Goal: Task Accomplishment & Management: Manage account settings

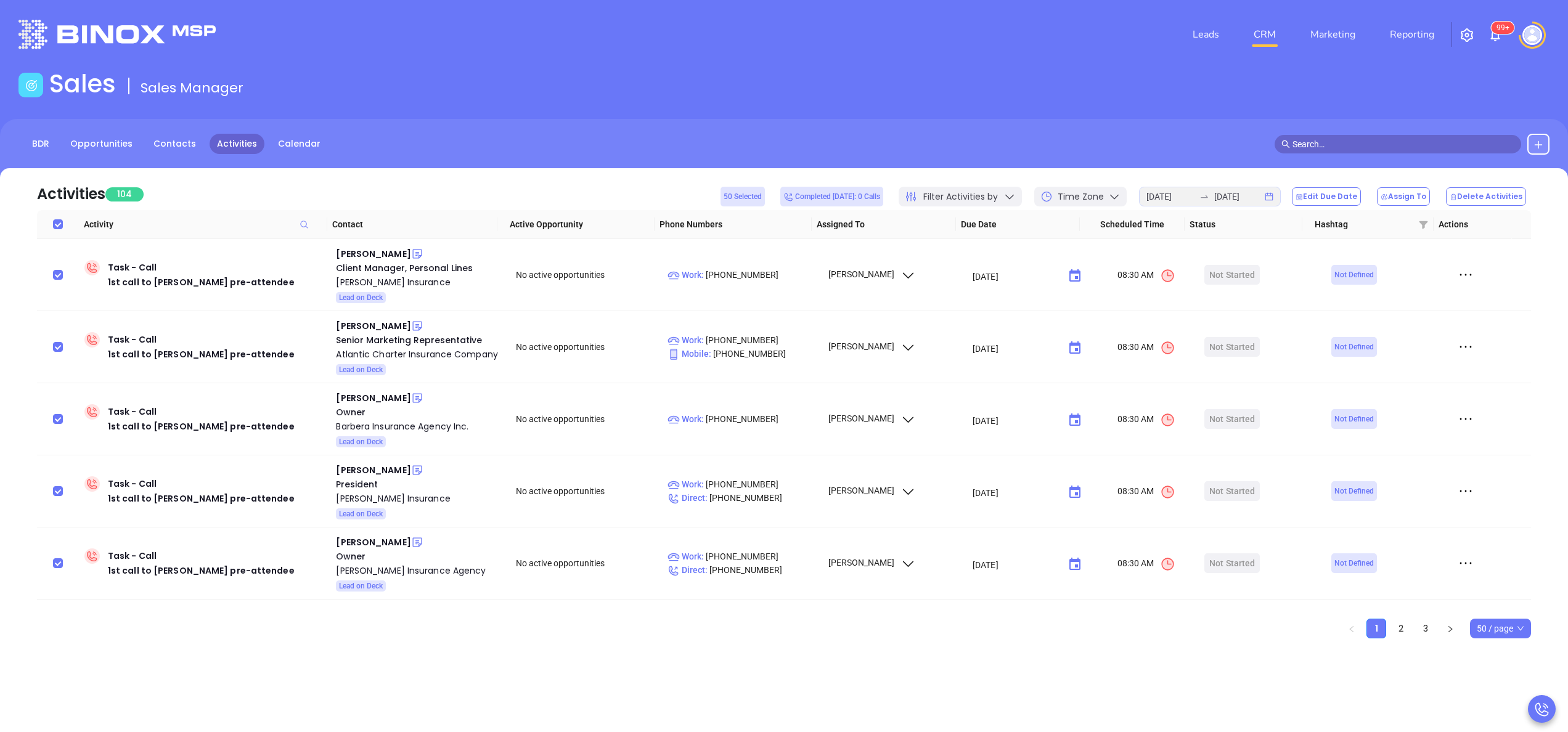
click at [326, 180] on div "Activities 104 50 Selected Completed [DATE]: 0 Calls Filter Activities by Time …" at bounding box center [784, 188] width 1494 height 42
click at [161, 144] on link "Contacts" at bounding box center [175, 144] width 58 height 20
click at [367, 253] on div "Jeanne A Riopelle" at bounding box center [373, 254] width 74 height 15
click at [1347, 201] on button "Edit Due Date" at bounding box center [1326, 196] width 69 height 18
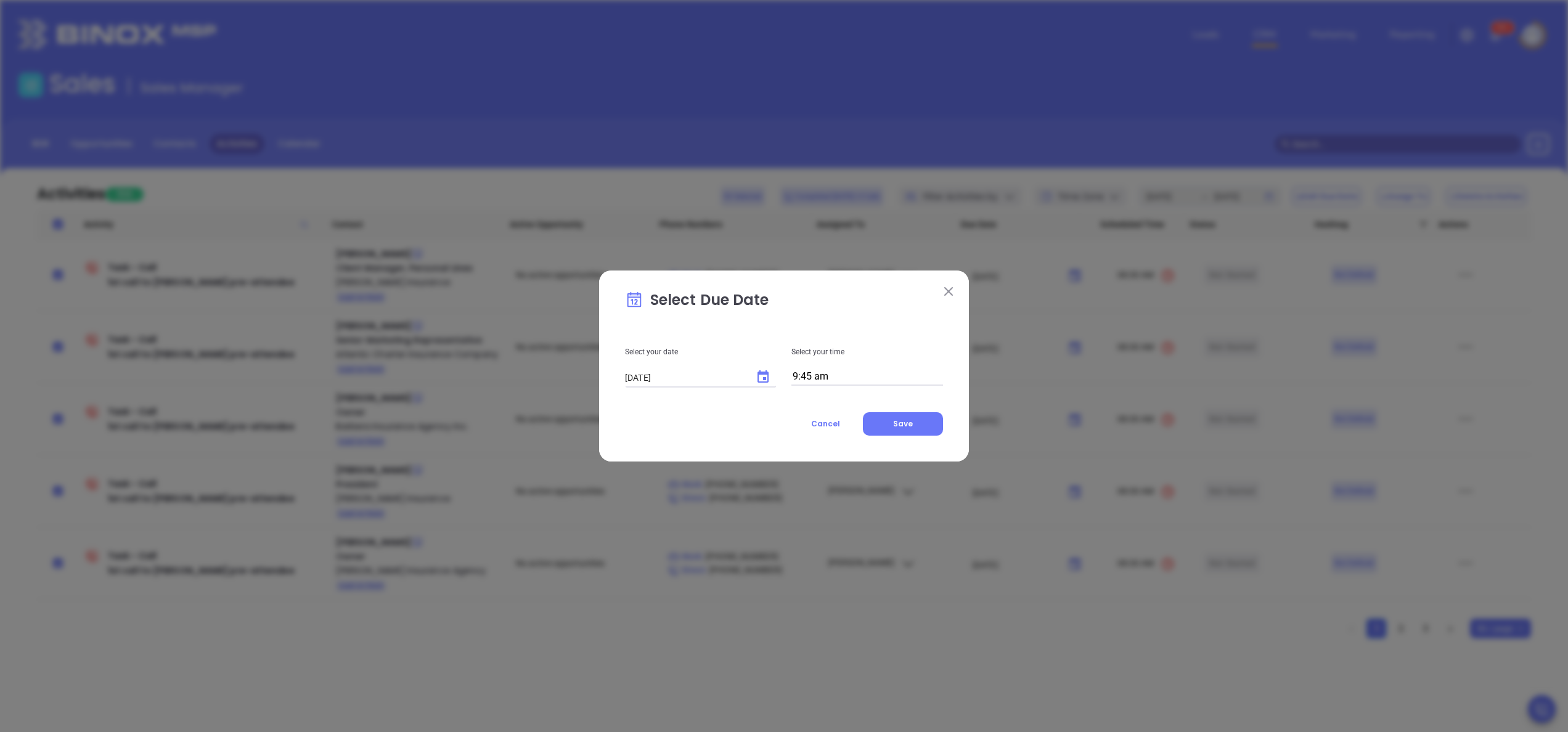
click at [838, 378] on input "9:45 am" at bounding box center [867, 377] width 151 height 17
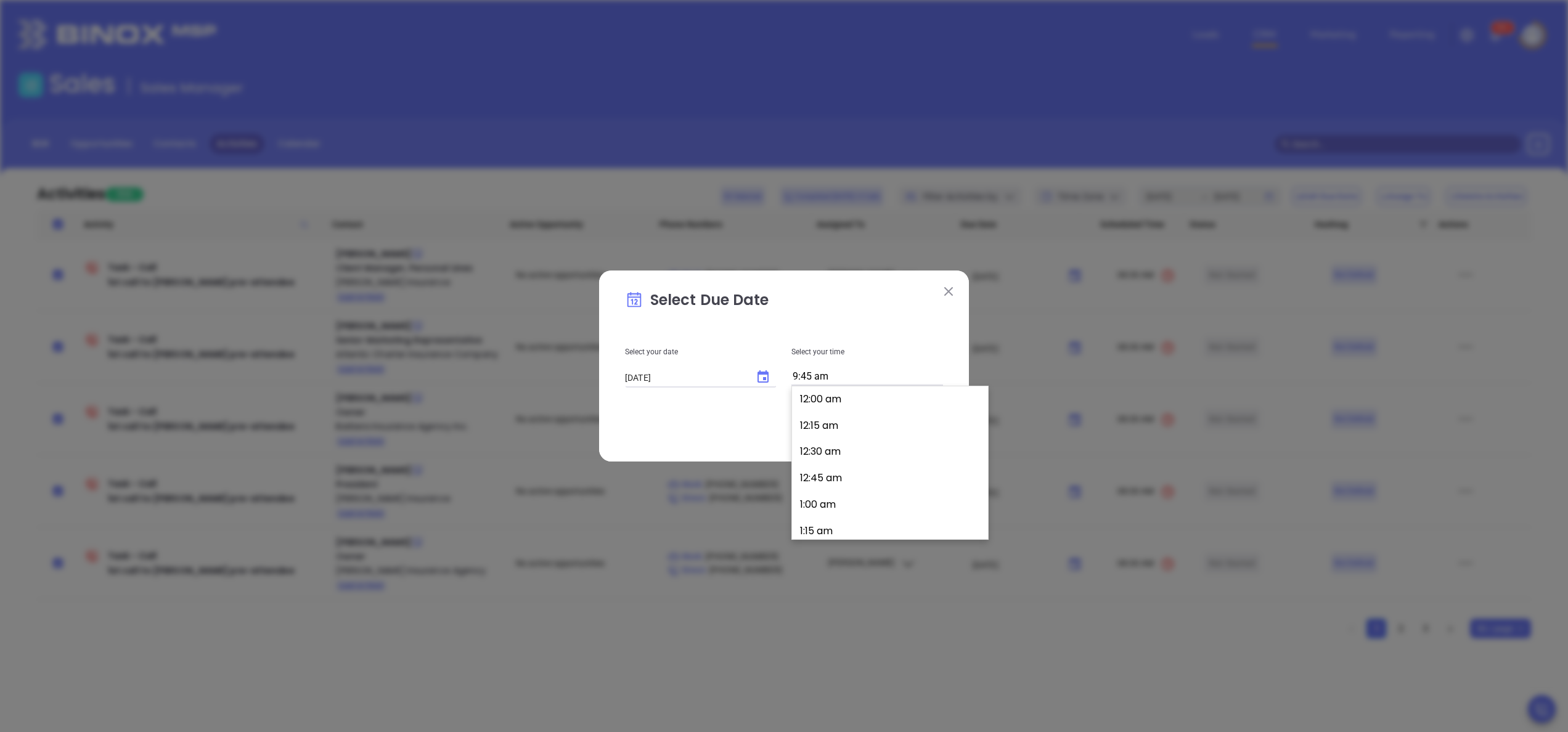
scroll to position [1007, 0]
click at [839, 428] on button "9:45 am" at bounding box center [892, 422] width 191 height 26
click at [856, 378] on input "9:45 am" at bounding box center [867, 377] width 151 height 17
click at [846, 499] on button "10:30 am" at bounding box center [892, 501] width 191 height 26
type input "10:30 am"
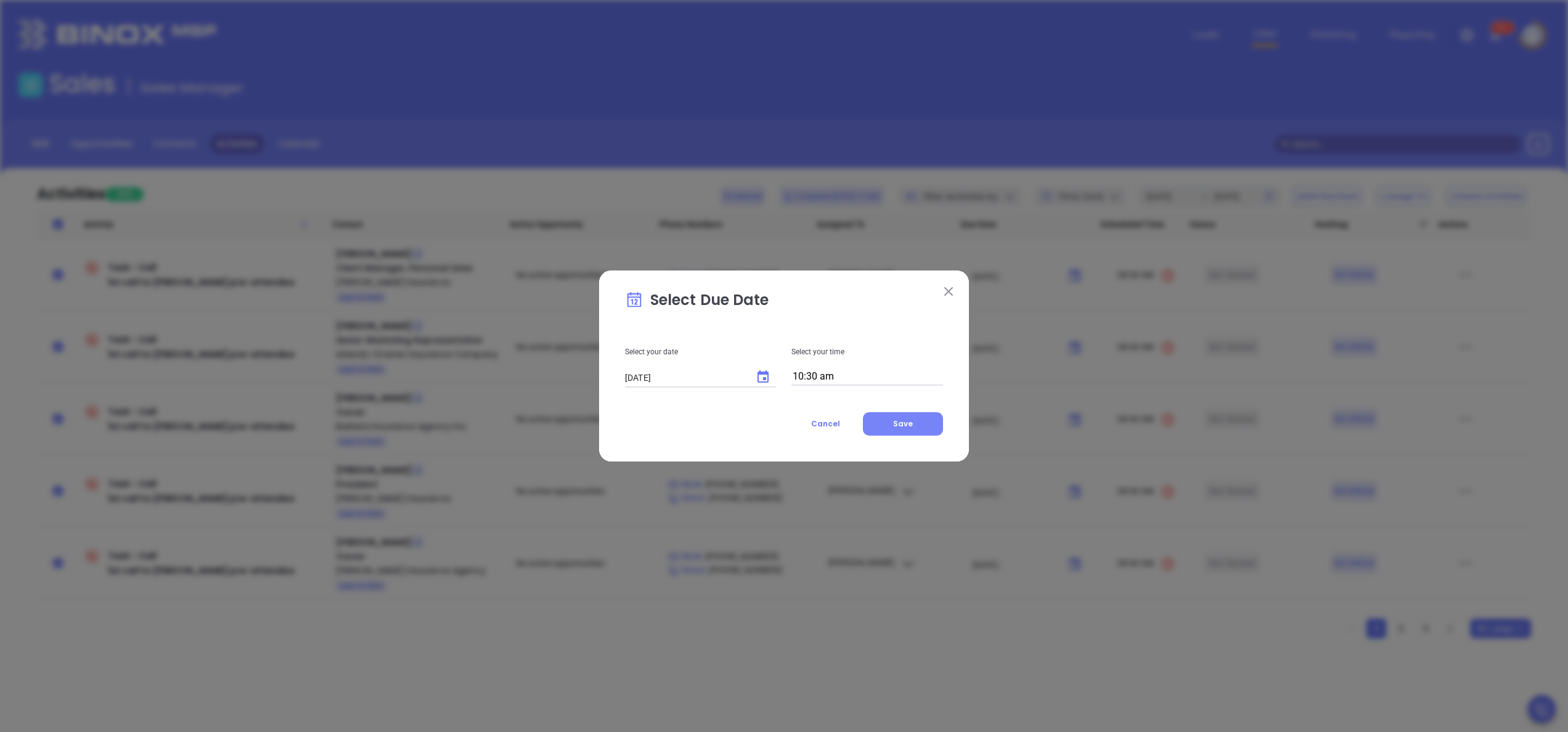
click at [908, 420] on span "Save" at bounding box center [902, 424] width 20 height 11
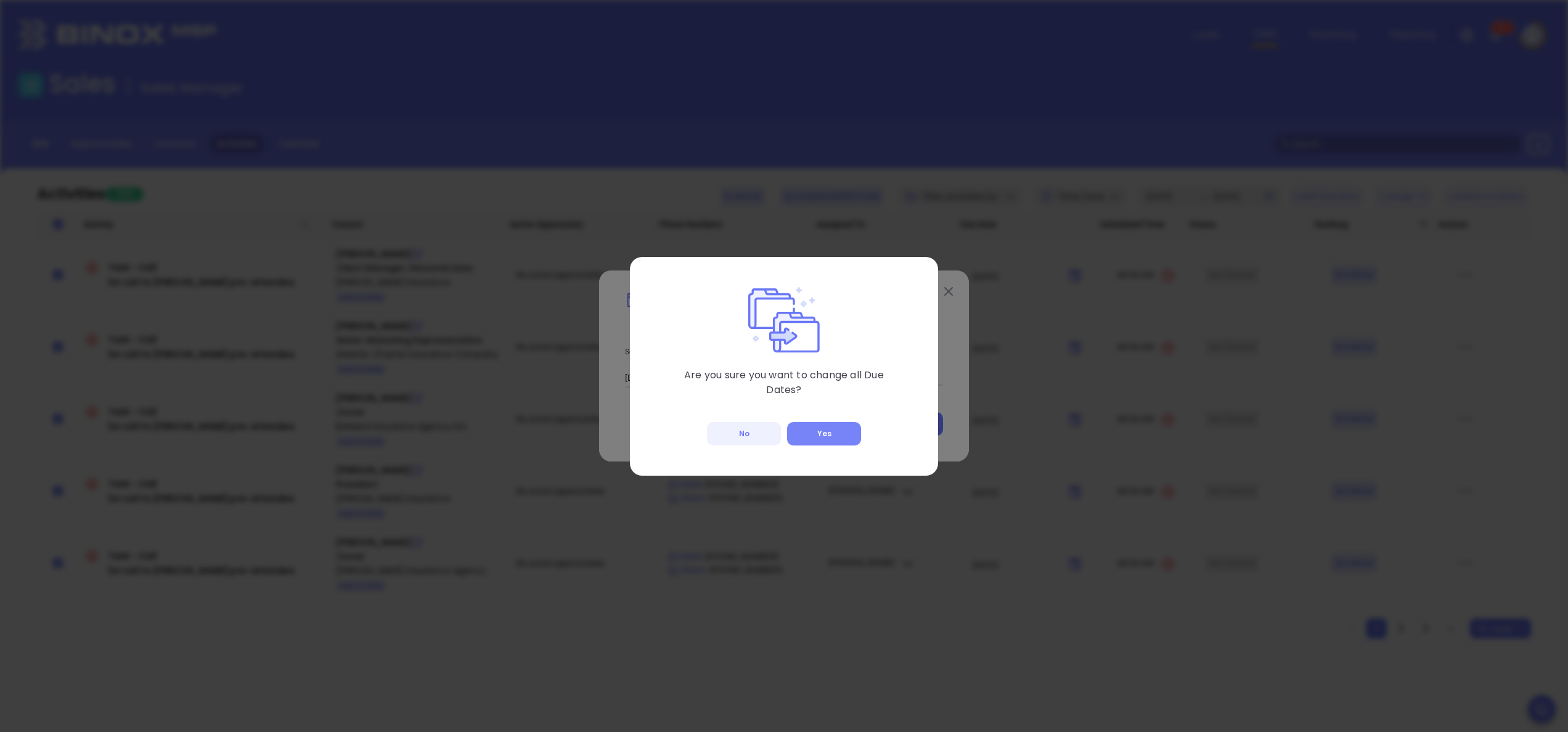
click at [814, 431] on button "Yes" at bounding box center [824, 434] width 74 height 23
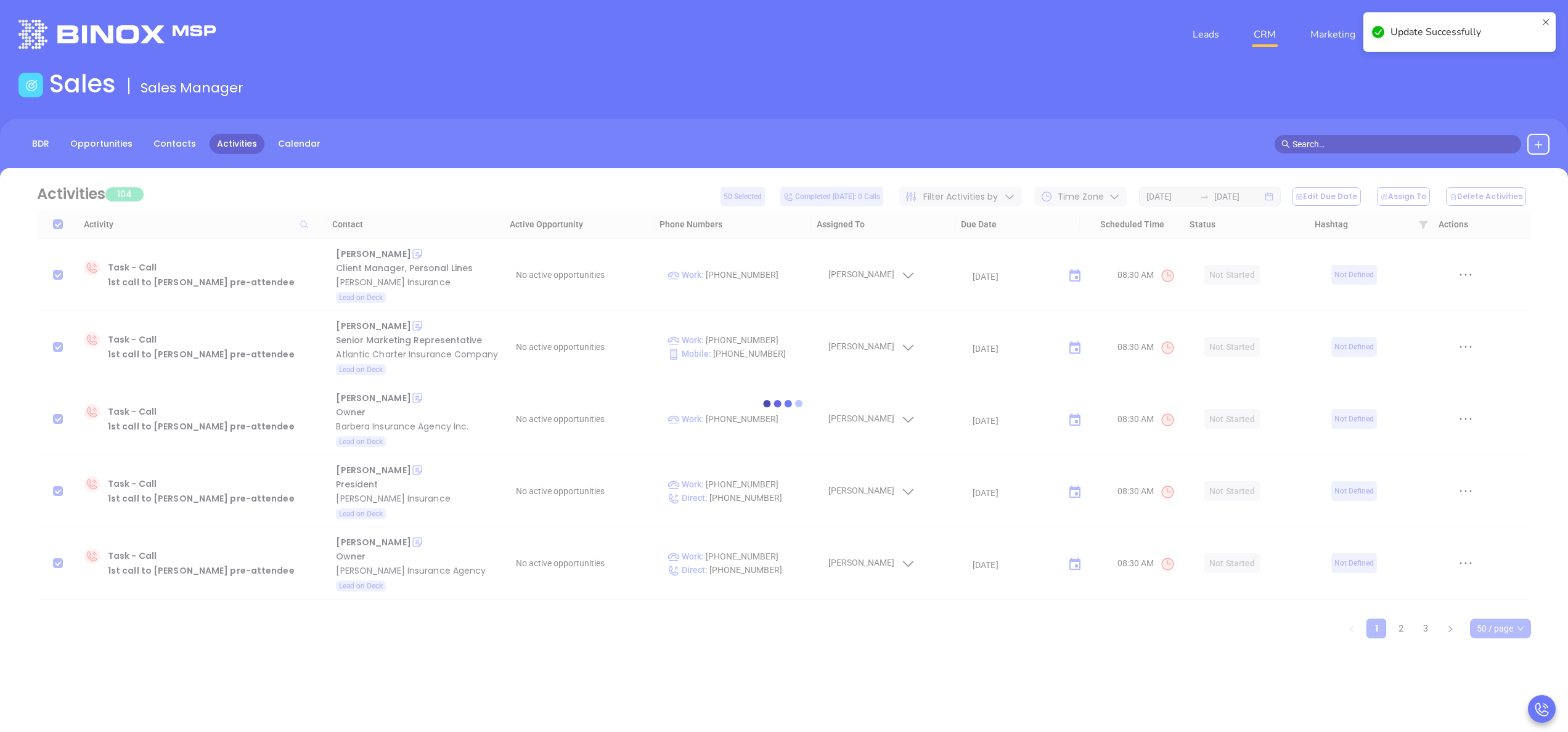
checkbox input "false"
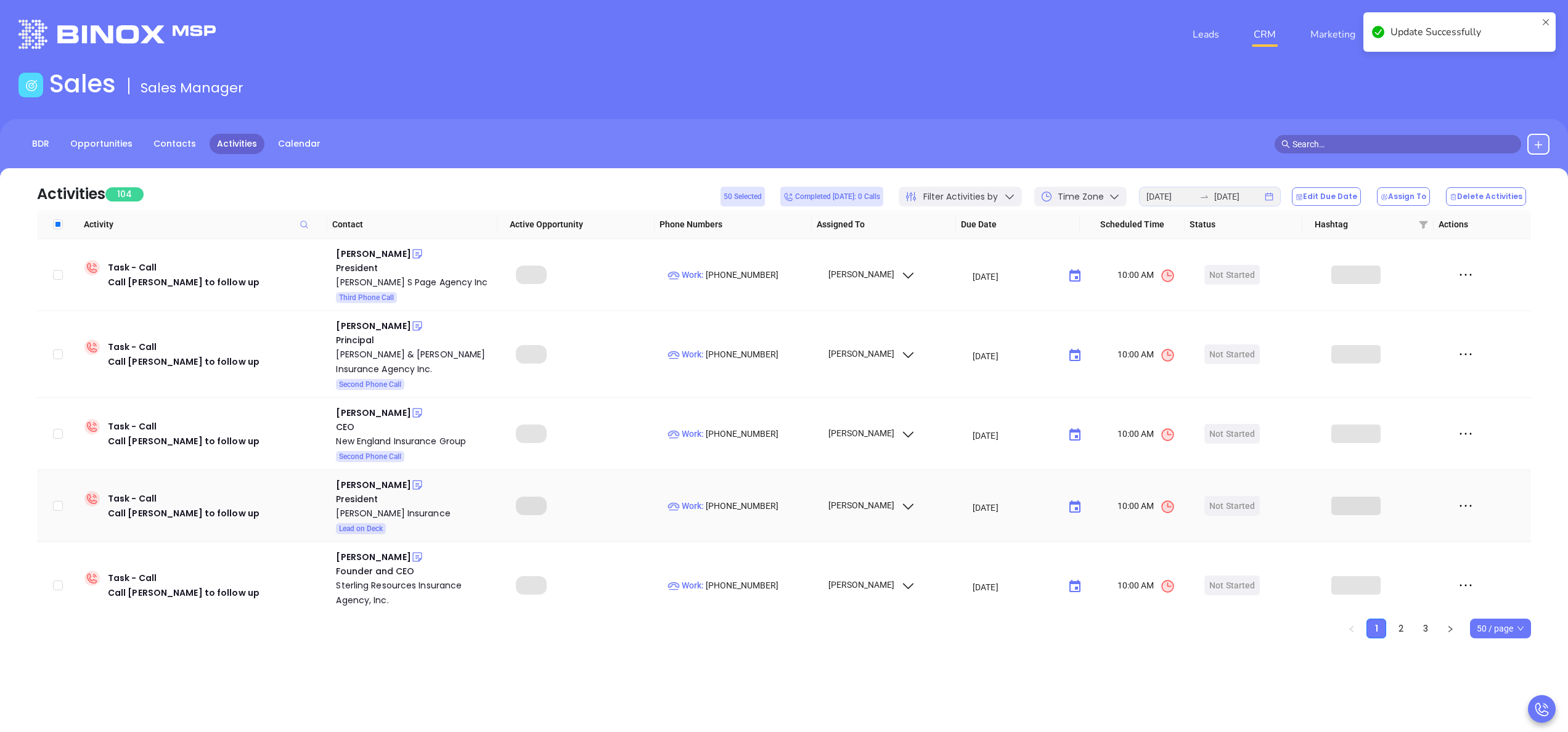
type input "10/06/2025"
click at [247, 207] on div "Activities 104 50 Selected Completed today: 0 Calls Filter Activities by Time Z…" at bounding box center [784, 188] width 1494 height 42
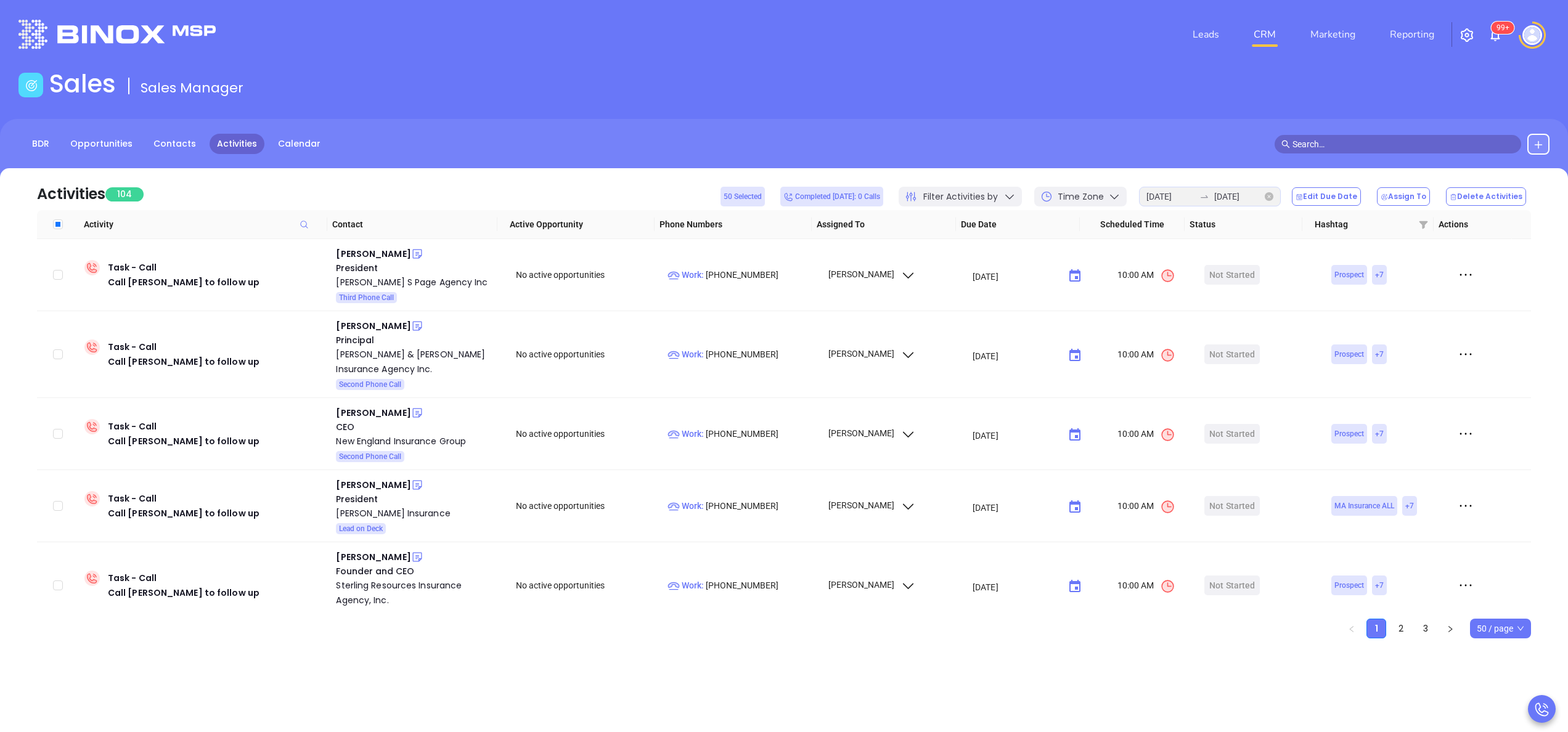
click at [1273, 194] on icon "close-circle" at bounding box center [1268, 196] width 8 height 8
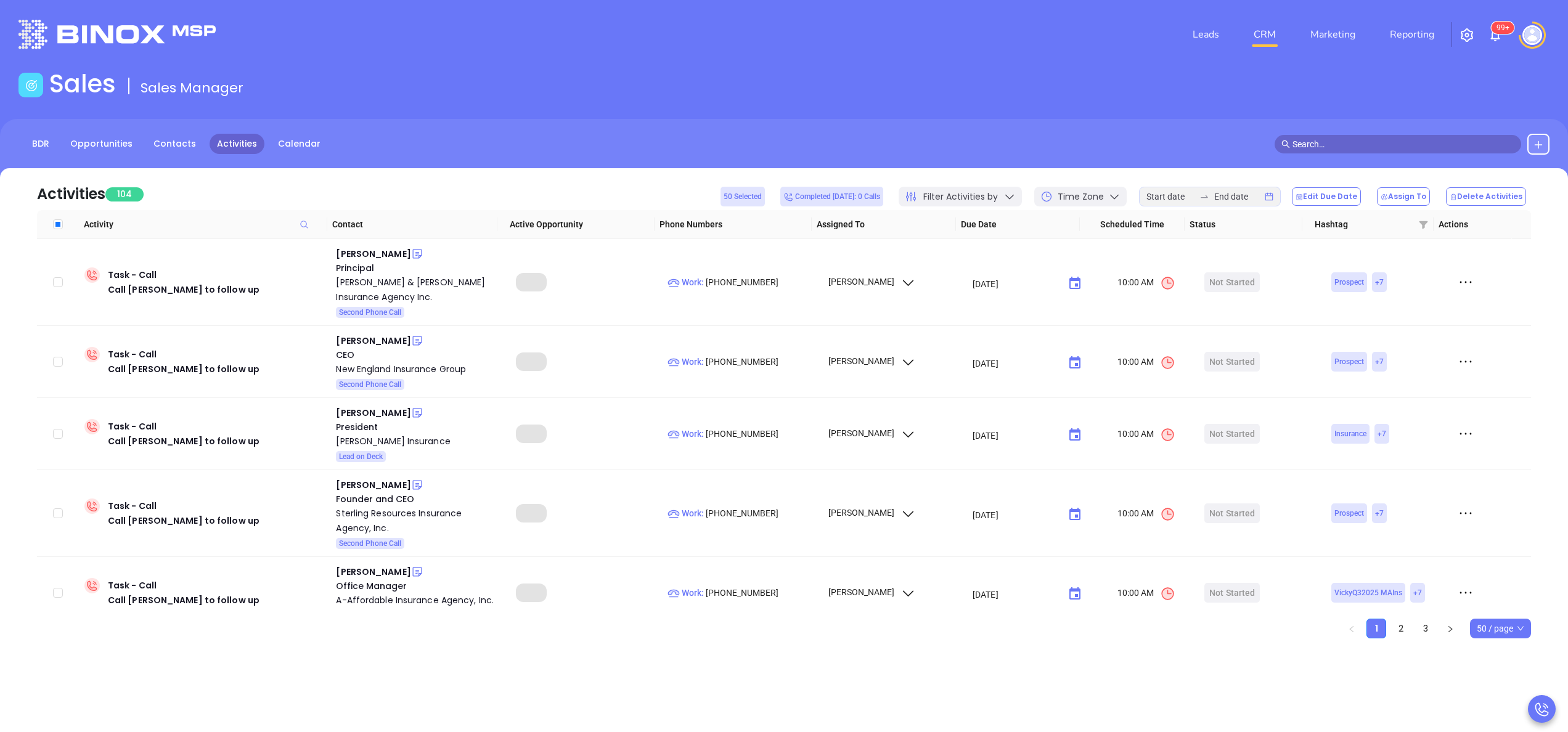
click at [1015, 197] on icon at bounding box center [1009, 196] width 12 height 12
click at [664, 176] on div "Activities 104 50 Selected Completed today: 0 Calls Filter Activities by Time Z…" at bounding box center [784, 188] width 1494 height 42
click at [1179, 197] on input at bounding box center [1170, 197] width 48 height 14
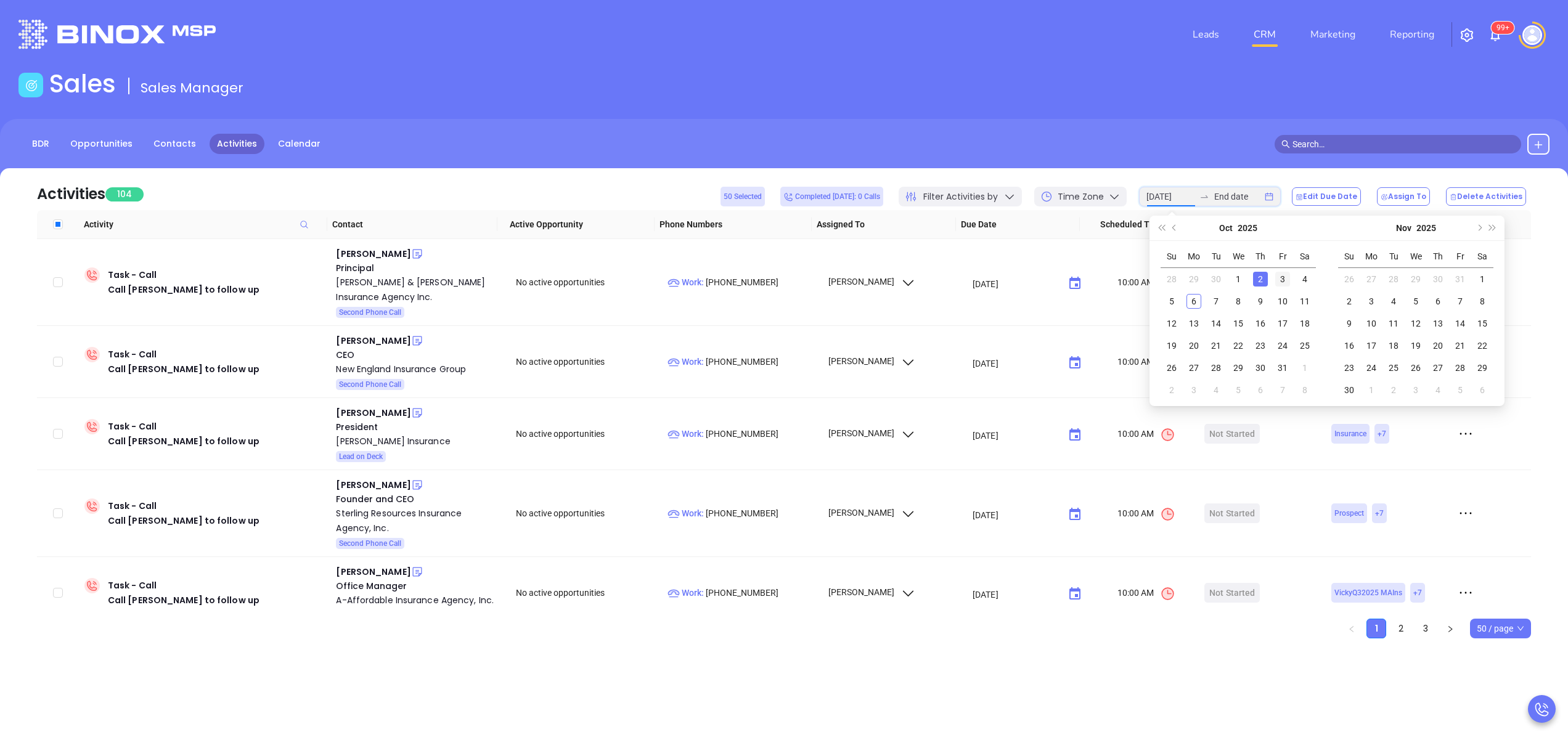
type input "2025-10-03"
click at [1289, 276] on div "3" at bounding box center [1283, 279] width 15 height 15
type input "2025-10-06"
click at [1198, 297] on div "6" at bounding box center [1194, 301] width 15 height 15
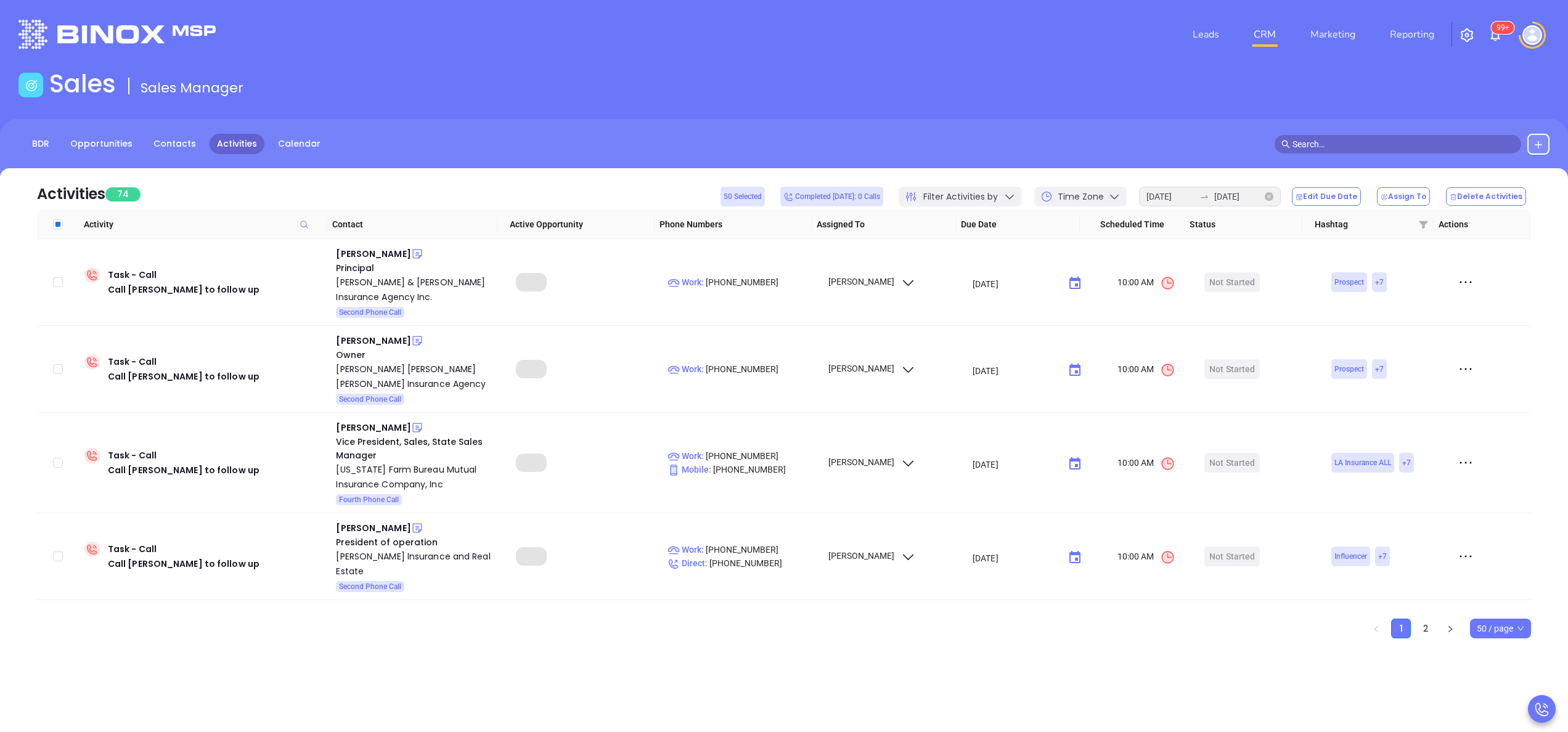
click at [1273, 198] on icon "close-circle" at bounding box center [1268, 196] width 8 height 8
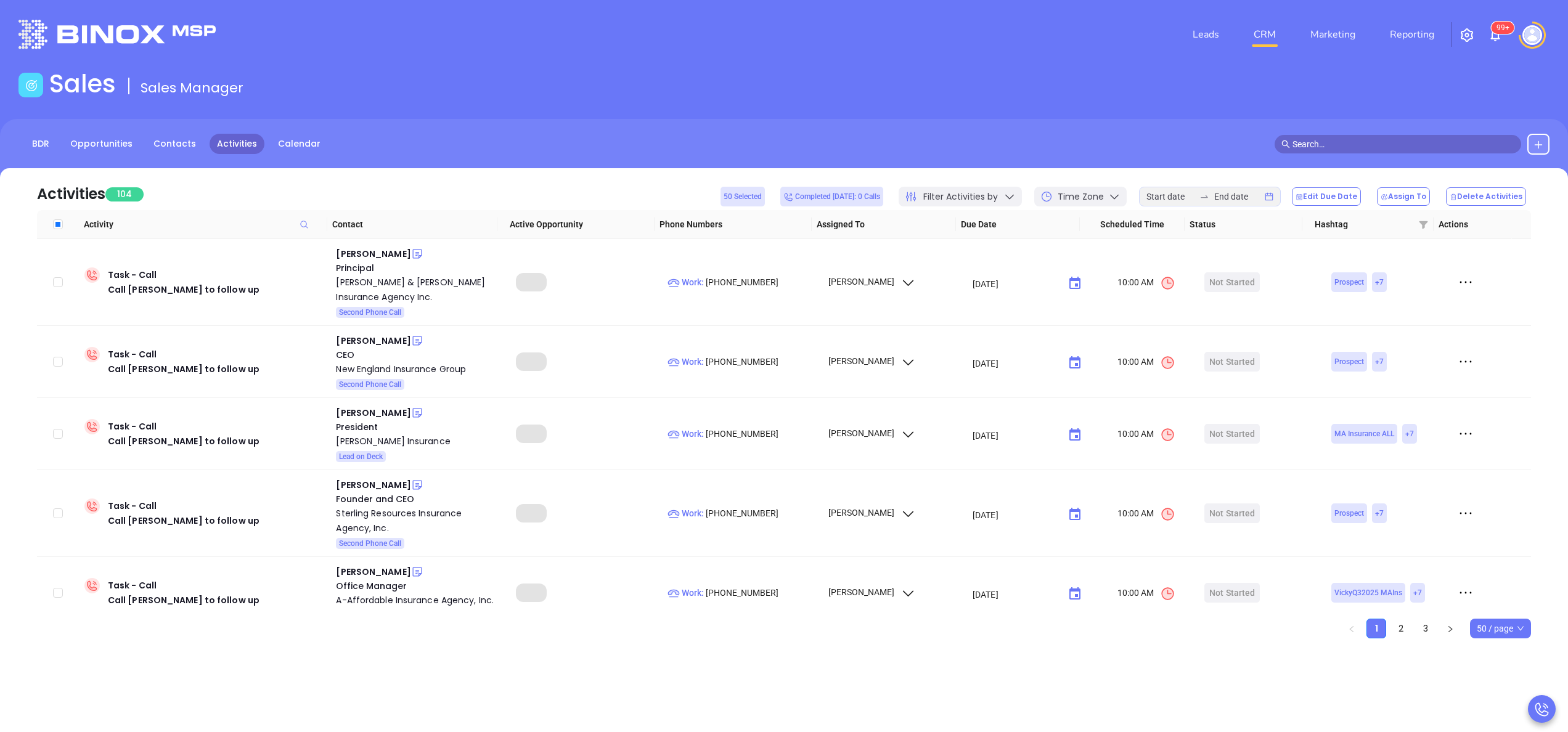
click at [1125, 203] on div "Time Zone" at bounding box center [1080, 197] width 92 height 20
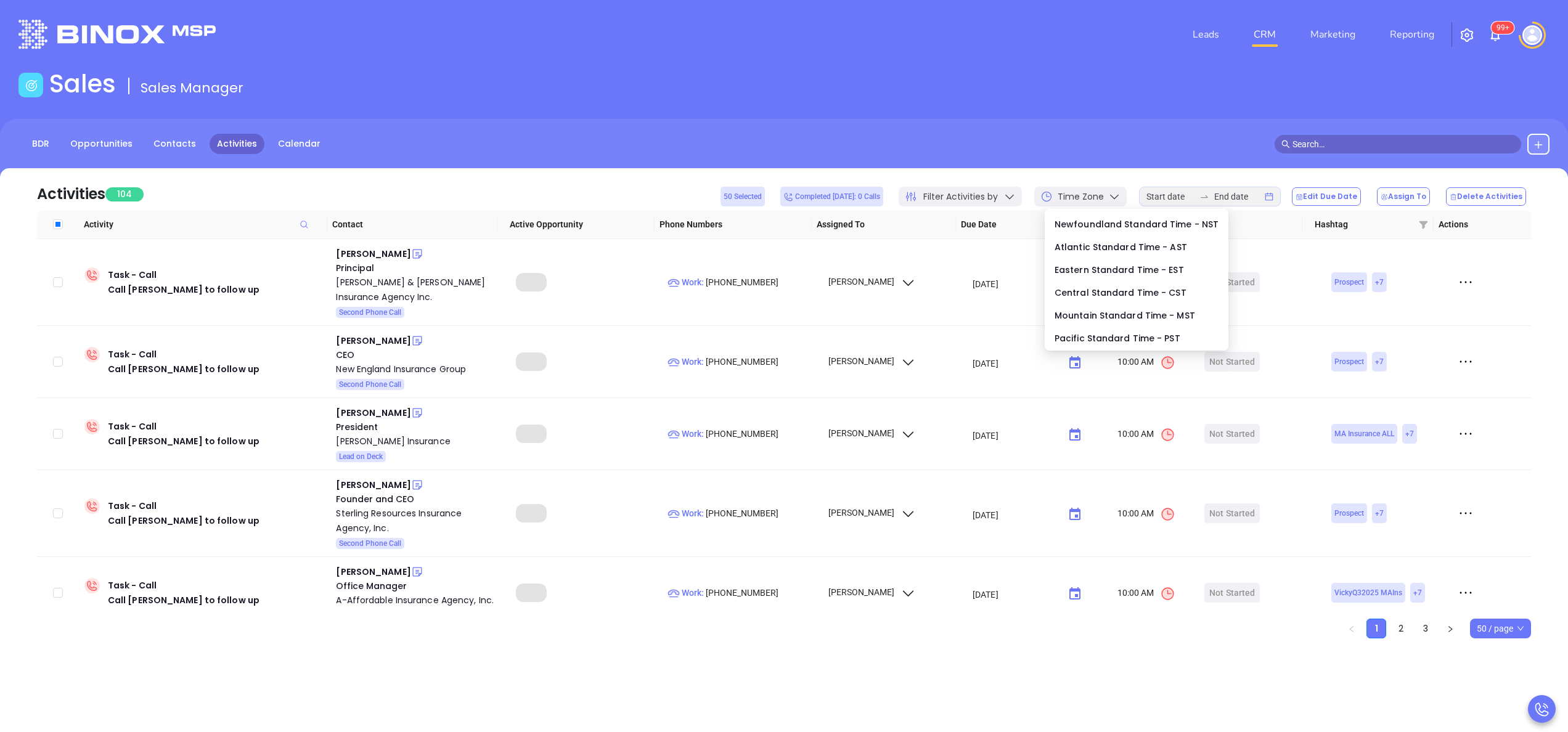
click at [1015, 195] on icon at bounding box center [1009, 196] width 12 height 12
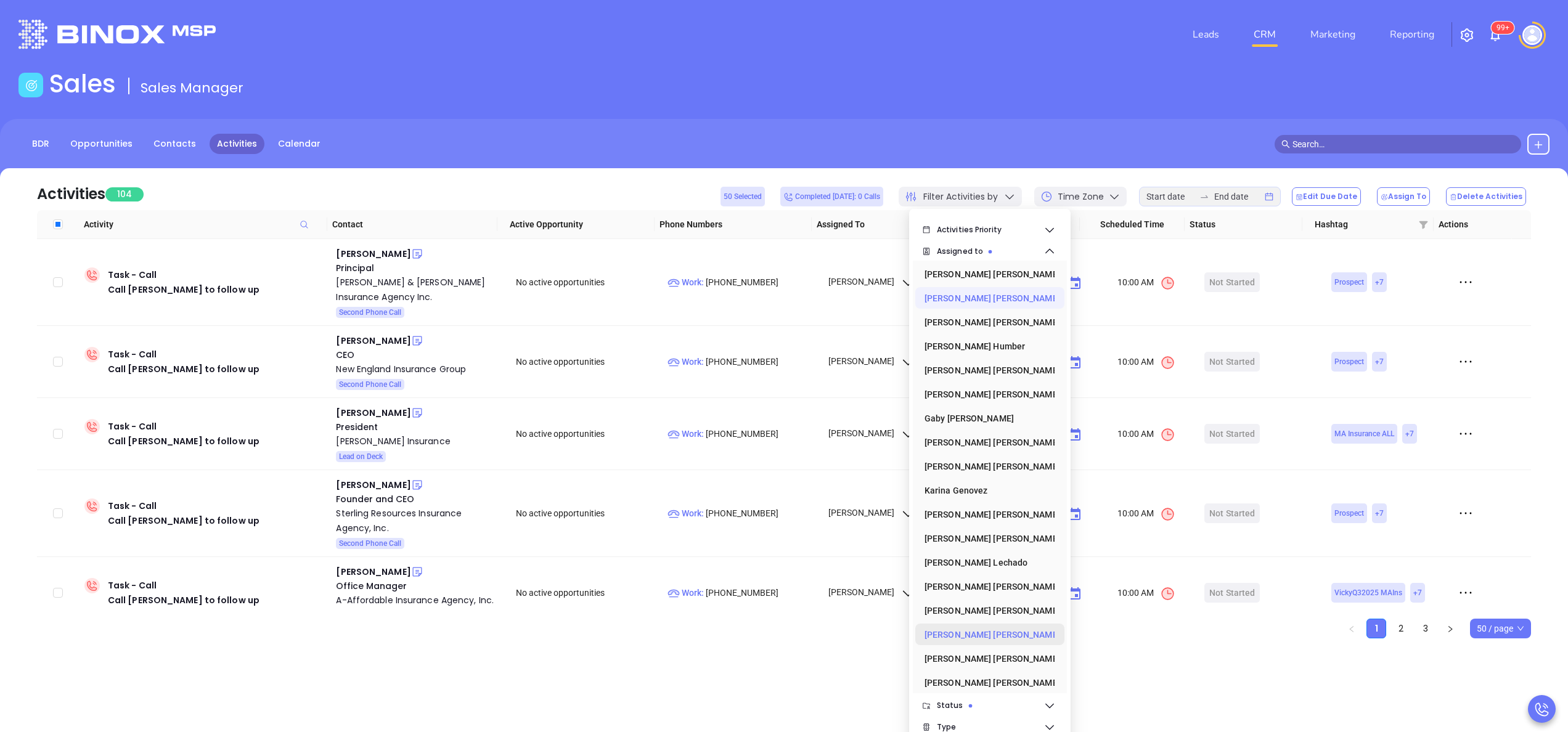
click at [969, 640] on div "[PERSON_NAME]" at bounding box center [986, 634] width 123 height 25
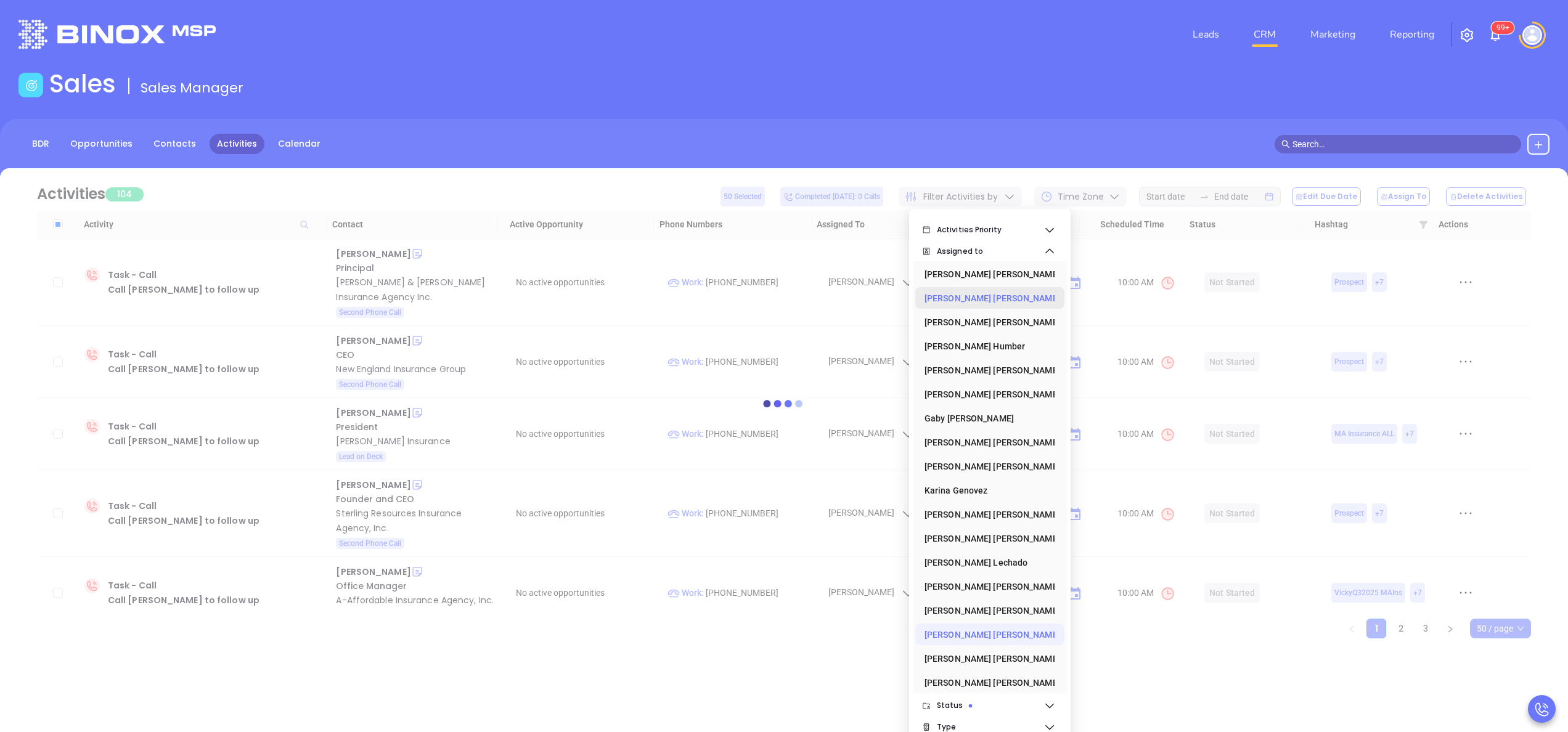
click at [974, 304] on div "[PERSON_NAME]" at bounding box center [986, 298] width 123 height 25
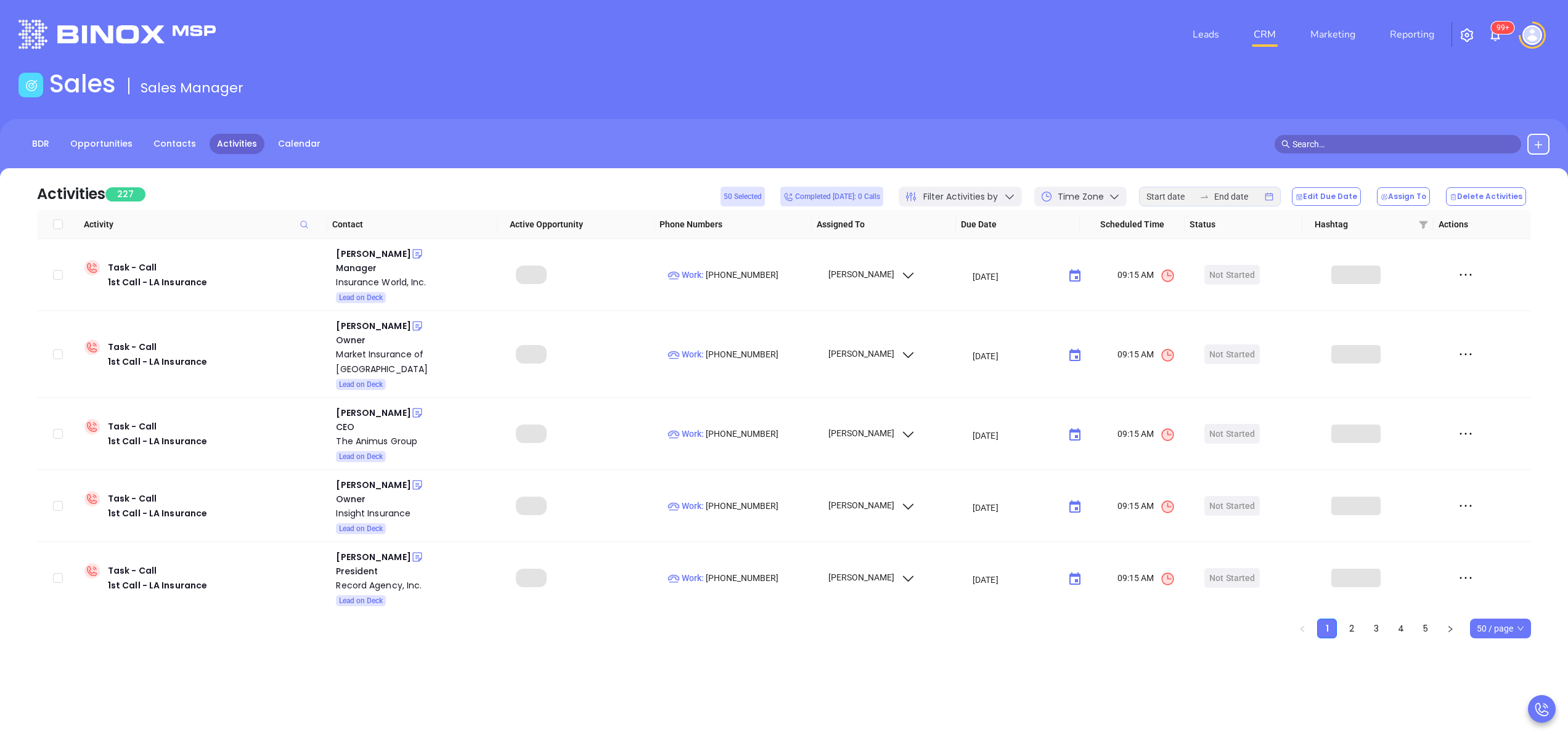
click at [634, 671] on div "Activities 227 50 Selected Completed today: 0 Calls Filter Activities by Time Z…" at bounding box center [784, 425] width 1568 height 513
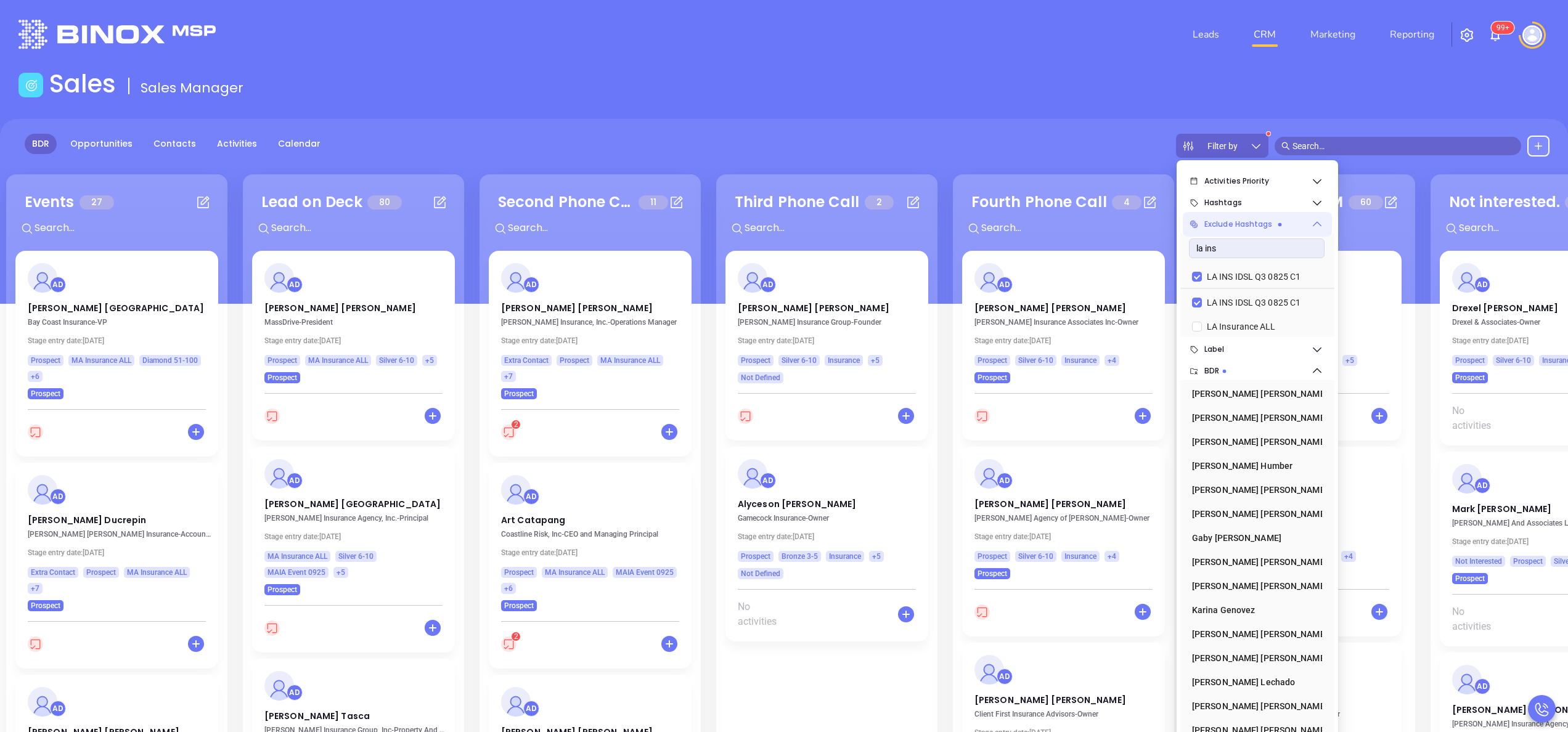
click at [1314, 225] on icon at bounding box center [1317, 224] width 12 height 12
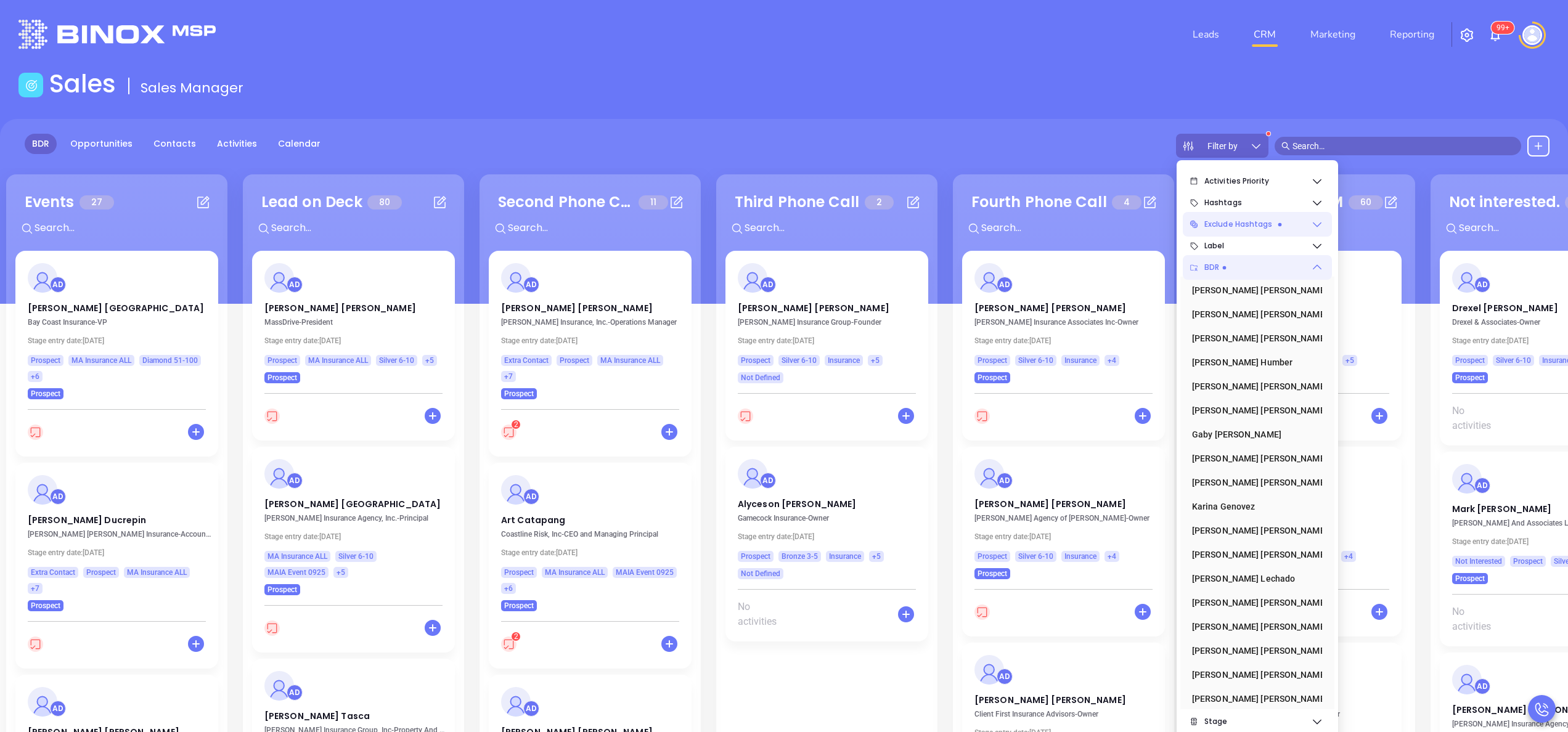
click at [1321, 269] on icon at bounding box center [1317, 267] width 12 height 12
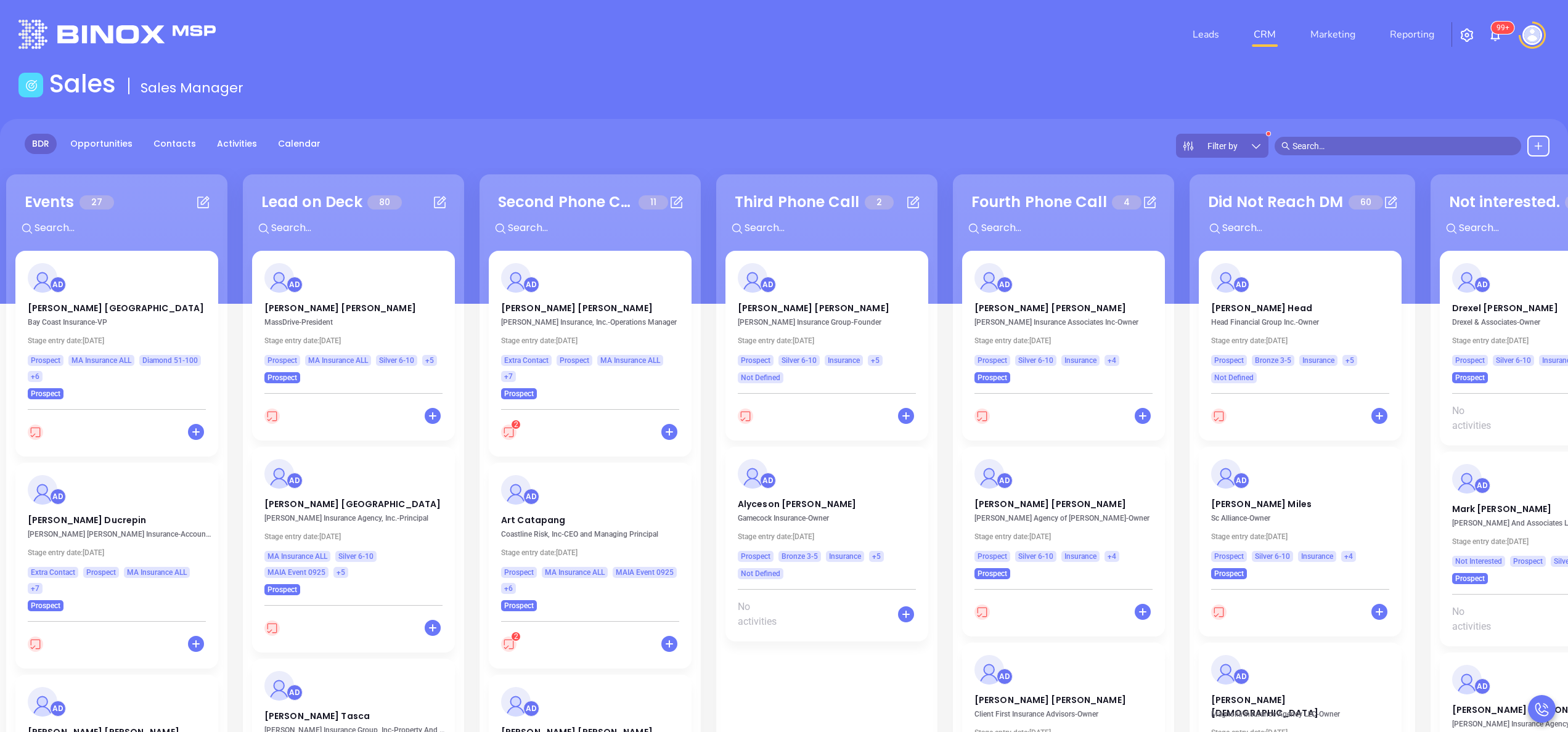
click at [530, 157] on div "BDR Opportunities Contacts Activities Calendar Filter by" at bounding box center [784, 146] width 1568 height 24
click at [1260, 140] on icon at bounding box center [1256, 146] width 12 height 12
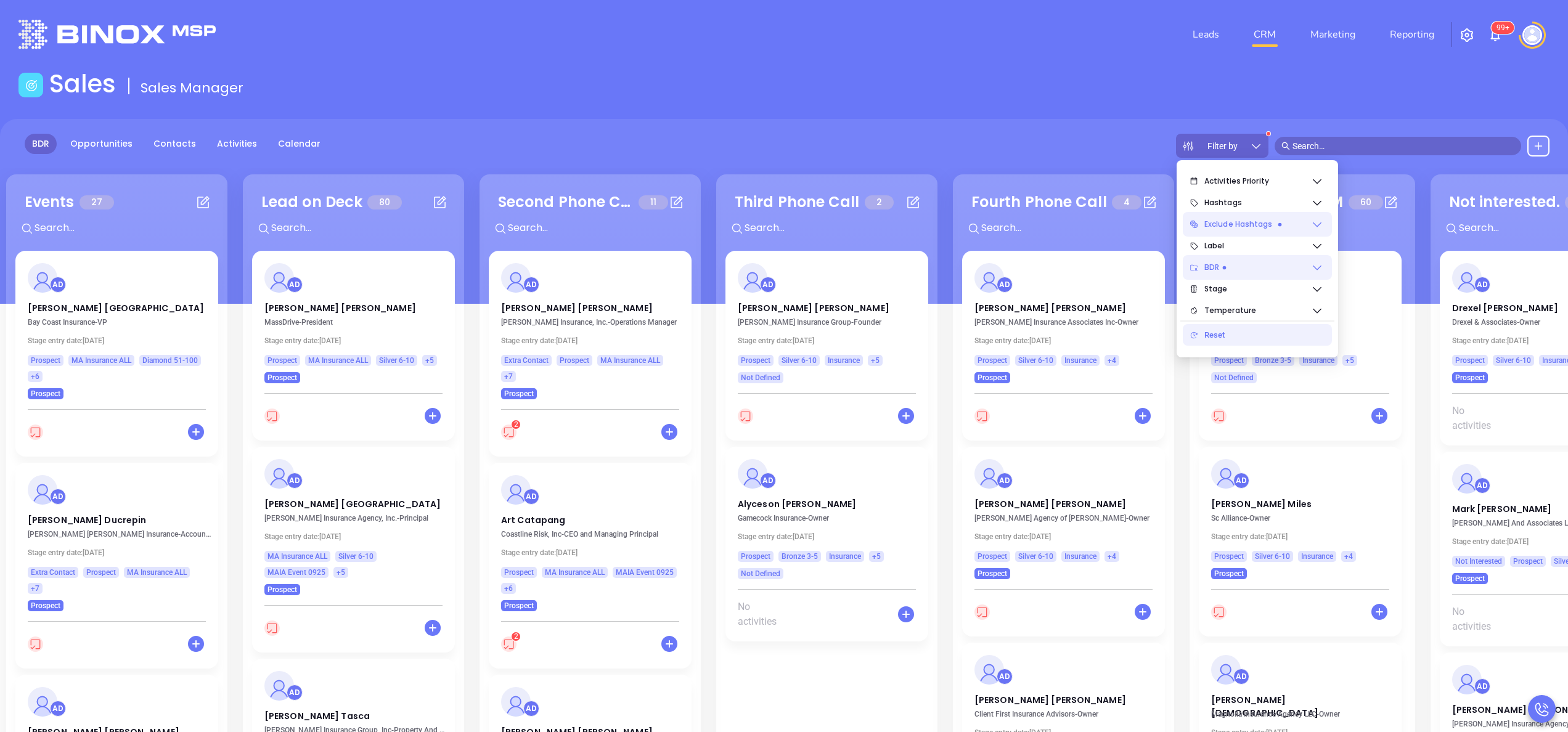
click at [1227, 333] on div "Reset" at bounding box center [1262, 335] width 117 height 25
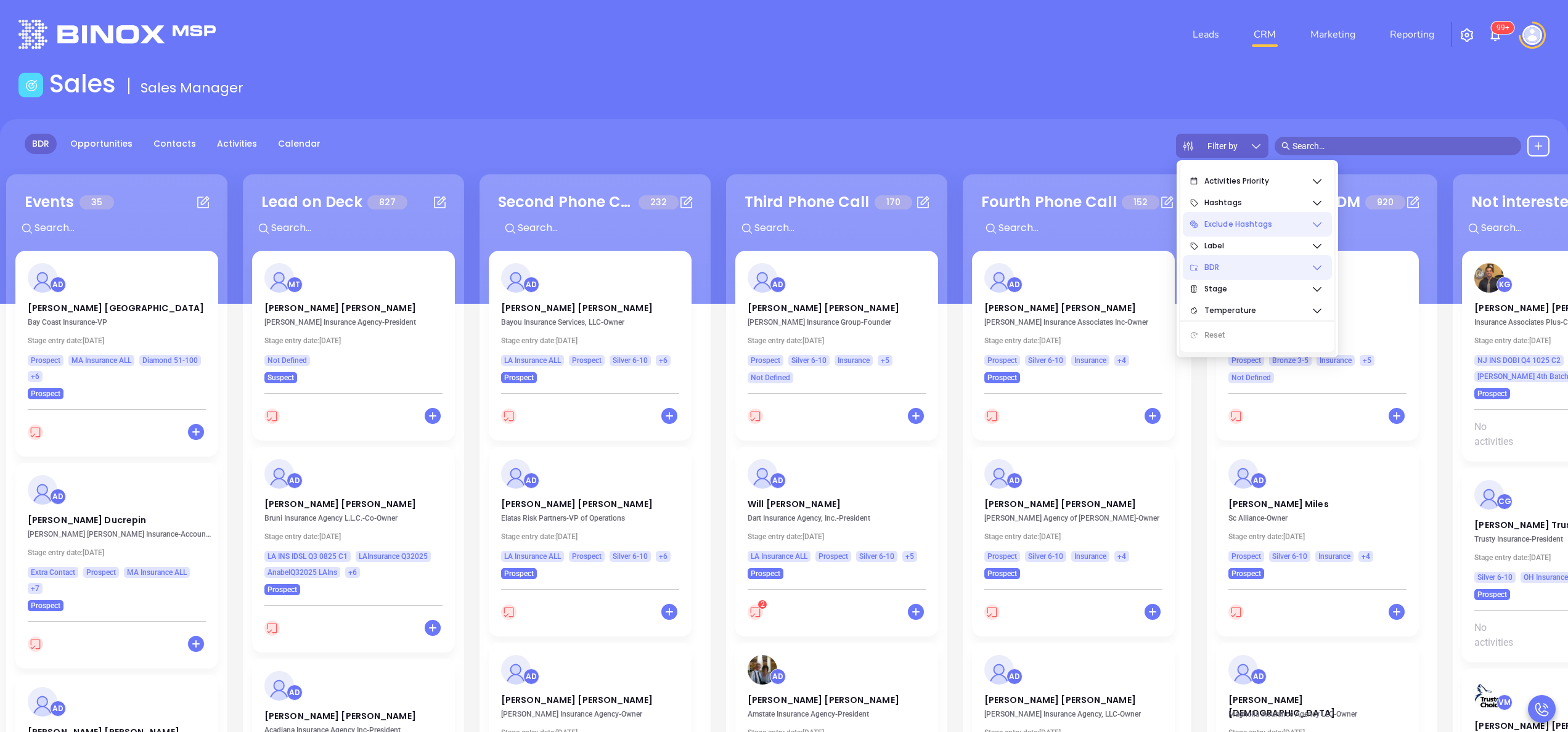
click at [1310, 265] on span "BDR" at bounding box center [1257, 267] width 107 height 25
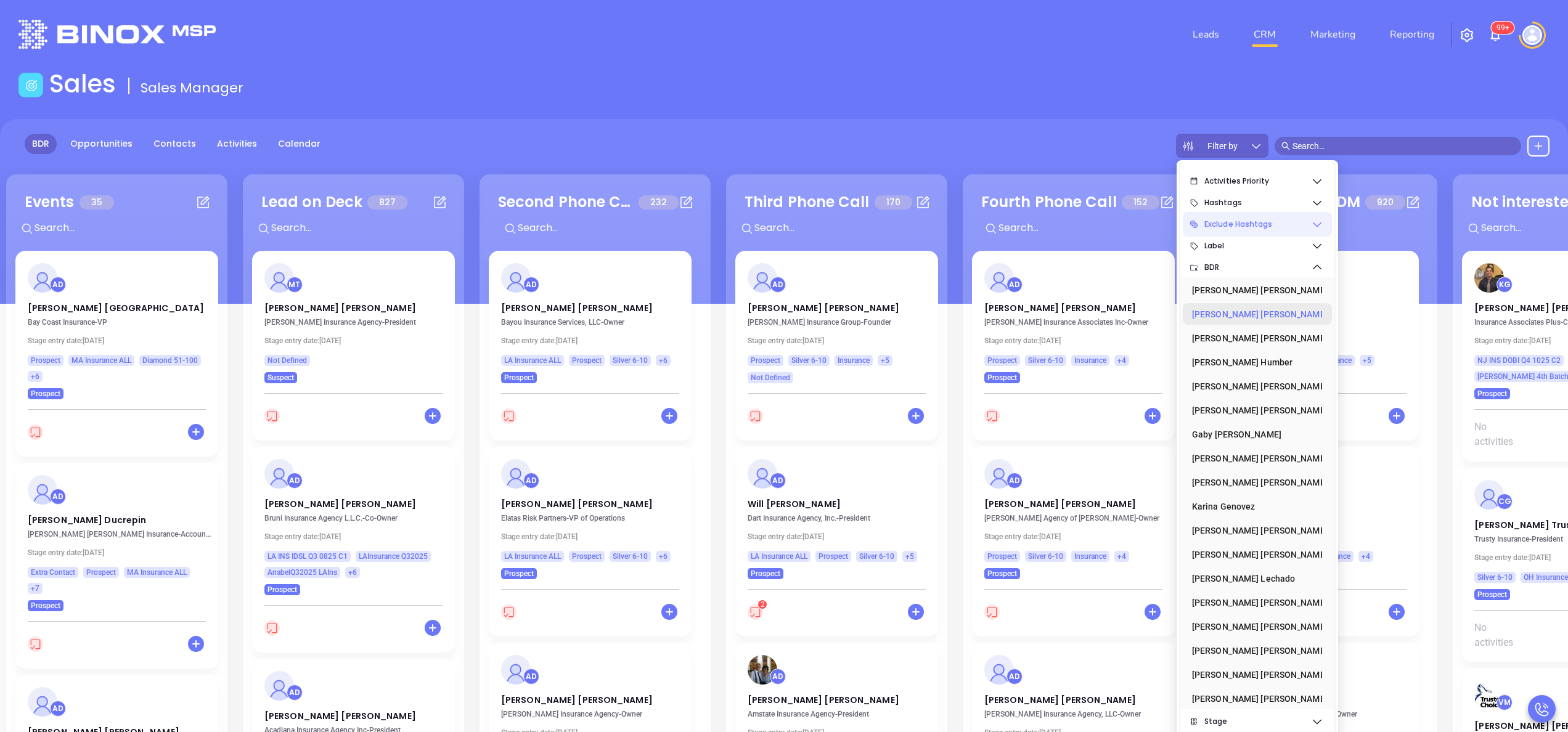
click at [1236, 316] on div "[PERSON_NAME]" at bounding box center [1253, 314] width 123 height 25
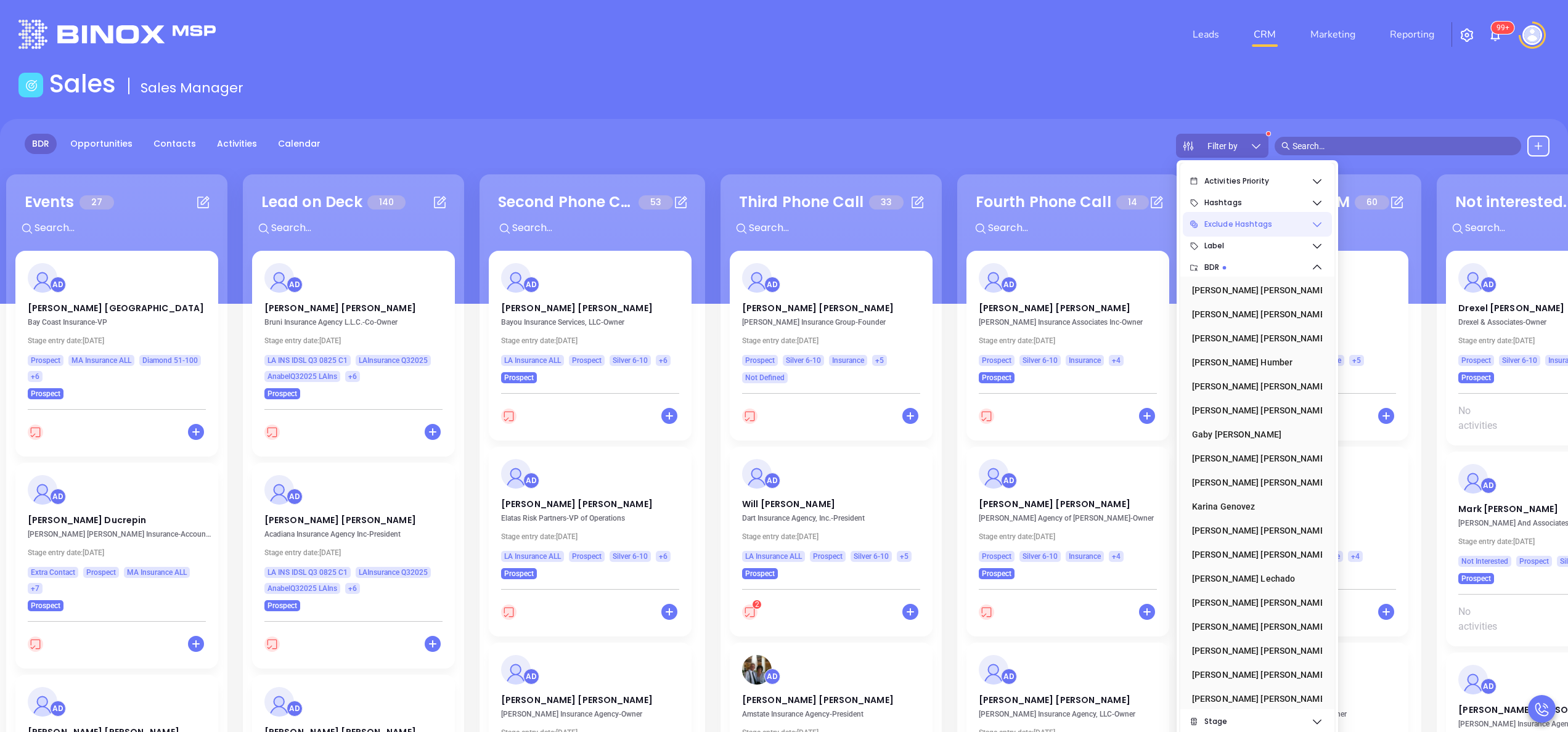
click at [1320, 227] on icon at bounding box center [1317, 224] width 12 height 12
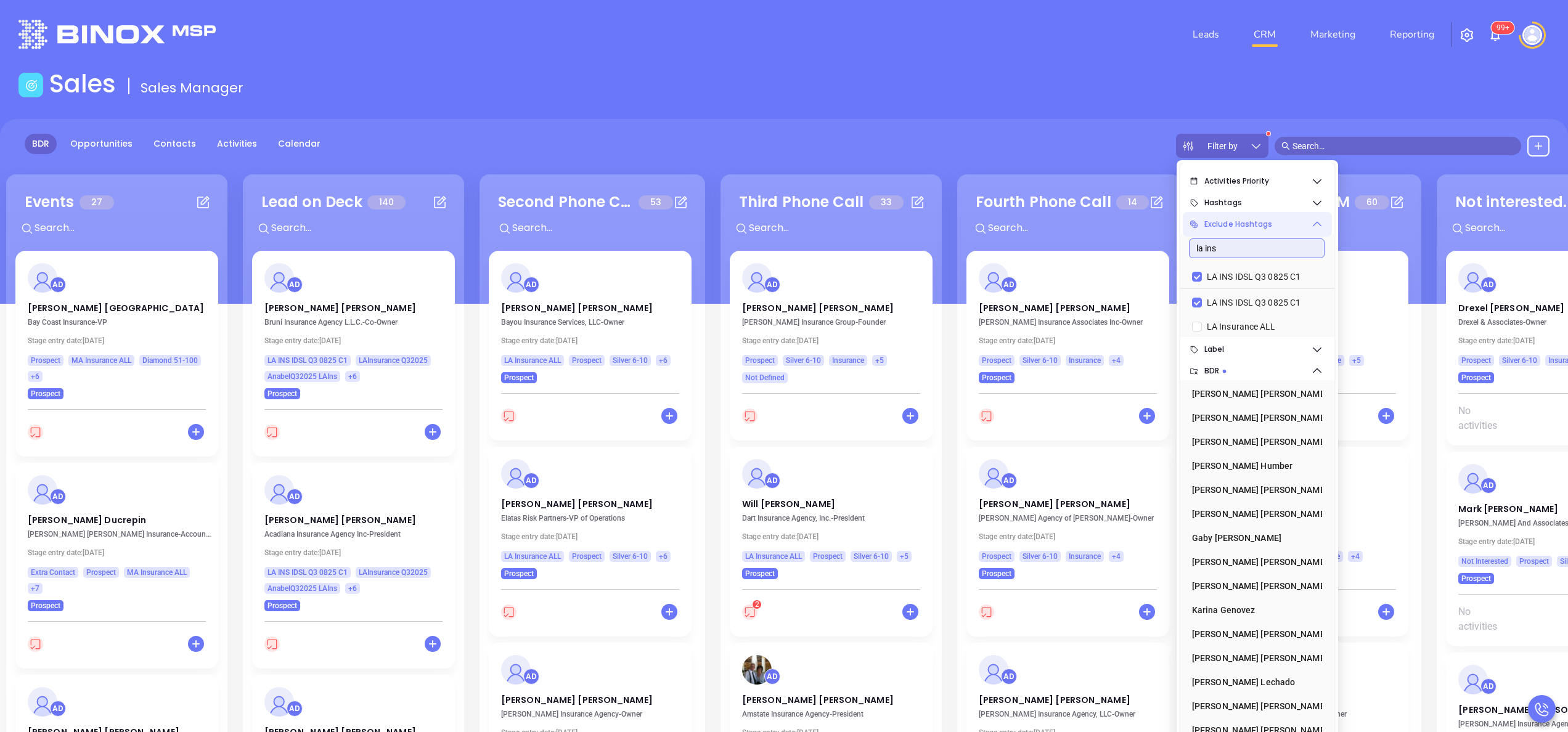
click at [1224, 253] on input "la ins" at bounding box center [1256, 248] width 136 height 20
click at [1200, 275] on input "LA INS IDSL Q3 0825 C1" at bounding box center [1196, 276] width 10 height 10
click at [1200, 275] on input "LA INS IDSL Q3 0825 C1" at bounding box center [1196, 278] width 10 height 10
checkbox input "true"
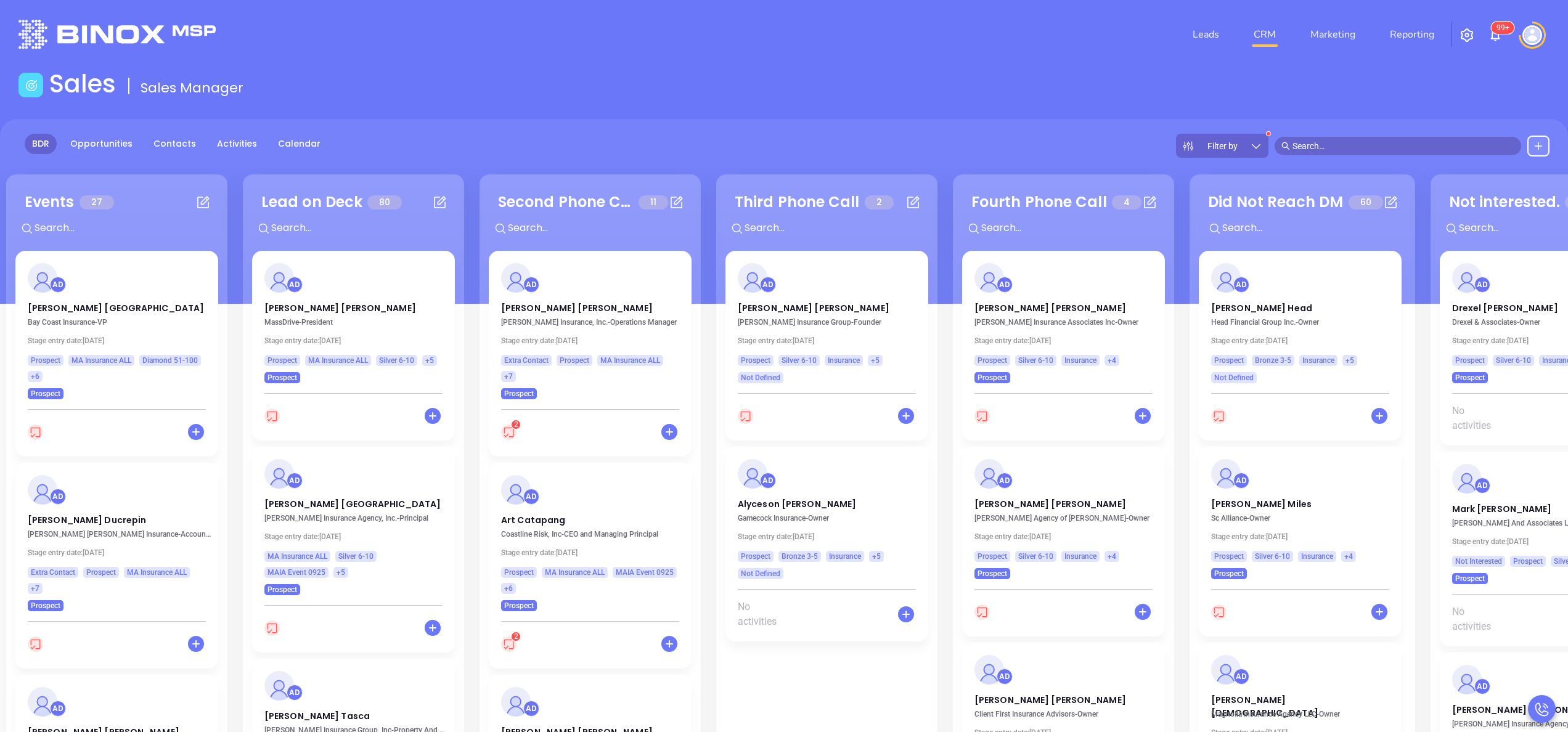
click at [1060, 121] on div "BDR Opportunities Contacts Activities Calendar Filter by" at bounding box center [784, 211] width 1568 height 185
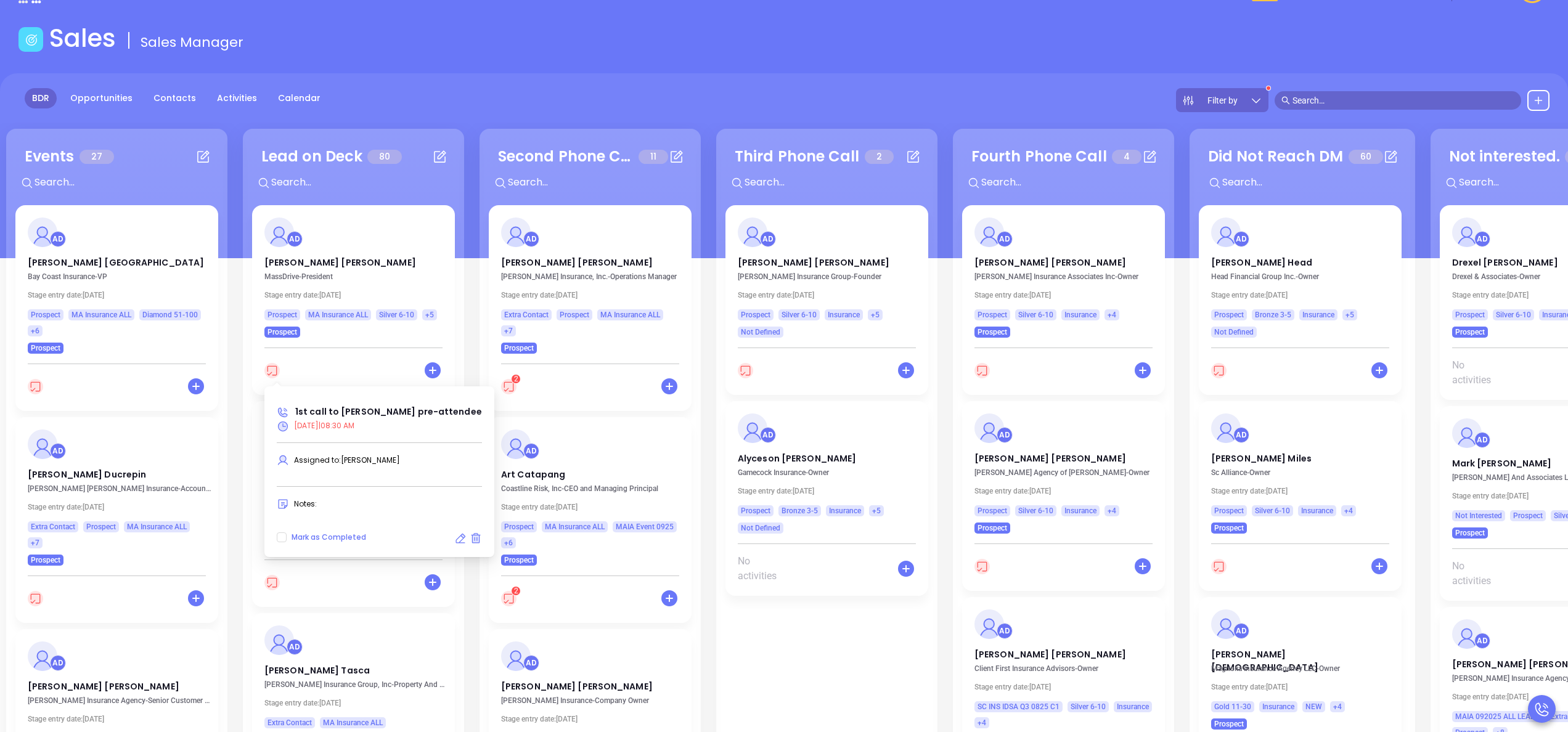
scroll to position [49, 0]
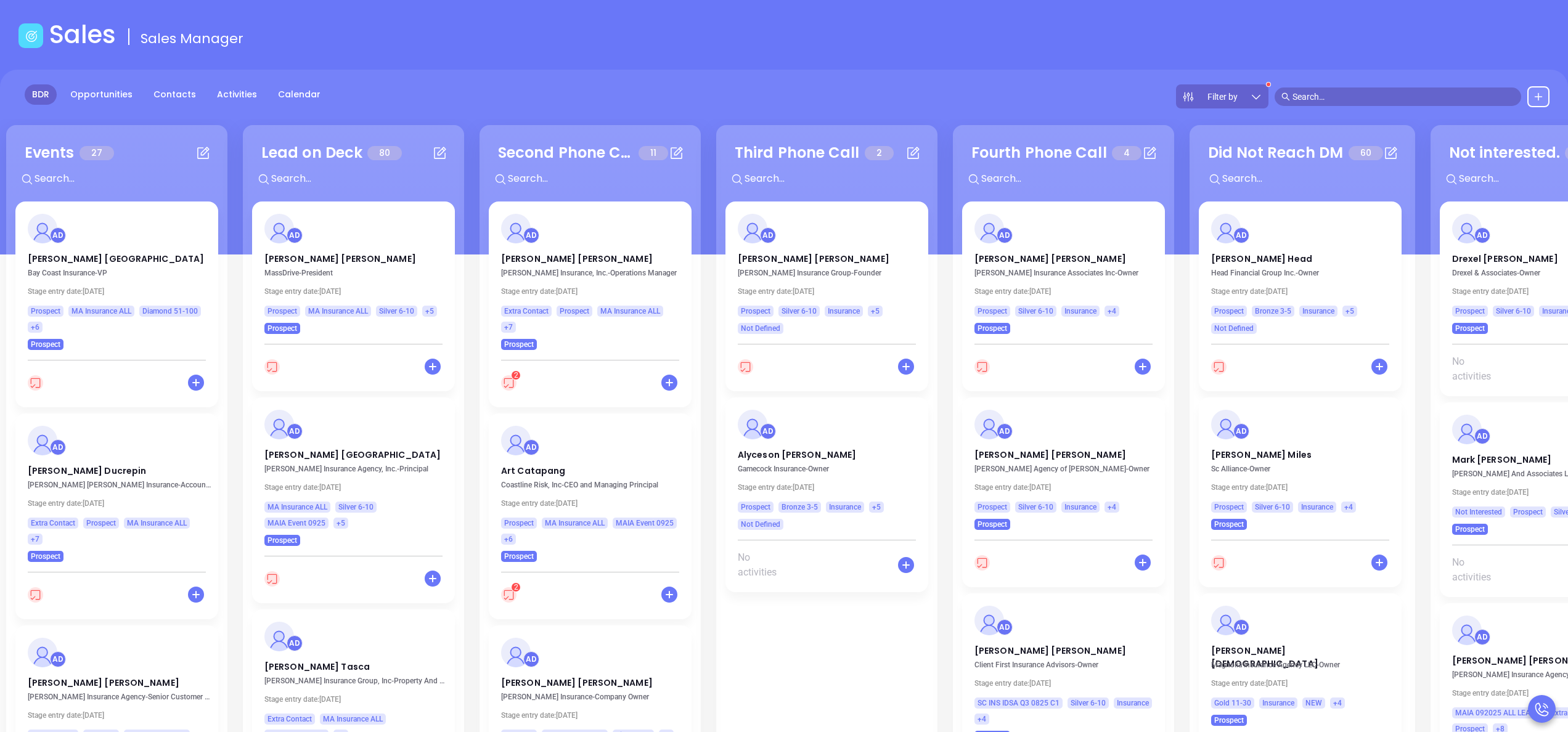
click at [459, 269] on div "Lead on Deck 80 + AD Jean Marie Lovett MassDrive - President Stage entry date: …" at bounding box center [354, 481] width 221 height 713
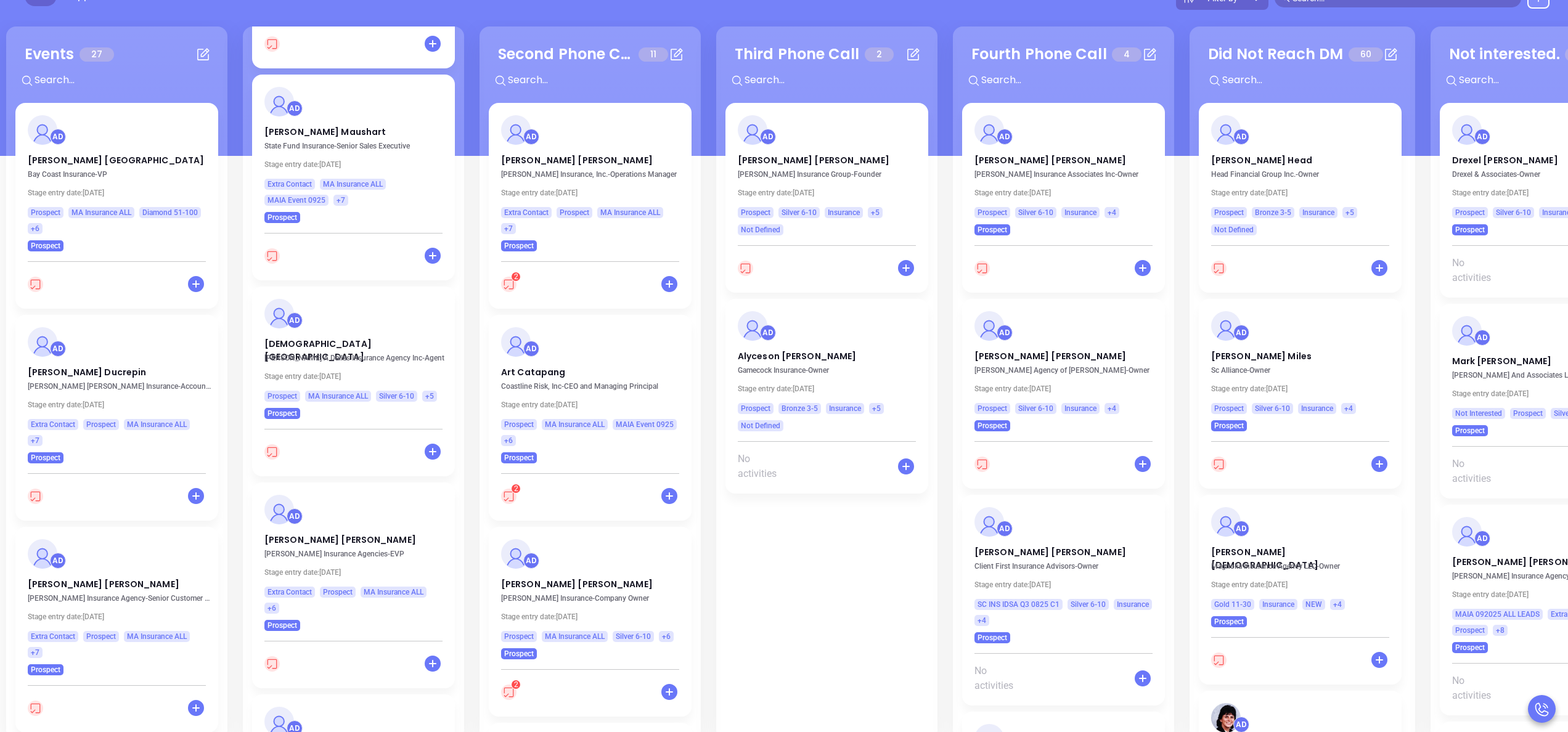
scroll to position [1501, 0]
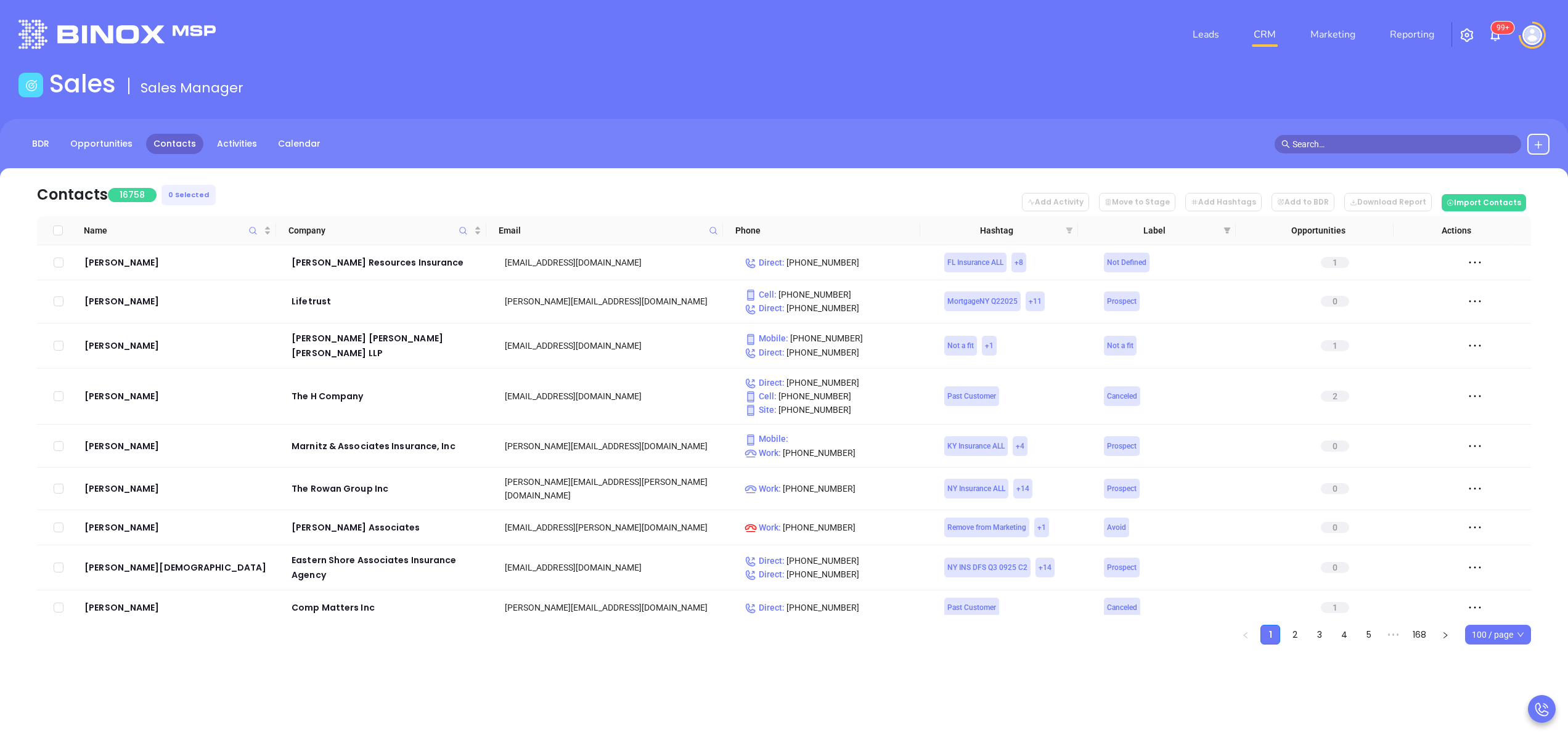
click at [1071, 228] on icon "filter" at bounding box center [1069, 230] width 7 height 6
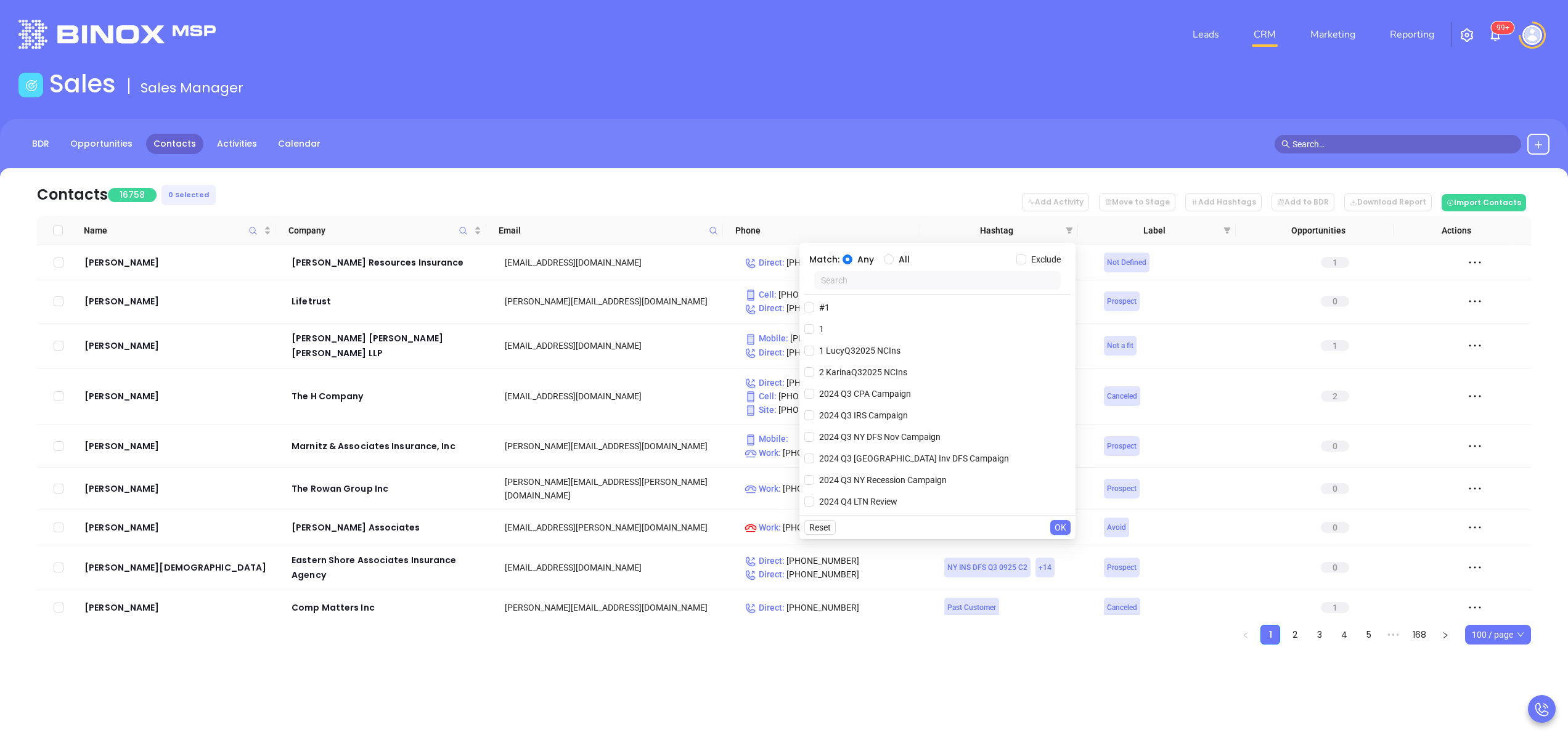
click at [952, 280] on input "text" at bounding box center [937, 280] width 247 height 18
type input "ma"
click at [811, 444] on input "MA Insurance ALL" at bounding box center [809, 442] width 10 height 10
checkbox input "true"
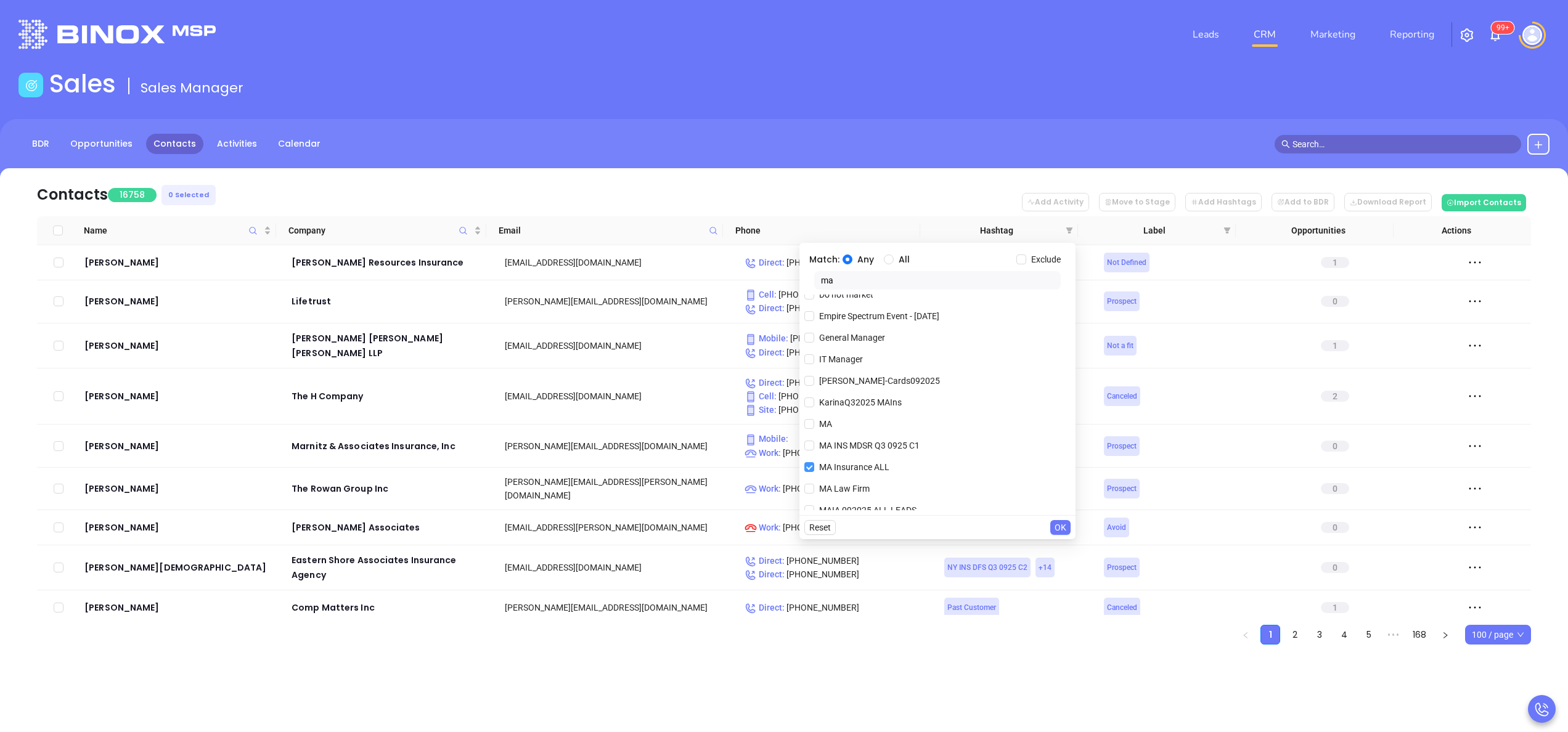
scroll to position [321, 0]
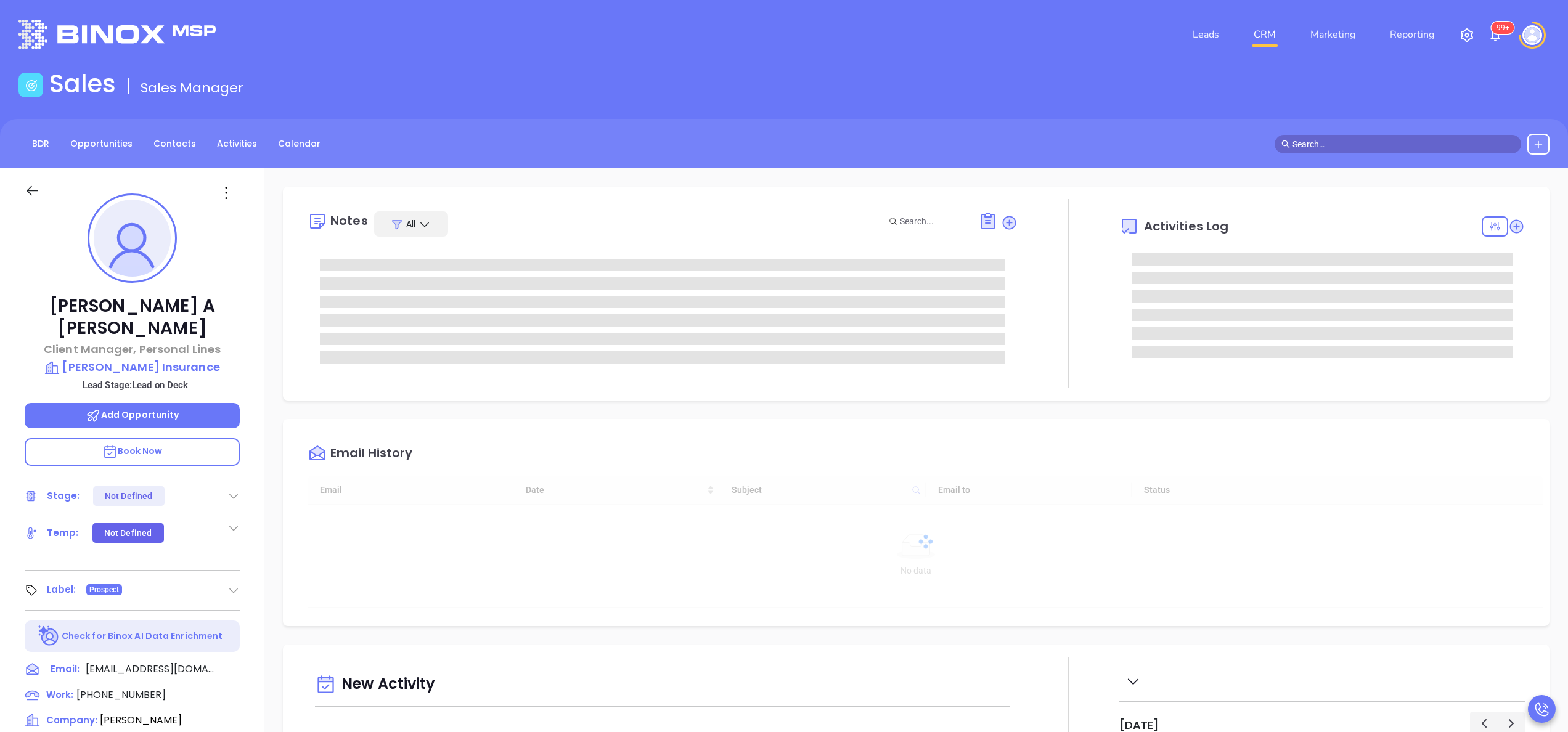
type input "[DATE]"
type input "[PERSON_NAME]"
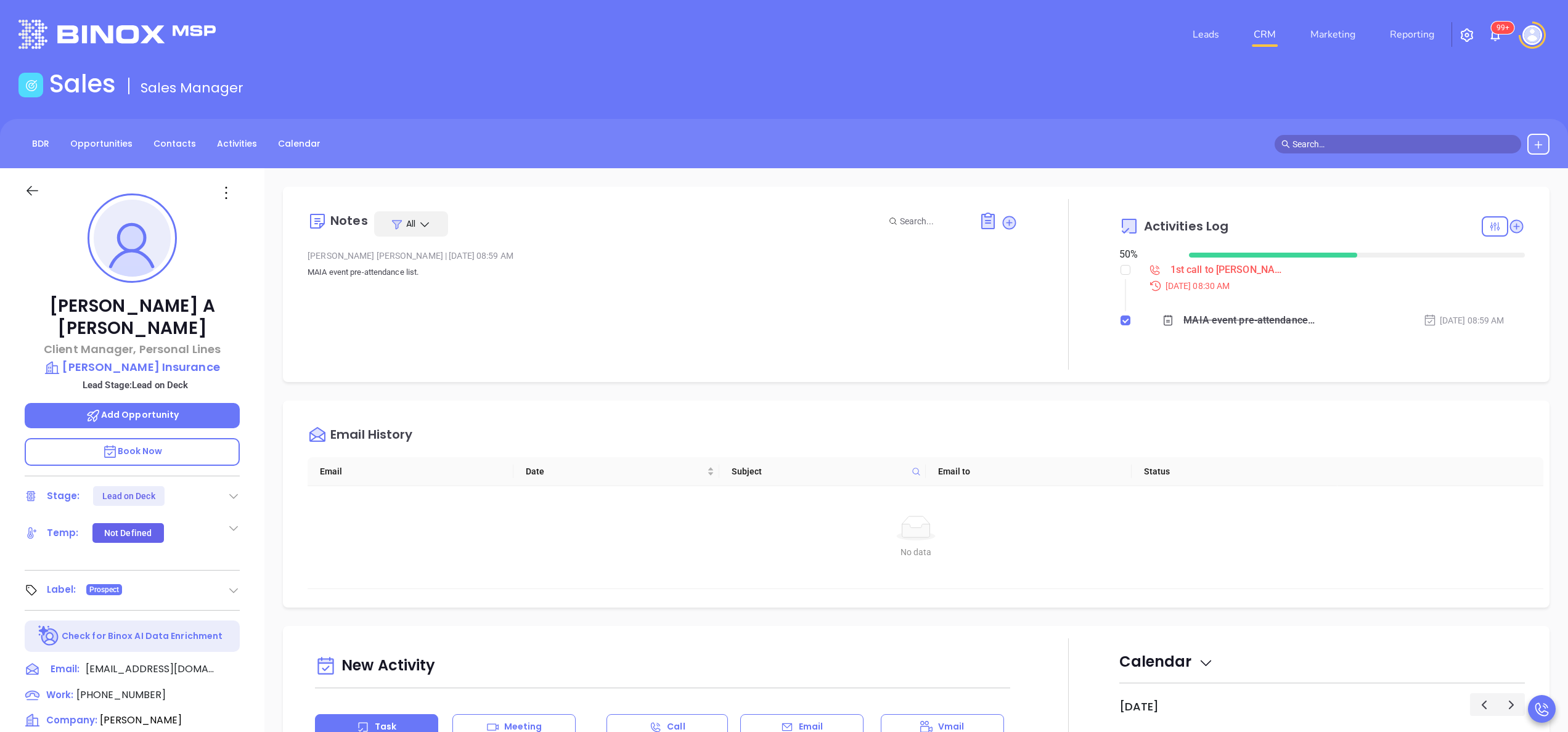
click at [1082, 338] on div at bounding box center [1068, 284] width 101 height 170
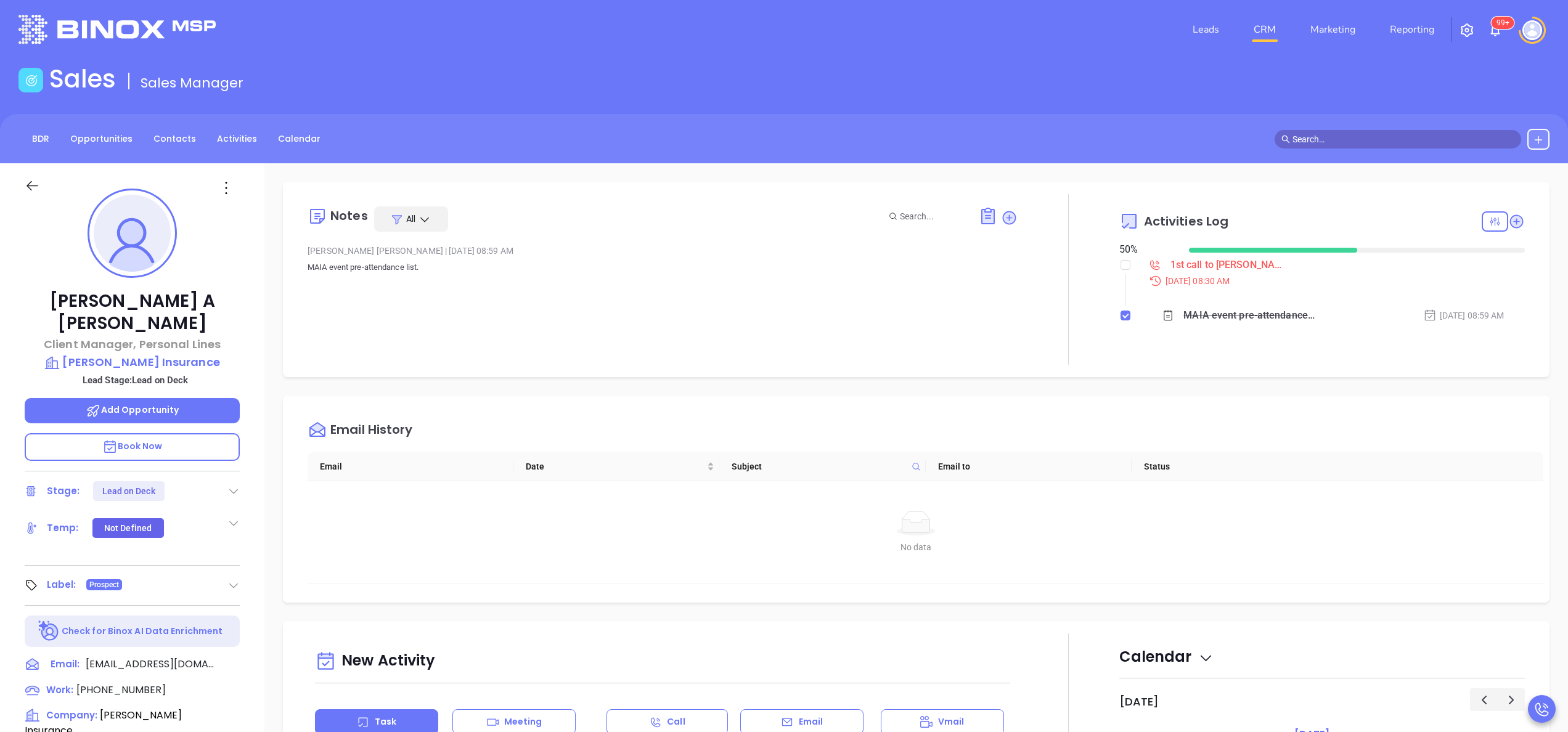
scroll to position [0, 0]
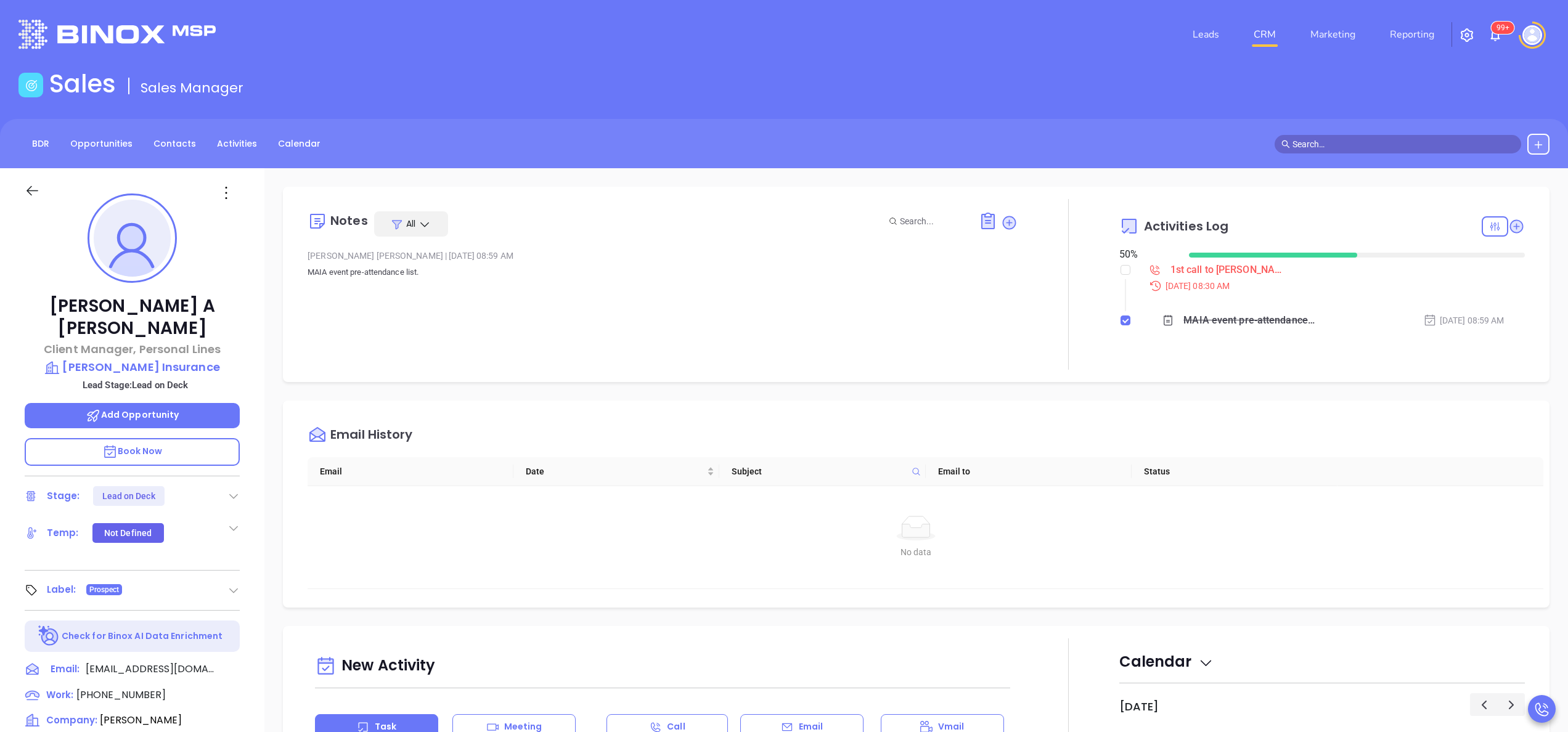
click at [1199, 271] on div "1st call to [PERSON_NAME] pre-attendee" at bounding box center [1229, 269] width 117 height 18
click at [896, 338] on div "Notes All Gissela Vargas | Sep 19, 2025 08:59 AM MAIA event pre-attendance list…" at bounding box center [662, 284] width 710 height 170
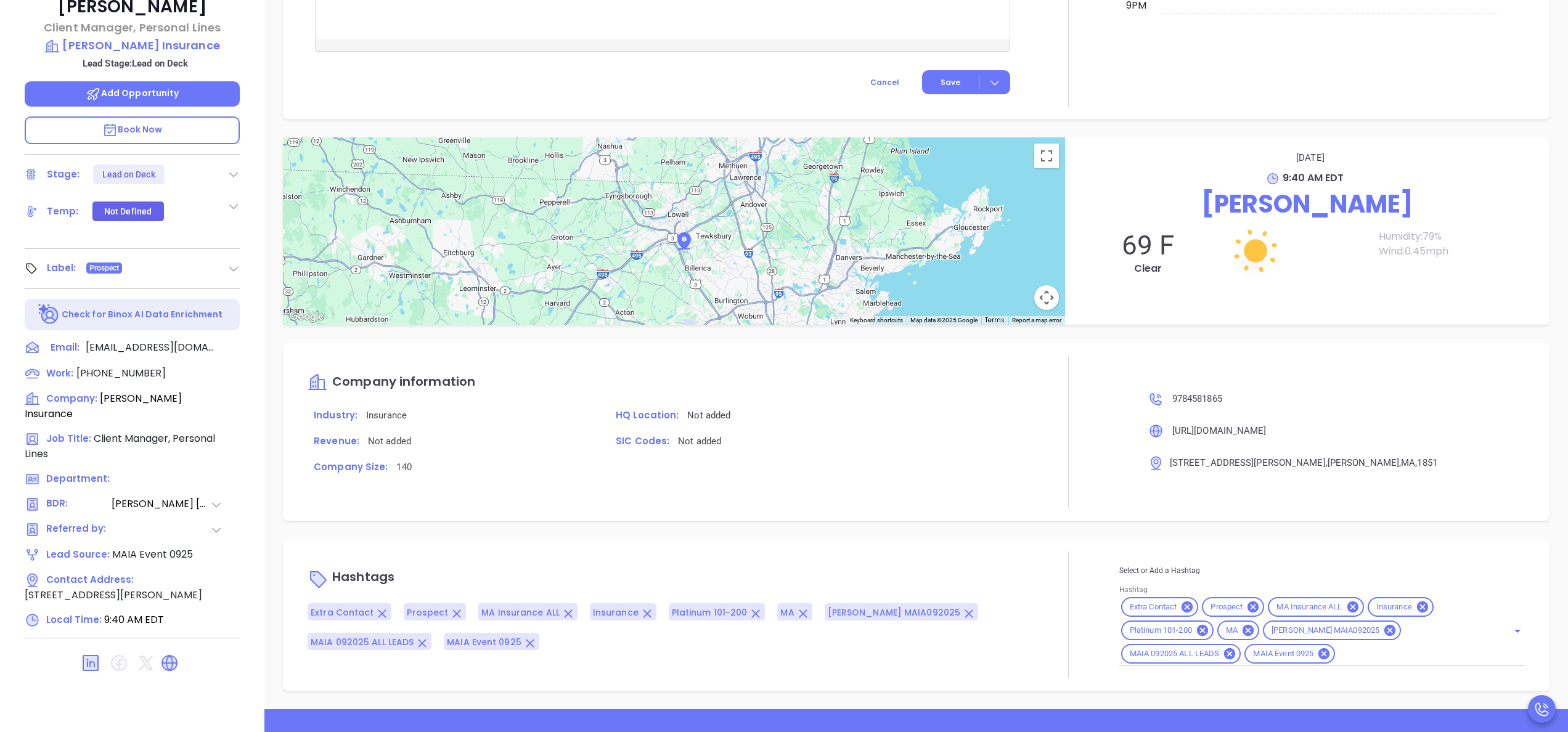
scroll to position [351, 0]
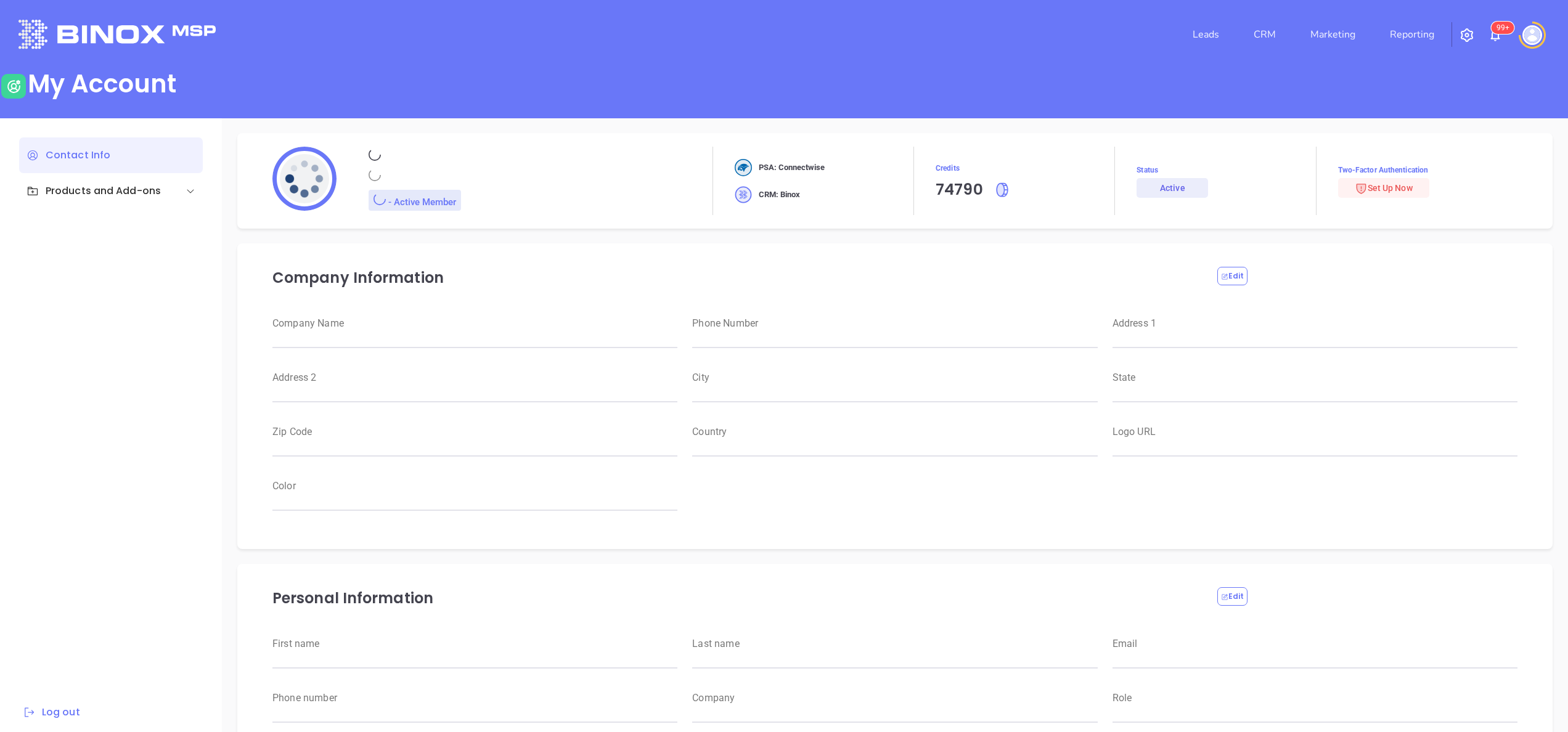
type input "[PERSON_NAME]"
type input "[PERSON_NAME][EMAIL_ADDRESS][DOMAIN_NAME]"
type input "6465510554"
type input "Motiva Networks"
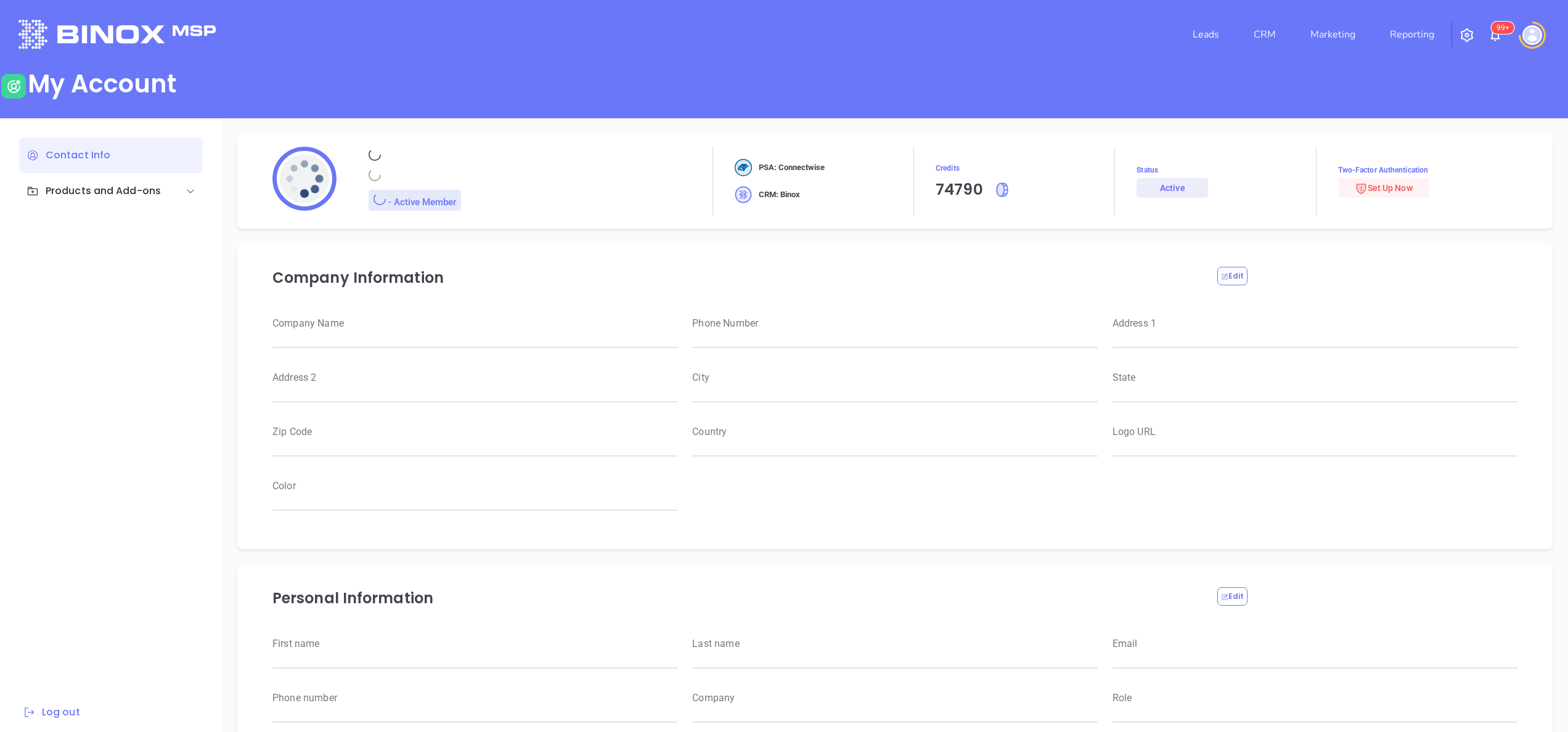
type input "Marketing"
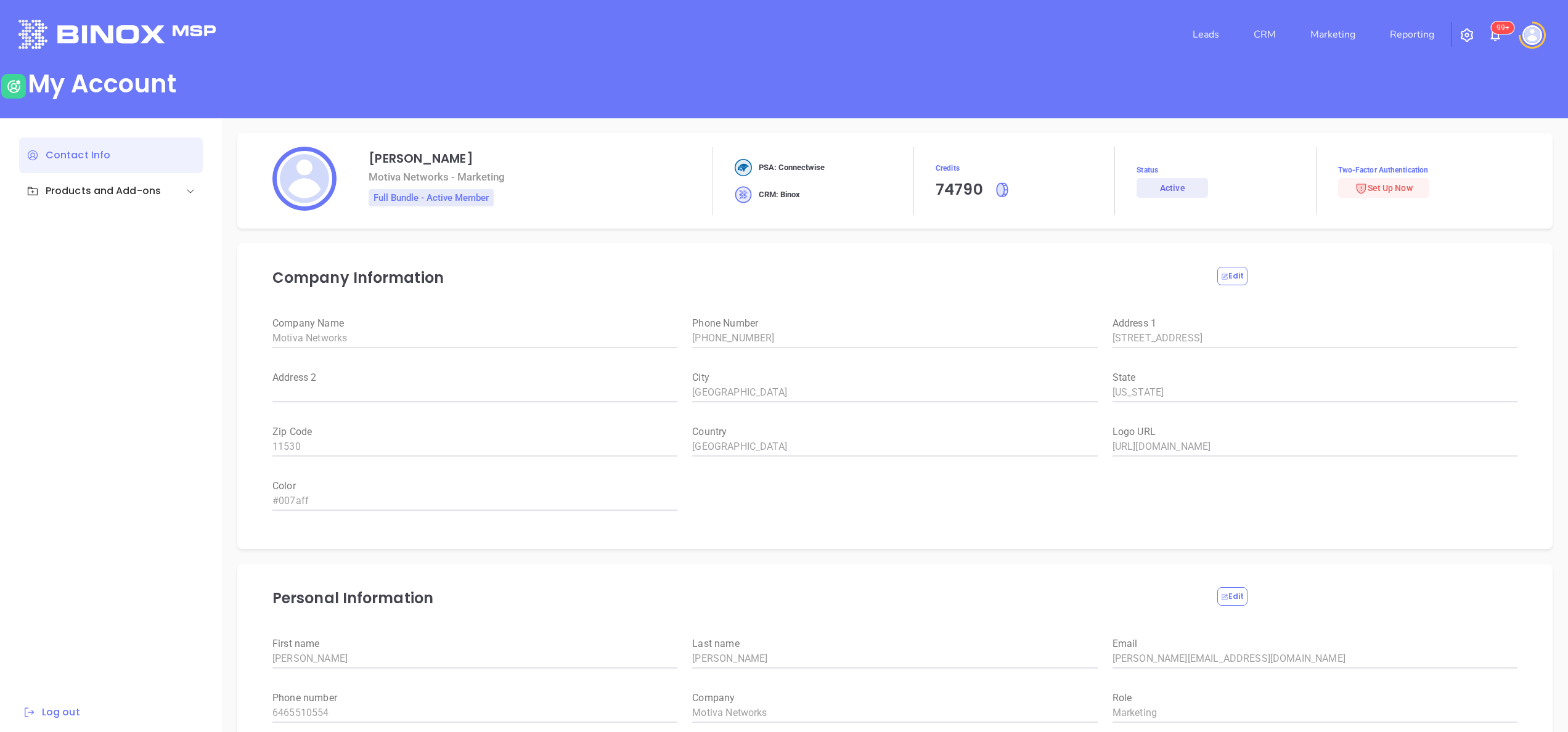
type input "Motiva Networks"
type input "[PHONE_NUMBER]"
type input "[STREET_ADDRESS]"
type input "[GEOGRAPHIC_DATA]"
type input "[US_STATE]"
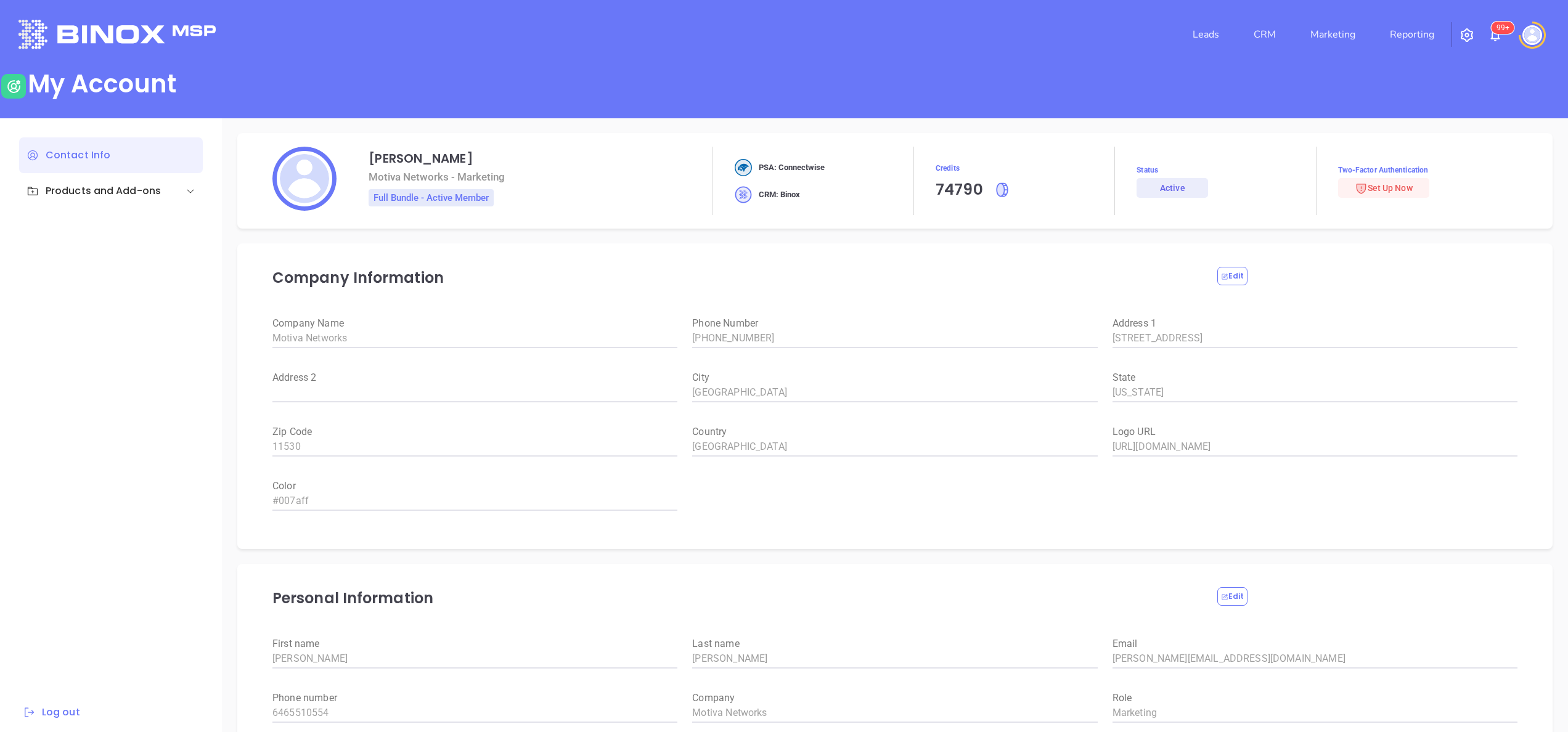
type input "11530"
type input "[GEOGRAPHIC_DATA]"
type input "[URL][DOMAIN_NAME]"
type input "#007aff"
click at [1248, 35] on li "CRM" at bounding box center [1264, 34] width 57 height 25
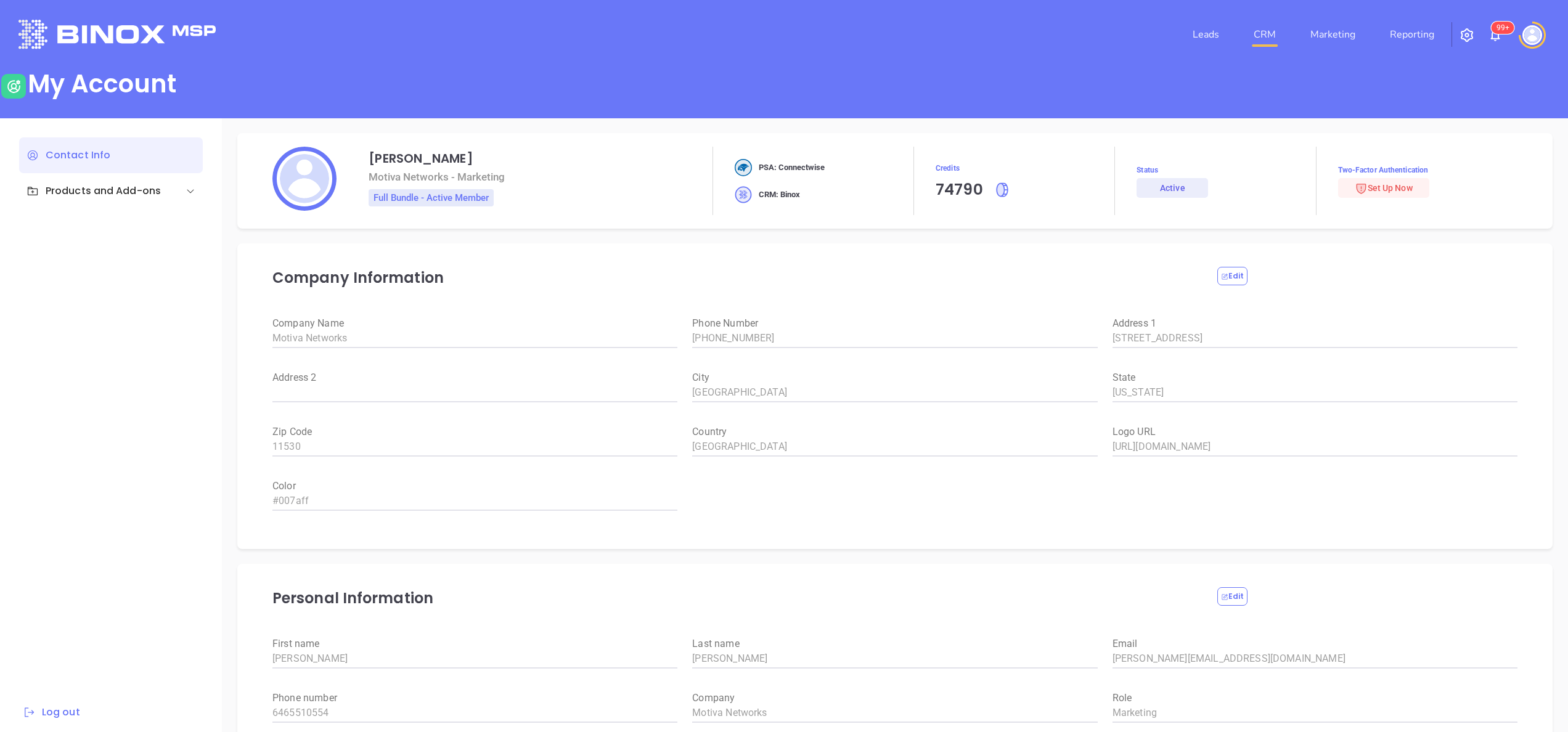
click at [1277, 32] on link "CRM" at bounding box center [1264, 34] width 32 height 25
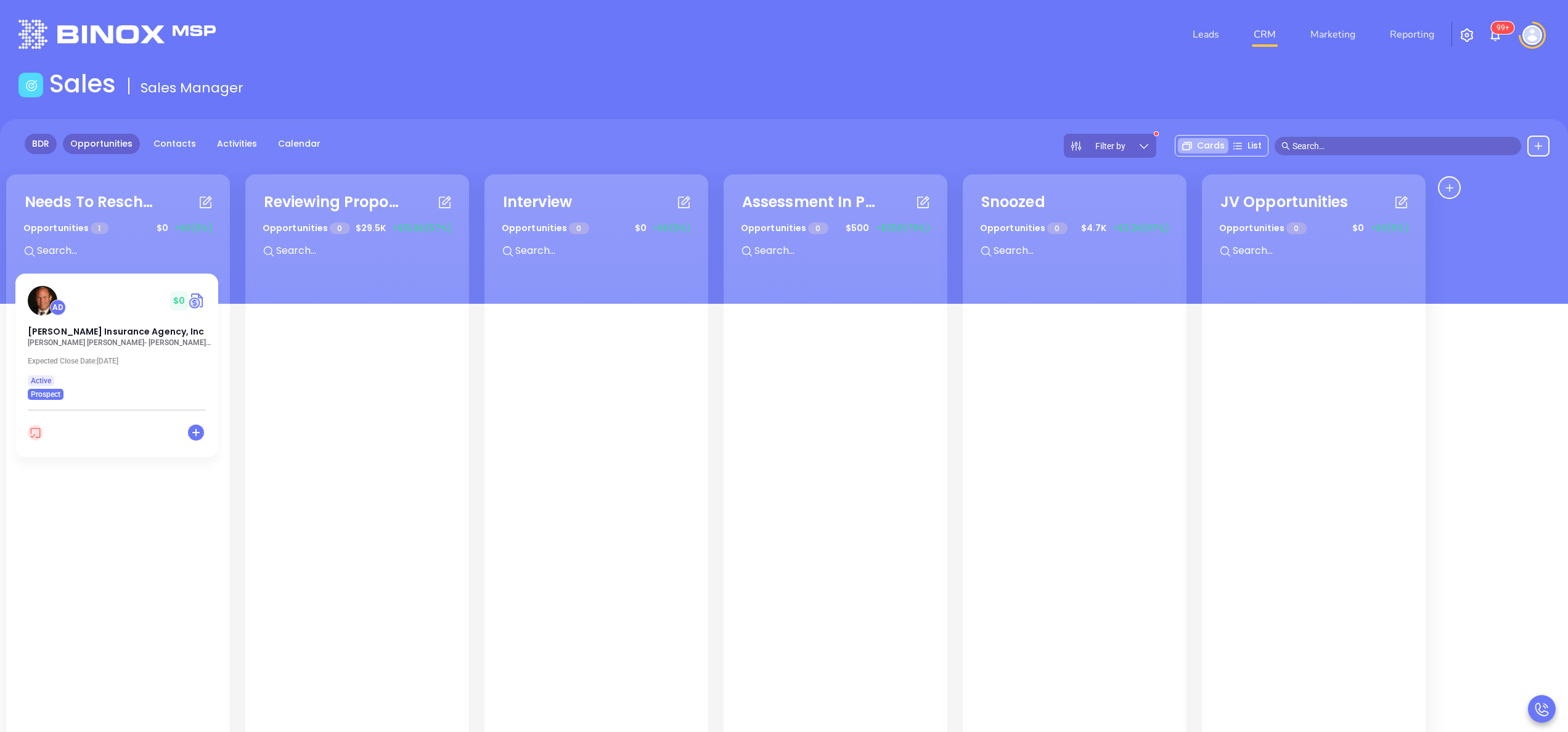
click at [38, 143] on link "BDR" at bounding box center [41, 144] width 32 height 20
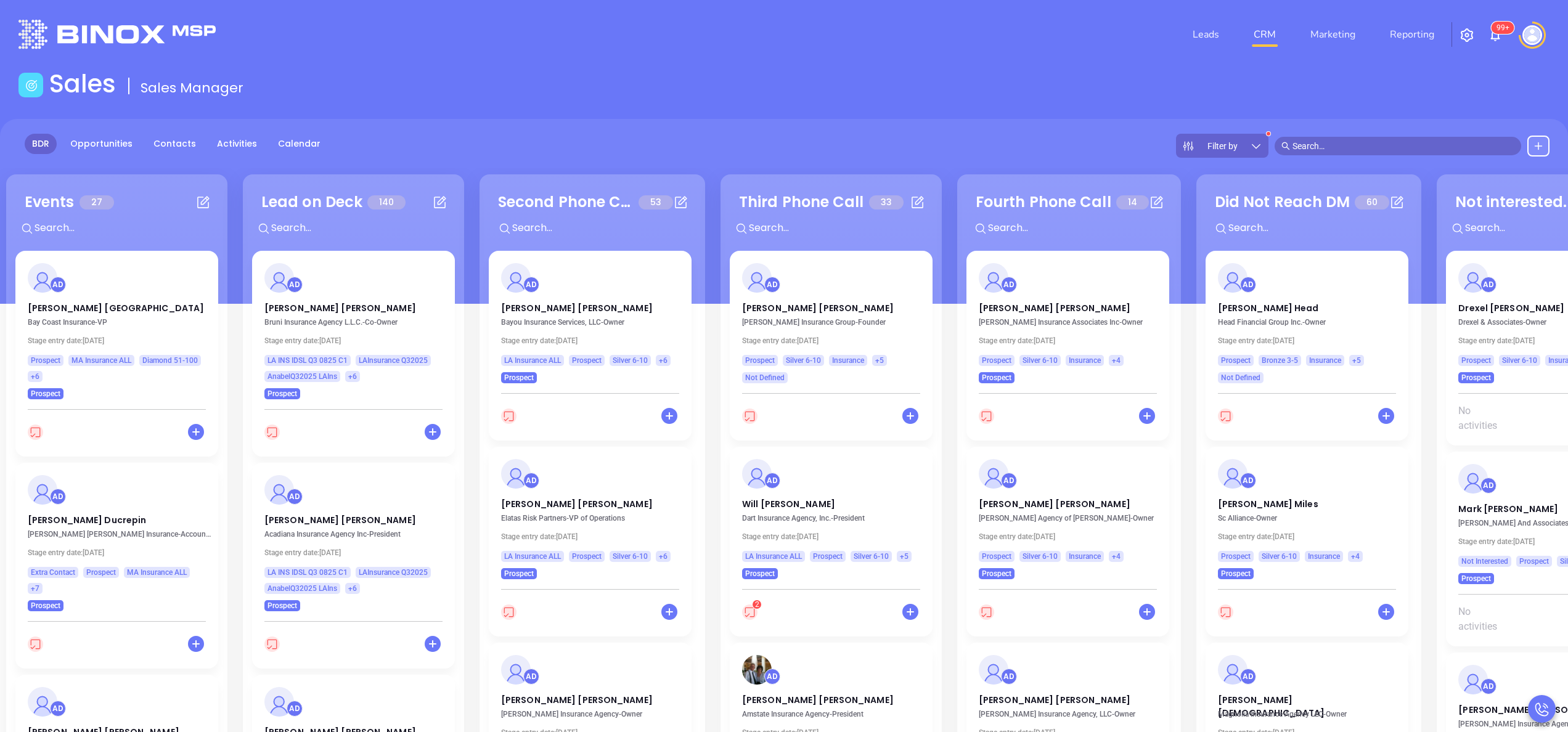
click at [438, 131] on div "BDR Opportunities Contacts Activities Calendar Filter by" at bounding box center [784, 211] width 1568 height 185
click at [226, 137] on link "Activities" at bounding box center [237, 144] width 55 height 20
click at [1258, 144] on icon at bounding box center [1256, 146] width 12 height 12
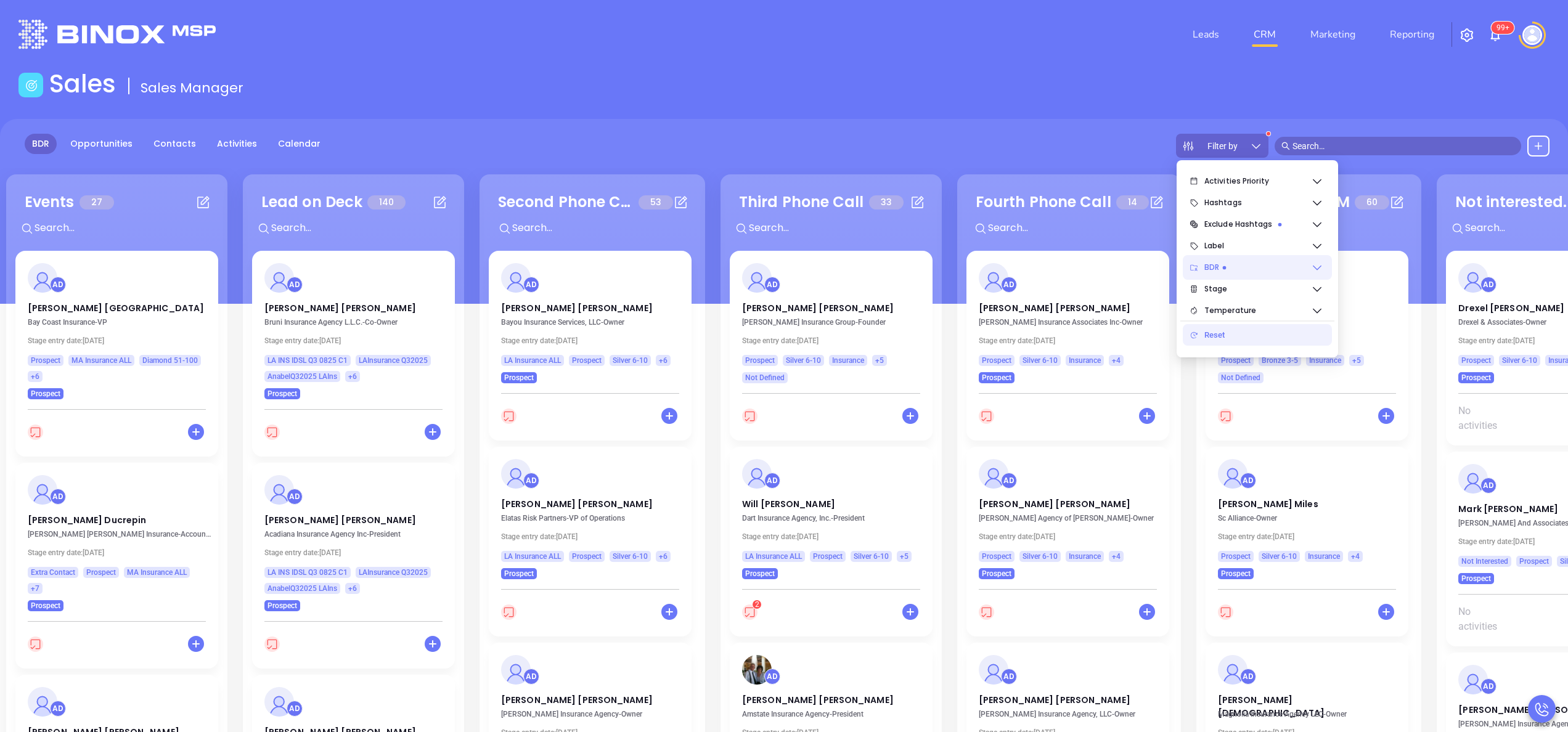
click at [1314, 257] on div "BDR" at bounding box center [1257, 267] width 149 height 25
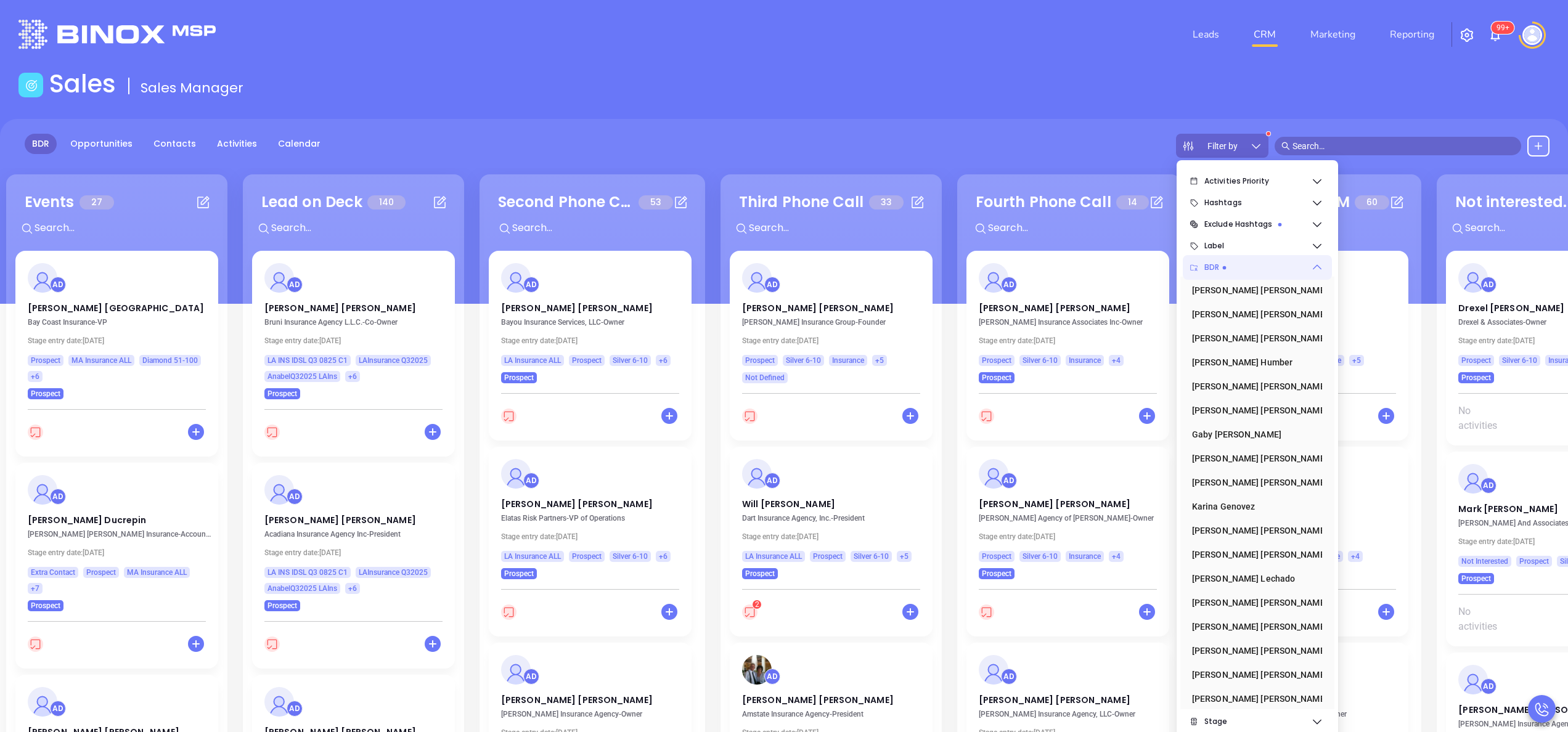
click at [1317, 263] on icon at bounding box center [1317, 267] width 12 height 12
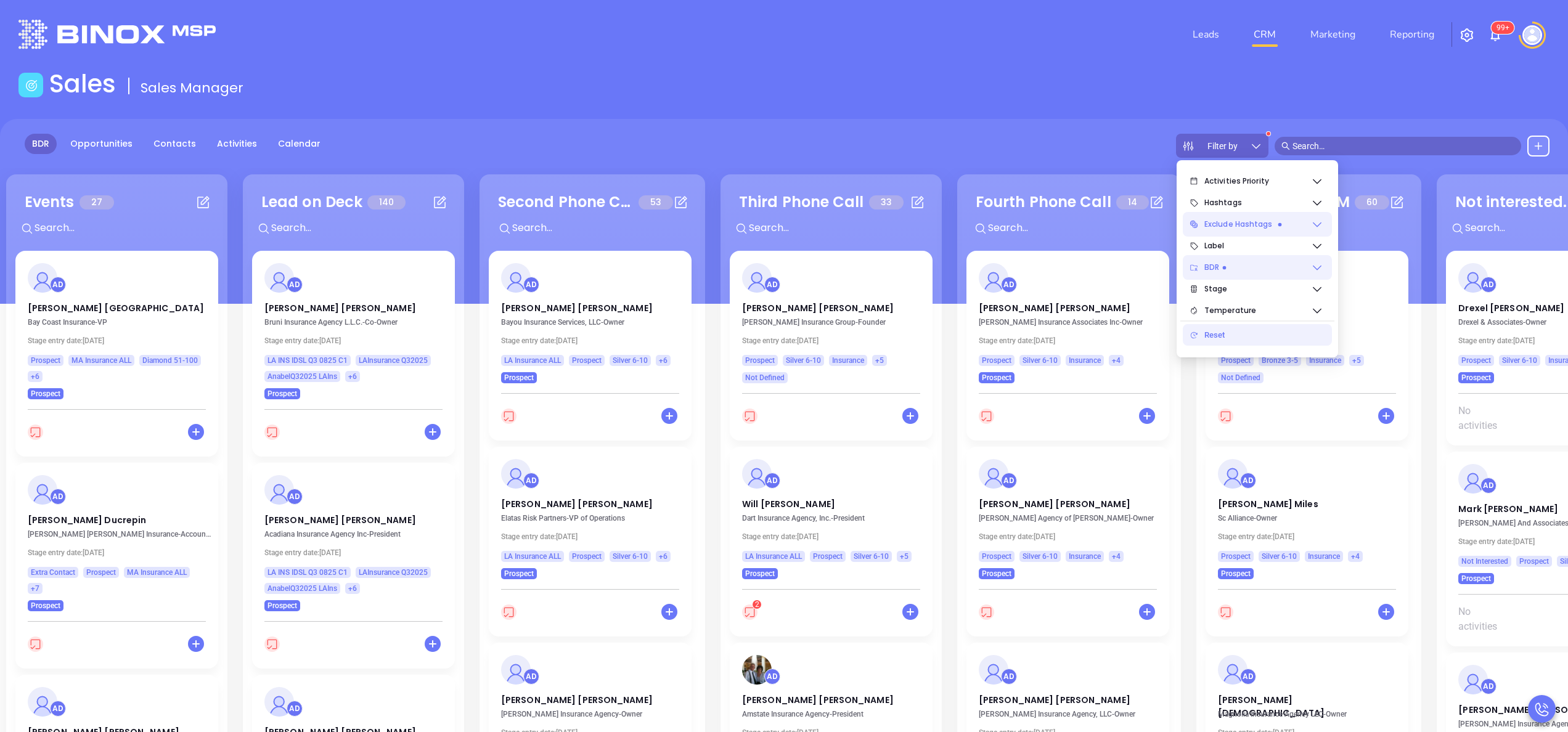
click at [1322, 226] on icon at bounding box center [1317, 224] width 12 height 12
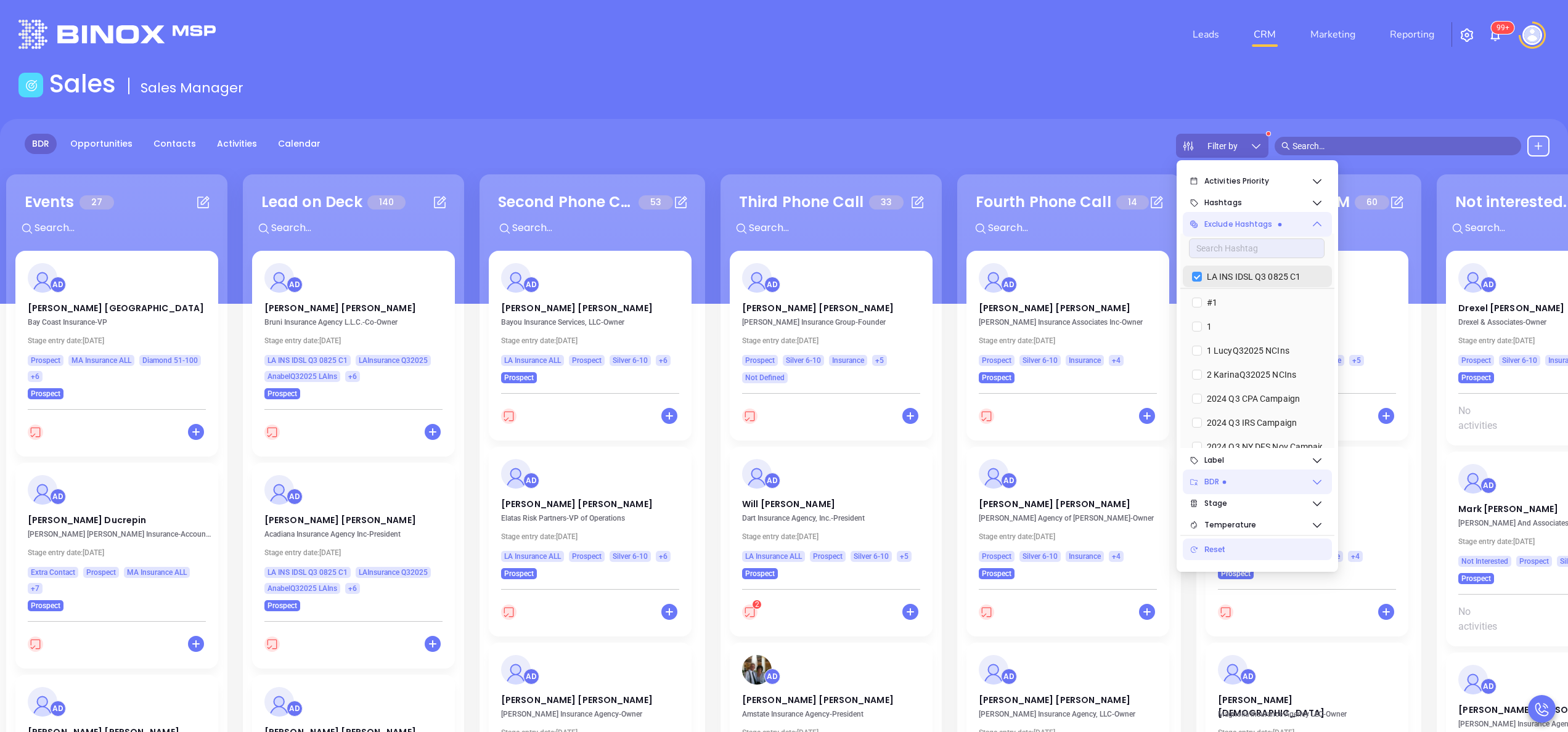
click at [1193, 273] on input "LA INS IDSL Q3 0825 C1" at bounding box center [1196, 276] width 10 height 10
checkbox input "false"
click at [1193, 273] on input "#1" at bounding box center [1196, 278] width 10 height 10
click at [1193, 273] on input "#1" at bounding box center [1196, 276] width 10 height 10
checkbox input "false"
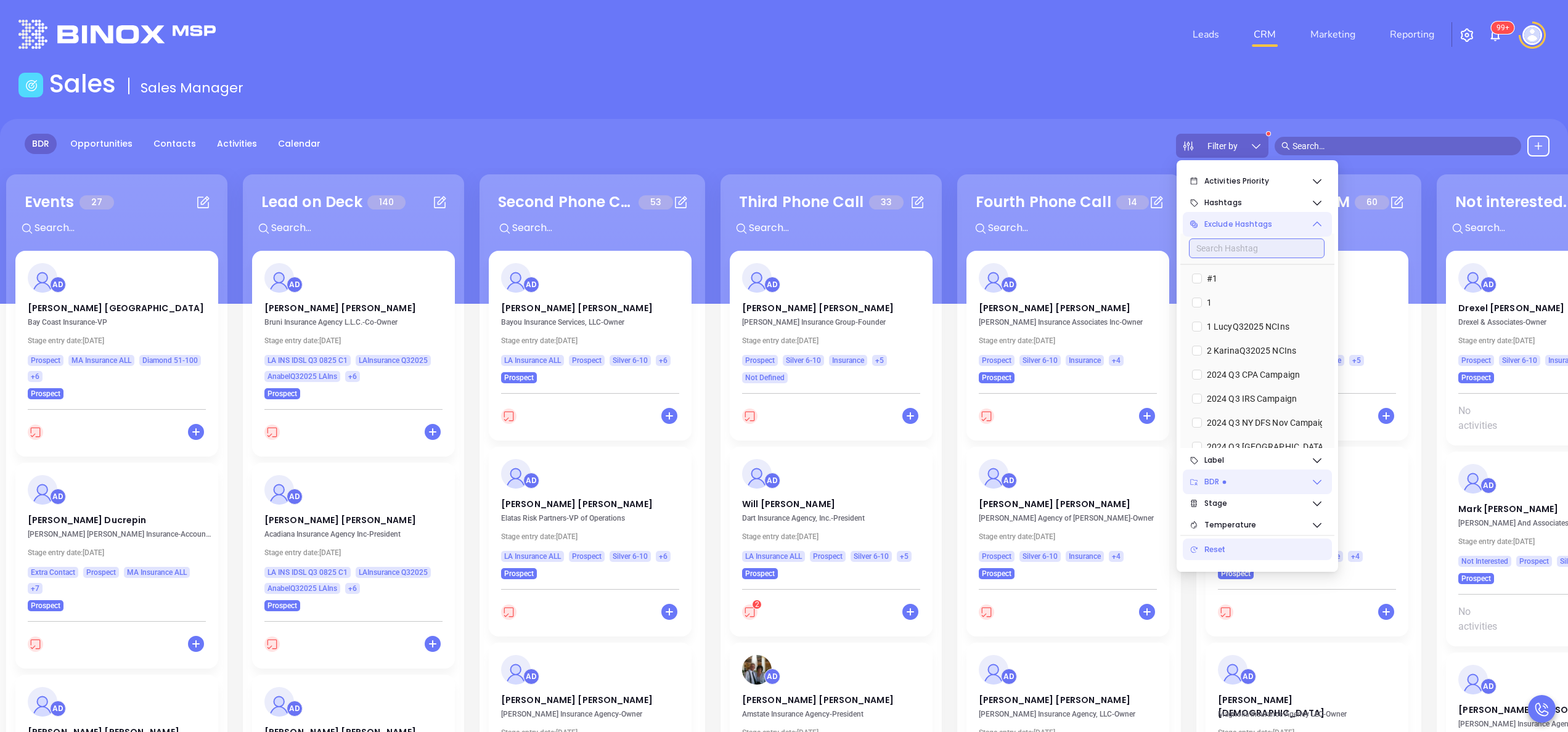
click at [1228, 247] on input "text" at bounding box center [1256, 248] width 136 height 20
type input "la"
click at [1193, 277] on input "AnabelQ32025 LAIns" at bounding box center [1196, 278] width 10 height 10
checkbox input "true"
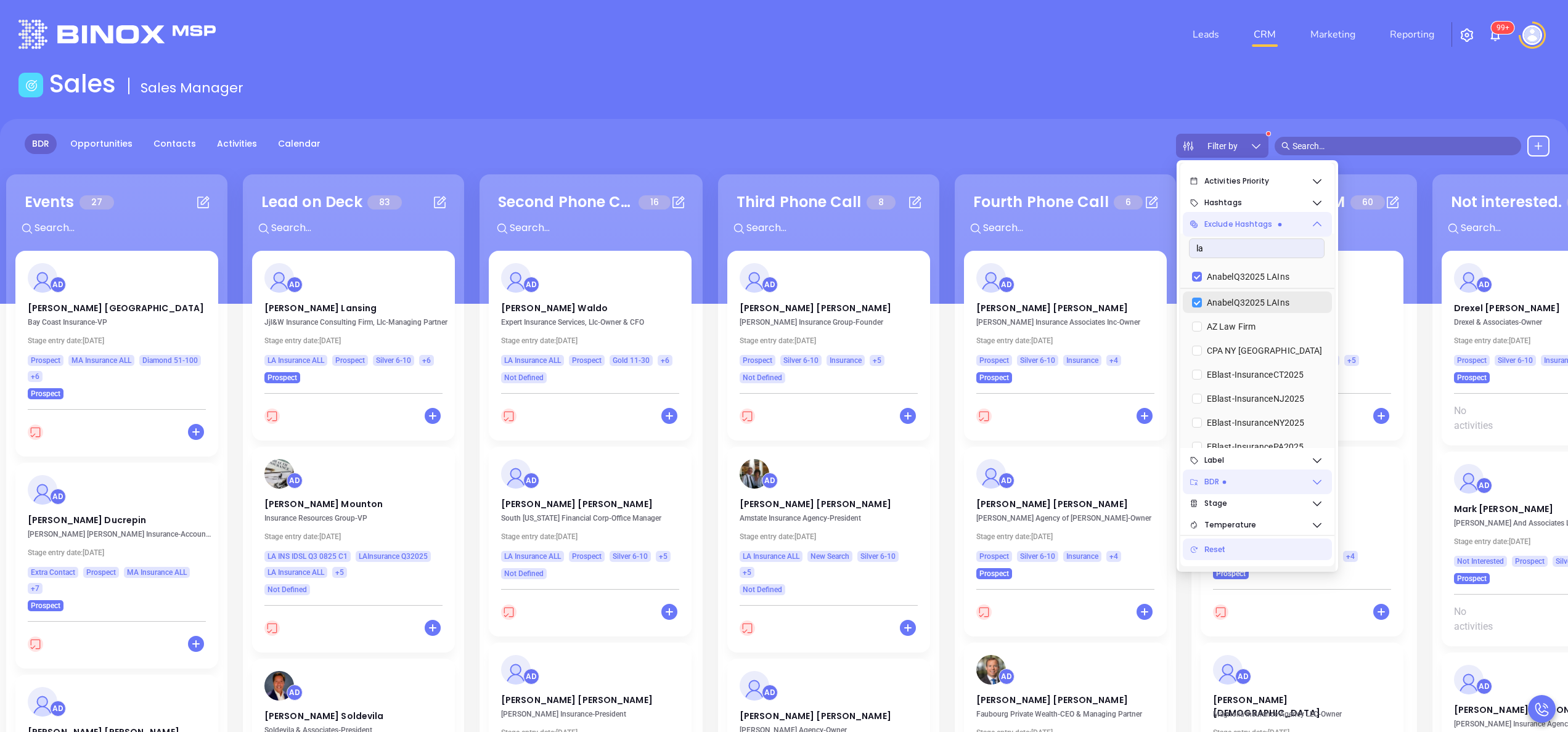
scroll to position [1, 0]
click at [1255, 240] on input "la" at bounding box center [1256, 248] width 136 height 20
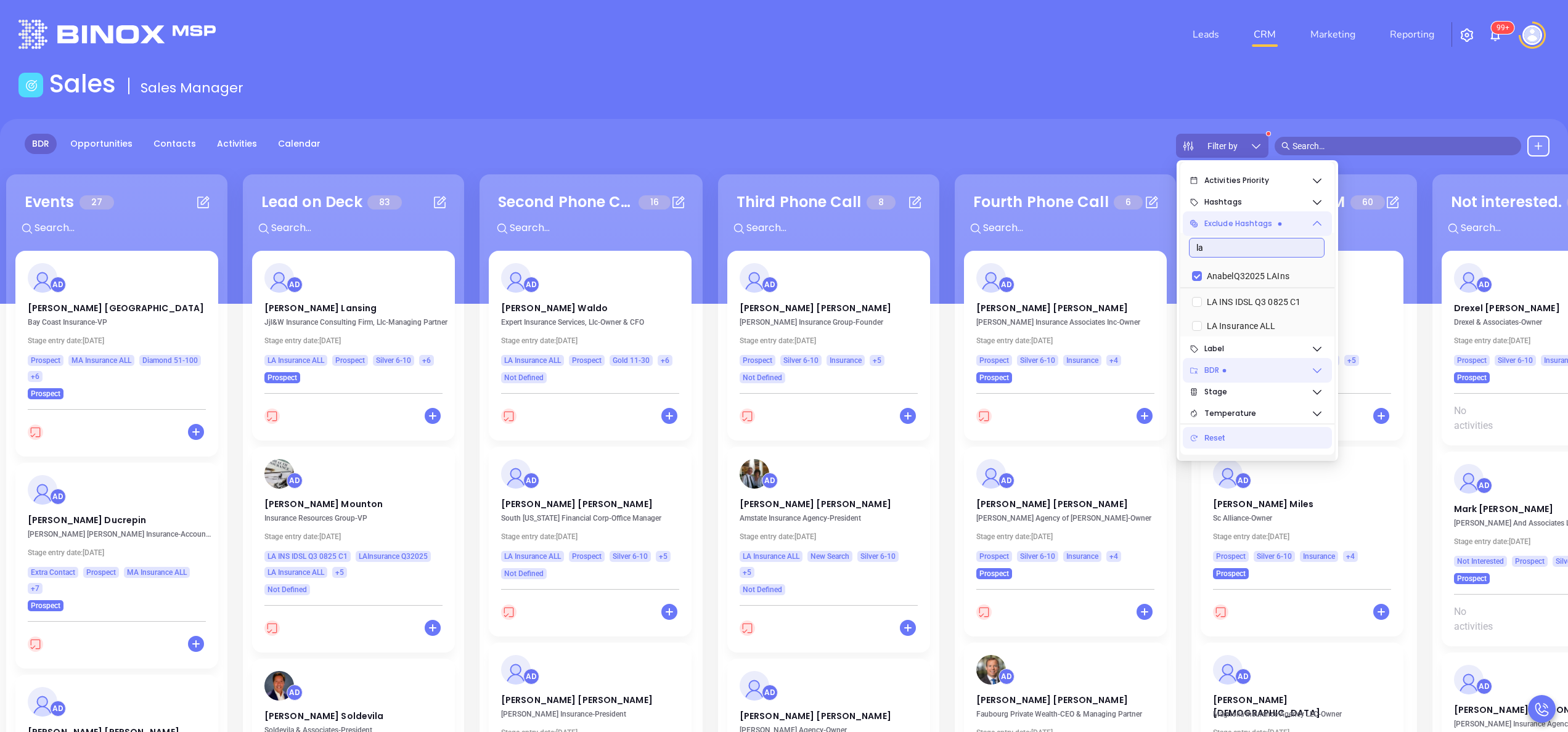
type input "la"
checkbox input "false"
type input "la ins"
click at [1200, 304] on input "LA INS IDSL Q3 0825 C1" at bounding box center [1196, 302] width 10 height 10
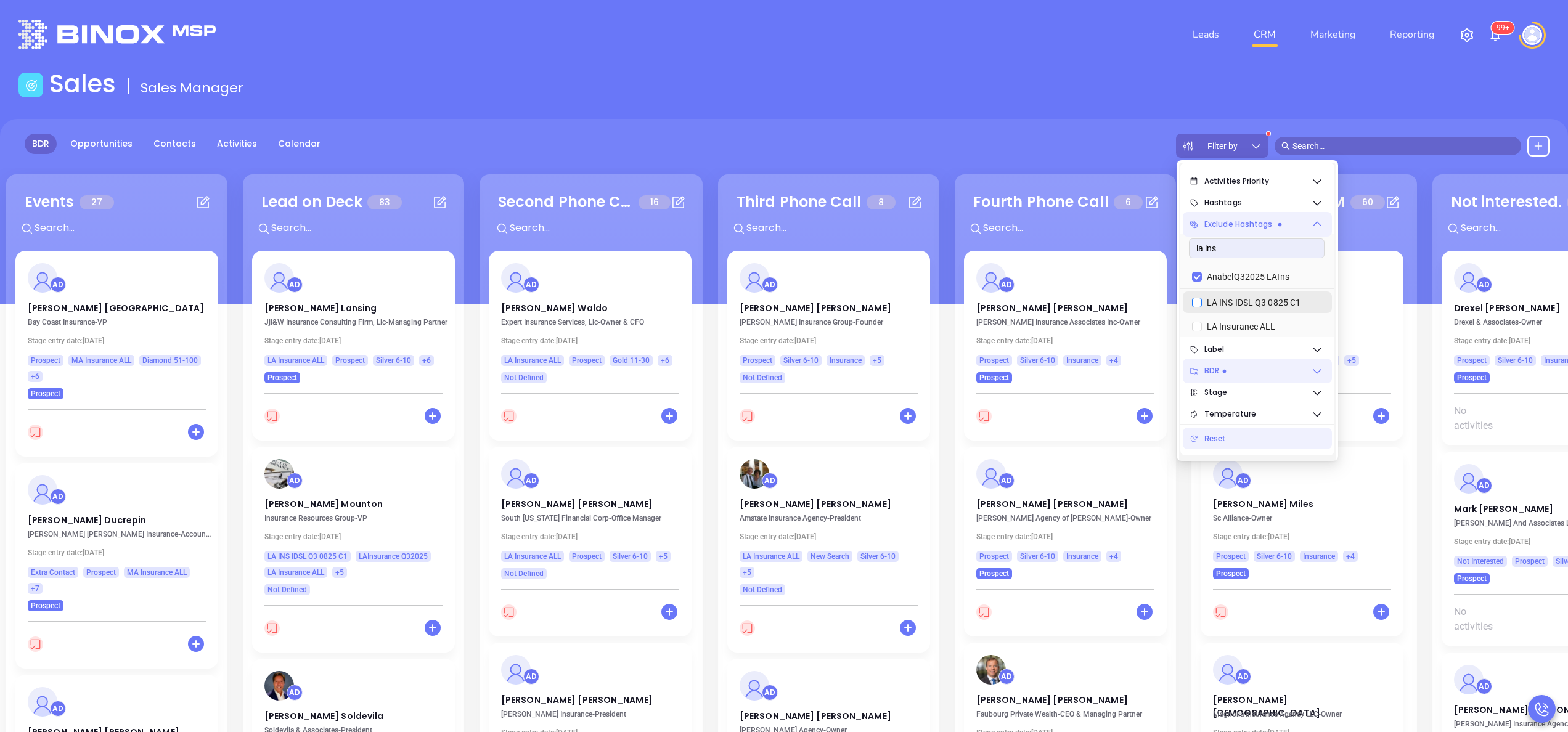
checkbox input "true"
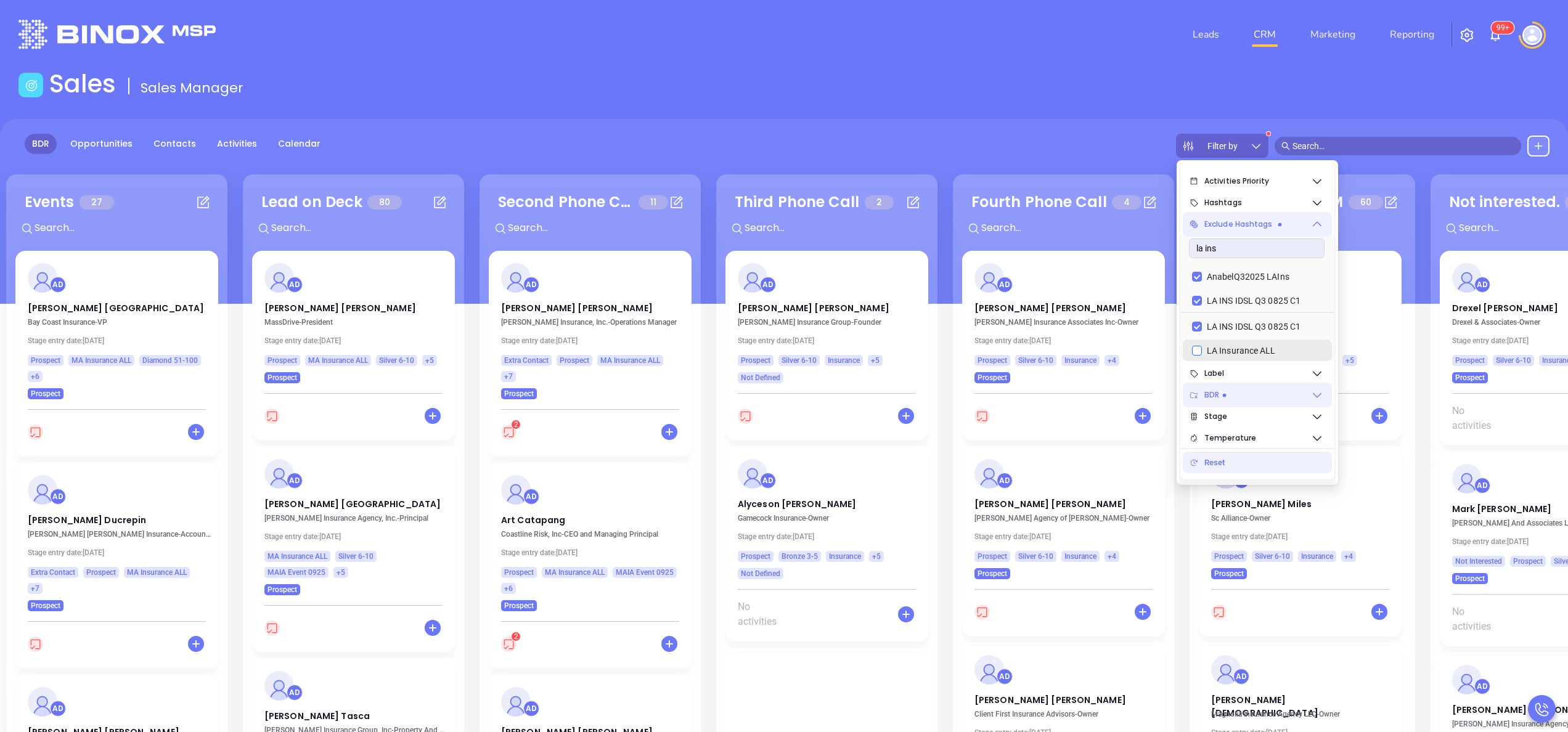
click at [1199, 349] on input "LA Insurance ALL" at bounding box center [1196, 350] width 10 height 10
checkbox input "true"
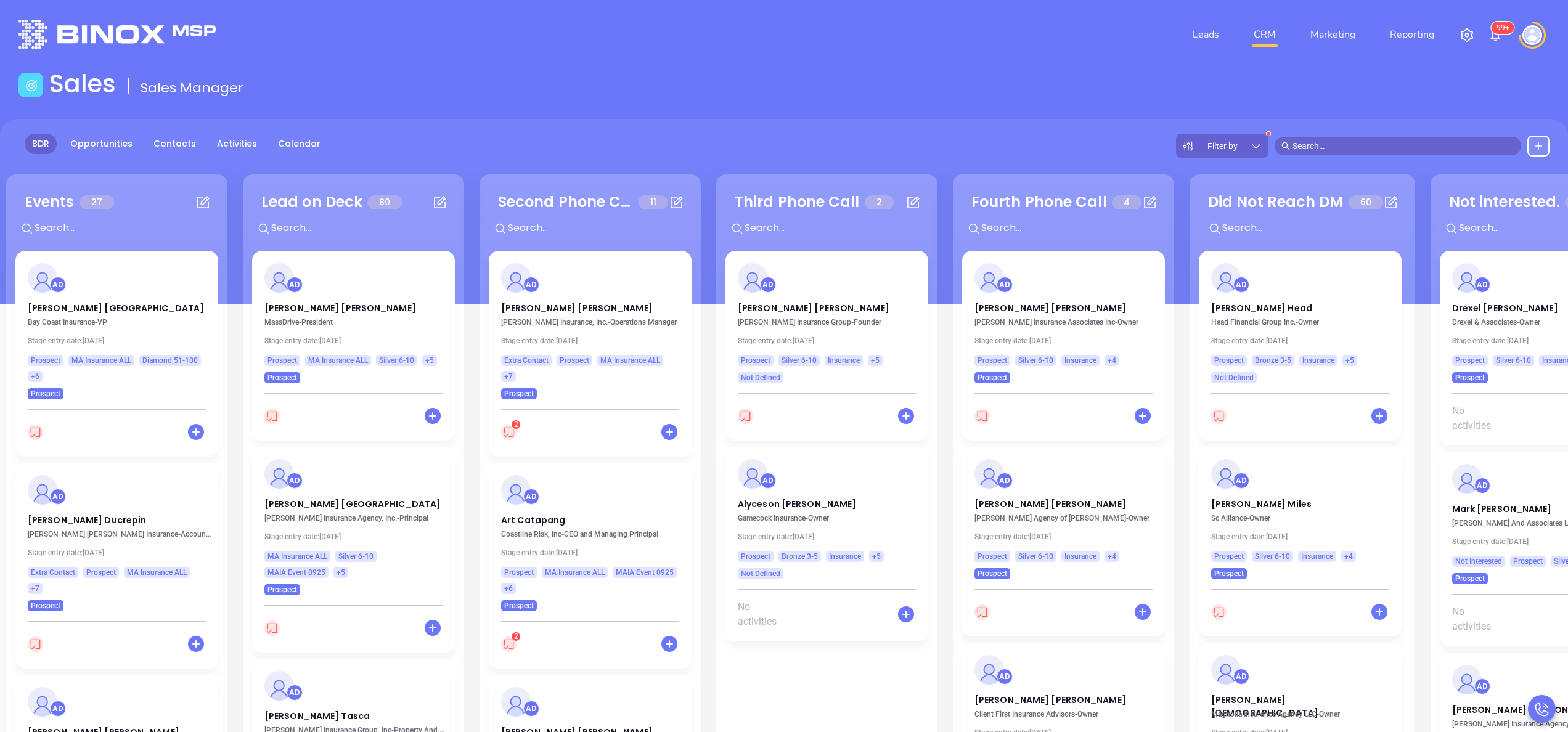
click at [937, 134] on div "BDR Opportunities Contacts Activities Calendar Filter by" at bounding box center [784, 146] width 1568 height 24
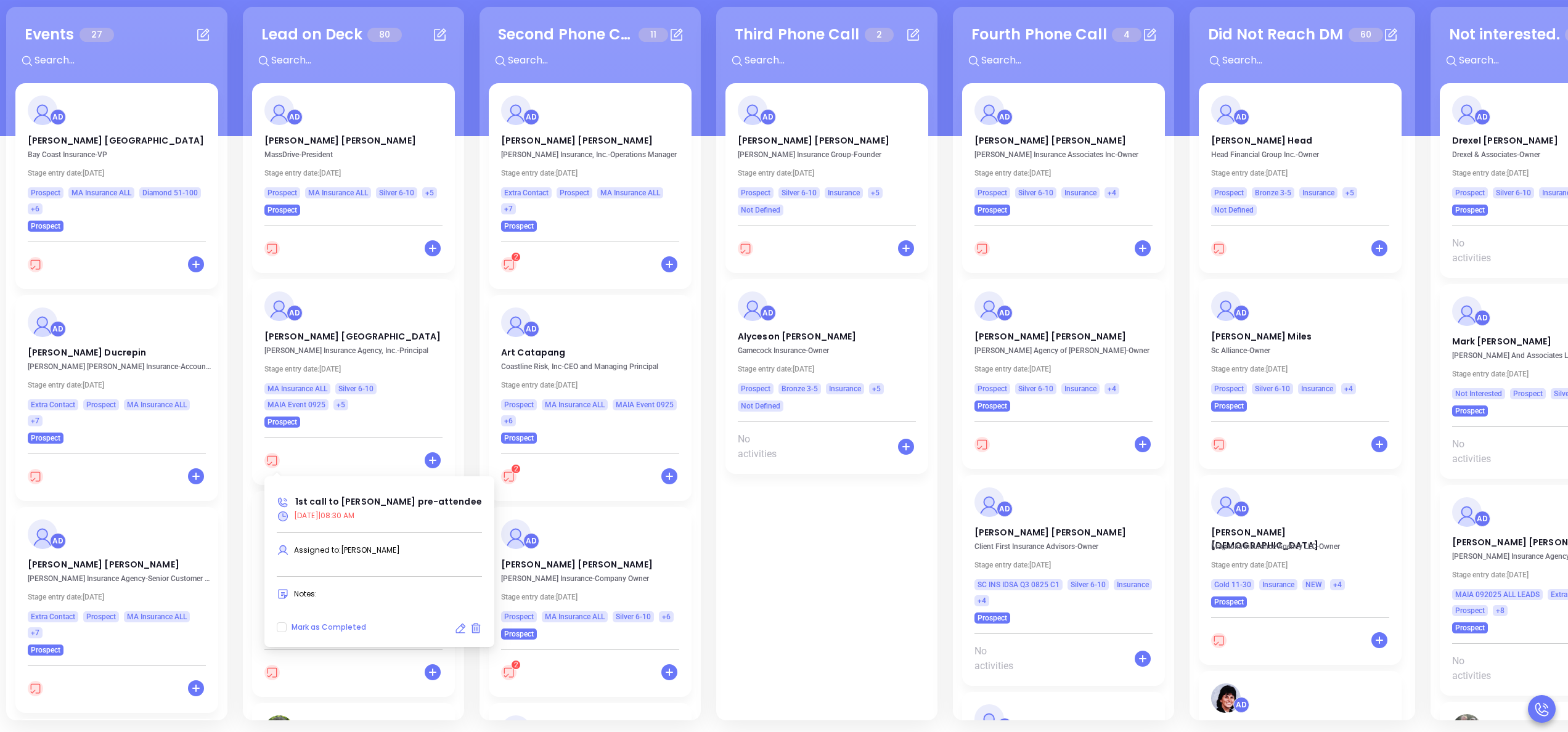
scroll to position [168, 0]
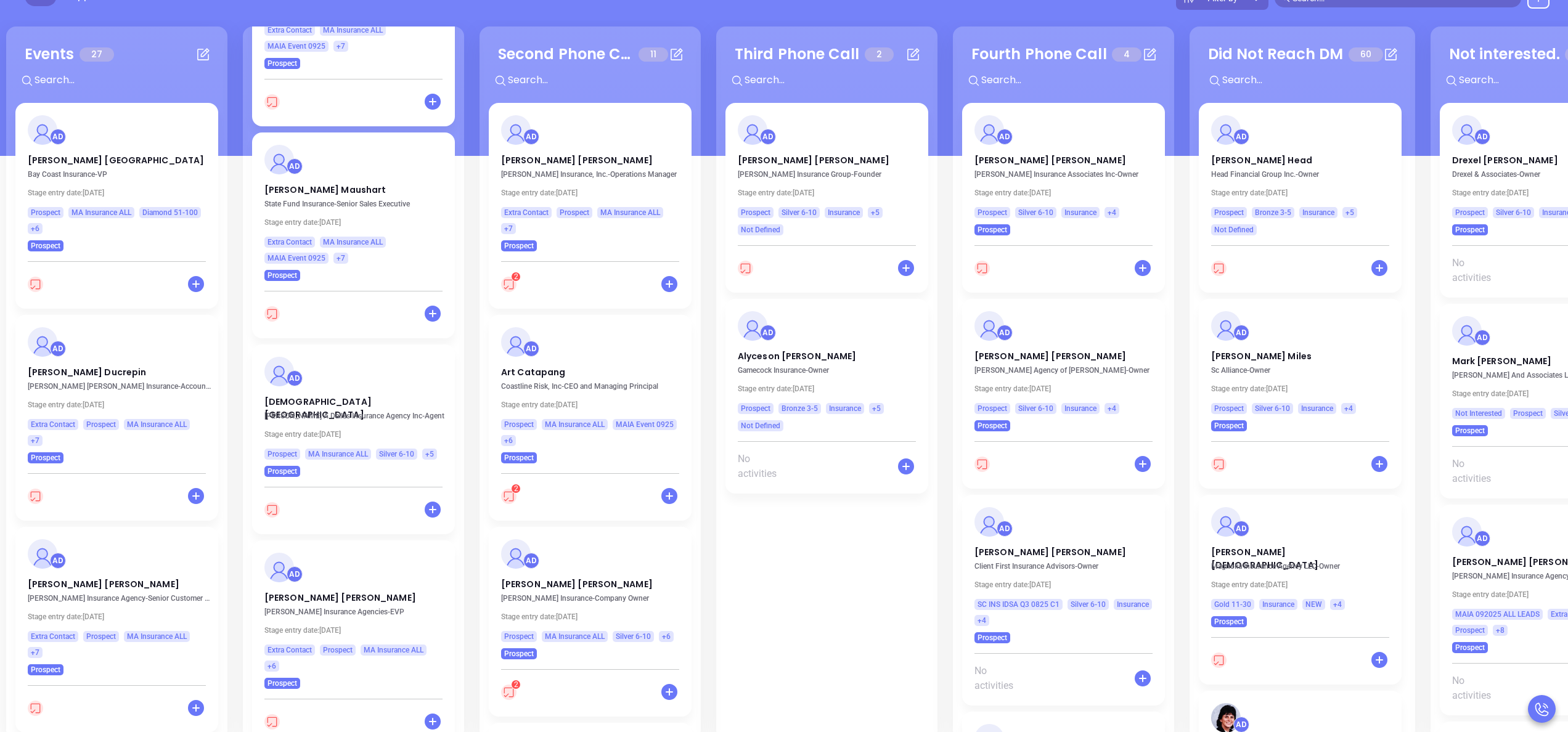
scroll to position [1403, 0]
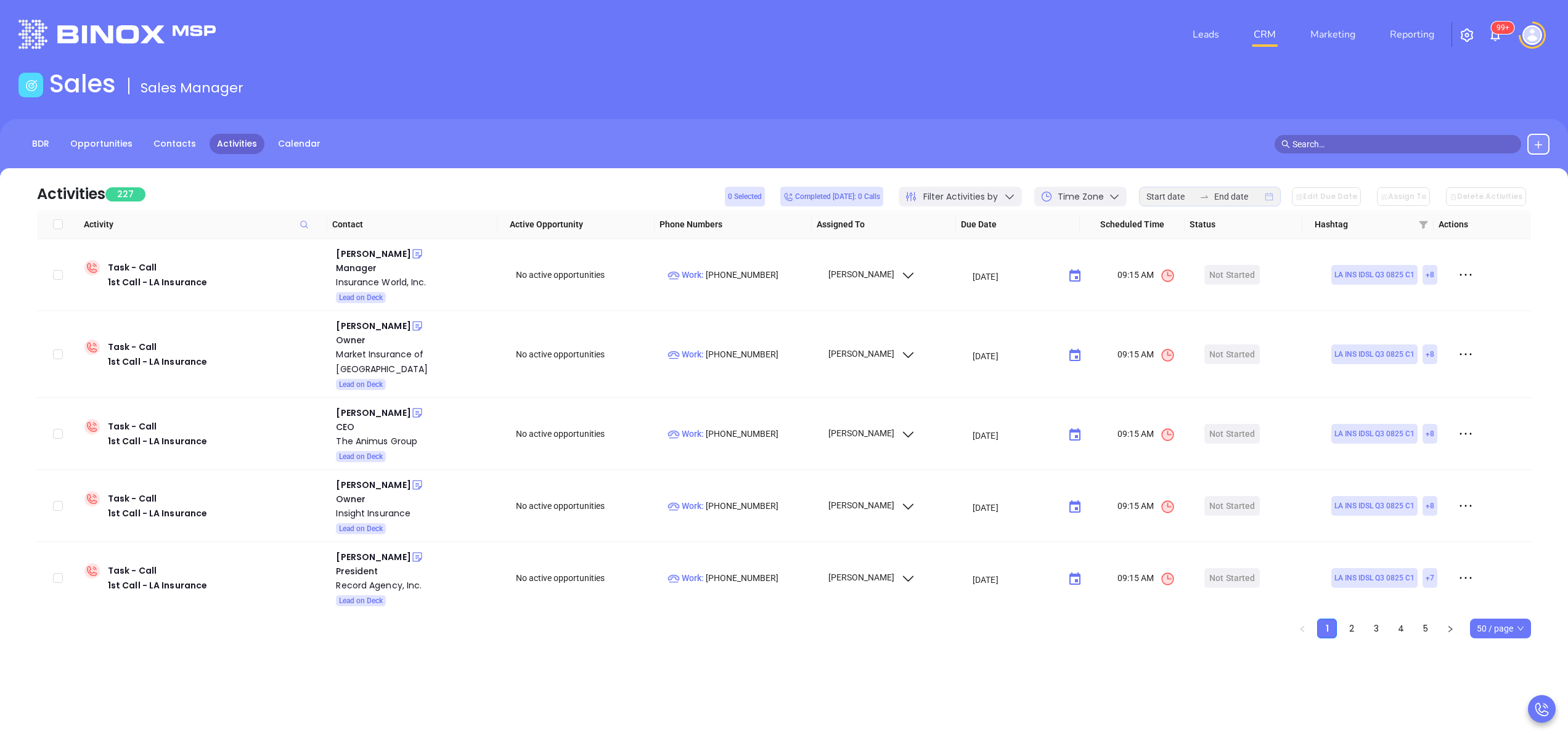
click at [1273, 194] on icon "calendar" at bounding box center [1269, 197] width 8 height 8
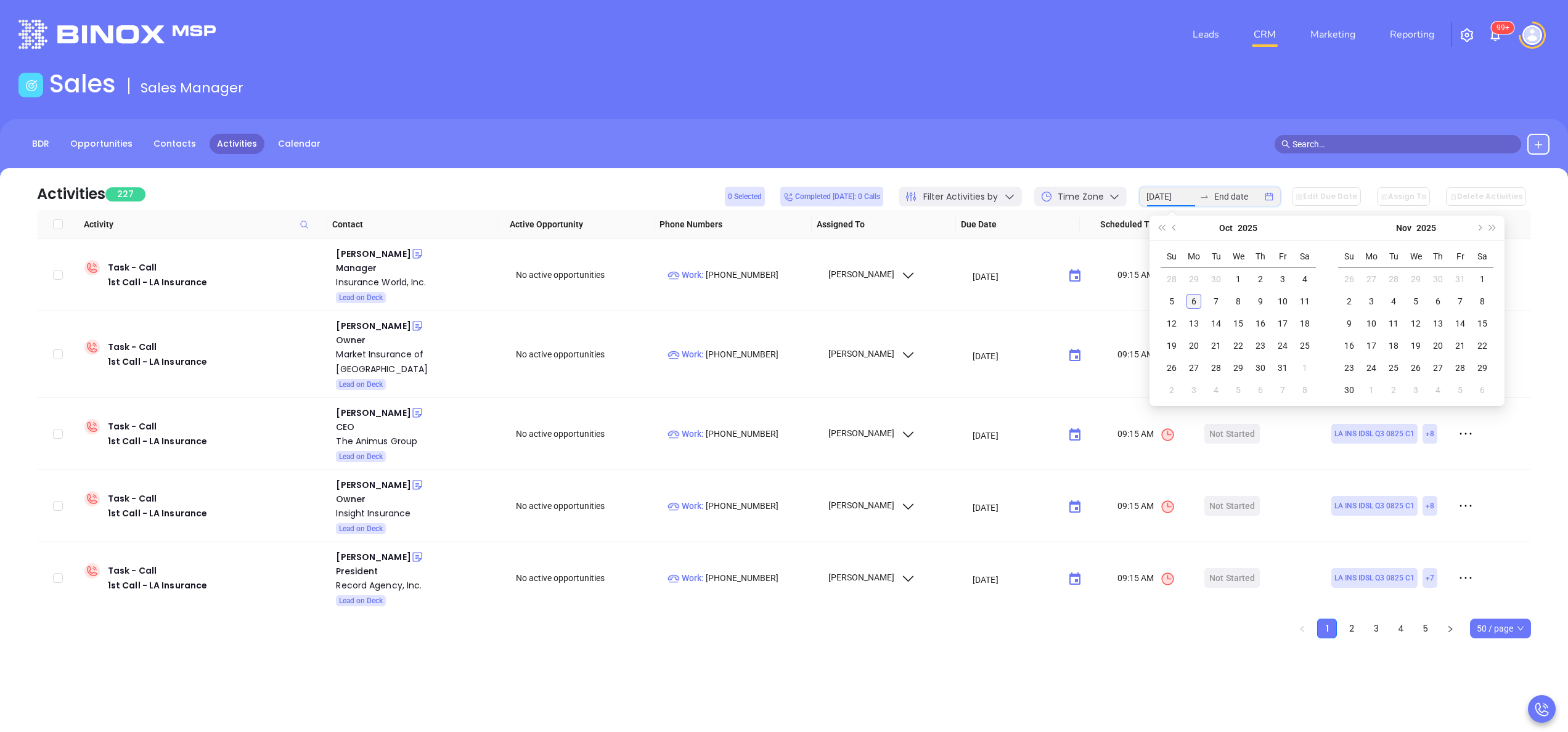
type input "2025-10-06"
click at [1198, 309] on div "6" at bounding box center [1194, 301] width 15 height 15
type input "2025-10-06"
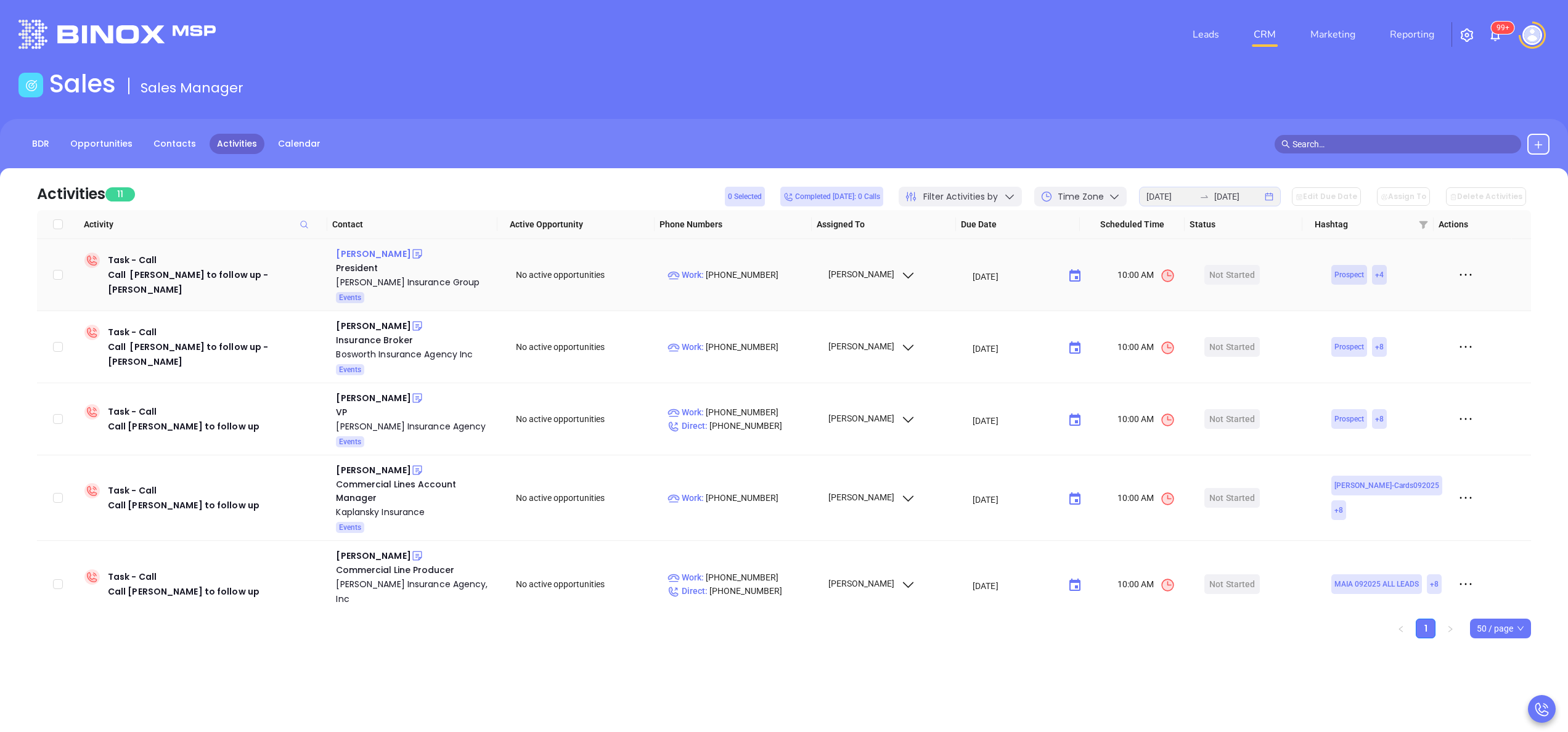
click at [350, 255] on div "[PERSON_NAME]" at bounding box center [373, 254] width 74 height 15
click at [369, 280] on div "[PERSON_NAME] Insurance Group" at bounding box center [417, 282] width 163 height 15
click at [389, 321] on div "Fernanda Gonsalves" at bounding box center [373, 326] width 74 height 15
click at [379, 350] on div "Bosworth Insurance Agency Inc" at bounding box center [417, 354] width 163 height 15
click at [360, 400] on div "Tricia Sabulis" at bounding box center [373, 398] width 74 height 15
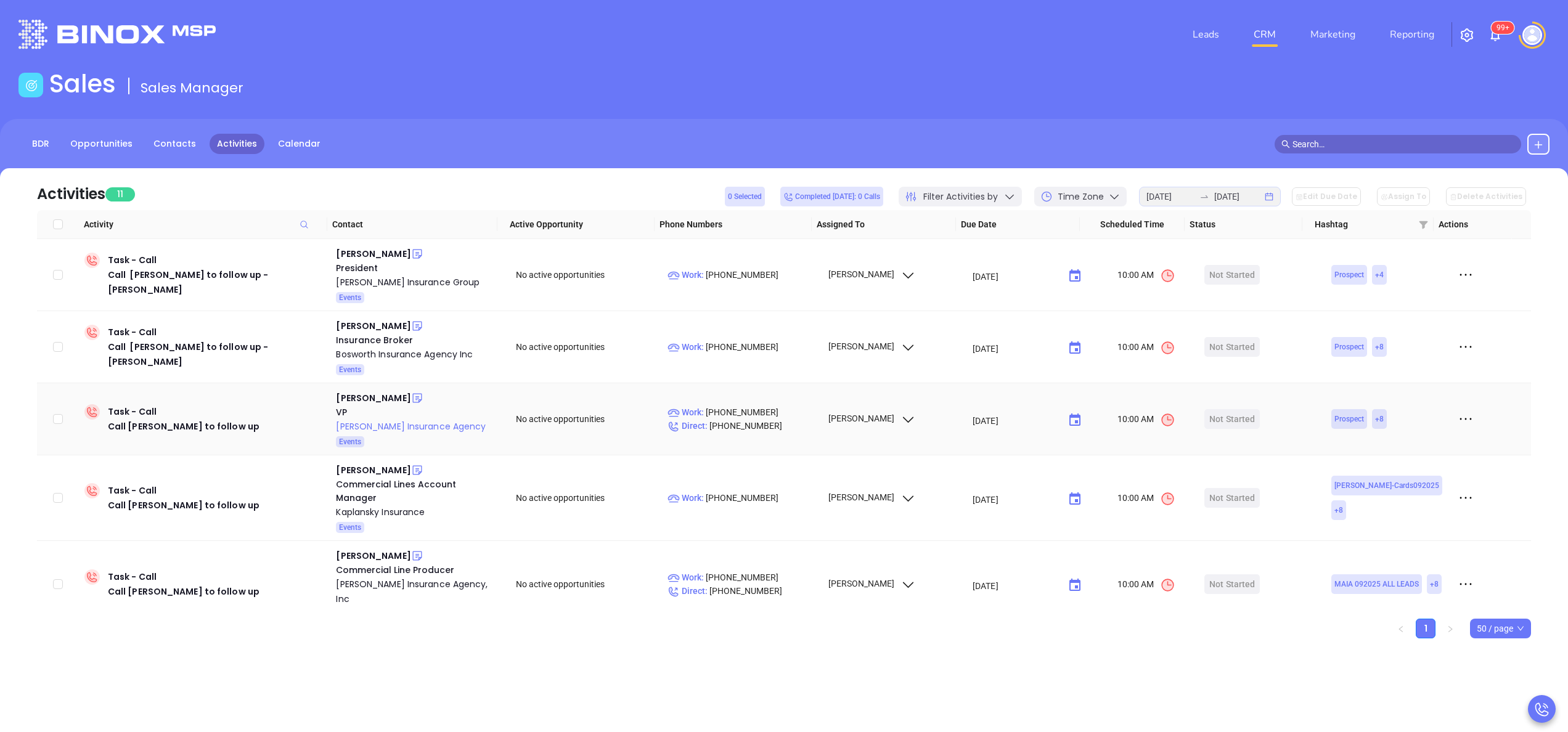
click at [363, 422] on div "Michaud Insurance Agency" at bounding box center [417, 426] width 163 height 15
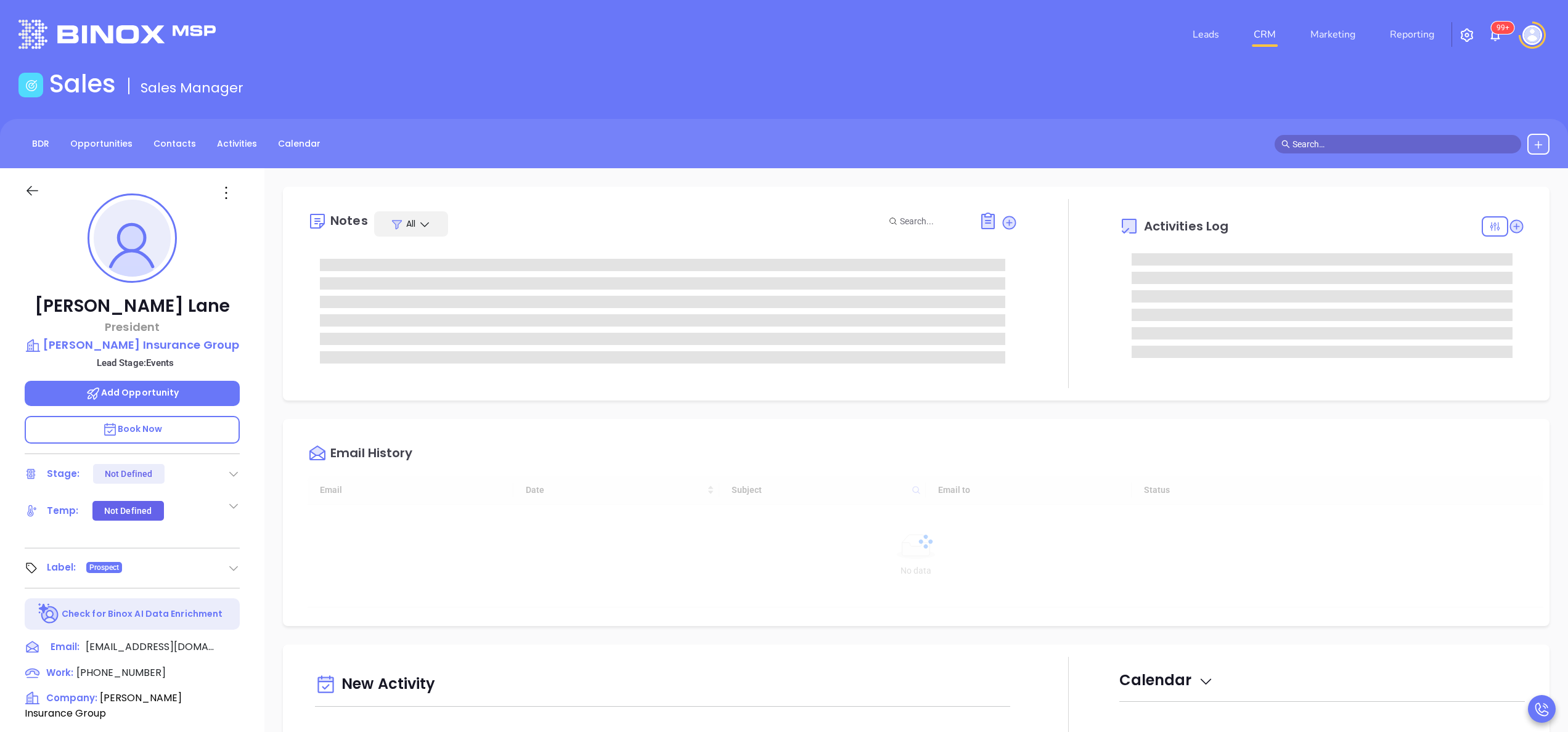
type input "[DATE]"
type input "[PERSON_NAME]"
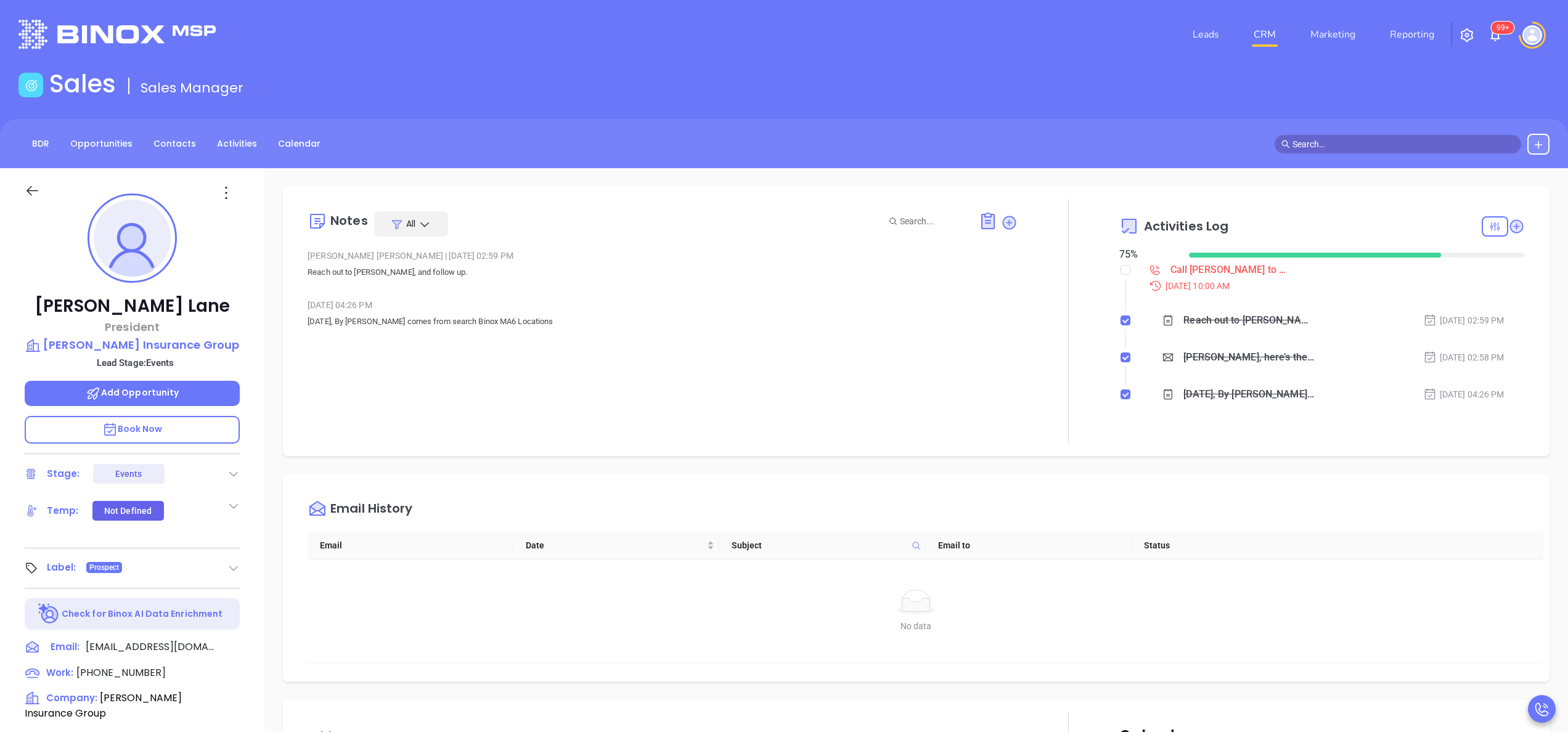
click at [252, 406] on div "[PERSON_NAME] President [PERSON_NAME] Insurance Group Lead Stage: Events Add Op…" at bounding box center [132, 625] width 264 height 915
click at [132, 673] on span "[PHONE_NUMBER]" at bounding box center [121, 672] width 89 height 14
type input "[PHONE_NUMBER]"
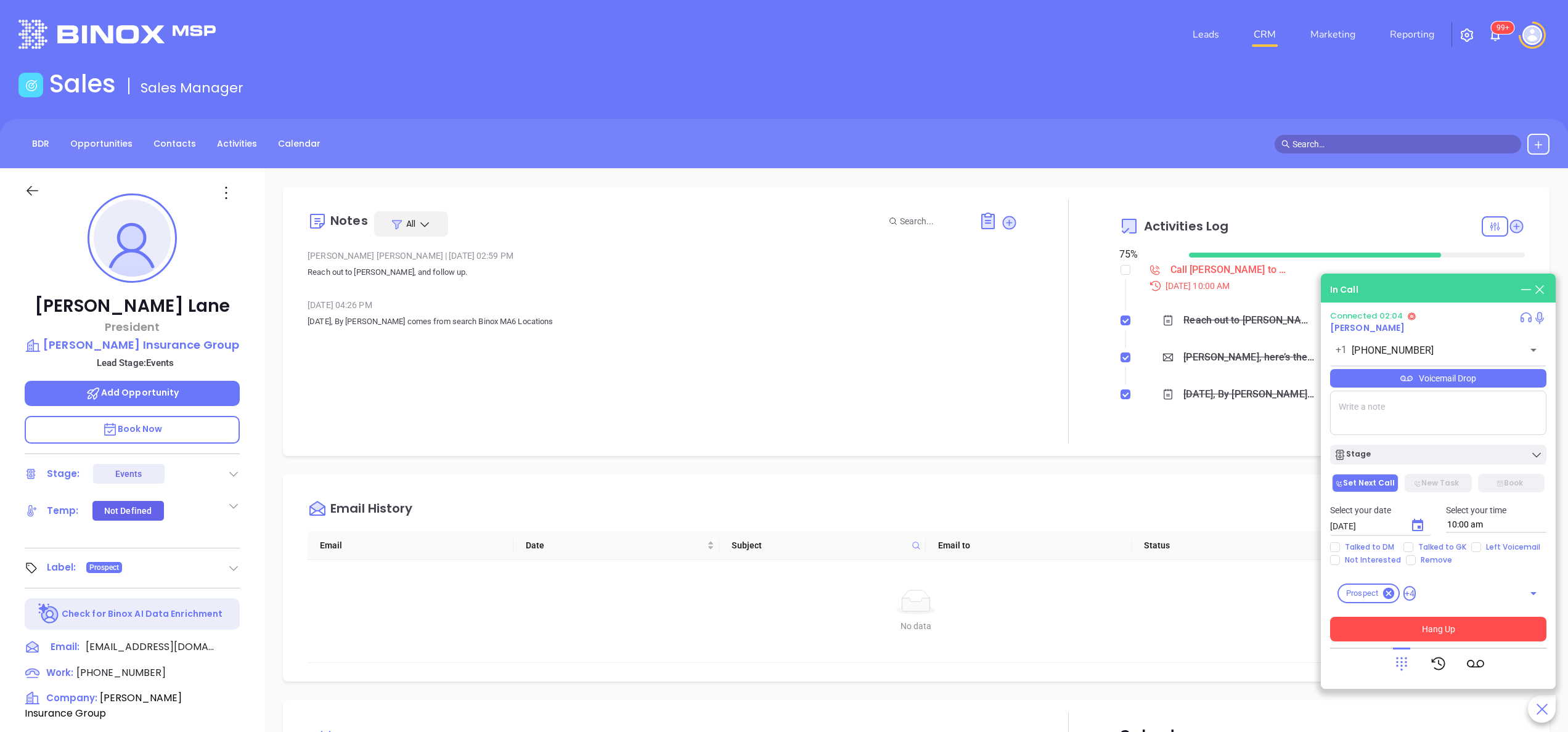
click at [1455, 634] on button "Hang Up" at bounding box center [1438, 629] width 217 height 25
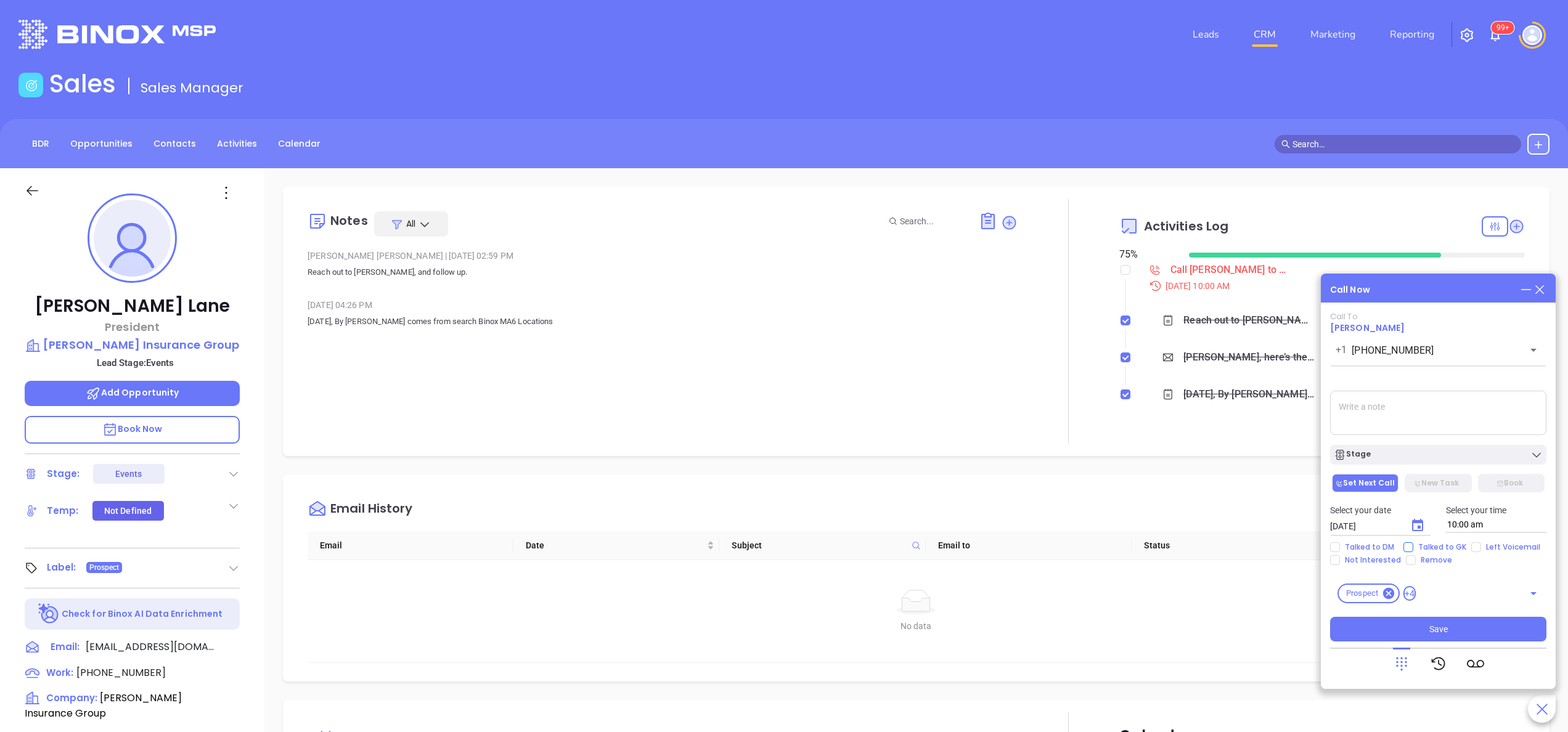
click at [1413, 543] on span "Talked to GK" at bounding box center [1442, 547] width 58 height 10
click at [1412, 543] on input "Talked to GK" at bounding box center [1407, 547] width 10 height 10
checkbox input "true"
click at [1489, 545] on span "Left Voicemail" at bounding box center [1513, 547] width 64 height 10
click at [1481, 545] on input "Left Voicemail" at bounding box center [1476, 547] width 10 height 10
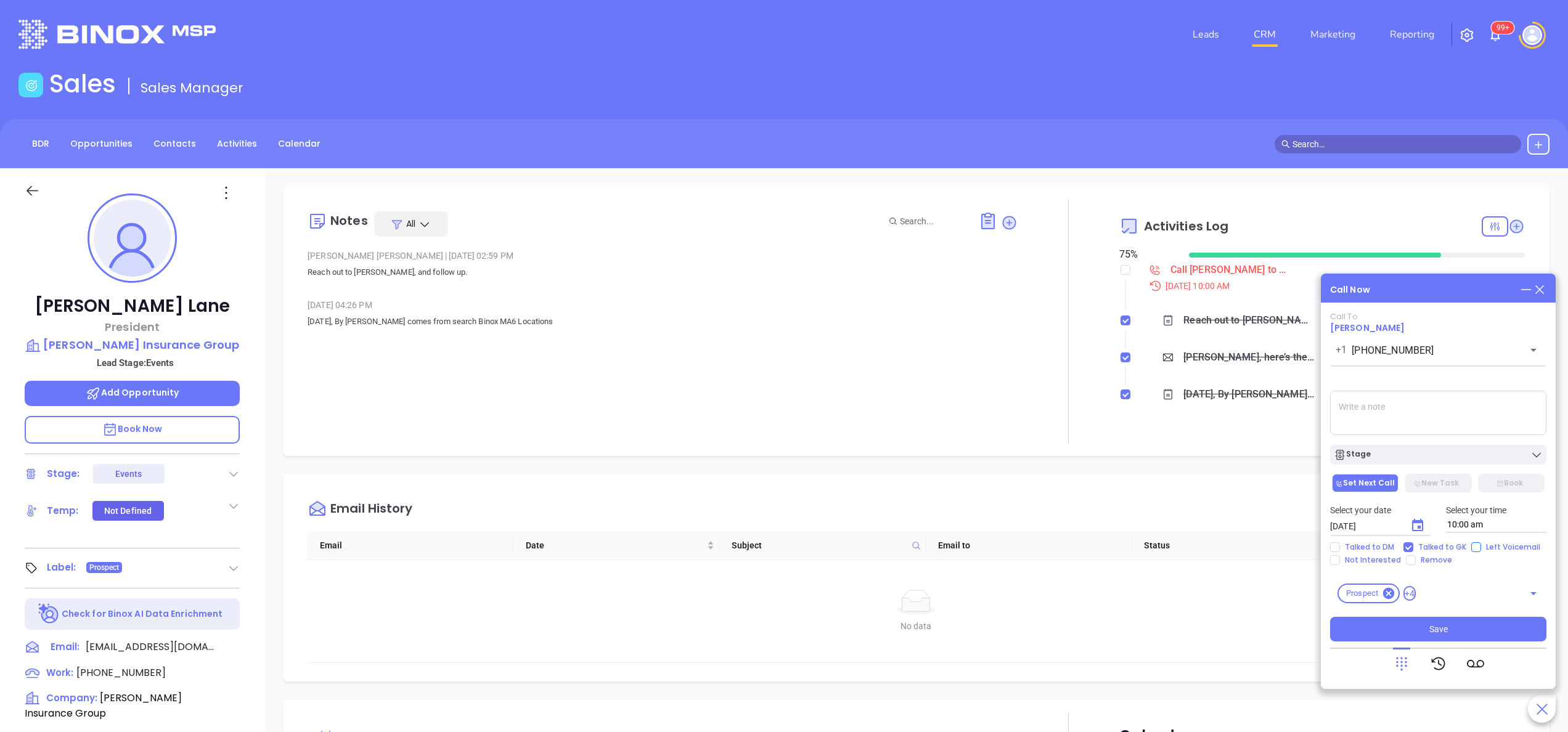
checkbox input "true"
click at [1418, 525] on icon "Choose date, selected date is Oct 7, 2025" at bounding box center [1417, 525] width 15 height 15
click at [1436, 400] on button "8" at bounding box center [1429, 406] width 22 height 22
type input "[DATE]"
click at [1455, 627] on button "Save" at bounding box center [1438, 629] width 217 height 25
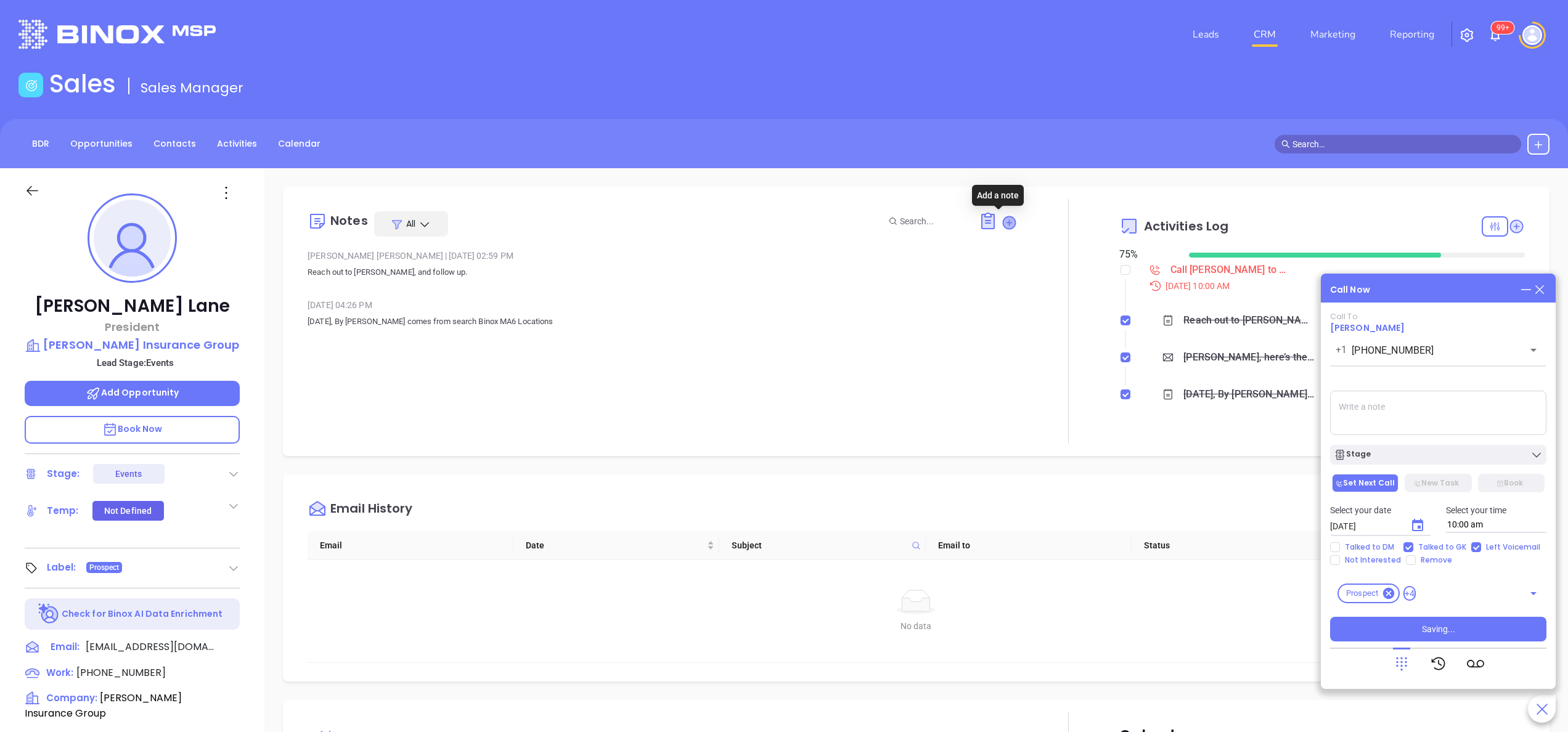
click at [1003, 220] on icon at bounding box center [1009, 223] width 12 height 12
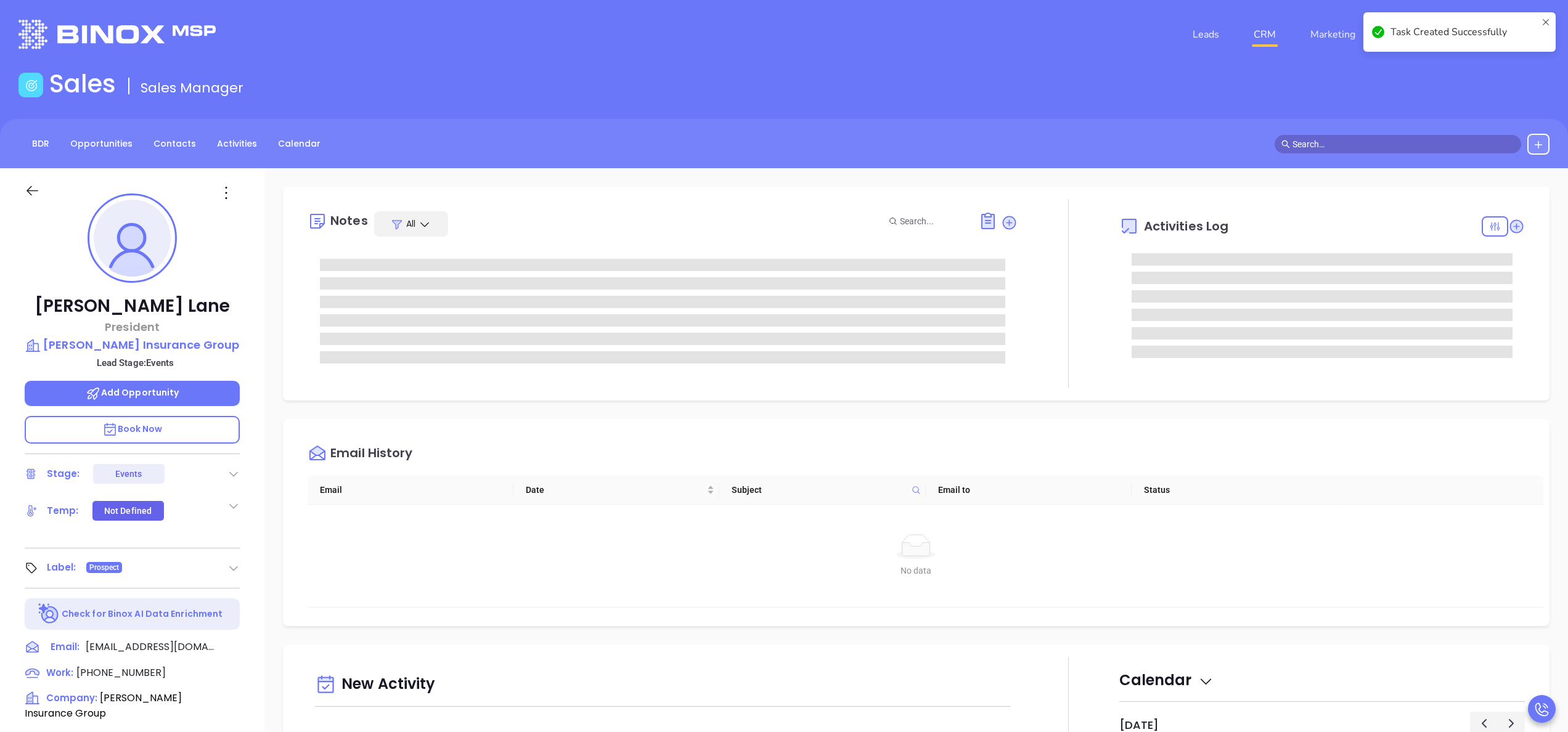
click at [684, 304] on span at bounding box center [662, 302] width 685 height 12
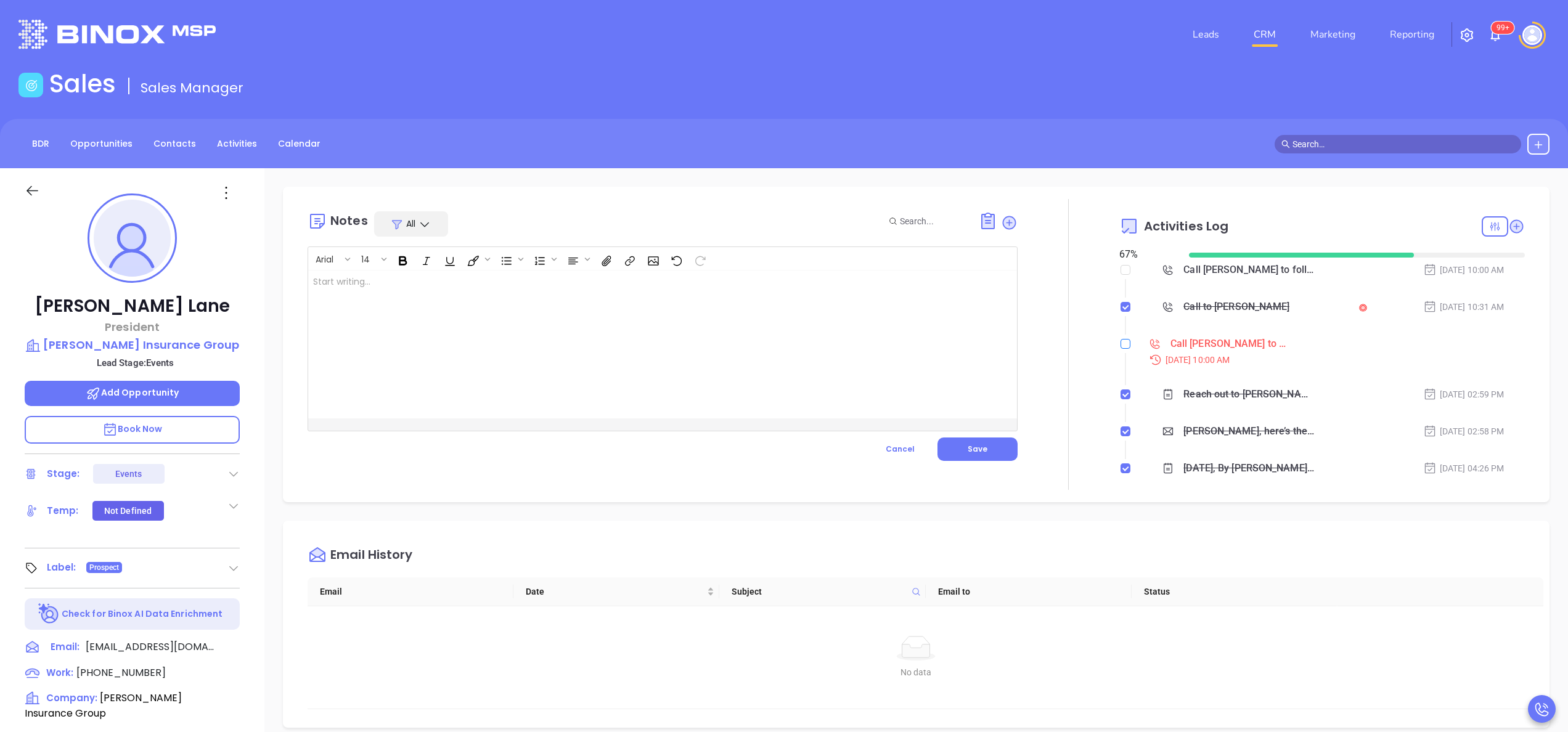
click at [1121, 343] on input "checkbox" at bounding box center [1125, 344] width 10 height 10
checkbox input "true"
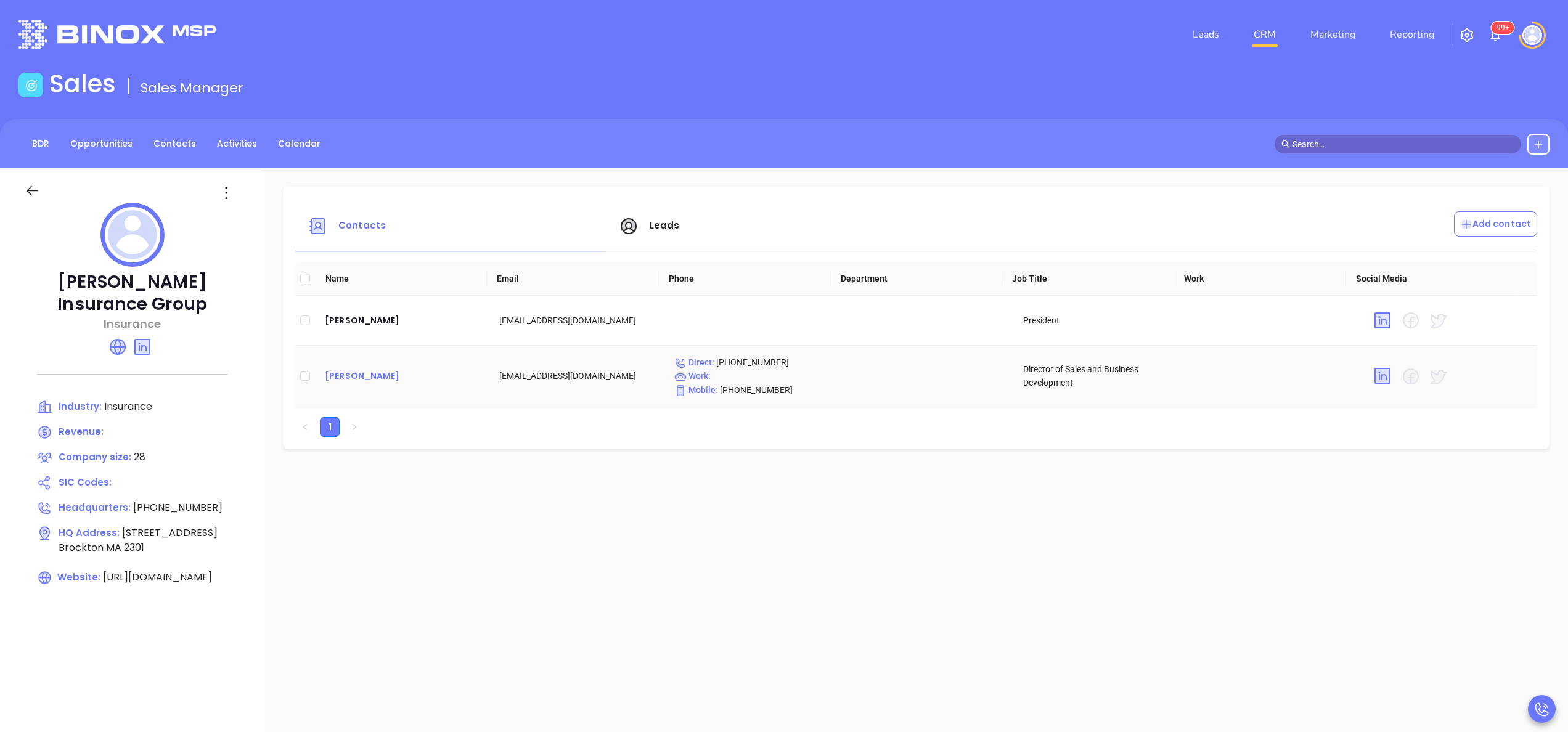
click at [344, 377] on div "[PERSON_NAME]" at bounding box center [402, 376] width 154 height 15
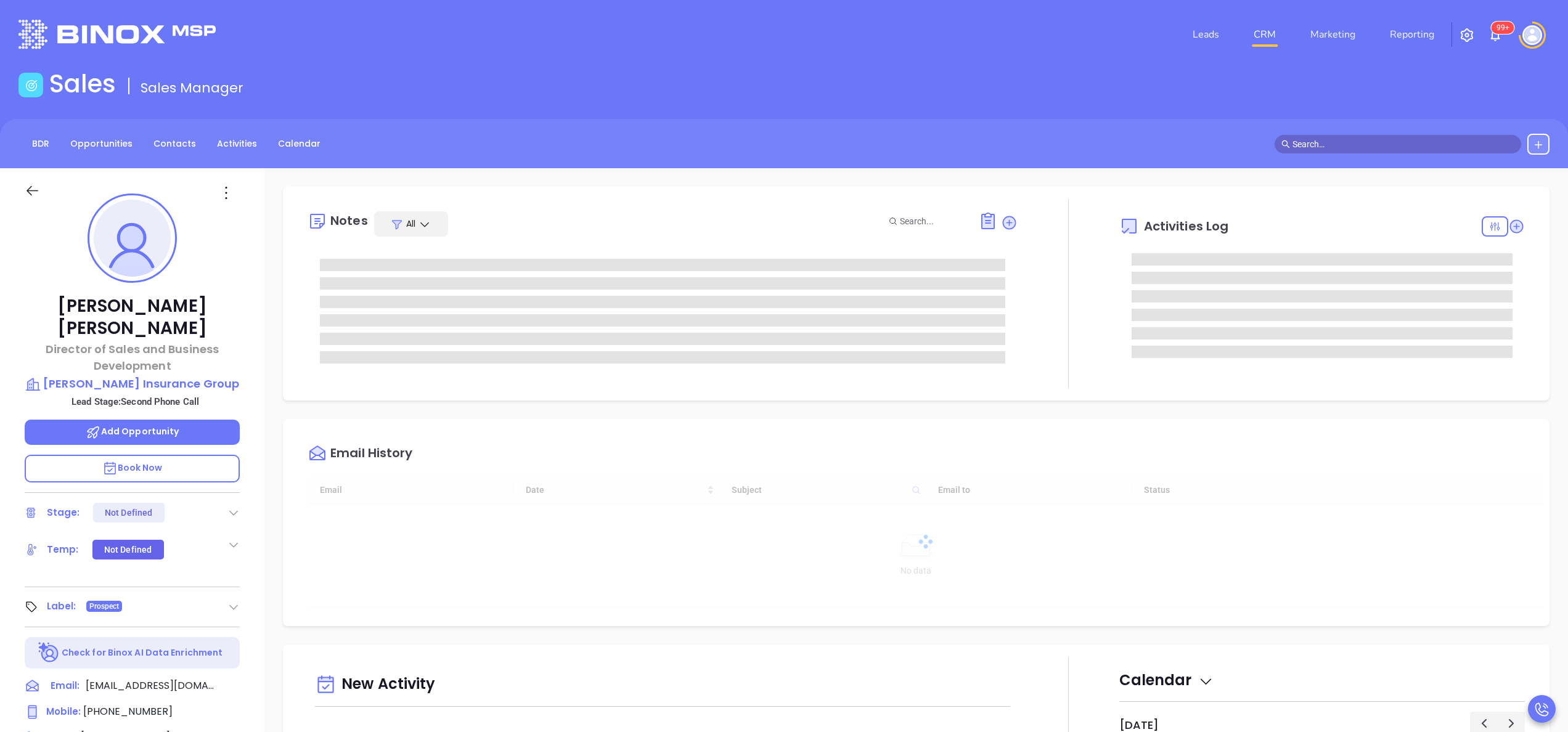
type input "[DATE]"
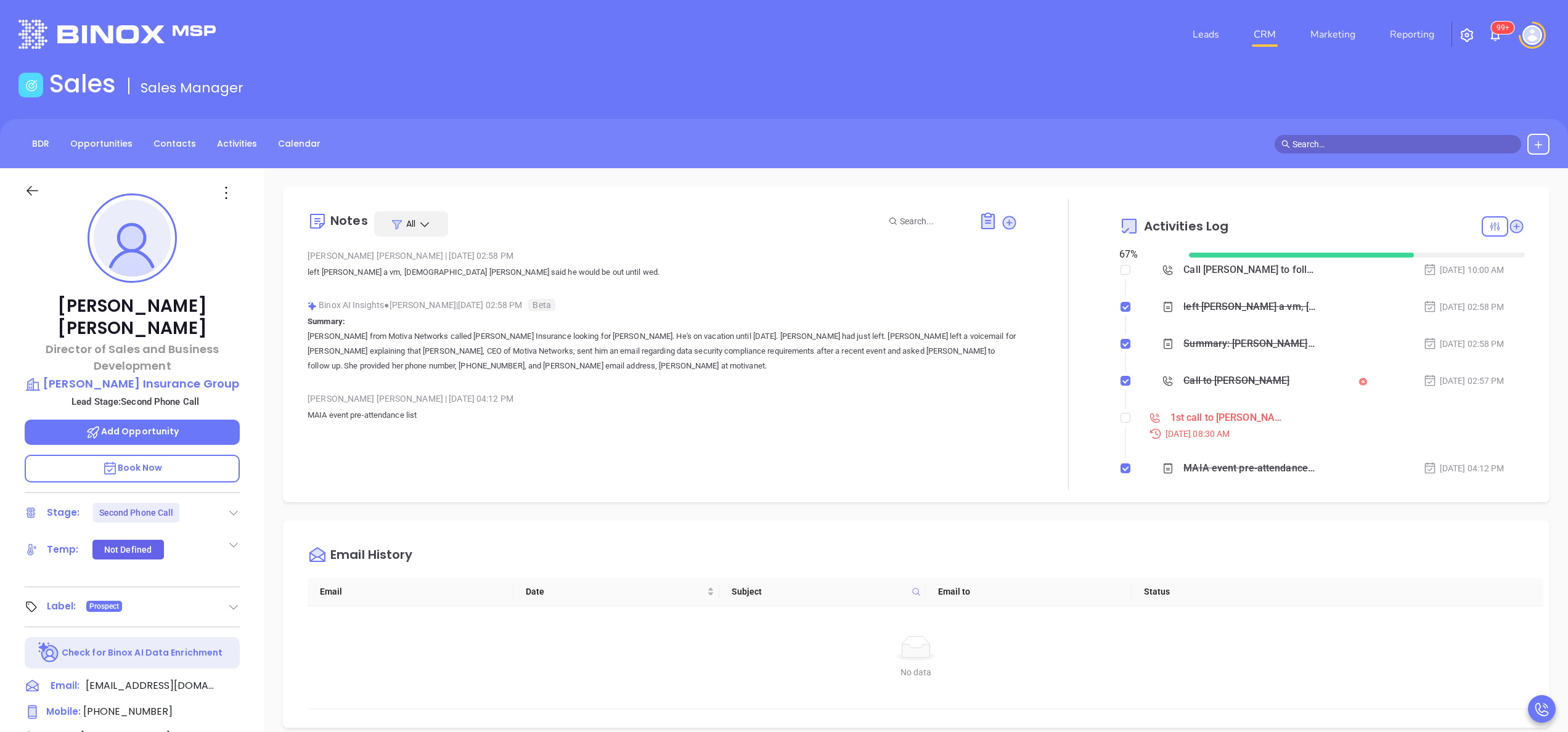
type input "[PERSON_NAME]"
click at [638, 291] on div "[PERSON_NAME] | [DATE] 02:58 PM left [PERSON_NAME] a vm, [DEMOGRAPHIC_DATA] [PE…" at bounding box center [662, 347] width 710 height 201
click at [1121, 413] on input "checkbox" at bounding box center [1125, 417] width 10 height 10
checkbox input "true"
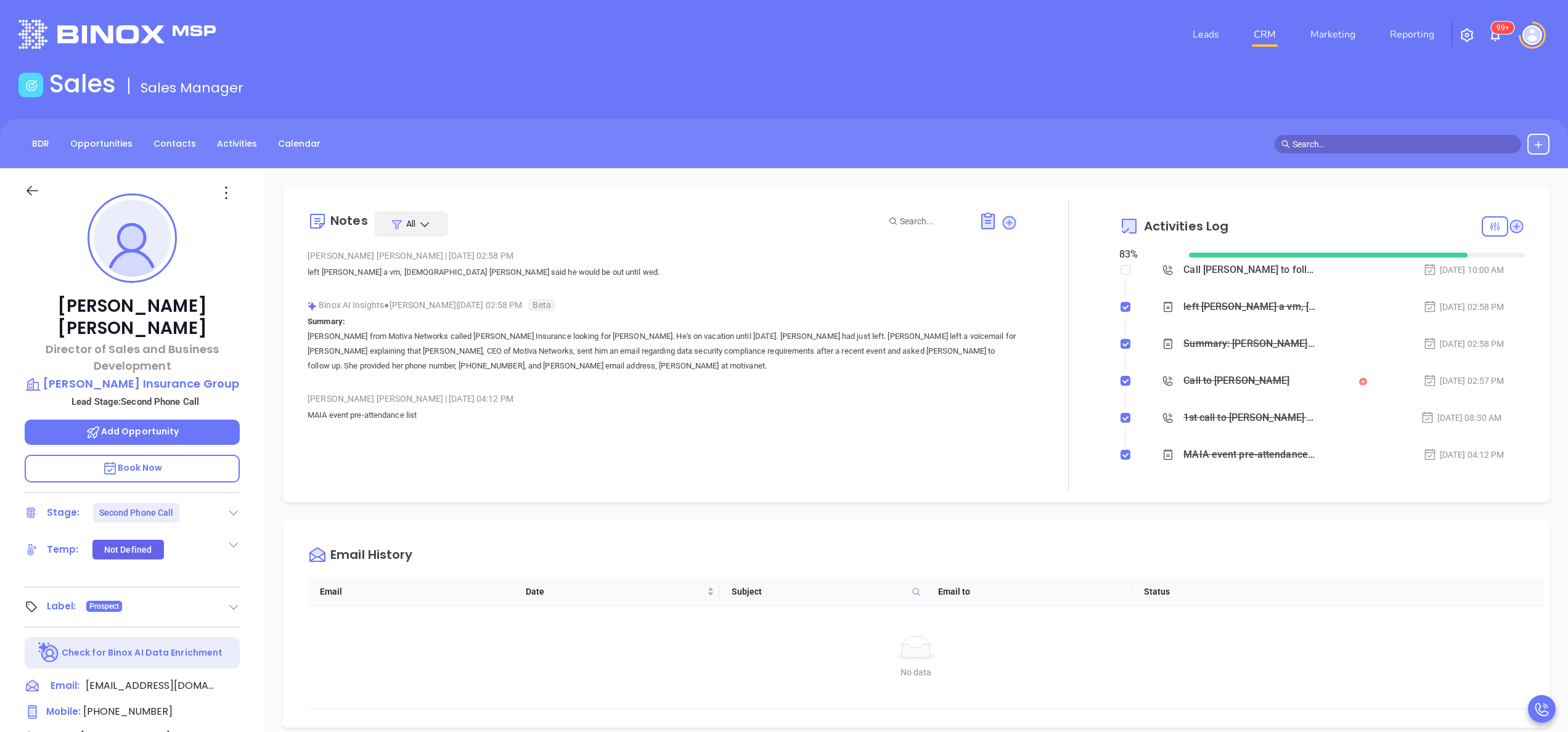
click at [717, 408] on p "MAIA event pre-attendance list" at bounding box center [662, 422] width 710 height 30
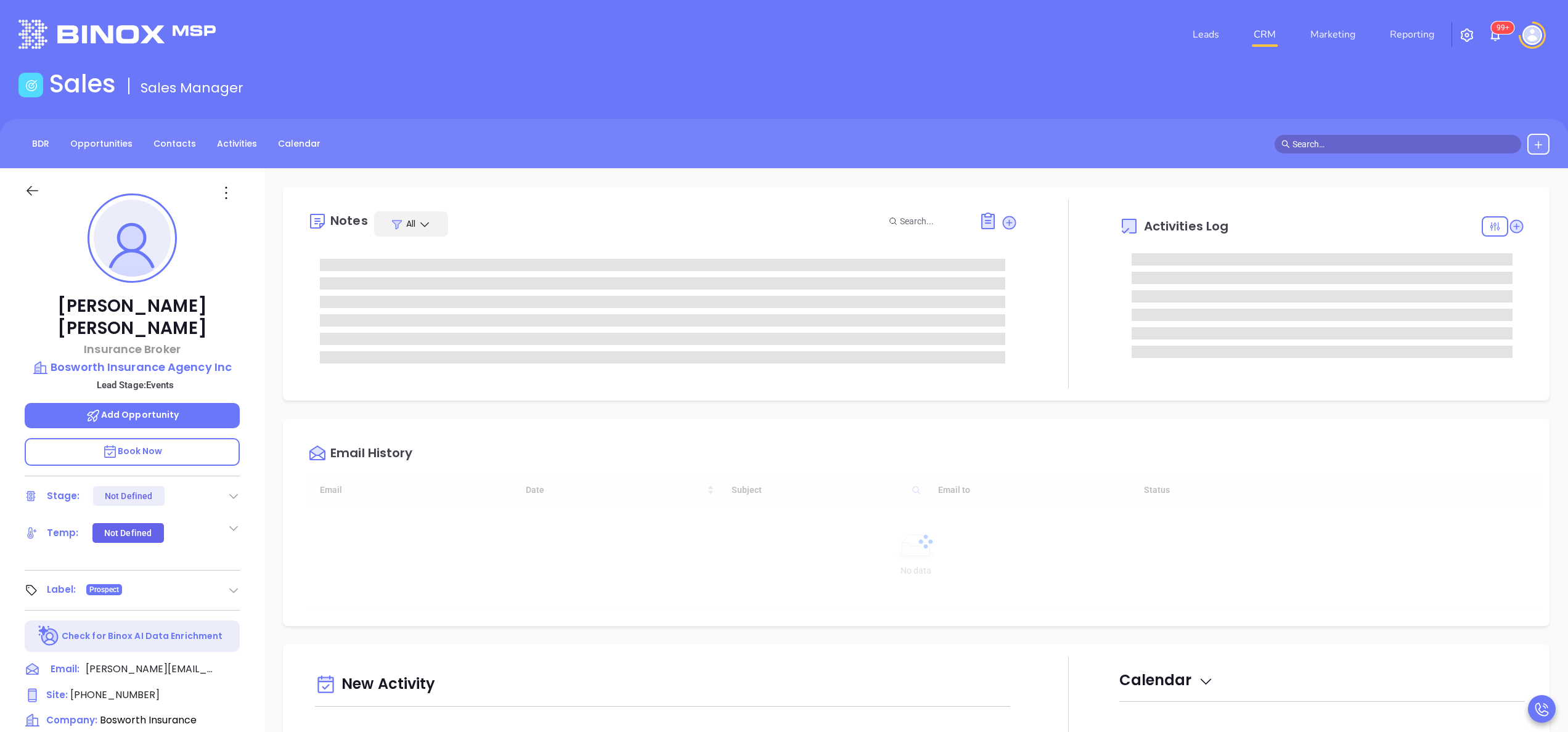
type input "[DATE]"
type input "[PERSON_NAME]"
click at [836, 341] on span at bounding box center [662, 338] width 685 height 12
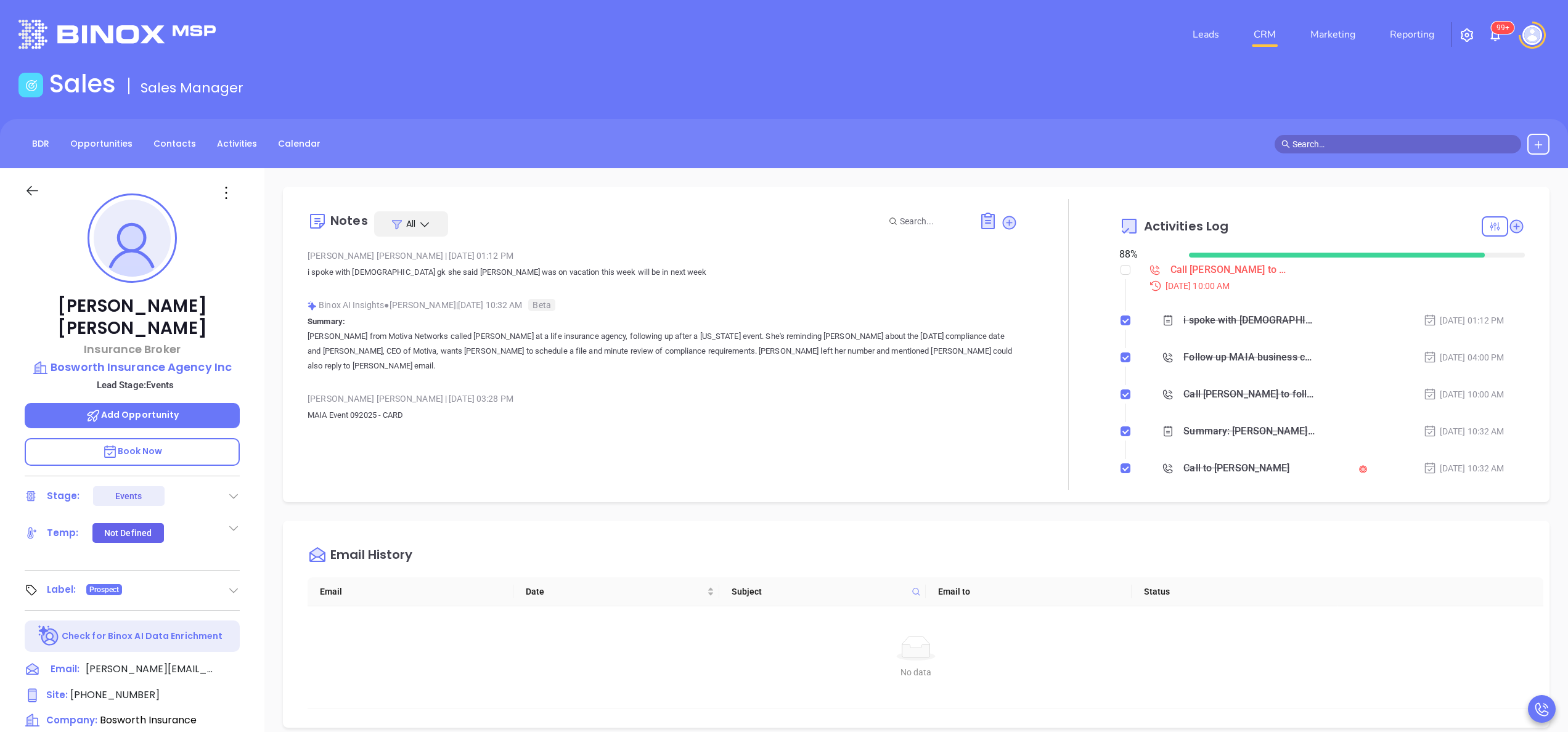
click at [912, 303] on div "Binox AI Insights ● Karina Genovez | Sep 26, 2025 10:32 AM Beta" at bounding box center [662, 305] width 710 height 18
click at [774, 360] on div "Binox AI Insights ● Karina Genovez | Sep 26, 2025 10:32 AM Beta Summary: Karina…" at bounding box center [662, 340] width 710 height 88
click at [1171, 265] on div "Call Fernanda to follow up - Fernanda Gonsalves" at bounding box center [1229, 269] width 117 height 18
click at [1039, 521] on div "Email History Email Date Subject Email to Status No data No data" at bounding box center [916, 624] width 1267 height 207
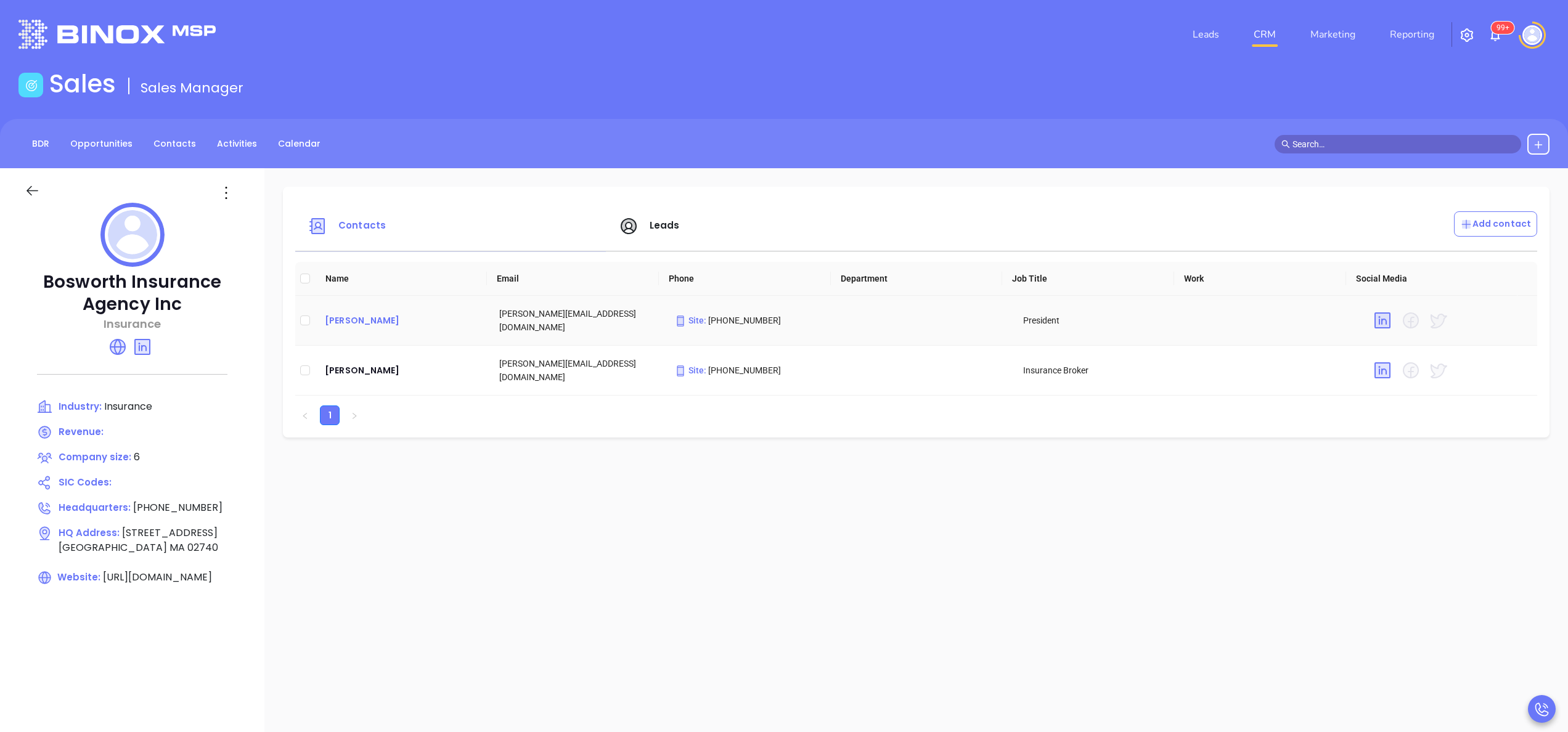
click at [373, 313] on div "[PERSON_NAME]" at bounding box center [402, 320] width 154 height 15
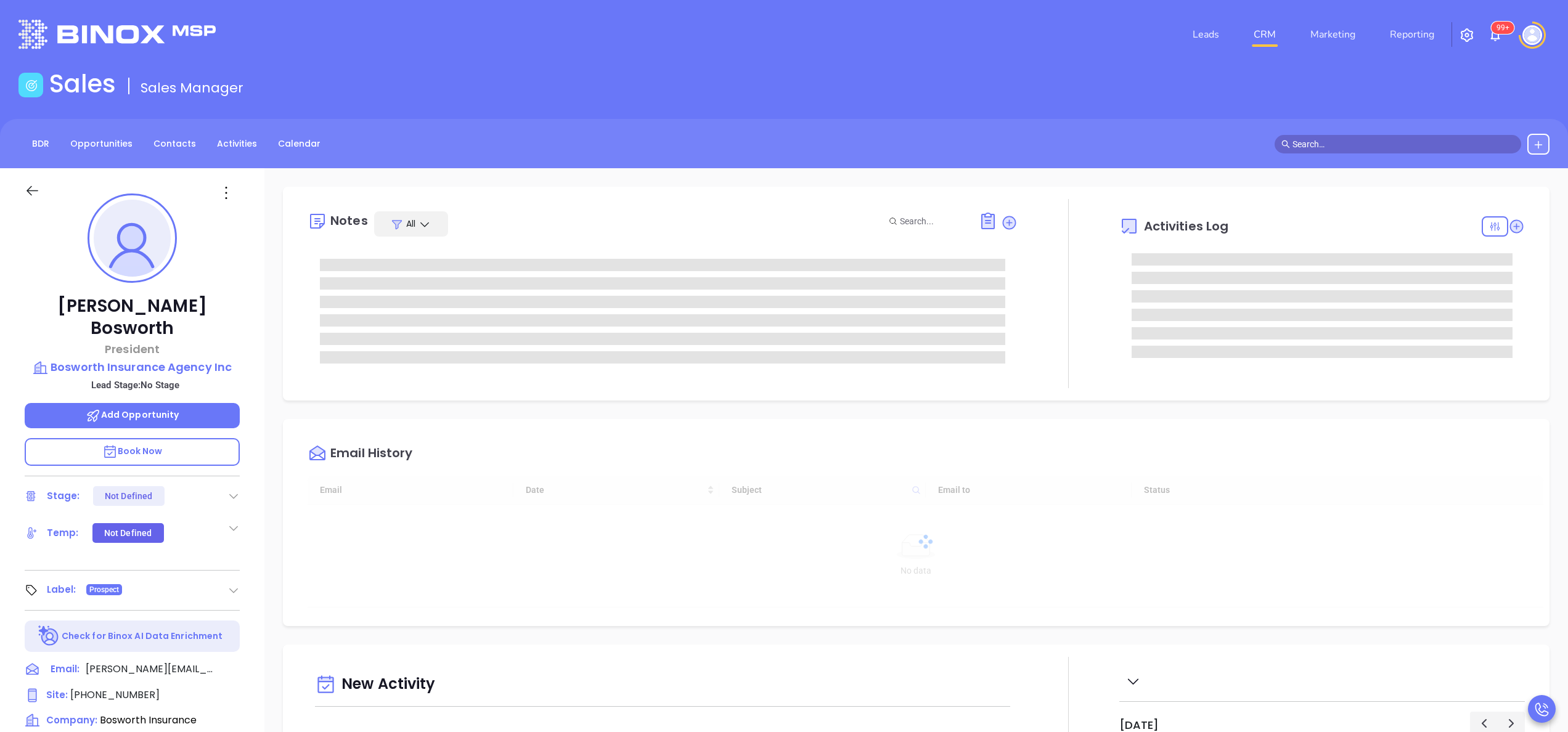
type input "[DATE]"
type input "[PERSON_NAME]"
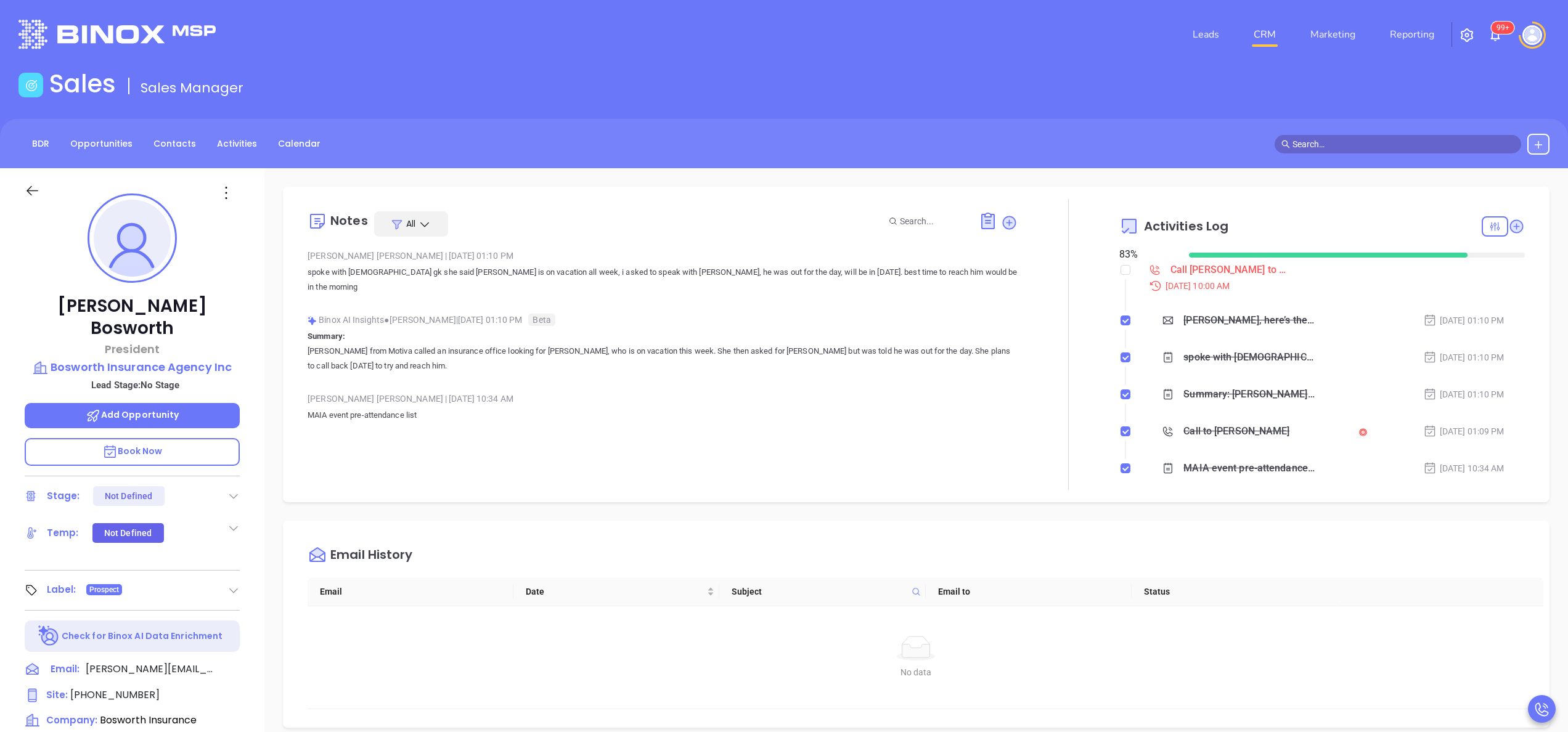
click at [260, 301] on div "[PERSON_NAME] President Bosworth Insurance Agency Inc Lead Stage: No Stage Add …" at bounding box center [132, 625] width 264 height 915
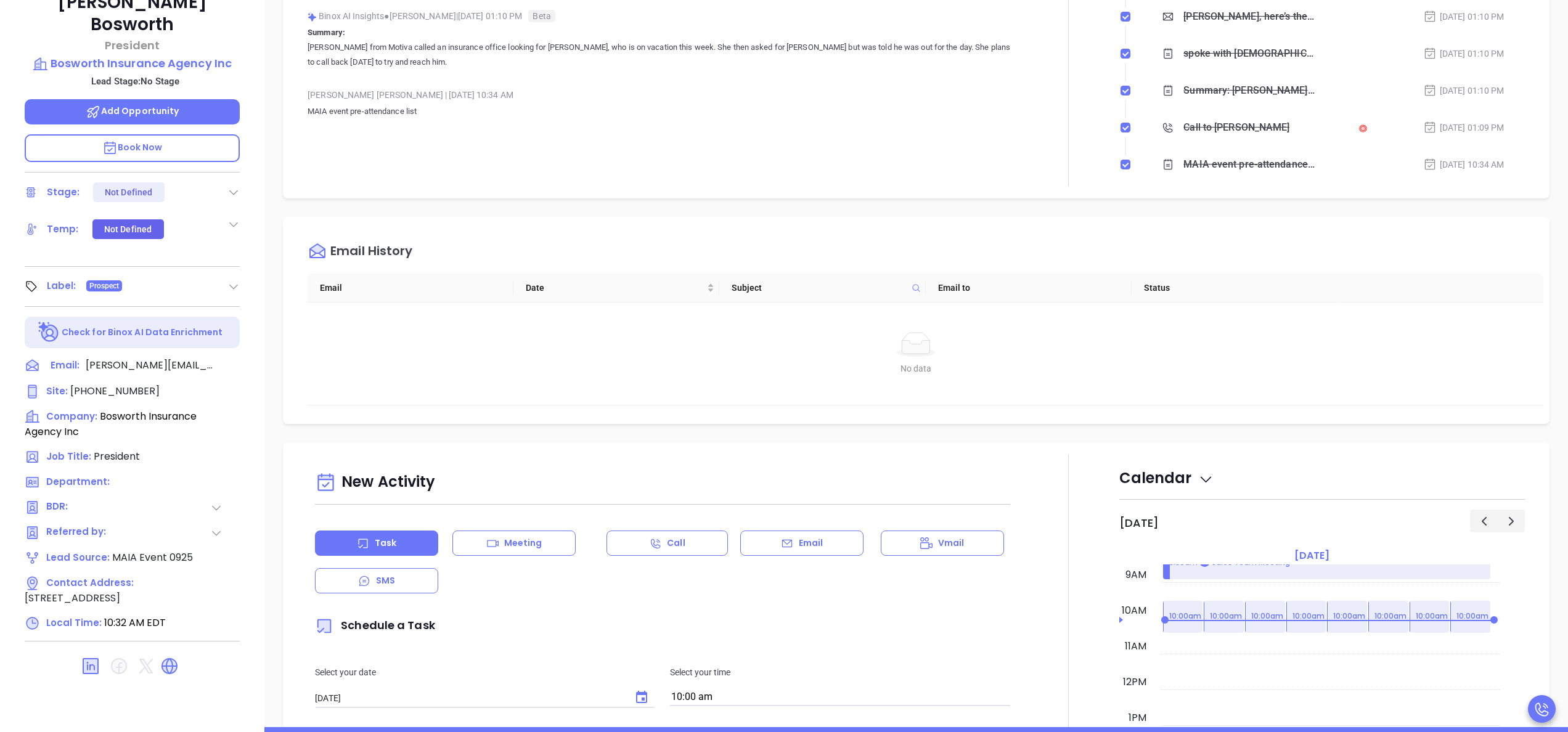
scroll to position [302, 0]
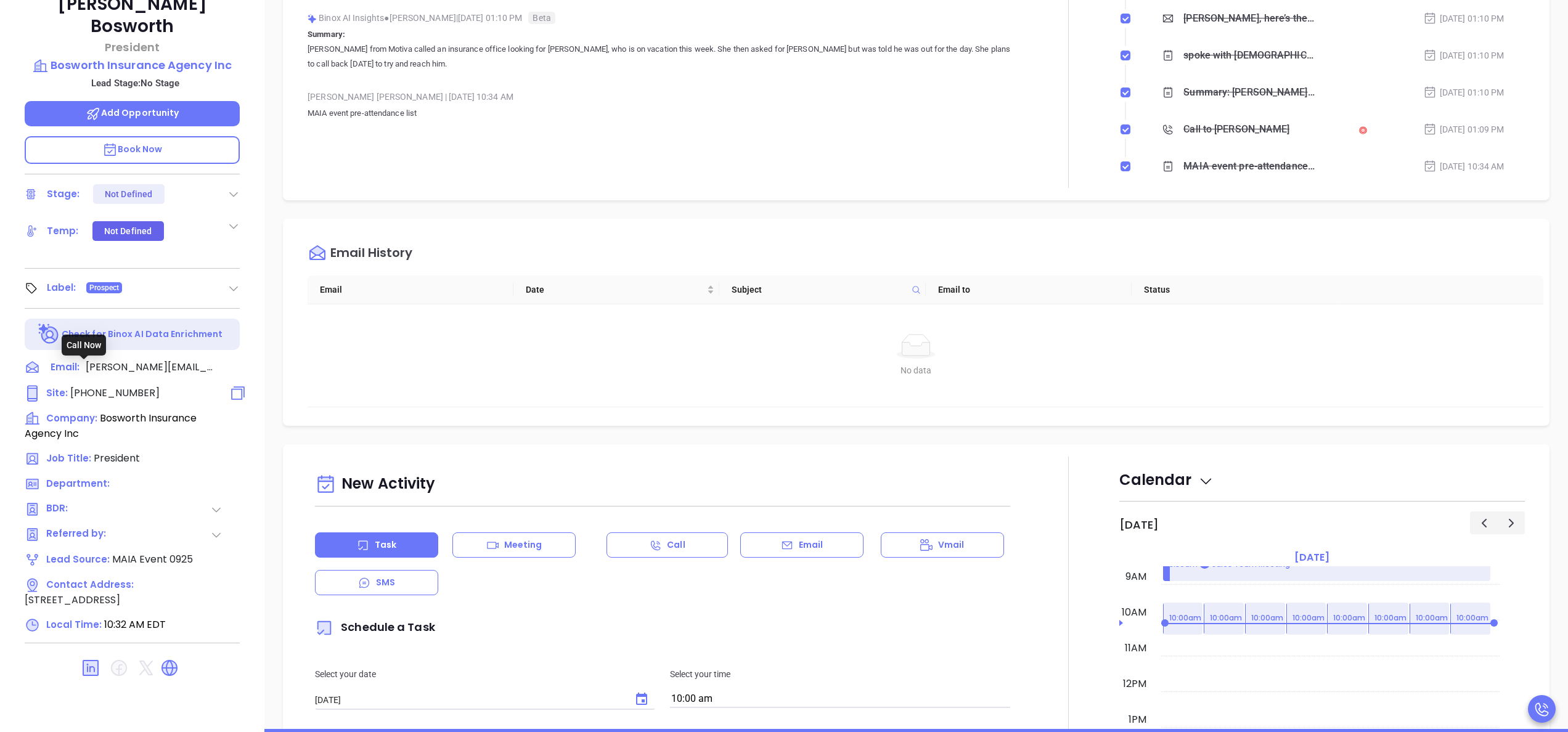
click at [126, 385] on span "[PHONE_NUMBER]" at bounding box center [115, 392] width 89 height 14
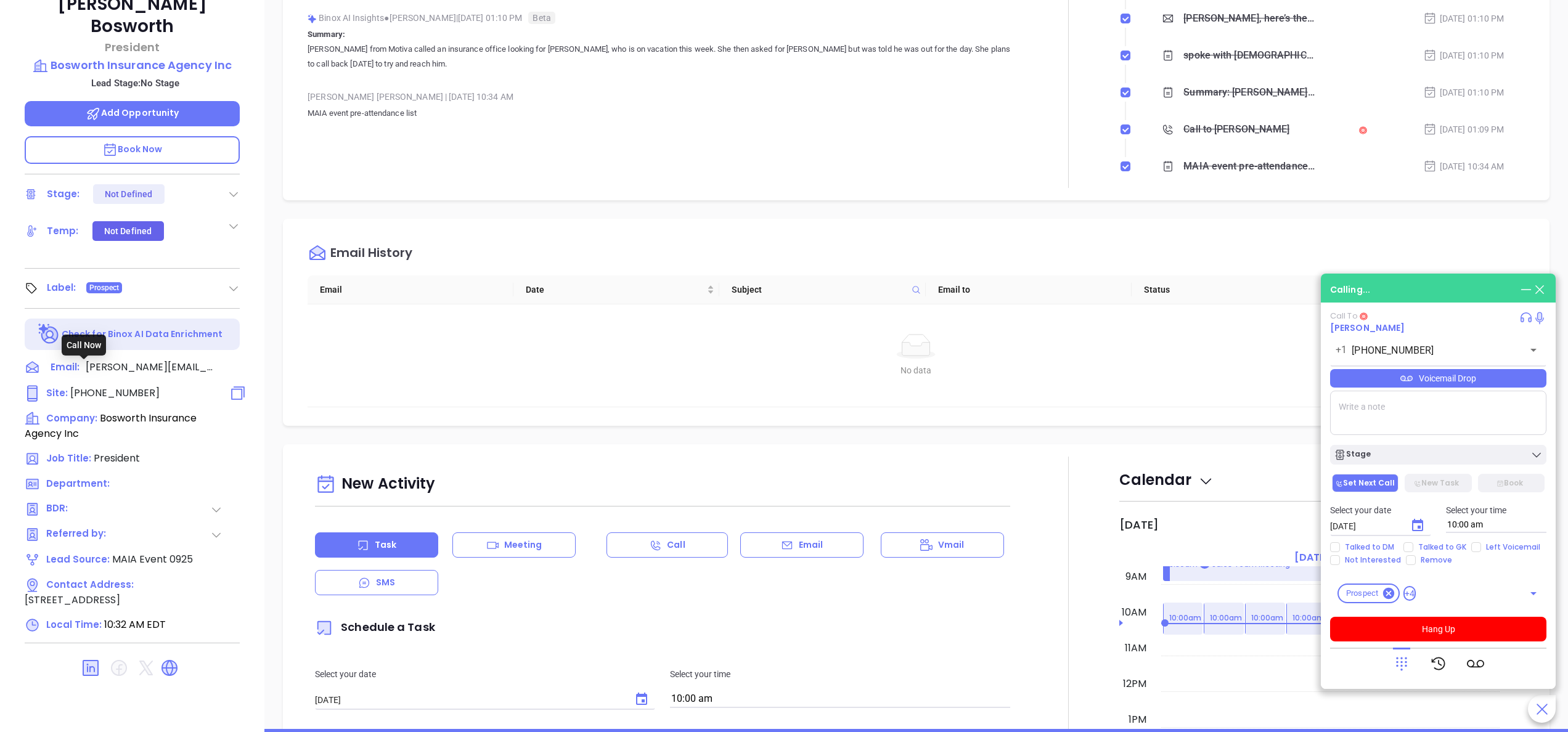
type input "[PHONE_NUMBER]"
click at [573, 67] on div "[PERSON_NAME] | [DATE] 01:10 PM spoke with [DEMOGRAPHIC_DATA] gk she said [PERS…" at bounding box center [662, 45] width 710 height 201
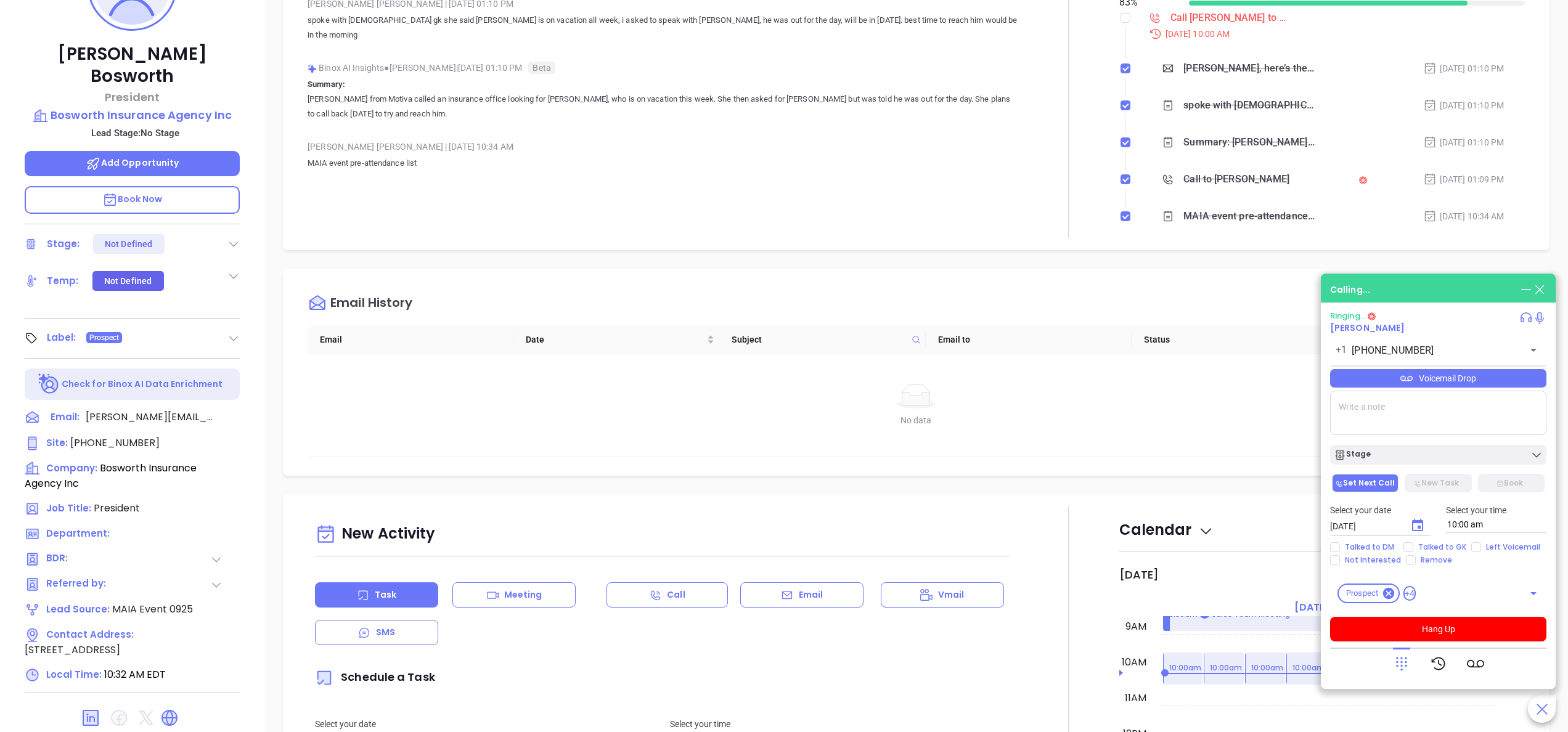
scroll to position [204, 0]
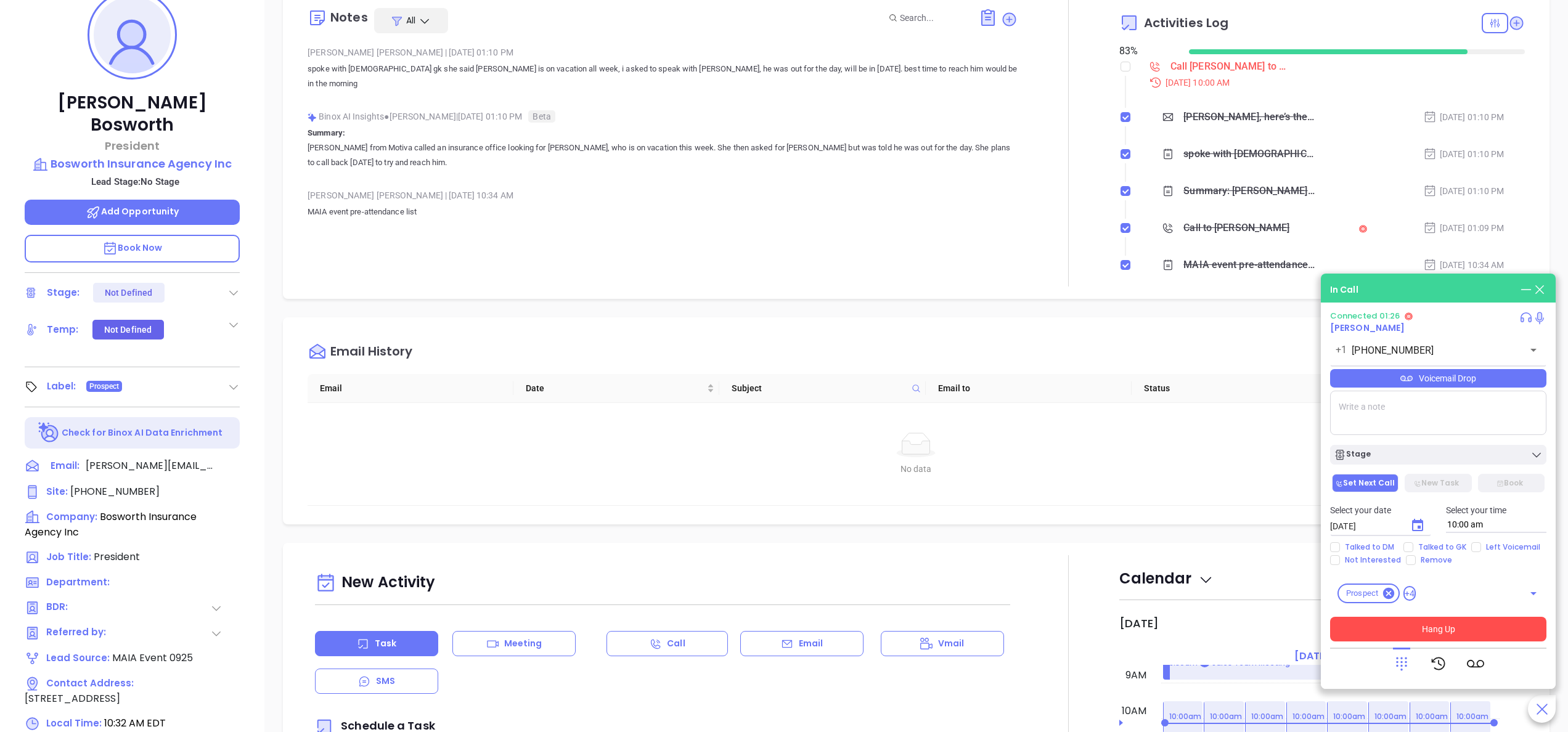
click at [1410, 629] on button "Hang Up" at bounding box center [1438, 629] width 217 height 25
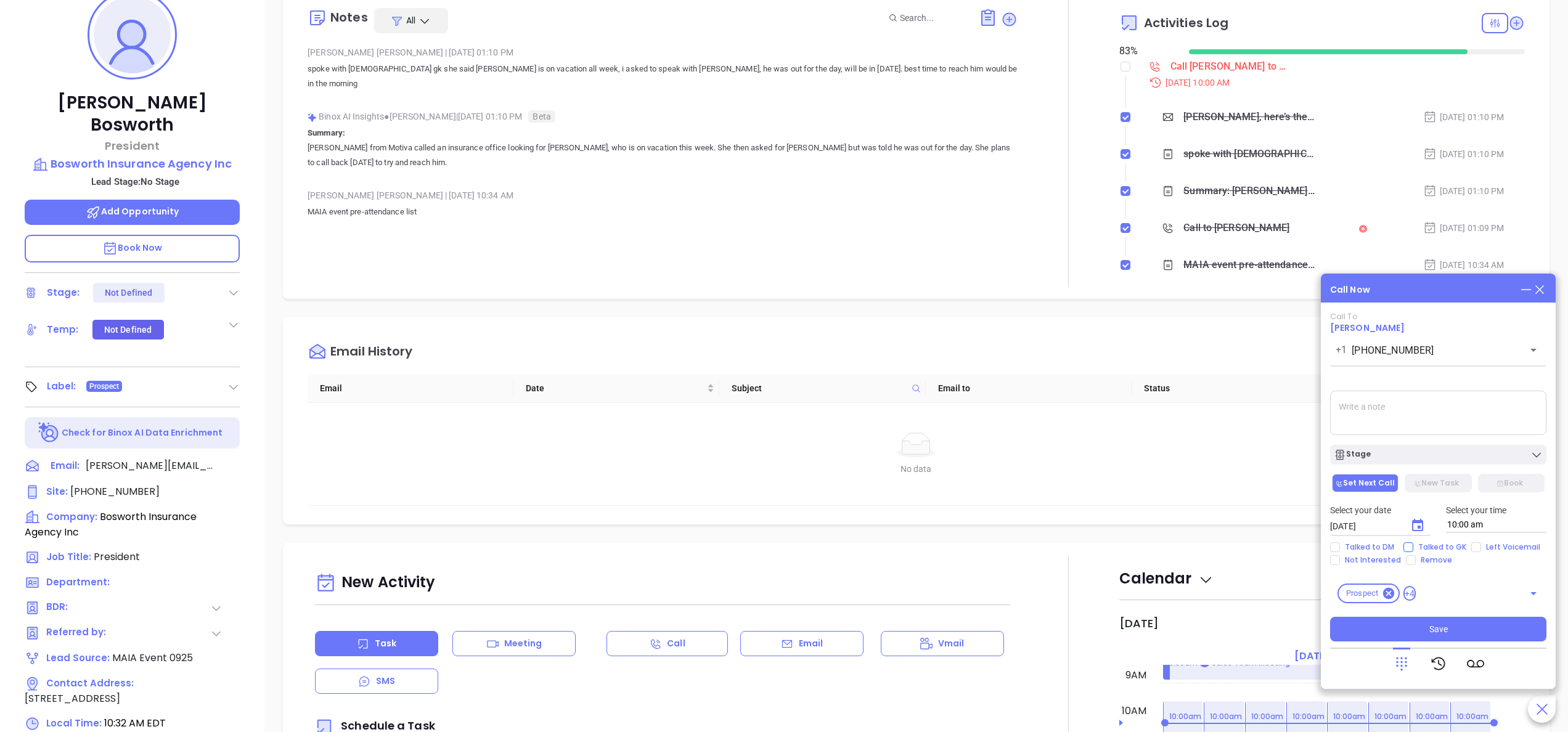
click at [1442, 543] on span "Talked to GK" at bounding box center [1442, 547] width 58 height 10
click at [1413, 543] on input "Talked to GK" at bounding box center [1407, 547] width 10 height 10
checkbox input "true"
click at [1487, 548] on span "Left Voicemail" at bounding box center [1513, 547] width 64 height 10
click at [1481, 548] on input "Left Voicemail" at bounding box center [1476, 547] width 10 height 10
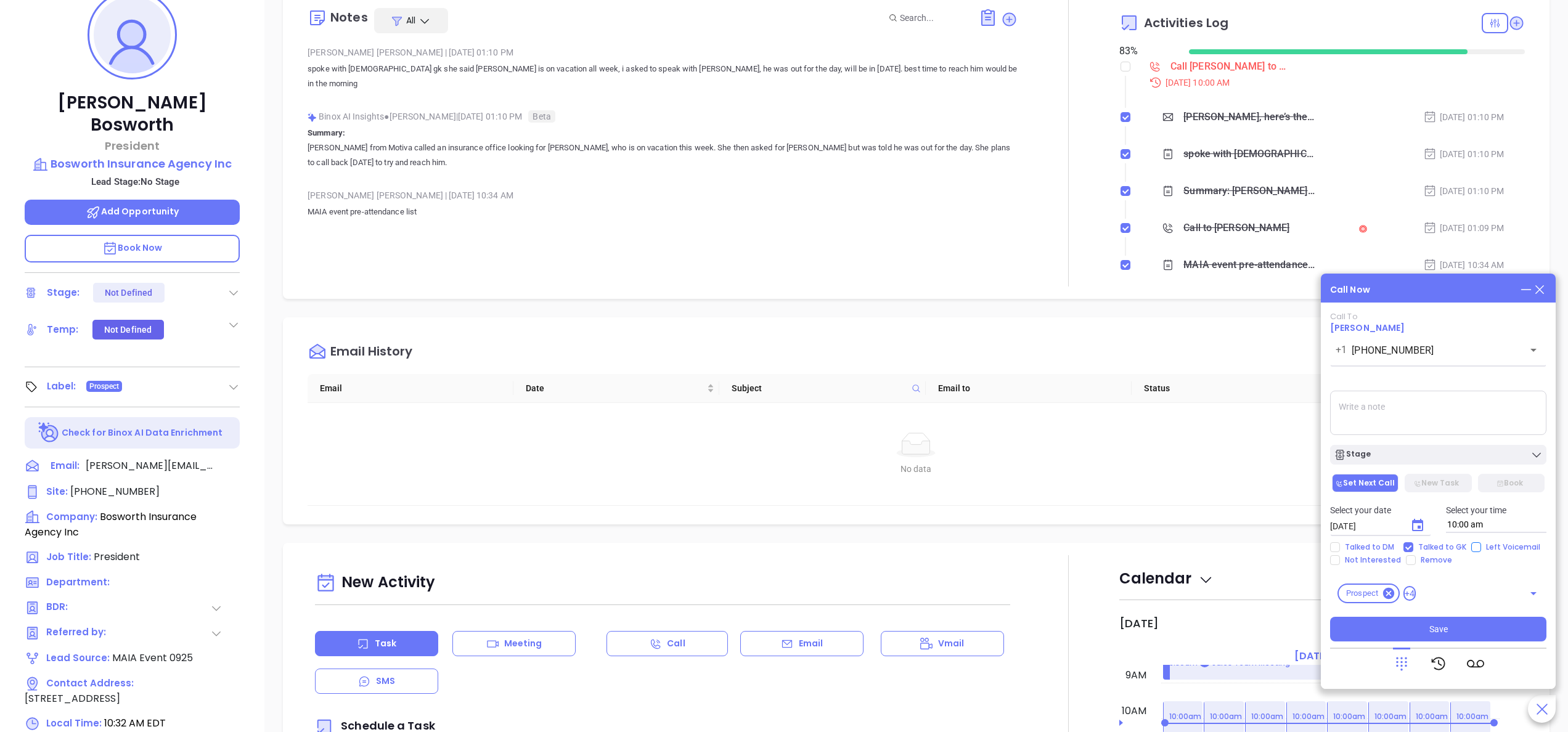
checkbox input "true"
click at [1417, 522] on icon "Choose date, selected date is Oct 7, 2025" at bounding box center [1417, 525] width 11 height 12
click at [1430, 405] on button "8" at bounding box center [1429, 406] width 22 height 22
type input "[DATE]"
click at [1421, 634] on button "Save" at bounding box center [1438, 629] width 217 height 25
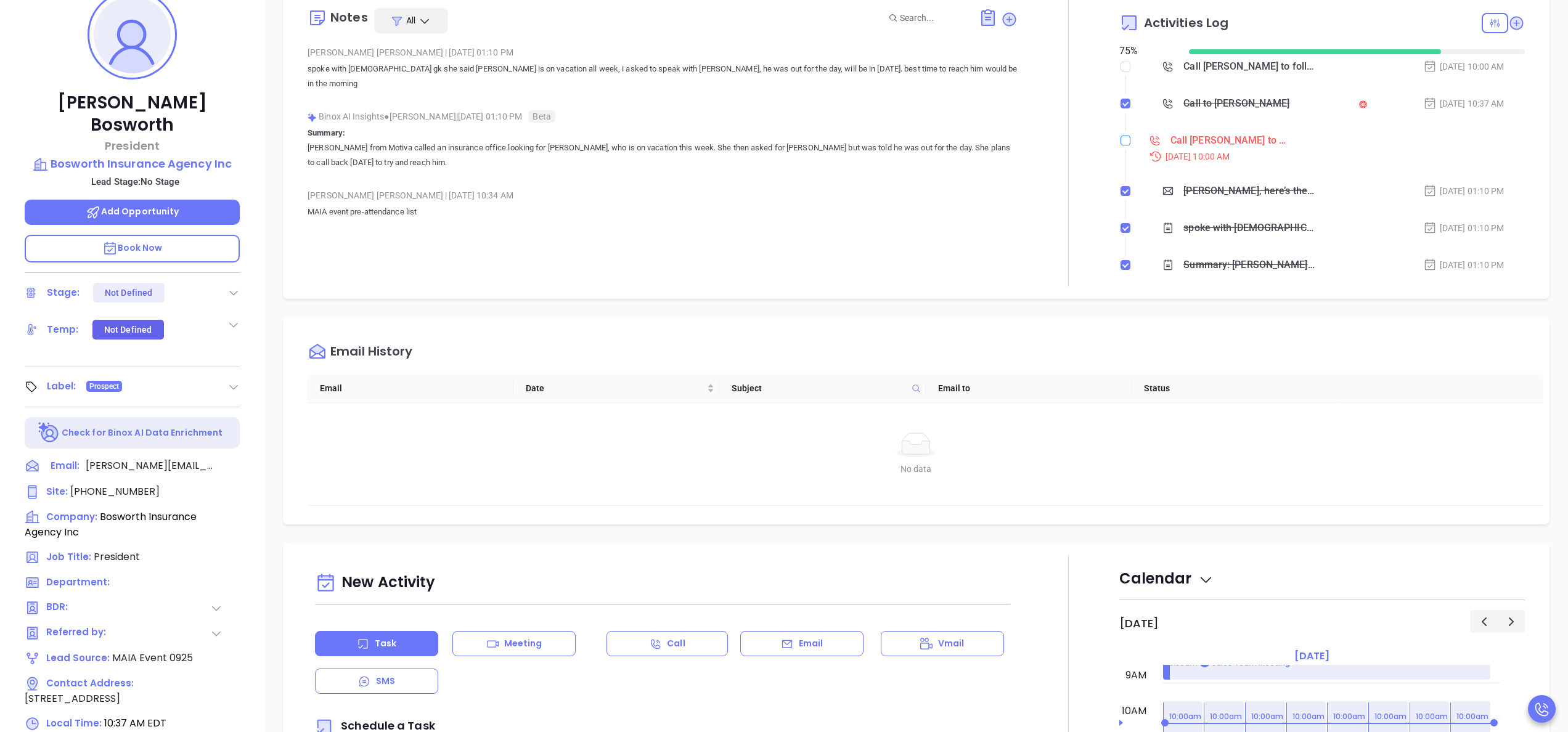
click at [1121, 145] on label at bounding box center [1125, 141] width 10 height 14
click at [1121, 145] on input "checkbox" at bounding box center [1125, 140] width 10 height 10
checkbox input "true"
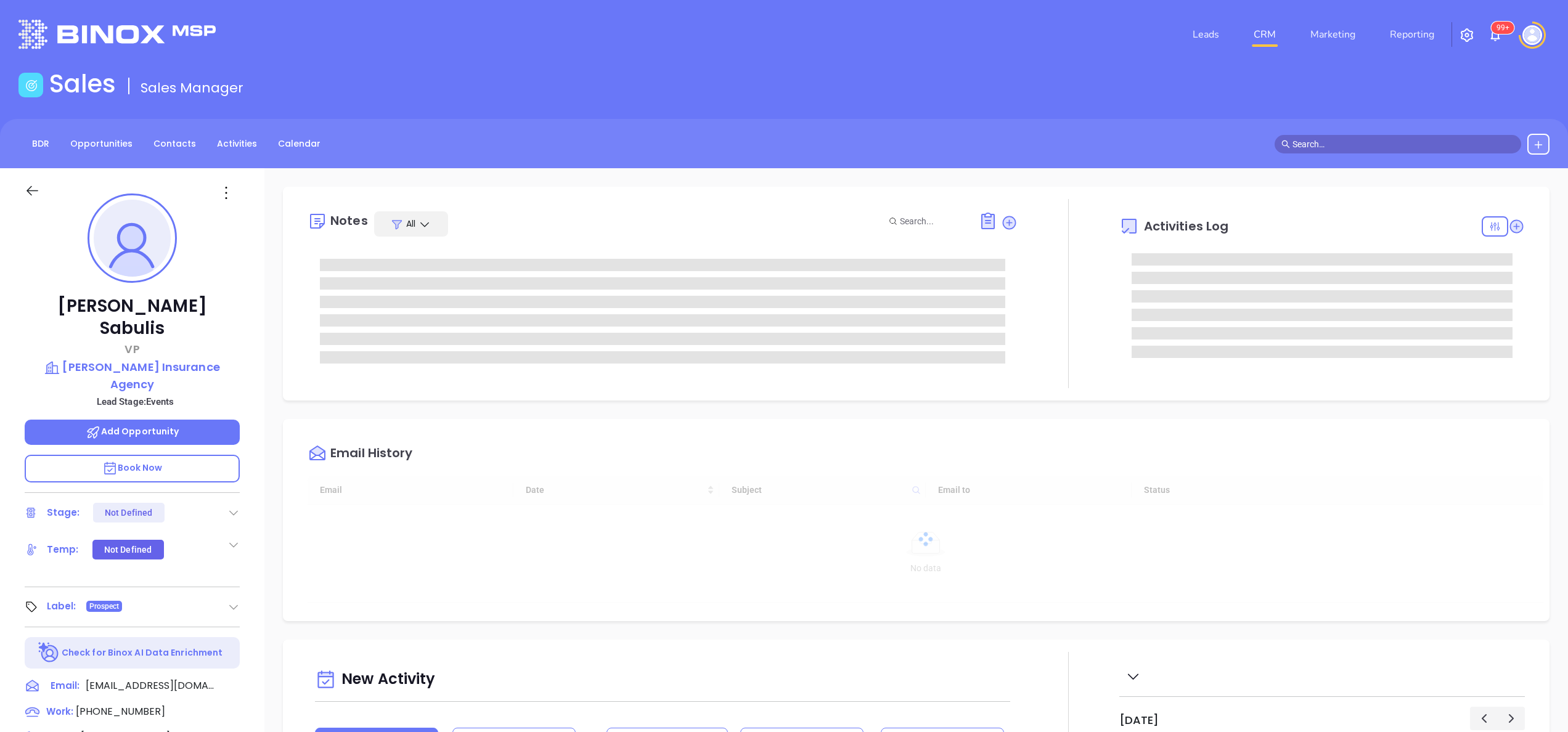
type input "[DATE]"
type input "[PERSON_NAME]"
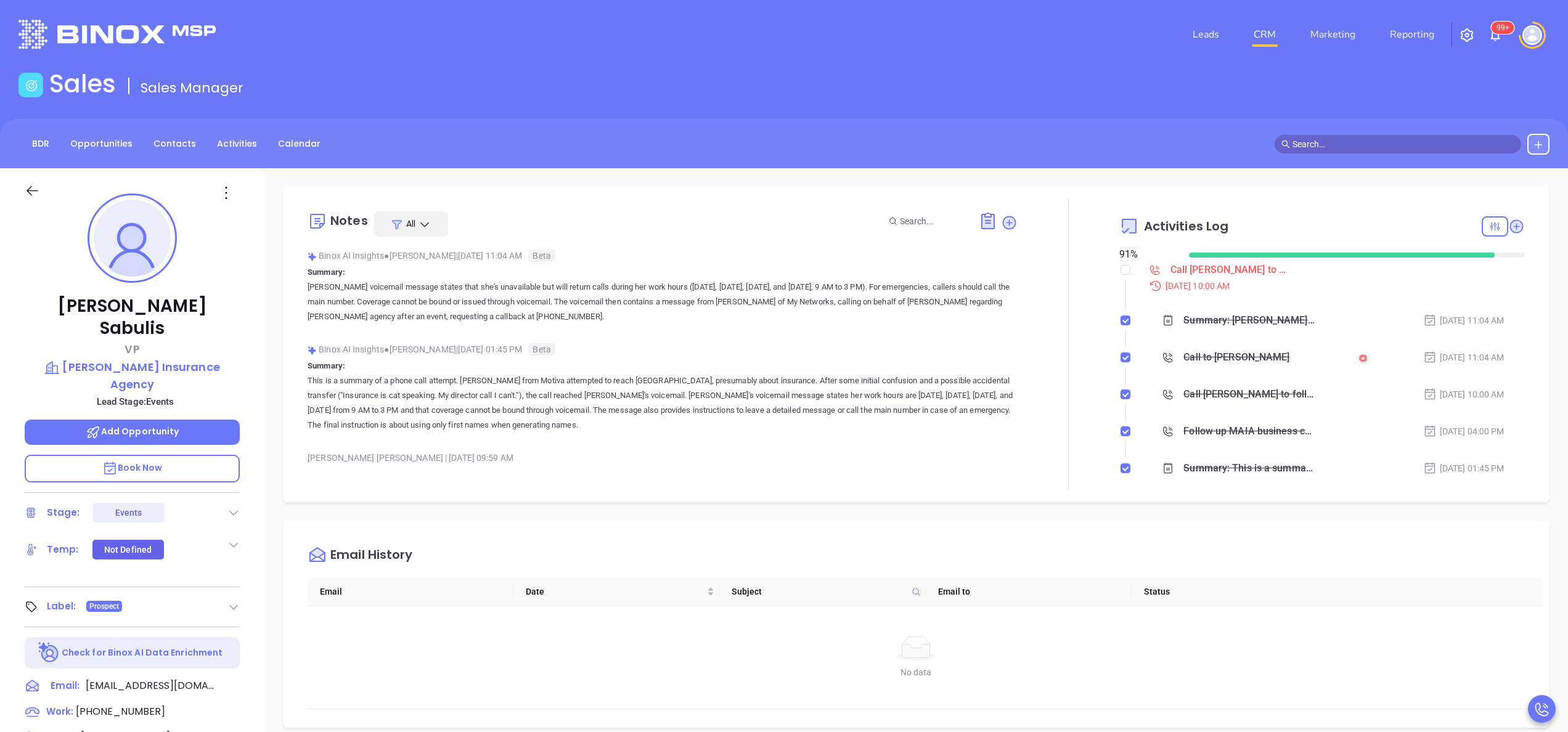
click at [360, 366] on p "Summary: This is a summary of a phone call attempt. [PERSON_NAME] from Motiva a…" at bounding box center [662, 396] width 710 height 74
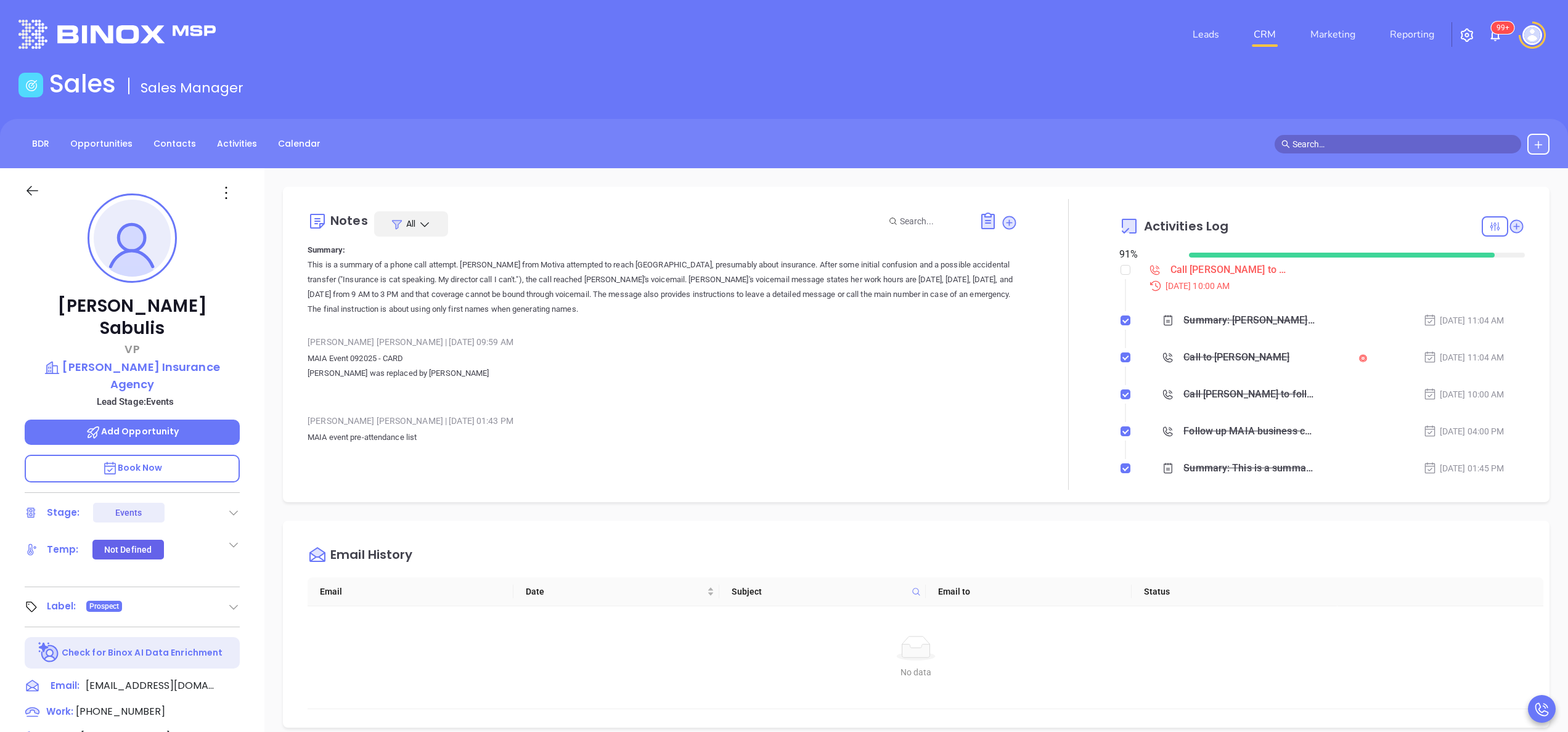
scroll to position [148, 0]
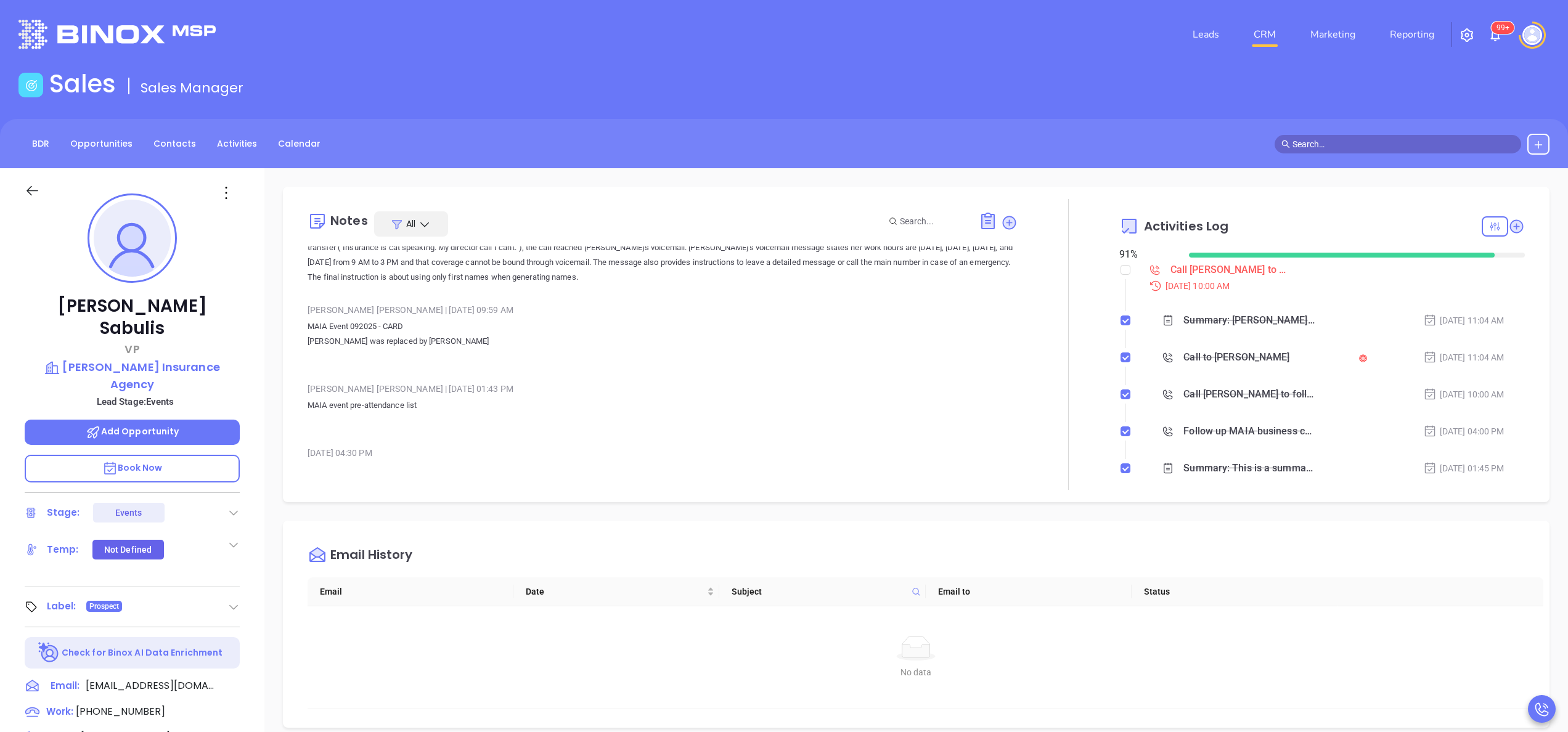
click at [397, 402] on p "MAIA event pre-attendance list" at bounding box center [662, 413] width 710 height 30
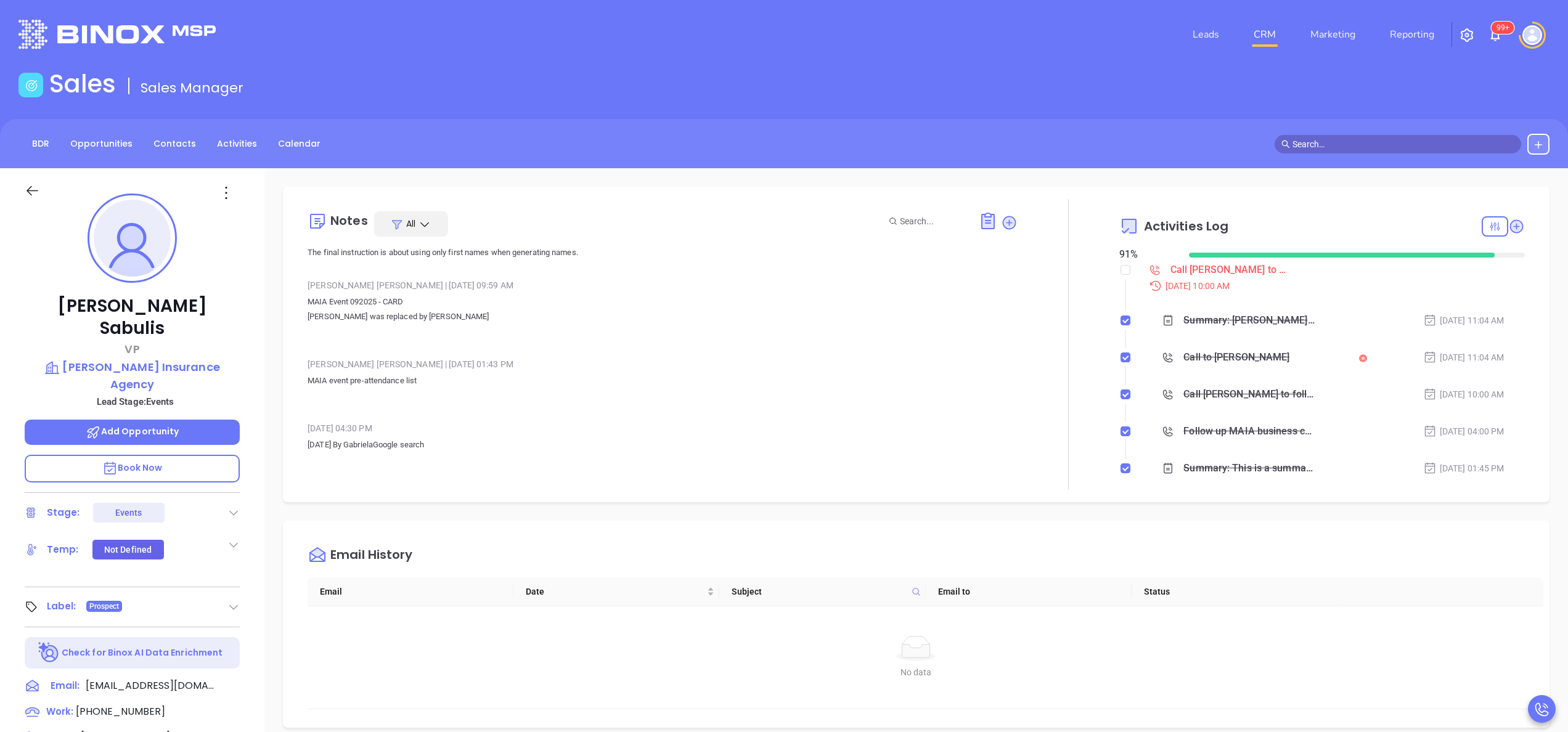
scroll to position [49, 0]
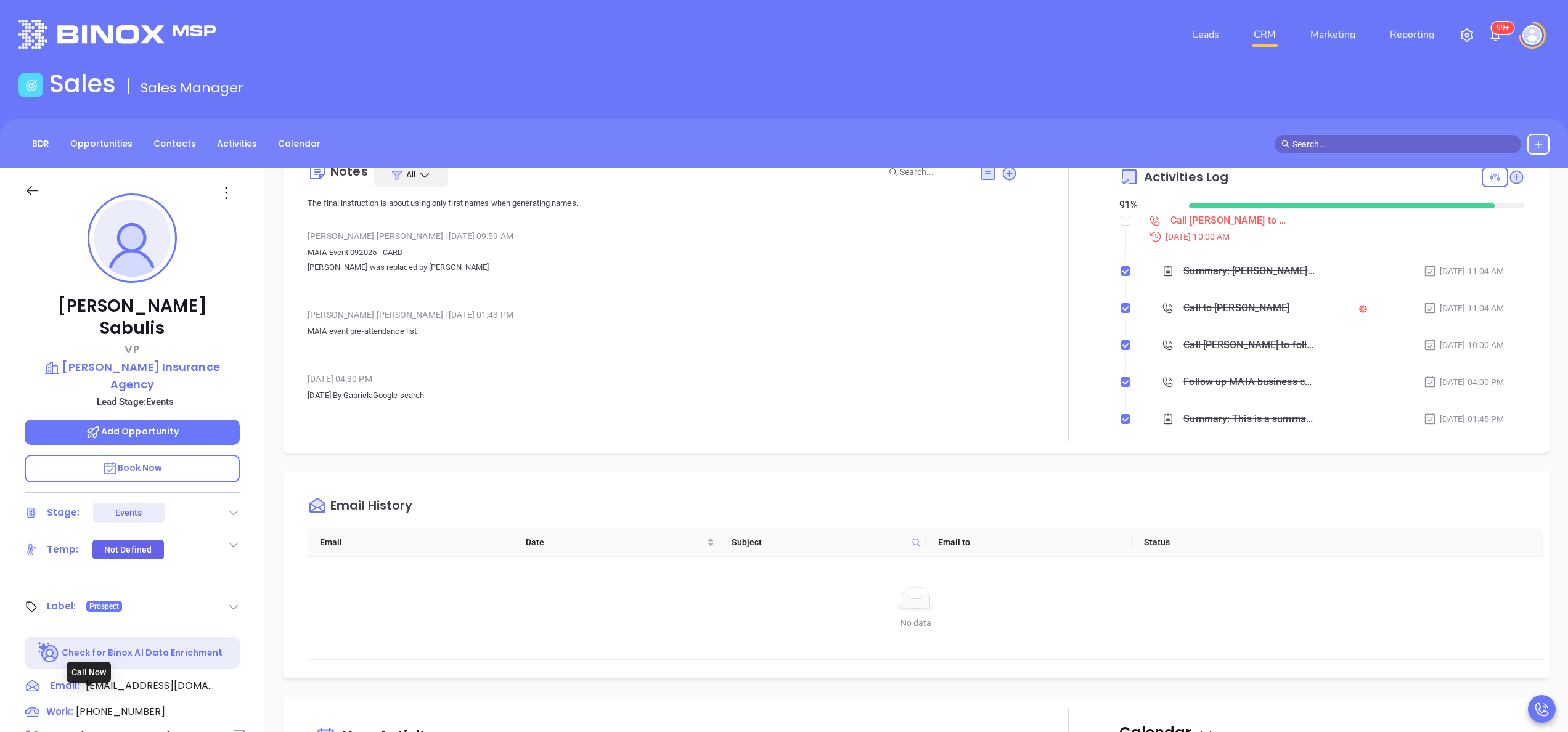
click at [127, 730] on span "[PHONE_NUMBER]" at bounding box center [126, 737] width 89 height 14
type input "[PHONE_NUMBER]"
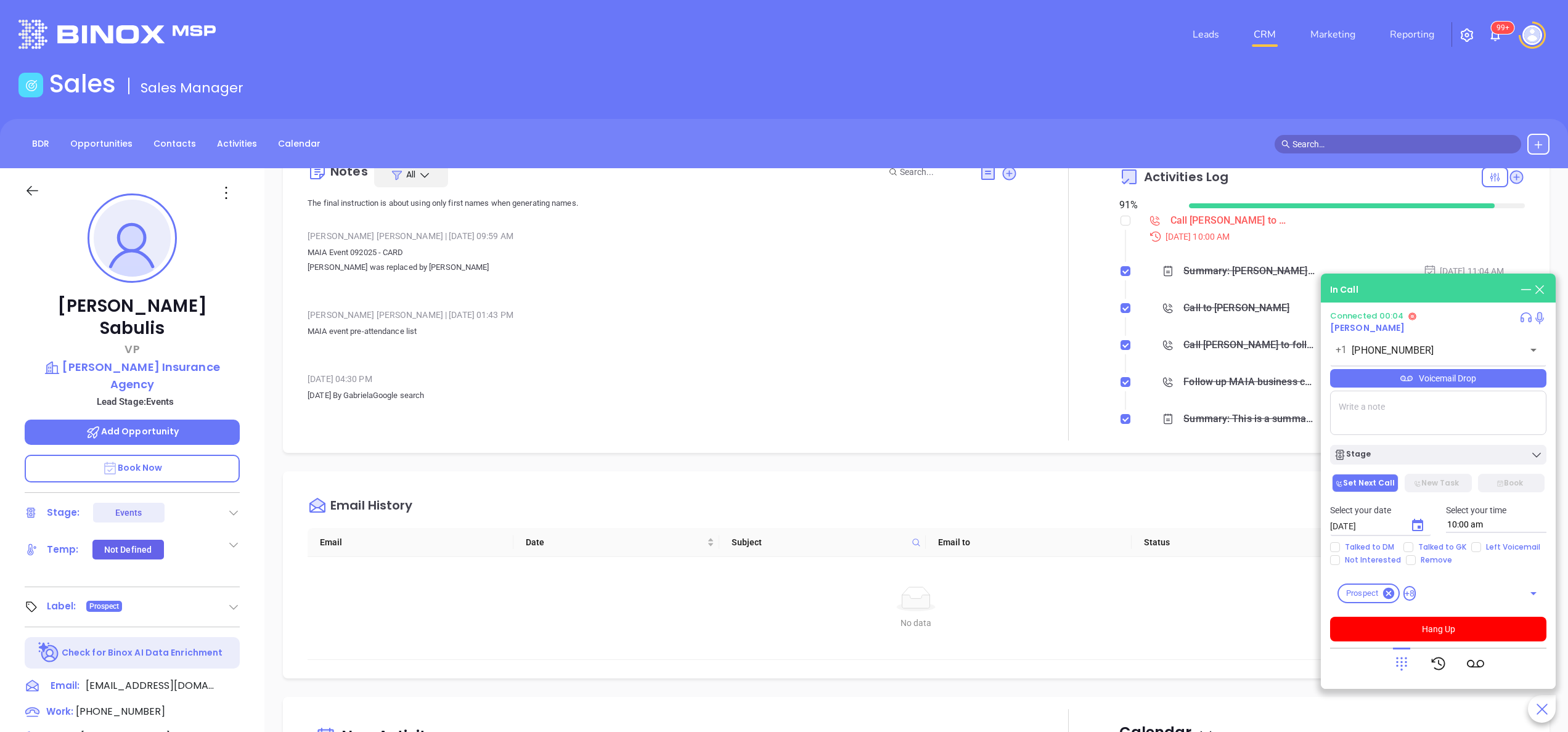
click at [114, 462] on icon at bounding box center [110, 468] width 11 height 12
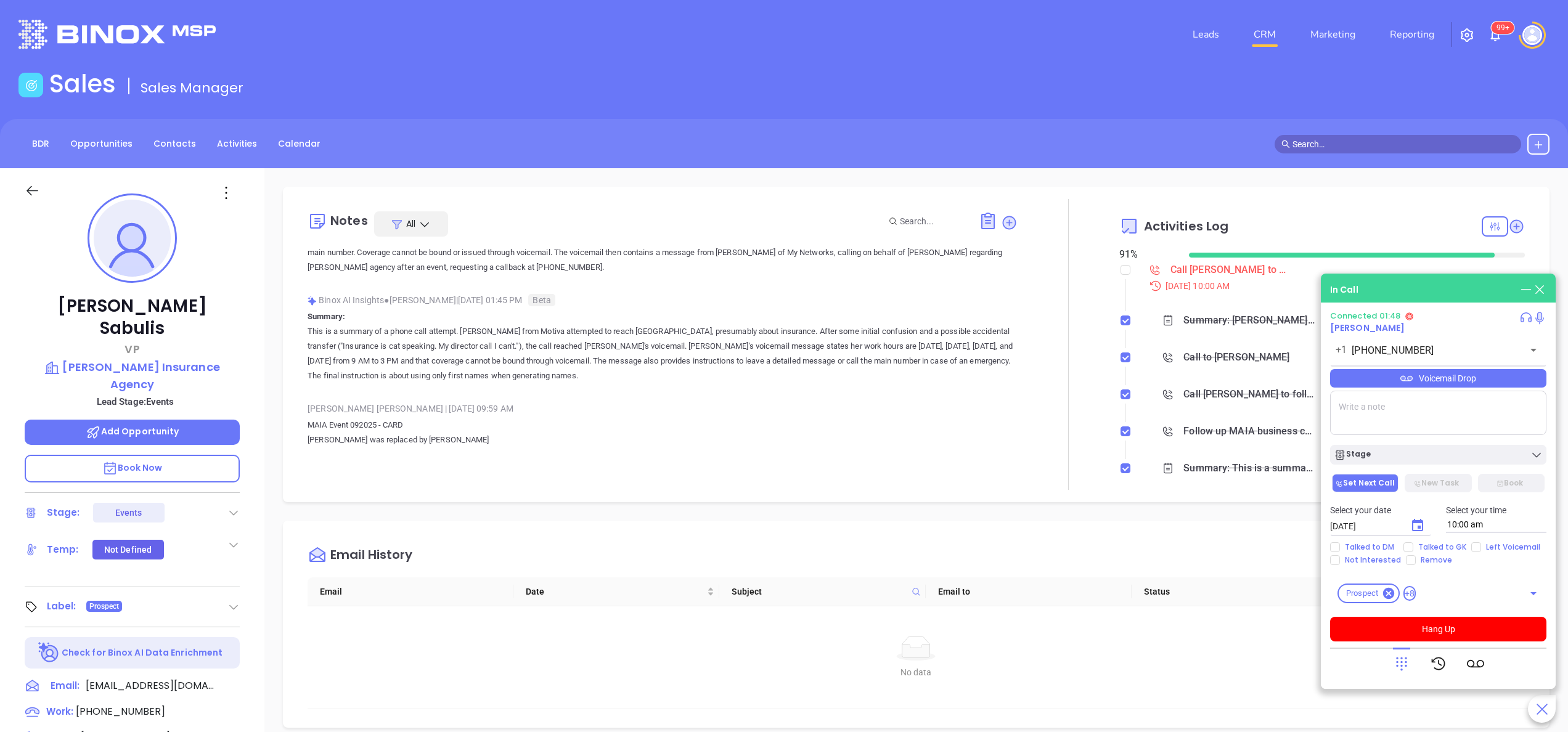
click at [1061, 331] on div at bounding box center [1068, 344] width 101 height 291
click at [248, 407] on div "Tricia Sabulis VP Michaud Insurance Agency Lead Stage: Events Add Opportunity B…" at bounding box center [132, 625] width 264 height 915
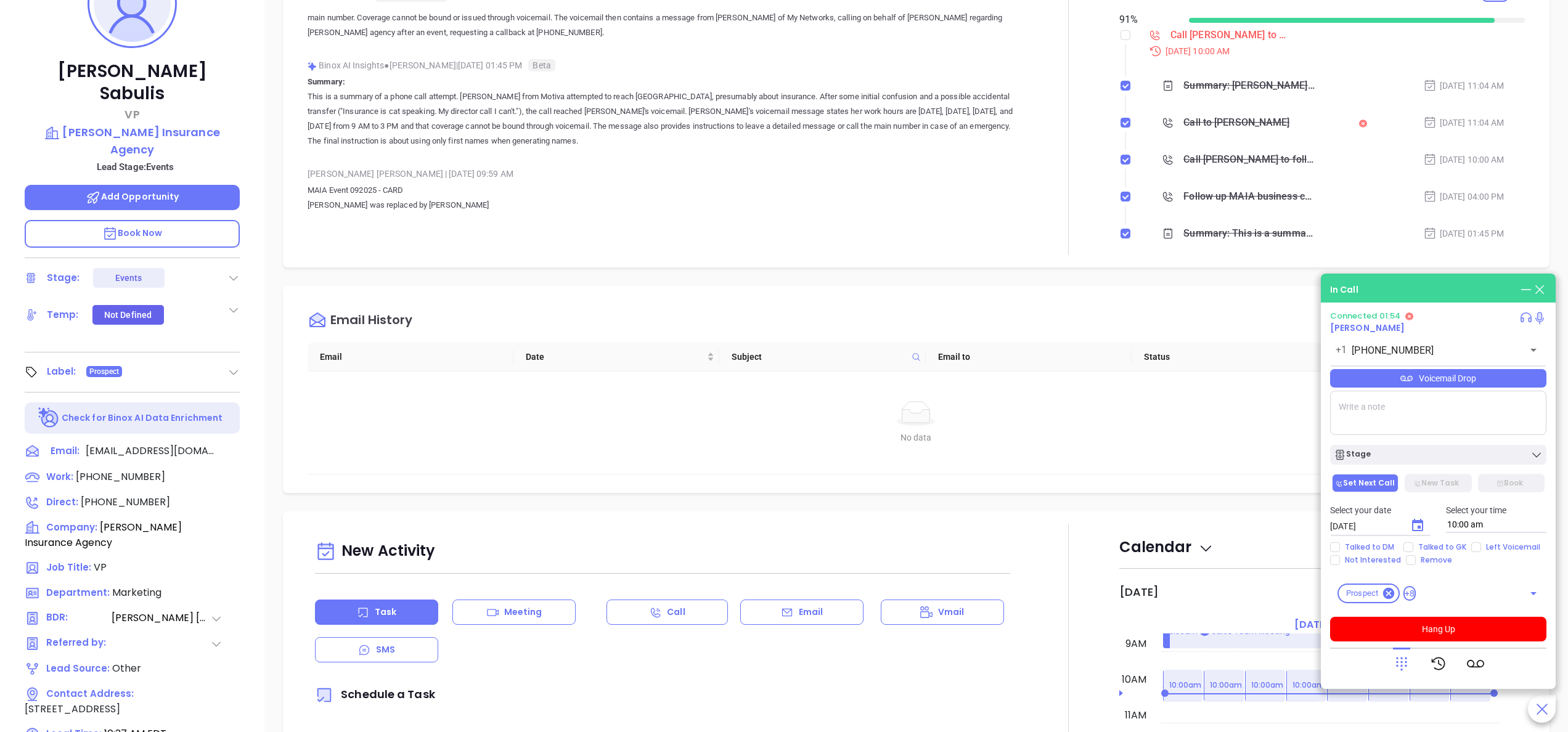
scroll to position [204, 0]
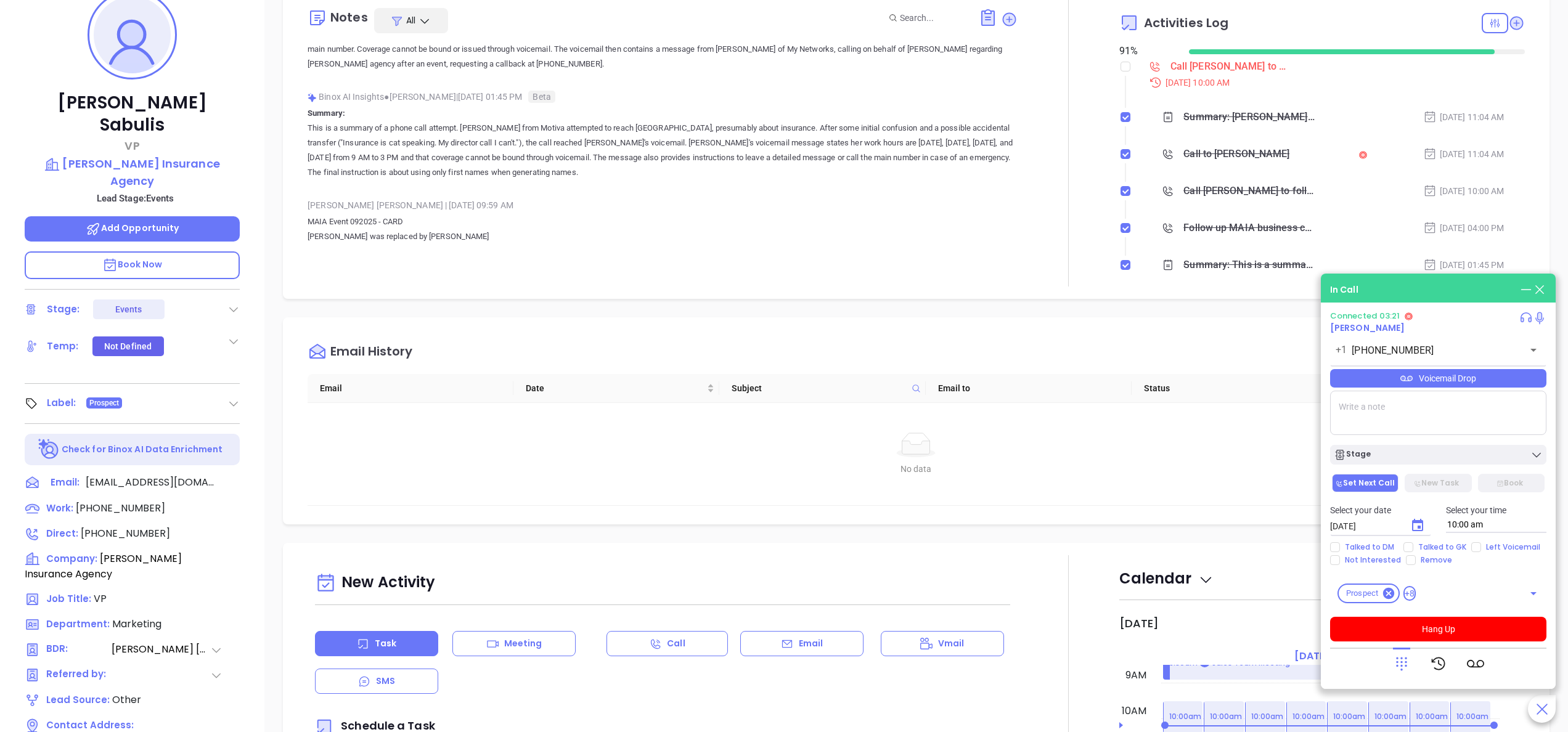
click at [1380, 412] on textarea at bounding box center [1438, 413] width 217 height 45
click at [716, 154] on p "This is a summary of a phone call attempt. Vicky from Motiva attempted to reach…" at bounding box center [662, 151] width 710 height 59
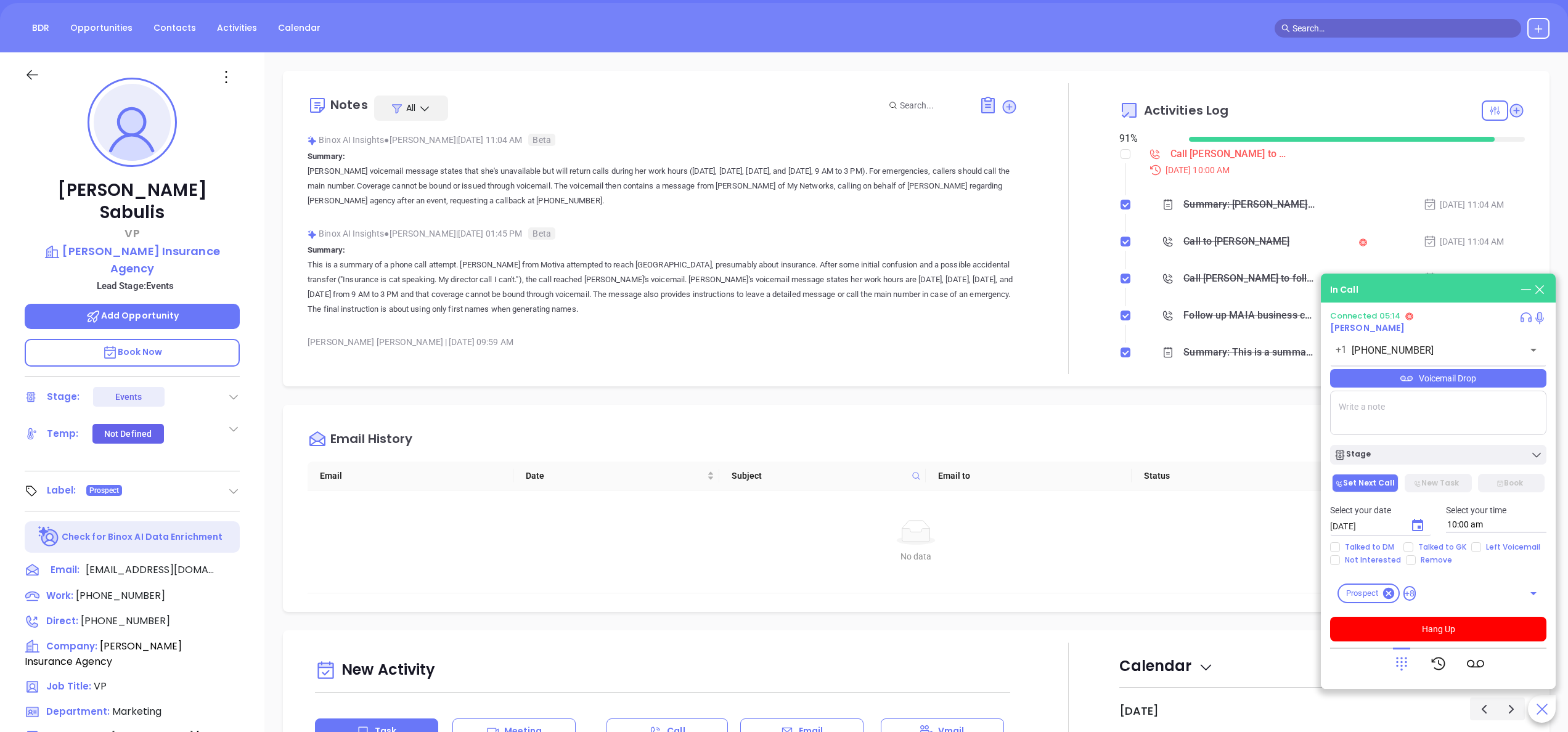
scroll to position [104, 0]
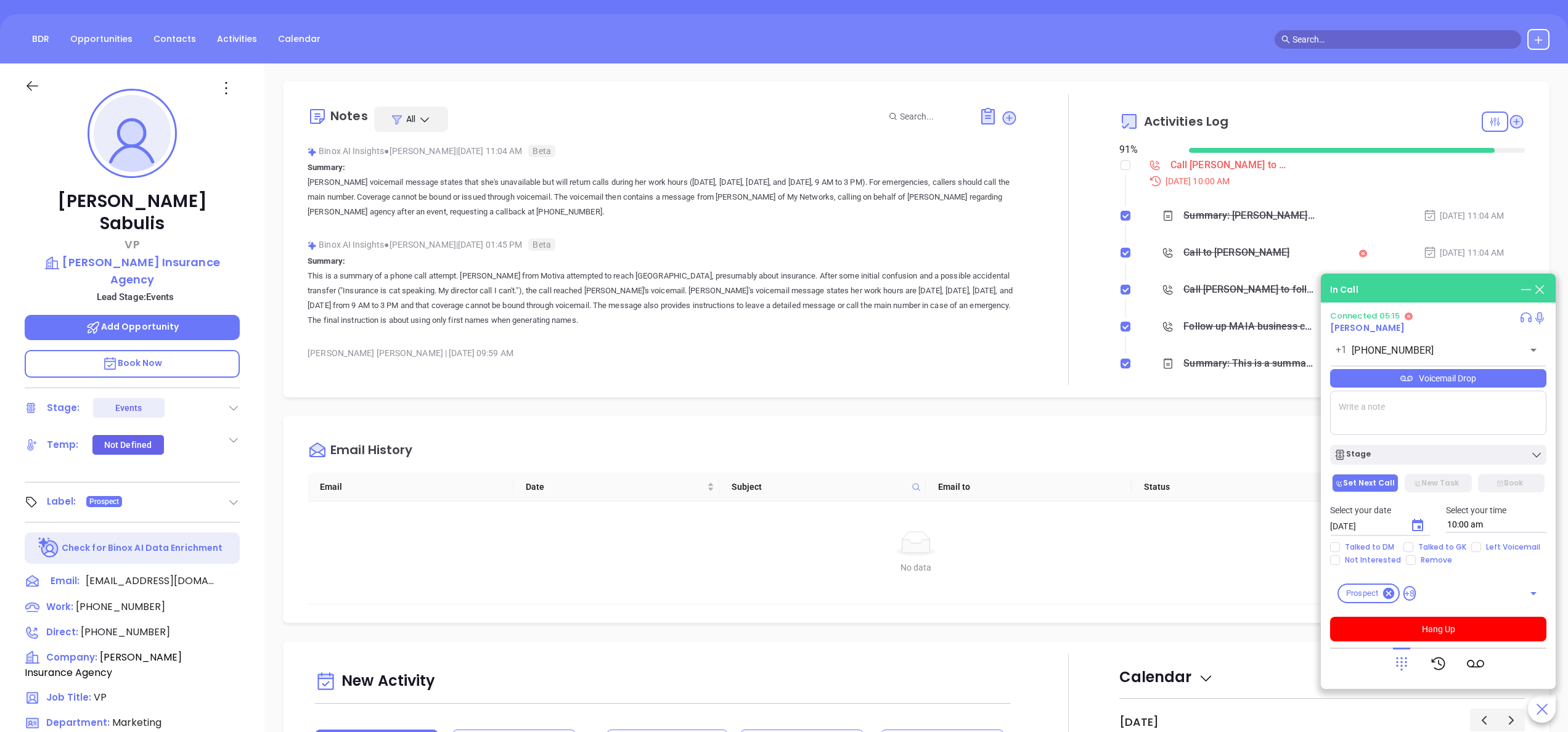
click at [148, 357] on span "Book Now" at bounding box center [132, 363] width 61 height 12
click at [1389, 422] on textarea at bounding box center [1438, 413] width 217 height 45
click at [1381, 399] on textarea at bounding box center [1438, 413] width 217 height 45
type textarea "triciasabulis@"
click at [233, 574] on icon at bounding box center [237, 581] width 15 height 15
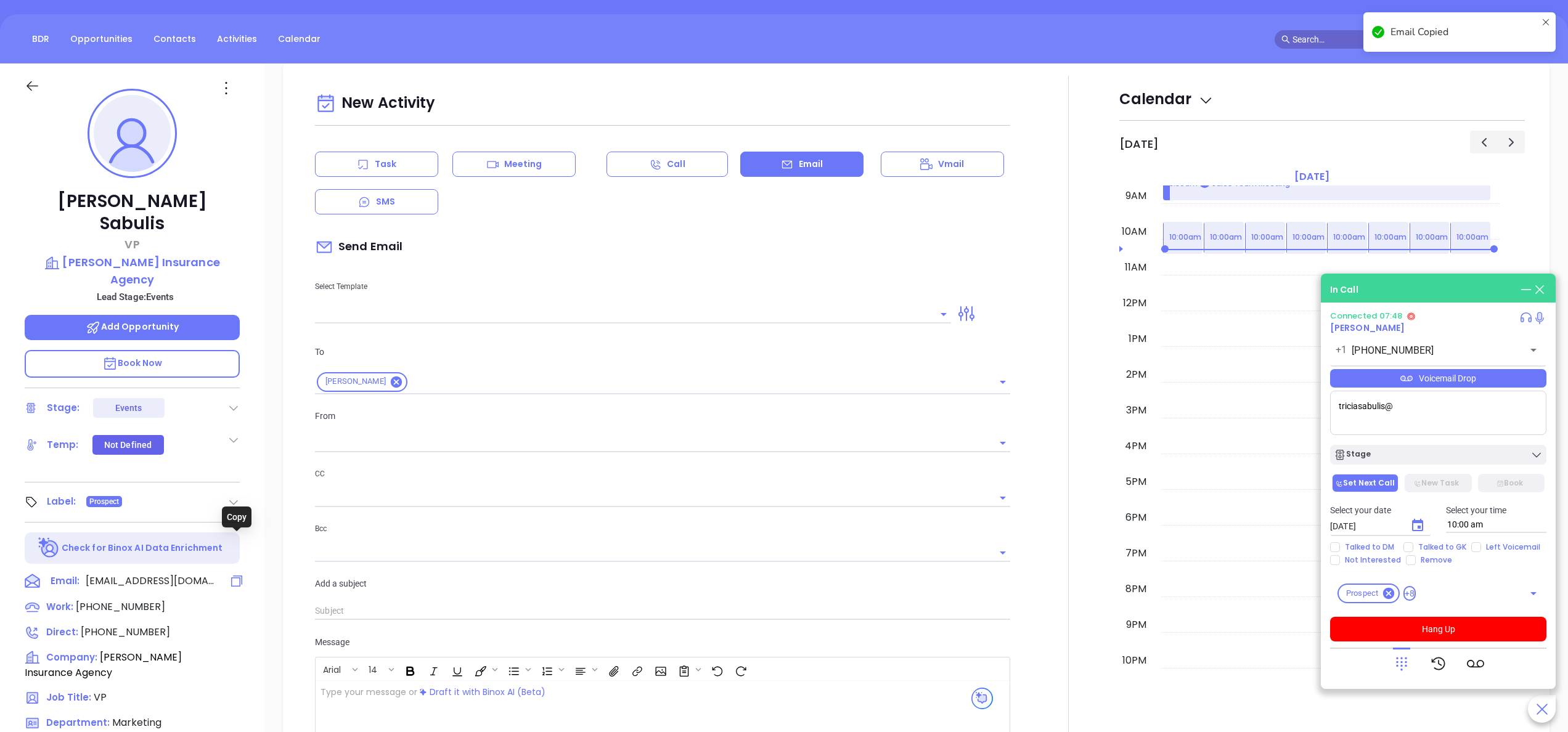
scroll to position [168, 0]
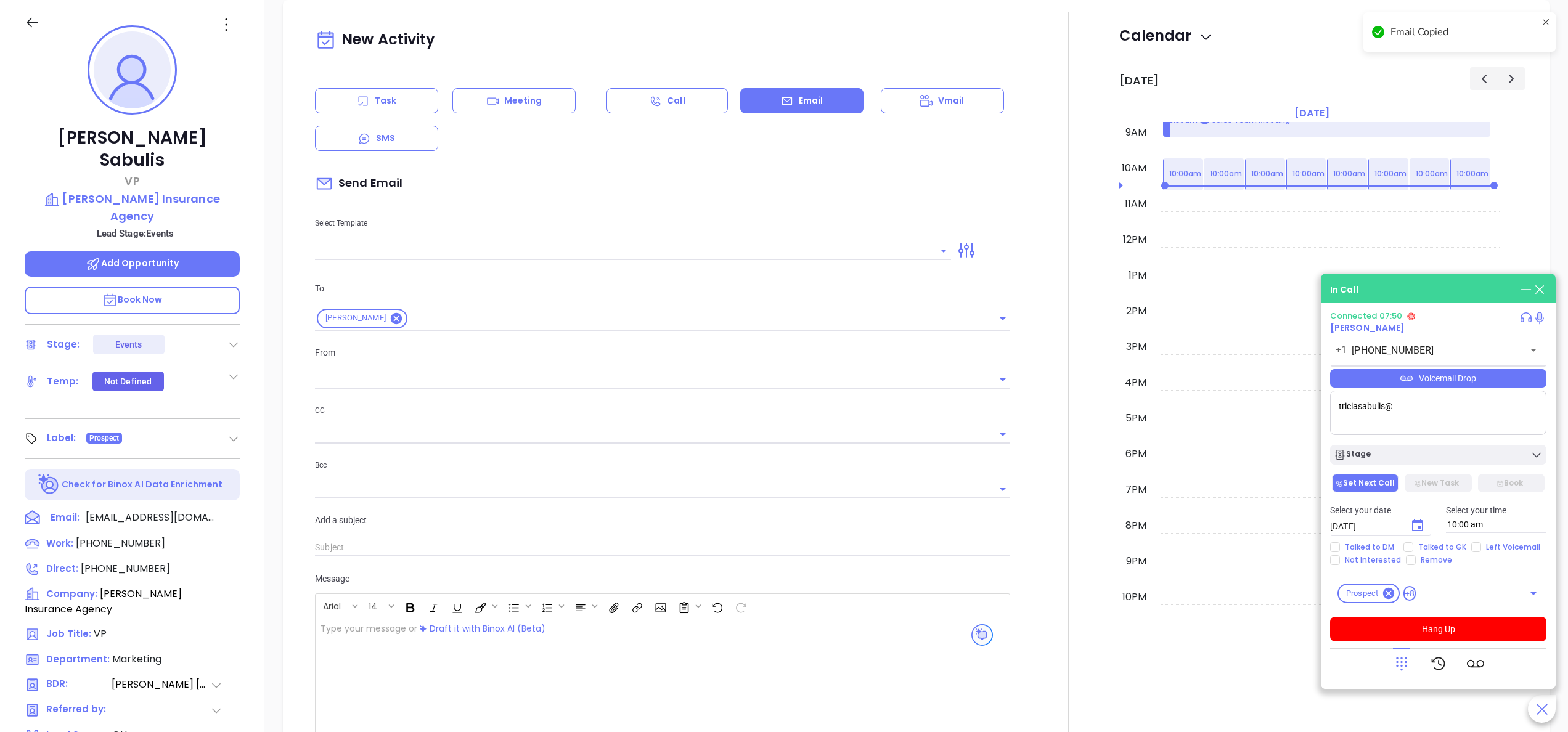
type input "Anabell Dominguez"
drag, startPoint x: 1392, startPoint y: 406, endPoint x: 1280, endPoint y: 408, distance: 112.0
click at [1280, 408] on main "Sales Sales Manager BDR Opportunities Contacts Activities Calendar In Call Conn…" at bounding box center [784, 408] width 1568 height 1014
paste textarea "Triciasabulis@michaudinsurance.com"
type textarea "Triciasabulis@michaudinsurance.com"
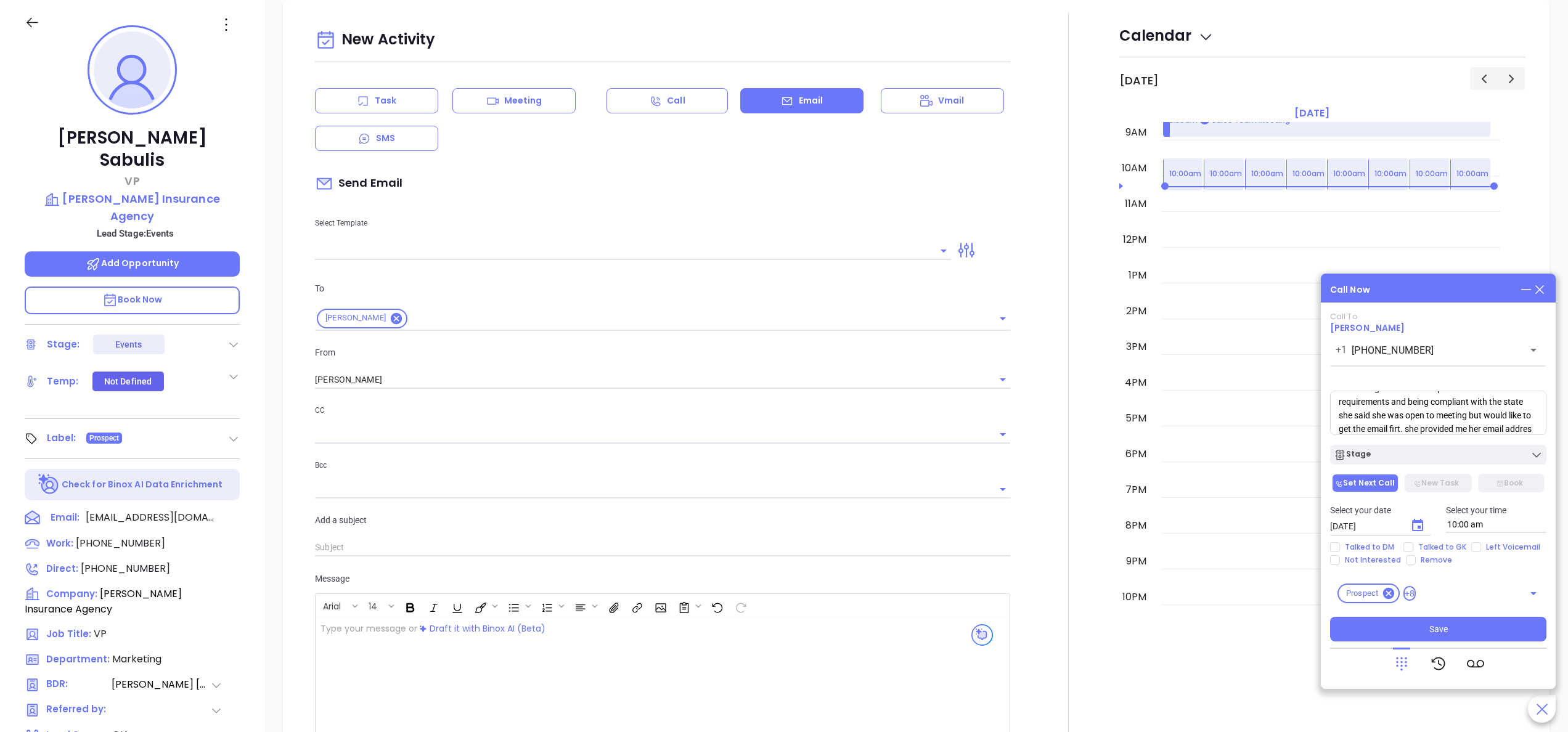
scroll to position [58, 0]
paste textarea "Triciasabulis@michaudinsurance.com"
type textarea "Spoke with Trish, she said she wasnt interested at first and seemed closed off,…"
click at [1373, 544] on span "Talked to DM" at bounding box center [1369, 547] width 59 height 10
click at [1339, 544] on input "Talked to DM" at bounding box center [1334, 547] width 10 height 10
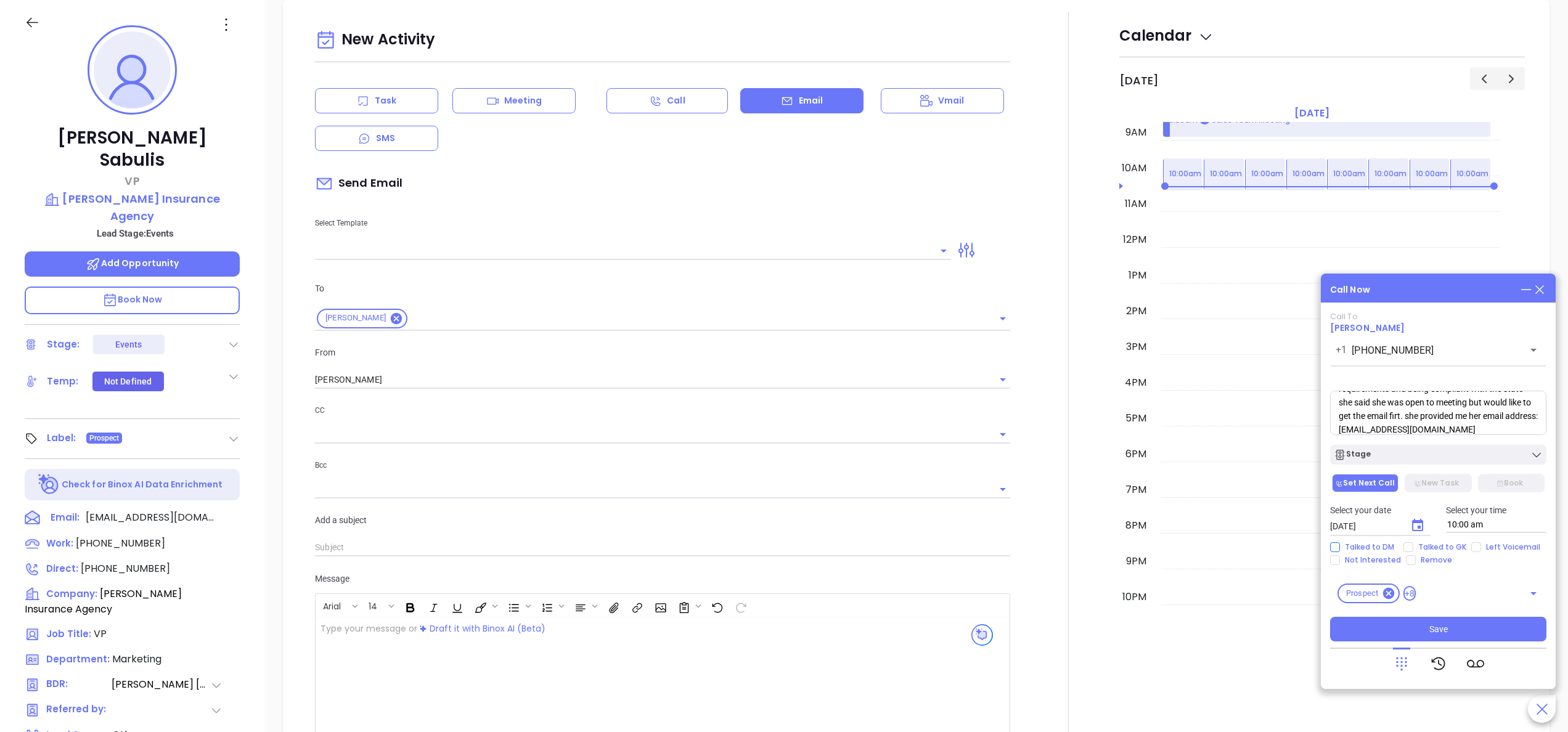
checkbox input "true"
click at [1423, 522] on icon "Choose date, selected date is Oct 7, 2025" at bounding box center [1417, 525] width 15 height 15
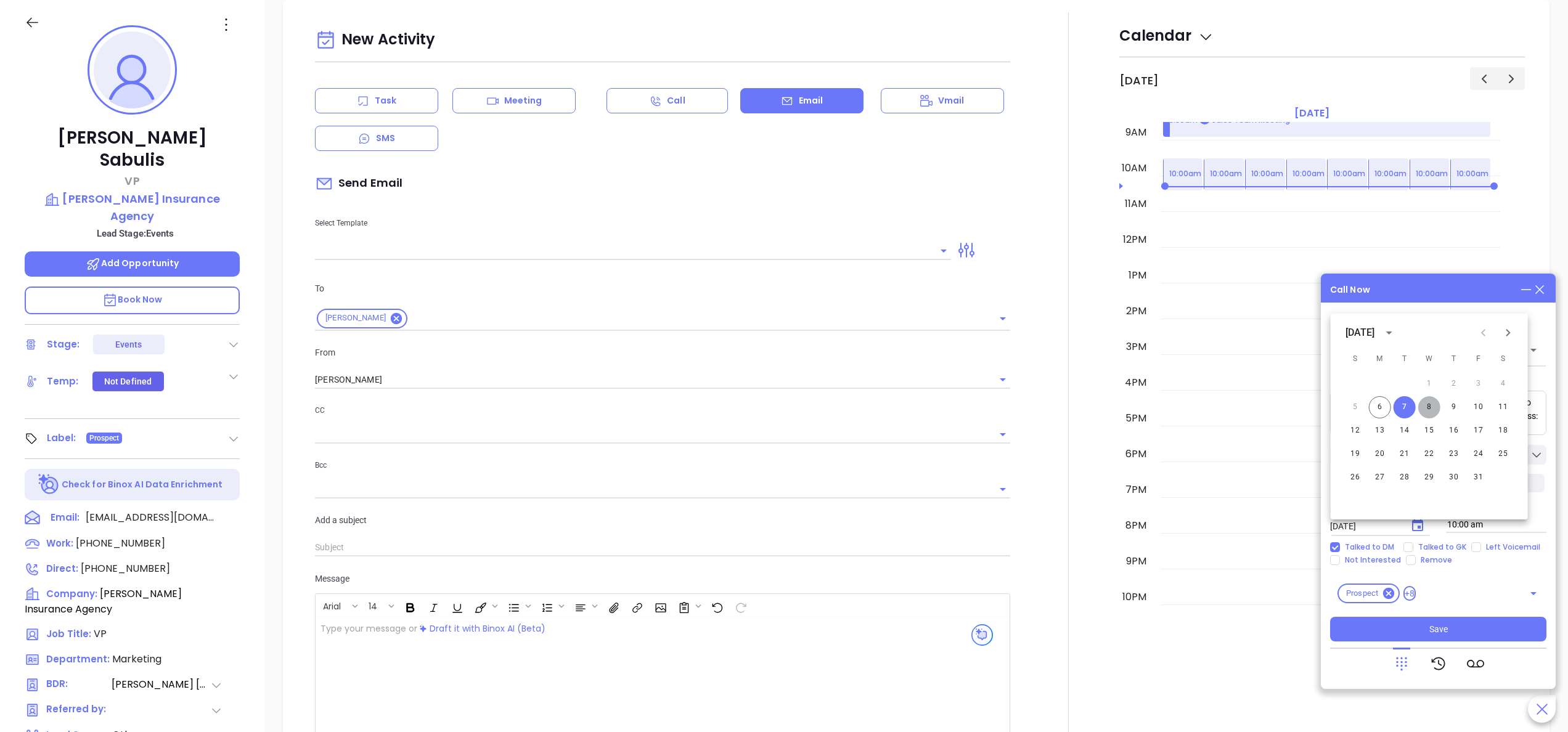
click at [1433, 410] on button "8" at bounding box center [1429, 406] width 22 height 22
type input "10/08/2025"
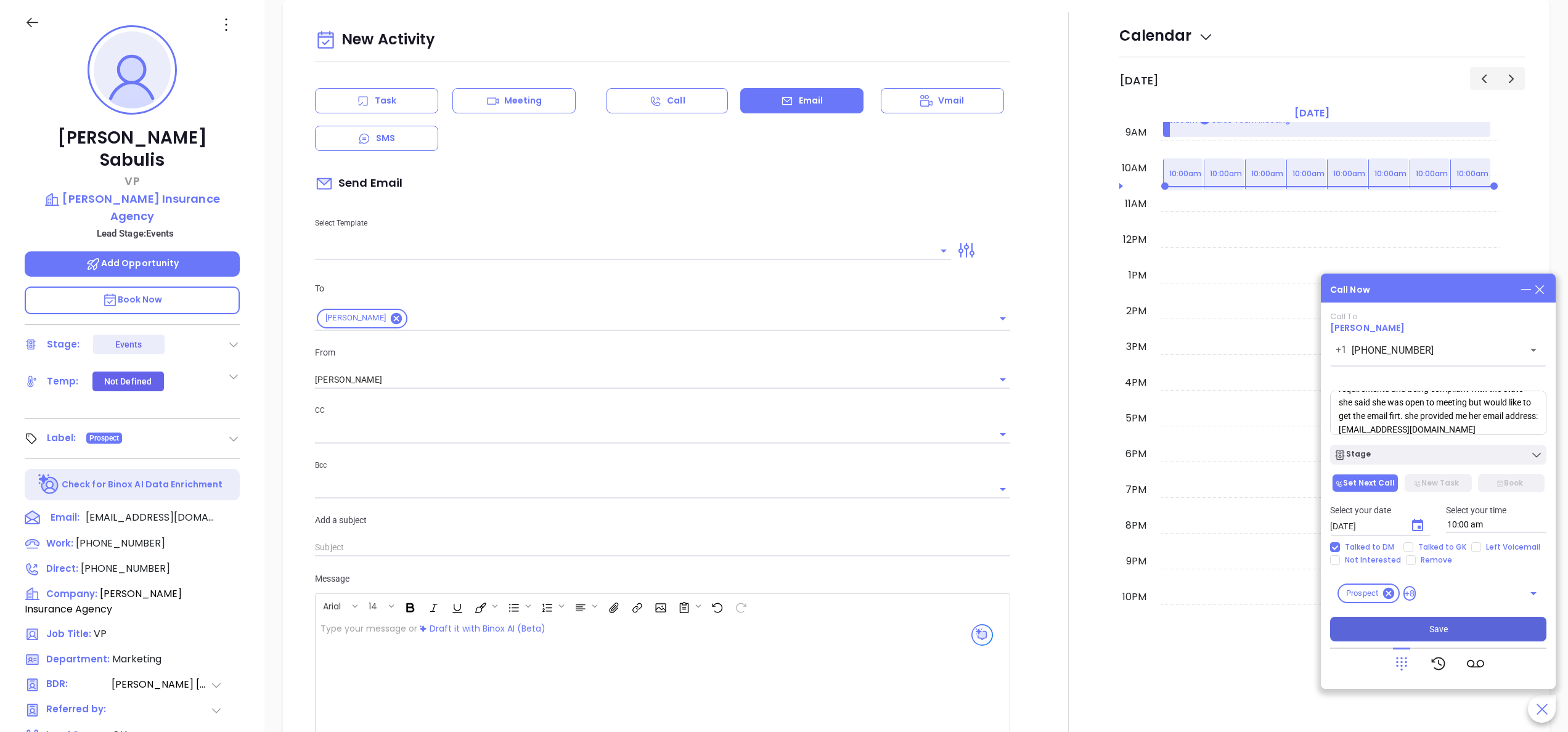
click at [1453, 627] on button "Save" at bounding box center [1438, 629] width 217 height 25
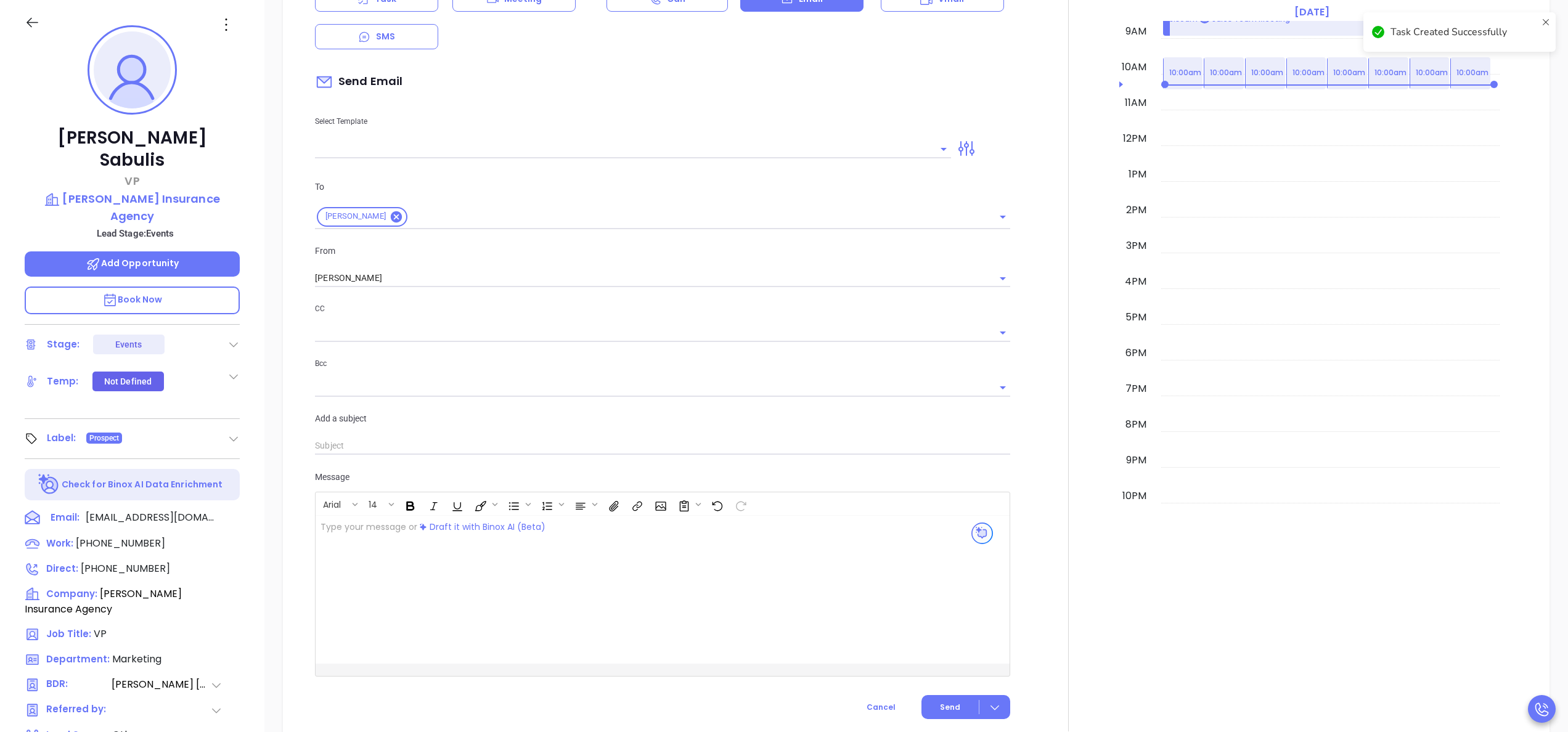
scroll to position [476, 0]
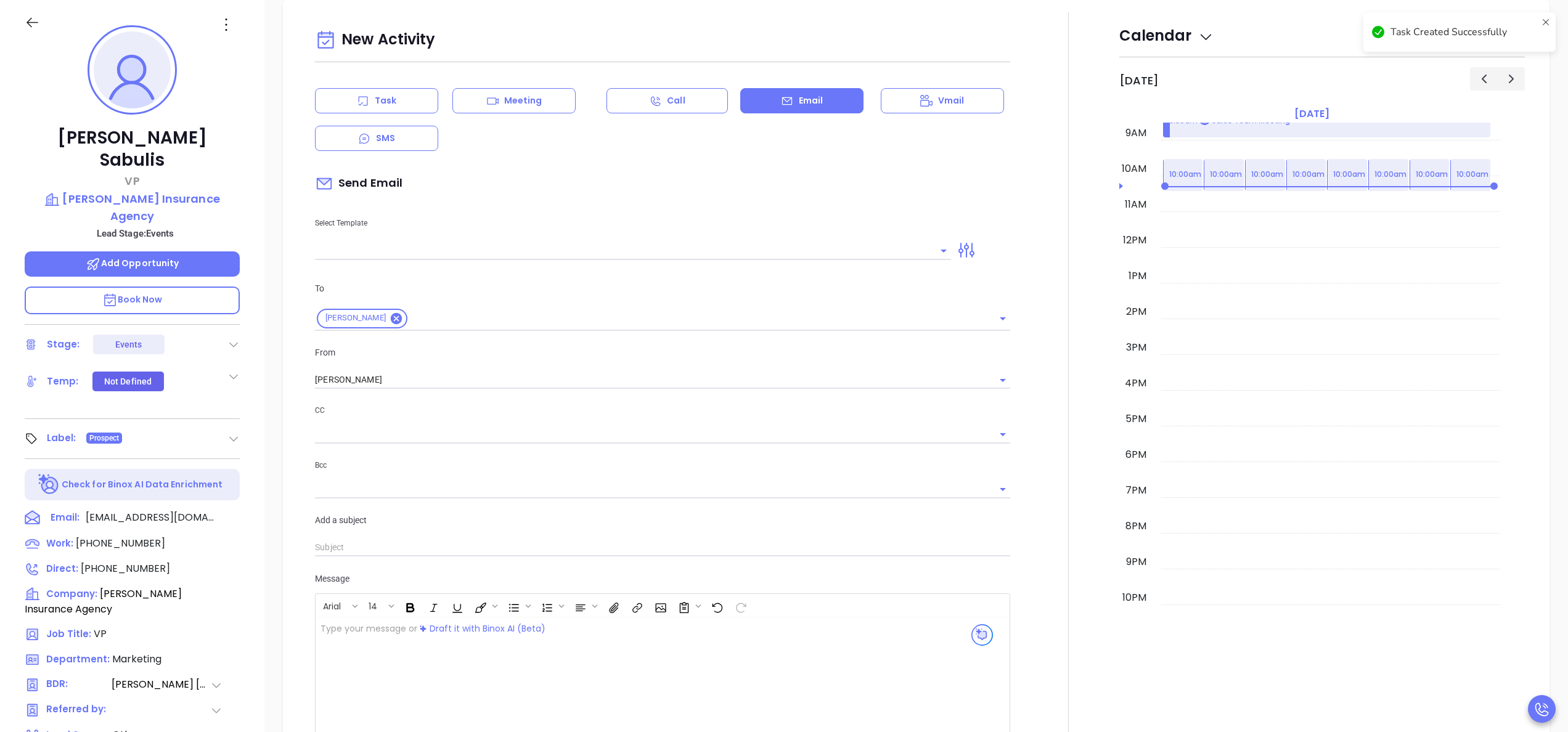
click at [1075, 328] on div at bounding box center [1068, 422] width 101 height 821
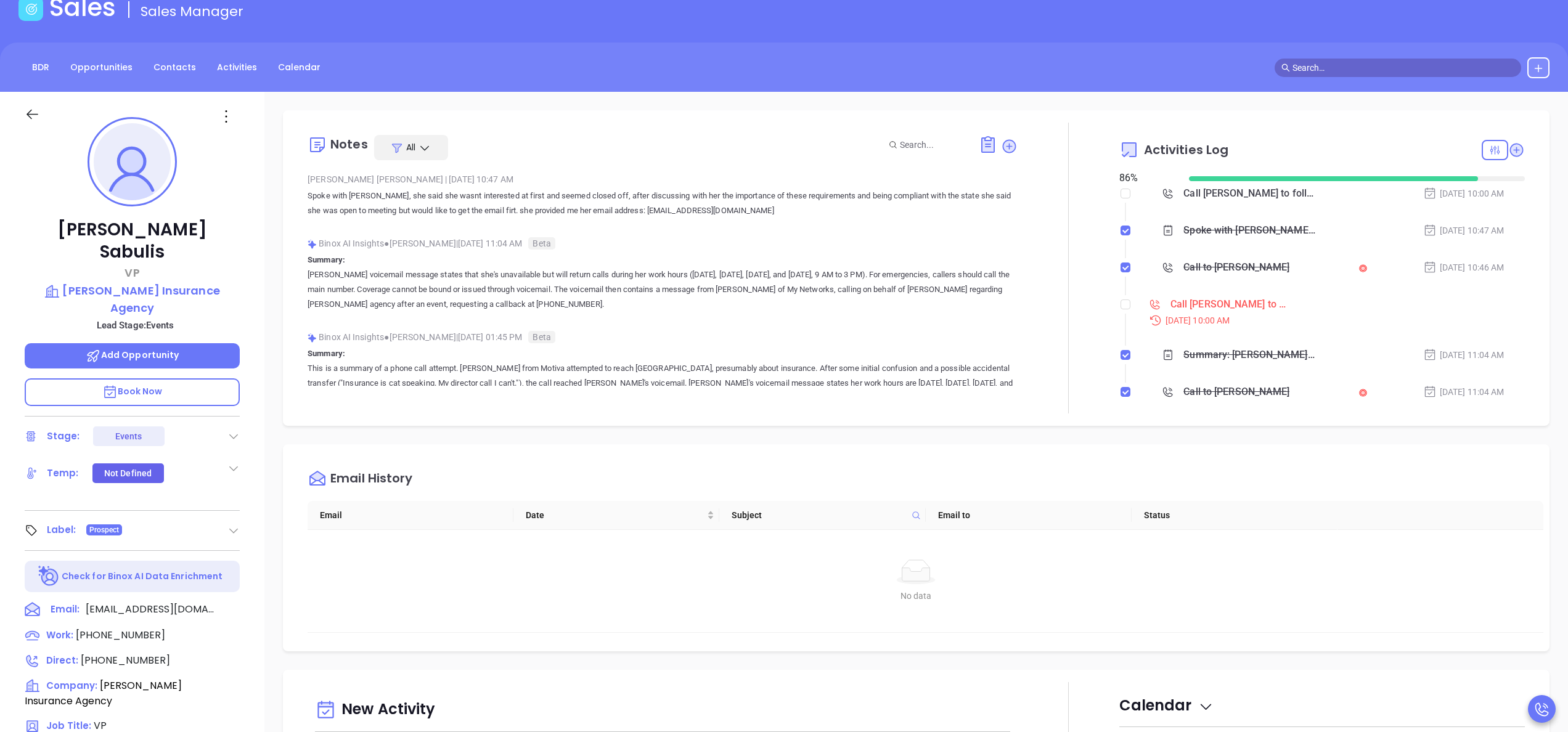
scroll to position [0, 0]
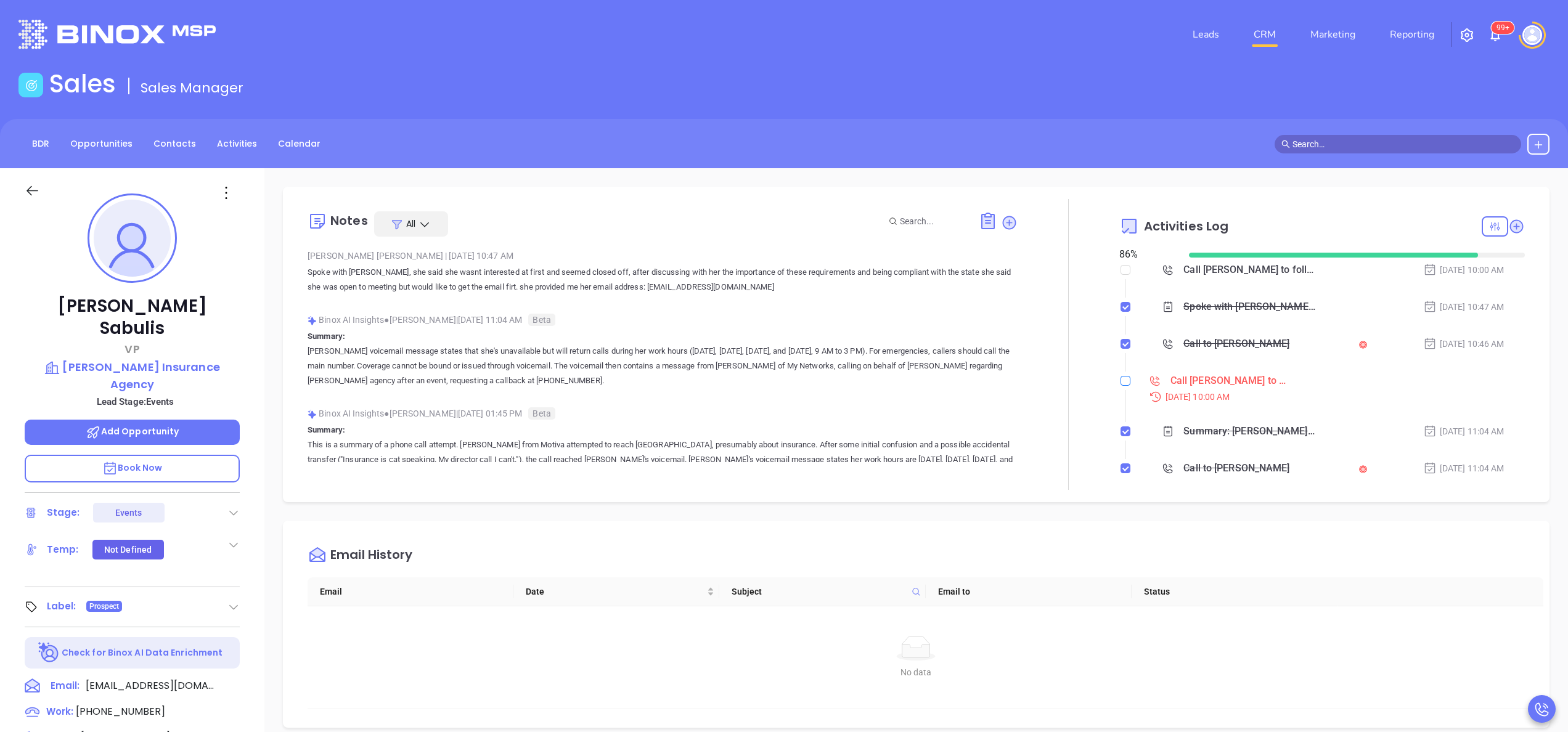
click at [1121, 382] on input "checkbox" at bounding box center [1125, 380] width 10 height 10
checkbox input "true"
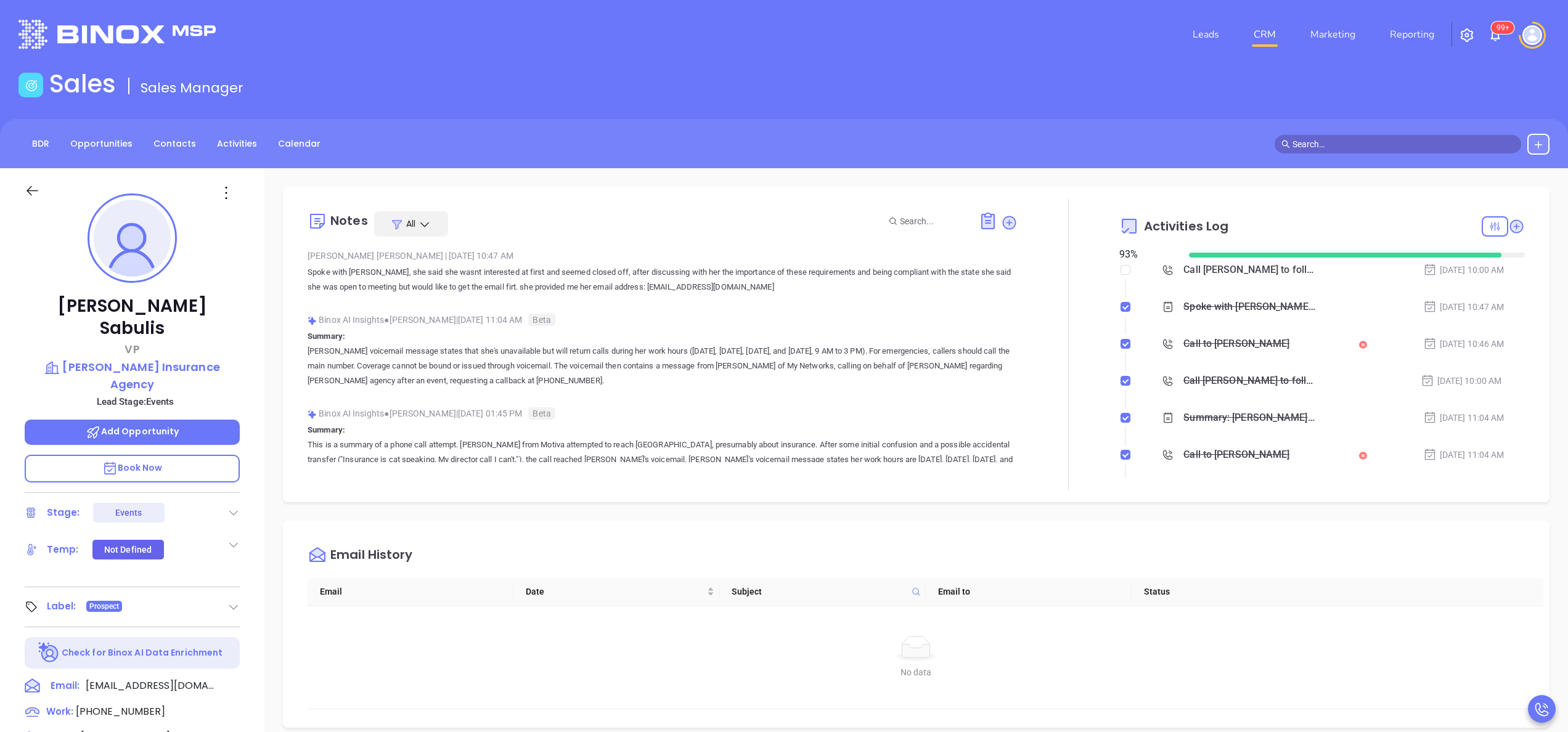
click at [1089, 313] on div at bounding box center [1068, 344] width 101 height 291
click at [944, 329] on p "Summary: Trisha Sulus's voicemail message states that she's unavailable but wil…" at bounding box center [662, 359] width 710 height 59
click at [1485, 224] on div at bounding box center [1495, 226] width 26 height 20
click at [1438, 334] on div "Email" at bounding box center [1443, 335] width 88 height 23
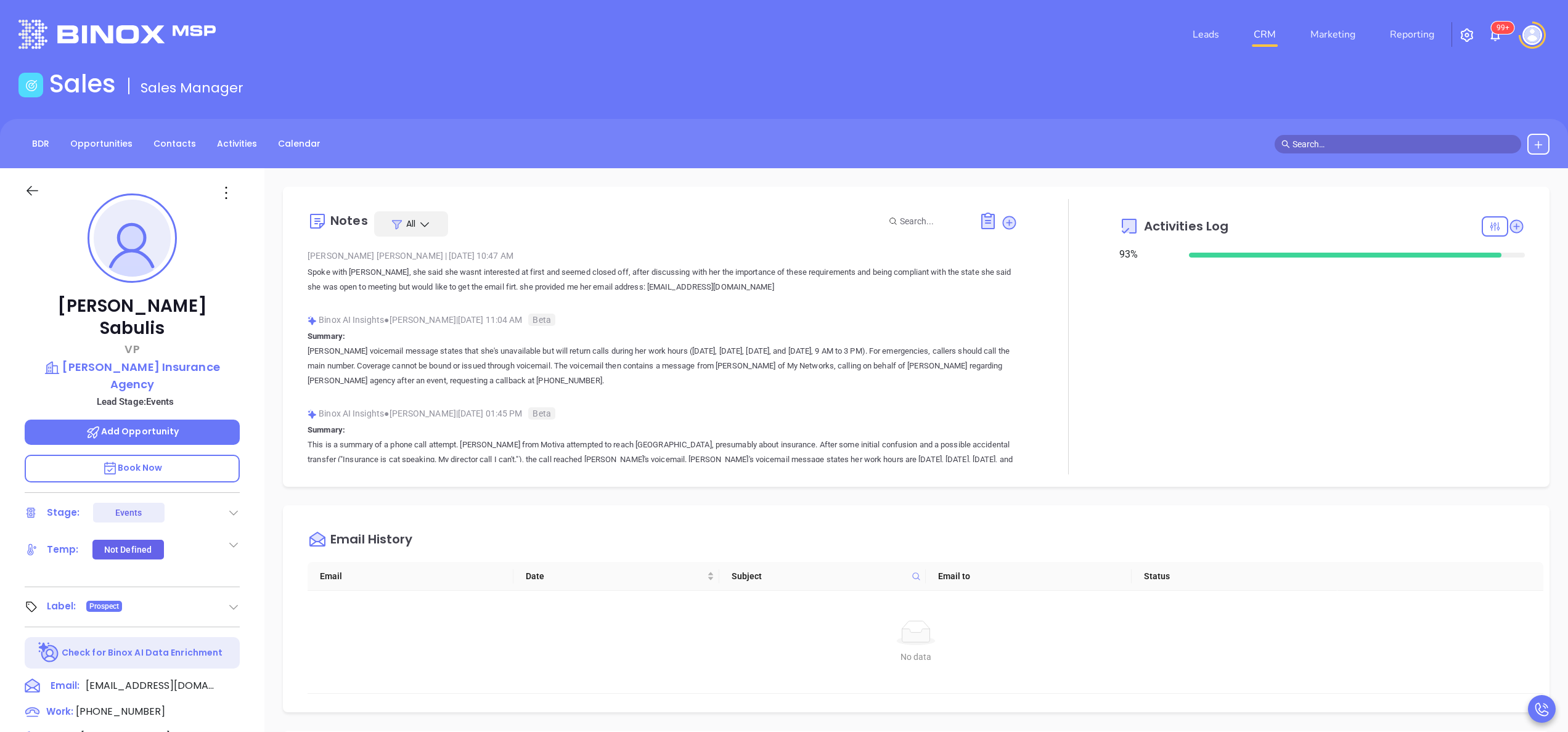
click at [1072, 369] on div at bounding box center [1068, 337] width 101 height 276
click at [1333, 40] on link "Marketing" at bounding box center [1333, 34] width 55 height 25
click at [1510, 228] on icon at bounding box center [1516, 226] width 12 height 12
type input "[DATE]"
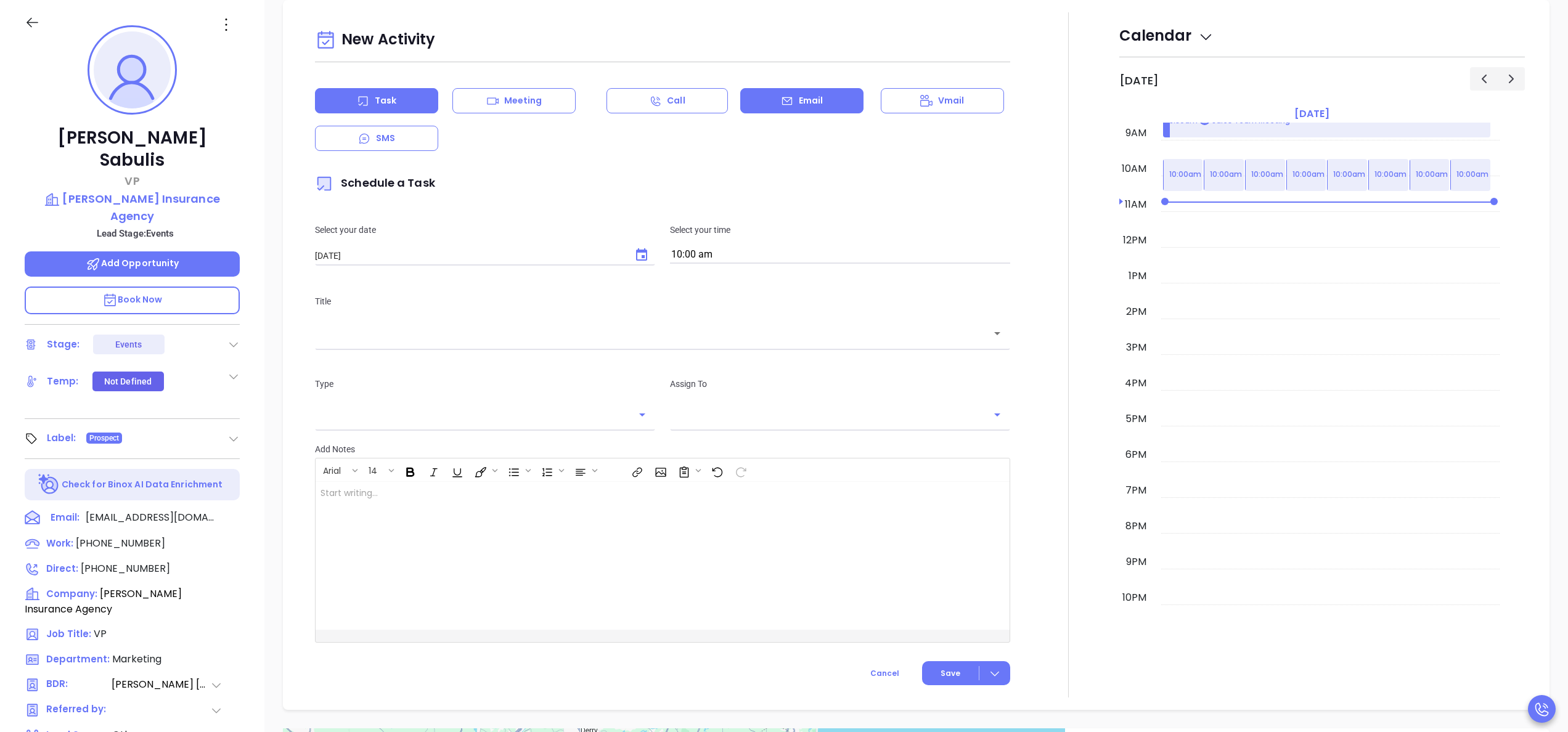
type input "[PERSON_NAME]"
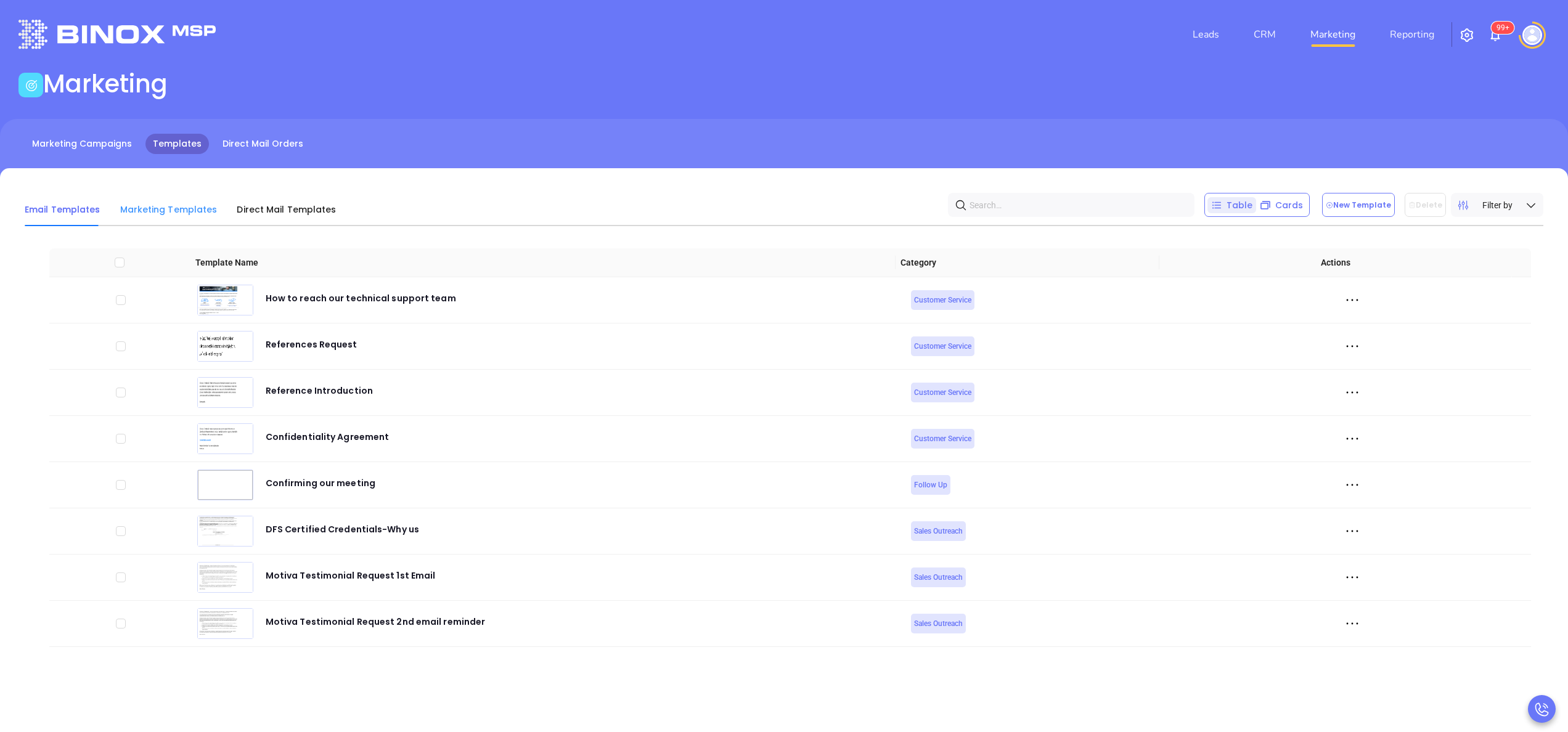
click at [190, 201] on div "Marketing Templates" at bounding box center [169, 210] width 98 height 33
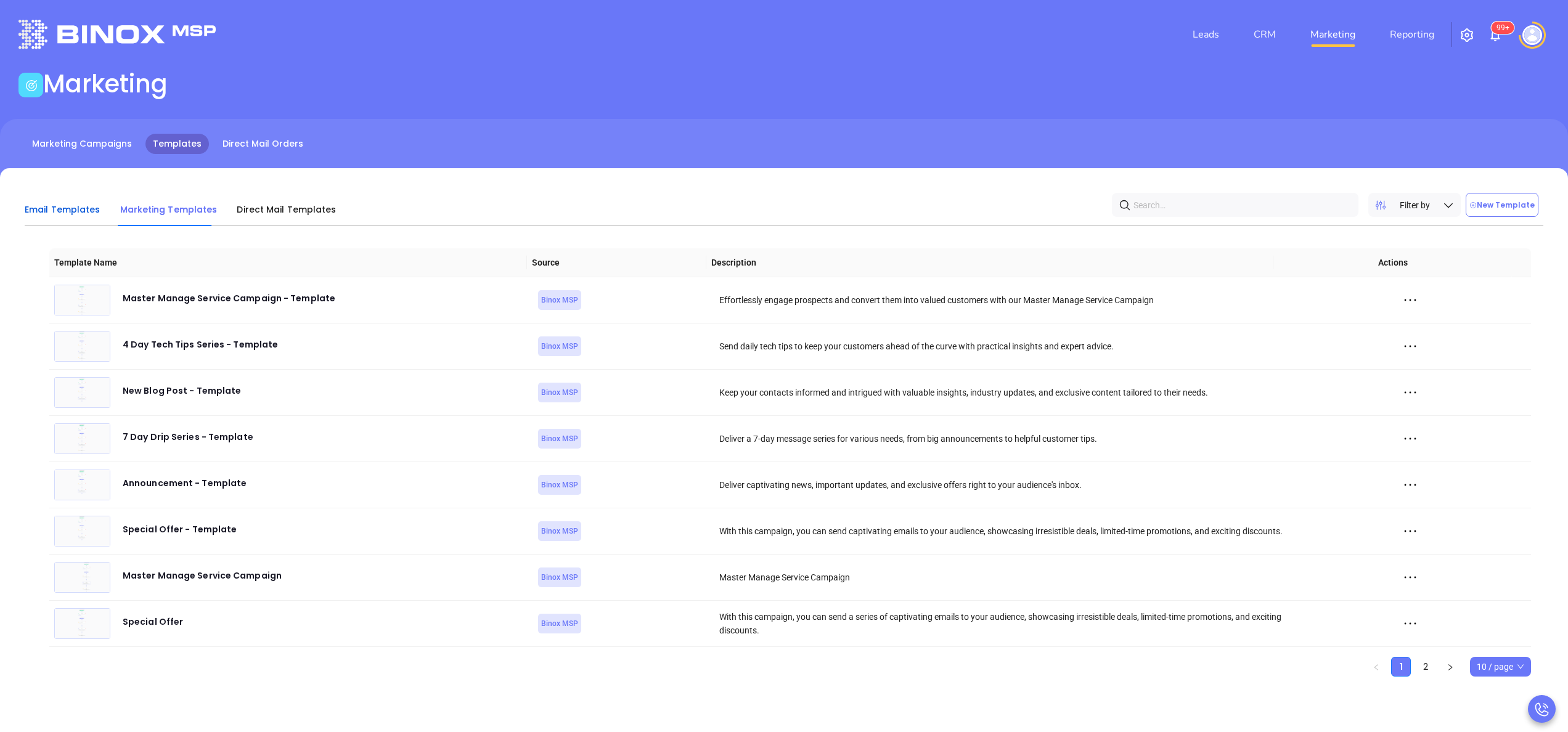
click at [75, 204] on span "Email Templates" at bounding box center [63, 210] width 76 height 12
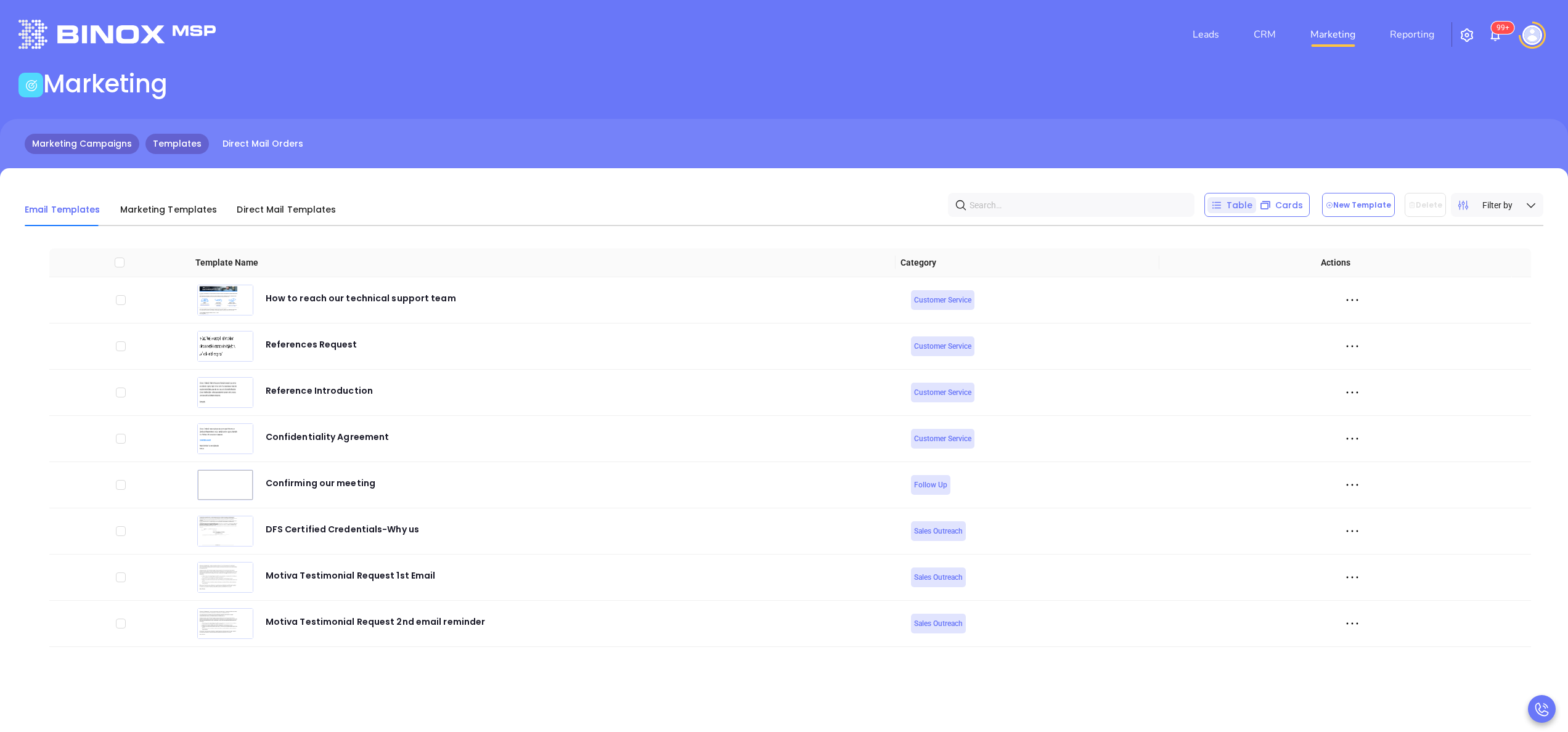
click at [92, 137] on link "Marketing Campaigns" at bounding box center [82, 144] width 114 height 20
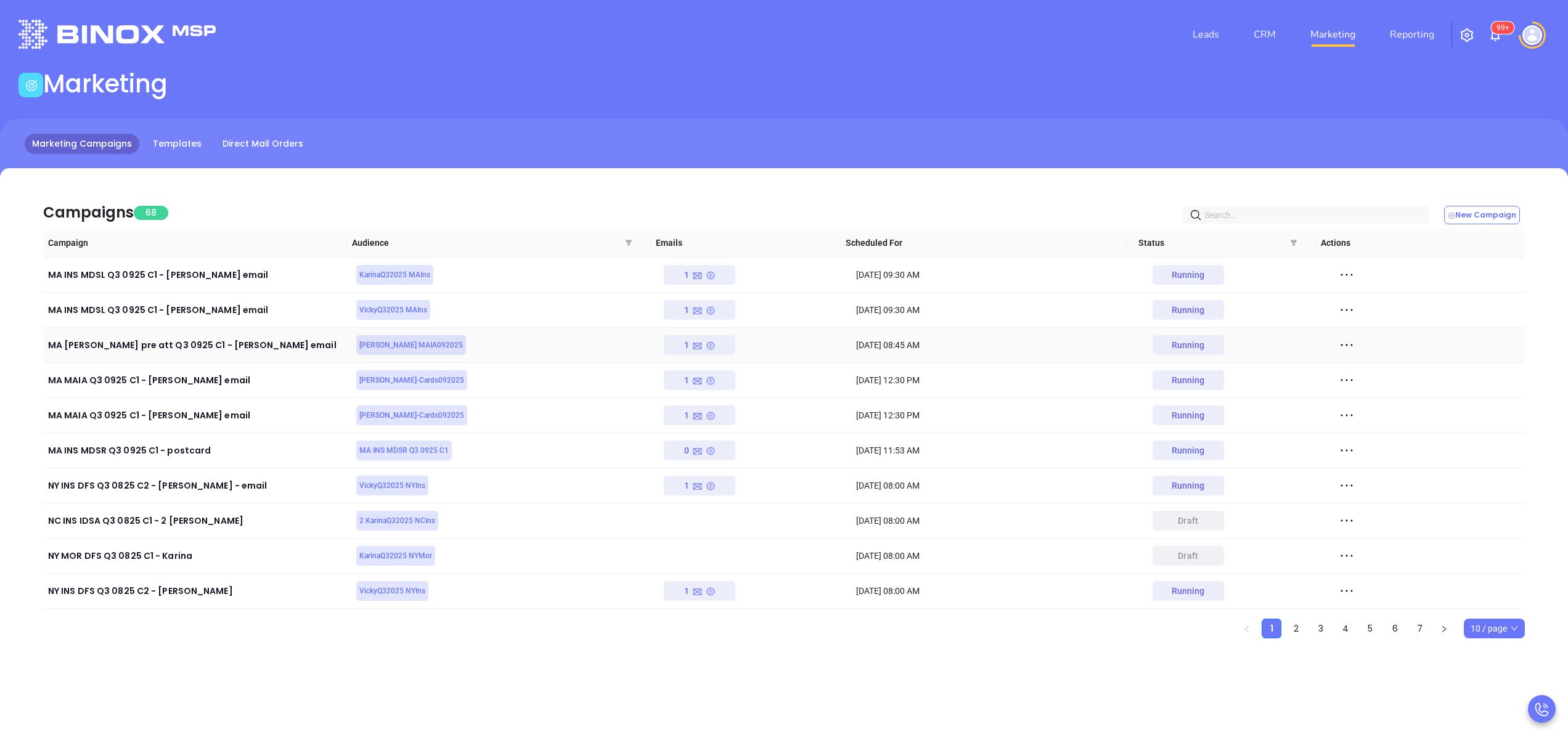
click at [1337, 347] on icon at bounding box center [1346, 345] width 18 height 18
click at [1354, 370] on div "View Report" at bounding box center [1386, 369] width 111 height 14
click at [1337, 412] on icon at bounding box center [1346, 415] width 18 height 18
click at [1358, 432] on div "View Report" at bounding box center [1386, 439] width 111 height 14
click at [1337, 347] on icon at bounding box center [1346, 345] width 18 height 18
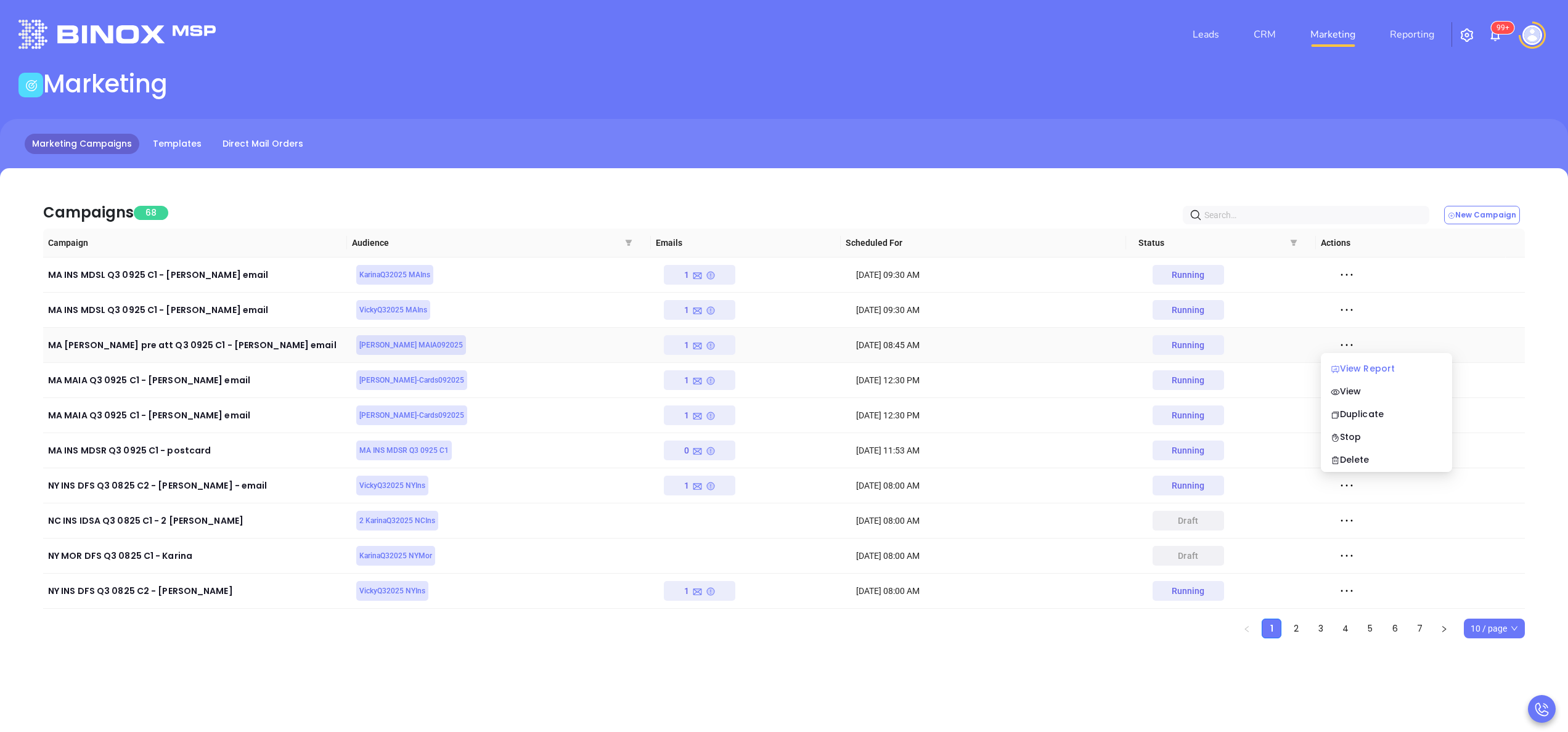
click at [1353, 370] on div "View Report" at bounding box center [1386, 369] width 111 height 14
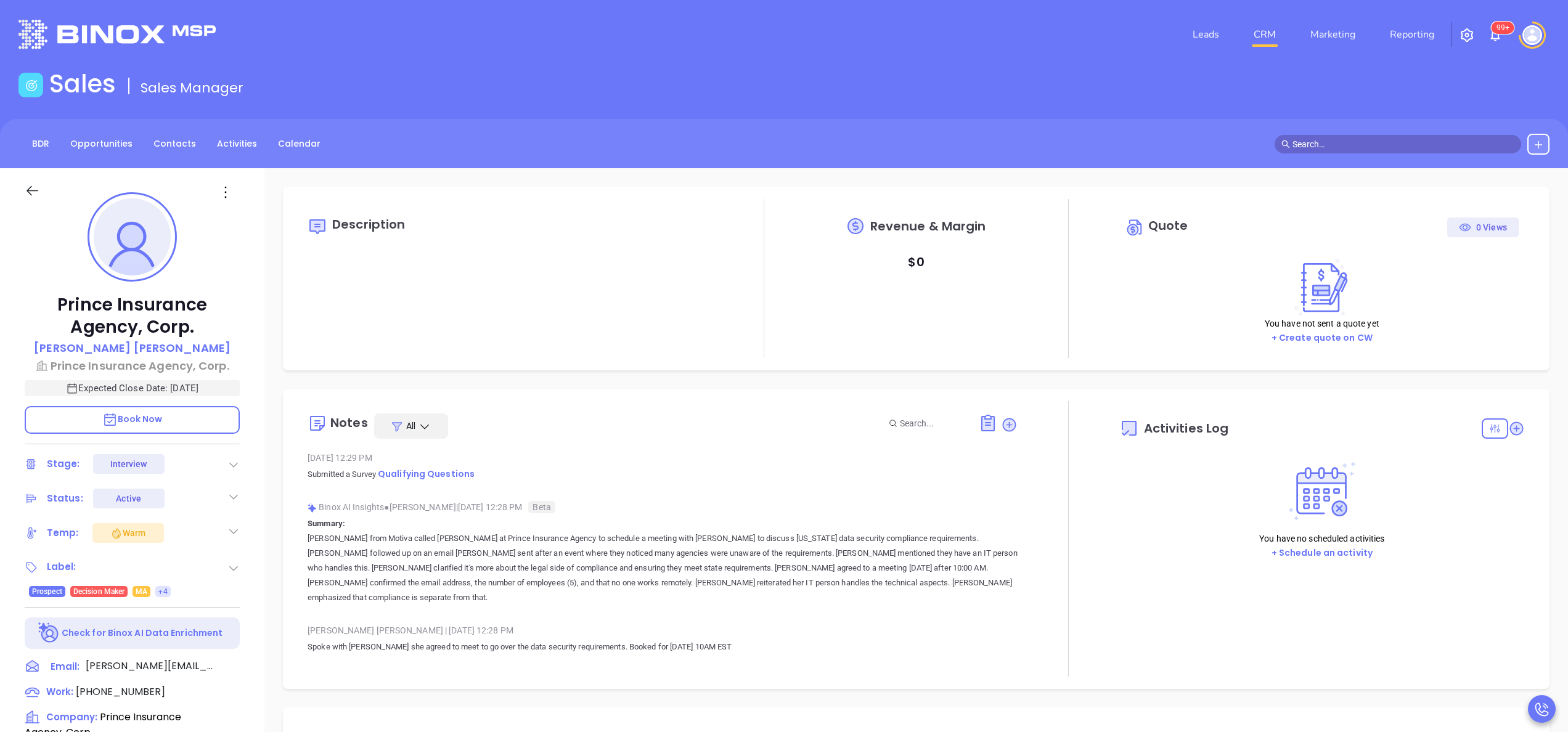
type input "[DATE]"
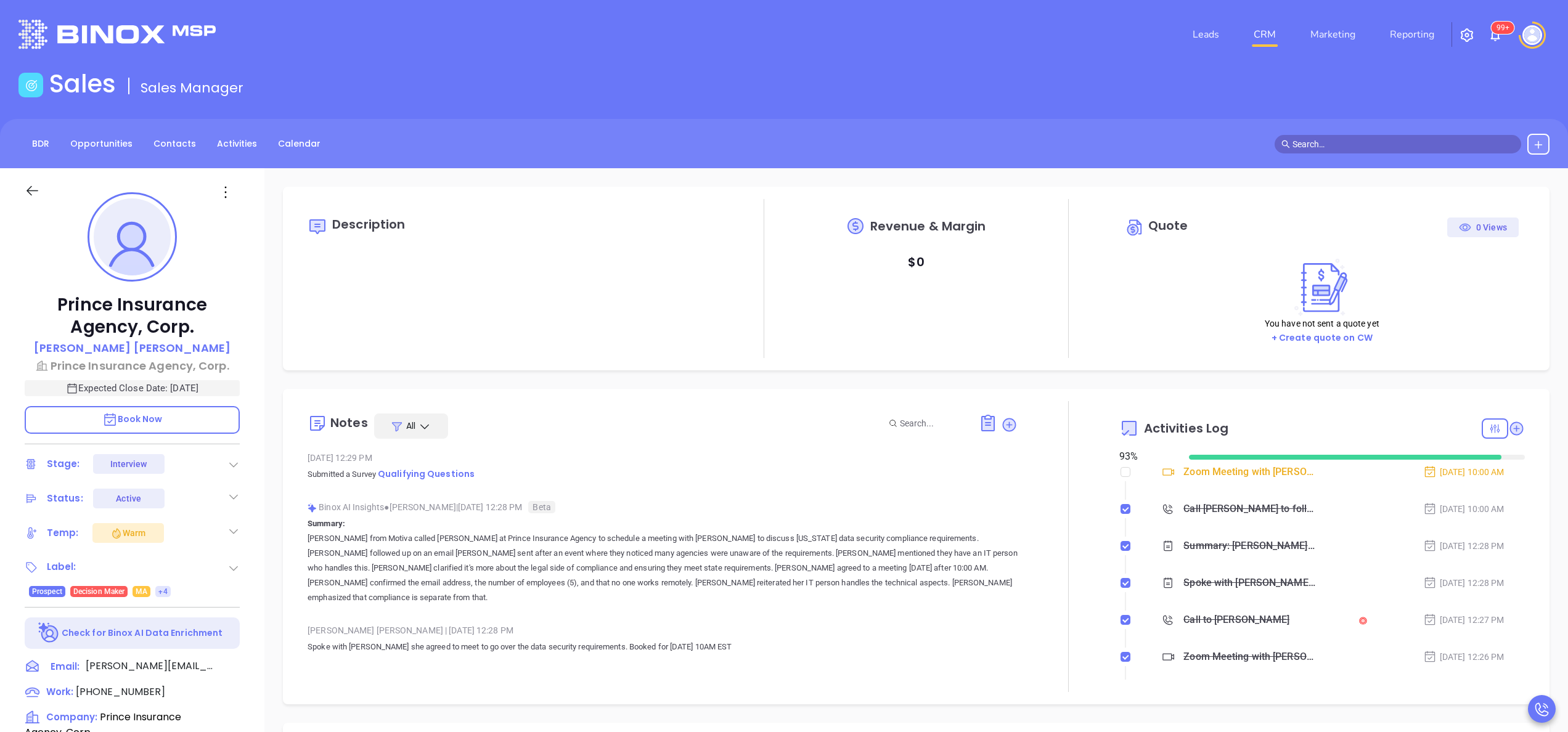
scroll to position [358, 0]
type input "[PERSON_NAME]"
click at [1508, 431] on icon at bounding box center [1517, 428] width 17 height 17
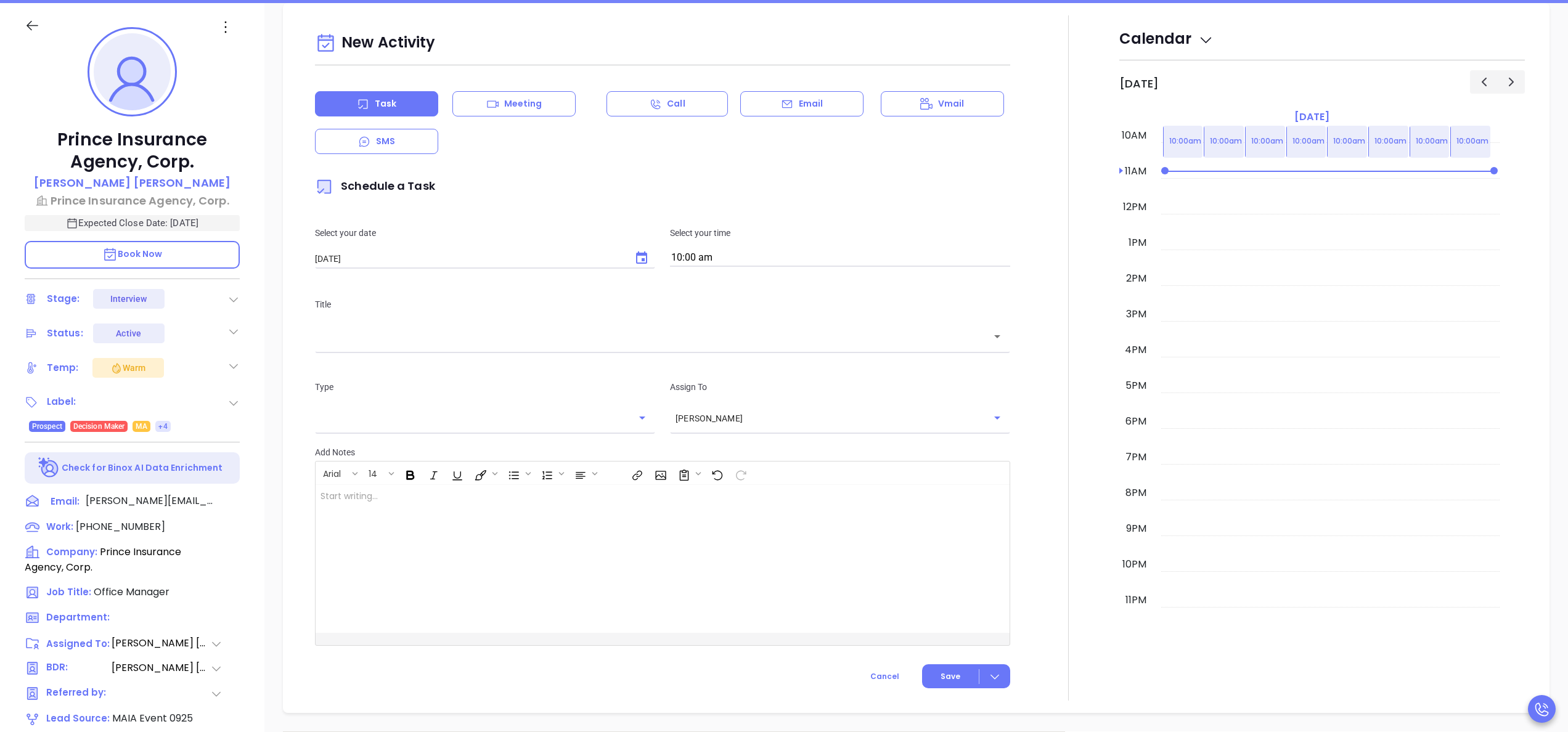
scroll to position [168, 0]
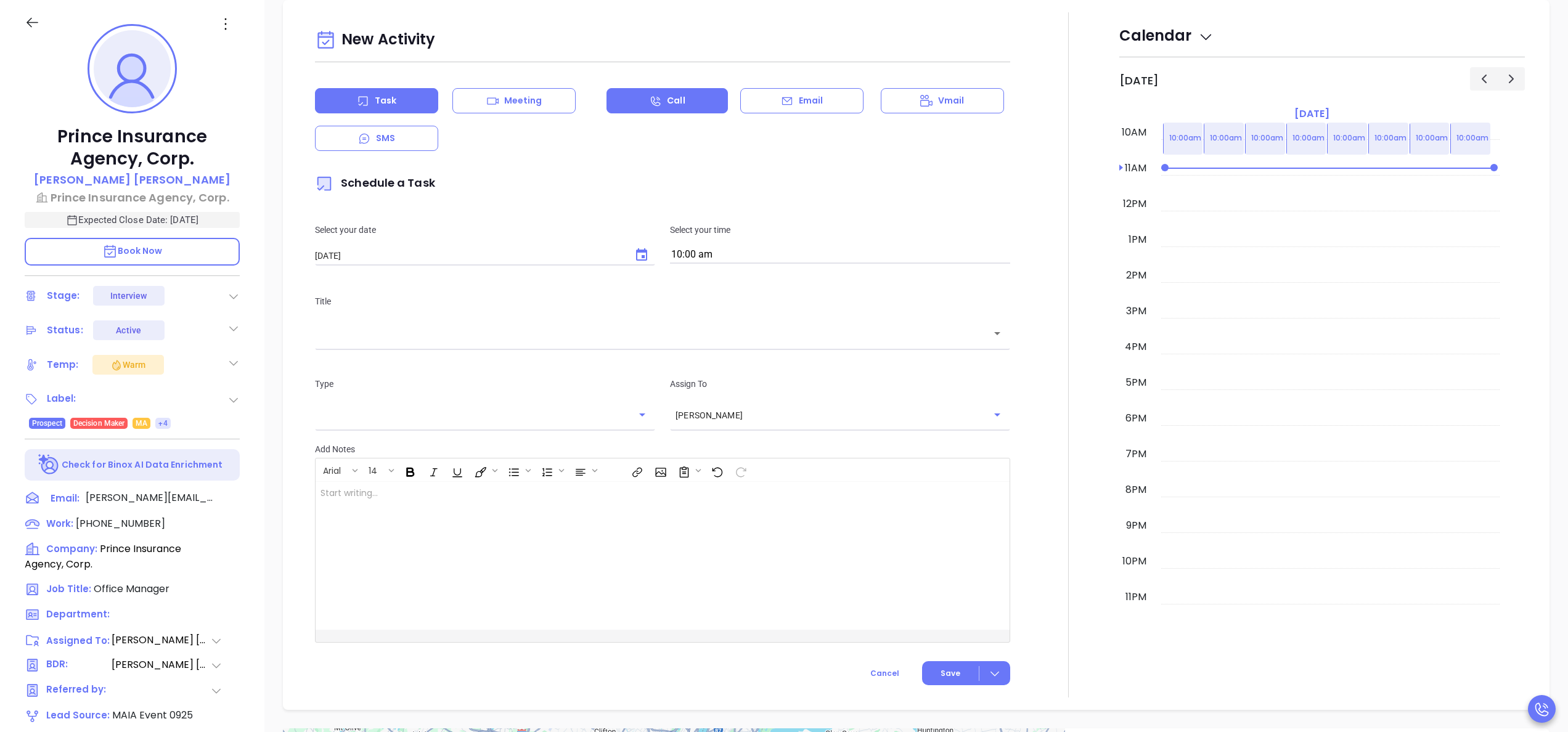
click at [686, 104] on div "Call" at bounding box center [667, 100] width 121 height 25
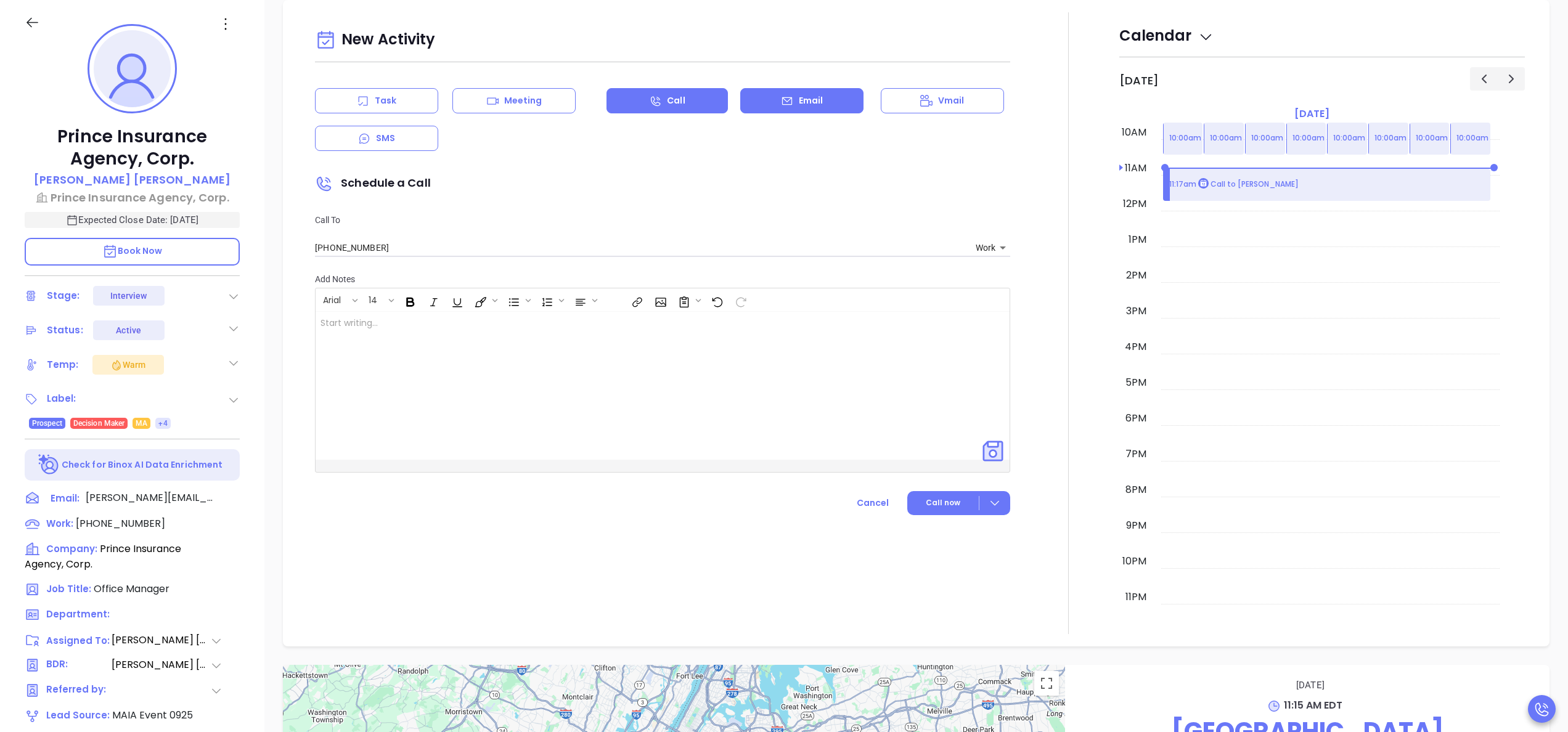
click at [799, 104] on p "Email" at bounding box center [811, 101] width 25 height 13
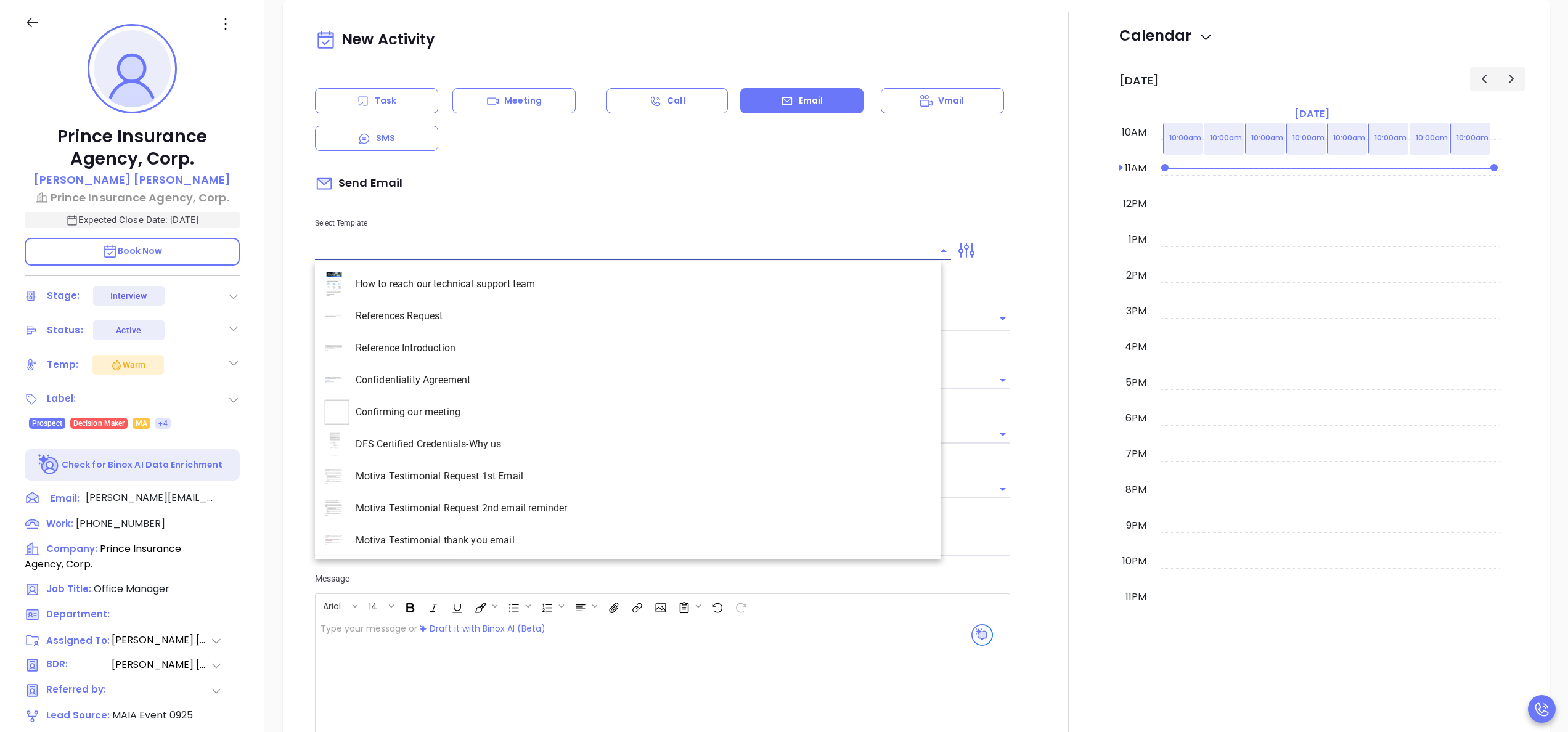
click at [444, 250] on input "text" at bounding box center [624, 251] width 618 height 18
type input "con"
type input "[PERSON_NAME]"
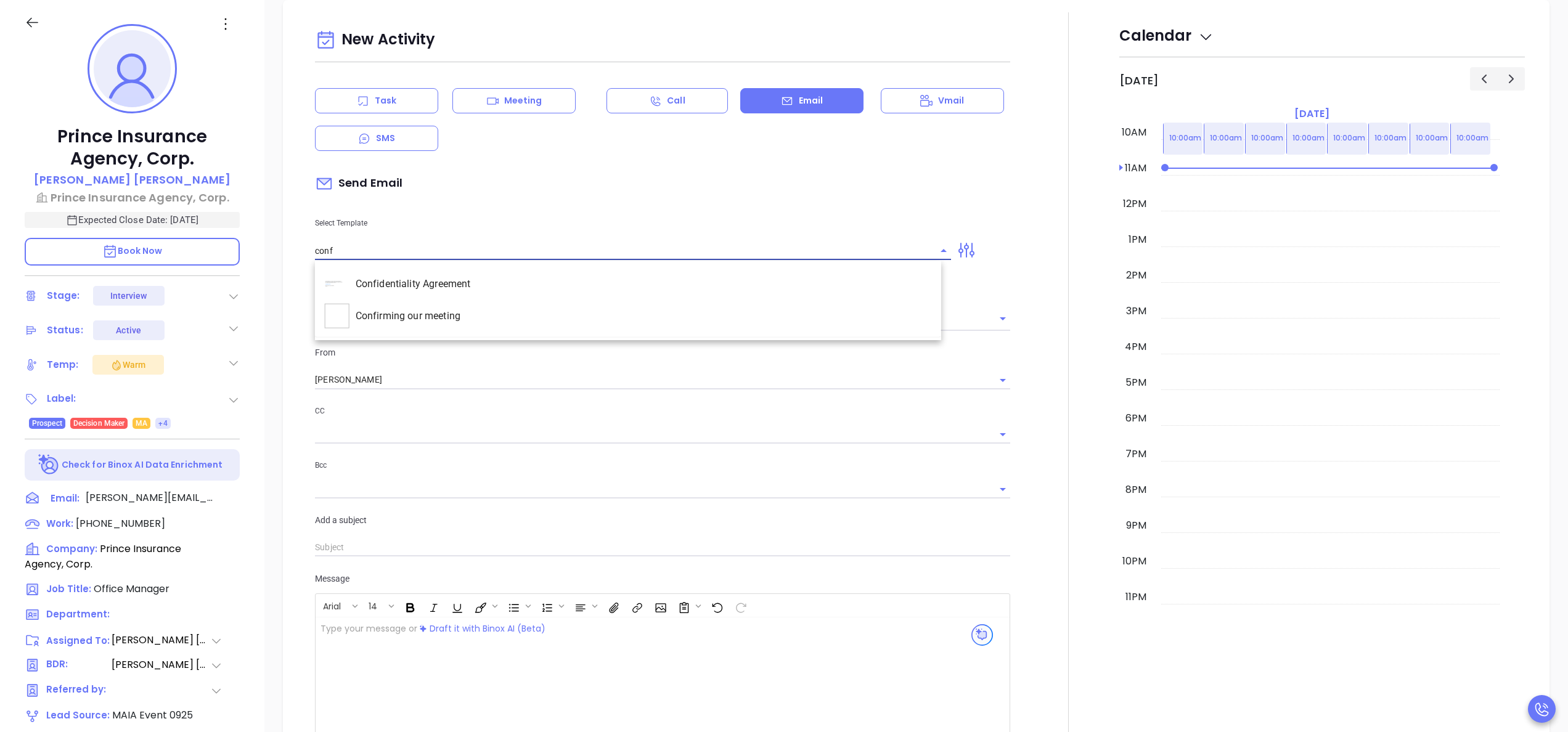
click at [447, 309] on li "Confirming our meeting" at bounding box center [628, 316] width 626 height 32
type input "Confirming our meeting"
type input "[PERSON_NAME]"
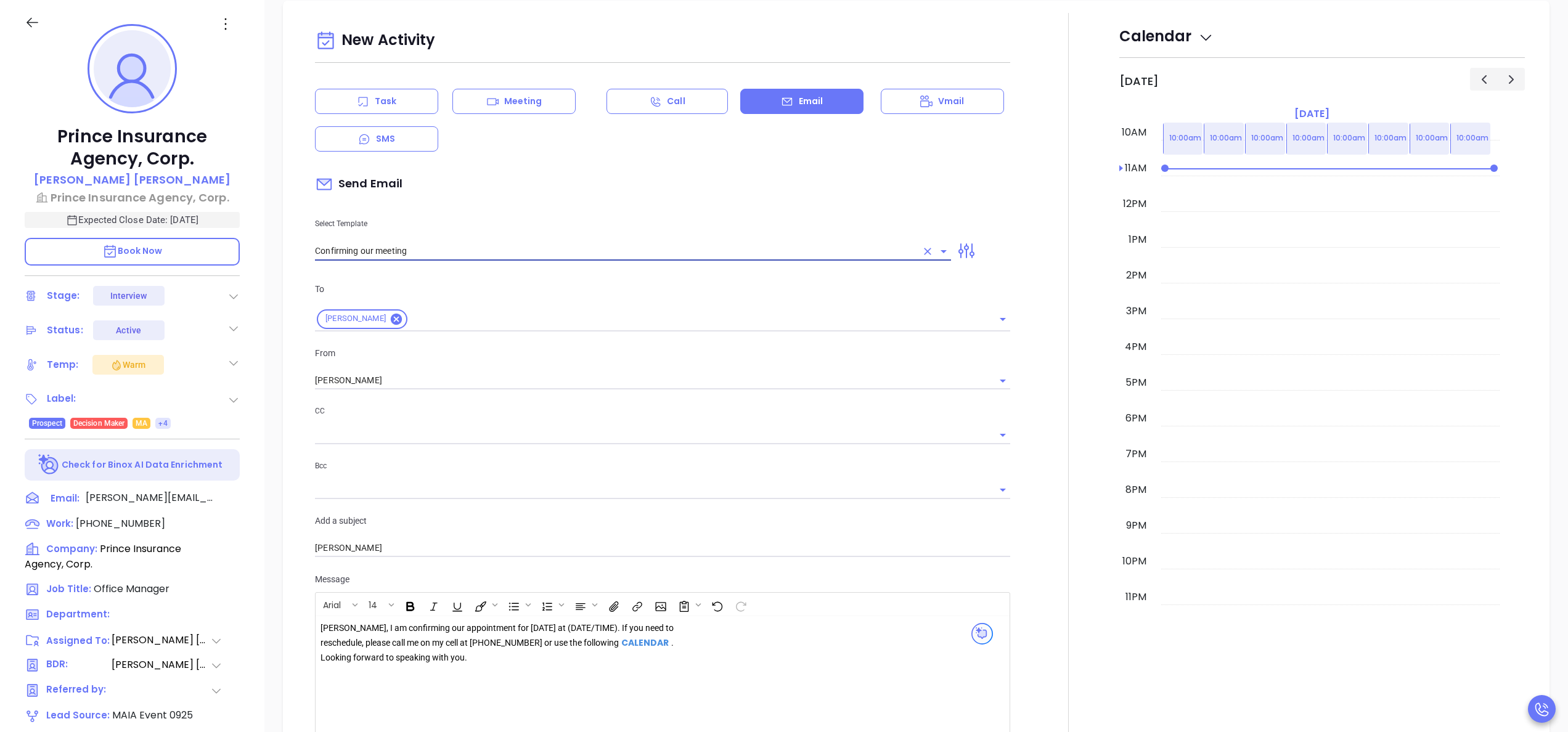
scroll to position [781, 0]
type input "Confirming our meeting"
click at [603, 631] on div "[PERSON_NAME], I am confirming our appointment for [DATE] at (DATE/TIME). If yo…" at bounding box center [497, 642] width 354 height 44
click at [245, 581] on div "Prince Insurance Agency, Corp. [PERSON_NAME] Prince Insurance Agency, Corp. Exp…" at bounding box center [132, 457] width 264 height 915
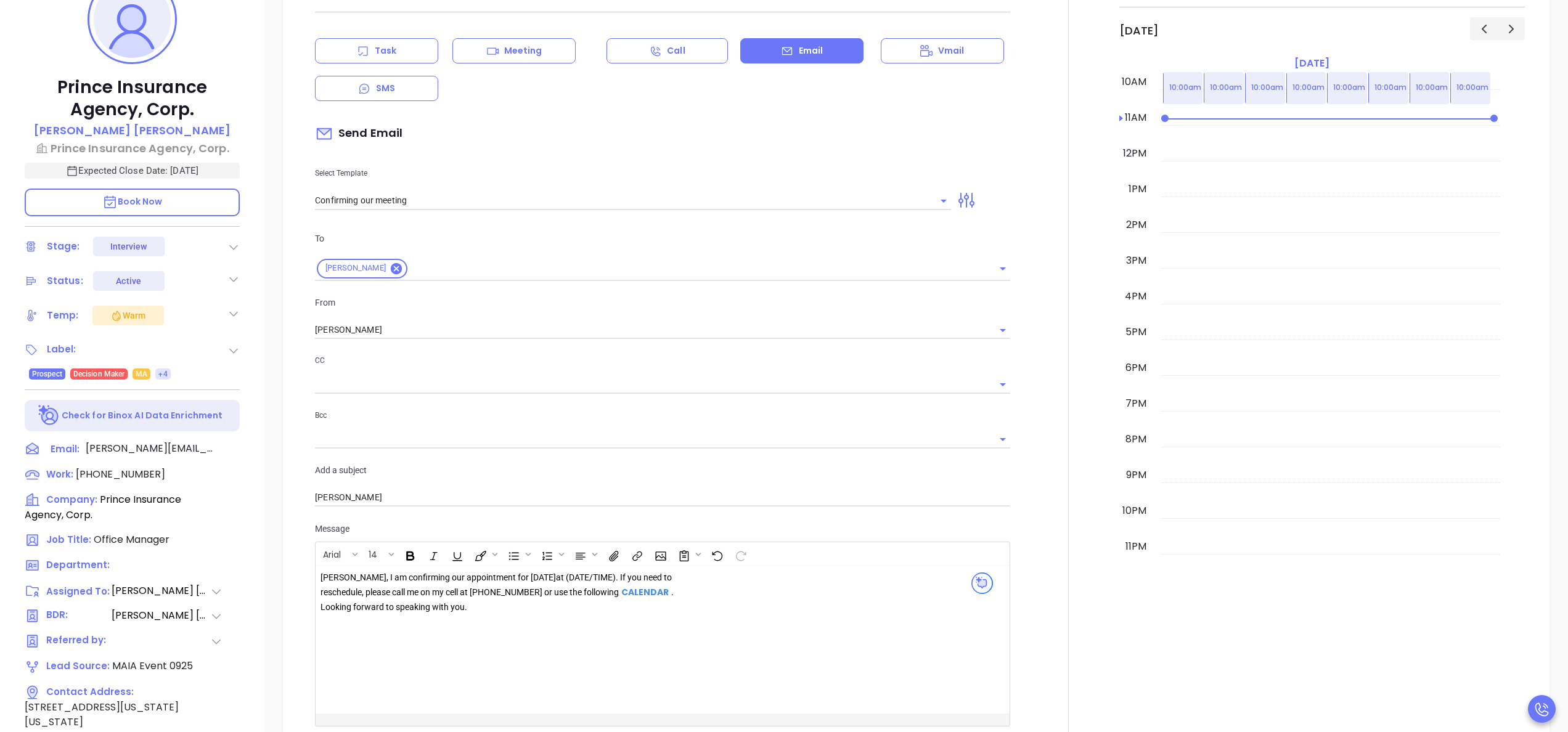
scroll to position [351, 0]
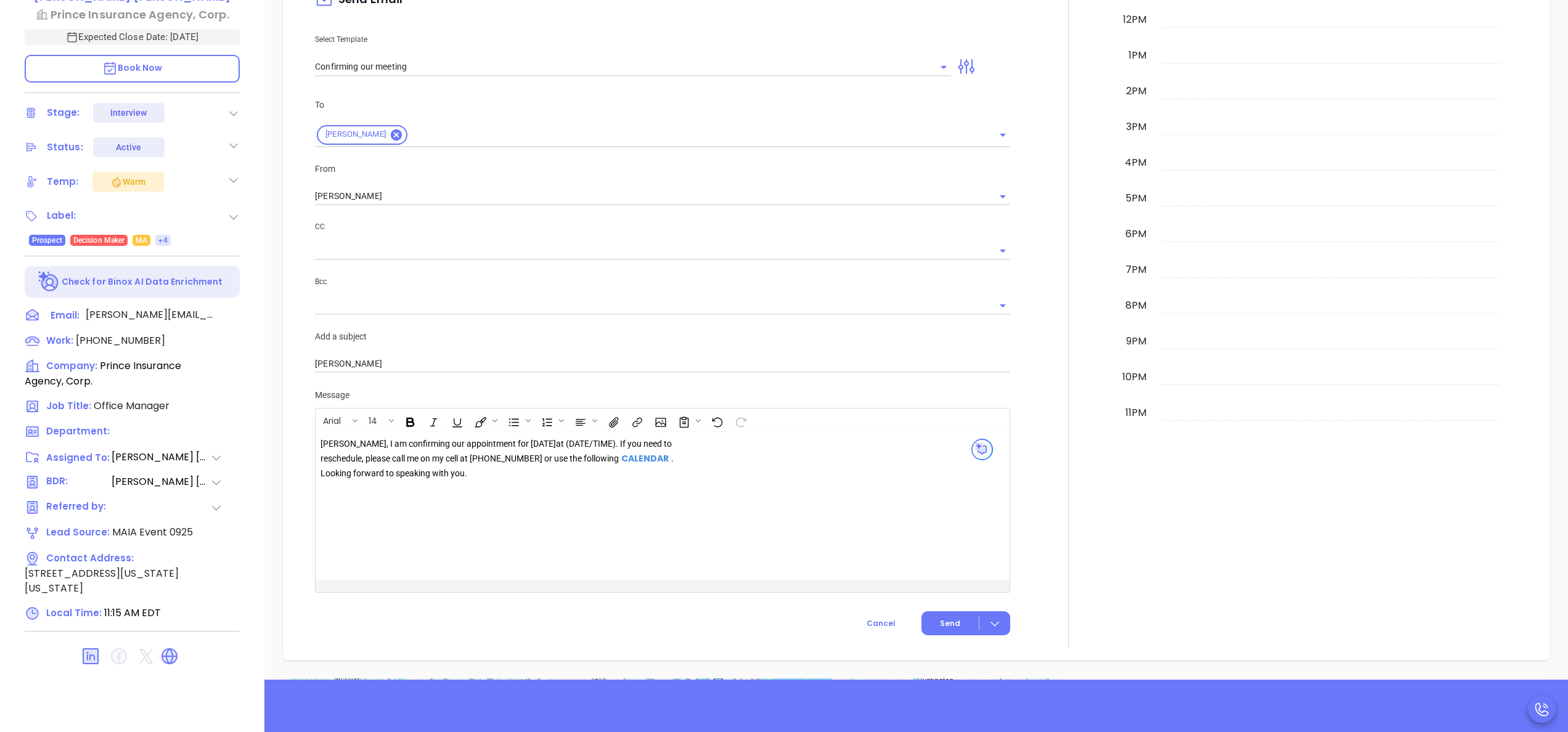
click at [1087, 435] on div at bounding box center [1068, 238] width 101 height 819
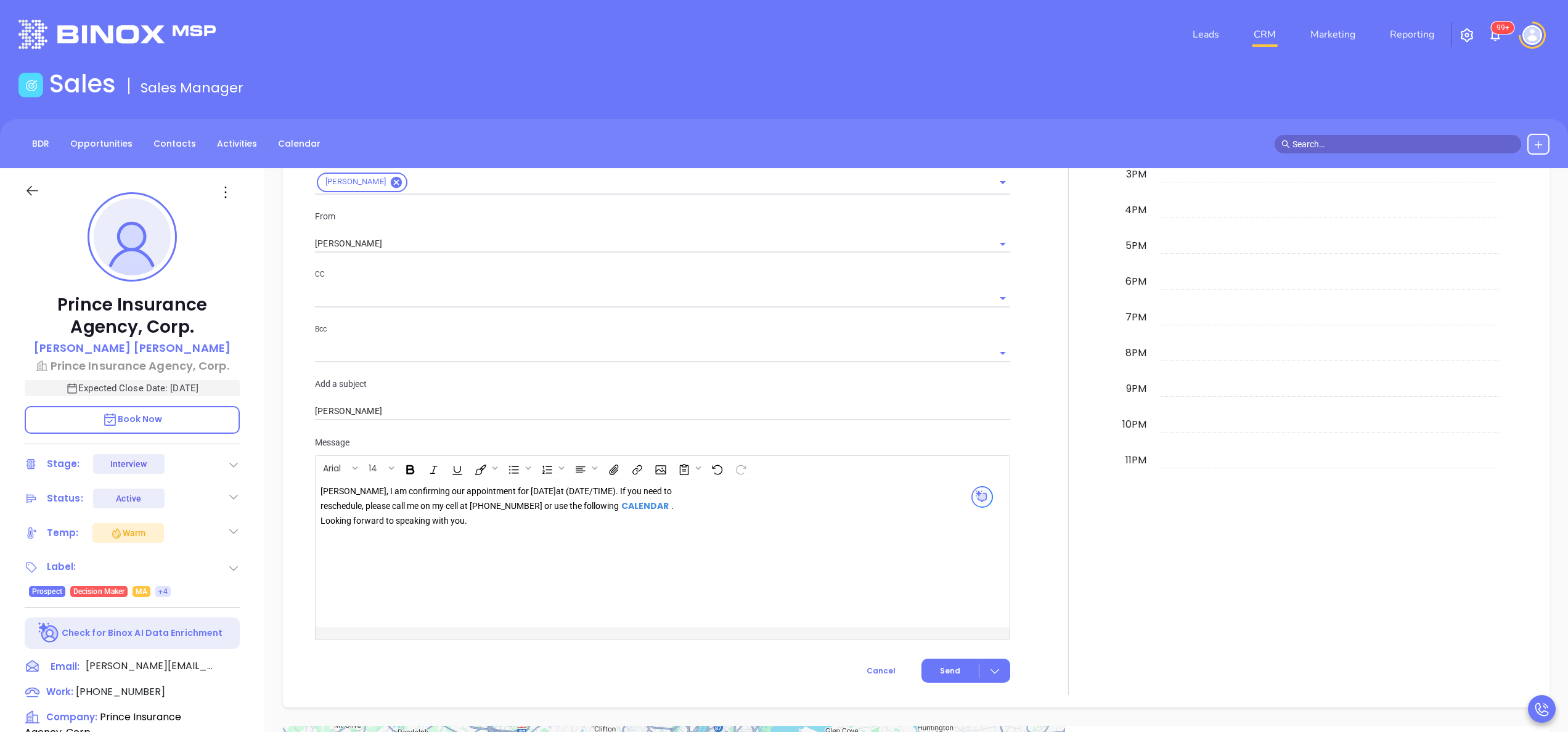
scroll to position [1232, 0]
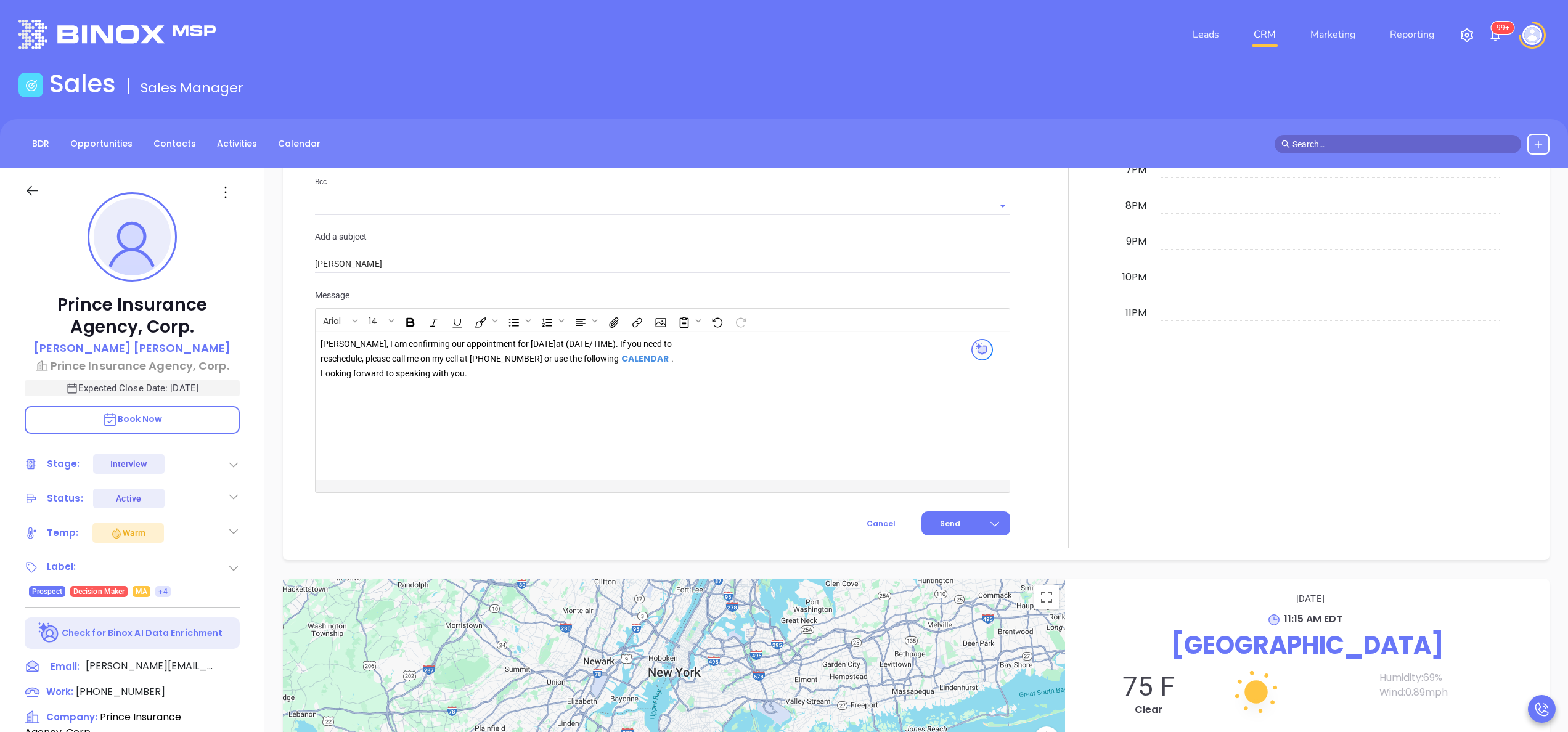
click at [609, 346] on div "[PERSON_NAME], I am confirming our appointment for [DATE] at (DATE/TIME). If yo…" at bounding box center [497, 359] width 354 height 44
click at [1034, 402] on div at bounding box center [1068, 139] width 101 height 819
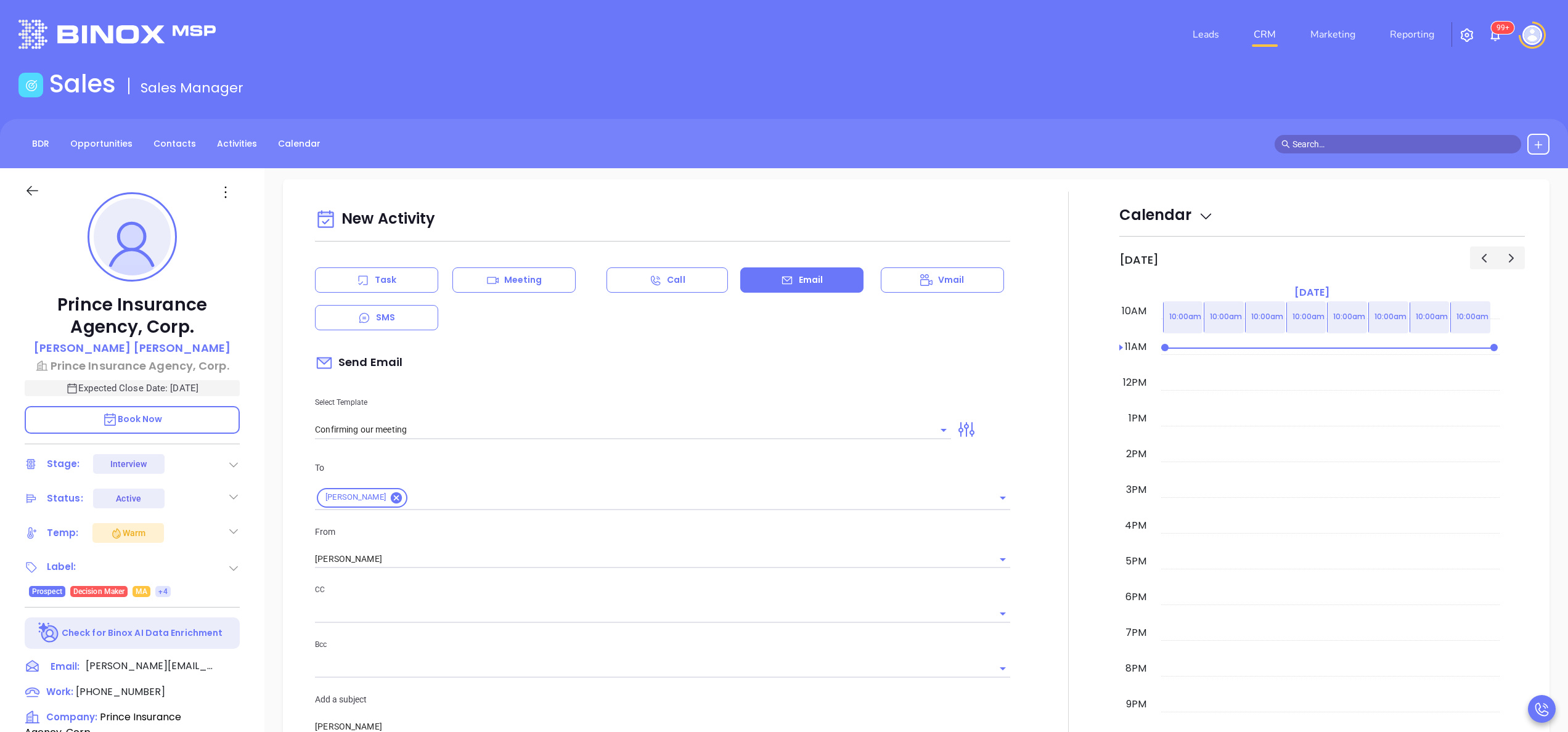
scroll to position [740, 0]
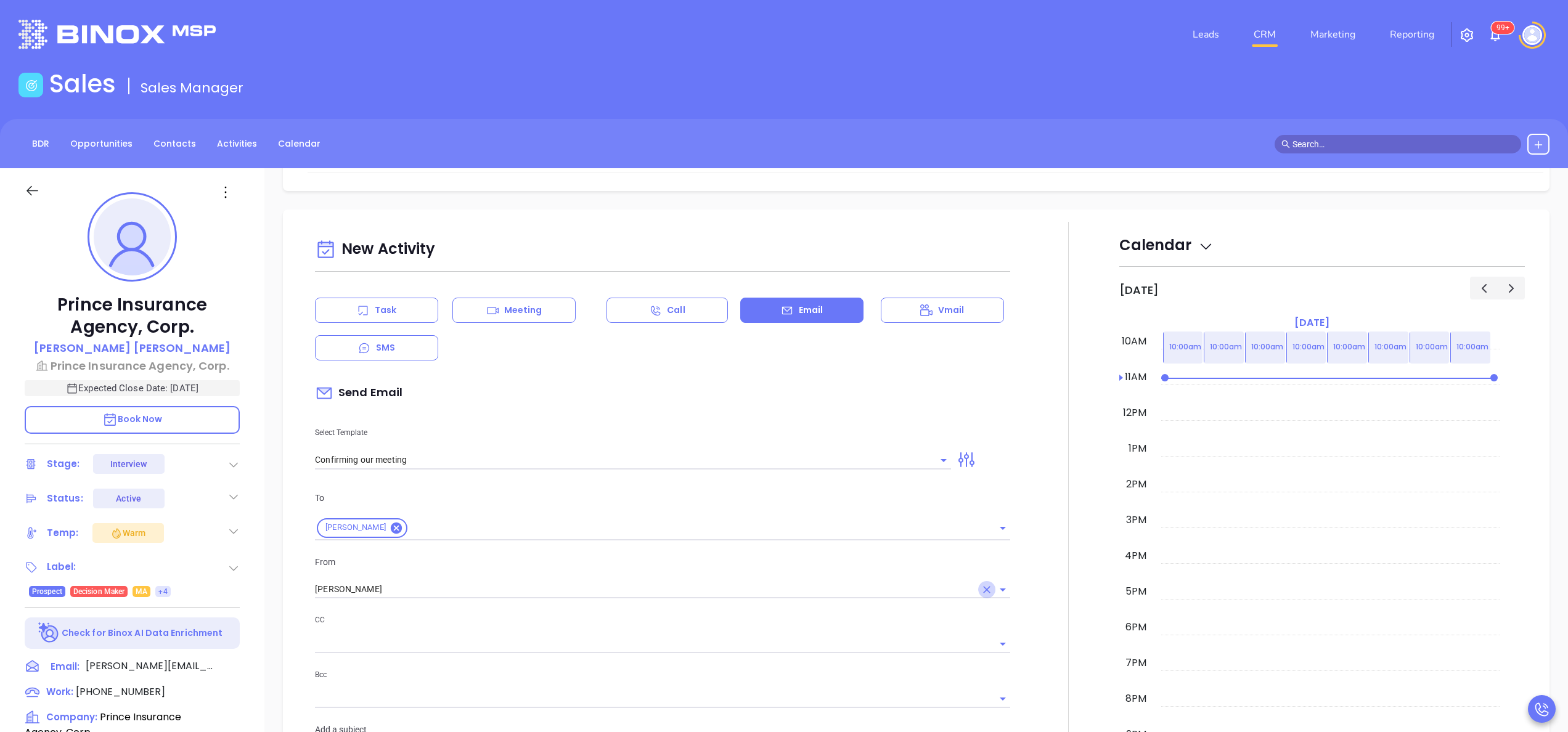
click at [980, 584] on icon "Clear" at bounding box center [987, 590] width 12 height 12
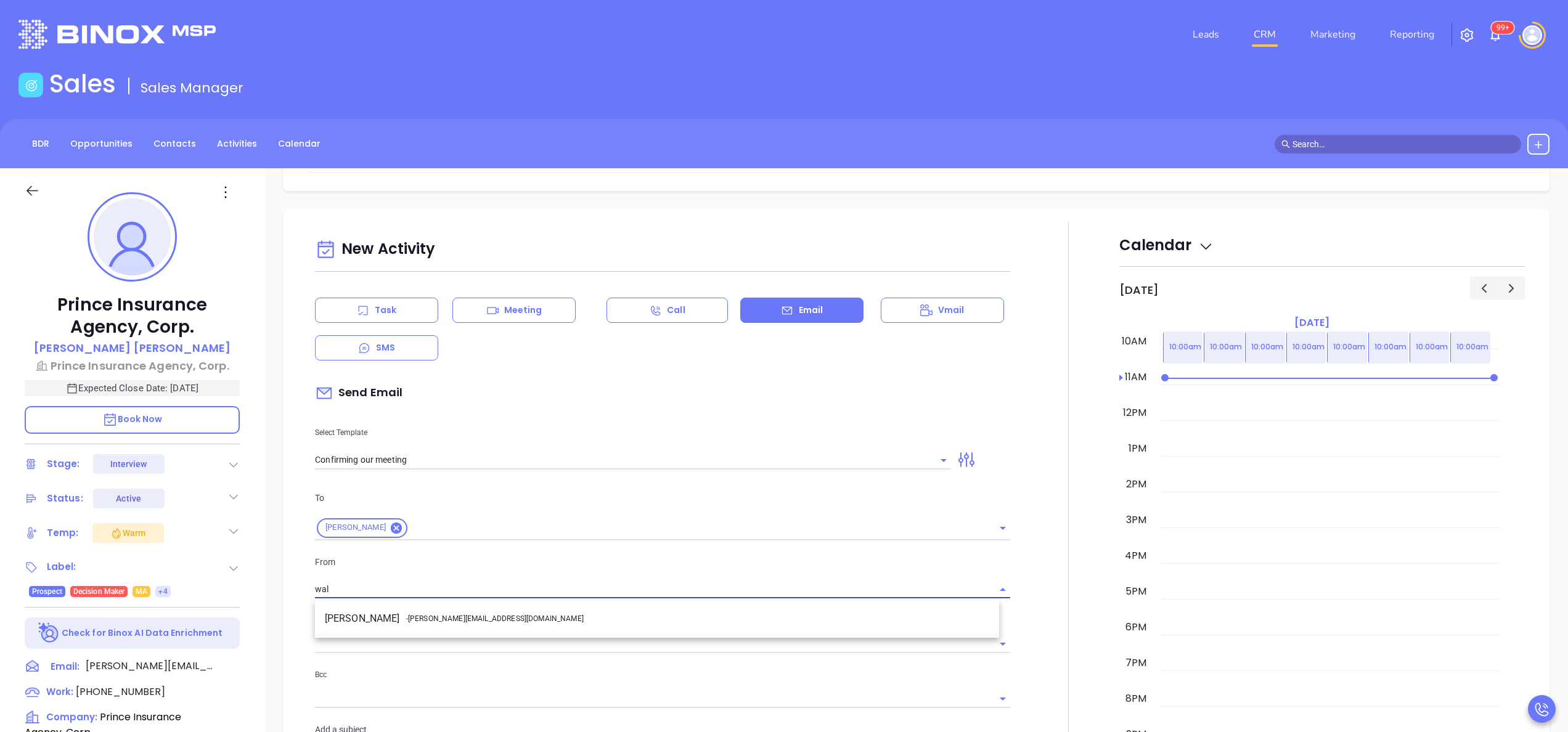
click at [822, 616] on li "Walter Contreras - [EMAIL_ADDRESS][DOMAIN_NAME]" at bounding box center [656, 618] width 684 height 22
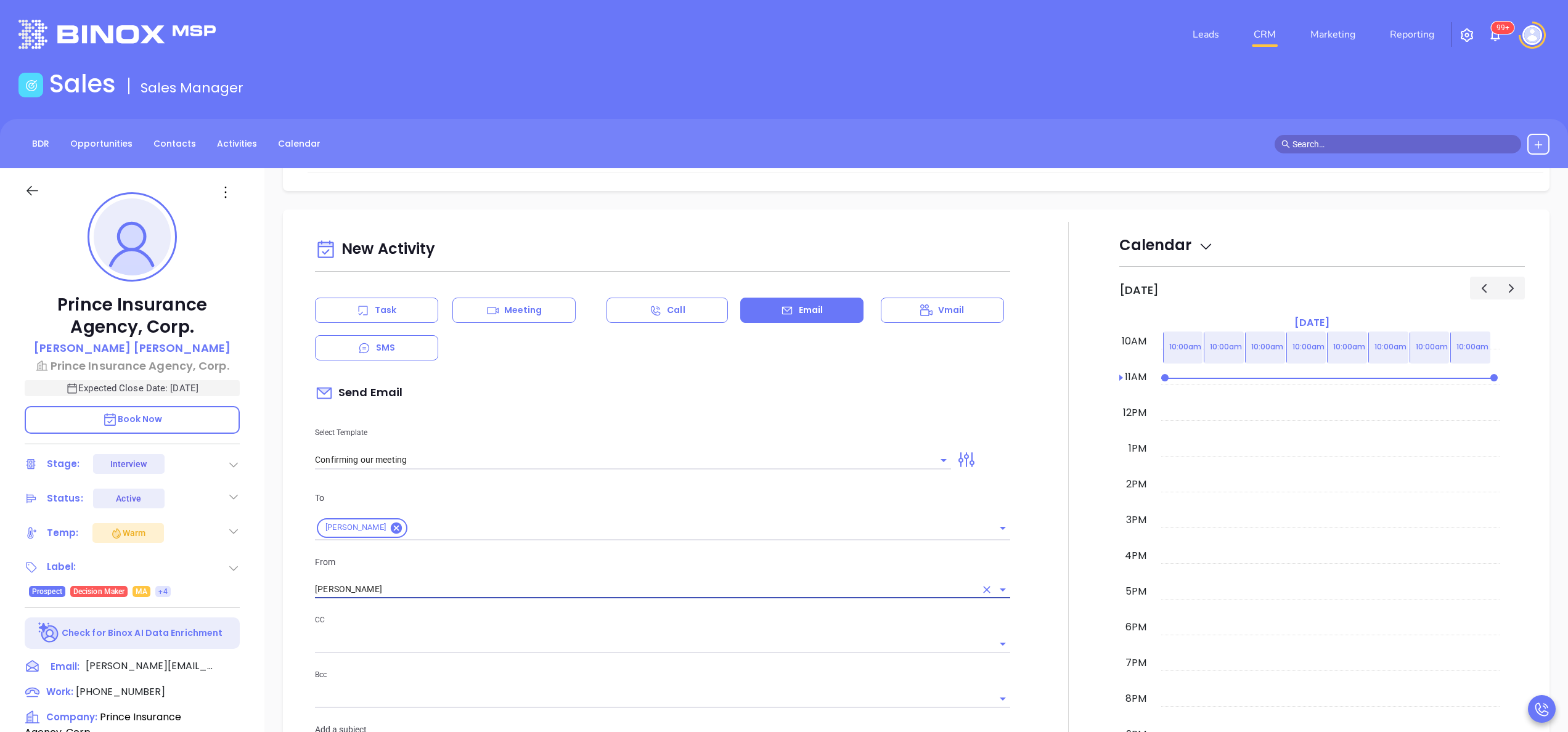
type input "[PERSON_NAME]"
click at [1018, 618] on div at bounding box center [1068, 631] width 101 height 819
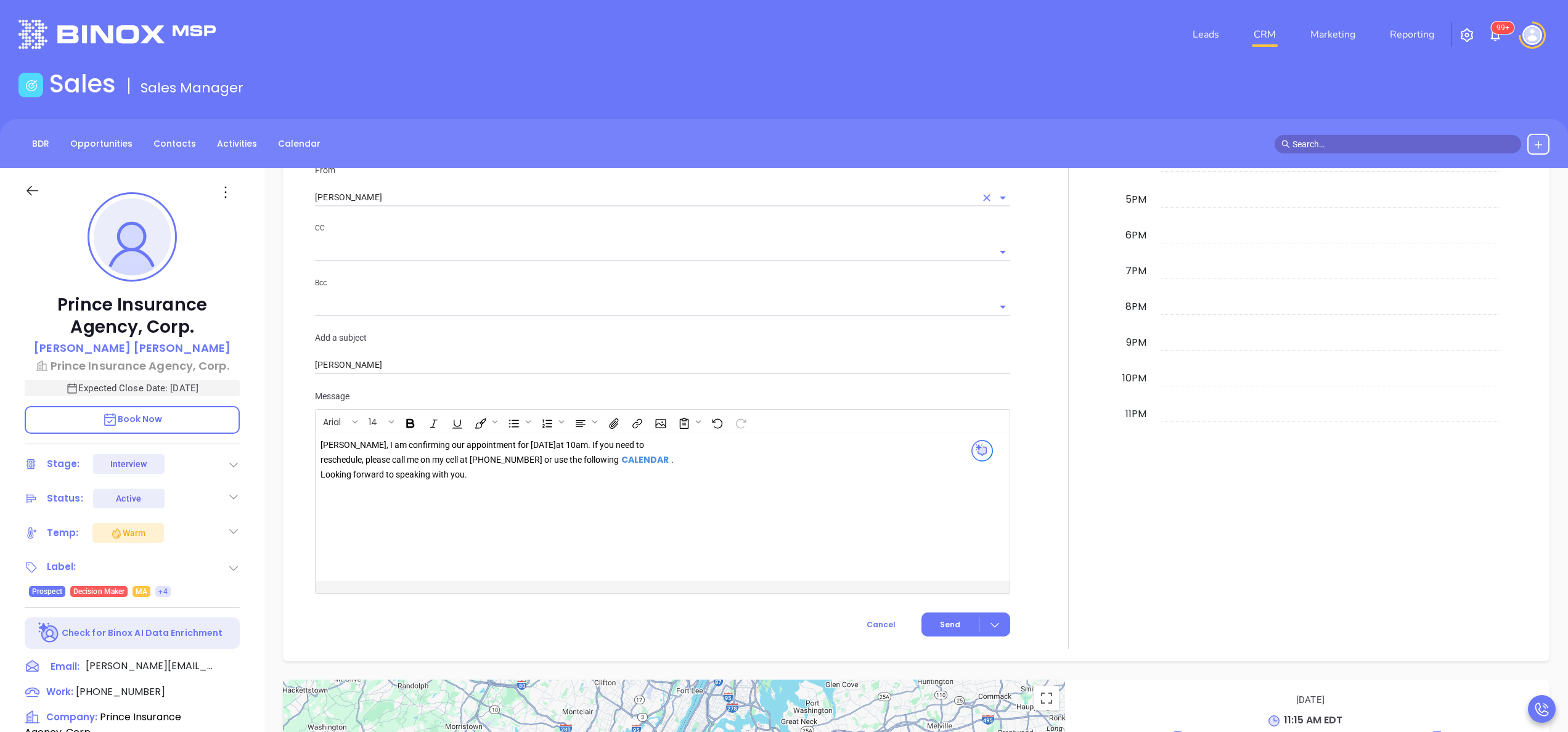
scroll to position [1134, 0]
click at [940, 625] on span "Send" at bounding box center [949, 622] width 20 height 11
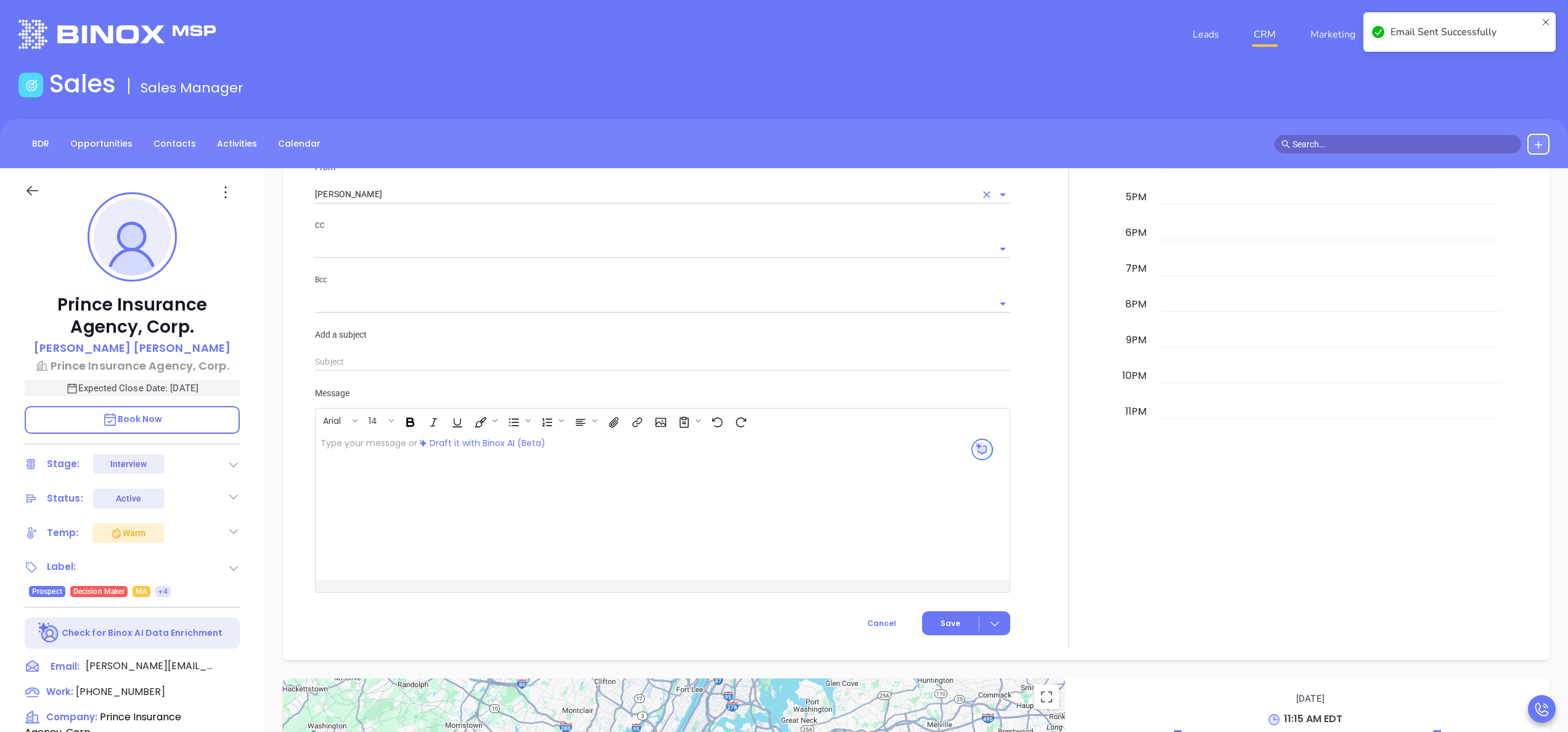
scroll to position [1132, 0]
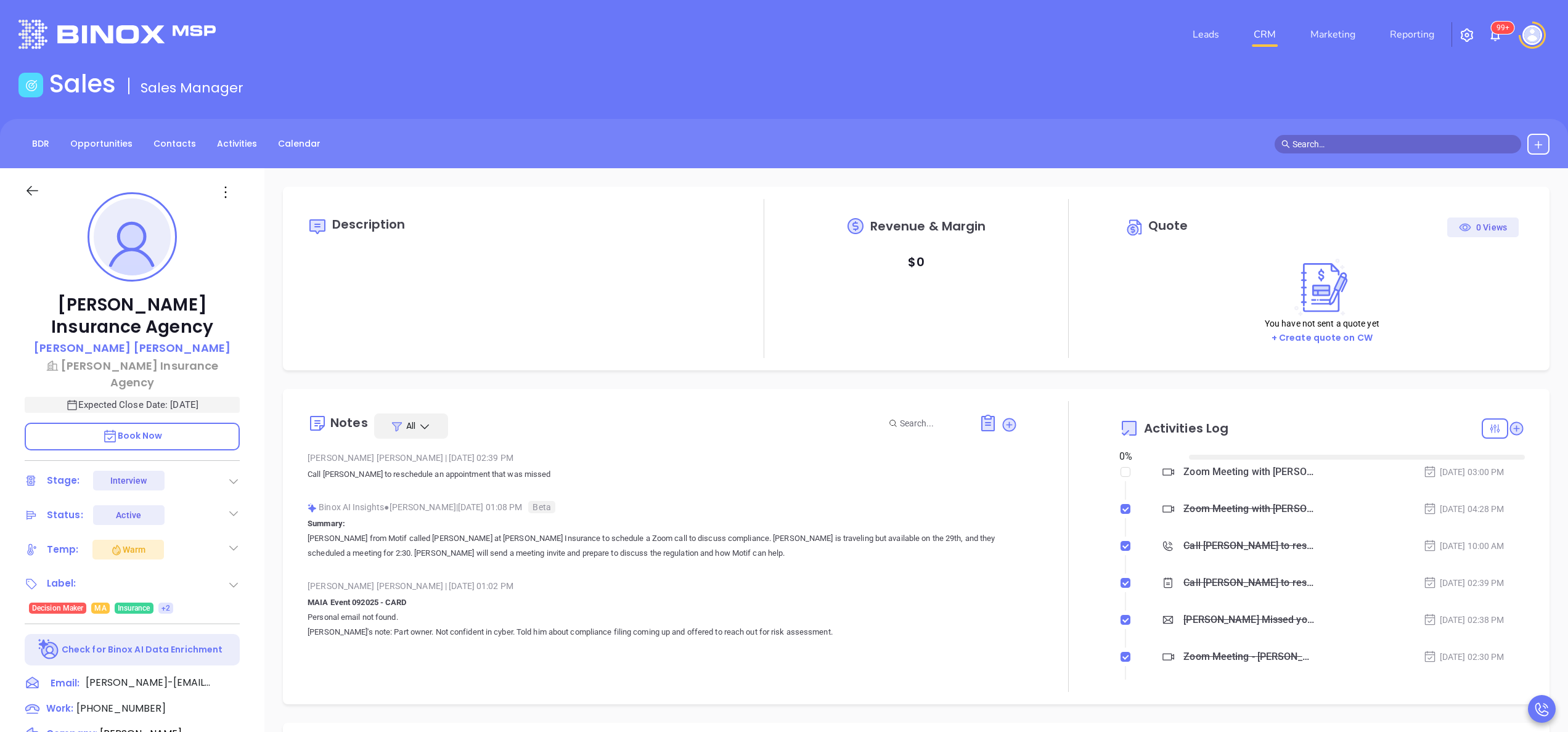
type input "[DATE]"
type input "[PERSON_NAME]"
click at [811, 518] on p "Summary: [PERSON_NAME] from Motif called [PERSON_NAME] at [PERSON_NAME] Insuran…" at bounding box center [662, 538] width 710 height 45
click at [1510, 427] on icon at bounding box center [1516, 428] width 12 height 12
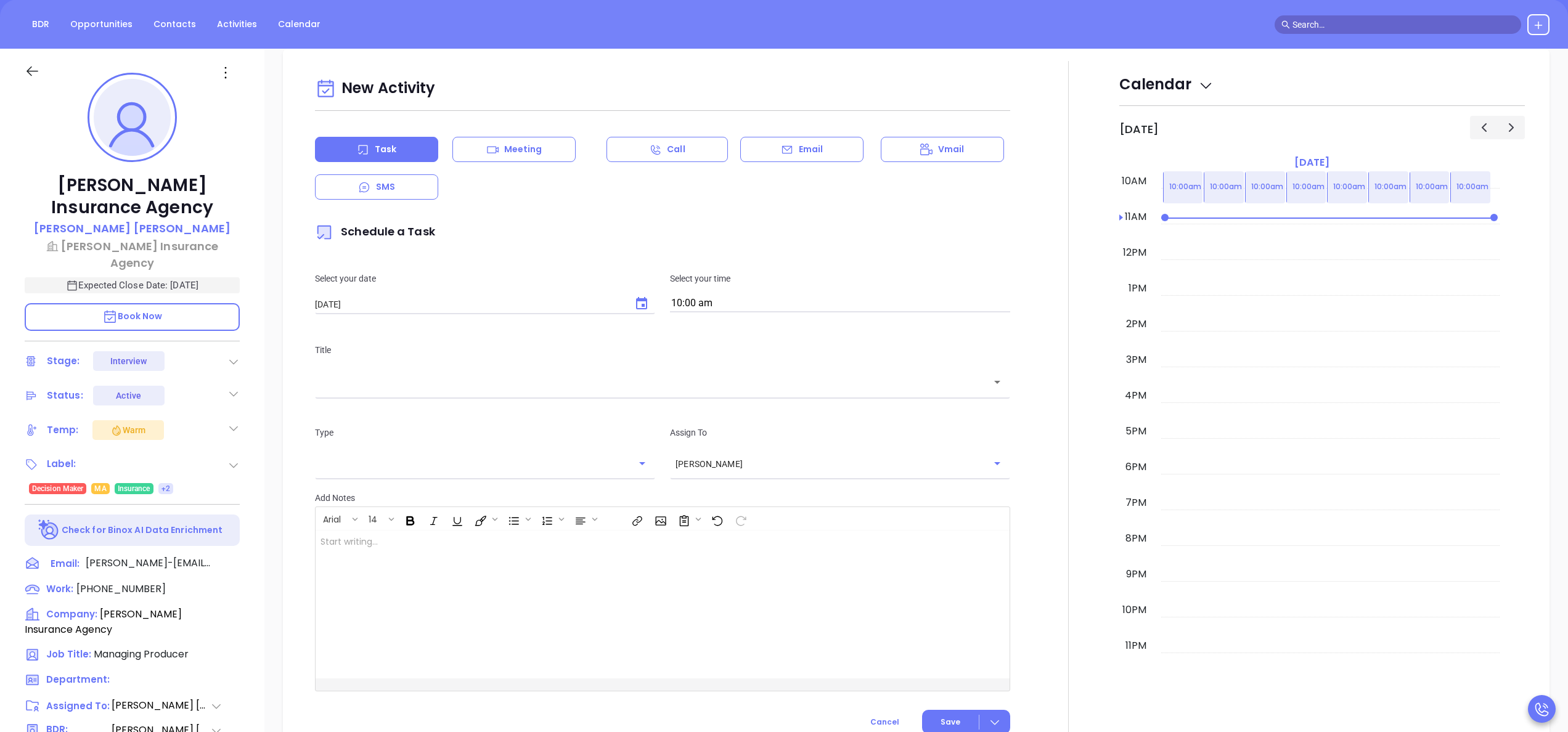
scroll to position [168, 0]
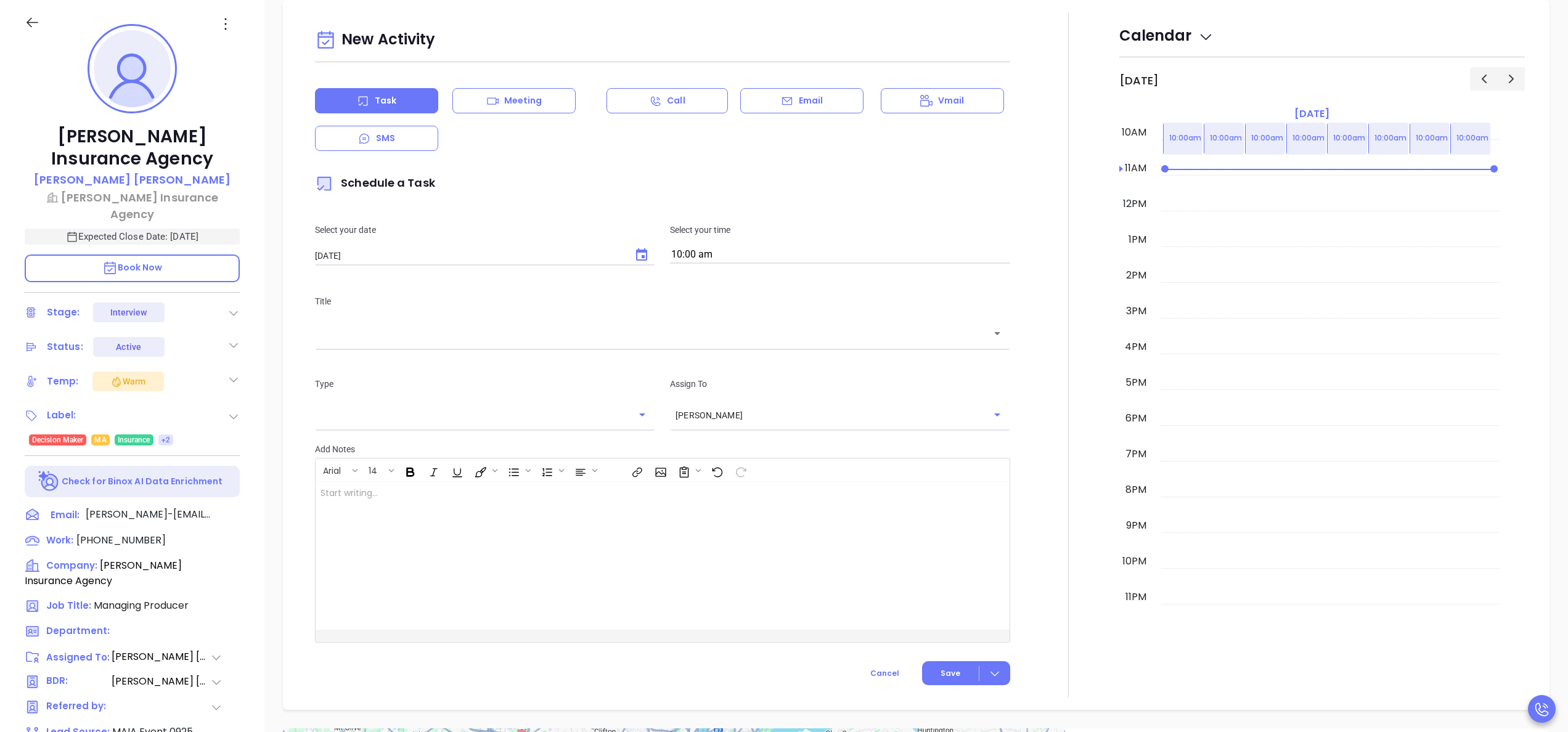
click at [1063, 238] on div at bounding box center [1068, 354] width 101 height 685
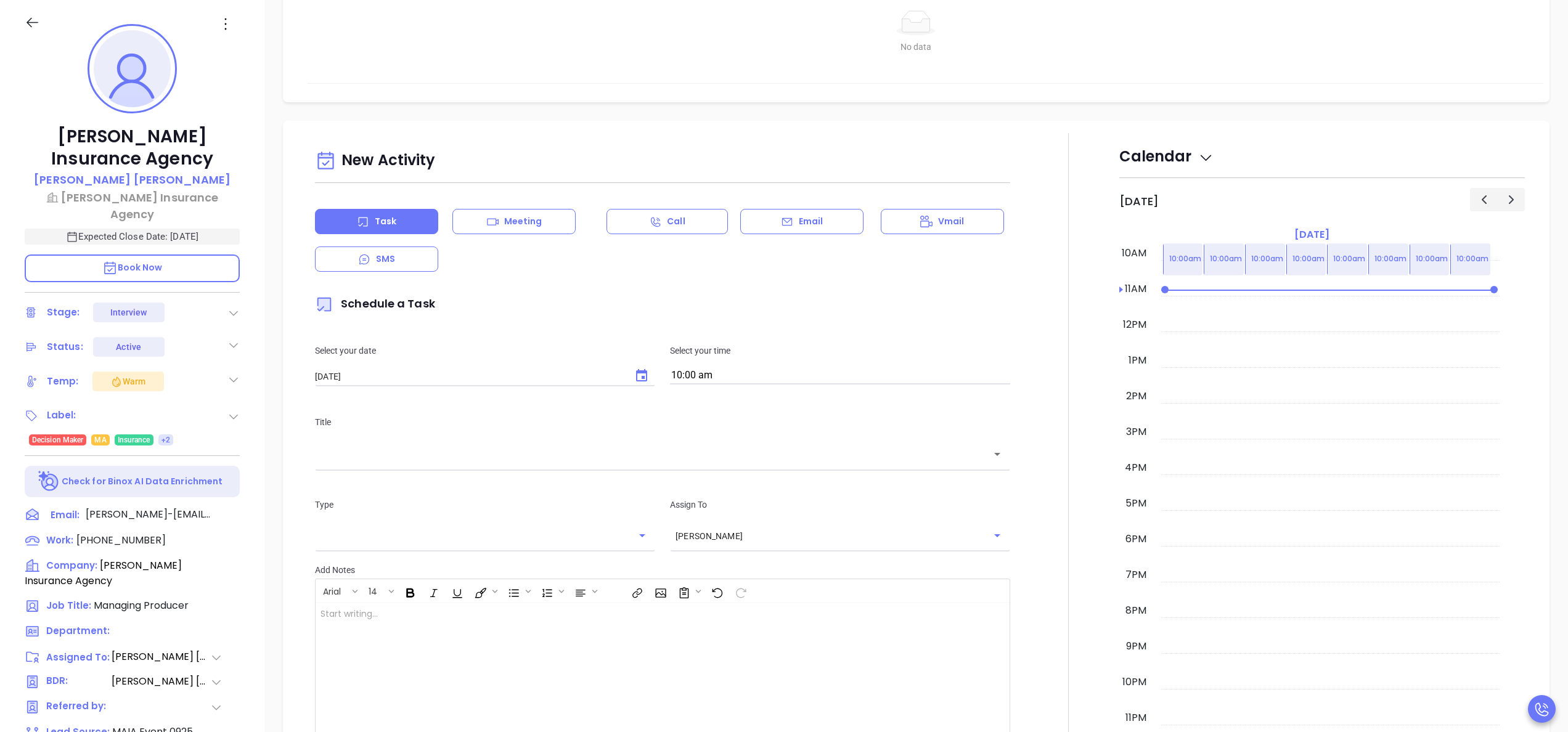
scroll to position [730, 0]
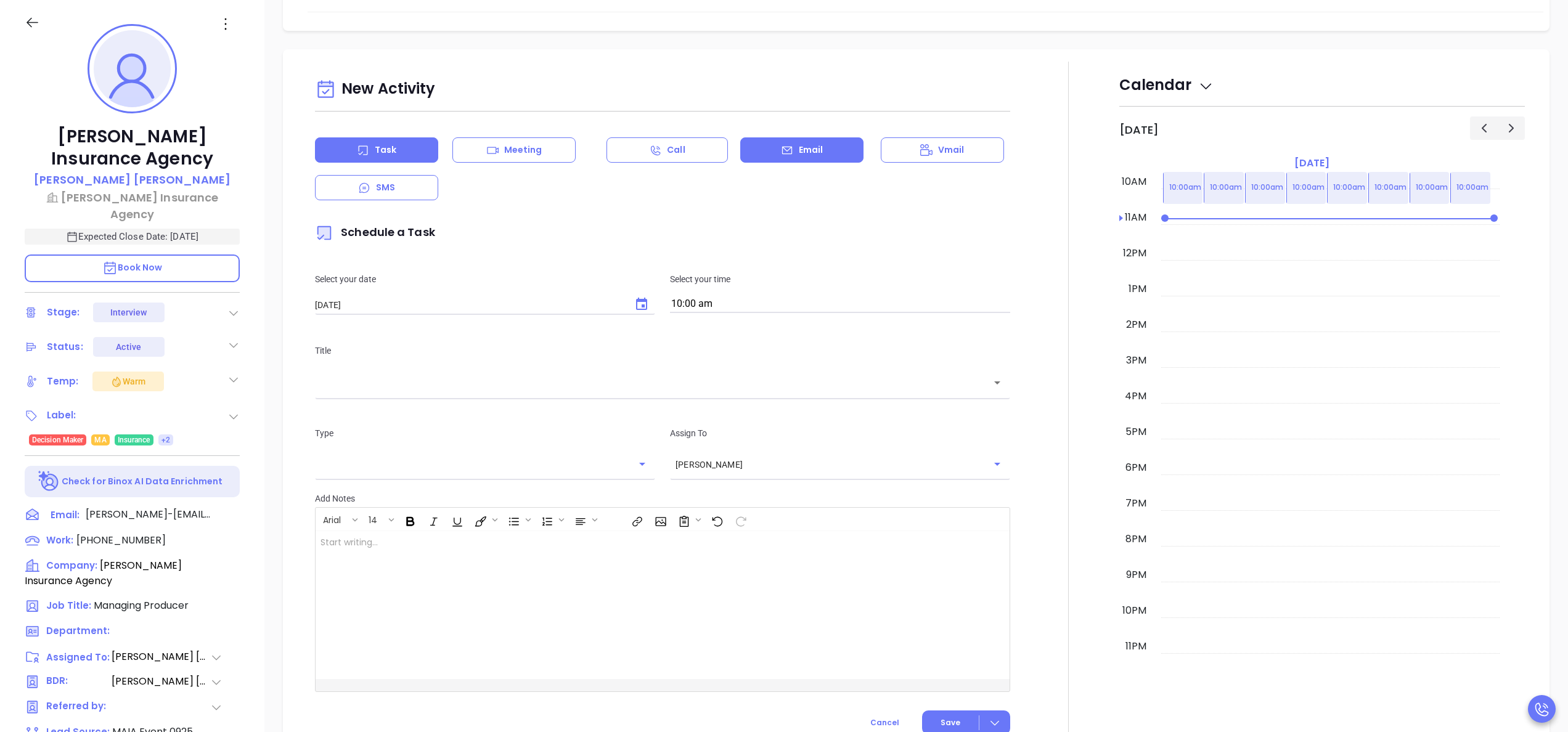
click at [793, 160] on div "Email" at bounding box center [801, 149] width 123 height 25
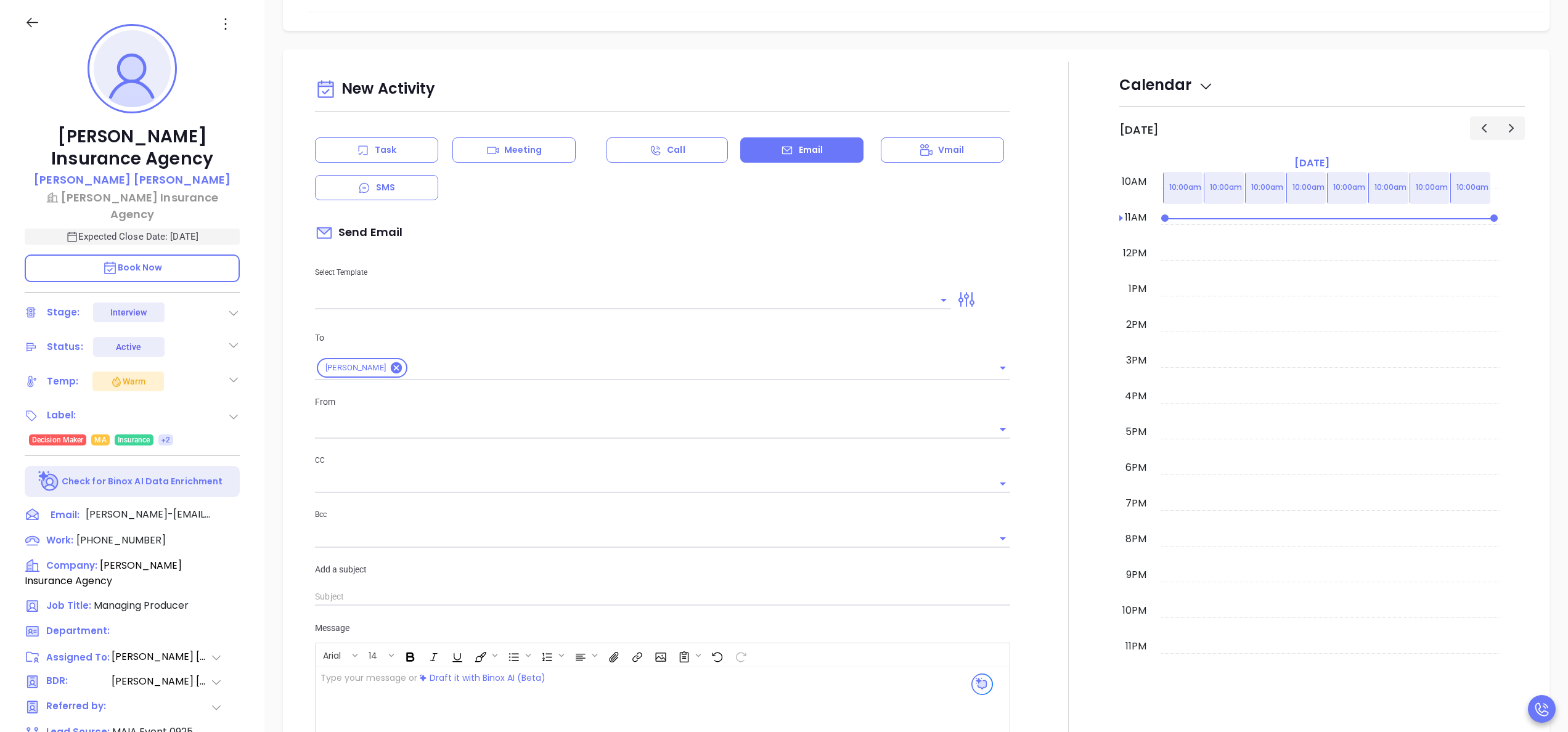
type input "[PERSON_NAME]"
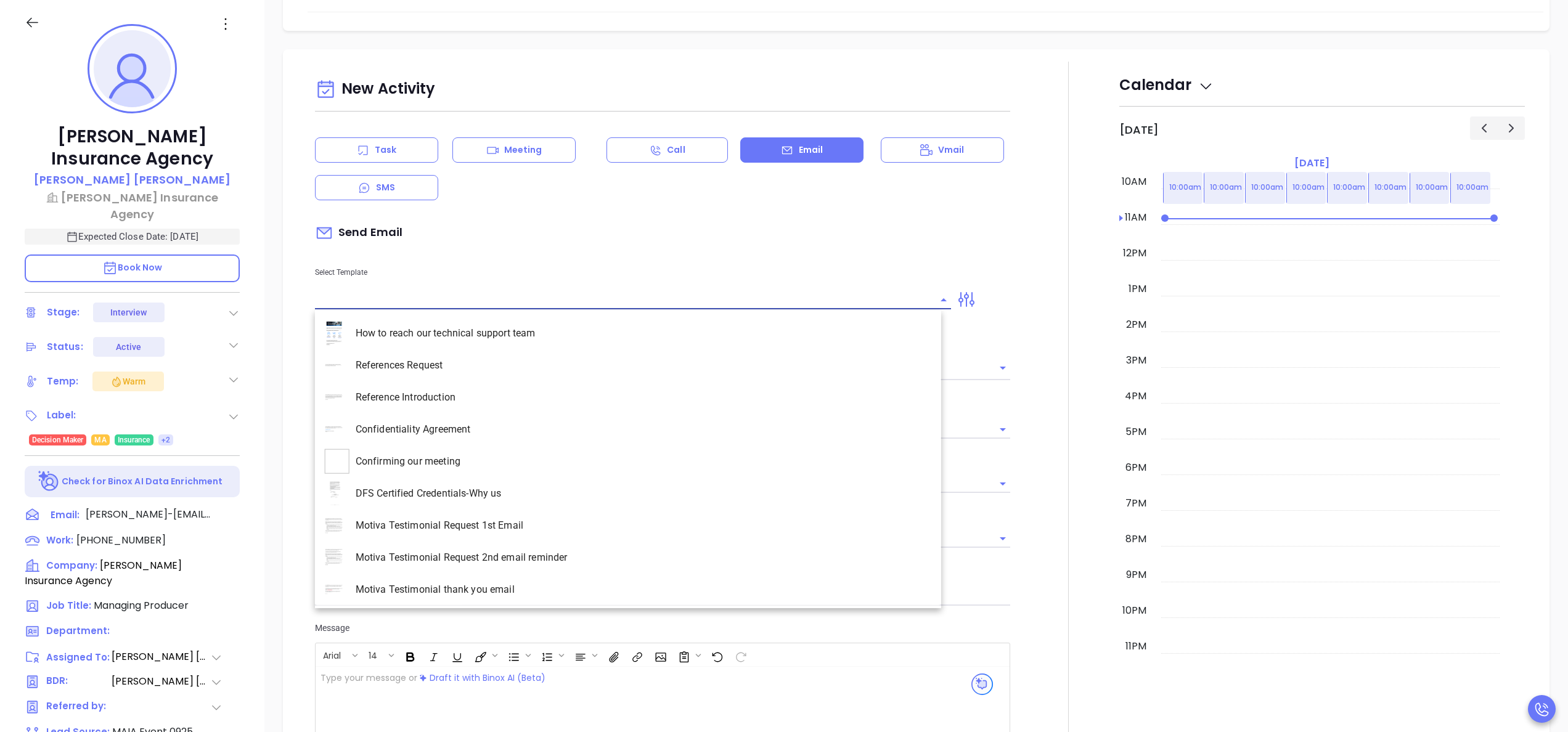
click at [442, 304] on input "text" at bounding box center [624, 300] width 618 height 18
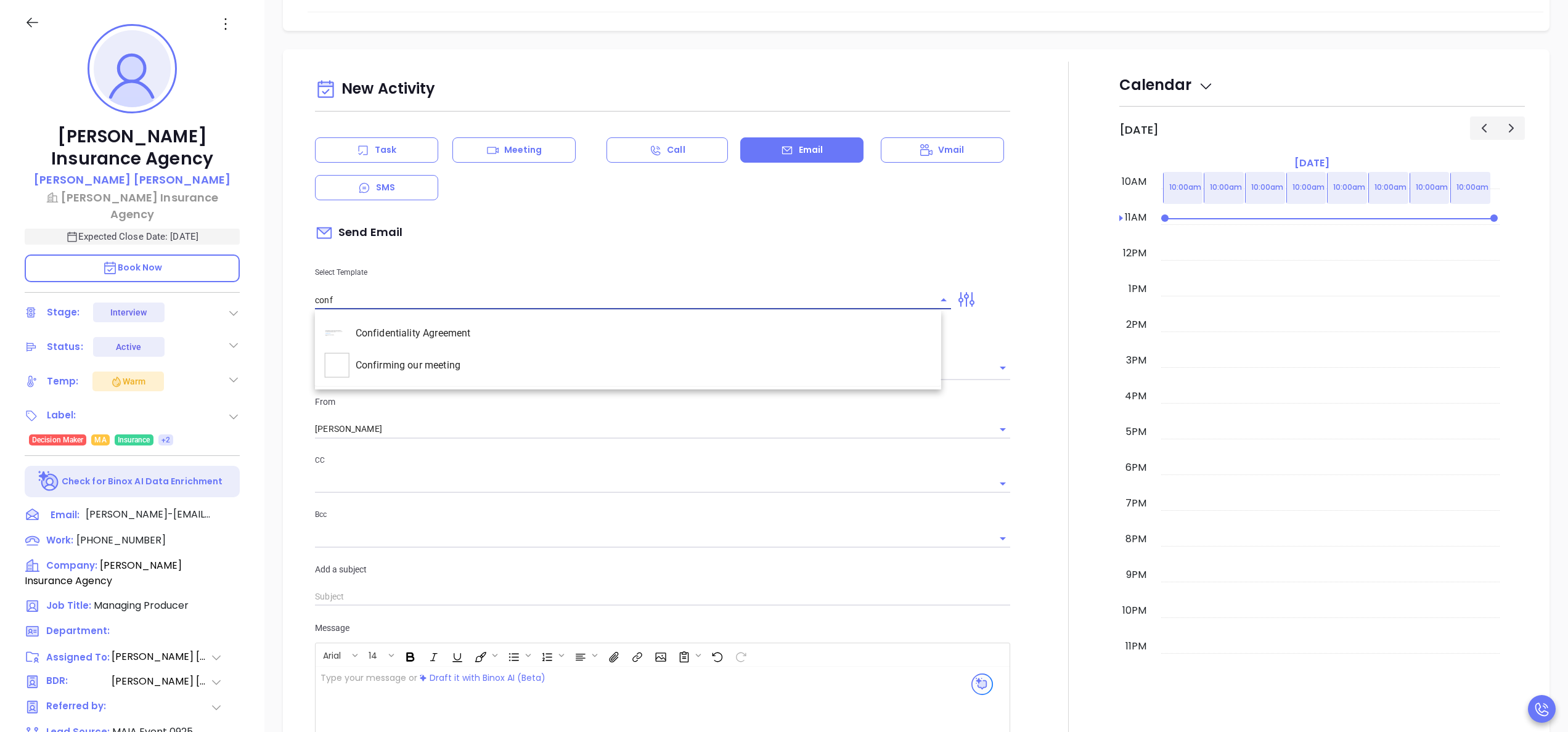
click at [447, 359] on li "Confirming our meeting" at bounding box center [628, 365] width 626 height 32
type input "Confirming our meeting"
type input "Matthew"
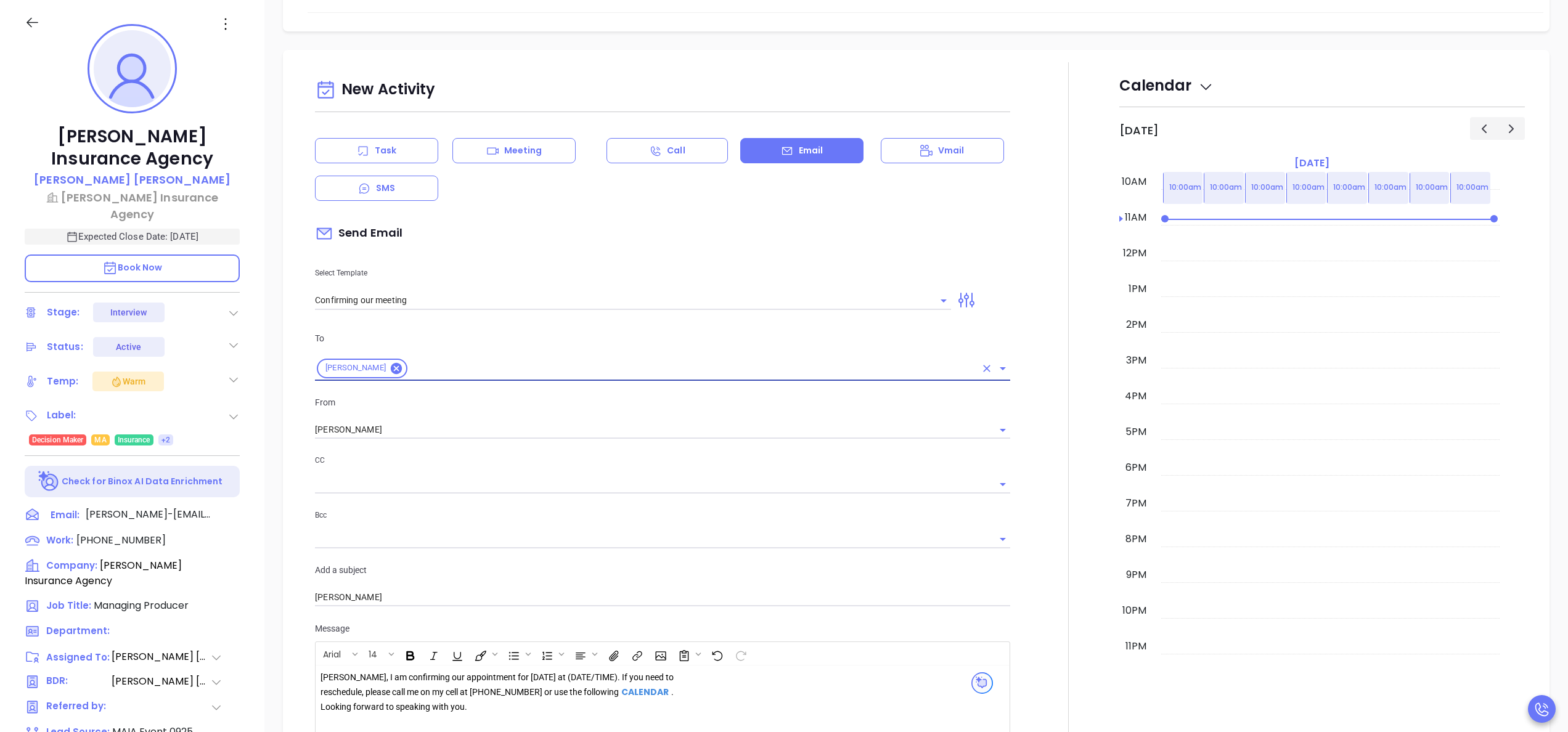
scroll to position [732, 0]
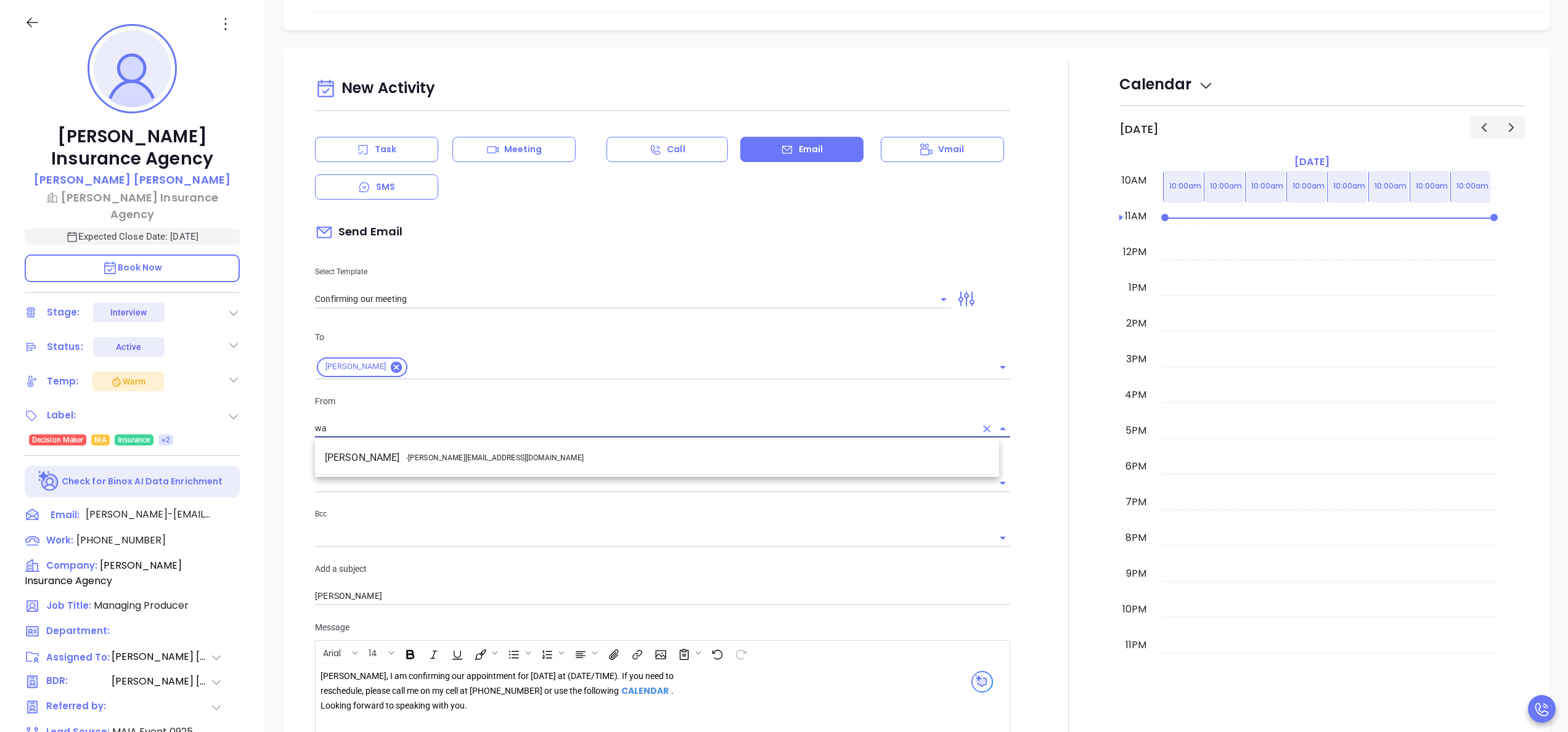
click at [463, 456] on span "- walter@motiva.net" at bounding box center [494, 457] width 177 height 11
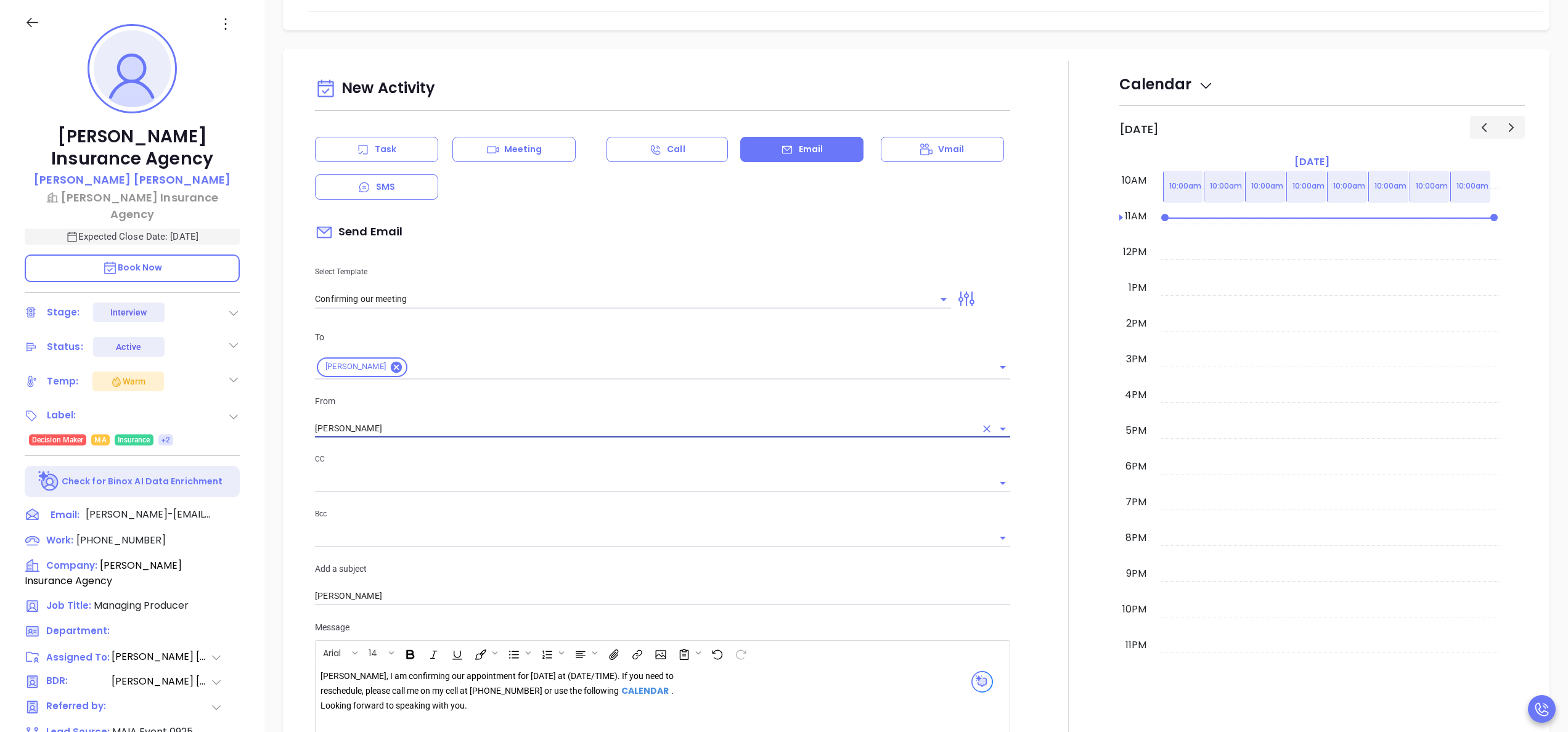
type input "Walter Contreras"
click at [546, 683] on div "Matthew, I am confirming our appointment for tomorrow at (DATE/TIME). If you ne…" at bounding box center [497, 691] width 354 height 44
click at [625, 681] on div "Matthew, I am confirming our appointment for tomorrow 10/7 at (DATE/TIME). If y…" at bounding box center [497, 691] width 354 height 44
click at [1074, 584] on div at bounding box center [1068, 471] width 101 height 819
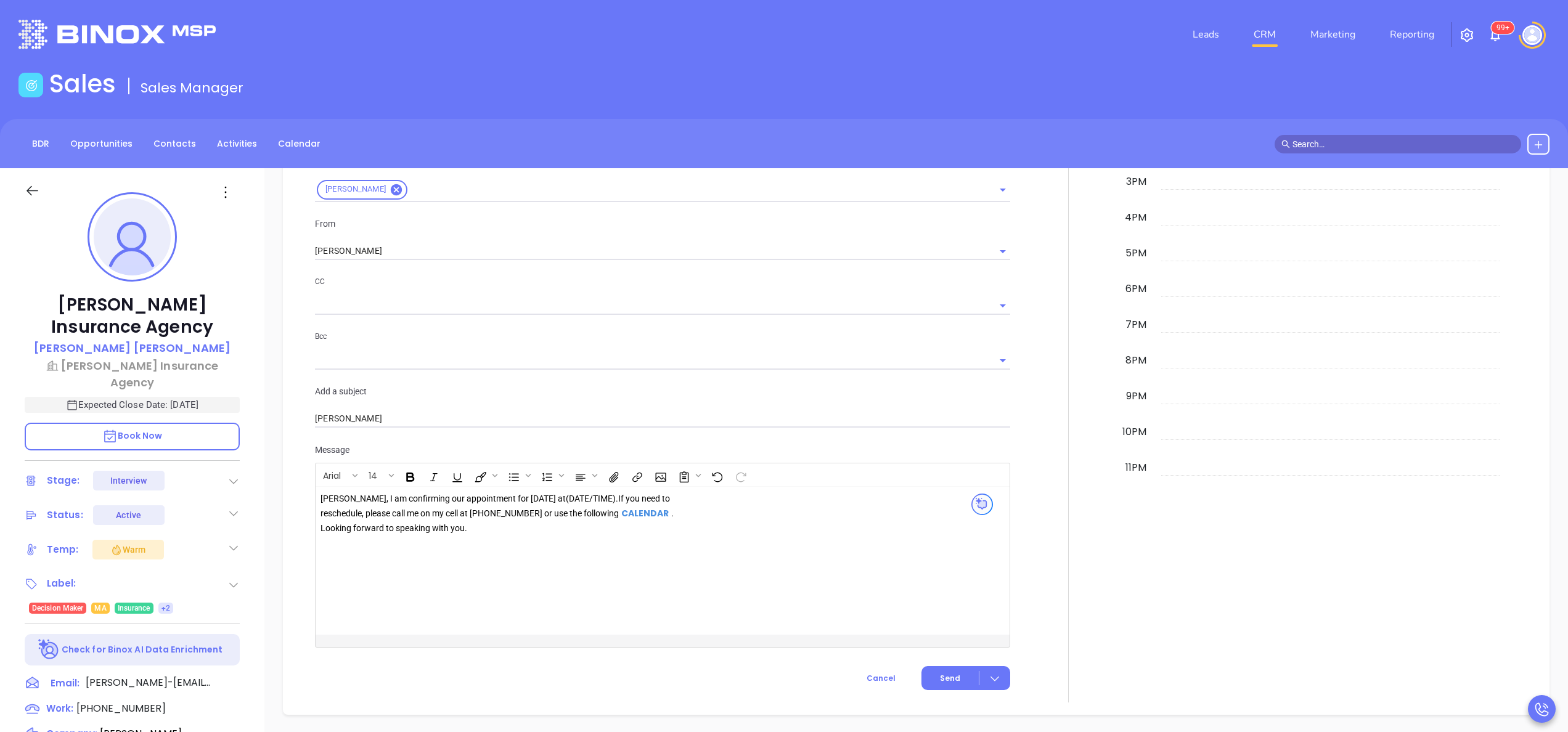
scroll to position [1183, 0]
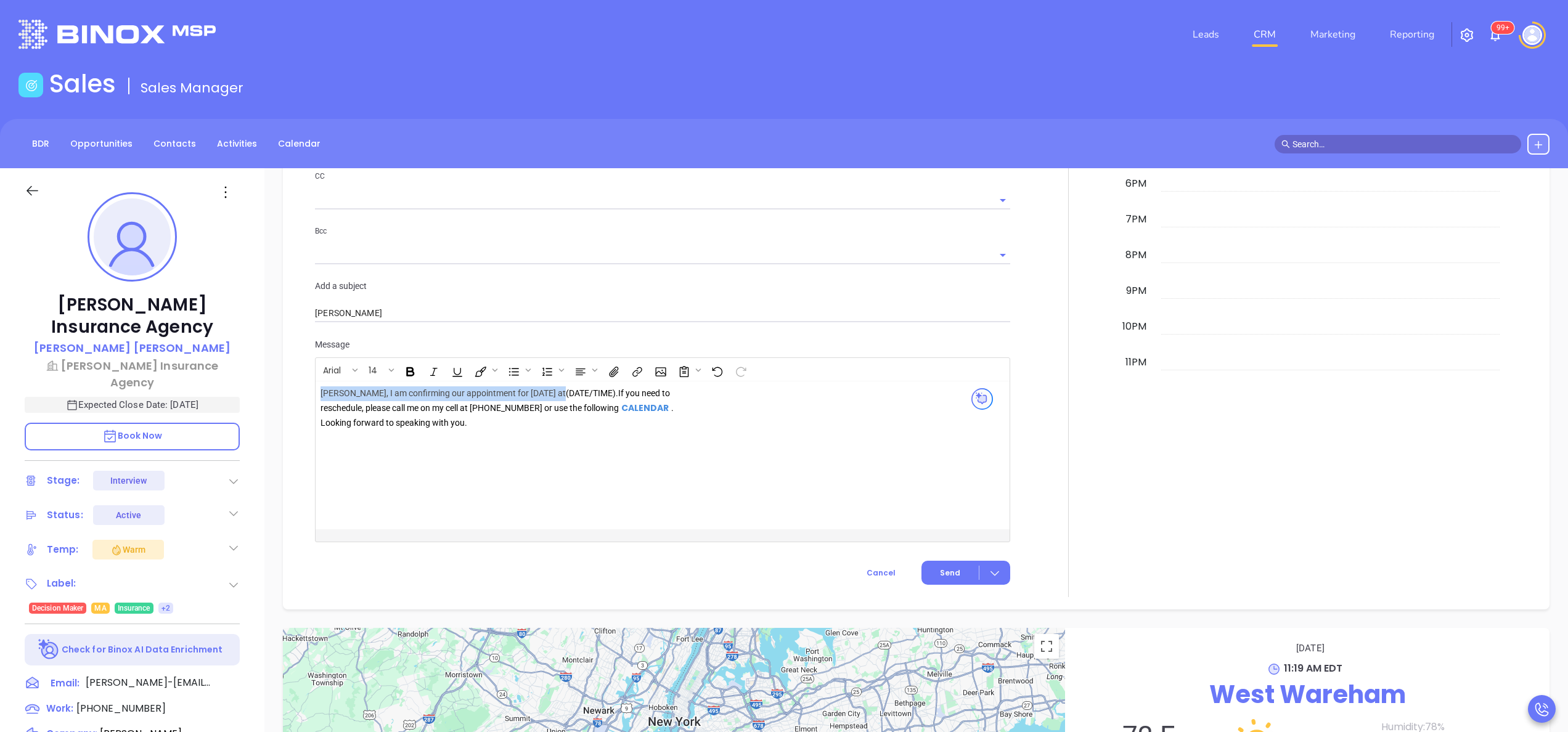
click at [577, 400] on div "Matthew, I am confirming our appointment for tomorrow 10/7 at (DATE/TIME). If y…" at bounding box center [497, 408] width 354 height 44
click at [1028, 409] on div at bounding box center [1068, 188] width 101 height 819
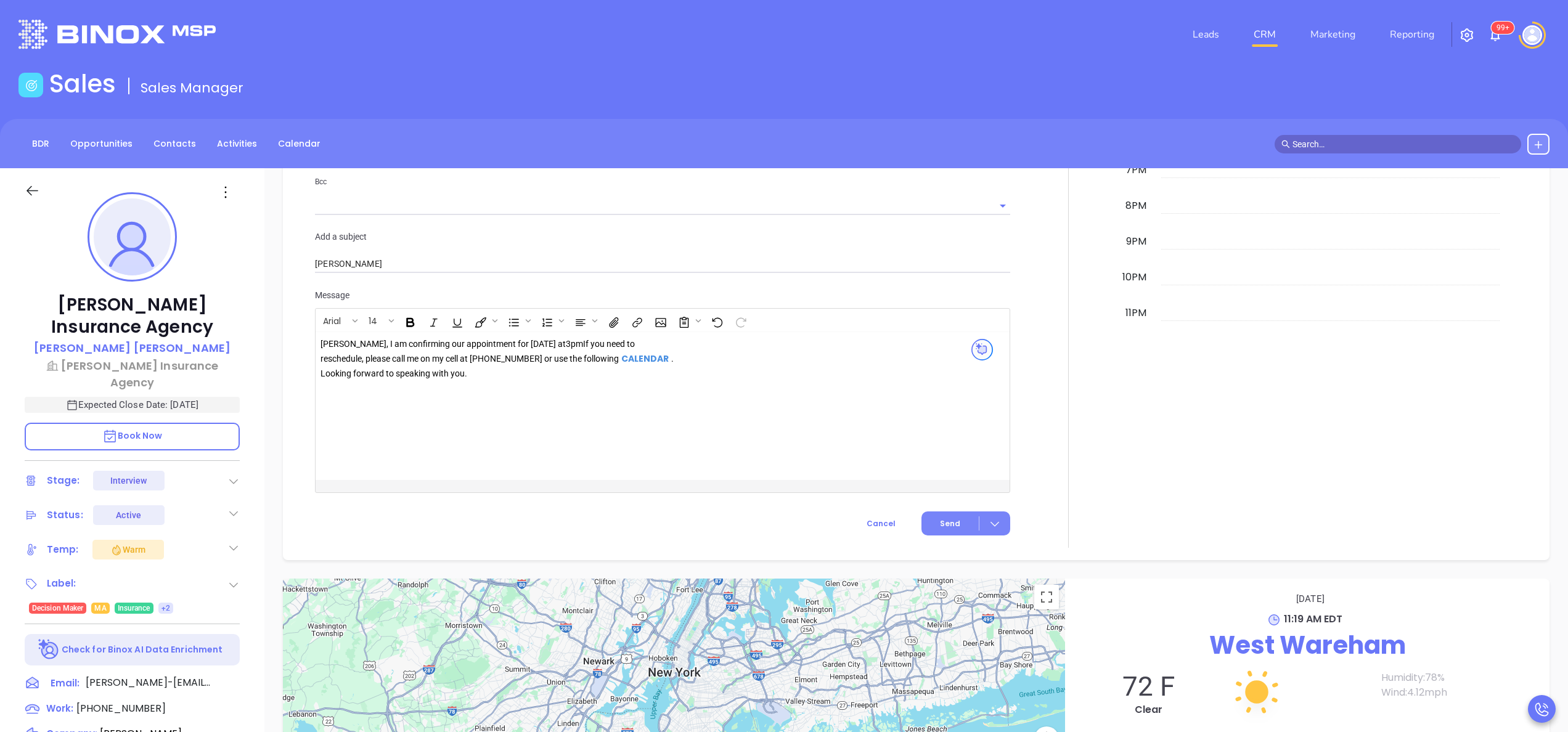
click at [943, 521] on span "Send" at bounding box center [949, 523] width 20 height 11
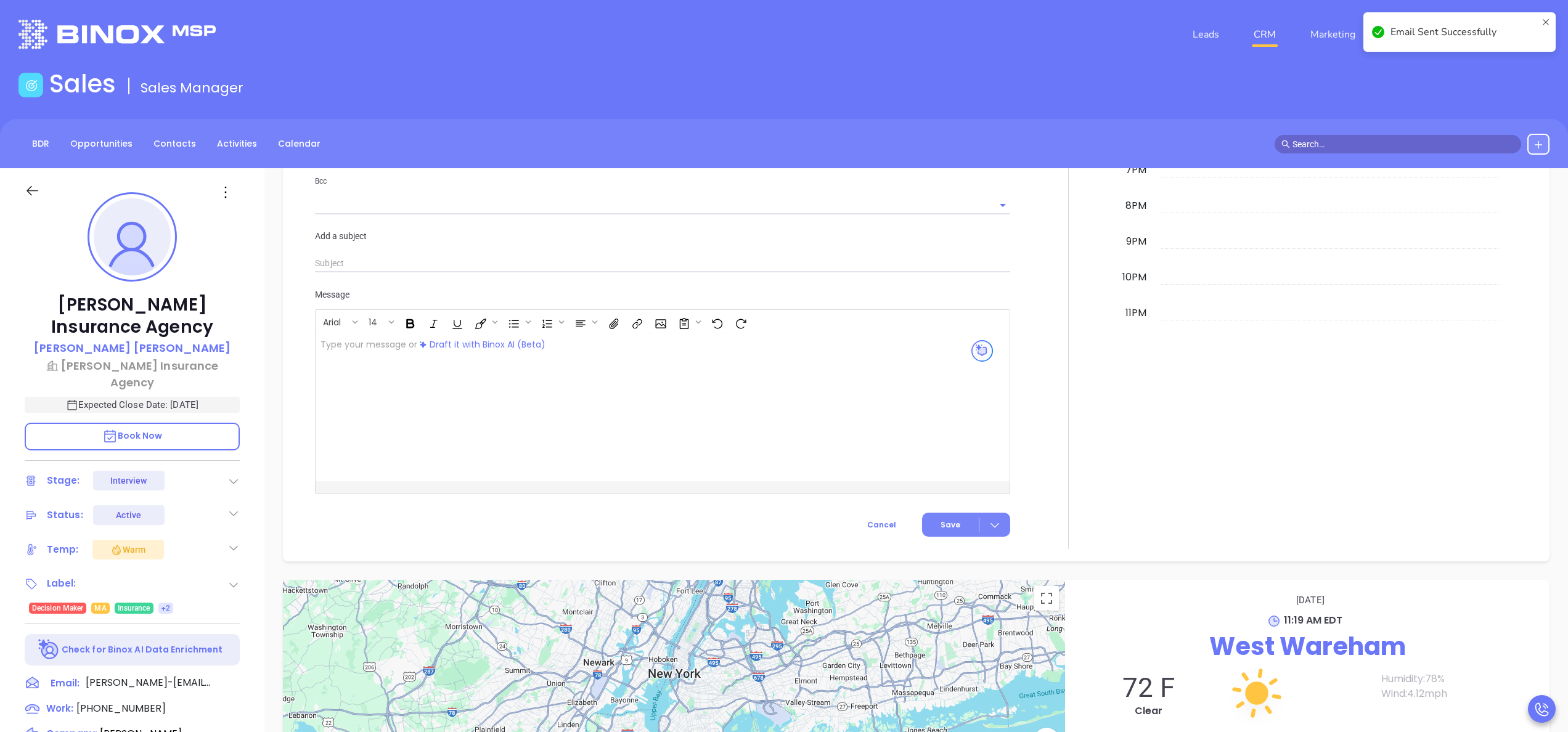
scroll to position [1231, 0]
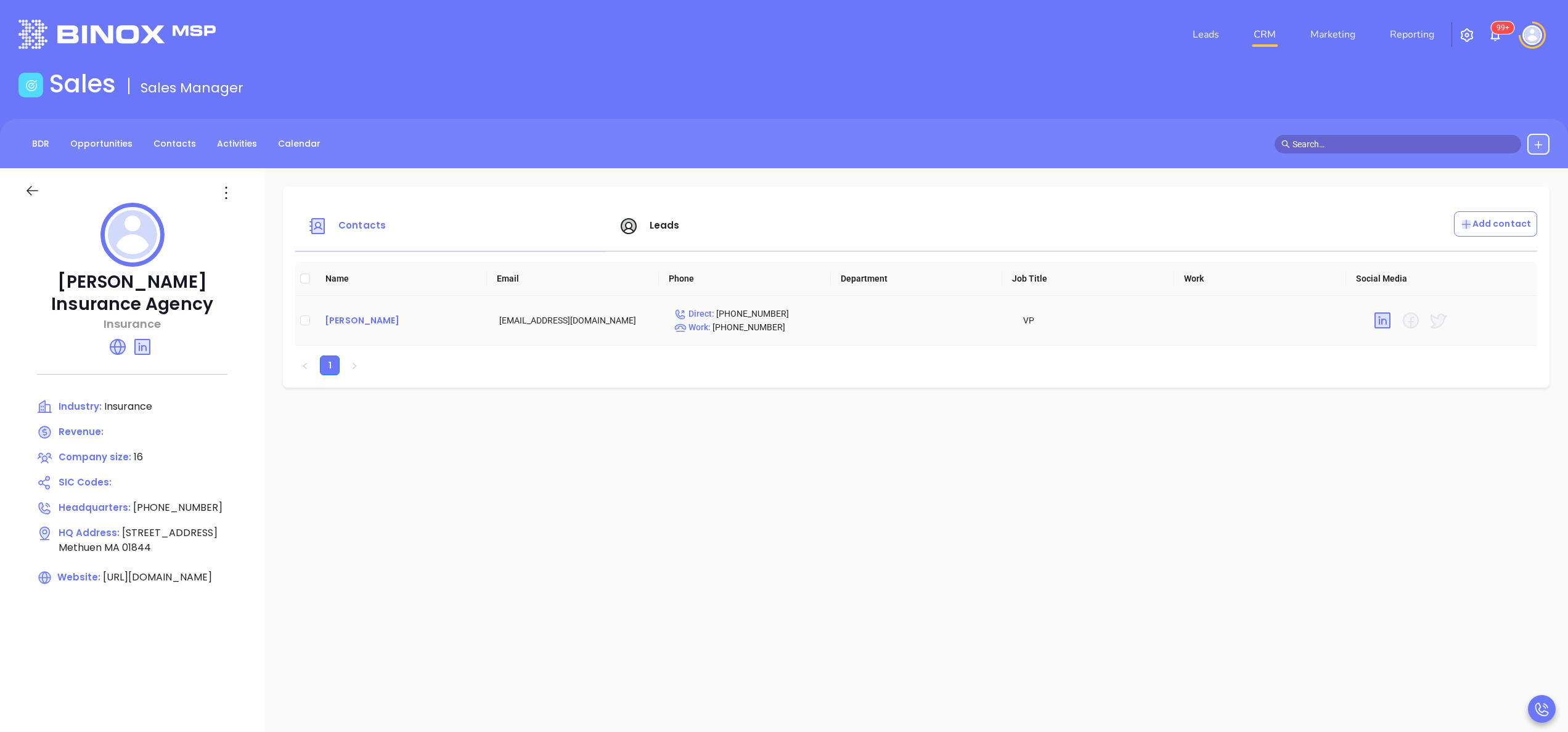
click at [330, 316] on div "[PERSON_NAME]" at bounding box center [402, 320] width 154 height 15
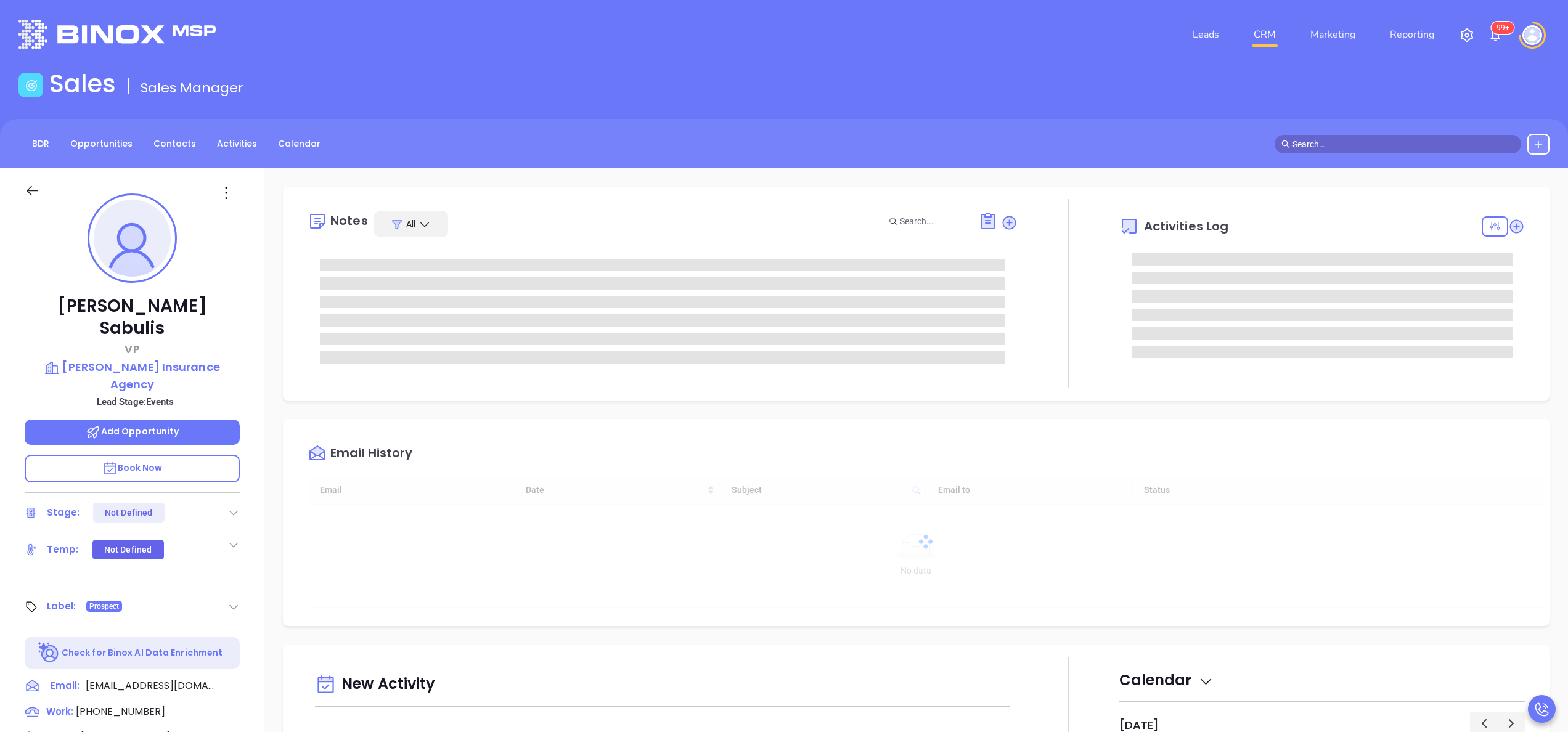
type input "10/07/2025"
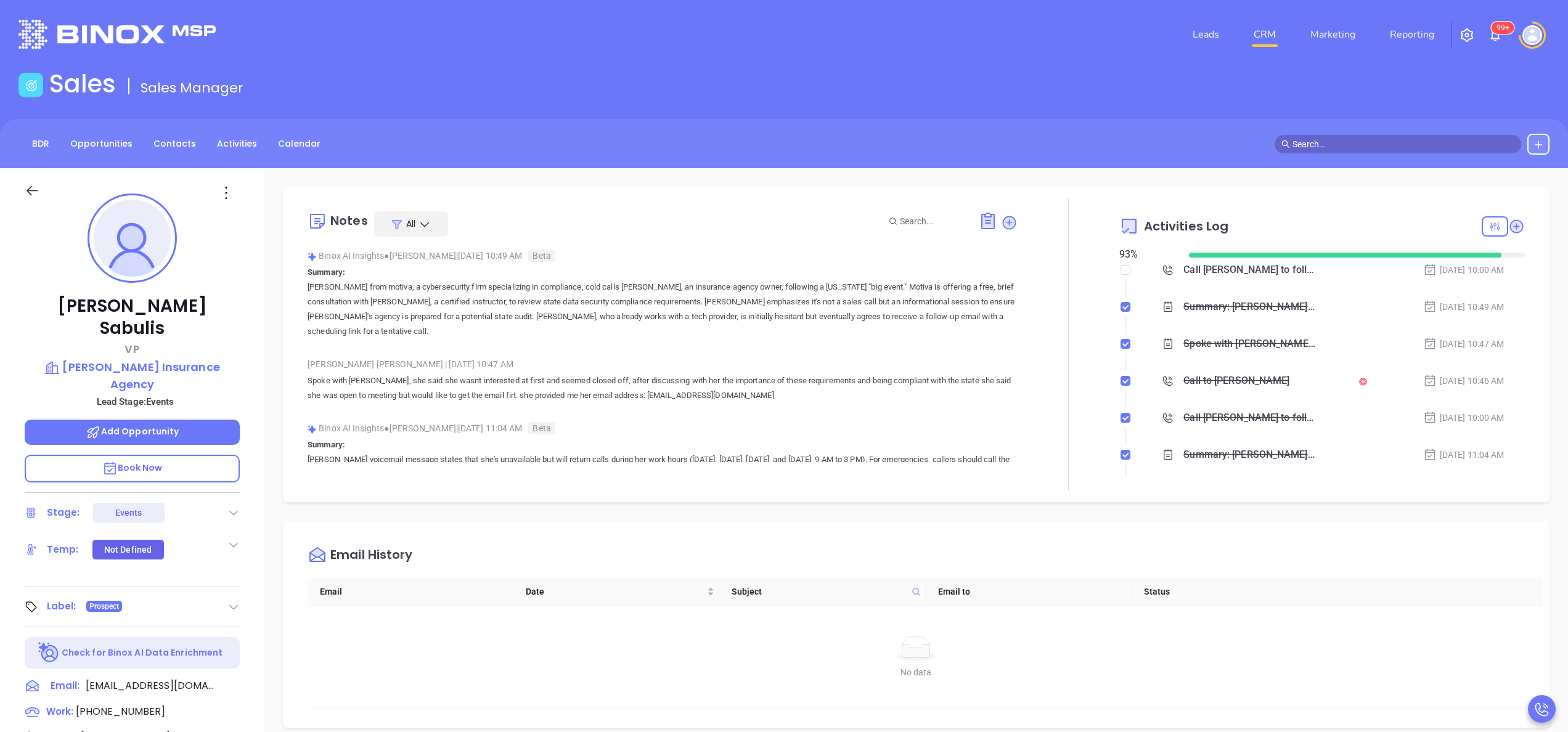
type input "[PERSON_NAME]"
click at [1508, 229] on icon at bounding box center [1517, 226] width 17 height 17
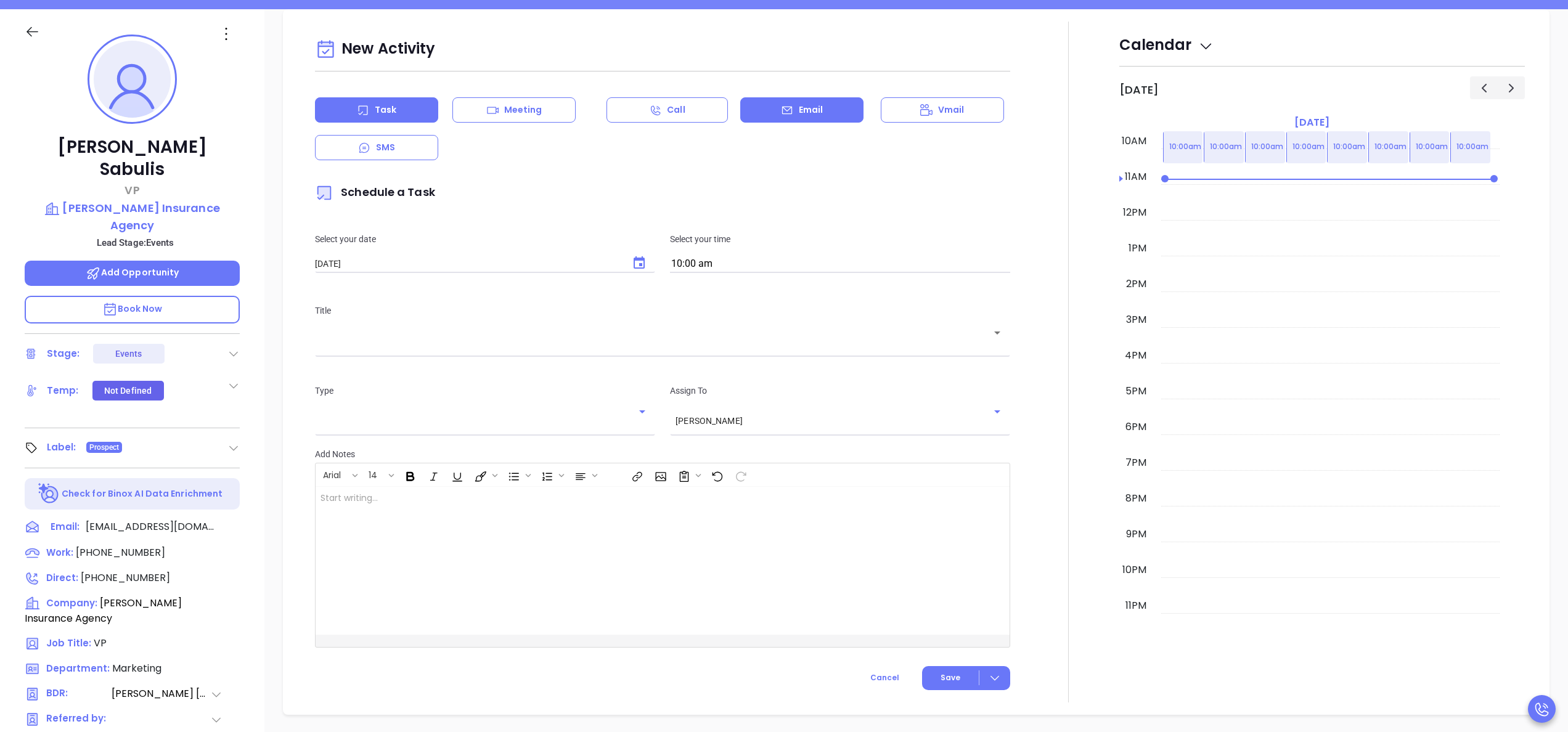
scroll to position [168, 0]
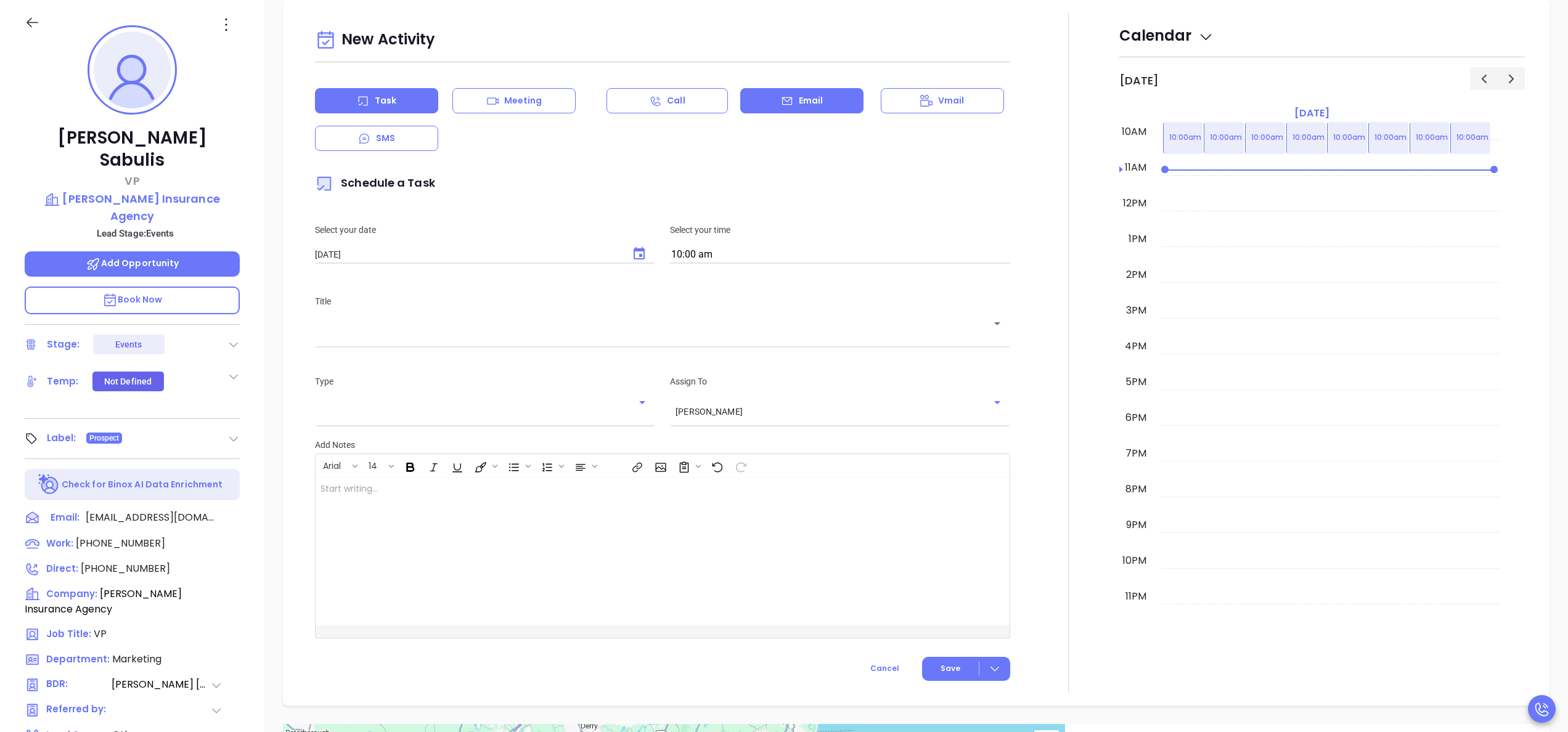
click at [799, 99] on p "Email" at bounding box center [811, 101] width 25 height 13
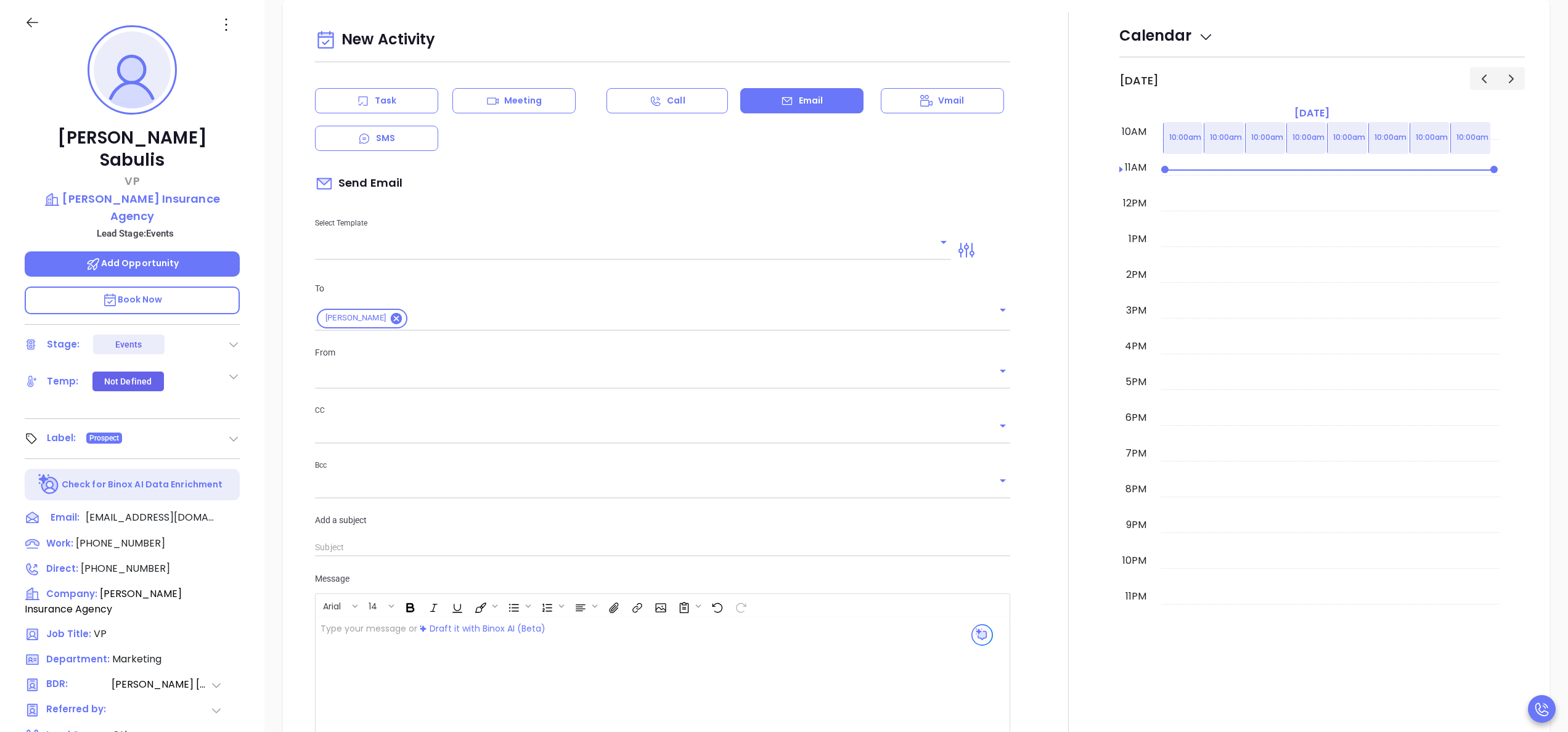
type input "[PERSON_NAME]"
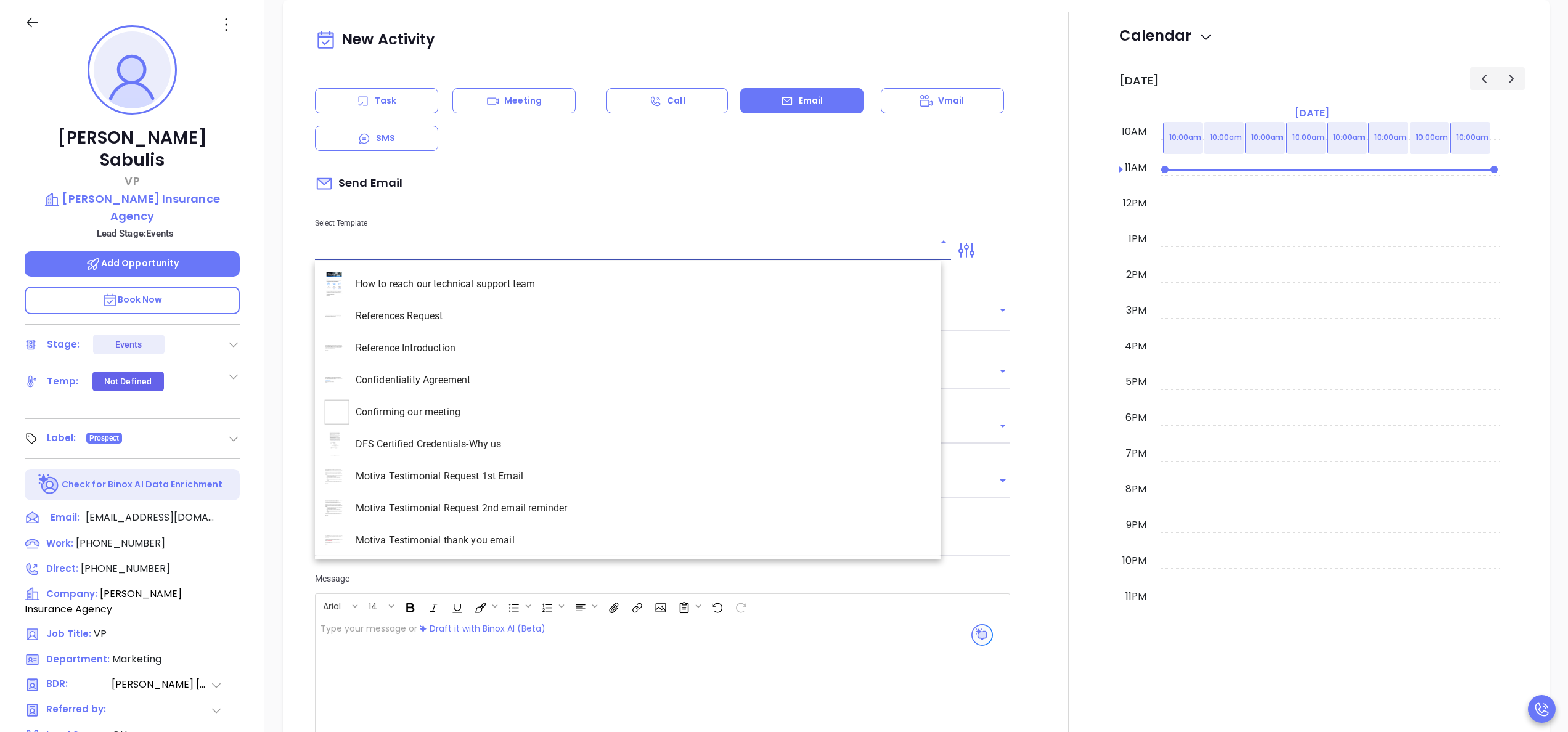
click at [438, 249] on input "text" at bounding box center [624, 251] width 618 height 18
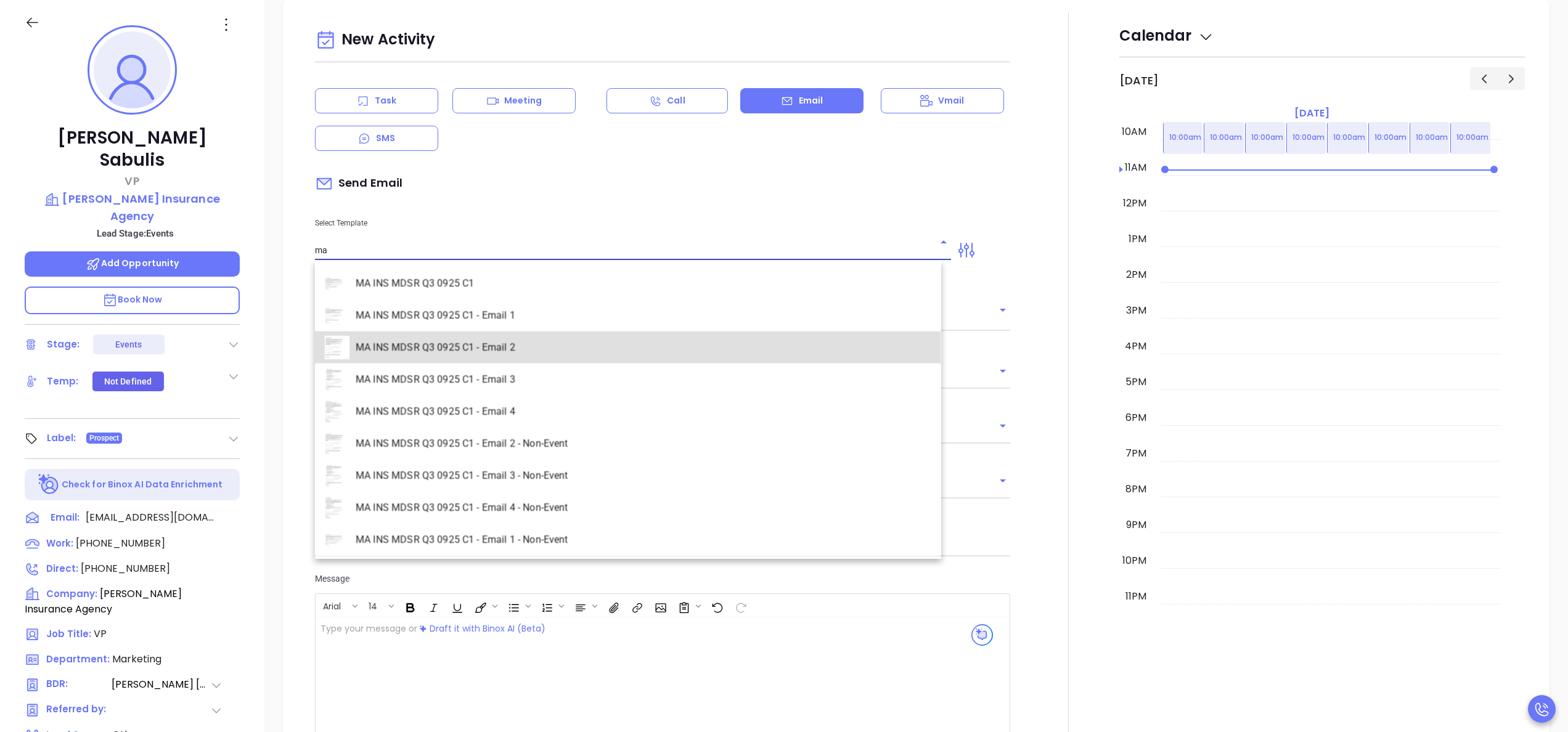
type input "MA INS MDSR Q3 0925 C1 - Email 2"
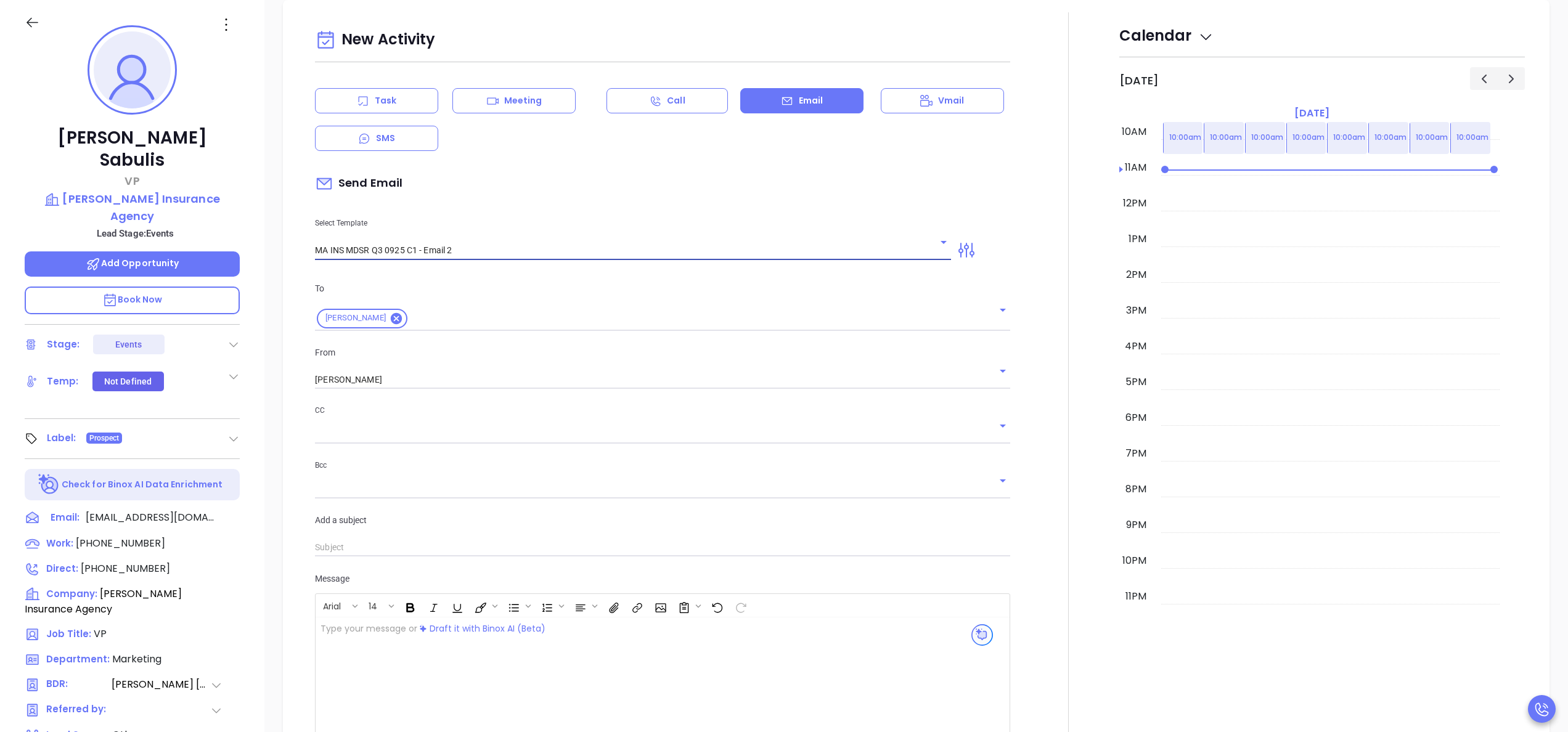
type input "Tricia, here’s the MA compliance checklist we mentioned"
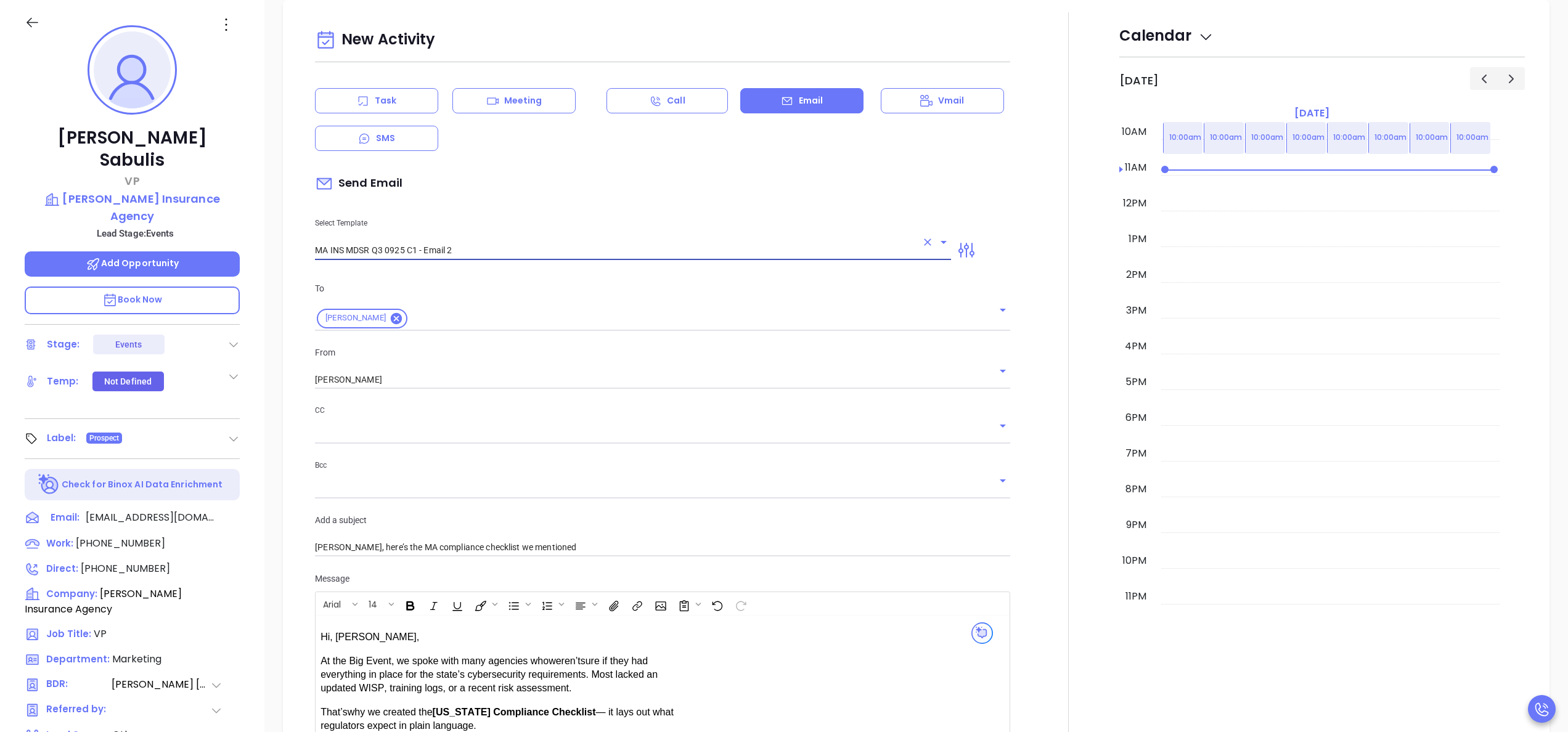
type input "MA INS MDSR Q3 0925 C1 - Email 2"
click at [1025, 478] on div at bounding box center [1068, 494] width 101 height 965
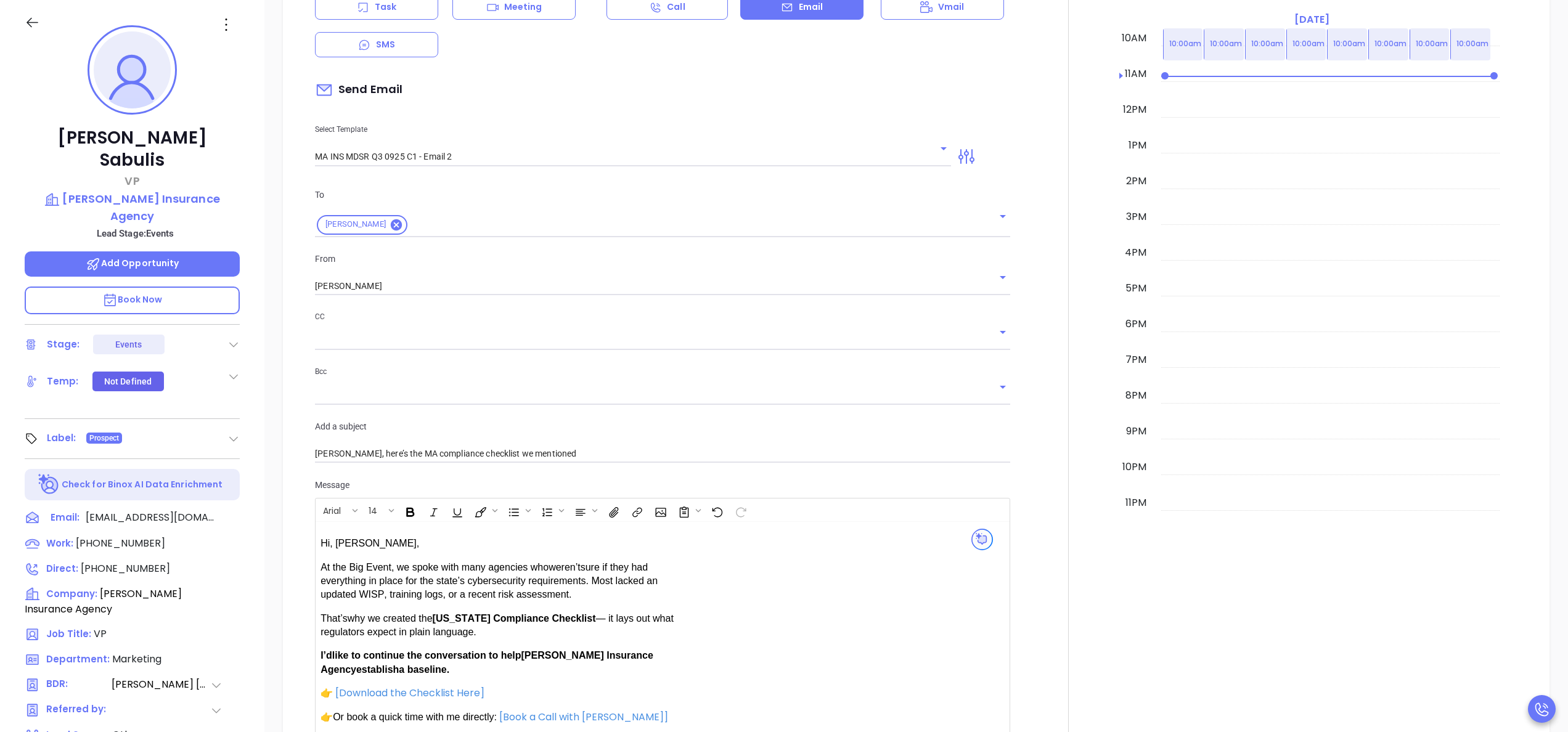
scroll to position [677, 0]
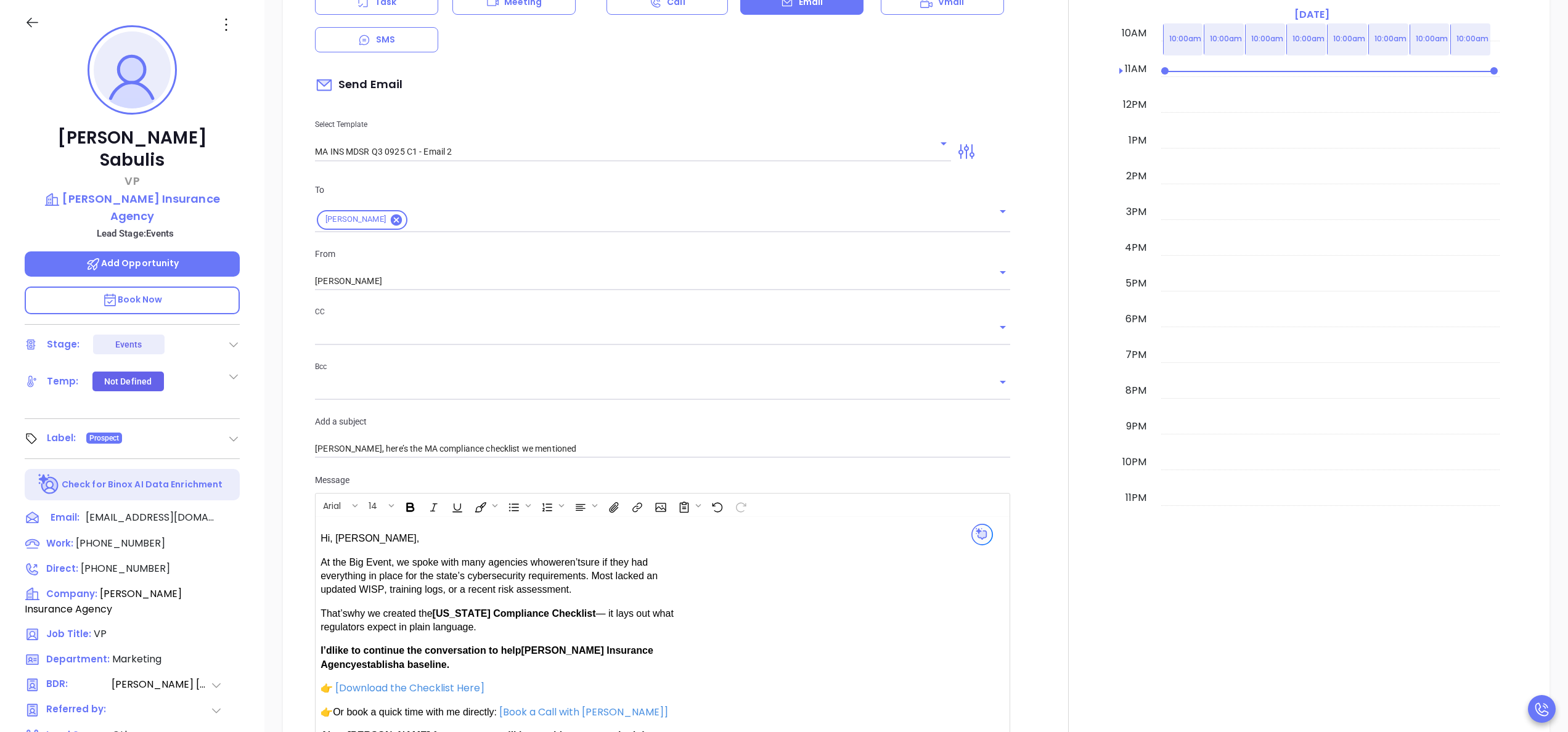
click at [1034, 471] on div at bounding box center [1068, 396] width 101 height 965
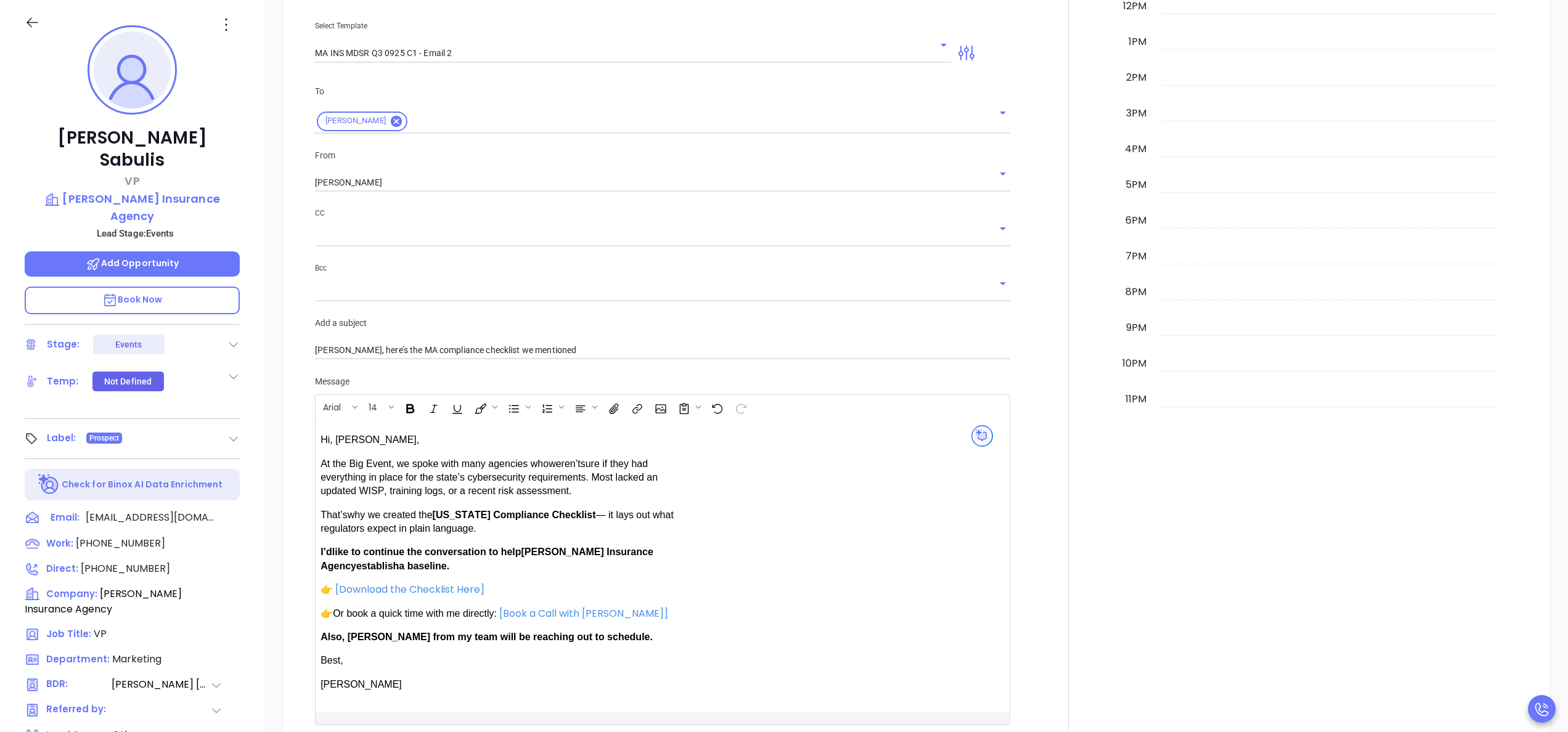
scroll to position [578, 0]
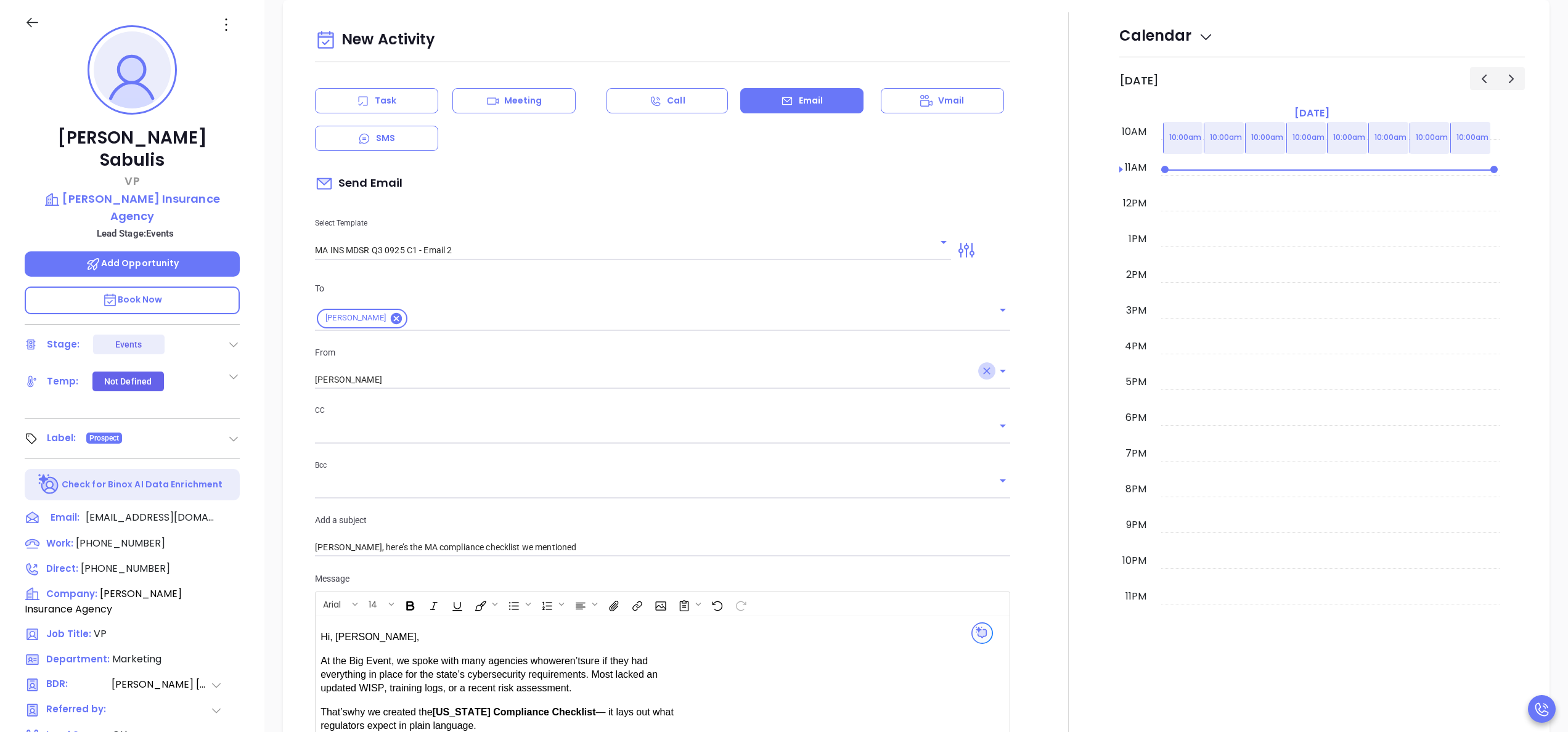
click at [980, 372] on icon "Clear" at bounding box center [987, 371] width 12 height 12
click at [924, 247] on button "Clear" at bounding box center [927, 241] width 17 height 17
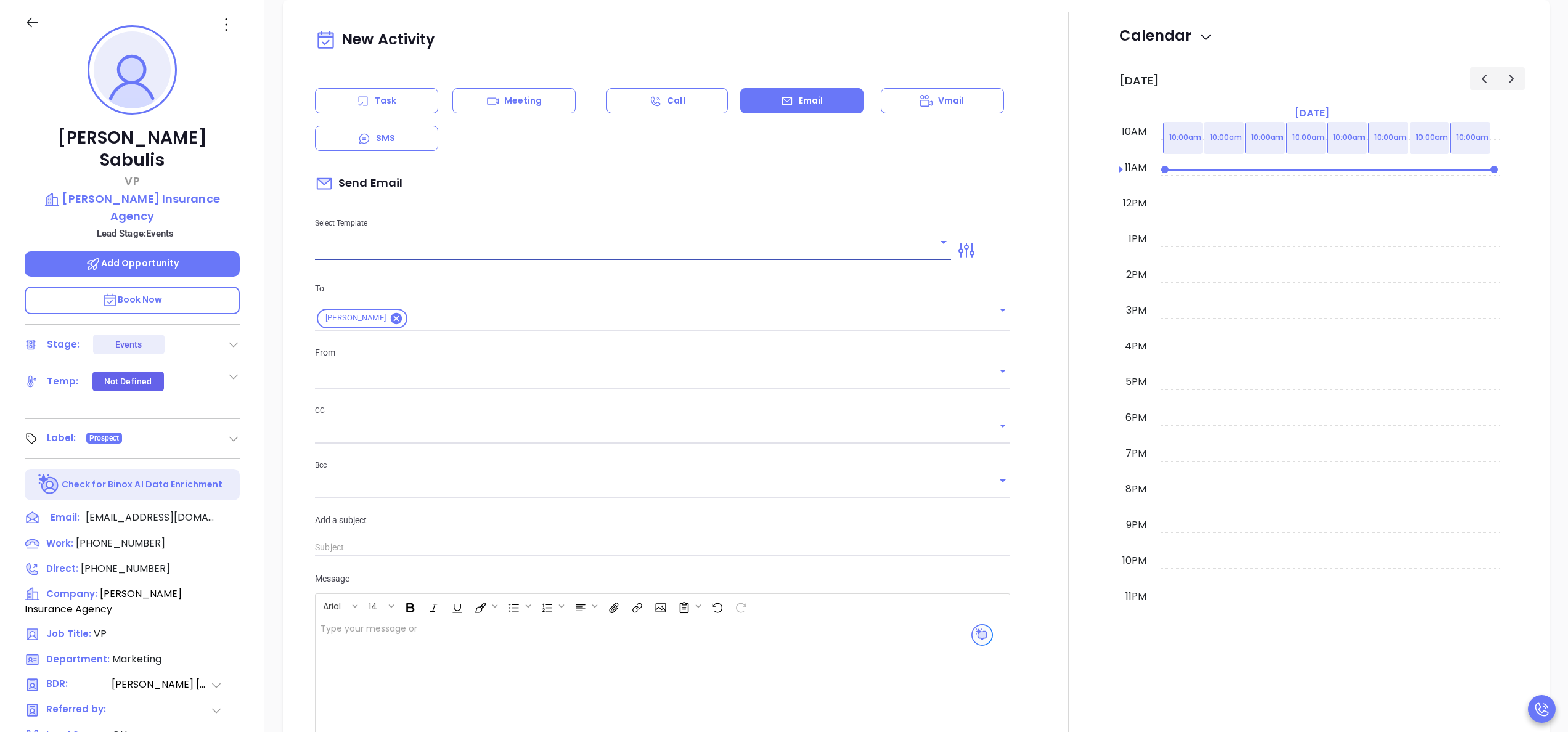
type input ","
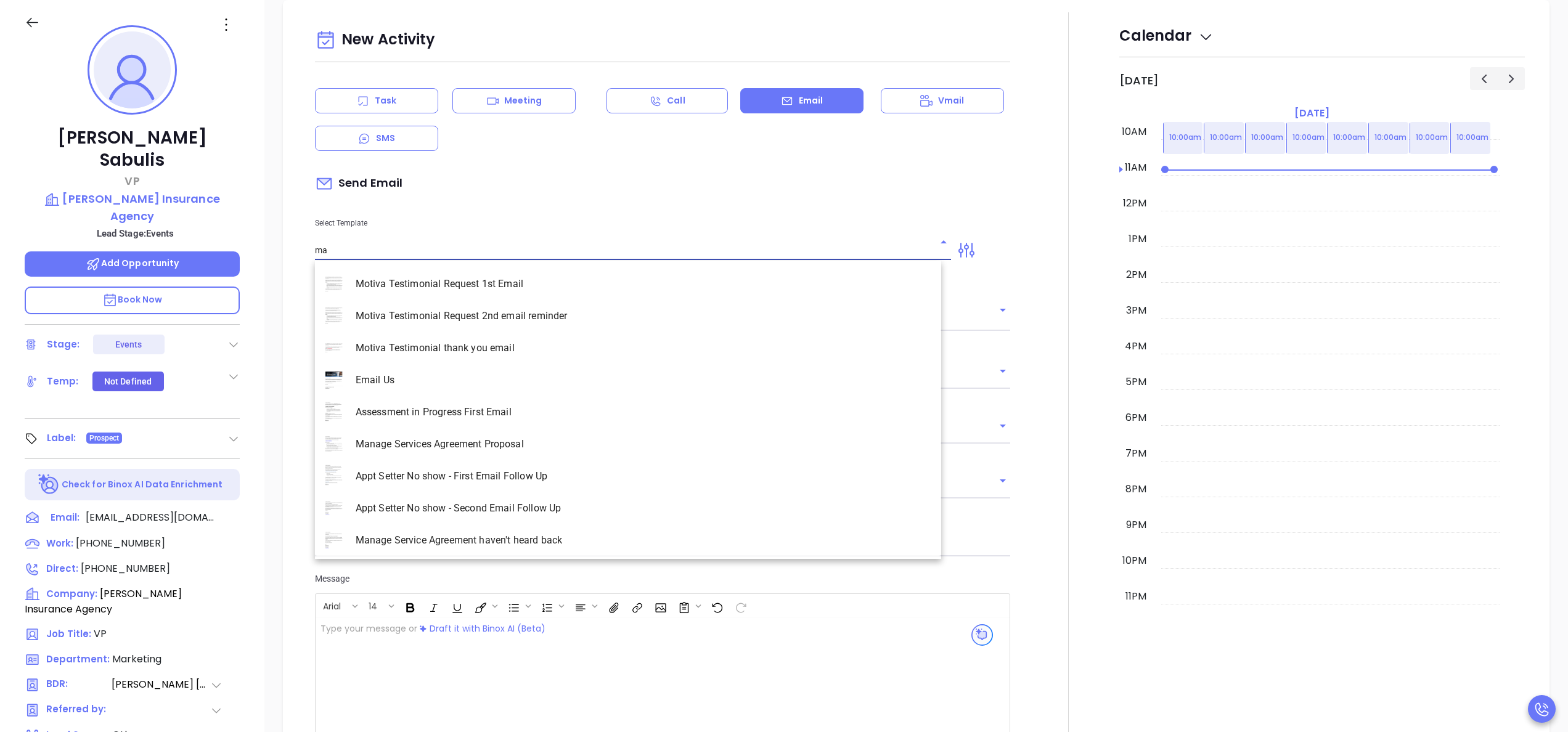
scroll to position [1667, 0]
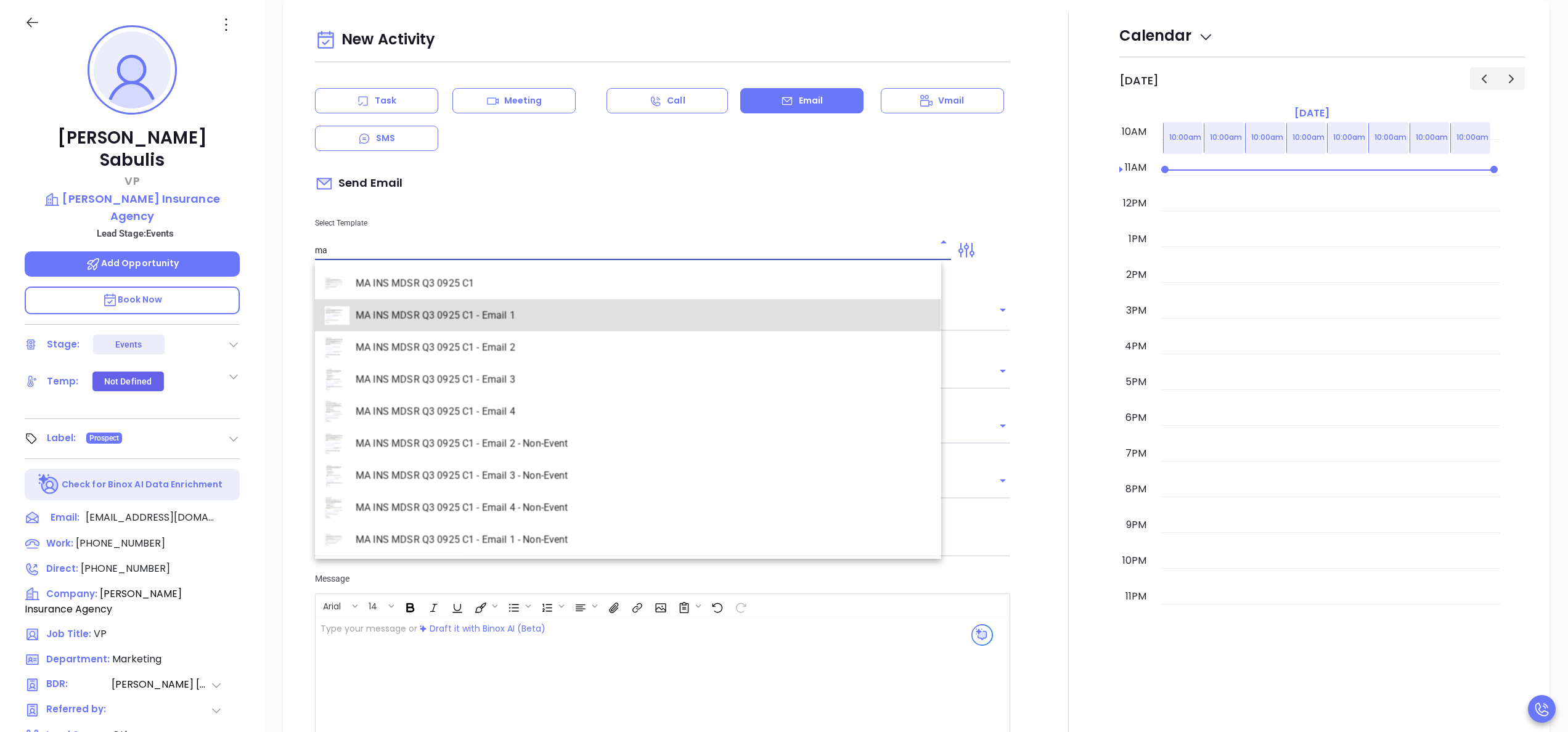
type input "MA INS MDSR Q3 0925 C1 - Email 1"
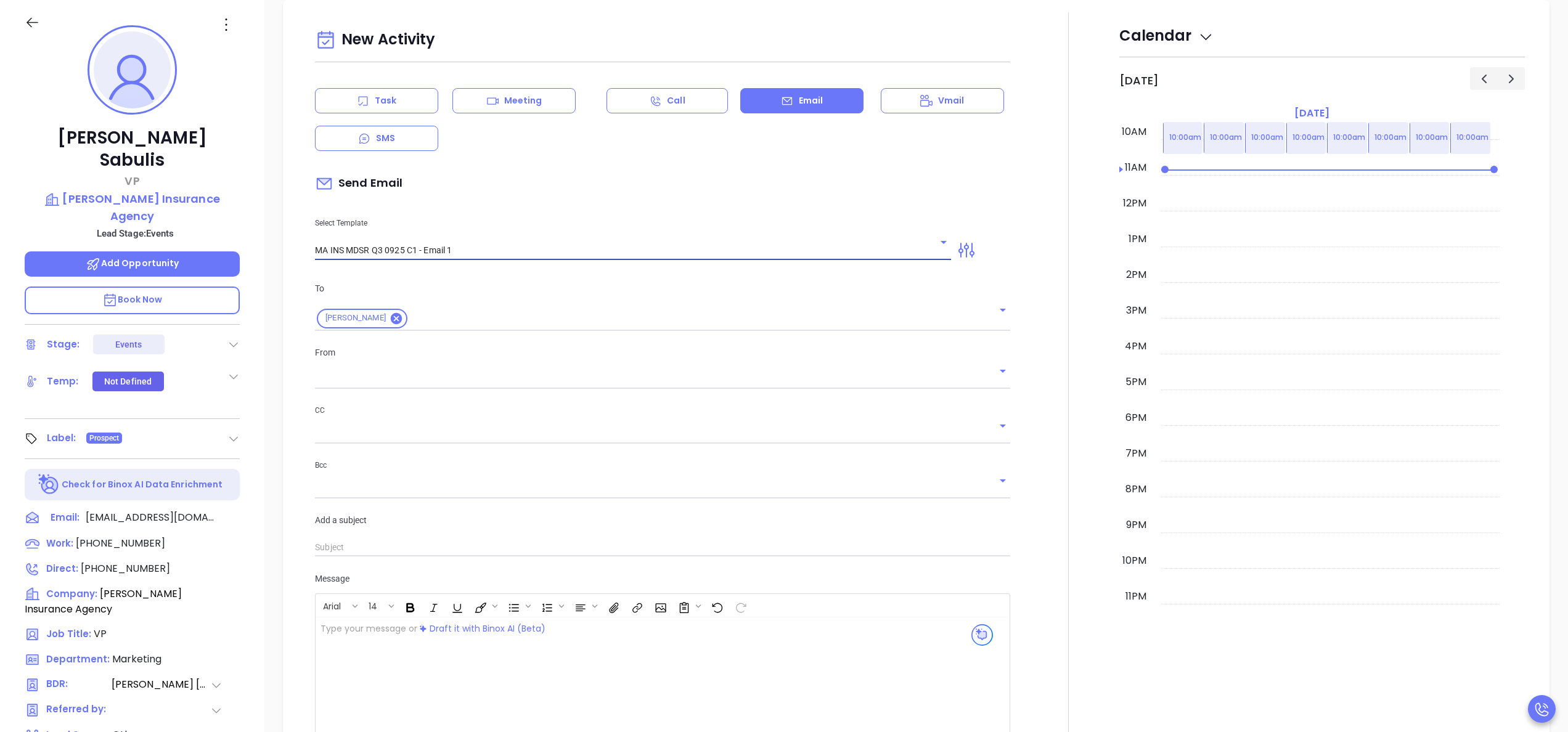
type input "Continuing our MAIA Big Event conversation, Tricia"
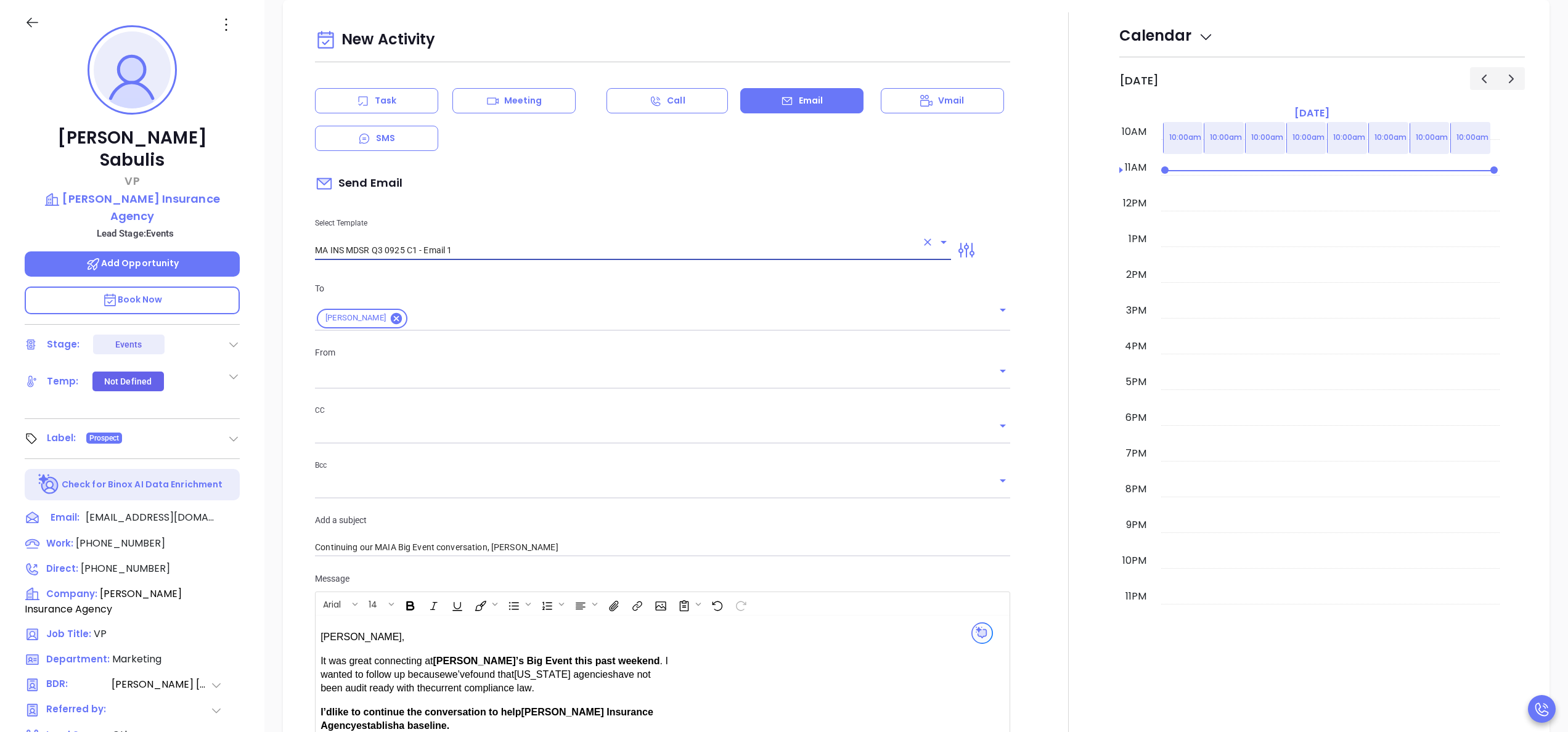
type input "MA INS MDSR Q3 0925 C1 - Email 1"
click at [1026, 407] on div at bounding box center [1068, 471] width 101 height 917
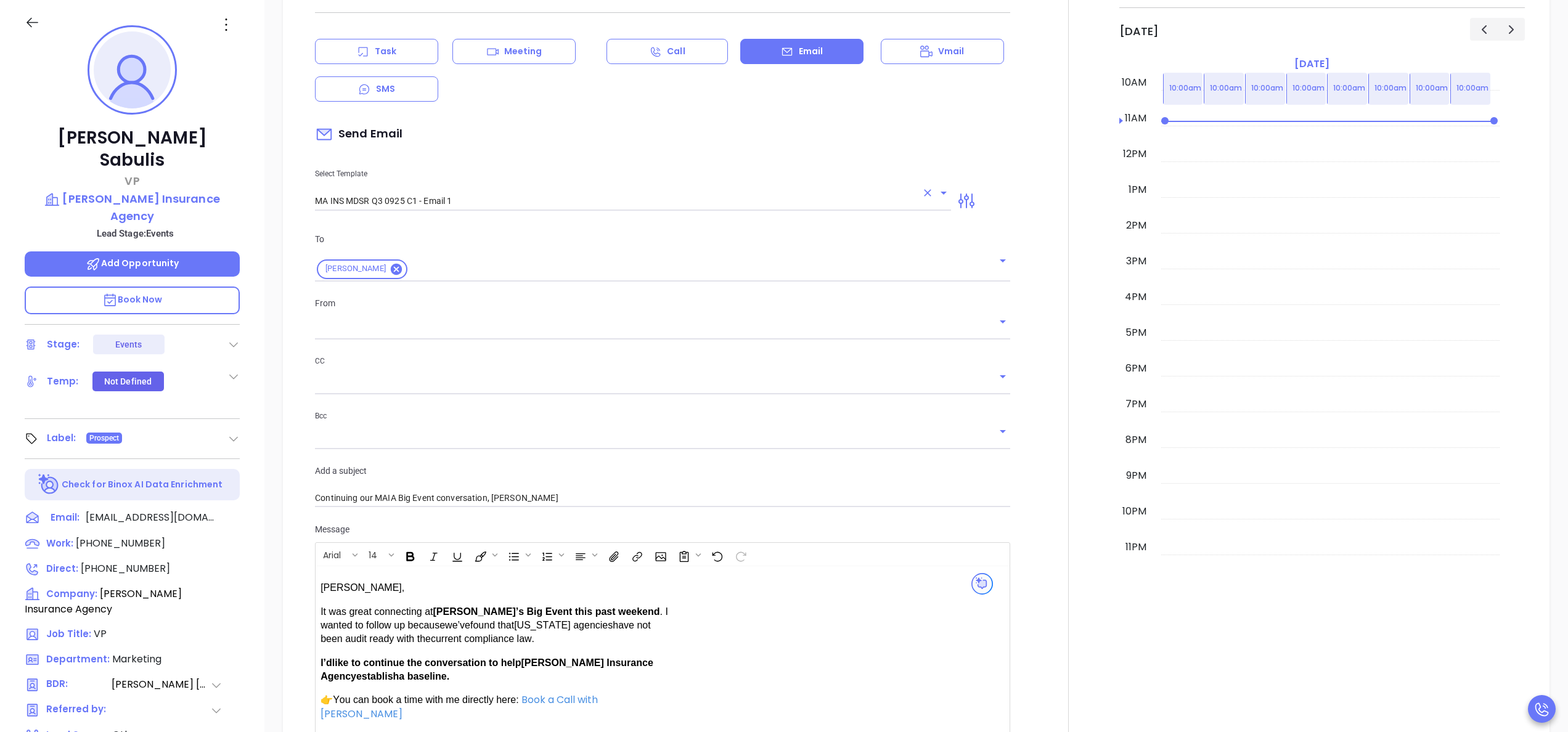
scroll to position [578, 0]
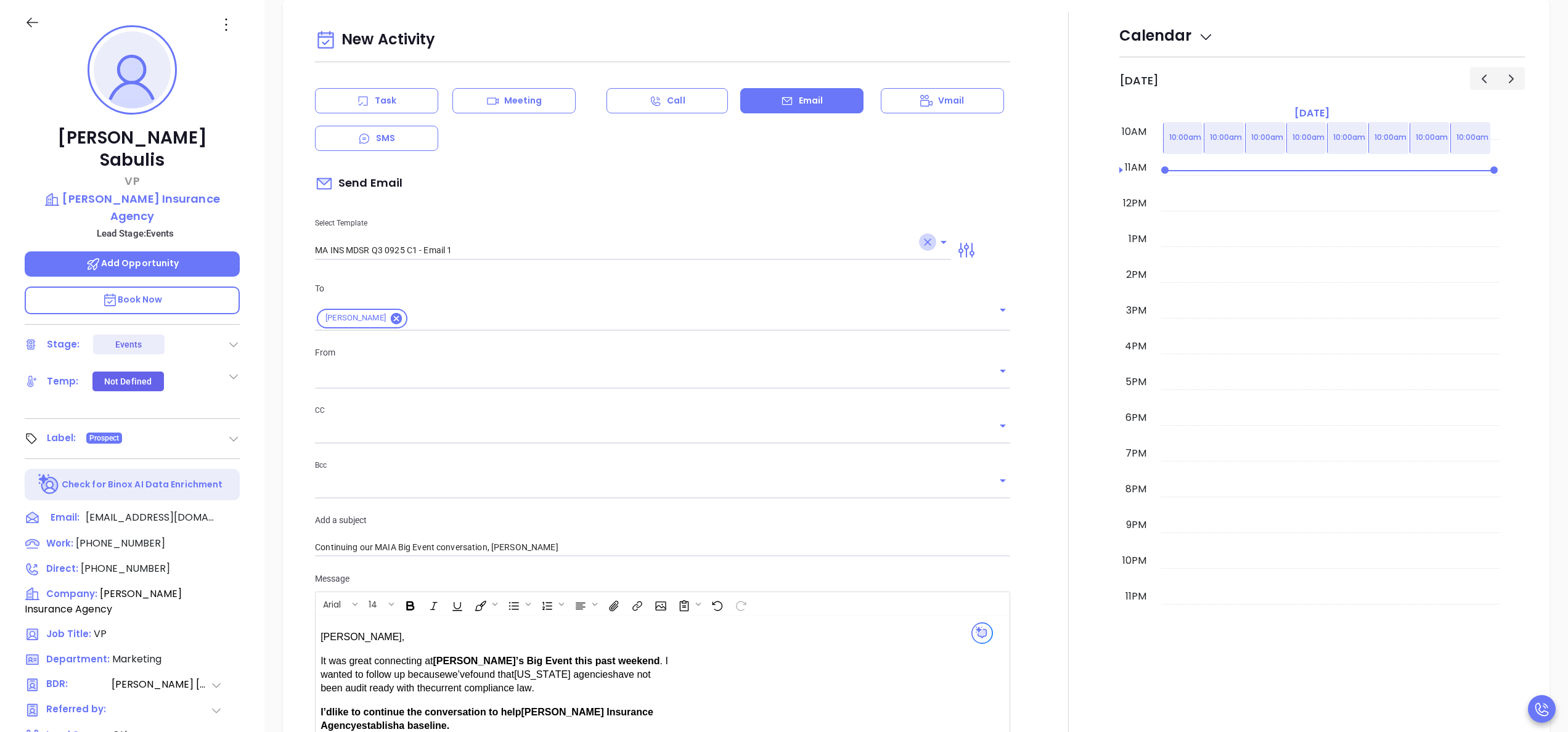
click at [919, 250] on button "Clear" at bounding box center [927, 241] width 17 height 17
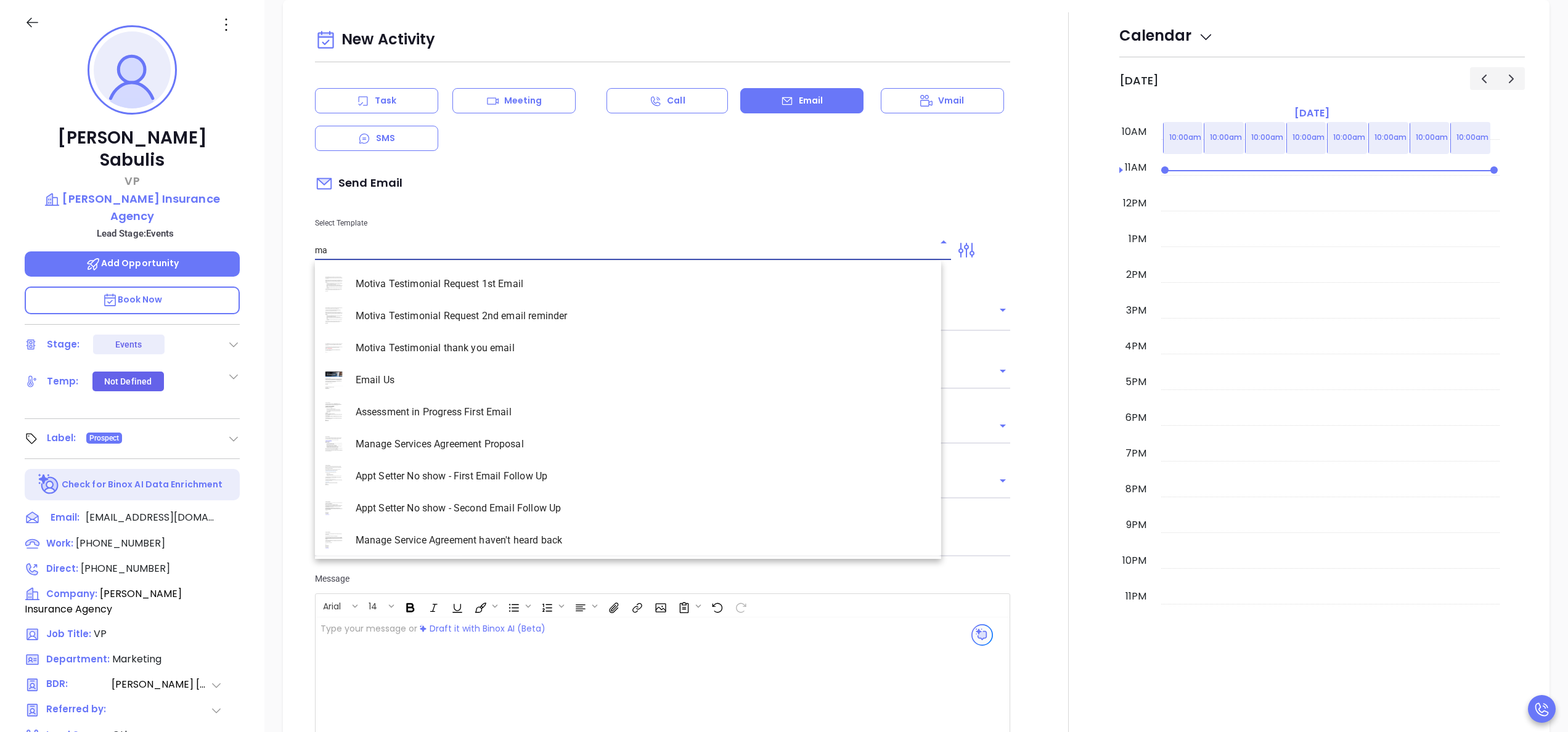
scroll to position [1667, 0]
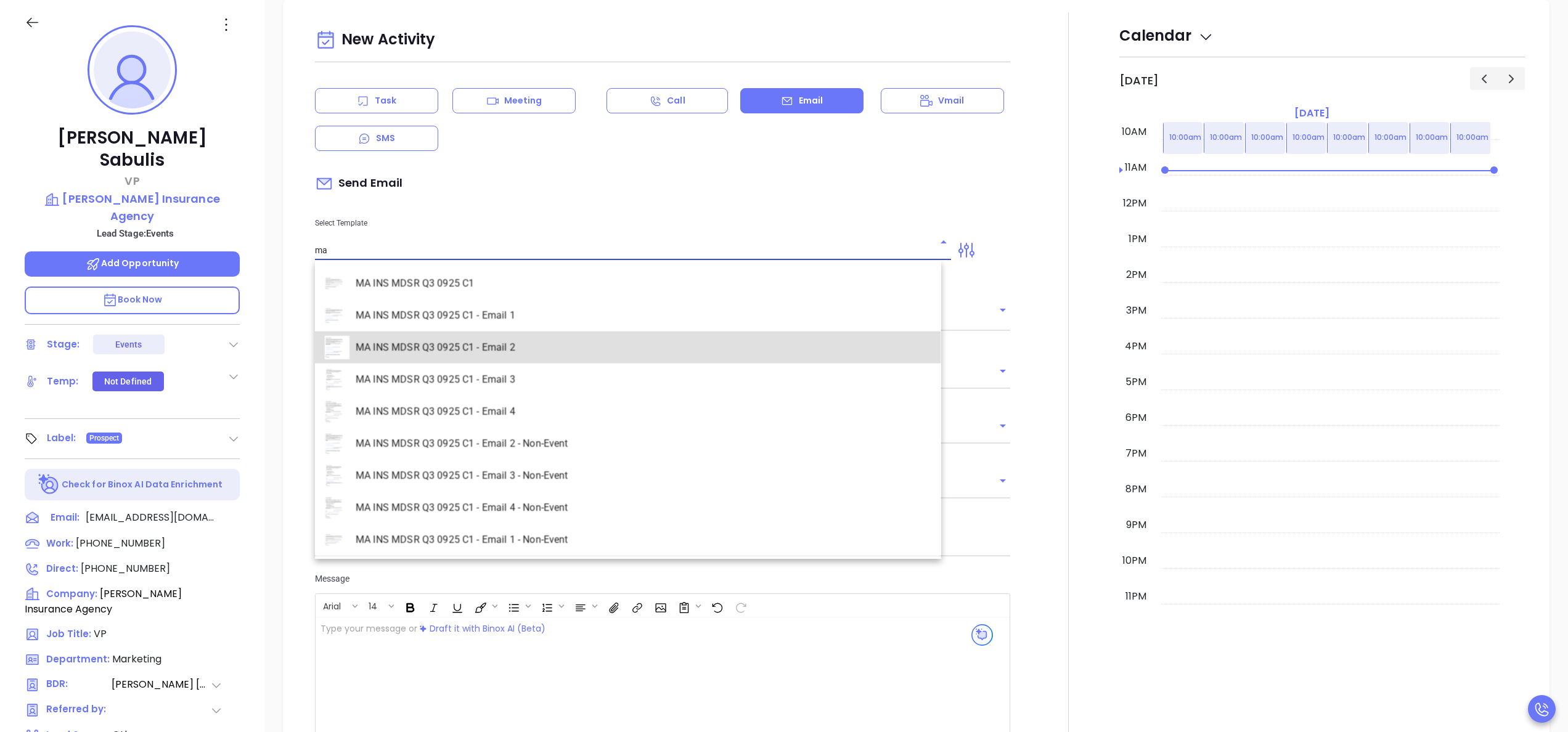
type input "MA INS MDSR Q3 0925 C1 - Email 2"
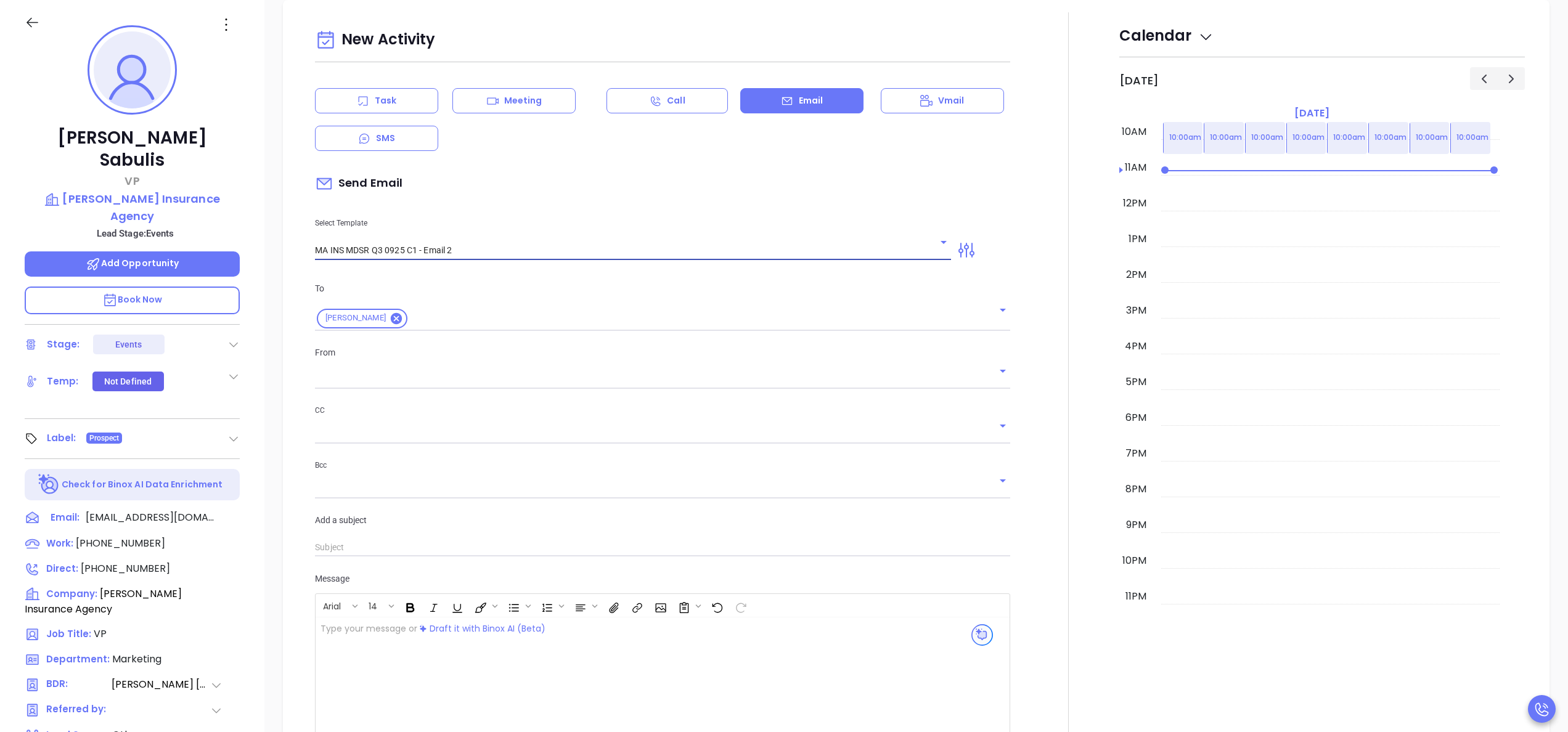
type input "Tricia, here’s the MA compliance checklist we mentioned"
type input "MA INS MDSR Q3 0925 C1 - Email 2"
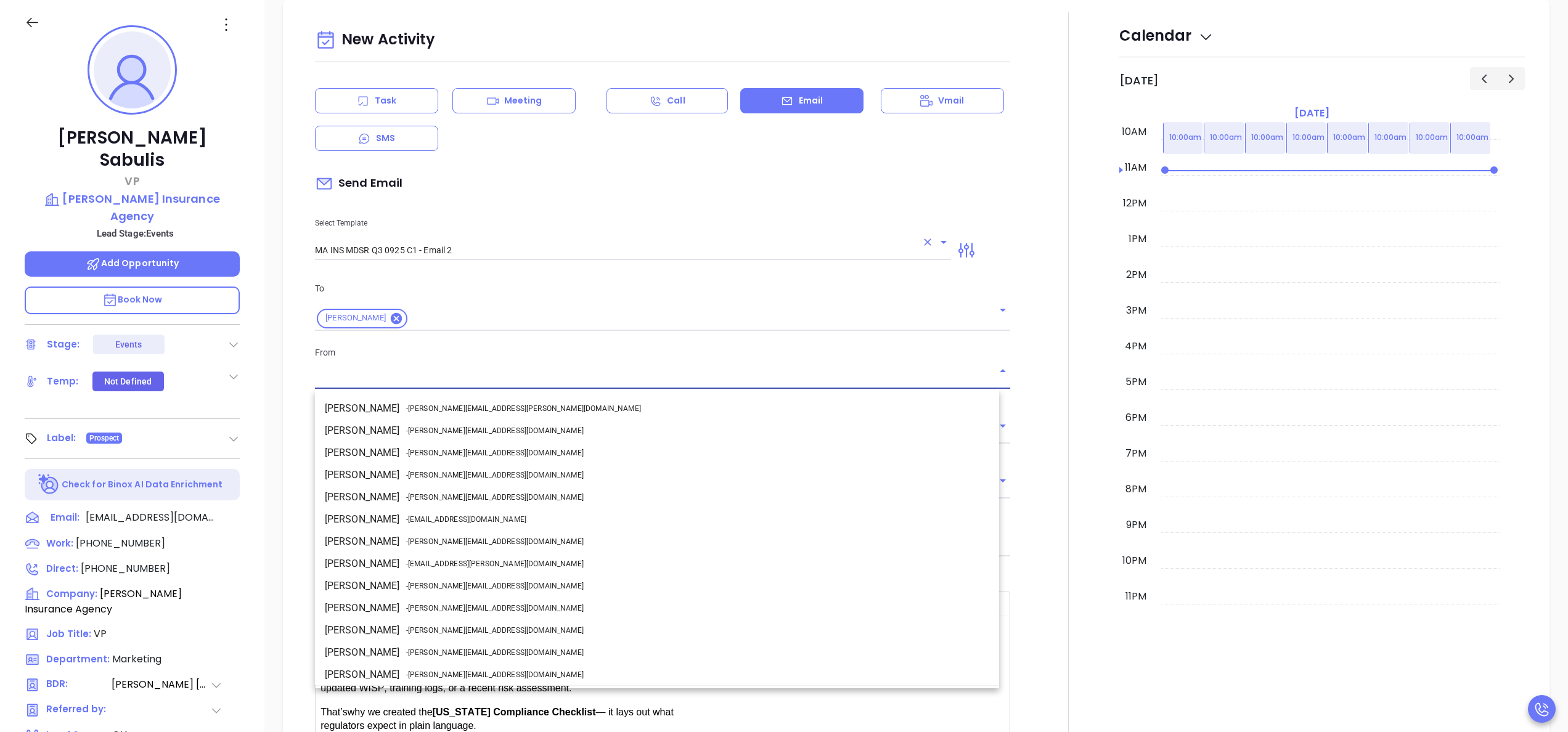
click at [462, 378] on input "text" at bounding box center [653, 380] width 677 height 18
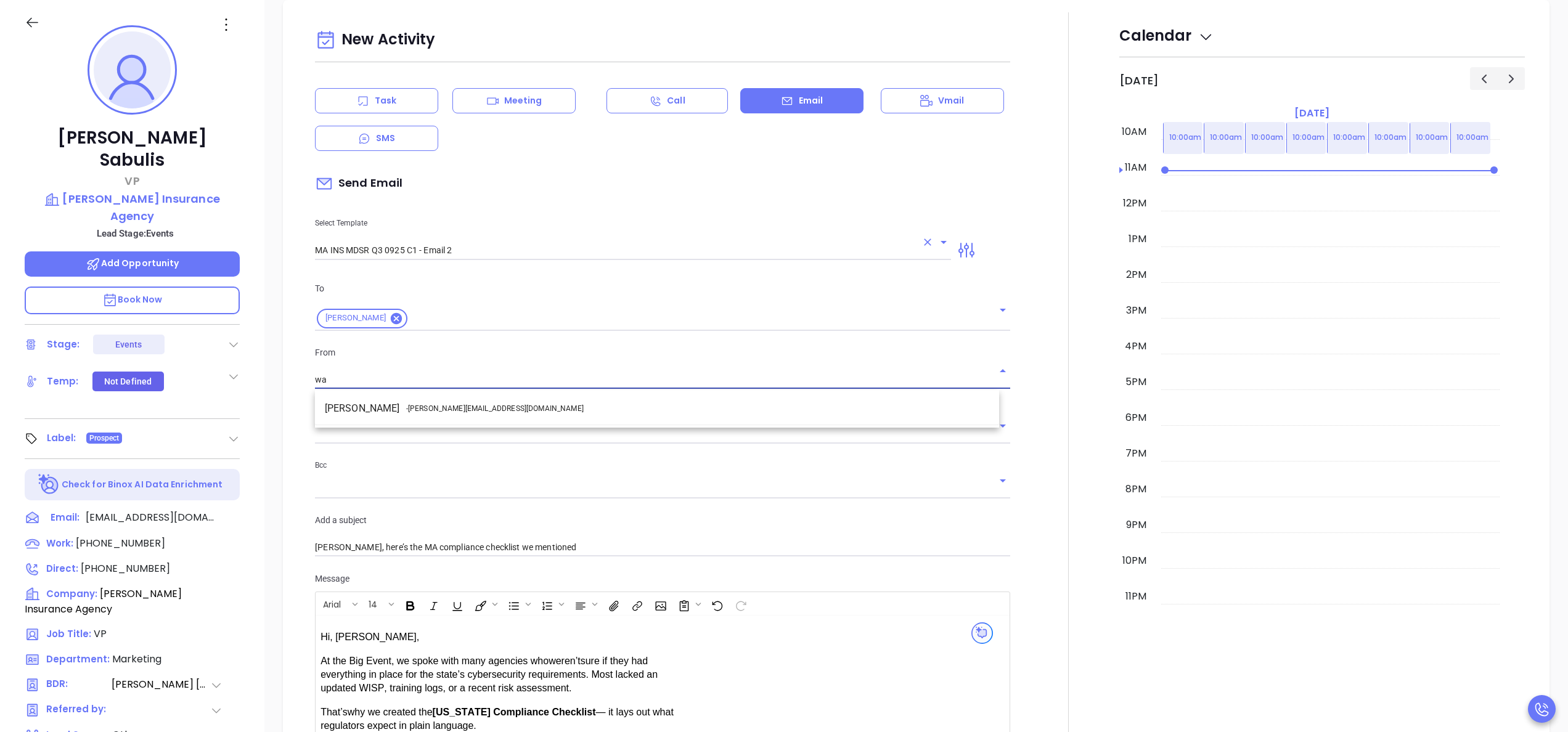
click at [409, 412] on span "- walter@motiva.net" at bounding box center [494, 408] width 177 height 11
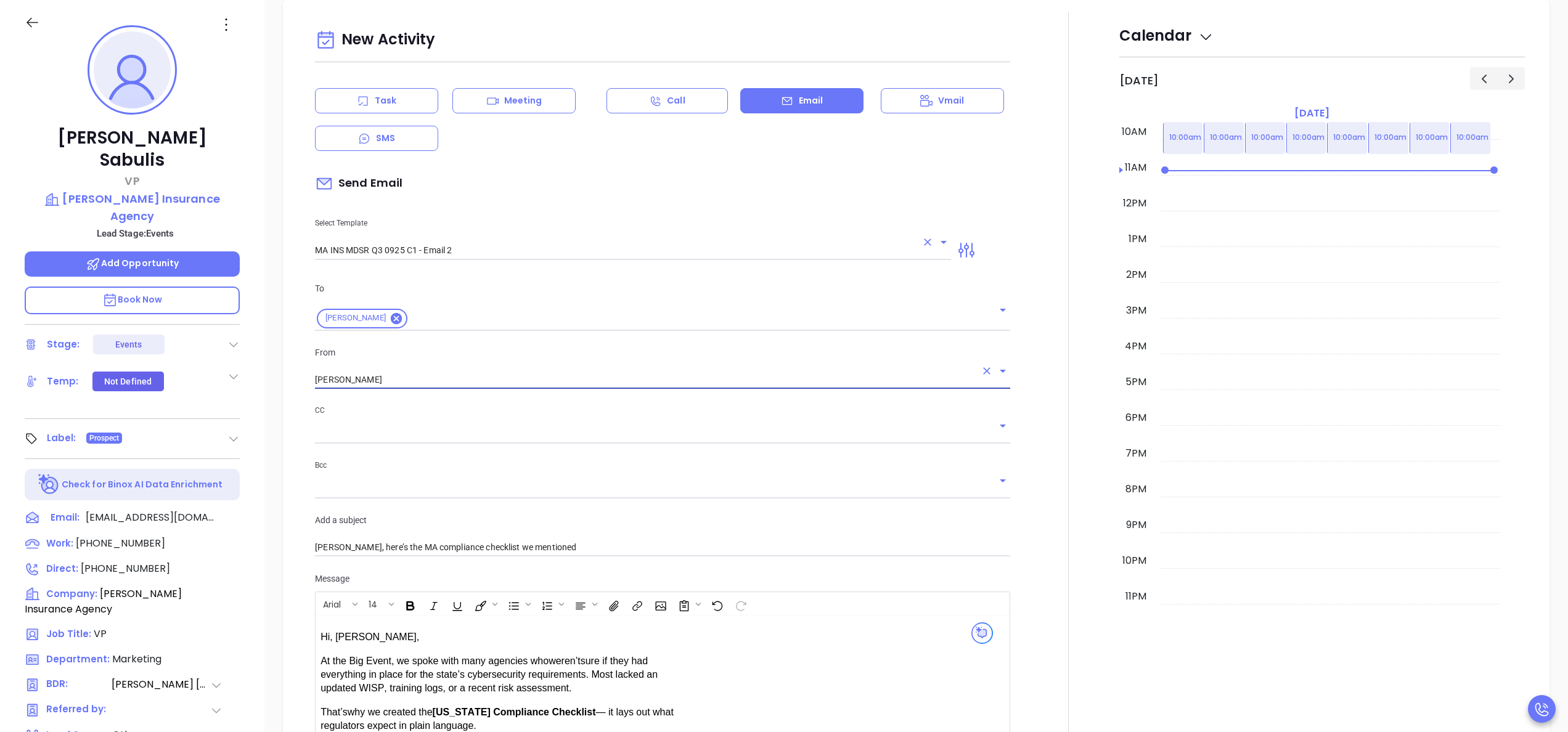
type input "Walter Contreras"
click at [1021, 395] on div at bounding box center [1068, 494] width 101 height 965
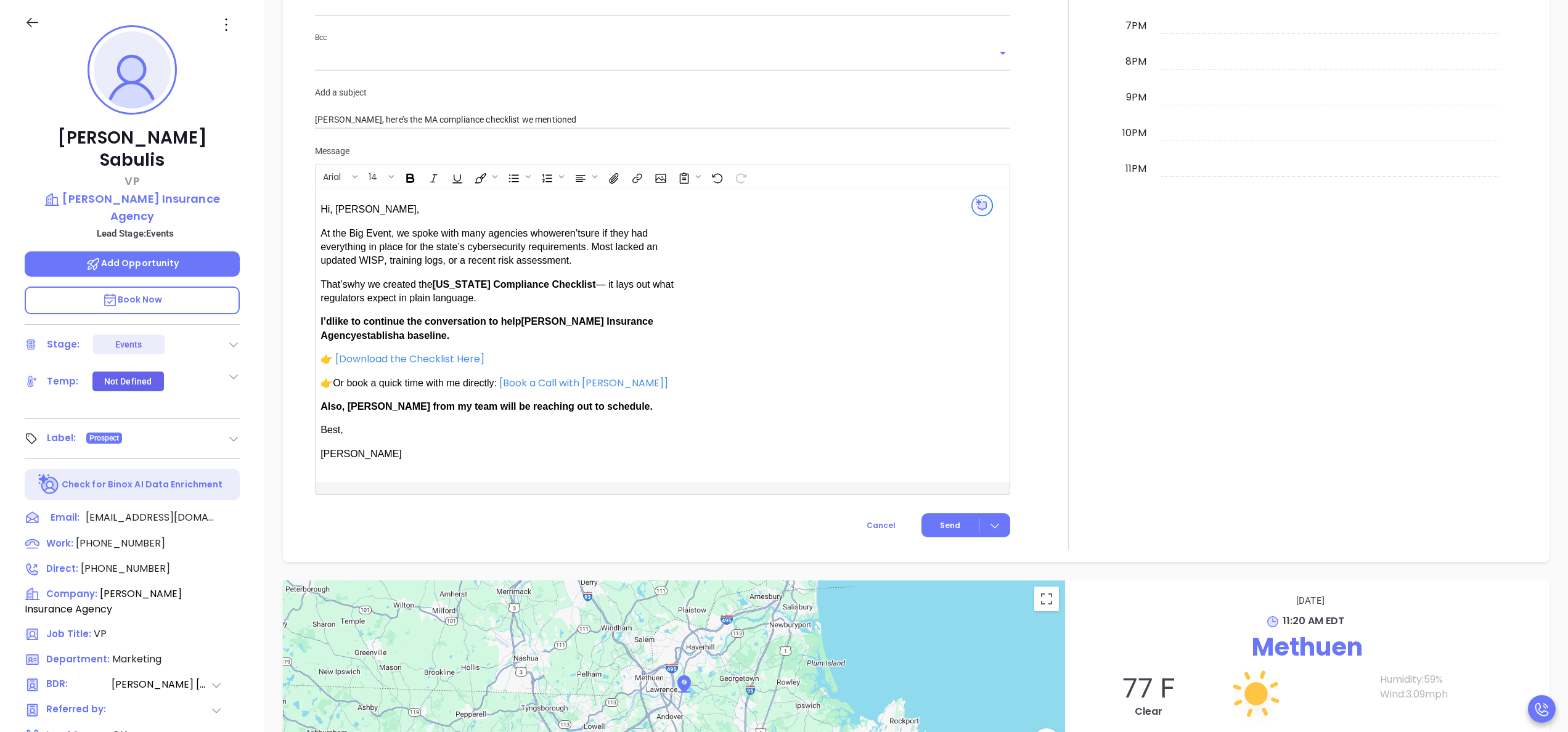
scroll to position [1021, 0]
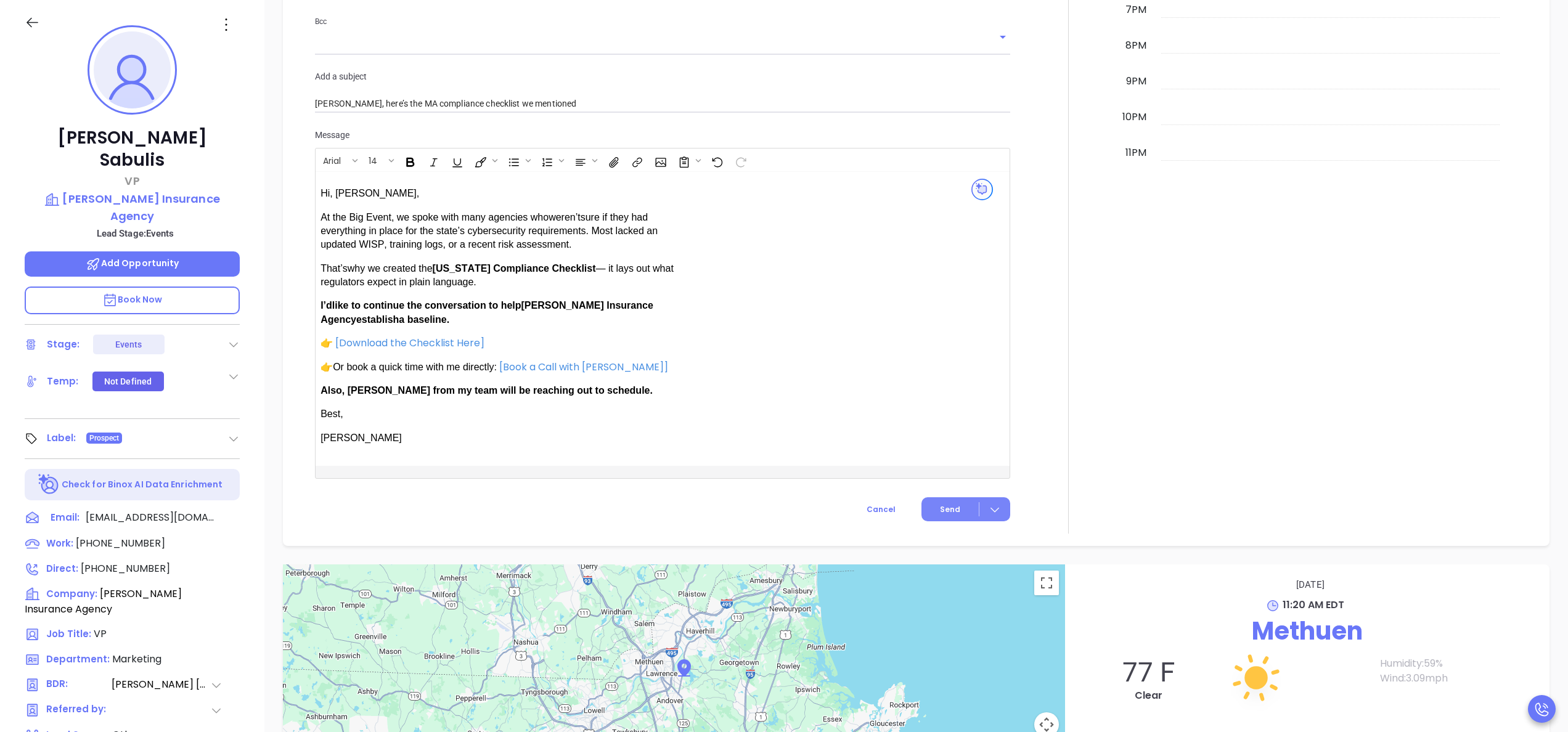
click at [927, 510] on button "Send" at bounding box center [965, 509] width 89 height 24
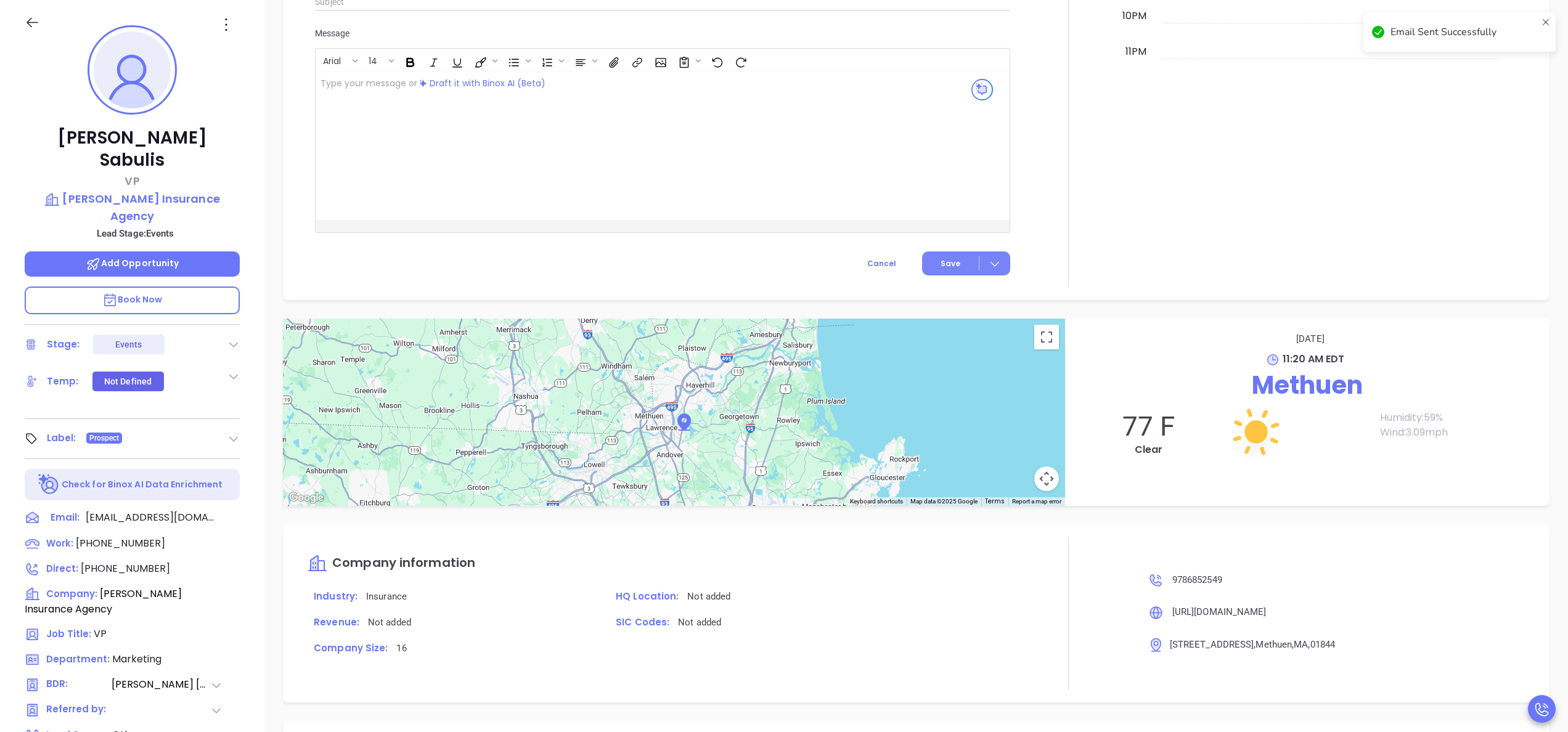
scroll to position [920, 0]
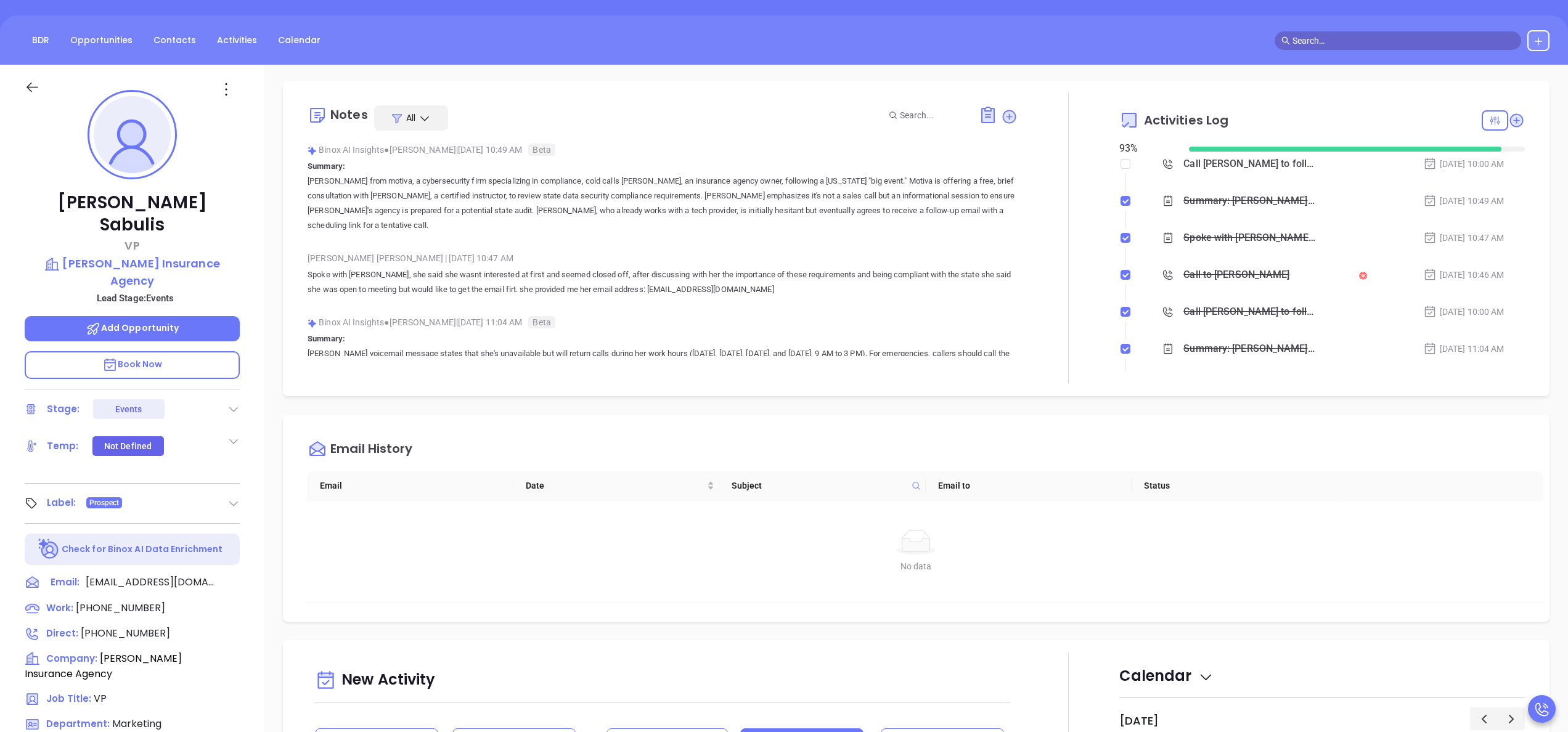
scroll to position [0, 0]
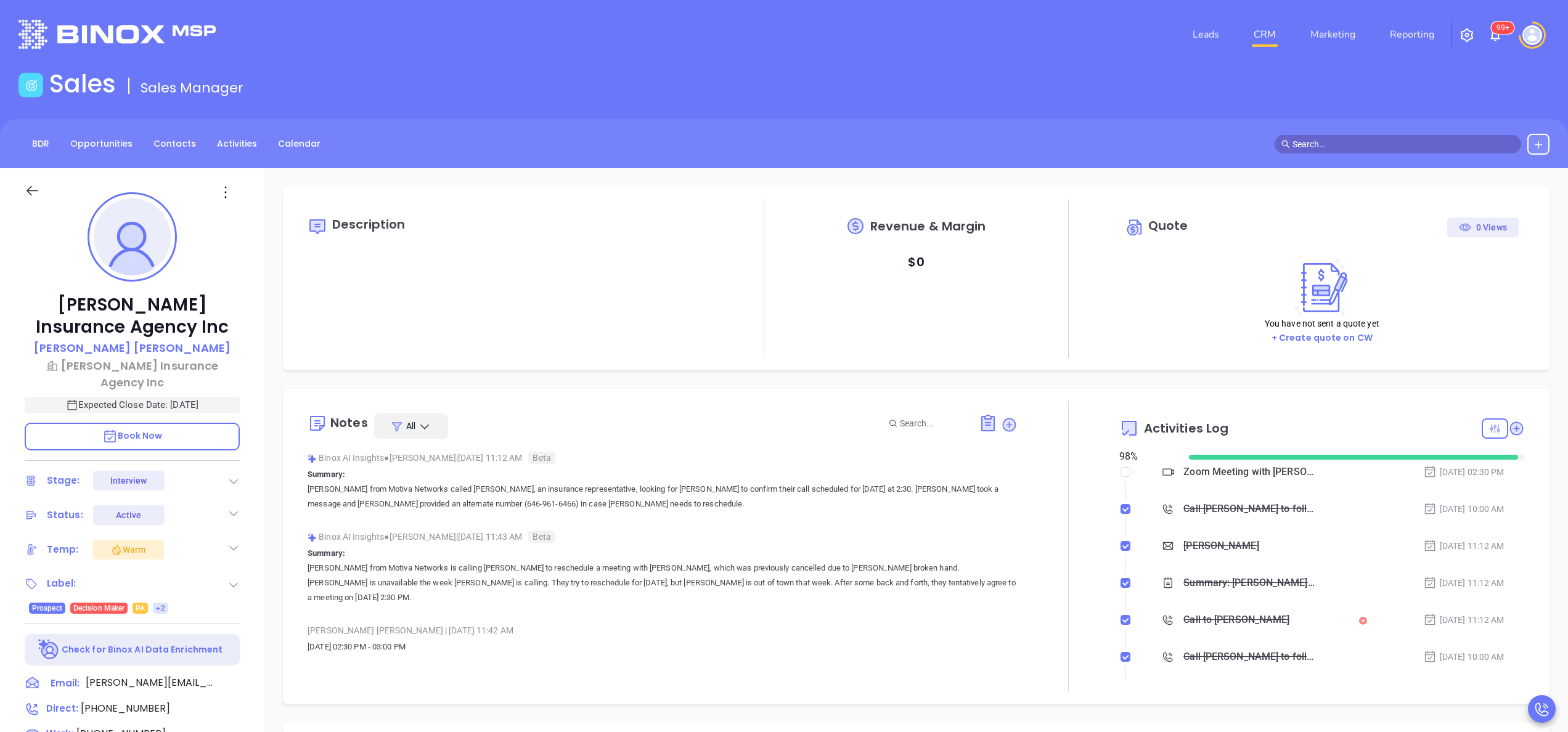
type input "[PERSON_NAME]"
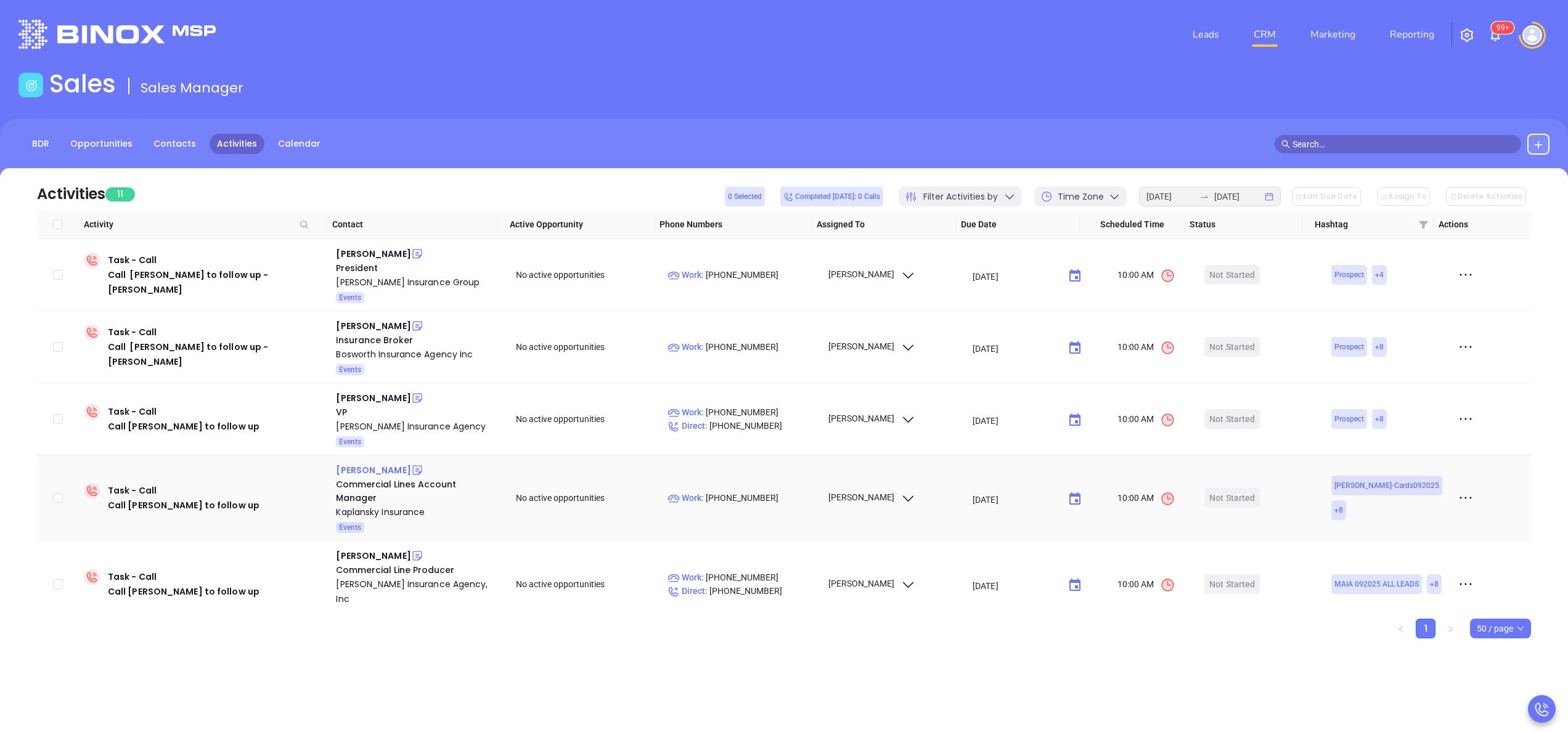
click at [363, 471] on div "[PERSON_NAME]" at bounding box center [373, 470] width 74 height 15
click at [370, 505] on div "Kaplansky Insurance" at bounding box center [417, 512] width 163 height 15
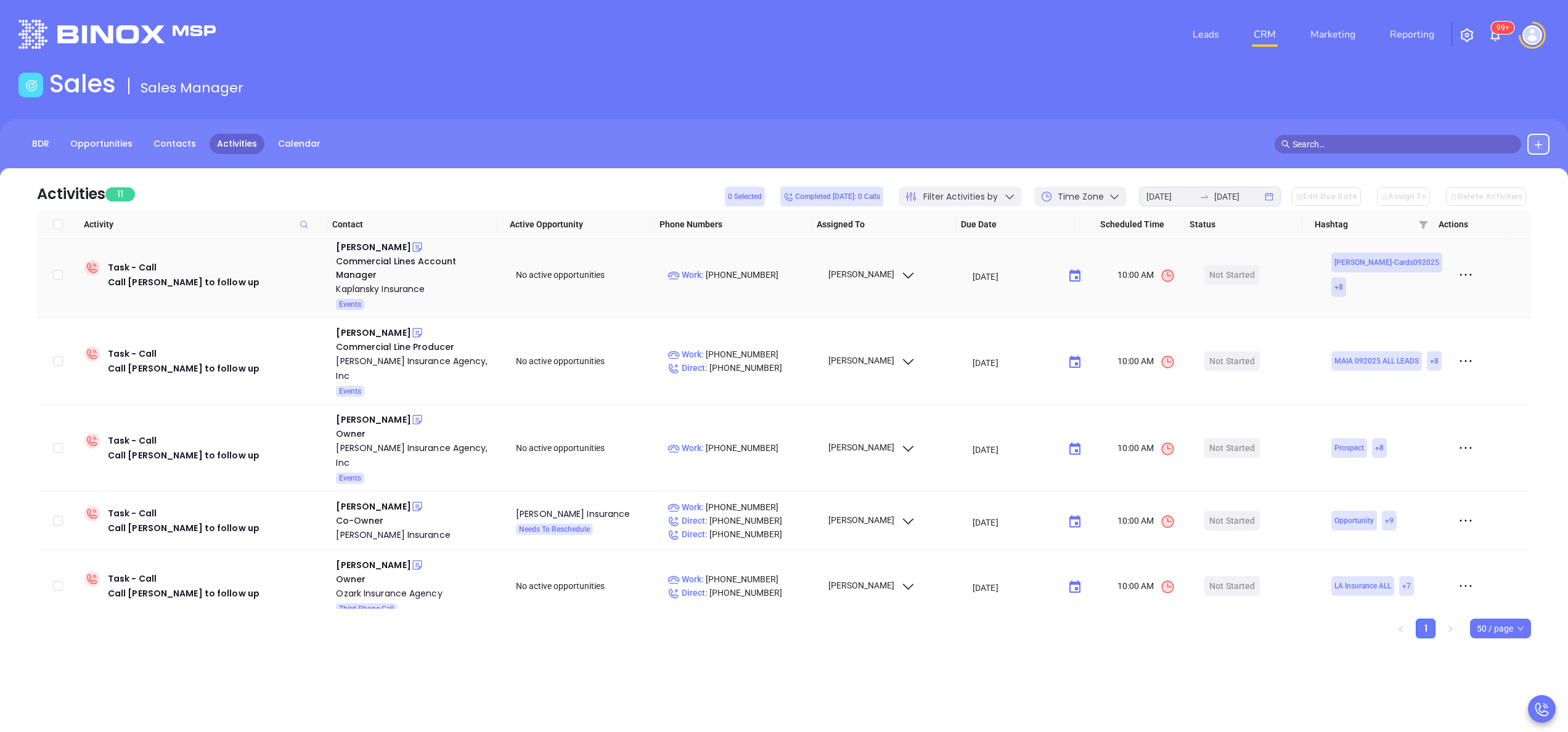
scroll to position [247, 0]
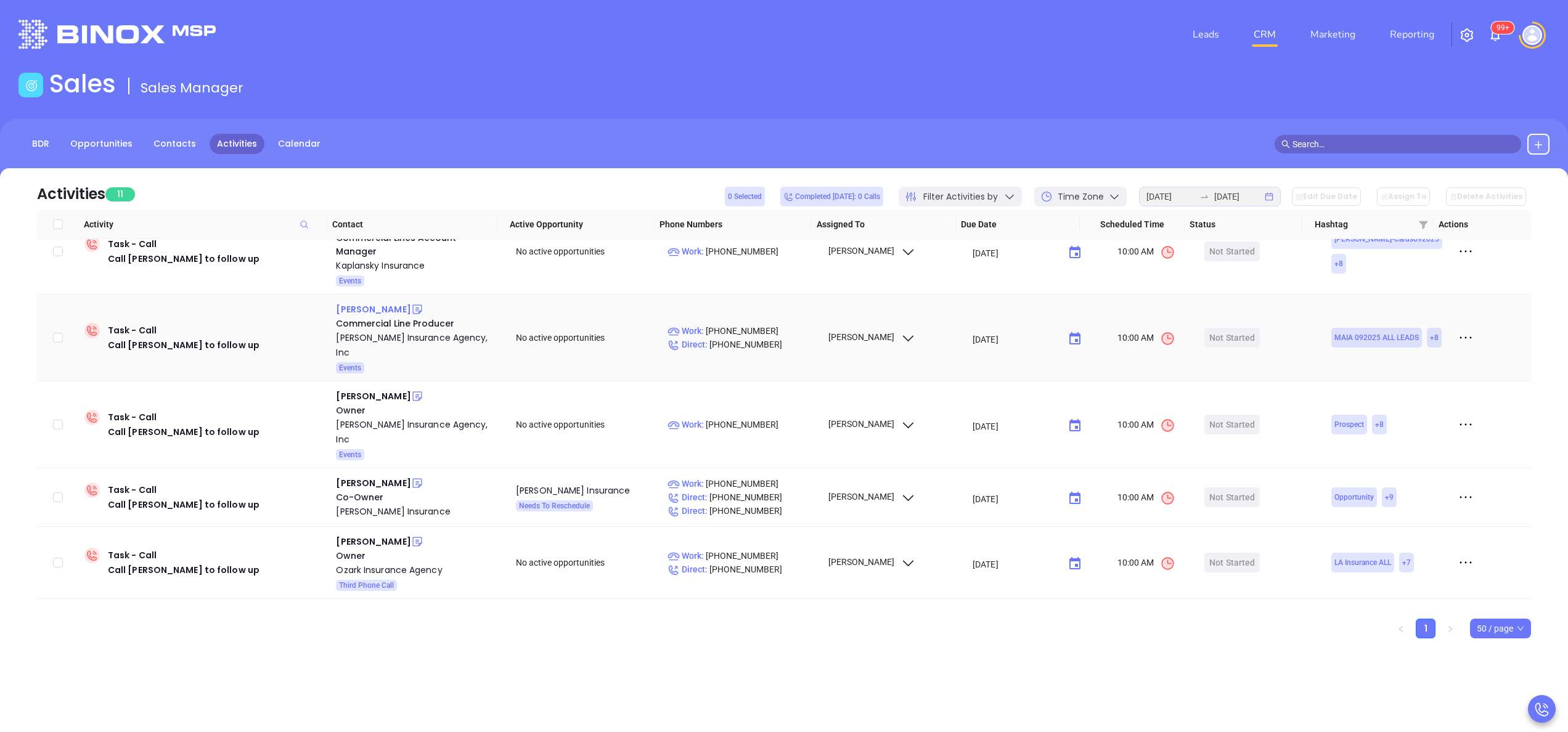
click at [360, 302] on div "[PERSON_NAME]" at bounding box center [373, 310] width 74 height 15
click at [363, 332] on div "[PERSON_NAME] Insurance Agency, Inc" at bounding box center [417, 344] width 163 height 30
click at [344, 389] on div "[PERSON_NAME]" at bounding box center [373, 397] width 74 height 15
click at [373, 417] on div "[PERSON_NAME] Insurance Agency, Inc" at bounding box center [417, 431] width 163 height 30
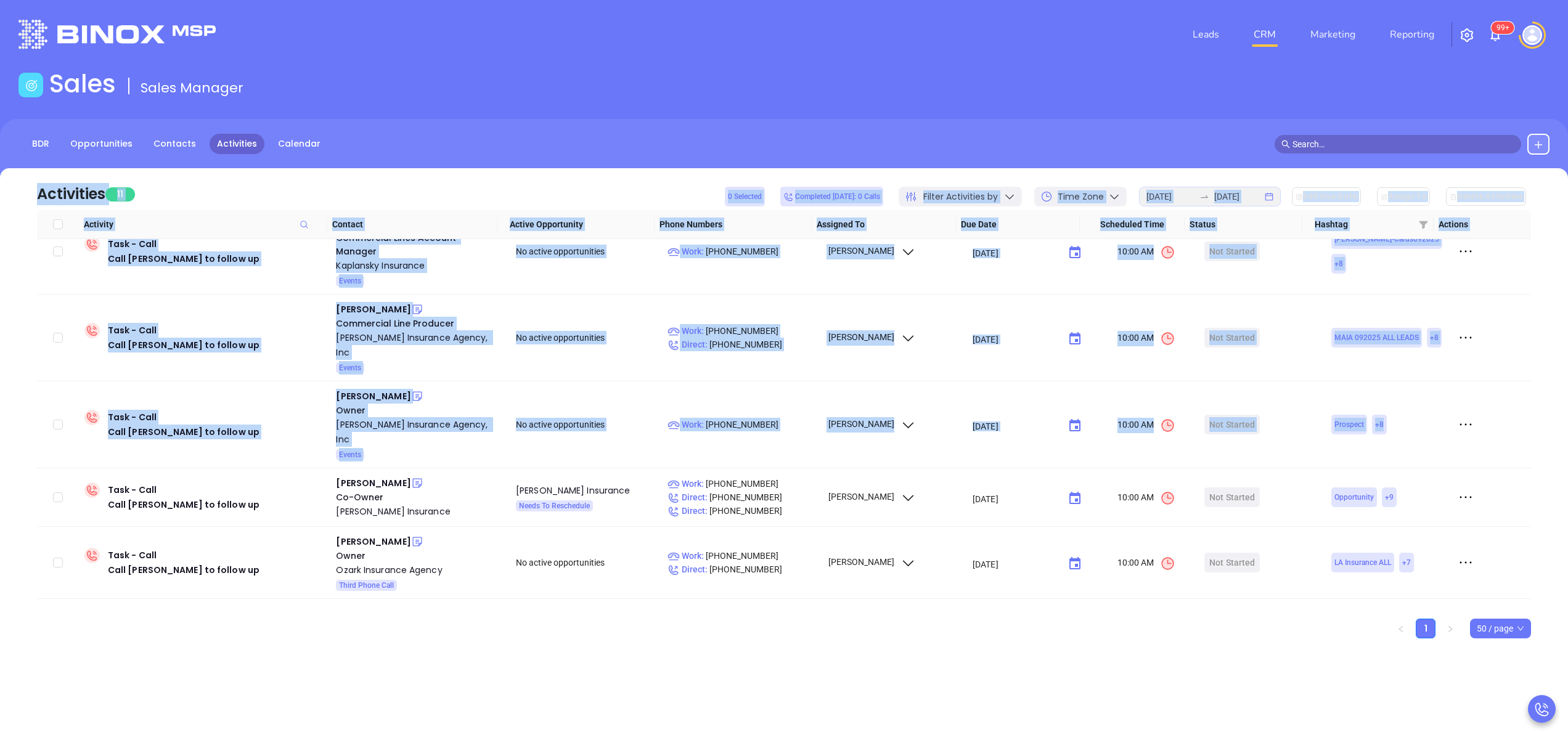
scroll to position [0, 0]
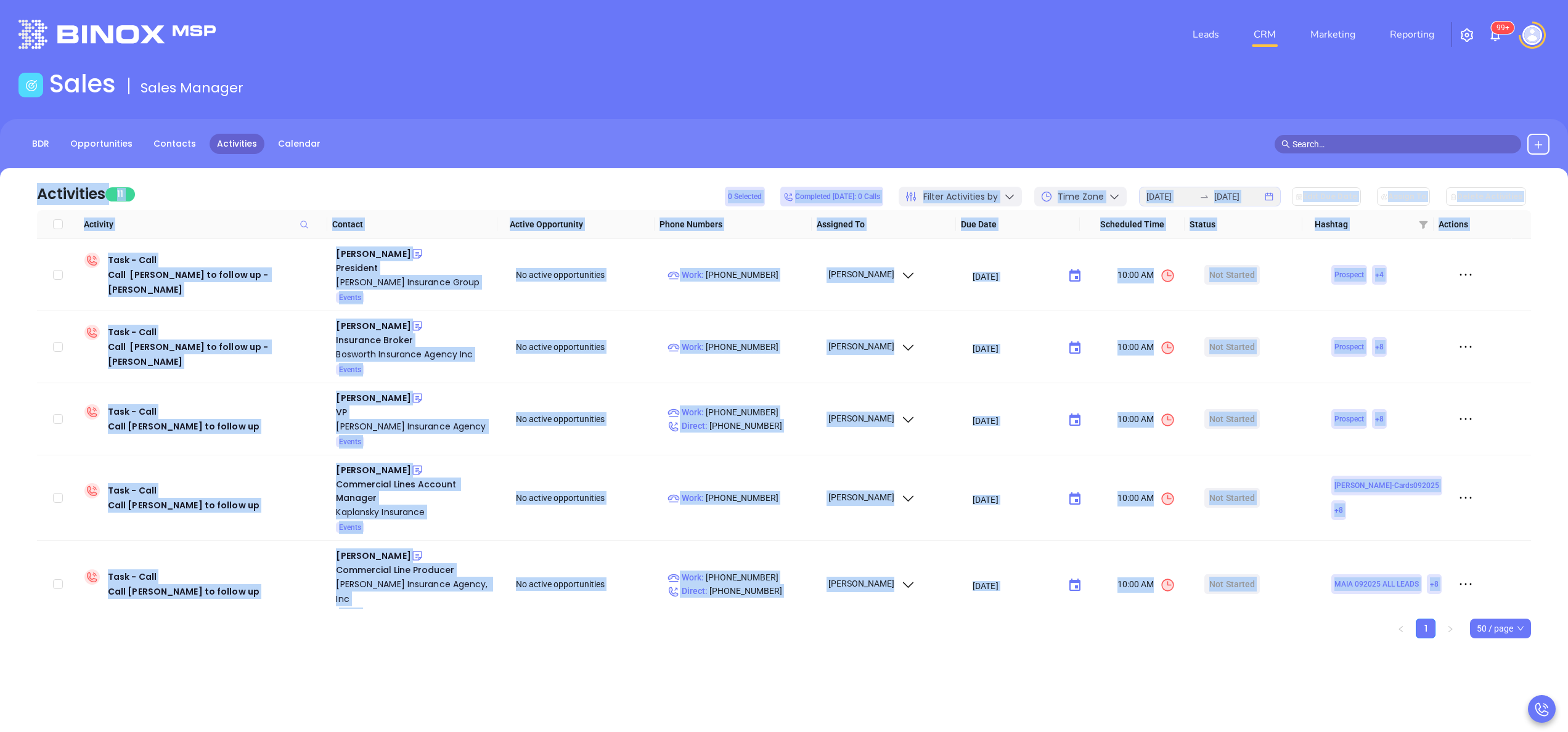
drag, startPoint x: 1511, startPoint y: 429, endPoint x: 1526, endPoint y: 104, distance: 325.3
click at [1526, 104] on main "Sales Sales Manager BDR Opportunities Contacts Activities Calendar Call Now Cal…" at bounding box center [784, 375] width 1568 height 612
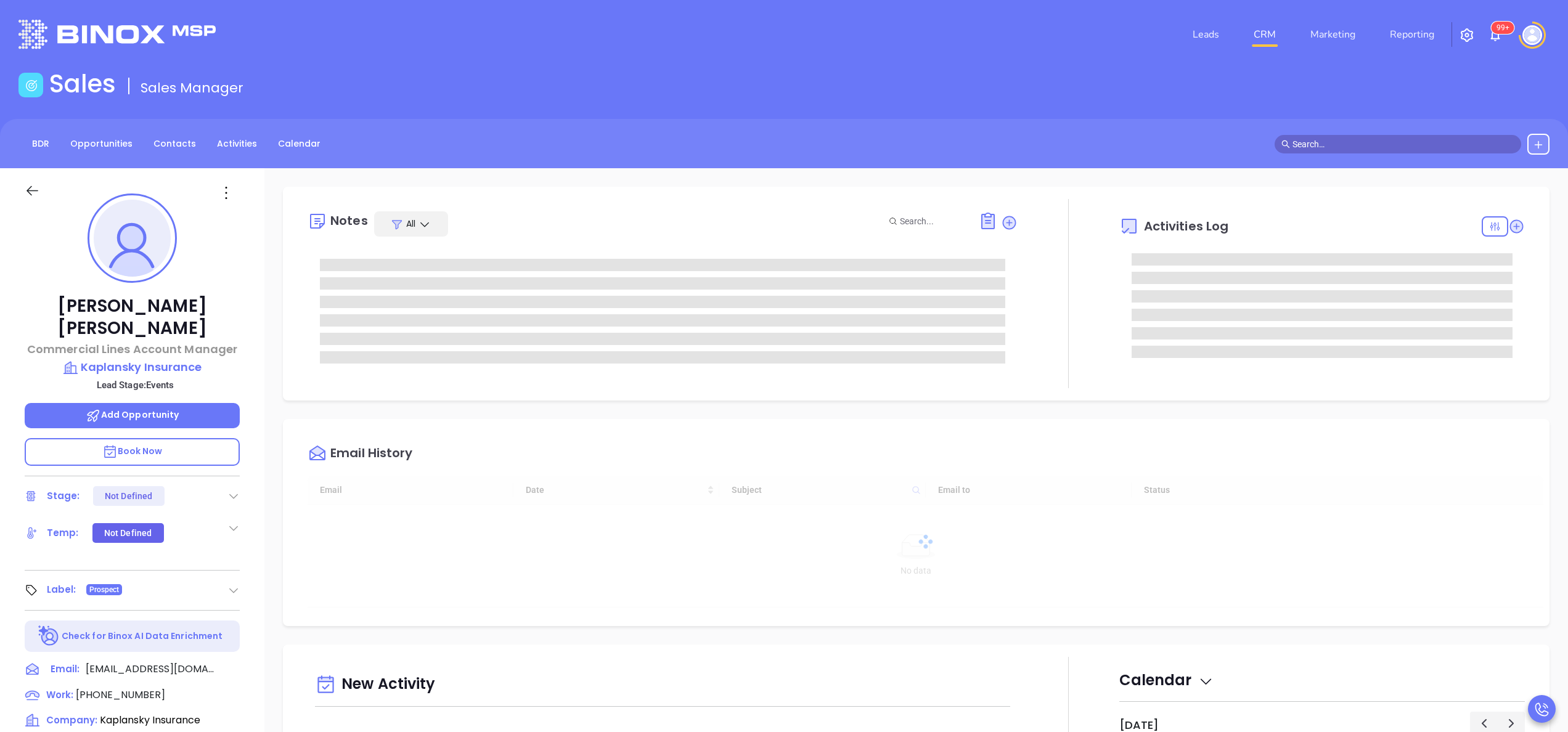
type input "[DATE]"
type input "[PERSON_NAME]"
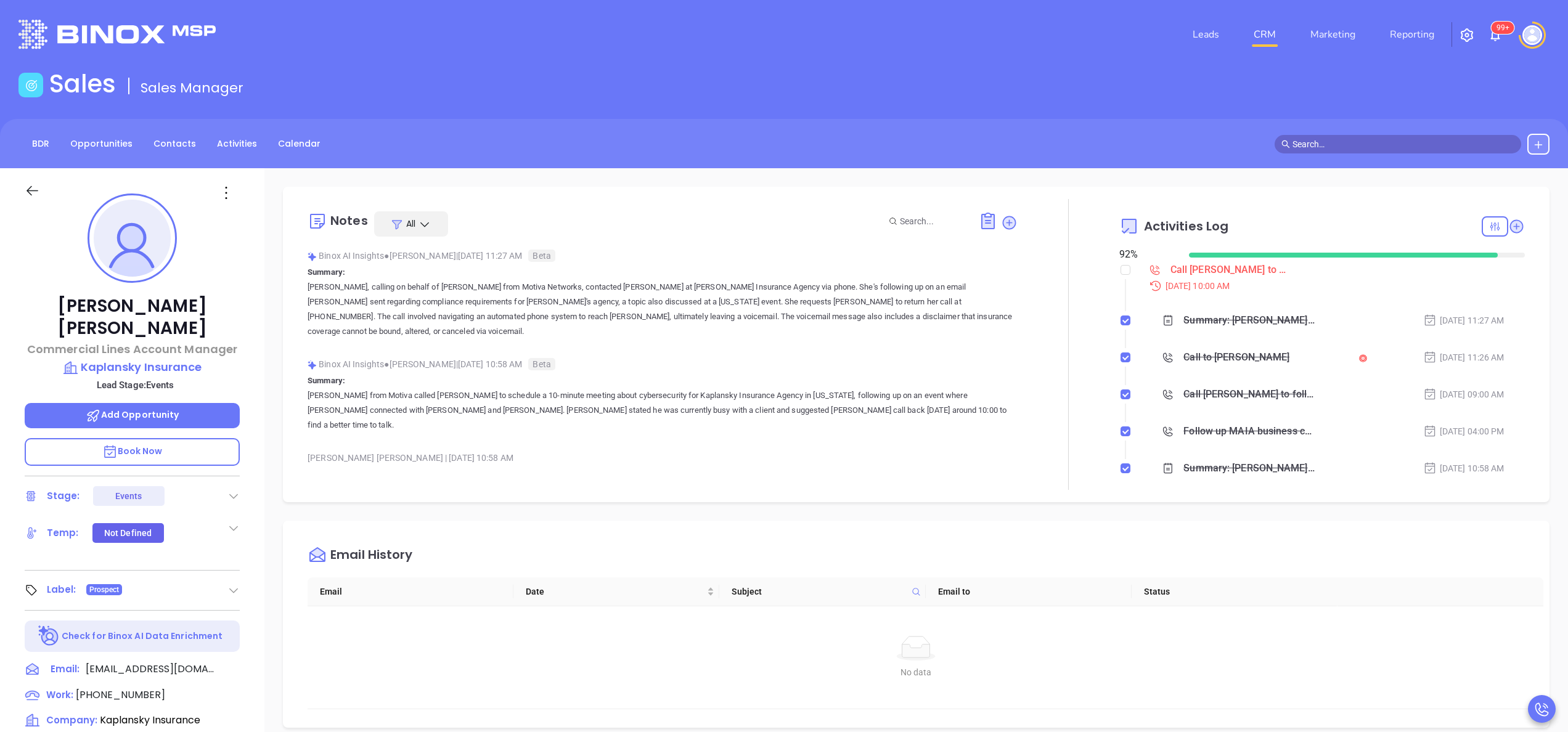
click at [595, 383] on p "Summary: [PERSON_NAME] from Motiva called [PERSON_NAME] to schedule a 10-minute…" at bounding box center [662, 403] width 710 height 59
drag, startPoint x: 595, startPoint y: 383, endPoint x: 560, endPoint y: 385, distance: 35.1
click at [560, 385] on p "Summary: [PERSON_NAME] from Motiva called [PERSON_NAME] to schedule a 10-minute…" at bounding box center [662, 403] width 710 height 59
click at [122, 687] on span "[PHONE_NUMBER]" at bounding box center [120, 694] width 89 height 14
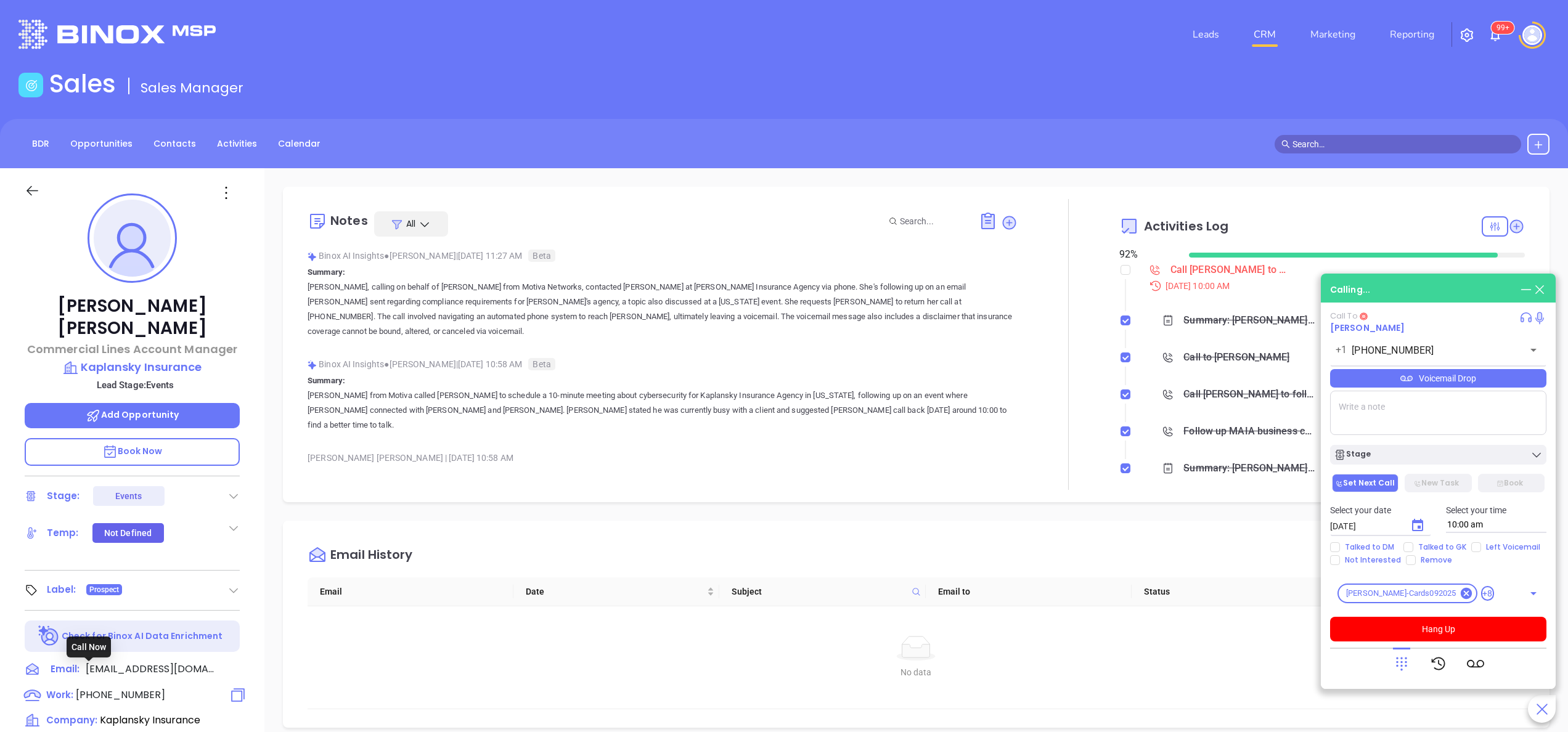
type input "[PHONE_NUMBER]"
click at [1459, 628] on button "Hang Up" at bounding box center [1438, 629] width 217 height 25
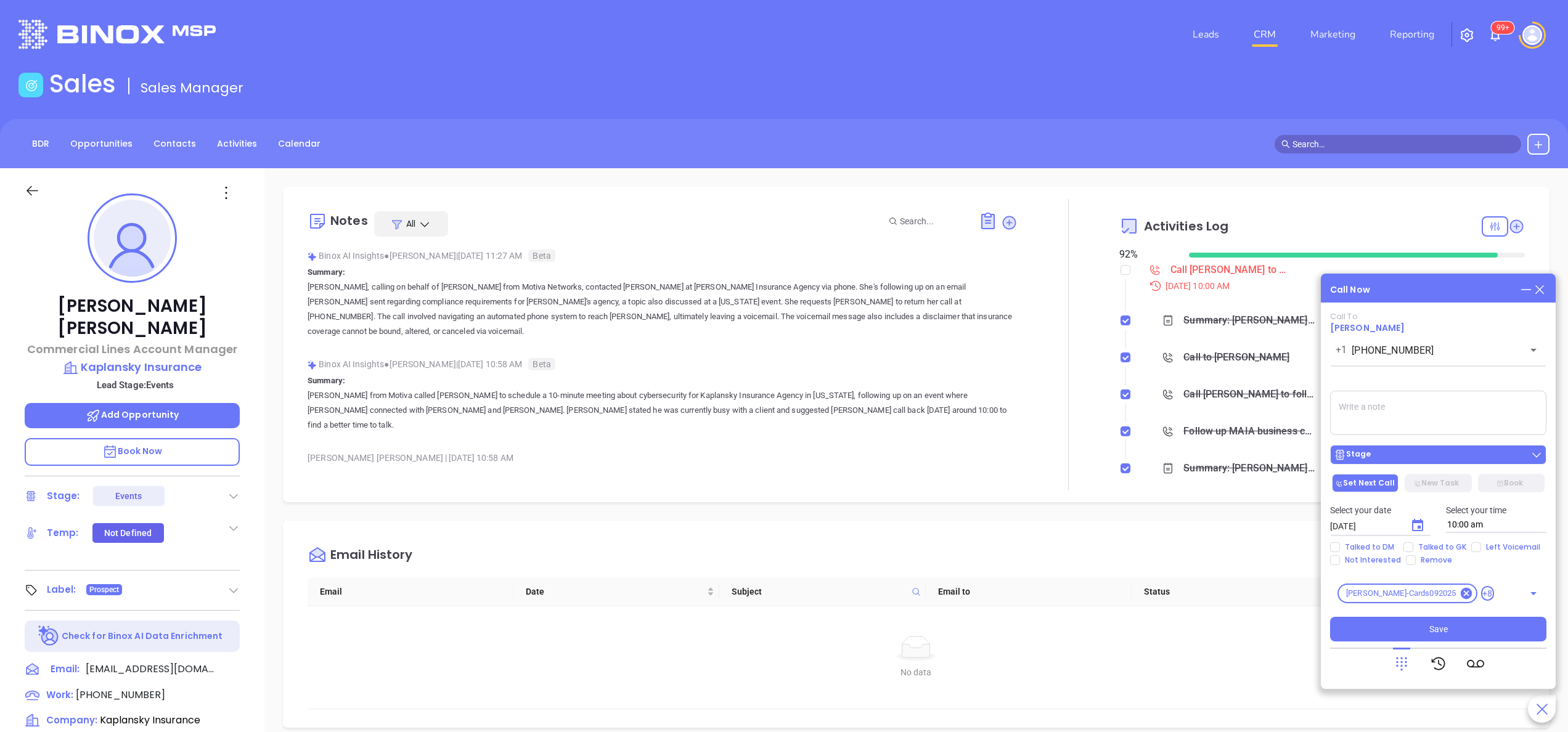
click at [1401, 454] on div "Stage" at bounding box center [1438, 455] width 209 height 12
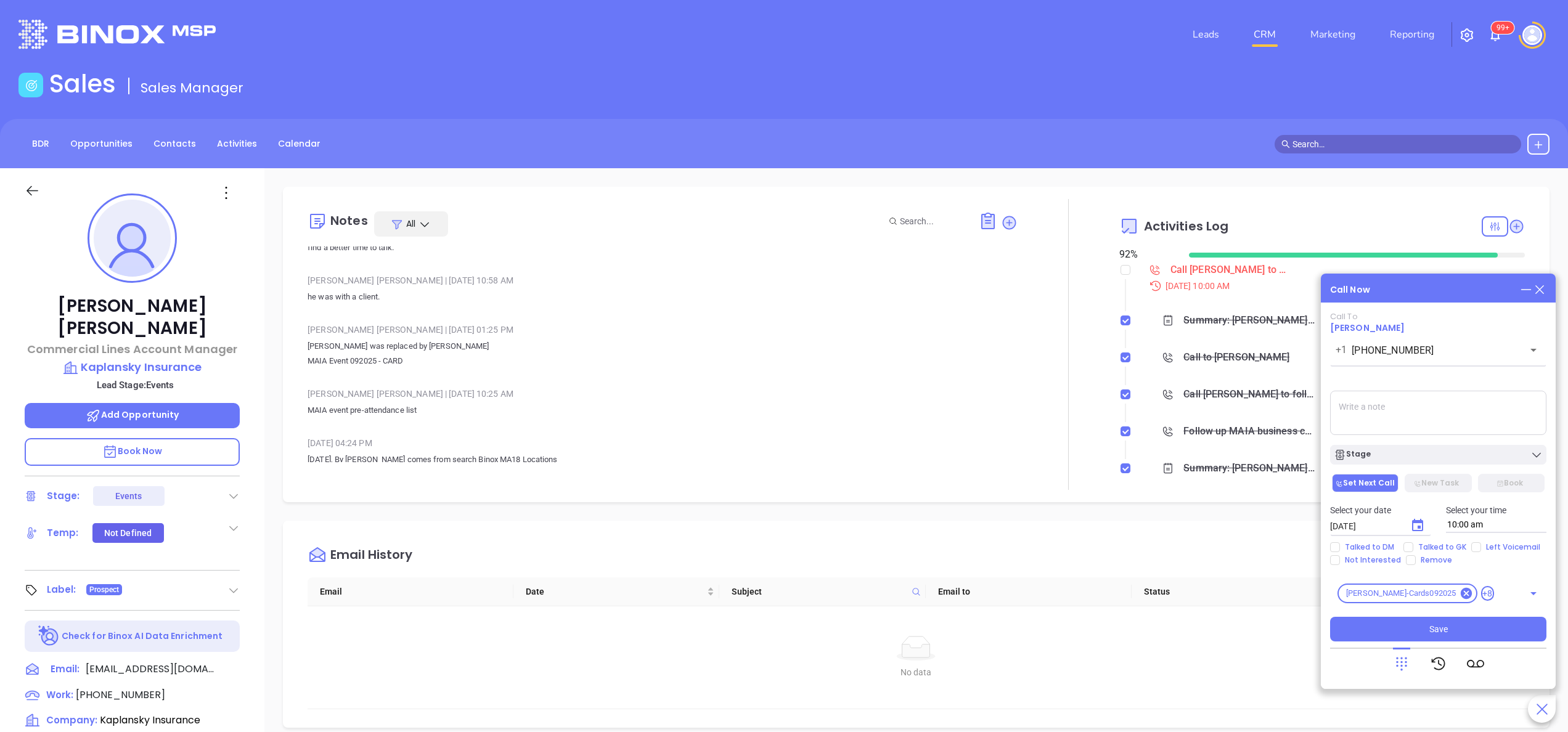
click at [800, 290] on p "he was with a client." at bounding box center [662, 297] width 710 height 15
drag, startPoint x: 800, startPoint y: 276, endPoint x: 874, endPoint y: 361, distance: 112.7
click at [874, 361] on div "Binox AI Insights ● [PERSON_NAME] | [DATE] 11:27 AM Beta Summary: [PERSON_NAME]…" at bounding box center [662, 273] width 710 height 408
click at [874, 361] on div "[PERSON_NAME] | [DATE] 01:25 PM [PERSON_NAME] was replaced by [PERSON_NAME] MAI…" at bounding box center [662, 349] width 710 height 58
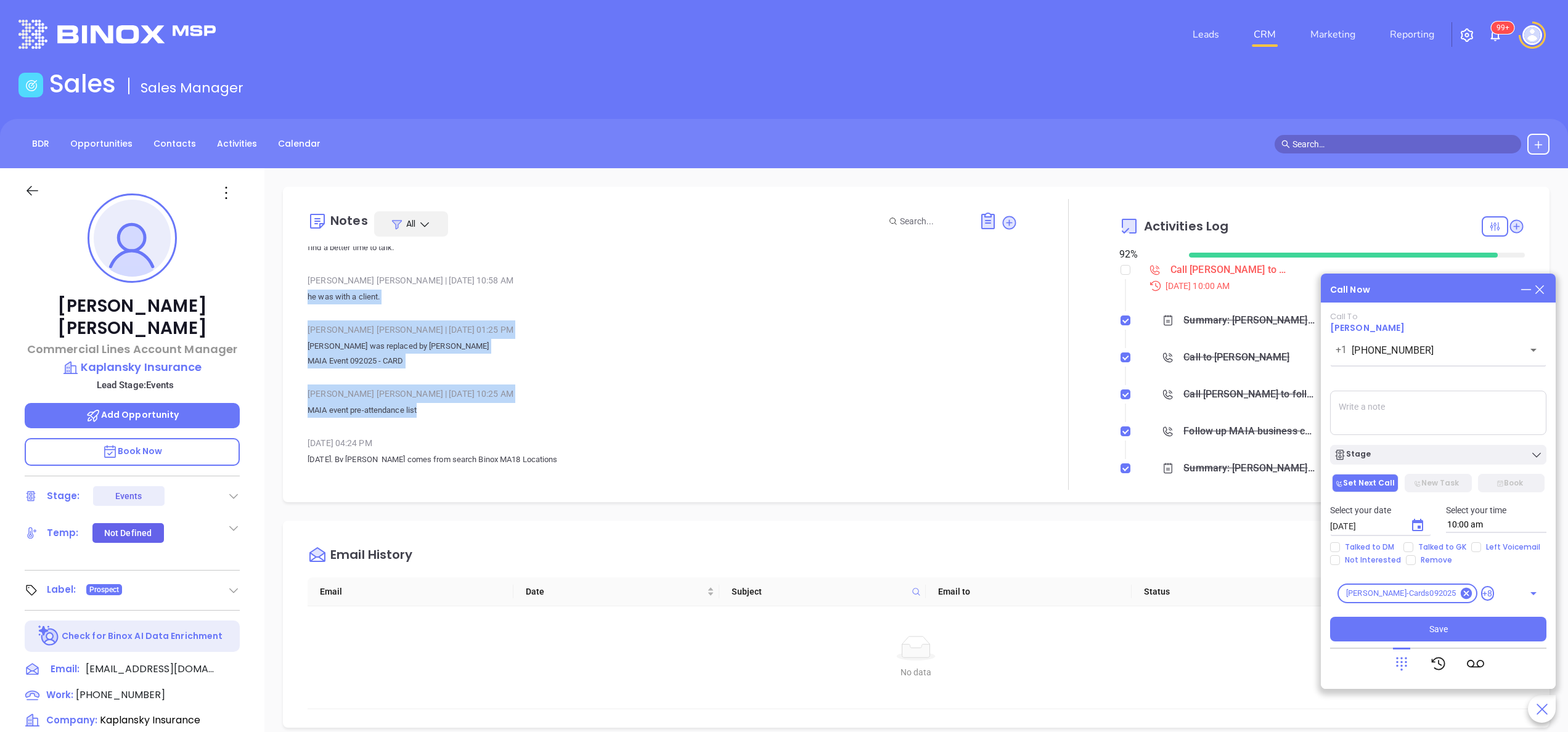
drag, startPoint x: 874, startPoint y: 361, endPoint x: 774, endPoint y: 415, distance: 113.6
click at [774, 415] on div "Binox AI Insights ● [PERSON_NAME] | [DATE] 11:27 AM Beta Summary: [PERSON_NAME]…" at bounding box center [662, 273] width 710 height 408
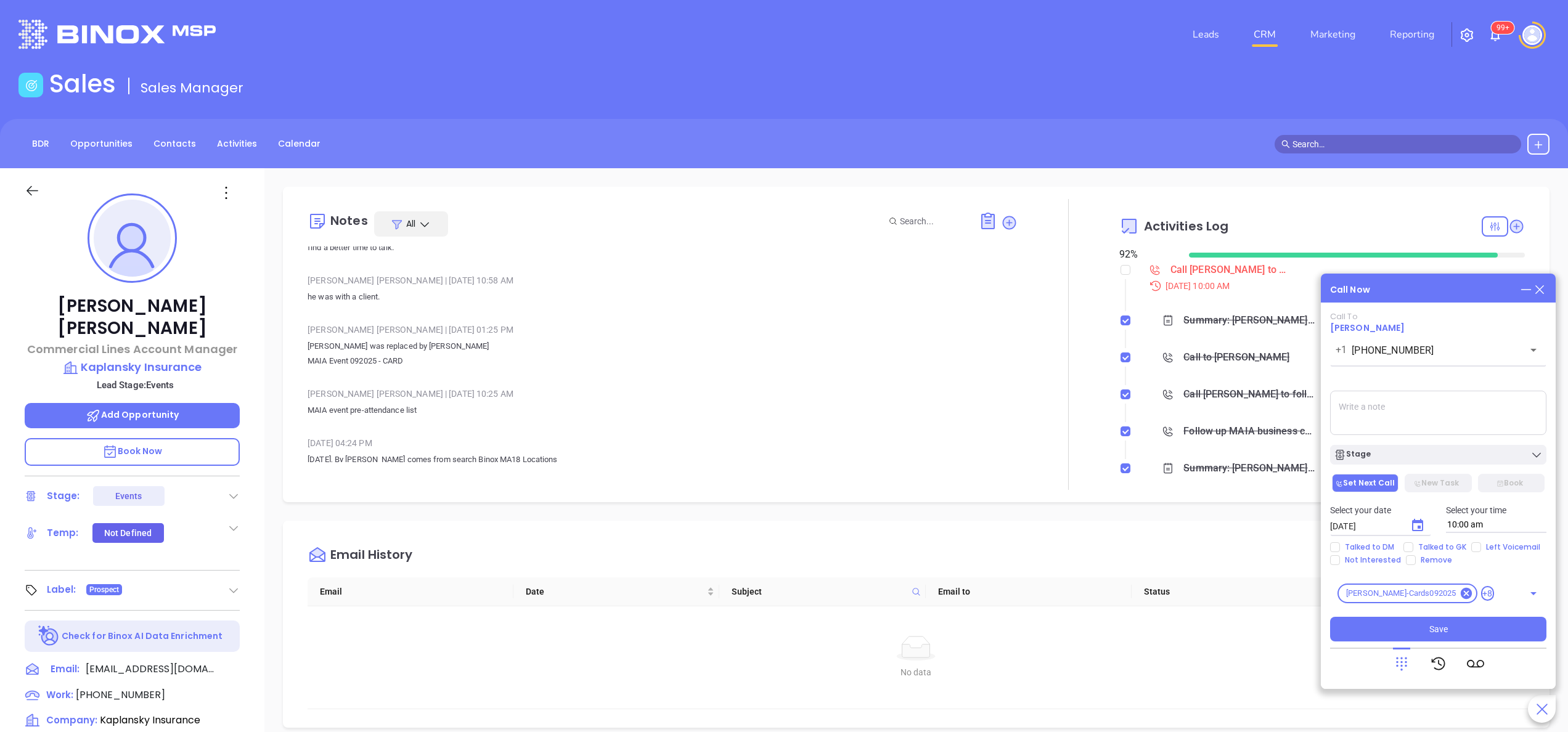
drag, startPoint x: 774, startPoint y: 415, endPoint x: 588, endPoint y: 343, distance: 199.4
click at [588, 343] on p "[PERSON_NAME] was replaced by [PERSON_NAME] MAIA Event 092025 - CARD" at bounding box center [662, 354] width 710 height 30
click at [126, 687] on span "[PHONE_NUMBER]" at bounding box center [120, 694] width 89 height 14
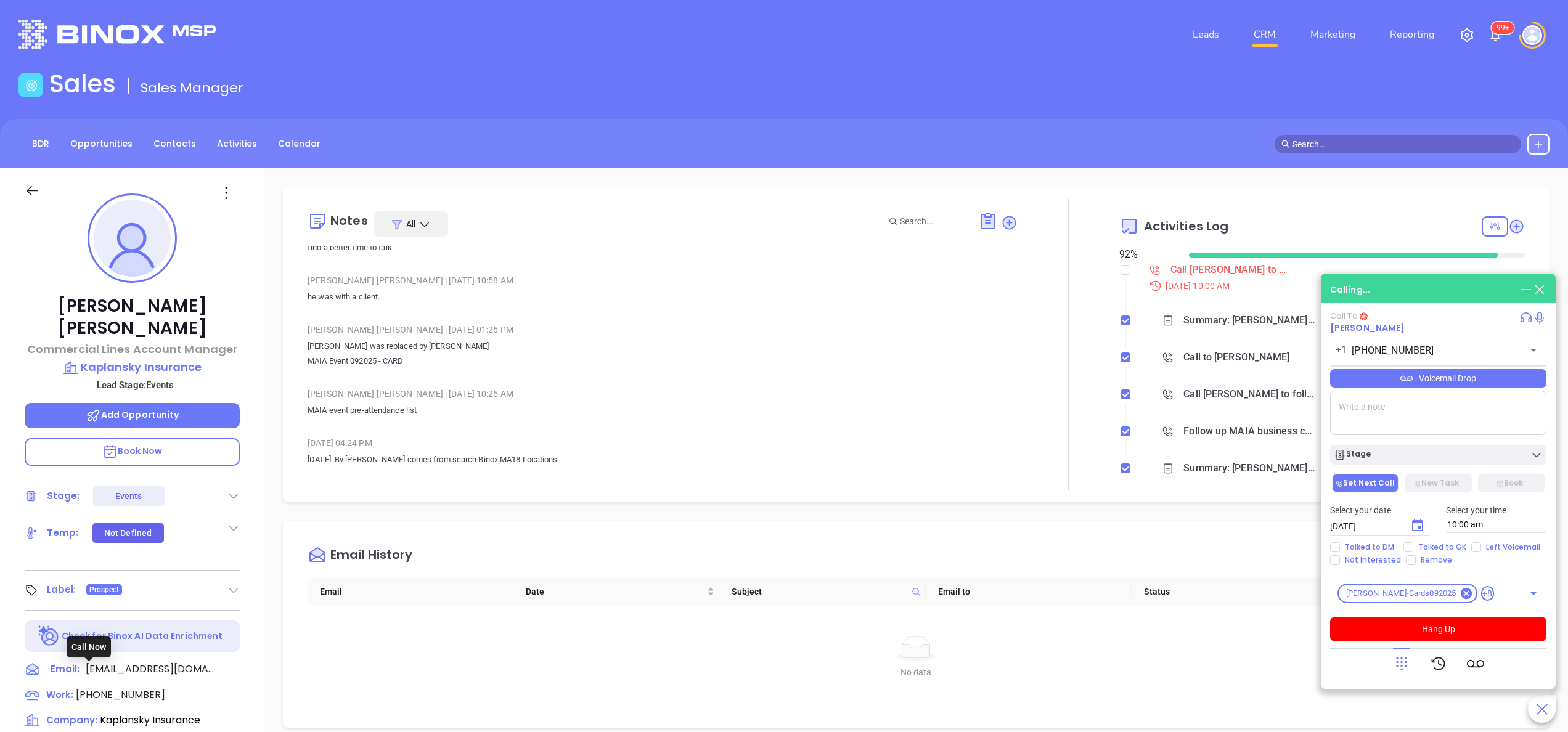
click at [787, 582] on th "Subject" at bounding box center [822, 592] width 206 height 29
click at [1400, 661] on icon at bounding box center [1401, 664] width 11 height 14
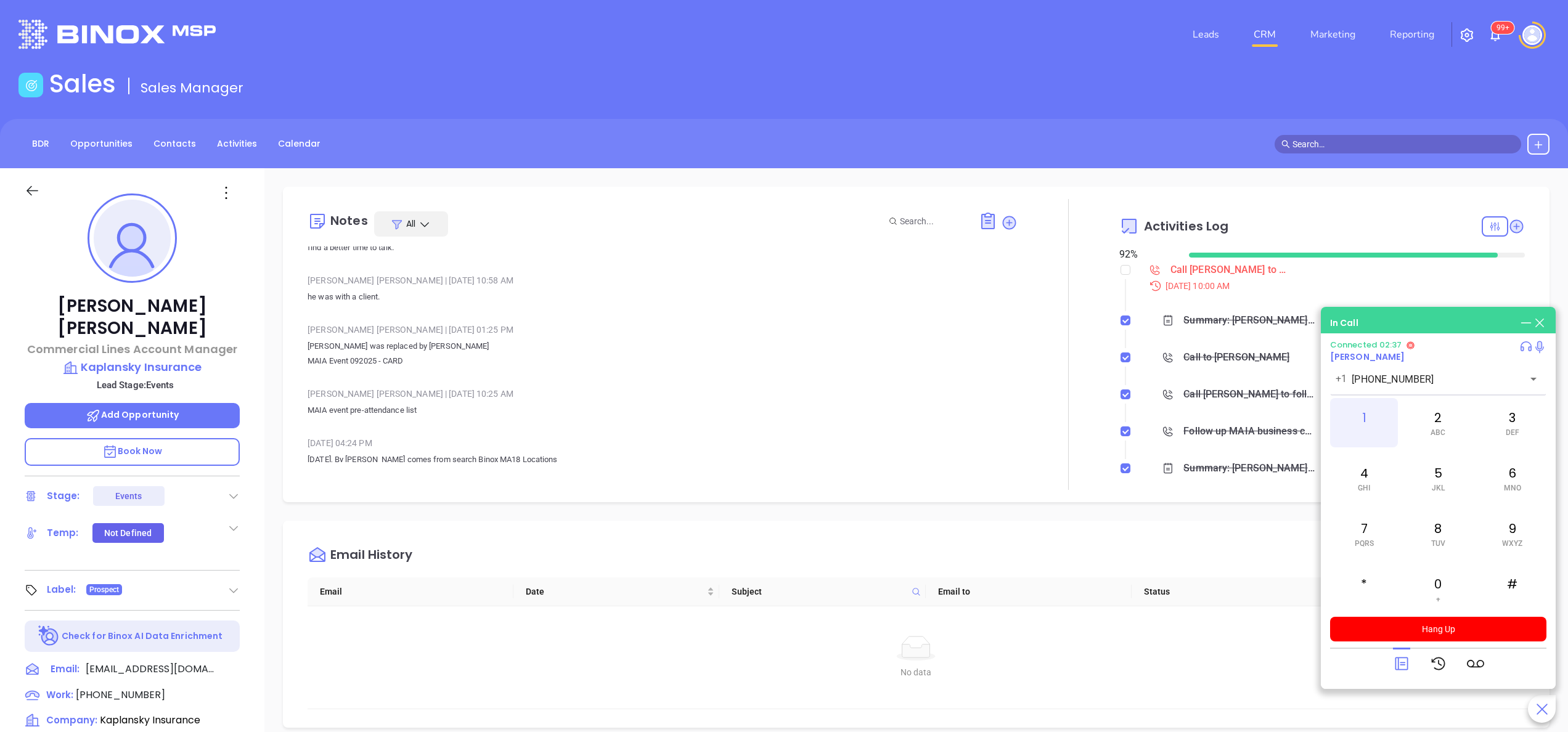
click at [1358, 436] on div "1" at bounding box center [1364, 422] width 68 height 49
click at [1376, 538] on div "7 PQRS" at bounding box center [1364, 533] width 68 height 49
click at [1361, 459] on div "4 GHI" at bounding box center [1364, 478] width 68 height 49
click at [1411, 432] on div "2 ABC" at bounding box center [1438, 422] width 68 height 49
click at [1510, 580] on div "#" at bounding box center [1513, 589] width 68 height 49
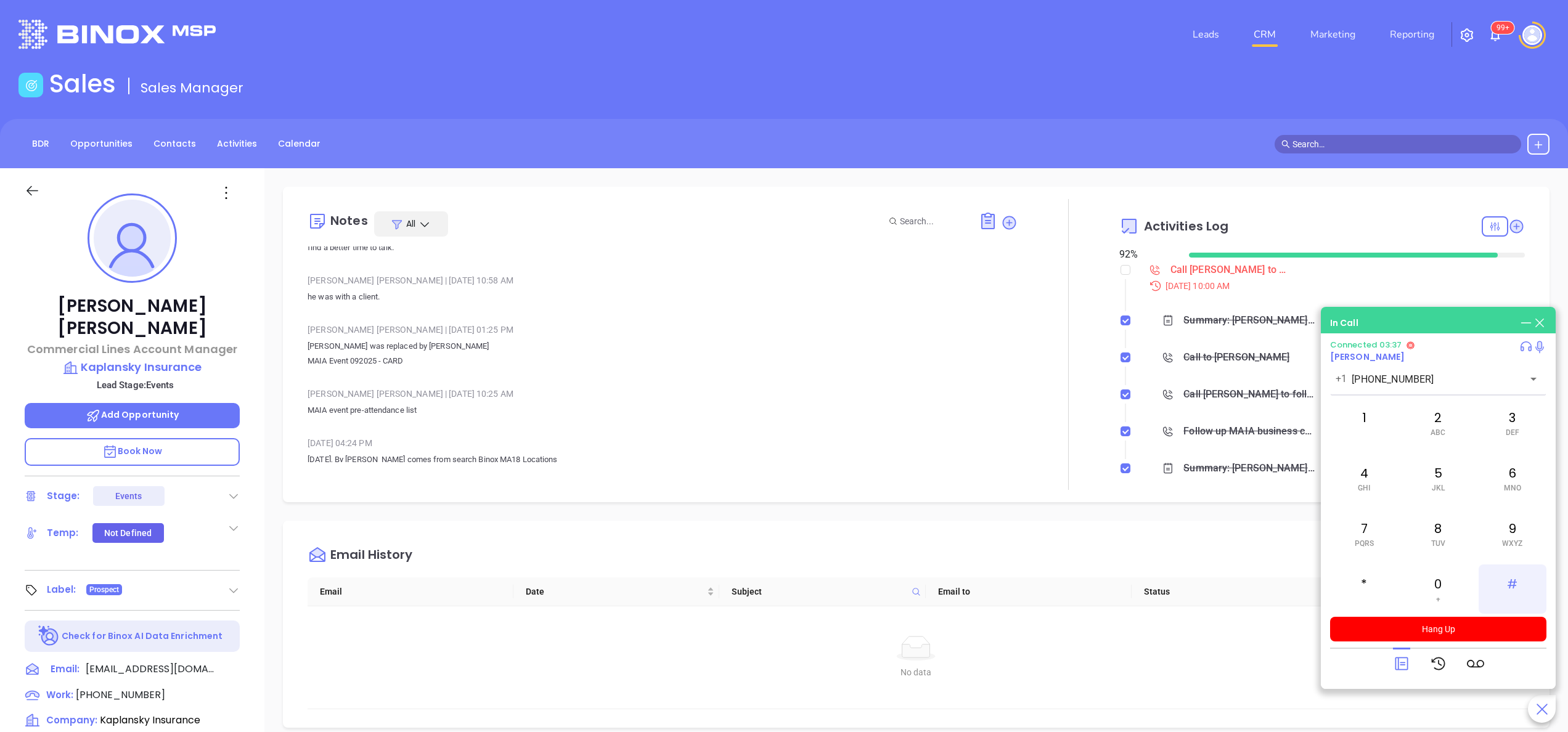
click at [1517, 581] on div "#" at bounding box center [1513, 589] width 68 height 49
click at [1482, 218] on div at bounding box center [1495, 226] width 26 height 20
click at [1435, 328] on div "Email" at bounding box center [1443, 335] width 88 height 23
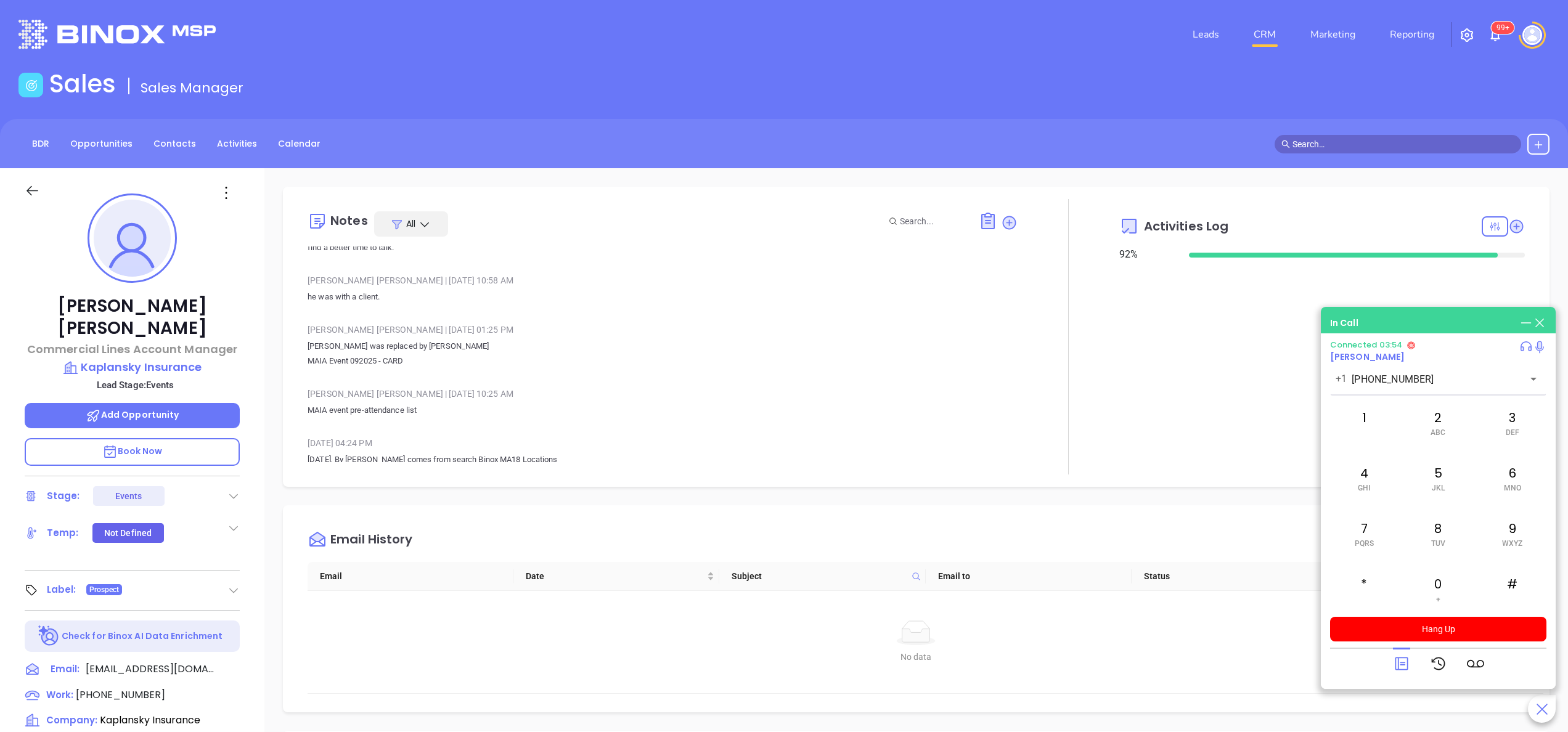
click at [864, 403] on p "MAIA event pre-attendance list" at bounding box center [662, 410] width 710 height 15
click at [1510, 225] on icon at bounding box center [1516, 226] width 12 height 12
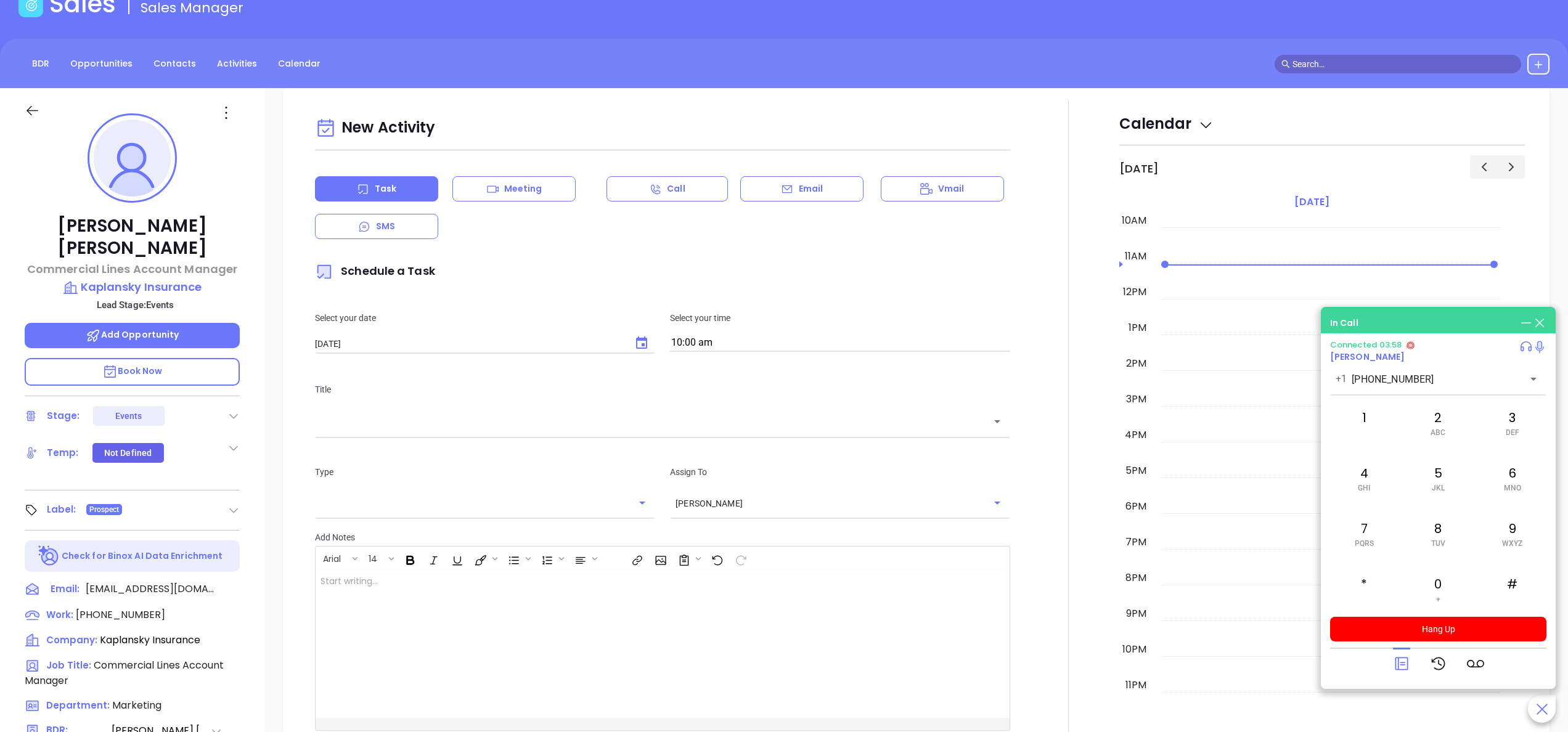
scroll to position [168, 0]
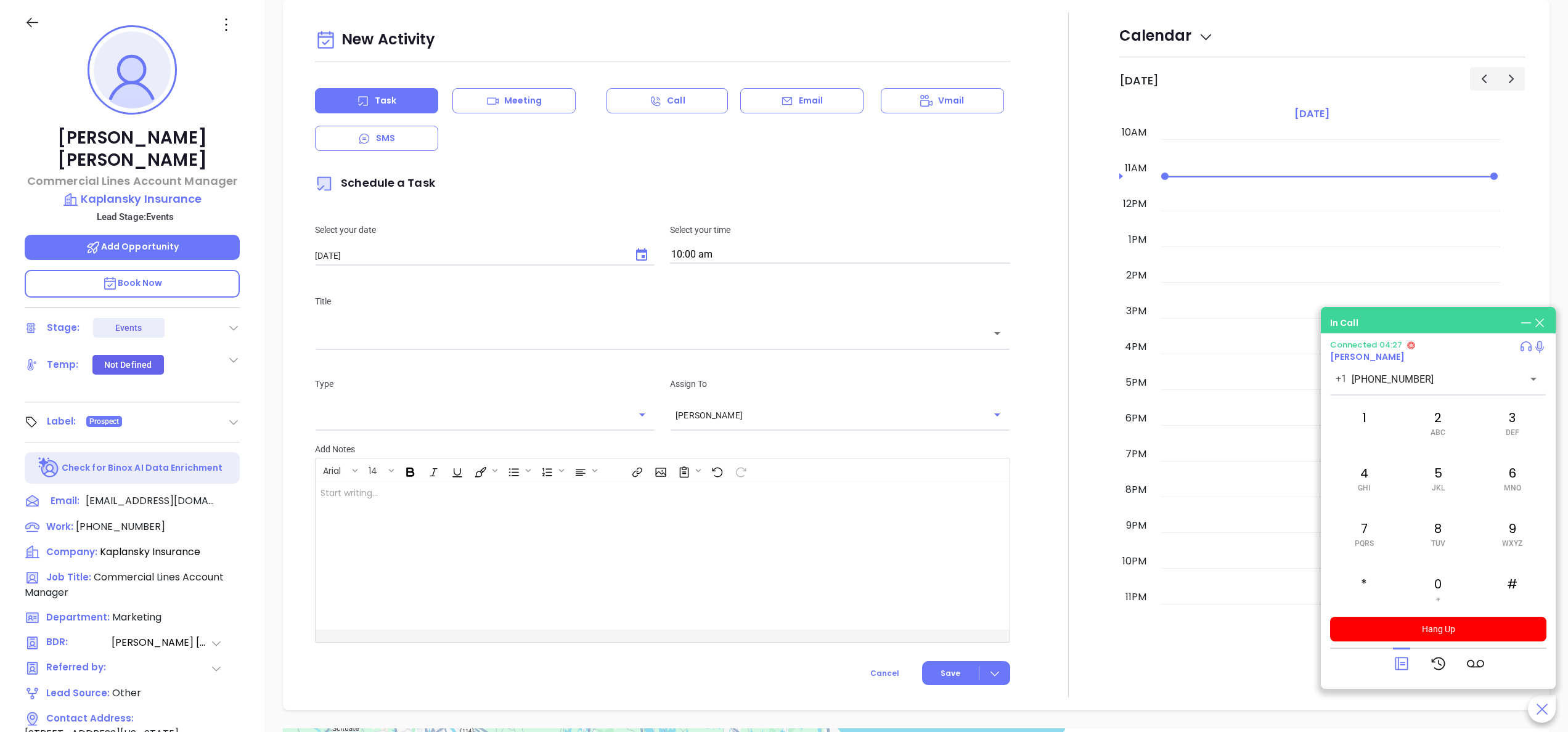
click at [1052, 229] on div at bounding box center [1068, 354] width 101 height 685
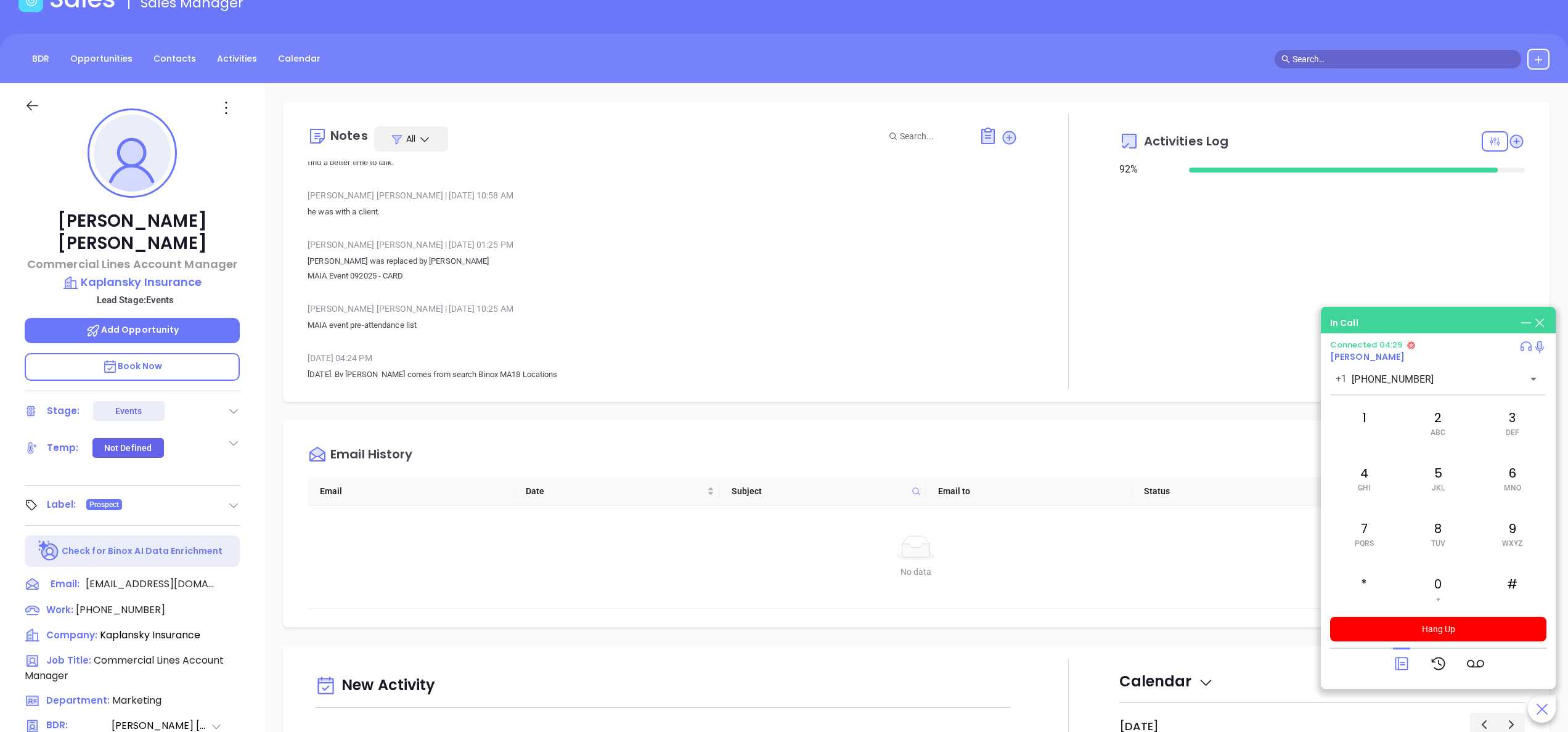
scroll to position [0, 0]
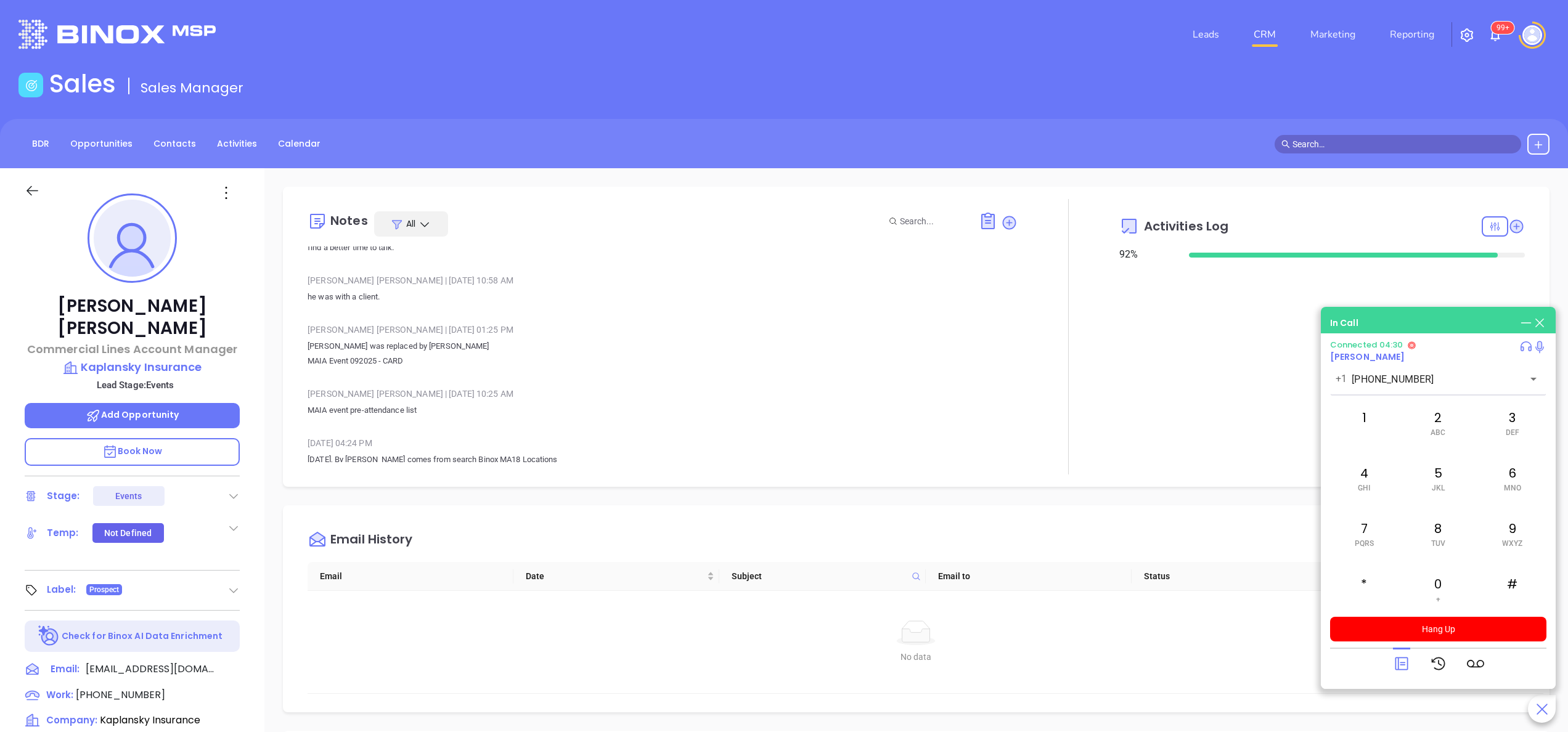
click at [634, 340] on p "Ely Kaplansky was replaced by Rick Rosenfeld MAIA Event 092025 - CARD" at bounding box center [662, 354] width 710 height 30
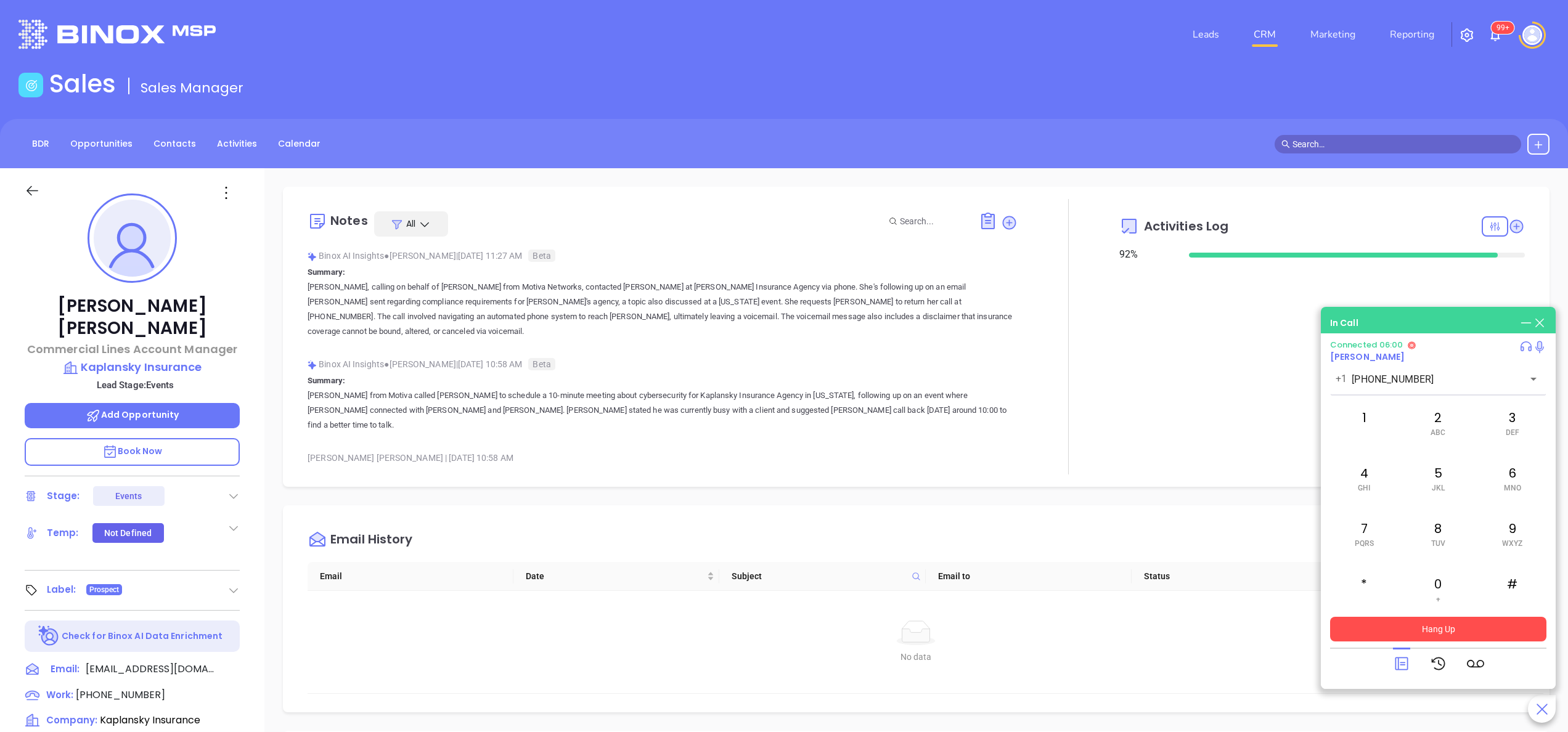
click at [1449, 622] on button "Hang Up" at bounding box center [1438, 629] width 217 height 25
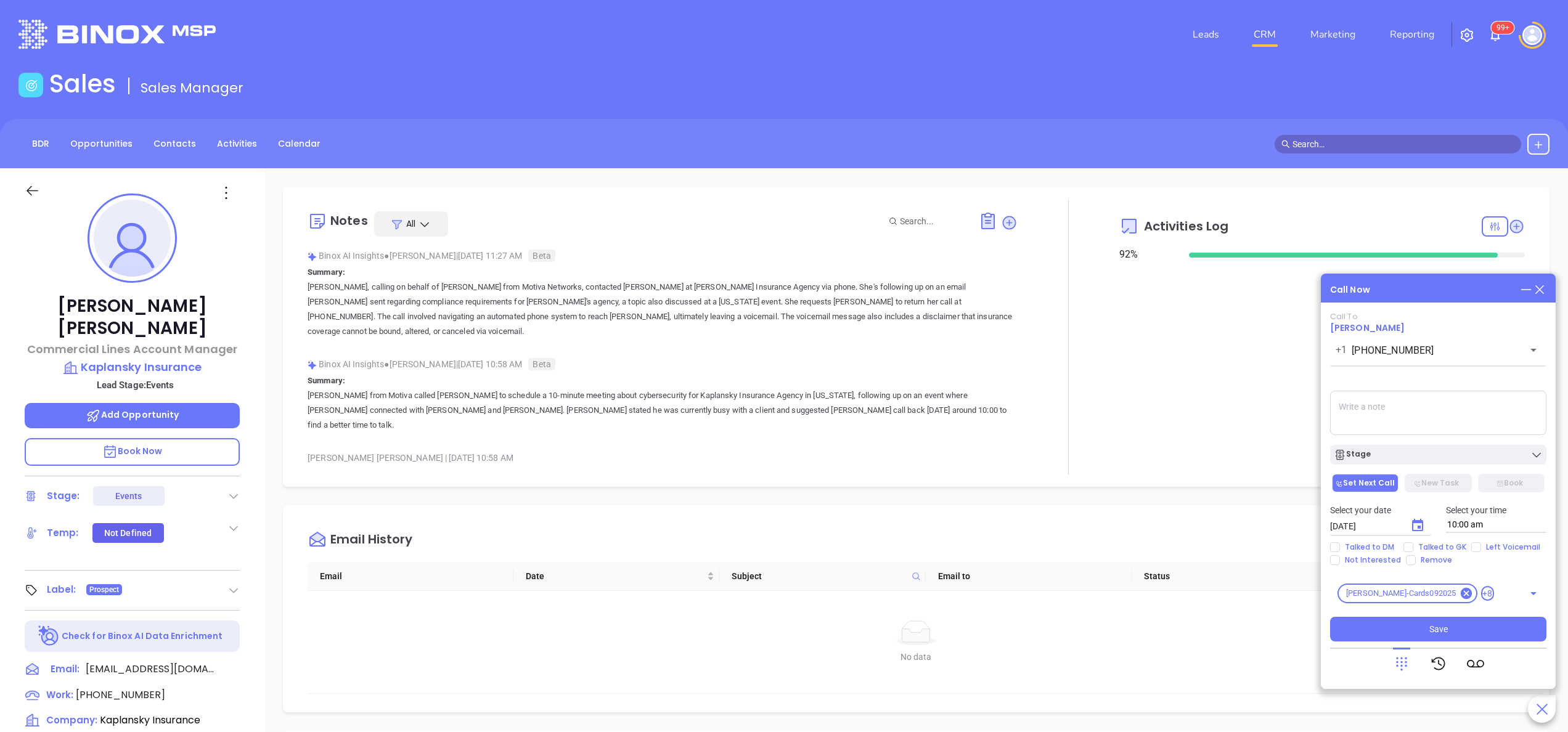
click at [1373, 403] on textarea at bounding box center [1438, 413] width 217 height 45
type textarea "no answer left vm"
click at [1415, 528] on icon "Choose date, selected date is Oct 7, 2025" at bounding box center [1417, 525] width 15 height 15
click at [1422, 407] on button "8" at bounding box center [1429, 406] width 22 height 22
type input "10/08/2025"
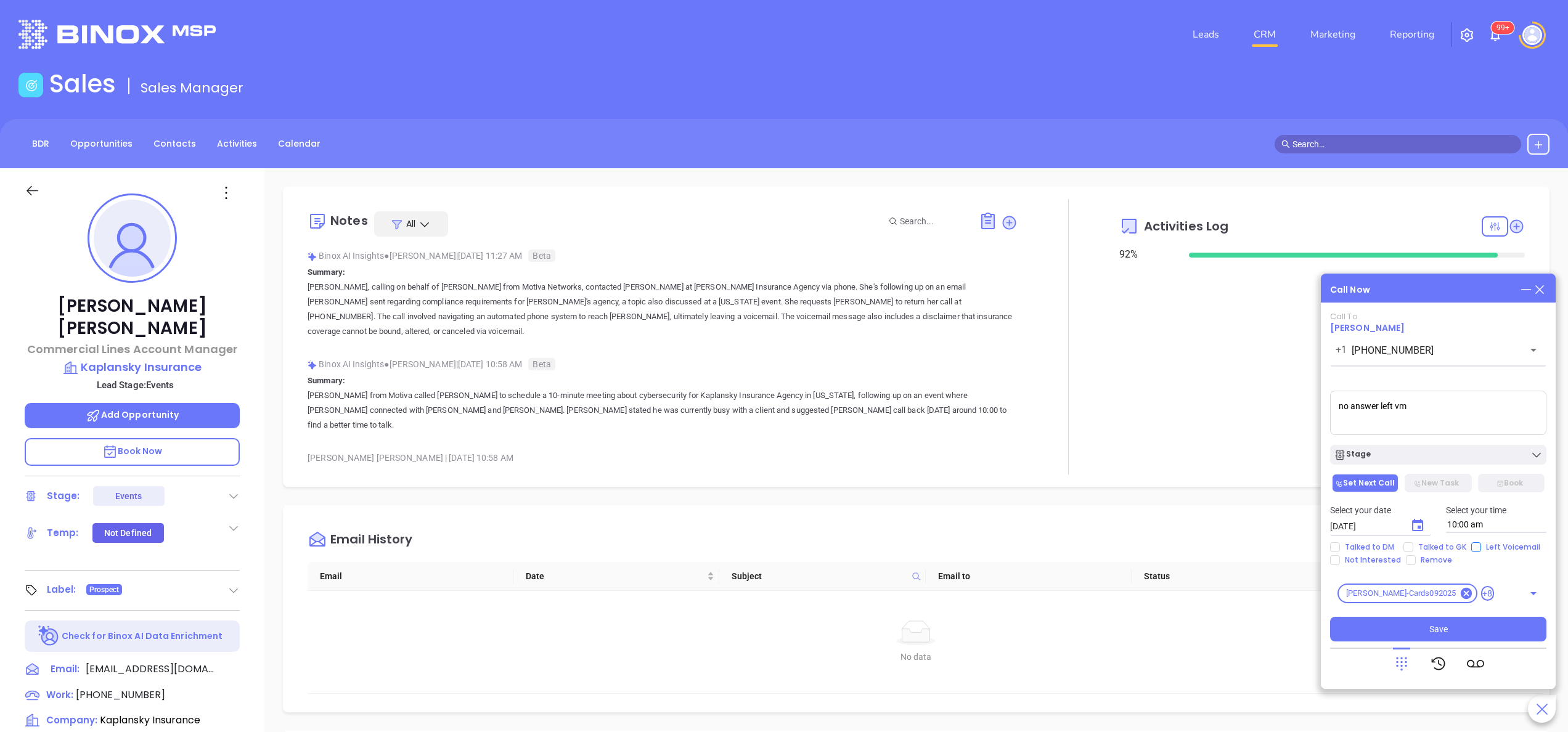
click at [1482, 547] on span "Left Voicemail" at bounding box center [1513, 547] width 64 height 10
click at [1481, 547] on input "Left Voicemail" at bounding box center [1476, 547] width 10 height 10
checkbox input "true"
click at [1420, 545] on span "Talked to GK" at bounding box center [1442, 547] width 58 height 10
click at [1413, 545] on input "Talked to GK" at bounding box center [1407, 547] width 10 height 10
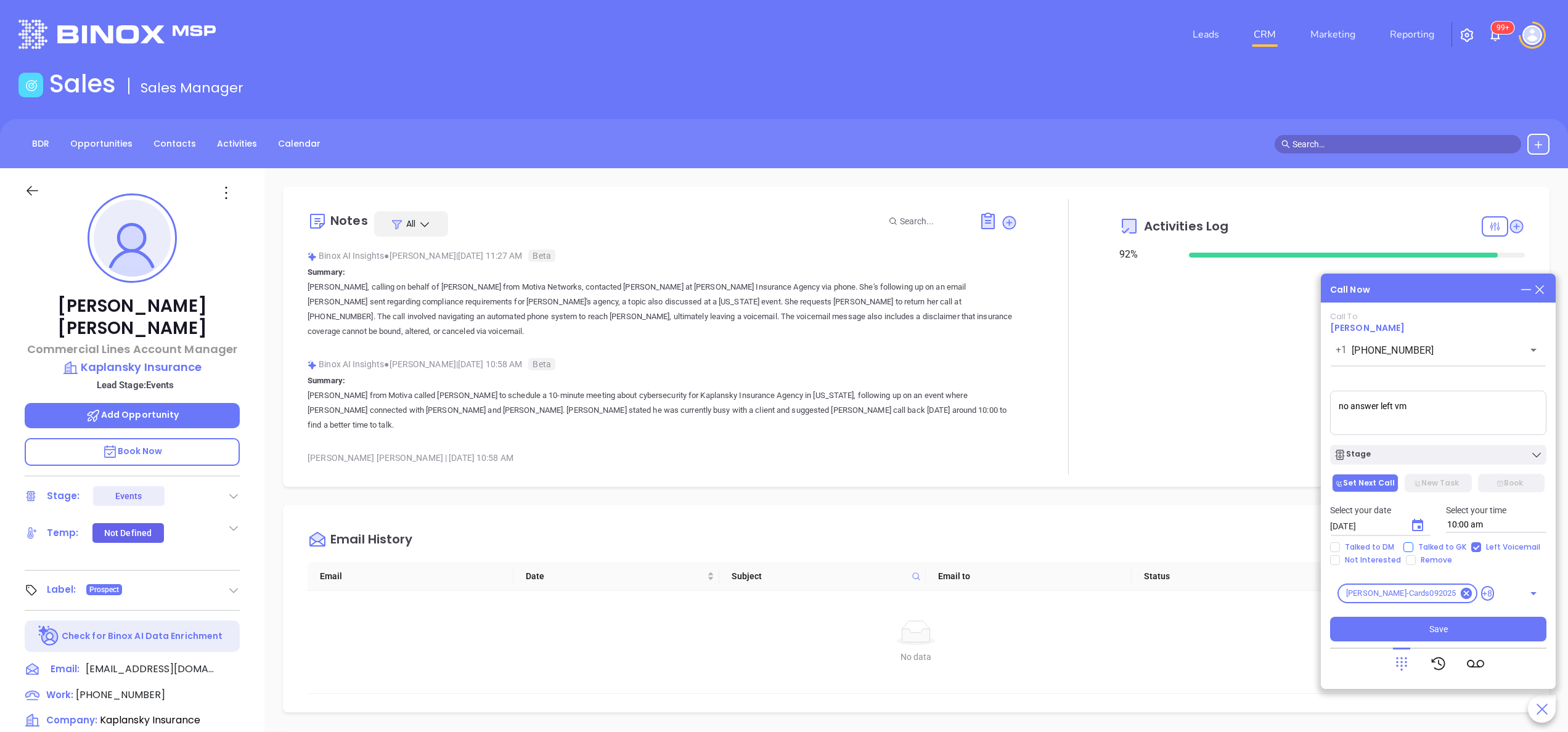
checkbox input "true"
click at [1414, 626] on button "Save" at bounding box center [1438, 629] width 217 height 25
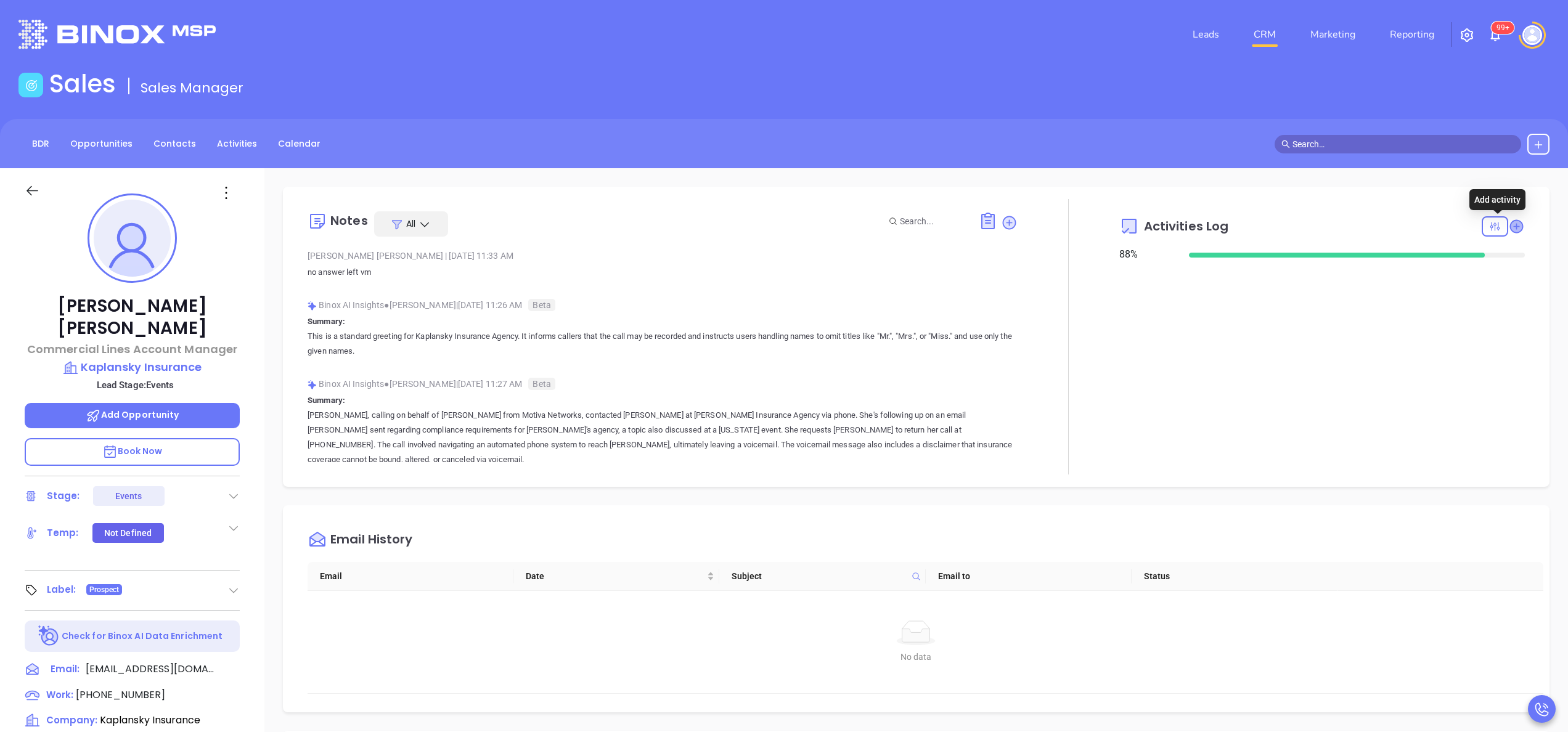
click at [1510, 223] on icon at bounding box center [1516, 226] width 12 height 12
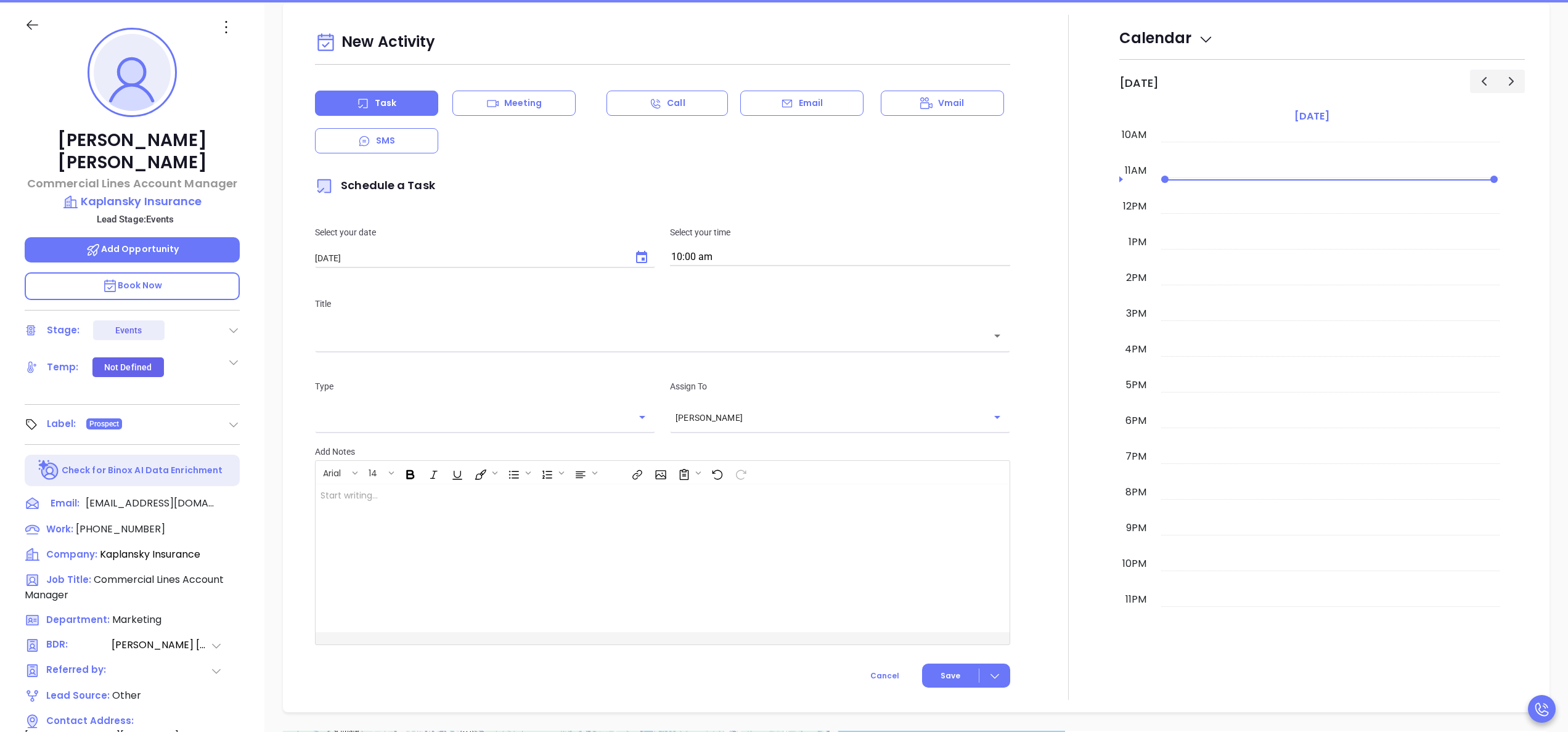
scroll to position [168, 0]
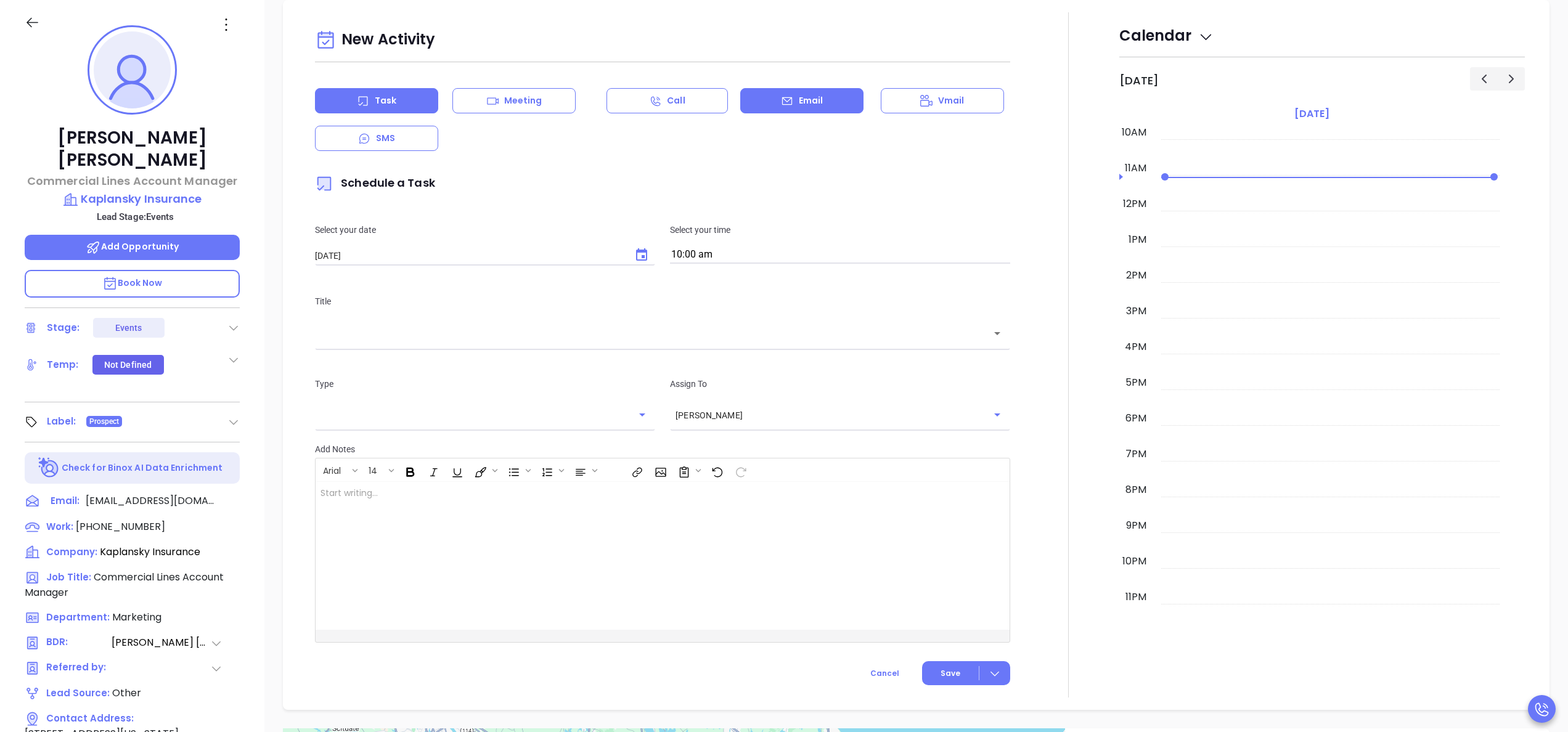
click at [806, 98] on p "Email" at bounding box center [811, 101] width 25 height 13
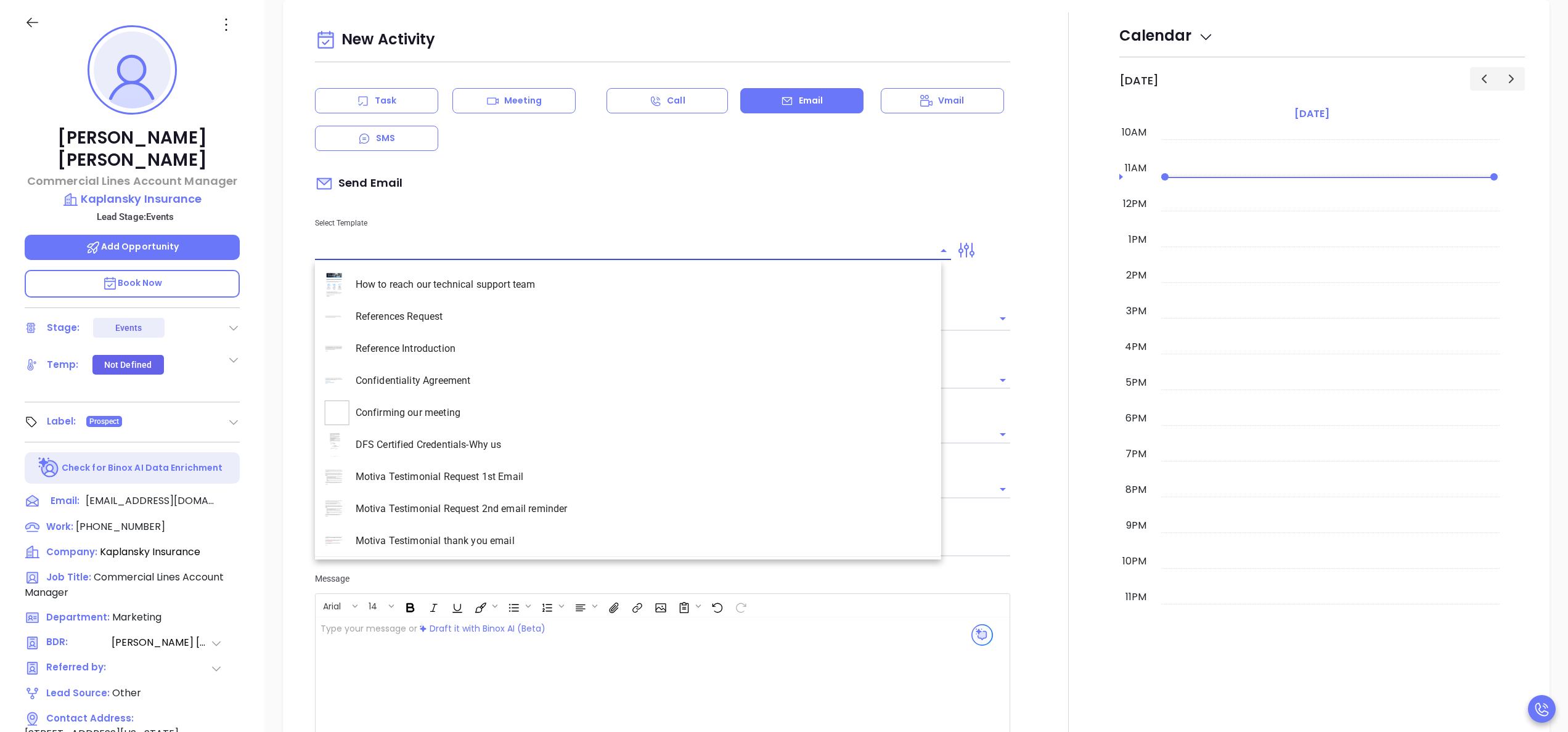
click at [426, 253] on input "text" at bounding box center [624, 251] width 618 height 18
type input "m"
type input "[PERSON_NAME]"
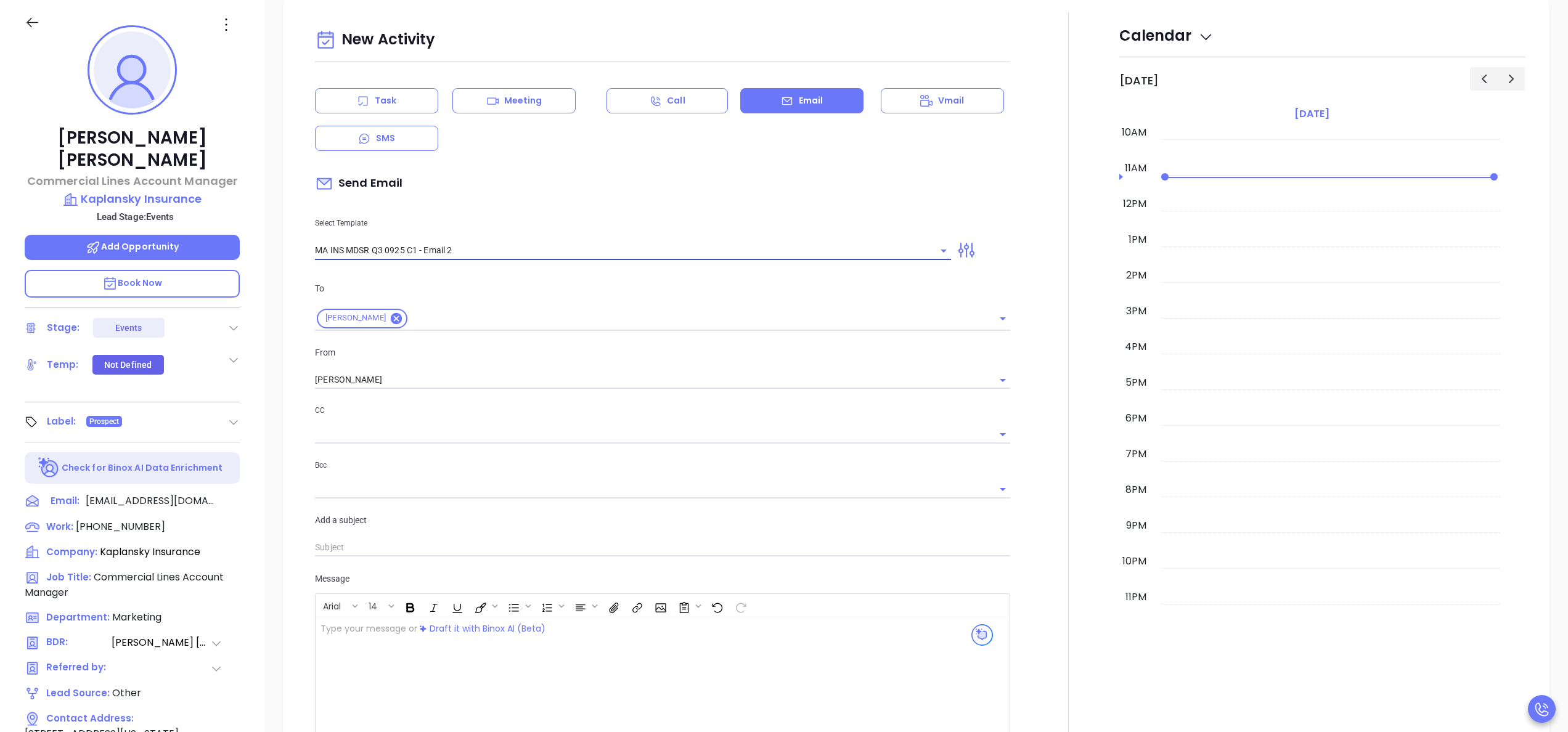
type input "MA INS MDSR Q3 0925 C1 - Email 2"
type input "[PERSON_NAME], here’s the MA compliance checklist we mentioned"
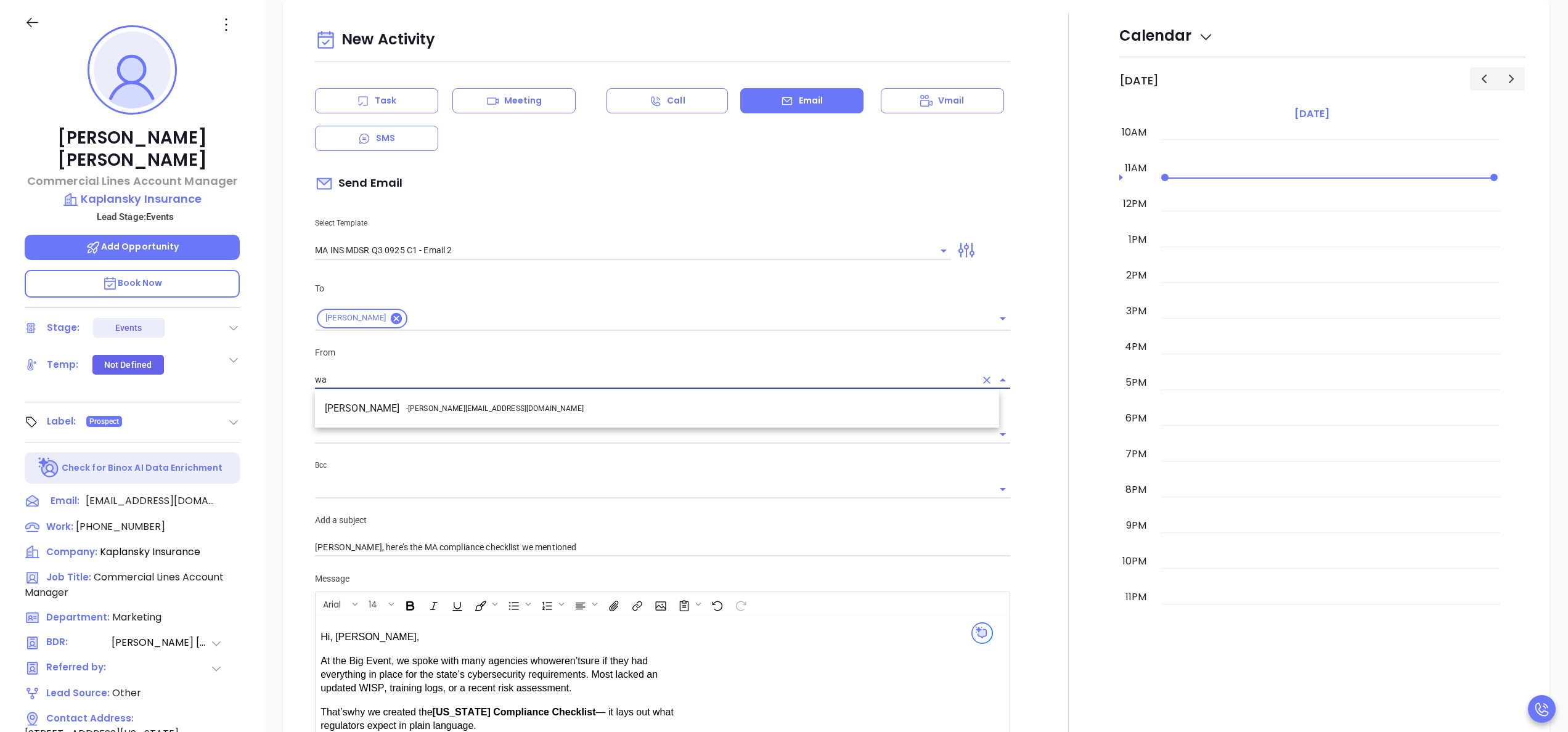
click at [462, 404] on span "- walter@motiva.net" at bounding box center [494, 408] width 177 height 11
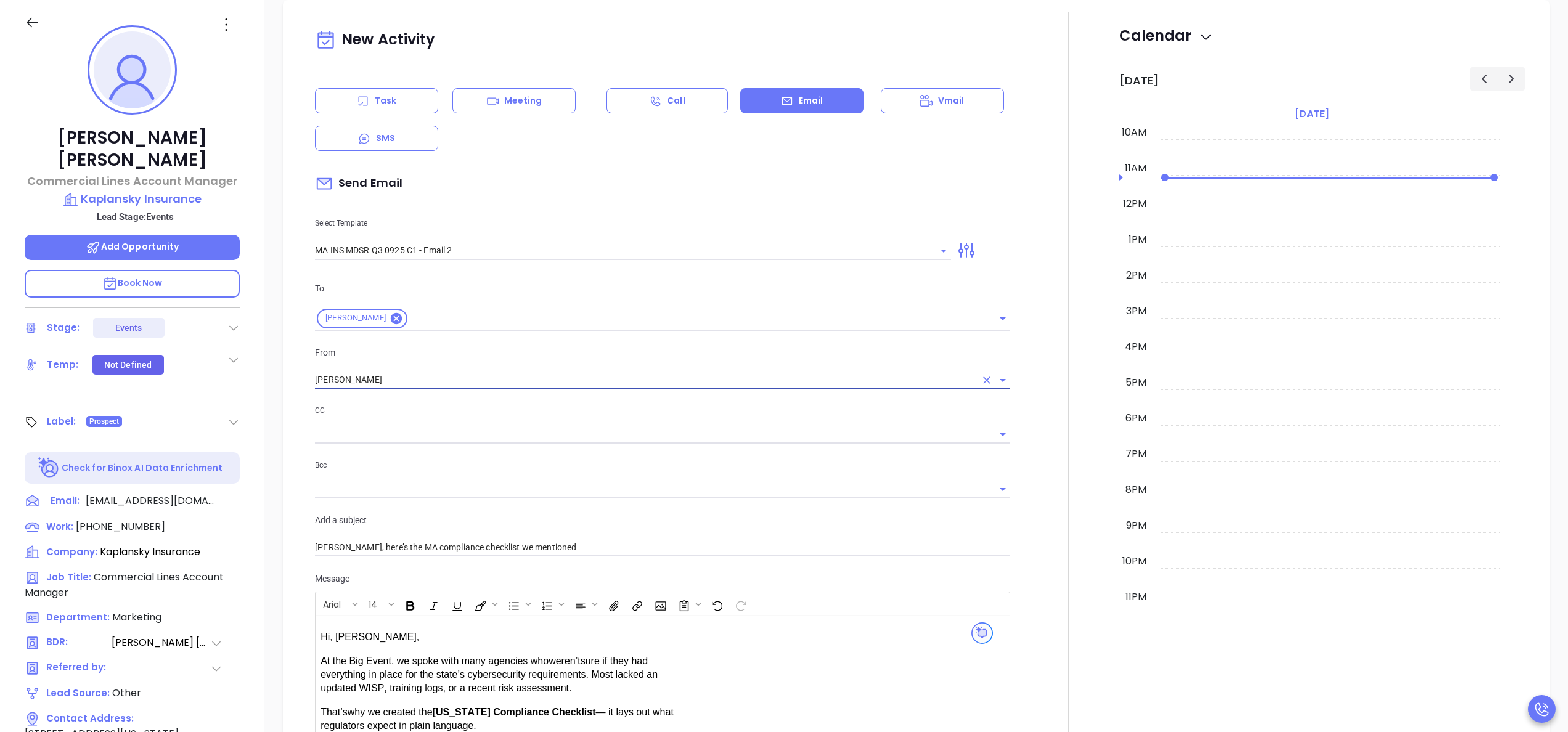
type input "Walter Contreras"
click at [1018, 455] on div at bounding box center [1068, 494] width 101 height 965
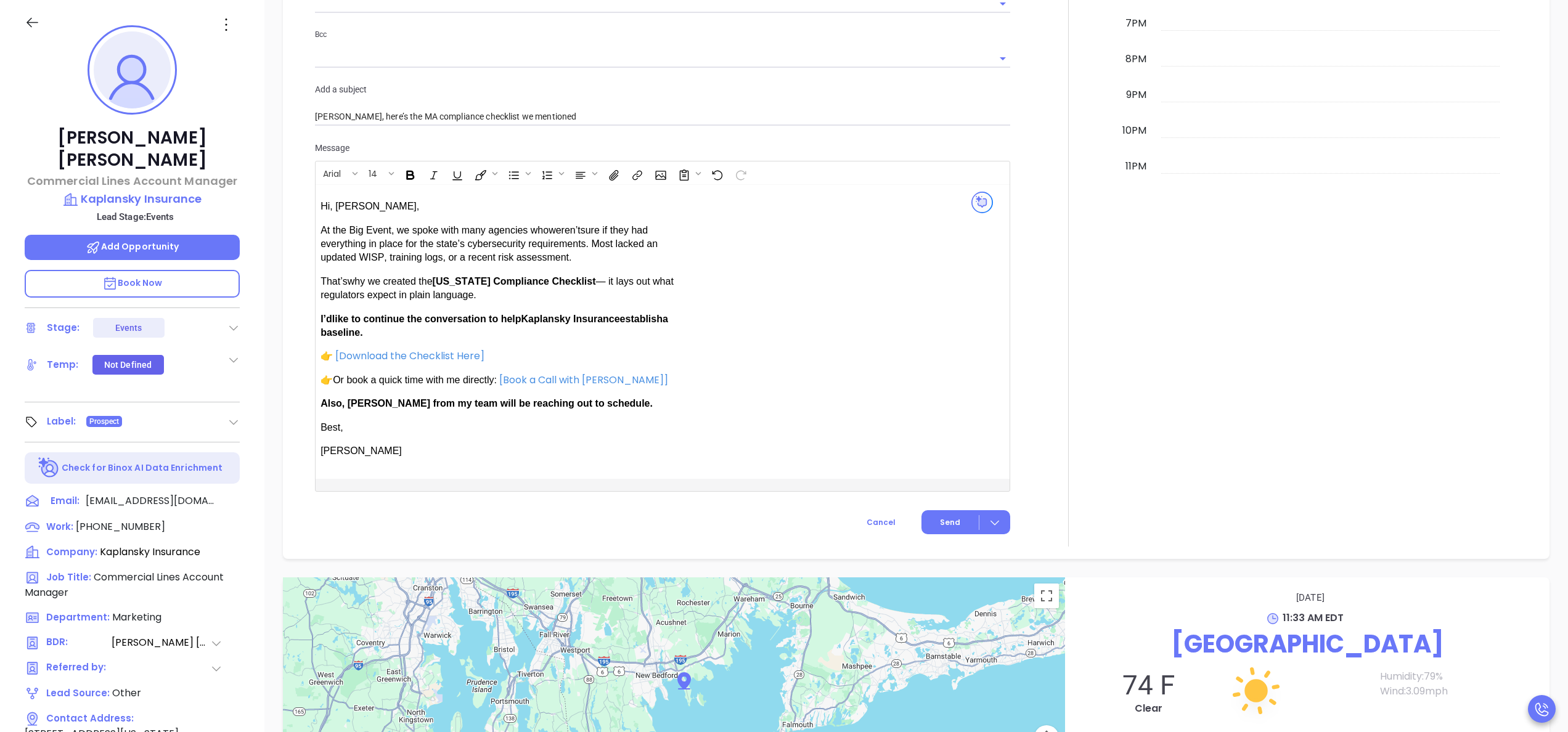
scroll to position [1006, 0]
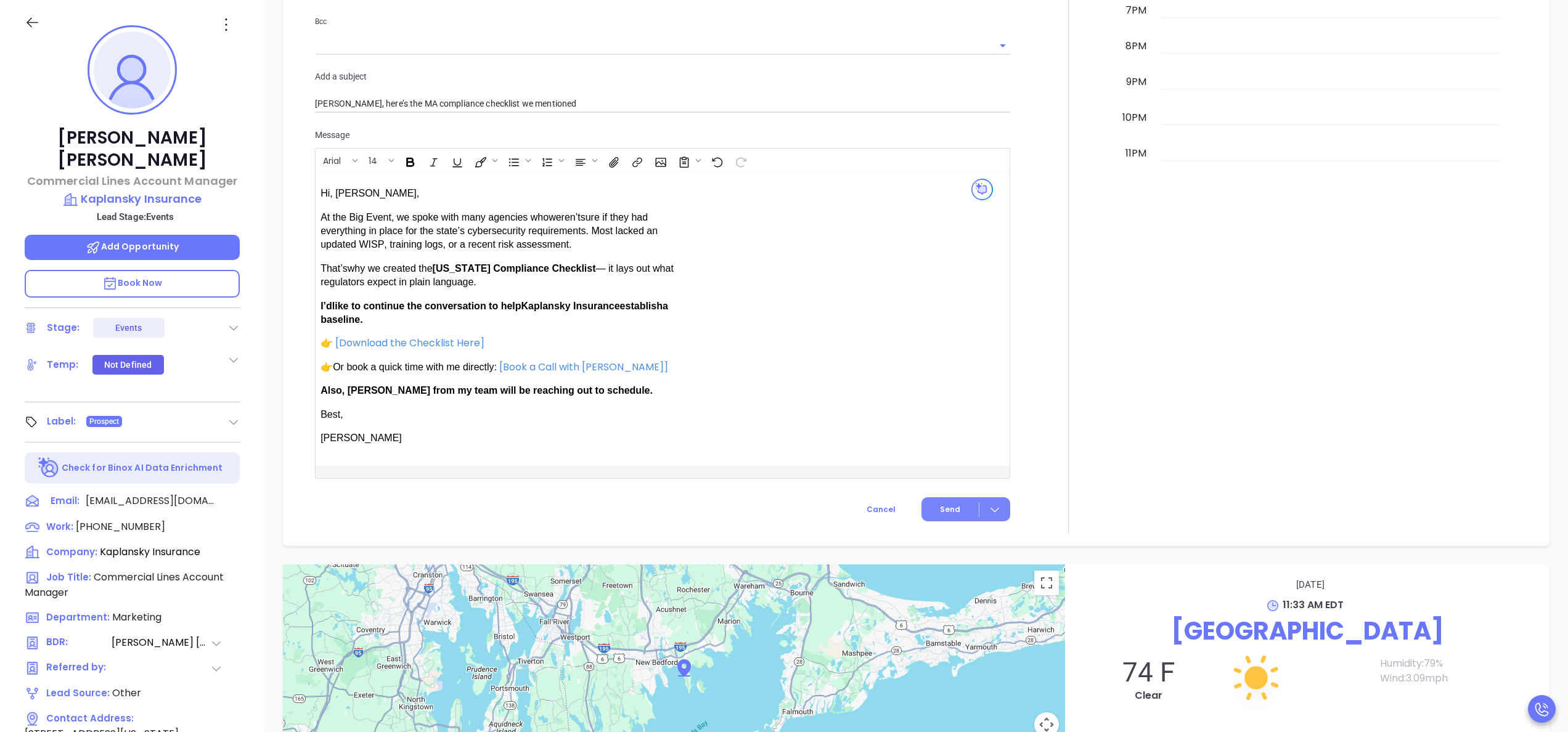
click at [940, 504] on span "Send" at bounding box center [949, 509] width 20 height 11
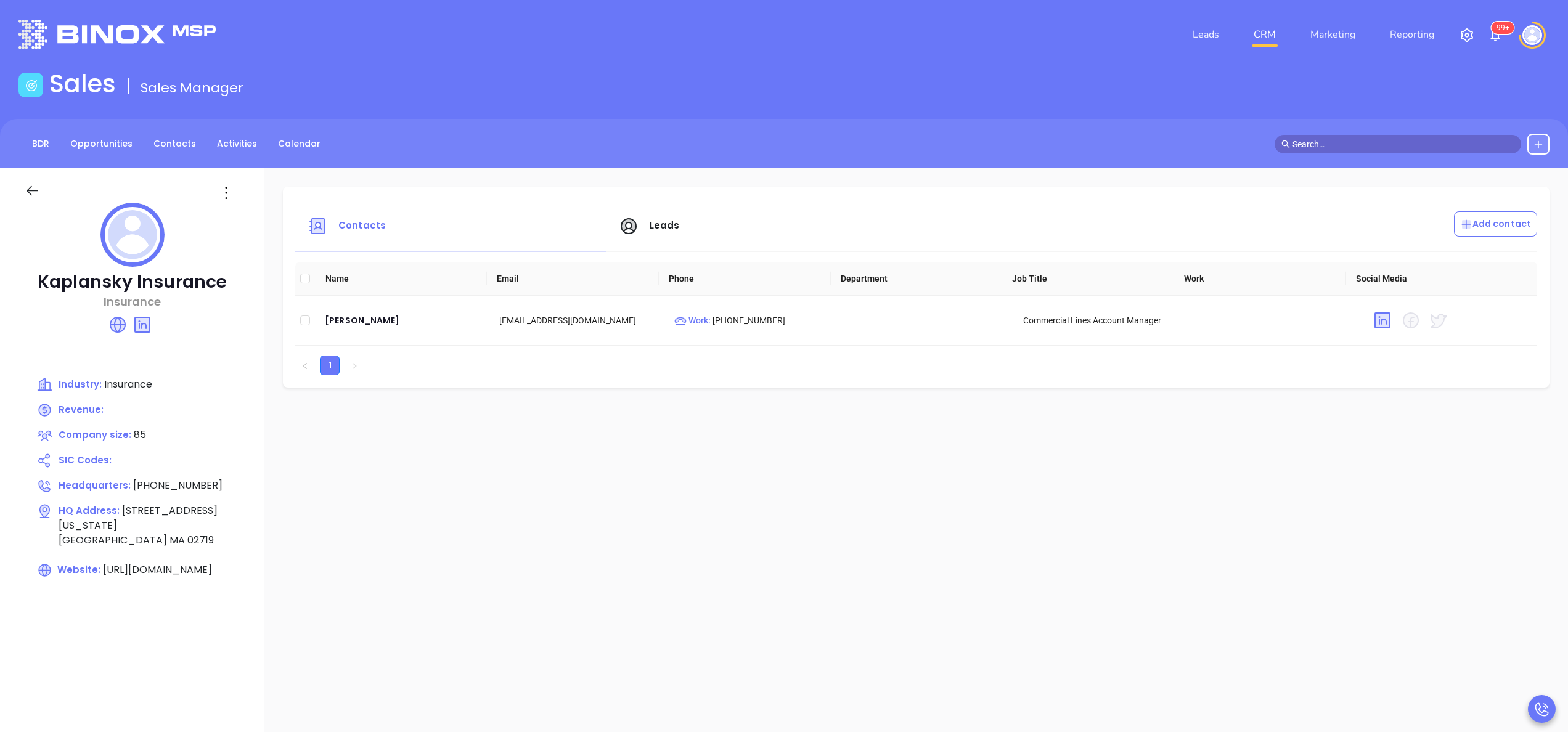
click at [654, 223] on span "Leads" at bounding box center [665, 225] width 30 height 13
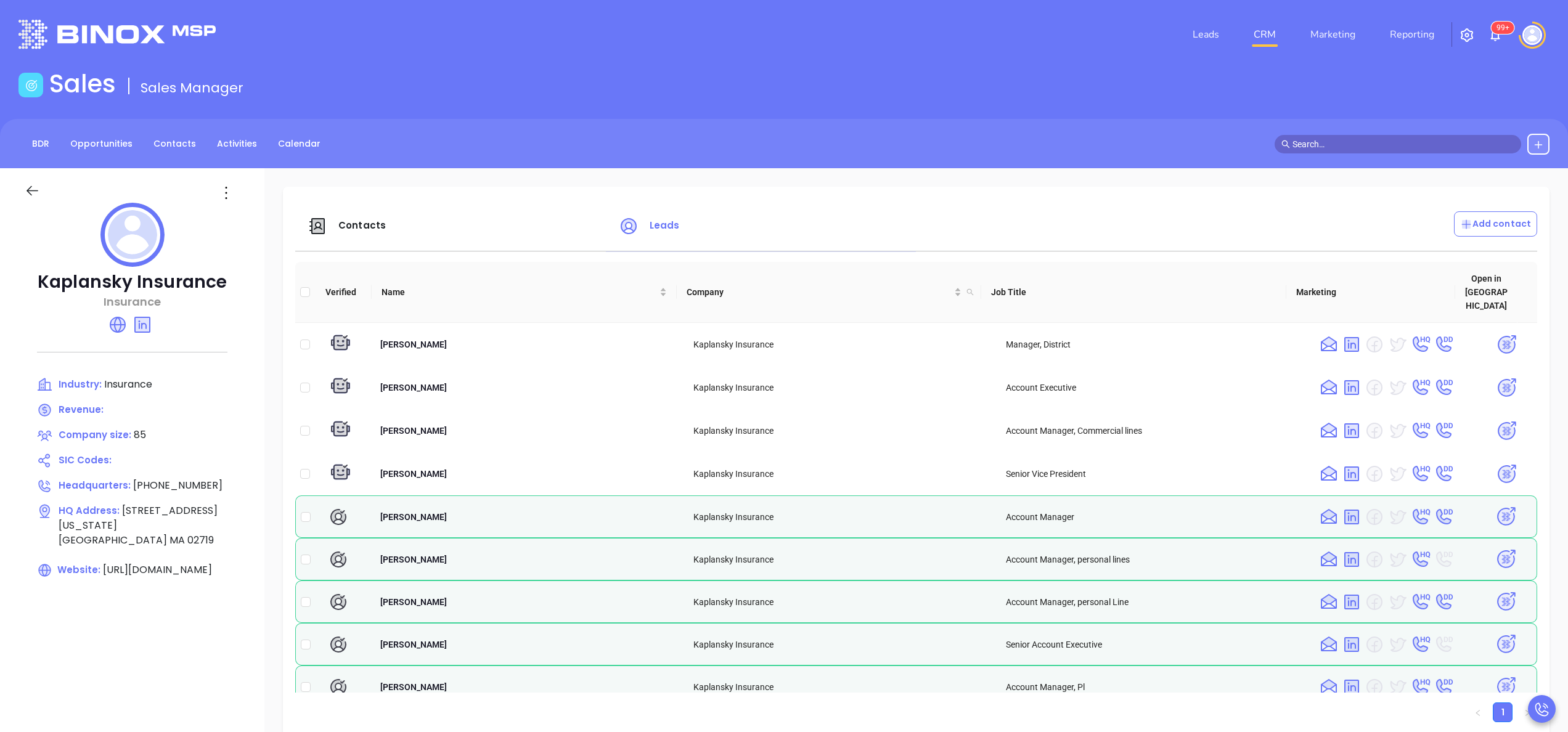
click at [116, 333] on icon at bounding box center [117, 325] width 20 height 20
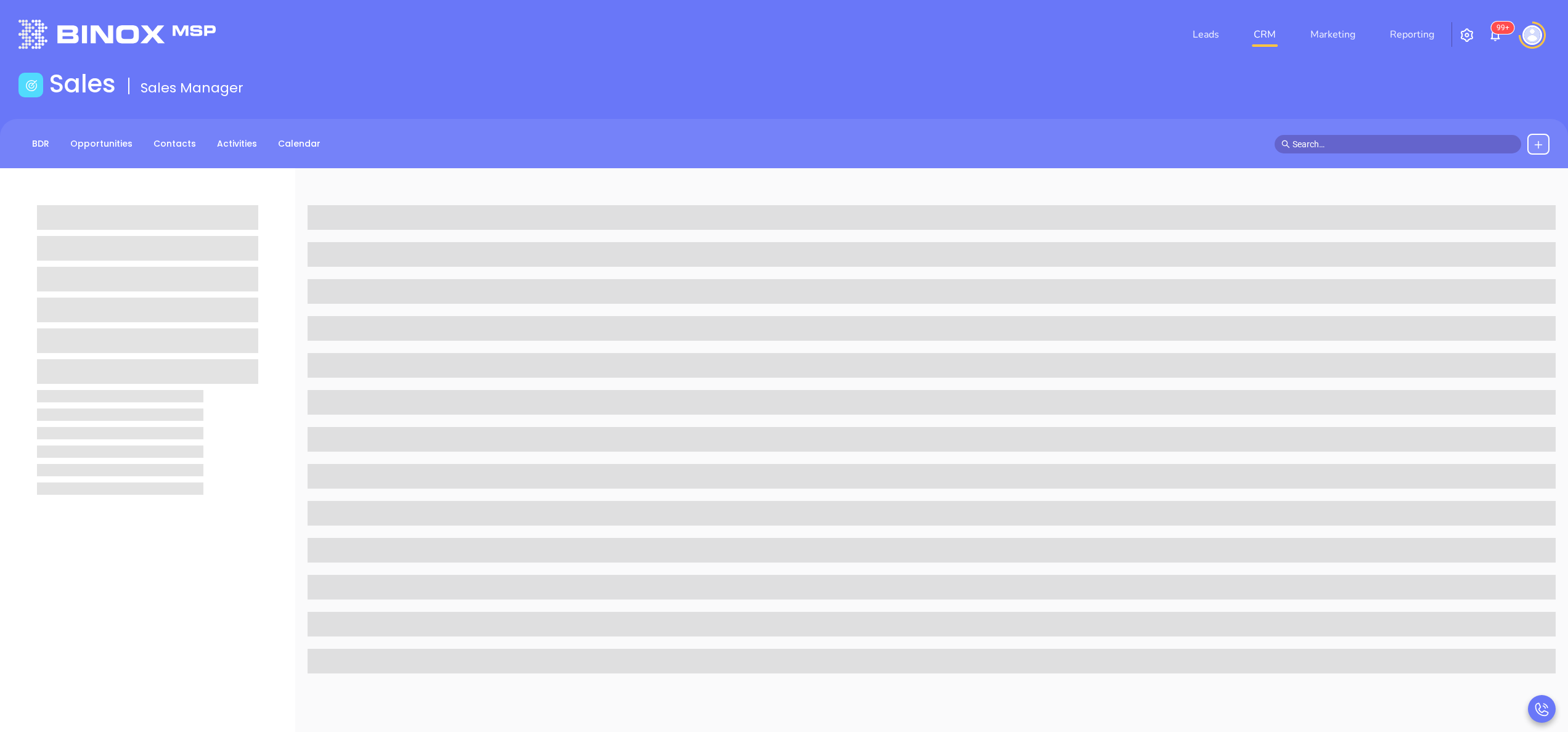
scroll to position [168, 0]
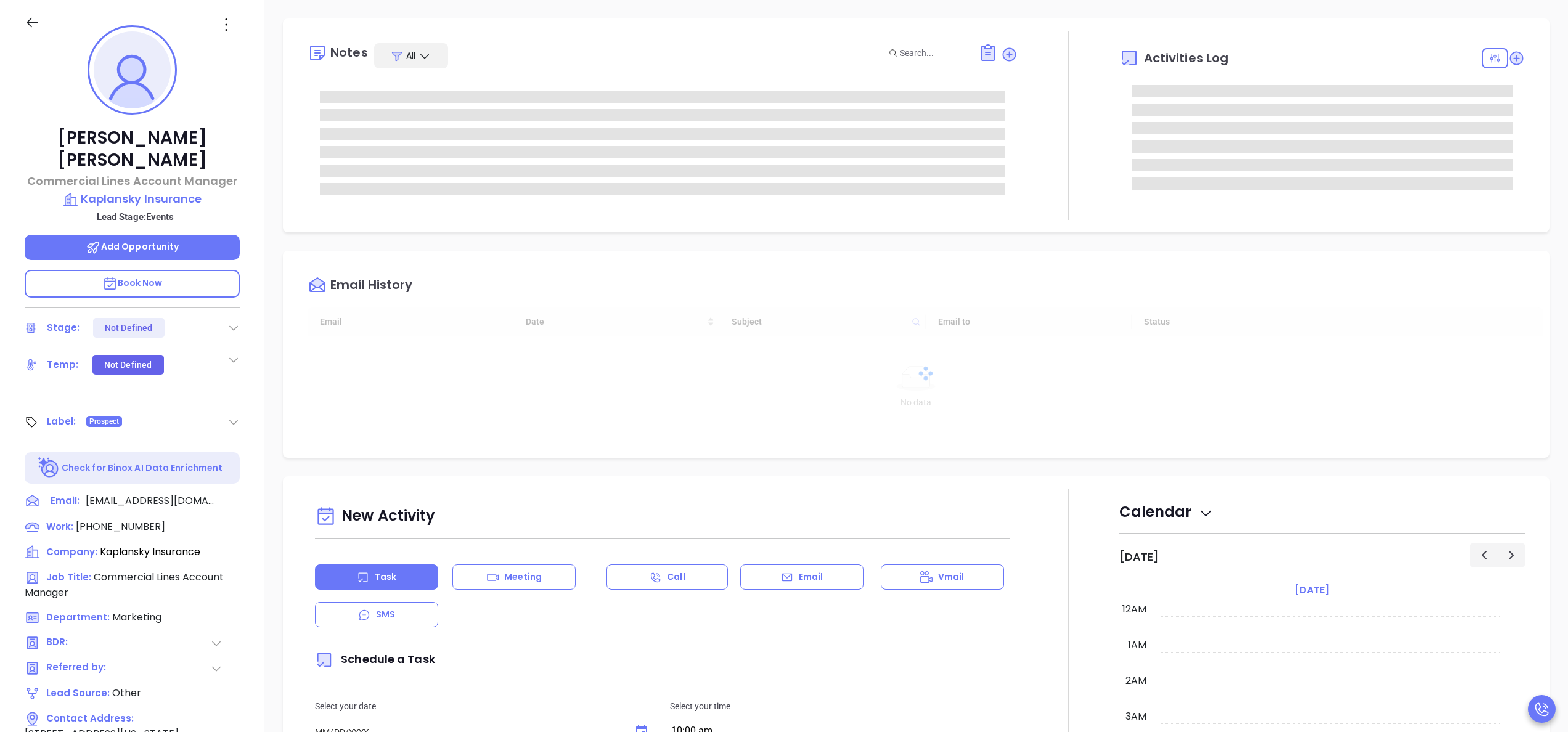
type input "10:00 am"
type input "[DATE]"
type input "[PERSON_NAME]"
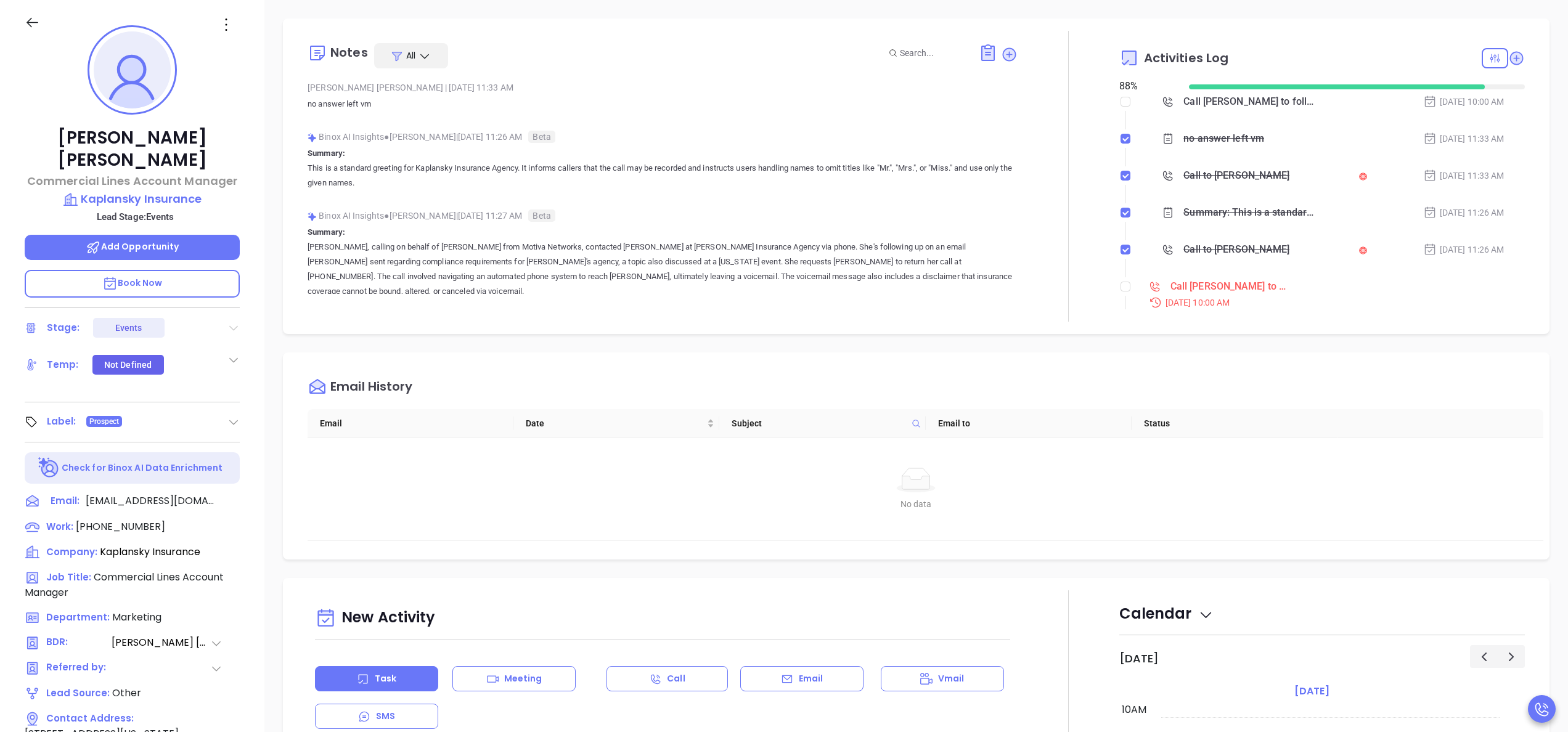
click at [233, 326] on icon at bounding box center [233, 329] width 8 height 5
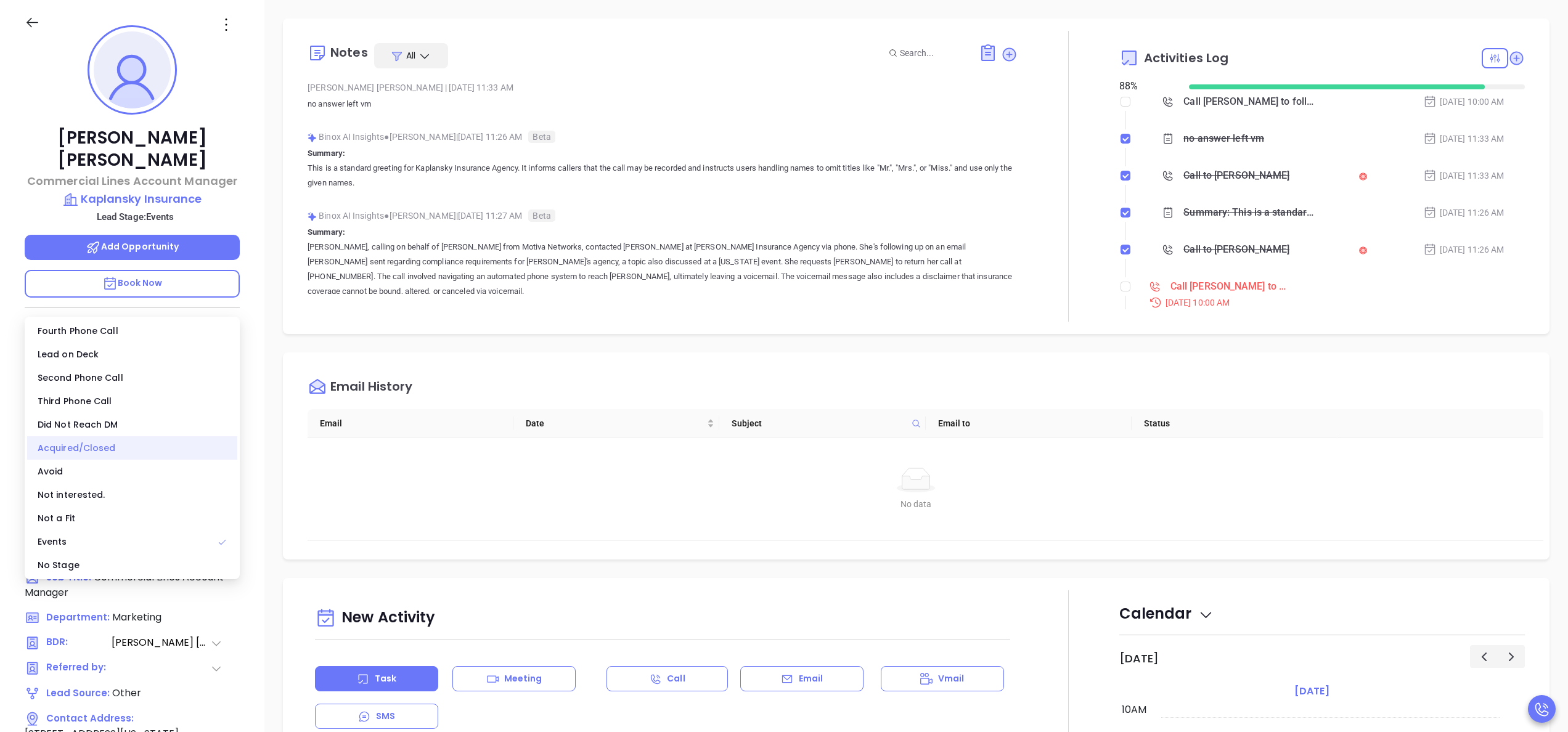
click at [128, 444] on div "Acquired/Closed" at bounding box center [132, 447] width 210 height 23
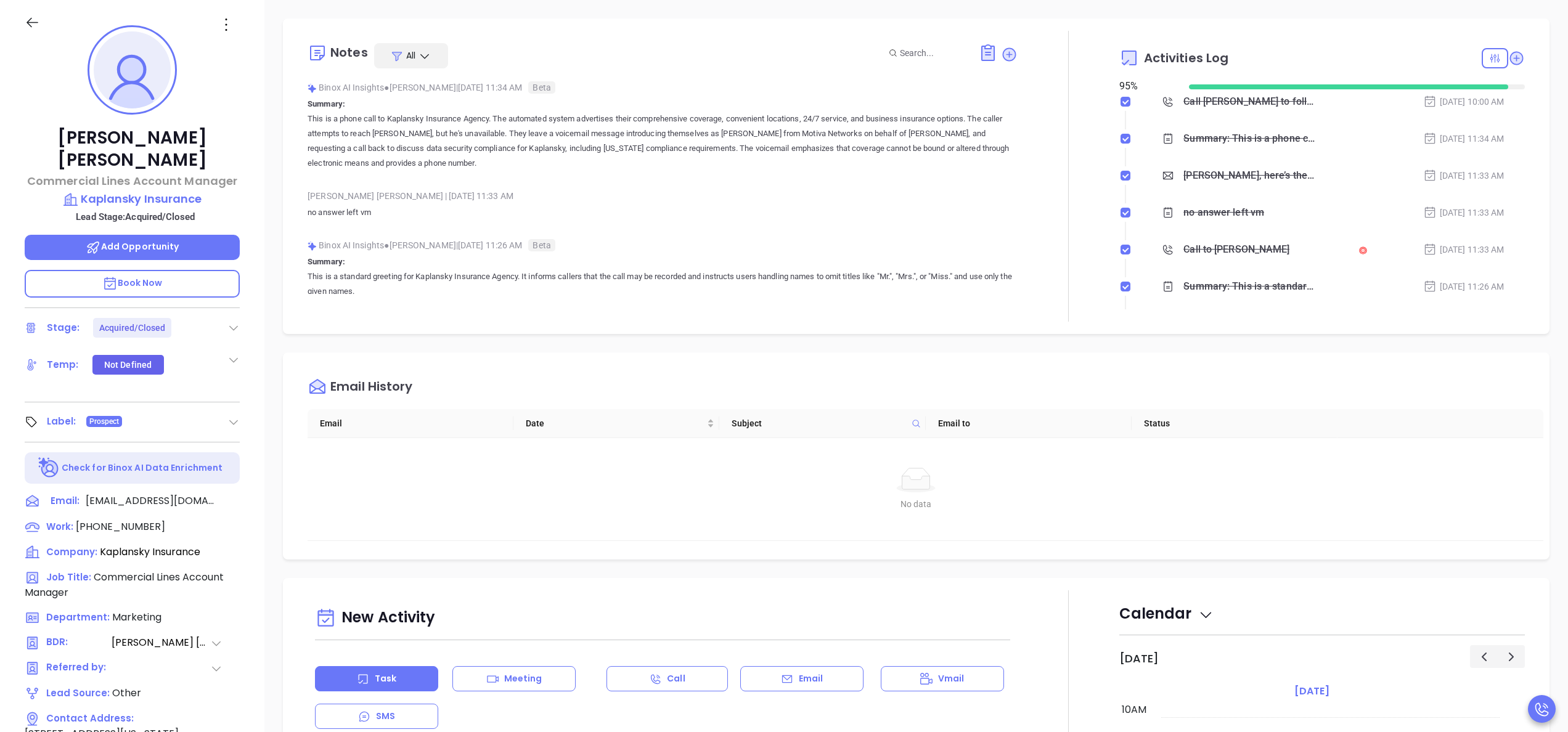
click at [1482, 59] on div at bounding box center [1495, 58] width 26 height 20
click at [1436, 276] on div "Pending" at bounding box center [1443, 271] width 88 height 23
checkbox input "false"
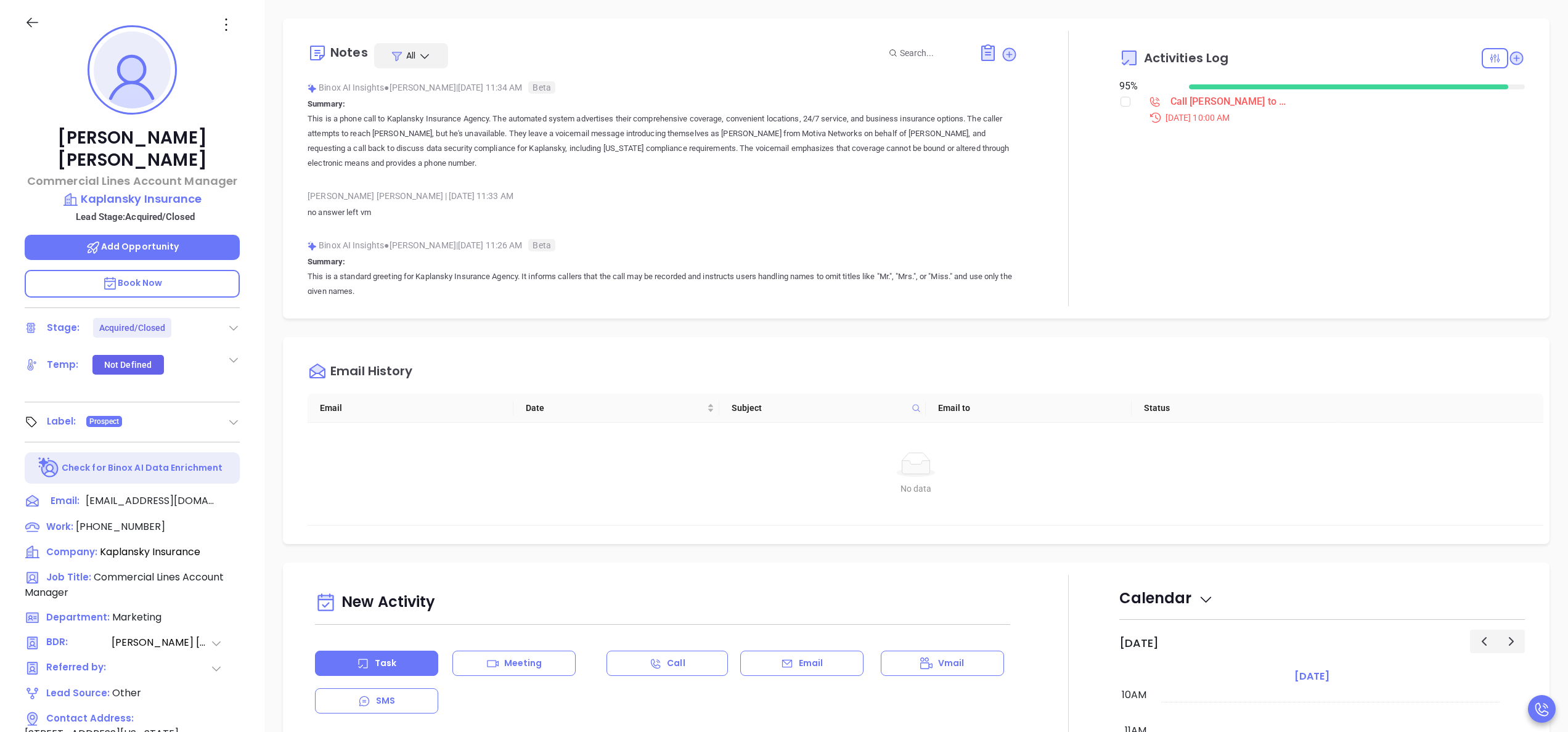
click at [1122, 104] on li "Call [PERSON_NAME] to follow up [DATE] 10:00 AM" at bounding box center [1323, 120] width 402 height 48
click at [1121, 104] on input "checkbox" at bounding box center [1125, 101] width 10 height 10
click at [1003, 52] on icon at bounding box center [1009, 54] width 12 height 12
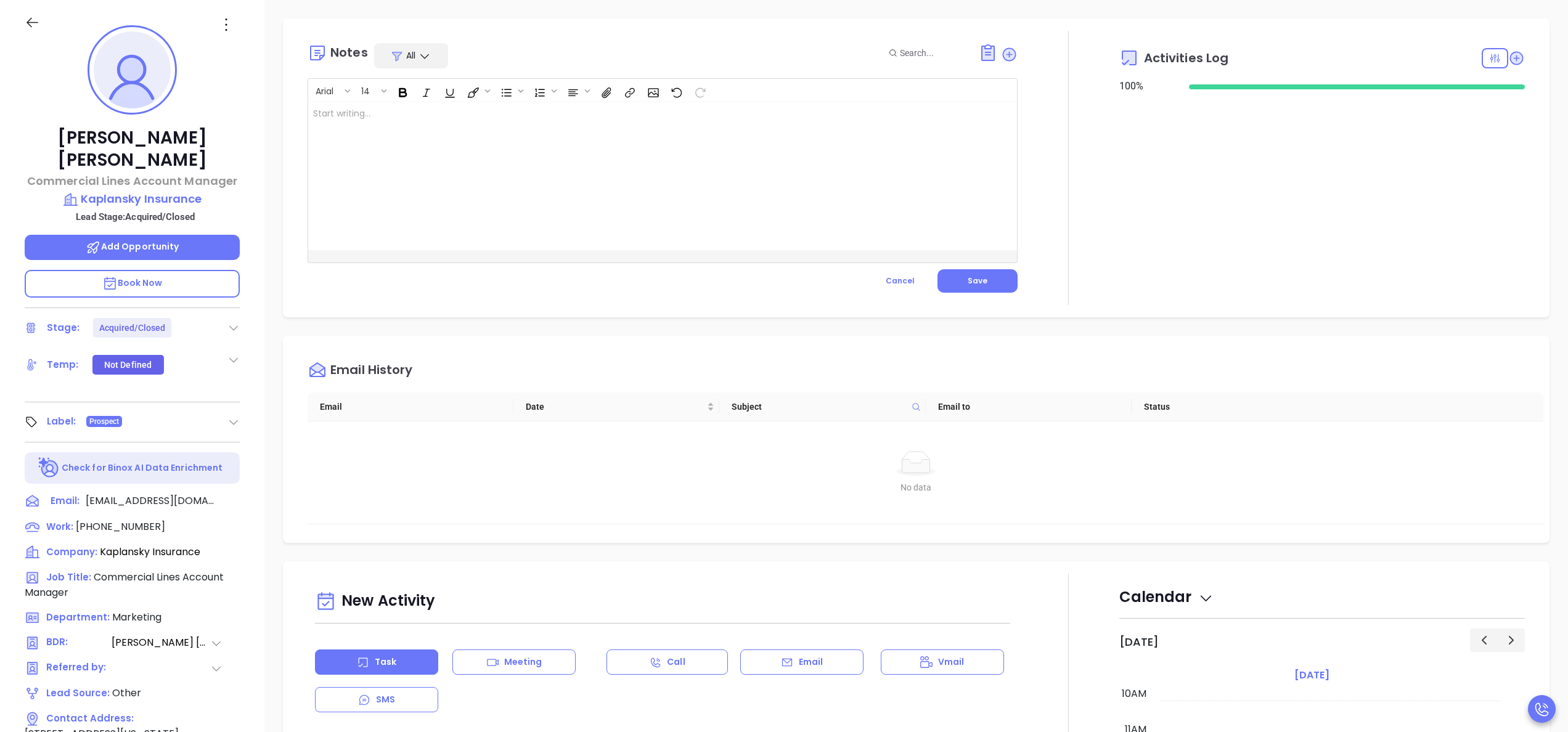
click at [609, 170] on div at bounding box center [637, 176] width 659 height 148
click at [968, 282] on span "Save" at bounding box center [977, 281] width 20 height 11
click at [1111, 309] on div "Notes All Arial 14 acquired by The Alera Group ﻿ XXXXXXXXXXXXXXXXXXXXXXXXXXXXXX…" at bounding box center [915, 431] width 1303 height 862
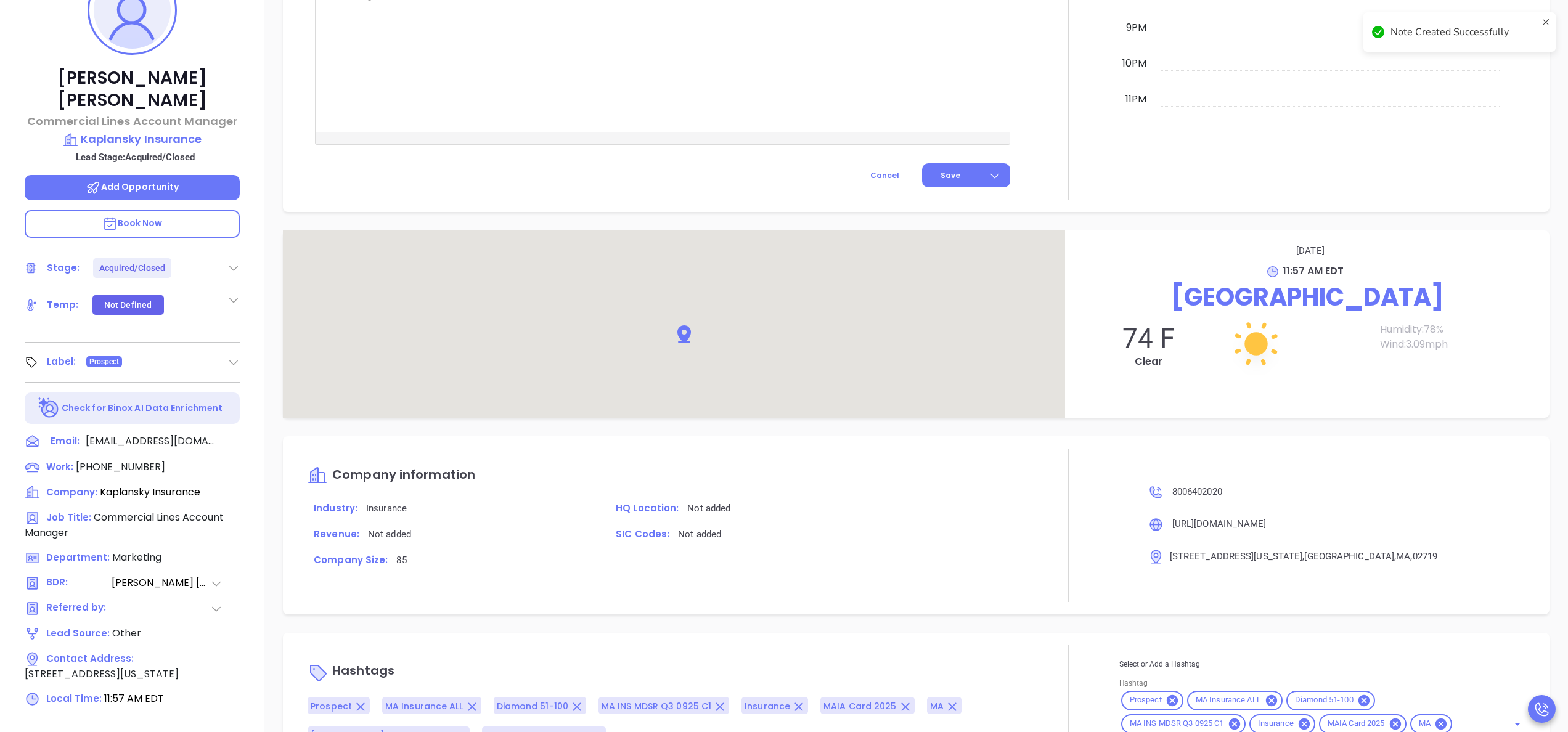
scroll to position [915, 0]
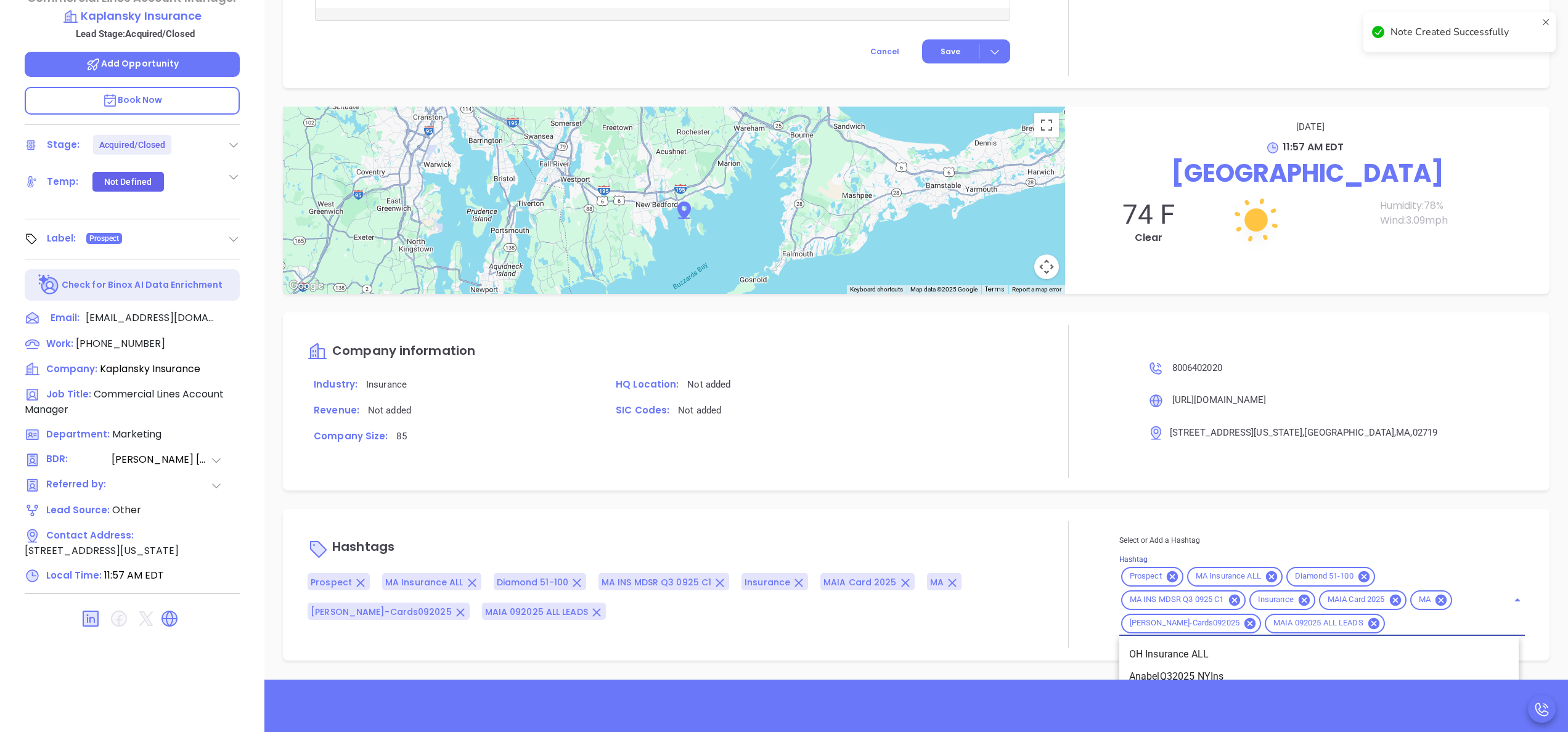
click at [1398, 629] on input "Hashtag" at bounding box center [1438, 623] width 104 height 15
type input "acq"
click at [1134, 659] on li "Acquired" at bounding box center [1318, 655] width 399 height 22
click at [1134, 659] on div "Hashtags Prospect MA Insurance ALL Diamond 51-100 MA INS MDSR Q3 0925 C1 Insura…" at bounding box center [916, 585] width 1267 height 151
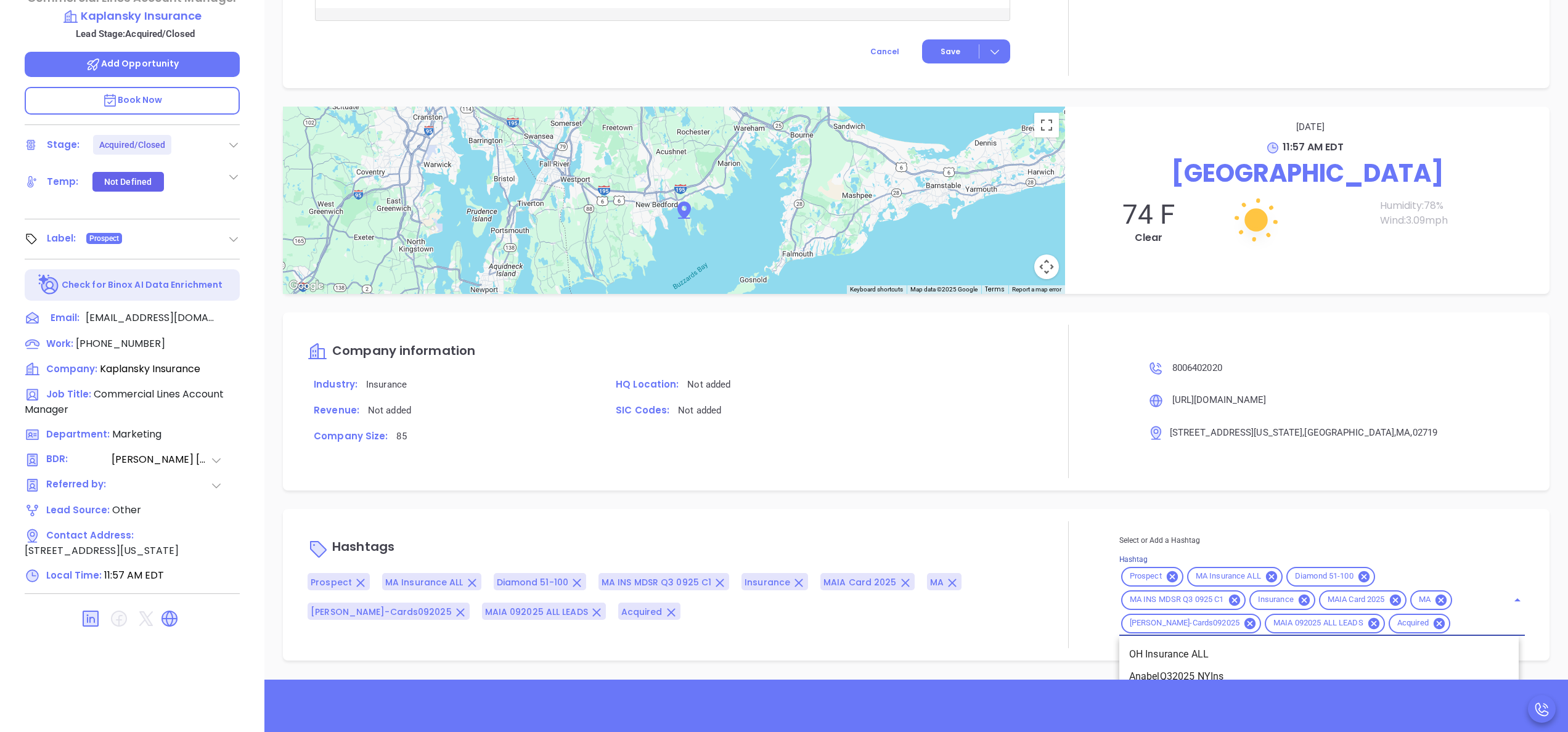
click at [1455, 619] on input "Hashtag" at bounding box center [1471, 623] width 38 height 15
type input "not a"
click at [1267, 643] on li "Not a fit" at bounding box center [1318, 654] width 399 height 22
type input "remove fr"
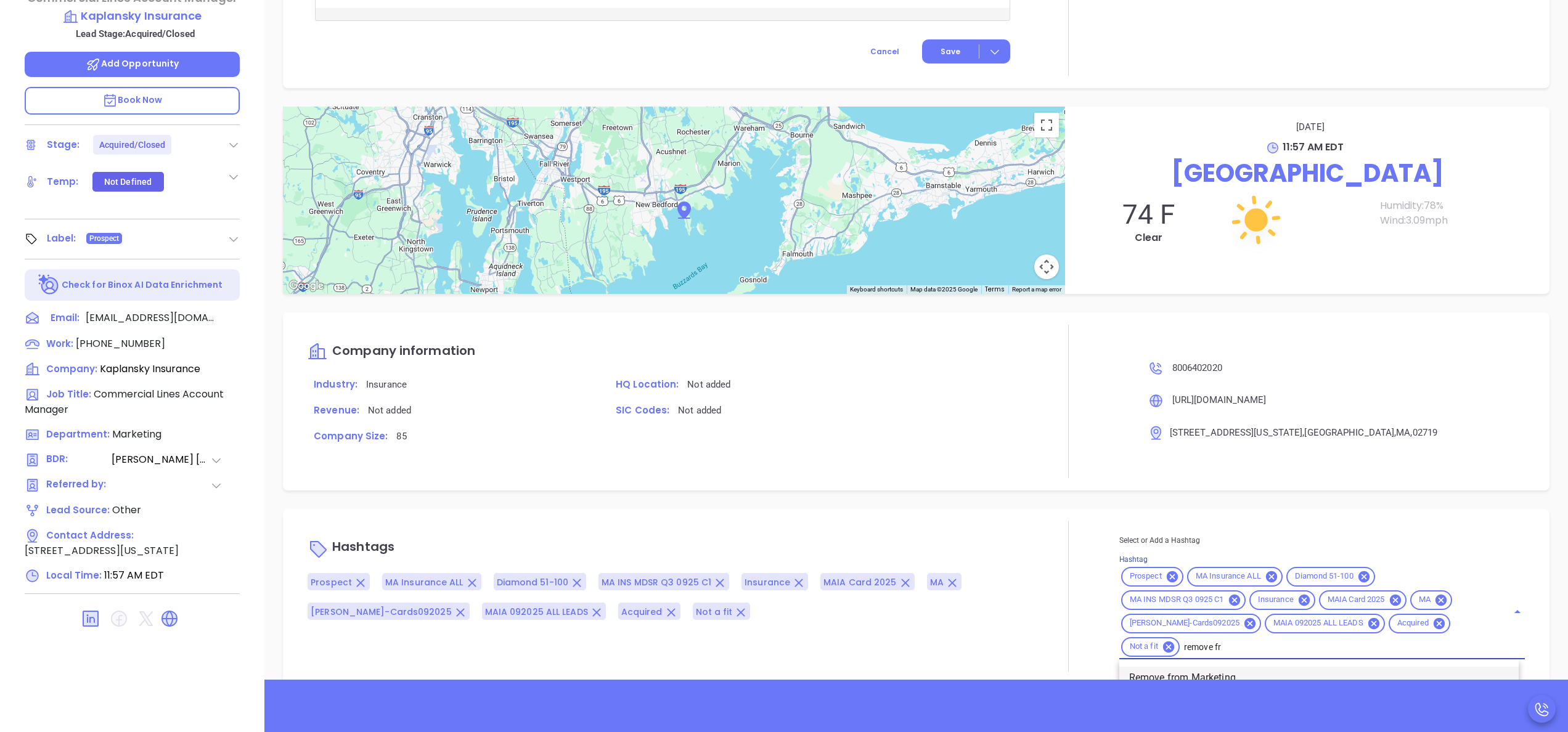
click at [1217, 673] on li "Remove from Marketing" at bounding box center [1318, 677] width 399 height 22
click at [943, 501] on div "Notes All Anabell Dominguez | Oct 6, 2025 11:57 AM acquired by The Alera Group …" at bounding box center [915, 248] width 1303 height 862
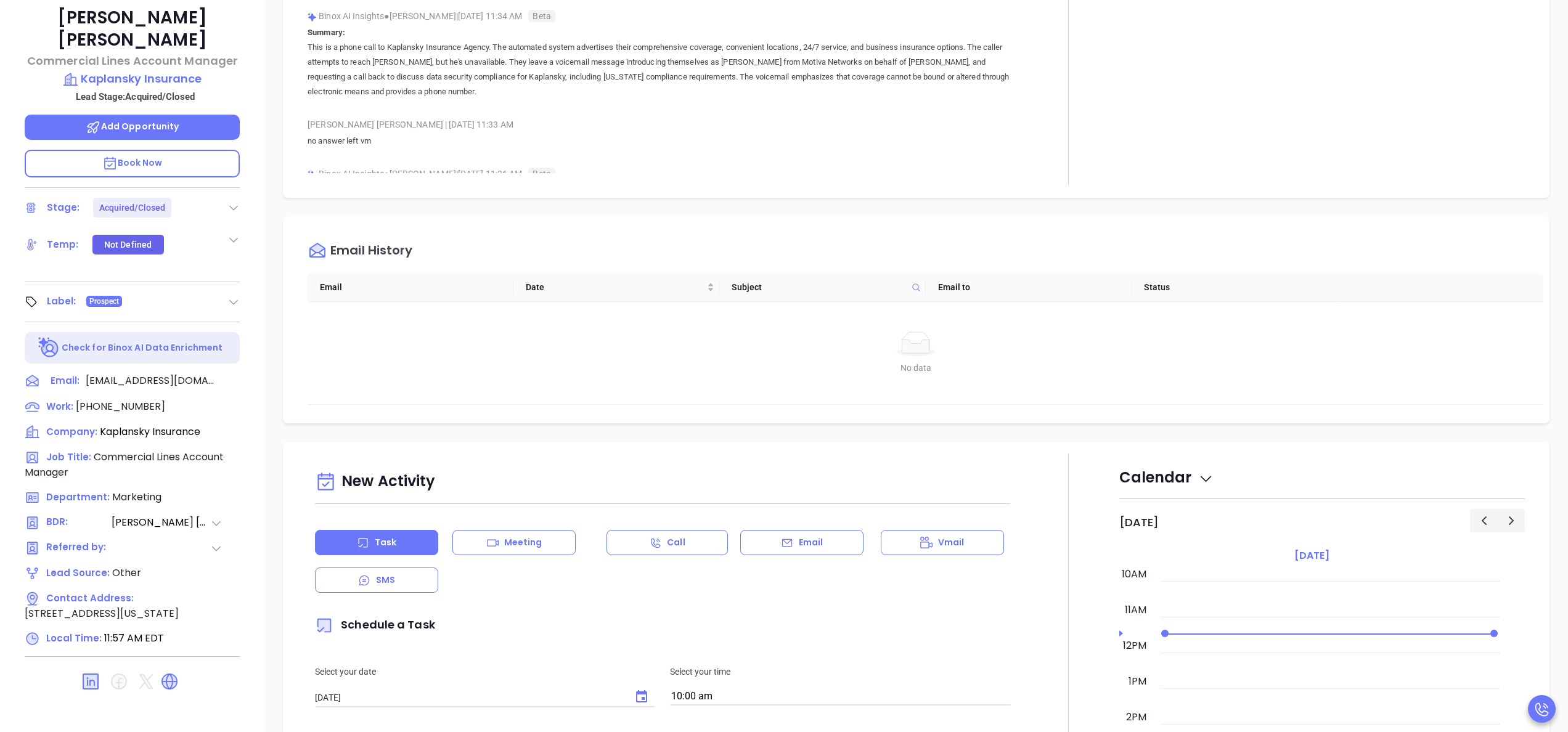
scroll to position [0, 0]
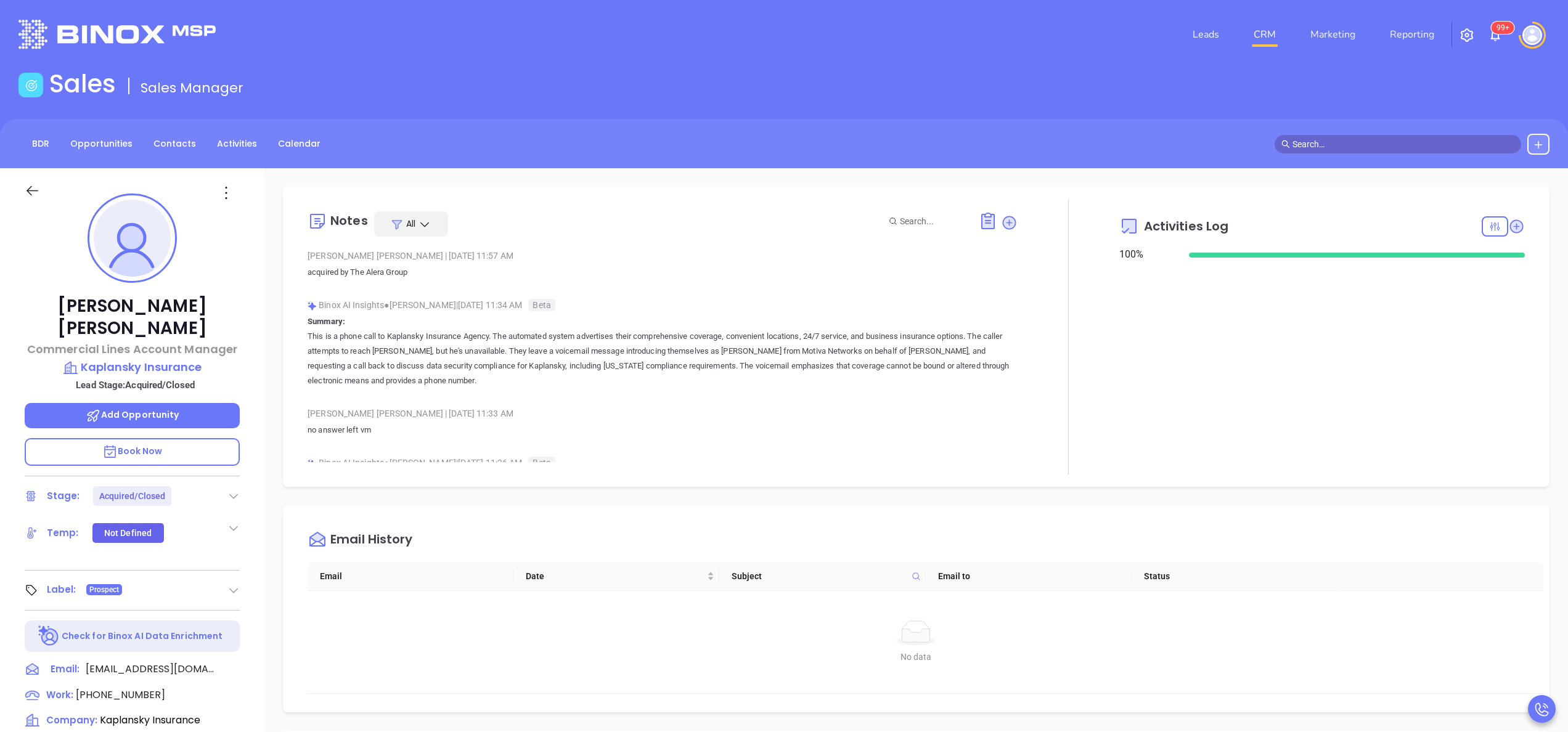
click at [671, 324] on p "Summary: This is a phone call to Kaplansky Insurance Agency. The automated syst…" at bounding box center [662, 351] width 710 height 74
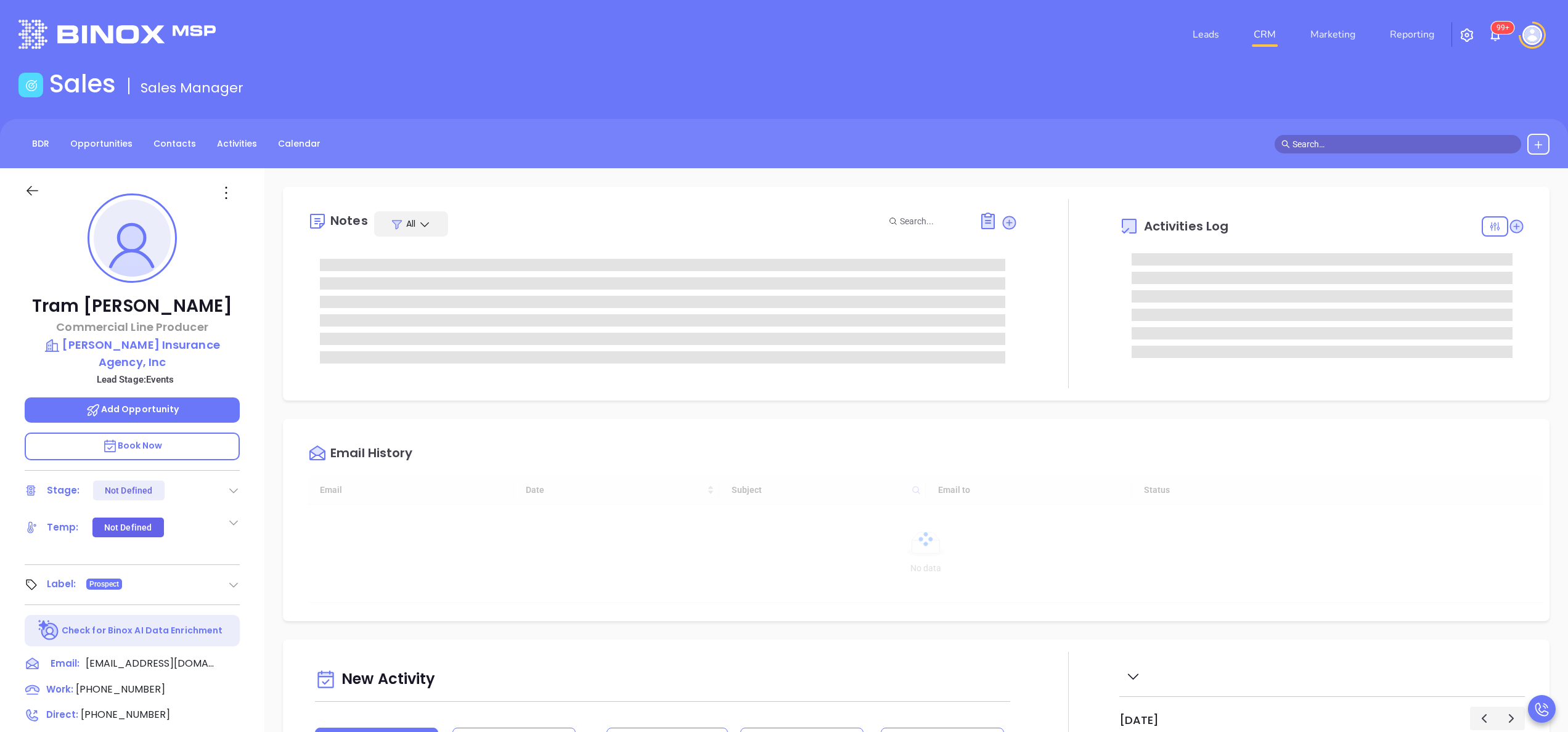
type input "[DATE]"
type input "[PERSON_NAME]"
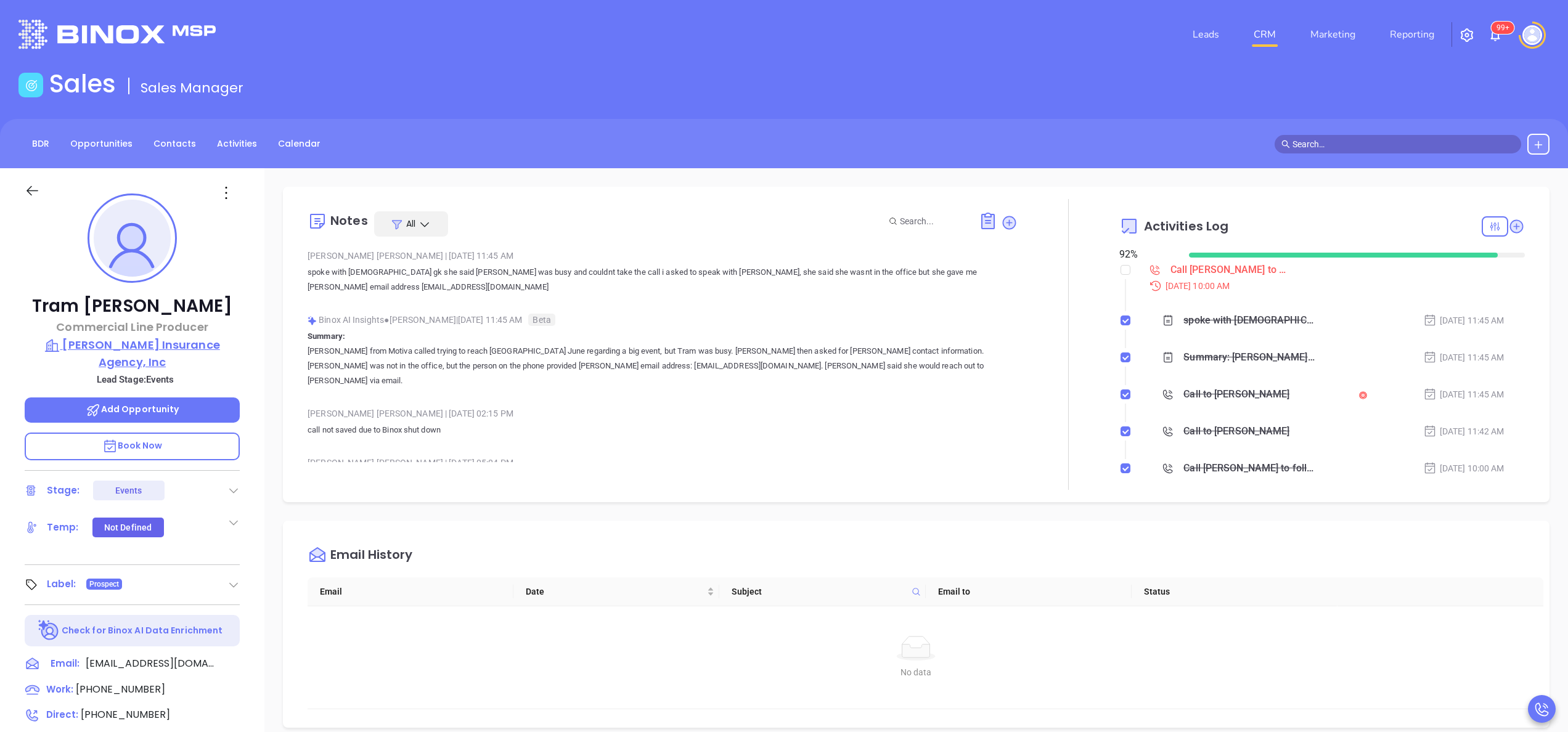
click at [116, 346] on p "[PERSON_NAME] Insurance Agency, Inc" at bounding box center [132, 353] width 215 height 34
click at [571, 266] on p "spoke with [DEMOGRAPHIC_DATA] gk she said [PERSON_NAME] was busy and couldnt ta…" at bounding box center [662, 279] width 710 height 30
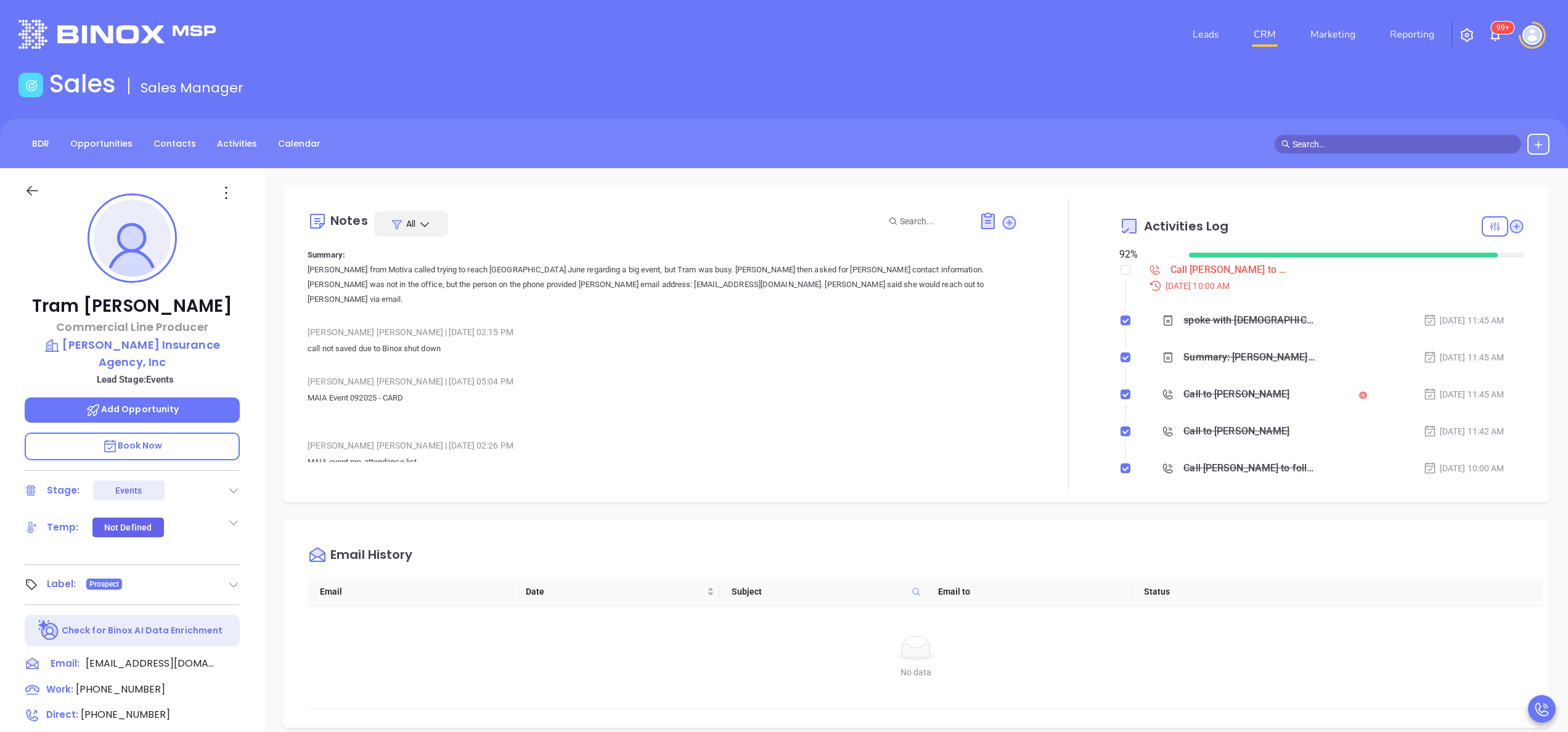
scroll to position [84, 0]
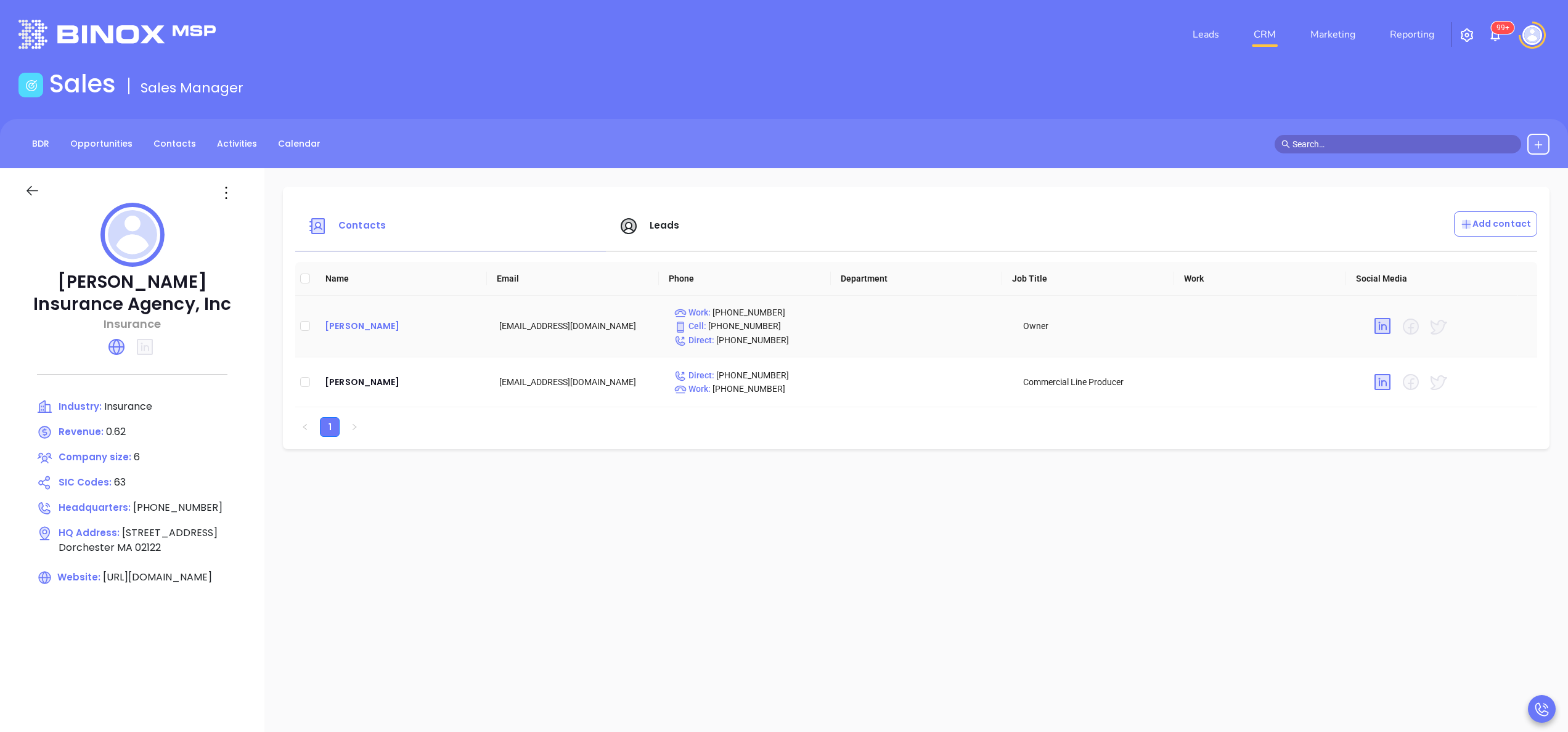
click at [379, 324] on div "[PERSON_NAME]" at bounding box center [402, 326] width 154 height 15
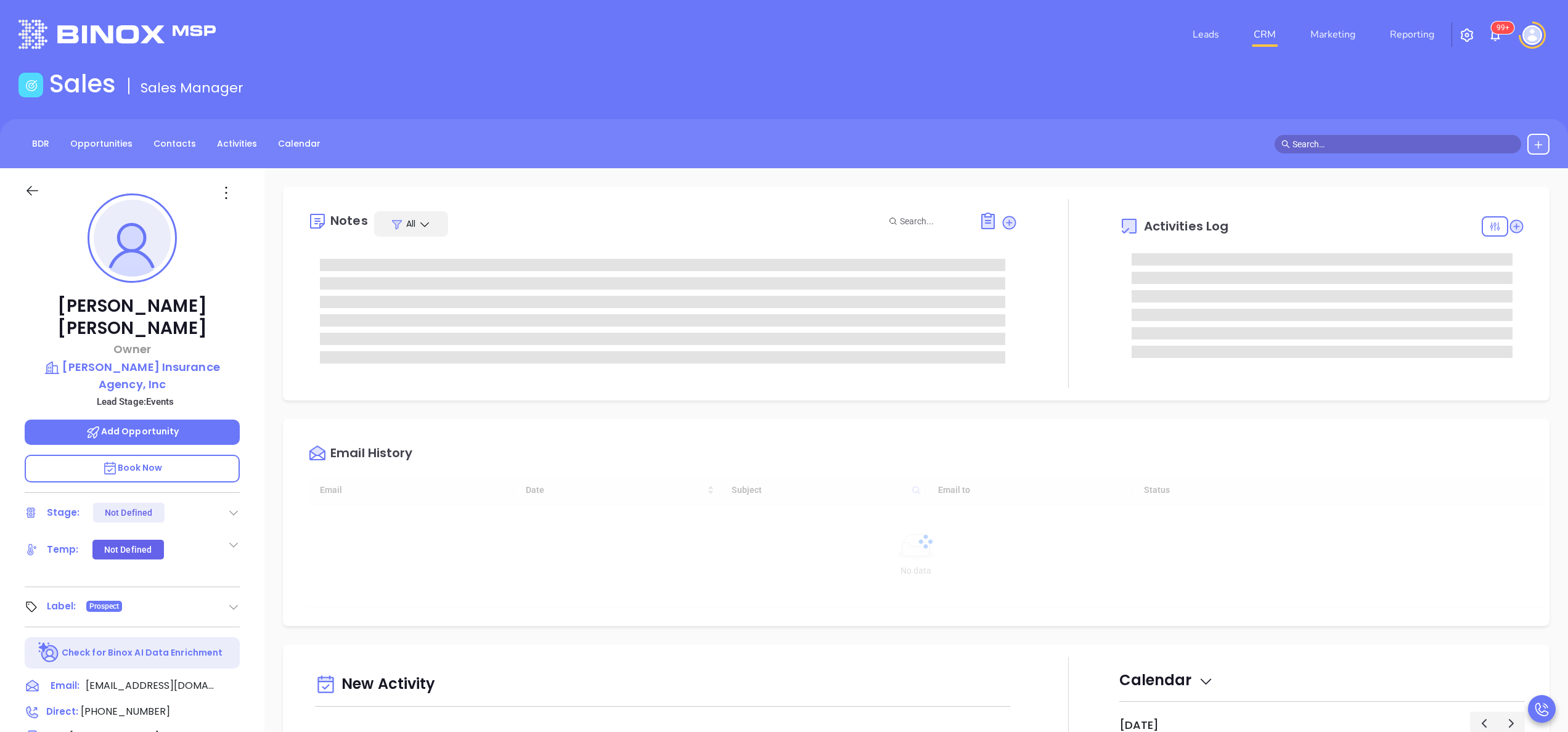
type input "[DATE]"
type input "[PERSON_NAME]"
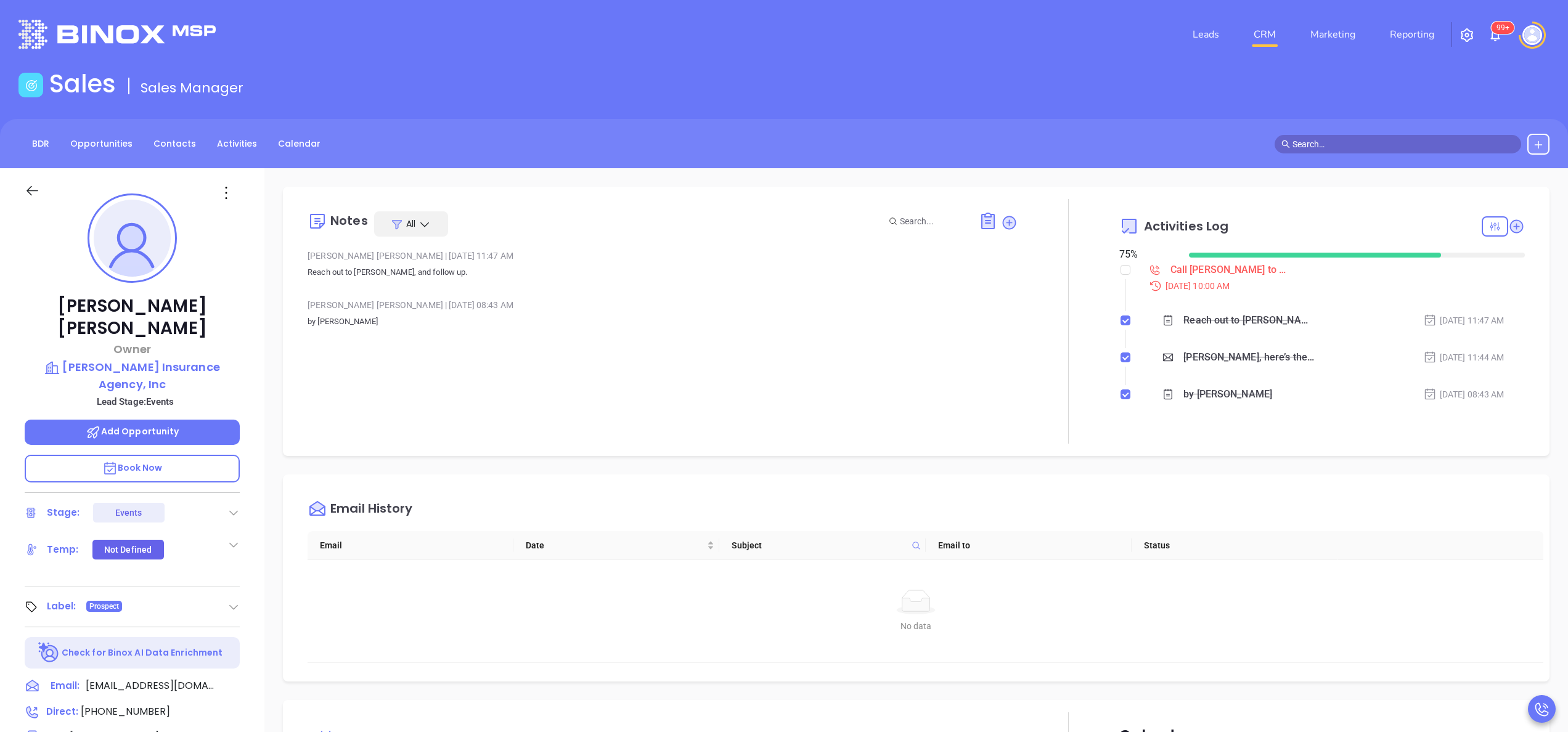
click at [260, 360] on div "Karlene Valente Owner Karlene A. Valente Insurance Agency, Inc Lead Stage: Even…" at bounding box center [132, 625] width 264 height 915
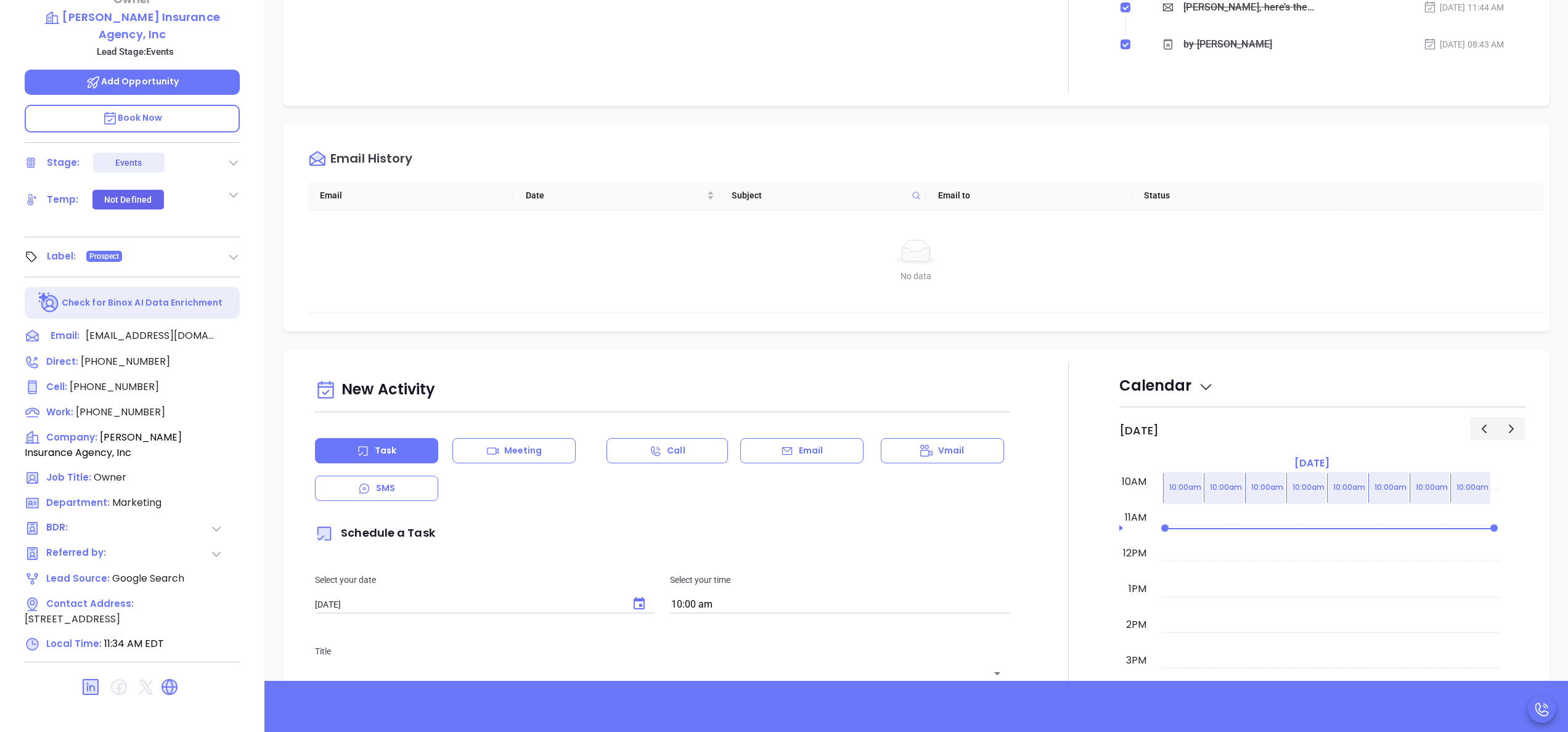
scroll to position [351, 0]
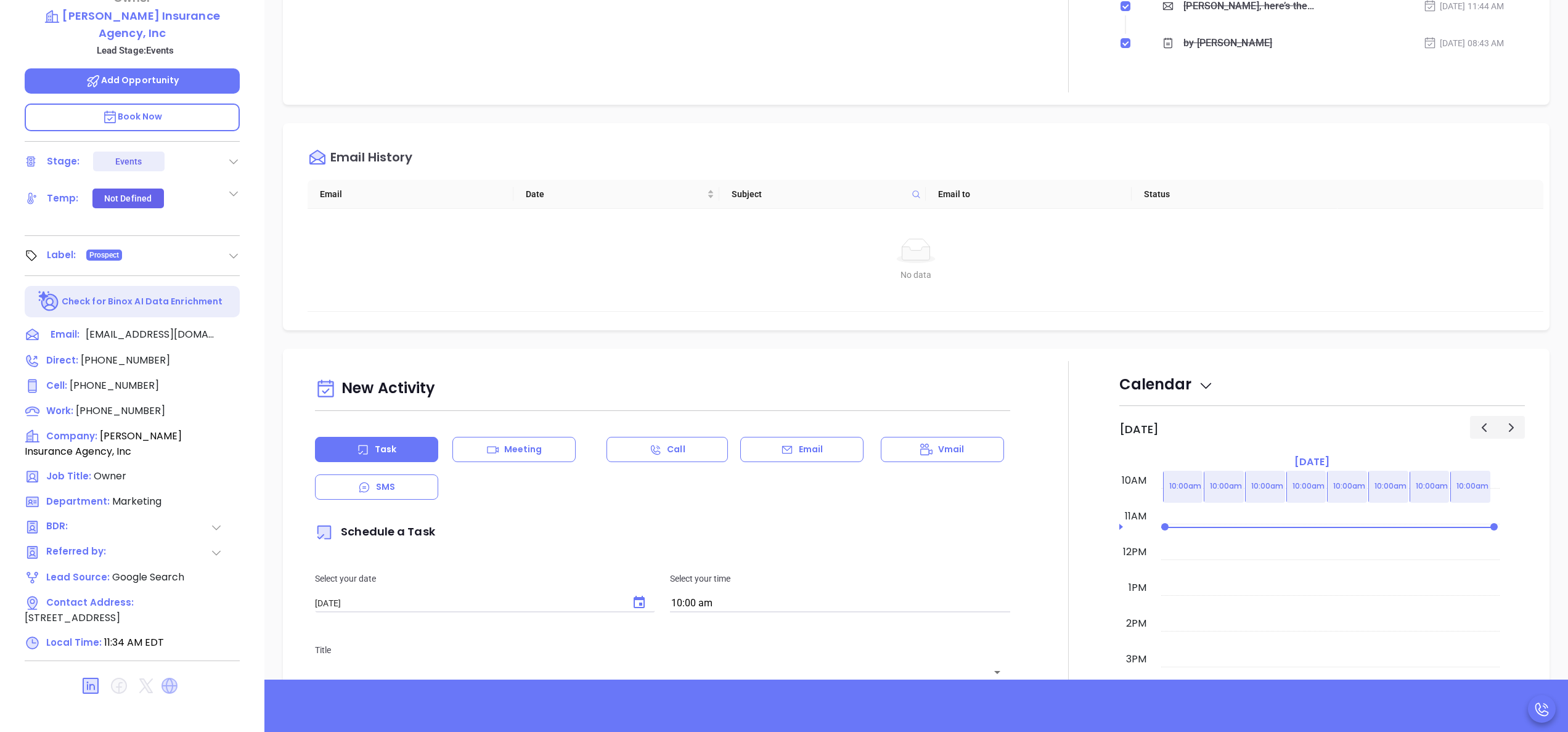
click at [169, 678] on icon at bounding box center [170, 686] width 15 height 15
click at [253, 214] on div "Karlene Valente Owner Karlene A. Valente Insurance Agency, Inc Lead Stage: Even…" at bounding box center [132, 274] width 264 height 915
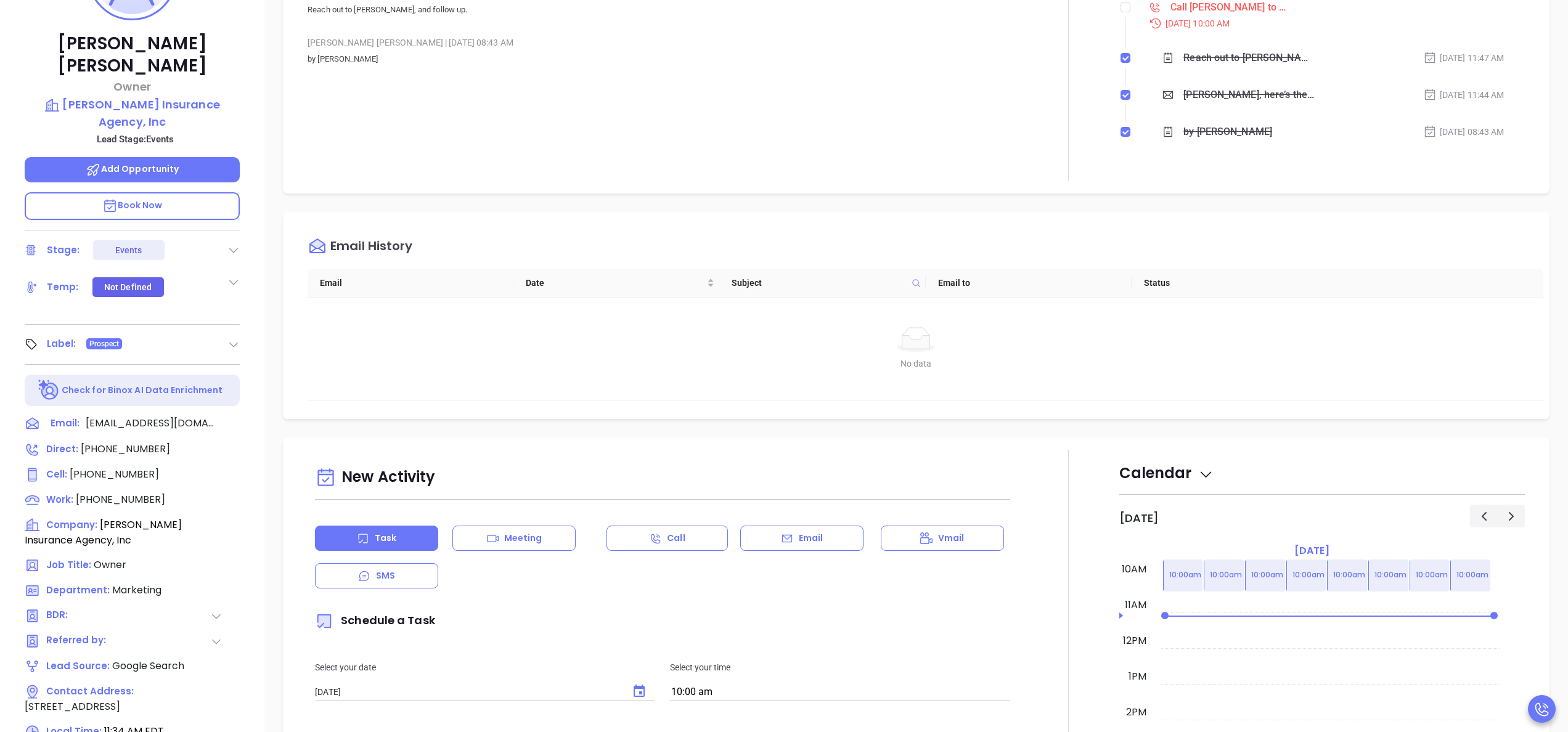
scroll to position [253, 0]
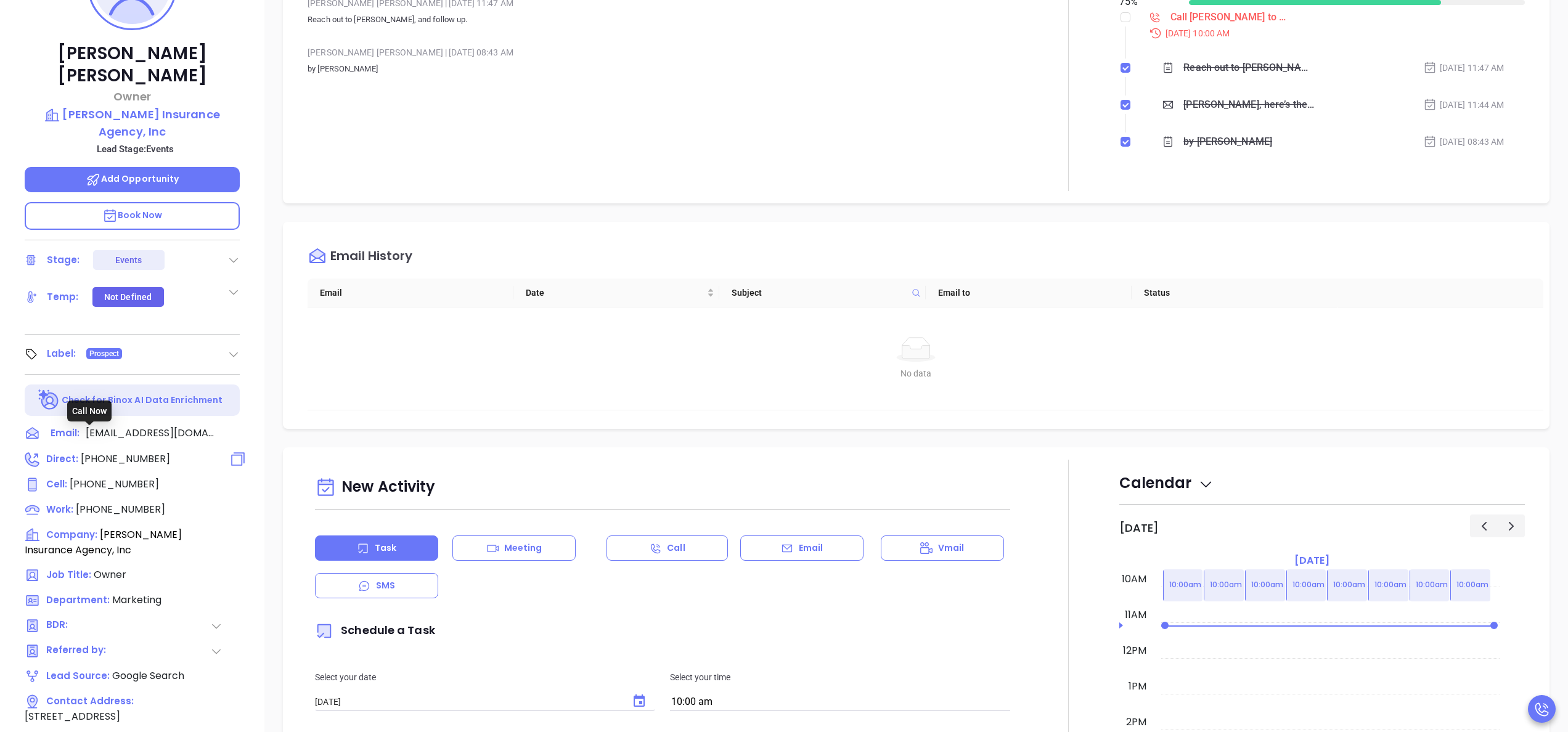
click at [118, 452] on span "[PHONE_NUMBER]" at bounding box center [126, 459] width 89 height 14
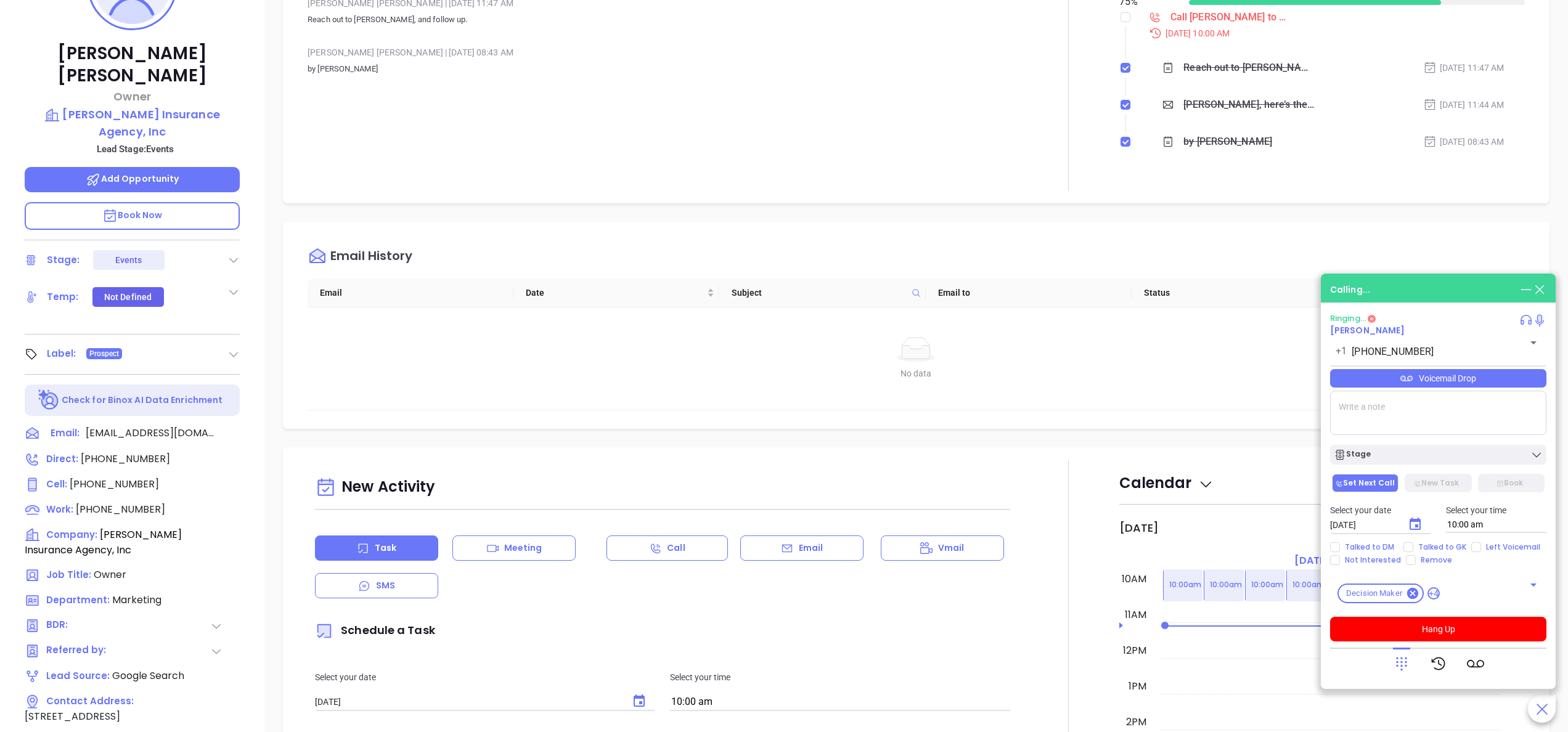
click at [479, 107] on div "Notes All Anabell Dominguez | Oct 2, 2025 11:47 AM Reach out to Karlene, and fo…" at bounding box center [662, 68] width 710 height 245
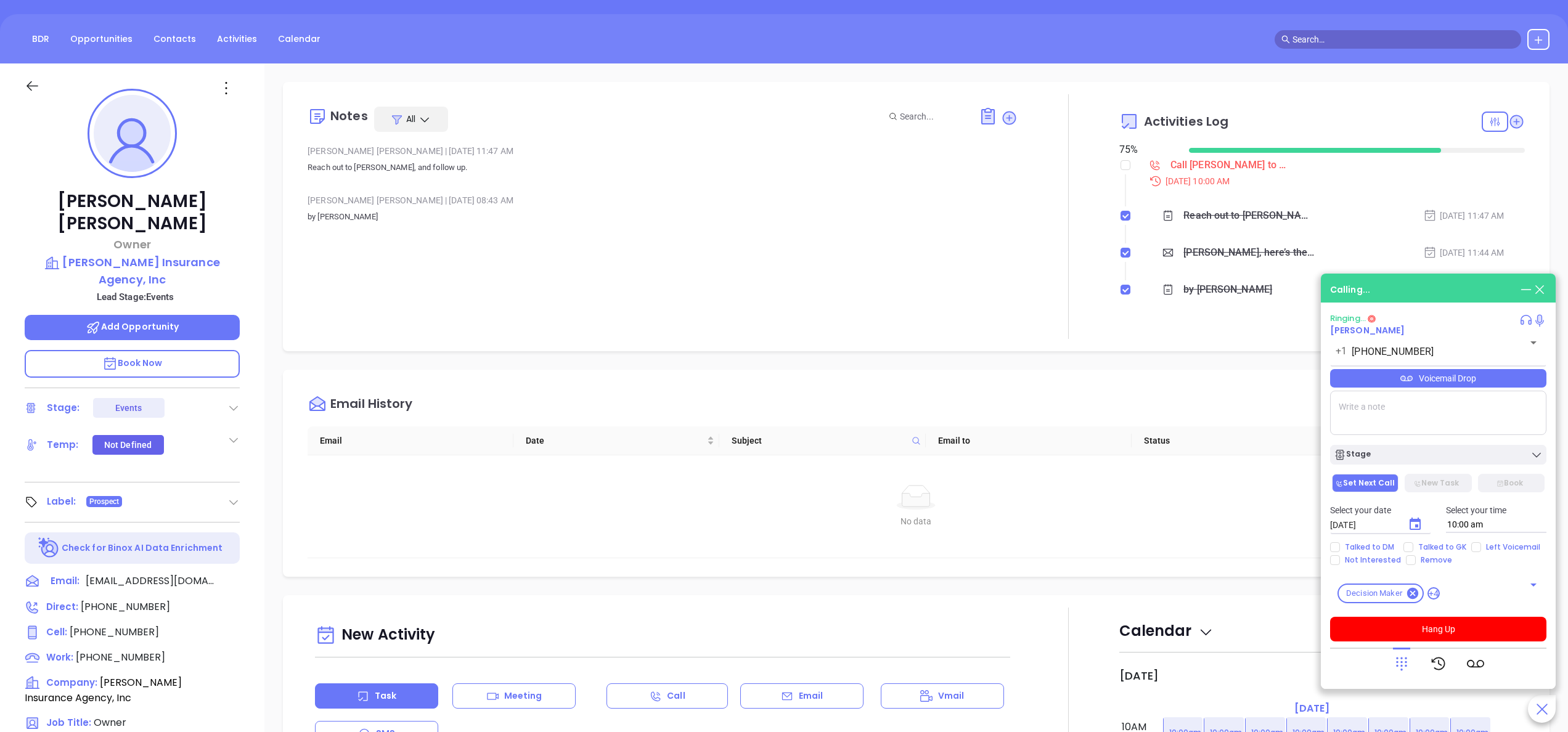
scroll to position [55, 0]
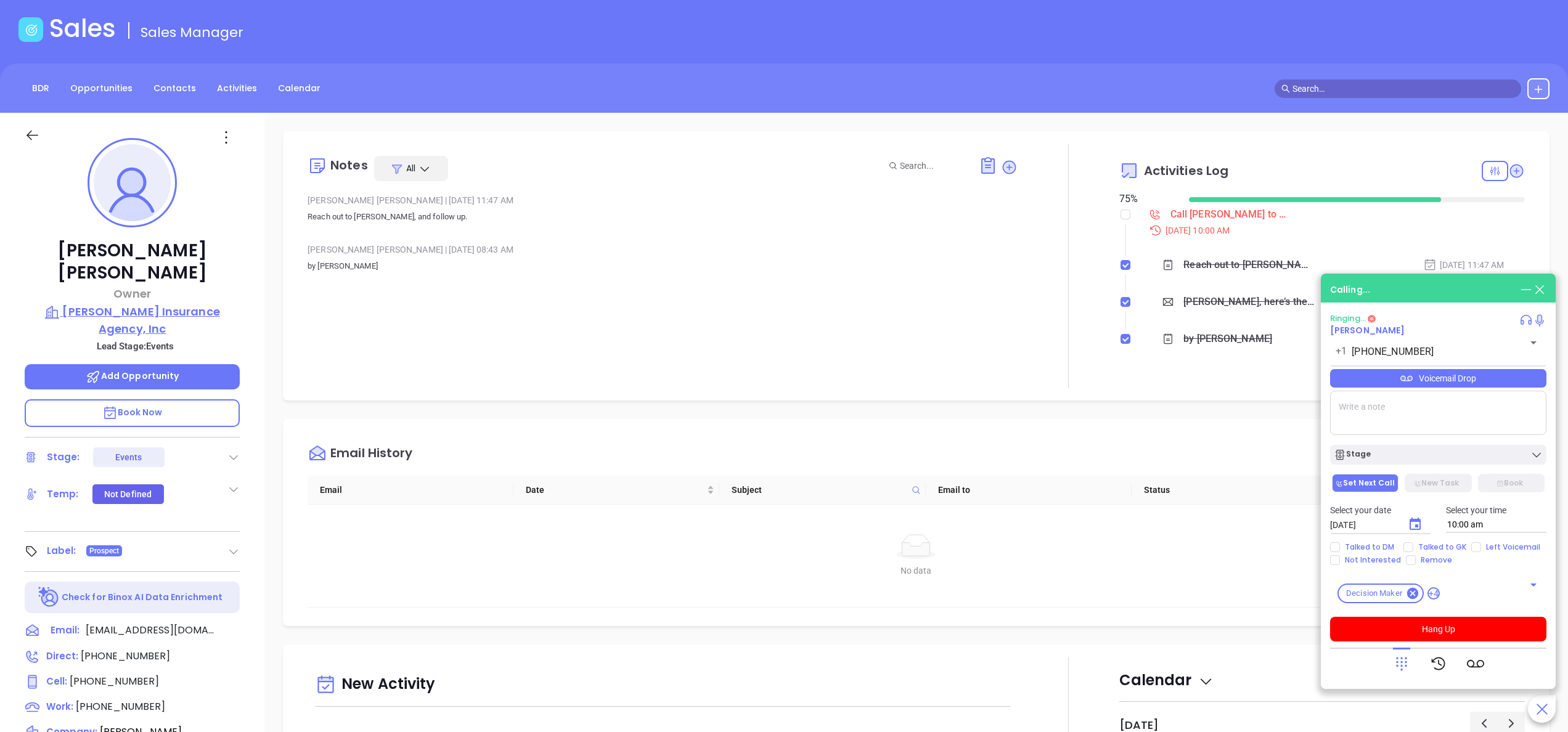
click at [143, 303] on p "[PERSON_NAME] Insurance Agency, Inc" at bounding box center [132, 319] width 215 height 34
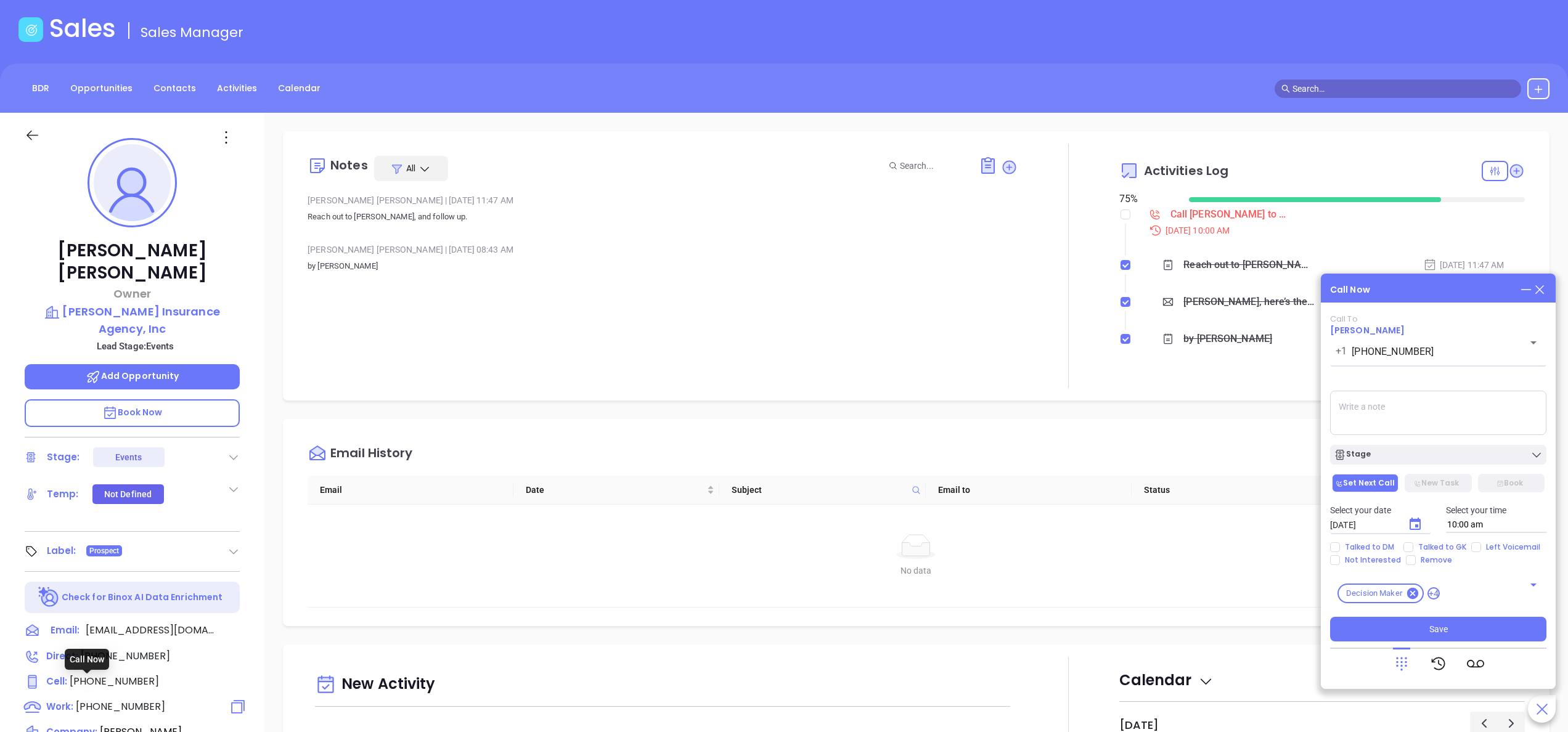
click at [116, 699] on span "[PHONE_NUMBER]" at bounding box center [120, 706] width 89 height 14
type input "[PHONE_NUMBER]"
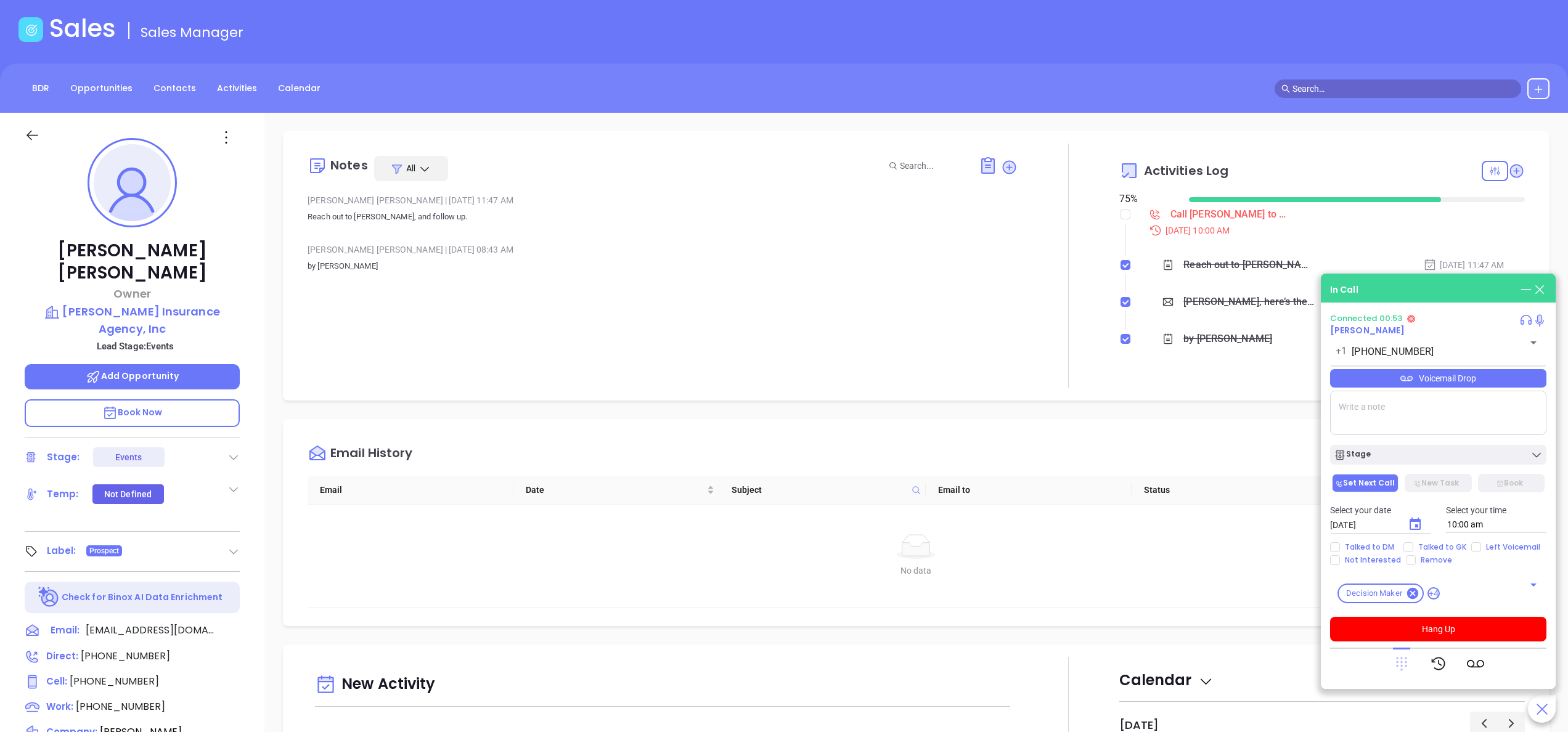
click at [1398, 659] on icon at bounding box center [1401, 663] width 17 height 17
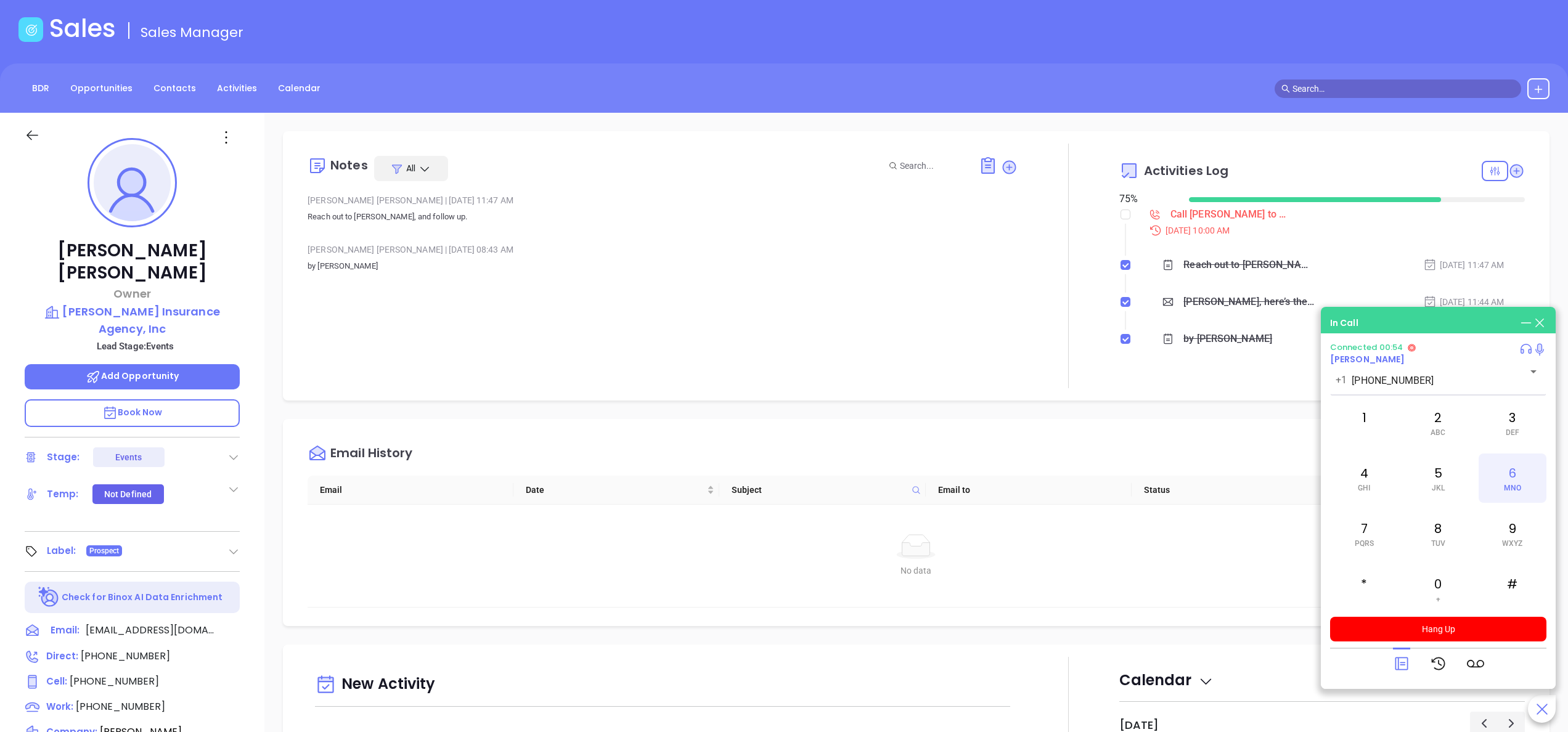
click at [1519, 491] on span "MNO" at bounding box center [1512, 487] width 17 height 8
click at [859, 301] on div "Notes All Anabell Dominguez | Oct 2, 2025 11:47 AM Reach out to Karlene, and fo…" at bounding box center [662, 266] width 710 height 245
click at [1441, 621] on button "Hang Up" at bounding box center [1438, 629] width 217 height 25
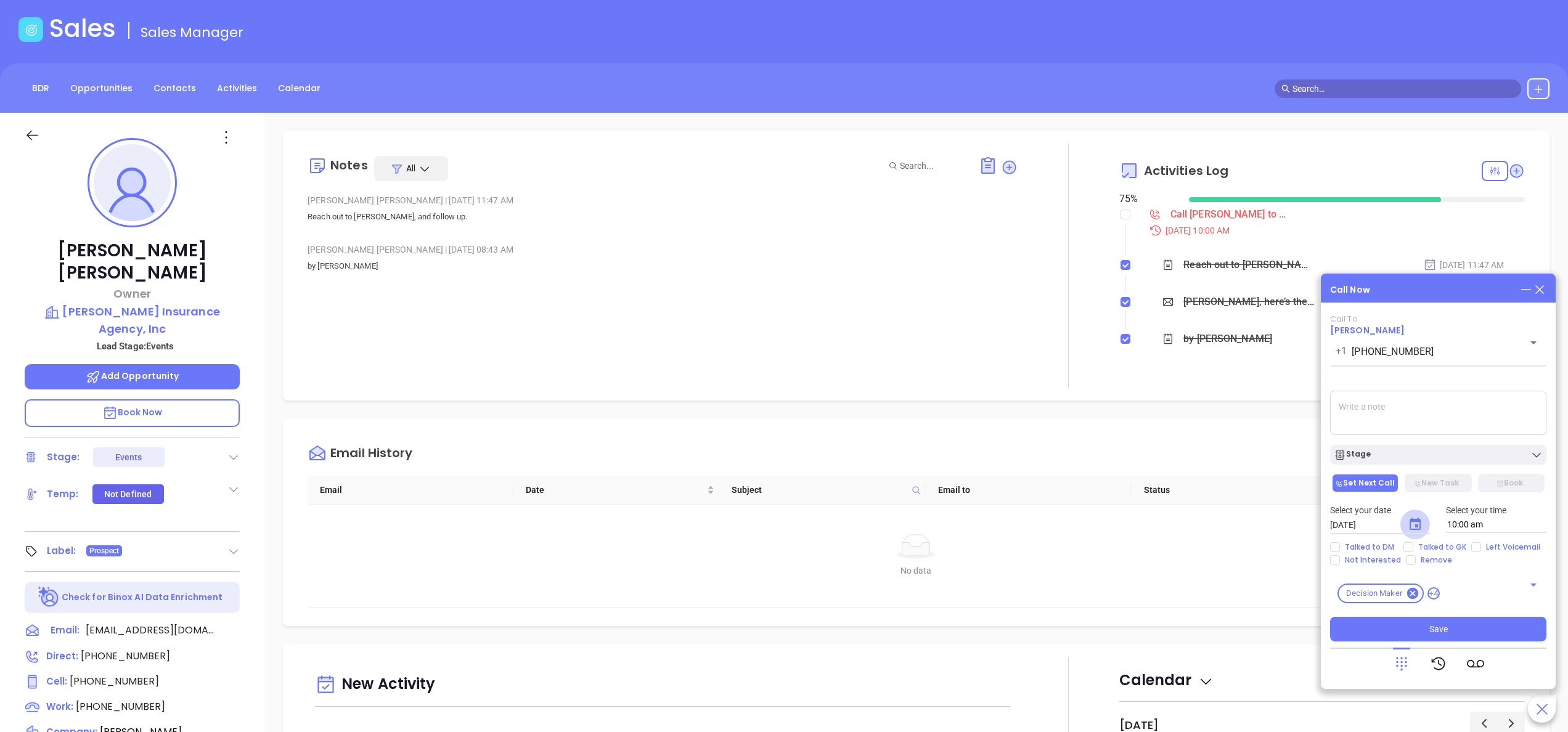
click at [1426, 525] on button "Choose date, selected date is Oct 7, 2025" at bounding box center [1414, 524] width 30 height 30
click at [1428, 407] on button "8" at bounding box center [1429, 406] width 22 height 22
type input "[DATE]"
click at [1488, 546] on span "Left Voicemail" at bounding box center [1513, 547] width 64 height 10
click at [1481, 546] on input "Left Voicemail" at bounding box center [1476, 547] width 10 height 10
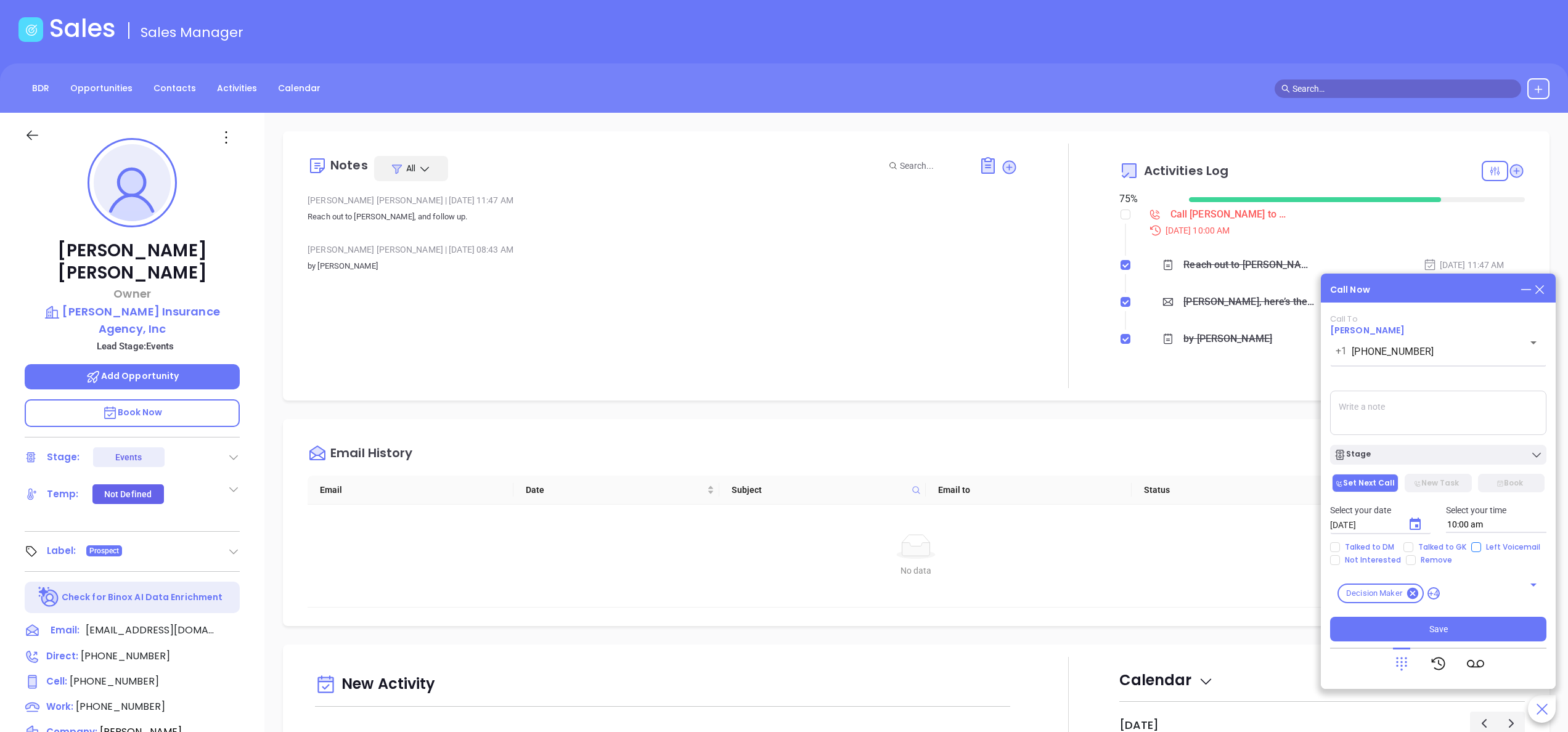
checkbox input "true"
click at [1413, 624] on button "Save" at bounding box center [1438, 629] width 217 height 25
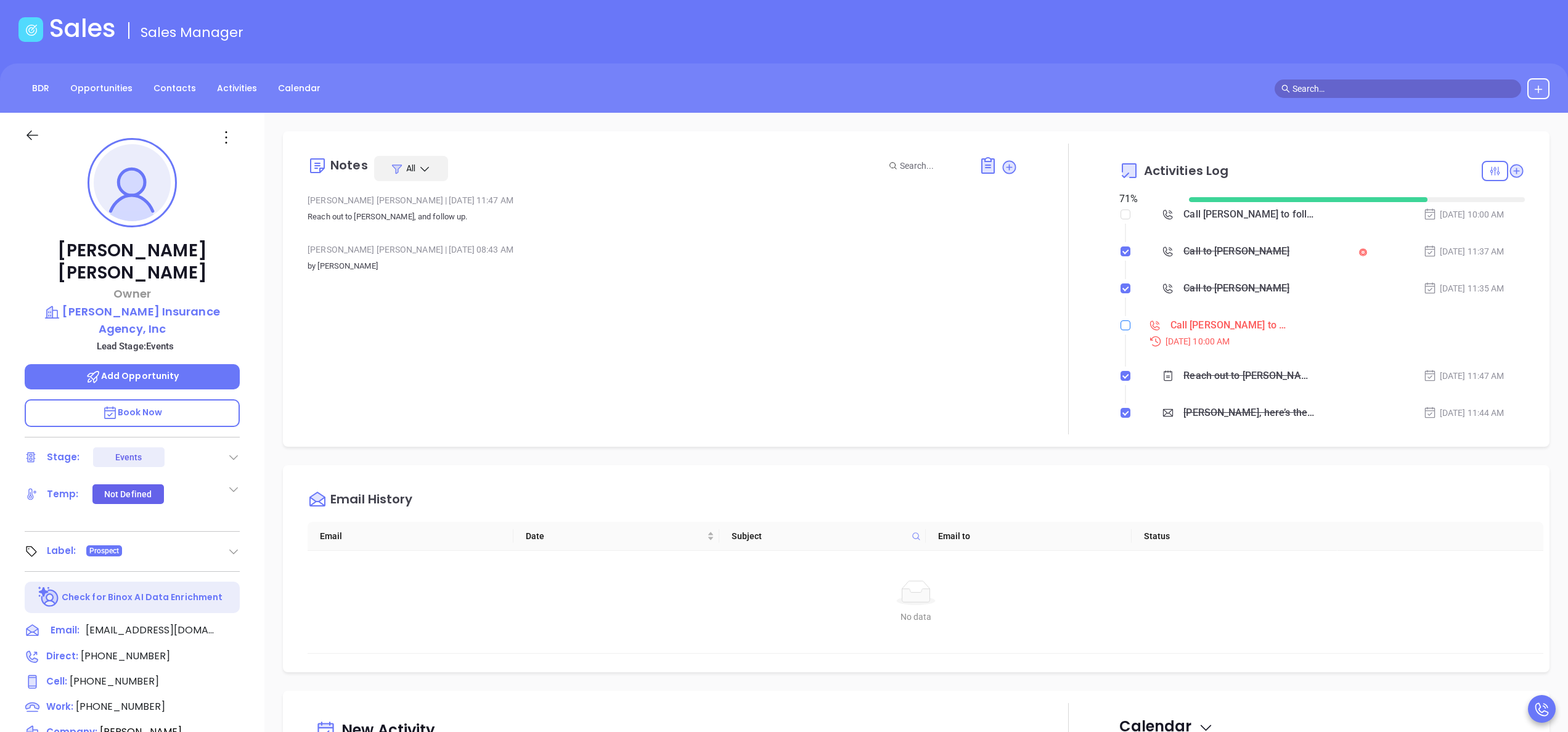
click at [1121, 322] on input "checkbox" at bounding box center [1125, 325] width 10 height 10
checkbox input "true"
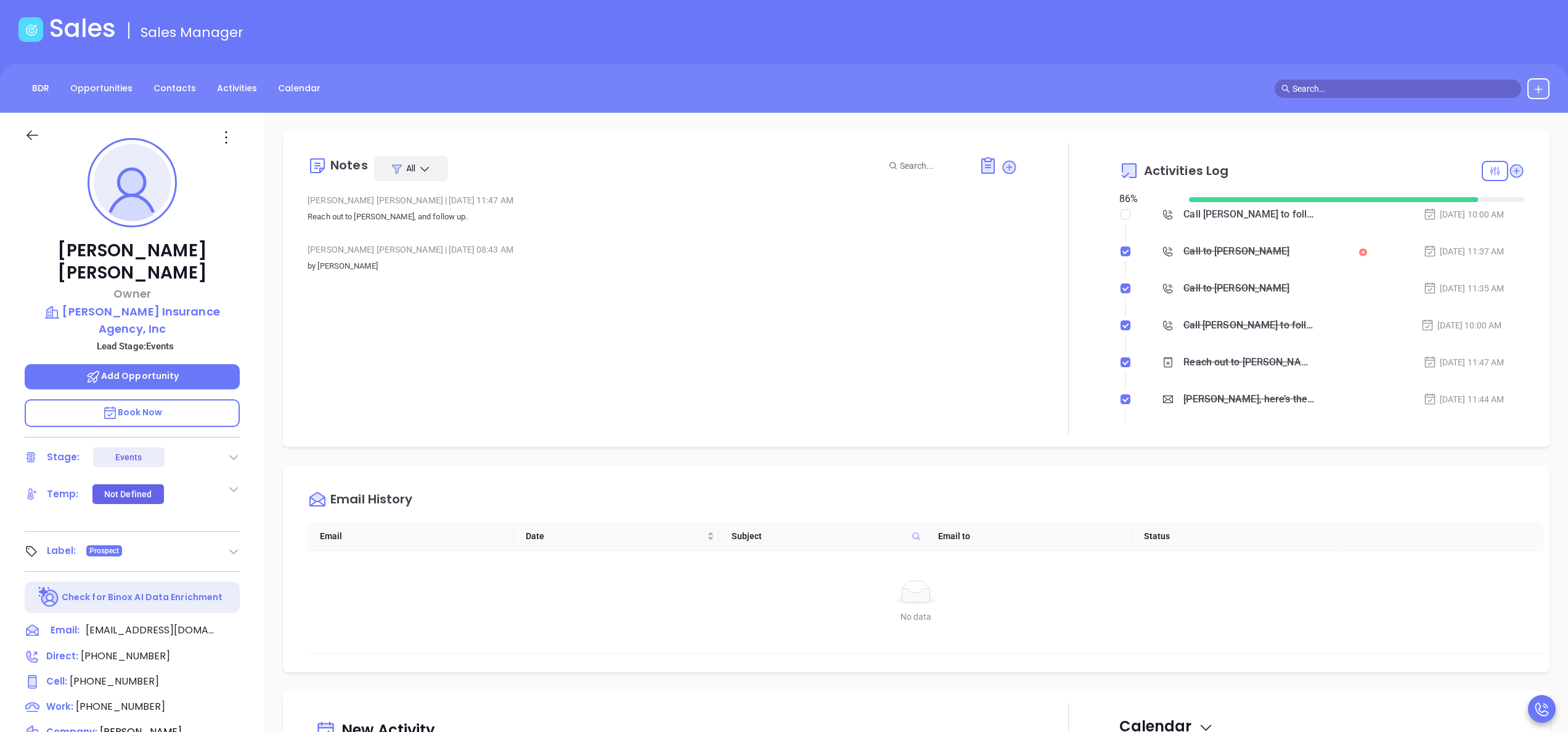
click at [988, 294] on div "Notes All Anabell Dominguez | Oct 2, 2025 11:47 AM Reach out to Karlene, and fo…" at bounding box center [662, 289] width 710 height 291
click at [1510, 170] on icon at bounding box center [1516, 170] width 12 height 12
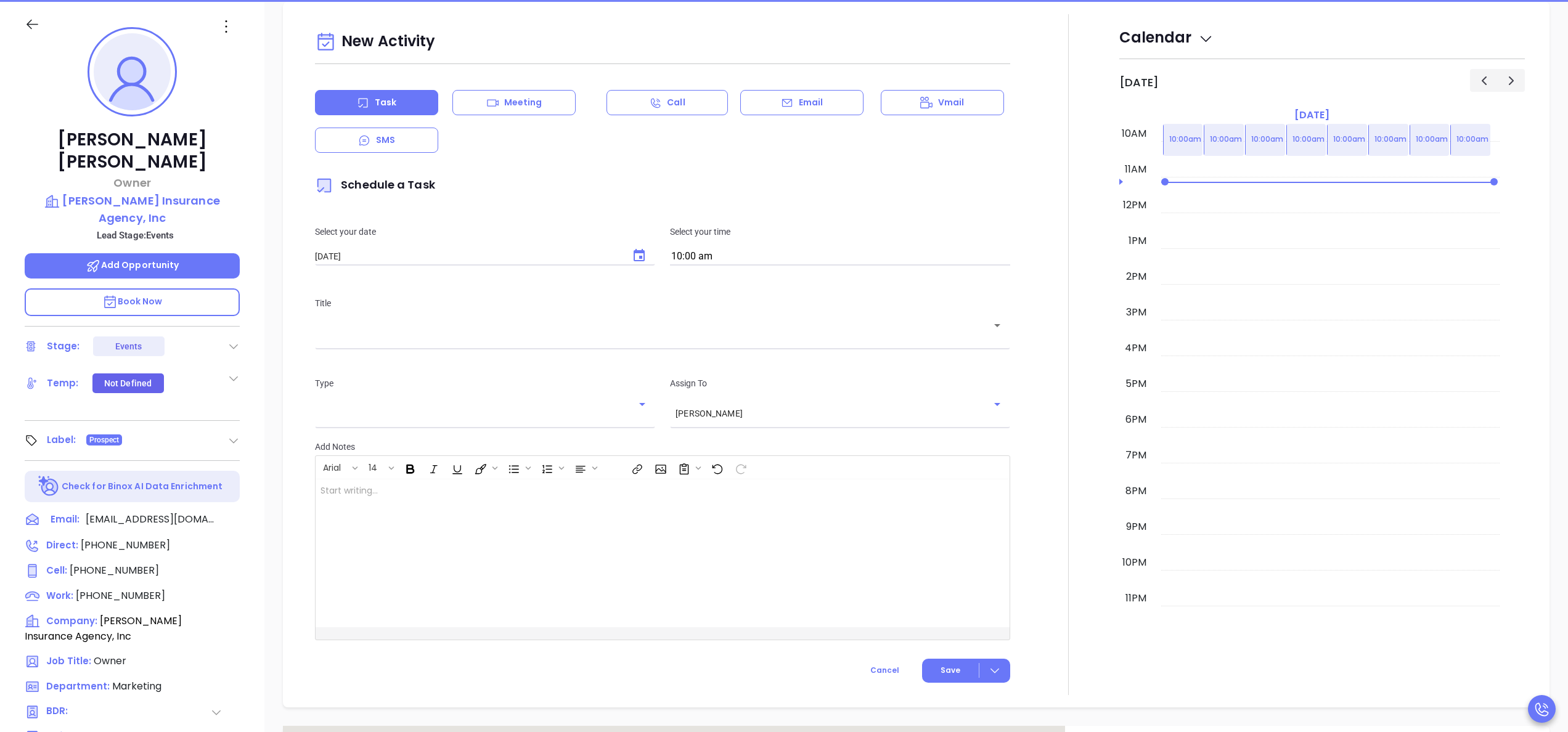
scroll to position [168, 0]
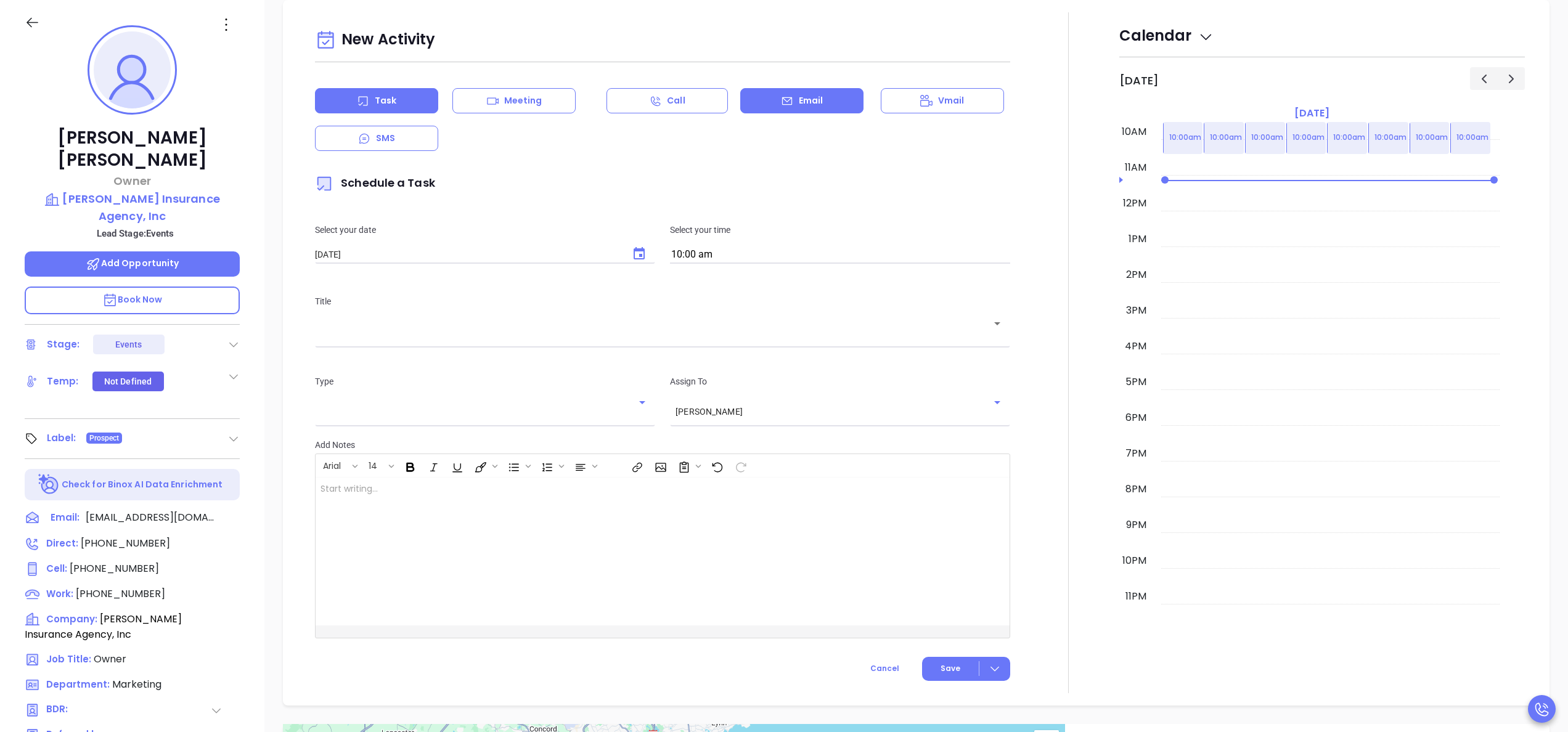
click at [772, 107] on div "Email" at bounding box center [801, 100] width 123 height 25
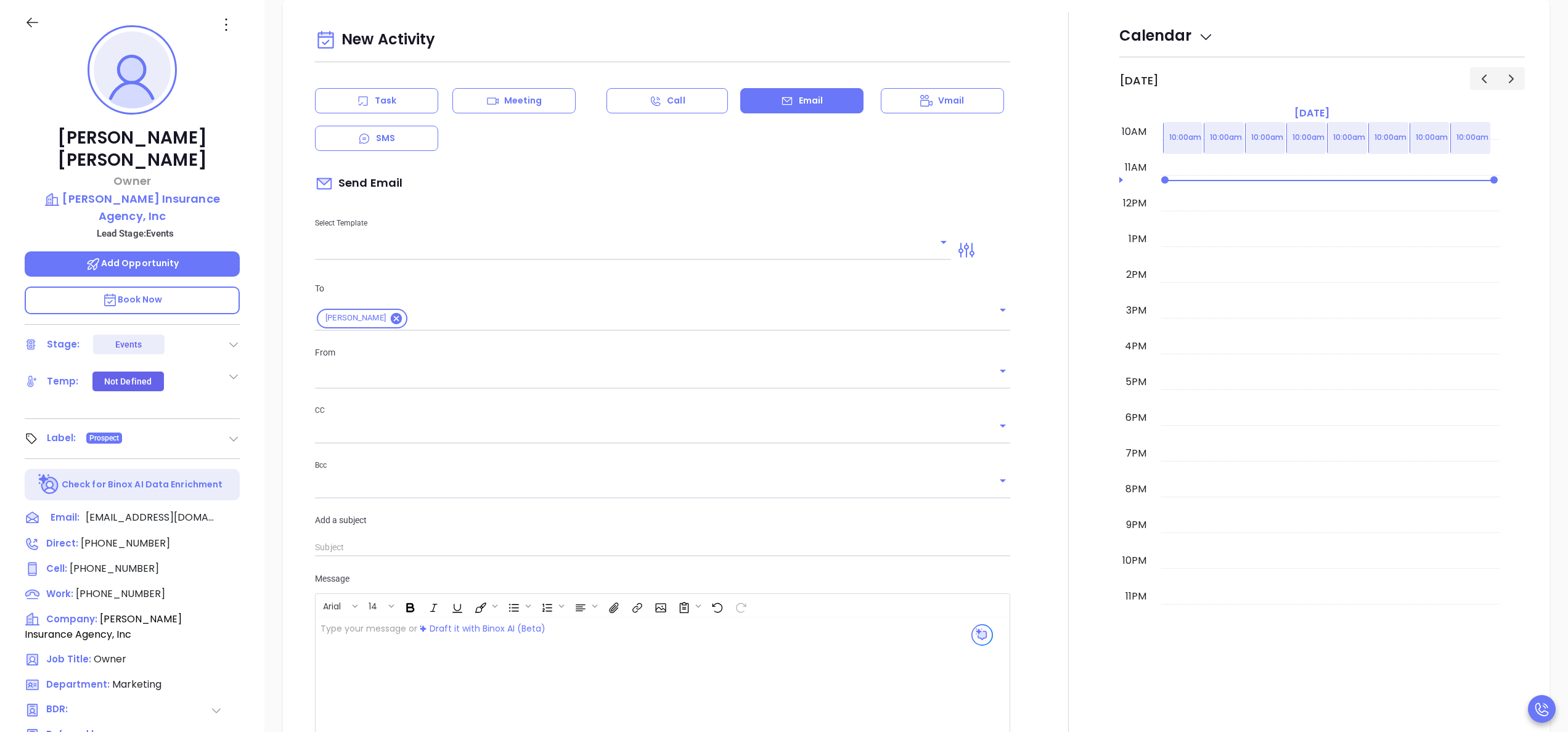
type input "[PERSON_NAME]"
click at [444, 243] on input "text" at bounding box center [624, 251] width 618 height 18
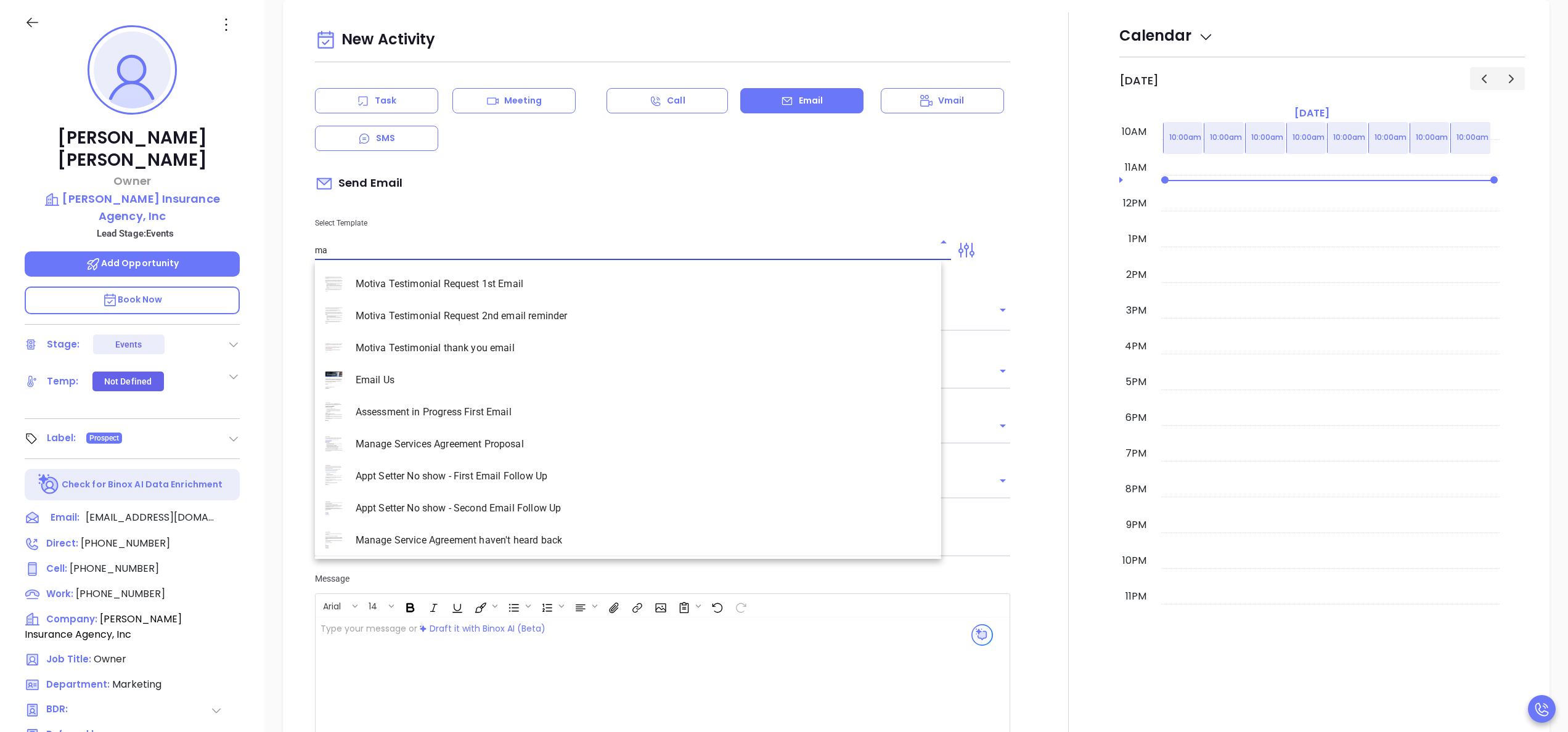
scroll to position [1667, 0]
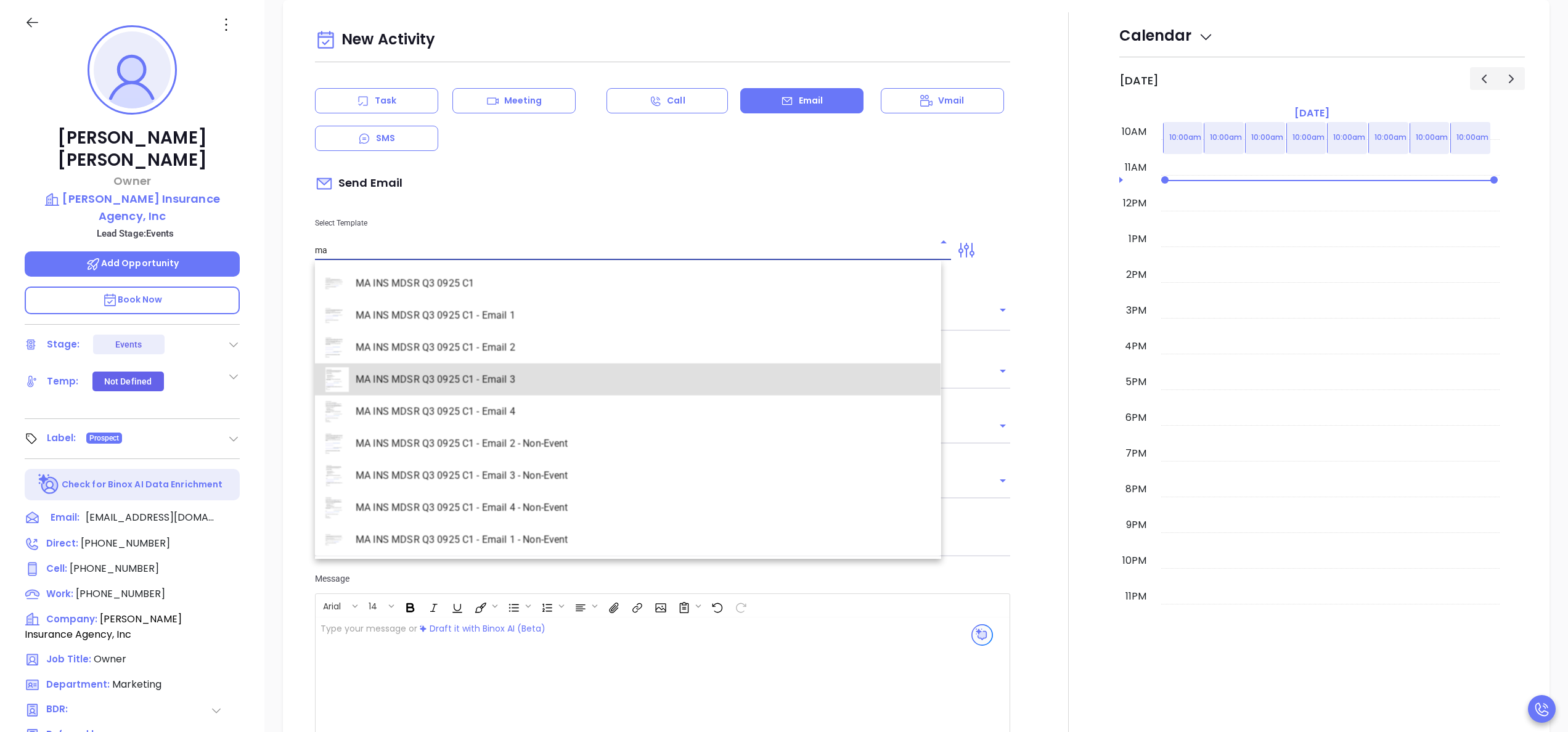
type input "MA INS MDSR Q3 0925 C1 - Email 3"
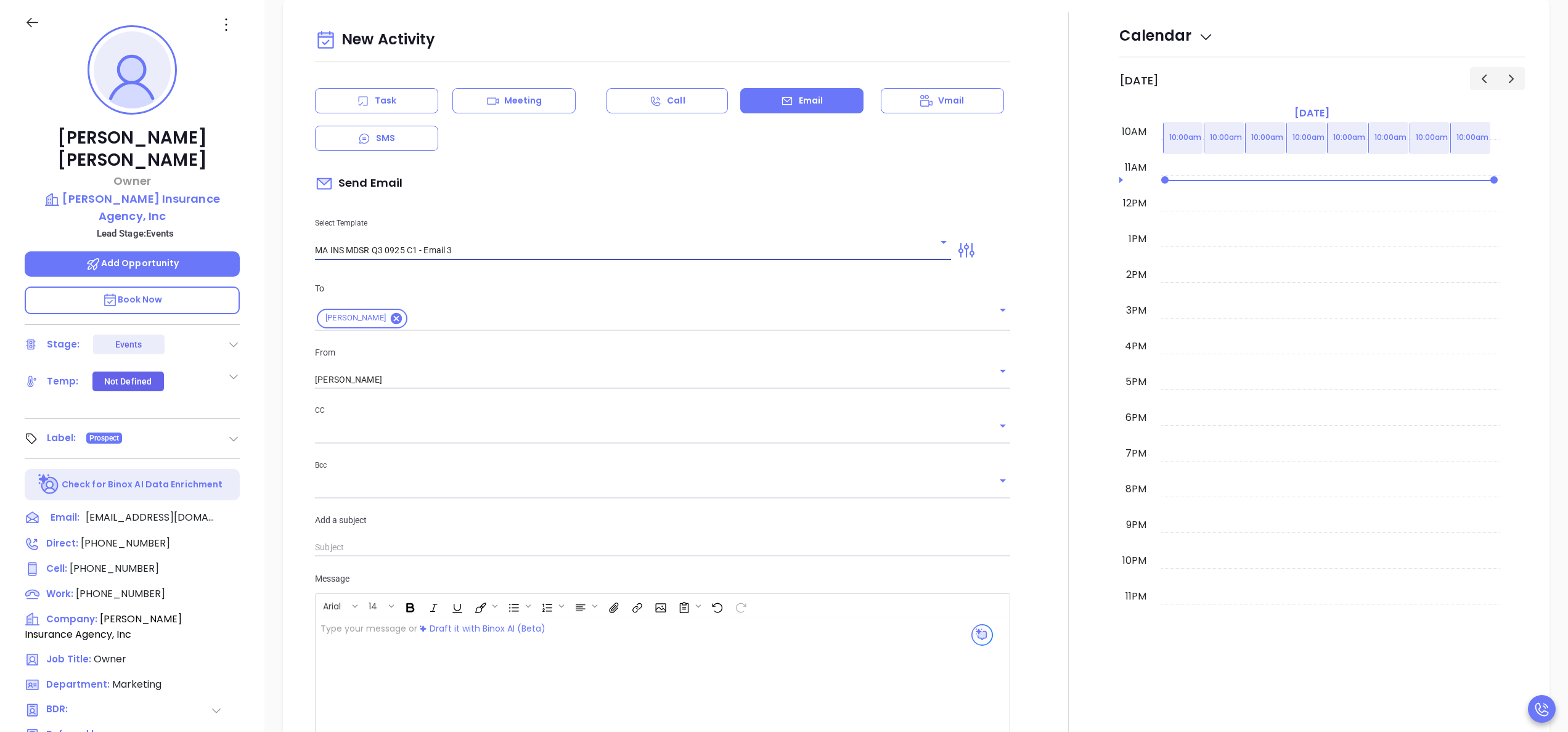
type input "Karlene, one agency thought they were all set…"
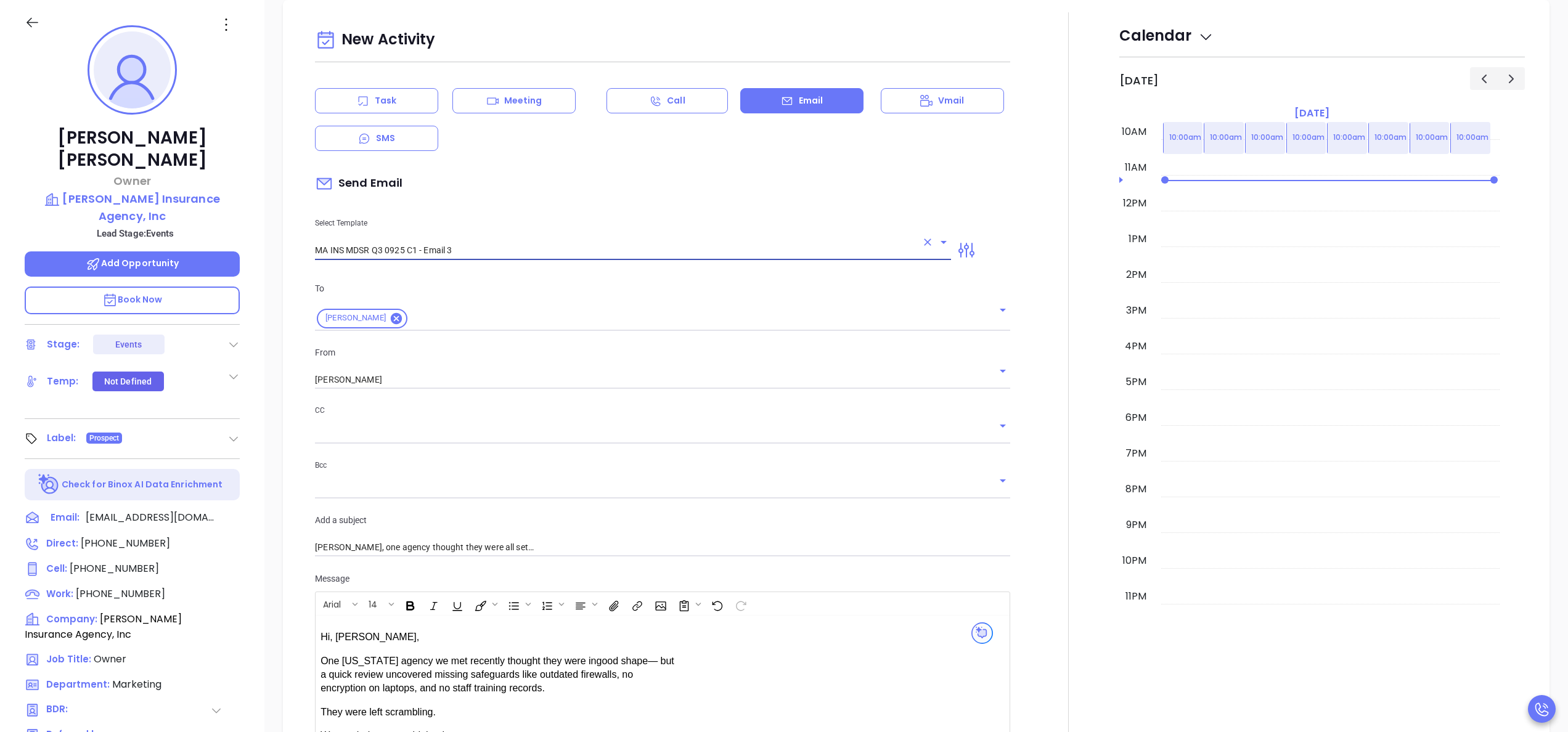
type input "MA INS MDSR Q3 0925 C1 - Email 3"
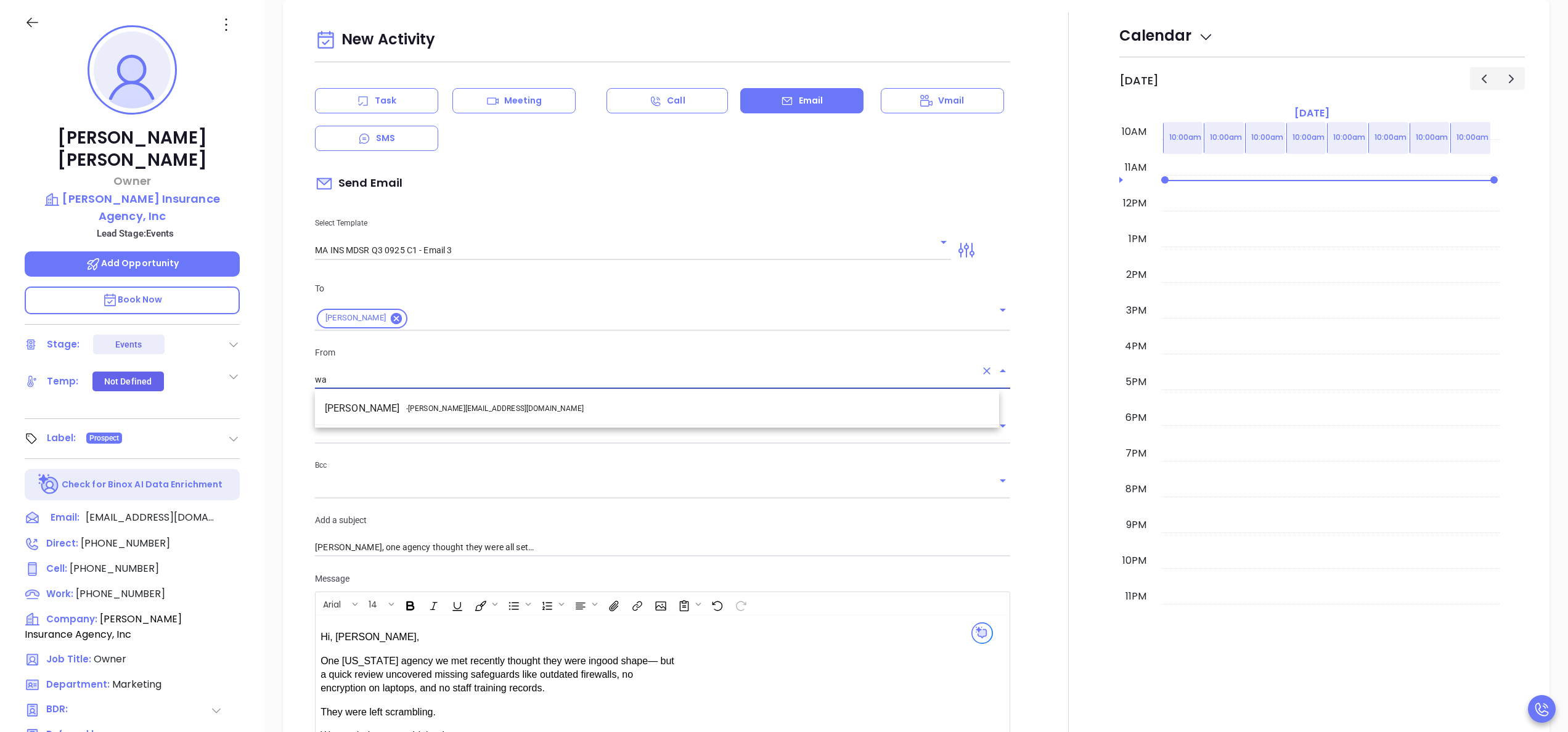
click at [399, 402] on li "Walter Contreras - walter@motiva.net" at bounding box center [656, 408] width 684 height 22
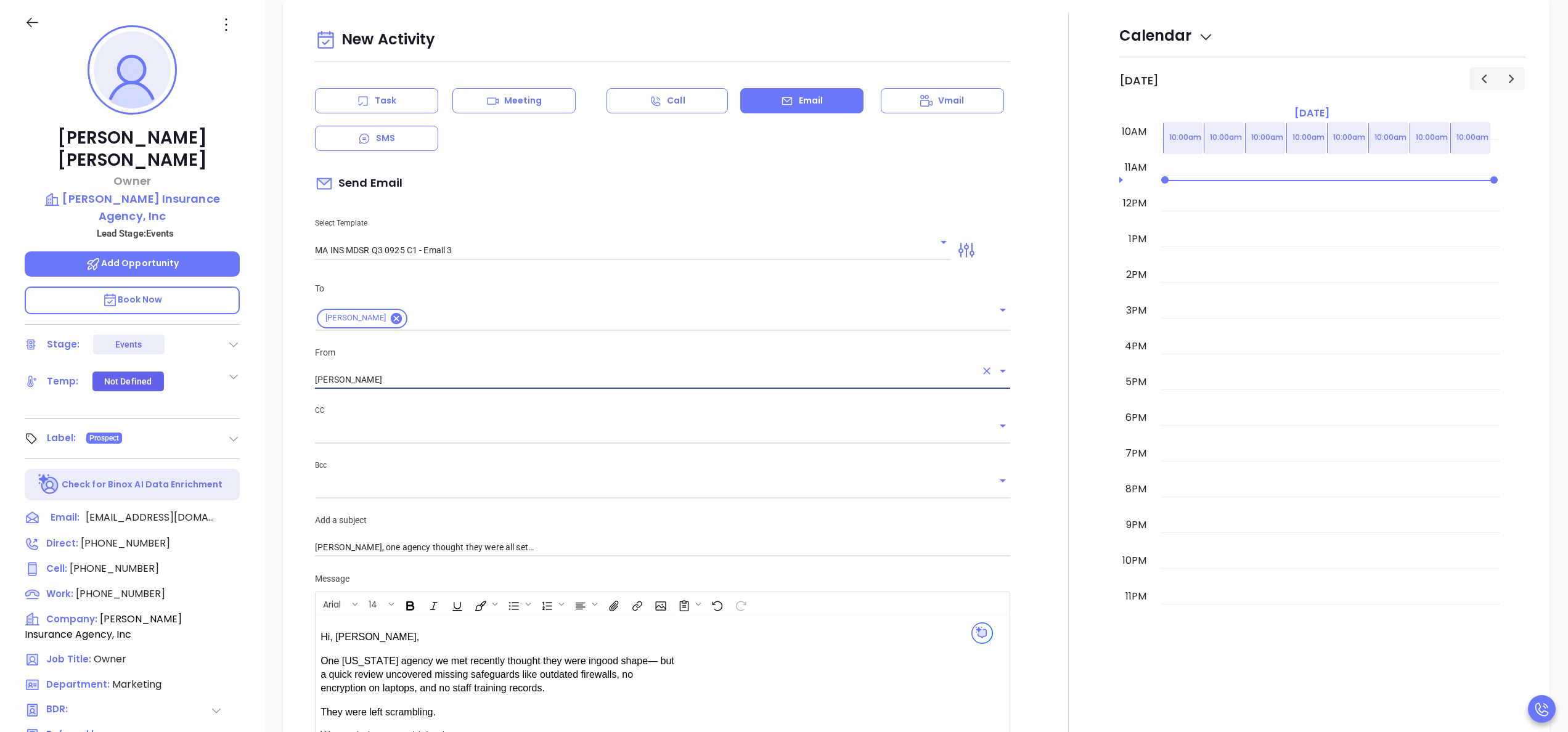
type input "Walter Contreras"
click at [1033, 456] on div at bounding box center [1068, 540] width 101 height 1055
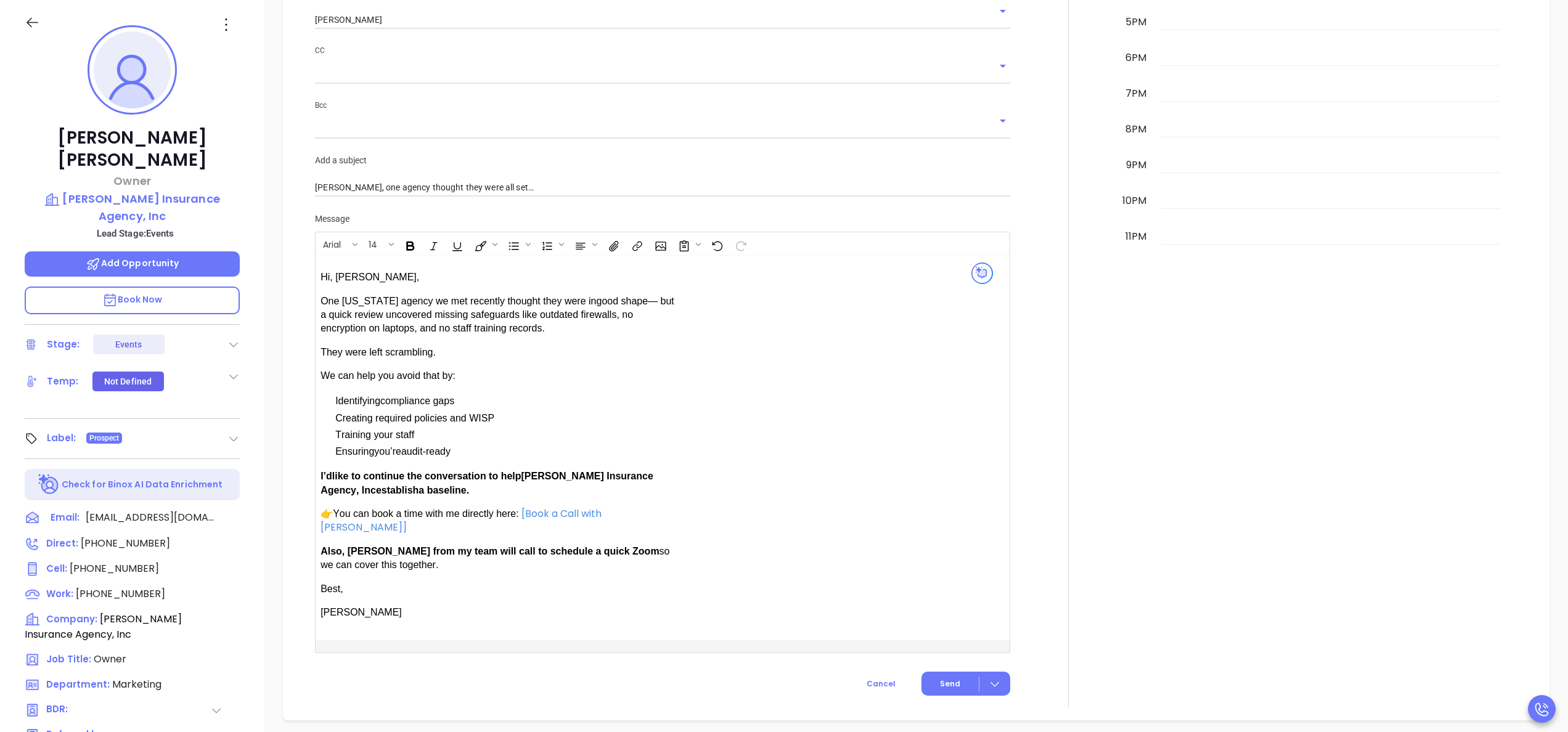
scroll to position [972, 0]
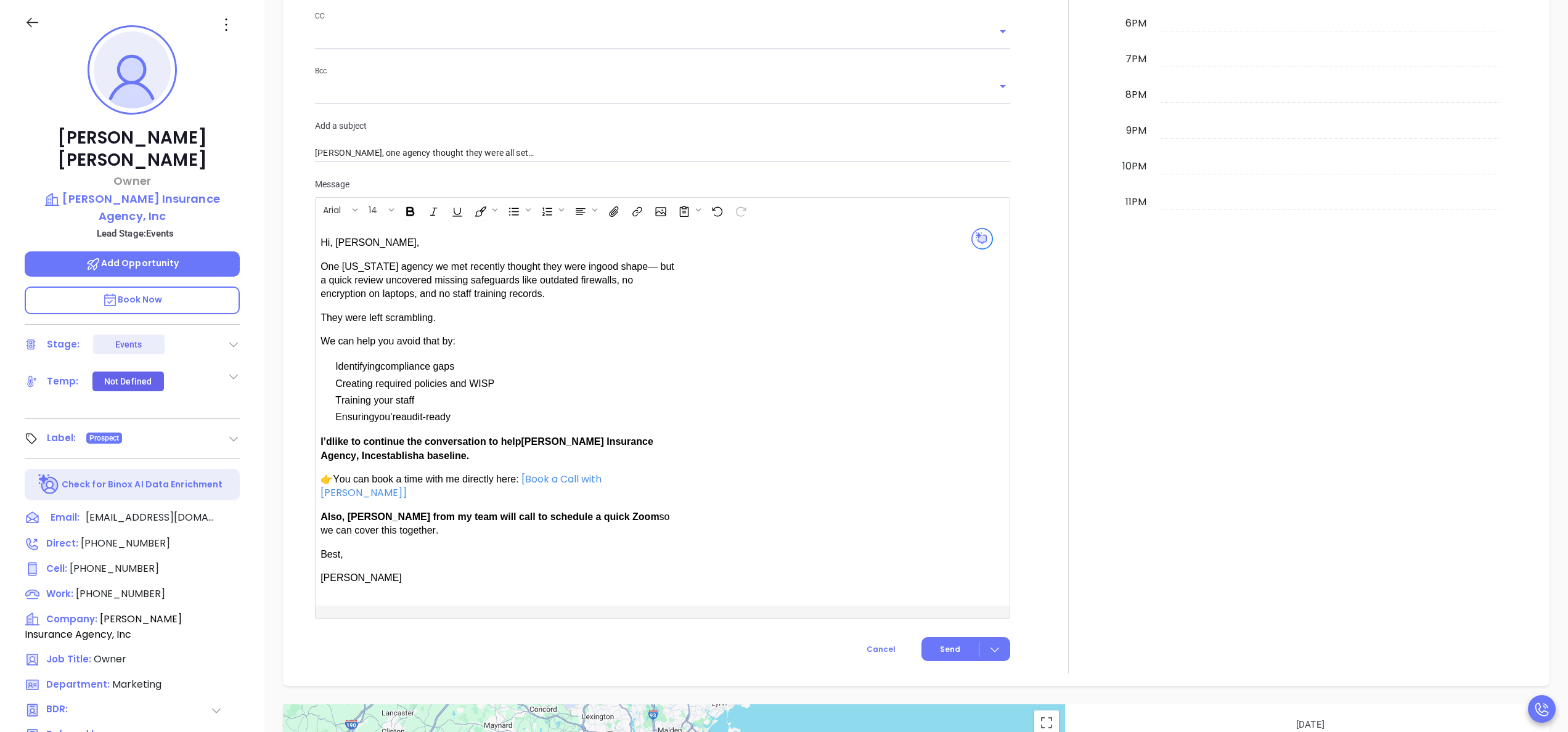
click at [379, 450] on span "establish" at bounding box center [397, 456] width 42 height 11
click at [1034, 422] on div at bounding box center [1068, 145] width 101 height 1055
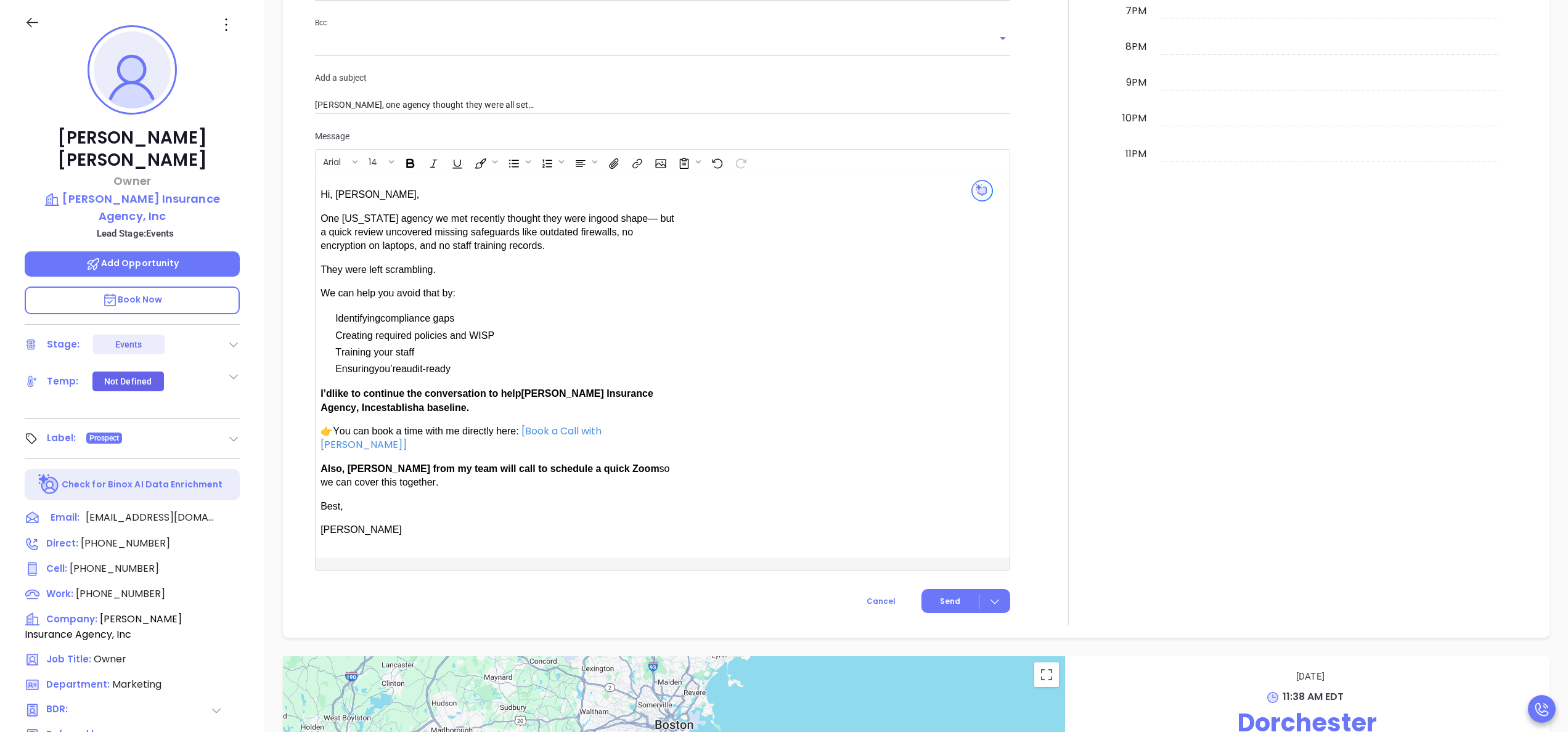
scroll to position [1021, 0]
click at [940, 594] on span "Send" at bounding box center [949, 600] width 20 height 11
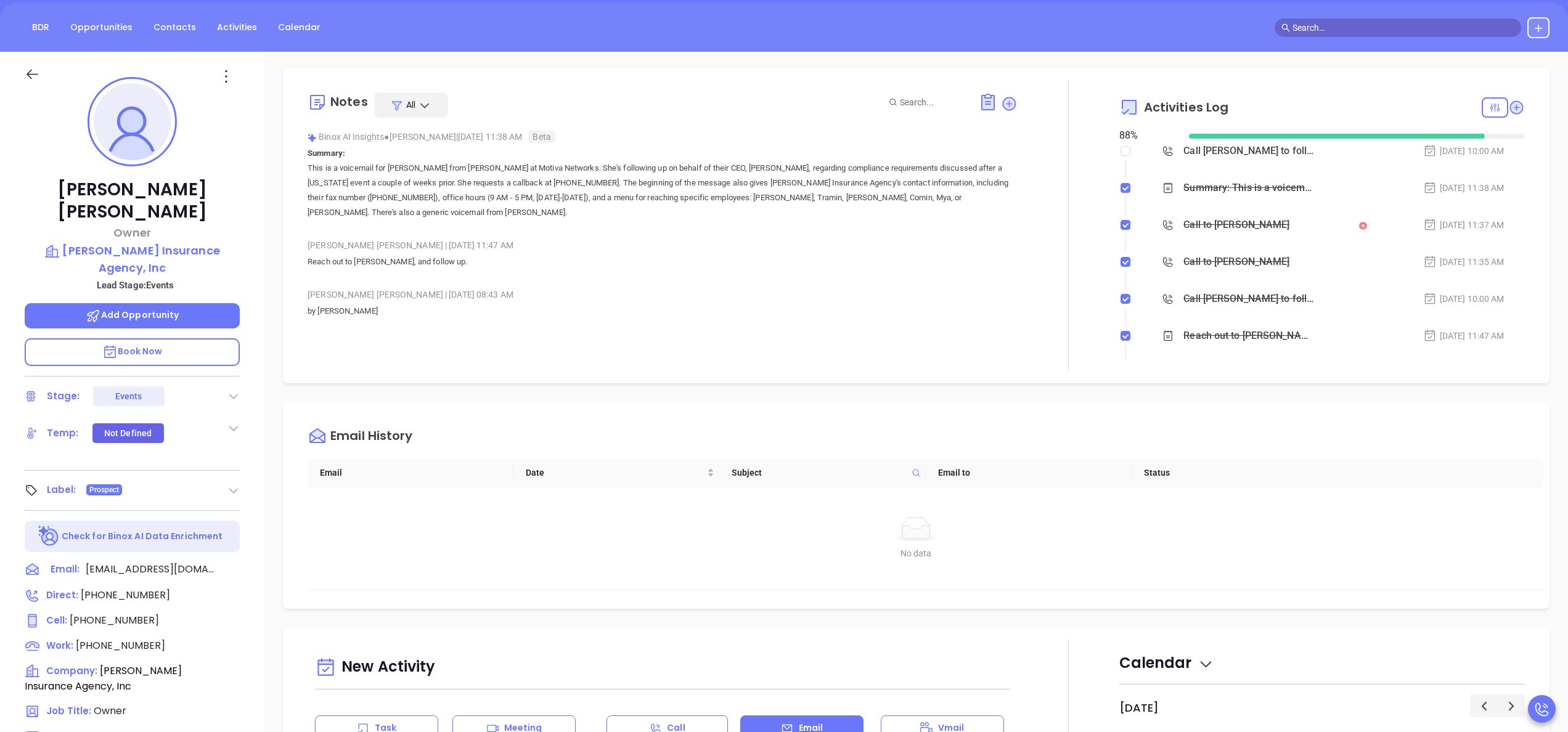
scroll to position [0, 0]
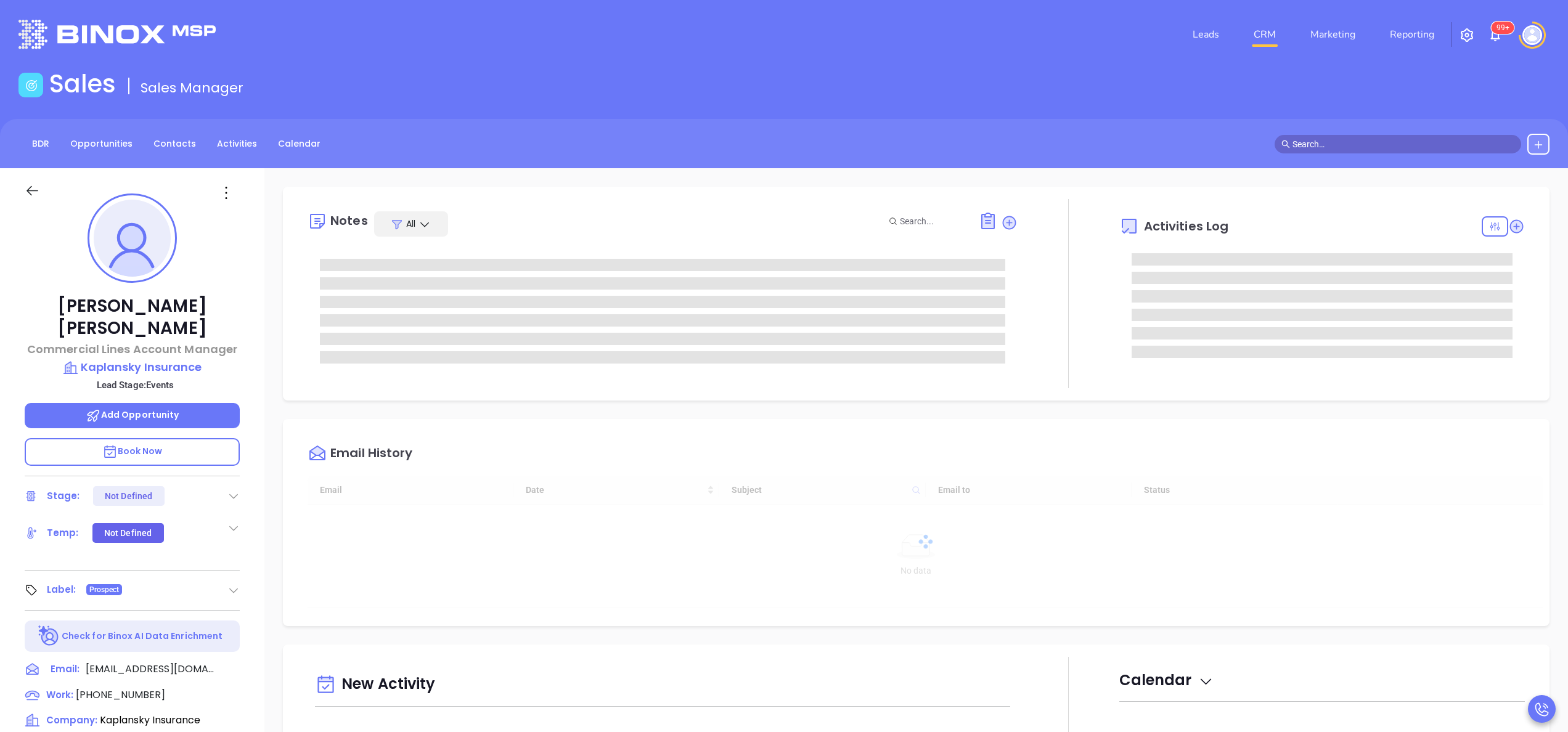
type input "[DATE]"
type input "[PERSON_NAME]"
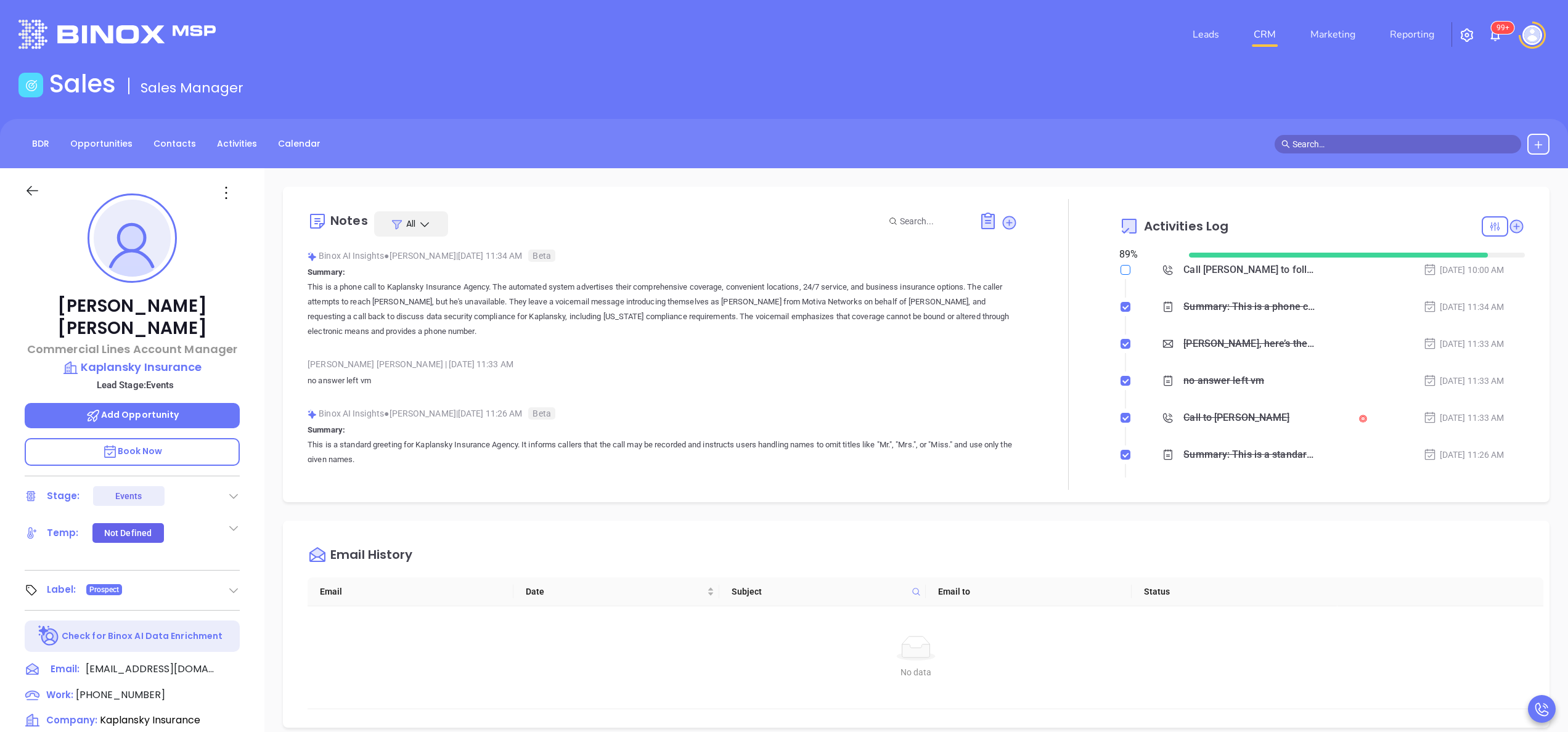
click at [1121, 269] on input "checkbox" at bounding box center [1125, 269] width 10 height 10
checkbox input "true"
click at [233, 490] on icon at bounding box center [233, 496] width 12 height 12
click at [685, 387] on p "no answer left vm" at bounding box center [662, 381] width 710 height 15
click at [230, 134] on link "Activities" at bounding box center [237, 144] width 55 height 20
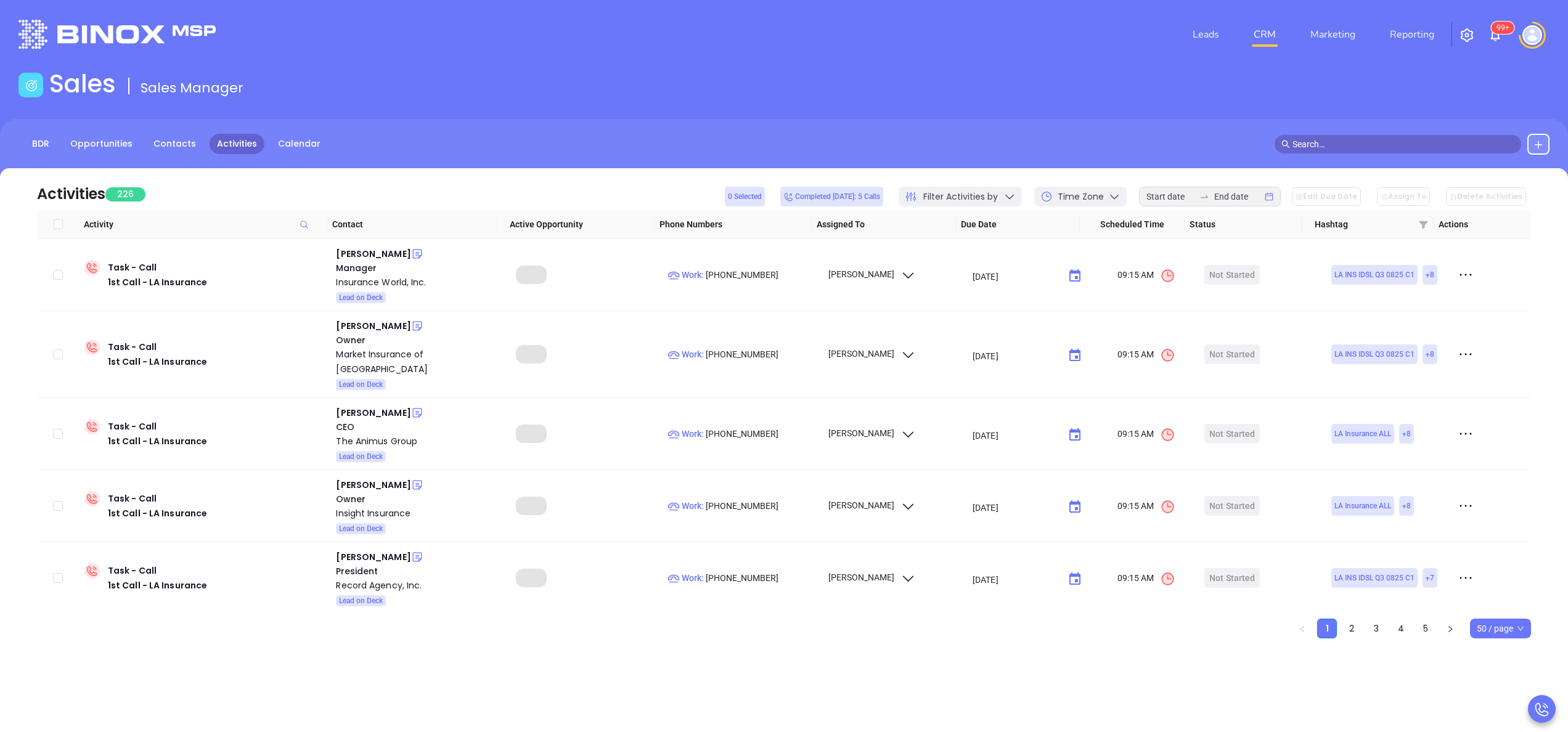
click at [1015, 190] on icon at bounding box center [1009, 196] width 12 height 12
click at [1041, 254] on span "Assigned to" at bounding box center [990, 251] width 107 height 25
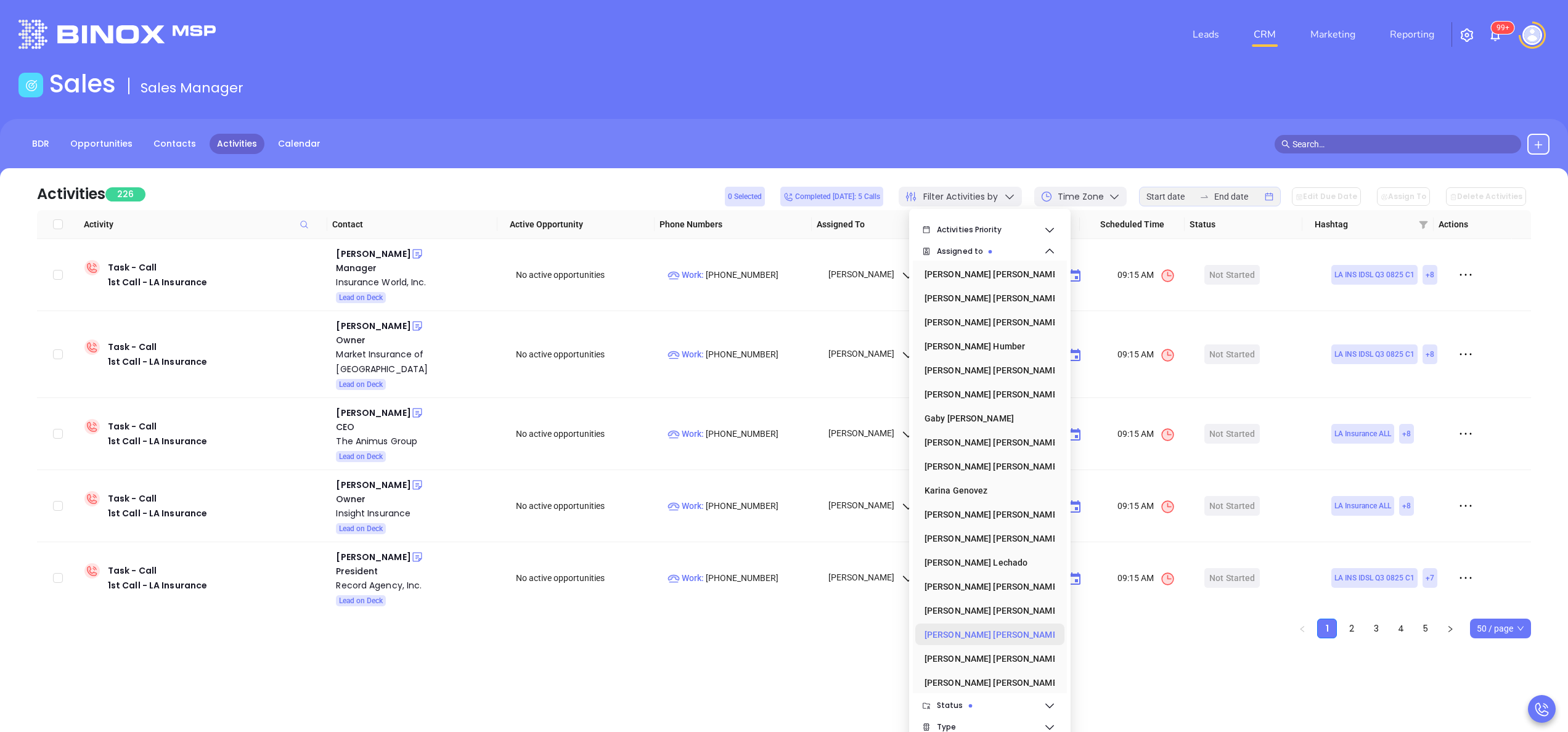
click at [954, 634] on div "[PERSON_NAME]" at bounding box center [986, 634] width 123 height 25
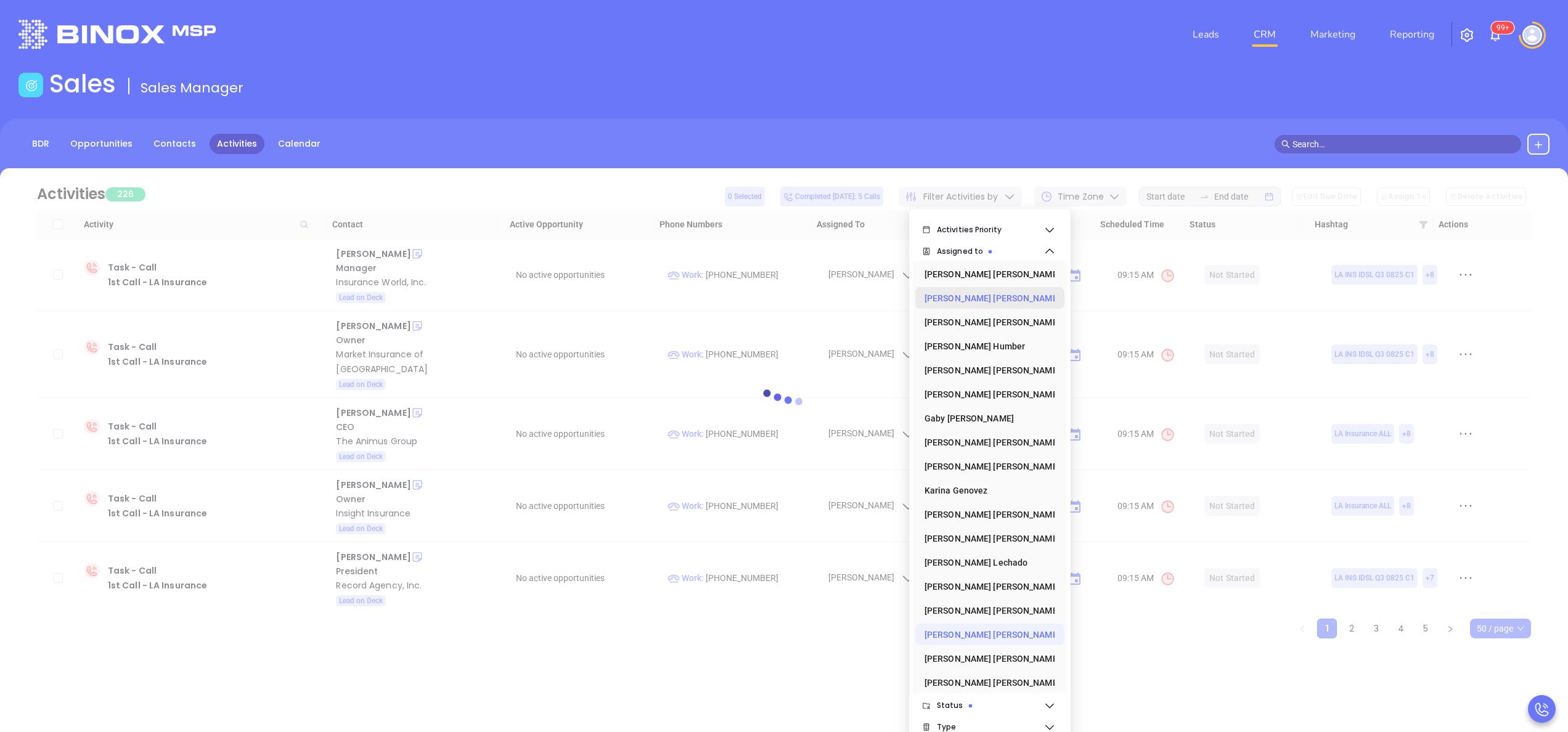
click at [969, 307] on div "[PERSON_NAME]" at bounding box center [986, 298] width 123 height 25
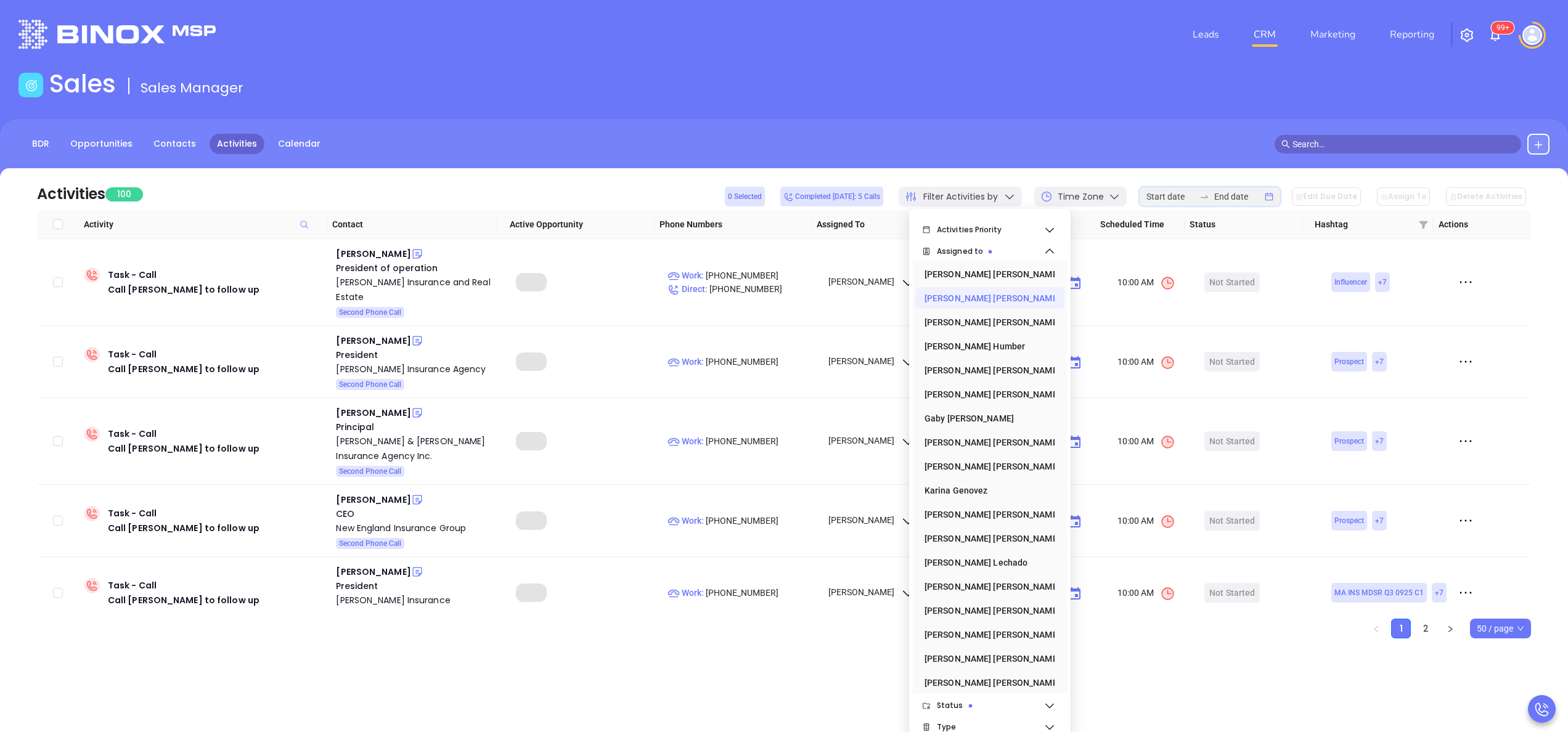
click at [1187, 191] on input at bounding box center [1170, 197] width 48 height 14
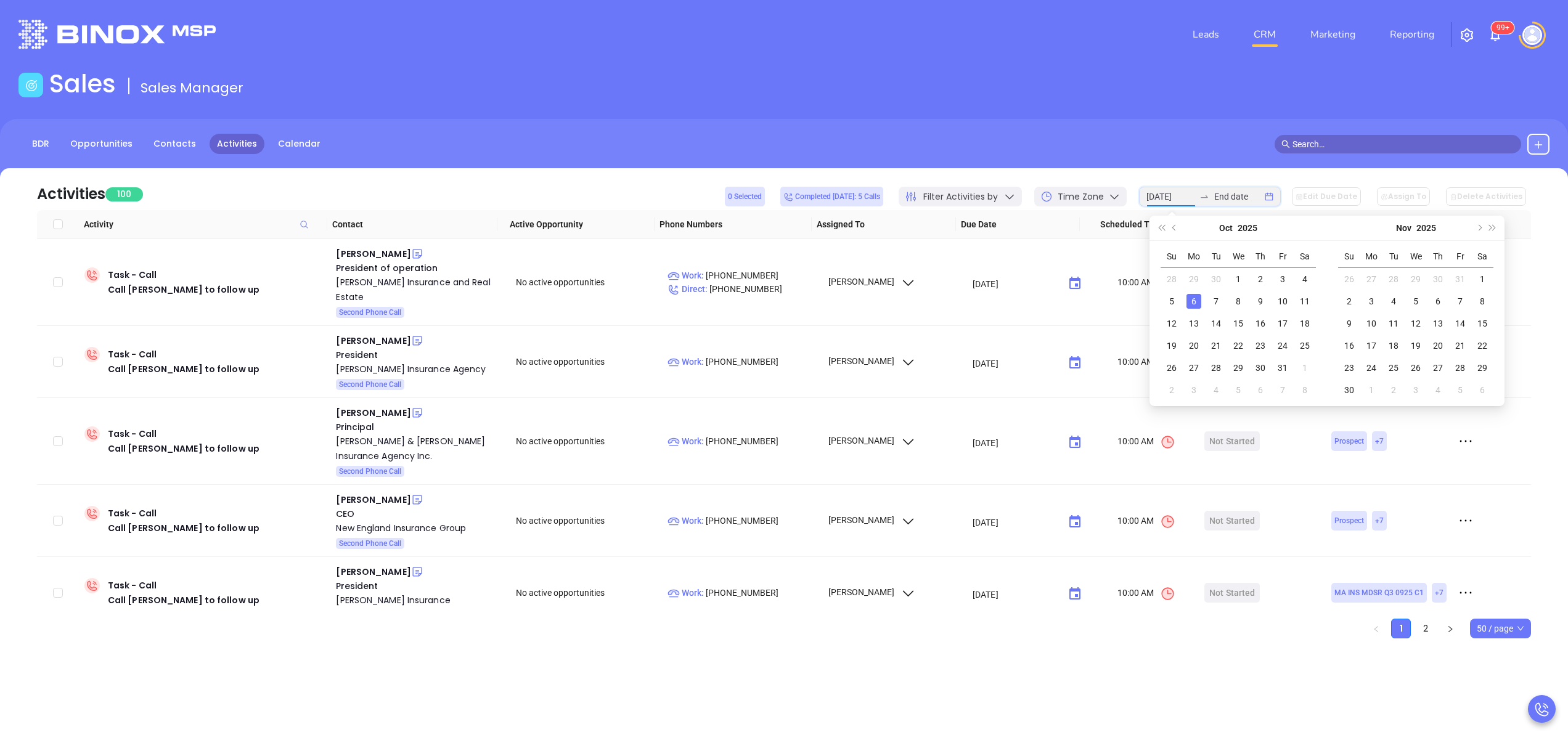
type input "2025-10-06"
click at [1197, 294] on div "6" at bounding box center [1194, 301] width 15 height 15
type input "2025-10-06"
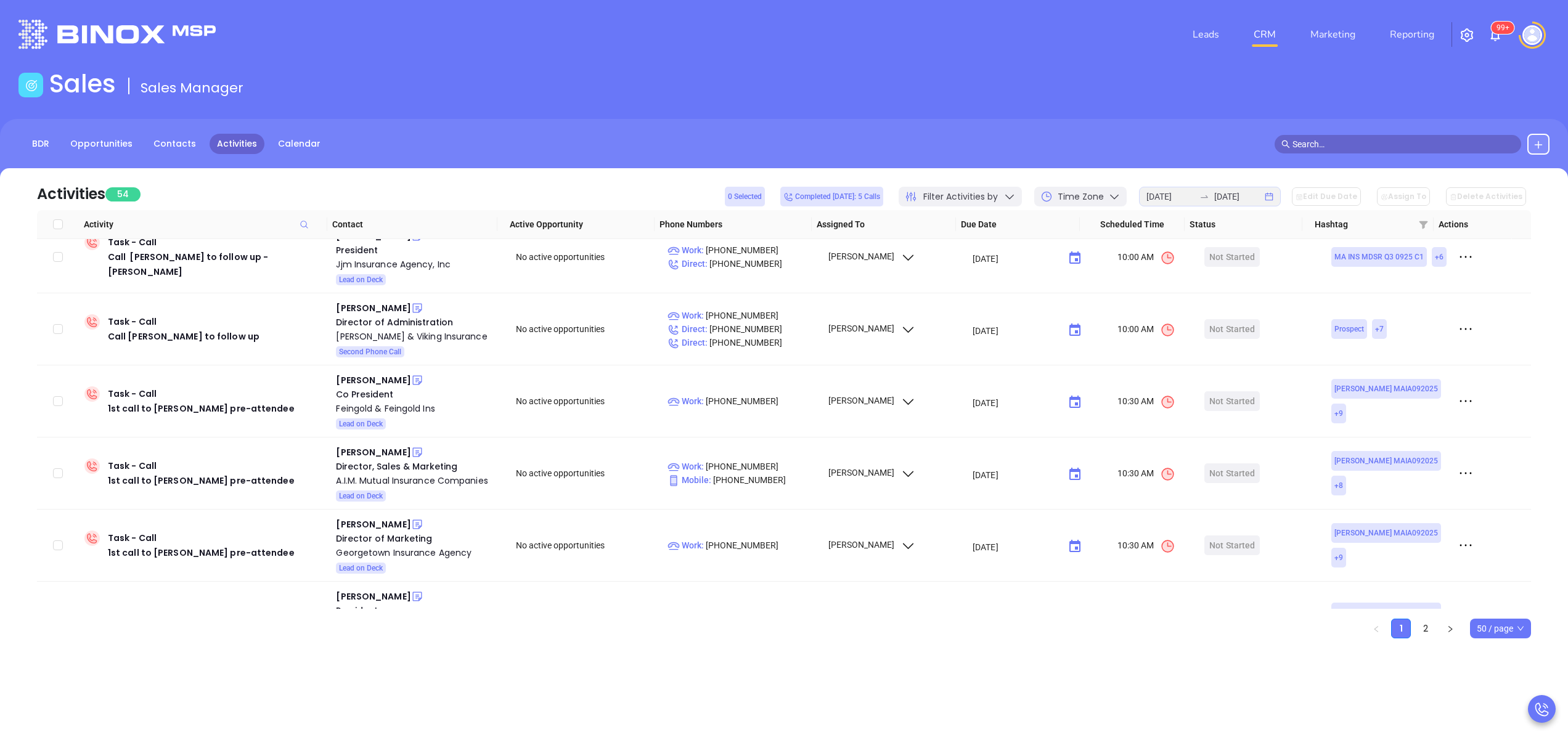
scroll to position [273, 0]
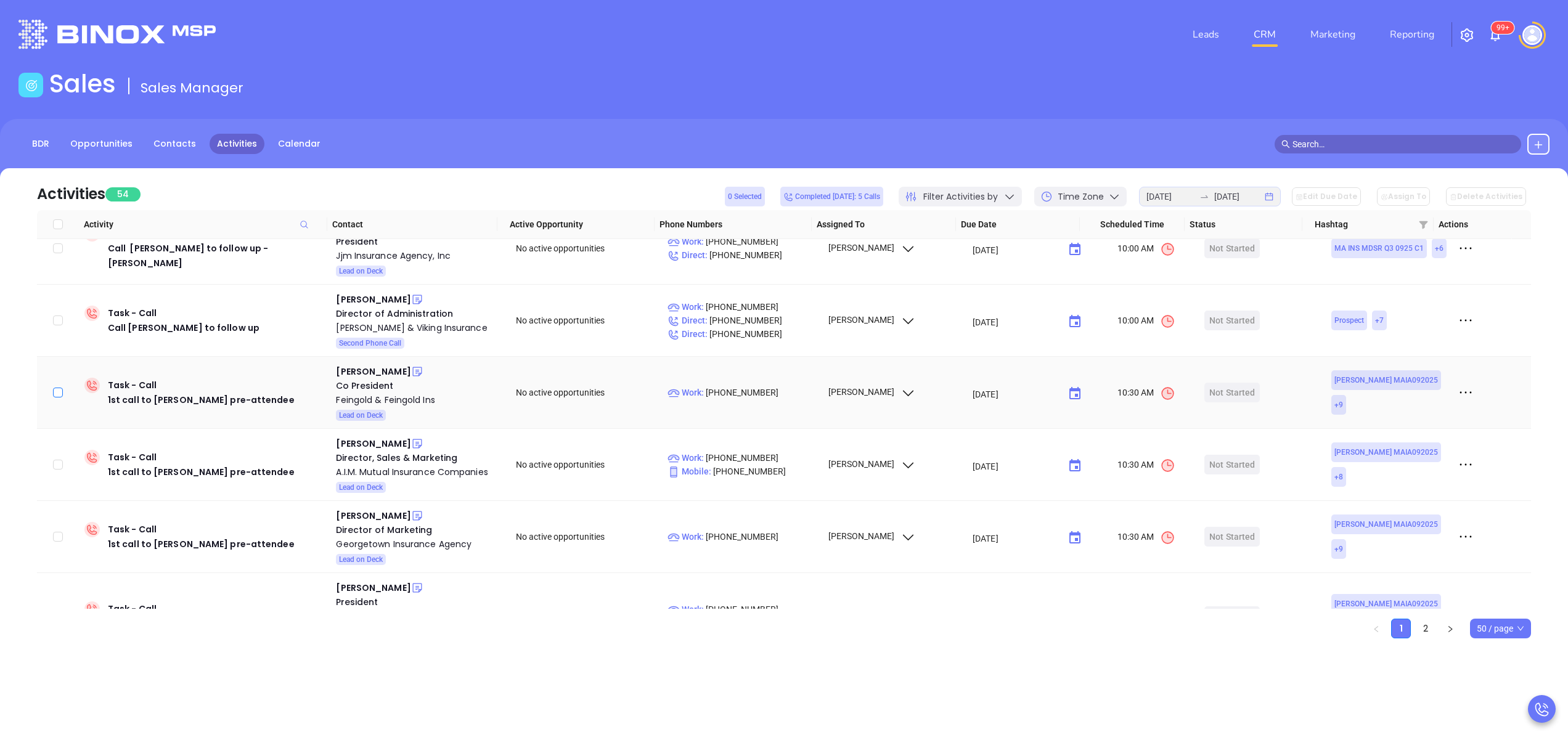
click at [58, 388] on input "checkbox" at bounding box center [58, 392] width 10 height 10
checkbox input "true"
click at [59, 459] on input "checkbox" at bounding box center [58, 464] width 10 height 10
checkbox input "true"
click at [58, 531] on input "checkbox" at bounding box center [58, 536] width 10 height 10
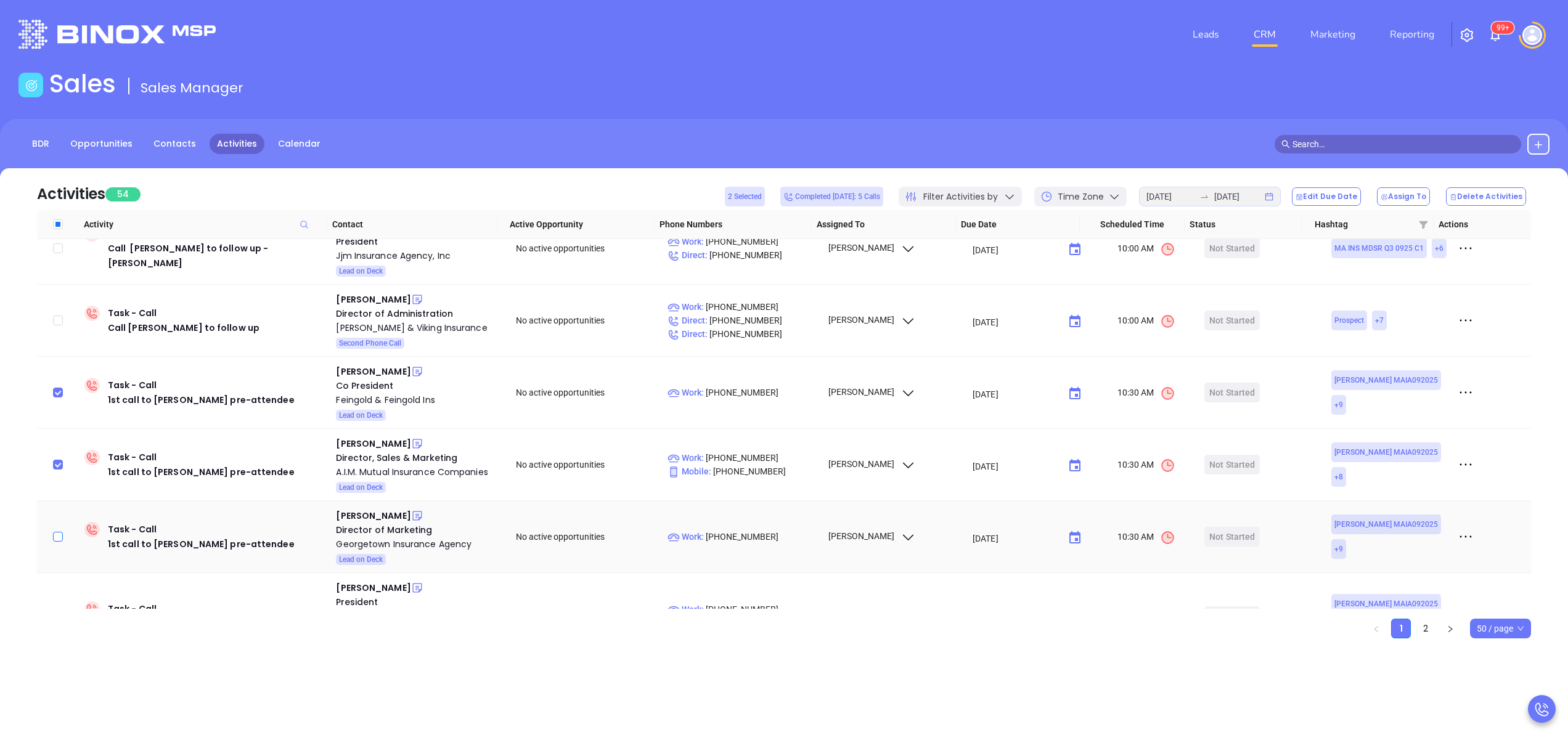
checkbox input "true"
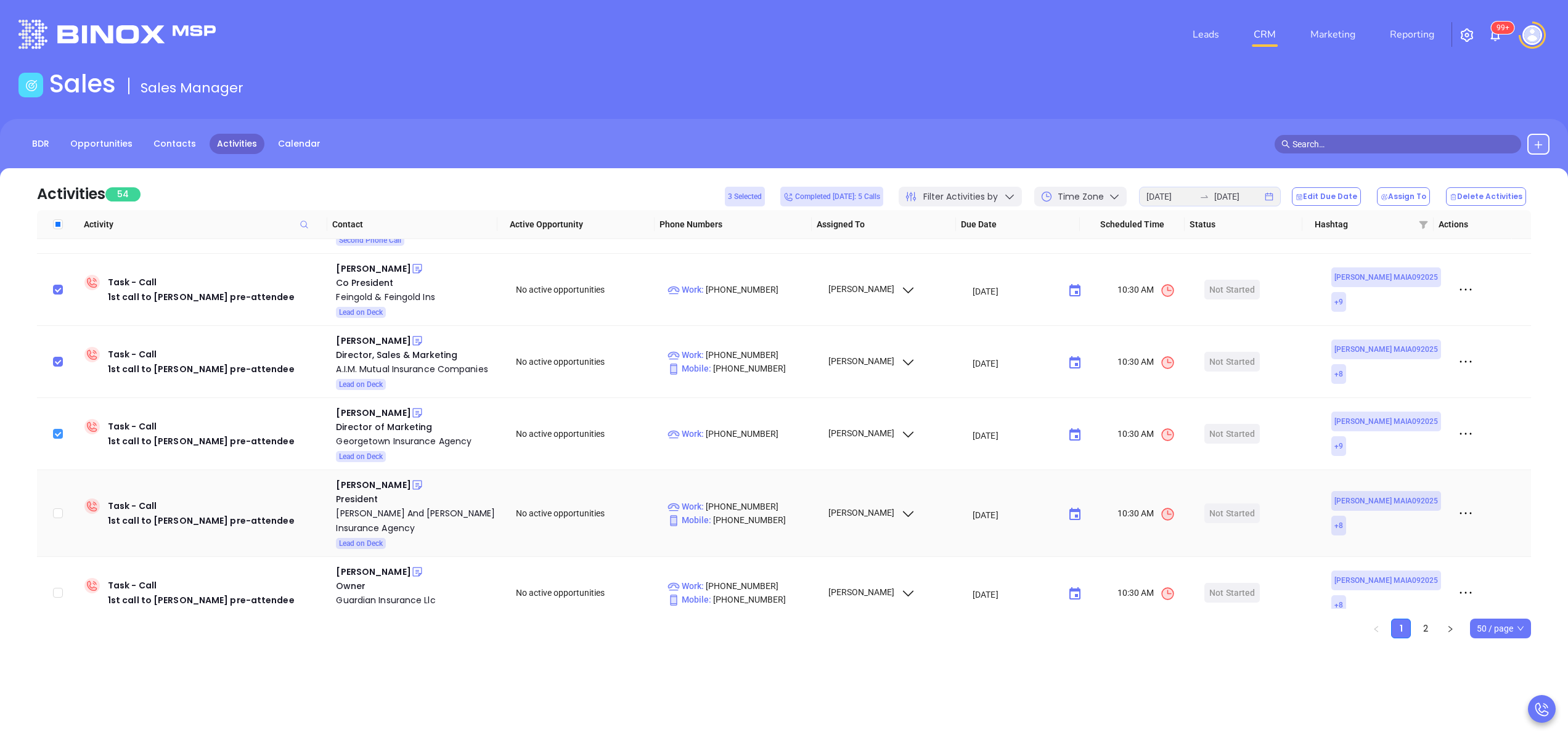
scroll to position [420, 0]
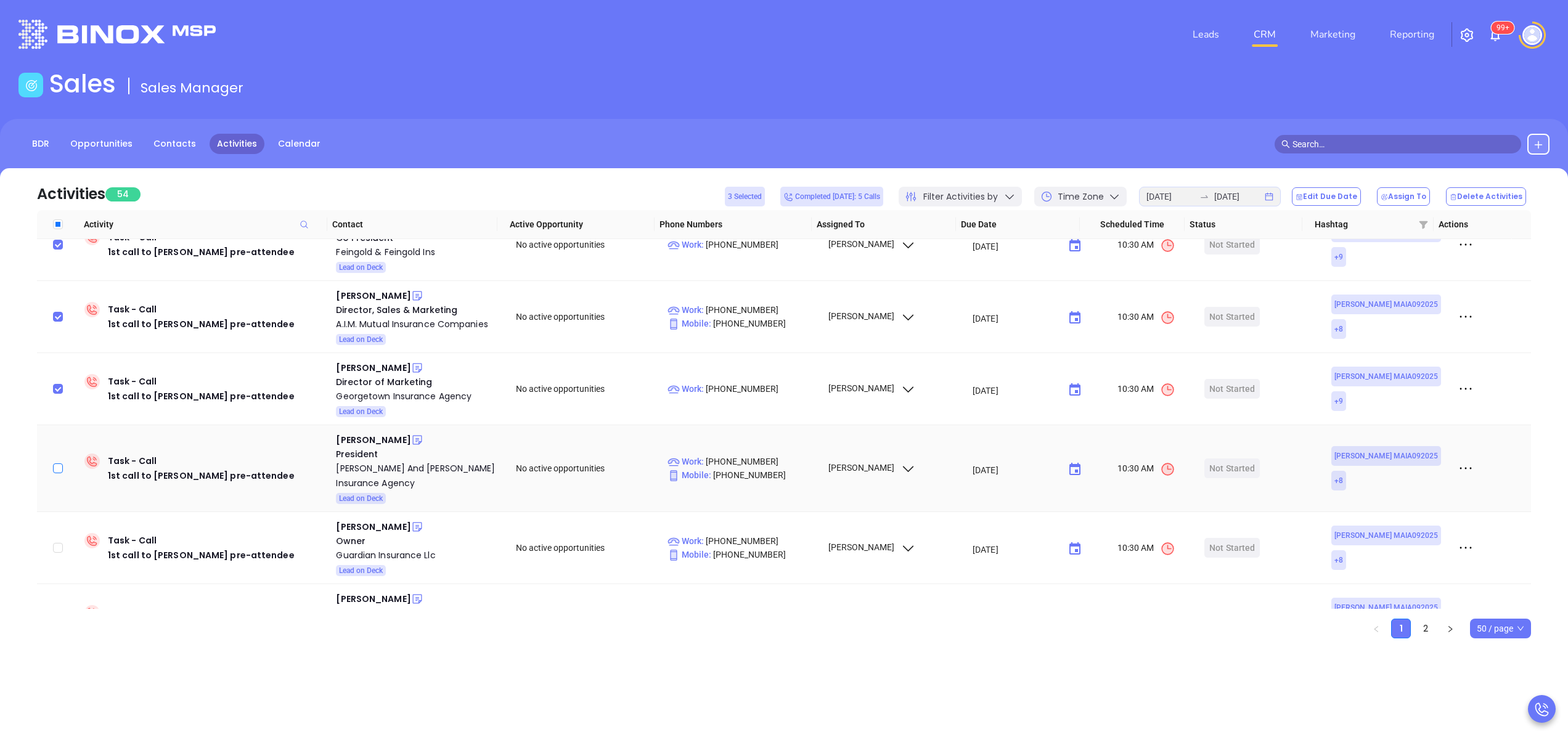
click at [57, 463] on input "checkbox" at bounding box center [58, 468] width 10 height 10
checkbox input "true"
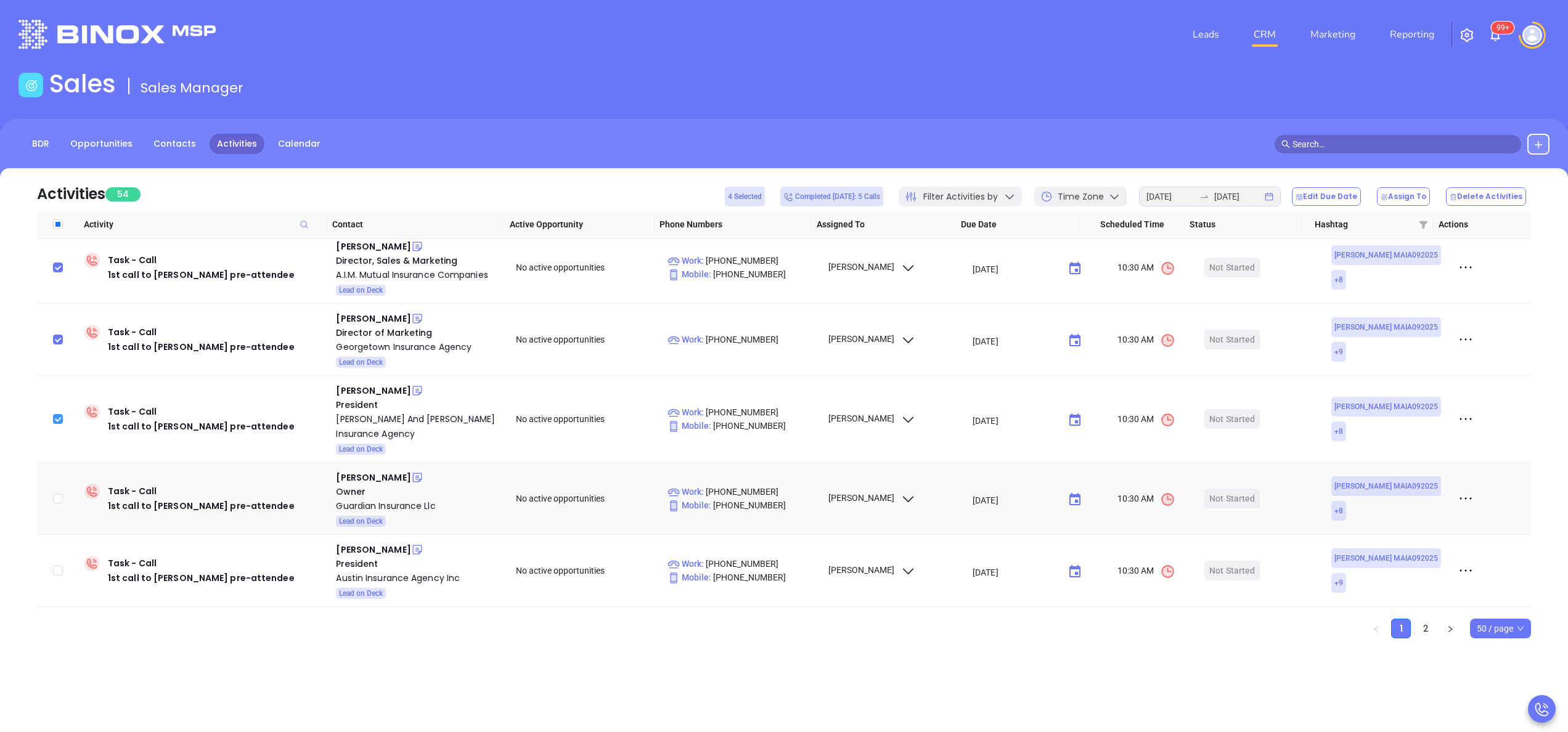
scroll to position [519, 0]
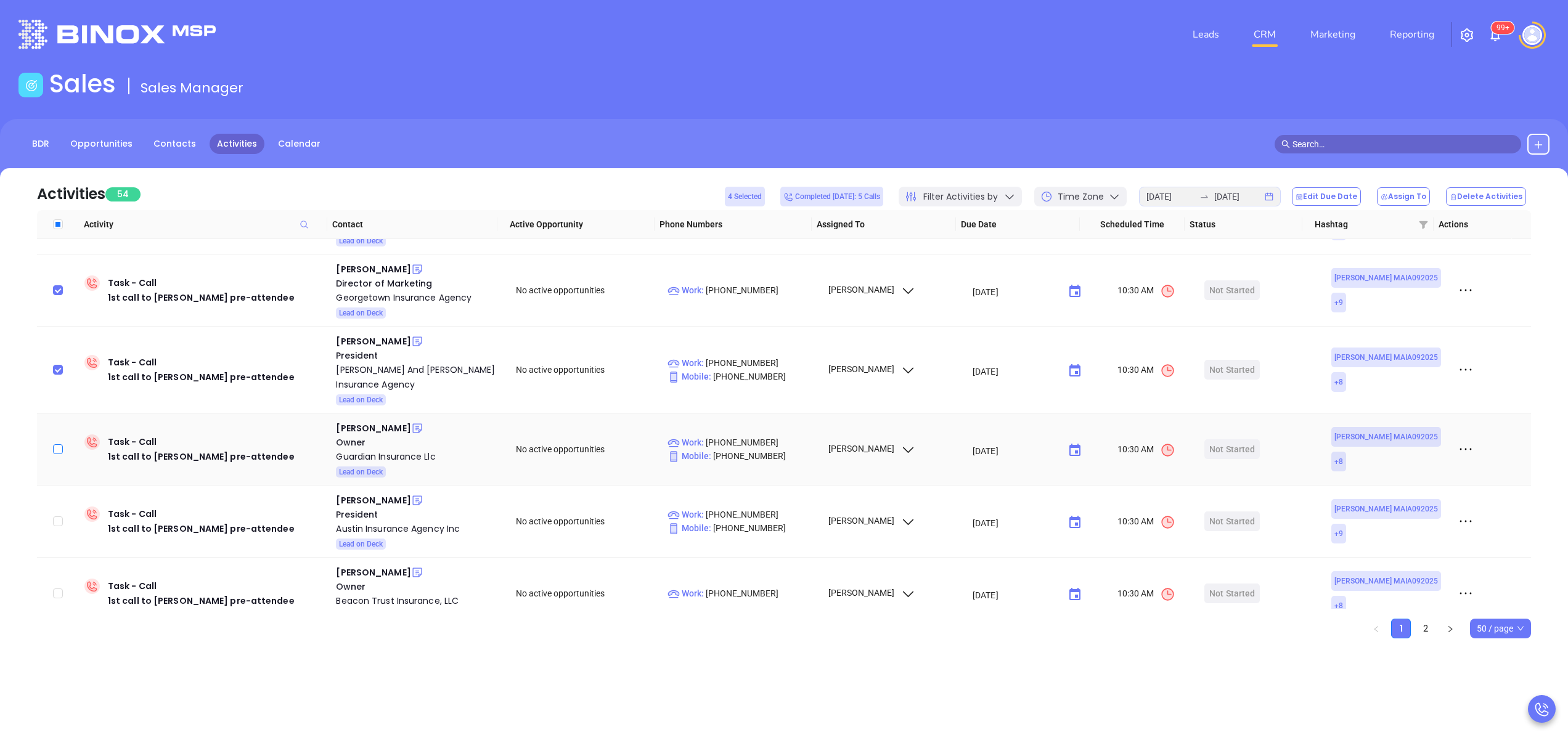
click at [60, 444] on input "checkbox" at bounding box center [58, 449] width 10 height 10
checkbox input "true"
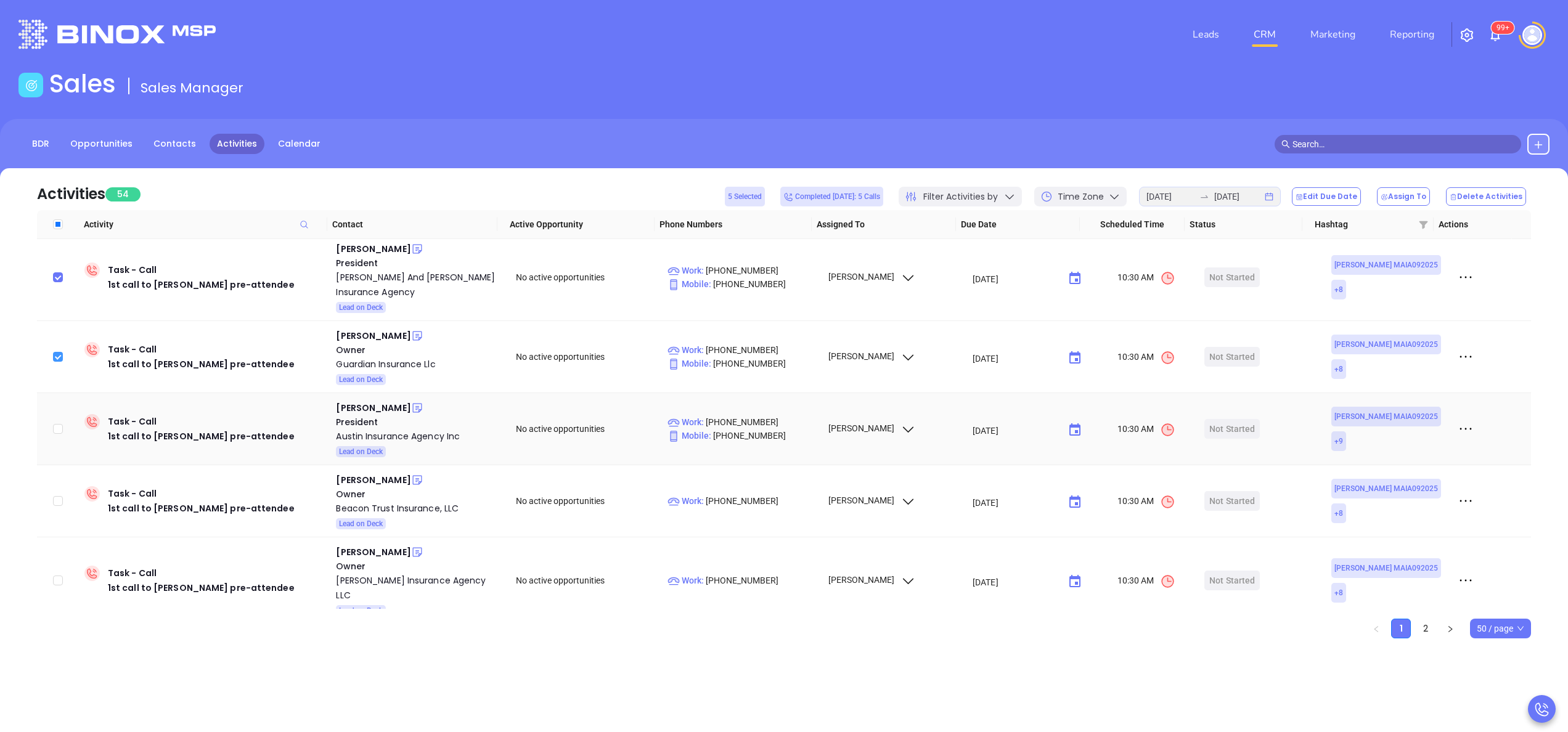
scroll to position [618, 0]
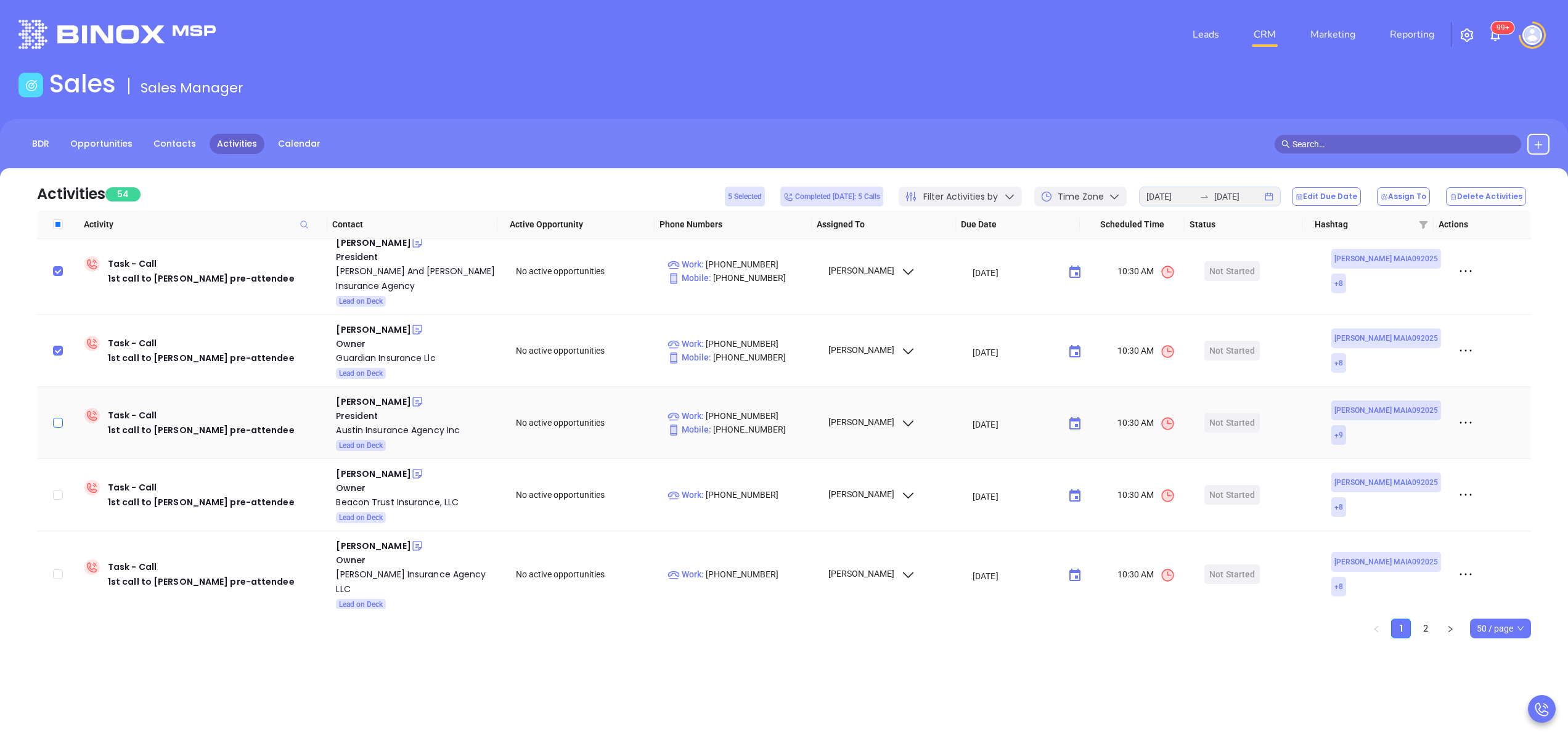
click at [62, 418] on input "checkbox" at bounding box center [58, 422] width 10 height 10
checkbox input "true"
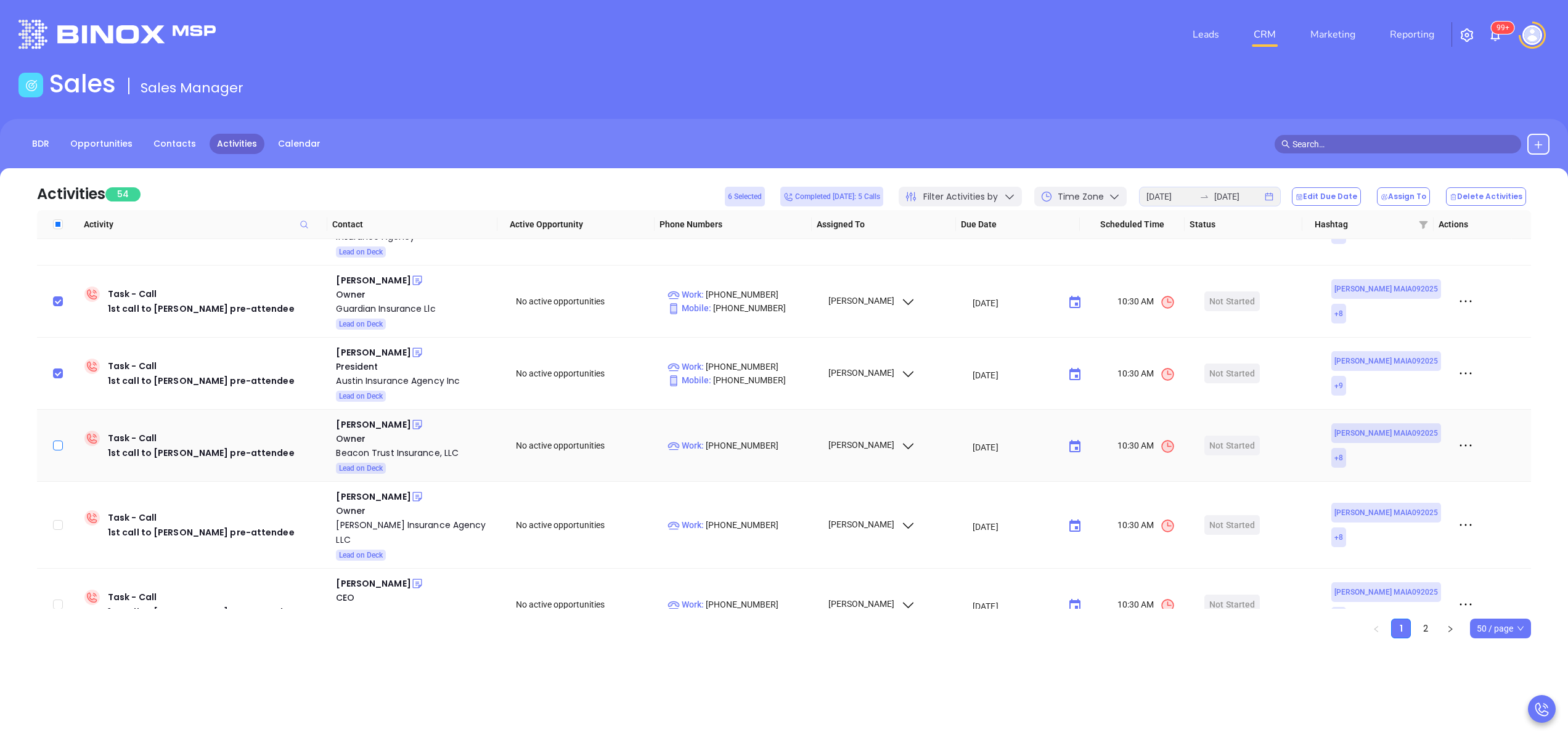
click at [61, 441] on input "checkbox" at bounding box center [58, 445] width 10 height 10
checkbox input "true"
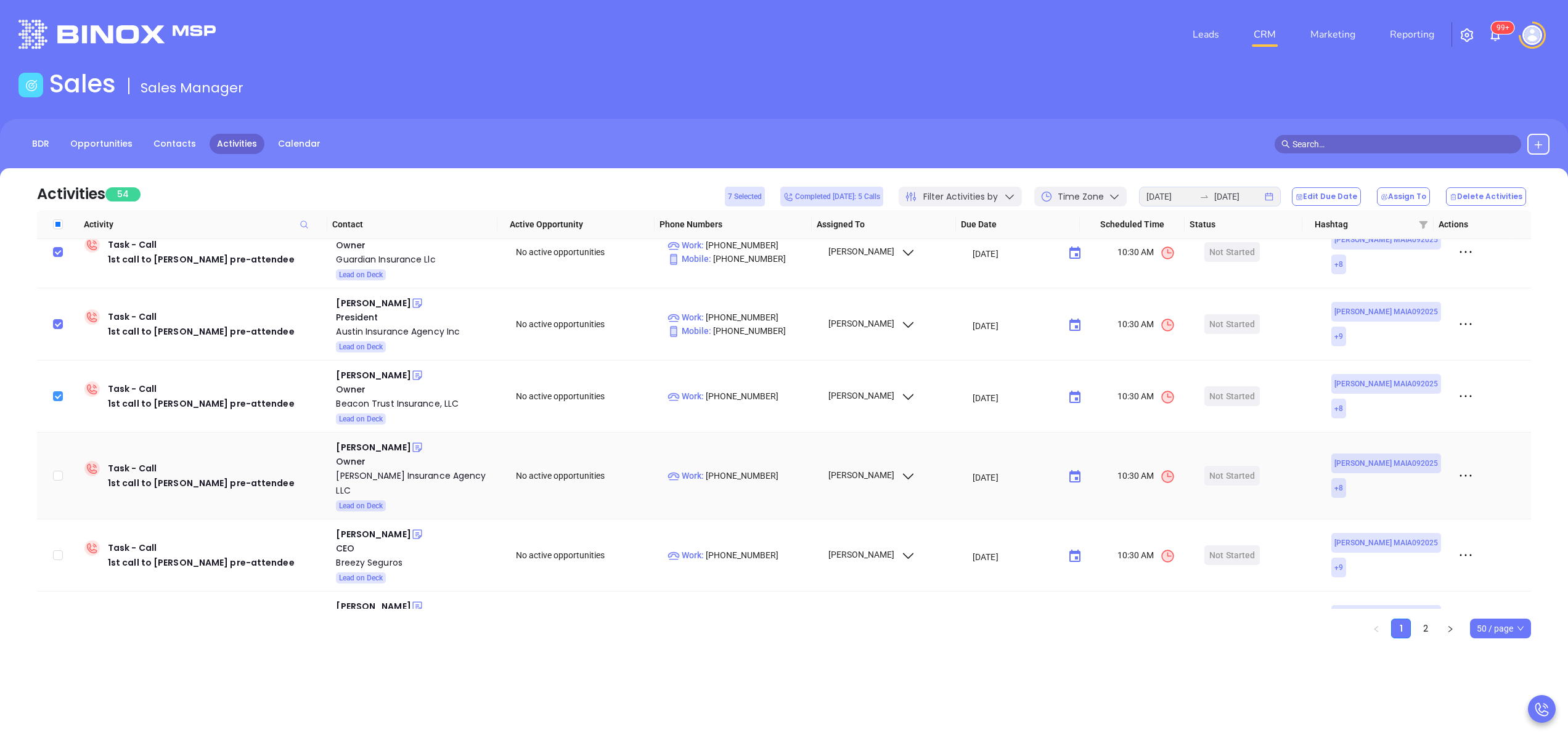
scroll to position [765, 0]
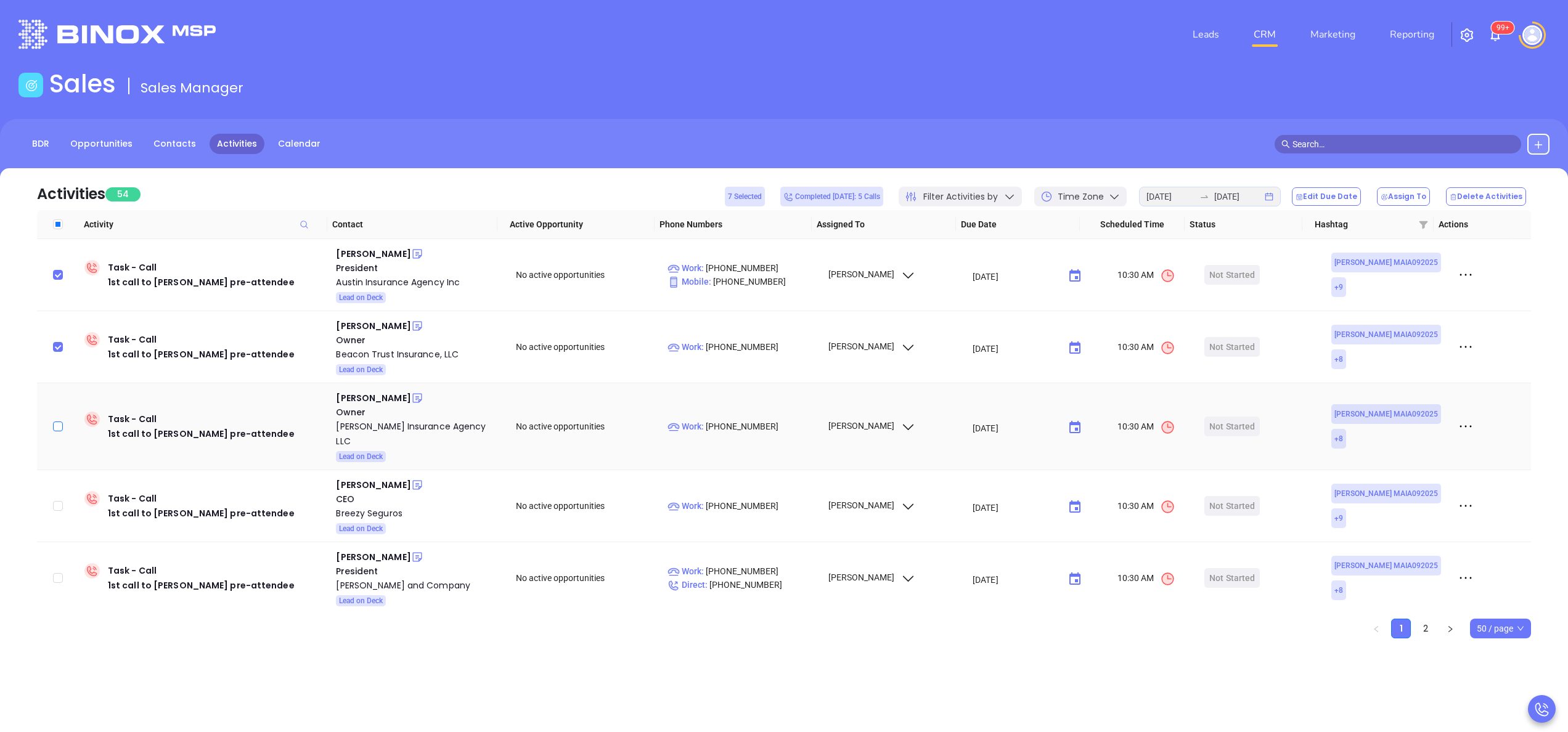
click at [61, 422] on input "checkbox" at bounding box center [58, 426] width 10 height 10
checkbox input "true"
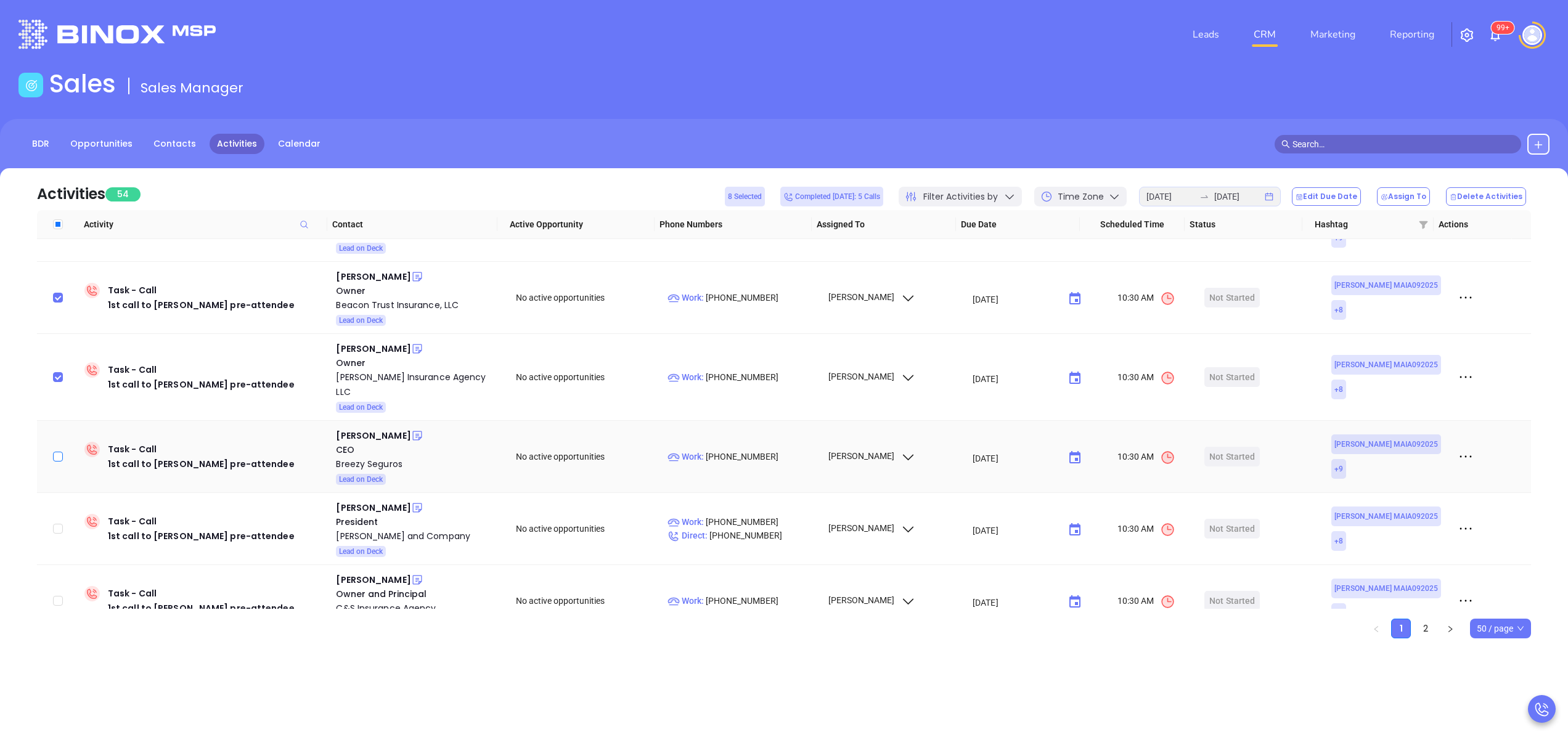
click at [60, 450] on label at bounding box center [58, 456] width 10 height 14
click at [60, 452] on input "checkbox" at bounding box center [58, 456] width 10 height 10
checkbox input "true"
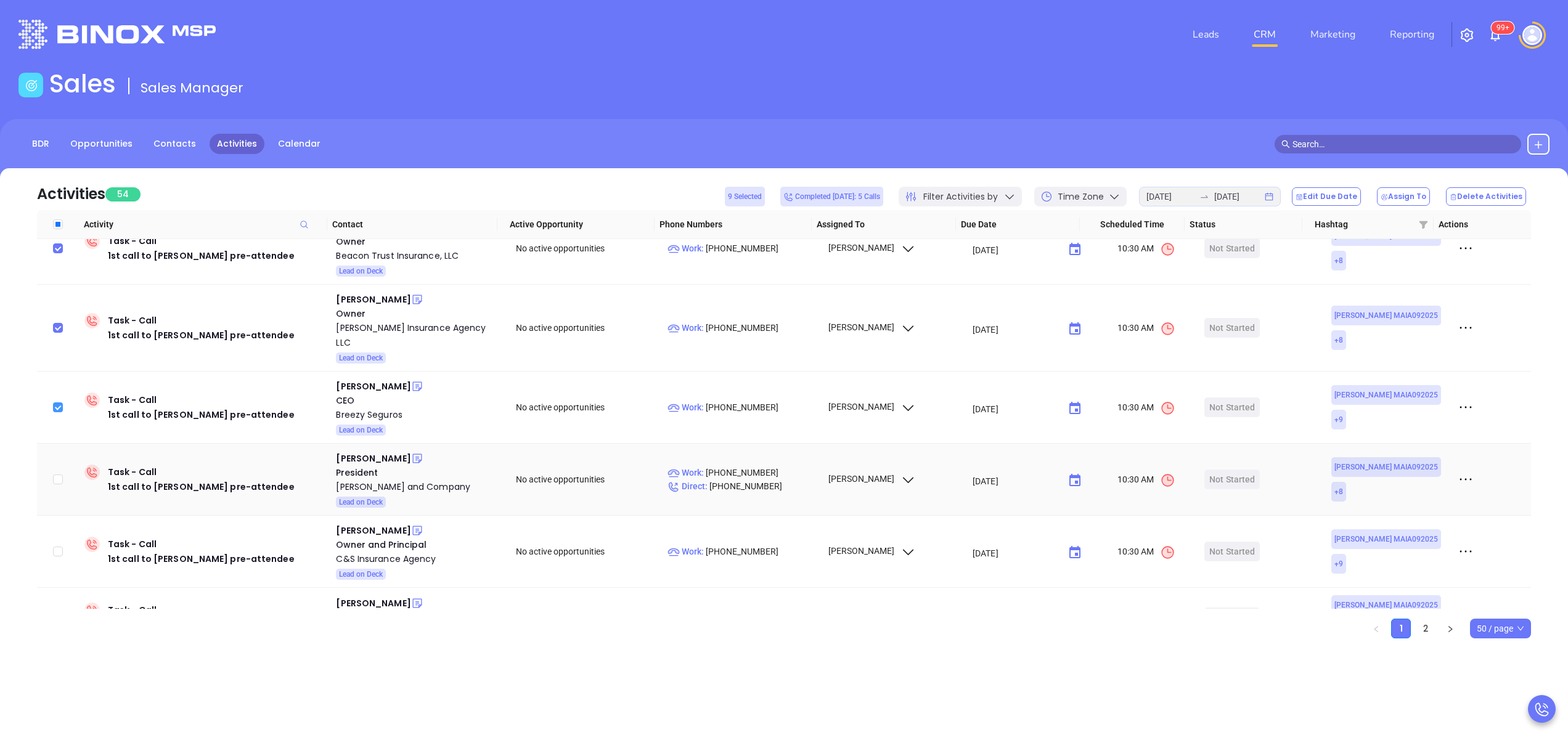
scroll to position [913, 0]
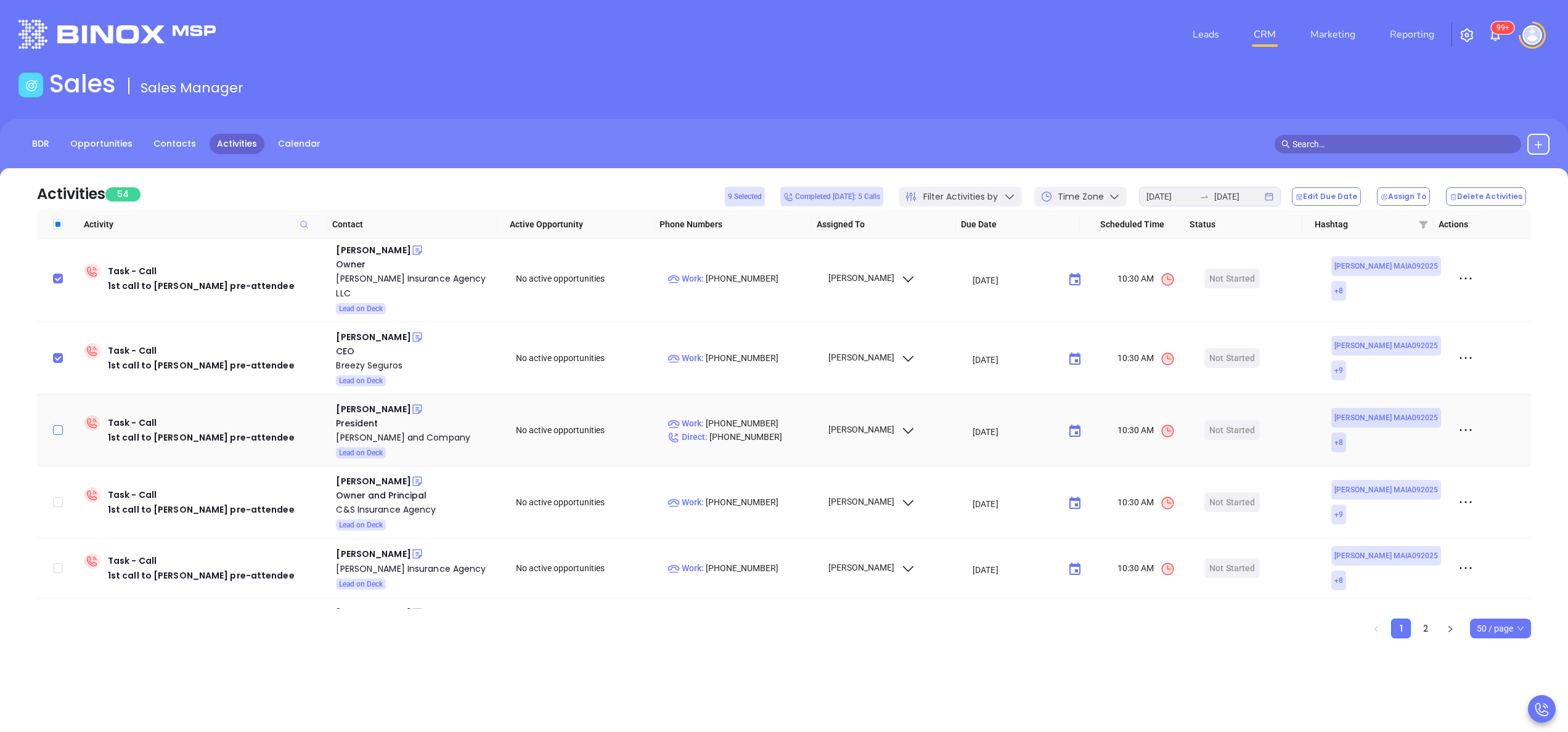
click at [57, 425] on input "checkbox" at bounding box center [58, 430] width 10 height 10
checkbox input "true"
click at [59, 497] on input "checkbox" at bounding box center [58, 502] width 10 height 10
checkbox input "true"
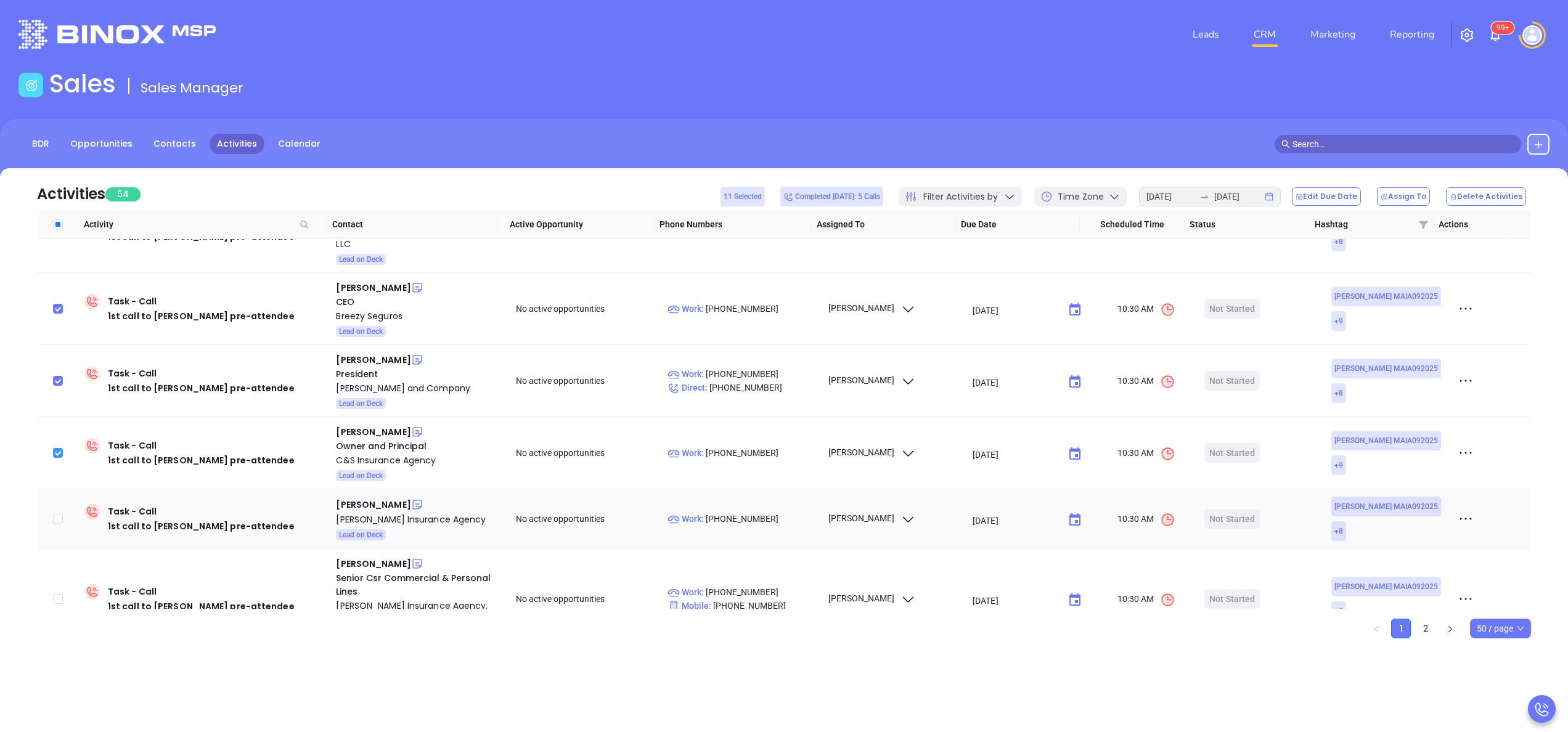
scroll to position [1011, 0]
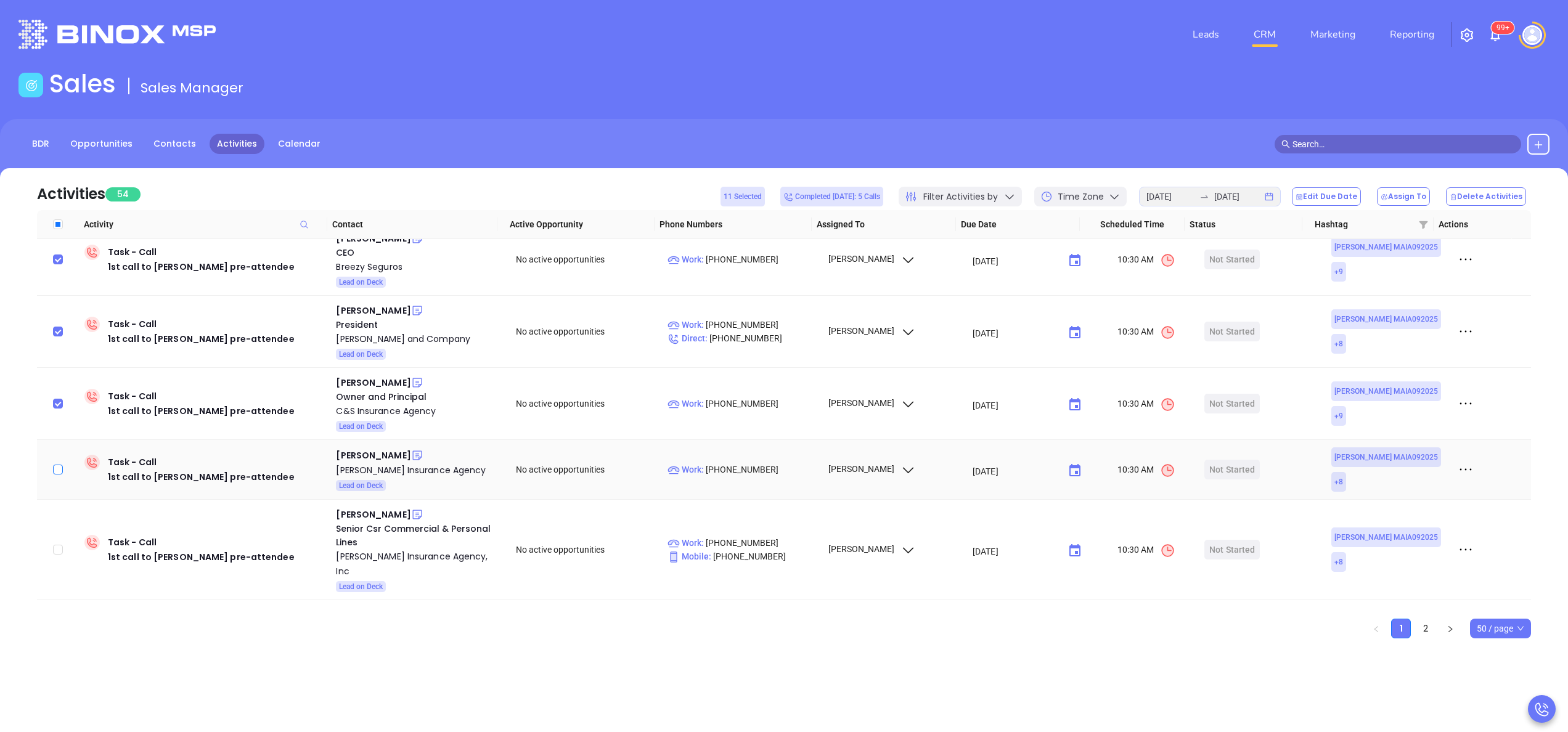
click at [60, 465] on input "checkbox" at bounding box center [58, 469] width 10 height 10
checkbox input "true"
click at [57, 536] on td at bounding box center [58, 550] width 42 height 101
click at [55, 544] on input "checkbox" at bounding box center [58, 549] width 10 height 10
checkbox input "true"
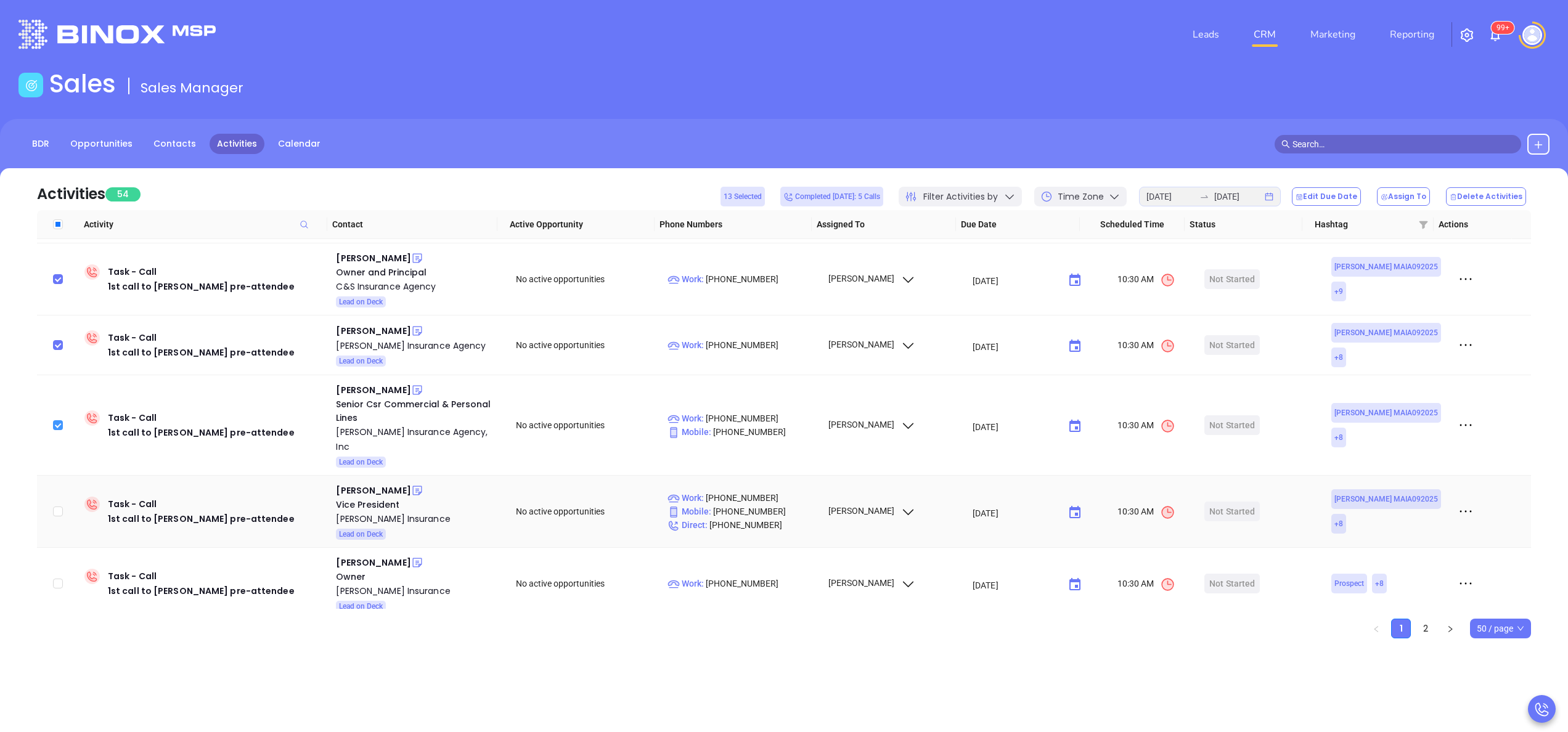
scroll to position [1160, 0]
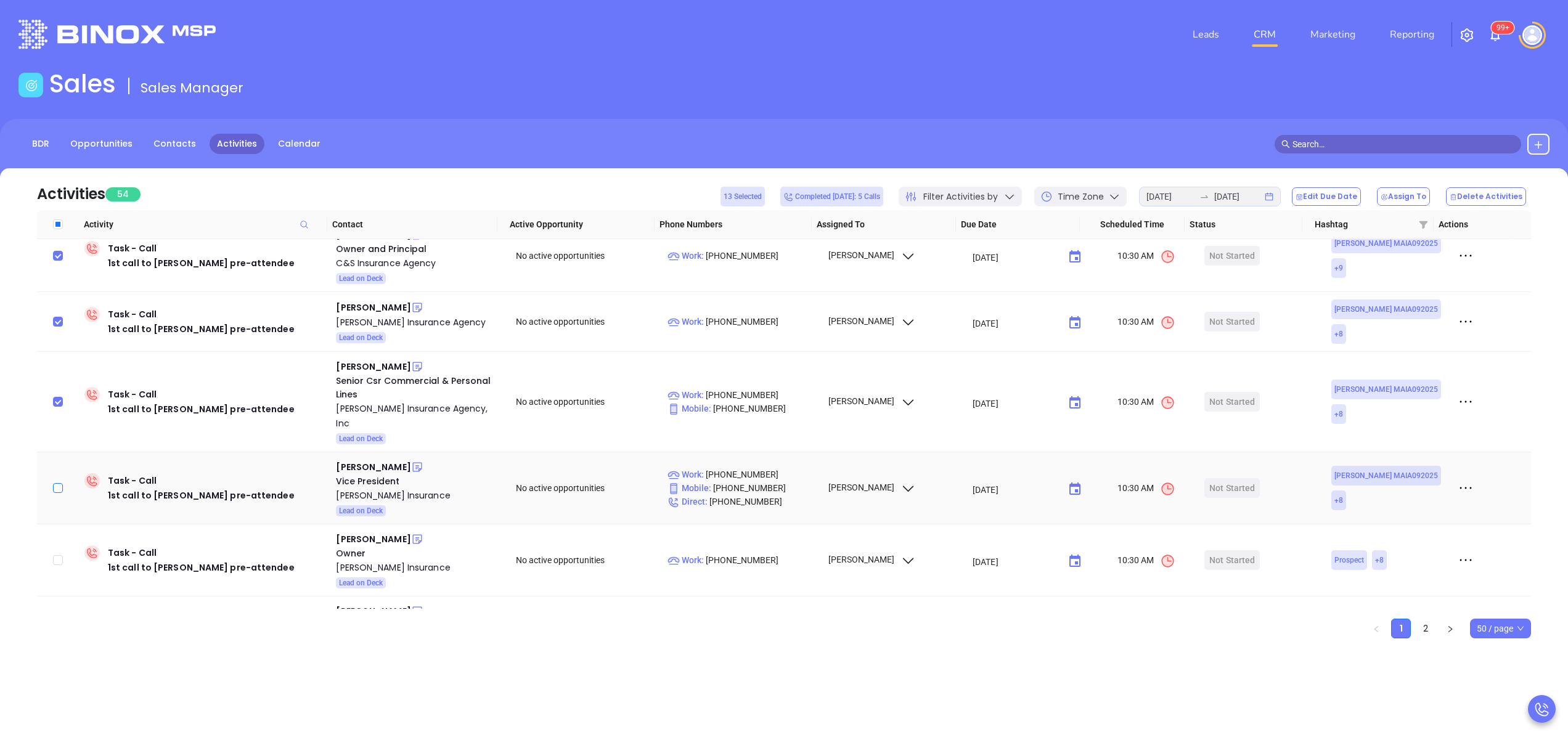
click at [59, 483] on input "checkbox" at bounding box center [58, 487] width 10 height 10
checkbox input "true"
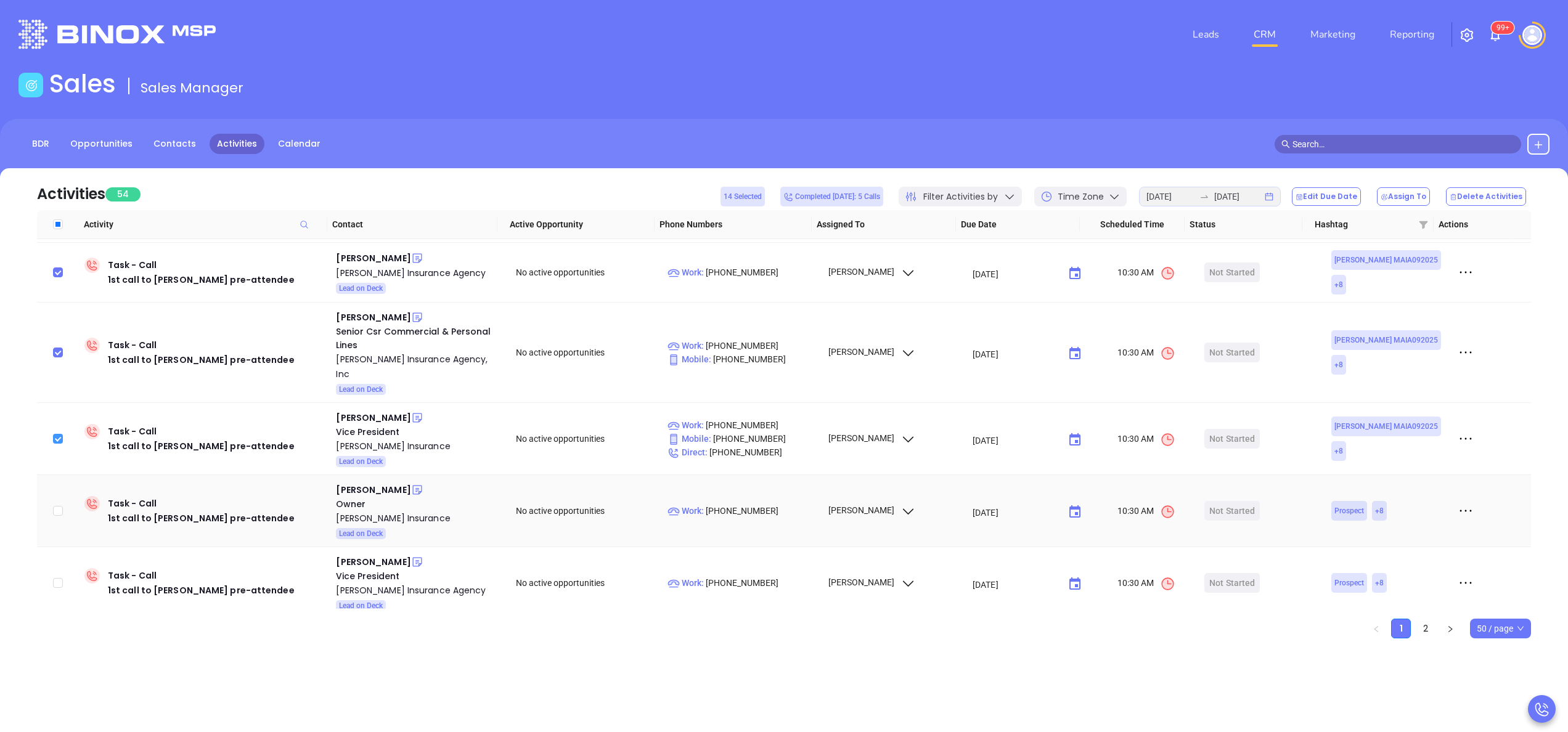
scroll to position [1258, 0]
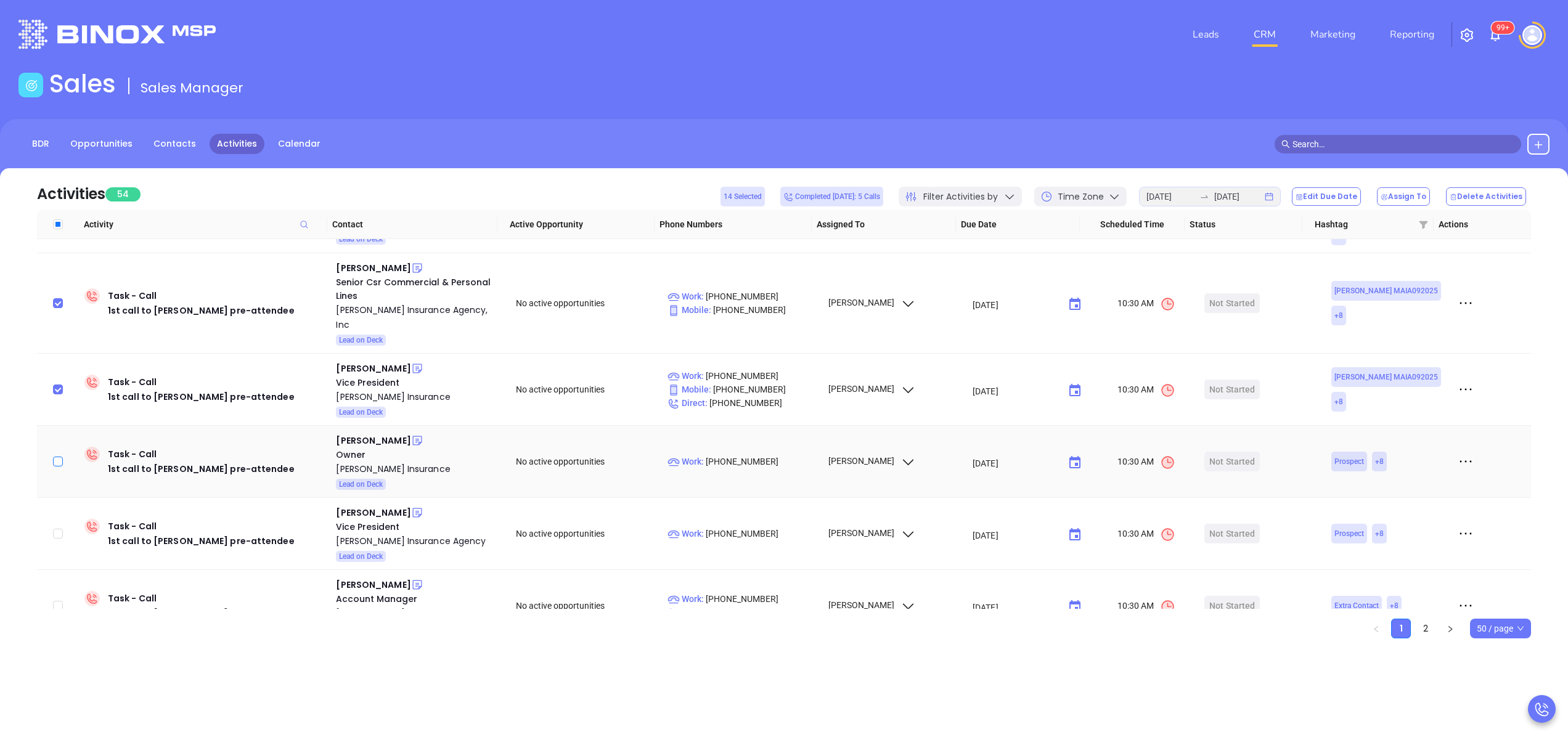
click at [61, 456] on input "checkbox" at bounding box center [58, 461] width 10 height 10
checkbox input "true"
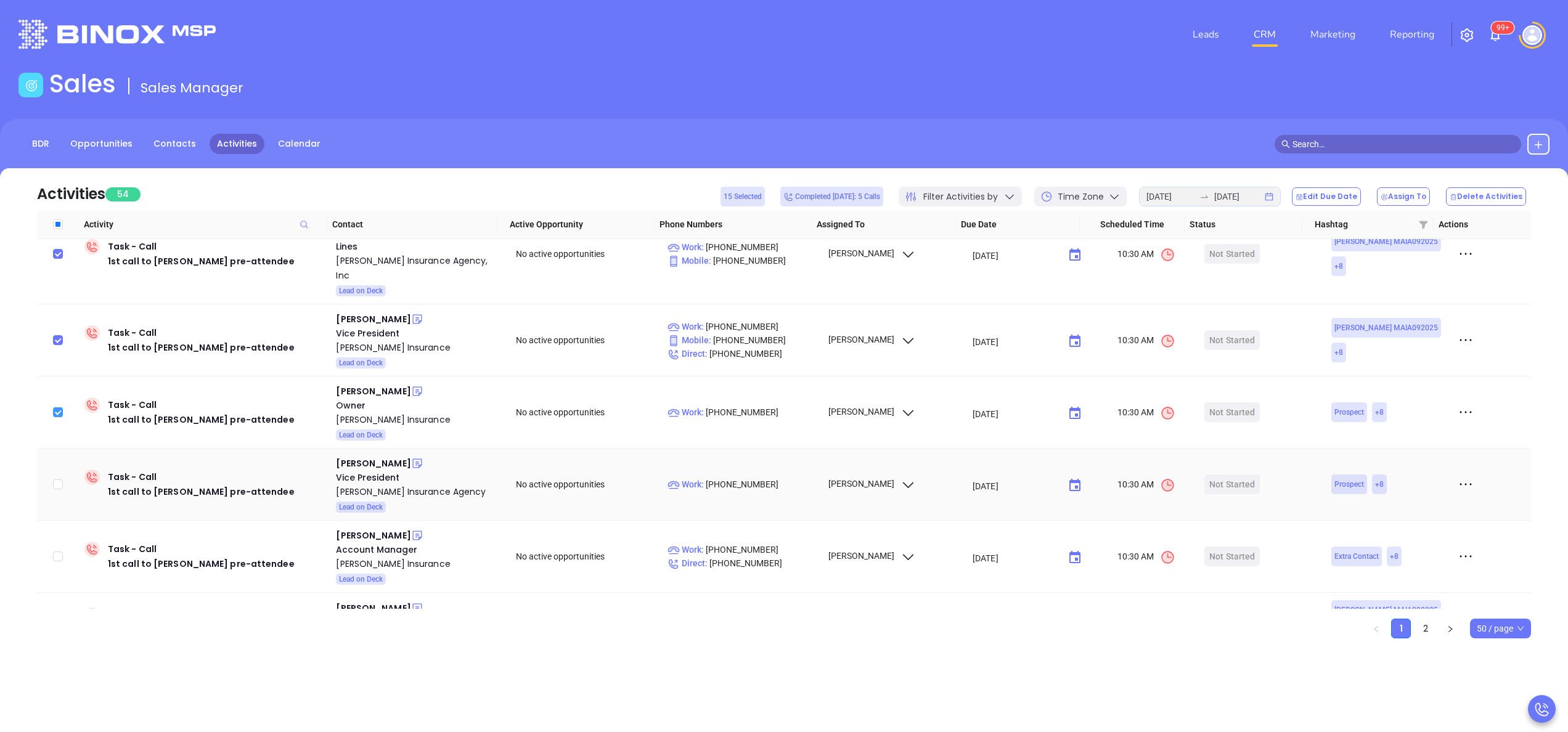
scroll to position [1357, 0]
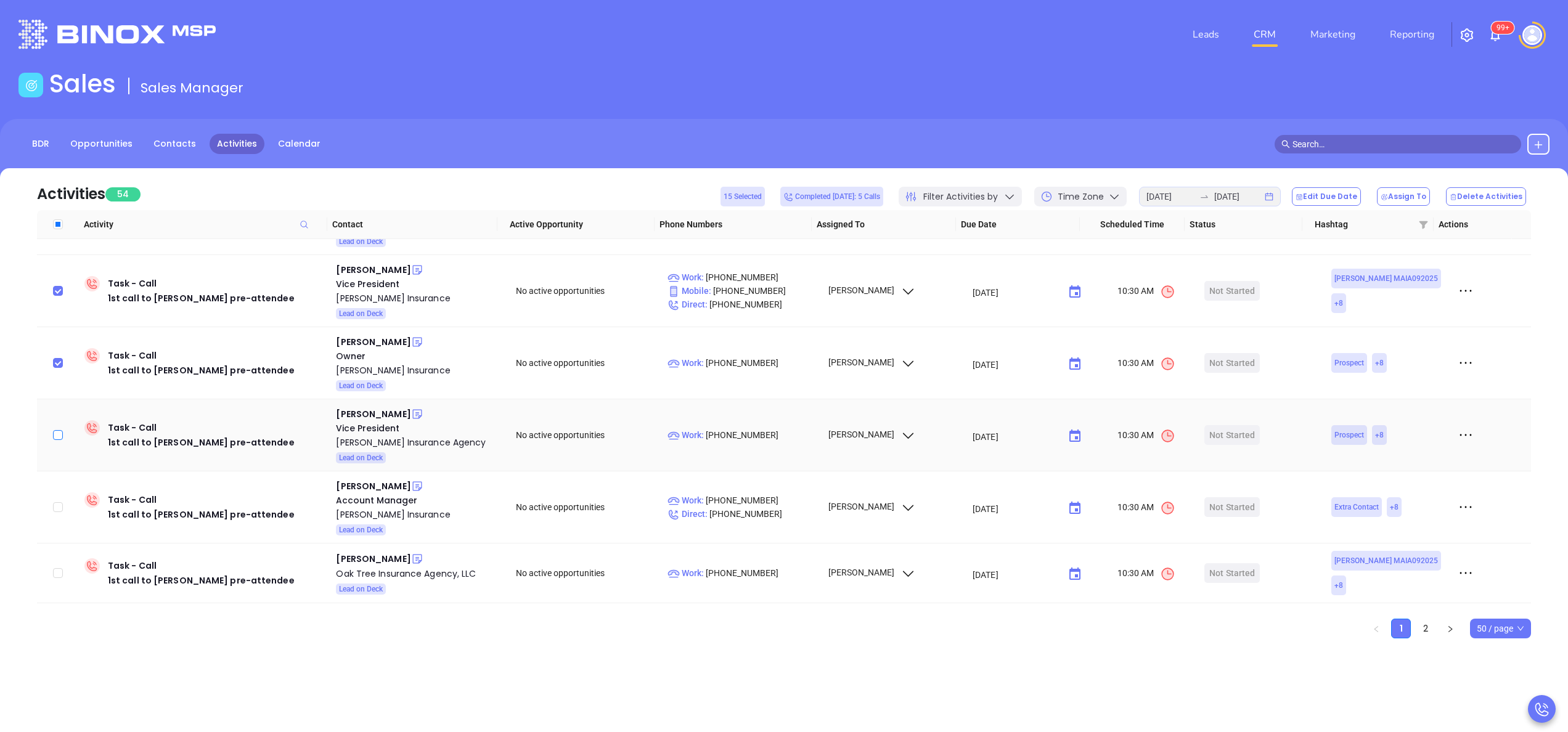
click at [58, 430] on input "checkbox" at bounding box center [58, 435] width 10 height 10
checkbox input "true"
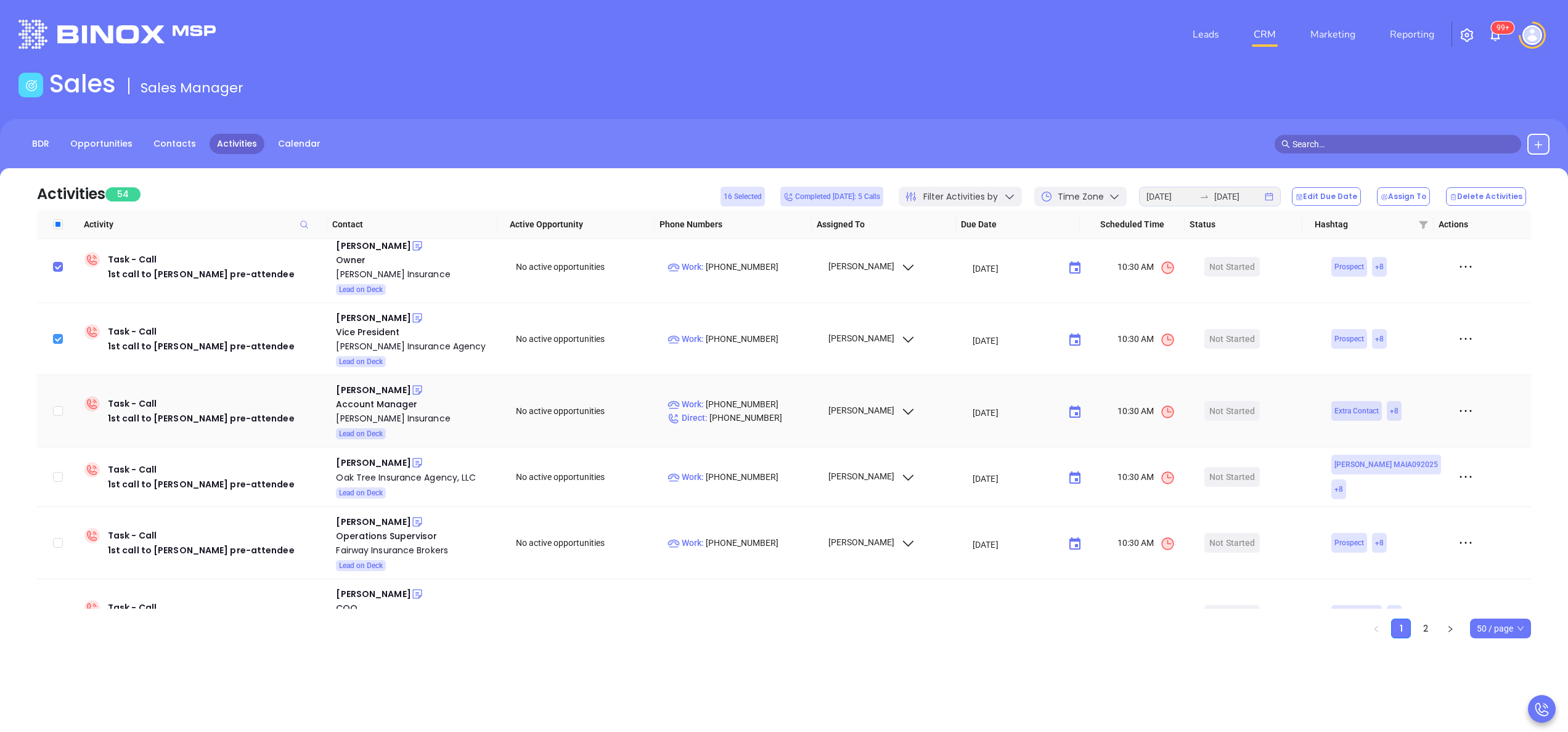
scroll to position [1455, 0]
click at [58, 403] on input "checkbox" at bounding box center [58, 408] width 10 height 10
checkbox input "true"
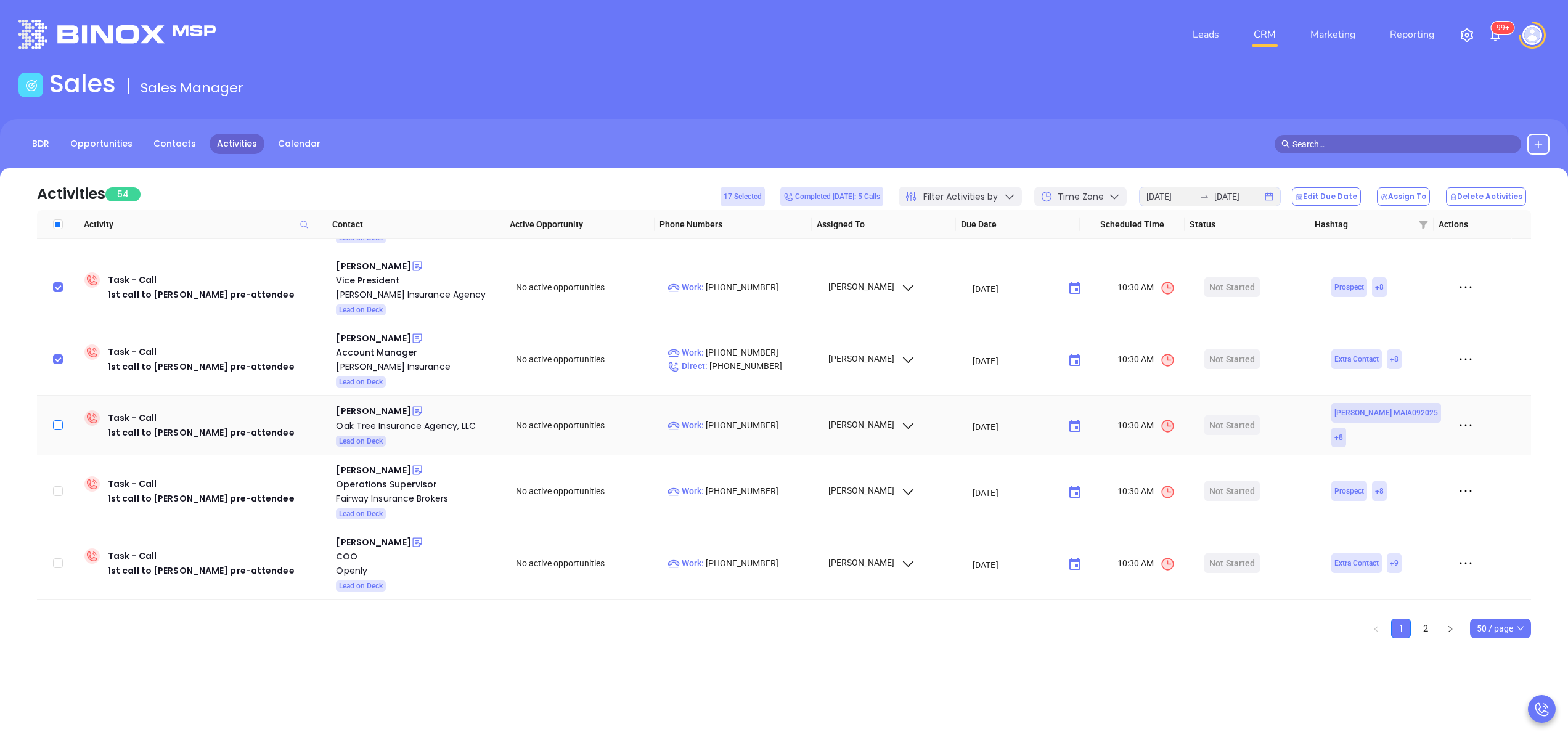
click at [58, 420] on input "checkbox" at bounding box center [58, 425] width 10 height 10
checkbox input "true"
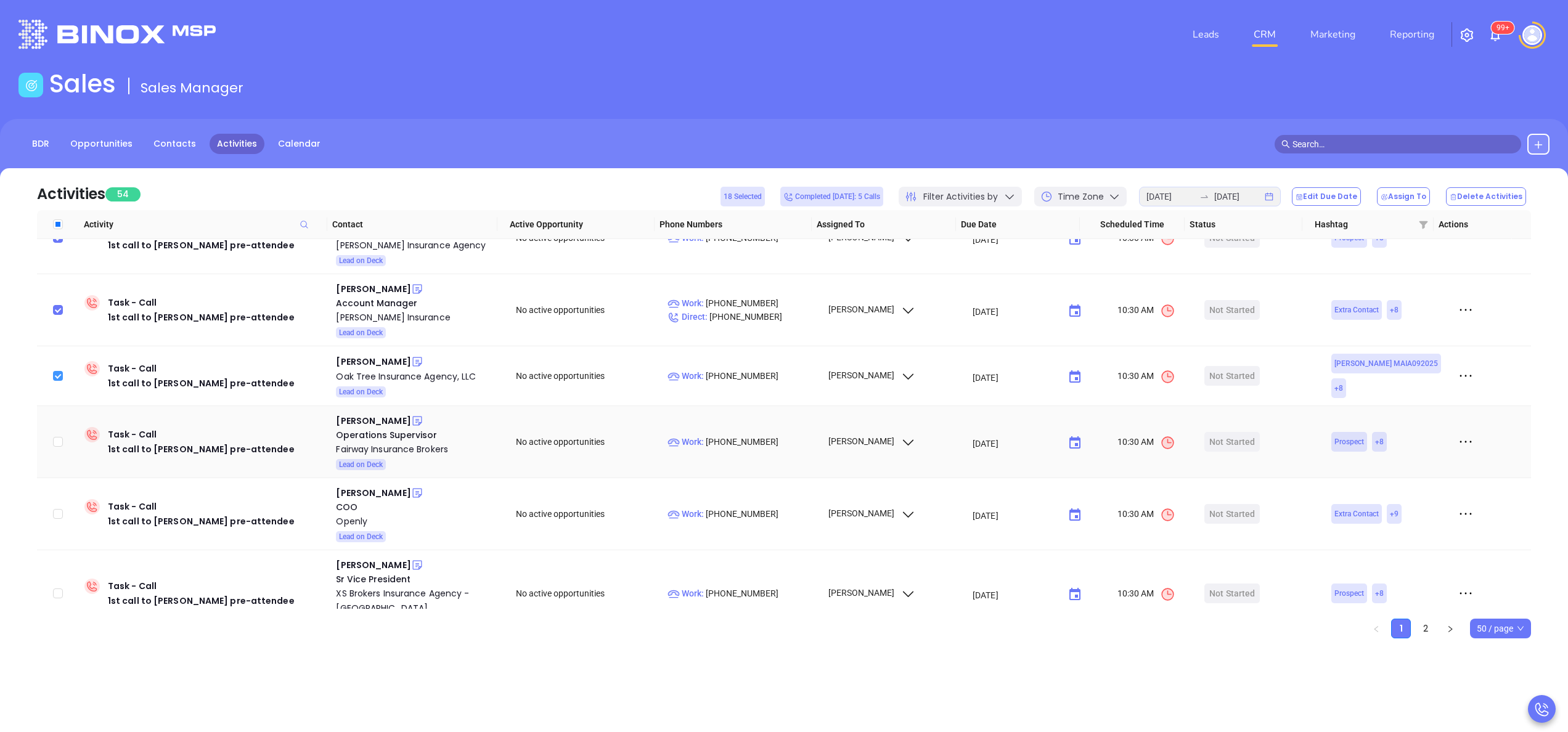
scroll to position [1603, 0]
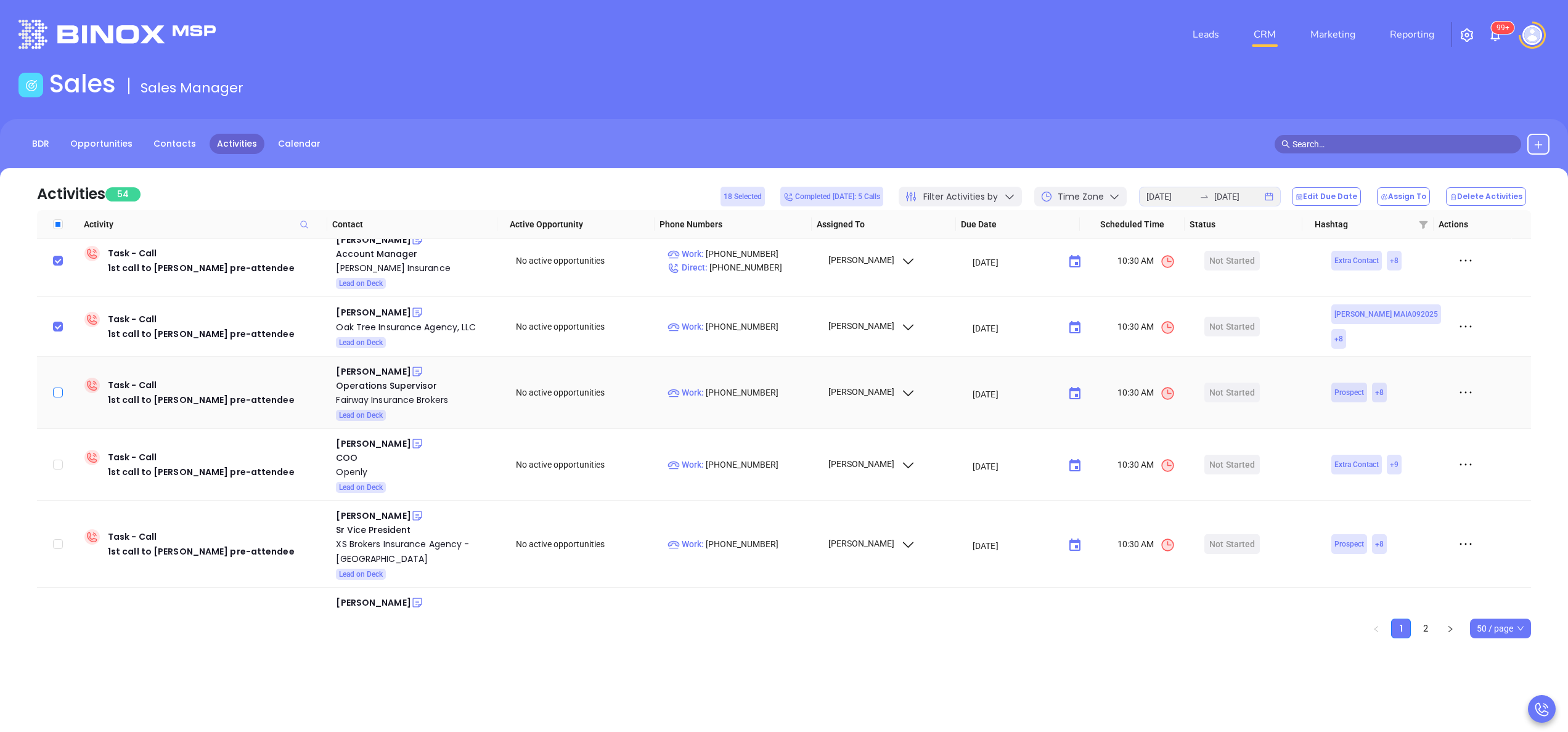
click at [55, 388] on input "checkbox" at bounding box center [58, 392] width 10 height 10
checkbox input "true"
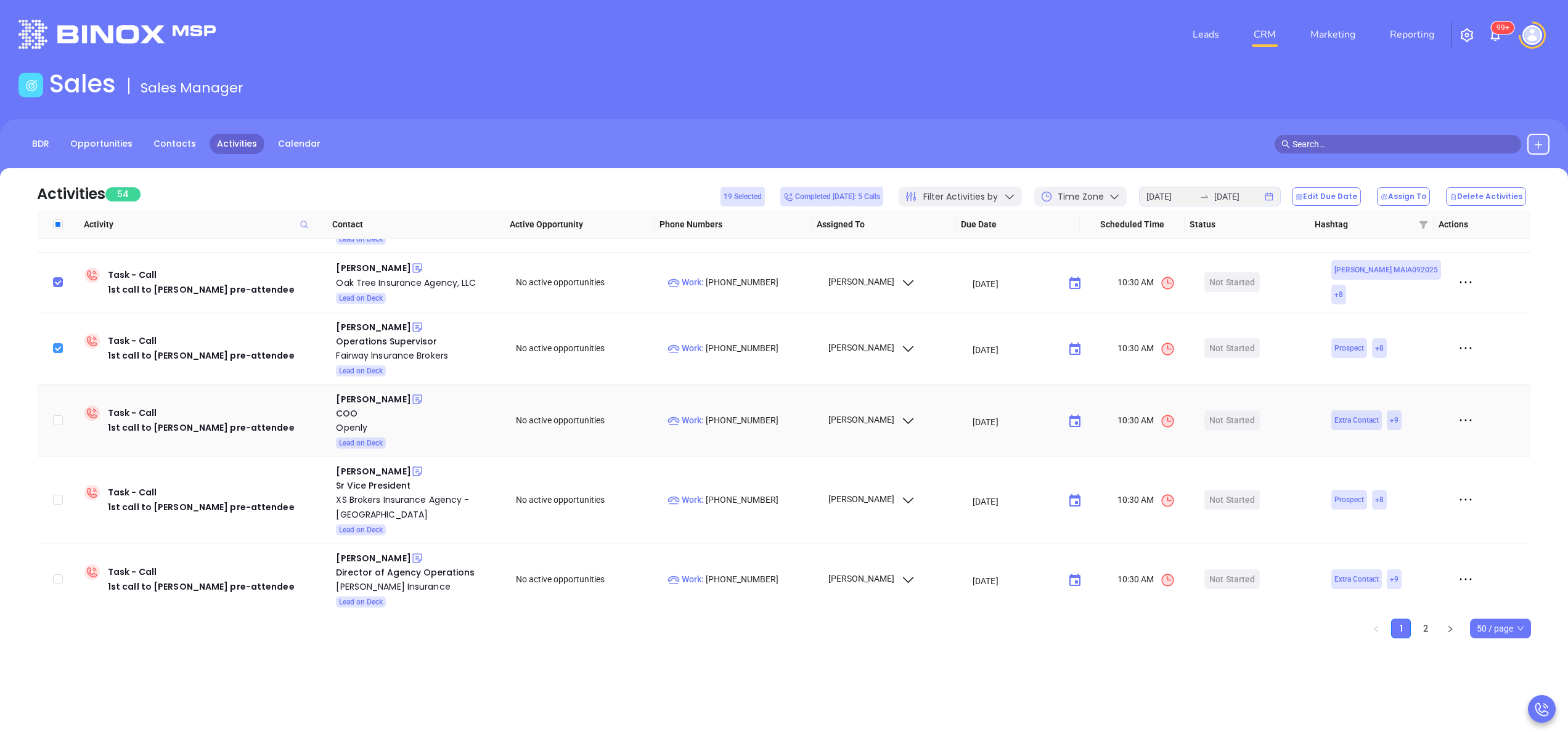
scroll to position [1652, 0]
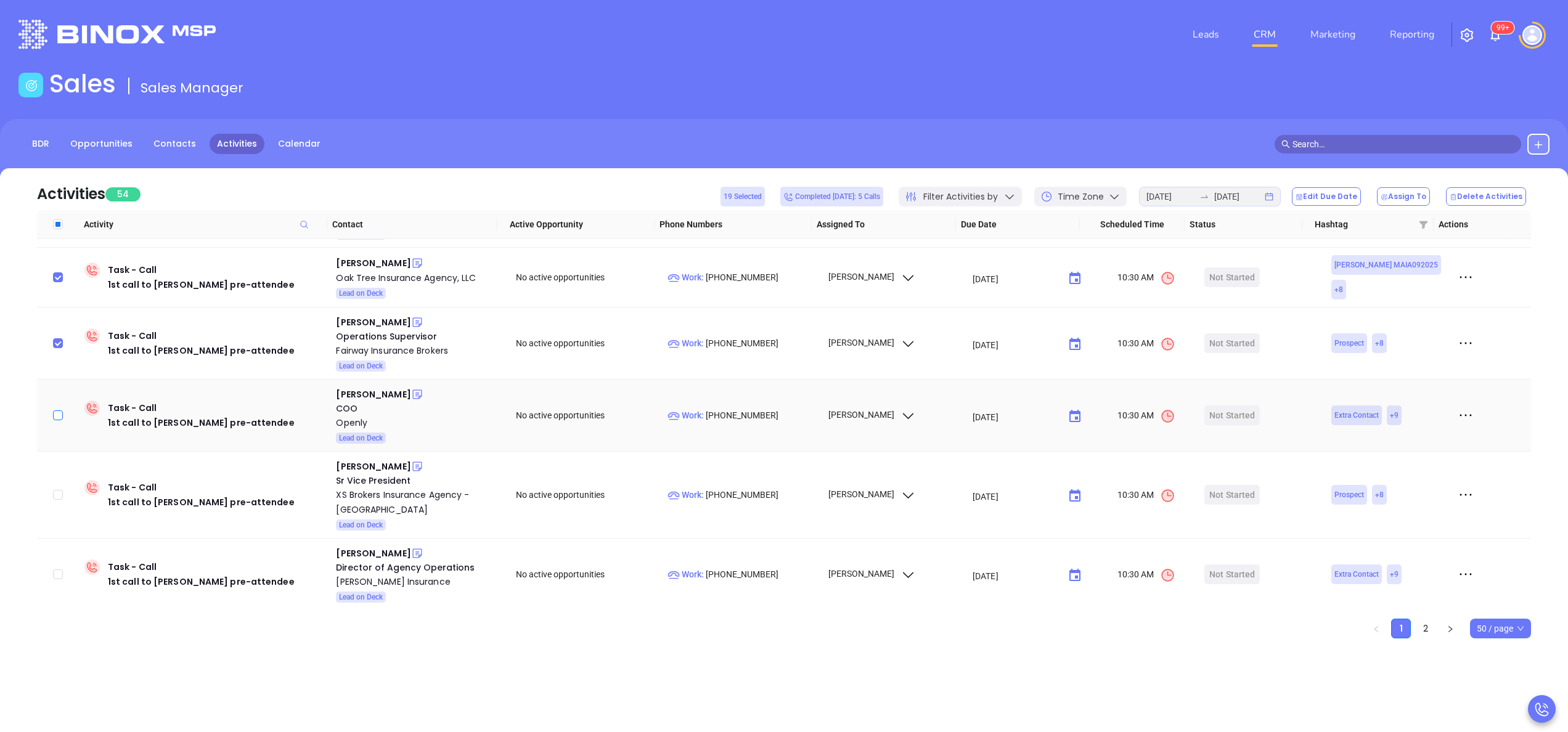
click at [55, 410] on input "checkbox" at bounding box center [58, 415] width 10 height 10
checkbox input "true"
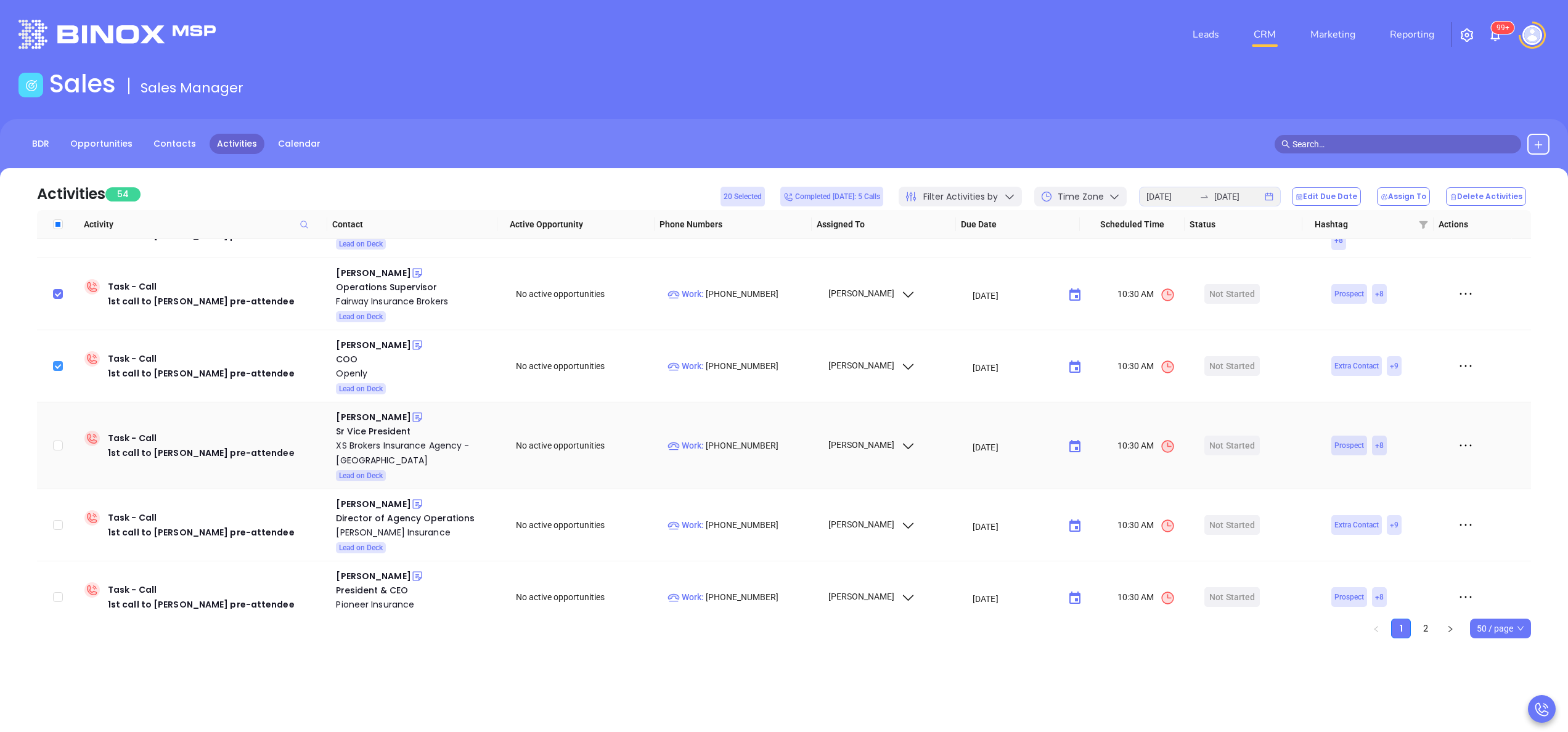
scroll to position [1751, 0]
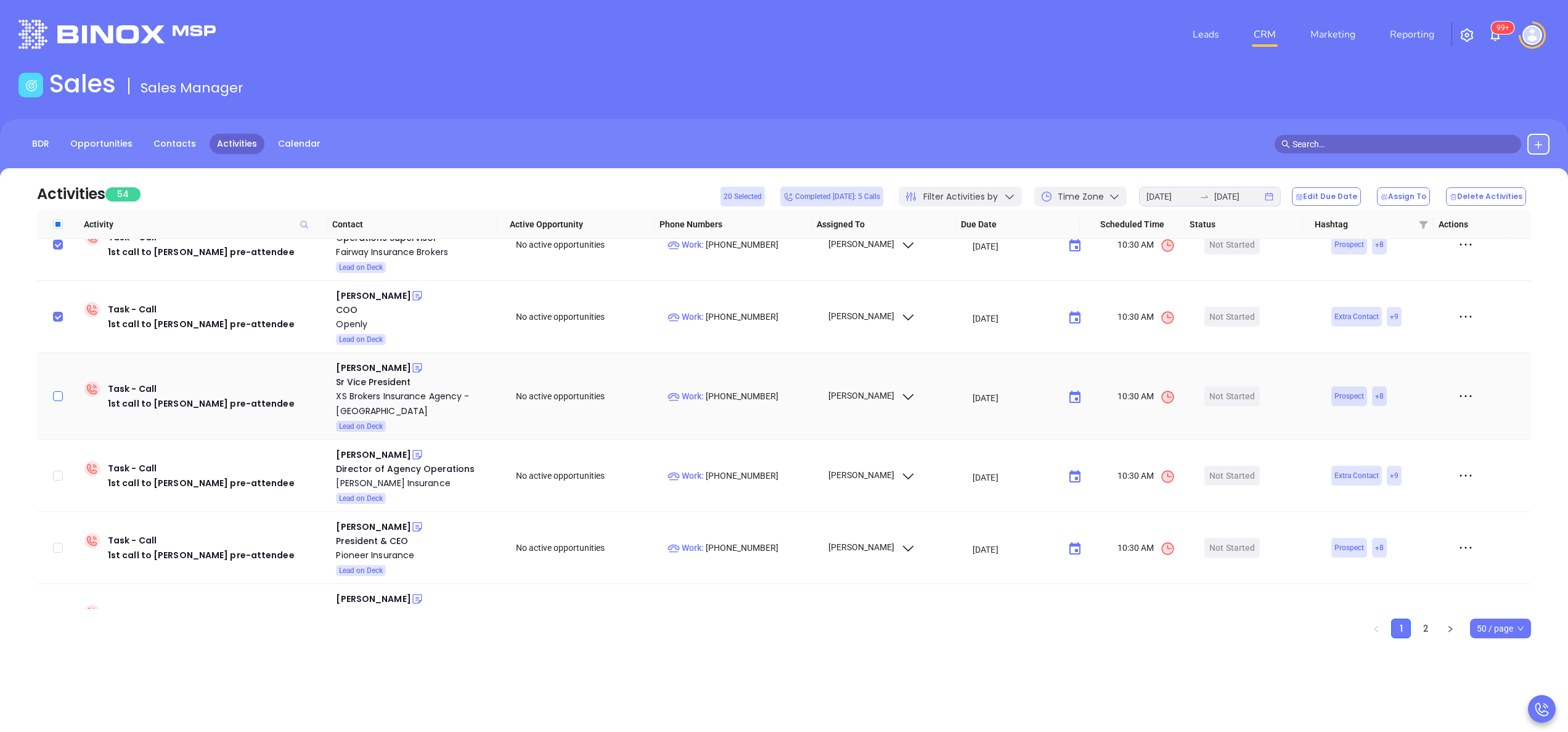
click at [61, 391] on input "checkbox" at bounding box center [58, 396] width 10 height 10
checkbox input "true"
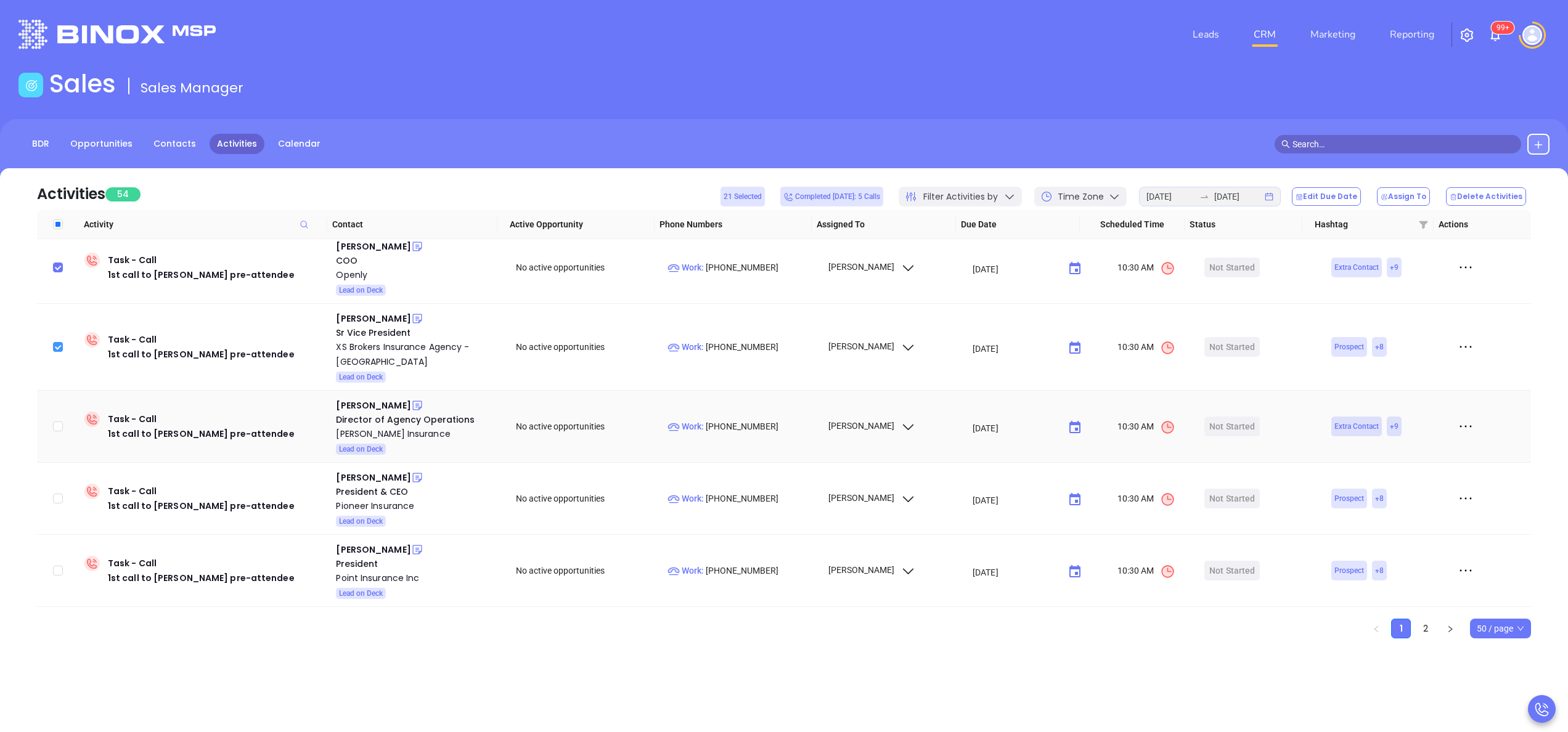
scroll to position [1849, 0]
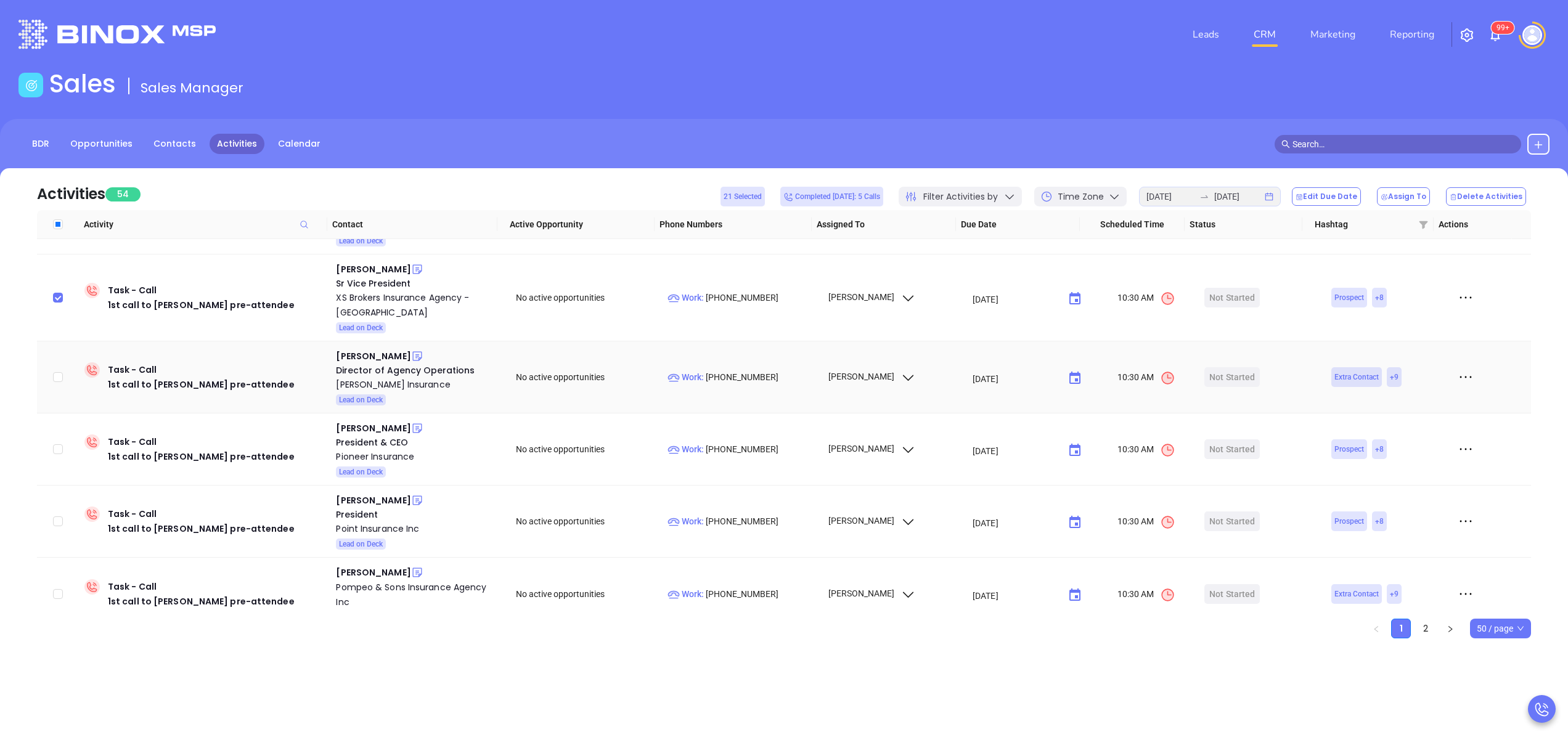
click at [63, 341] on td at bounding box center [58, 377] width 42 height 72
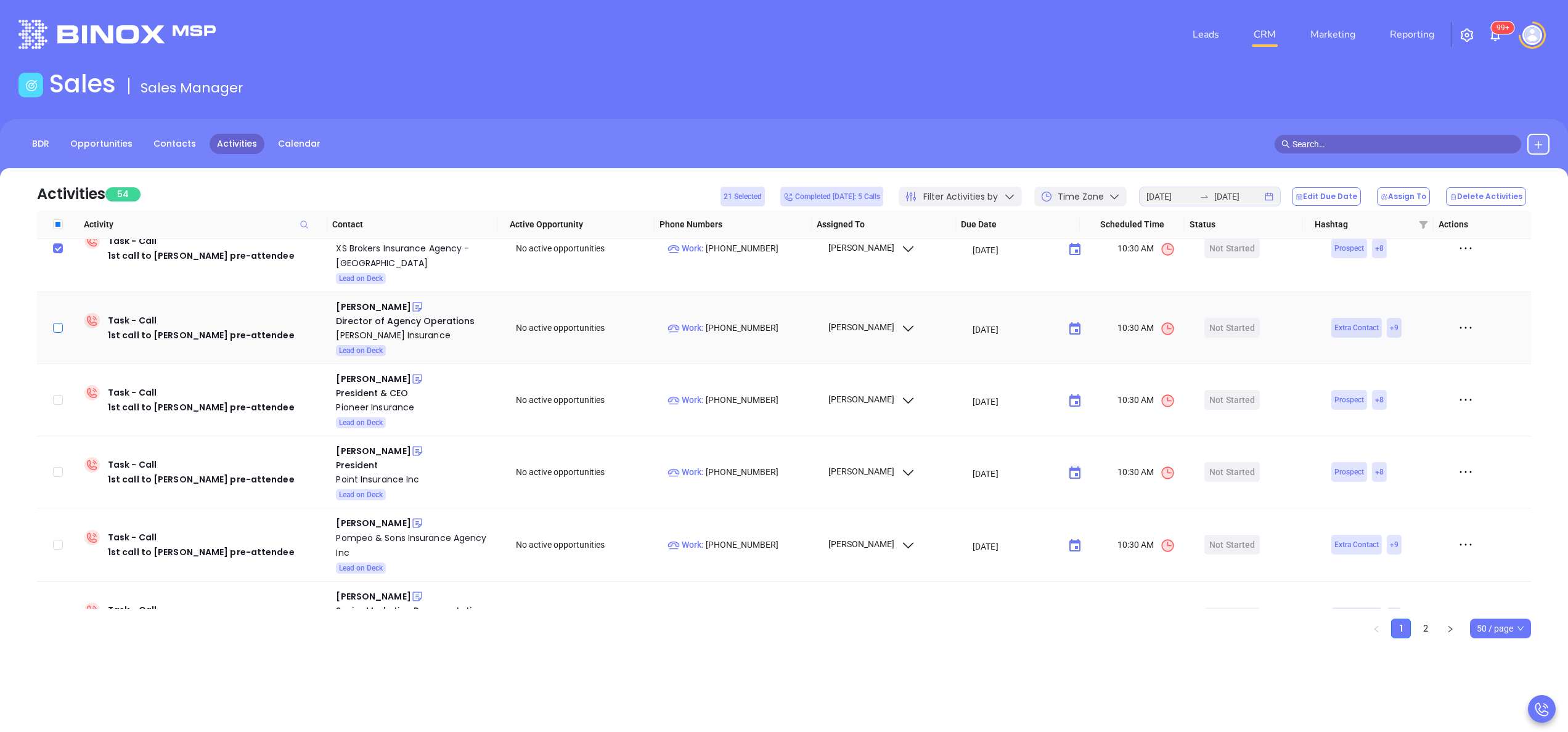
click at [58, 322] on input "checkbox" at bounding box center [58, 327] width 10 height 10
checkbox input "true"
click at [58, 395] on input "checkbox" at bounding box center [58, 400] width 10 height 10
checkbox input "true"
click at [60, 467] on input "checkbox" at bounding box center [58, 472] width 10 height 10
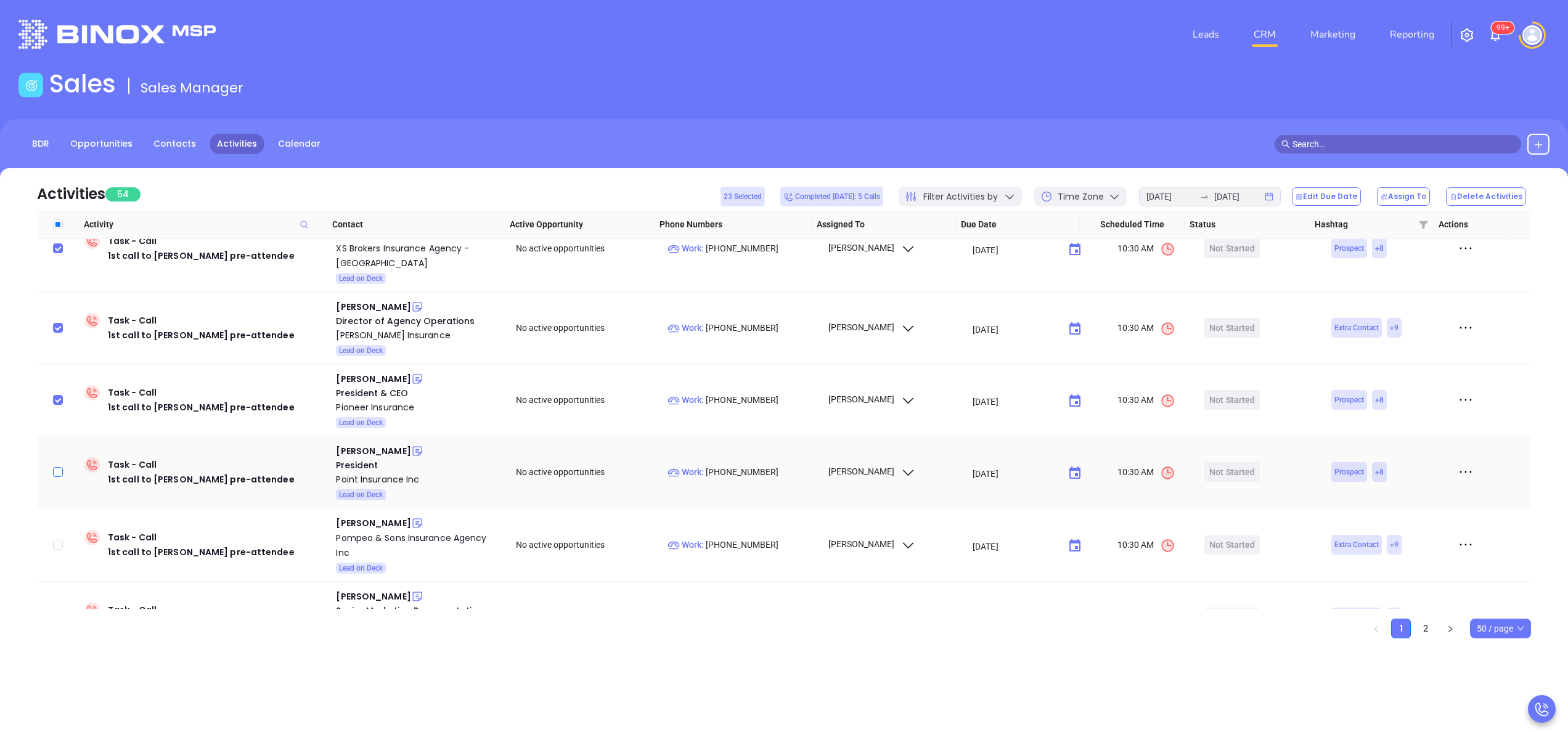
checkbox input "true"
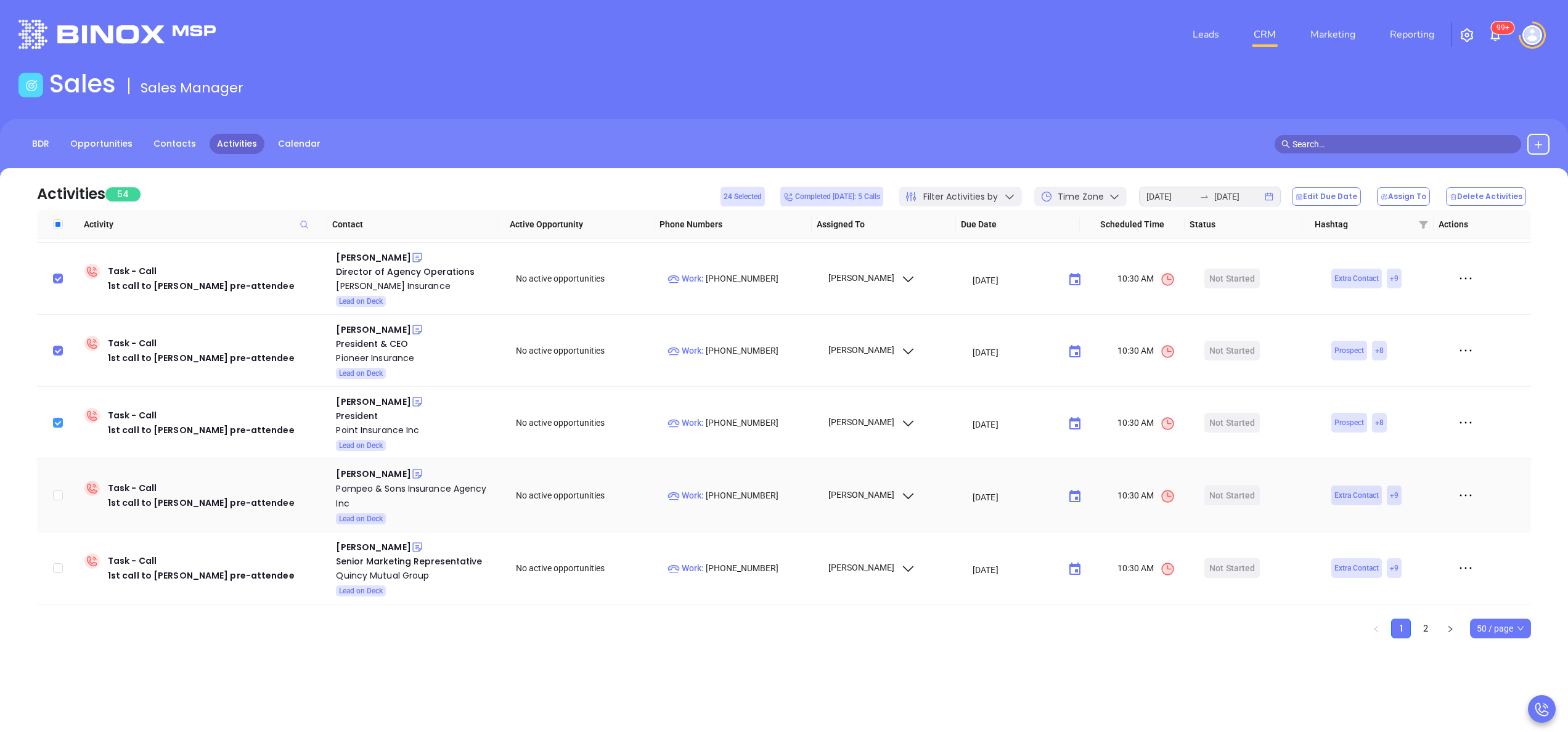
scroll to position [1998, 0]
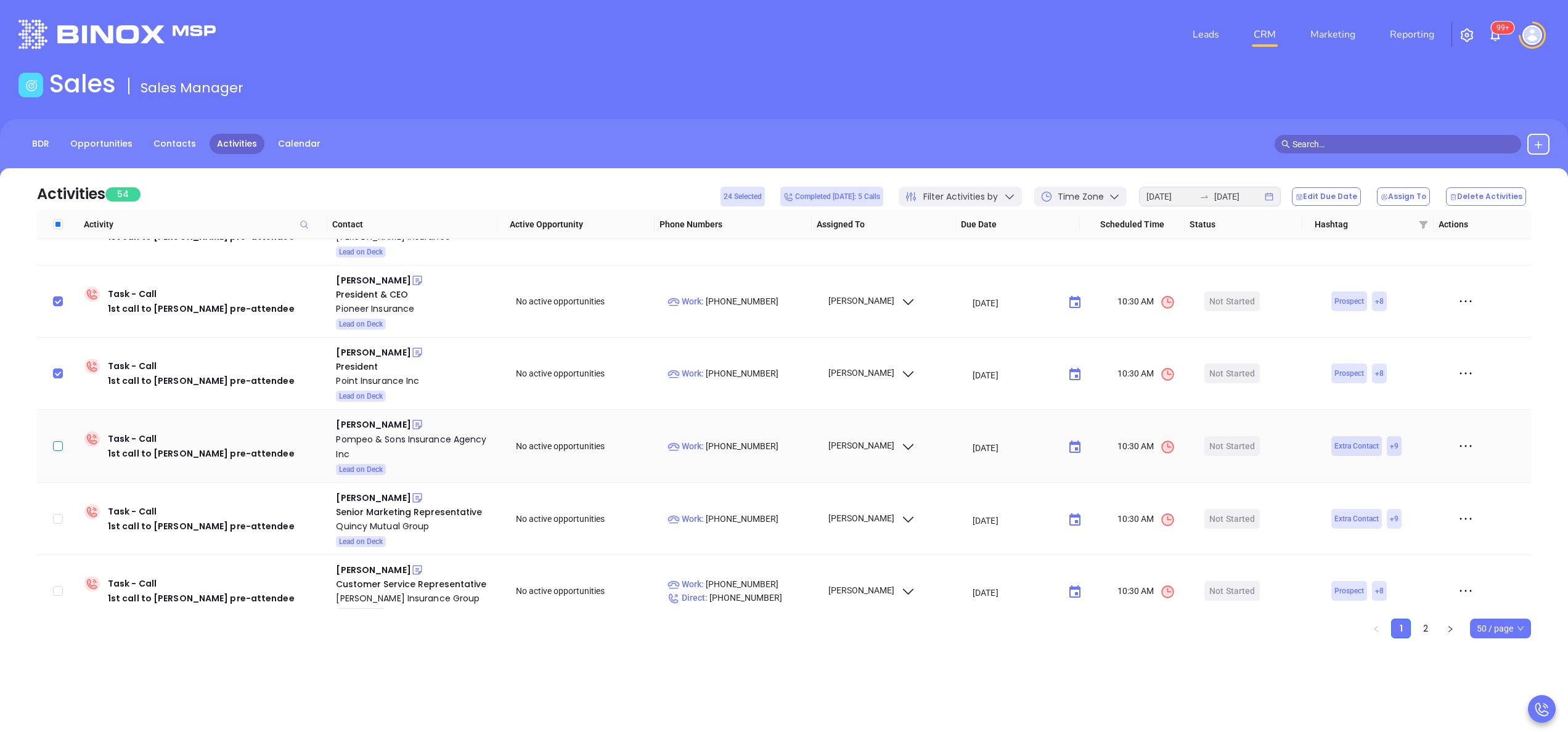
click at [58, 441] on input "checkbox" at bounding box center [58, 446] width 10 height 10
checkbox input "true"
click at [60, 512] on label at bounding box center [58, 519] width 10 height 14
click at [60, 514] on input "checkbox" at bounding box center [58, 519] width 10 height 10
checkbox input "true"
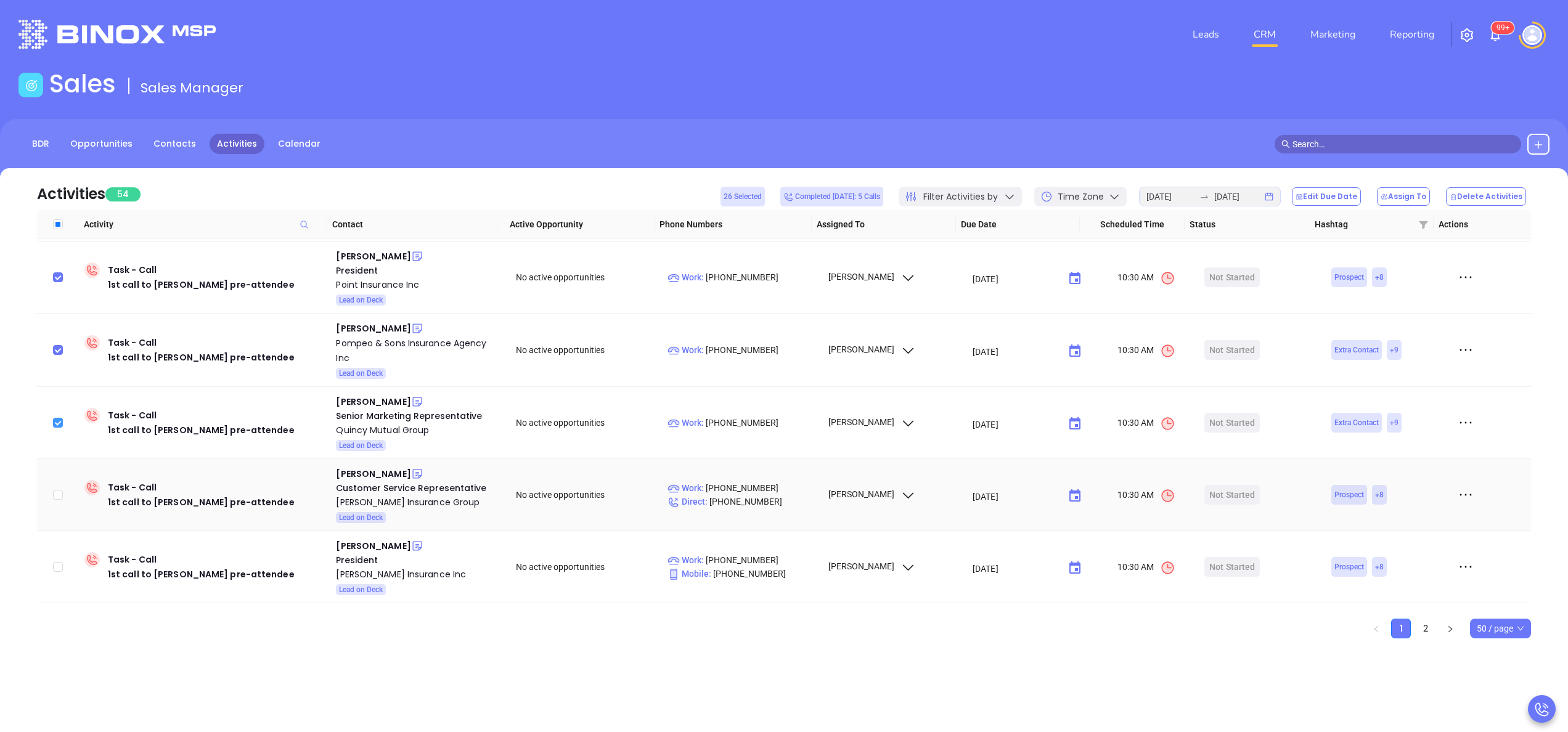
scroll to position [2096, 0]
click at [55, 487] on input "checkbox" at bounding box center [58, 492] width 10 height 10
checkbox input "true"
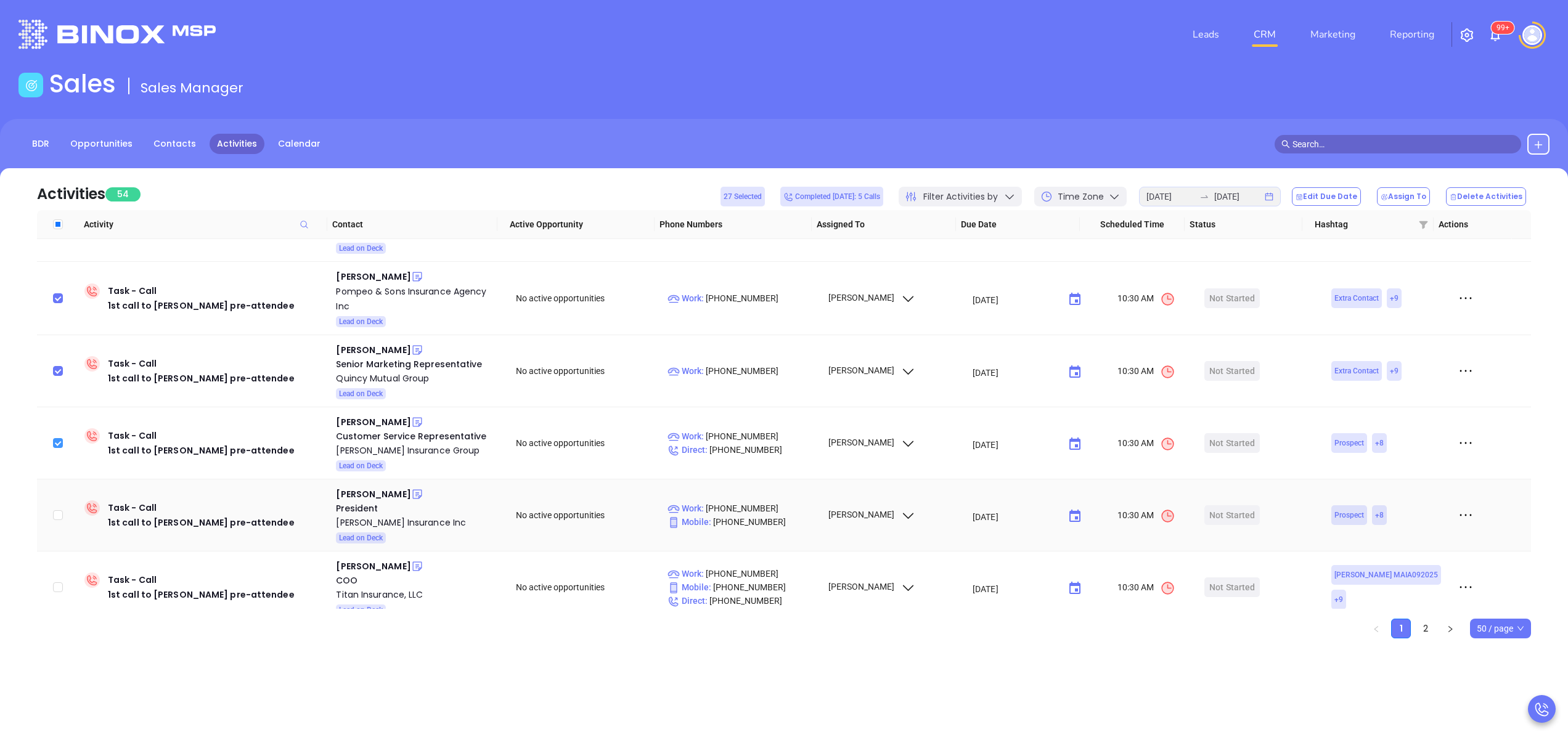
scroll to position [2194, 0]
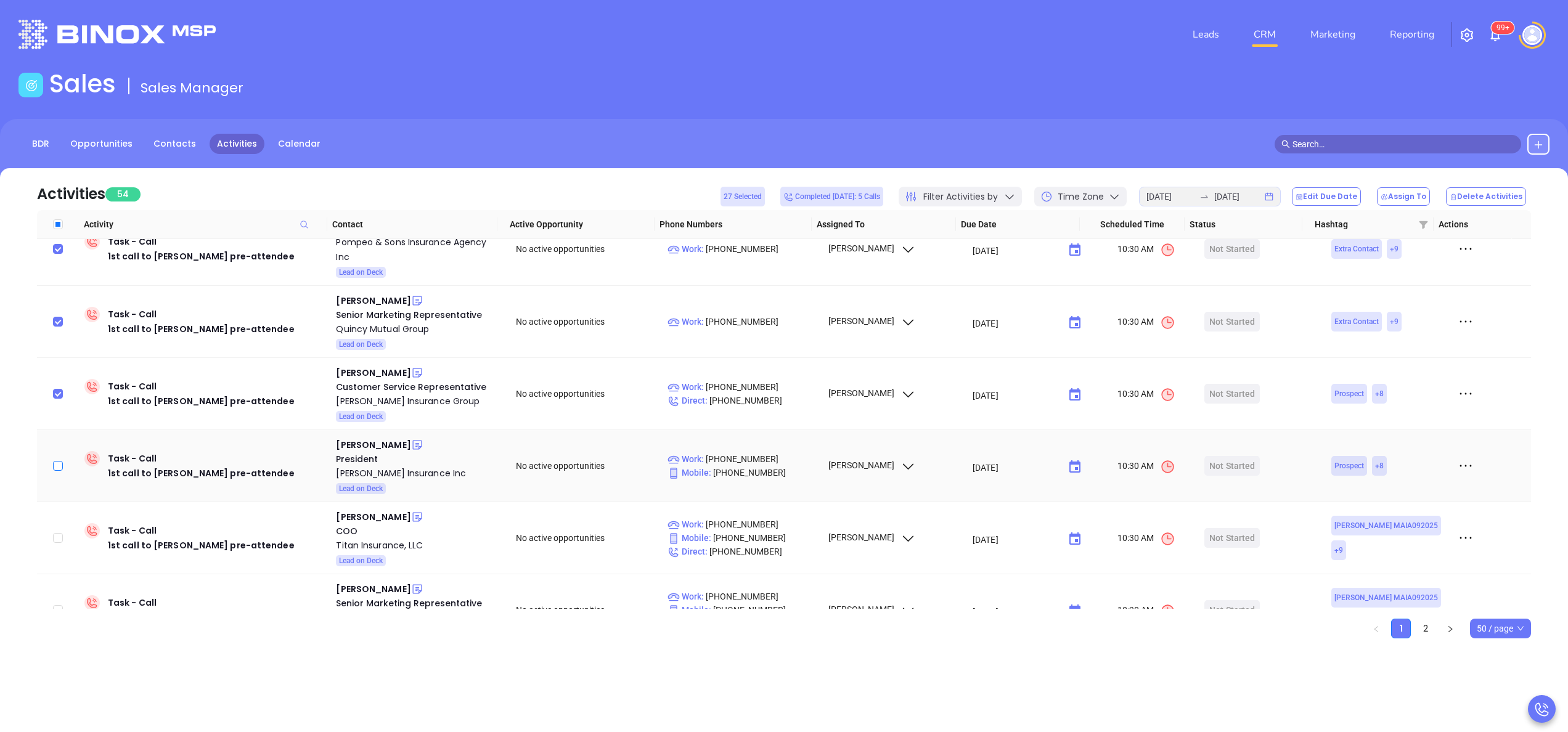
click at [55, 461] on input "checkbox" at bounding box center [58, 466] width 10 height 10
checkbox input "true"
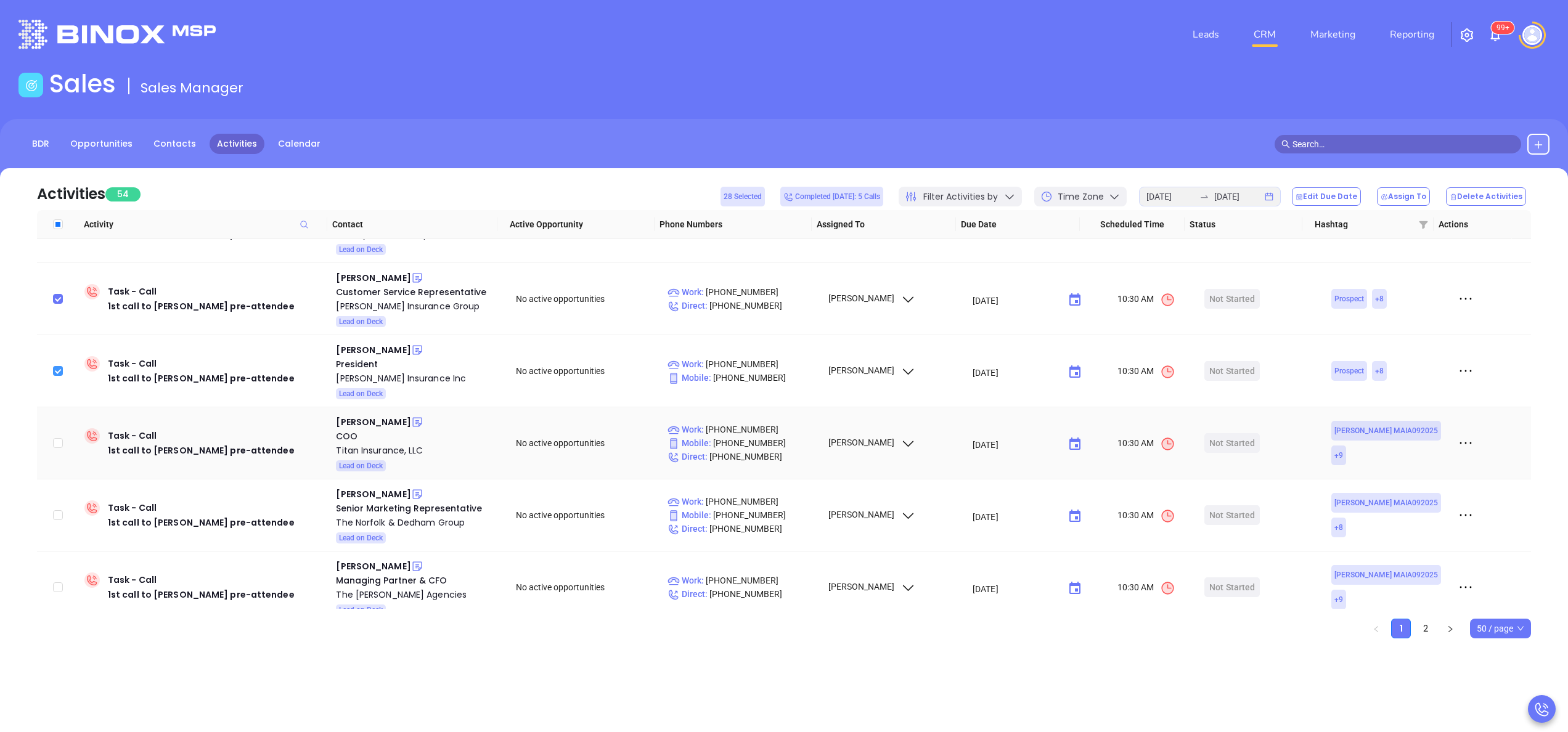
scroll to position [2293, 0]
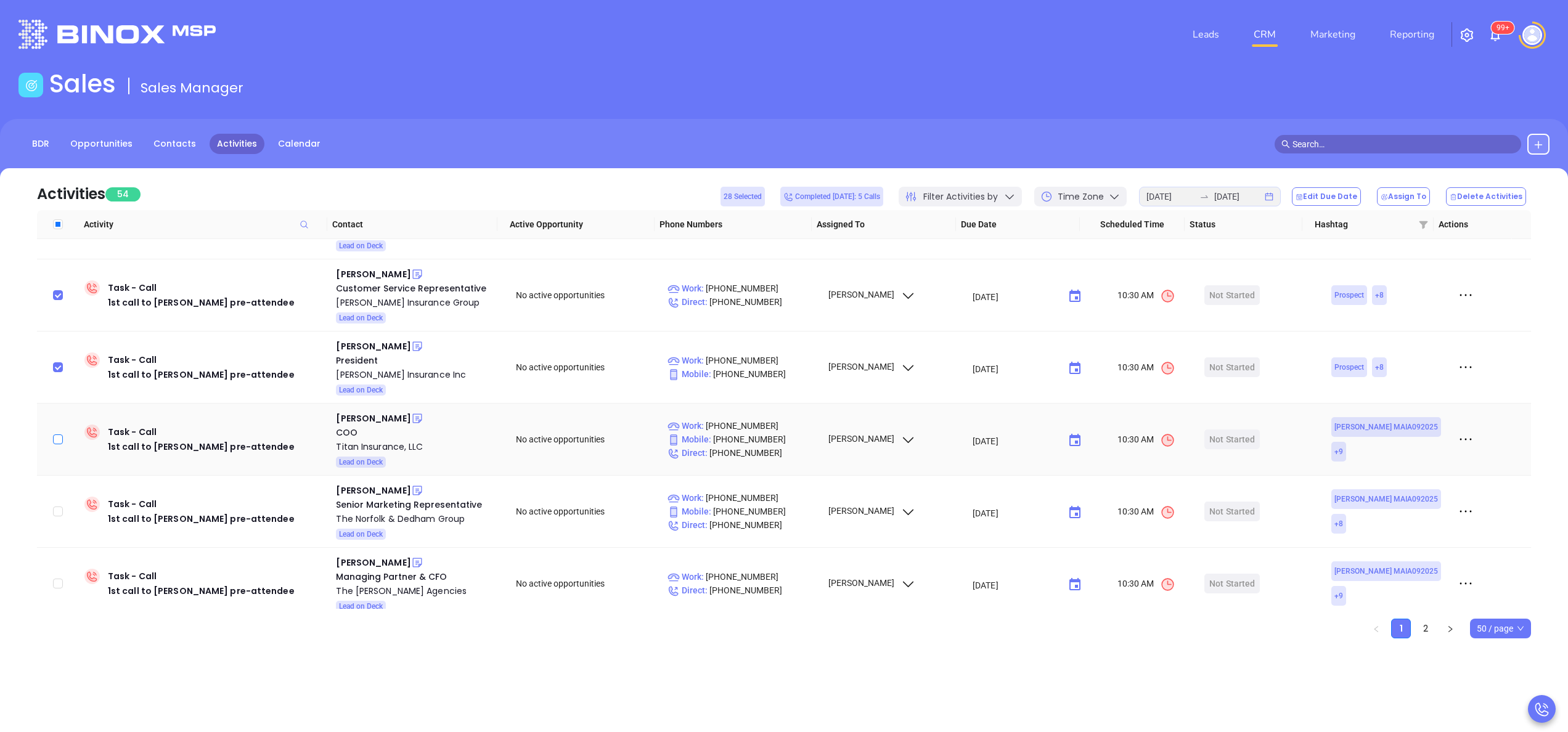
click at [53, 435] on input "checkbox" at bounding box center [58, 439] width 10 height 10
checkbox input "true"
click at [61, 506] on input "checkbox" at bounding box center [58, 511] width 10 height 10
checkbox input "true"
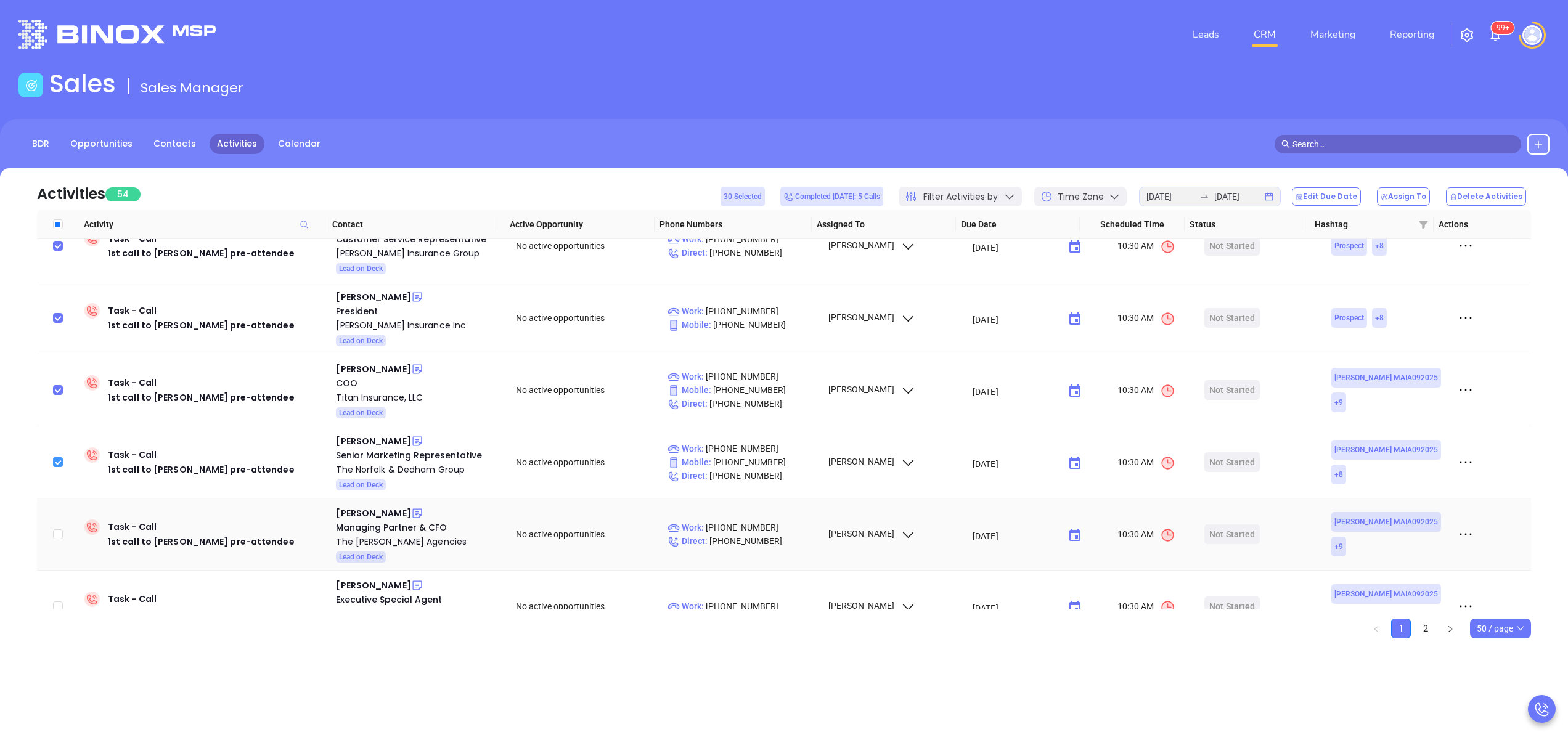
scroll to position [2392, 0]
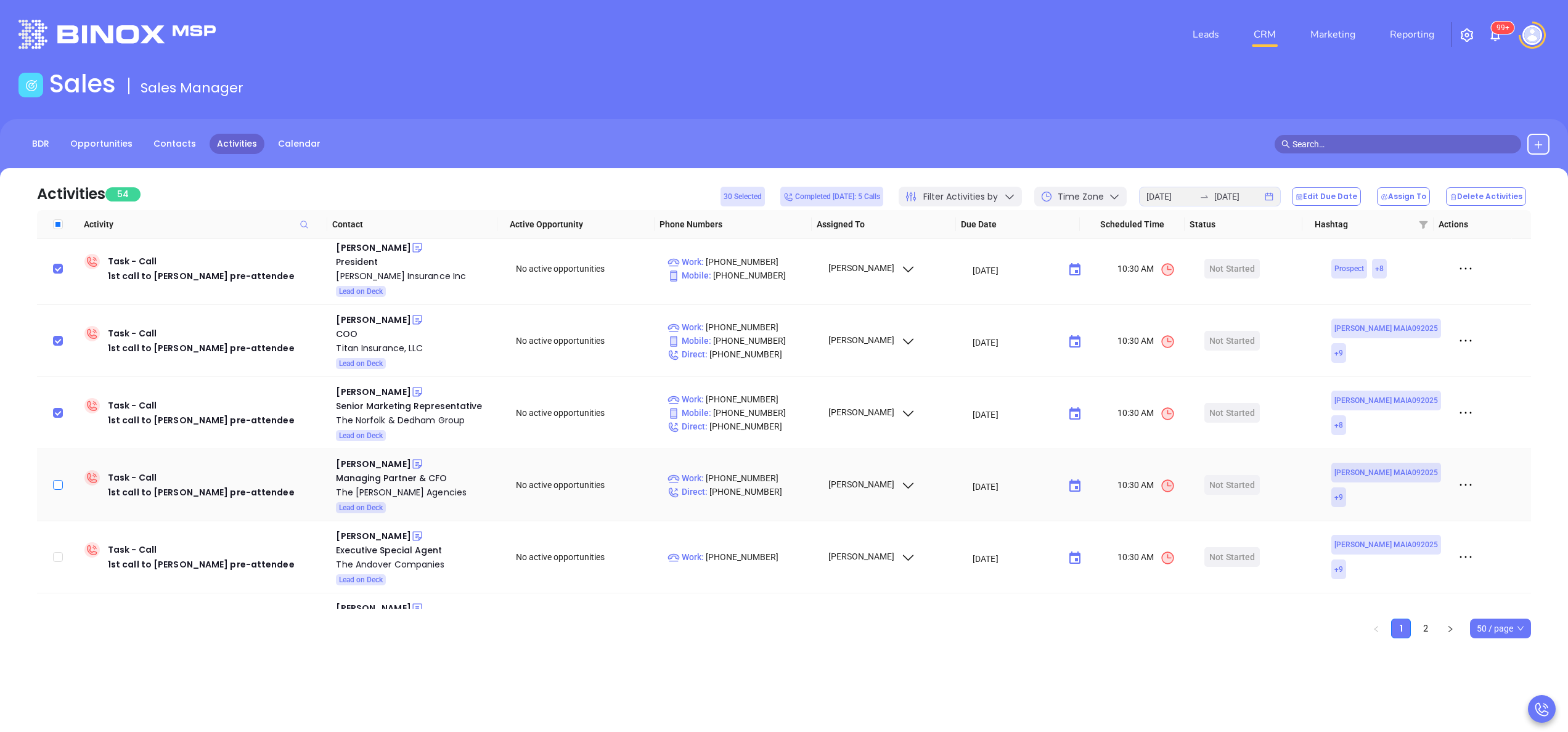
click at [58, 480] on input "checkbox" at bounding box center [58, 484] width 10 height 10
checkbox input "true"
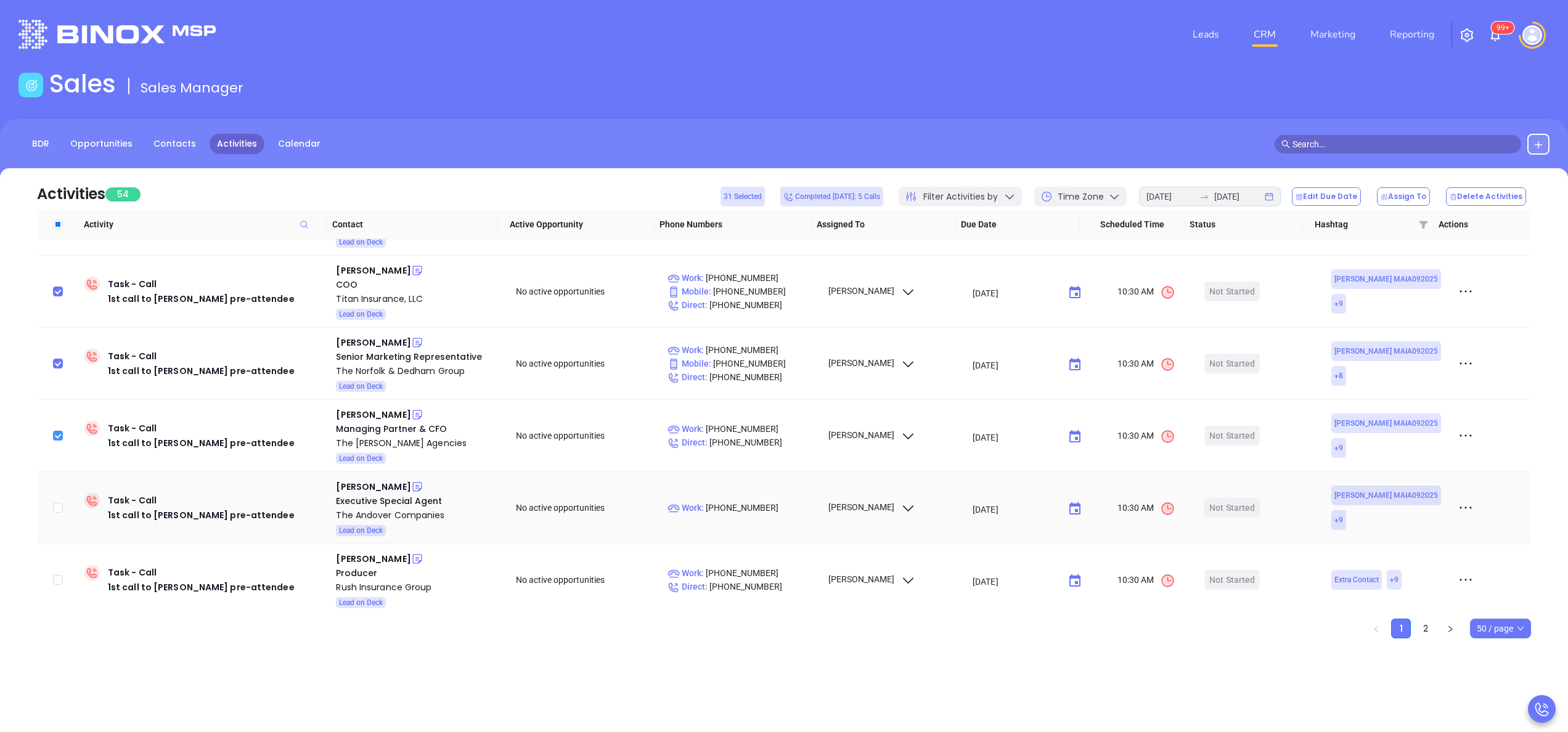
scroll to position [2490, 0]
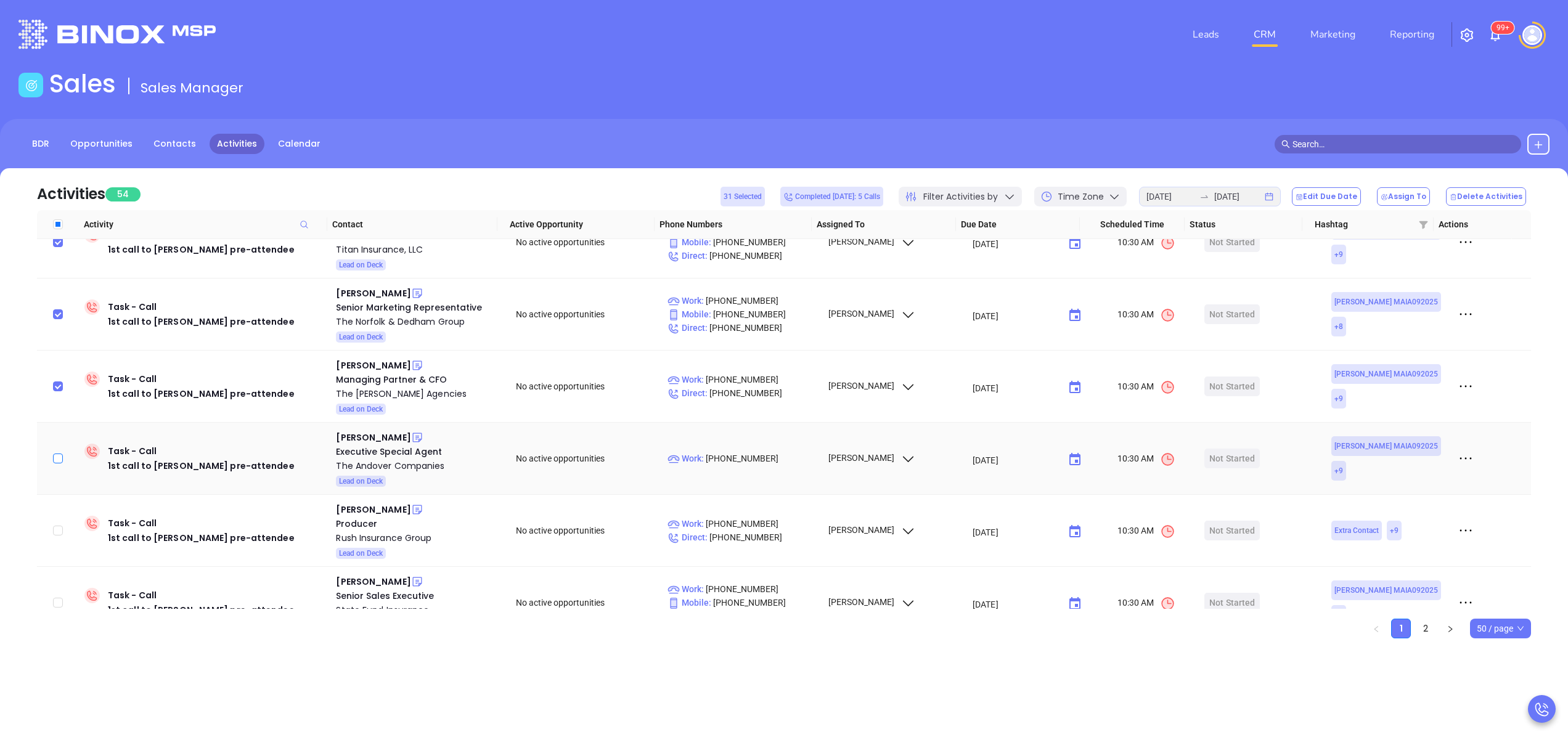
click at [61, 453] on input "checkbox" at bounding box center [58, 458] width 10 height 10
checkbox input "true"
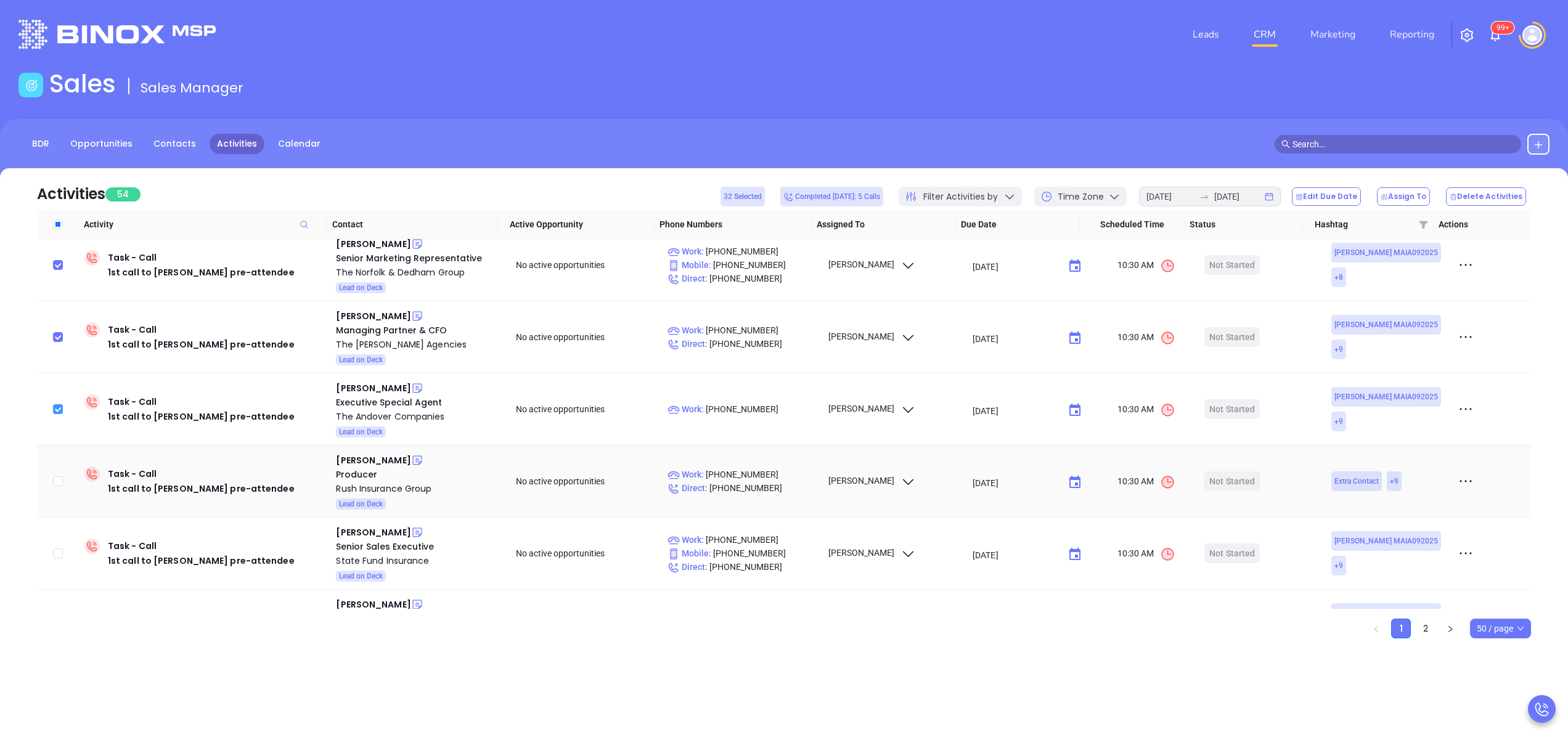
scroll to position [2589, 0]
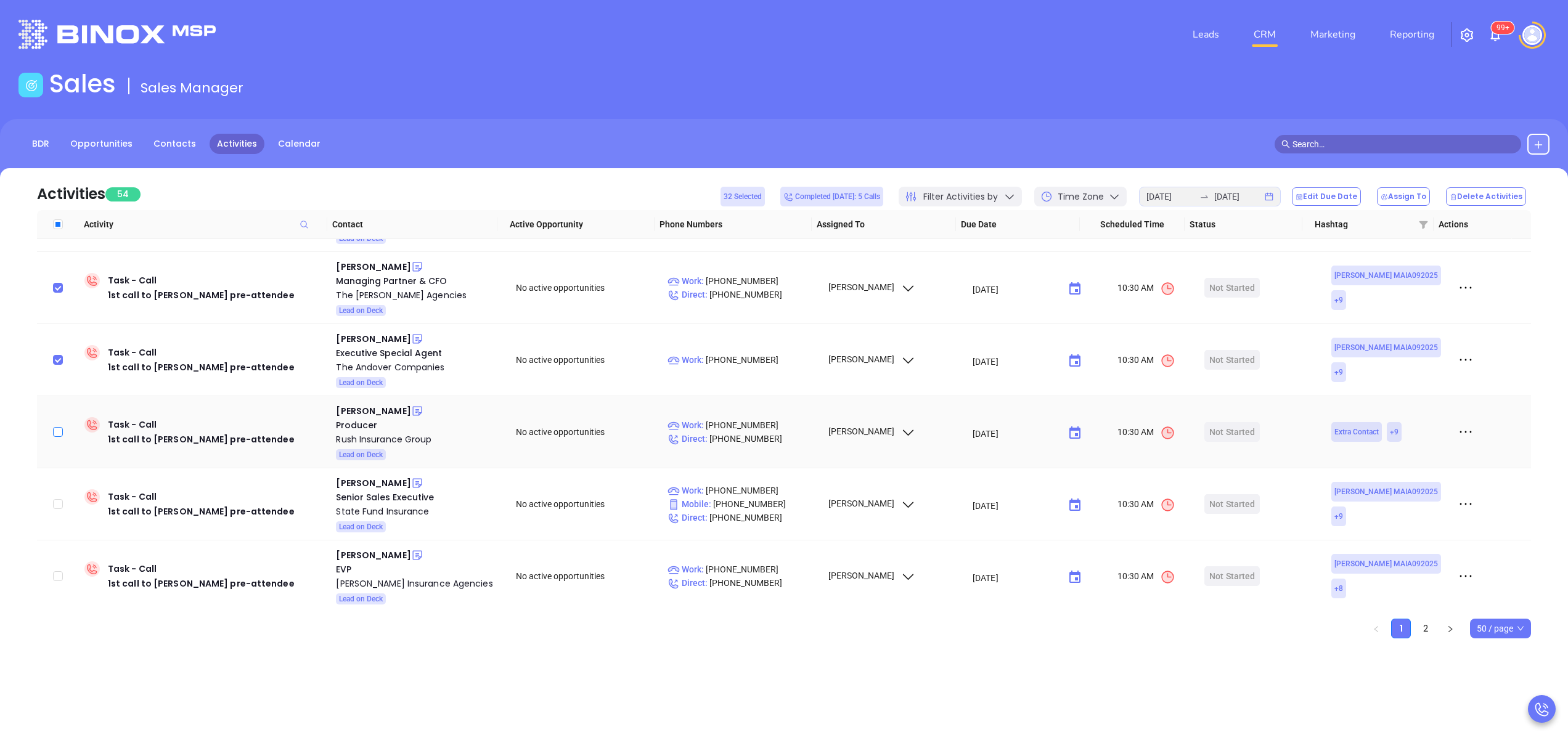
click at [61, 427] on input "checkbox" at bounding box center [58, 431] width 10 height 10
checkbox input "true"
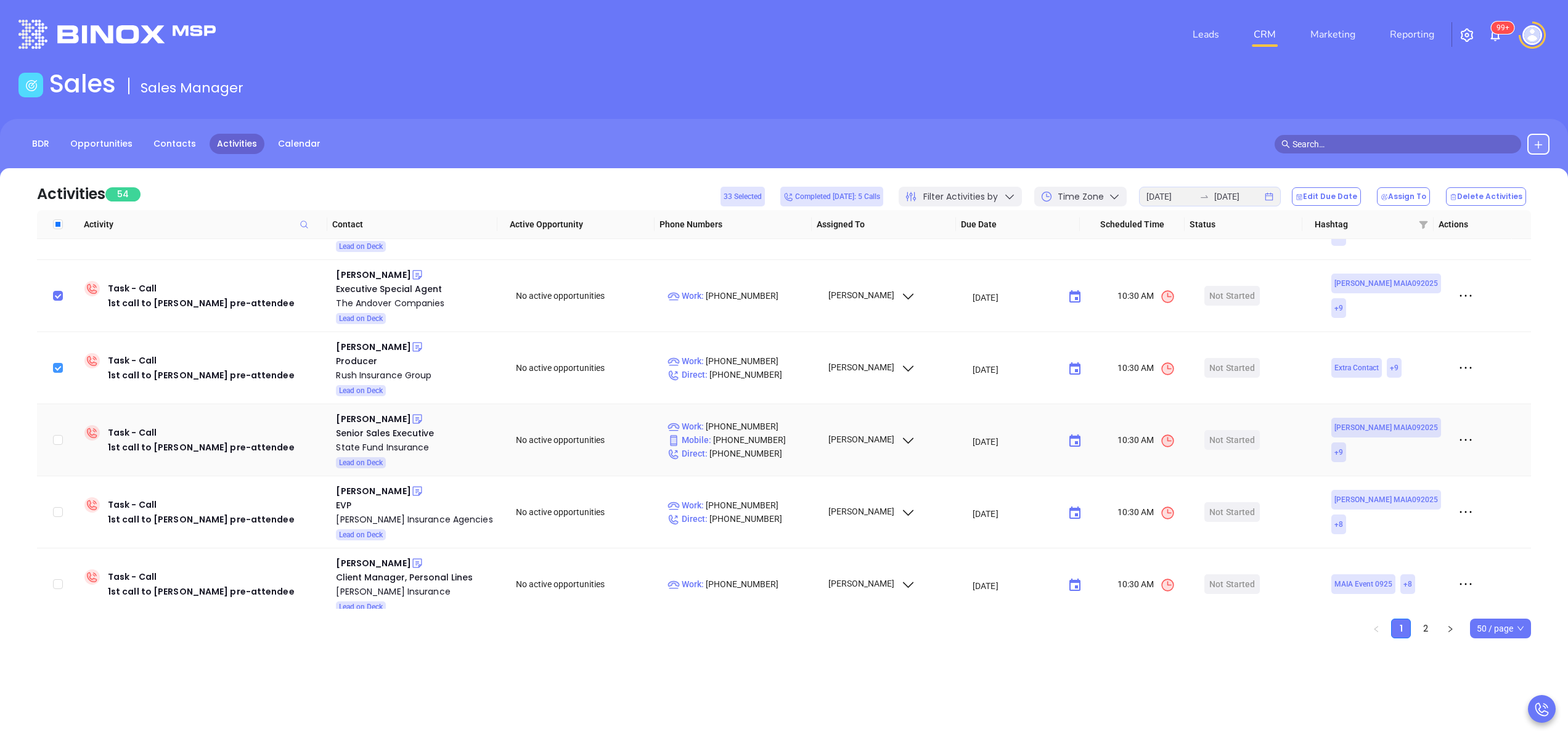
scroll to position [2687, 0]
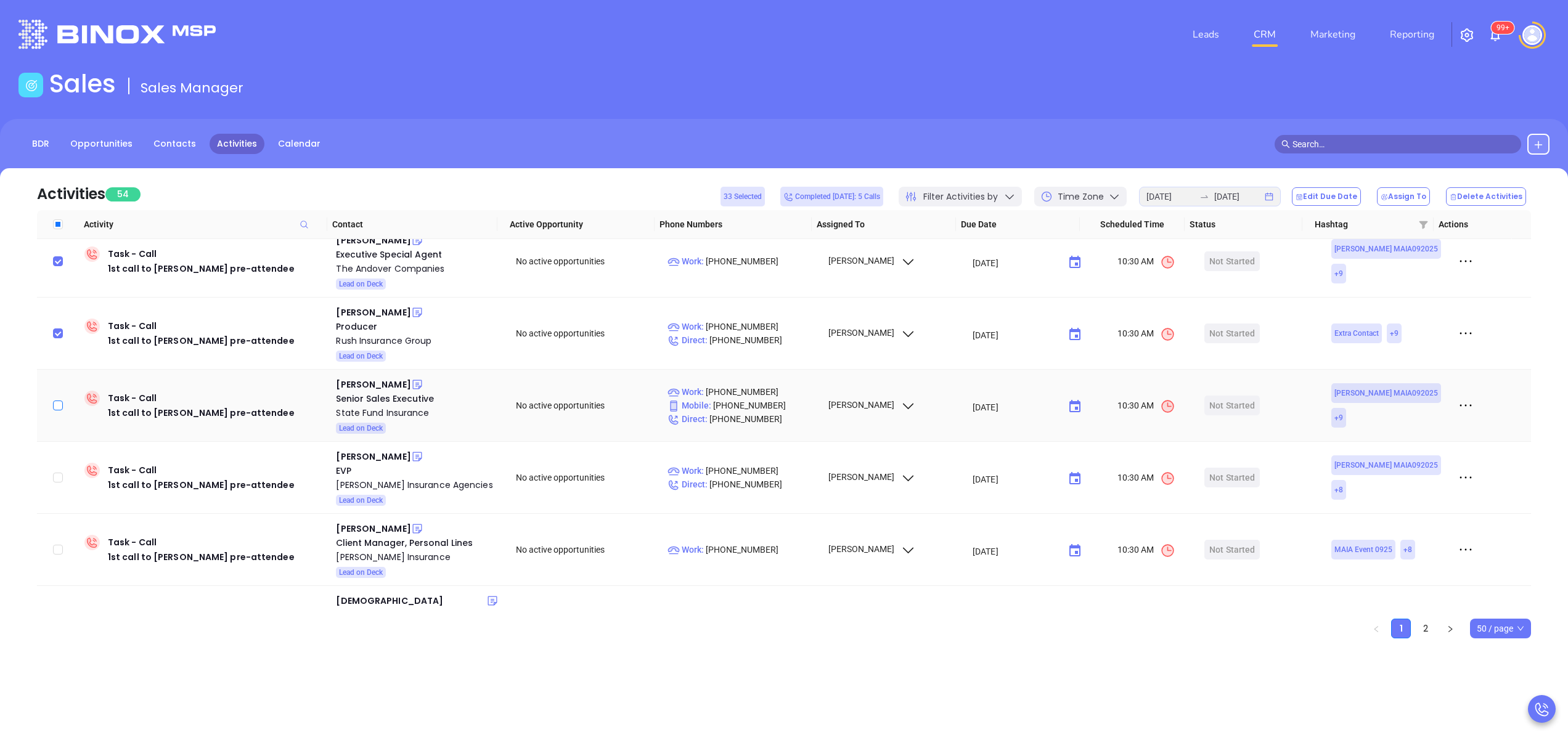
click at [61, 400] on input "checkbox" at bounding box center [58, 405] width 10 height 10
checkbox input "true"
click at [51, 442] on td at bounding box center [58, 478] width 42 height 72
click at [59, 472] on input "checkbox" at bounding box center [58, 477] width 10 height 10
checkbox input "true"
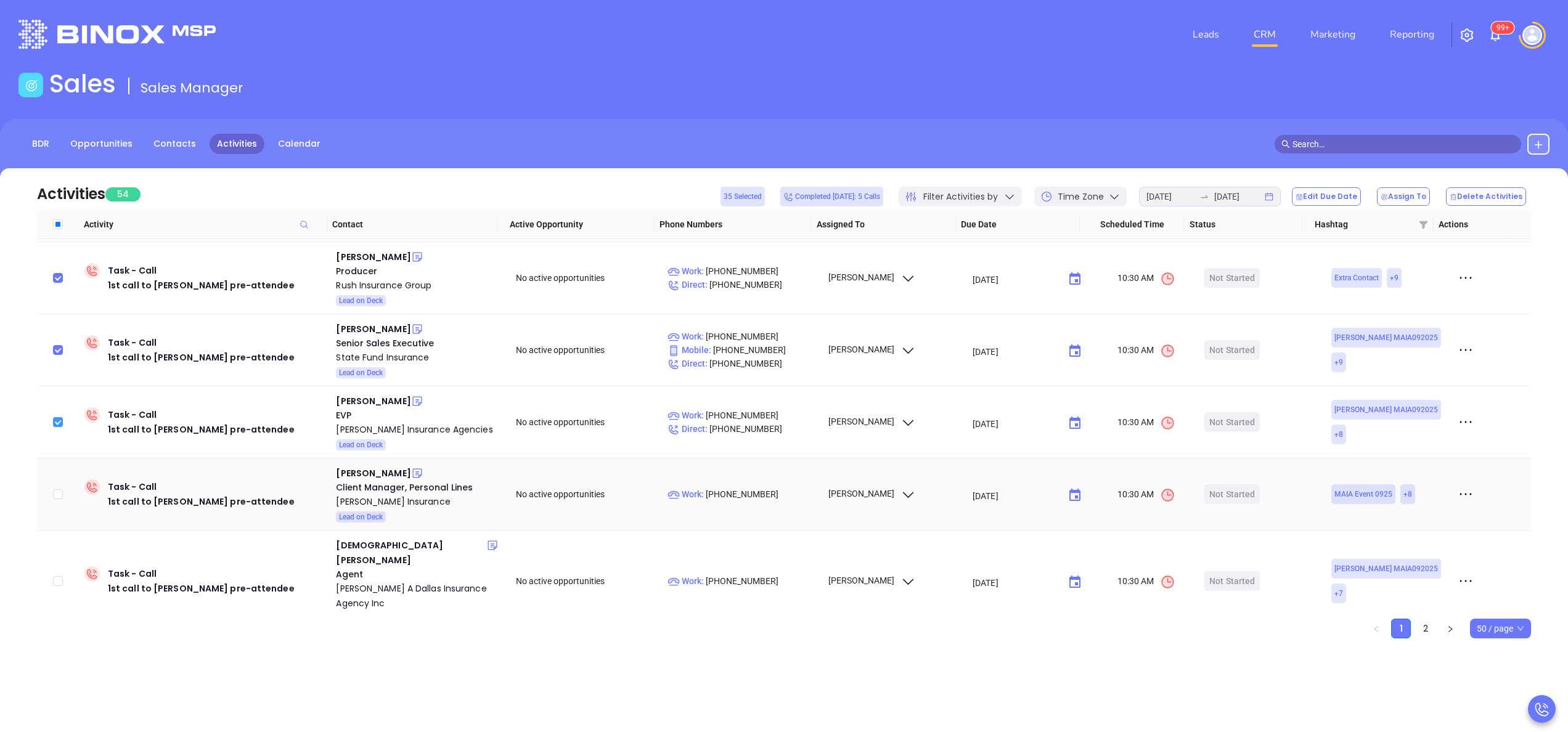
scroll to position [2786, 0]
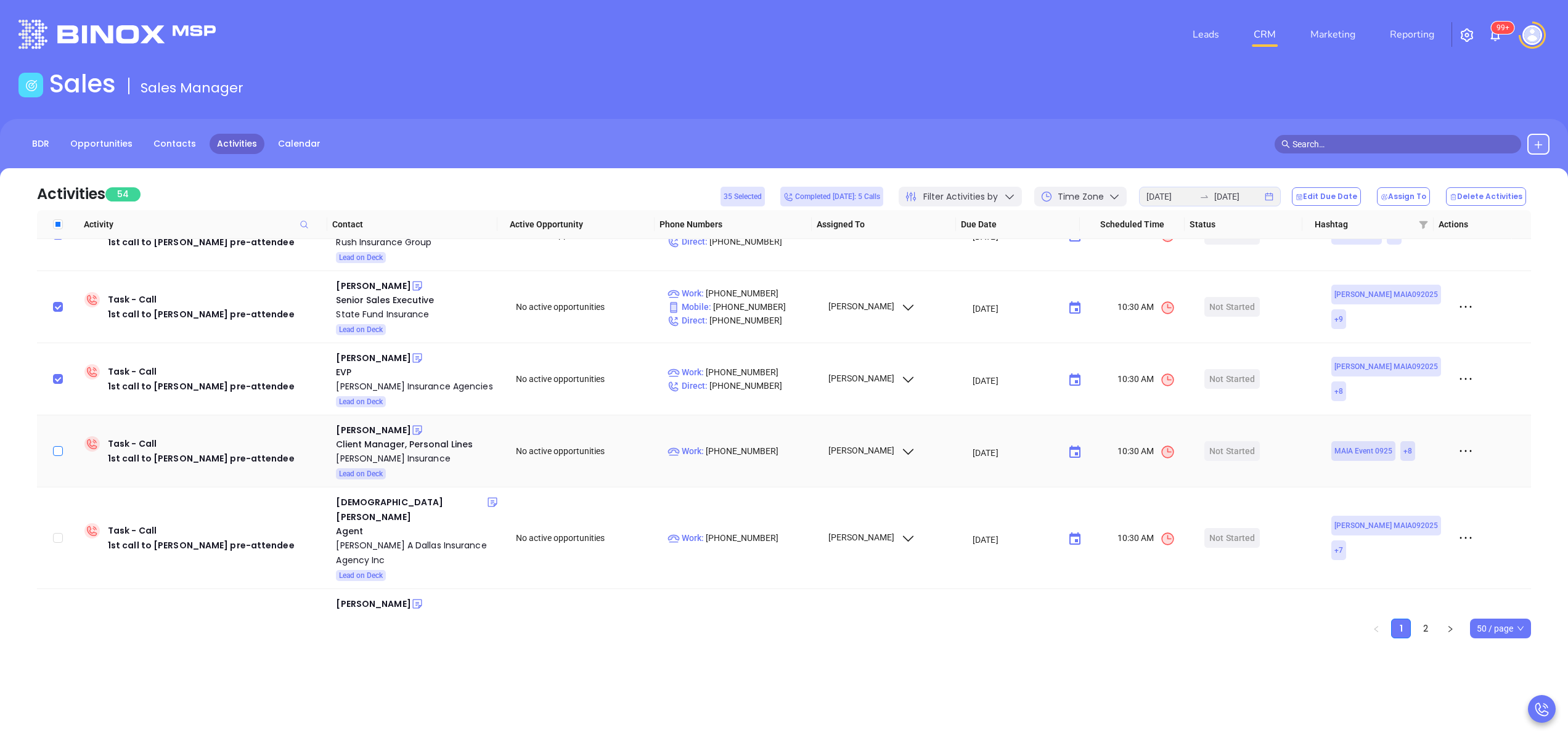
click at [55, 446] on input "checkbox" at bounding box center [58, 450] width 10 height 10
checkbox input "true"
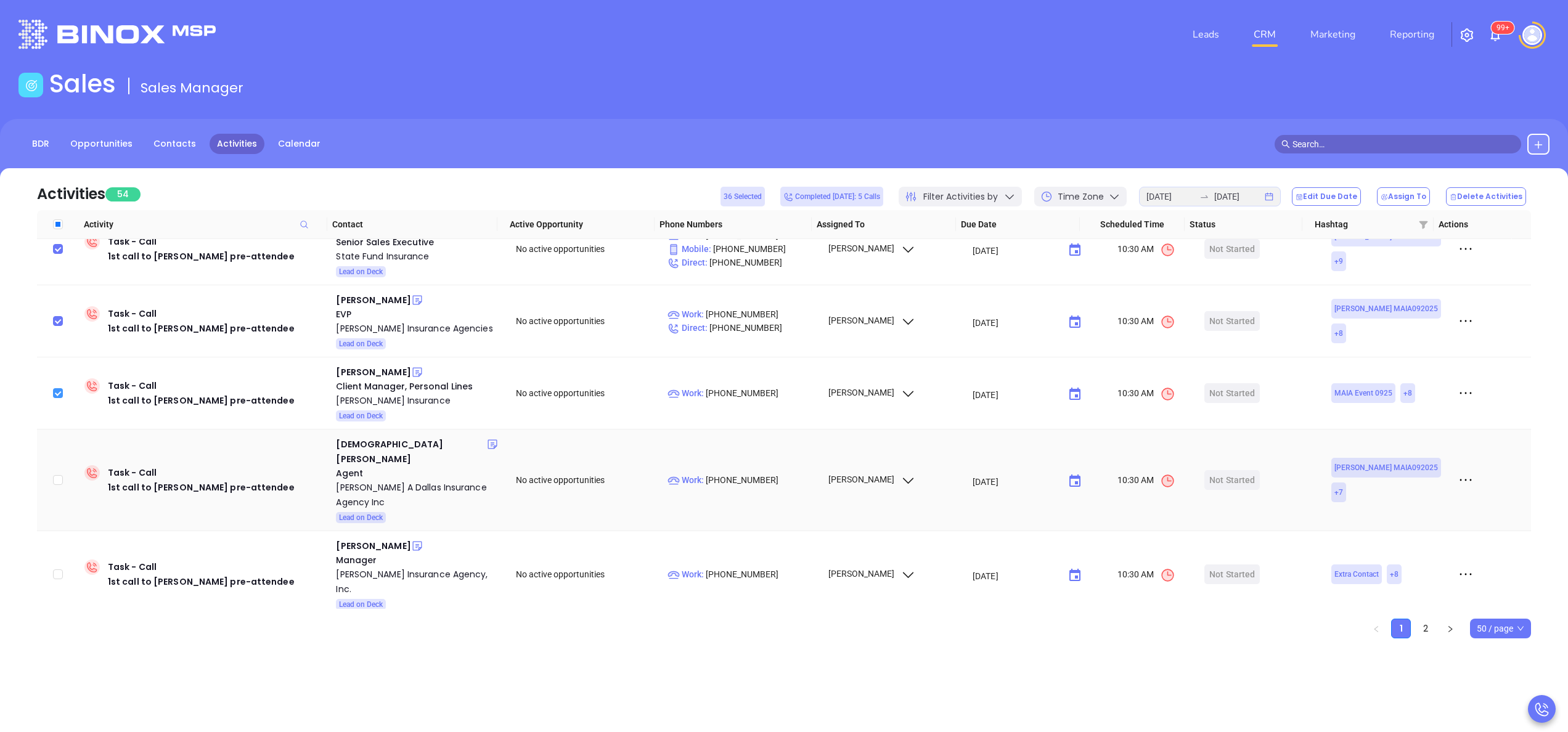
scroll to position [2885, 0]
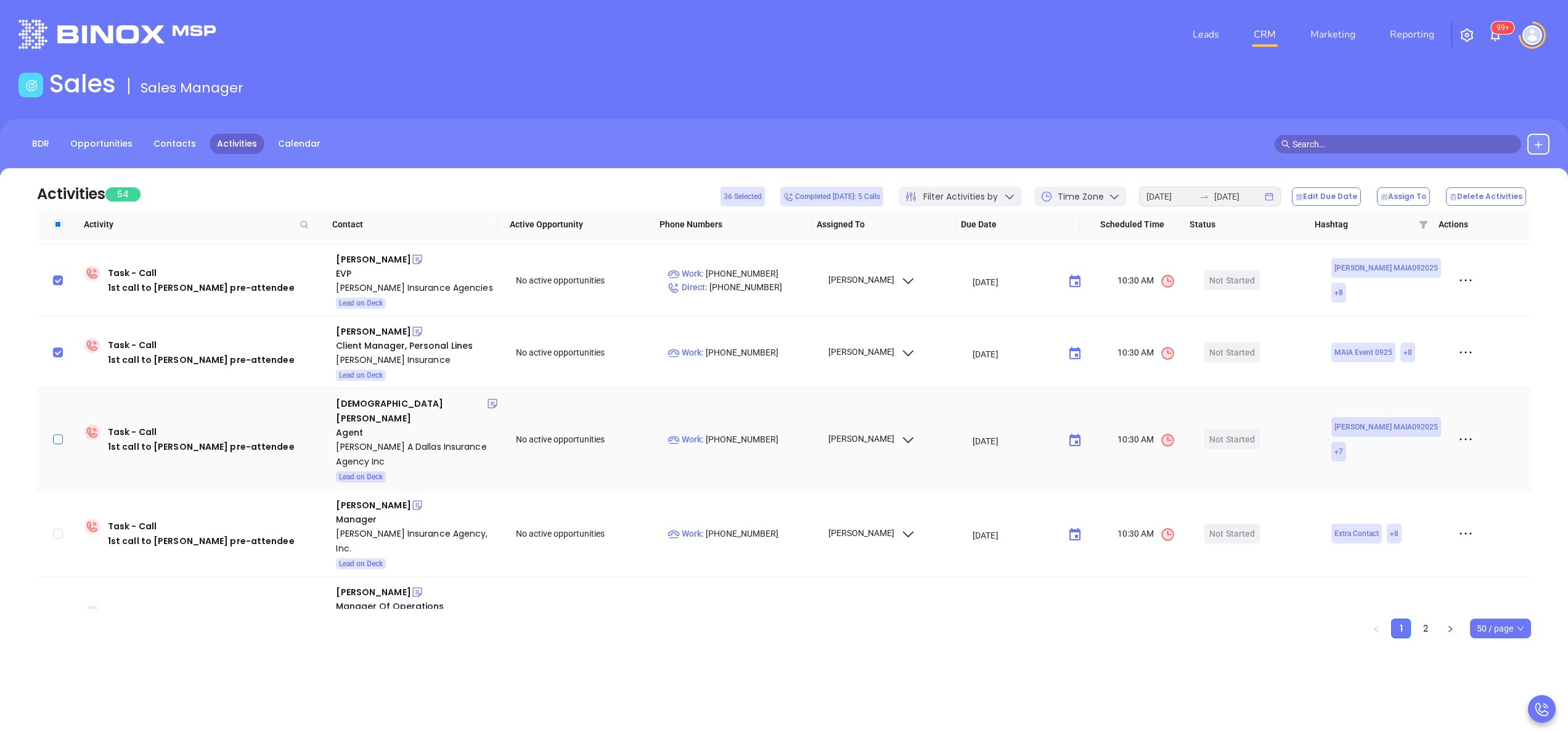
click at [57, 435] on input "checkbox" at bounding box center [58, 439] width 10 height 10
checkbox input "true"
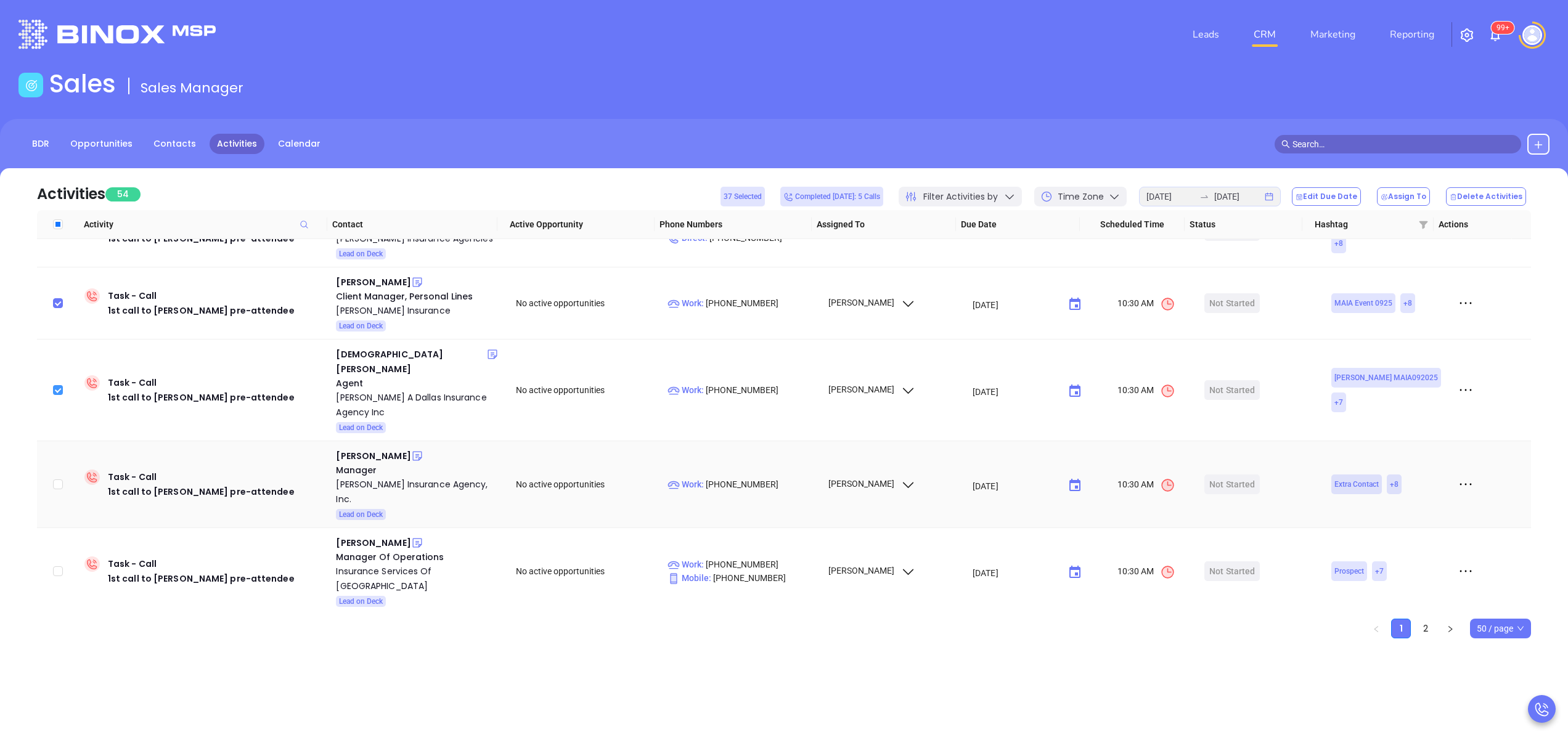
scroll to position [2983, 0]
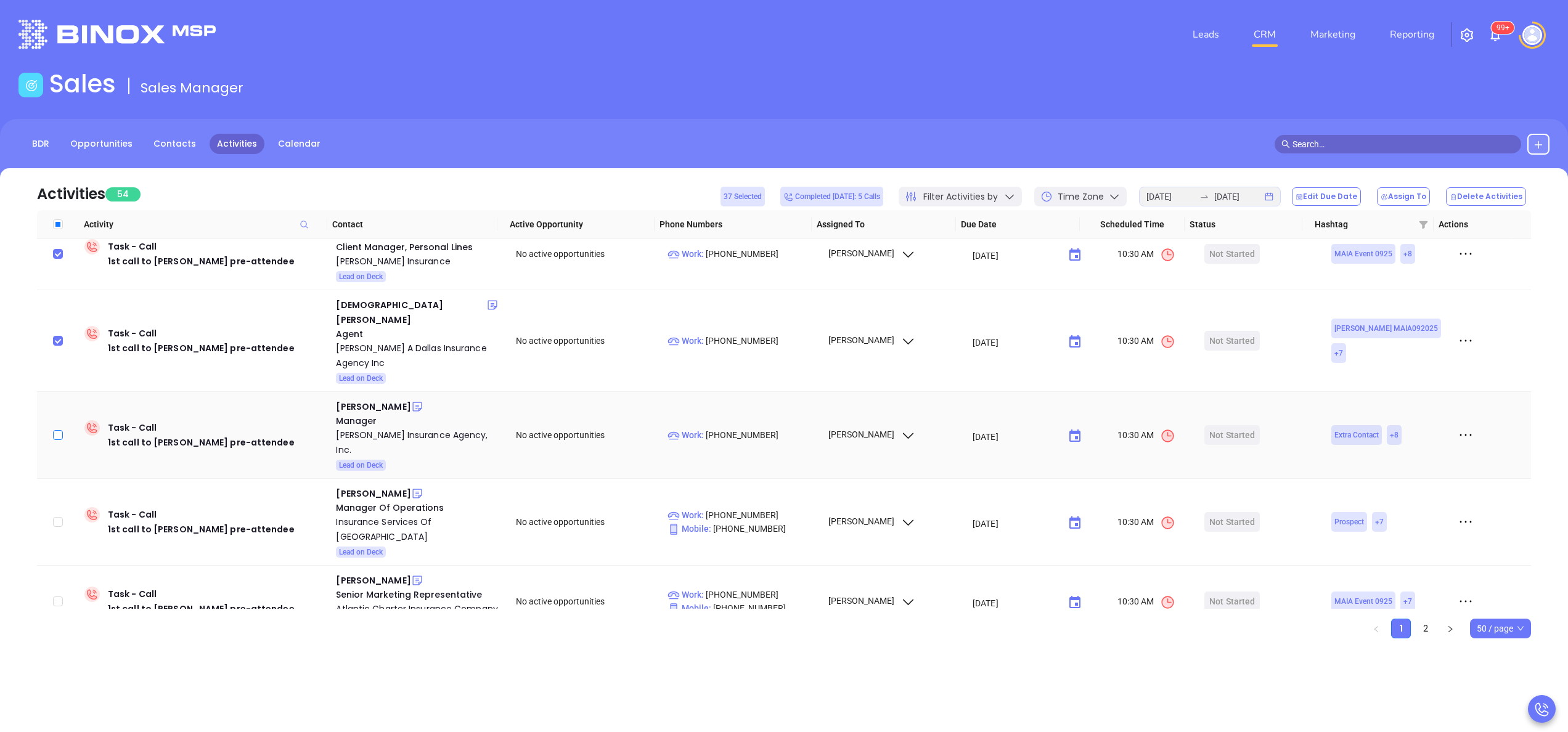
click at [57, 430] on input "checkbox" at bounding box center [58, 435] width 10 height 10
checkbox input "true"
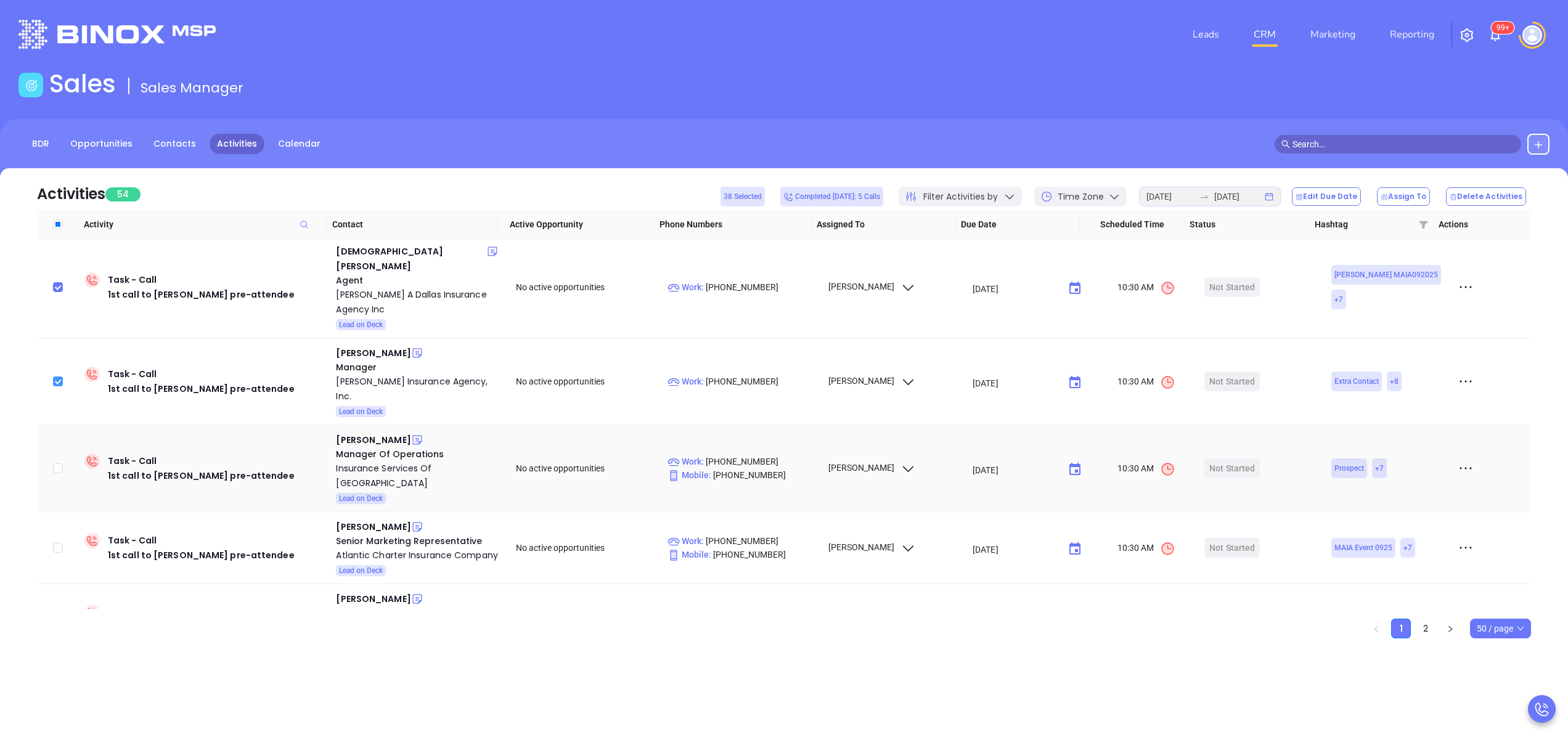
scroll to position [3082, 0]
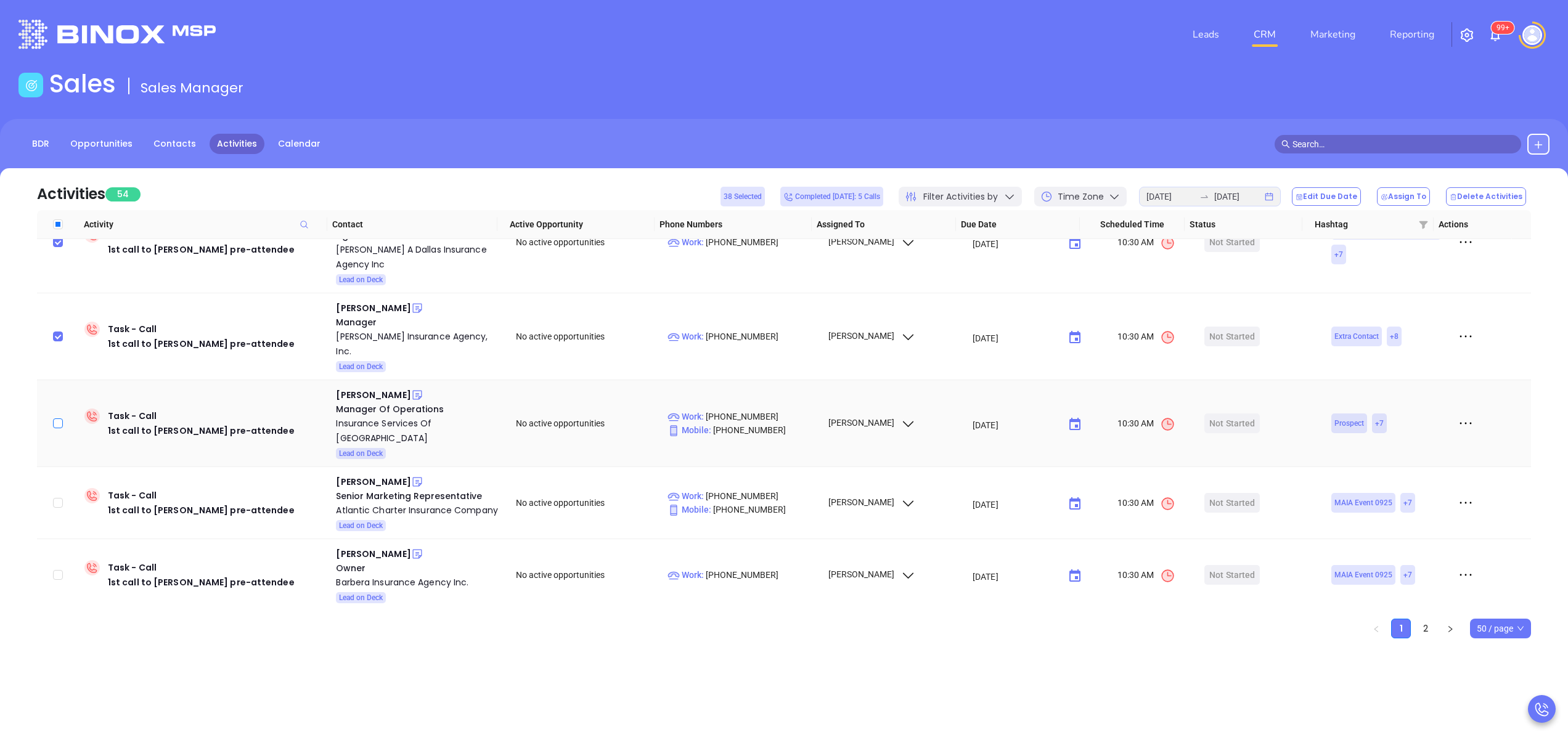
click at [58, 419] on input "checkbox" at bounding box center [58, 423] width 10 height 10
checkbox input "true"
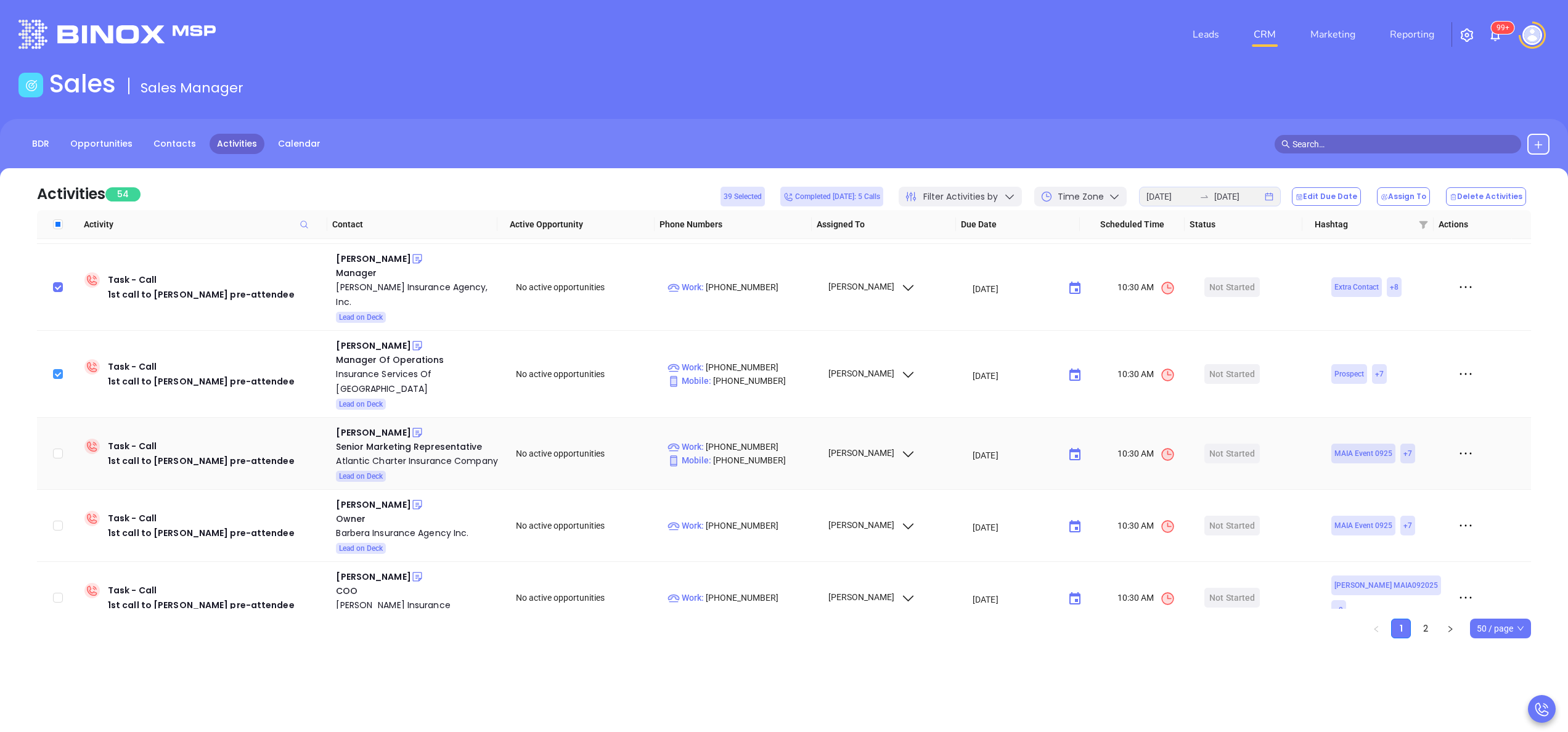
scroll to position [3180, 0]
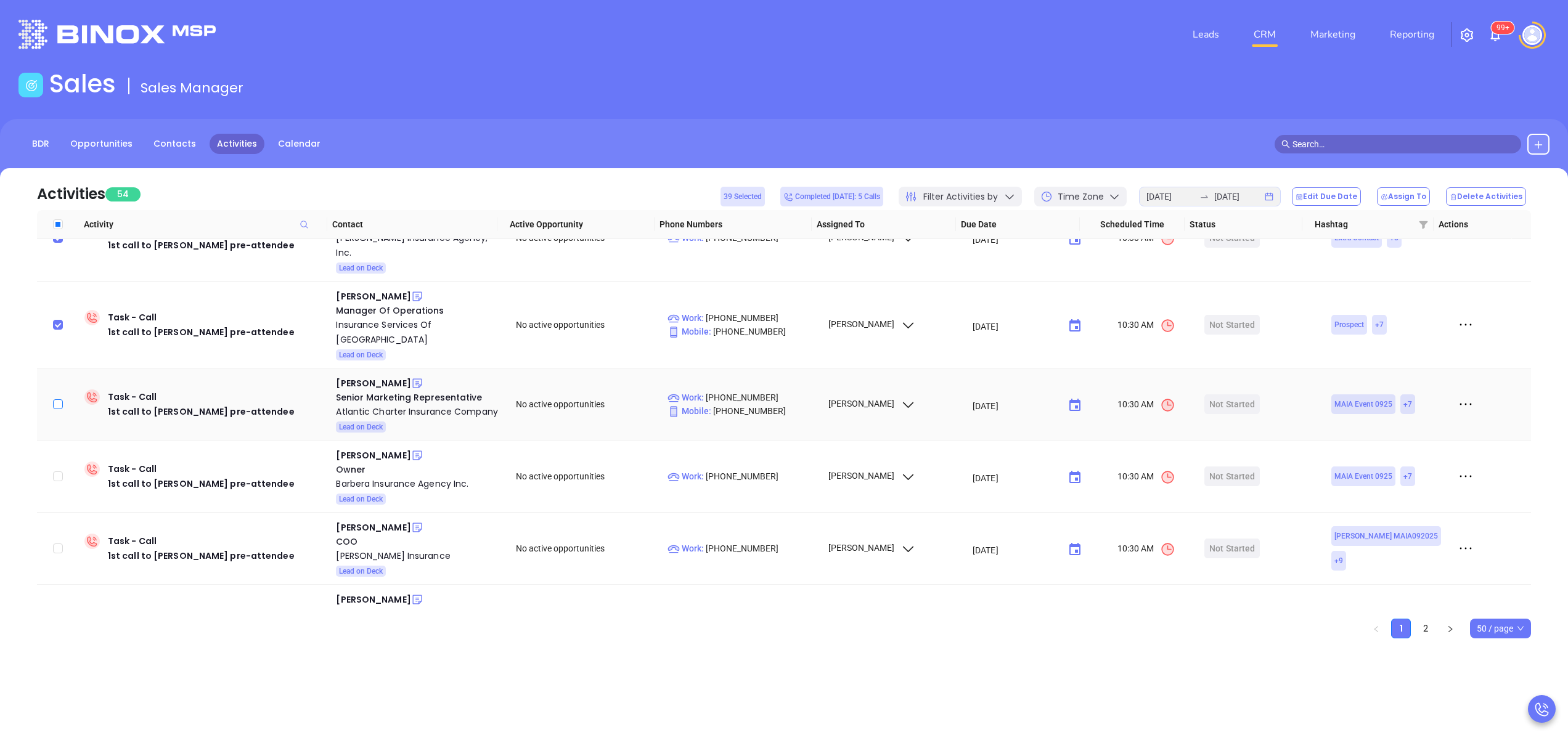
click at [58, 399] on input "checkbox" at bounding box center [58, 403] width 10 height 10
checkbox input "true"
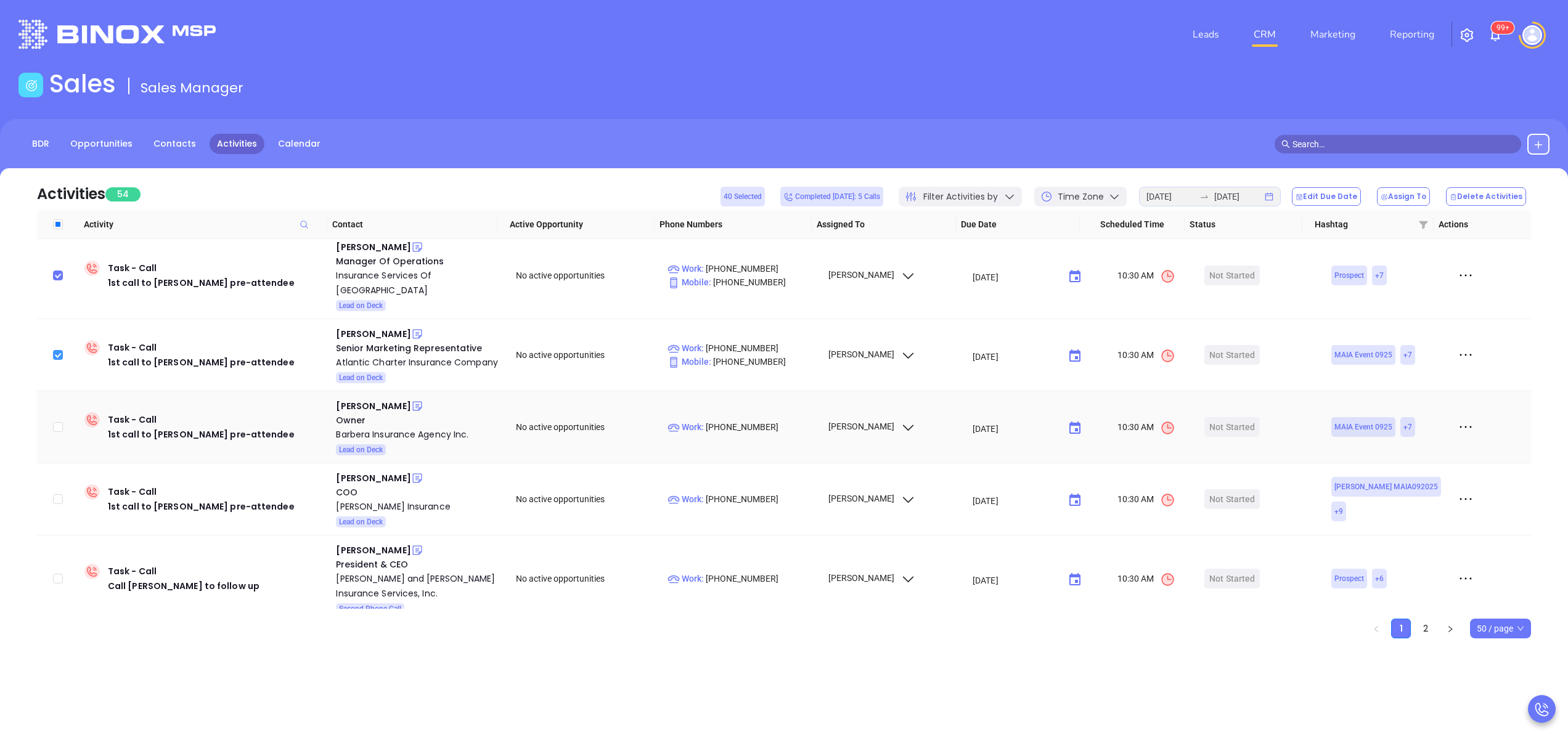
scroll to position [3278, 0]
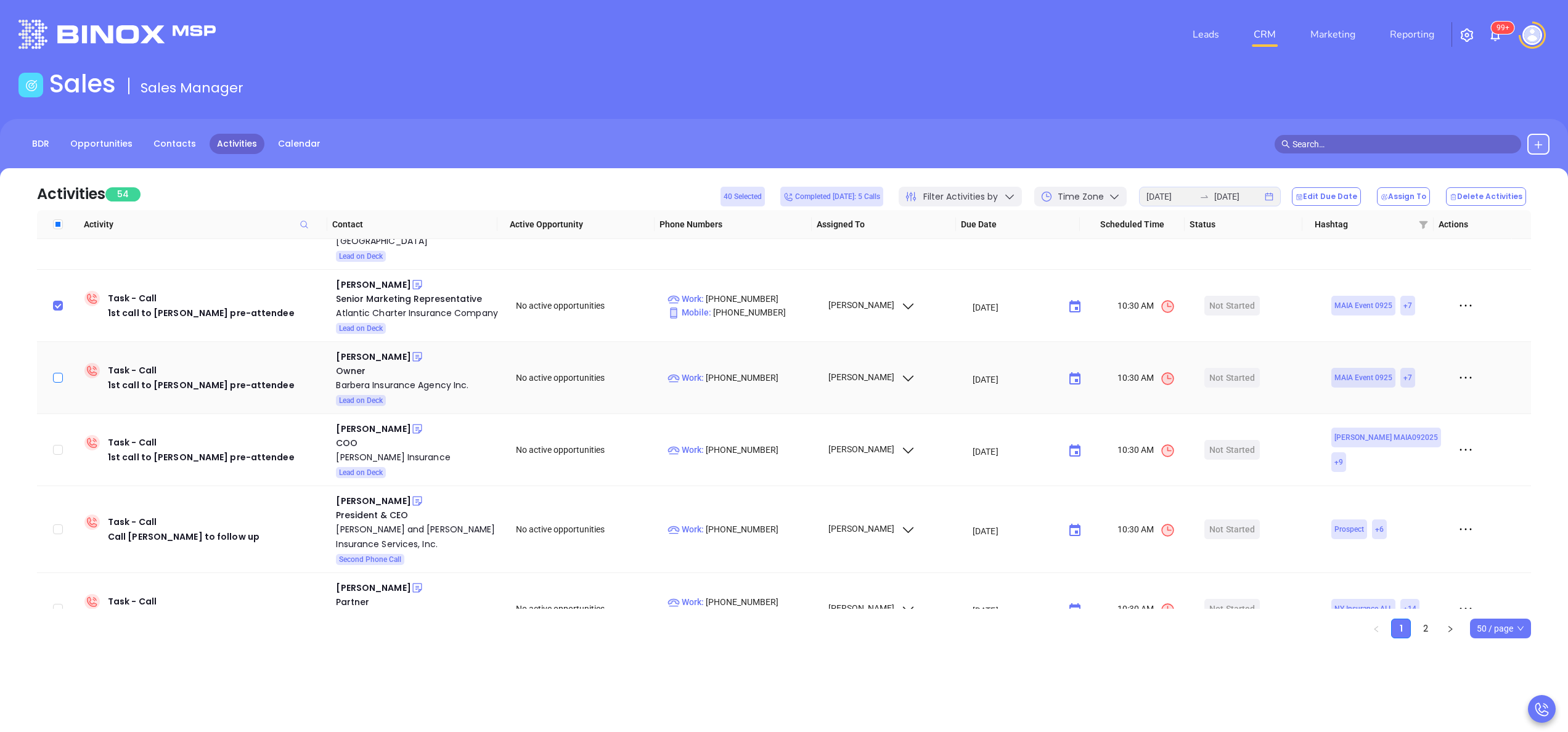
click at [60, 372] on input "checkbox" at bounding box center [58, 377] width 10 height 10
checkbox input "true"
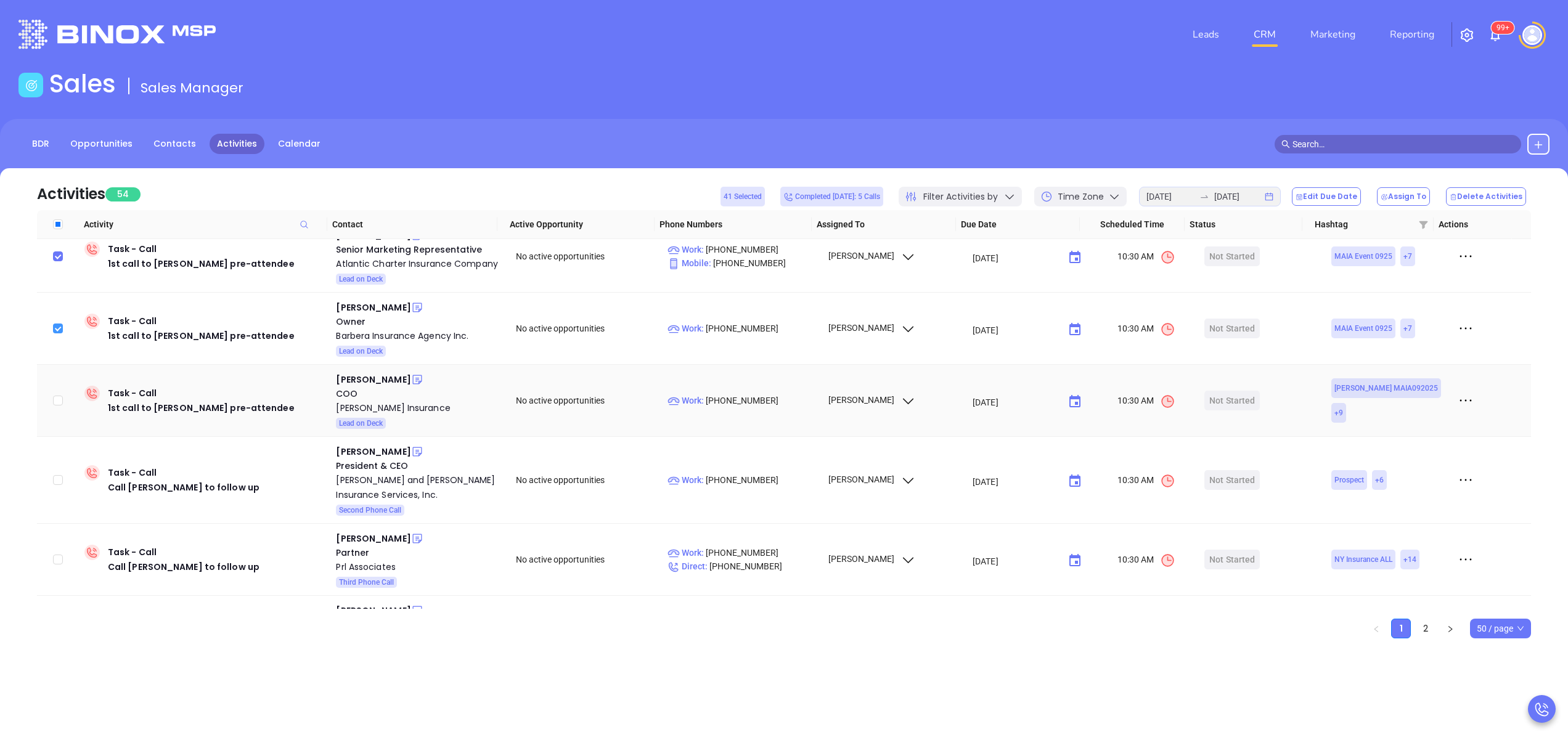
scroll to position [3335, 0]
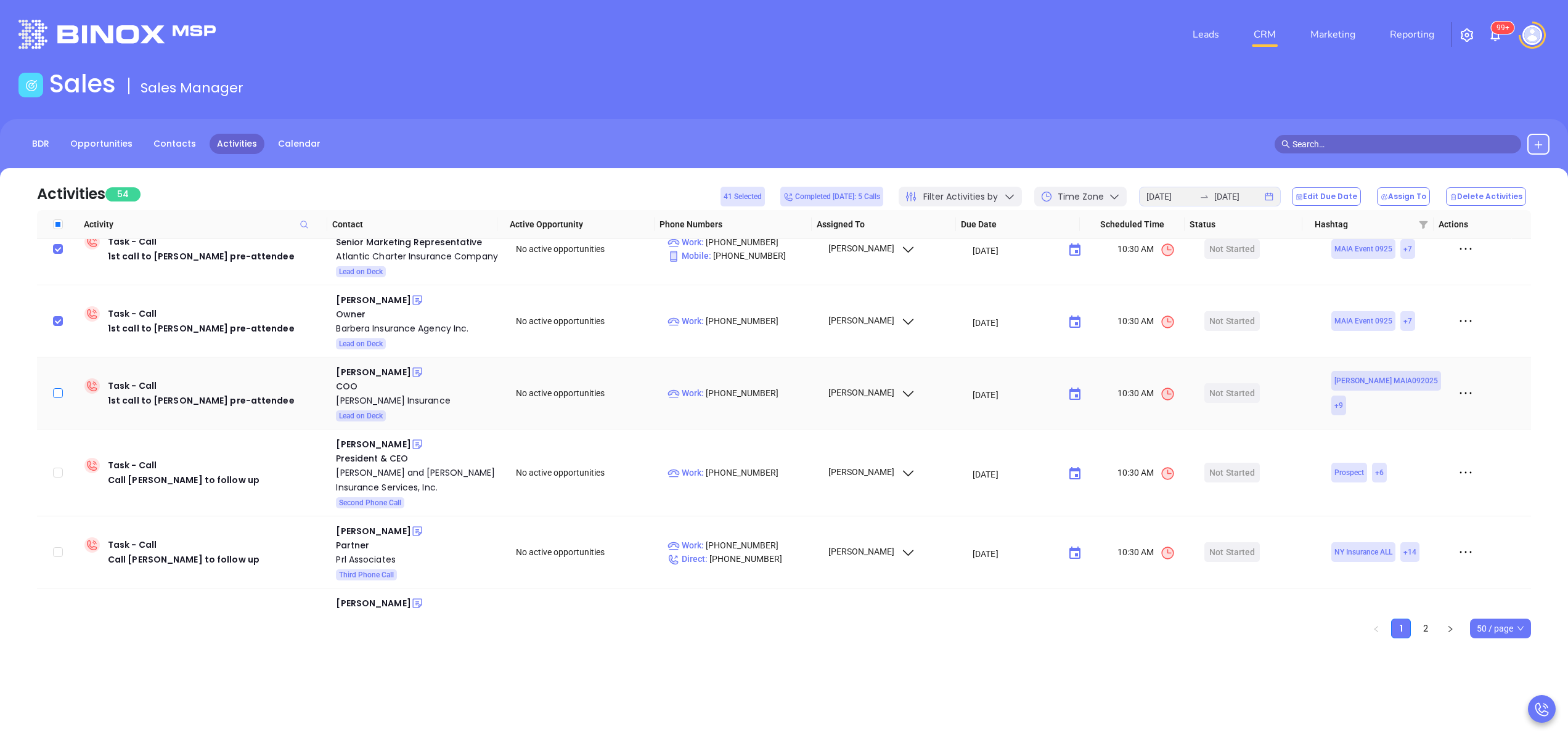
click at [60, 388] on input "checkbox" at bounding box center [58, 393] width 10 height 10
checkbox input "true"
click at [1429, 191] on button "Assign To" at bounding box center [1403, 196] width 53 height 18
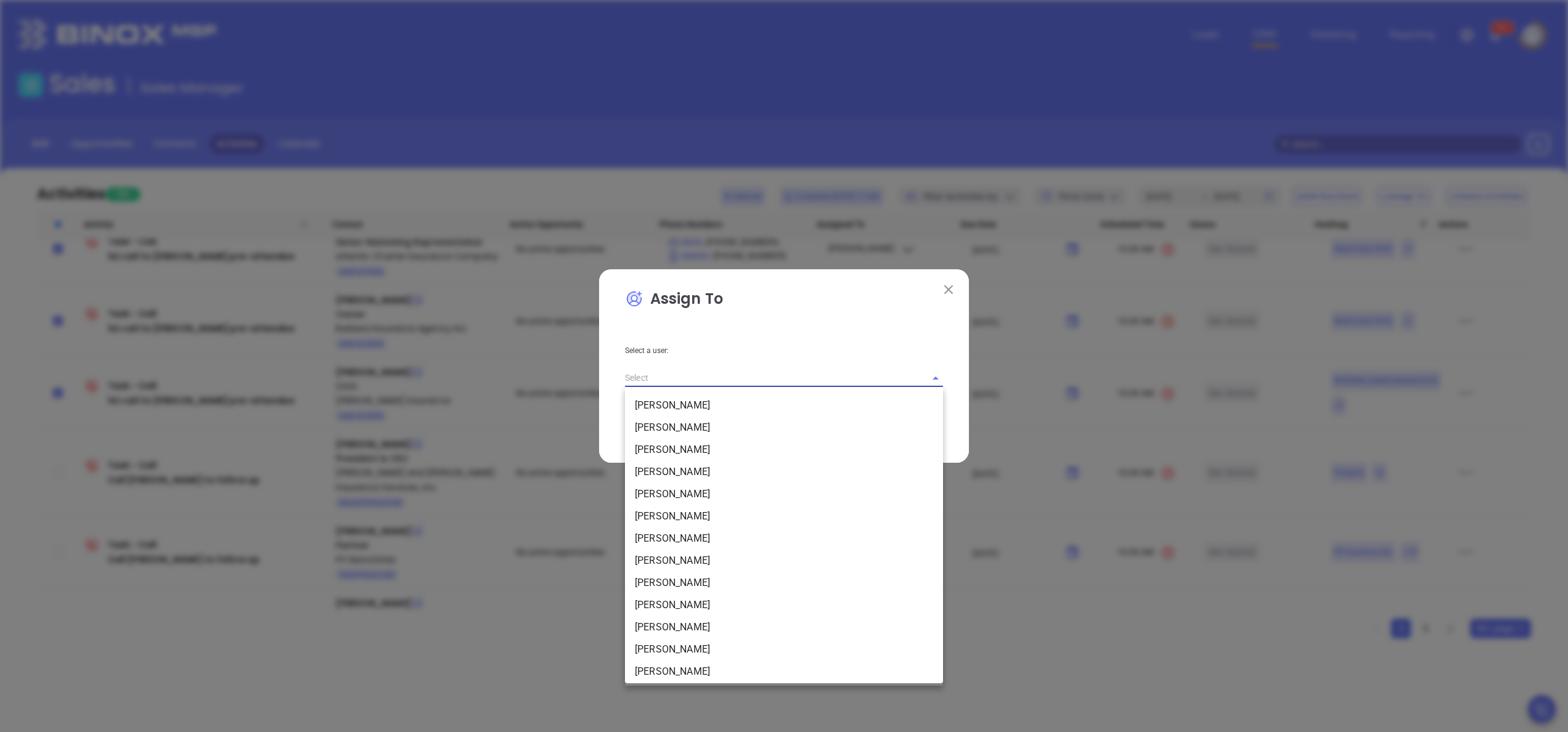
click at [825, 375] on input "text" at bounding box center [766, 378] width 283 height 18
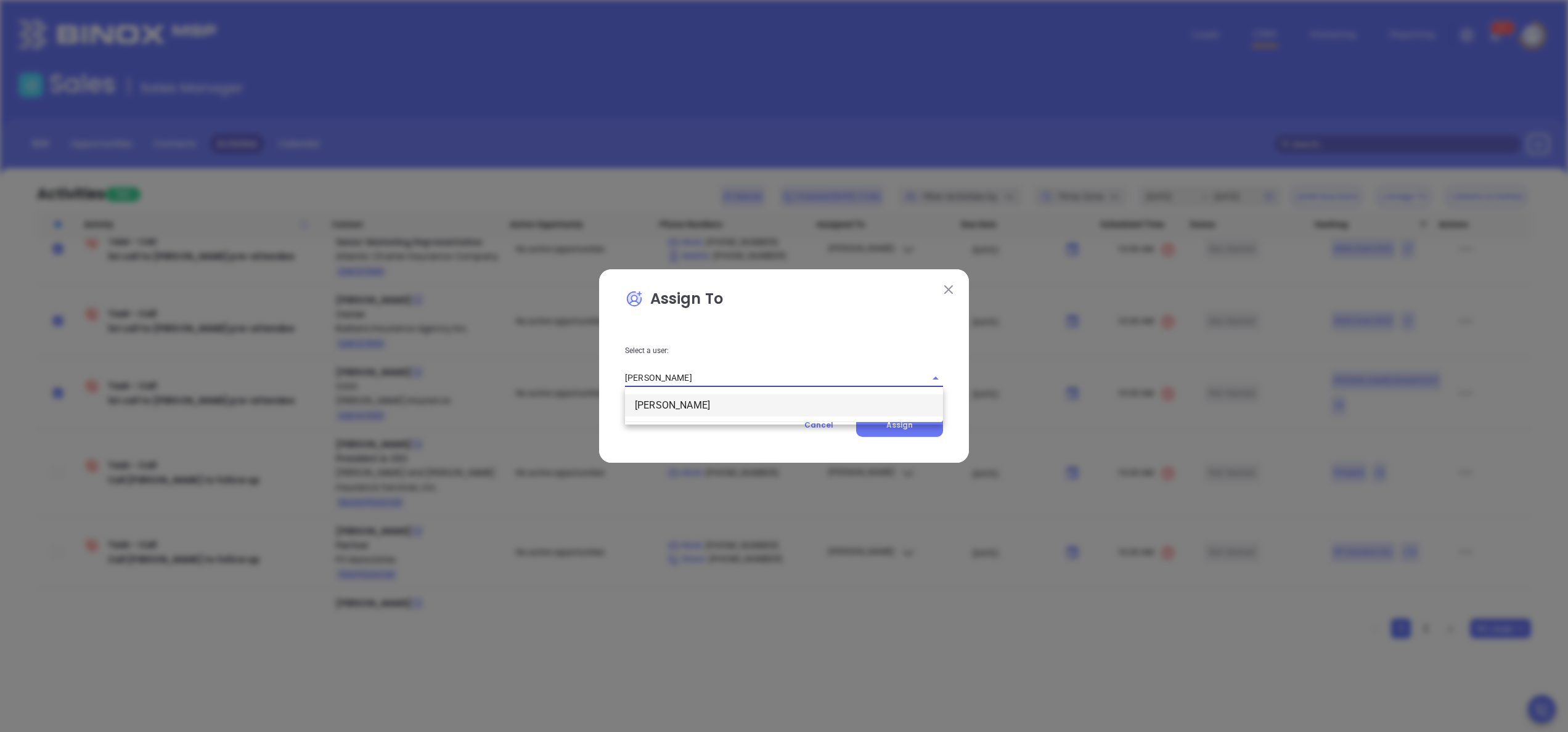
click at [730, 414] on li "[PERSON_NAME]" at bounding box center [784, 405] width 318 height 22
type input "[PERSON_NAME]"
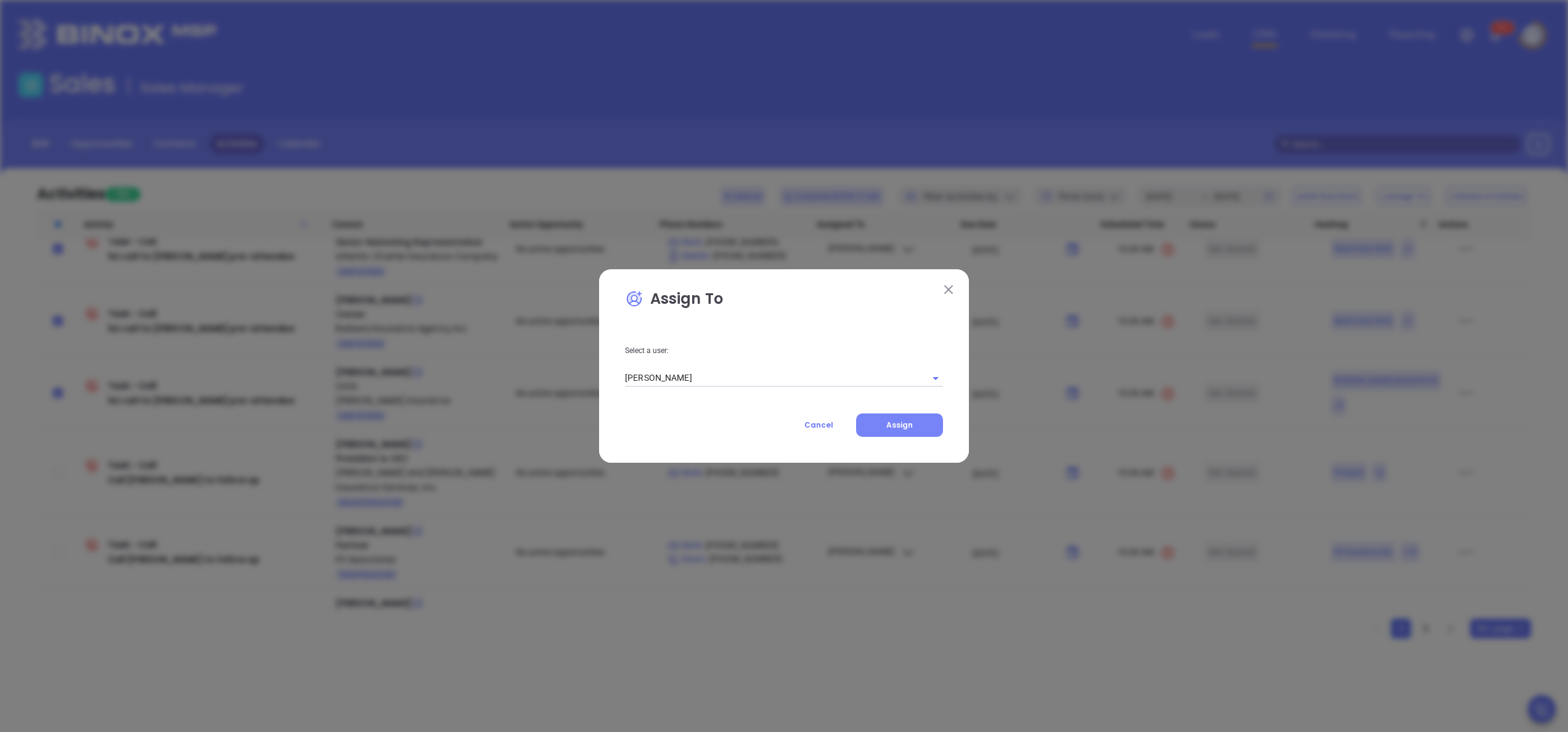
click at [886, 420] on button "Assign" at bounding box center [899, 425] width 87 height 23
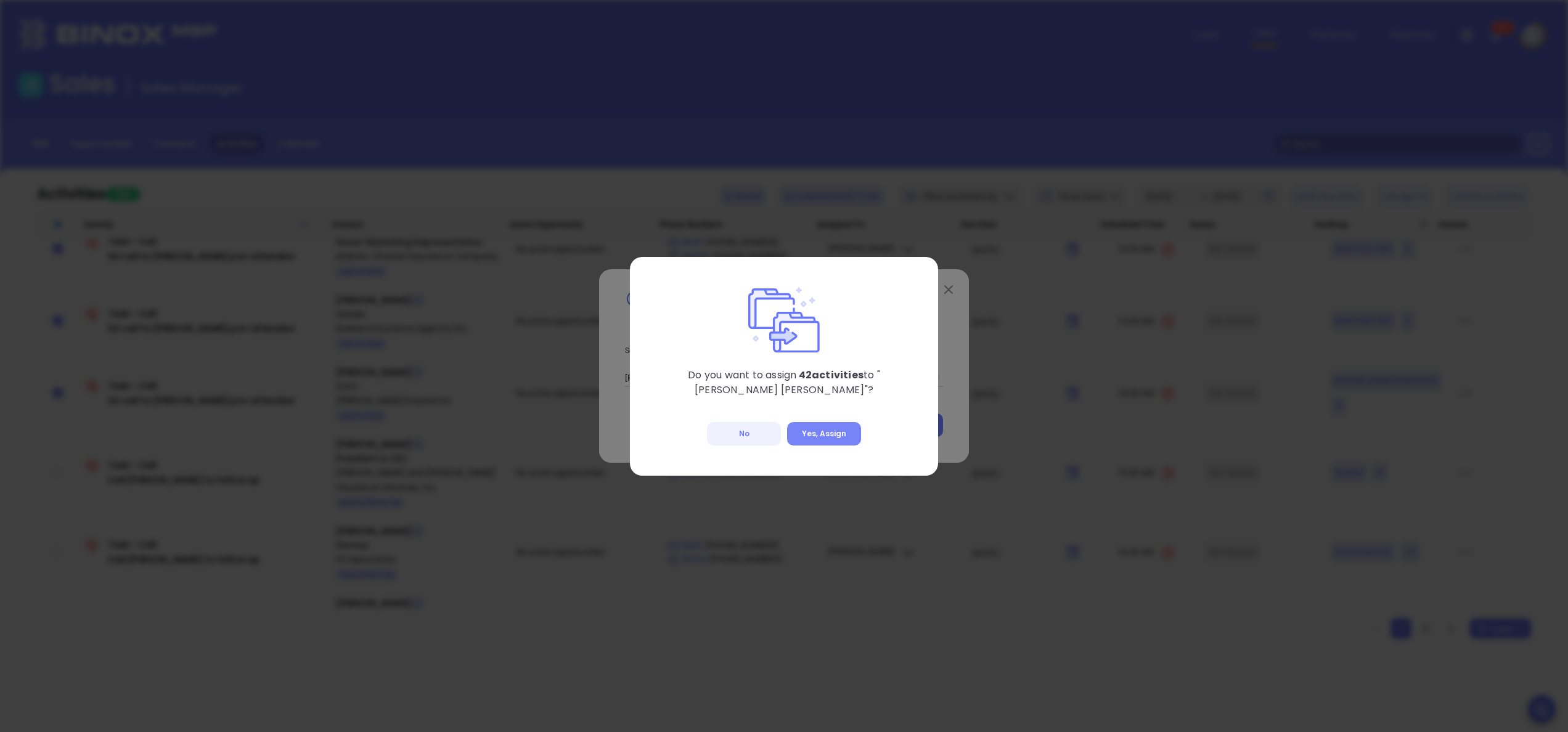
click at [828, 434] on button "Yes, Assign" at bounding box center [824, 434] width 74 height 23
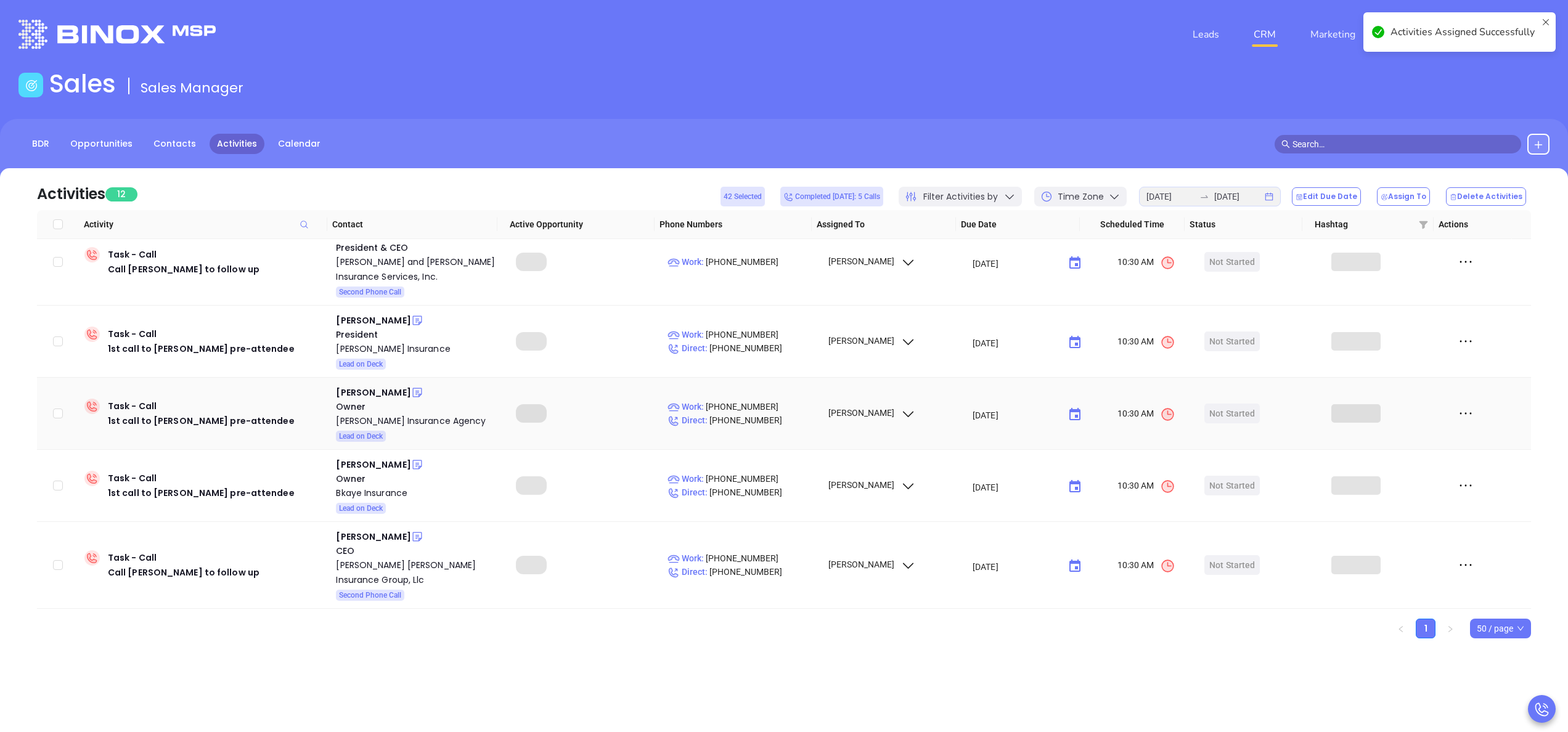
scroll to position [542, 0]
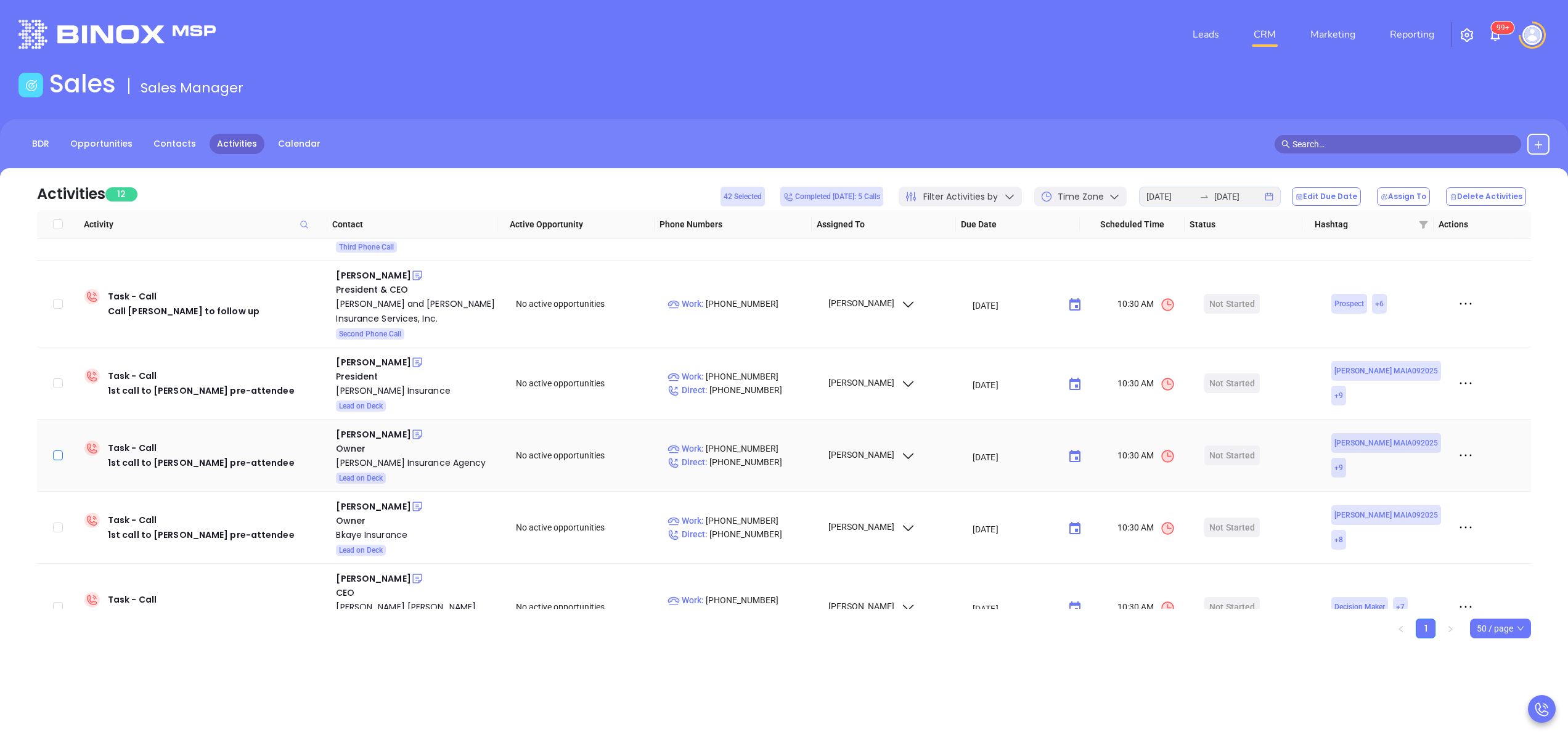
click at [57, 450] on input "checkbox" at bounding box center [58, 455] width 10 height 10
checkbox input "true"
click at [58, 522] on input "checkbox" at bounding box center [58, 527] width 10 height 10
checkbox input "true"
click at [60, 378] on input "checkbox" at bounding box center [58, 383] width 10 height 10
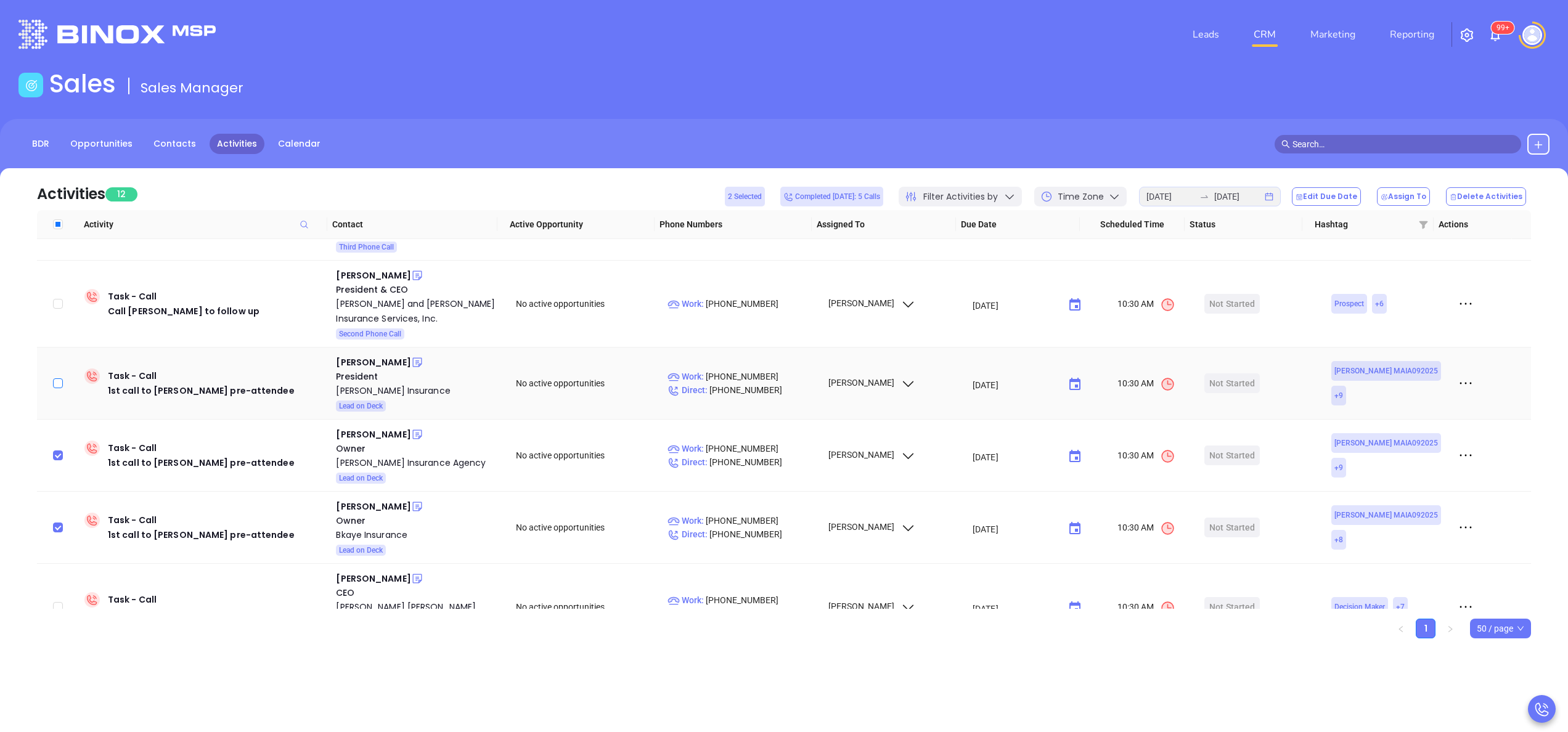
checkbox input "true"
click at [1386, 198] on button "Assign To" at bounding box center [1403, 196] width 53 height 18
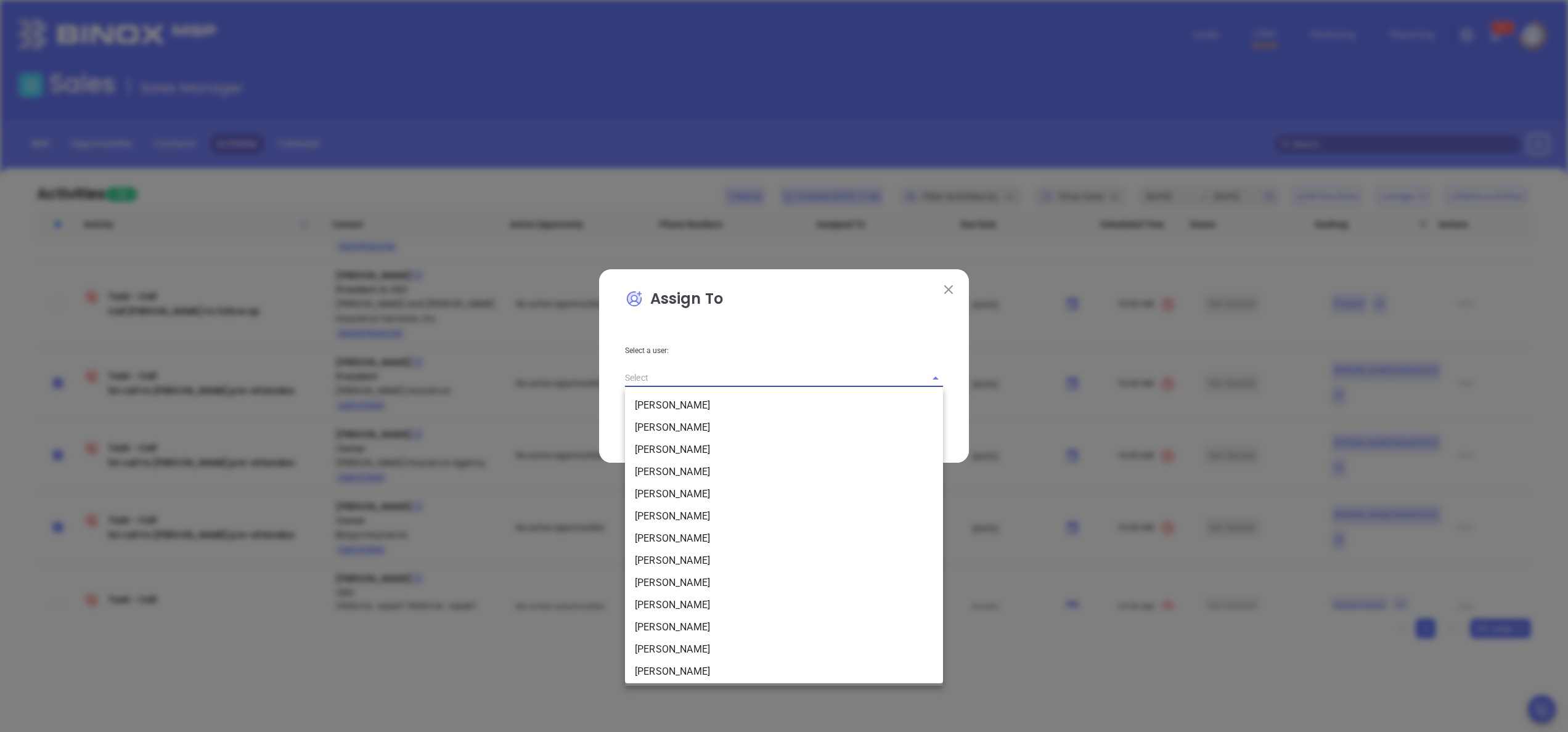
click at [666, 371] on input "text" at bounding box center [766, 378] width 283 height 18
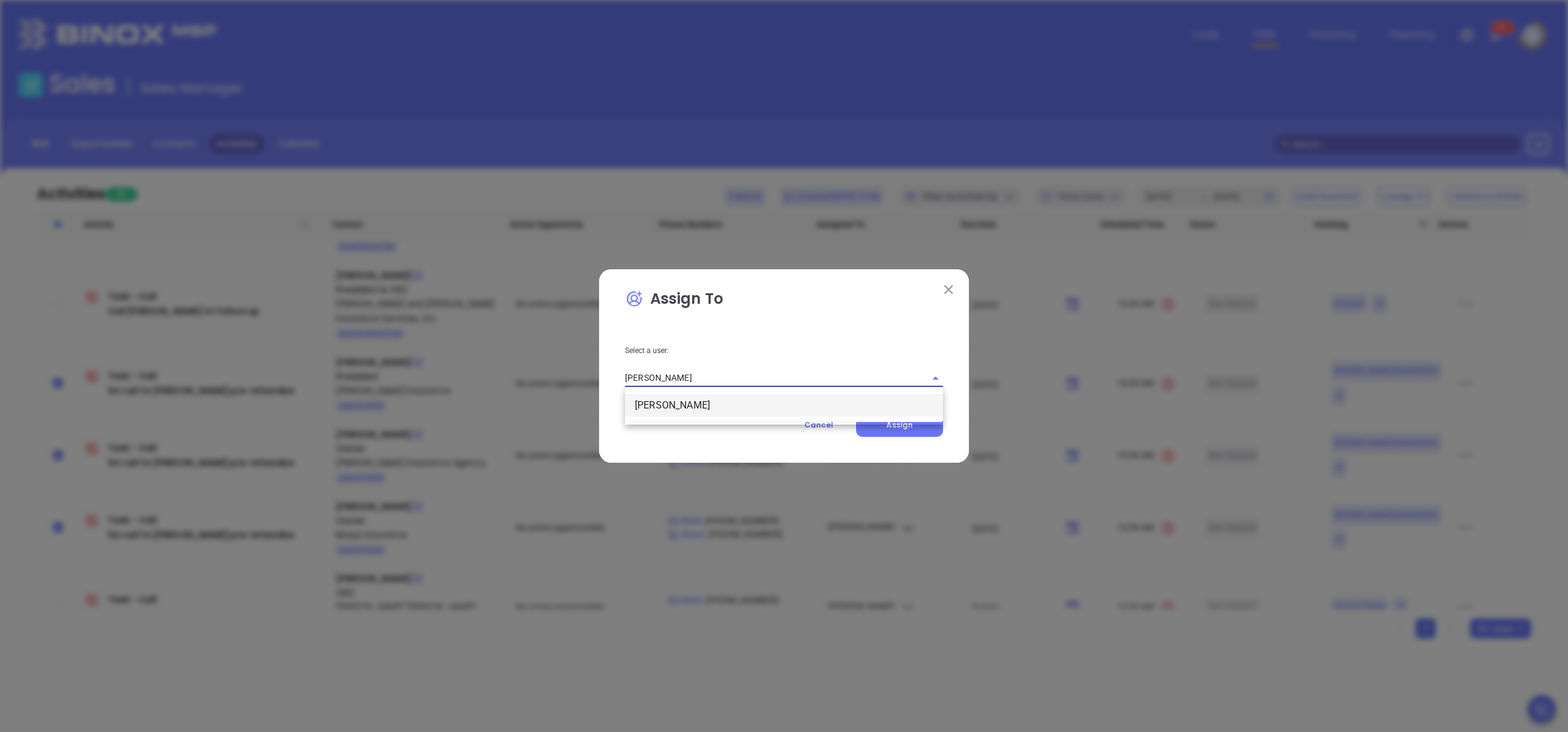
click at [691, 408] on li "[PERSON_NAME]" at bounding box center [784, 405] width 318 height 22
type input "[PERSON_NAME]"
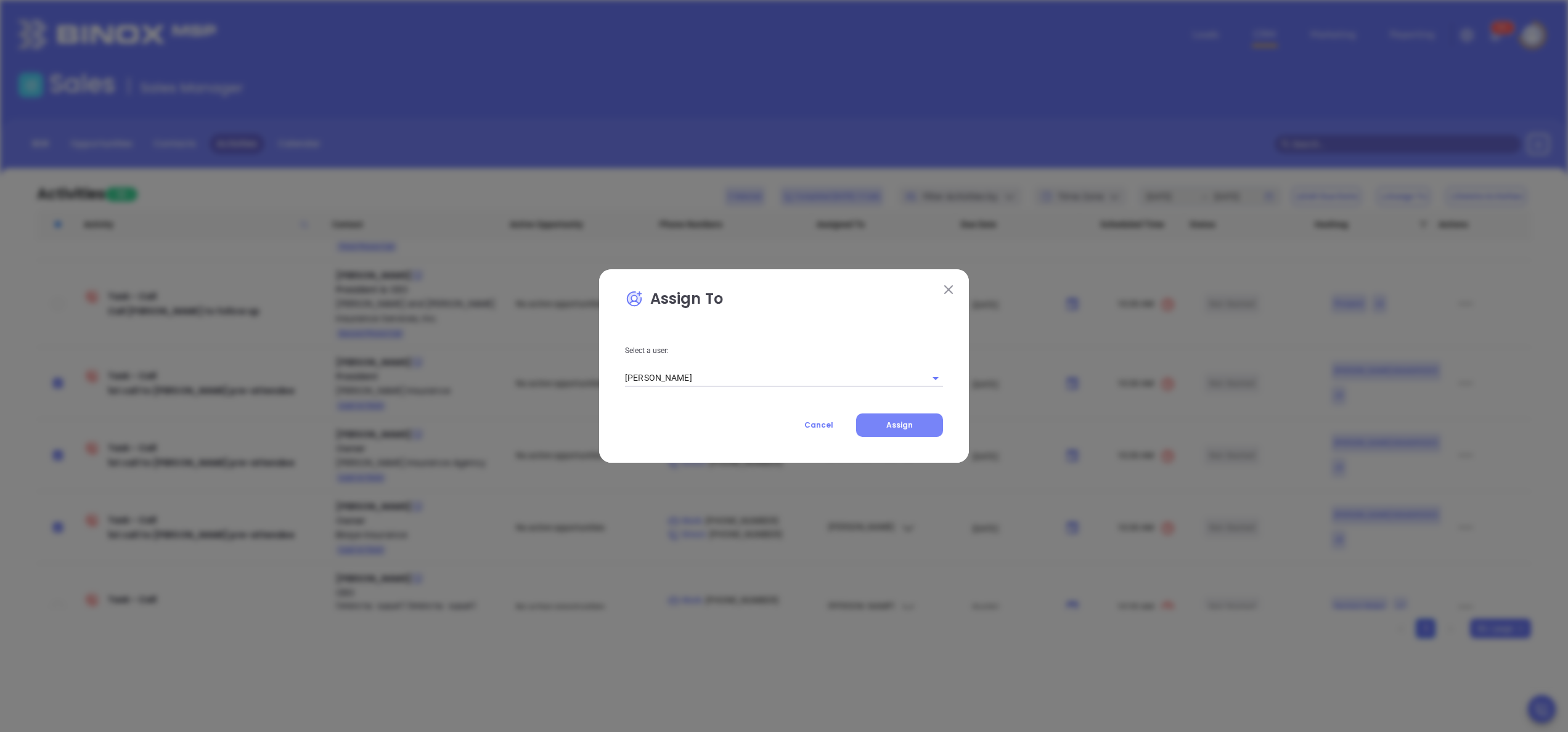
click at [906, 429] on button "Assign" at bounding box center [899, 425] width 87 height 23
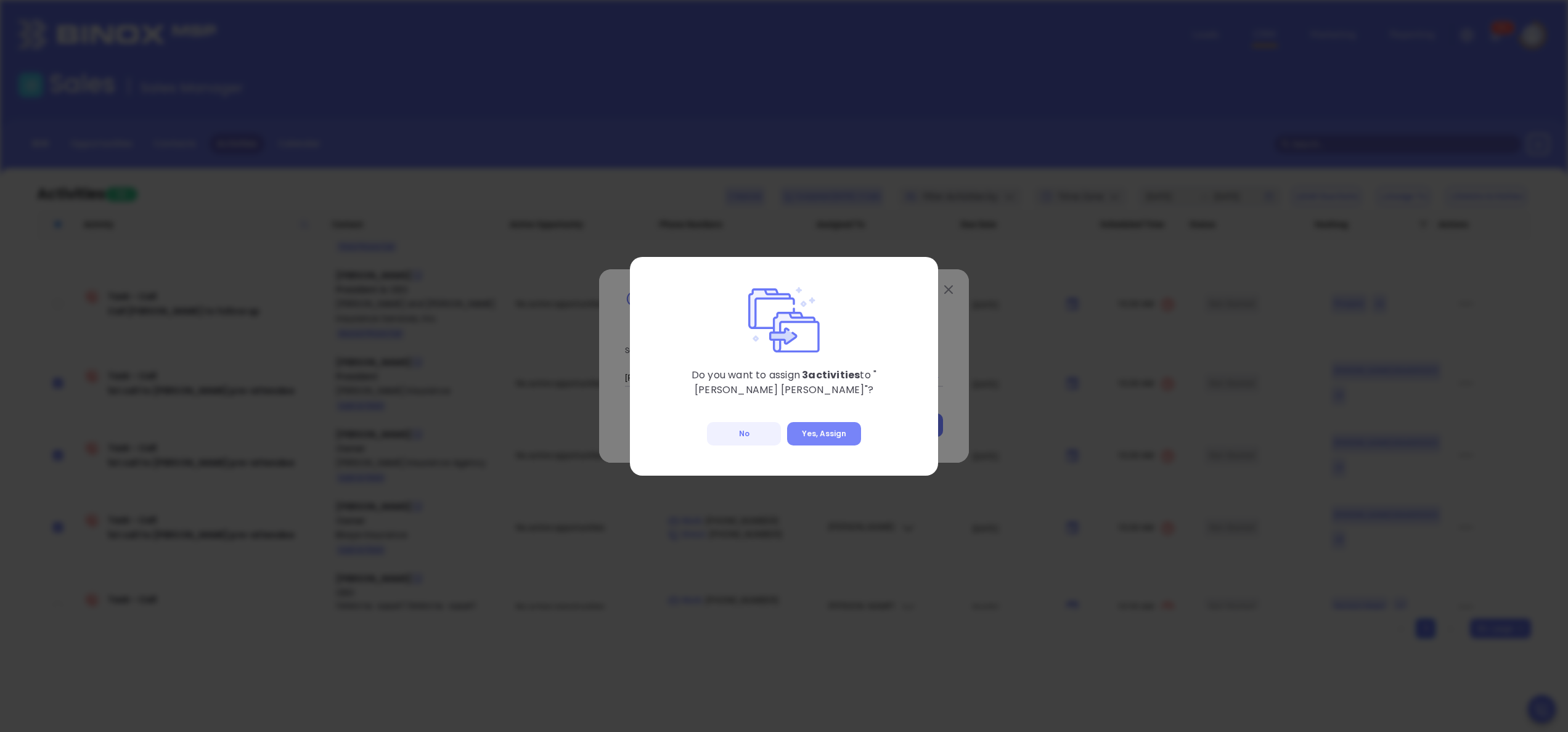
click at [832, 432] on button "Yes, Assign" at bounding box center [824, 434] width 74 height 23
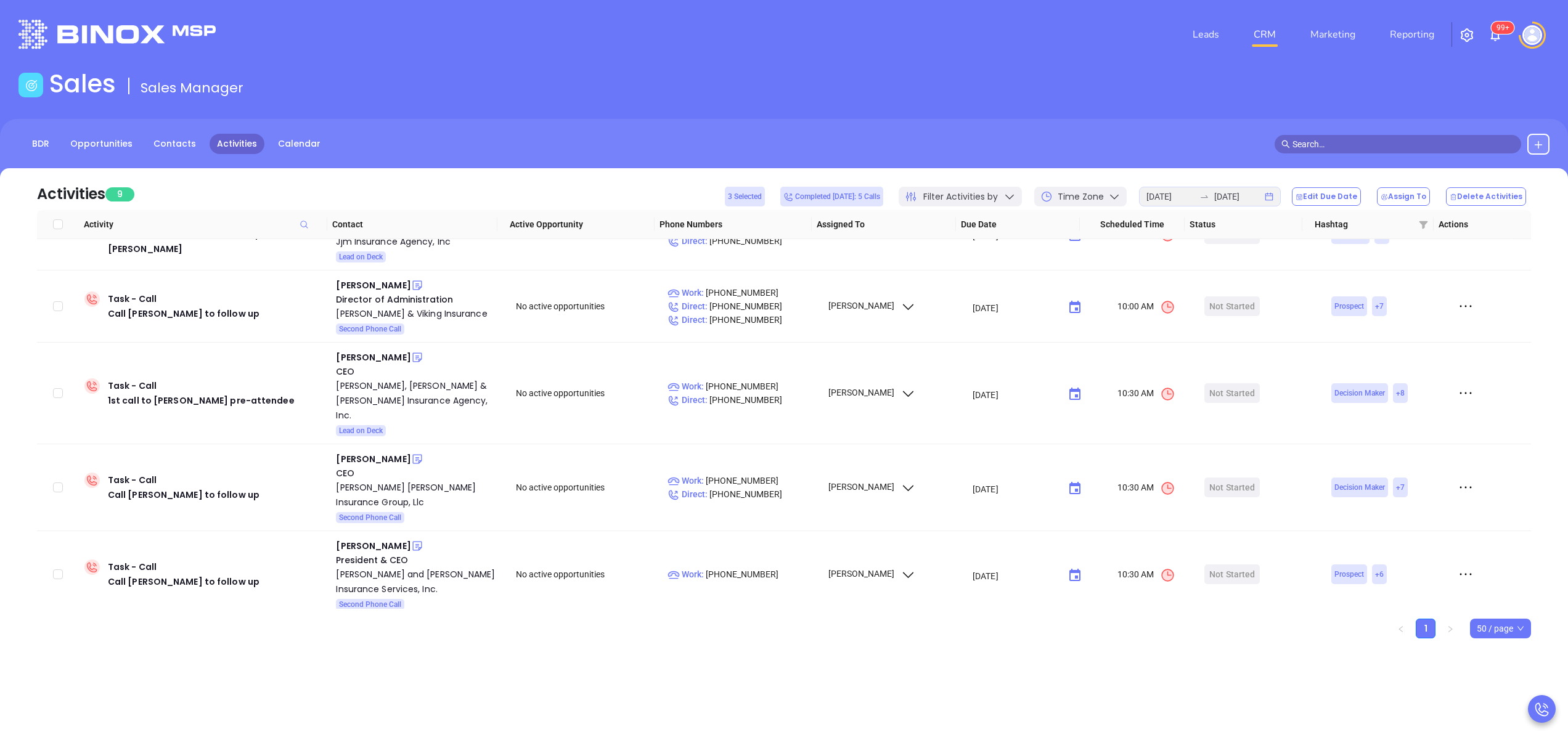
scroll to position [326, 0]
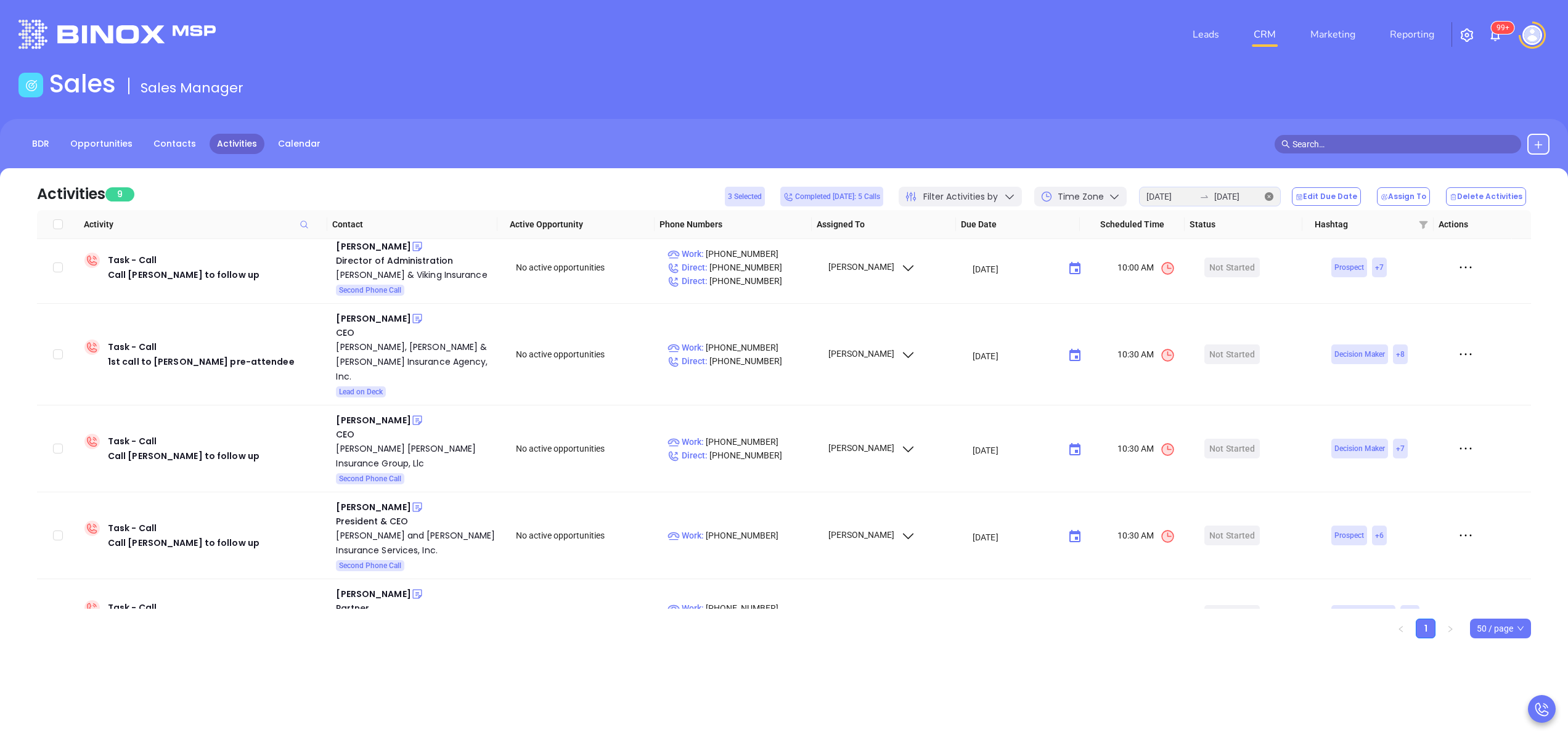
click at [1273, 196] on icon "close-circle" at bounding box center [1268, 196] width 8 height 8
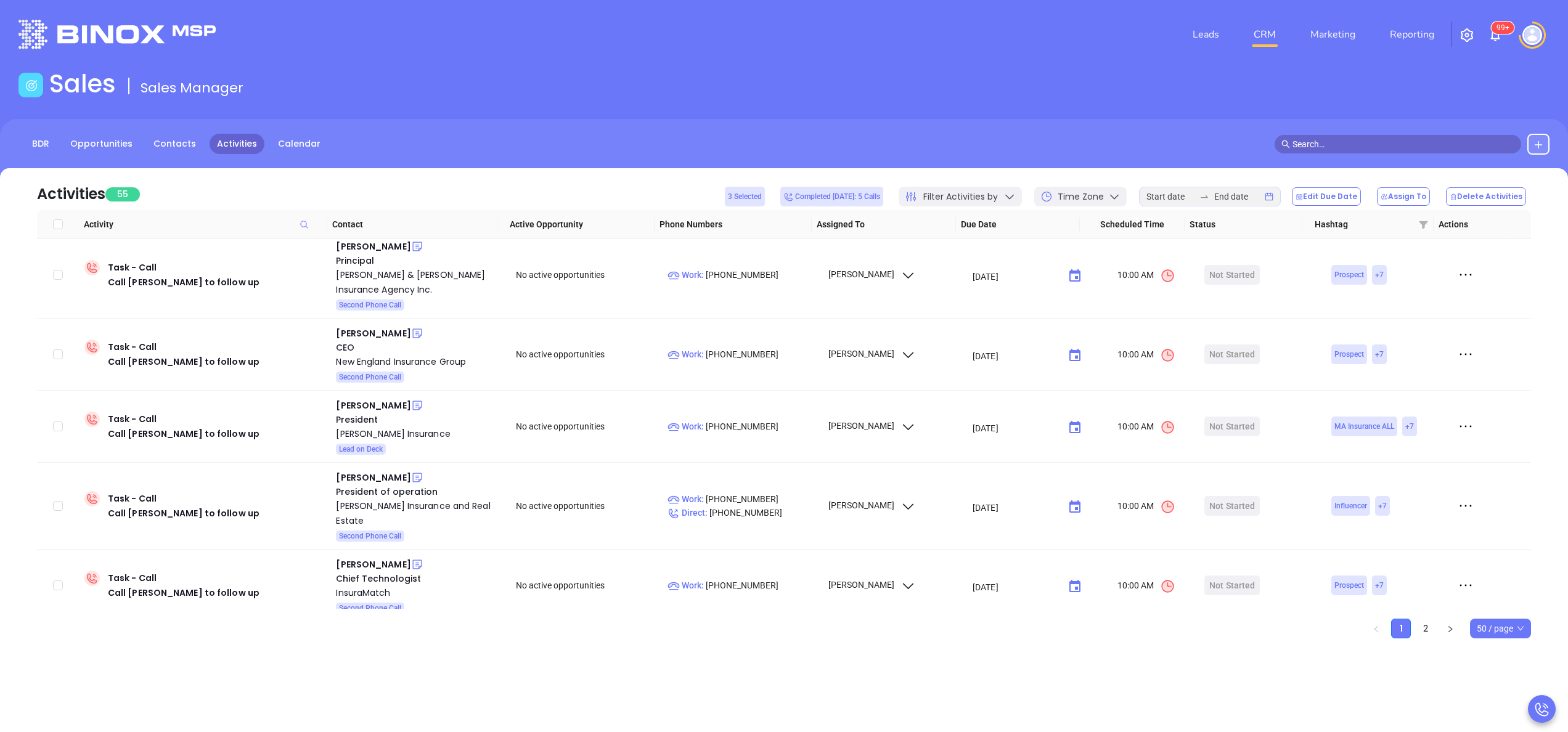
click at [1011, 194] on div "Filter Activities by" at bounding box center [960, 197] width 123 height 20
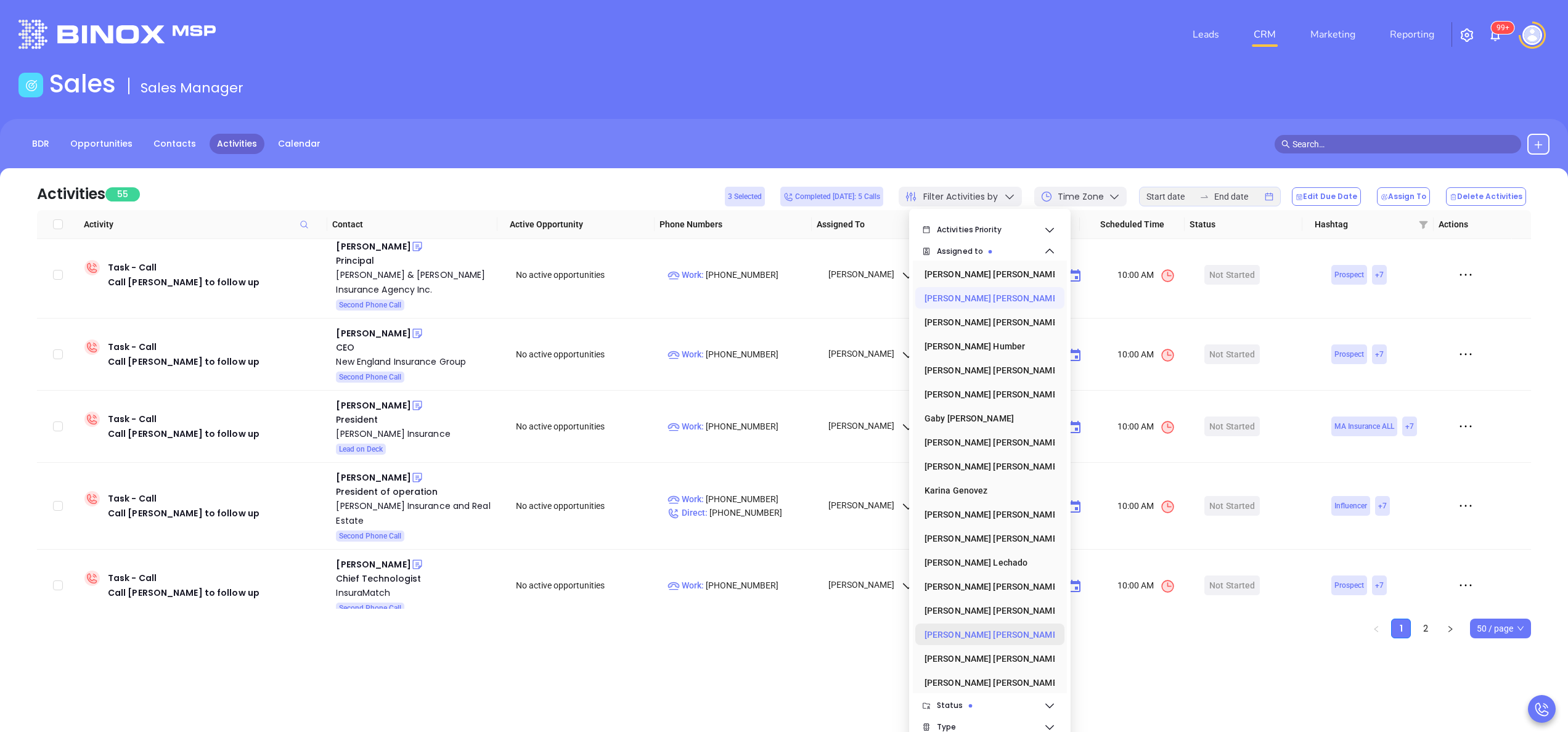
click at [966, 636] on div "Vicky Mendoza" at bounding box center [986, 634] width 123 height 25
click at [970, 291] on div "Anabell Dominguez" at bounding box center [986, 298] width 123 height 25
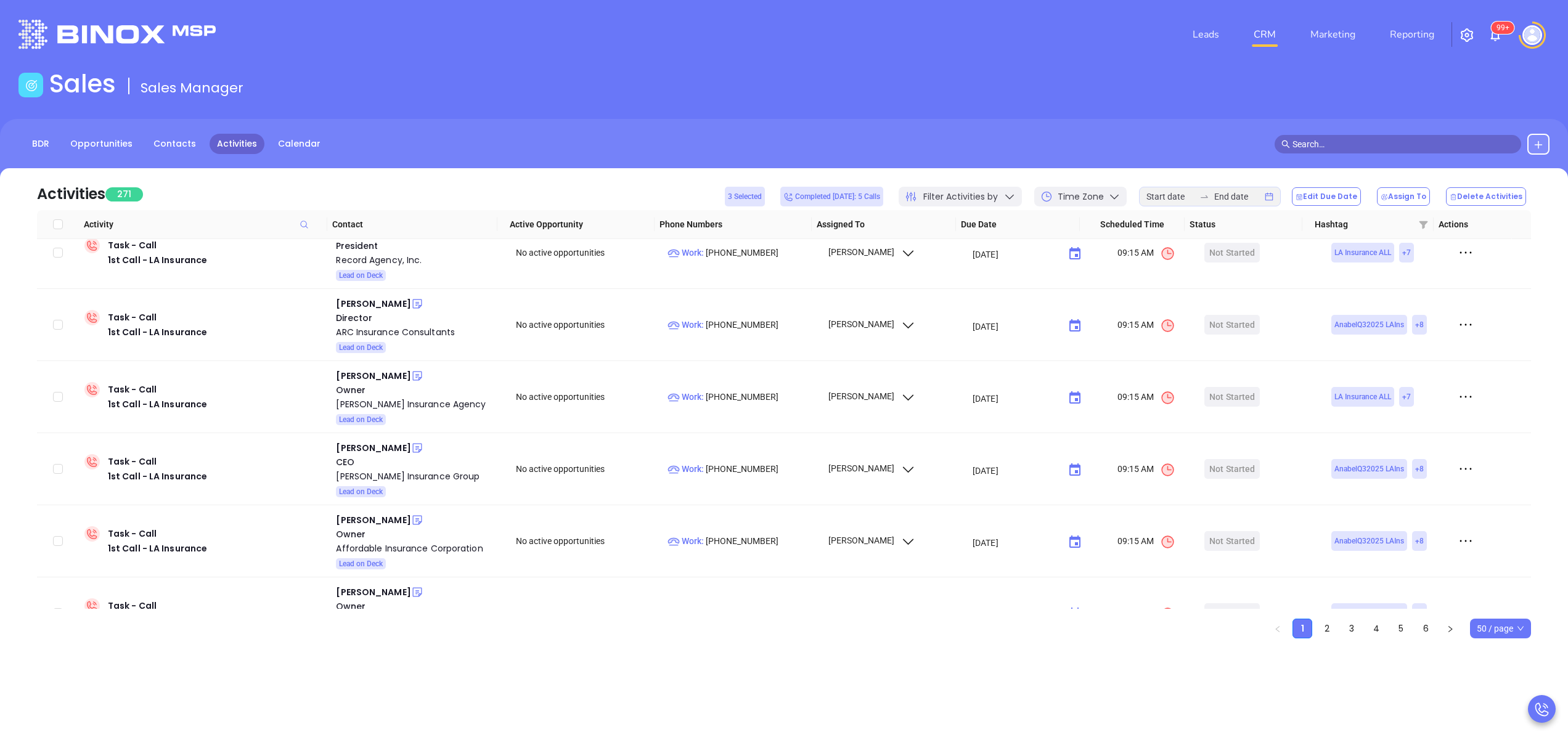
click at [1061, 169] on div "Activities 271 3 Selected Completed today: 5 Calls Filter Activities by Time Zo…" at bounding box center [784, 188] width 1494 height 42
click at [1176, 194] on input at bounding box center [1170, 197] width 48 height 14
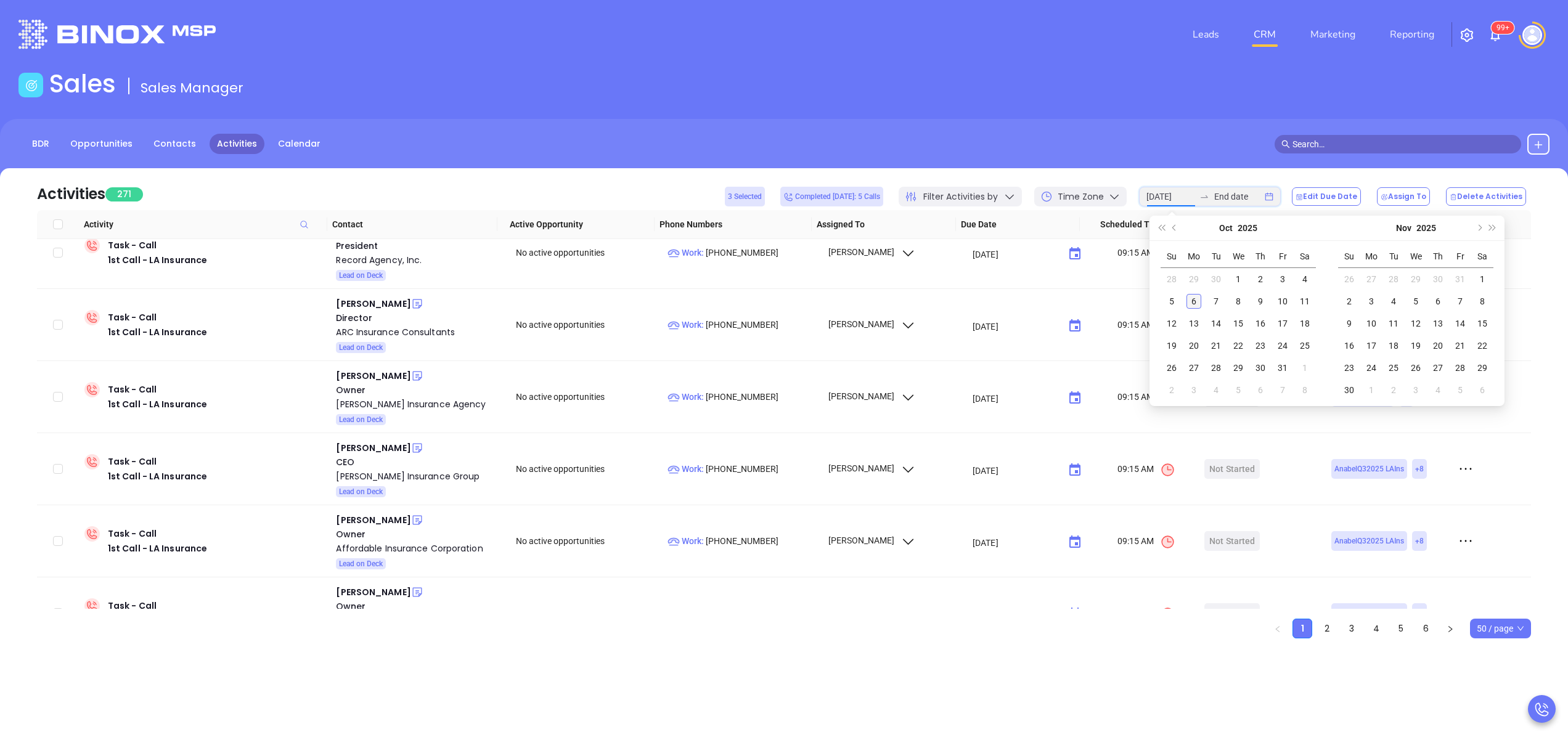
type input "2025-10-06"
click at [1202, 296] on td "6" at bounding box center [1193, 301] width 22 height 22
type input "2025-10-06"
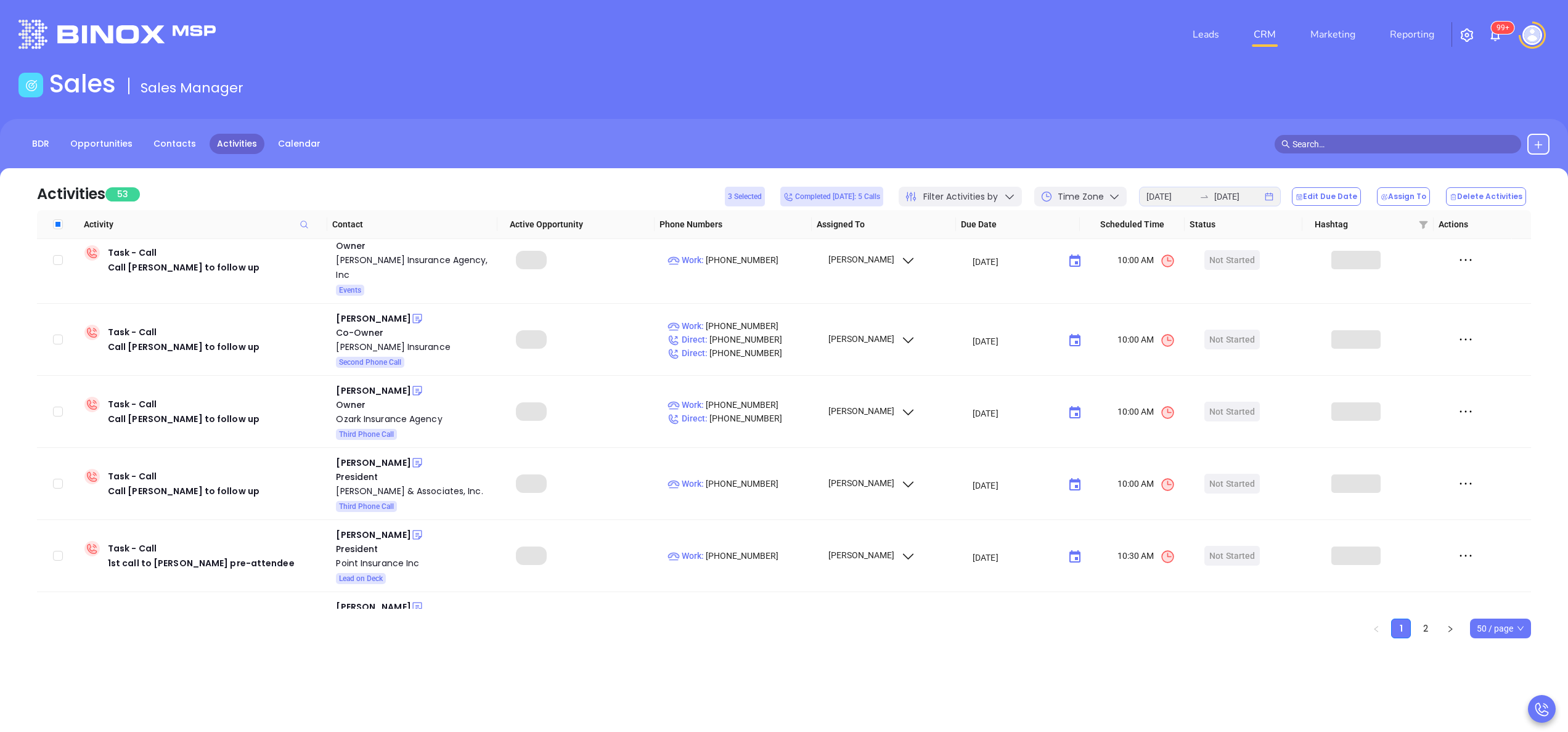
click at [413, 210] on th "Contact" at bounding box center [412, 225] width 170 height 29
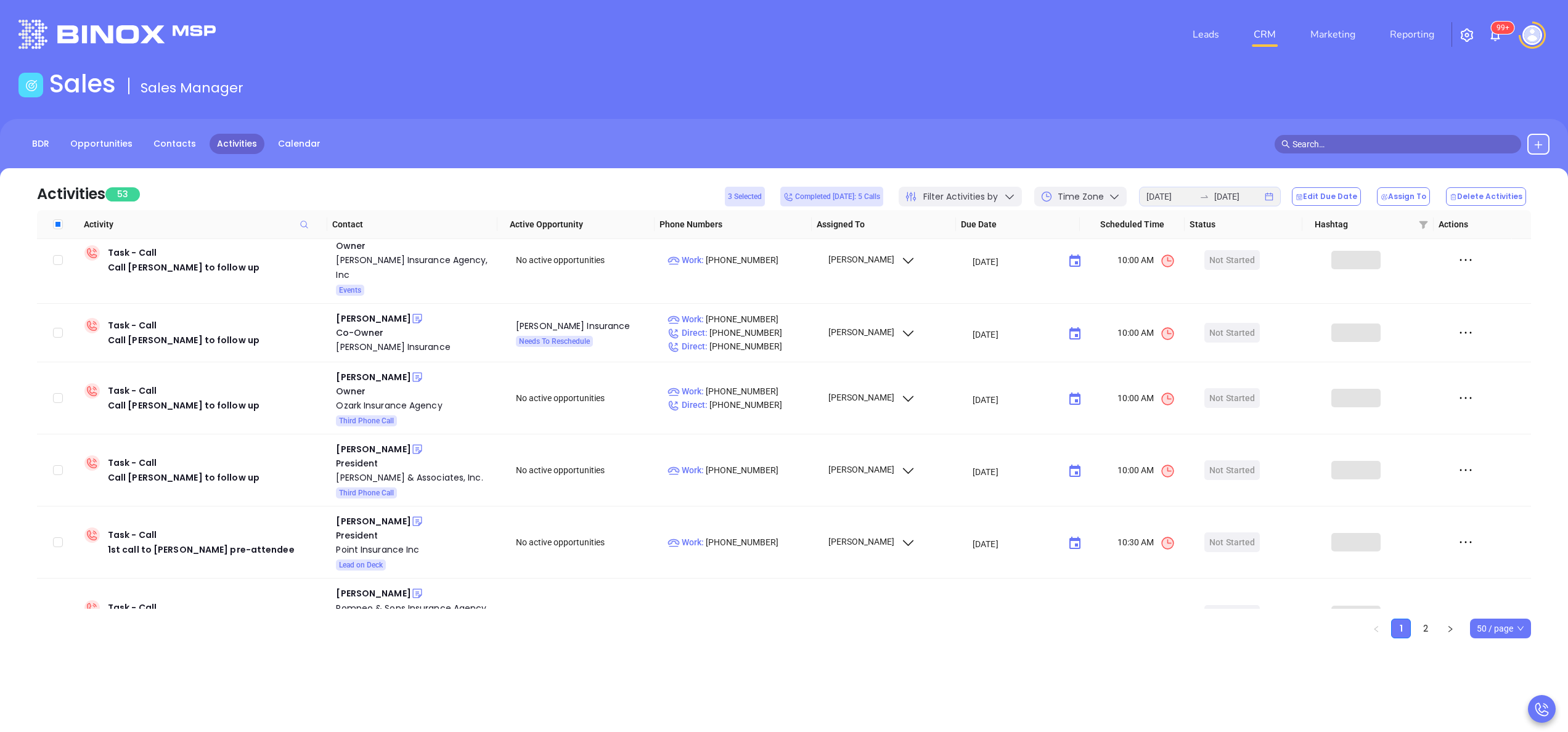
scroll to position [0, 0]
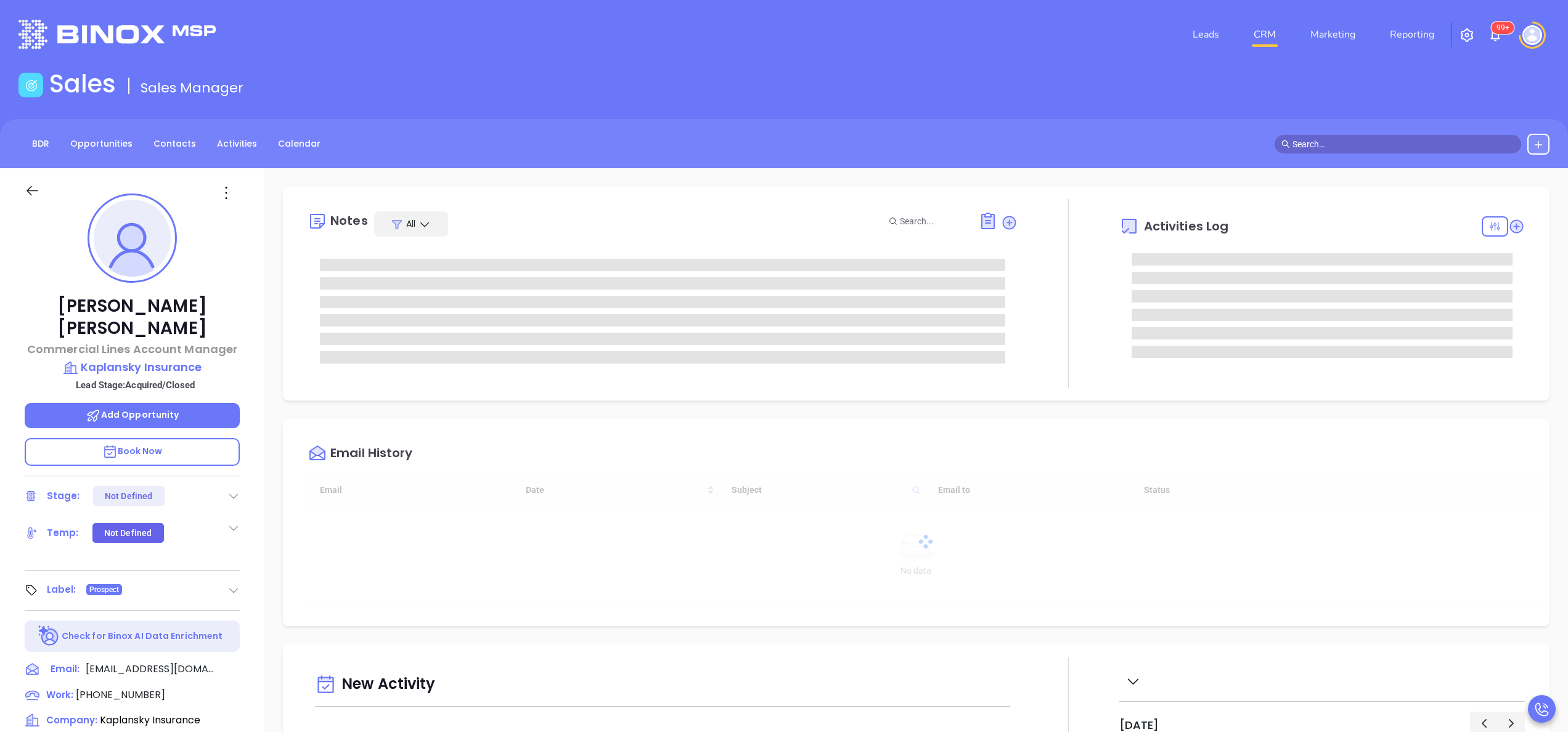
type input "10:00 am"
type input "[DATE]"
type input "[PERSON_NAME]"
click at [1083, 313] on div at bounding box center [1068, 294] width 101 height 189
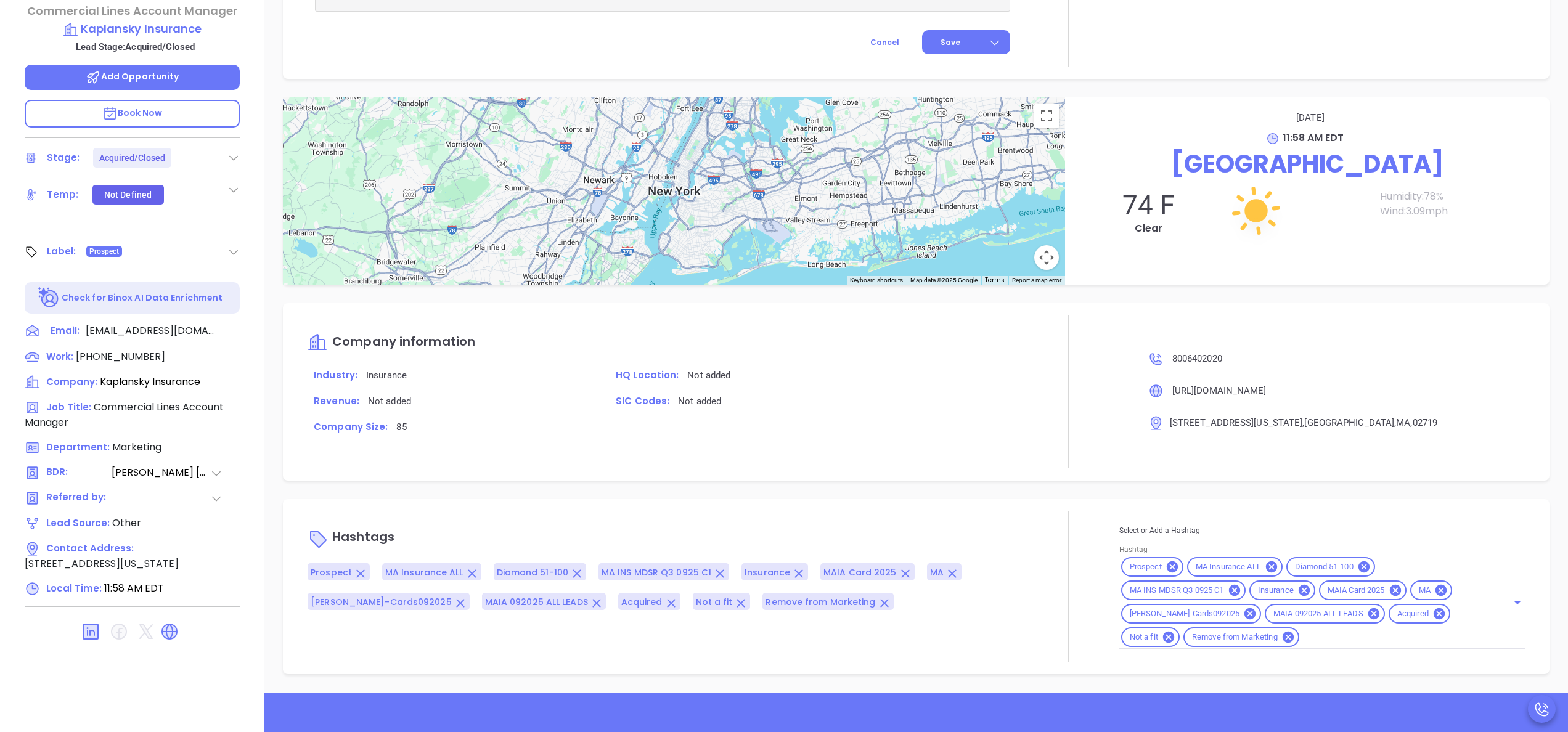
scroll to position [351, 0]
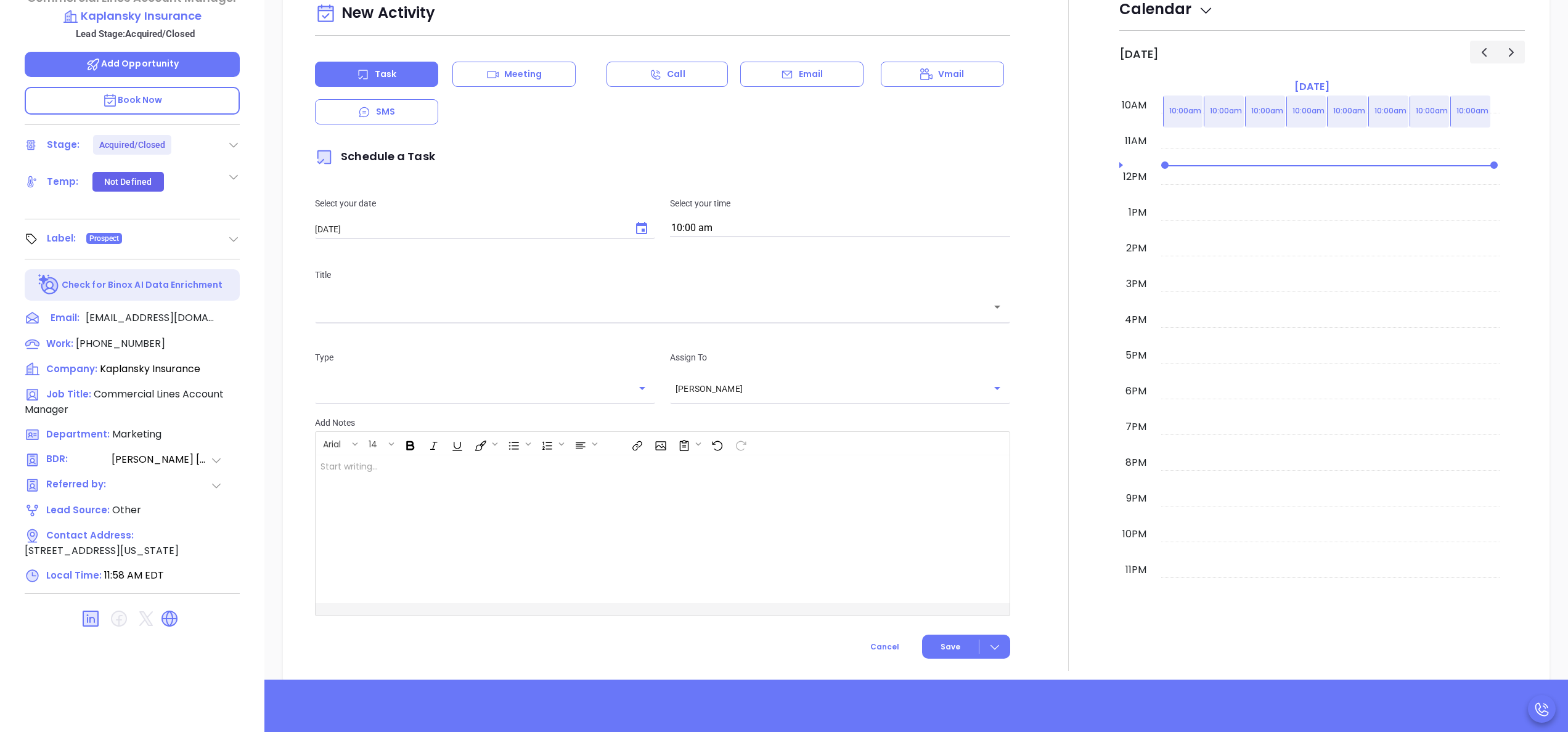
click at [1083, 313] on div "Notes All Anabell Dominguez | Oct 6, 2025 11:57 AM acquired by The Alera Group …" at bounding box center [915, 248] width 1303 height 862
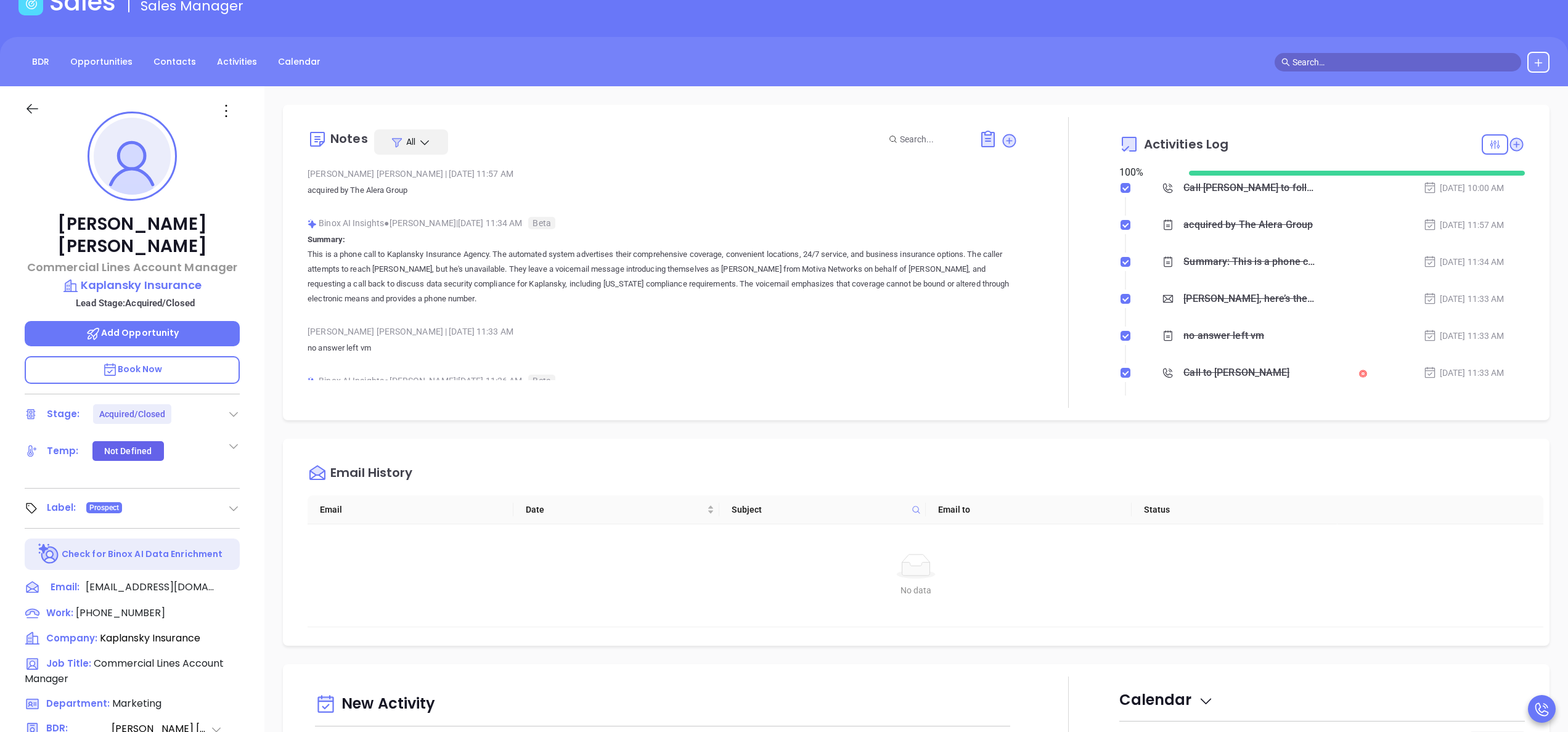
scroll to position [0, 0]
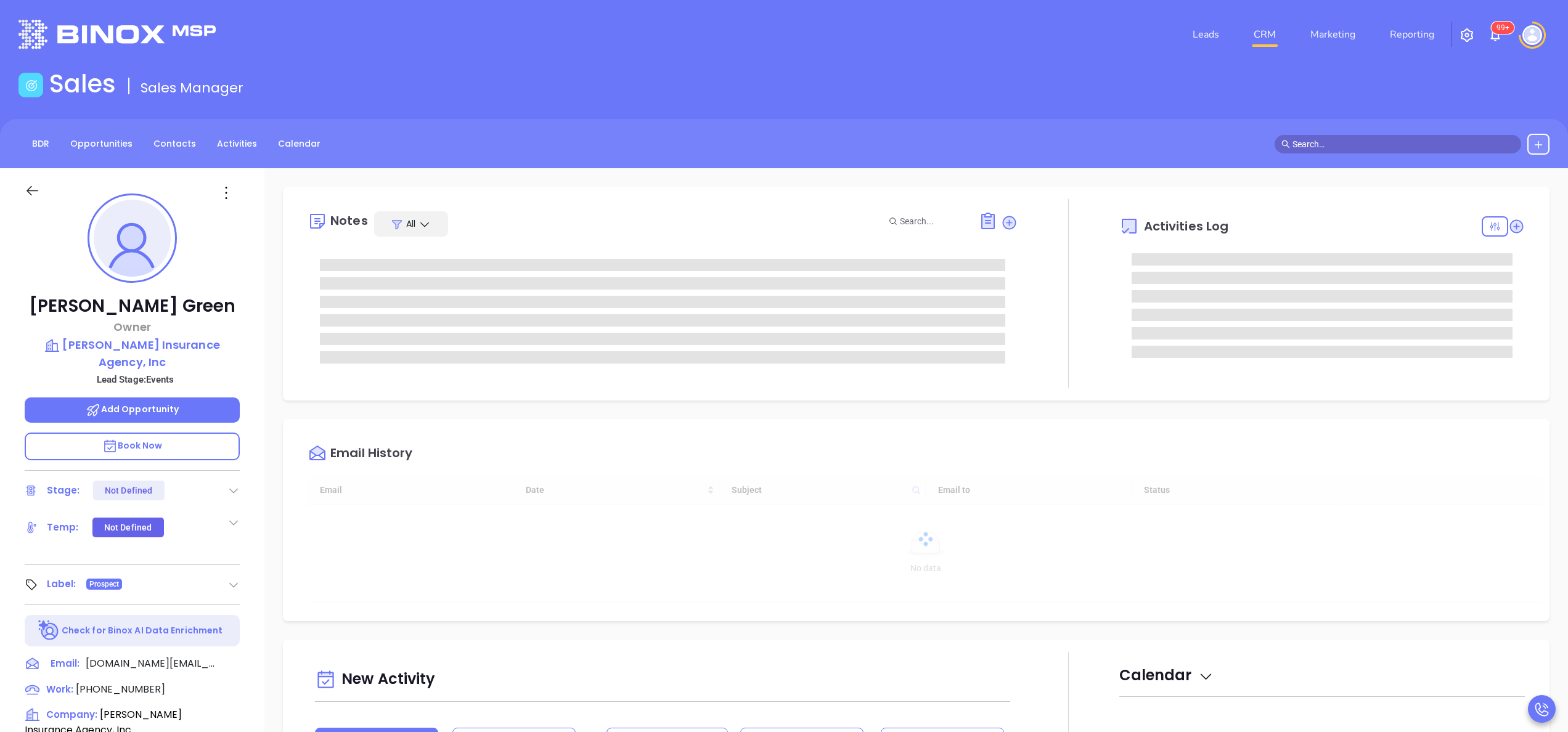
type input "[DATE]"
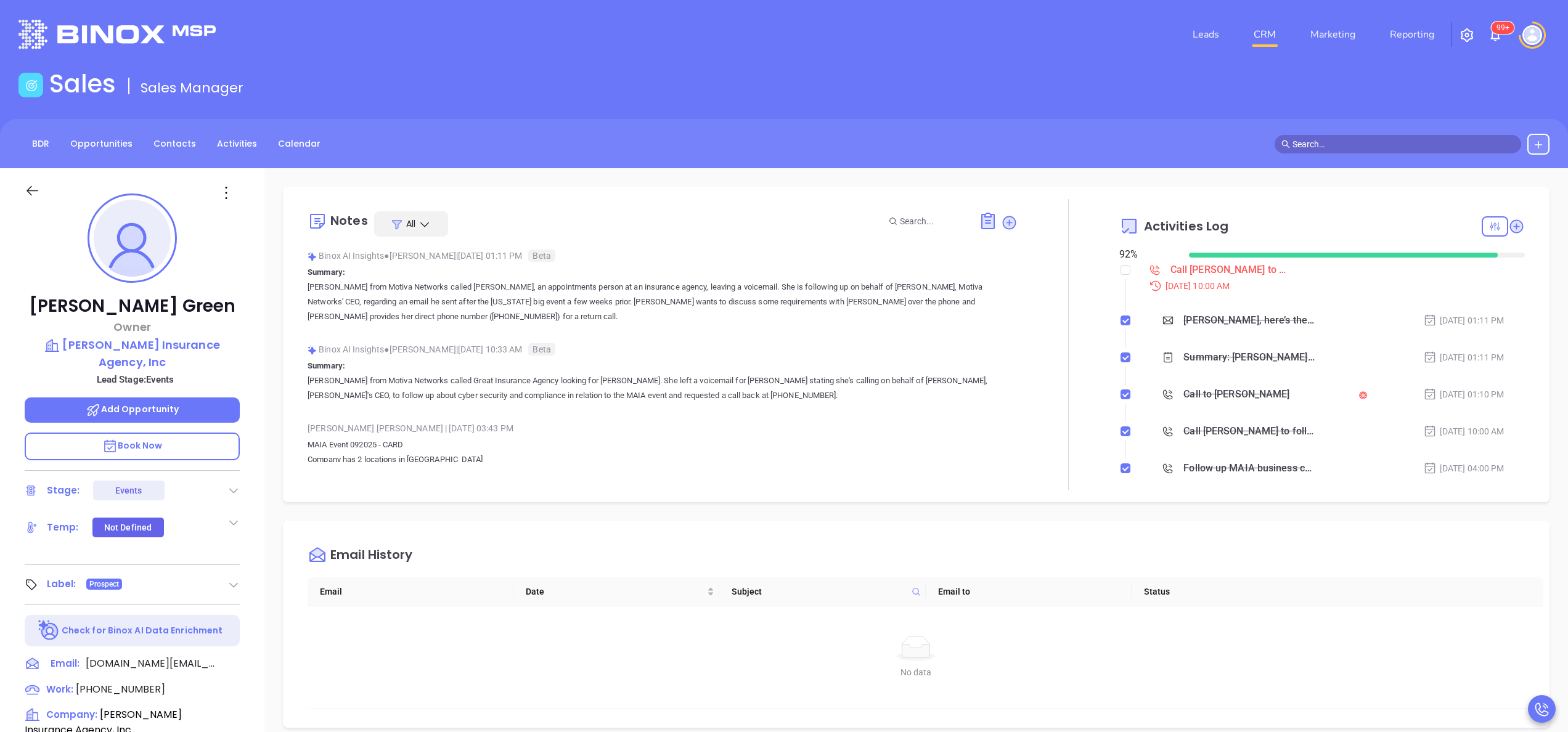
type input "[PERSON_NAME]"
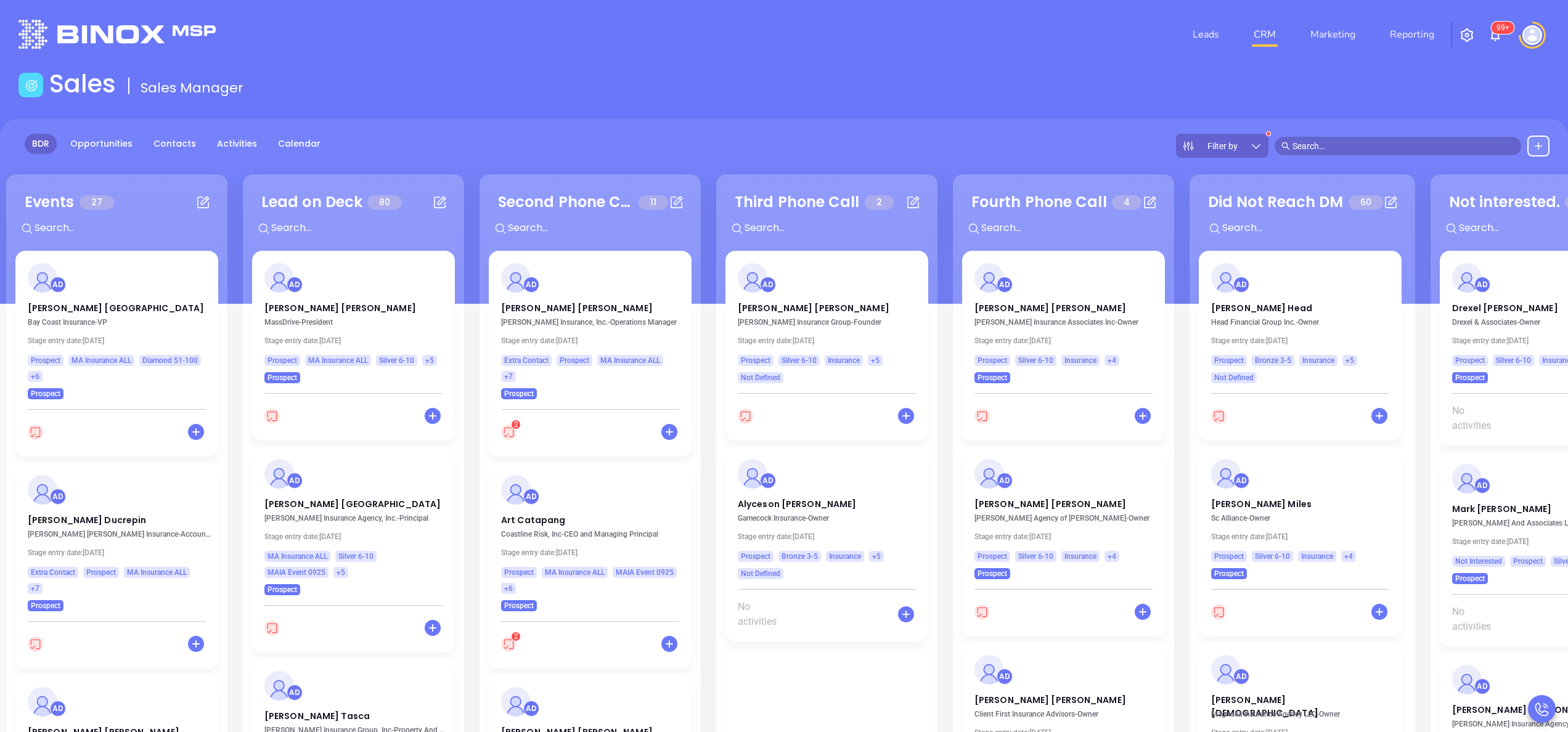
scroll to position [168, 0]
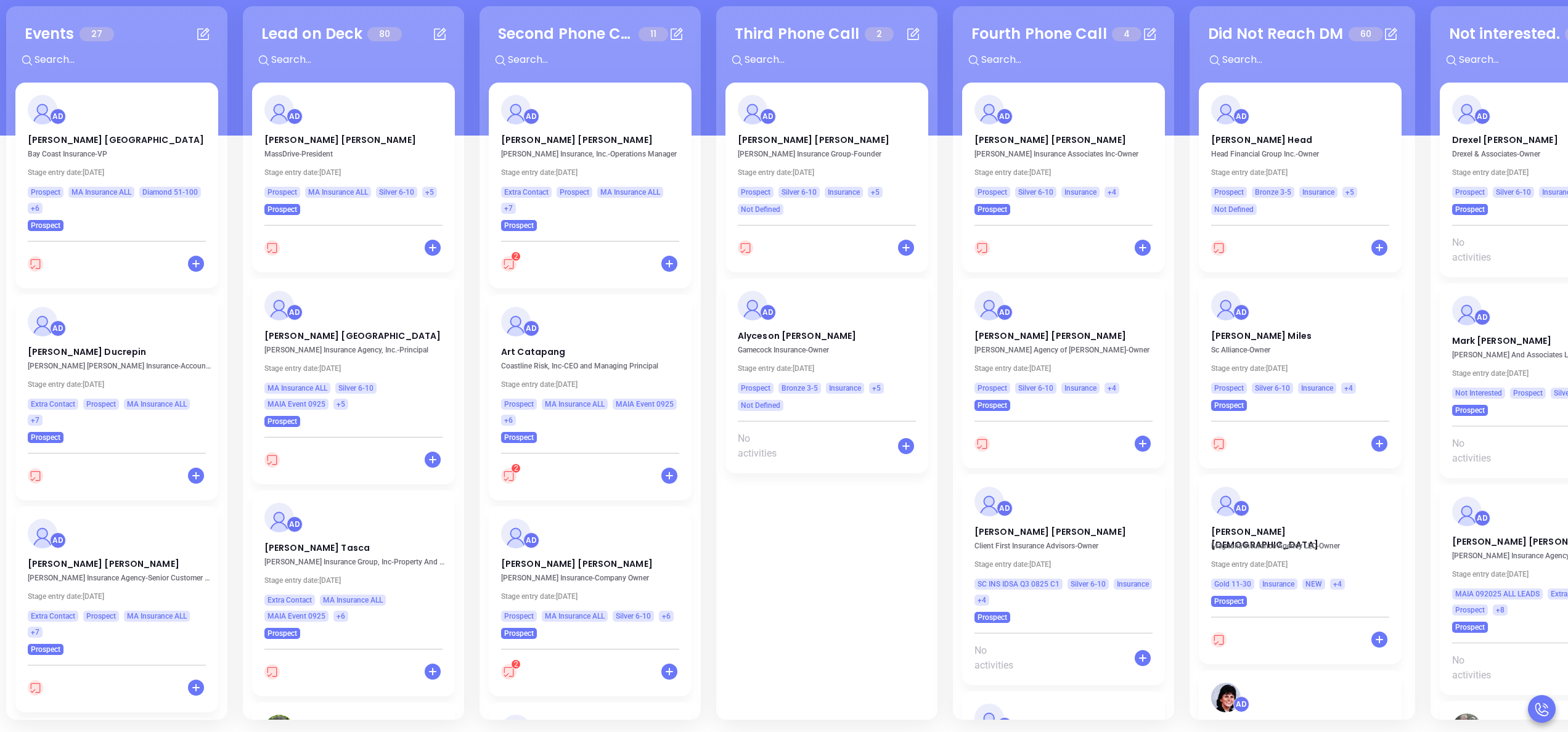
click at [710, 134] on div "Events 27 + AD [PERSON_NAME] Manchester Bay Coast Insurance - VP Stage entry da…" at bounding box center [1188, 363] width 2371 height 720
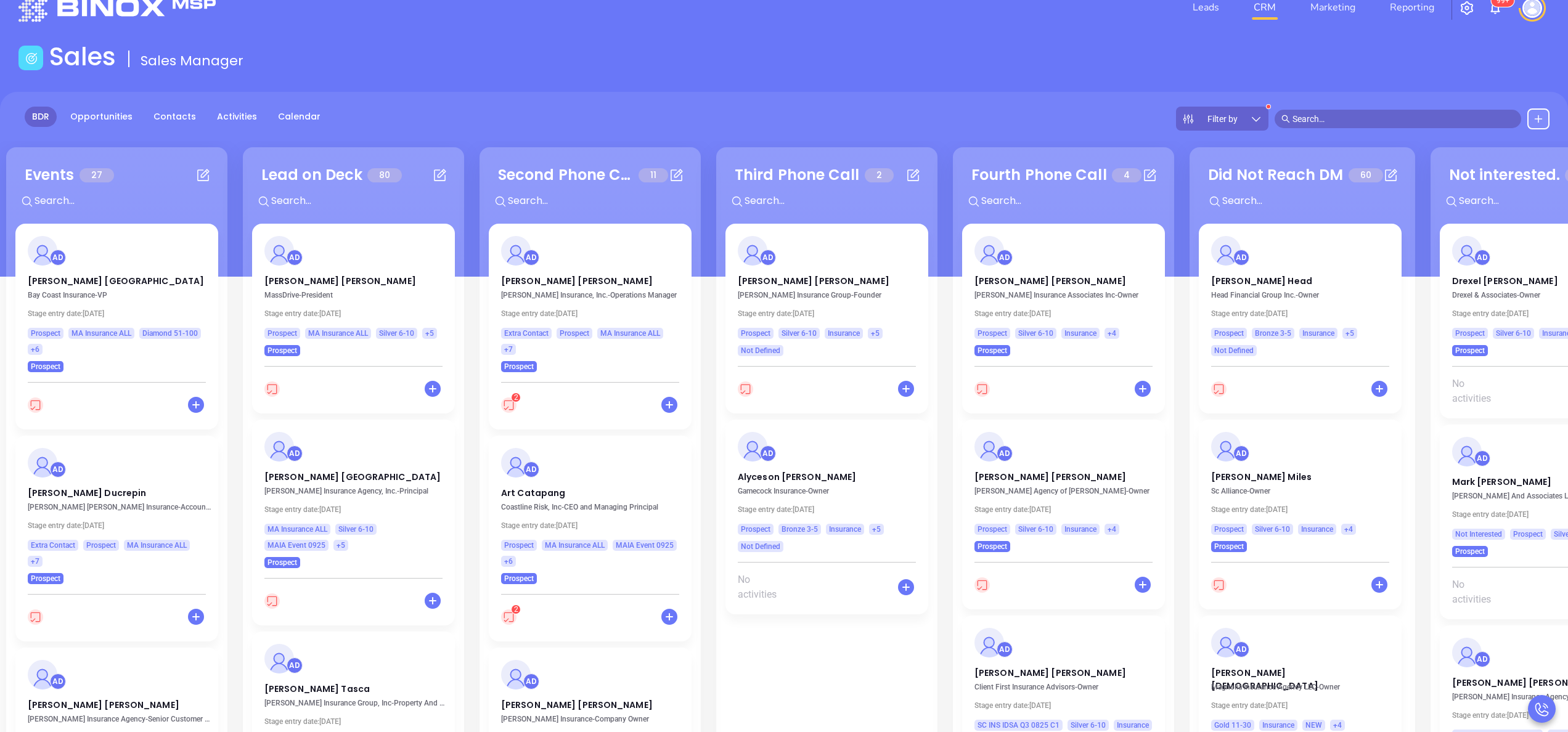
scroll to position [0, 0]
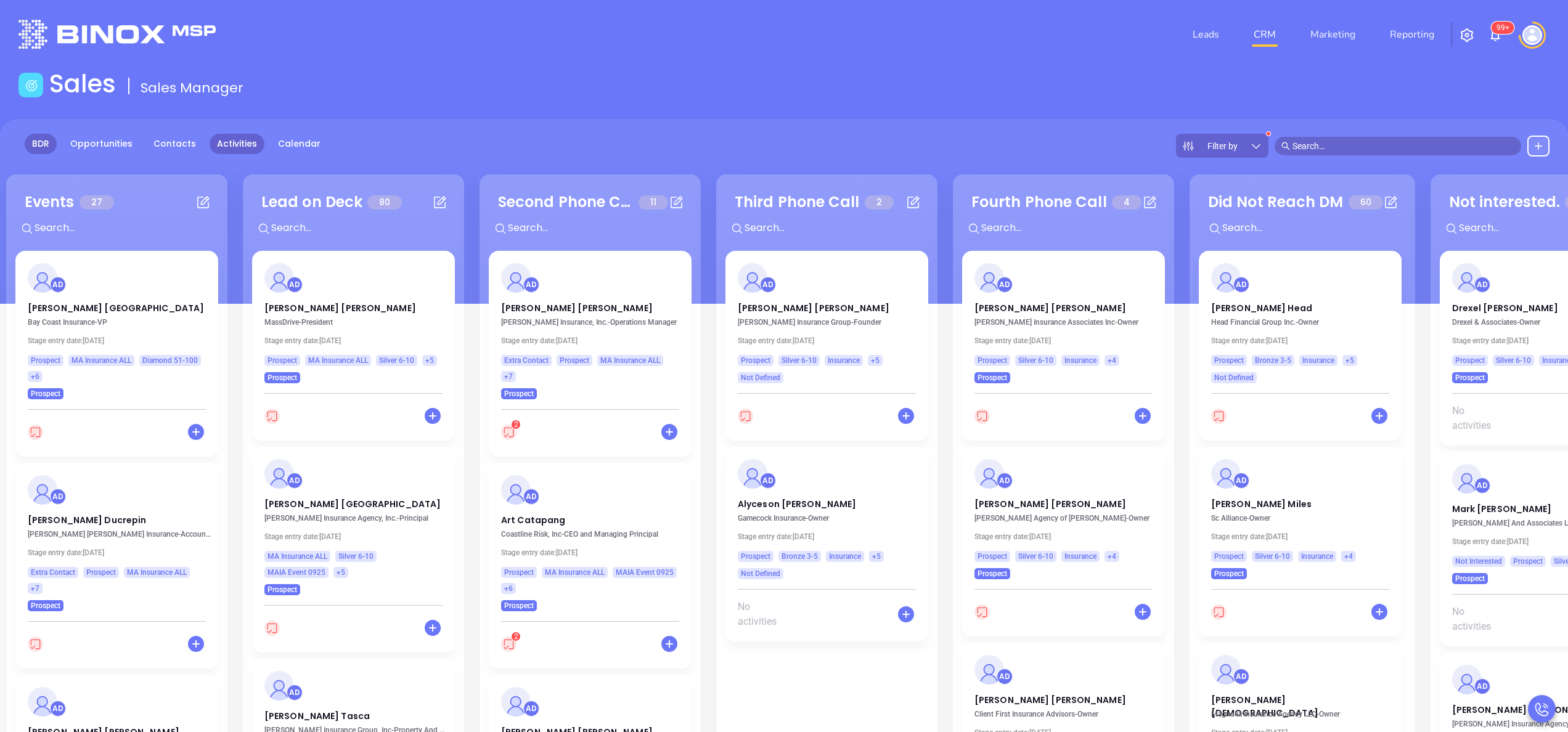
click at [232, 139] on link "Activities" at bounding box center [237, 144] width 55 height 20
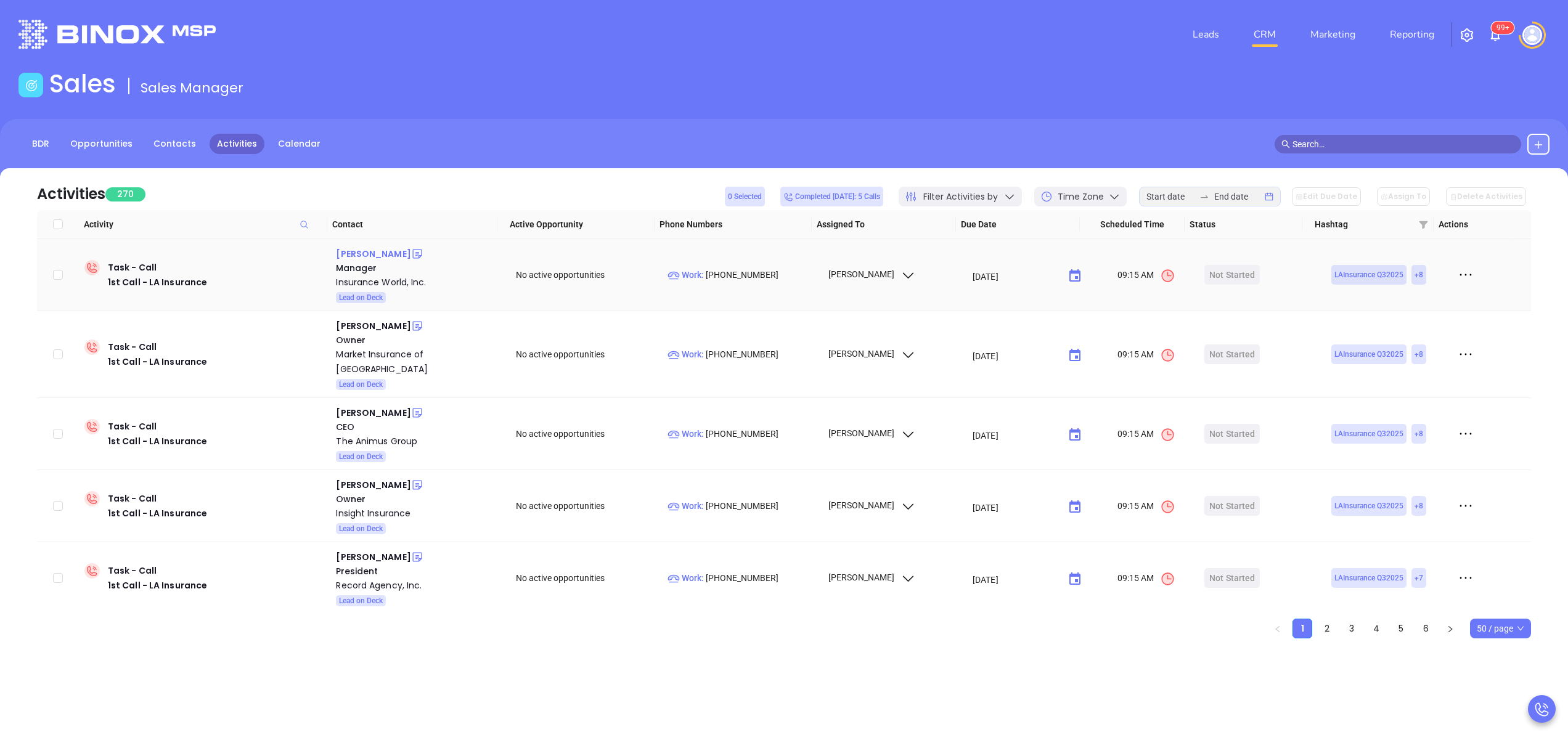
click at [353, 260] on div "[PERSON_NAME]" at bounding box center [373, 254] width 74 height 15
click at [1170, 200] on input at bounding box center [1170, 197] width 48 height 14
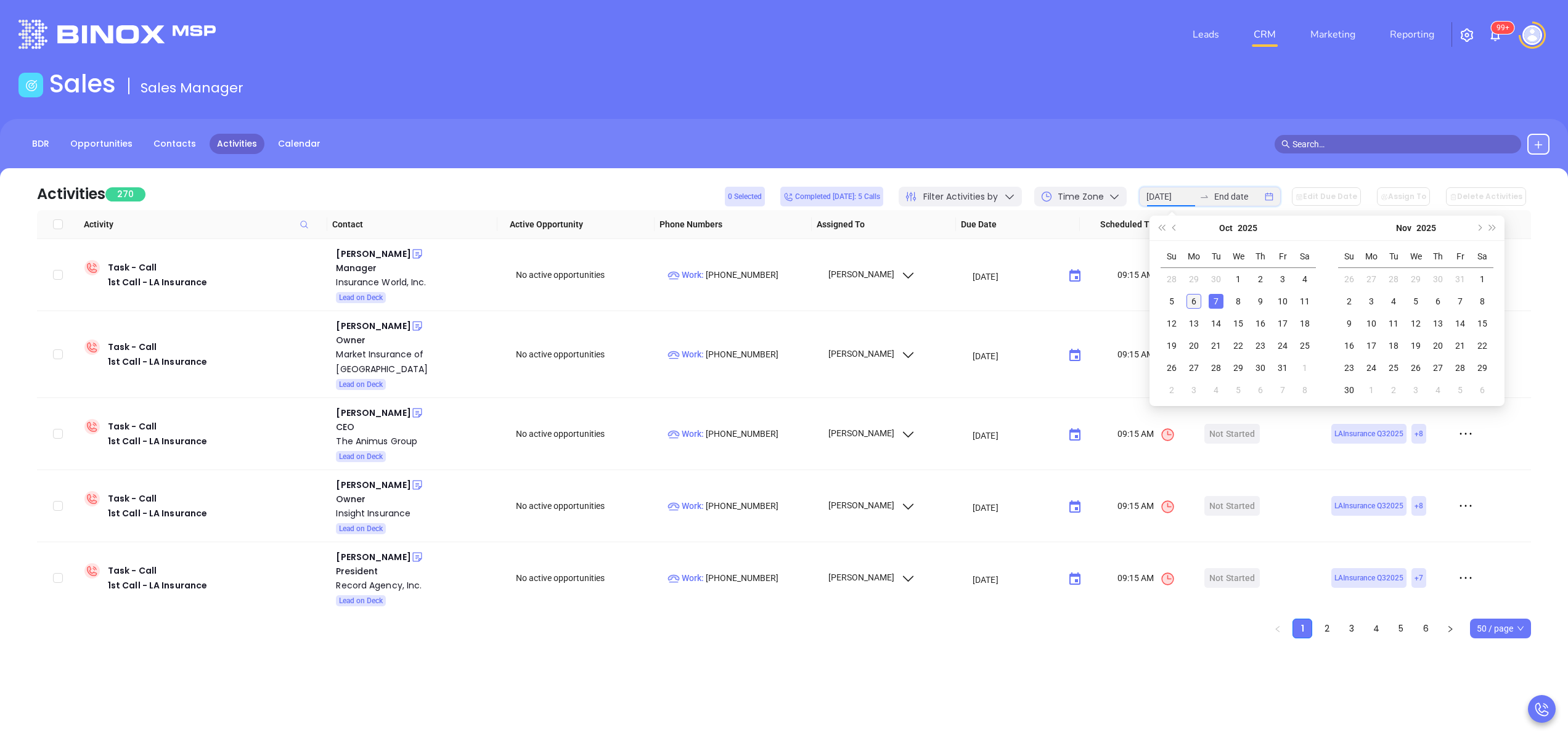
type input "[DATE]"
click at [1197, 301] on div "6" at bounding box center [1194, 301] width 15 height 15
type input "2025-10-06"
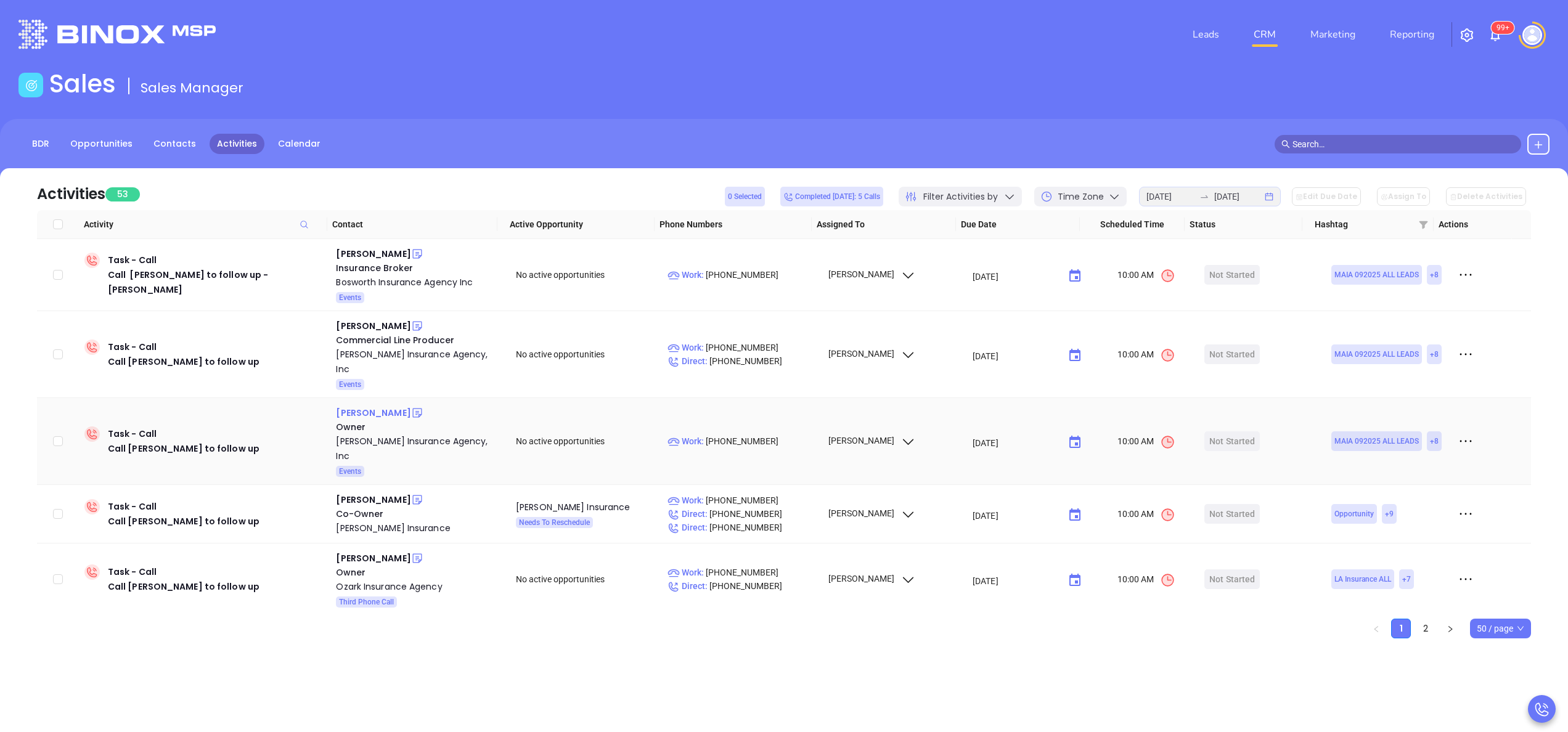
click at [379, 408] on div "[PERSON_NAME]" at bounding box center [373, 413] width 74 height 15
click at [382, 444] on div "Richard R Green Insurance Agency, Inc" at bounding box center [417, 448] width 163 height 30
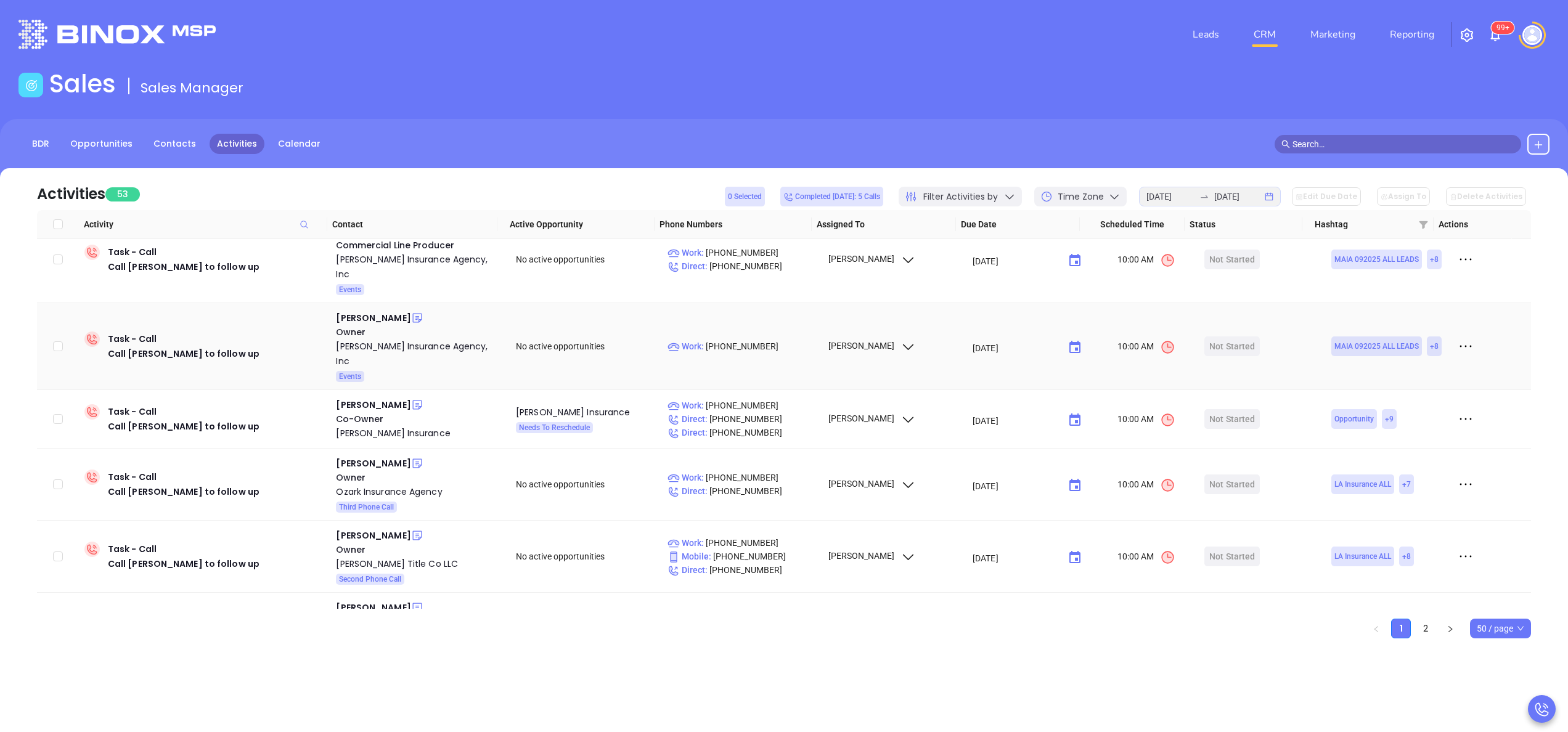
scroll to position [98, 0]
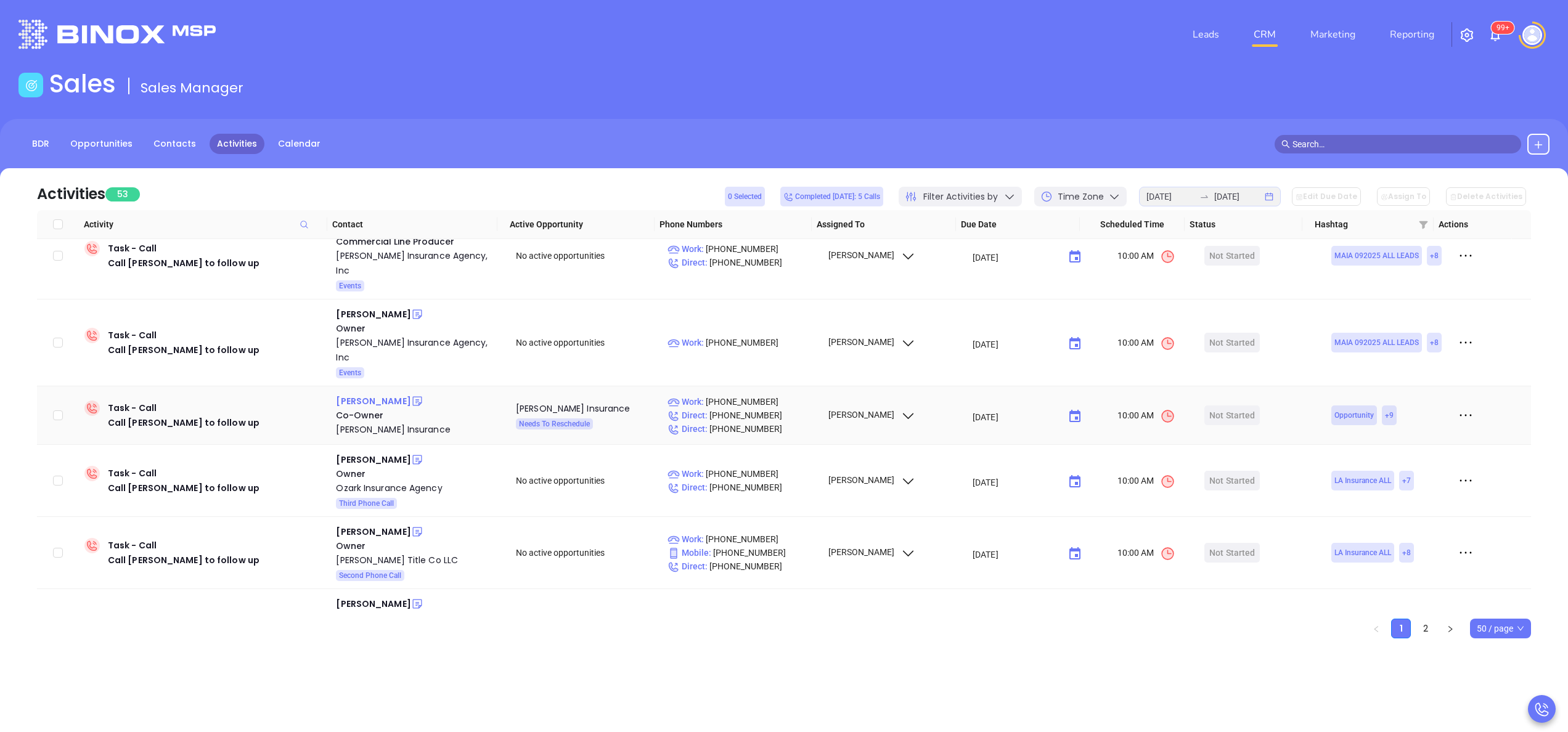
click at [341, 398] on div "[PERSON_NAME]" at bounding box center [373, 401] width 74 height 15
click at [366, 430] on div "[PERSON_NAME] Insurance" at bounding box center [417, 430] width 163 height 15
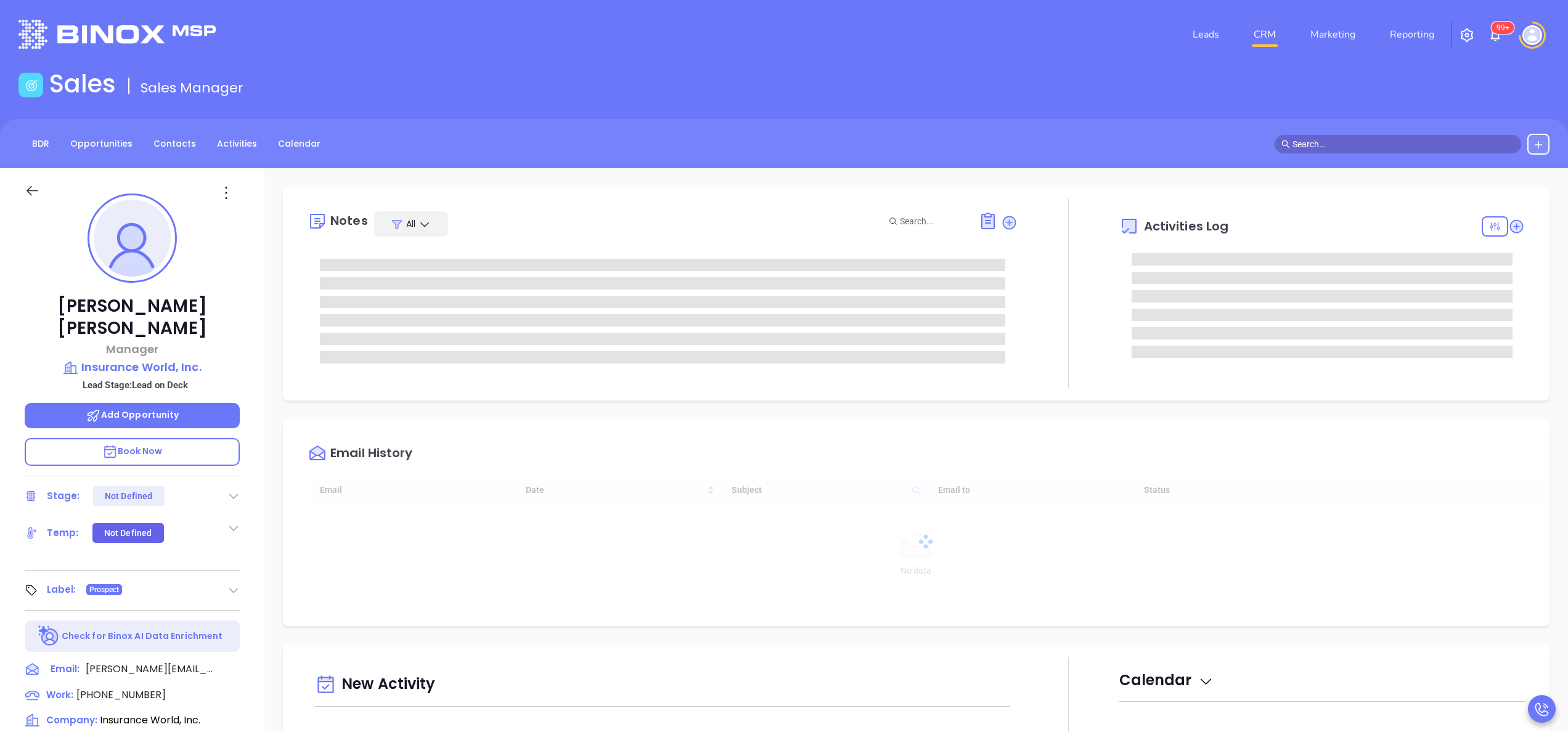
type input "[DATE]"
type input "[PERSON_NAME]"
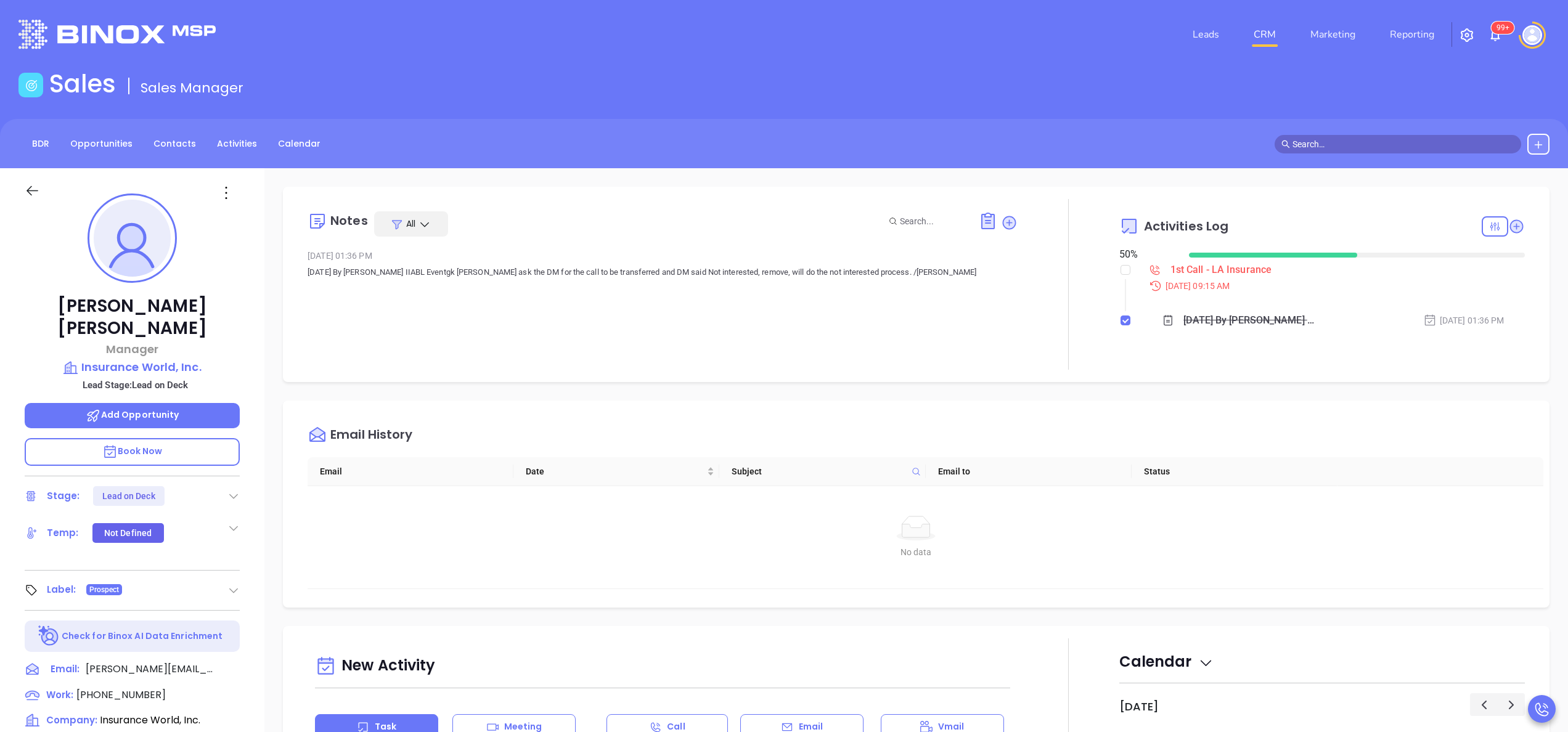
click at [257, 412] on div "[PERSON_NAME] Manager Insurance World, Inc. Lead Stage: Lead on Deck Add Opport…" at bounding box center [132, 625] width 264 height 915
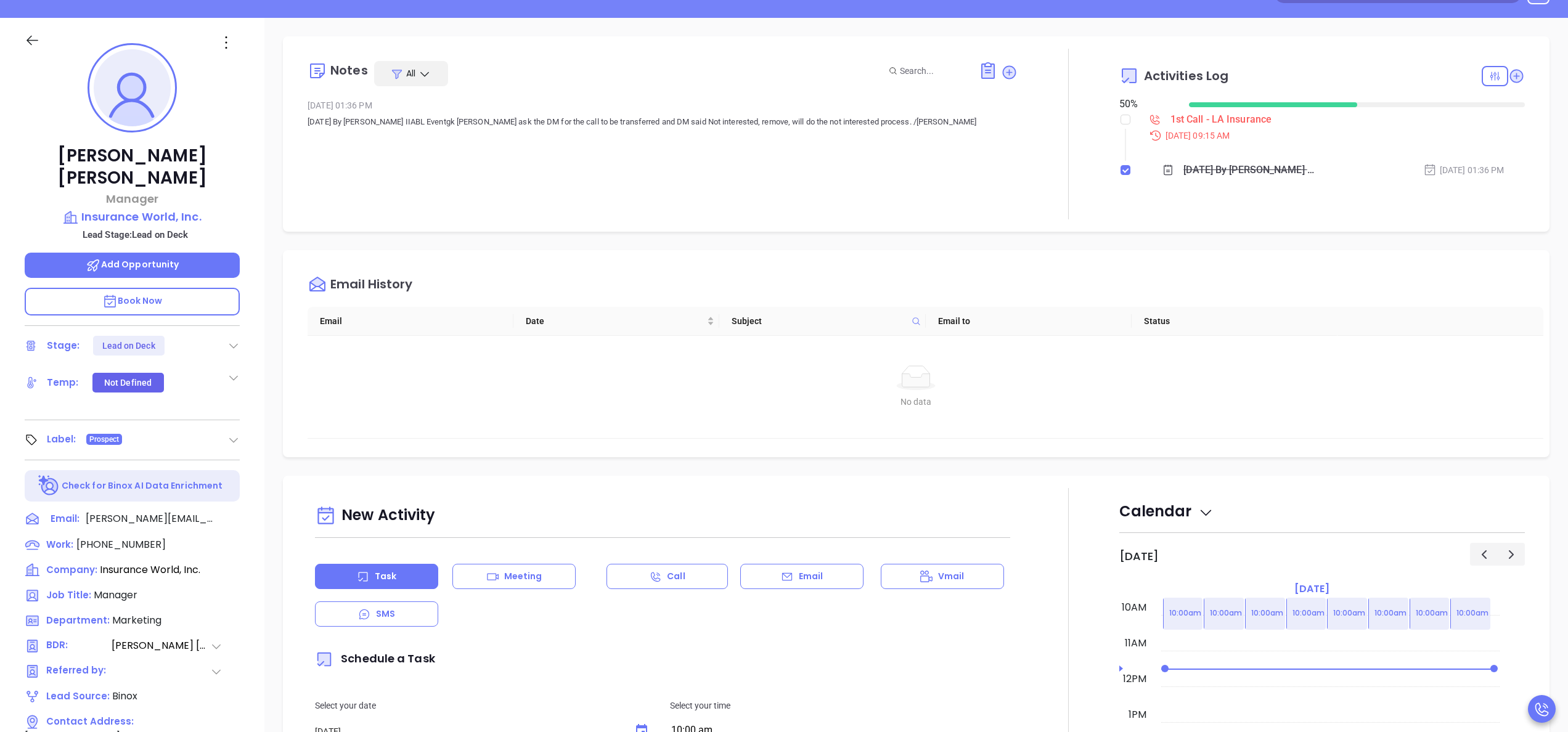
scroll to position [154, 0]
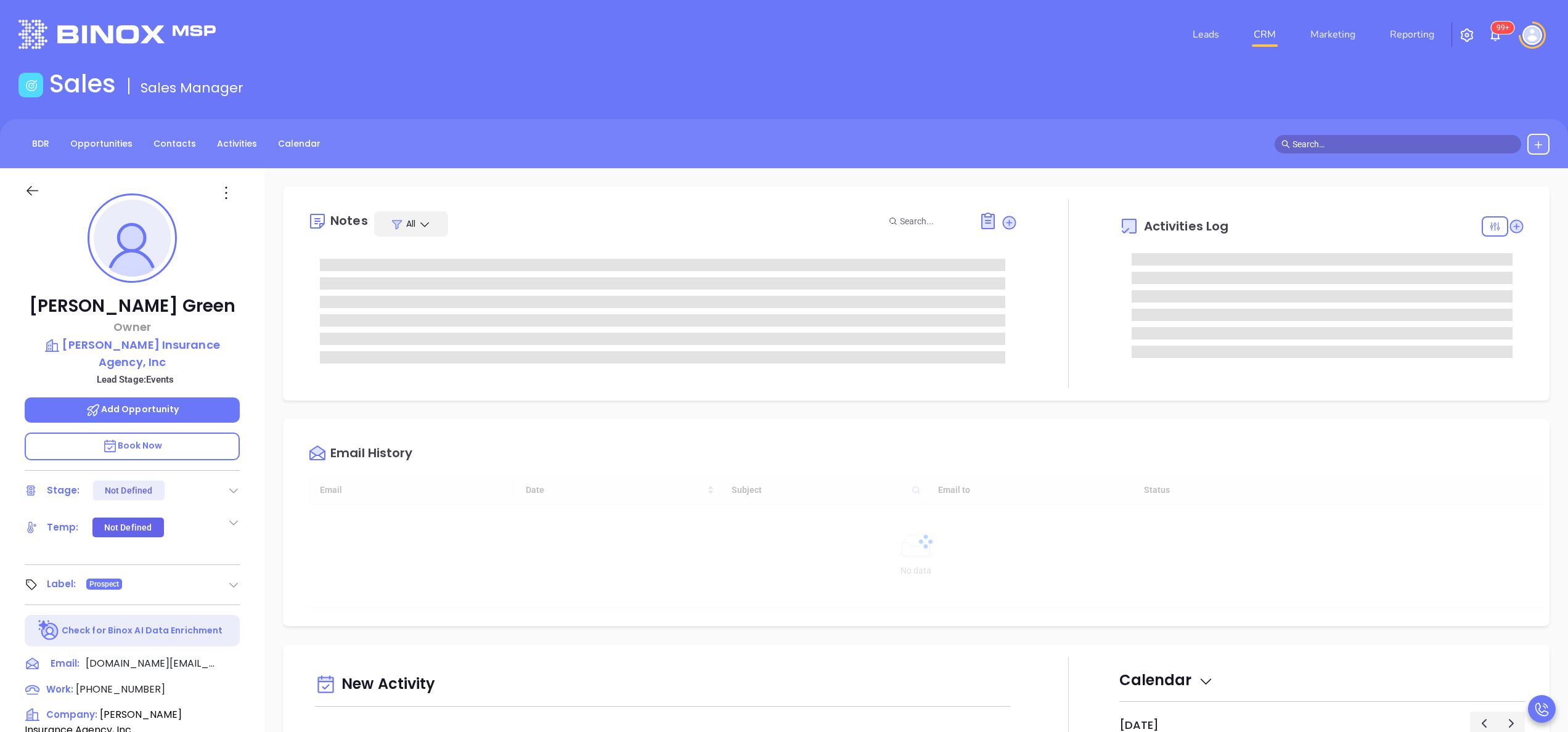
type input "[DATE]"
type input "[PERSON_NAME]"
click at [253, 379] on div "[PERSON_NAME] Owner [PERSON_NAME] Insurance Agency, Inc Lead Stage: Events Add …" at bounding box center [132, 625] width 264 height 915
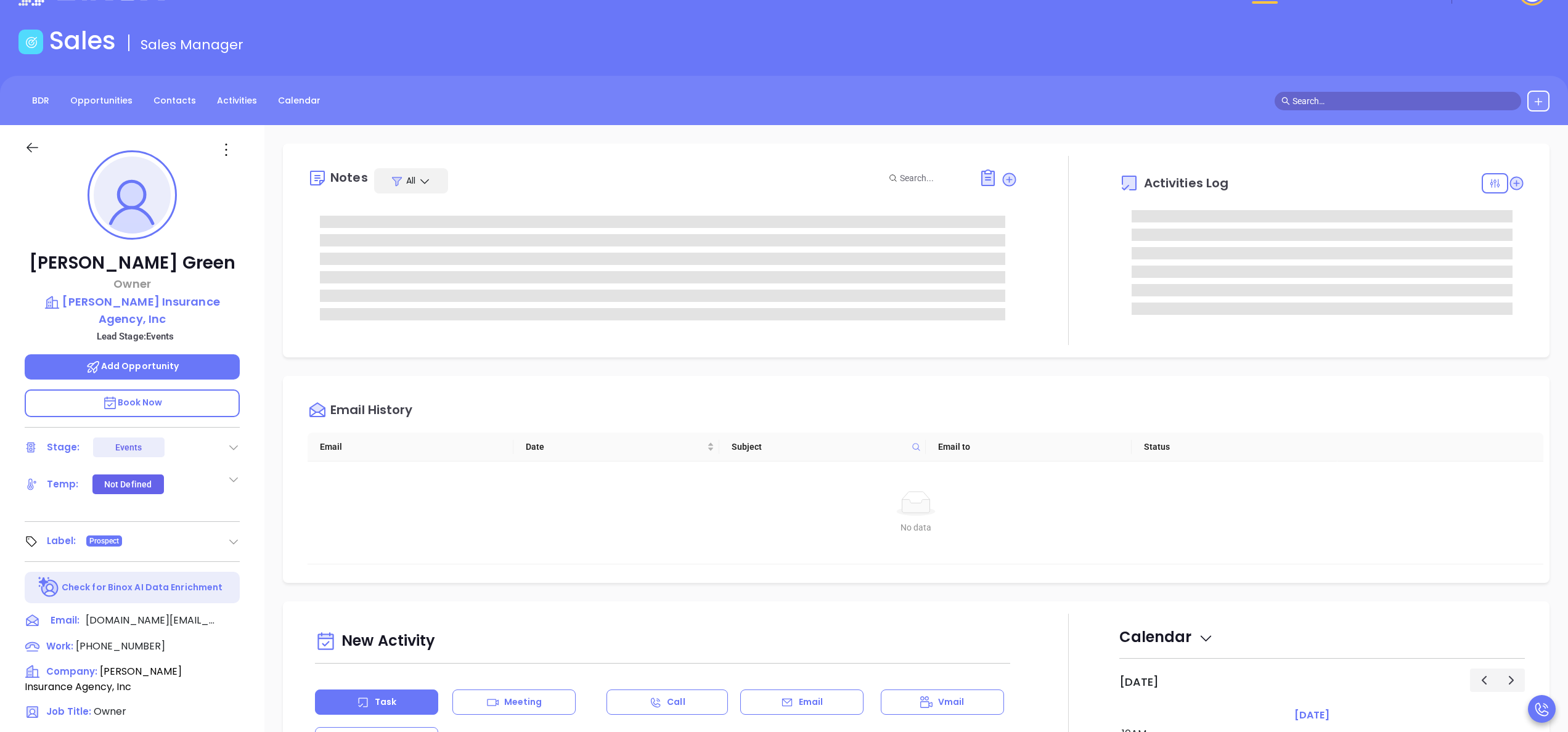
scroll to position [49, 0]
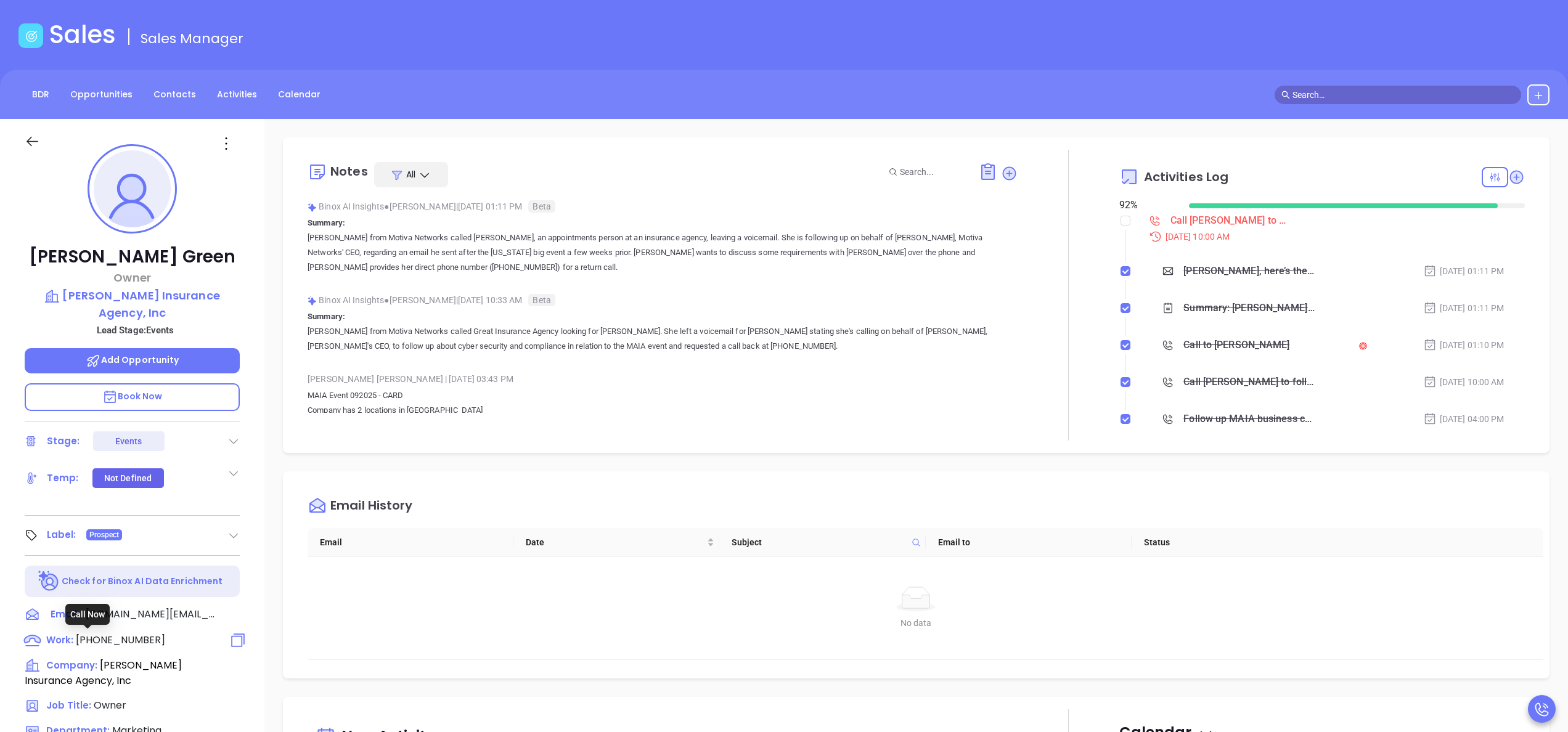
click at [101, 646] on span "[PHONE_NUMBER]" at bounding box center [120, 640] width 89 height 14
type input "[PHONE_NUMBER]"
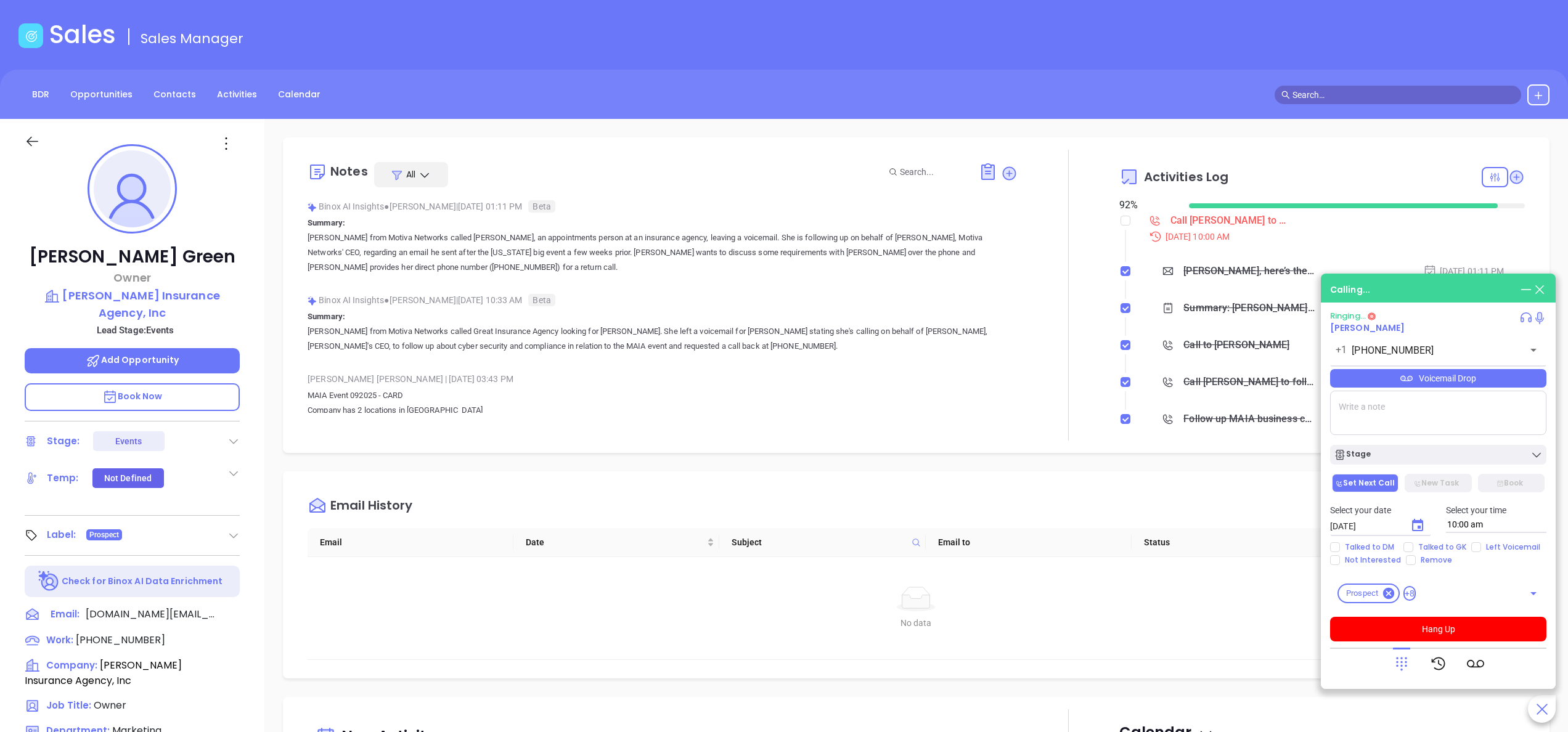
click at [257, 429] on div "Richard Green Owner Richard R Green Insurance Agency, Inc Lead Stage: Events Ad…" at bounding box center [132, 576] width 264 height 915
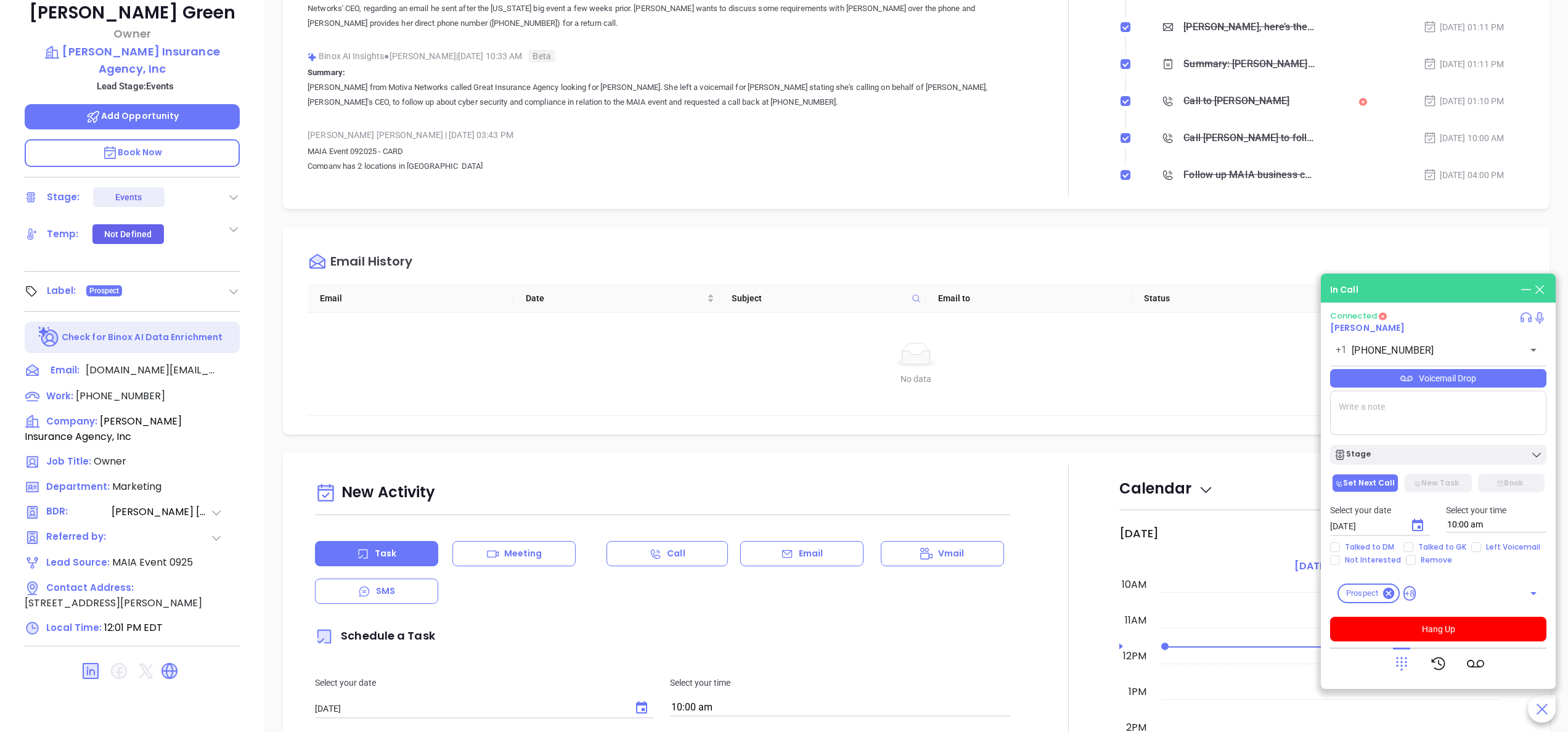
scroll to position [351, 0]
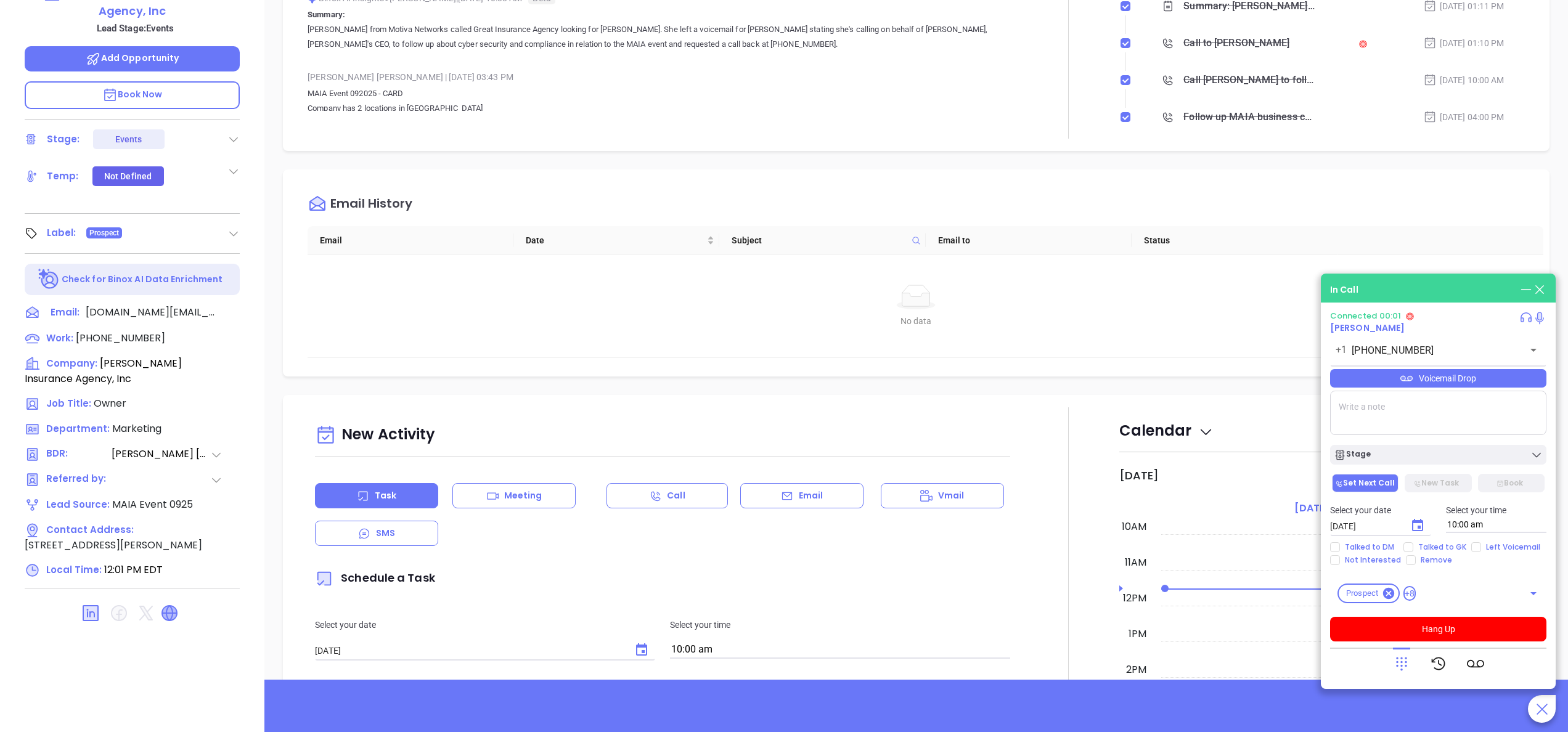
click at [170, 610] on icon at bounding box center [170, 613] width 15 height 15
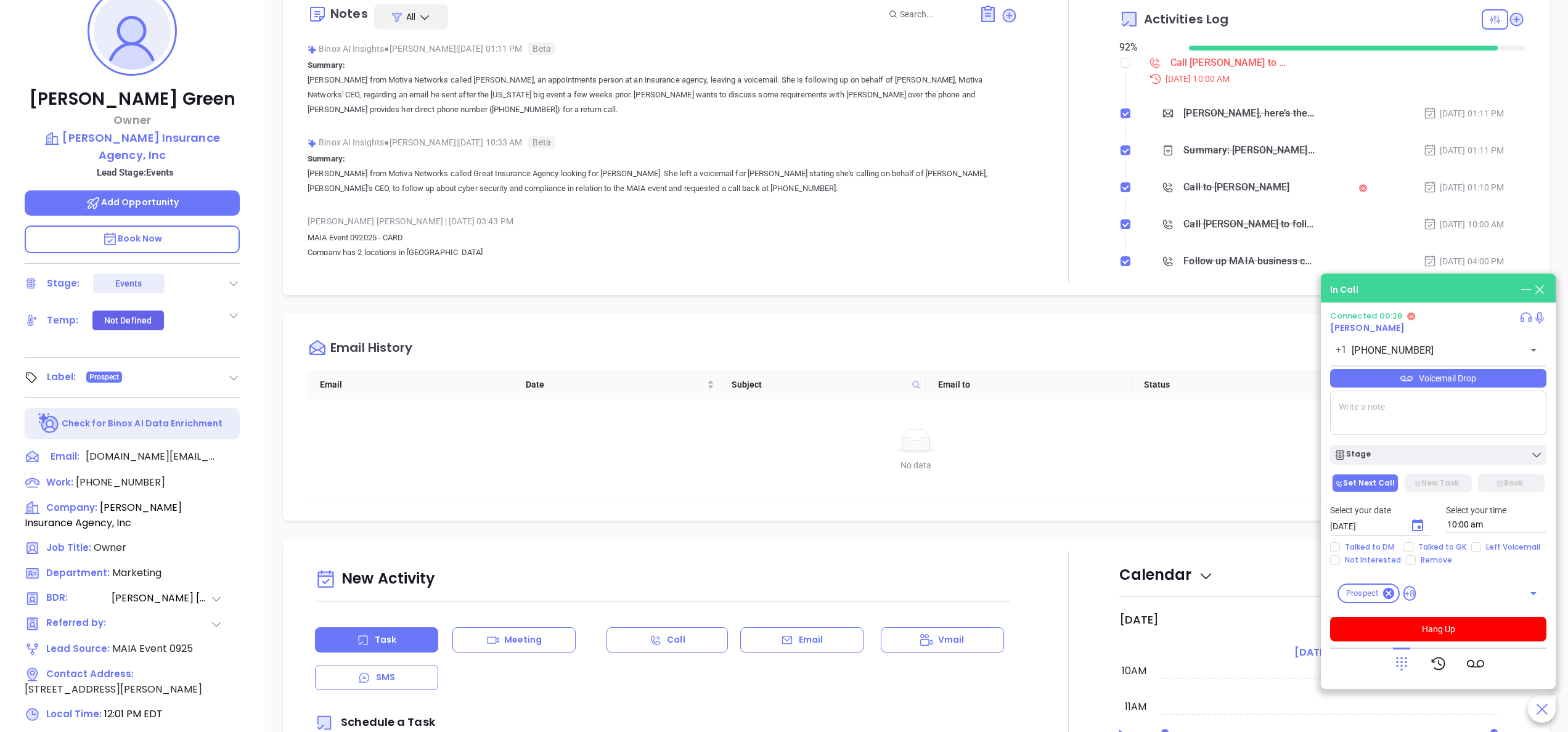
scroll to position [204, 0]
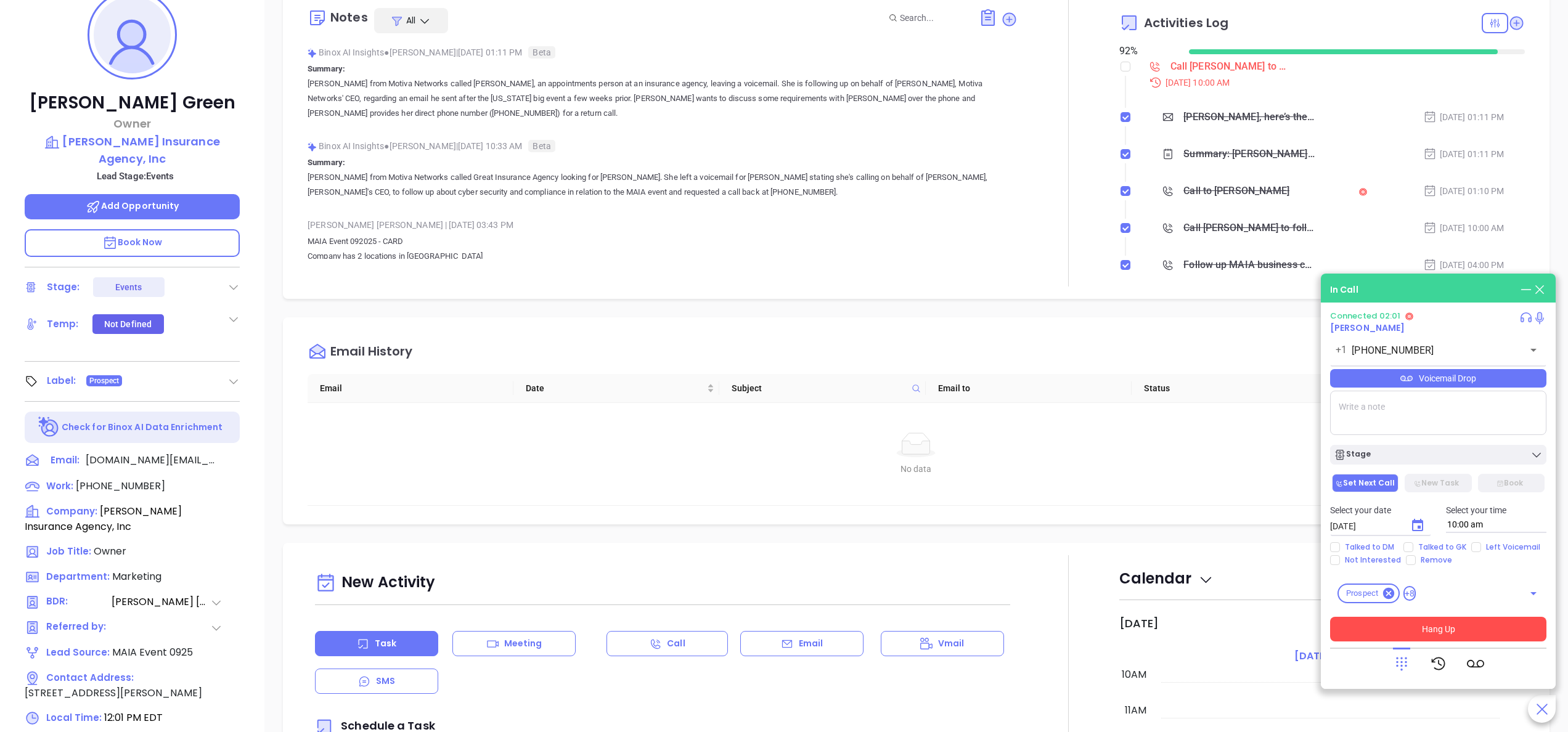
click at [1475, 628] on button "Hang Up" at bounding box center [1438, 629] width 217 height 25
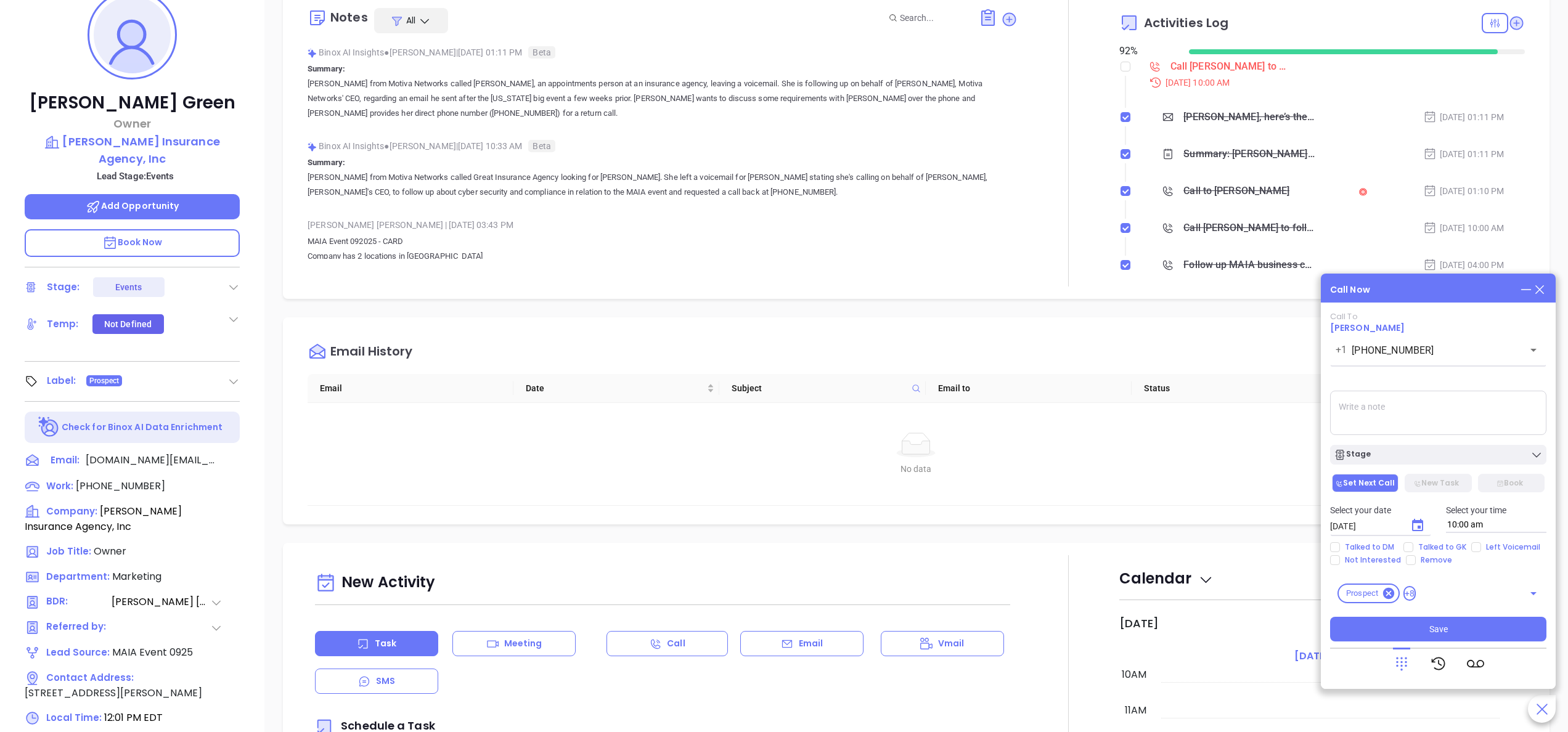
click at [1354, 422] on textarea at bounding box center [1438, 413] width 217 height 45
type textarea "s"
type textarea "female gk said Richard was ooo rn due to some appts he should be in later today…"
click at [1379, 459] on div "Stage" at bounding box center [1438, 455] width 209 height 12
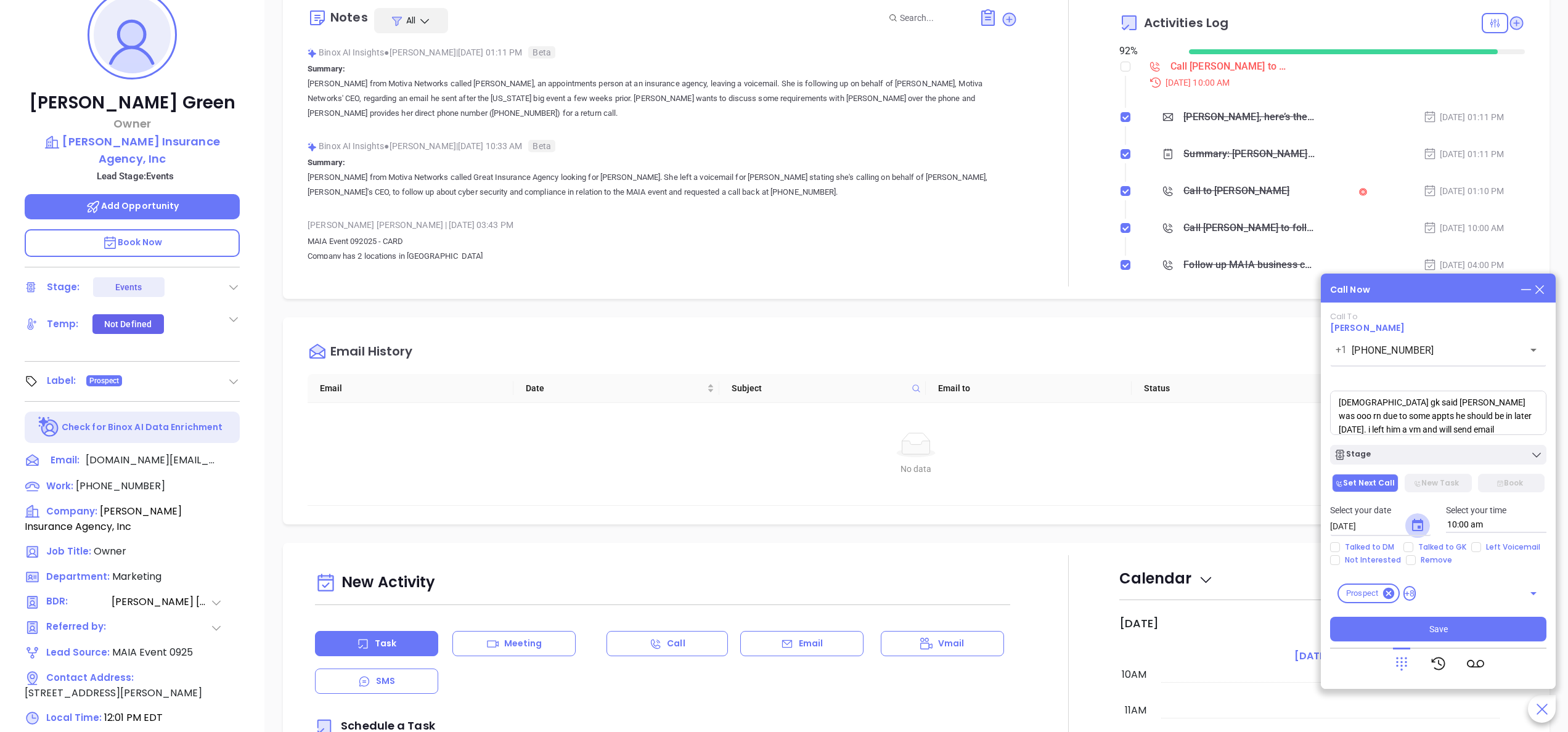
click at [1415, 525] on icon "Choose date, selected date is Oct 7, 2025" at bounding box center [1417, 525] width 15 height 15
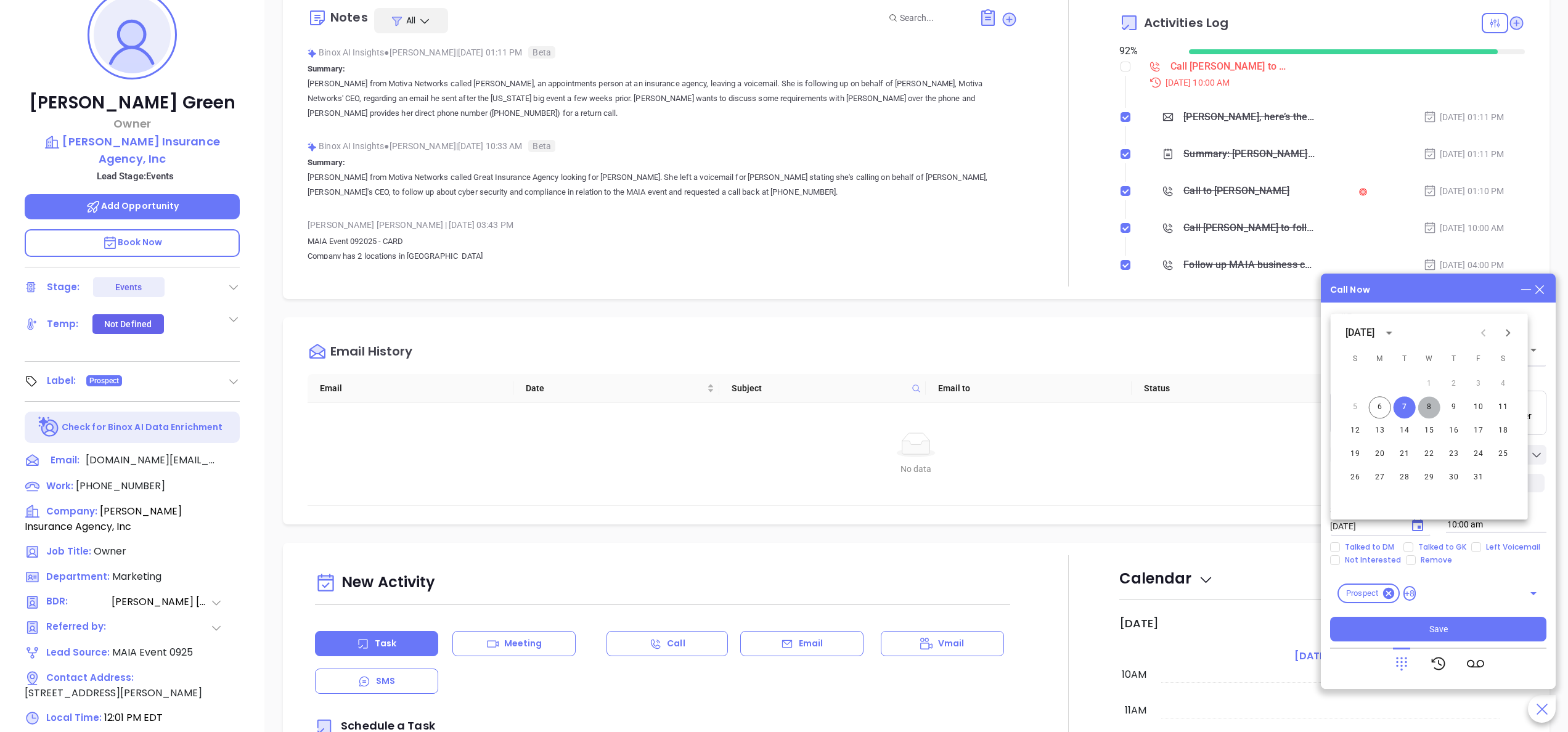
click at [1427, 404] on button "8" at bounding box center [1429, 406] width 22 height 22
type input "10/08/2025"
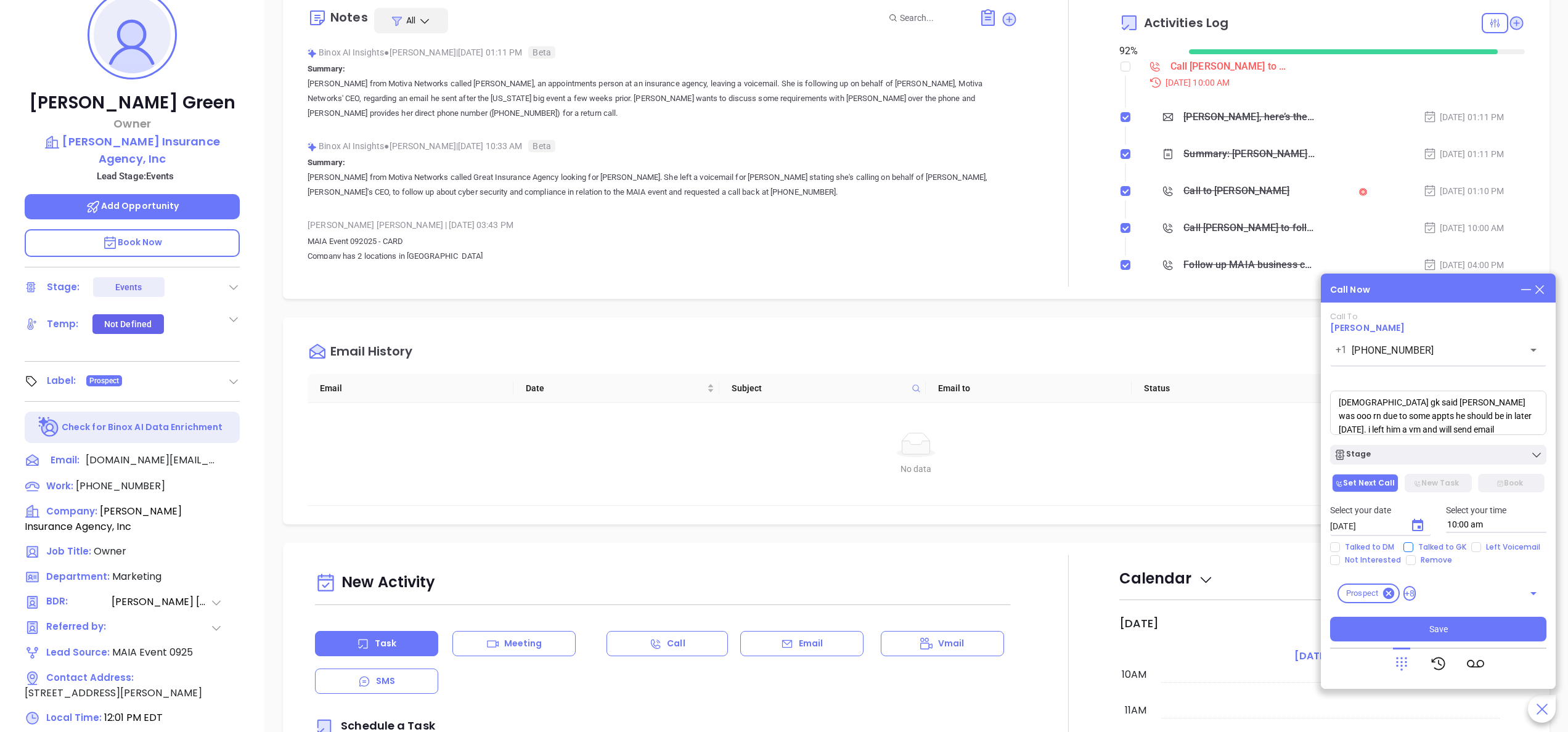
click at [1448, 544] on span "Talked to GK" at bounding box center [1442, 547] width 58 height 10
click at [1413, 544] on input "Talked to GK" at bounding box center [1407, 547] width 10 height 10
checkbox input "true"
click at [1485, 543] on span "Left Voicemail" at bounding box center [1513, 547] width 64 height 10
click at [1481, 543] on input "Left Voicemail" at bounding box center [1476, 547] width 10 height 10
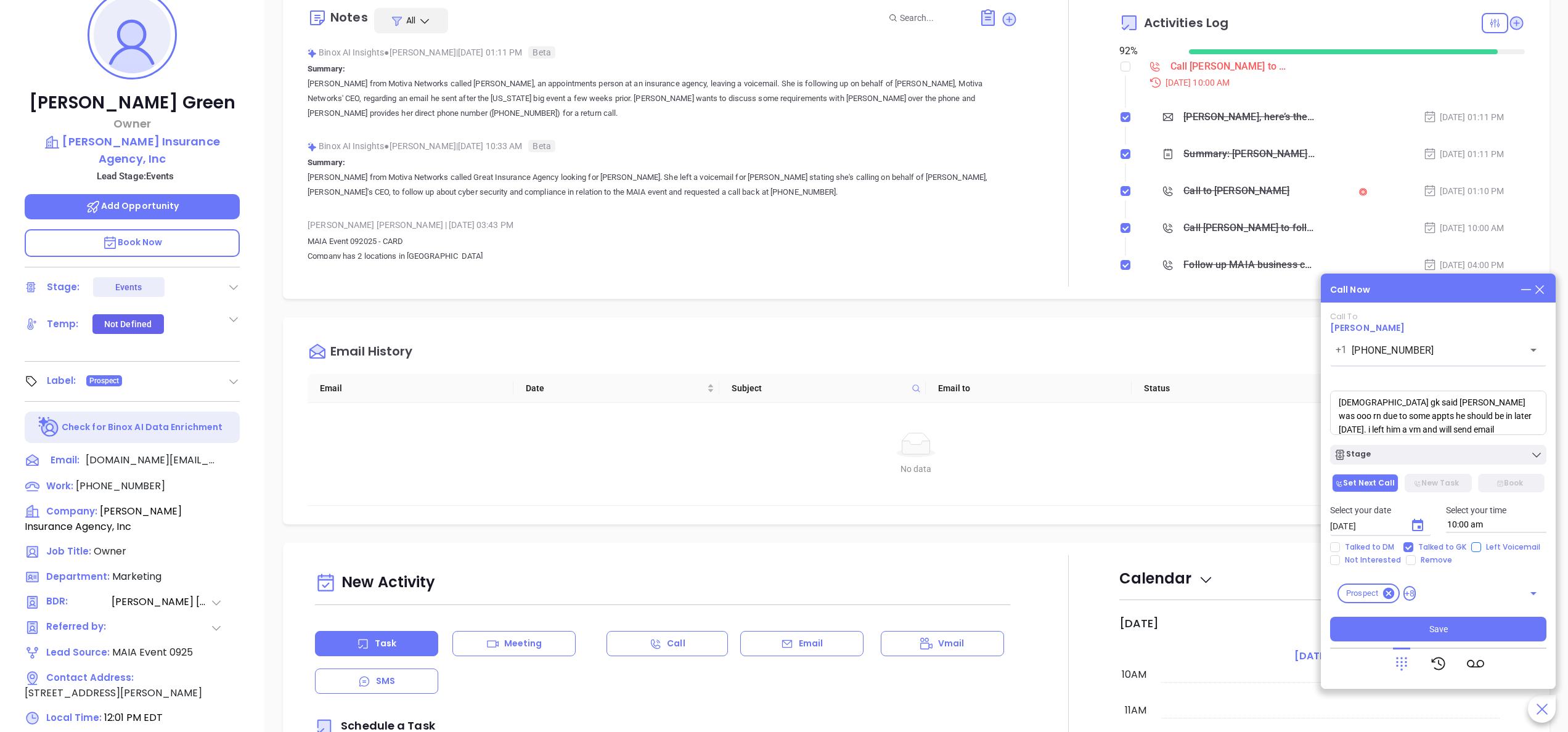
checkbox input "true"
click at [1379, 628] on button "Save" at bounding box center [1438, 629] width 217 height 25
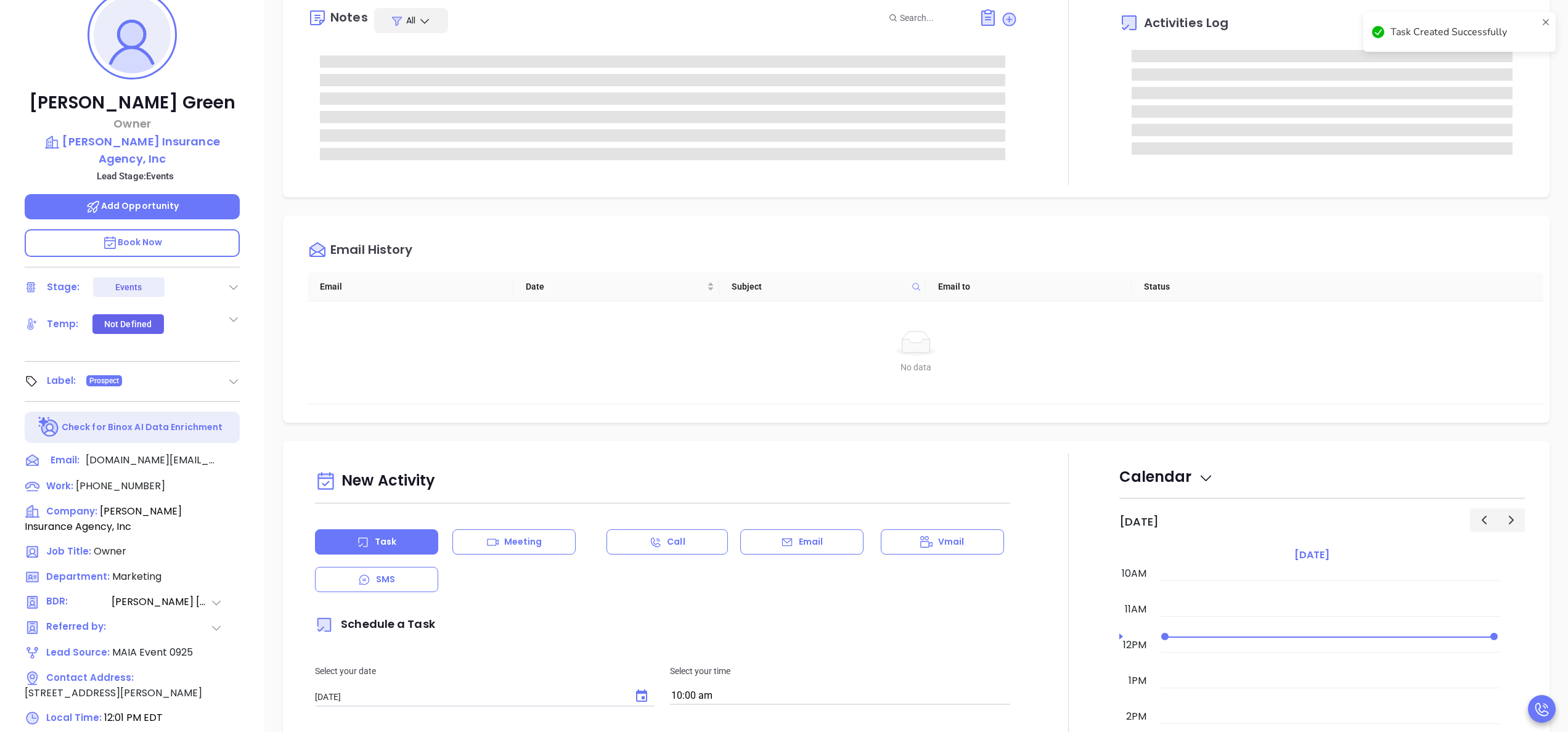
click at [750, 533] on div "Email" at bounding box center [801, 541] width 123 height 25
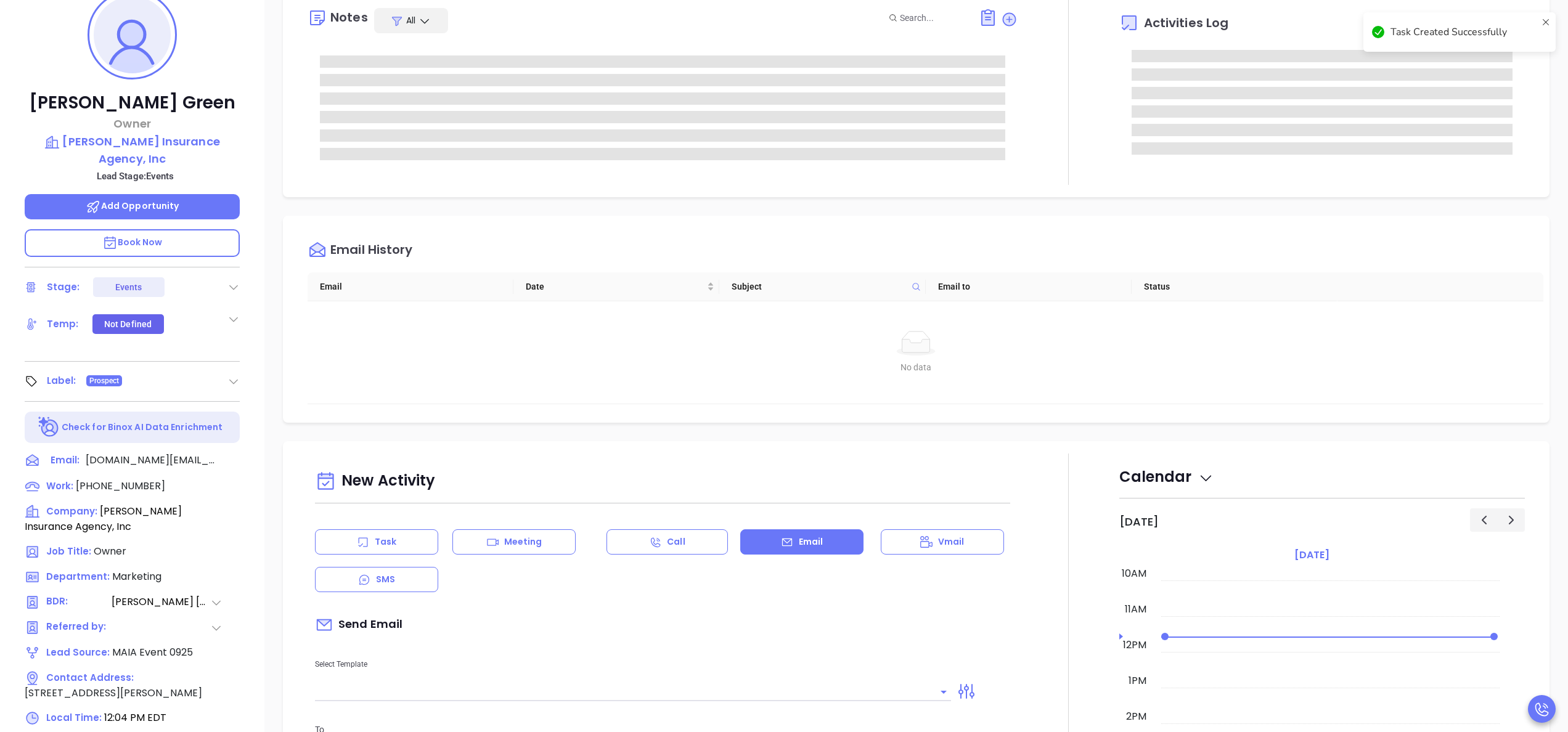
type input "Anabell Dominguez"
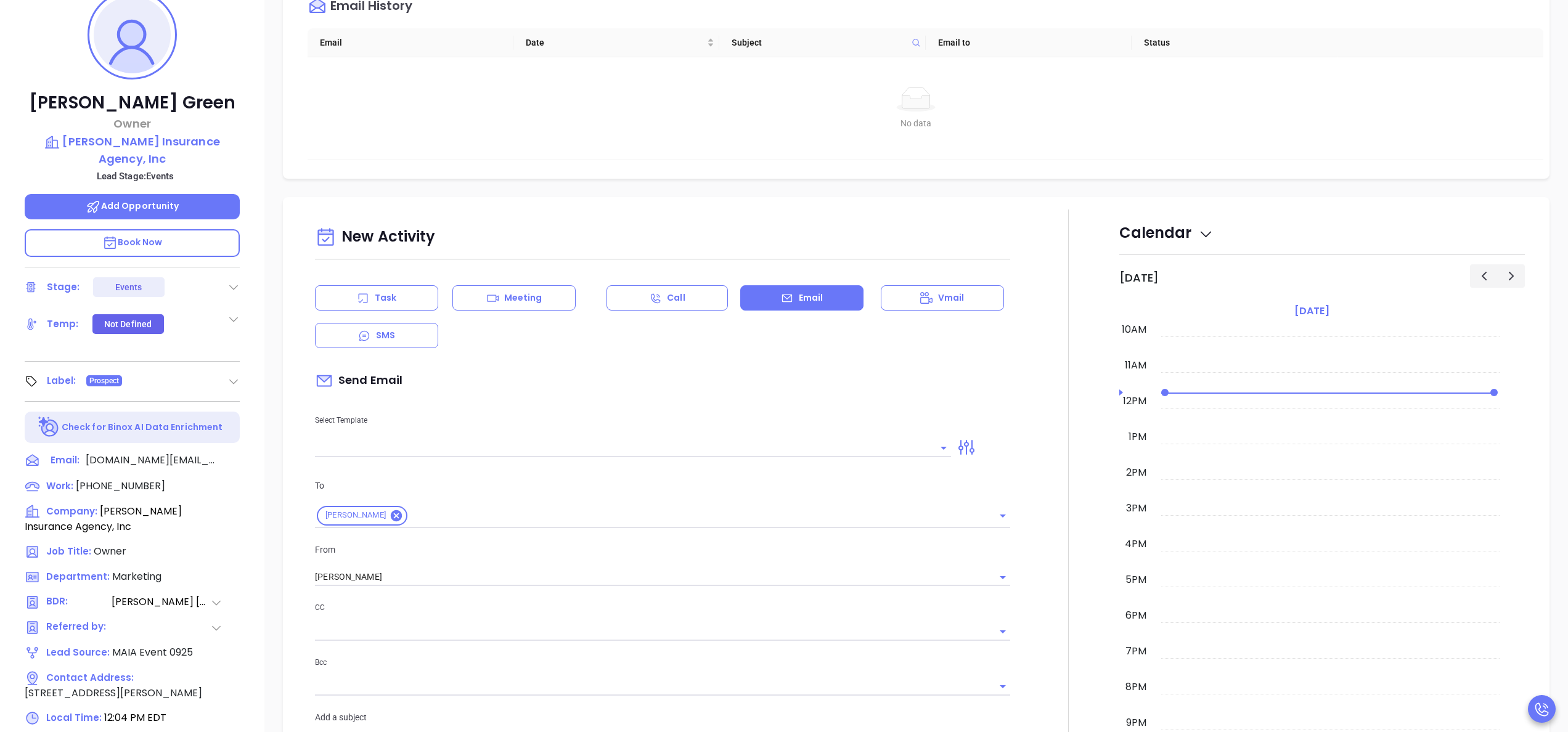
scroll to position [348, 0]
click at [711, 455] on div at bounding box center [633, 445] width 636 height 18
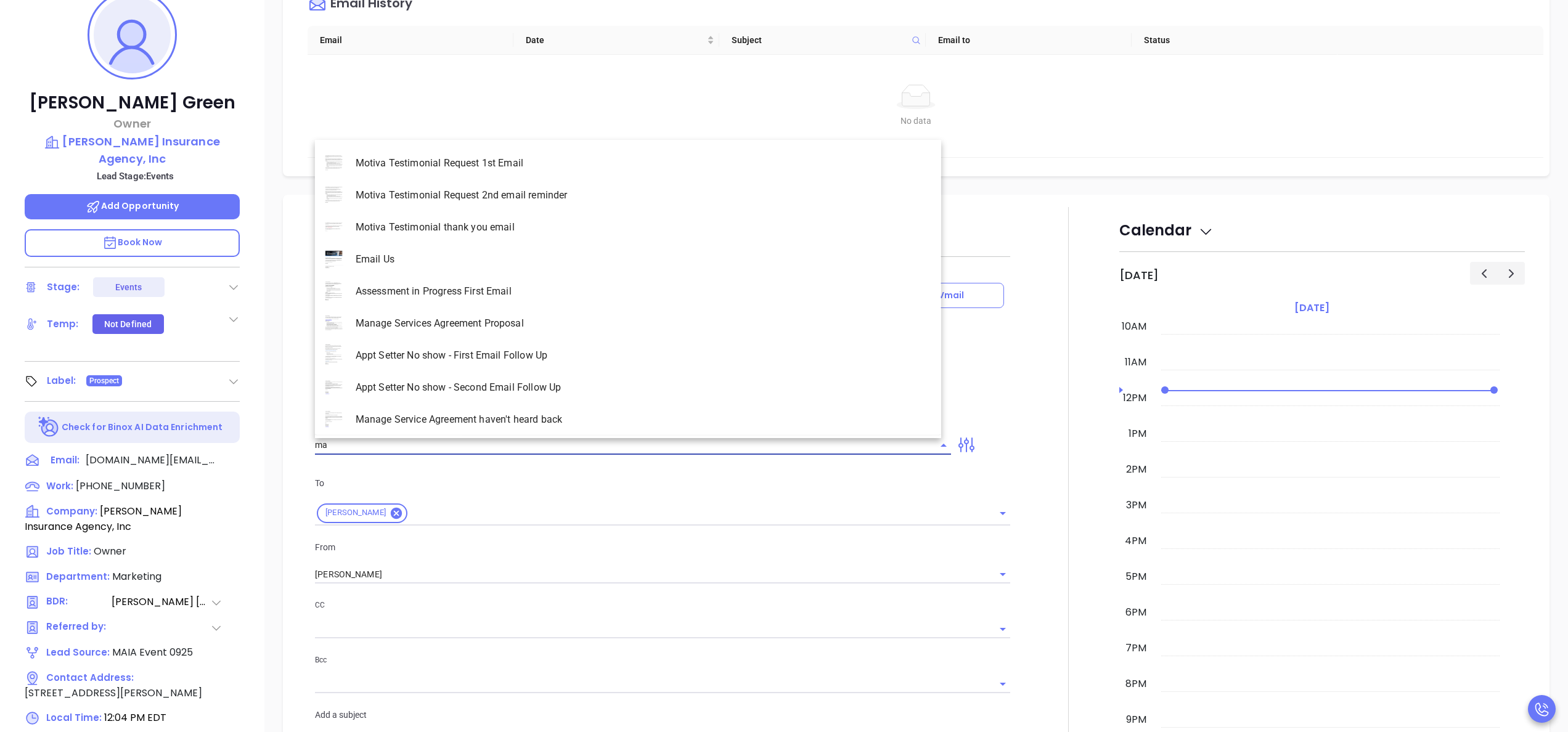
scroll to position [1667, 0]
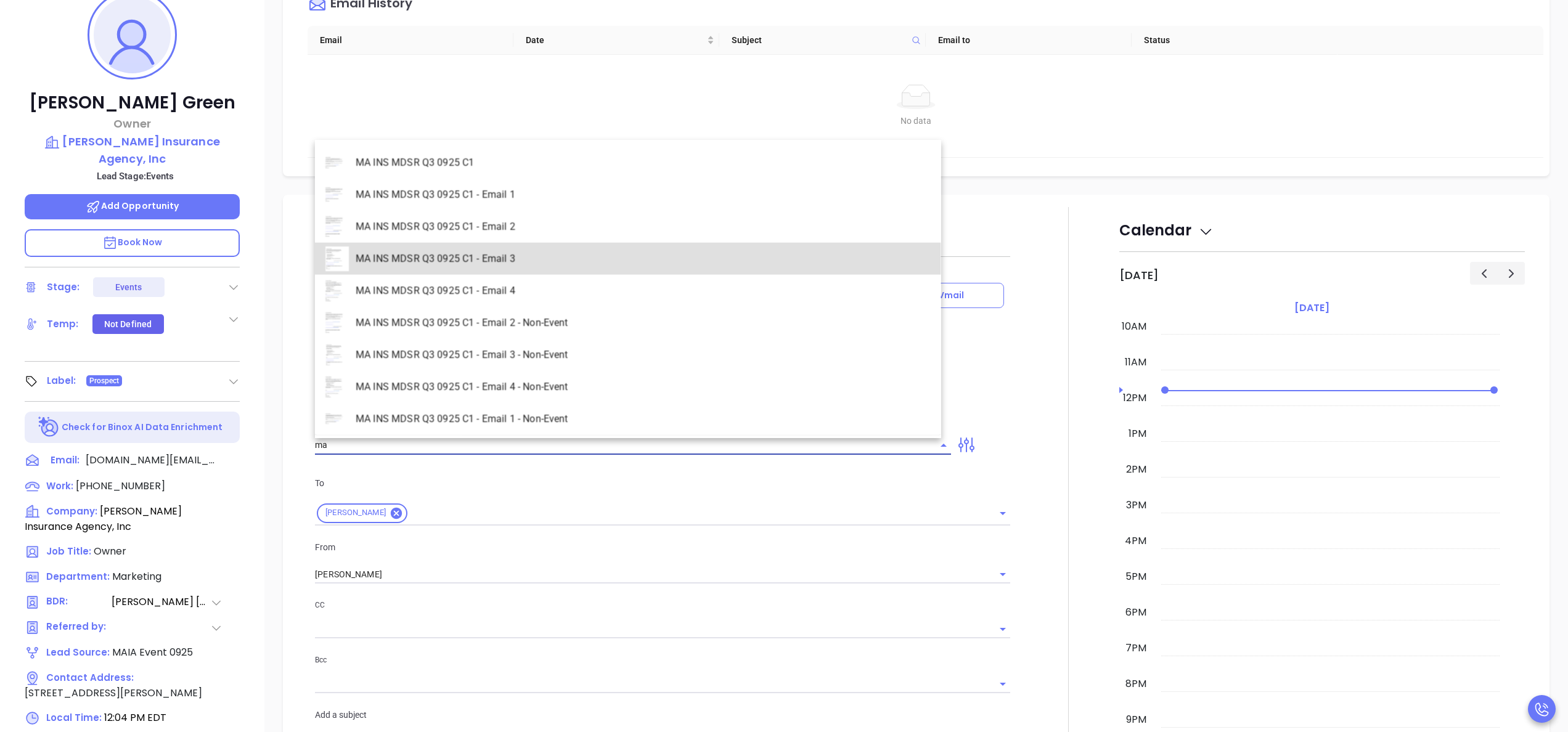
type input "MA INS MDSR Q3 0925 C1 - Email 3"
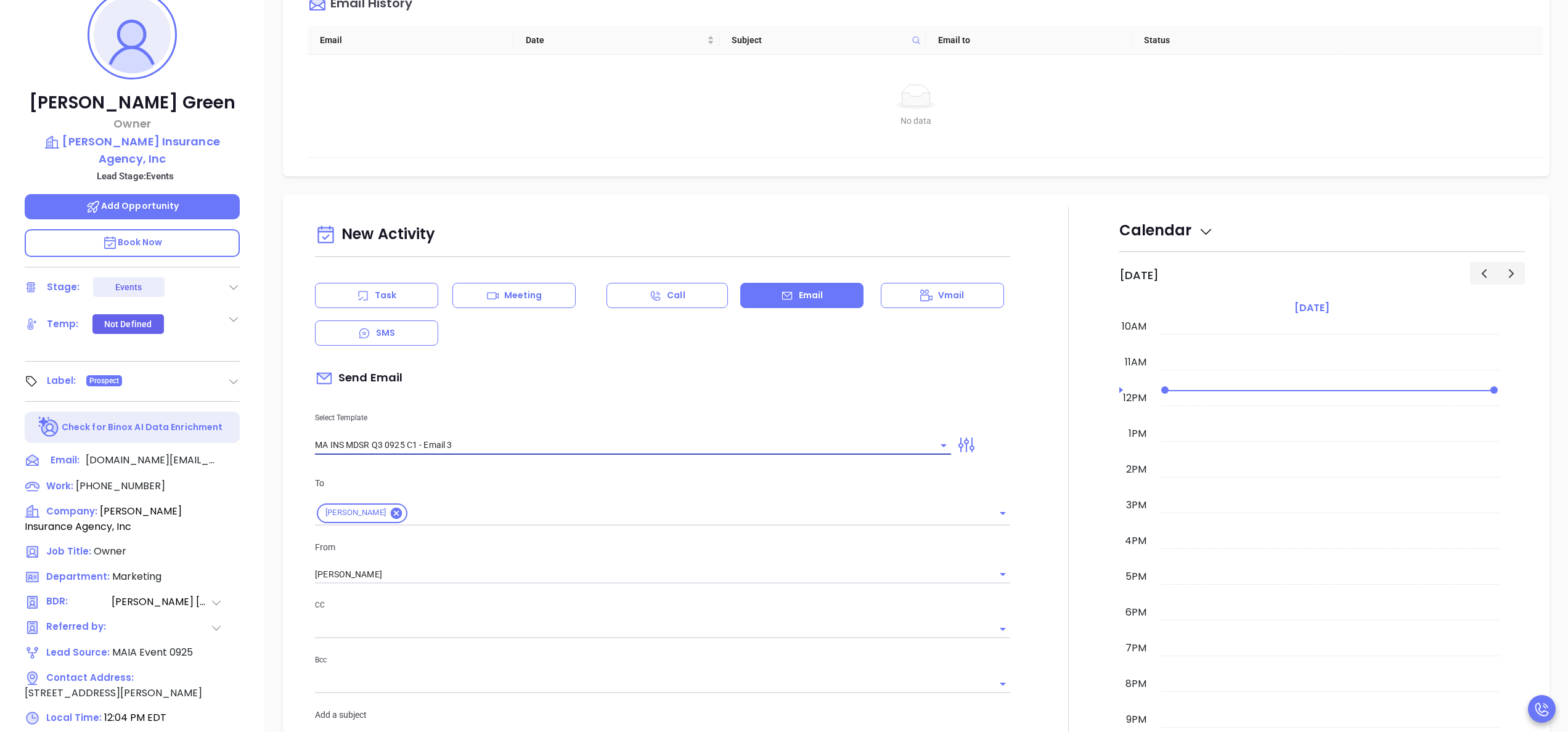
type input "Richard, one agency thought they were all set…"
type input "MA INS MDSR Q3 0925 C1 - Email 3"
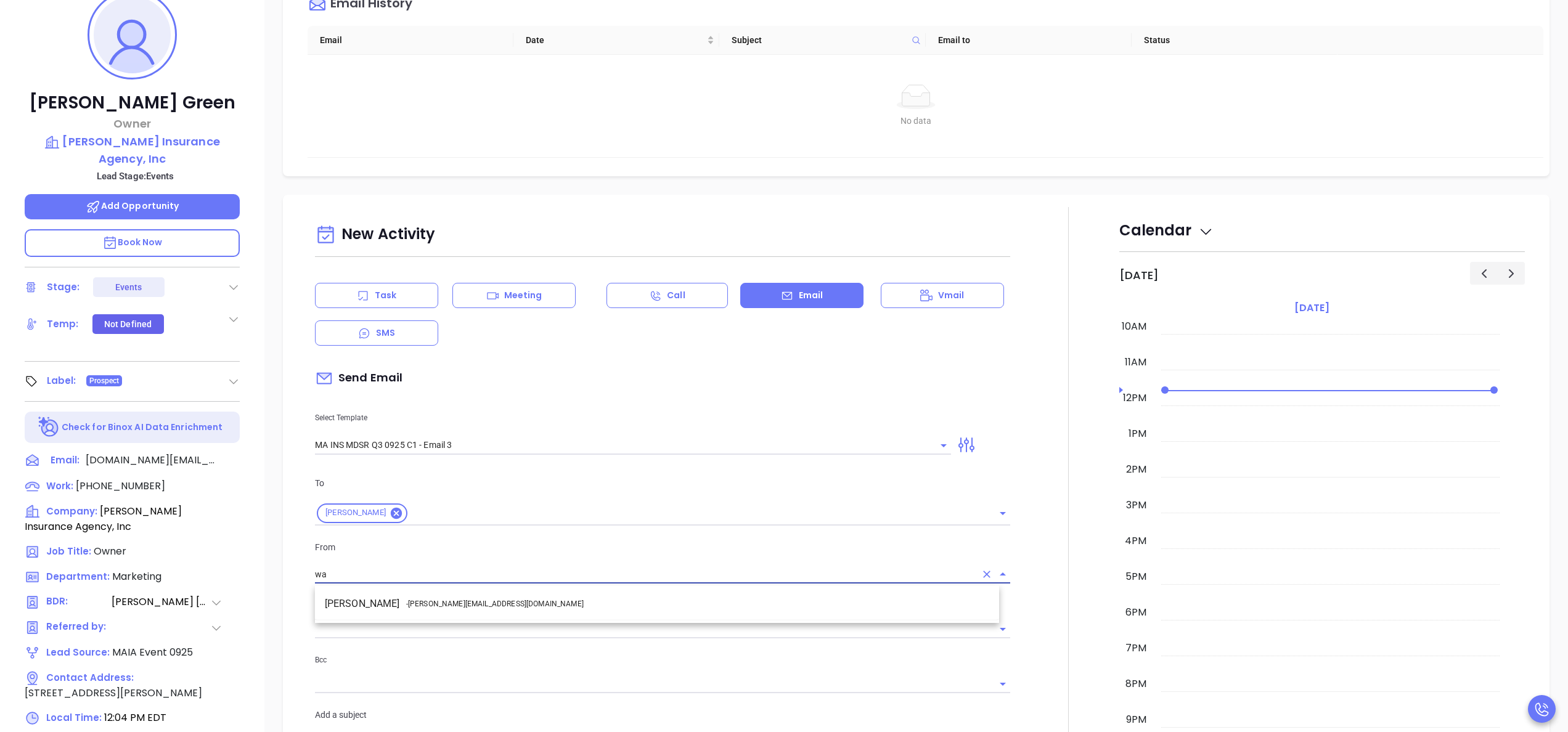
click at [511, 597] on li "Walter Contreras - walter@motiva.net" at bounding box center [656, 603] width 684 height 22
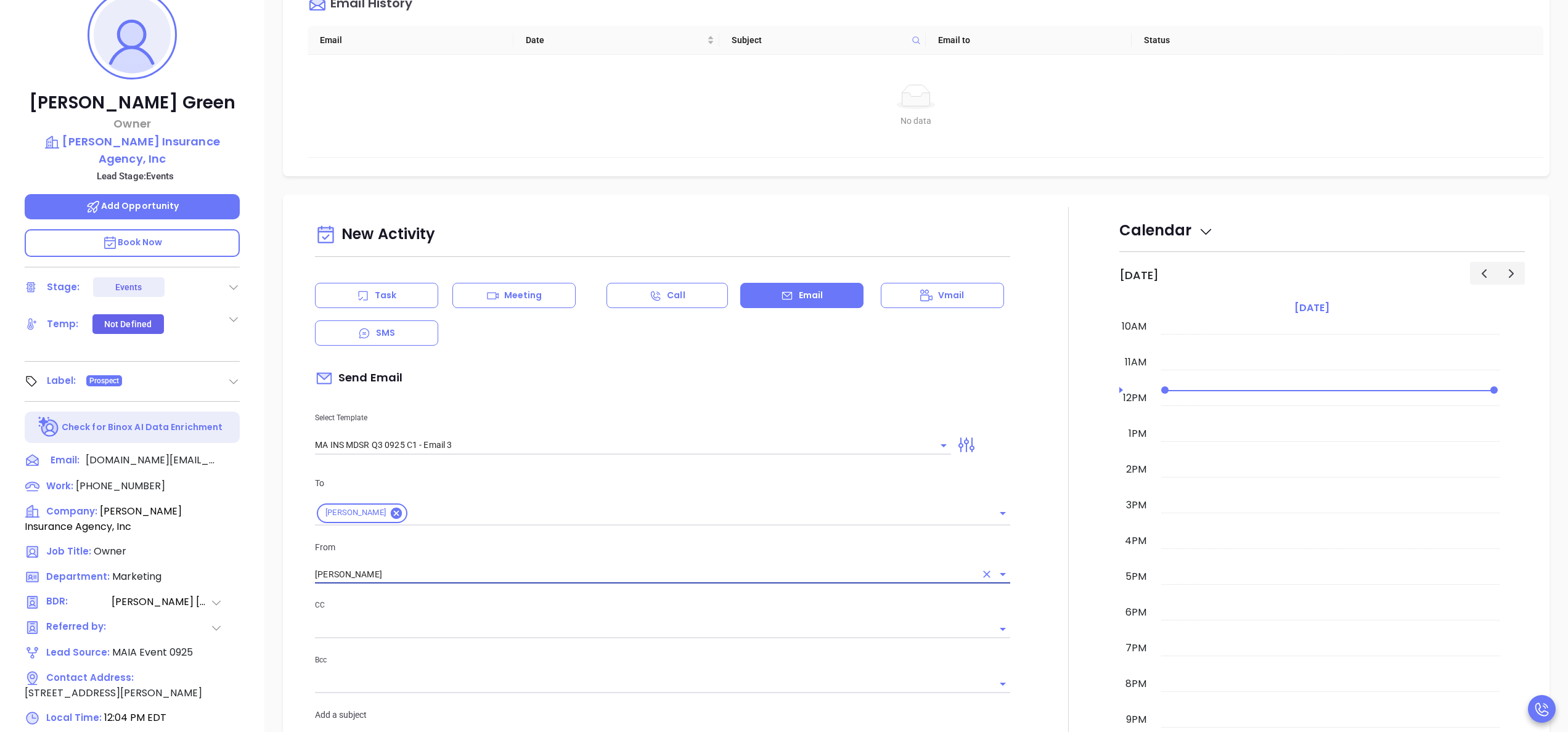
type input "[PERSON_NAME]"
click at [1005, 554] on div "From Walter Contreras" at bounding box center [662, 562] width 710 height 44
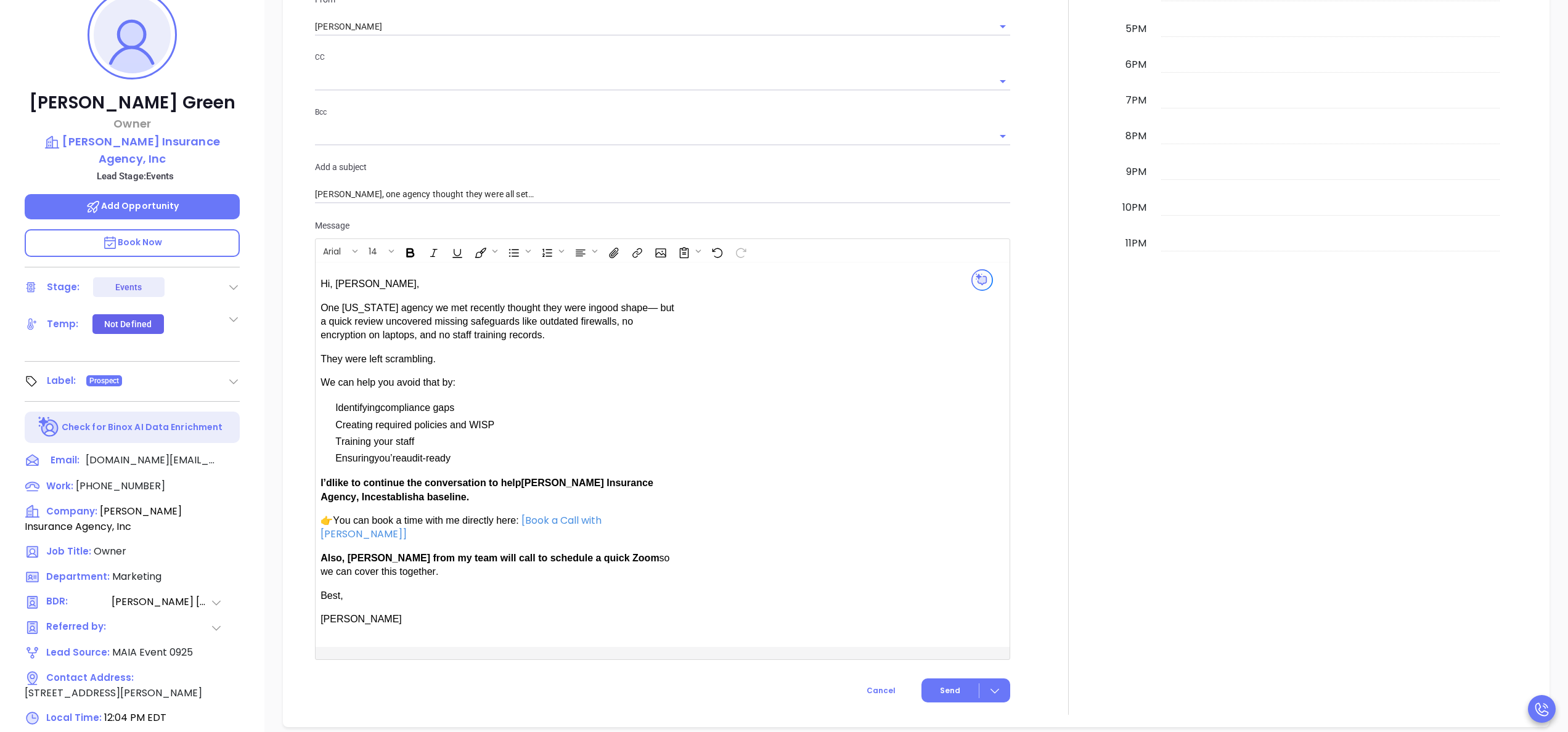
scroll to position [939, 0]
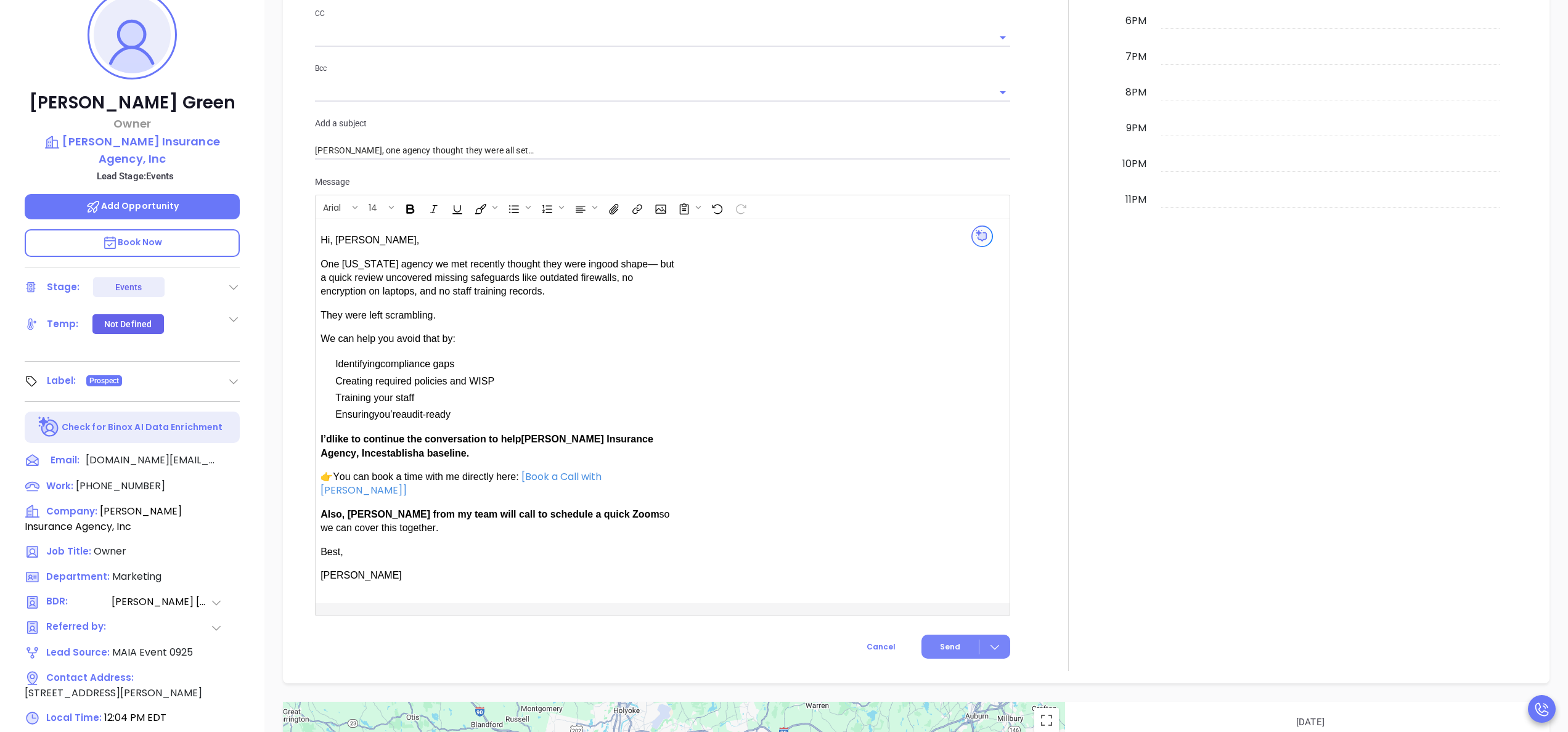
click at [940, 641] on span "Send" at bounding box center [949, 646] width 20 height 11
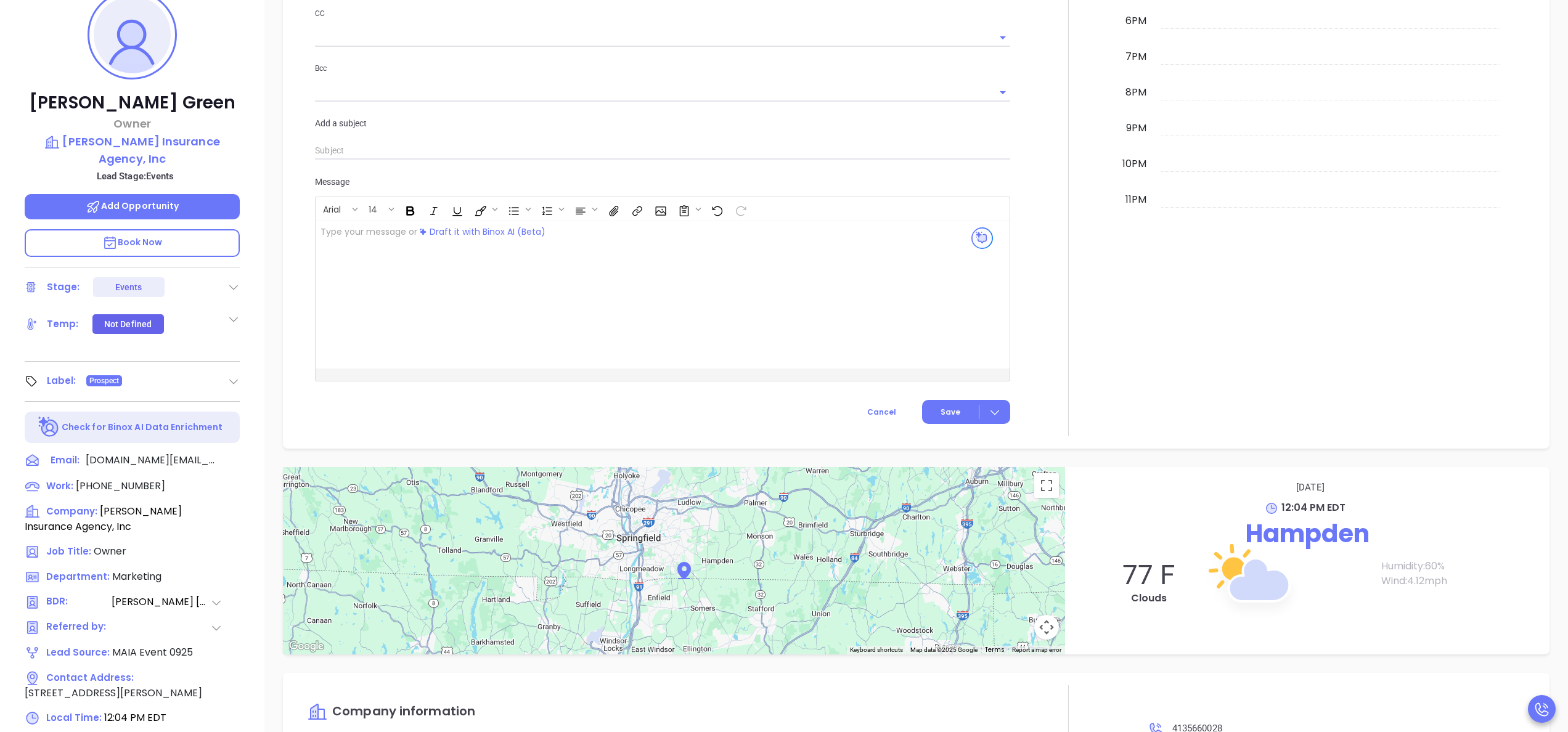
click at [1063, 326] on div at bounding box center [1068, 26] width 101 height 821
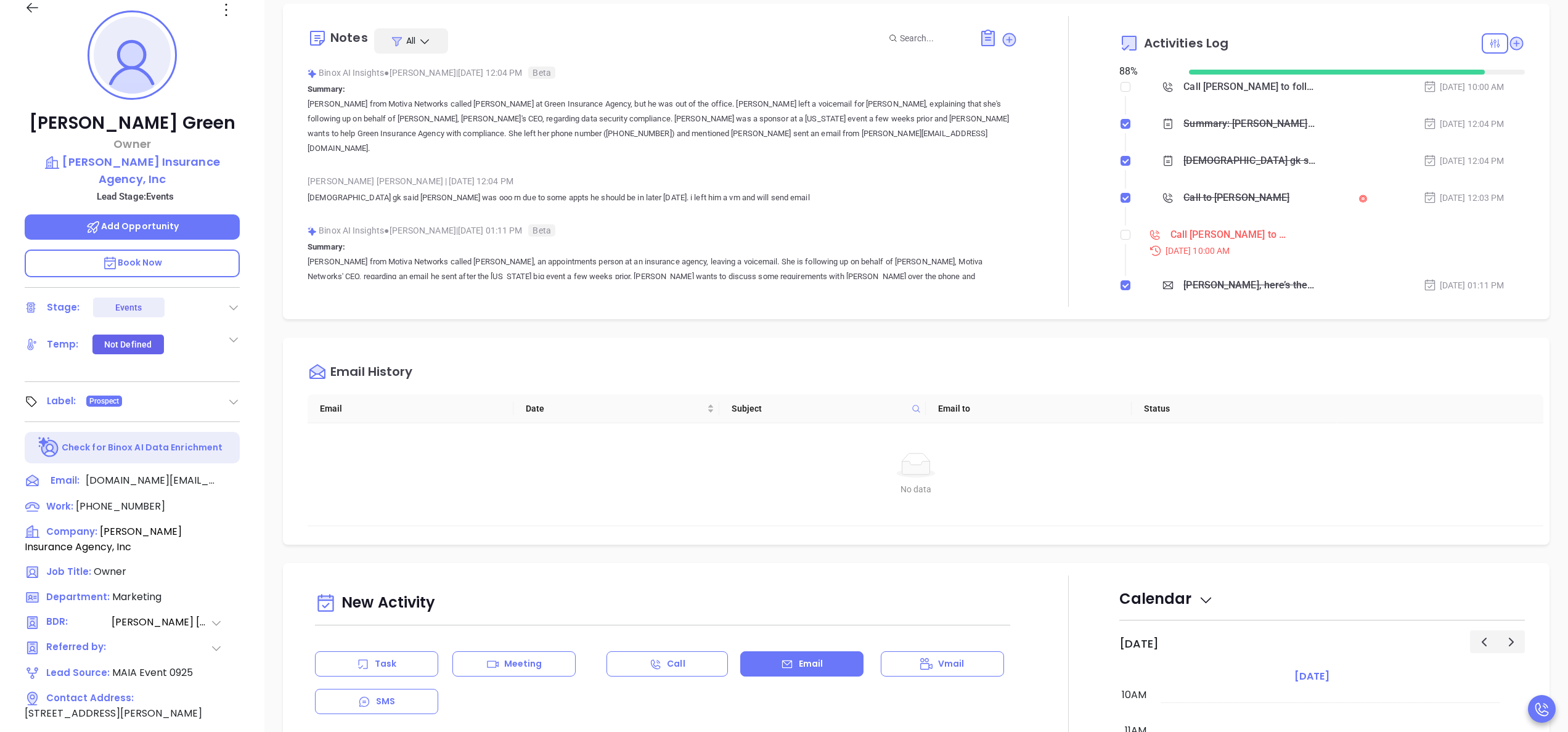
scroll to position [0, 0]
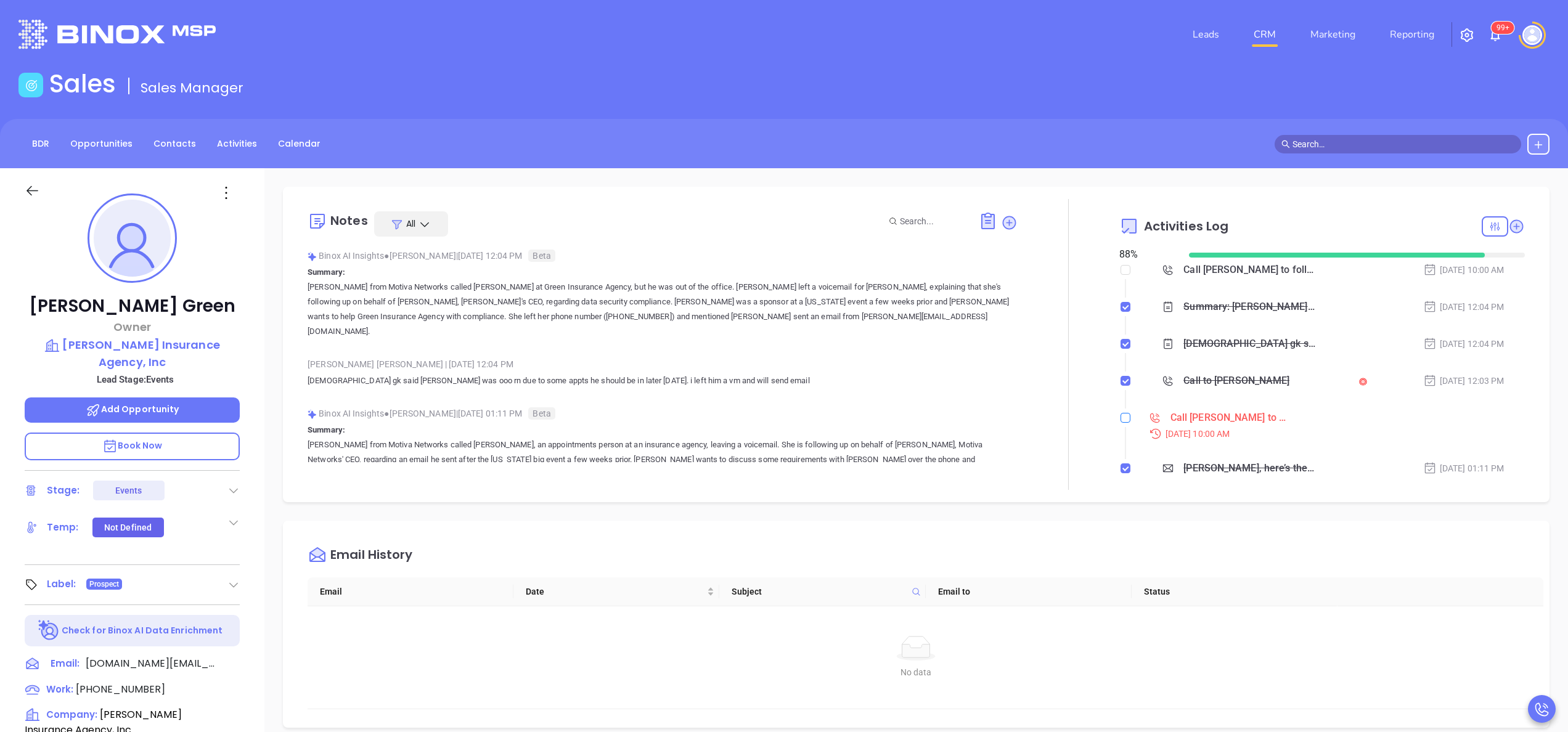
click at [1121, 412] on label at bounding box center [1125, 418] width 10 height 14
click at [1121, 413] on input "checkbox" at bounding box center [1125, 417] width 10 height 10
checkbox input "true"
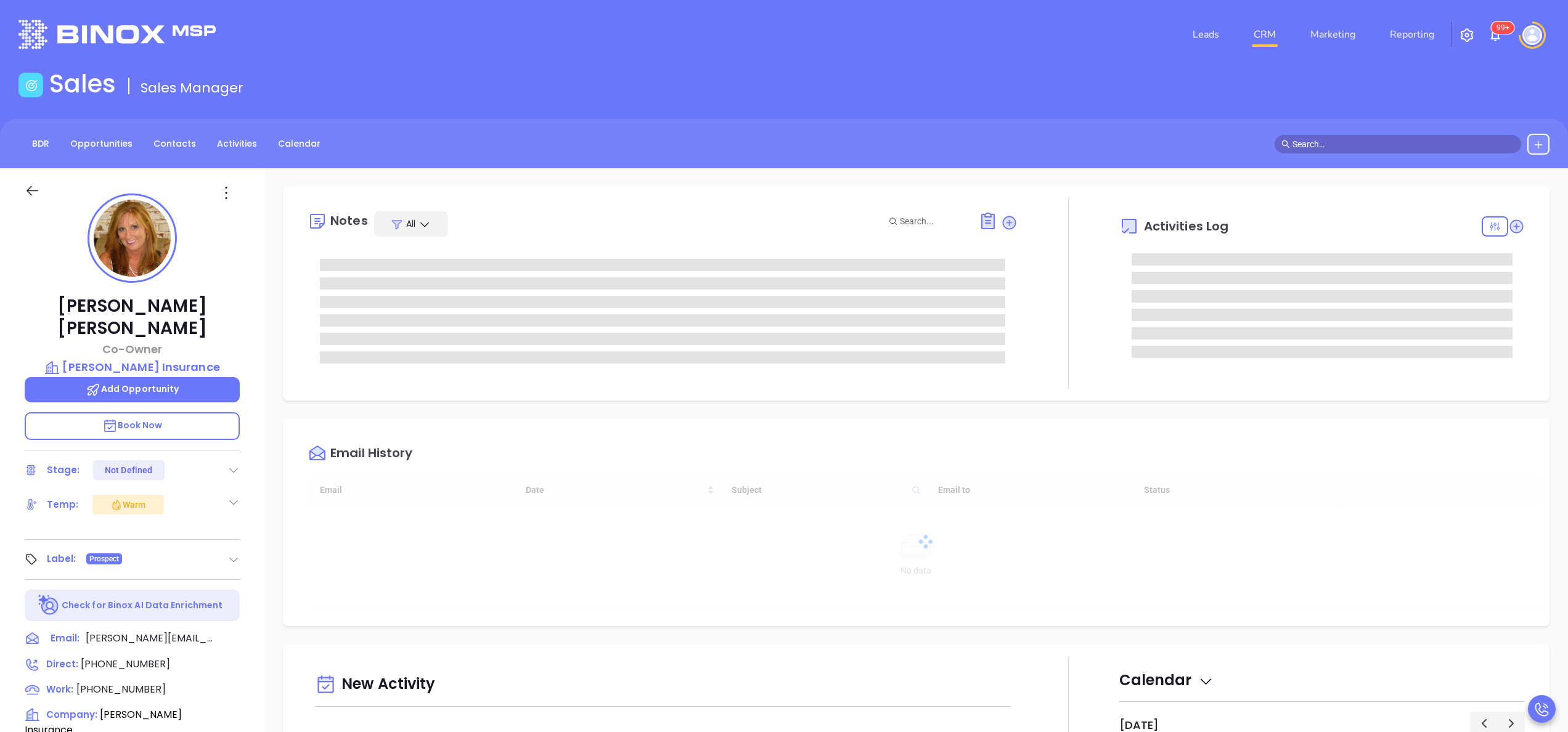
type input "[DATE]"
type input "[PERSON_NAME]"
click at [110, 419] on icon at bounding box center [110, 426] width 15 height 15
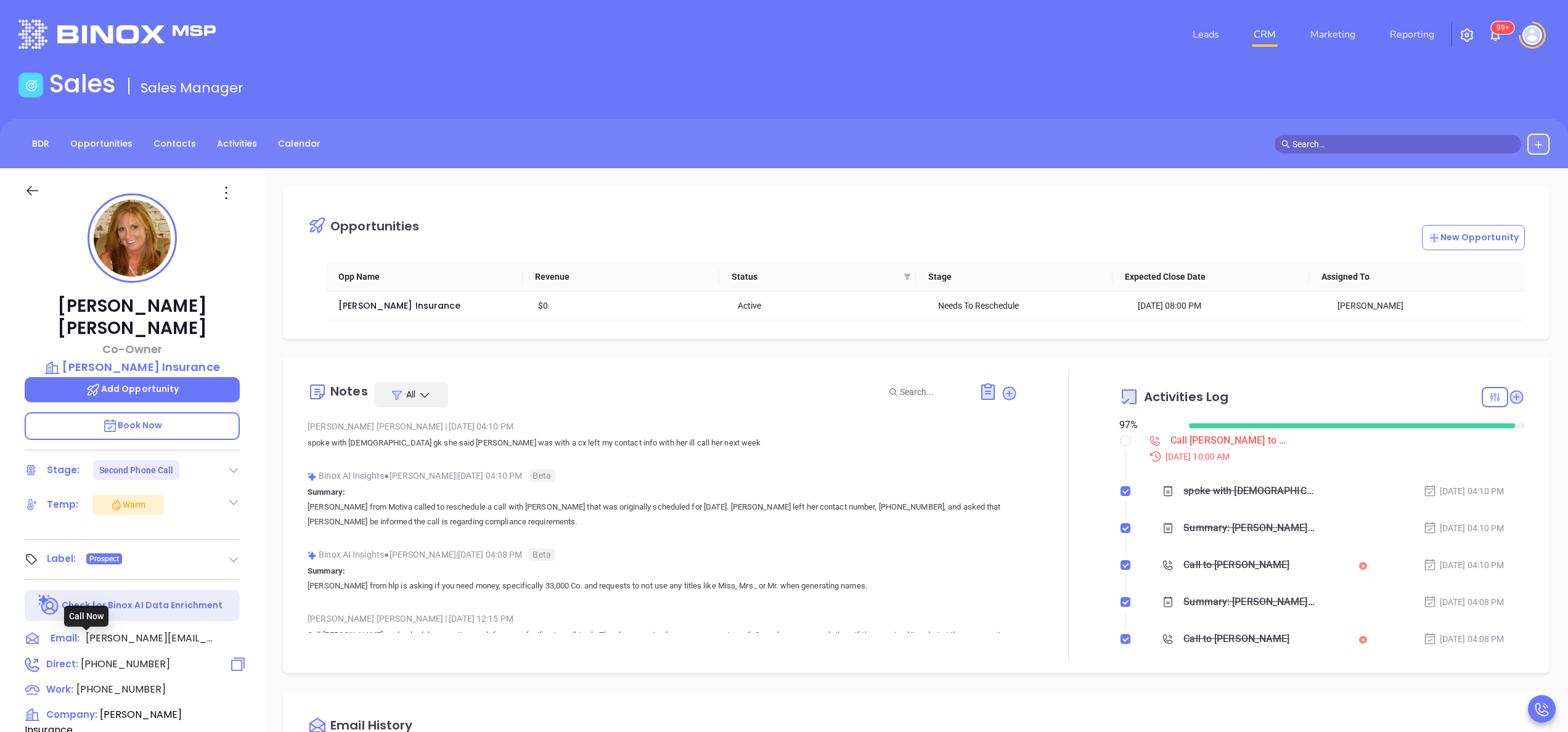
click at [108, 657] on span "[PHONE_NUMBER]" at bounding box center [126, 664] width 89 height 14
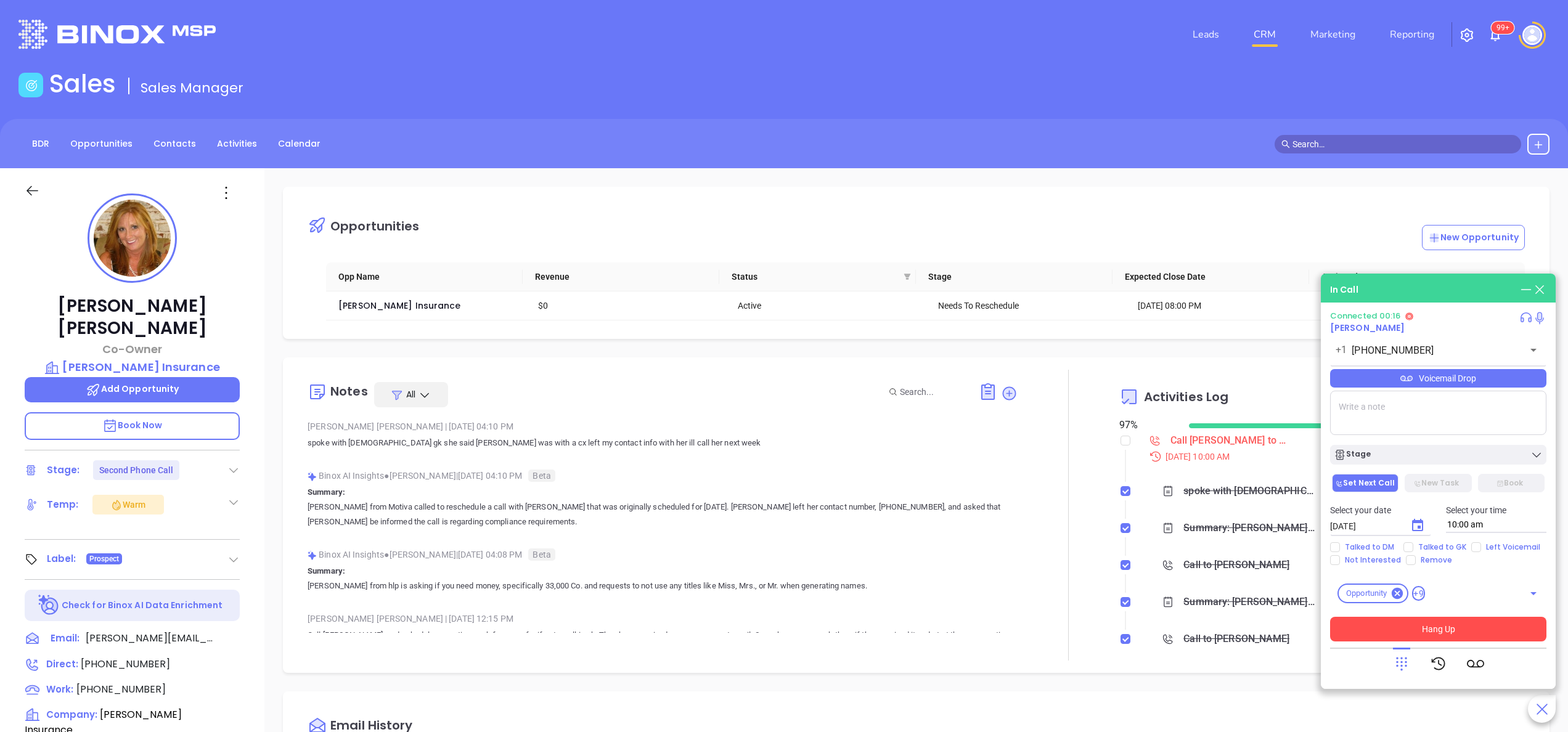
click at [1498, 631] on button "Hang Up" at bounding box center [1438, 629] width 217 height 25
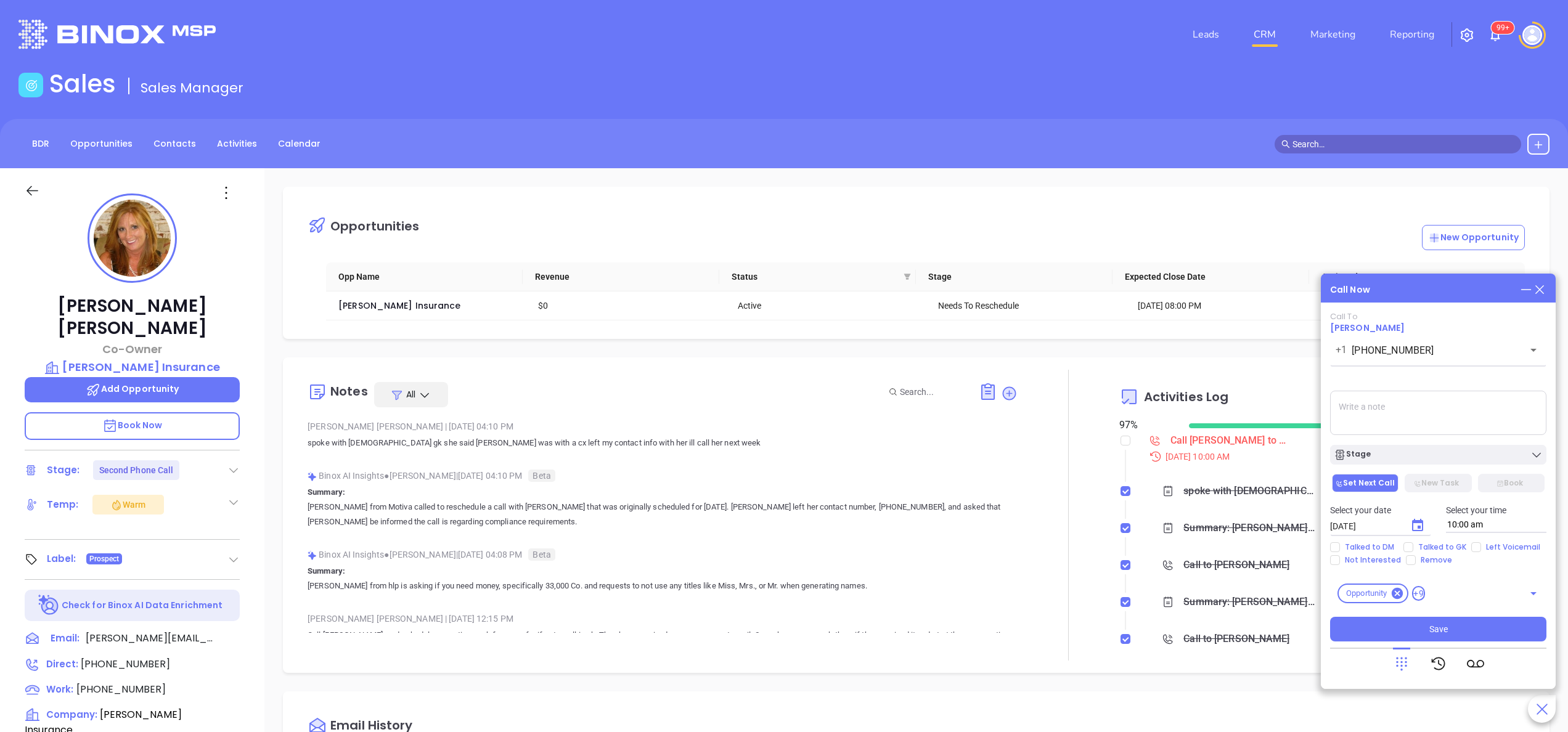
click at [1405, 418] on textarea at bounding box center [1438, 413] width 217 height 45
click at [533, 561] on div "Binox AI Insights ● [PERSON_NAME] | [DATE] 04:08 PM Beta" at bounding box center [662, 554] width 710 height 18
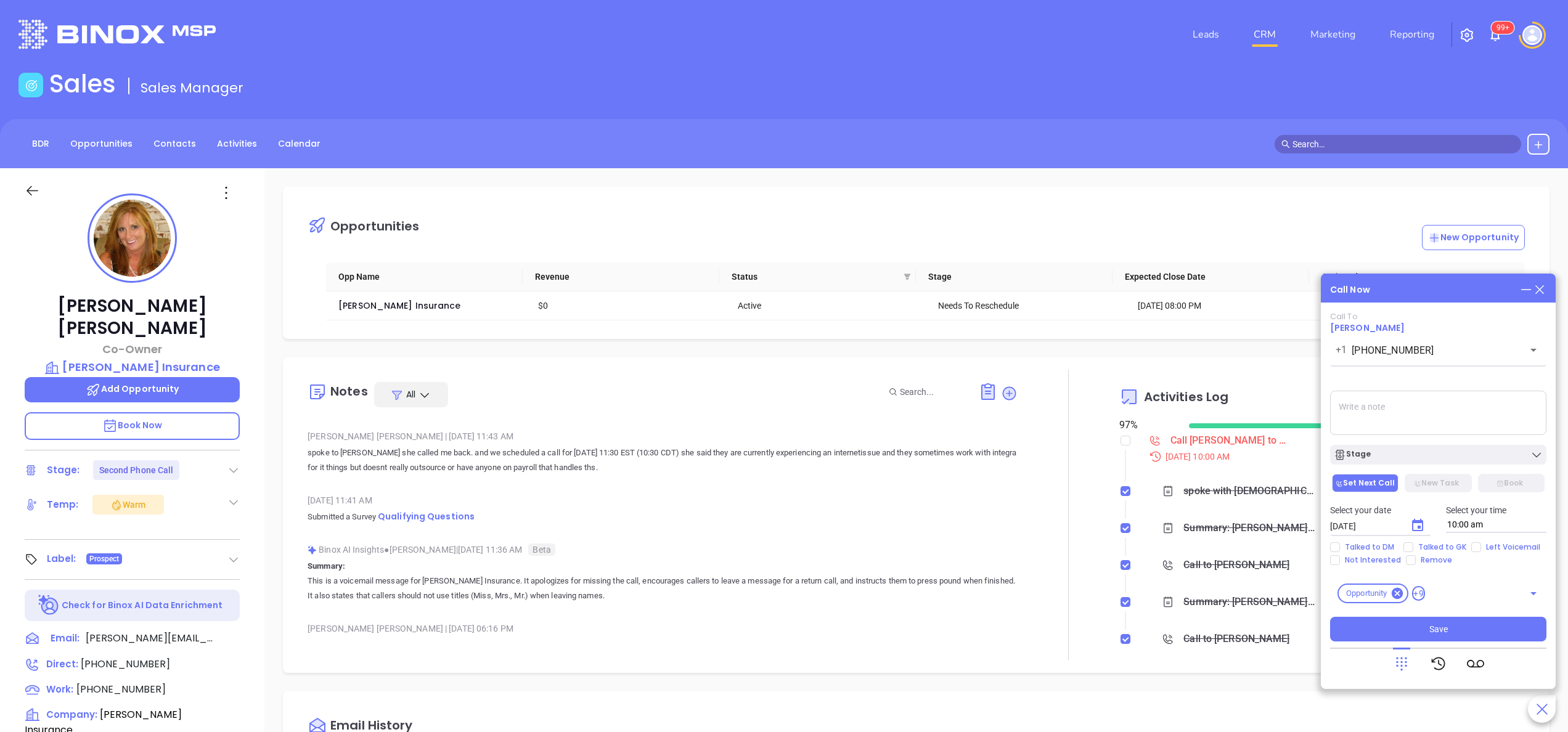
scroll to position [640, 0]
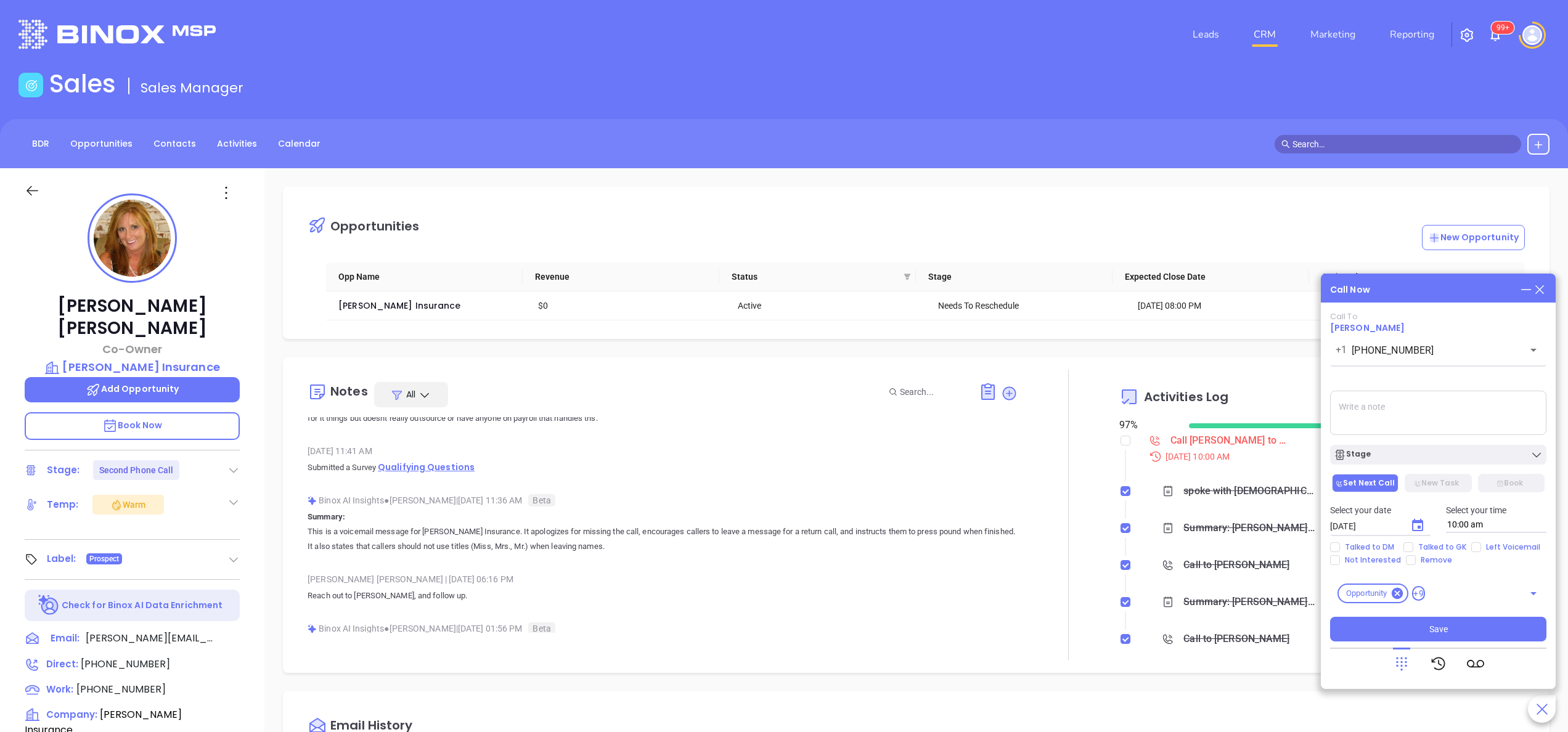
click at [418, 469] on span "Qualifying Questions" at bounding box center [426, 467] width 97 height 12
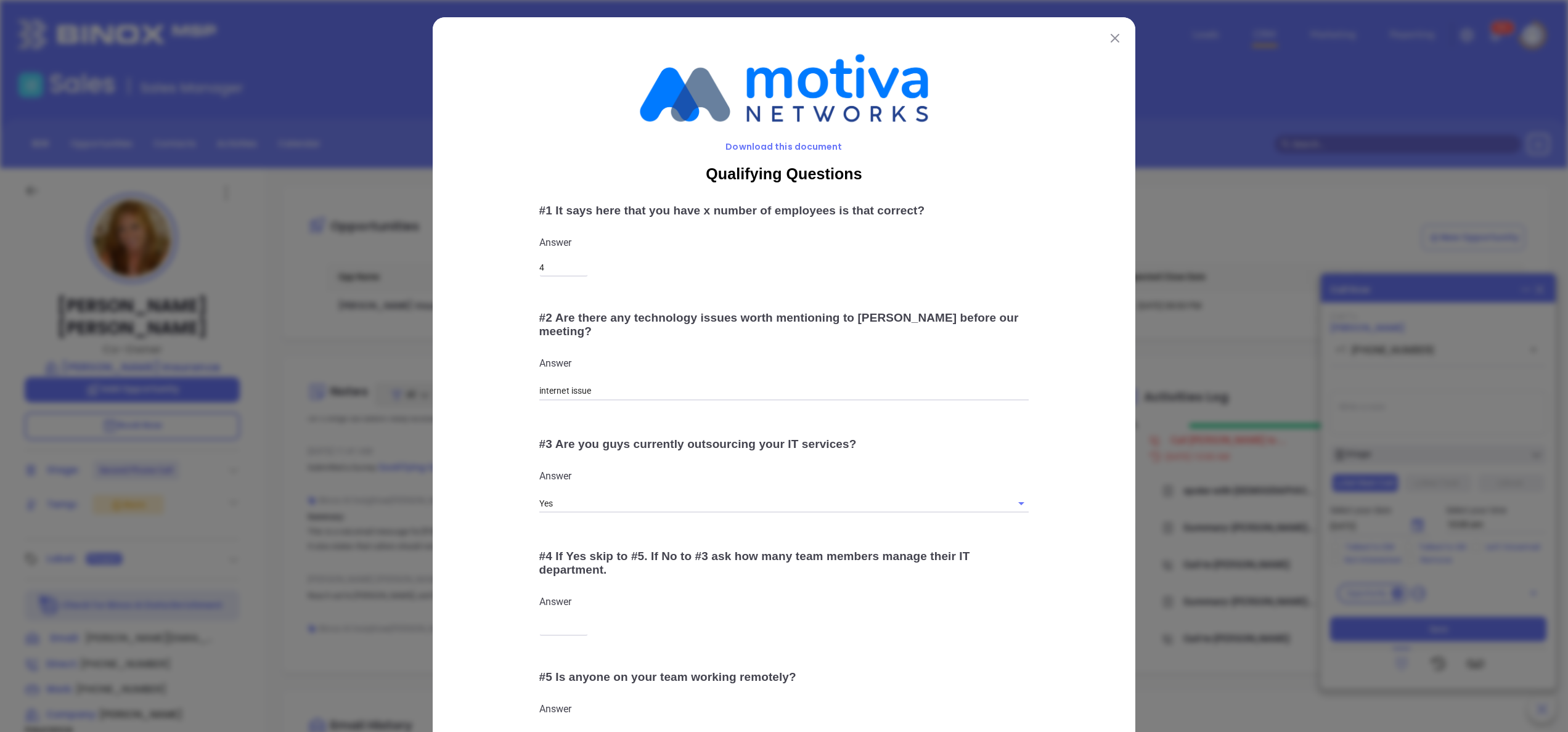
click at [1111, 38] on img at bounding box center [1114, 38] width 8 height 8
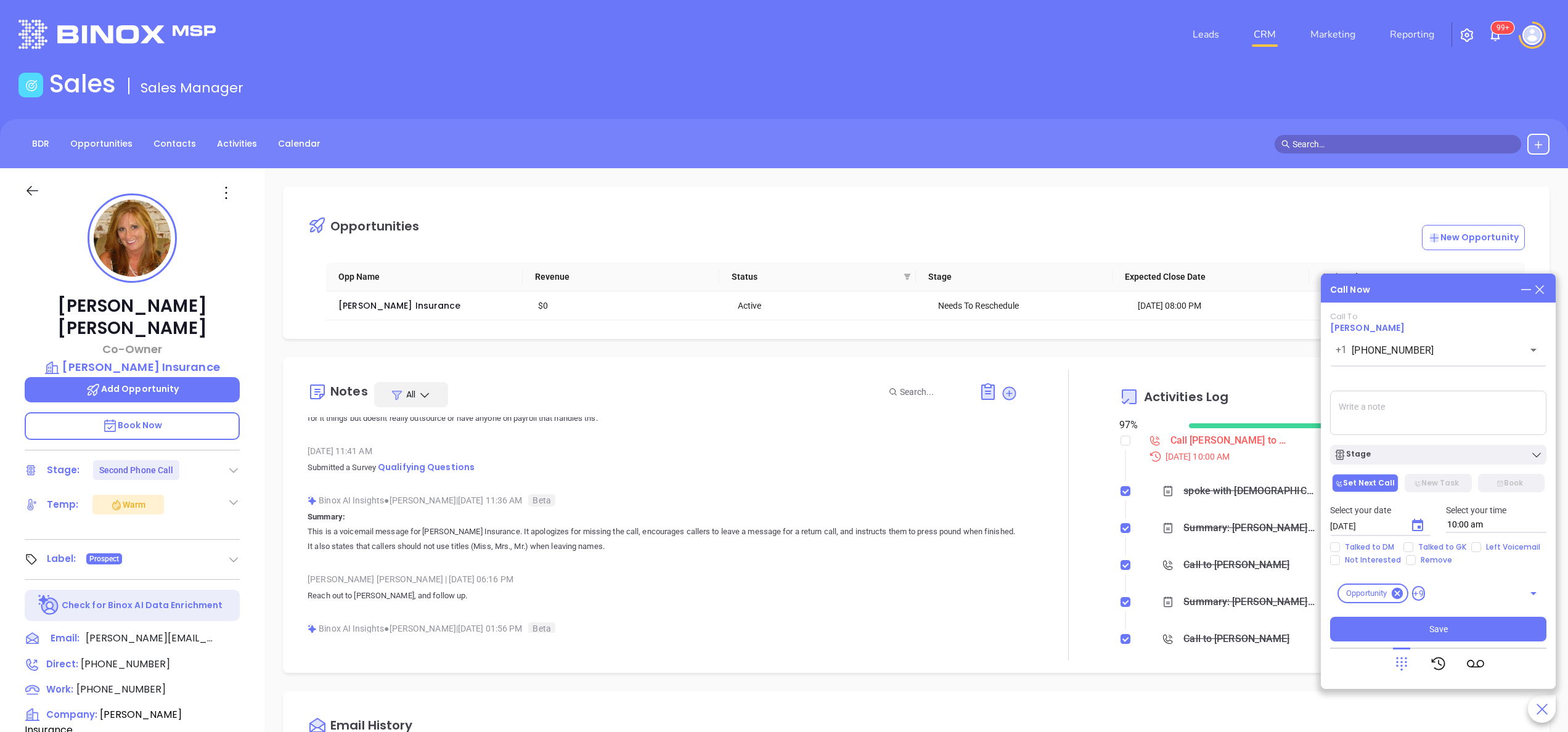
click at [257, 550] on div "Pattie Jones Co-Owner Reed Insurance Add Opportunity Book Now Stage: Second Pho…" at bounding box center [132, 625] width 264 height 915
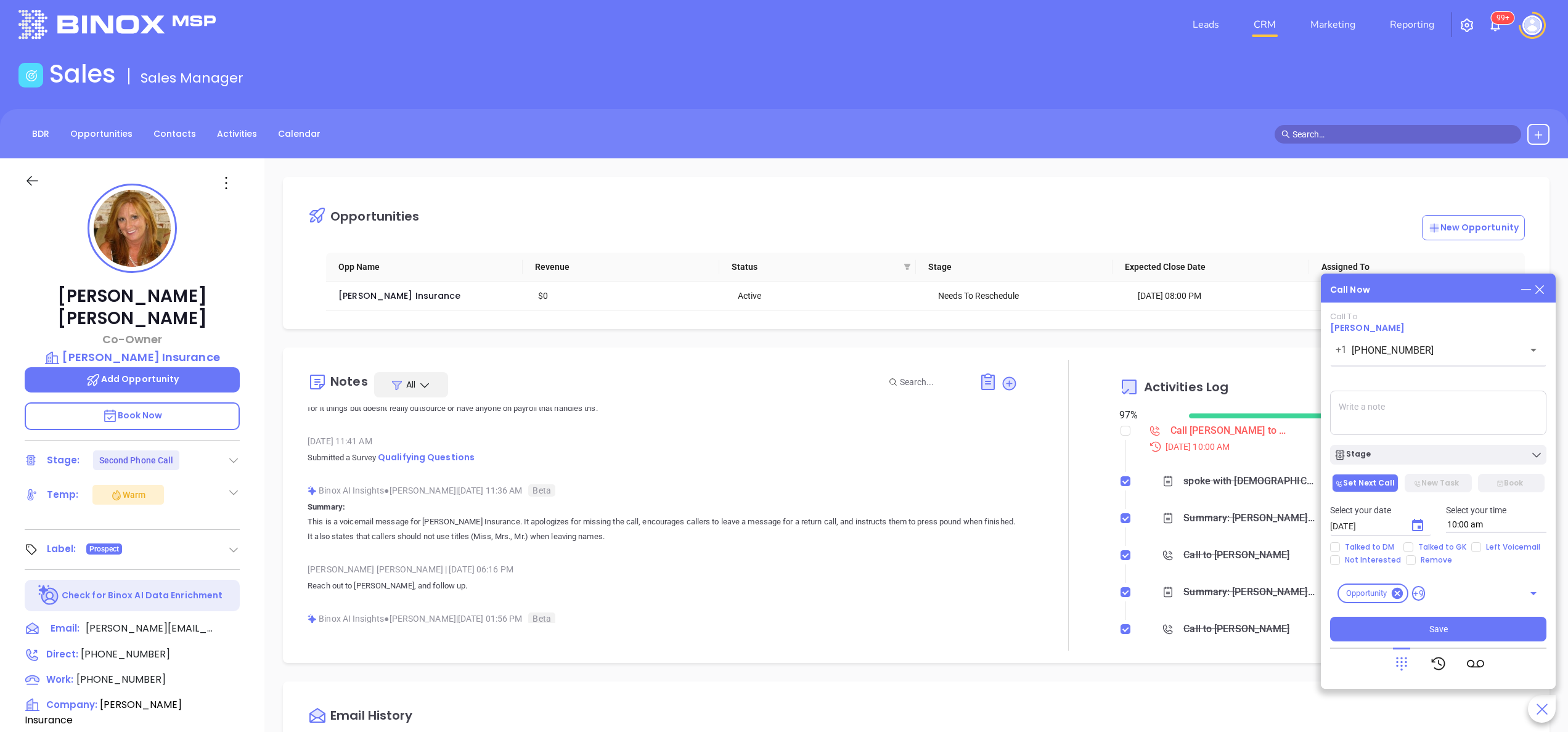
scroll to position [6, 0]
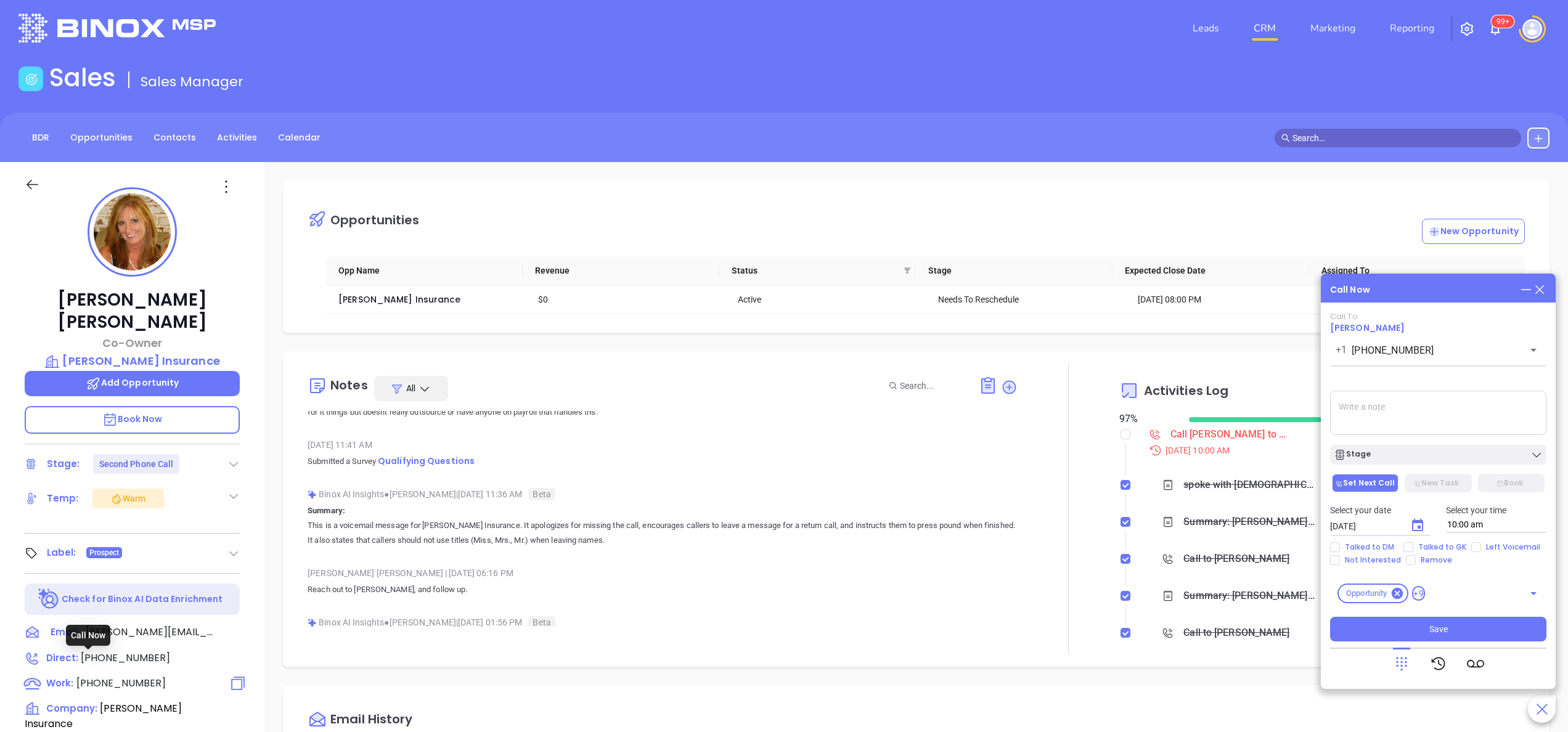
click at [112, 676] on span "(318) 336-5202" at bounding box center [121, 683] width 89 height 14
type input "(318) 336-5202"
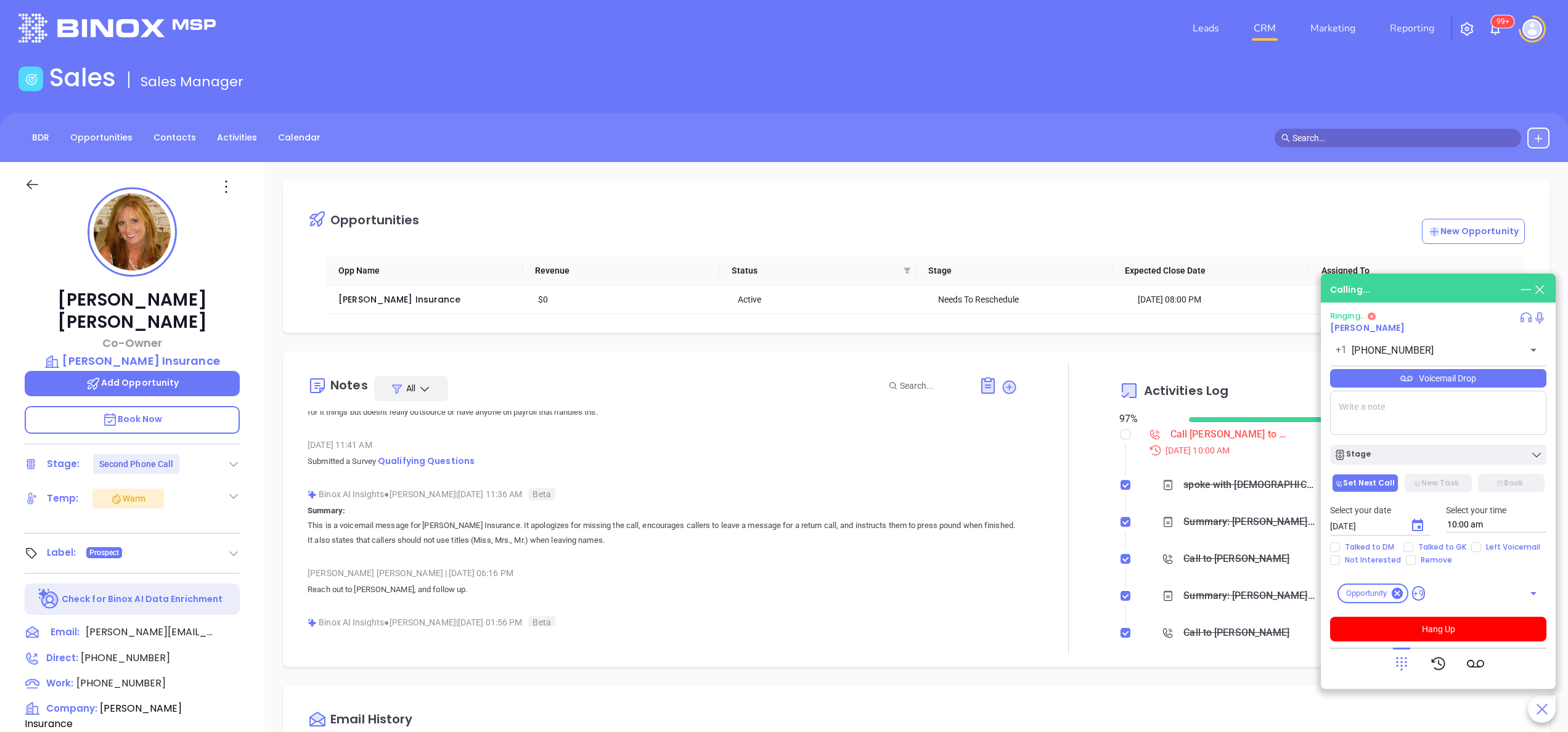
click at [620, 472] on div "Sep 19, 2025 11:41 AM Submitted a Survey Qualifying Questions" at bounding box center [662, 456] width 710 height 43
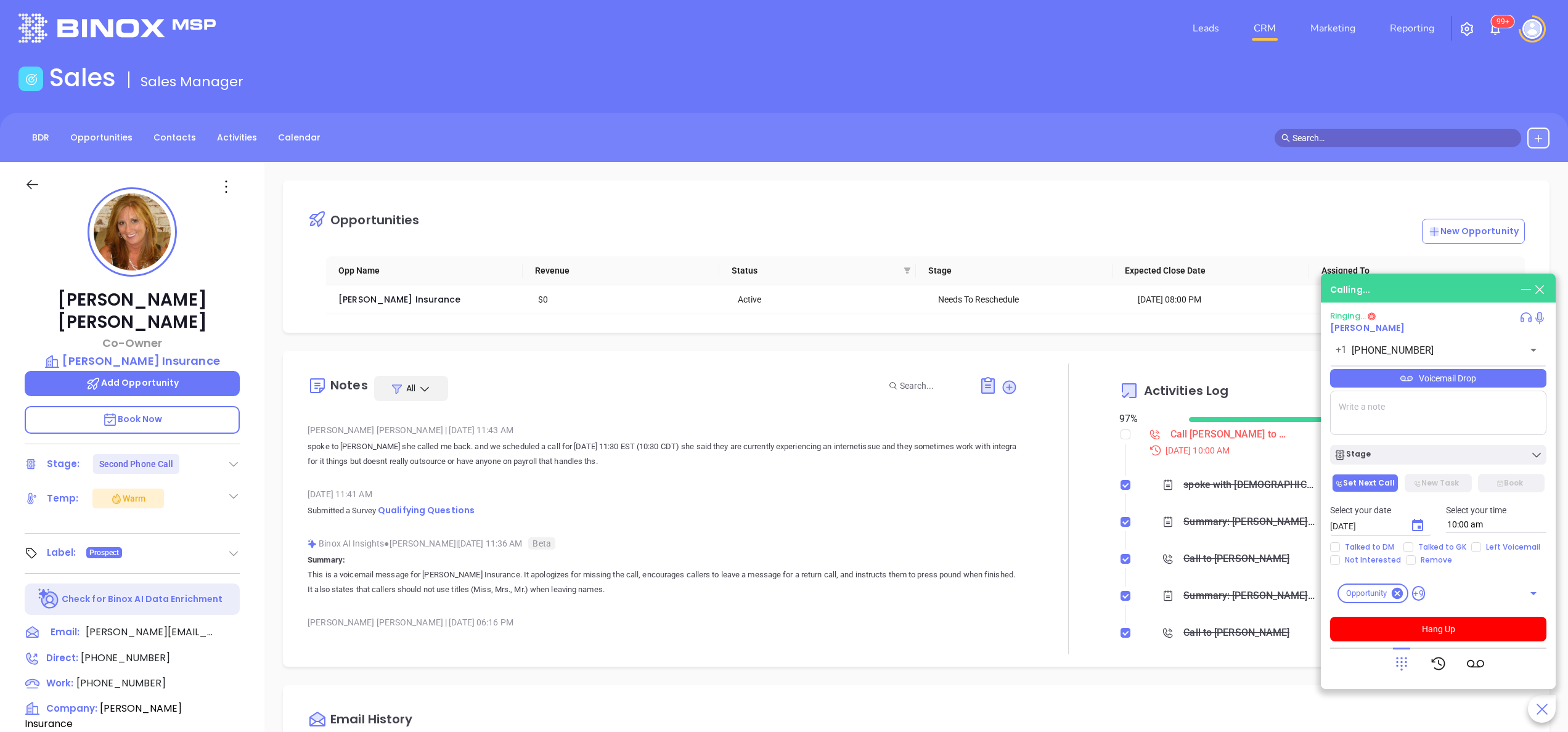
scroll to position [542, 0]
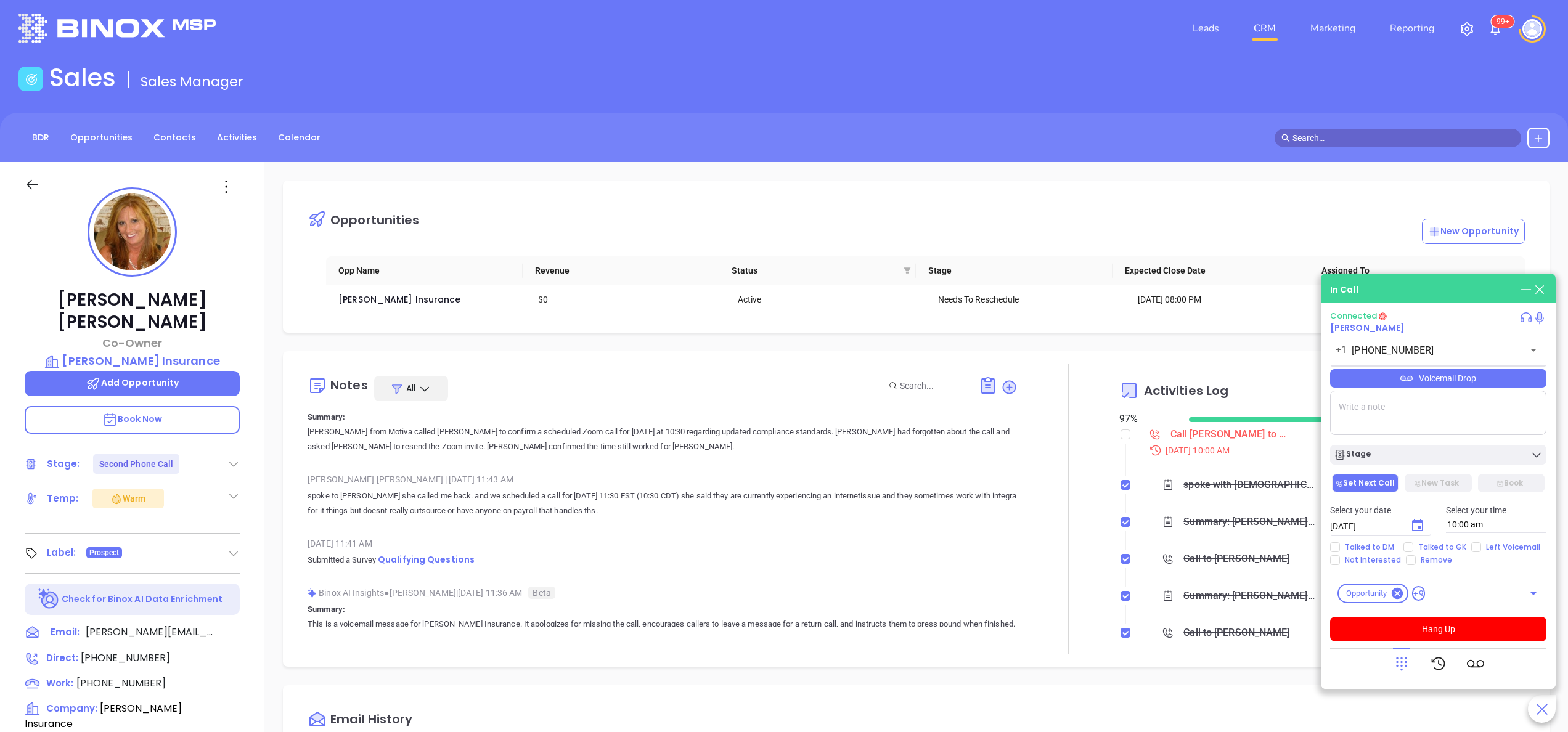
click at [193, 406] on p "Book Now" at bounding box center [132, 419] width 215 height 28
click at [1482, 626] on button "Hang Up" at bounding box center [1438, 629] width 217 height 25
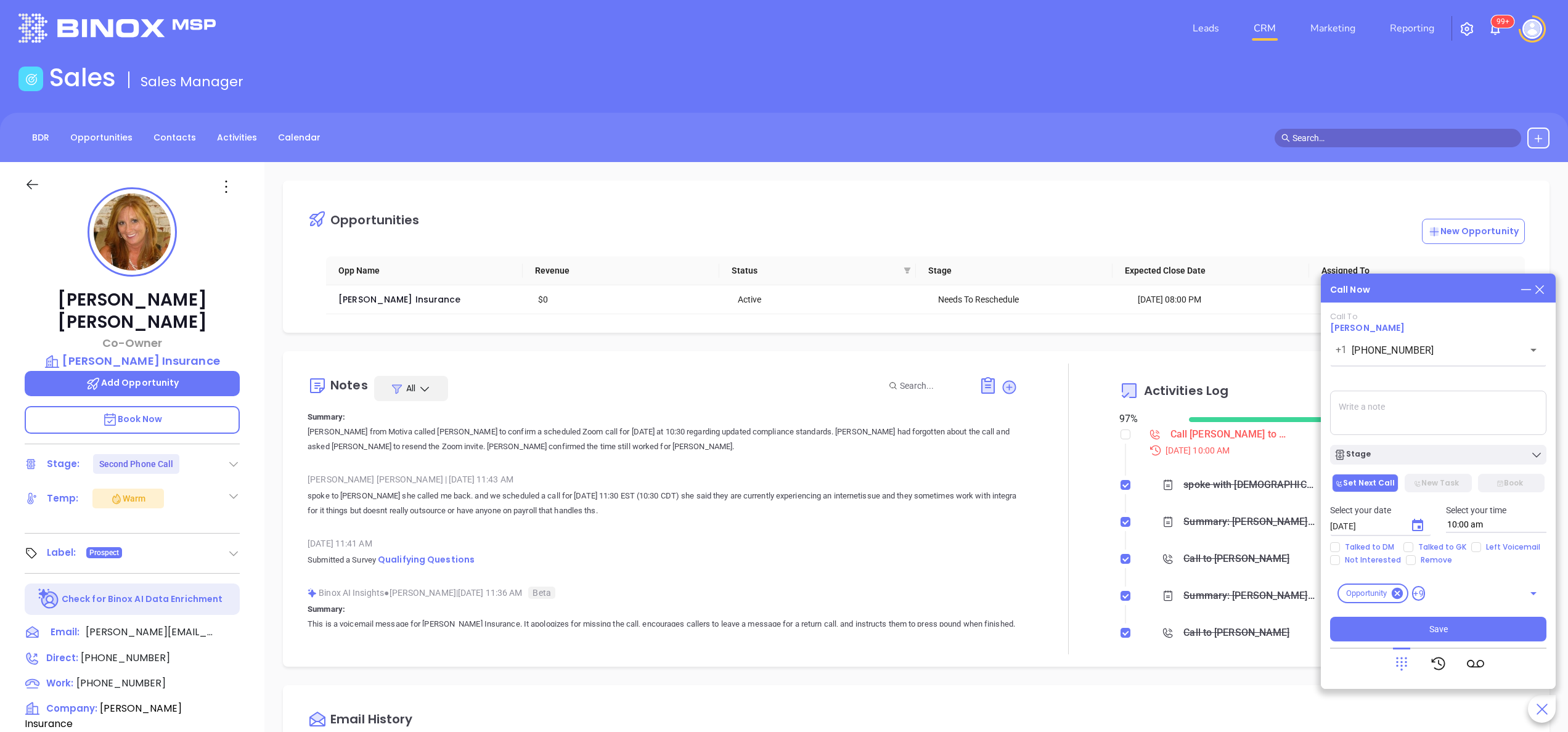
click at [1380, 399] on textarea at bounding box center [1438, 413] width 217 height 45
type textarea "spoke with female gk she said Pattie was ooo this week but should be responsive…"
click at [1379, 453] on div "Stage" at bounding box center [1438, 455] width 209 height 12
click at [1415, 528] on icon "Choose date, selected date is Oct 7, 2025" at bounding box center [1417, 525] width 15 height 15
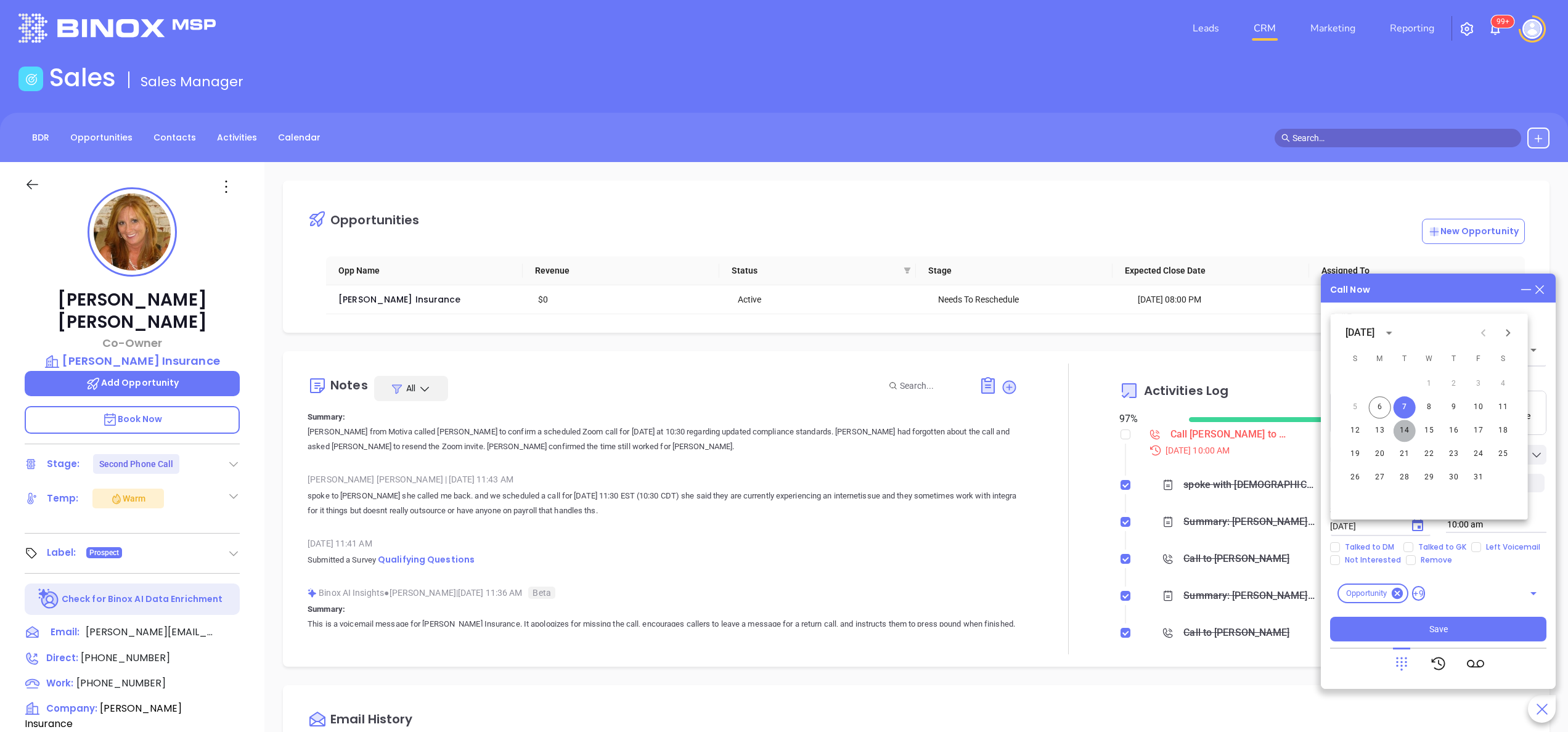
click at [1405, 430] on button "14" at bounding box center [1404, 430] width 22 height 22
type input "10/14/2025"
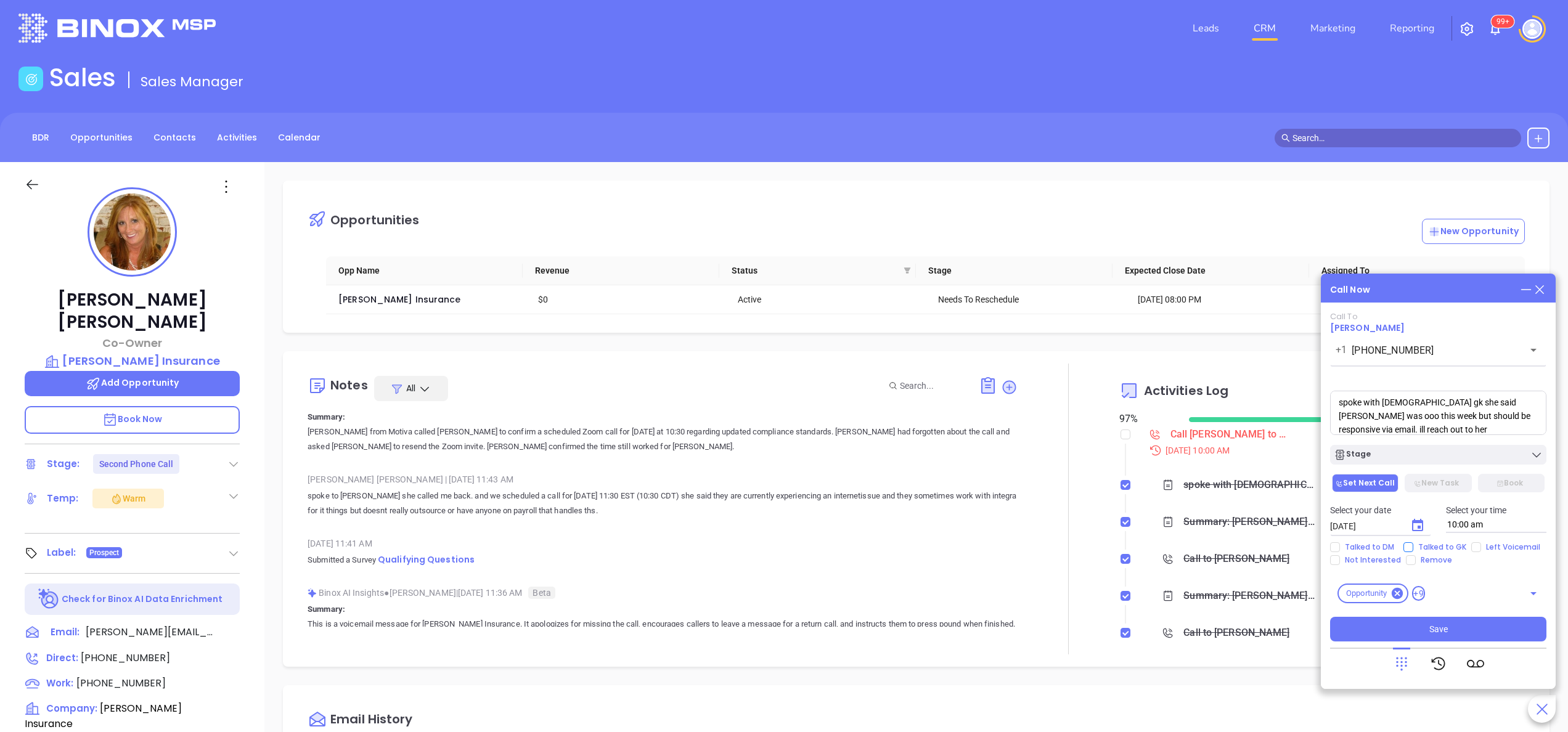
click at [1442, 543] on span "Talked to GK" at bounding box center [1442, 547] width 58 height 10
click at [1413, 543] on input "Talked to GK" at bounding box center [1407, 547] width 10 height 10
checkbox input "true"
click at [1438, 631] on span "Save" at bounding box center [1438, 629] width 18 height 14
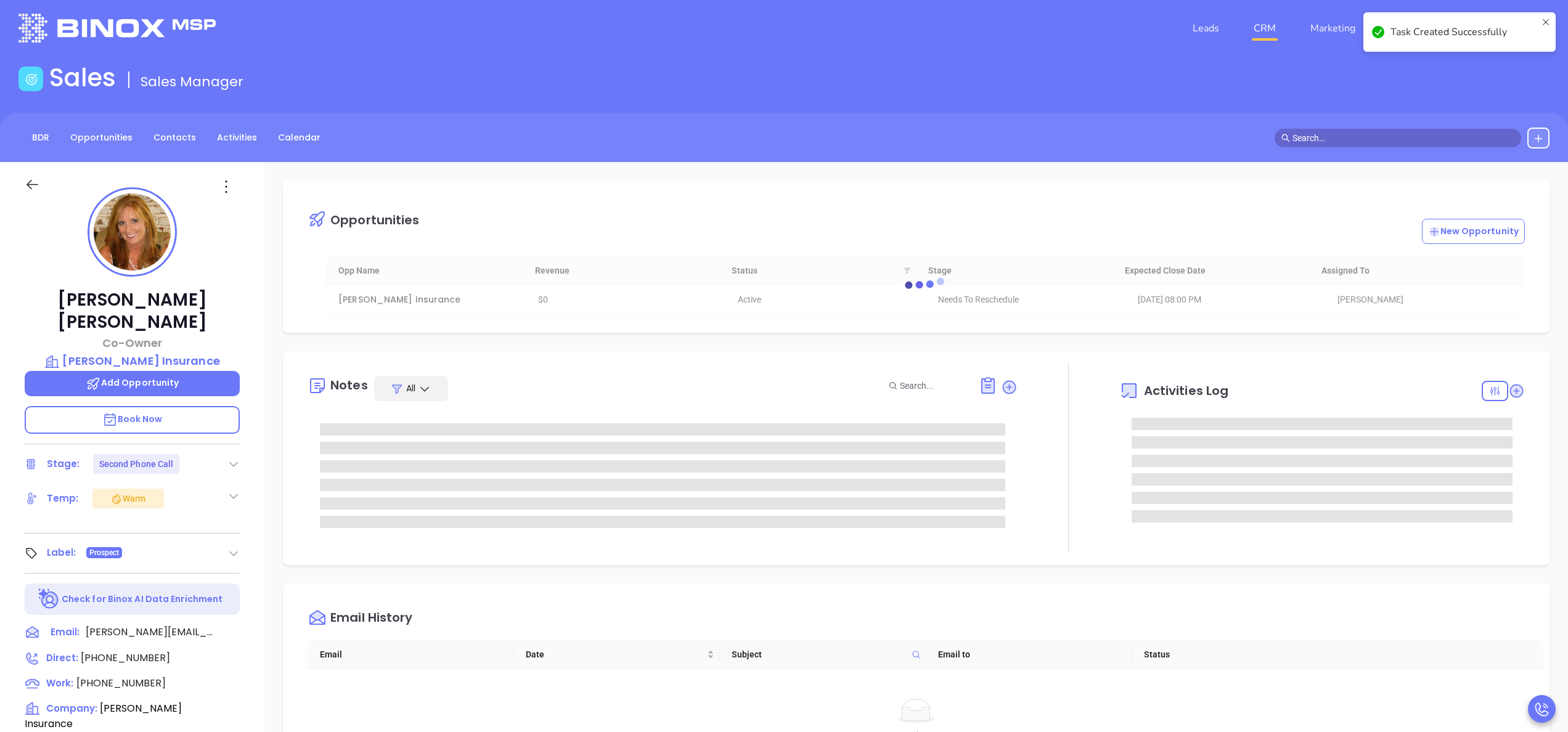
scroll to position [0, 0]
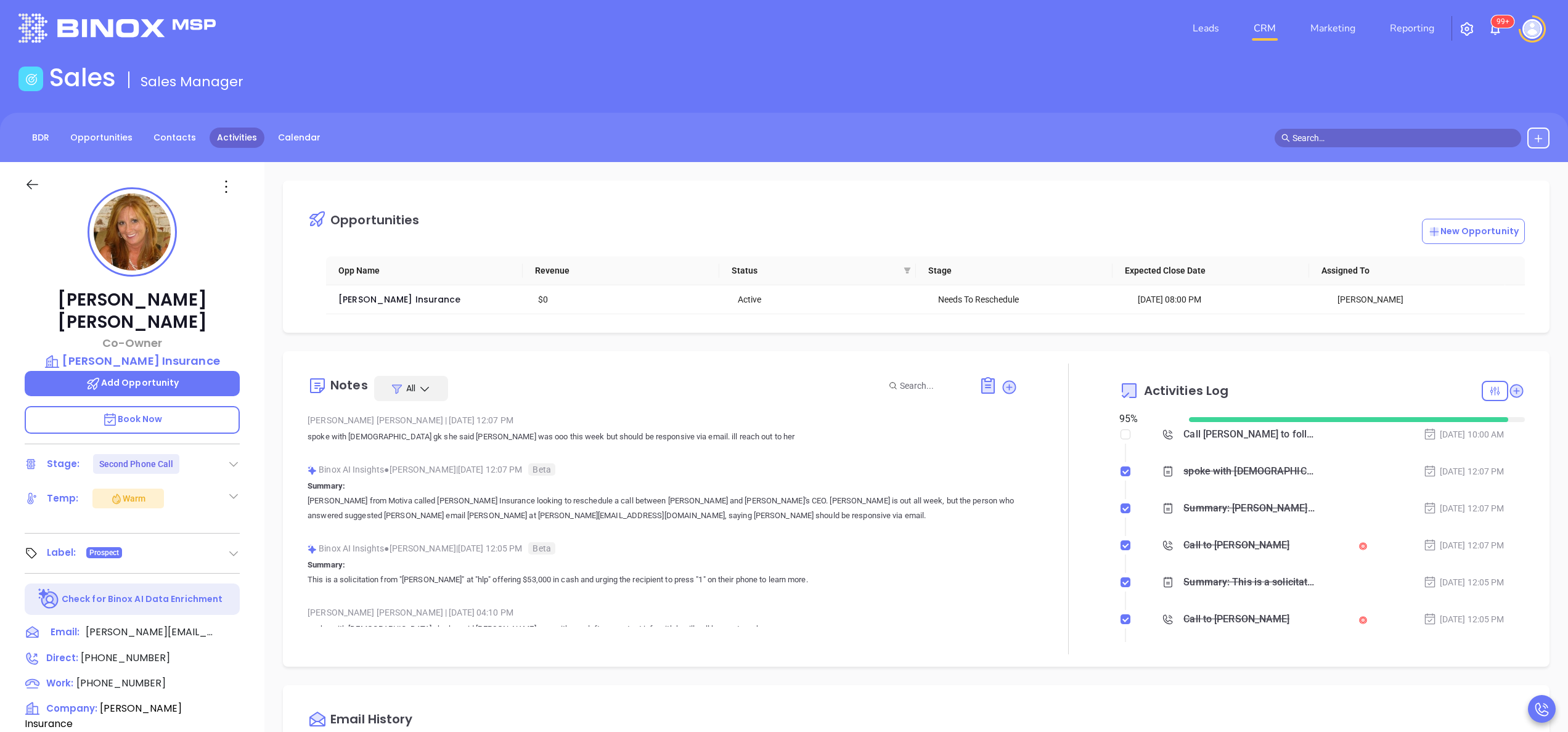
click at [230, 134] on link "Activities" at bounding box center [237, 137] width 55 height 20
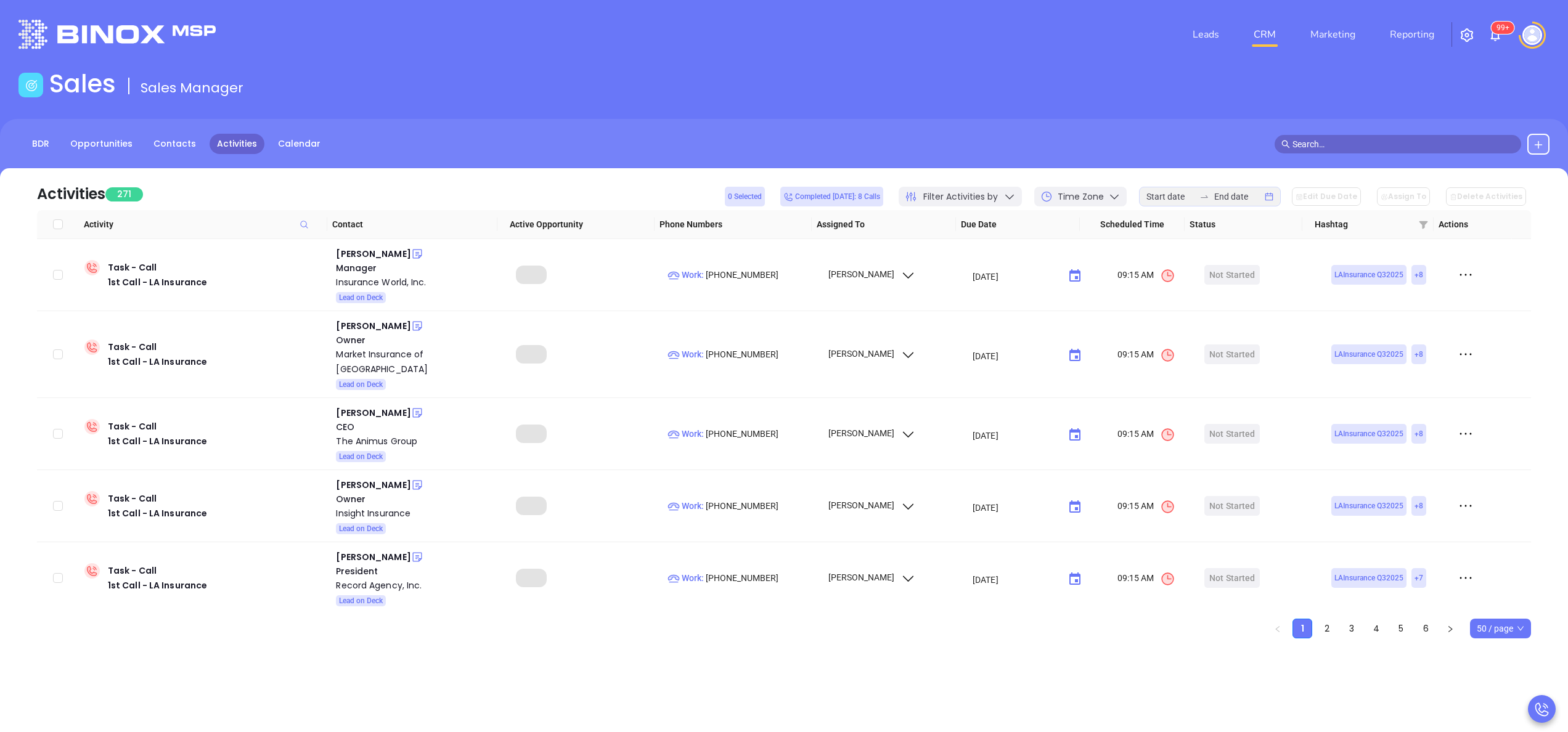
click at [1015, 195] on icon at bounding box center [1009, 196] width 12 height 12
click at [1016, 249] on span "Assigned to" at bounding box center [990, 251] width 107 height 25
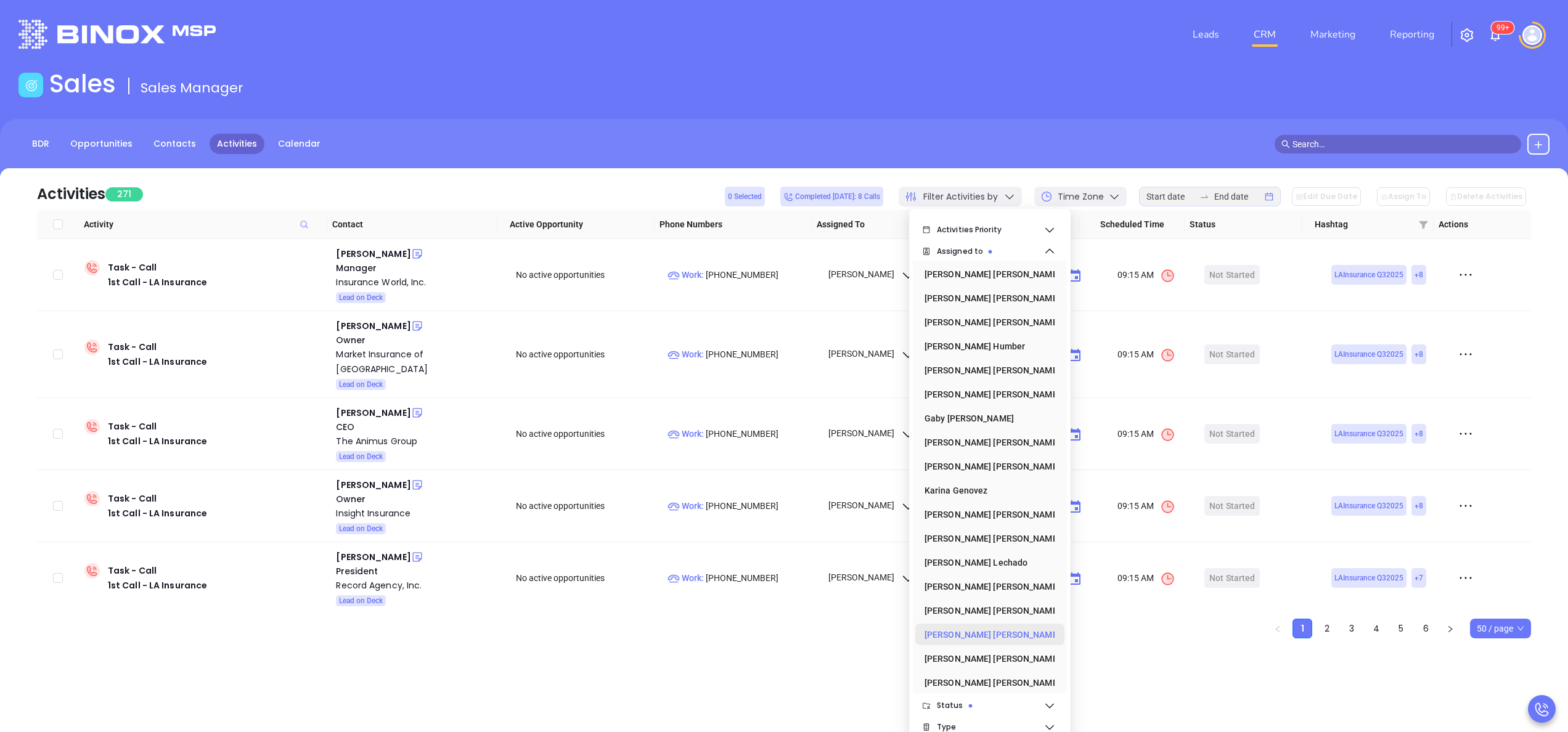
click at [960, 636] on div "Vicky Mendoza" at bounding box center [986, 634] width 123 height 25
click at [977, 304] on div "Anabell Dominguez" at bounding box center [986, 298] width 123 height 25
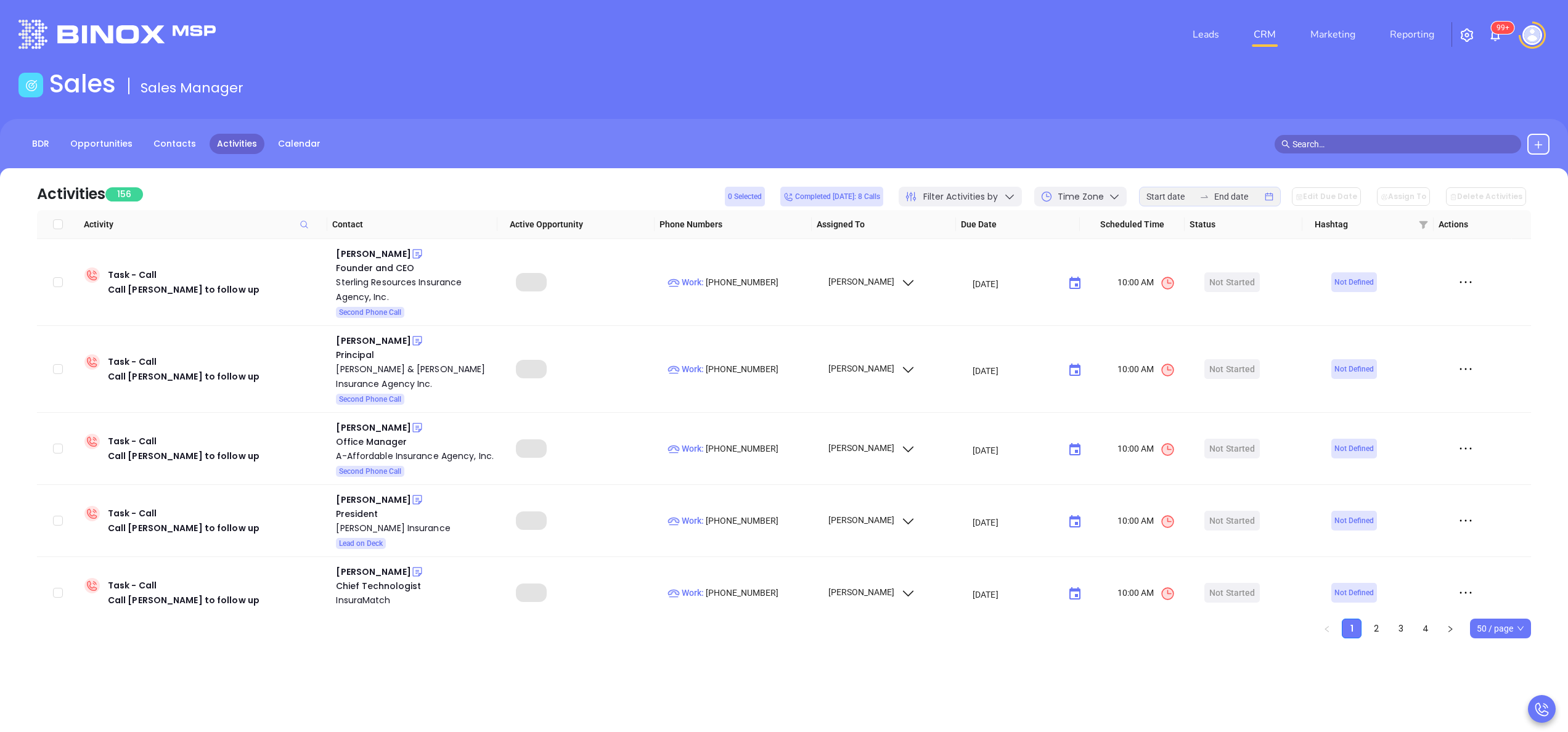
click at [548, 148] on div "BDR Opportunities Contacts Activities Calendar" at bounding box center [784, 145] width 1568 height 21
click at [1177, 195] on input at bounding box center [1170, 197] width 48 height 14
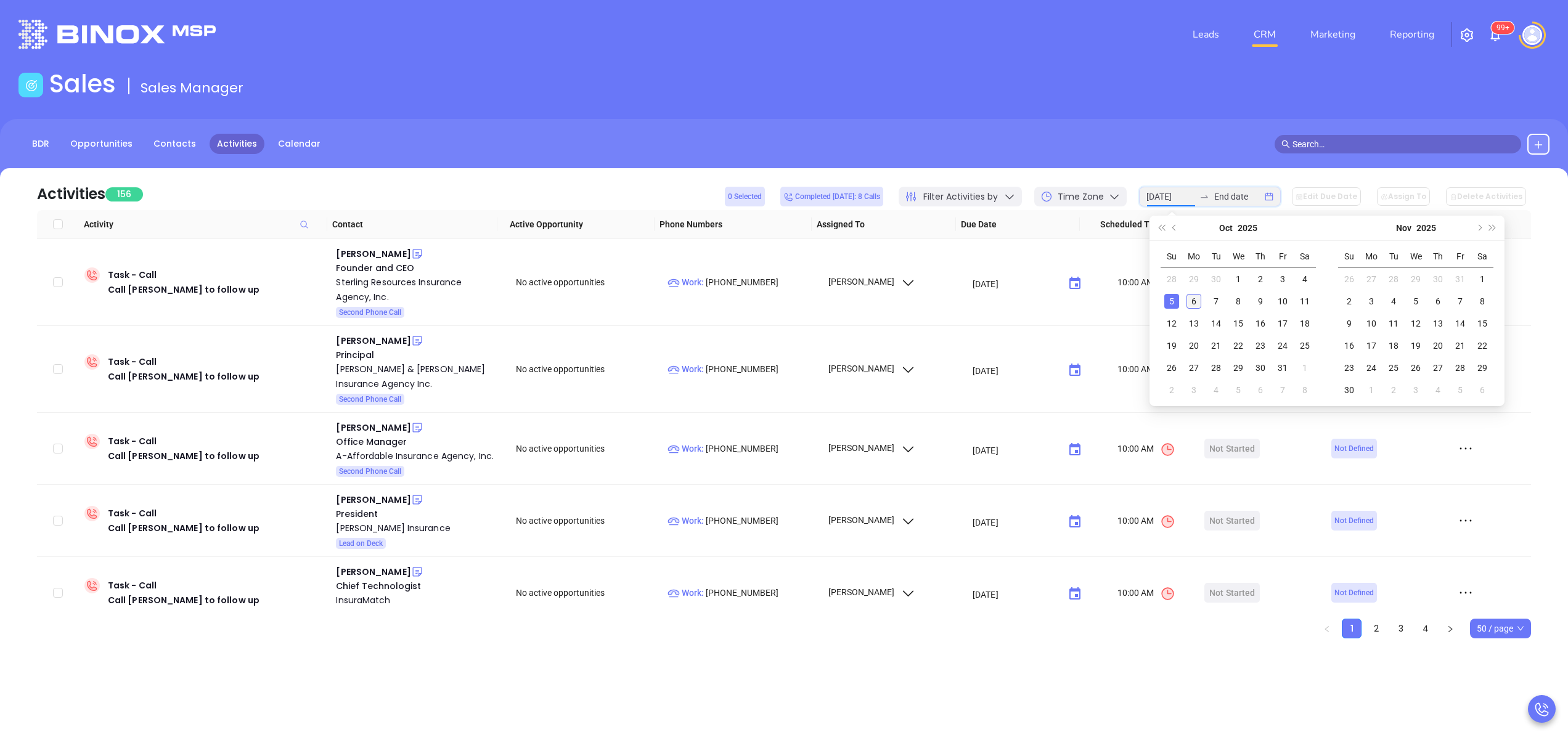
type input "2025-10-06"
click at [1191, 296] on div "6" at bounding box center [1194, 301] width 15 height 15
type input "2025-10-06"
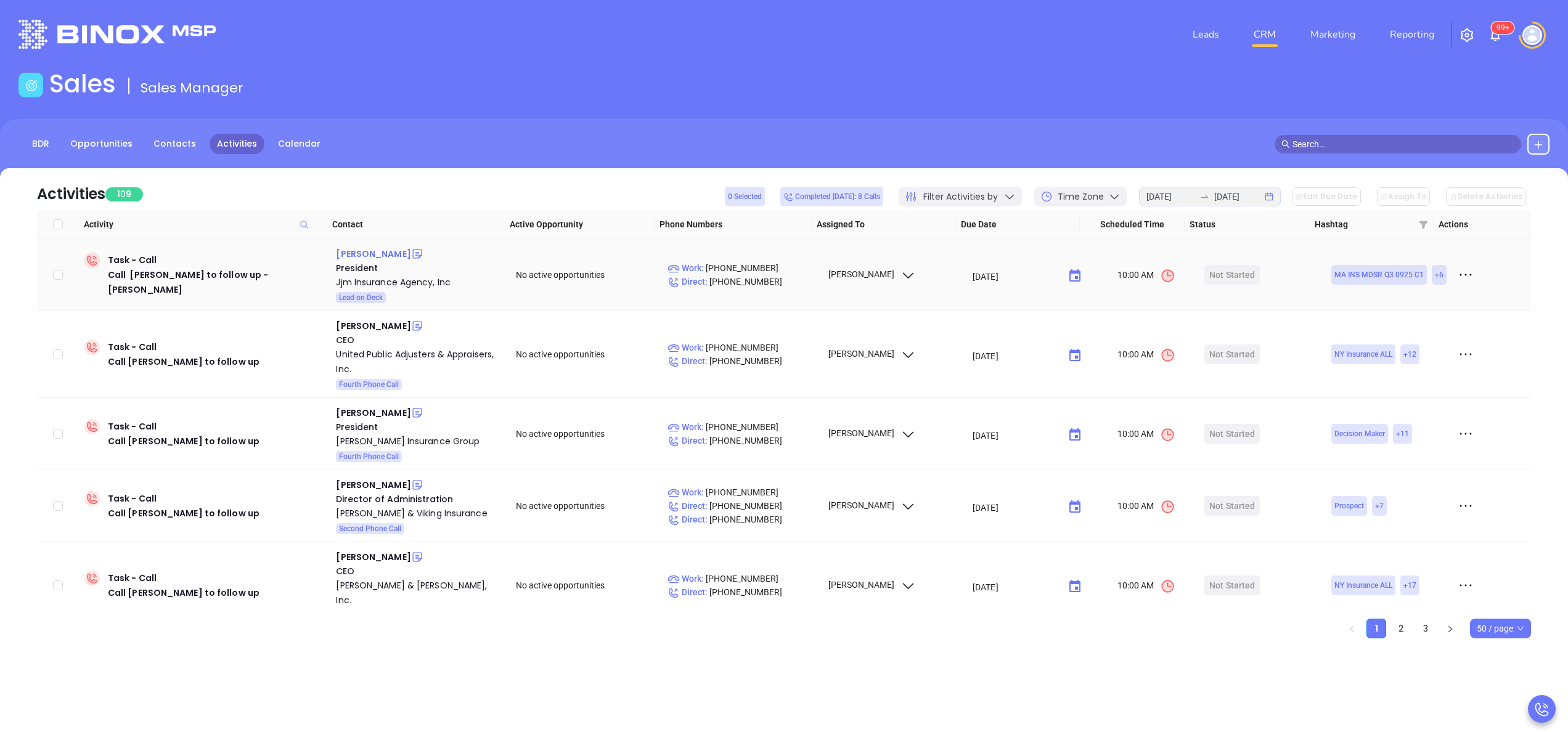
click at [373, 248] on div "Micheal Marshall" at bounding box center [373, 254] width 74 height 15
click at [1273, 197] on icon "close-circle" at bounding box center [1268, 196] width 8 height 8
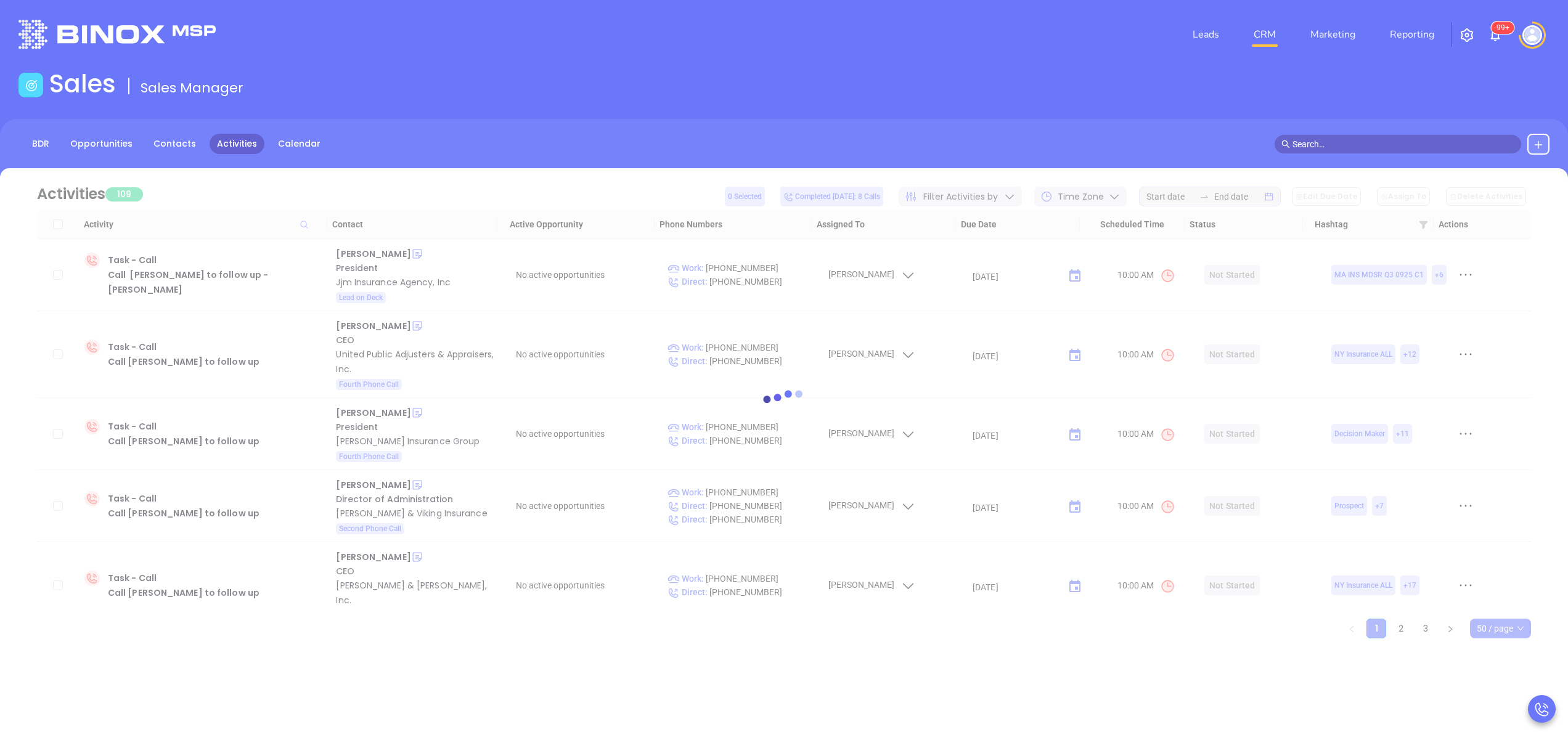
click at [1024, 196] on div at bounding box center [784, 403] width 1531 height 470
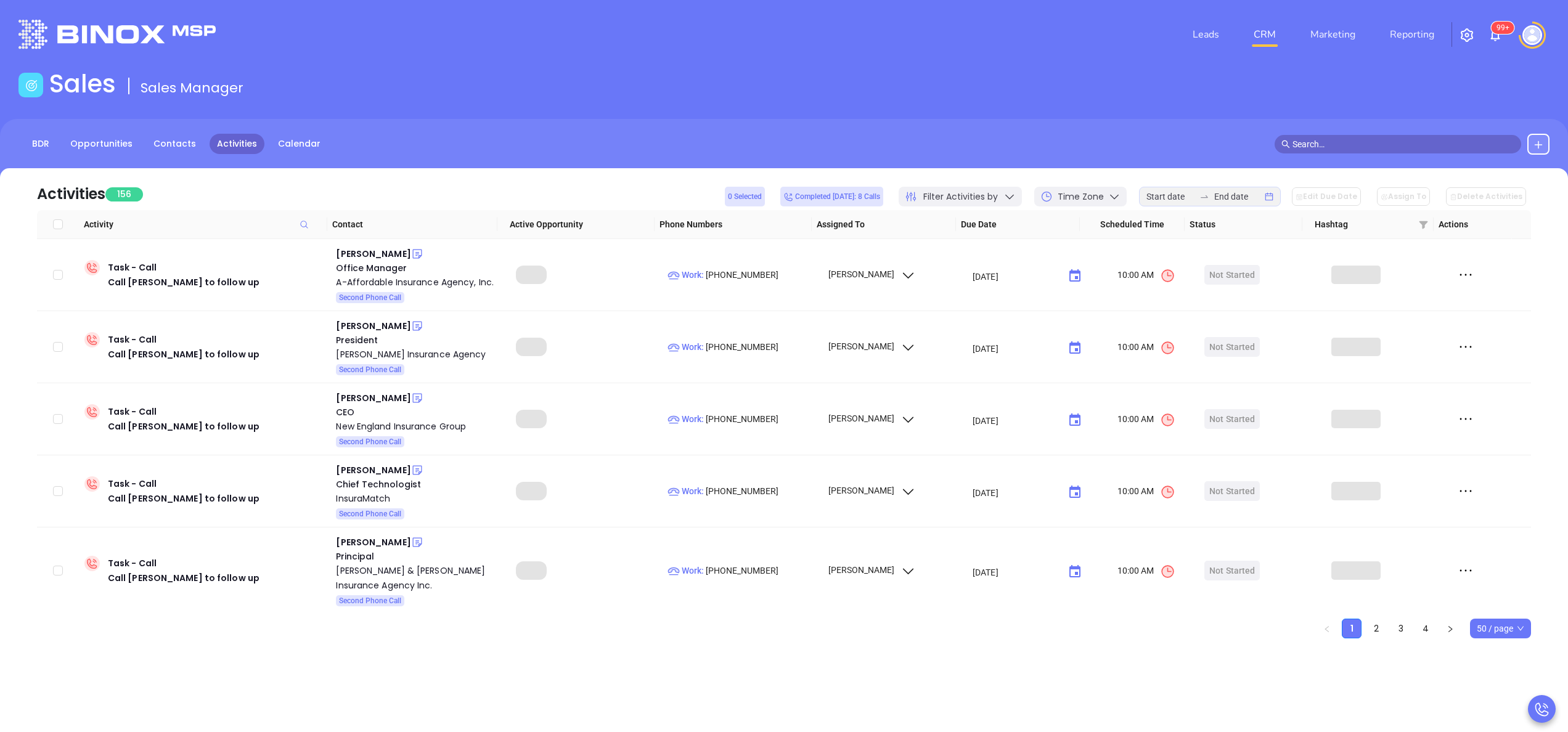
click at [1015, 196] on icon at bounding box center [1009, 196] width 12 height 12
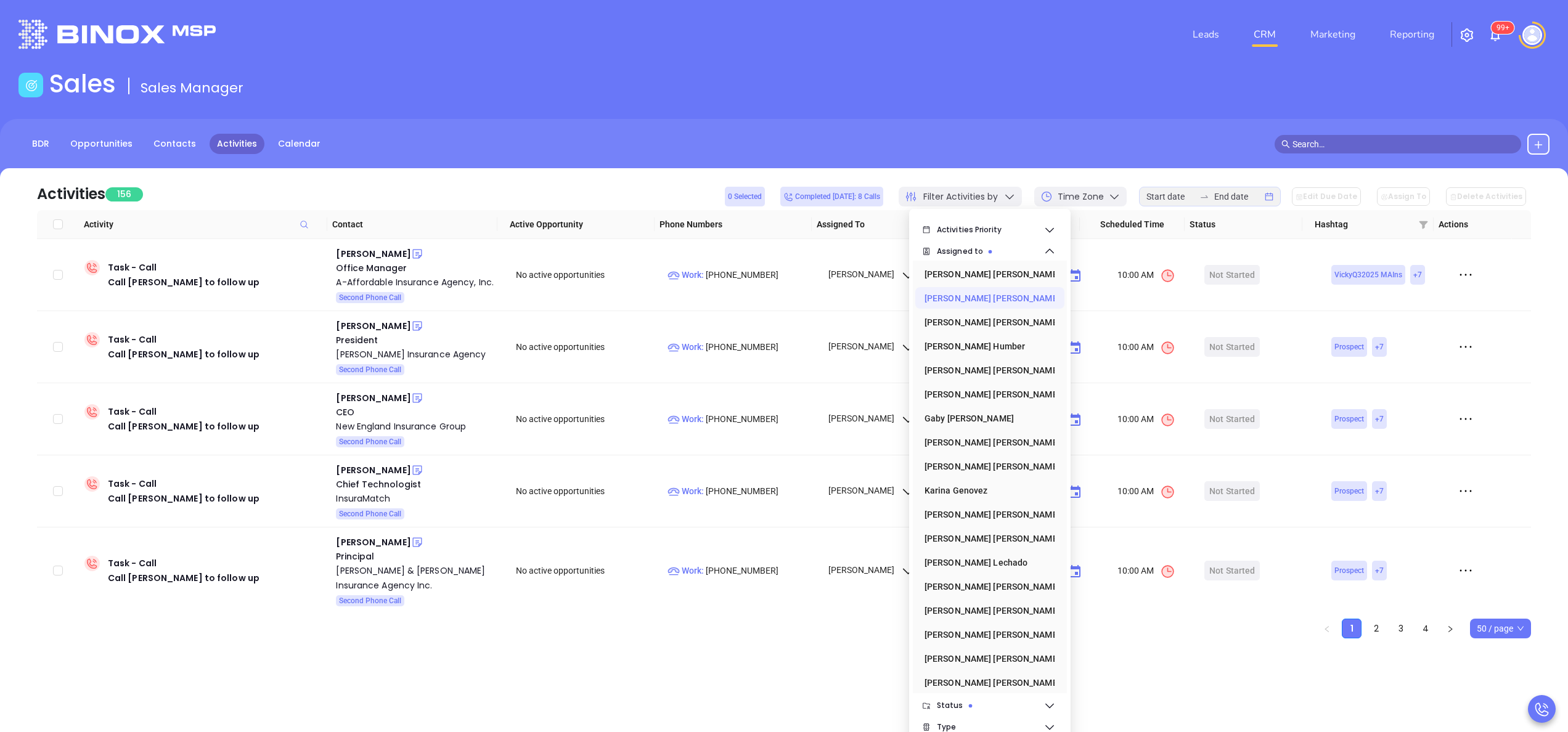
click at [993, 299] on div "Anabell Dominguez" at bounding box center [986, 298] width 123 height 25
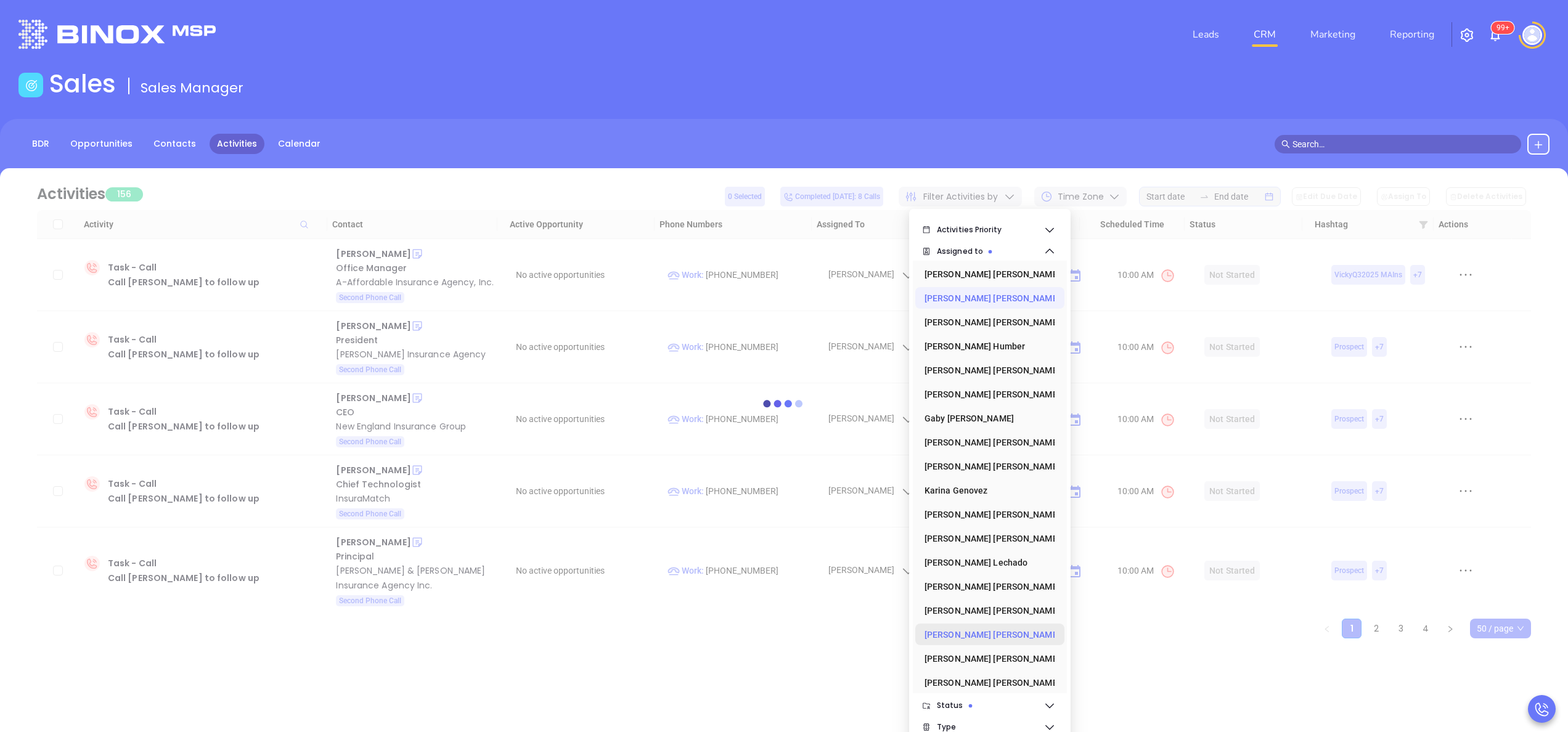
click at [959, 636] on div "Vicky Mendoza" at bounding box center [986, 634] width 123 height 25
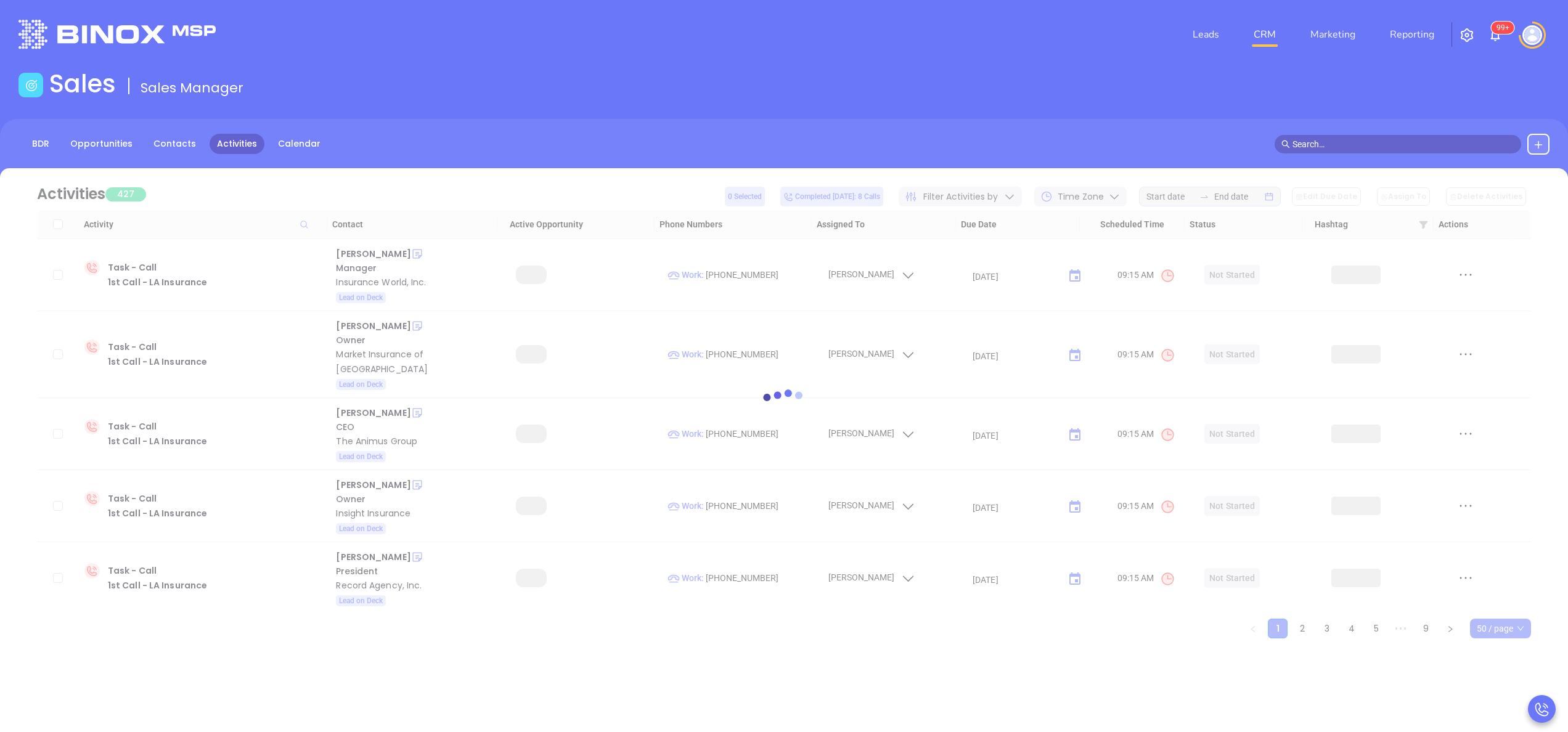
click at [757, 697] on div "Leads CRM Marketing Reporting 99+ Financial Leads Leads Sales Sales Manager BDR…" at bounding box center [784, 366] width 1568 height 732
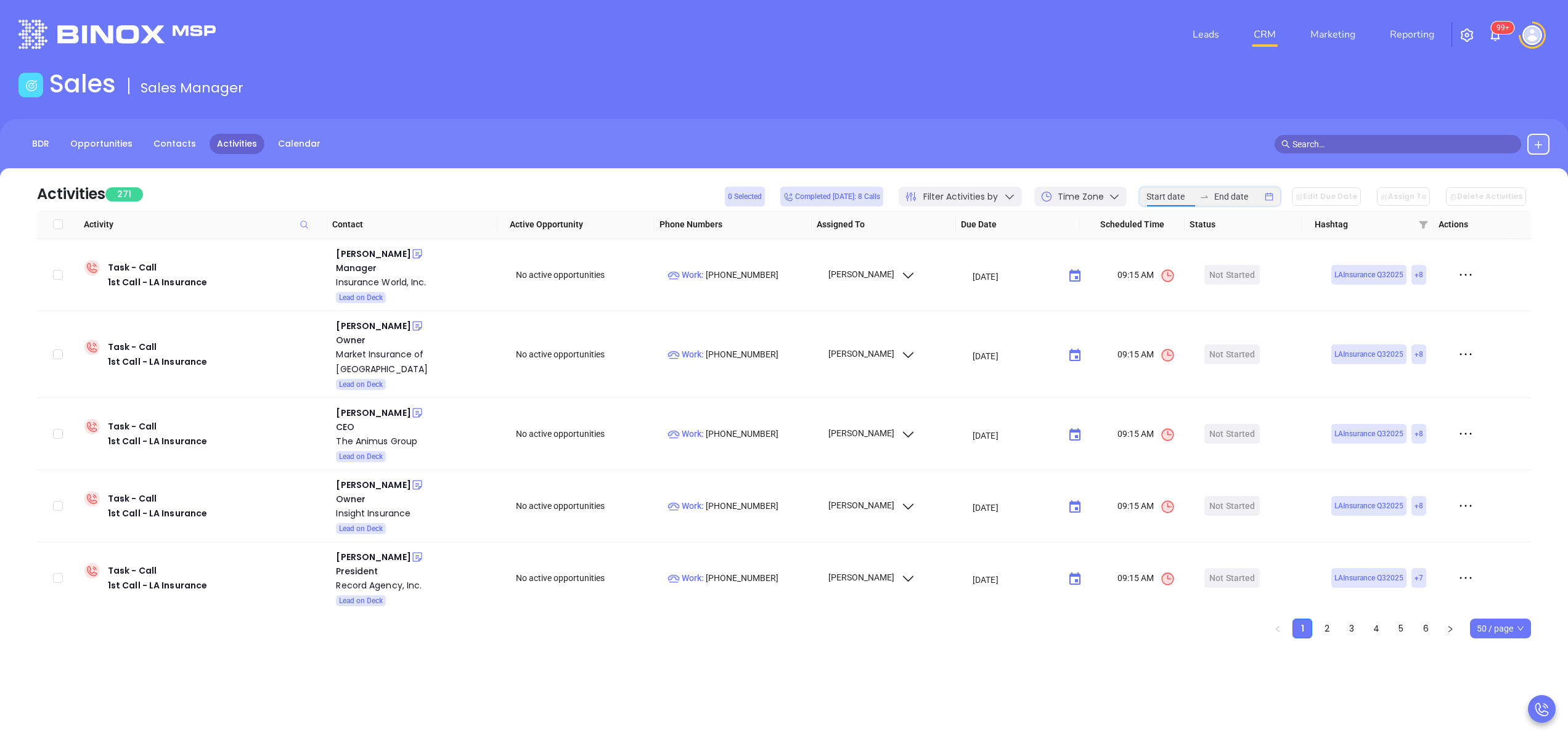
click at [1177, 195] on input at bounding box center [1170, 197] width 48 height 14
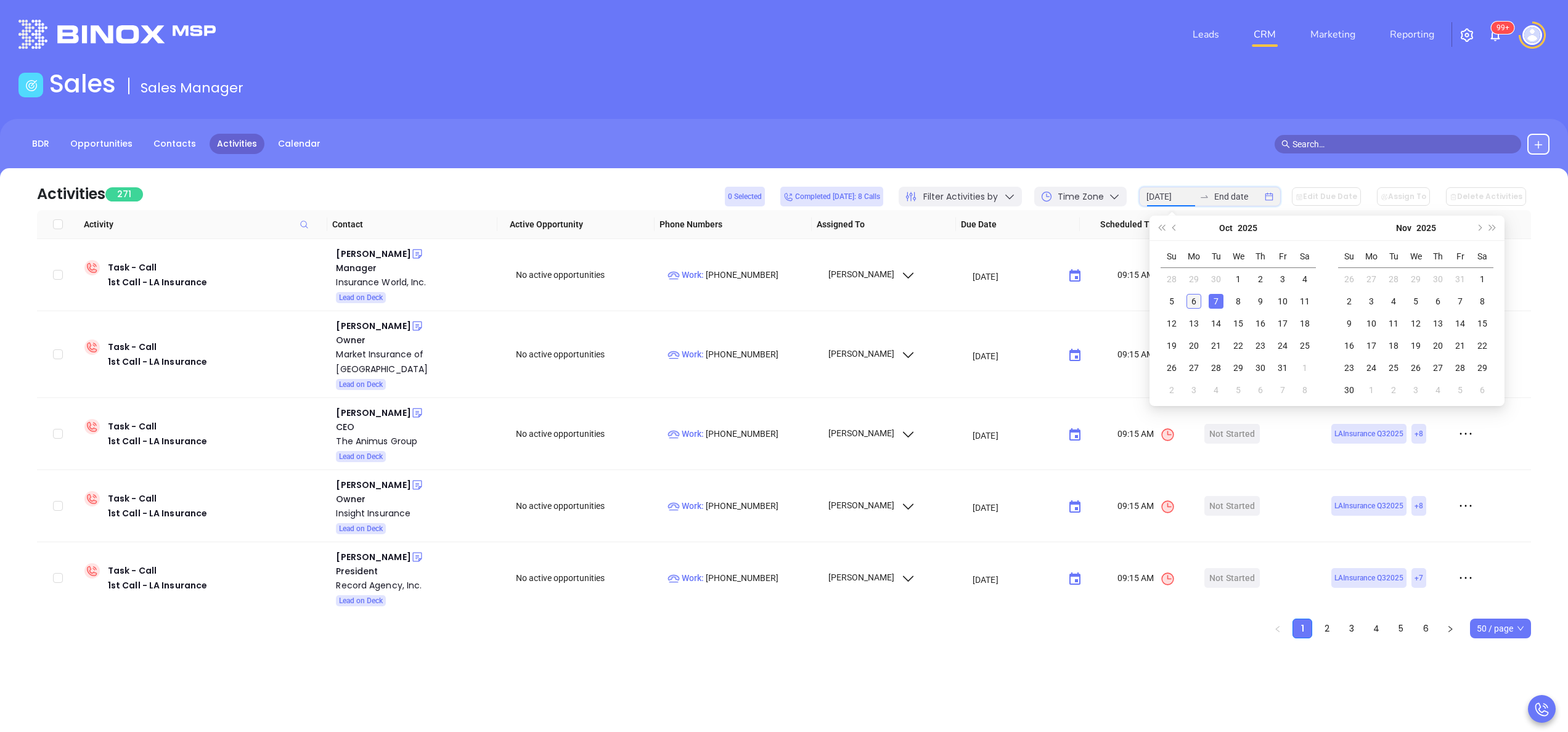
type input "2025-10-06"
click at [1193, 301] on div "6" at bounding box center [1194, 301] width 15 height 15
type input "2025-10-06"
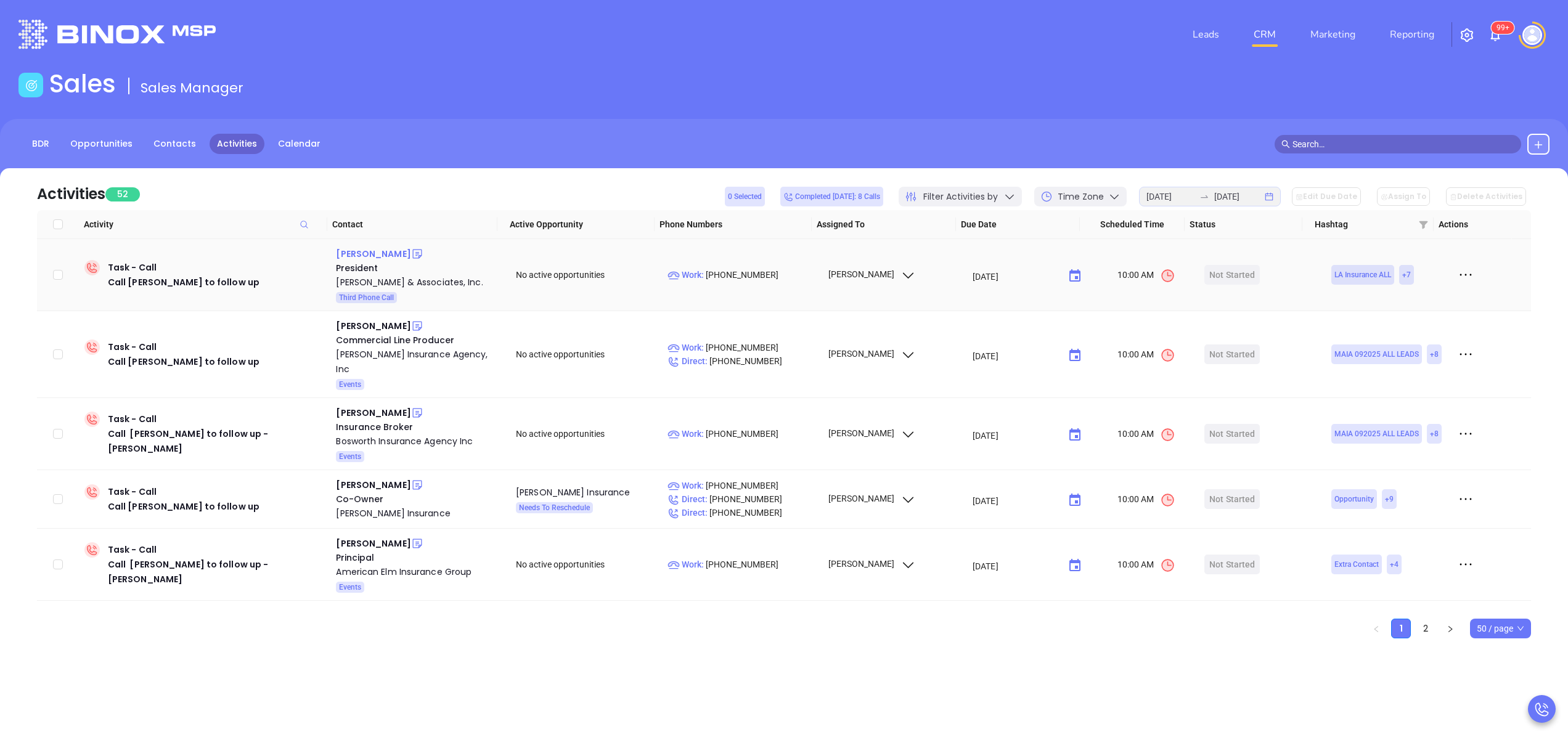
click at [351, 257] on div "Derek Bowles" at bounding box center [373, 254] width 74 height 15
click at [394, 277] on div "Bowles & Associates, Inc." at bounding box center [417, 282] width 163 height 15
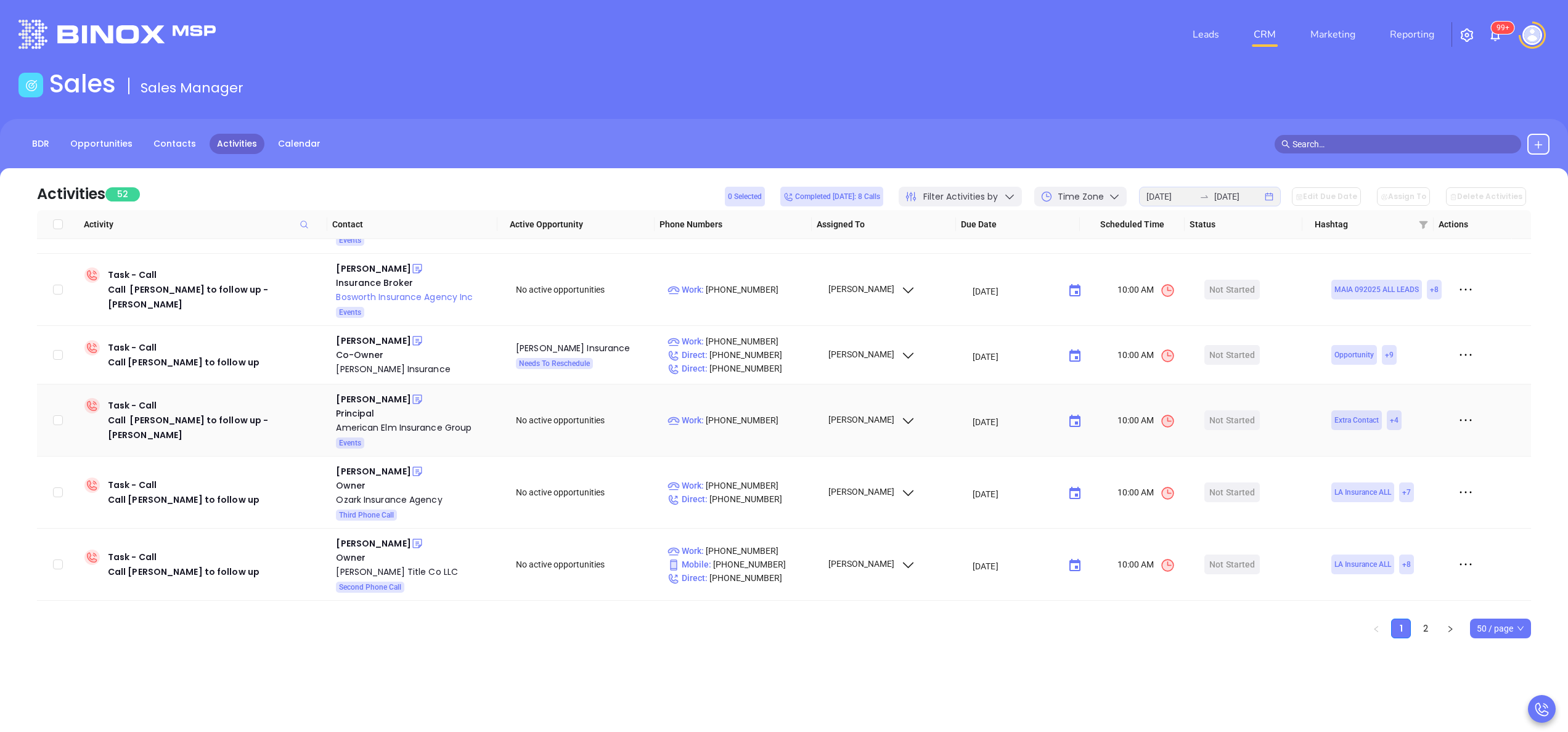
scroll to position [148, 0]
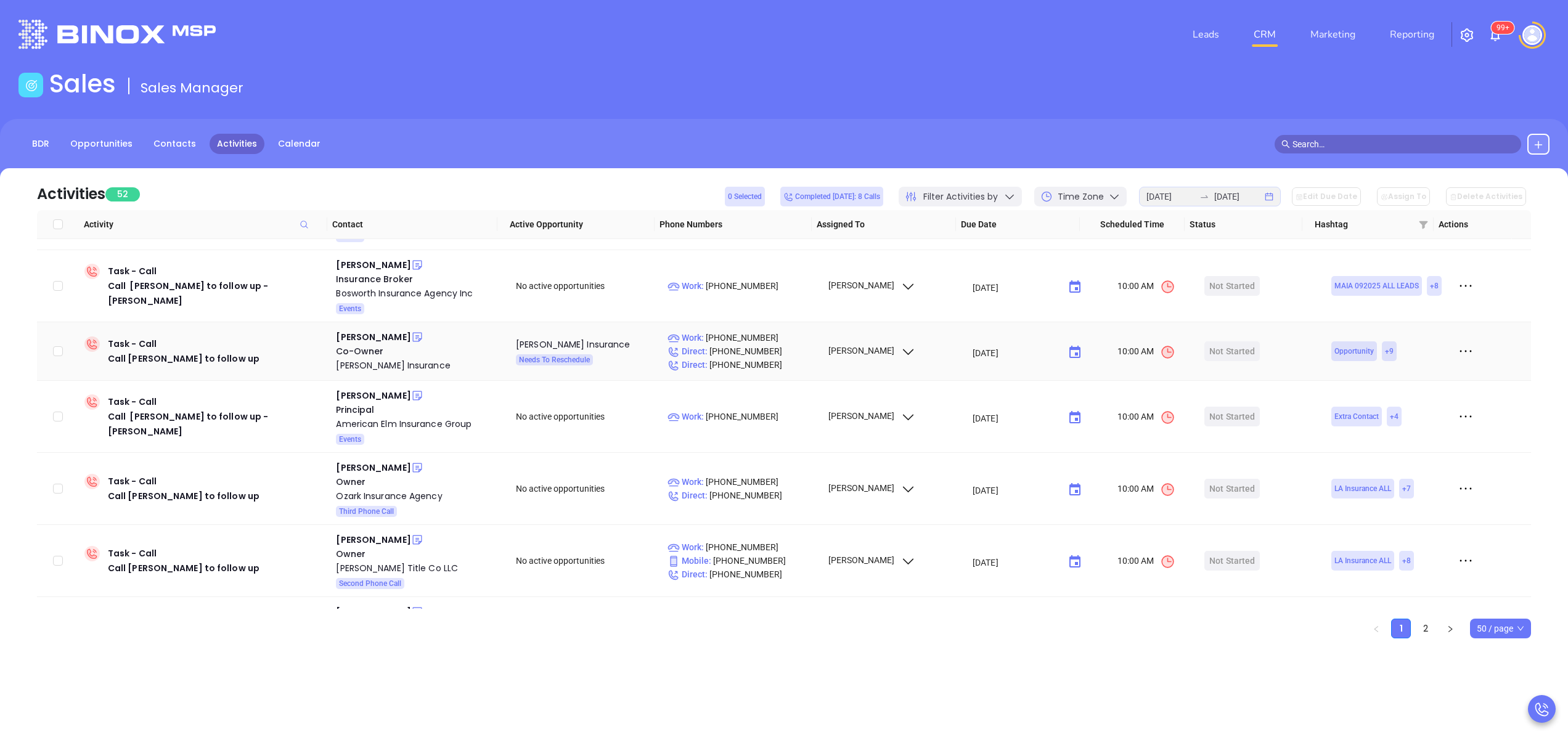
click at [1452, 341] on td at bounding box center [1491, 351] width 79 height 58
click at [1456, 349] on icon at bounding box center [1465, 351] width 18 height 18
click at [1404, 419] on div "Mark As Completed" at bounding box center [1391, 420] width 111 height 14
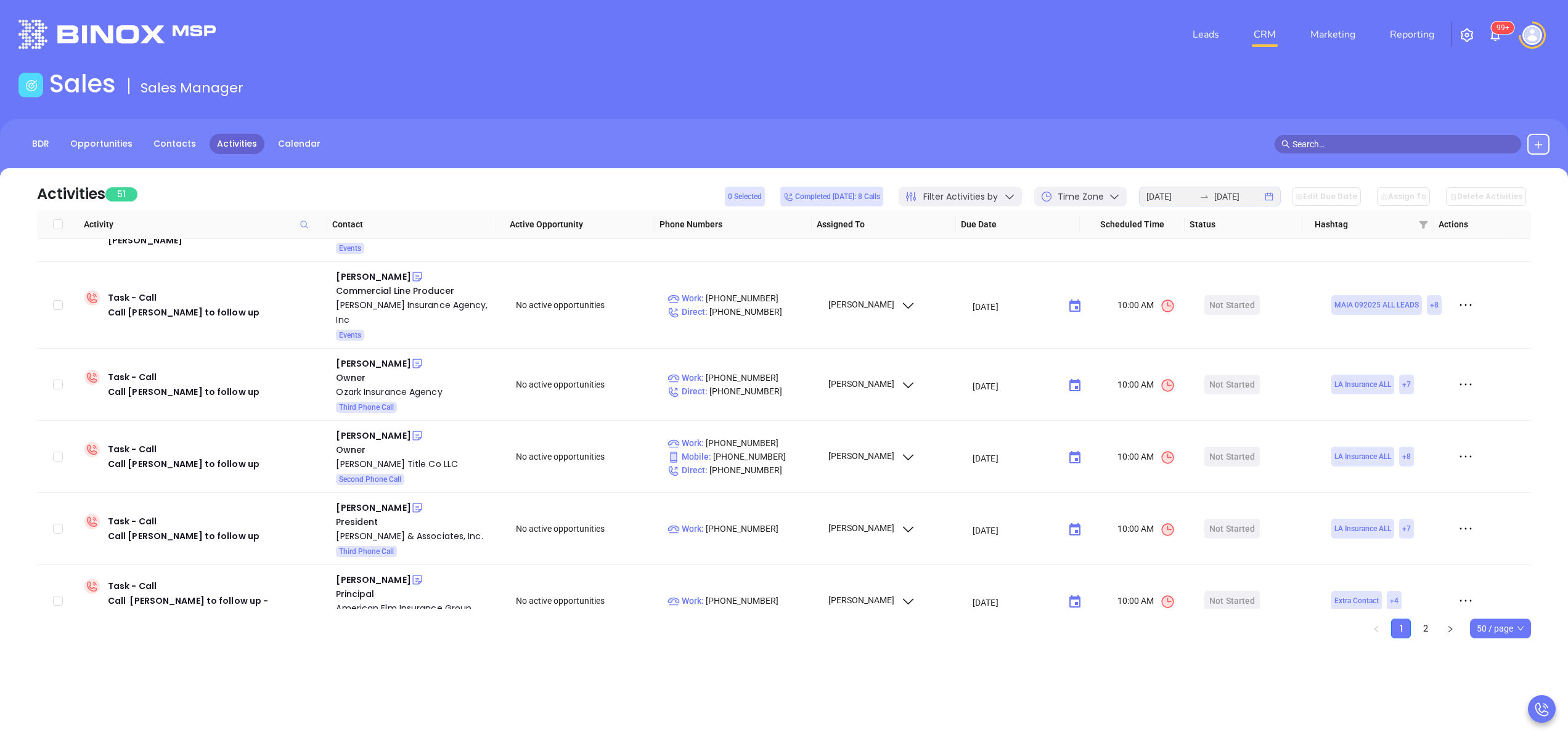
scroll to position [0, 0]
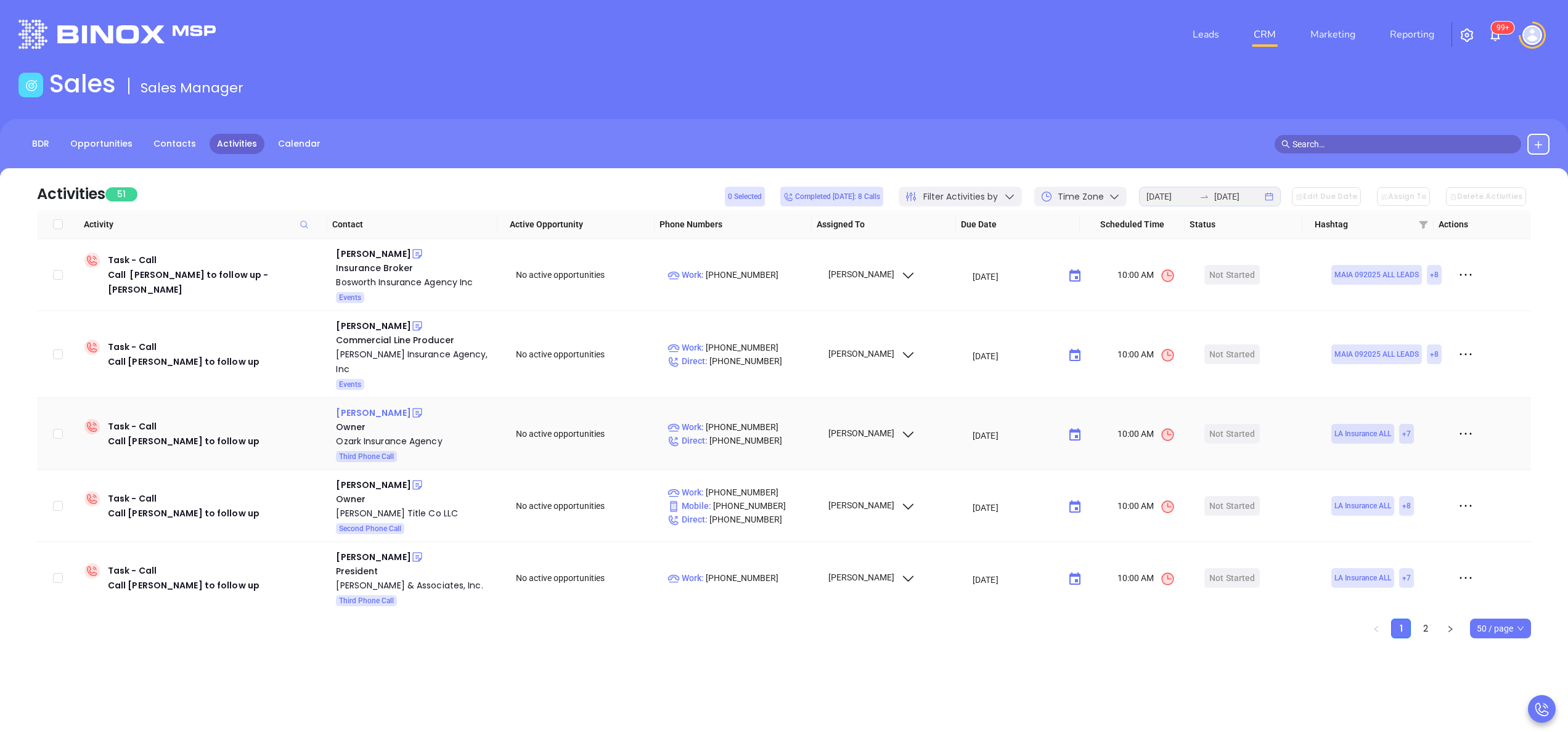
click at [366, 412] on div "Kristi Watson" at bounding box center [373, 413] width 74 height 15
click at [392, 436] on div "Ozark Insurance Agency" at bounding box center [417, 441] width 163 height 15
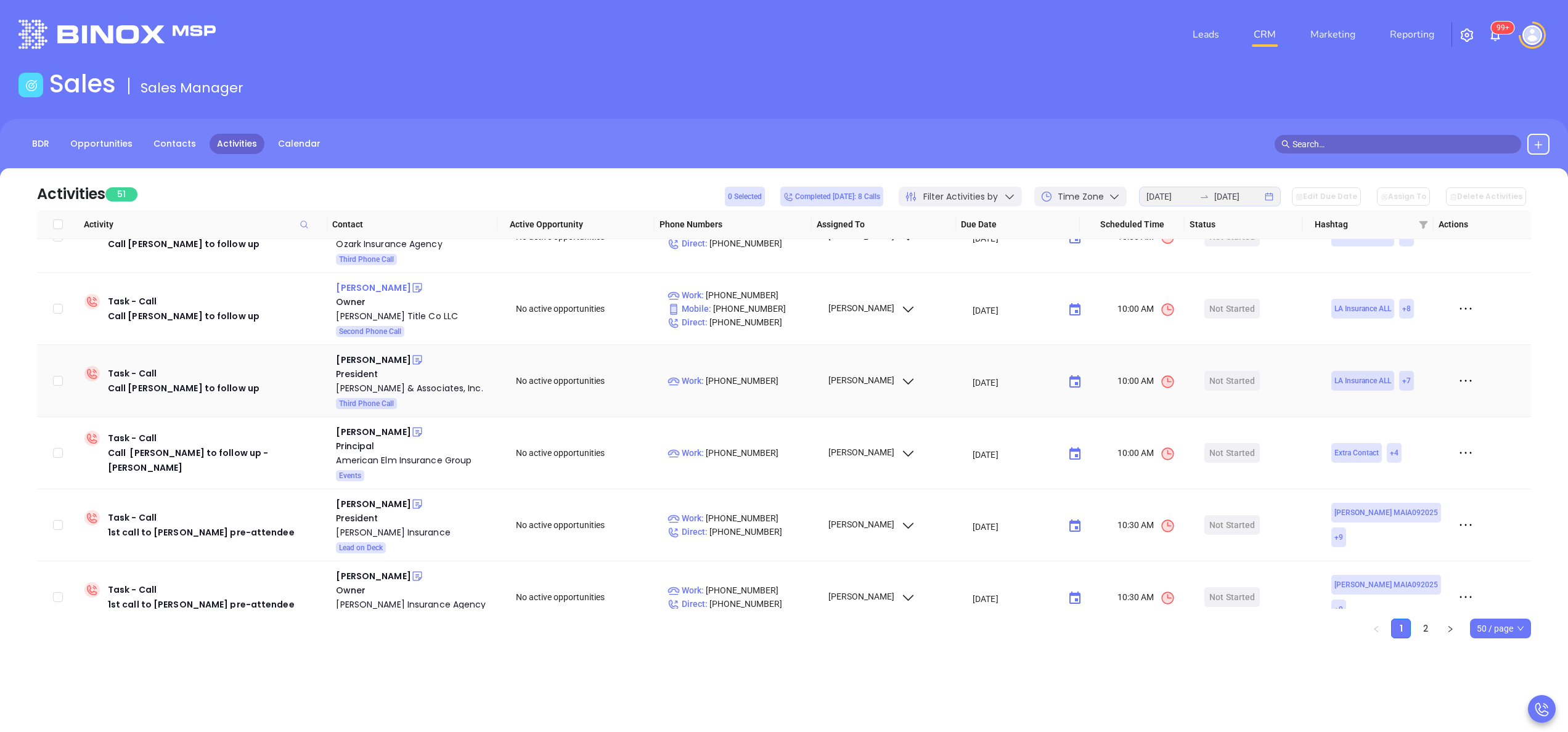
scroll to position [247, 0]
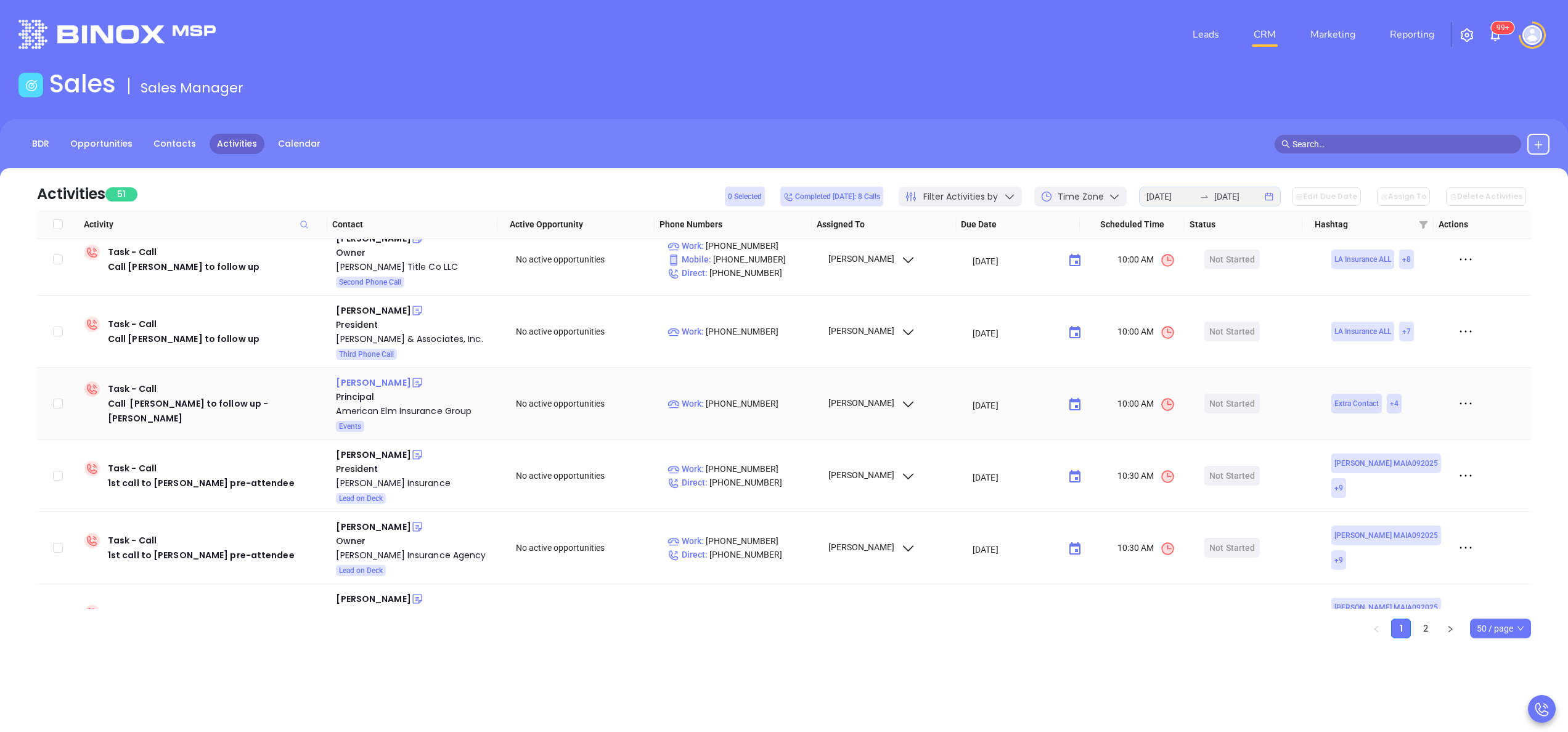
click at [373, 385] on div "Erin Gaffney" at bounding box center [373, 383] width 74 height 15
click at [396, 408] on div "American Elm Insurance Group" at bounding box center [417, 411] width 163 height 15
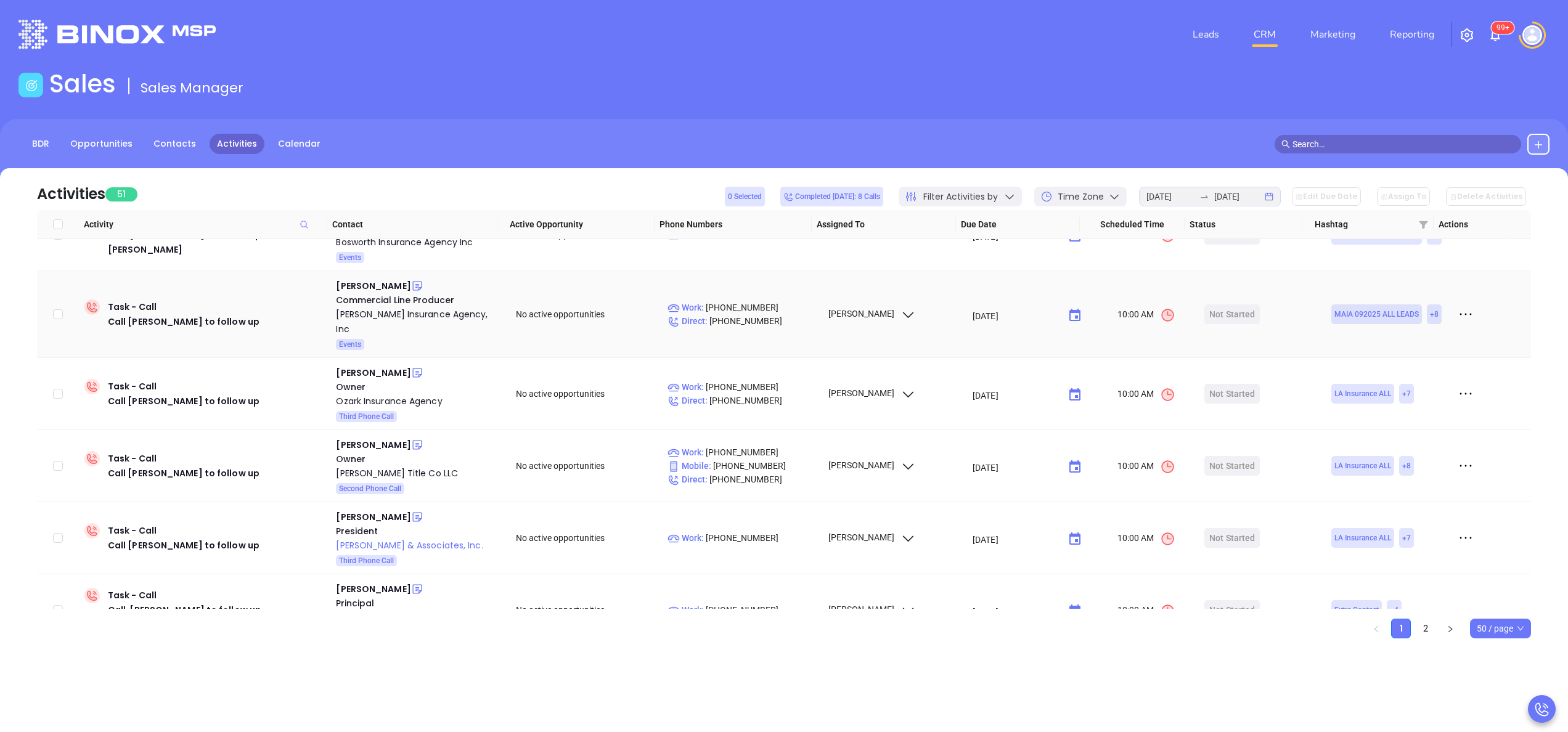
scroll to position [0, 0]
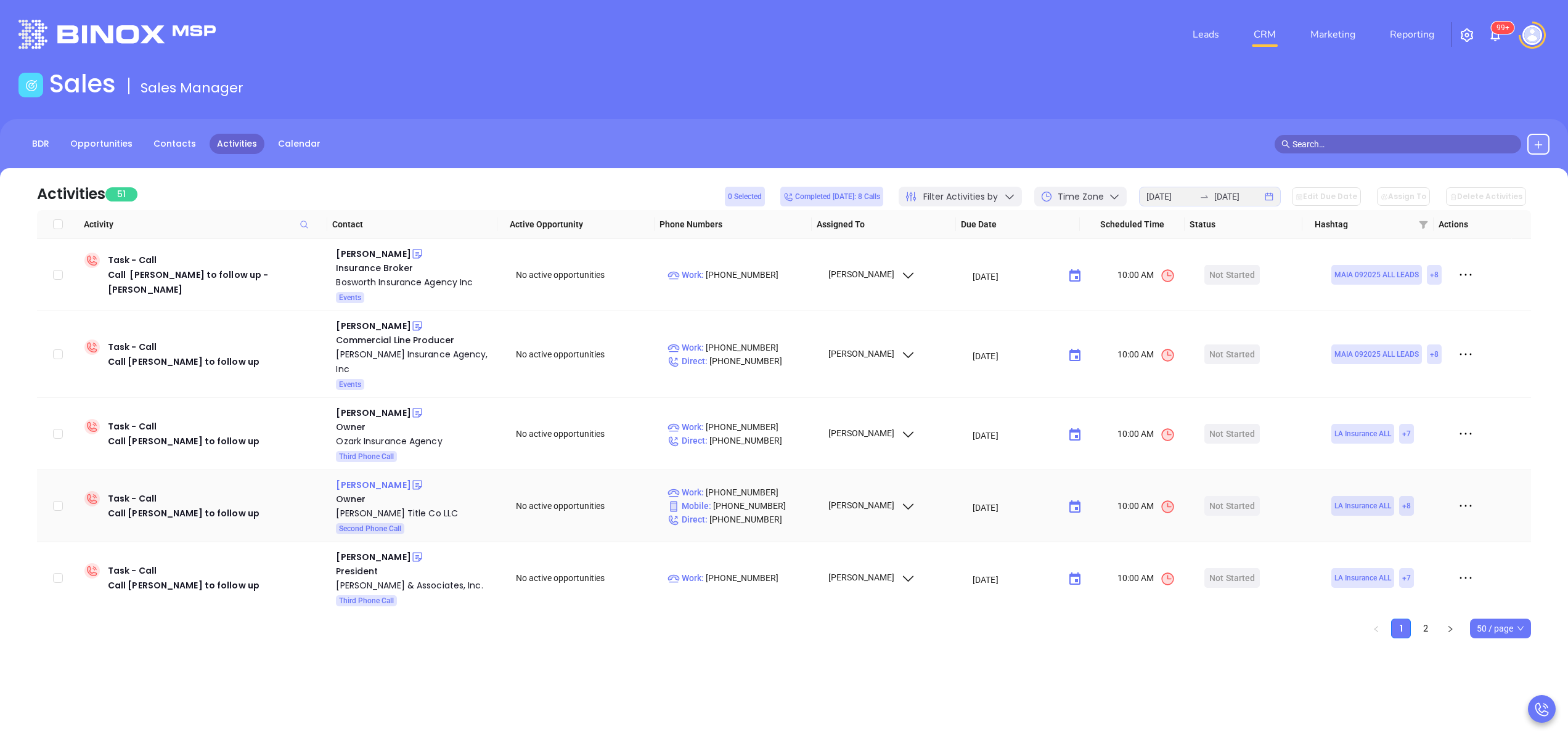
click at [369, 484] on div "Lance Mosley" at bounding box center [373, 485] width 74 height 15
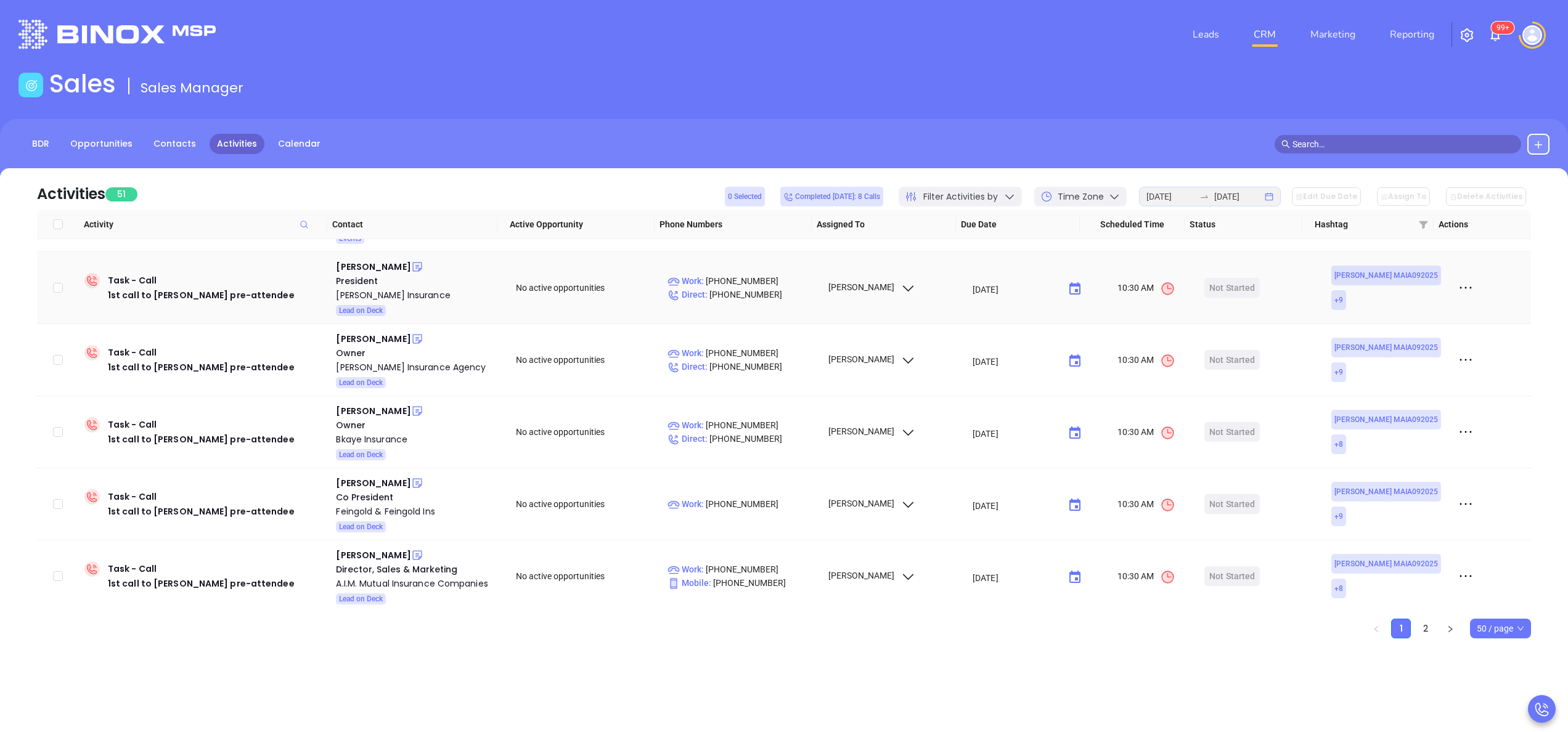
scroll to position [394, 0]
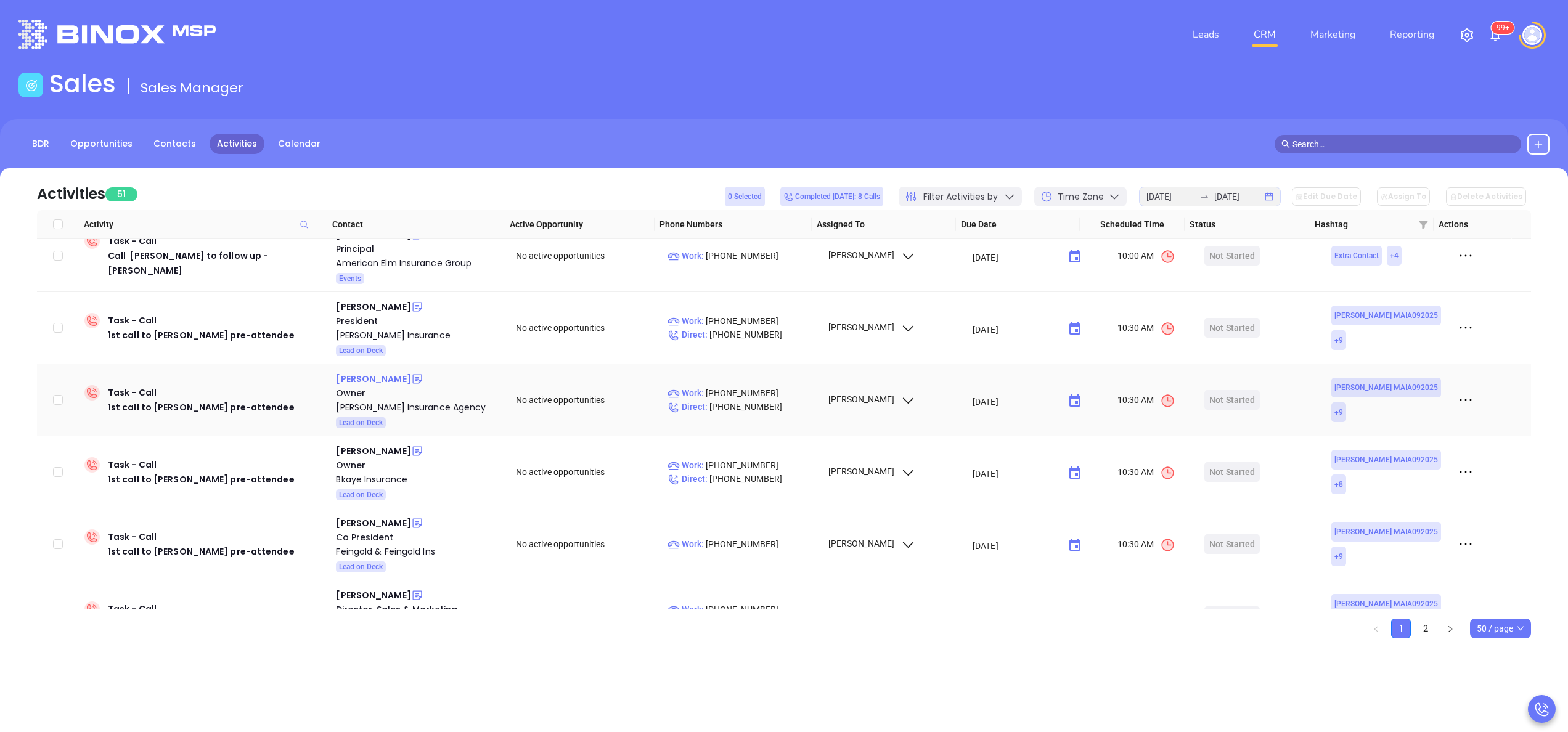
click at [361, 375] on div "John Sweeney" at bounding box center [373, 379] width 74 height 15
click at [355, 455] on div "Bryan Kaye" at bounding box center [373, 451] width 74 height 15
click at [368, 484] on div "Bkaye Insurance" at bounding box center [417, 479] width 163 height 15
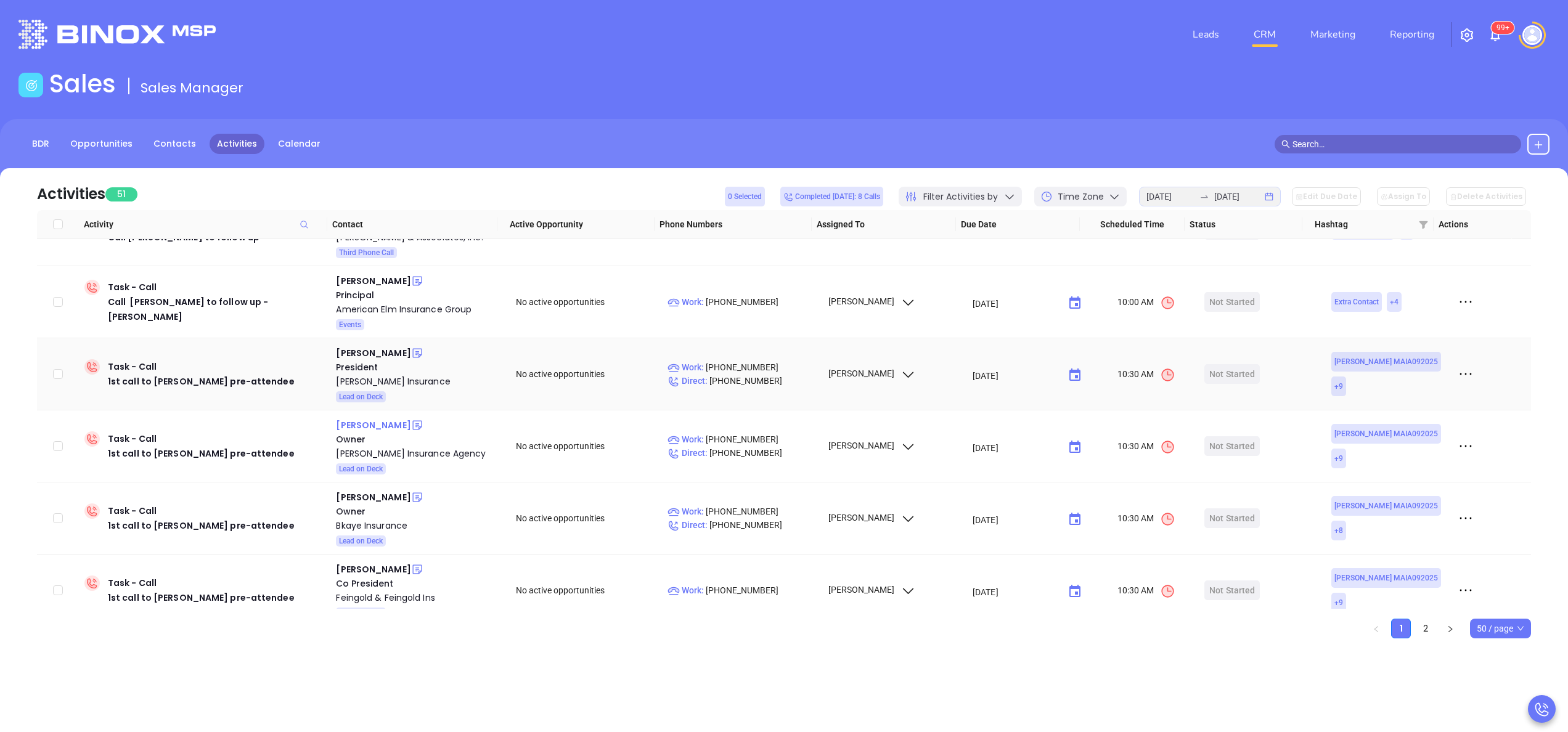
scroll to position [345, 0]
click at [363, 363] on div "Monica Swaida" at bounding box center [373, 357] width 74 height 15
click at [366, 382] on div "Monica Insurance" at bounding box center [417, 385] width 163 height 15
click at [419, 360] on icon at bounding box center [419, 359] width 2 height 2
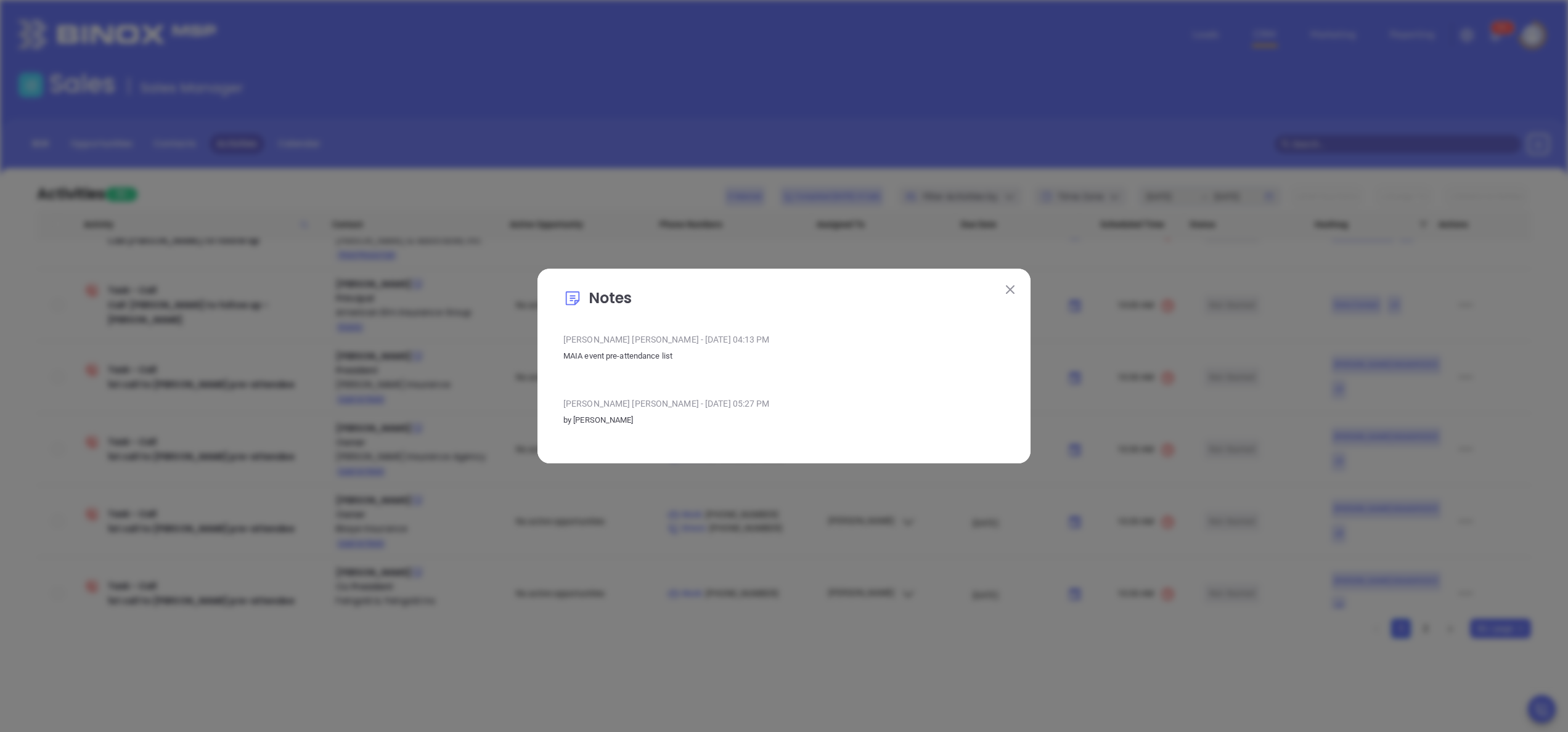
click at [1014, 293] on img at bounding box center [1009, 289] width 8 height 8
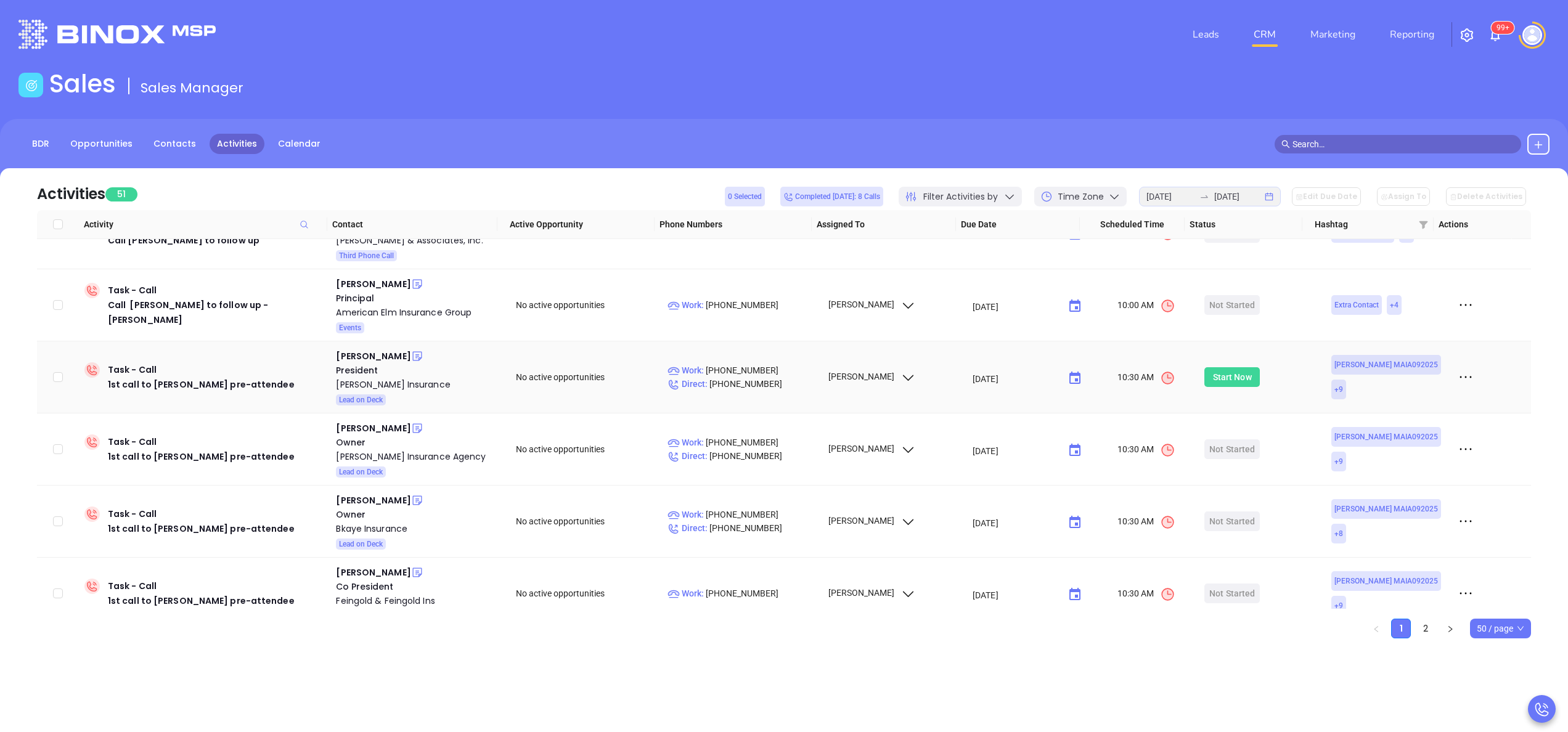
click at [1229, 373] on div "Start Now" at bounding box center [1232, 377] width 39 height 20
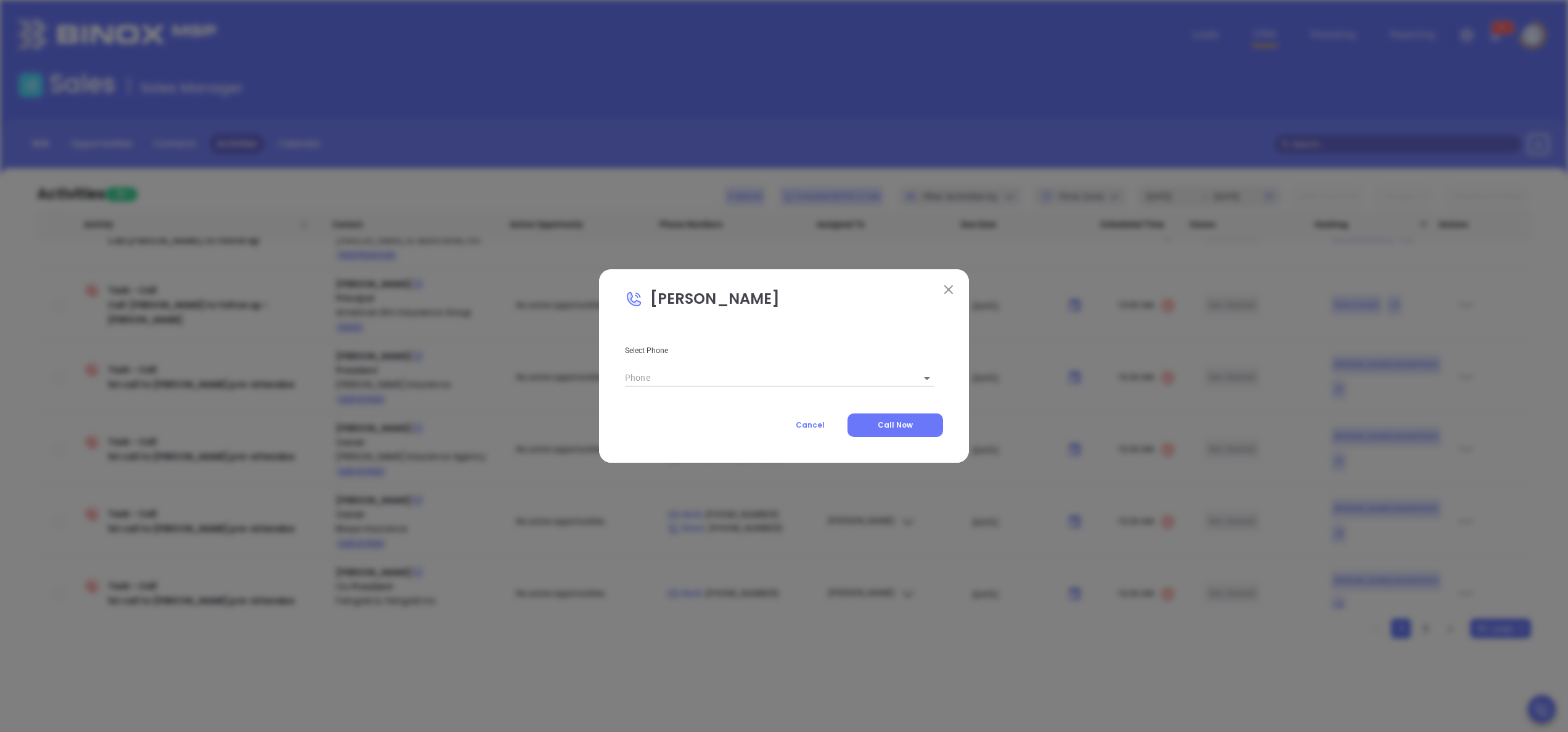
type input "(978) 454-2577"
type input "1"
click at [906, 420] on span "Call Now" at bounding box center [895, 425] width 35 height 11
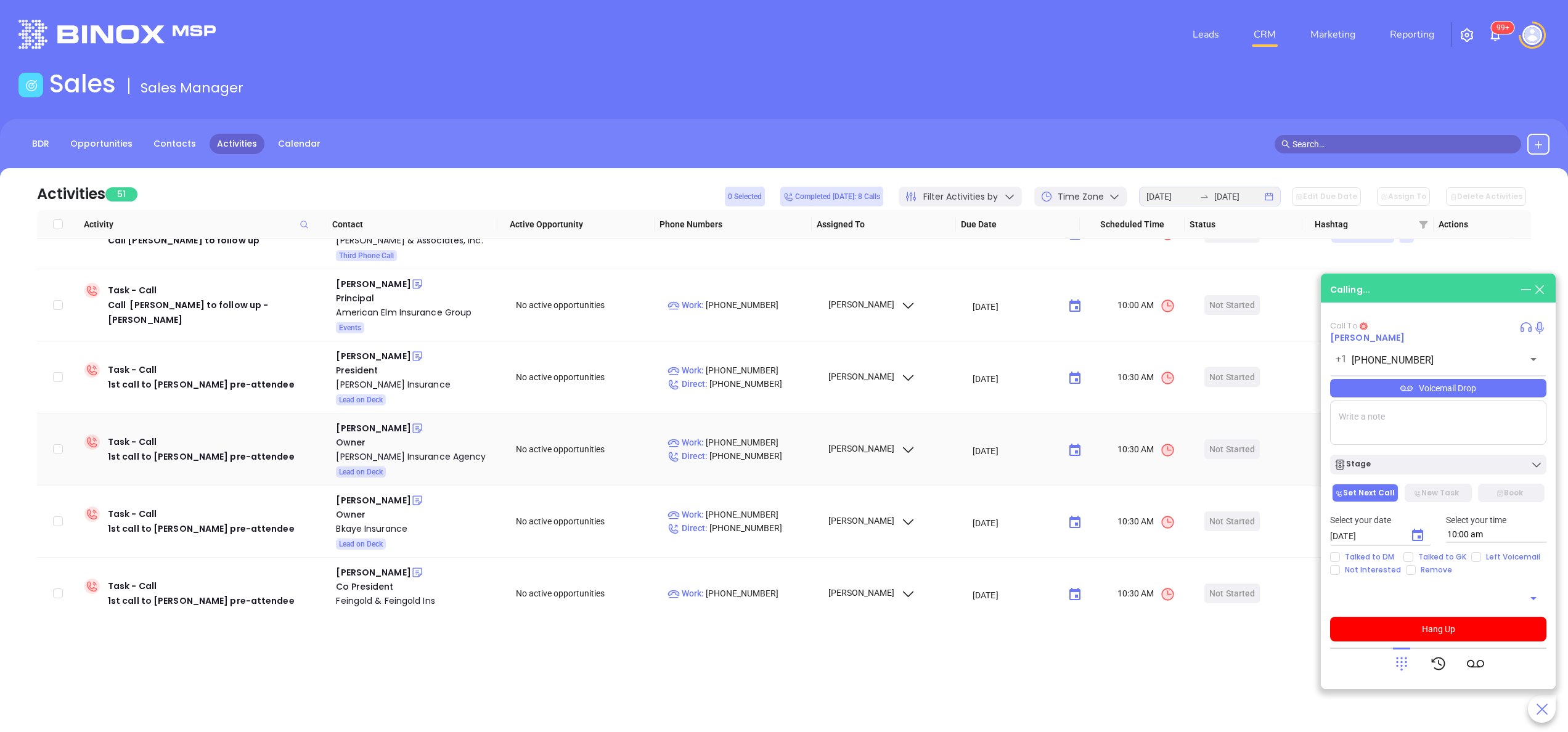
type input "(978) 454-2577"
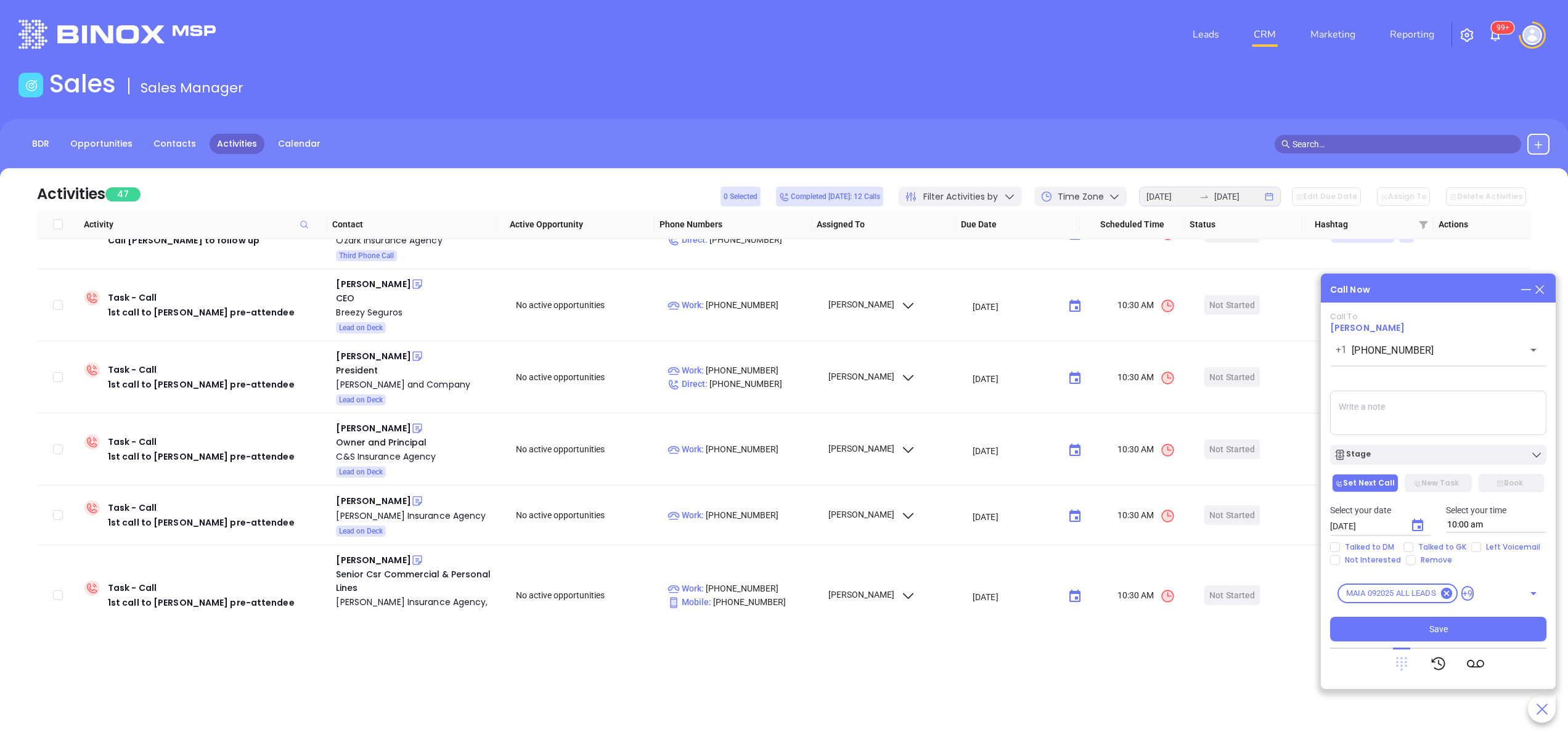
click at [1401, 668] on icon at bounding box center [1401, 664] width 11 height 14
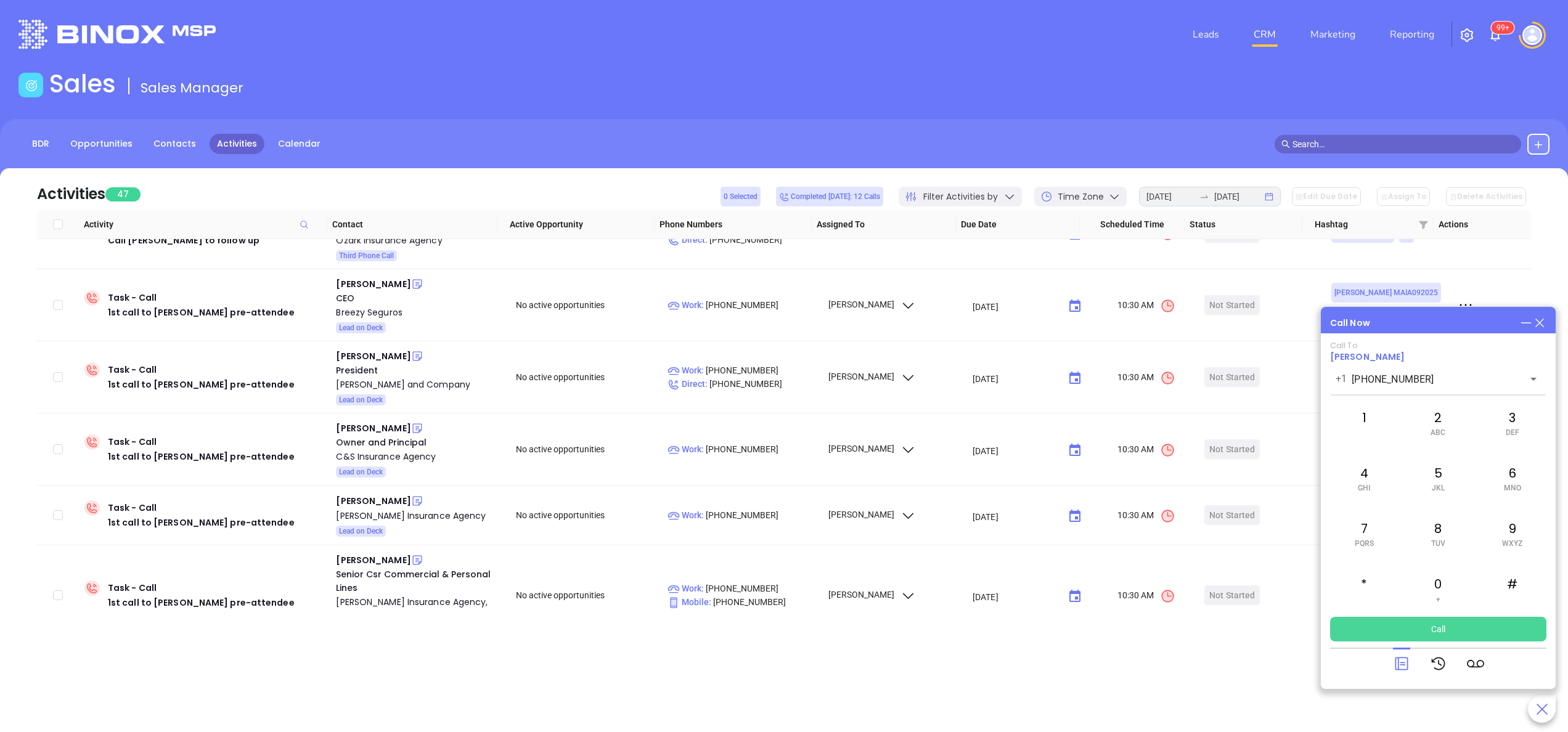
click at [1448, 637] on button "Call" at bounding box center [1438, 629] width 217 height 25
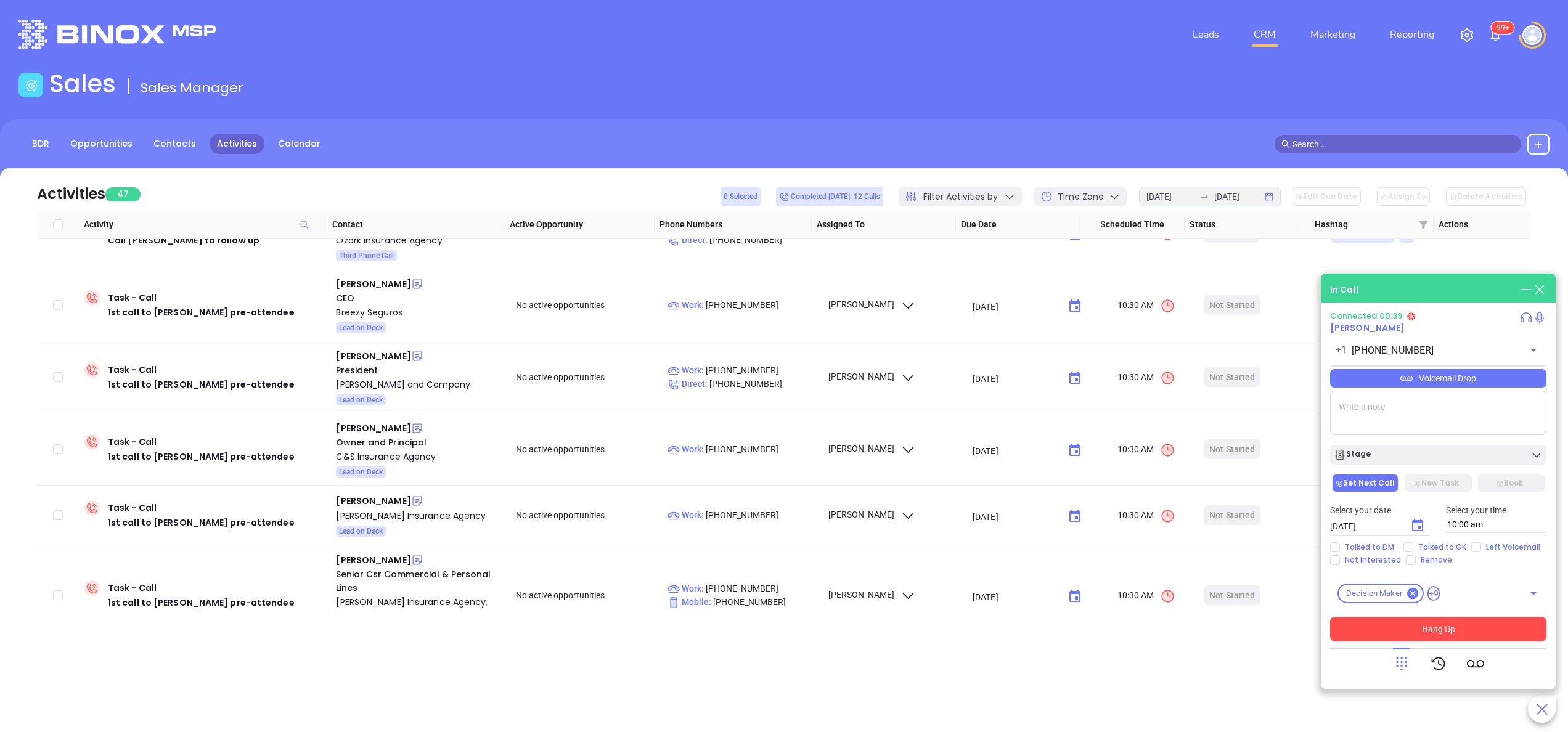
click at [1462, 630] on button "Hang Up" at bounding box center [1438, 629] width 217 height 25
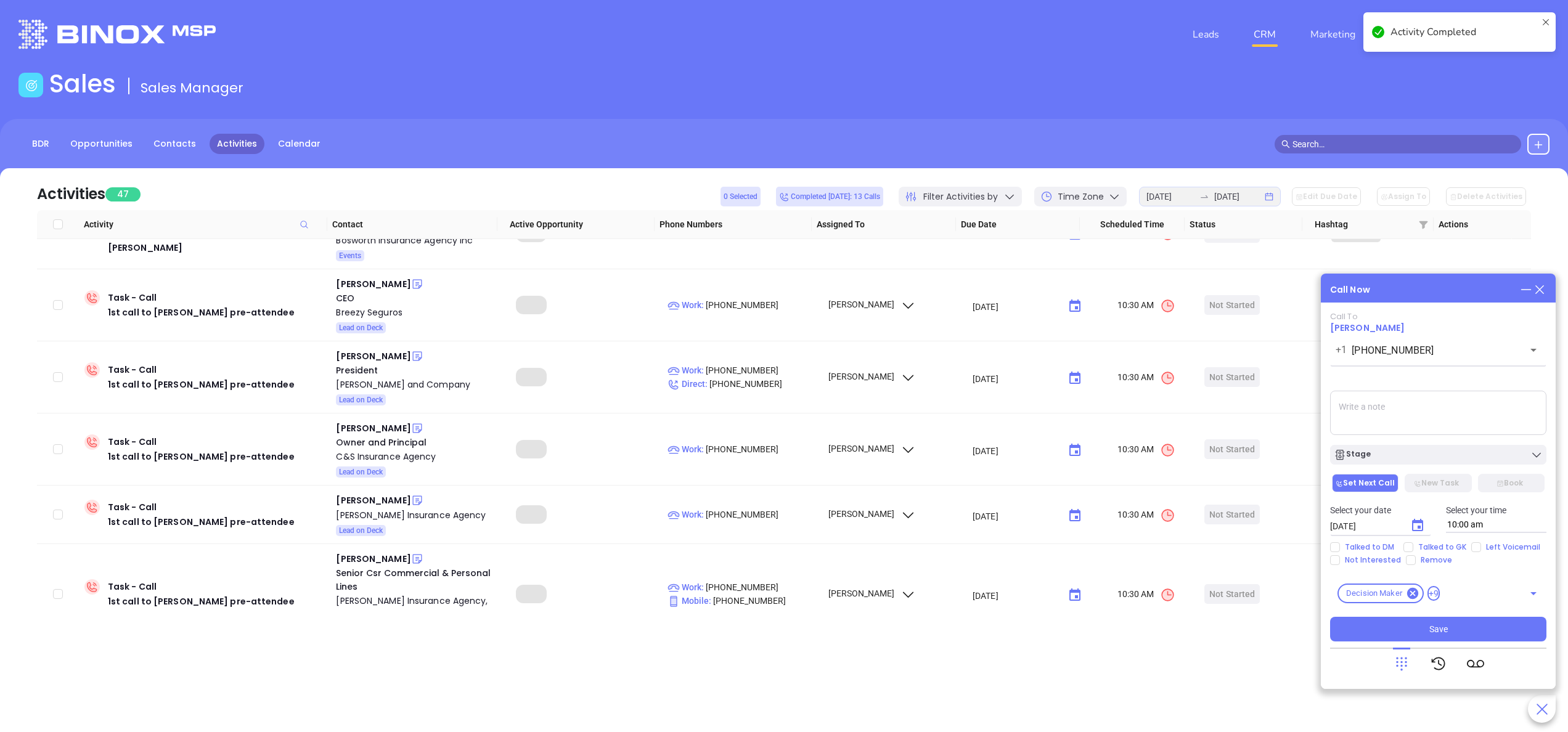
click at [1401, 452] on div "Stage" at bounding box center [1438, 455] width 209 height 12
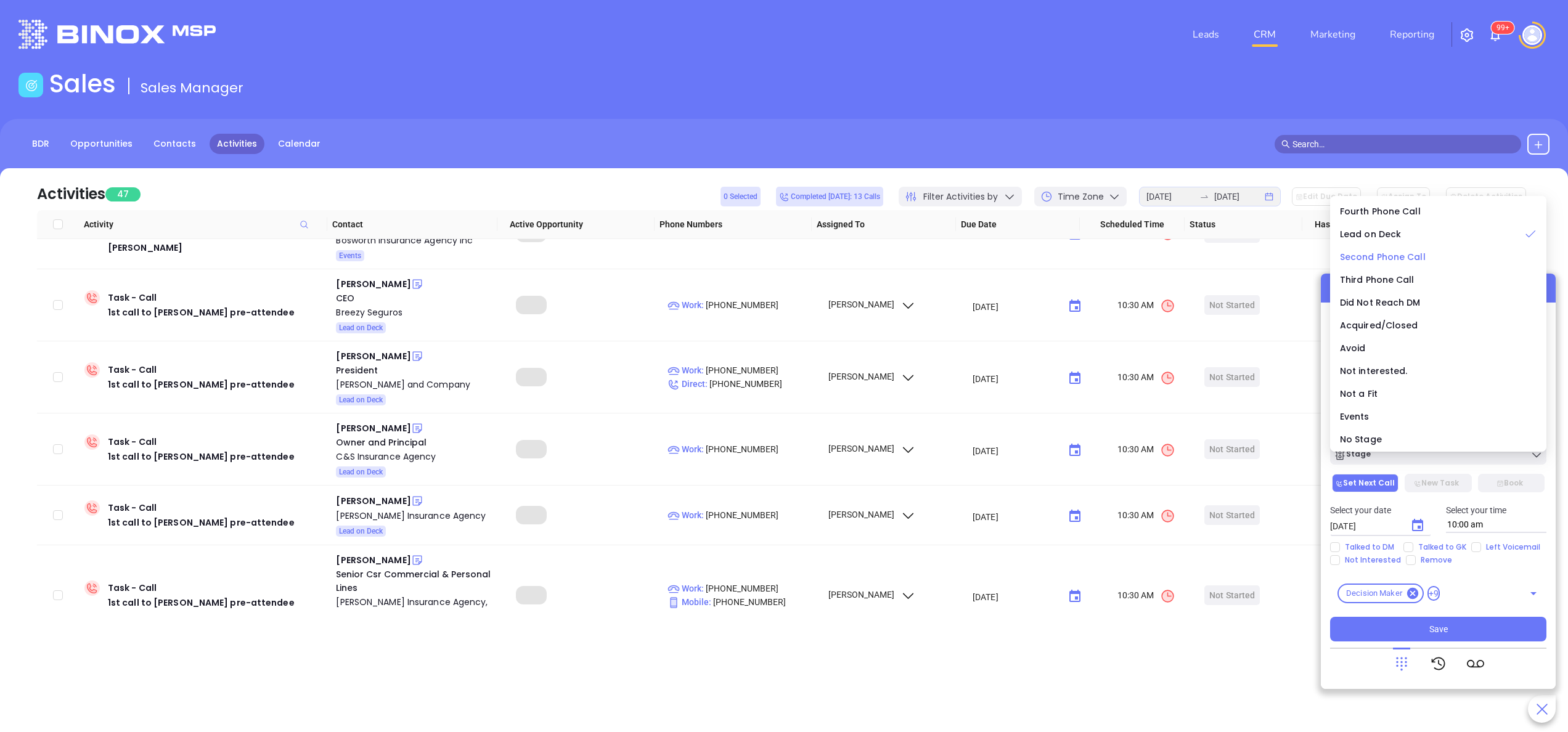
click at [1390, 259] on span "Second Phone Call" at bounding box center [1382, 257] width 86 height 12
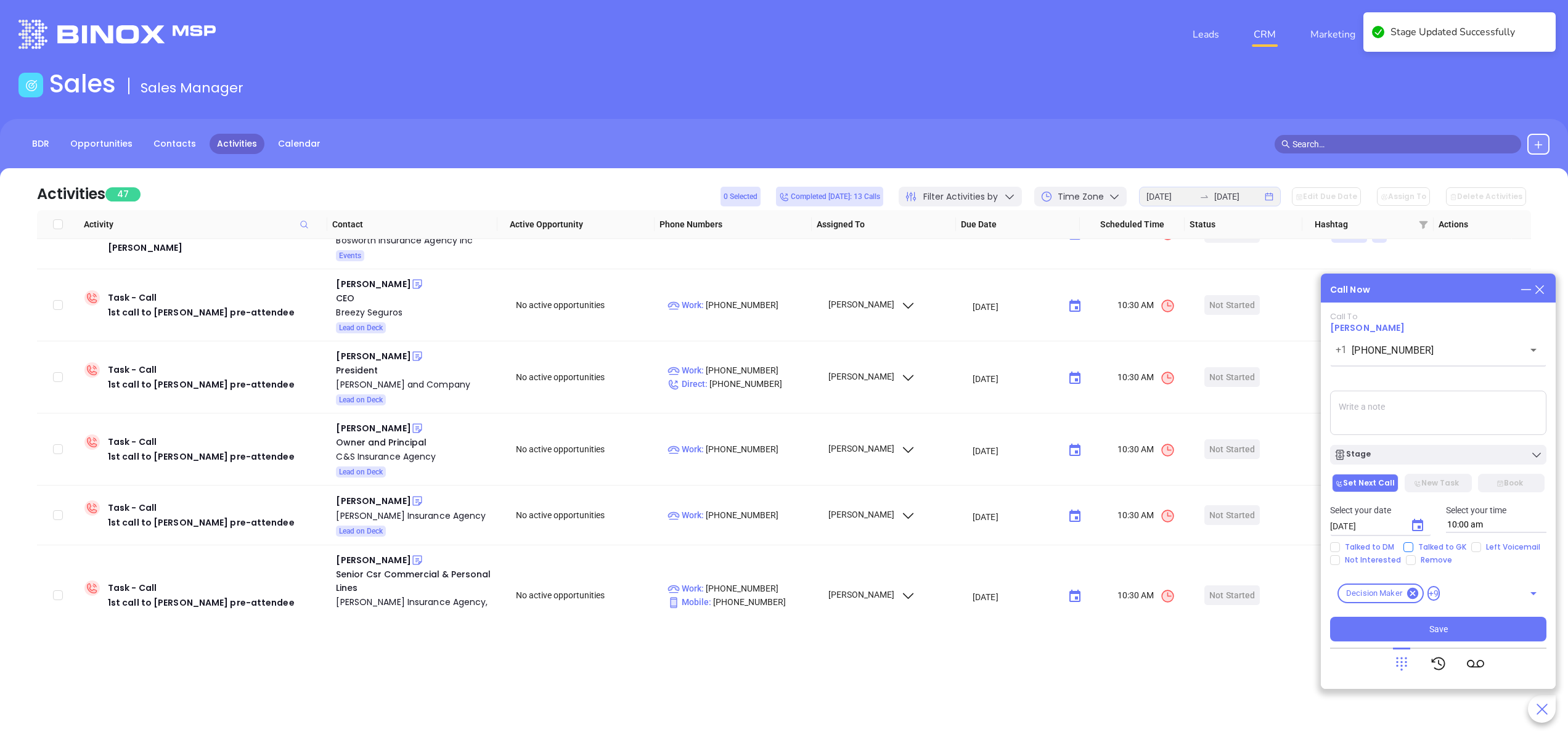
click at [1417, 547] on span "Talked to GK" at bounding box center [1442, 547] width 58 height 10
click at [1413, 547] on input "Talked to GK" at bounding box center [1407, 547] width 10 height 10
checkbox input "true"
click at [1410, 525] on icon "Choose date, selected date is Oct 7, 2025" at bounding box center [1417, 525] width 15 height 15
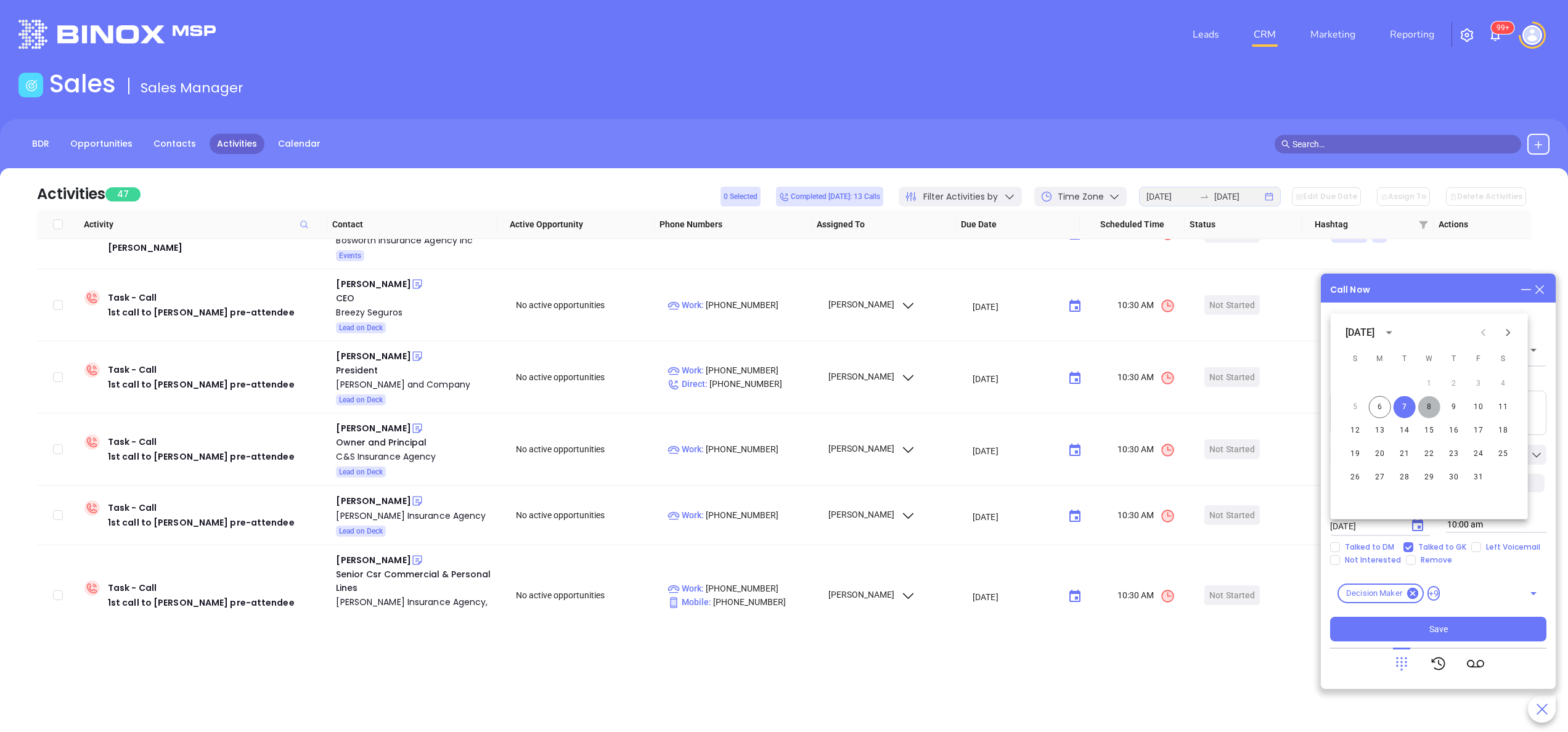
click at [1427, 402] on button "8" at bounding box center [1429, 406] width 22 height 22
type input "10/08/2025"
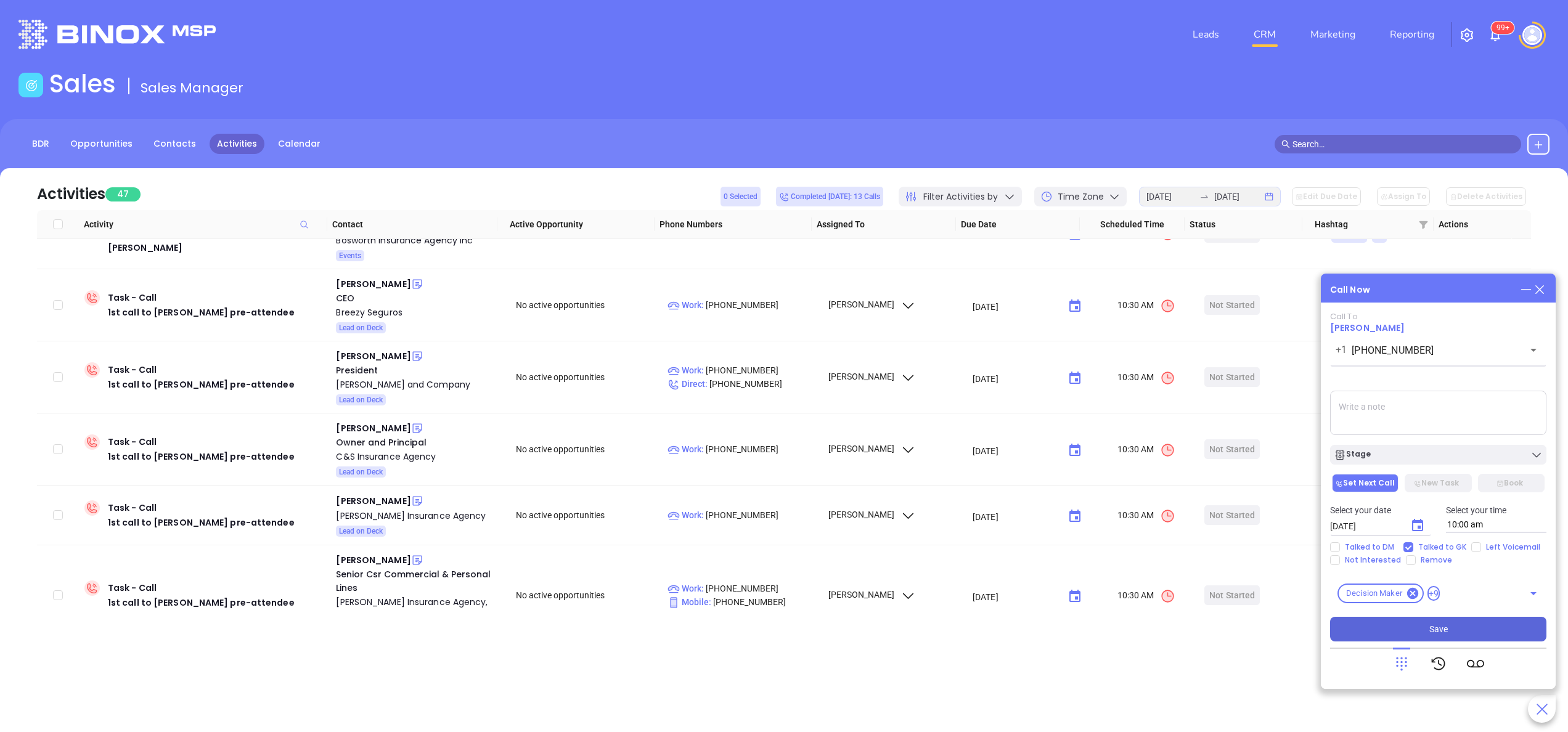
click at [1429, 627] on span "Save" at bounding box center [1438, 629] width 18 height 14
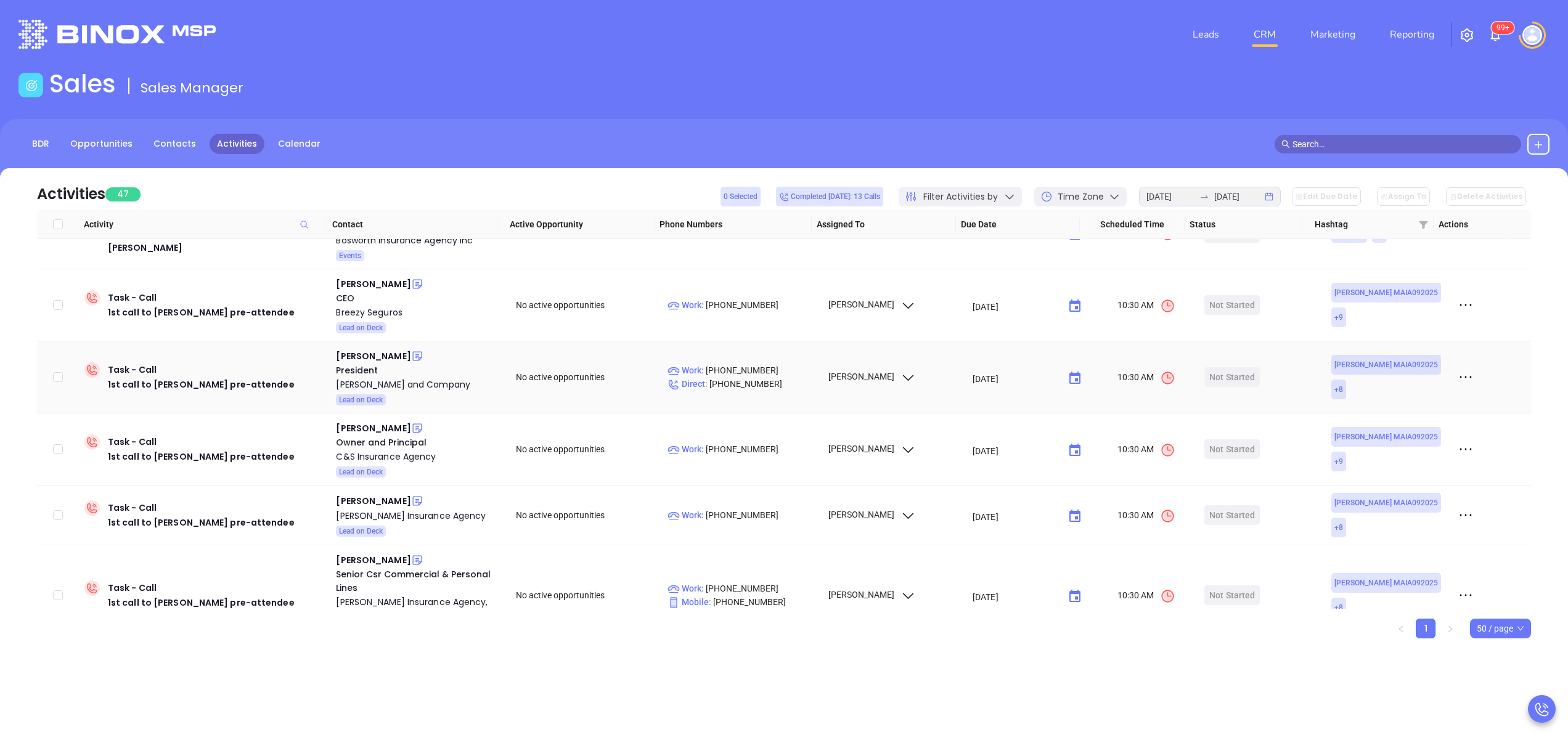
click at [349, 366] on div "President" at bounding box center [417, 370] width 163 height 14
click at [361, 358] on div "Steve Cohen" at bounding box center [373, 357] width 74 height 15
click at [391, 383] on div "Burgin Platner and Company" at bounding box center [417, 385] width 163 height 15
click at [412, 358] on icon at bounding box center [416, 357] width 9 height 9
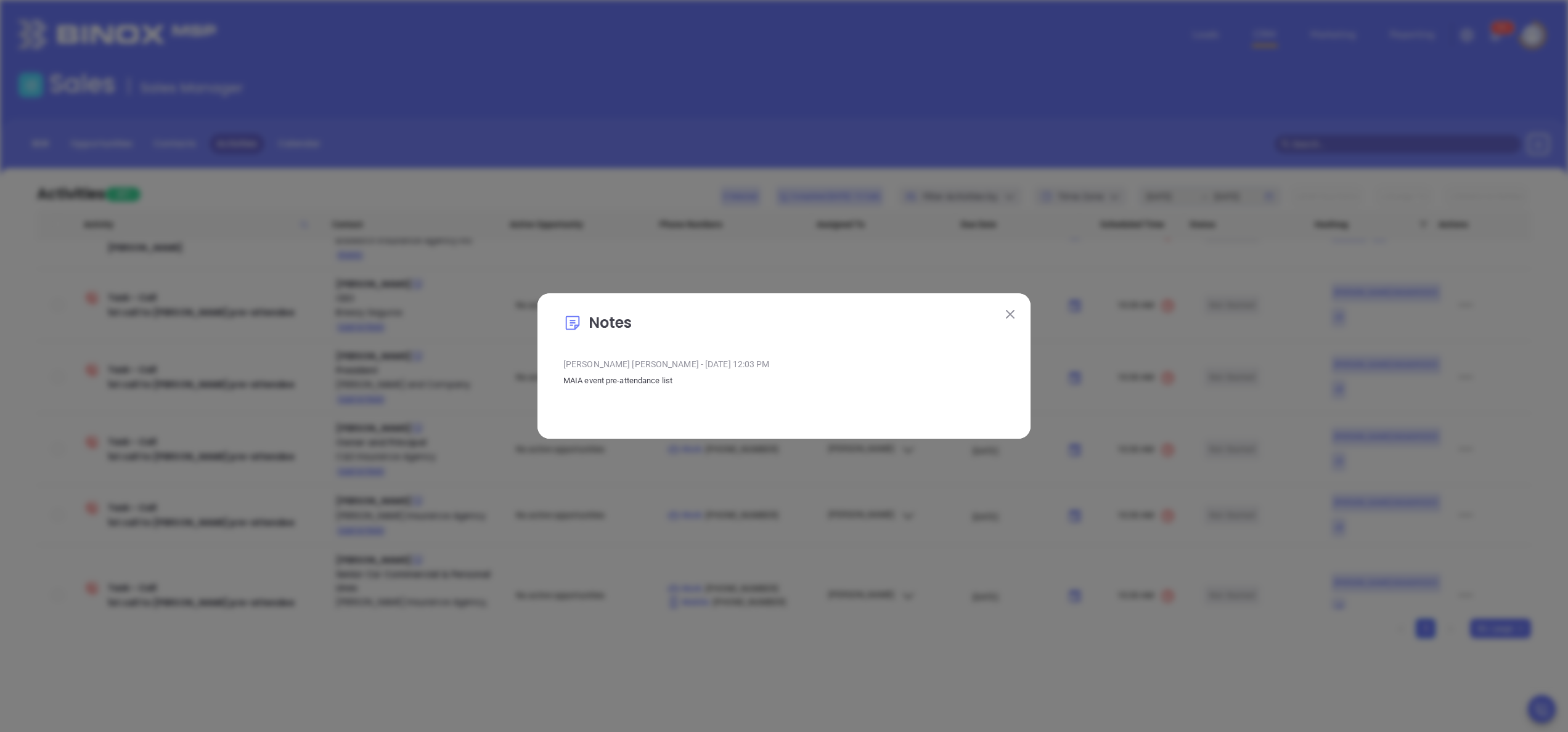
click at [1009, 308] on button at bounding box center [1009, 313] width 16 height 16
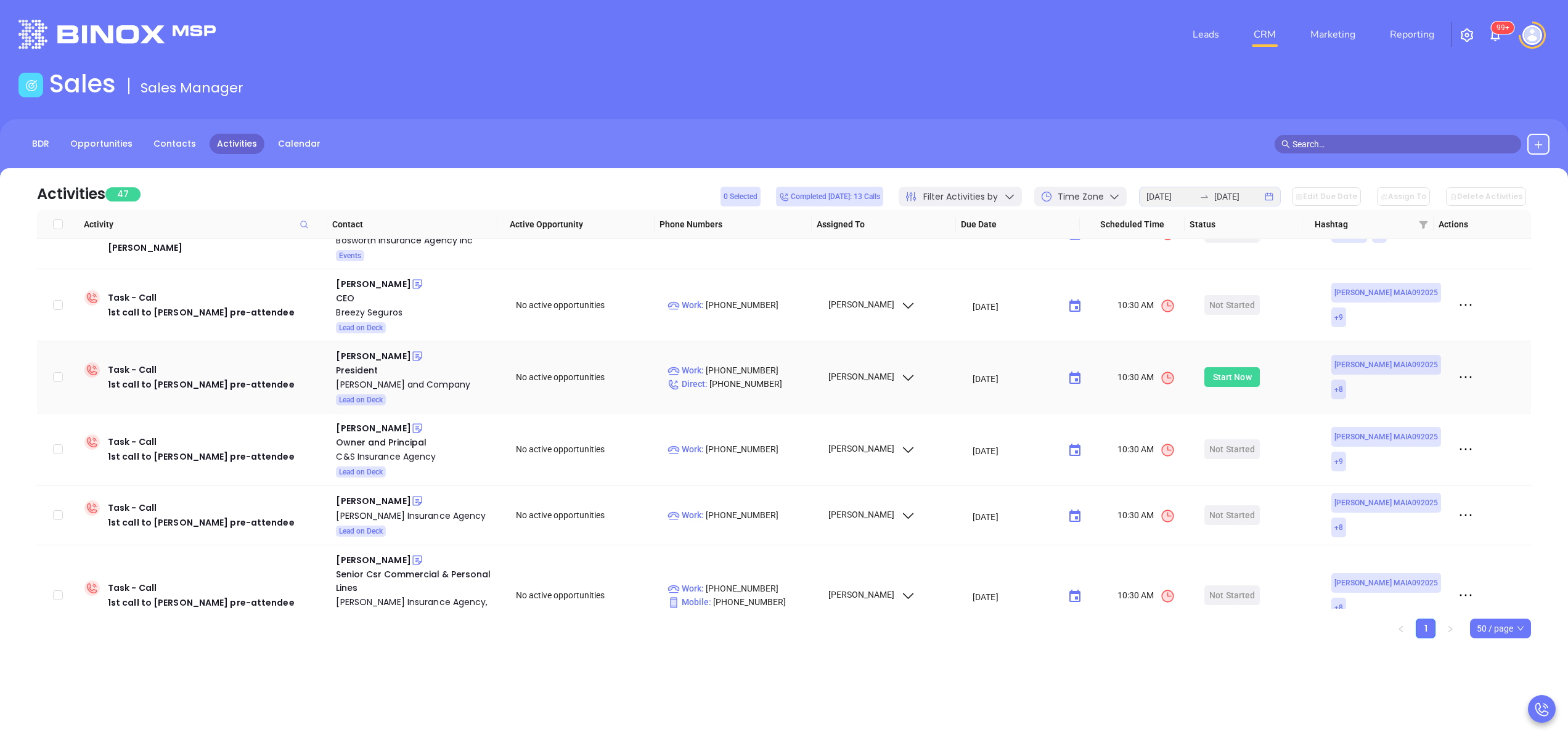
click at [1213, 373] on div "Start Now" at bounding box center [1232, 377] width 39 height 20
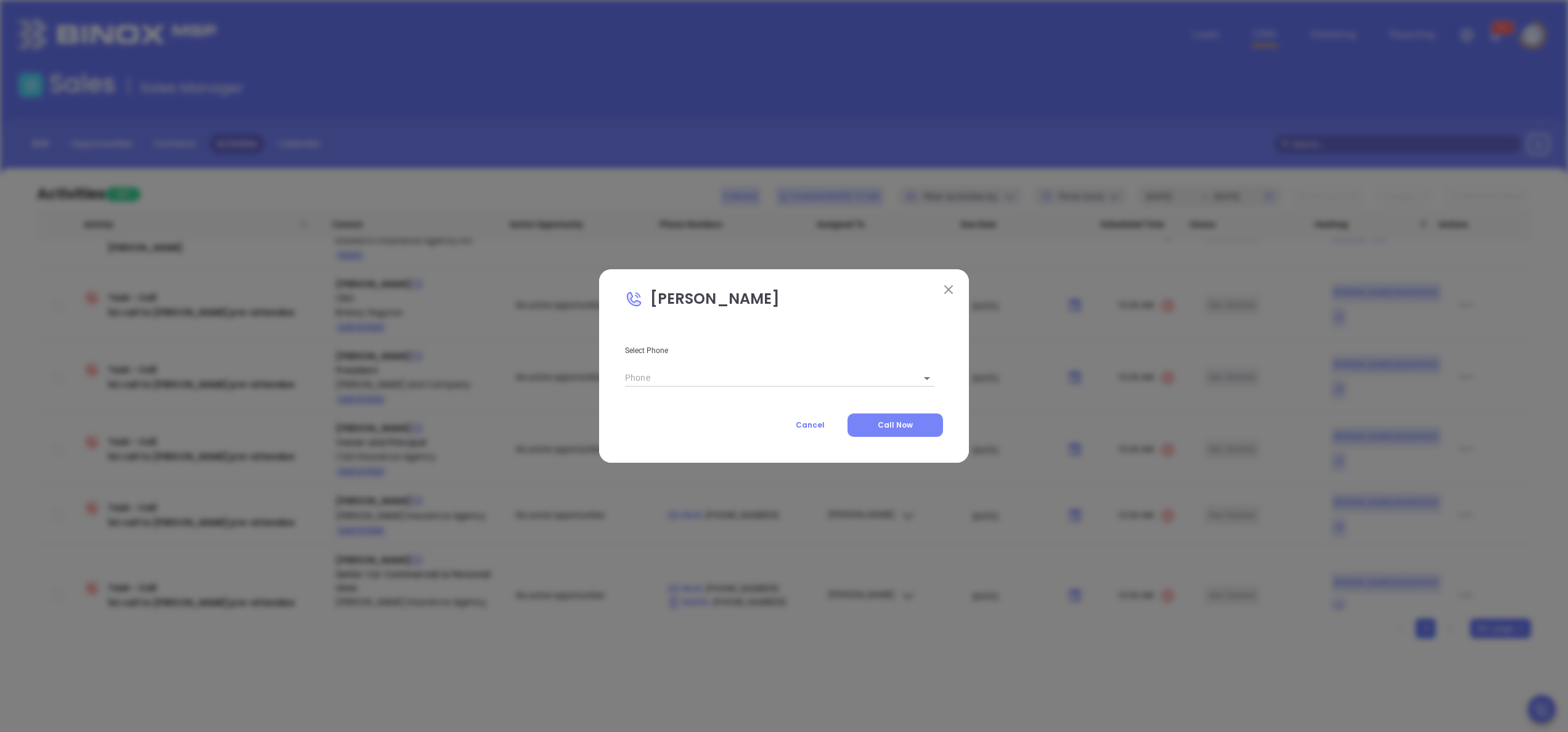
type input "(617) 472-3000"
type input "1"
click at [891, 420] on span "Call Now" at bounding box center [895, 425] width 35 height 11
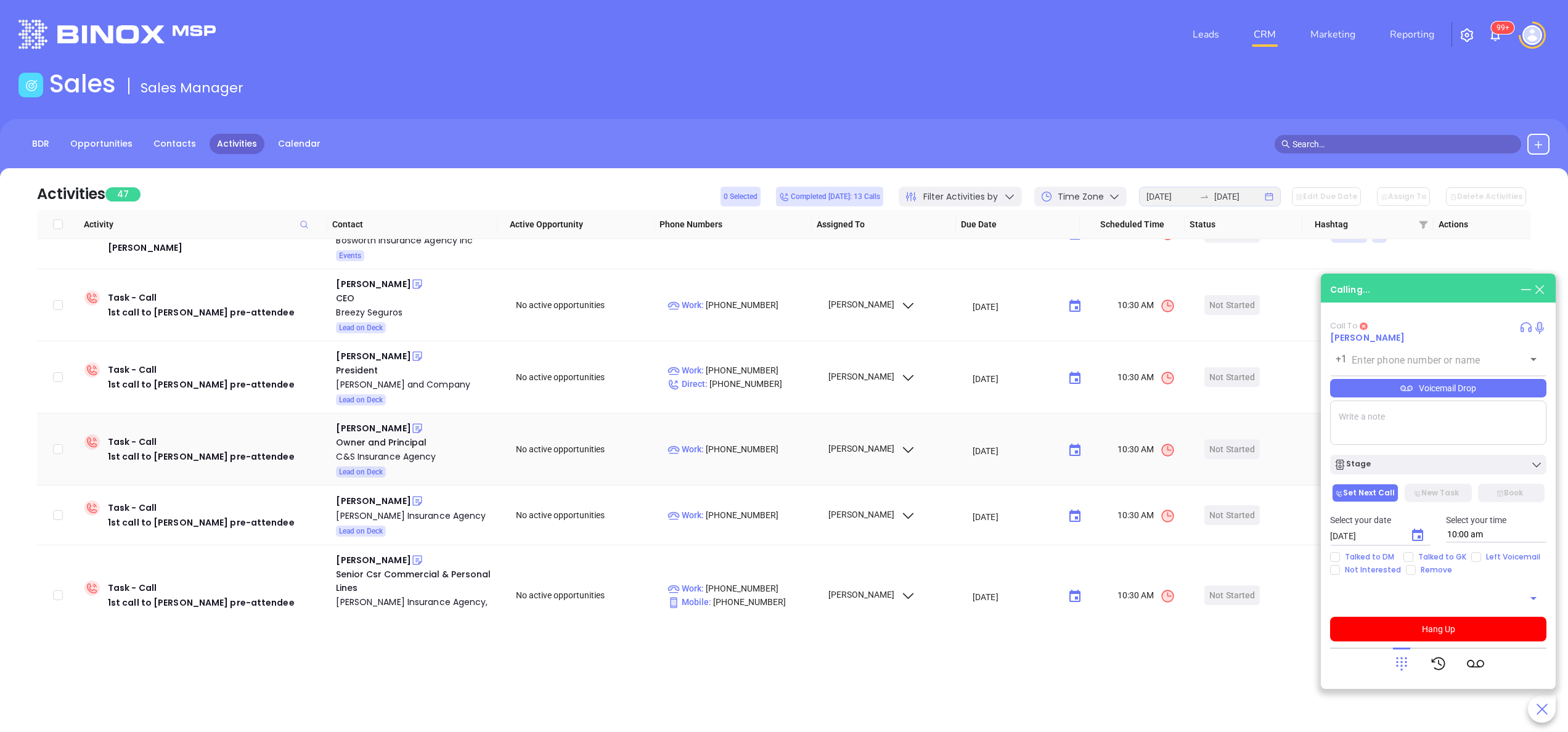
type input "(617) 472-3000"
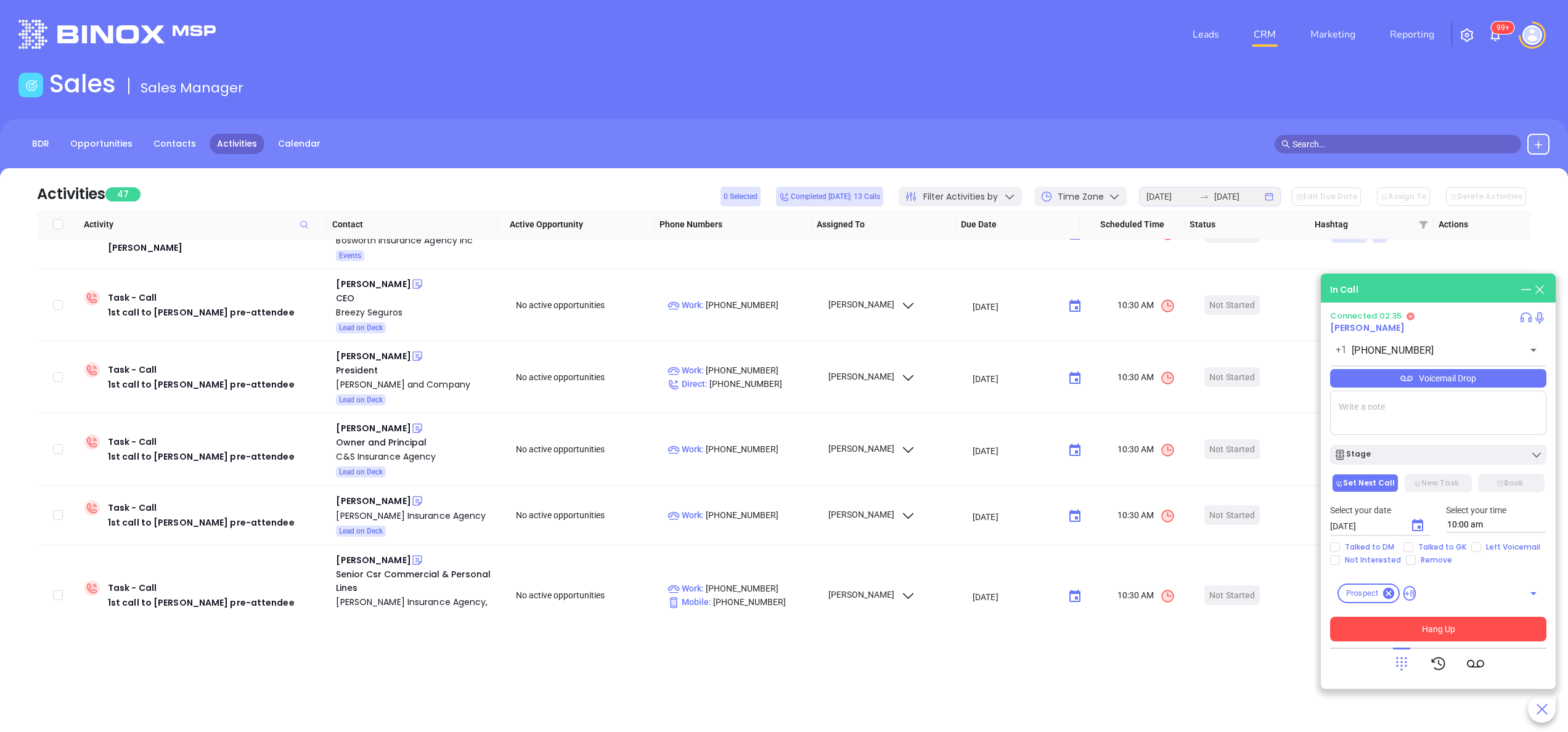
click at [1403, 626] on button "Hang Up" at bounding box center [1438, 629] width 217 height 25
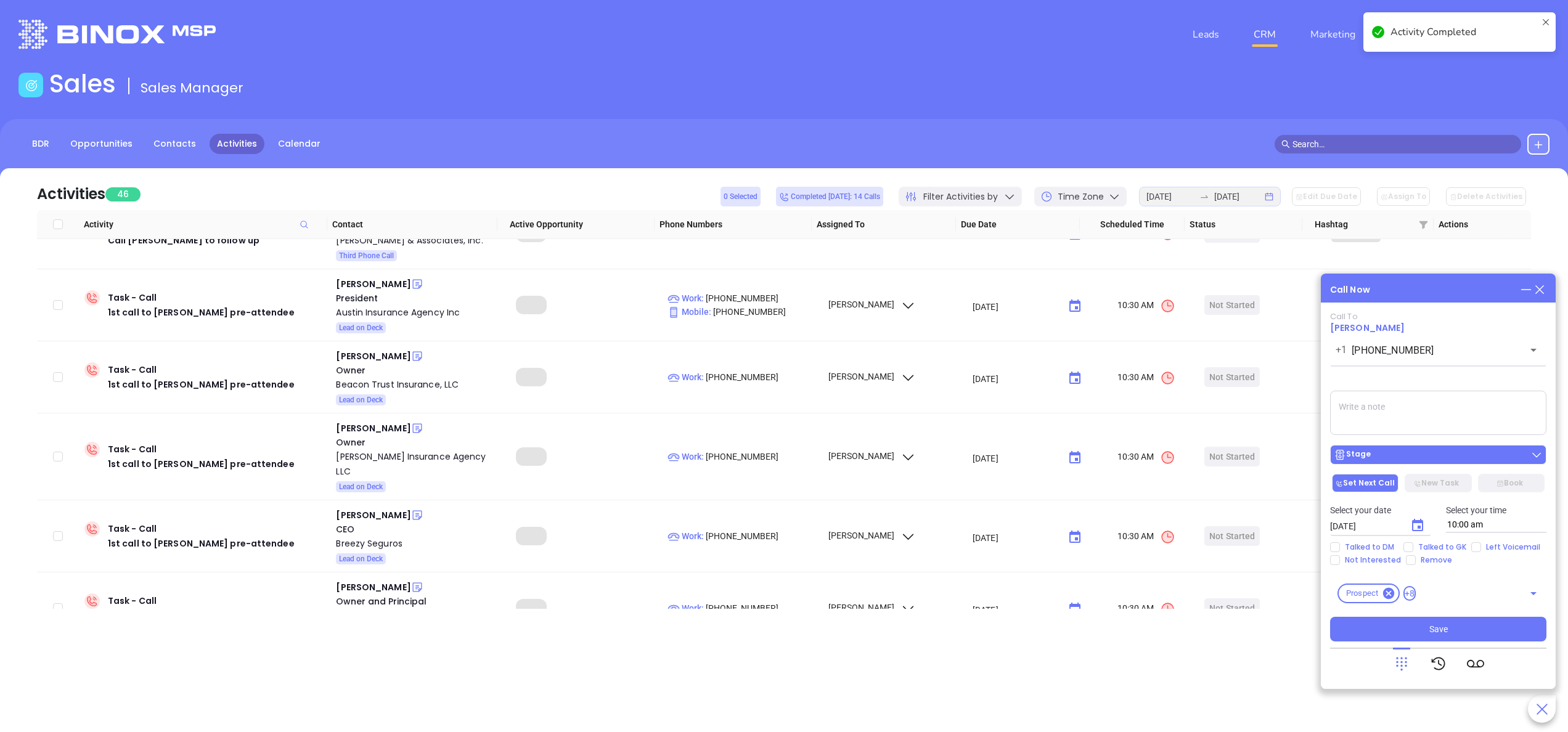
click at [1398, 446] on button "Stage" at bounding box center [1438, 455] width 217 height 20
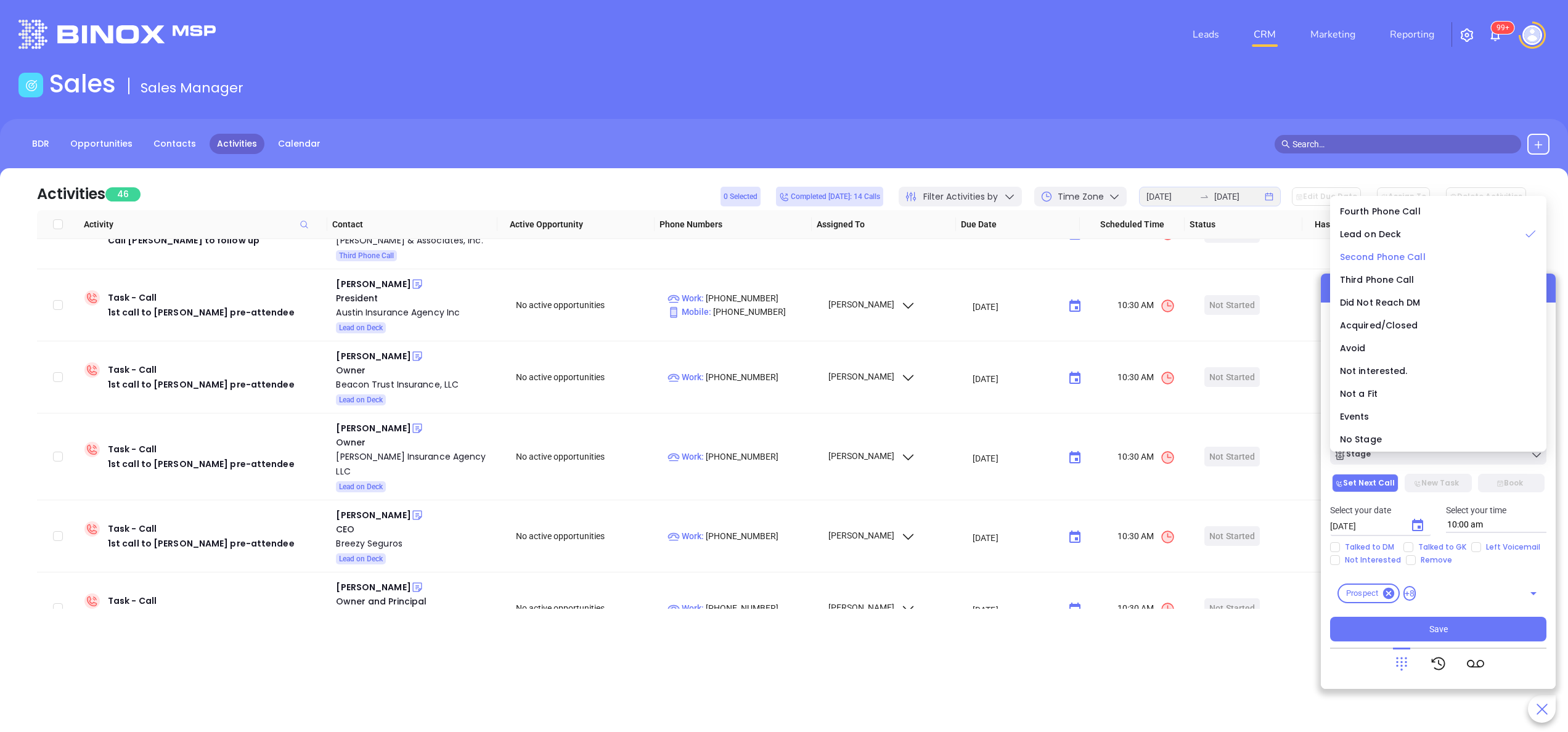
click at [1393, 254] on span "Second Phone Call" at bounding box center [1382, 257] width 86 height 12
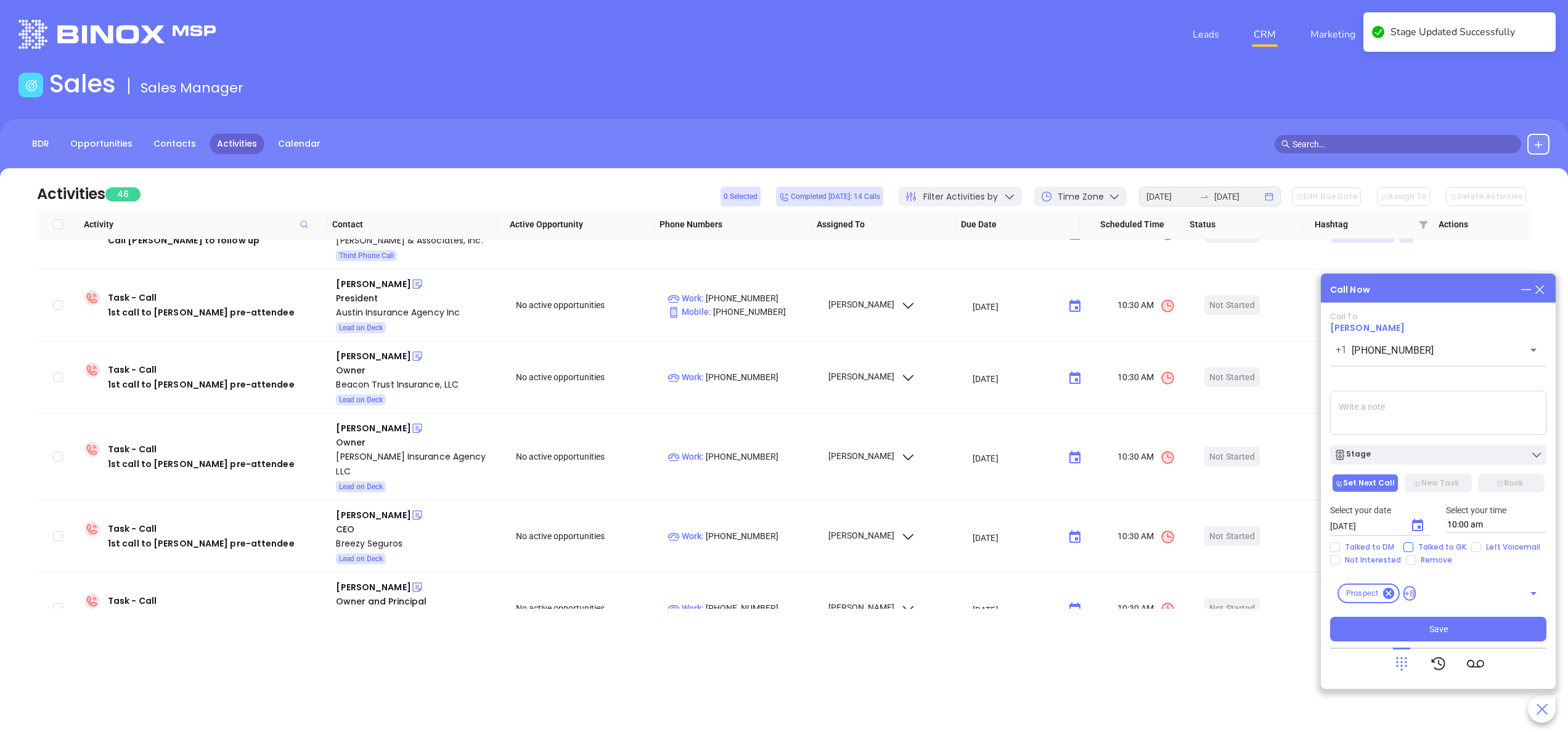
click at [1411, 548] on input "Talked to GK" at bounding box center [1407, 547] width 10 height 10
checkbox input "true"
click at [1475, 548] on input "Left Voicemail" at bounding box center [1476, 547] width 10 height 10
checkbox input "true"
click at [1417, 522] on icon "Choose date, selected date is Oct 7, 2025" at bounding box center [1417, 525] width 11 height 12
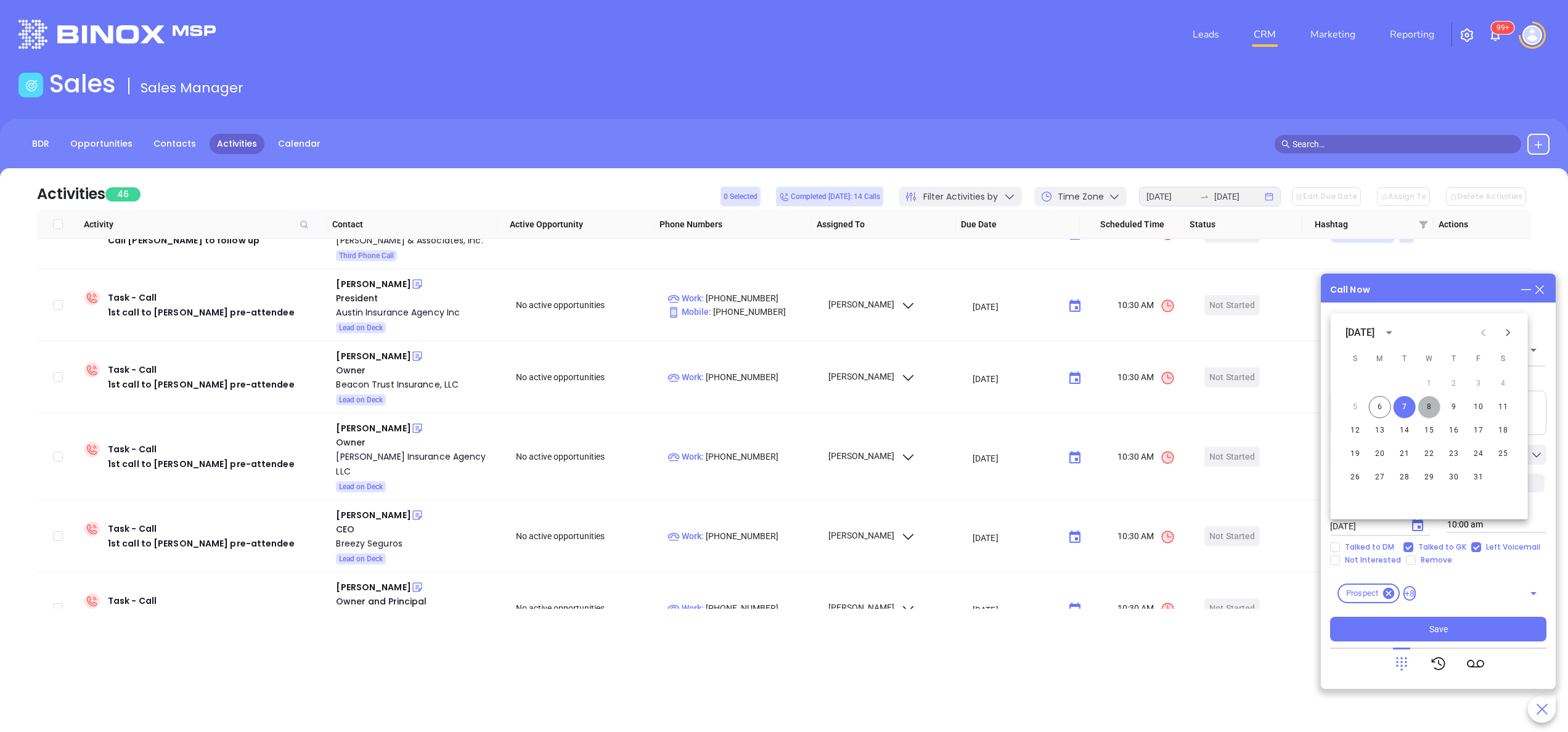
click at [1432, 404] on button "8" at bounding box center [1429, 406] width 22 height 22
type input "10/08/2025"
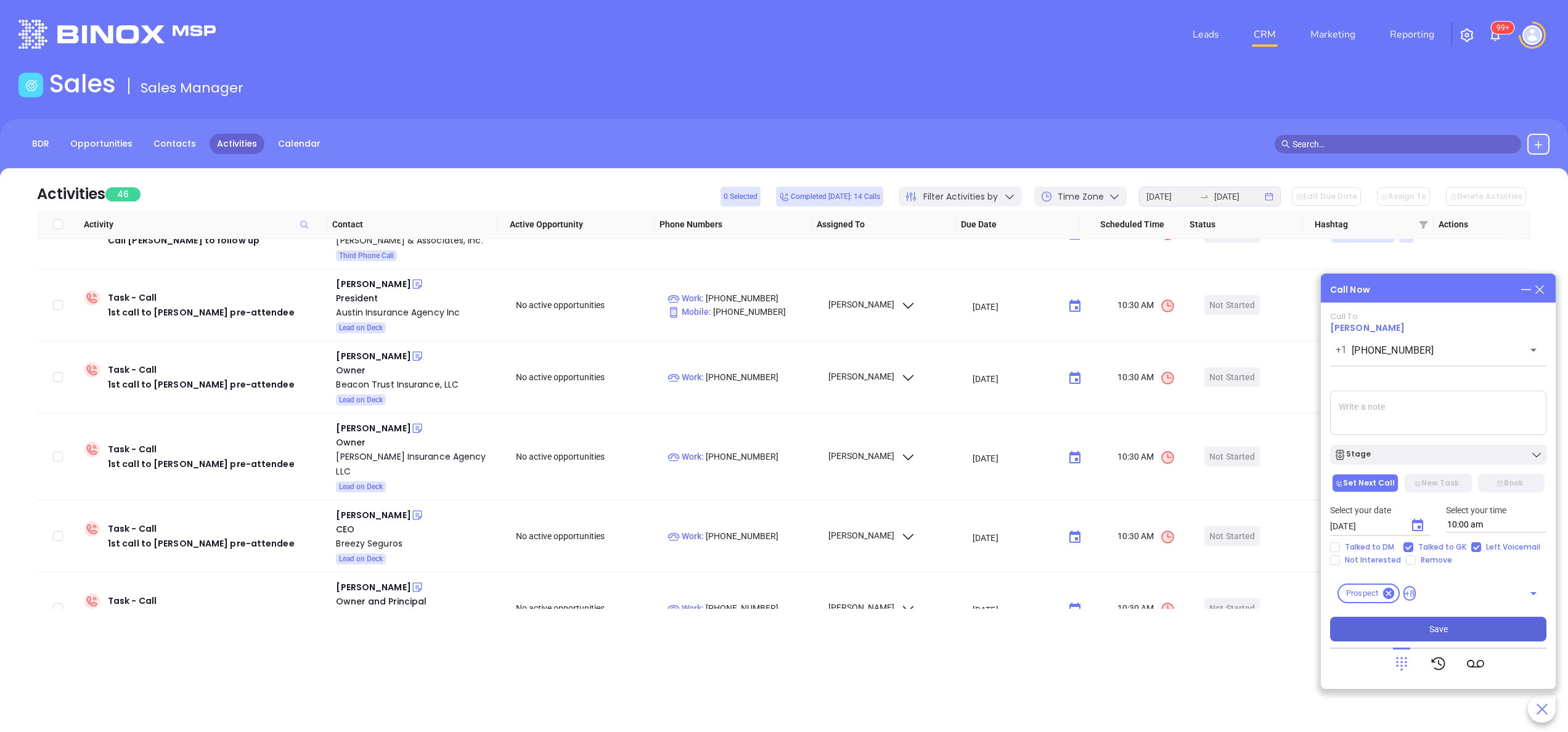
click at [1438, 620] on button "Save" at bounding box center [1438, 629] width 217 height 25
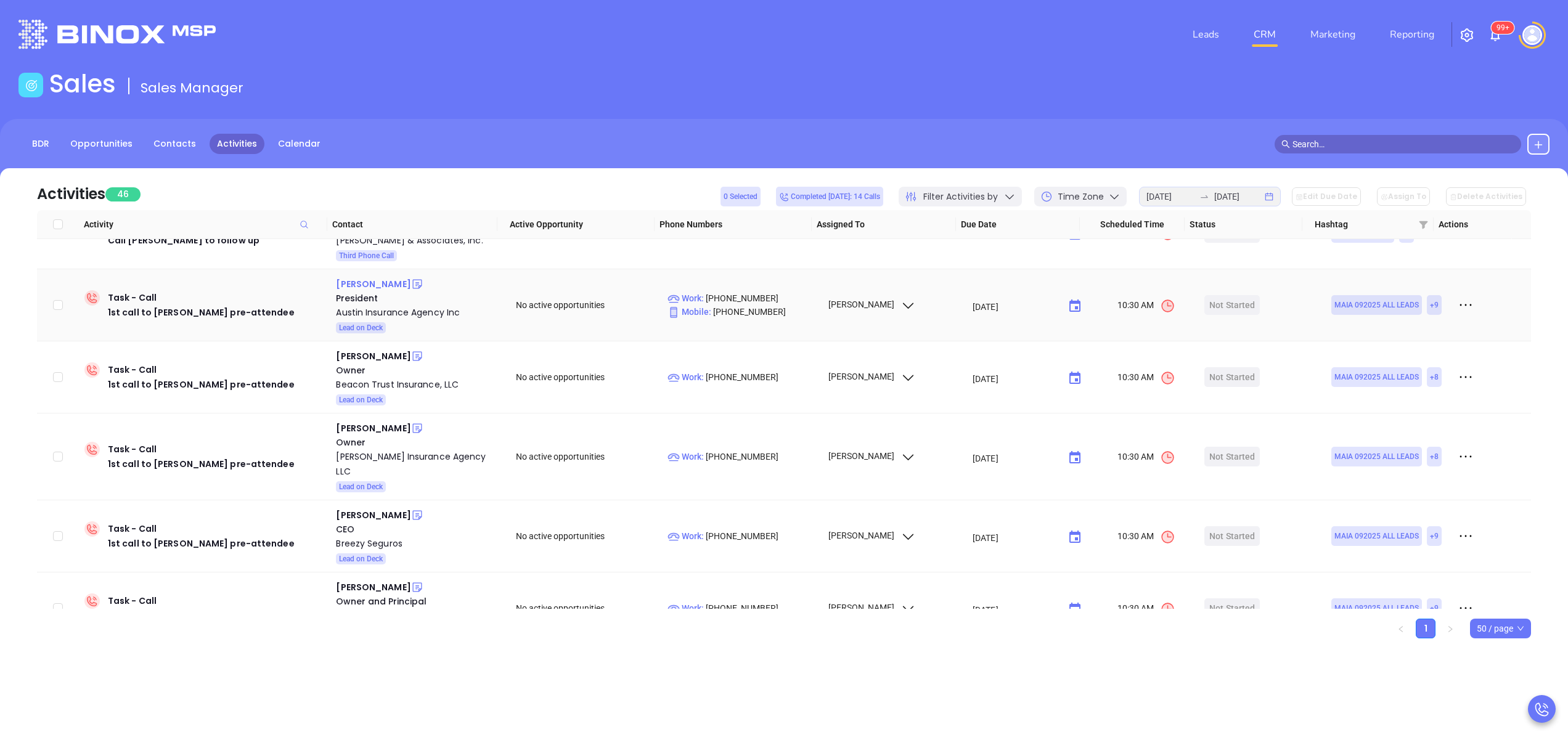
click at [346, 280] on div "[PERSON_NAME]" at bounding box center [373, 284] width 74 height 15
click at [373, 316] on div "Austin Insurance Agency Inc" at bounding box center [417, 313] width 163 height 15
click at [411, 282] on icon at bounding box center [417, 284] width 12 height 12
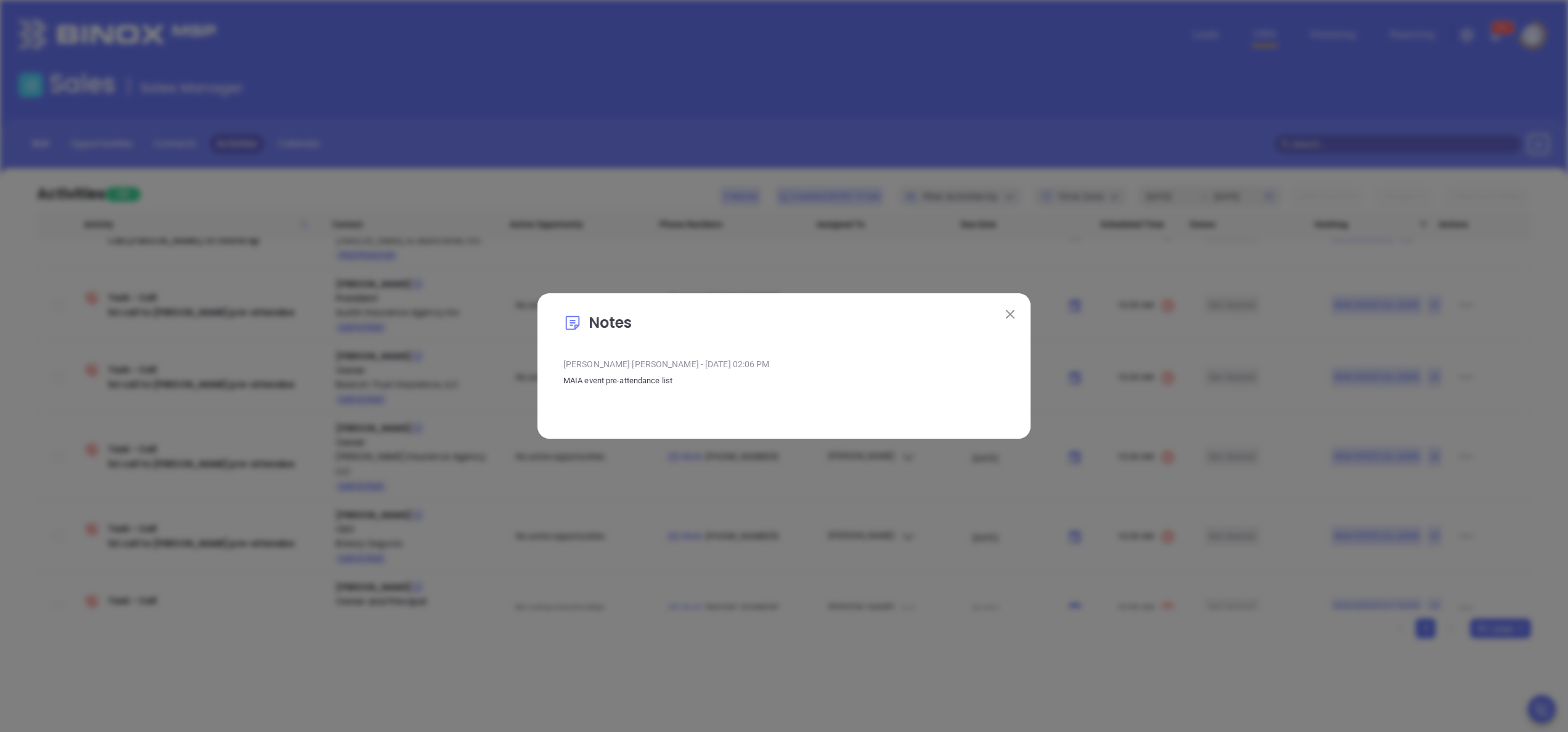
click at [1011, 313] on img at bounding box center [1009, 313] width 8 height 8
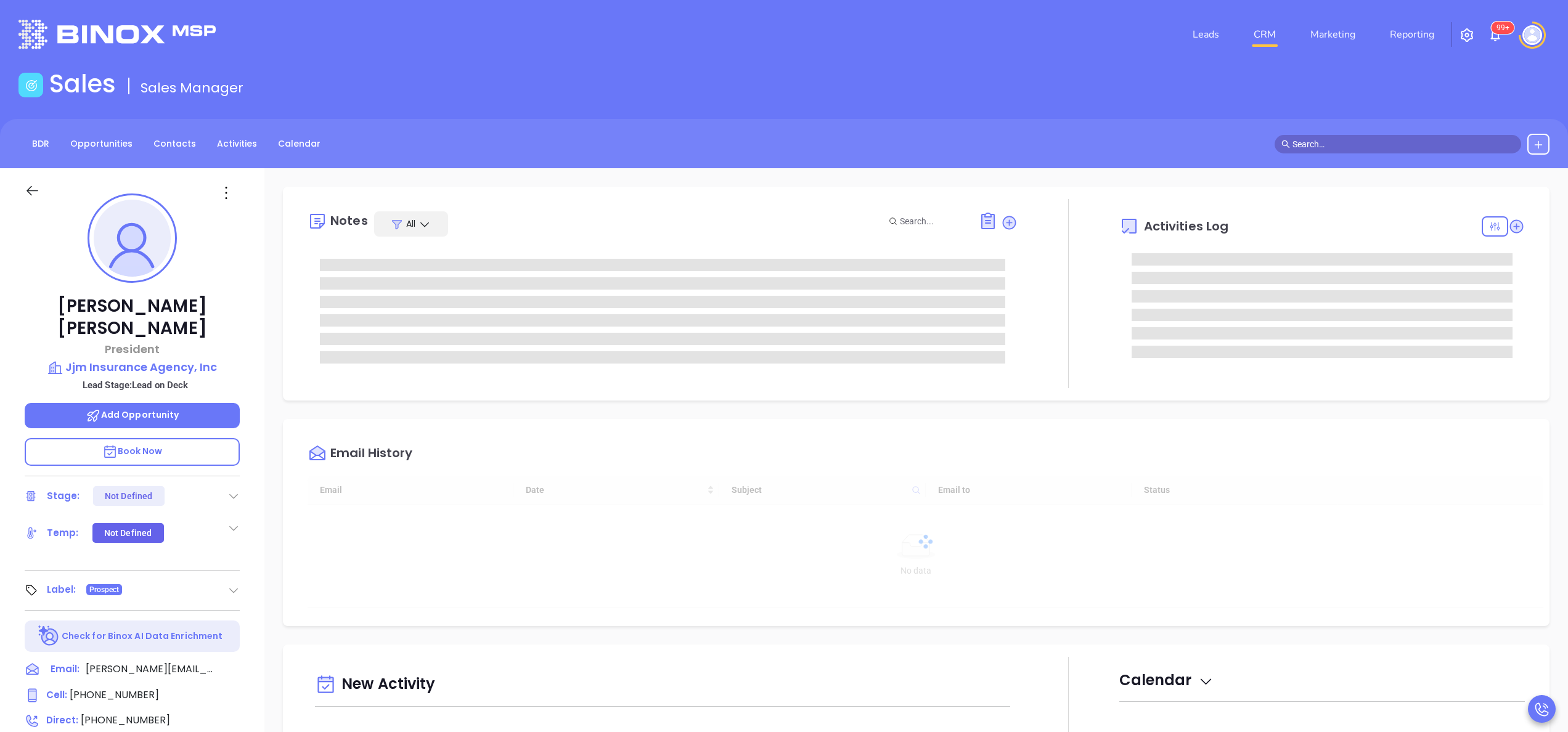
type input "[DATE]"
type input "[PERSON_NAME]"
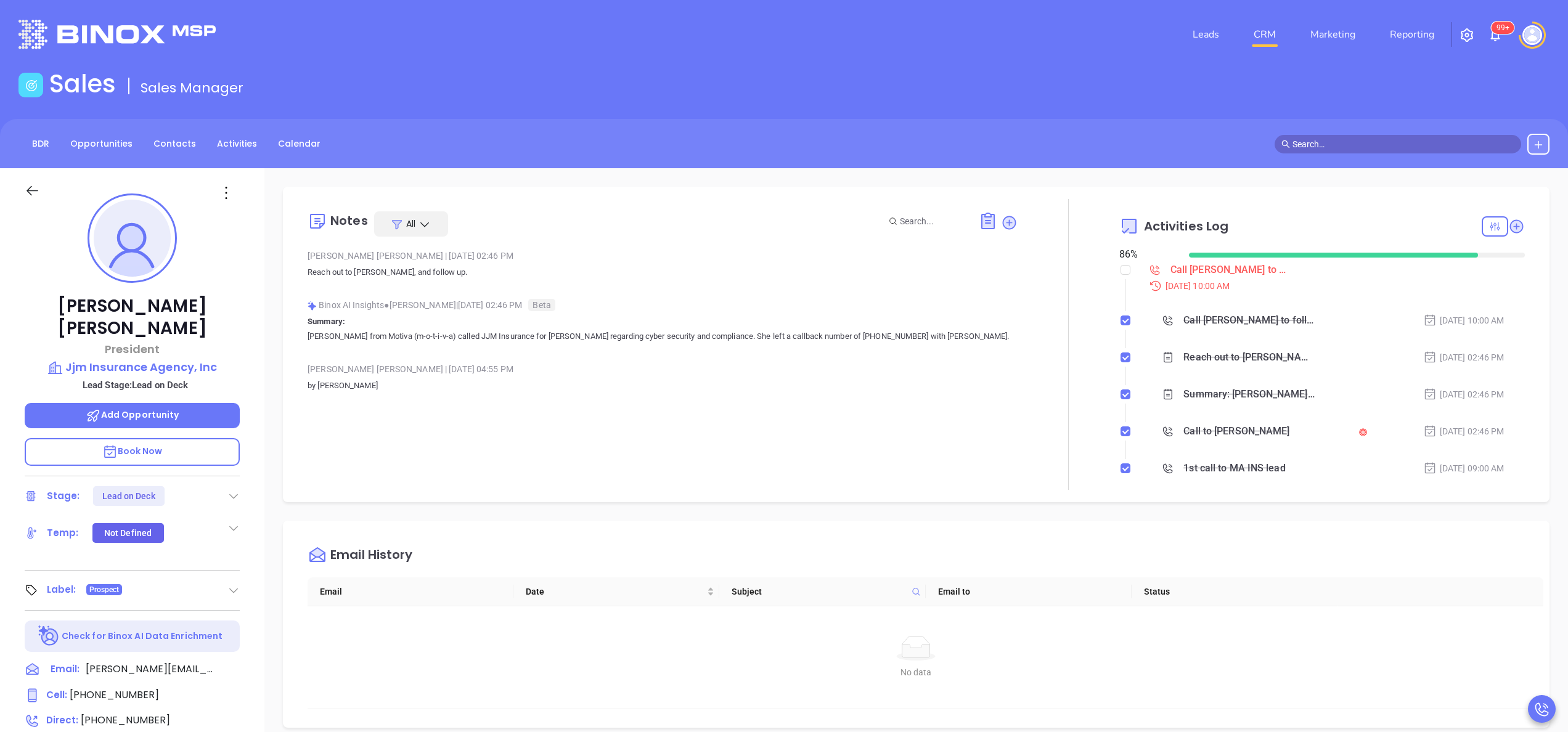
click at [533, 425] on div "Notes All [PERSON_NAME] | [DATE] 02:46 PM Reach out to [PERSON_NAME], and follo…" at bounding box center [662, 344] width 710 height 291
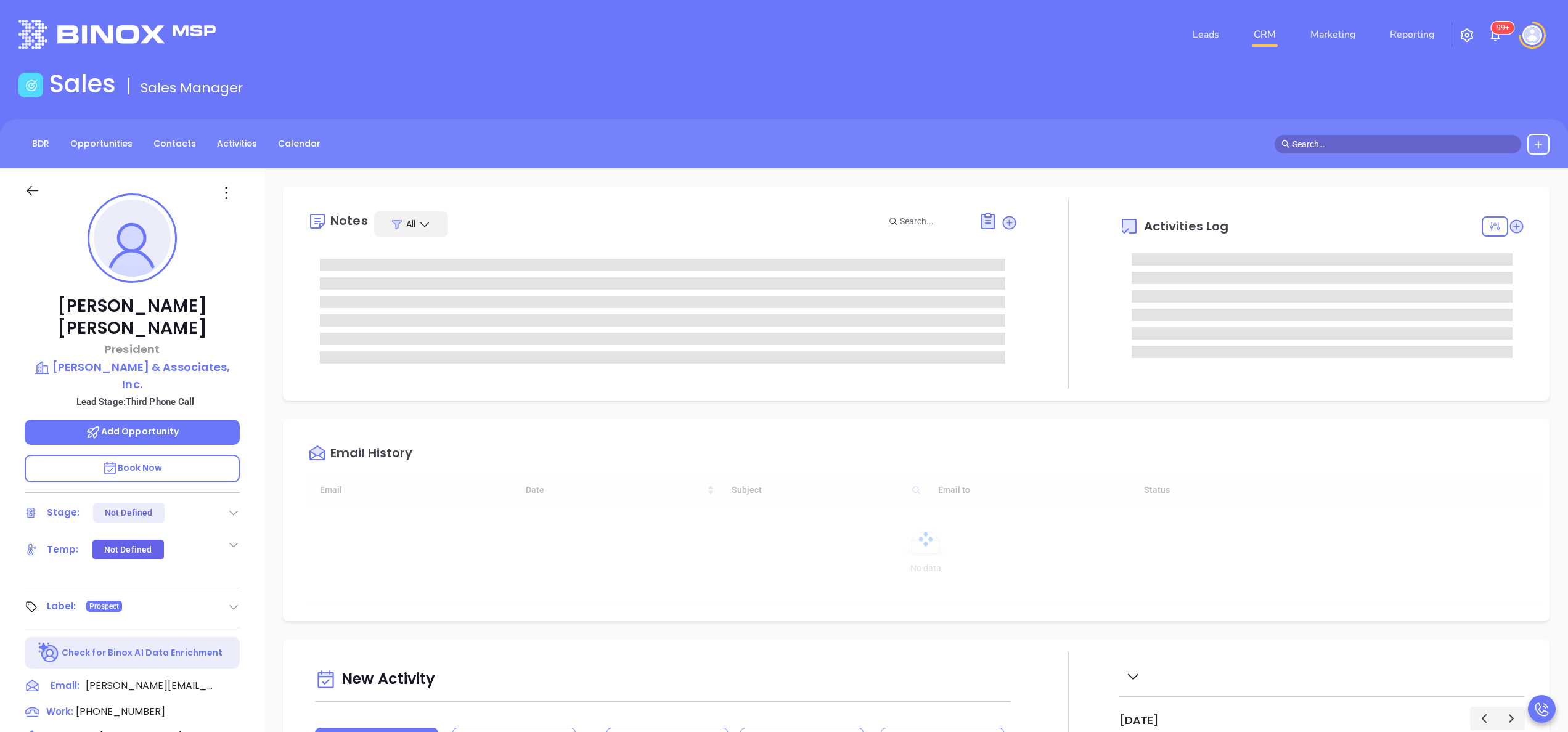
type input "[DATE]"
type input "[PERSON_NAME]"
click at [264, 419] on div "Notes All Activities Log Email History Email Date Subject Email to Status No da…" at bounding box center [915, 599] width 1303 height 862
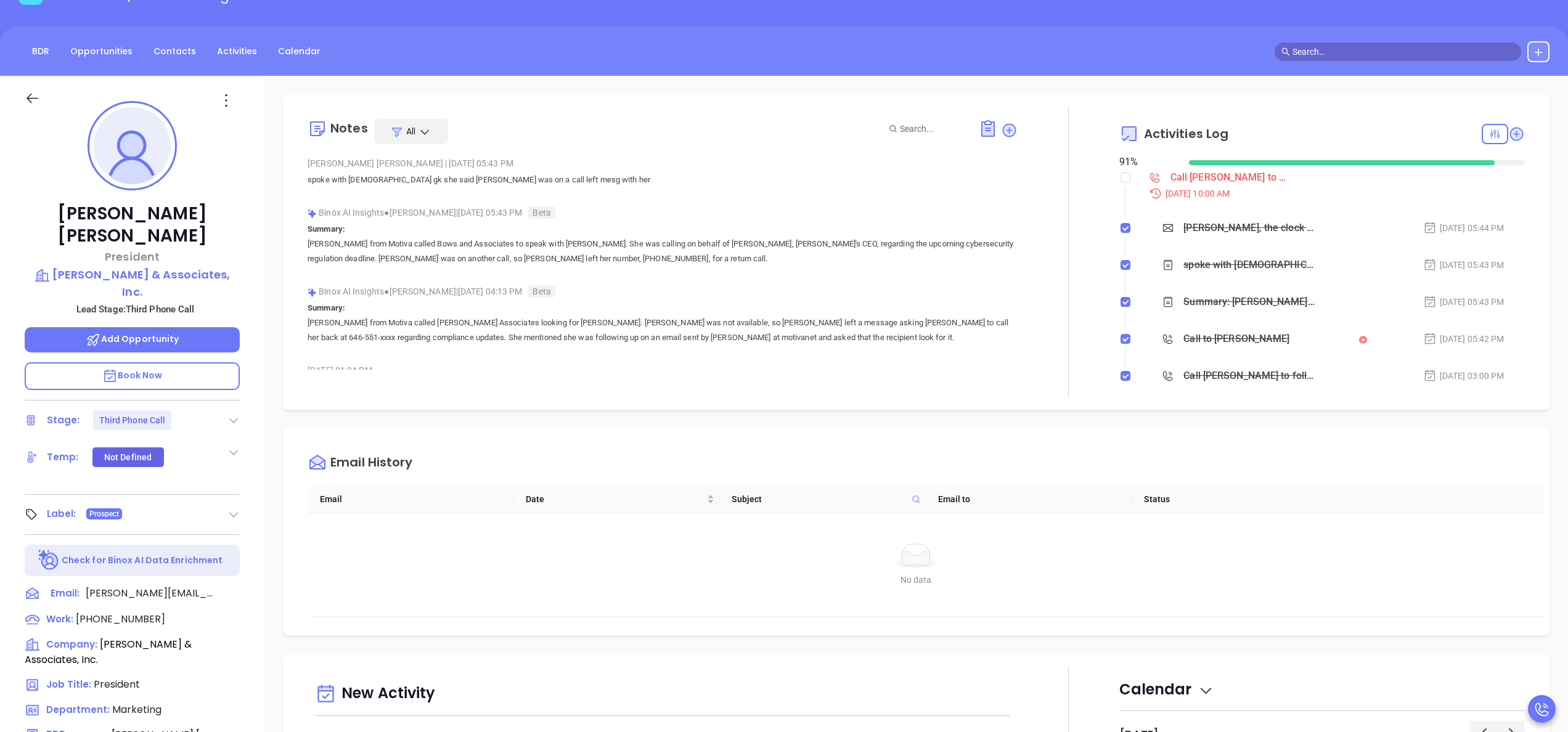
scroll to position [0, 0]
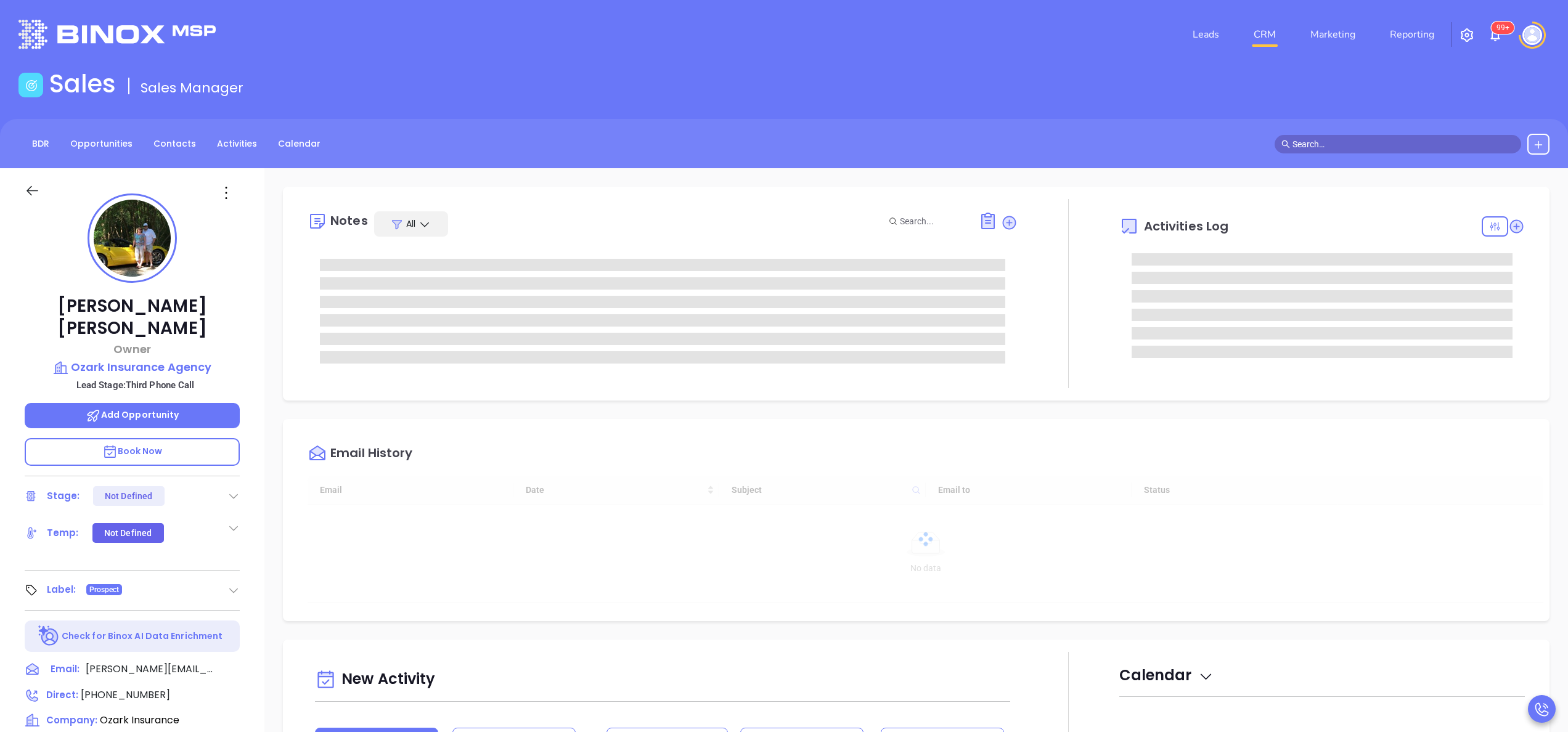
type input "[DATE]"
type input "[PERSON_NAME]"
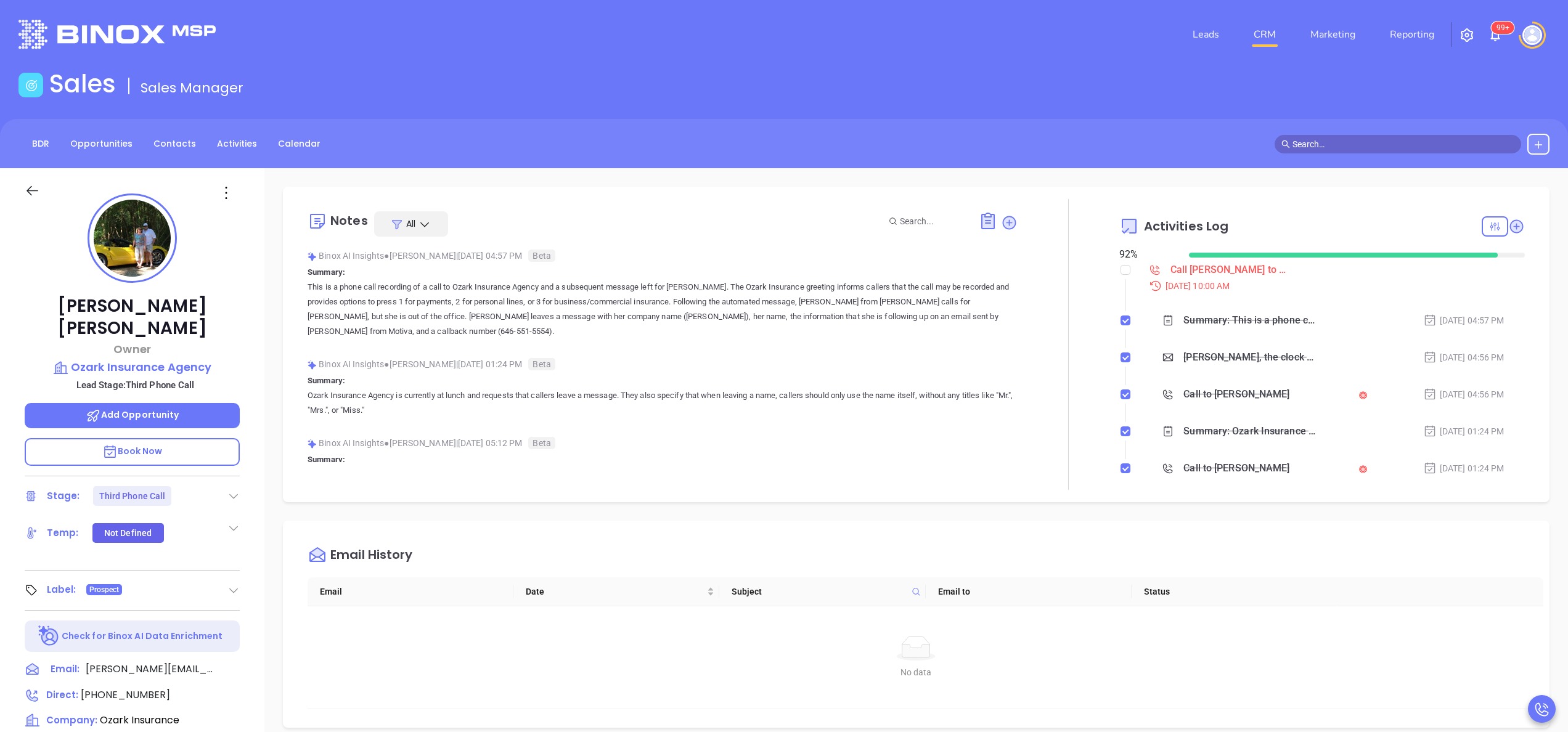
click at [1018, 380] on div at bounding box center [1068, 344] width 101 height 291
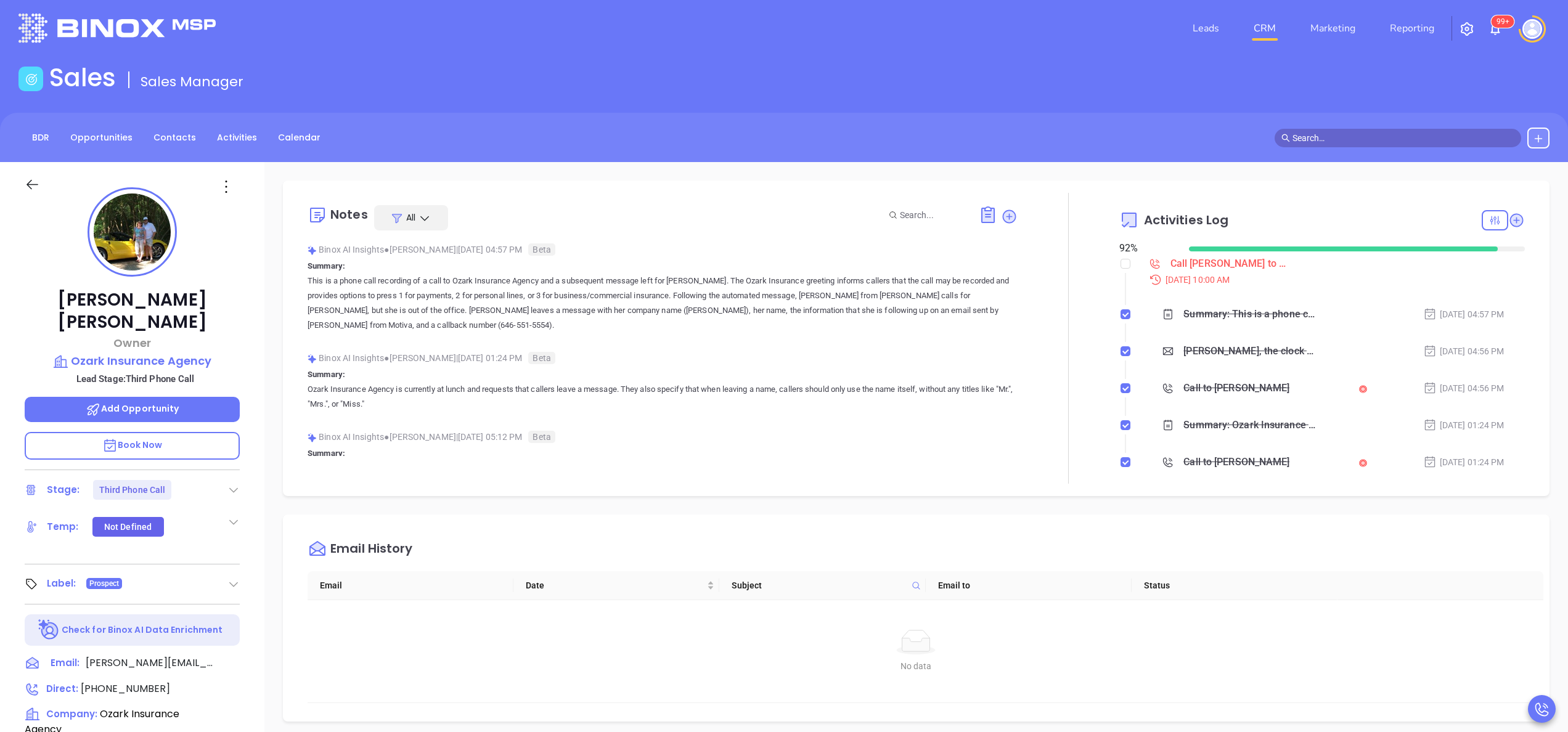
scroll to position [0, 0]
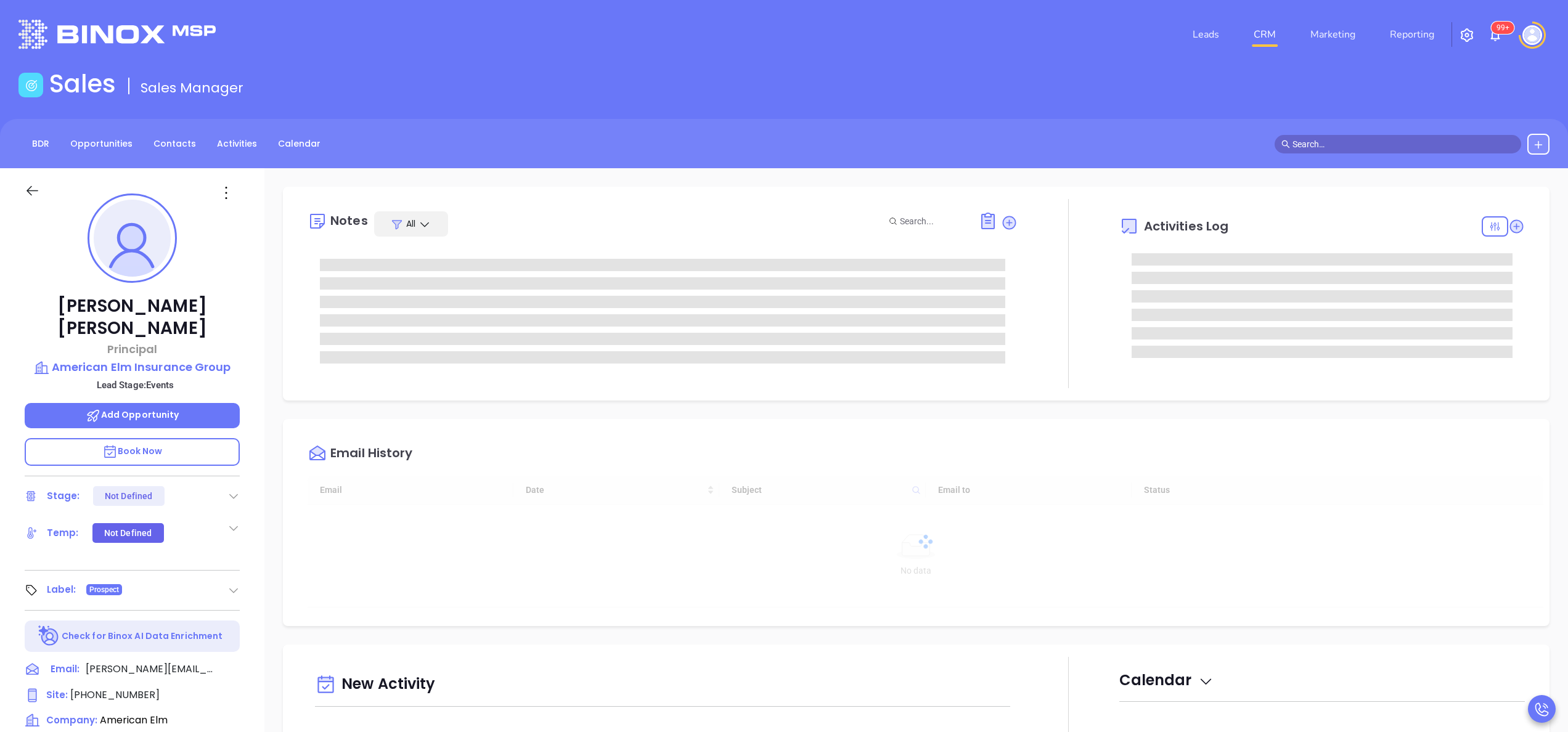
type input "[DATE]"
type input "[PERSON_NAME]"
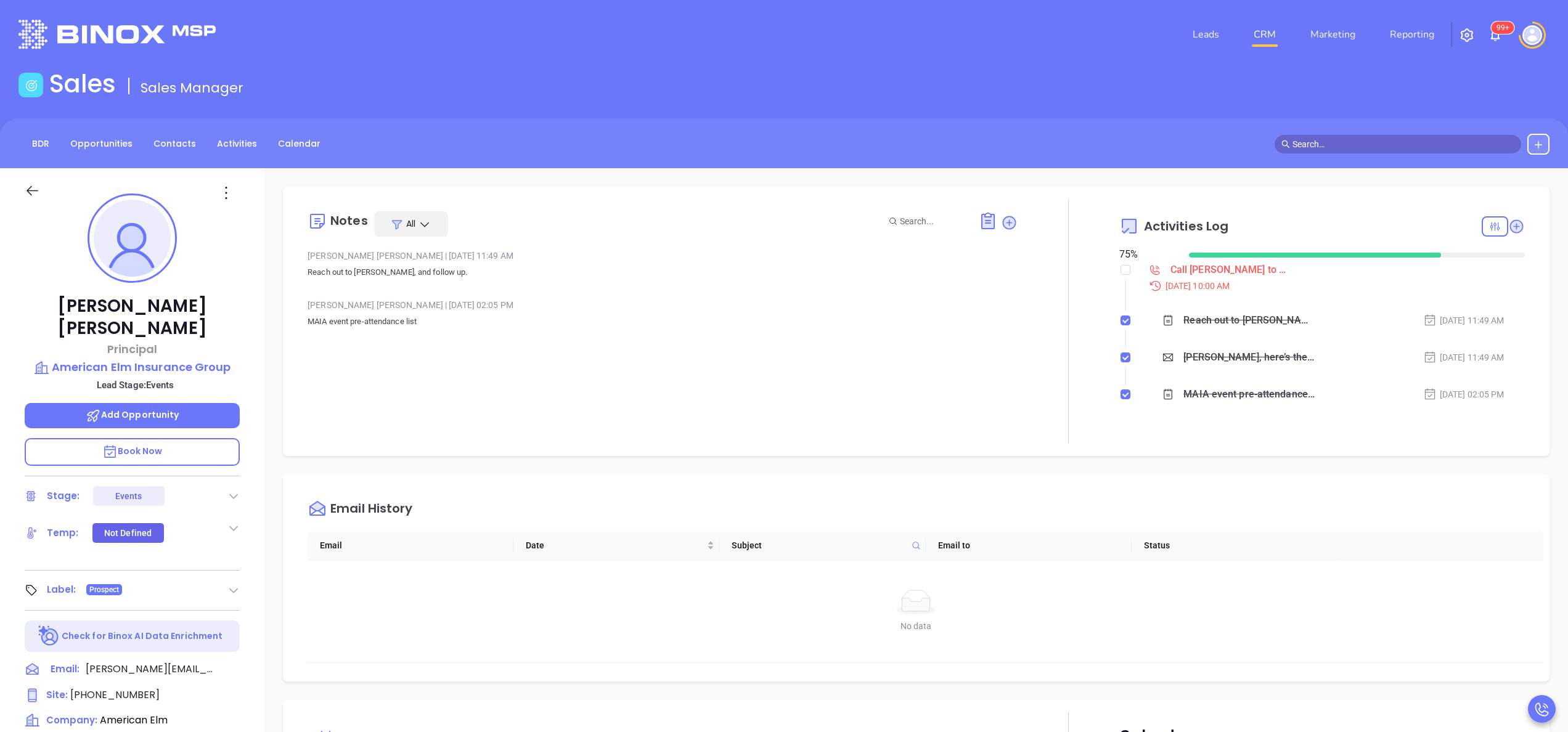
click at [247, 332] on div "[PERSON_NAME] Principal American Elm Insurance Group Lead Stage: Events Add Opp…" at bounding box center [132, 625] width 264 height 915
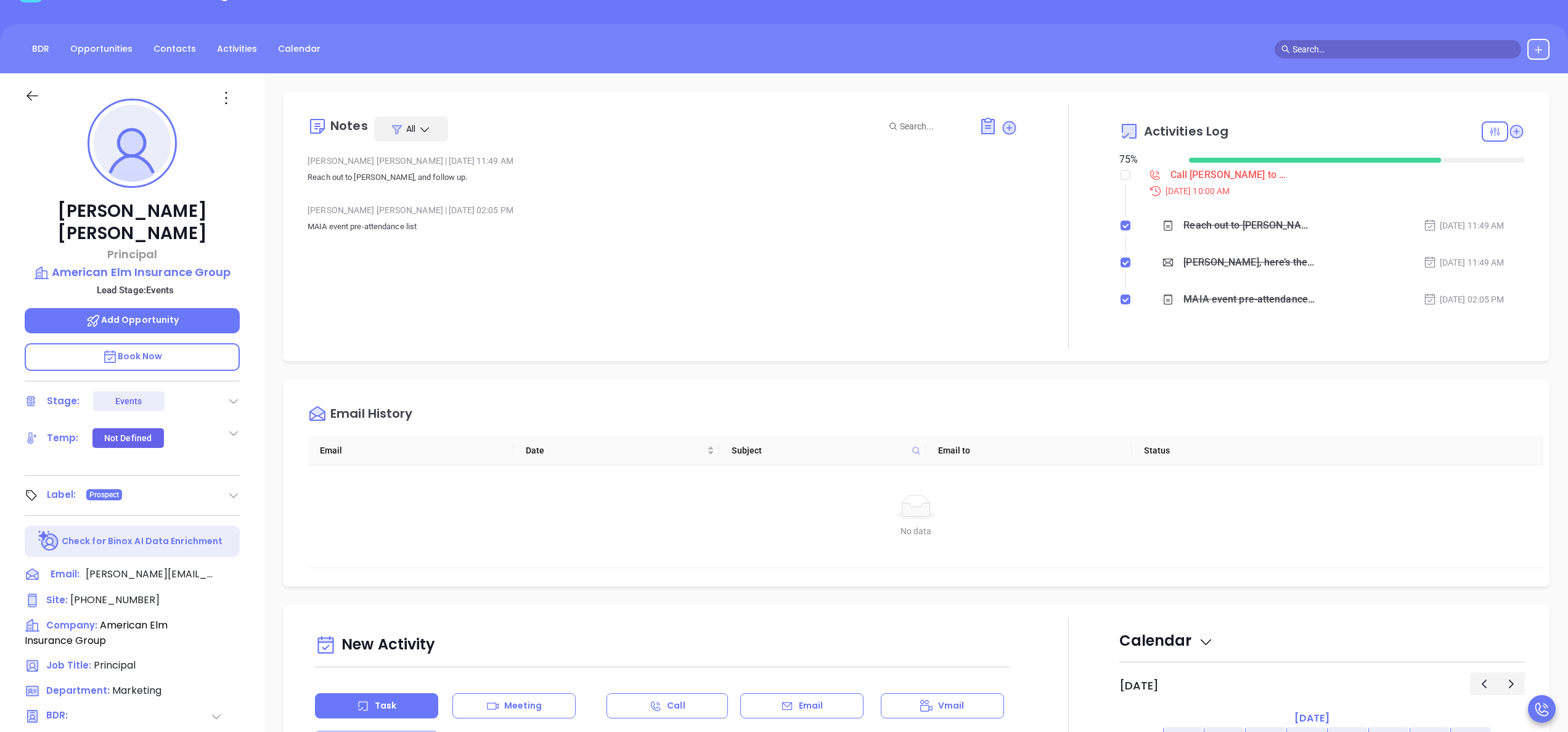
scroll to position [98, 0]
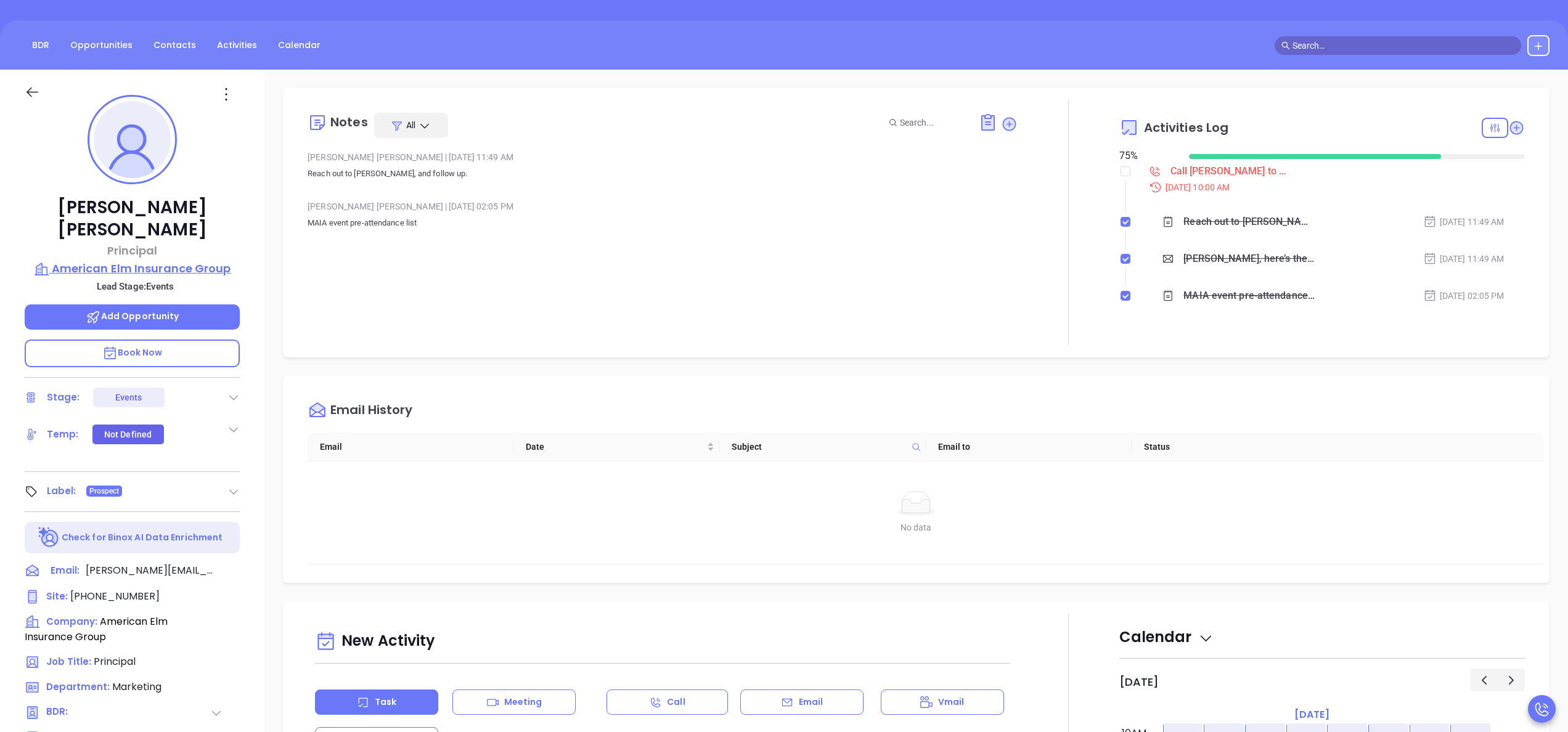
click at [171, 260] on p "American Elm Insurance Group" at bounding box center [132, 268] width 215 height 17
click at [1121, 167] on input "checkbox" at bounding box center [1125, 171] width 10 height 10
checkbox input "true"
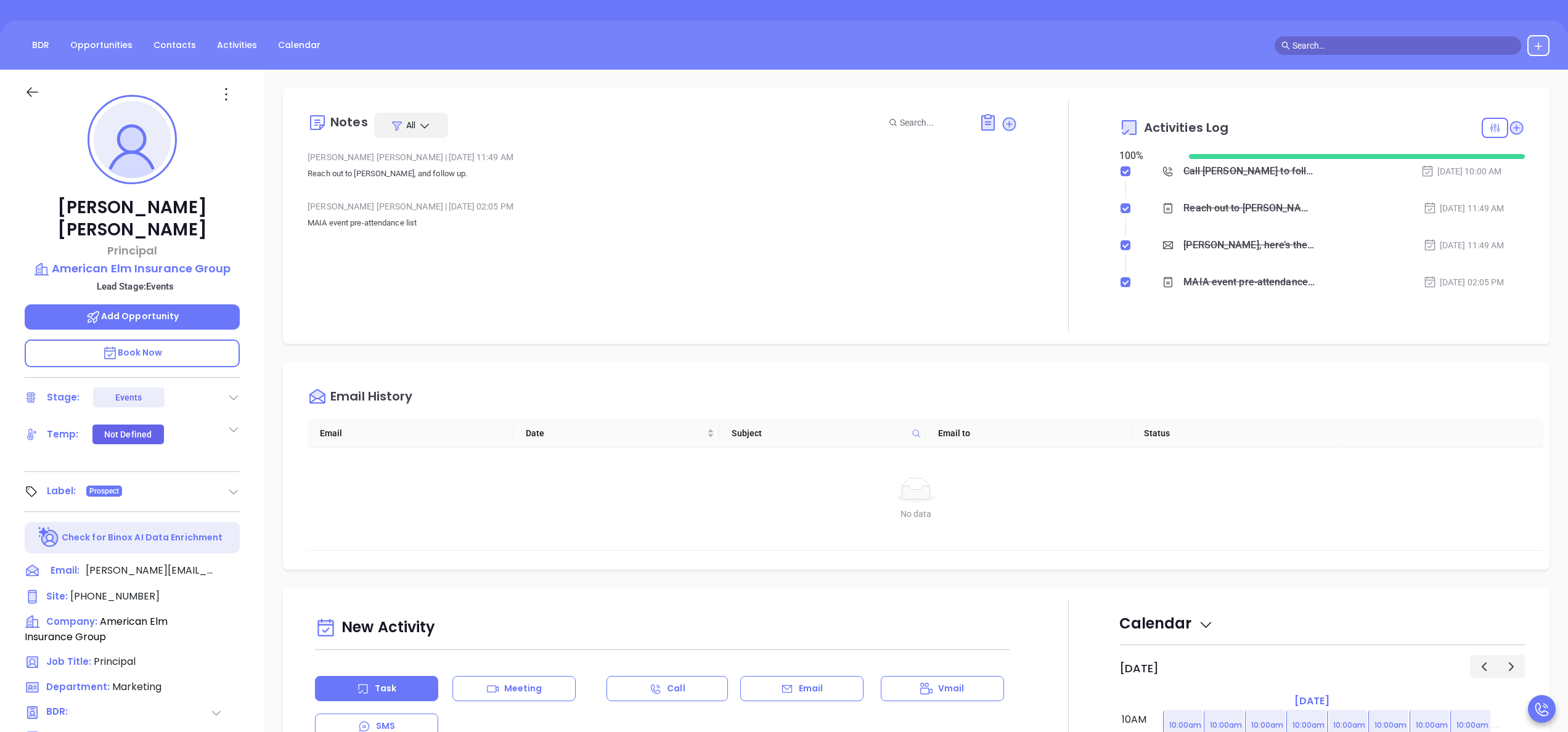
click at [902, 294] on div "Notes All [PERSON_NAME] | [DATE] 11:49 AM Reach out to [PERSON_NAME], and follo…" at bounding box center [662, 216] width 710 height 231
click at [254, 425] on div "[PERSON_NAME] Principal American Elm Insurance Group Lead Stage: Events Add Opp…" at bounding box center [132, 527] width 264 height 915
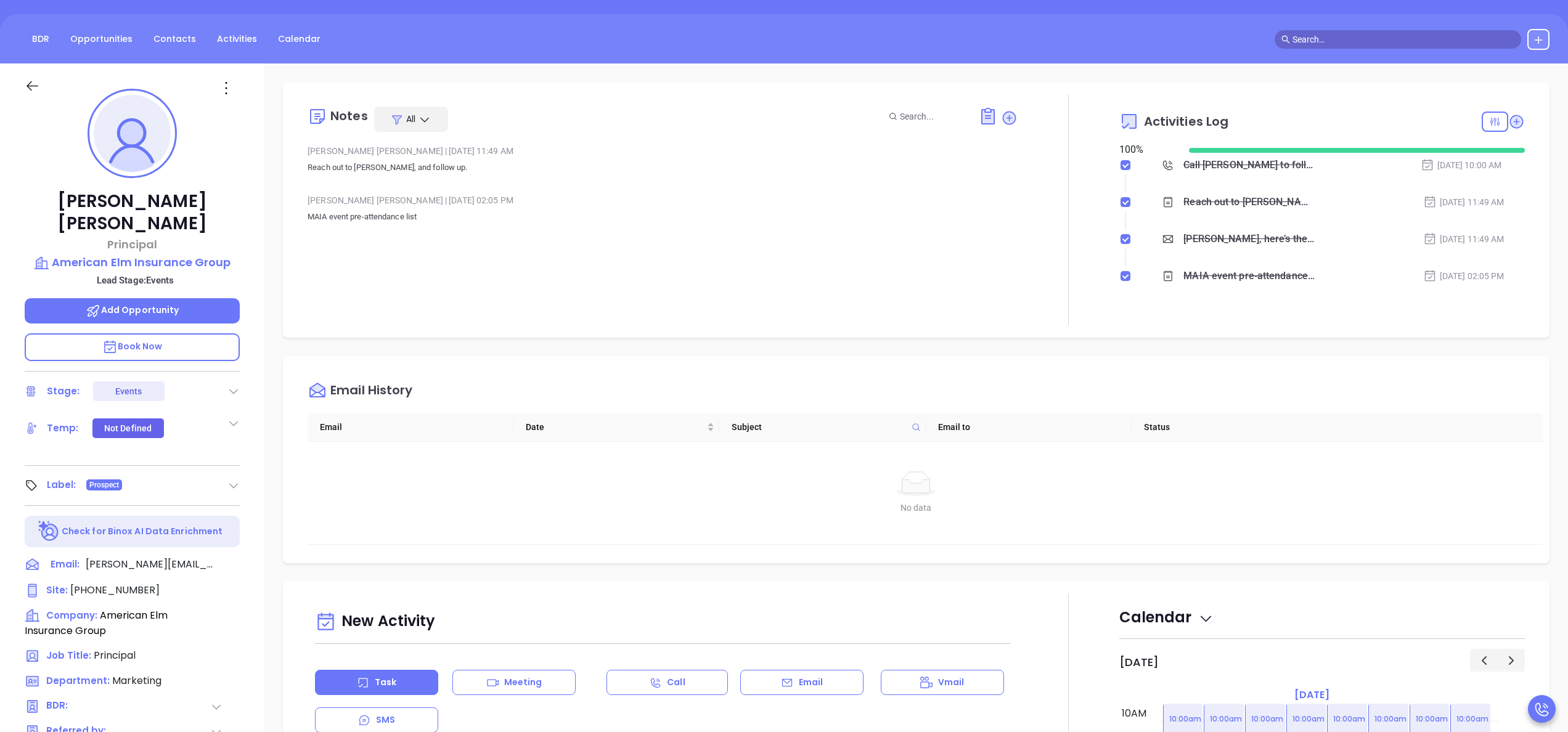
scroll to position [55, 0]
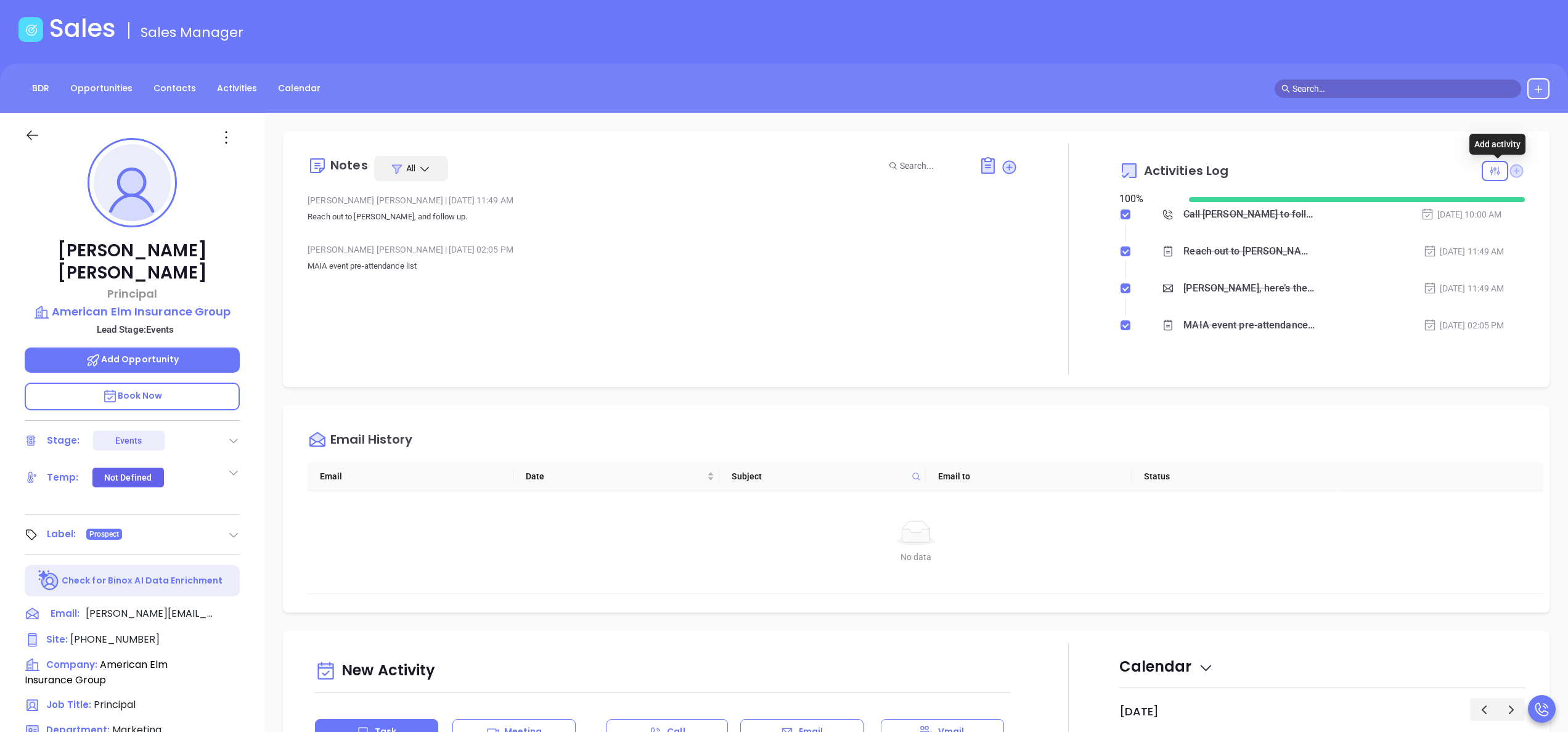
click at [1510, 165] on icon at bounding box center [1517, 170] width 14 height 14
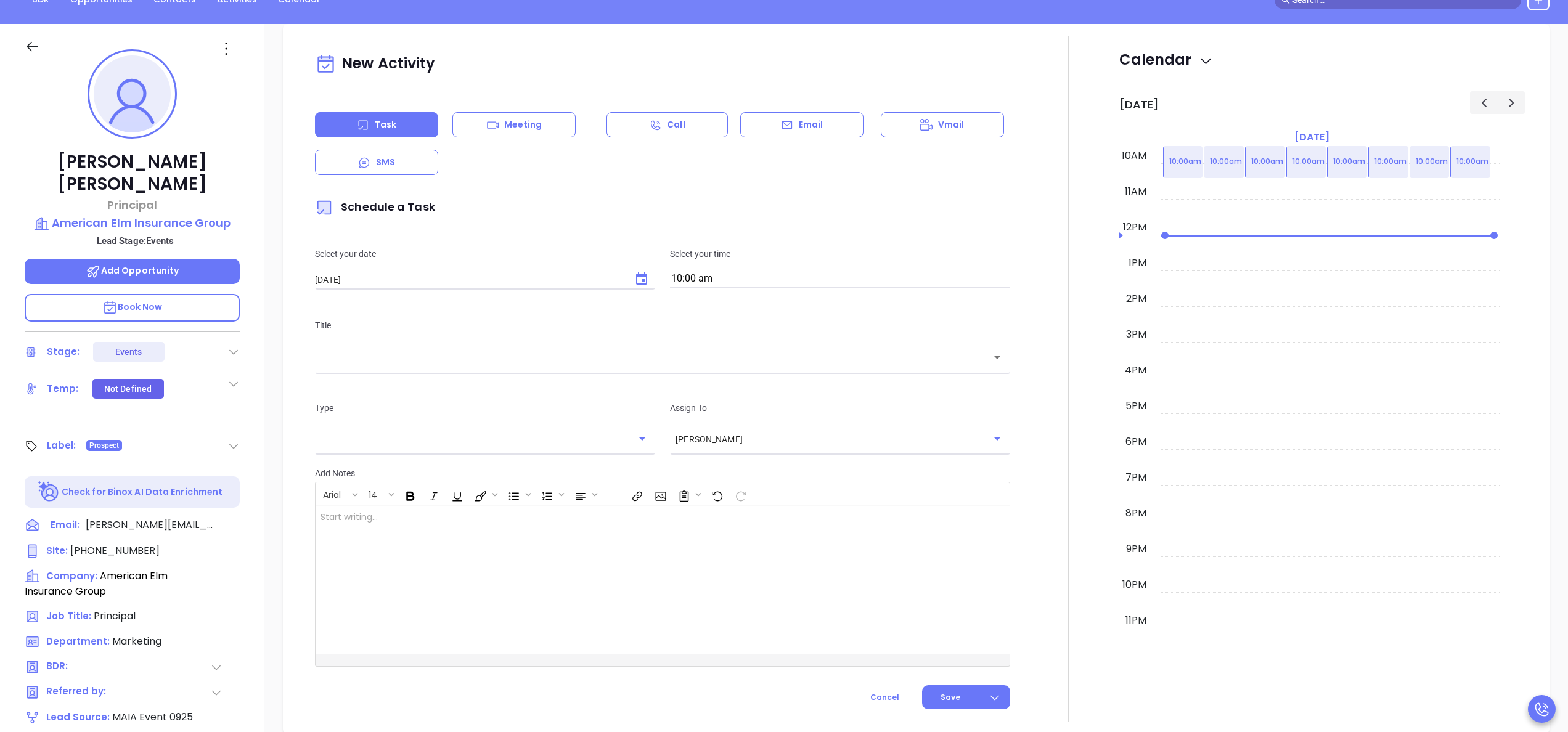
scroll to position [168, 0]
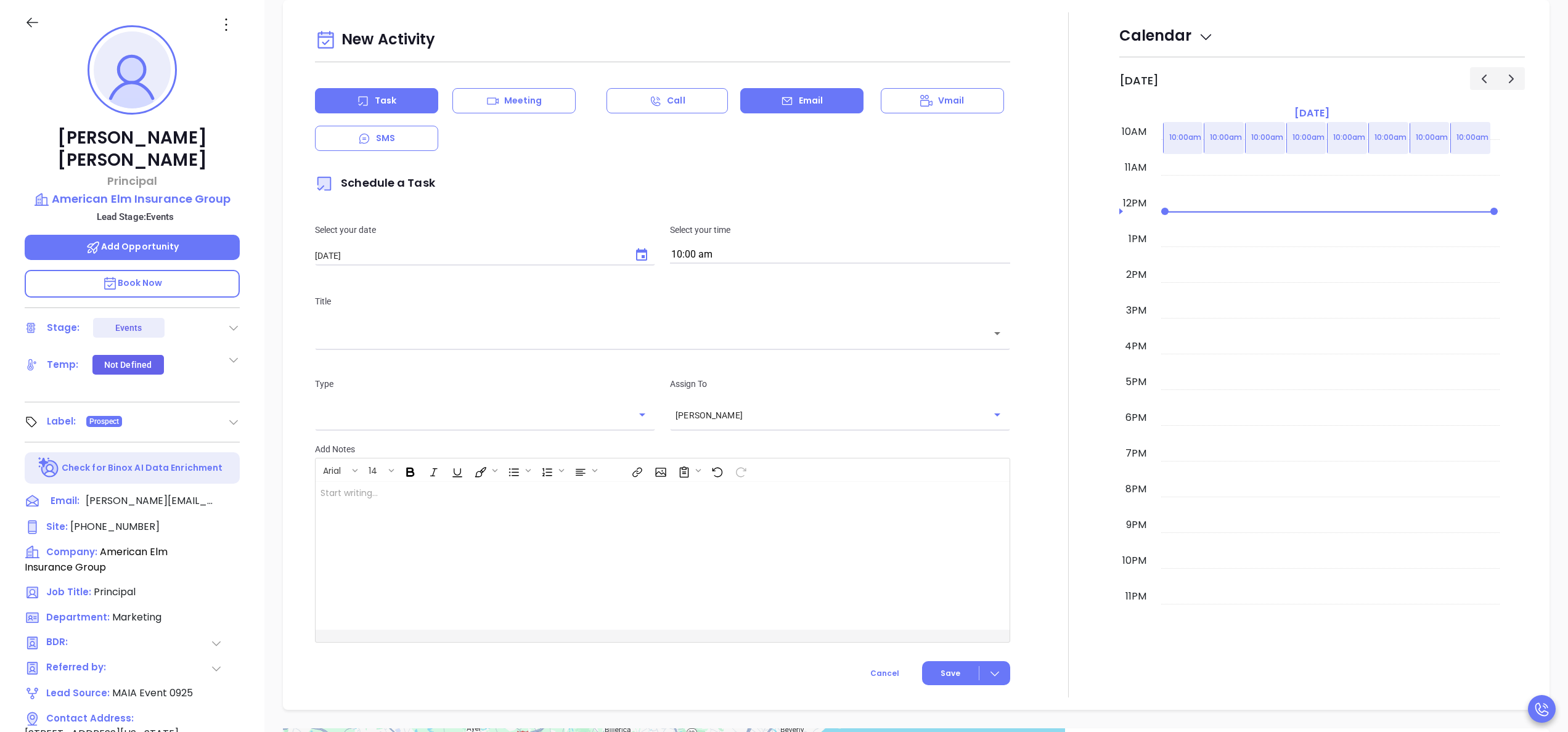
click at [807, 97] on p "Email" at bounding box center [811, 101] width 25 height 13
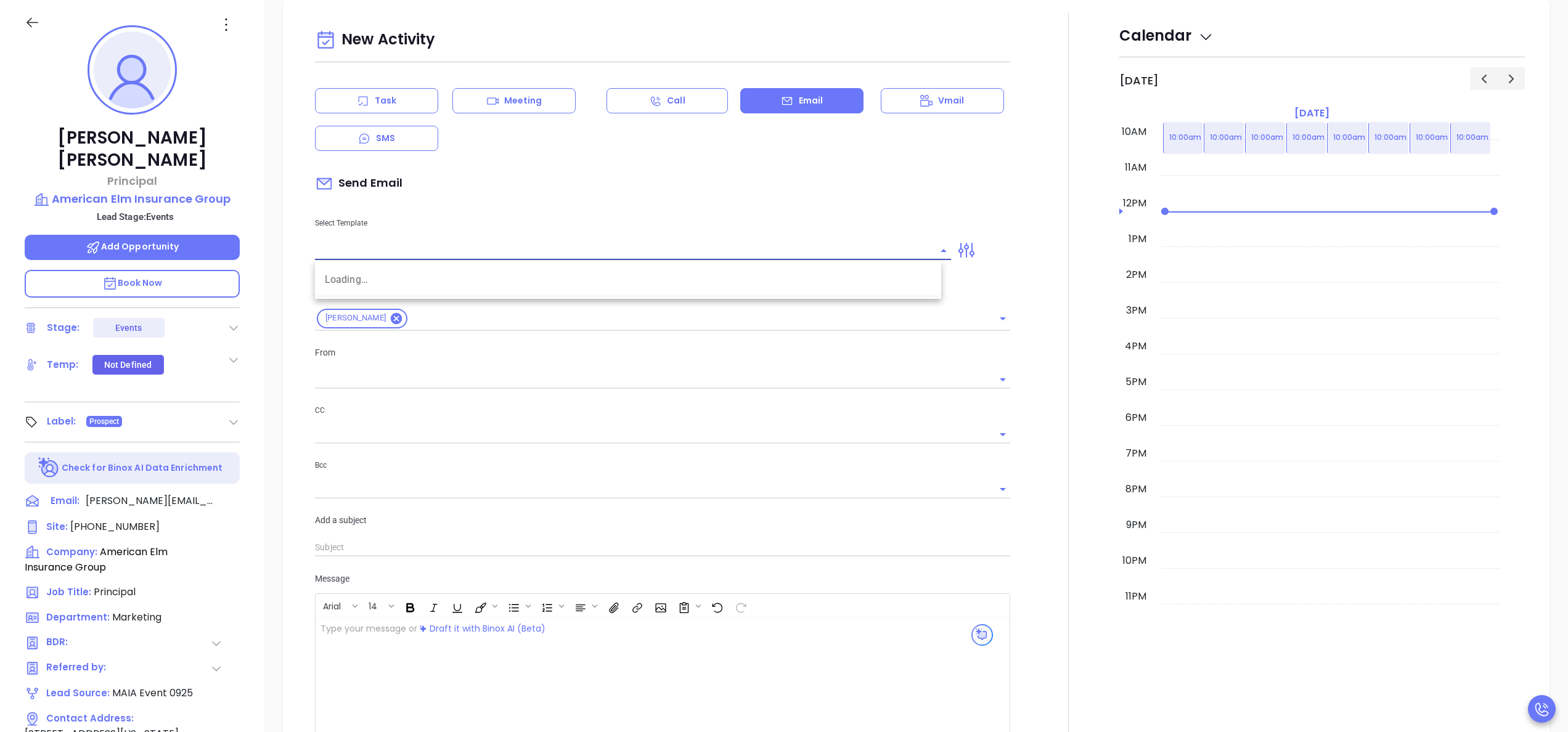
click at [524, 250] on input "text" at bounding box center [624, 251] width 618 height 18
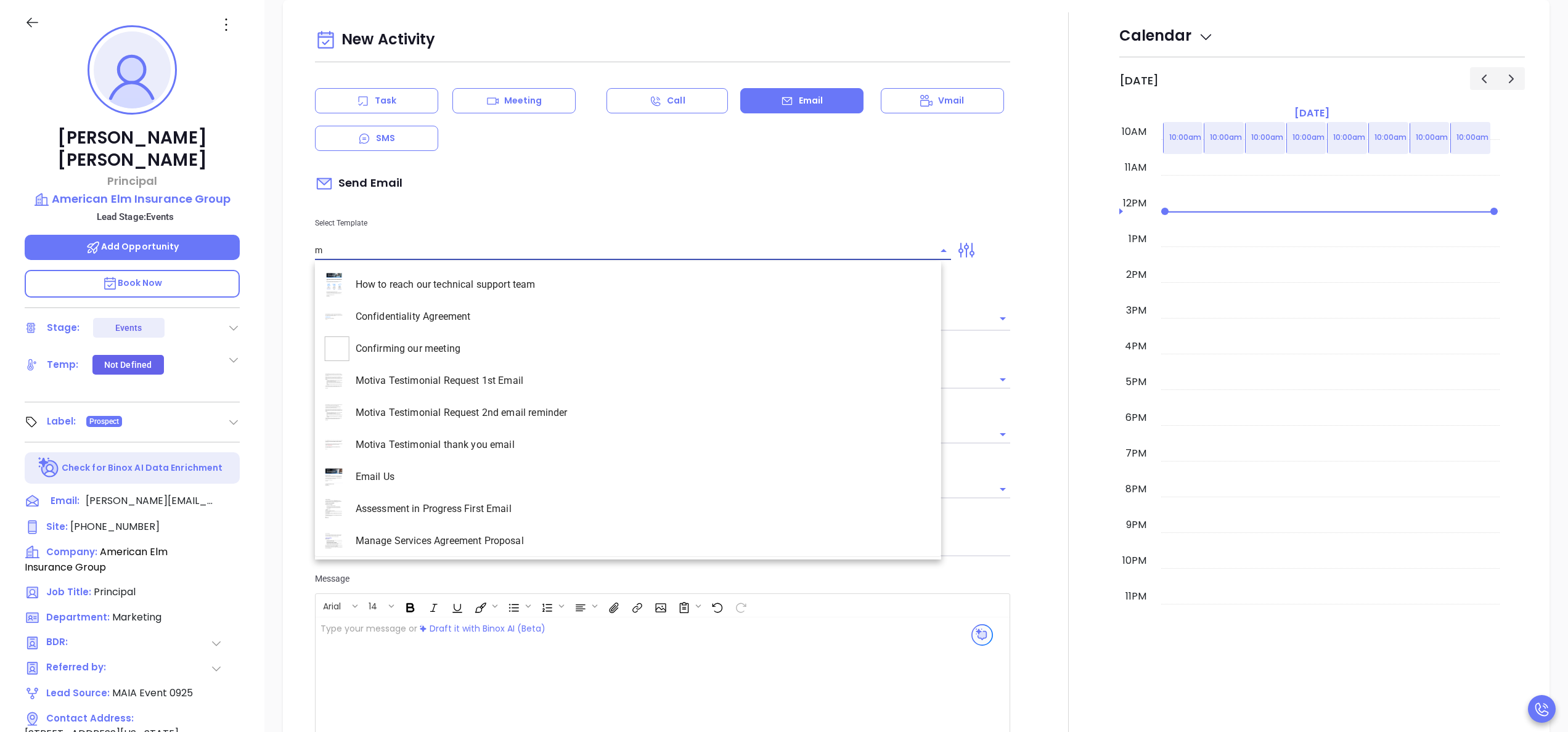
type input "ma"
type input "[PERSON_NAME]"
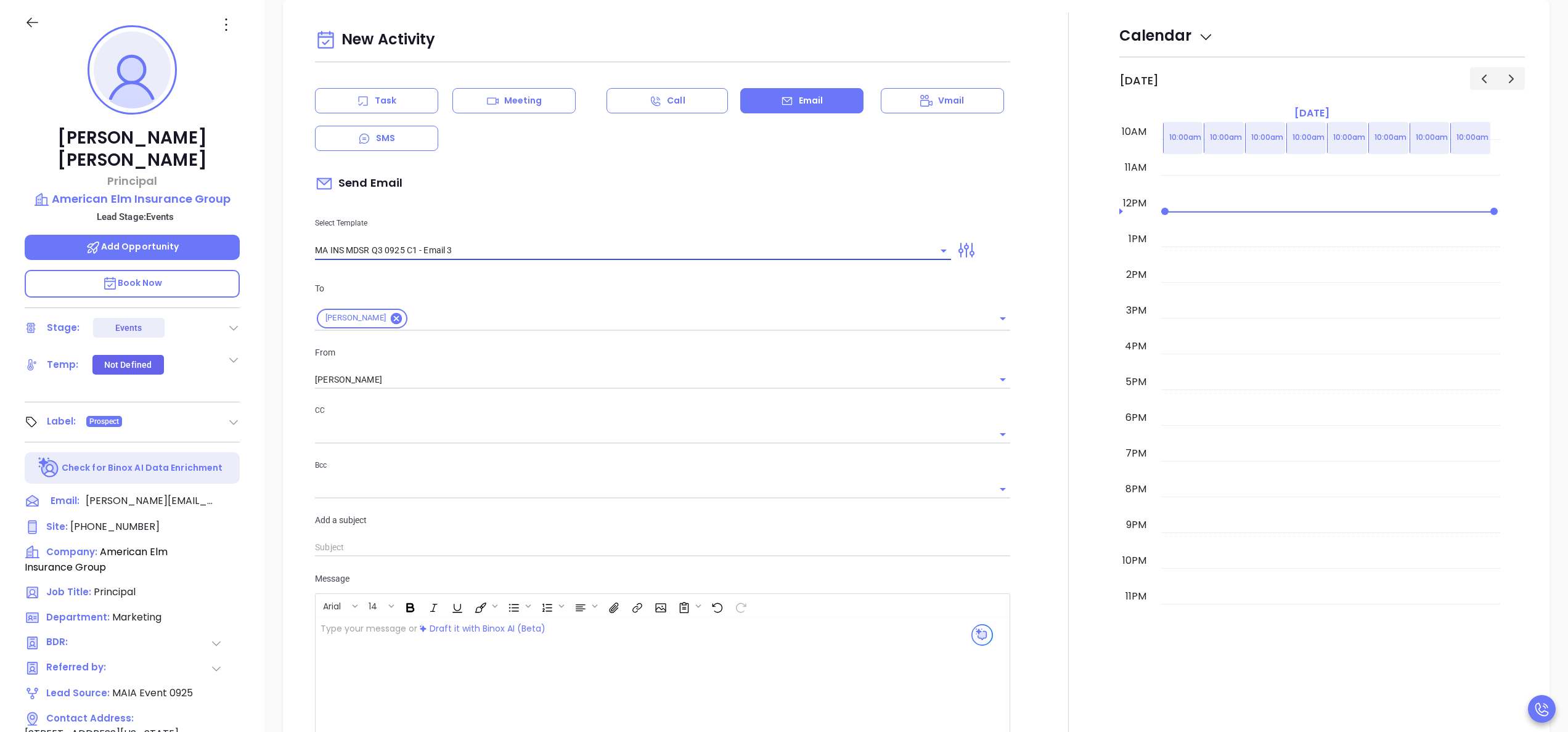
type input "MA INS MDSR Q3 0925 C1 - Email 3"
type input "Erin, one agency thought they were all set…"
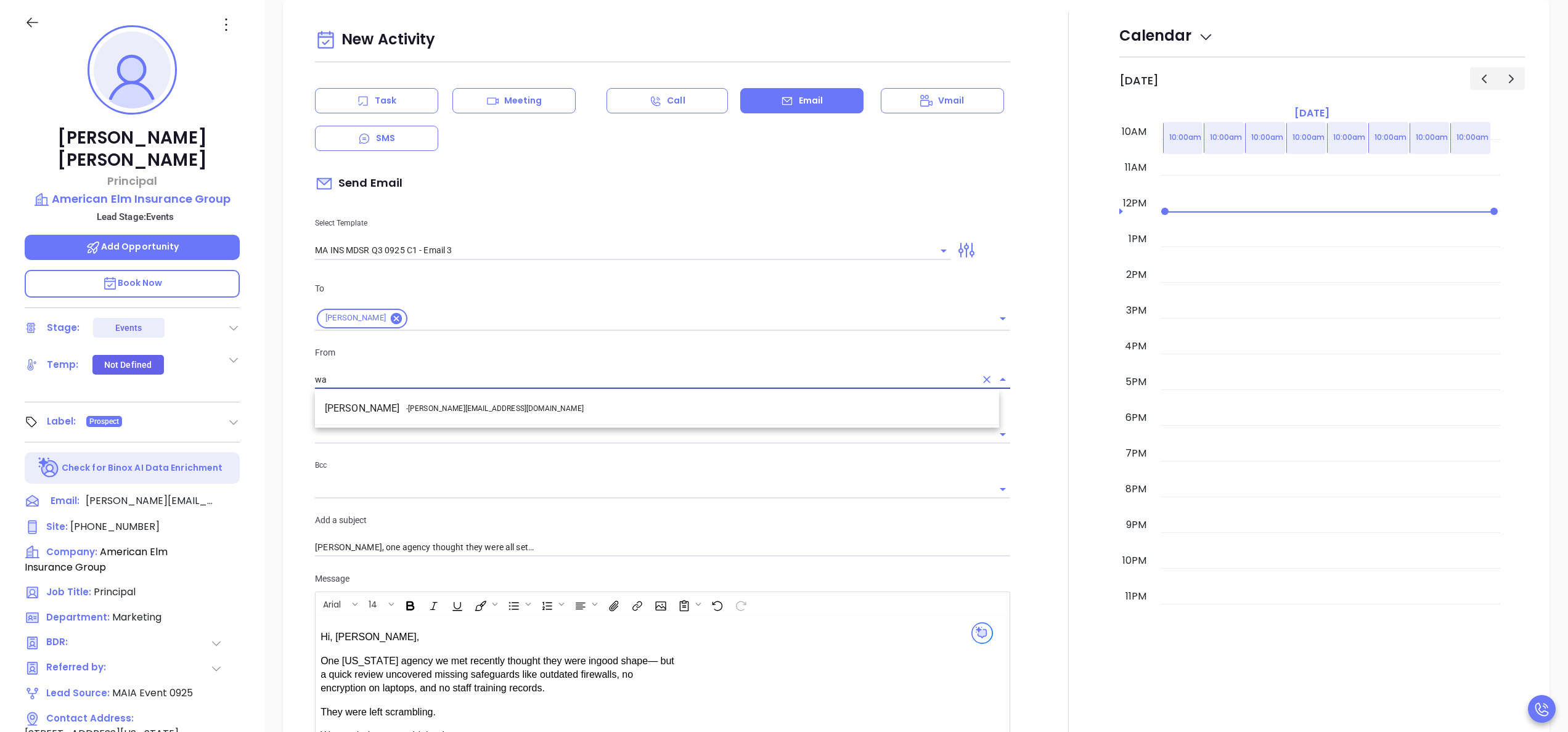
click at [466, 403] on span "- walter@motiva.net" at bounding box center [494, 408] width 177 height 11
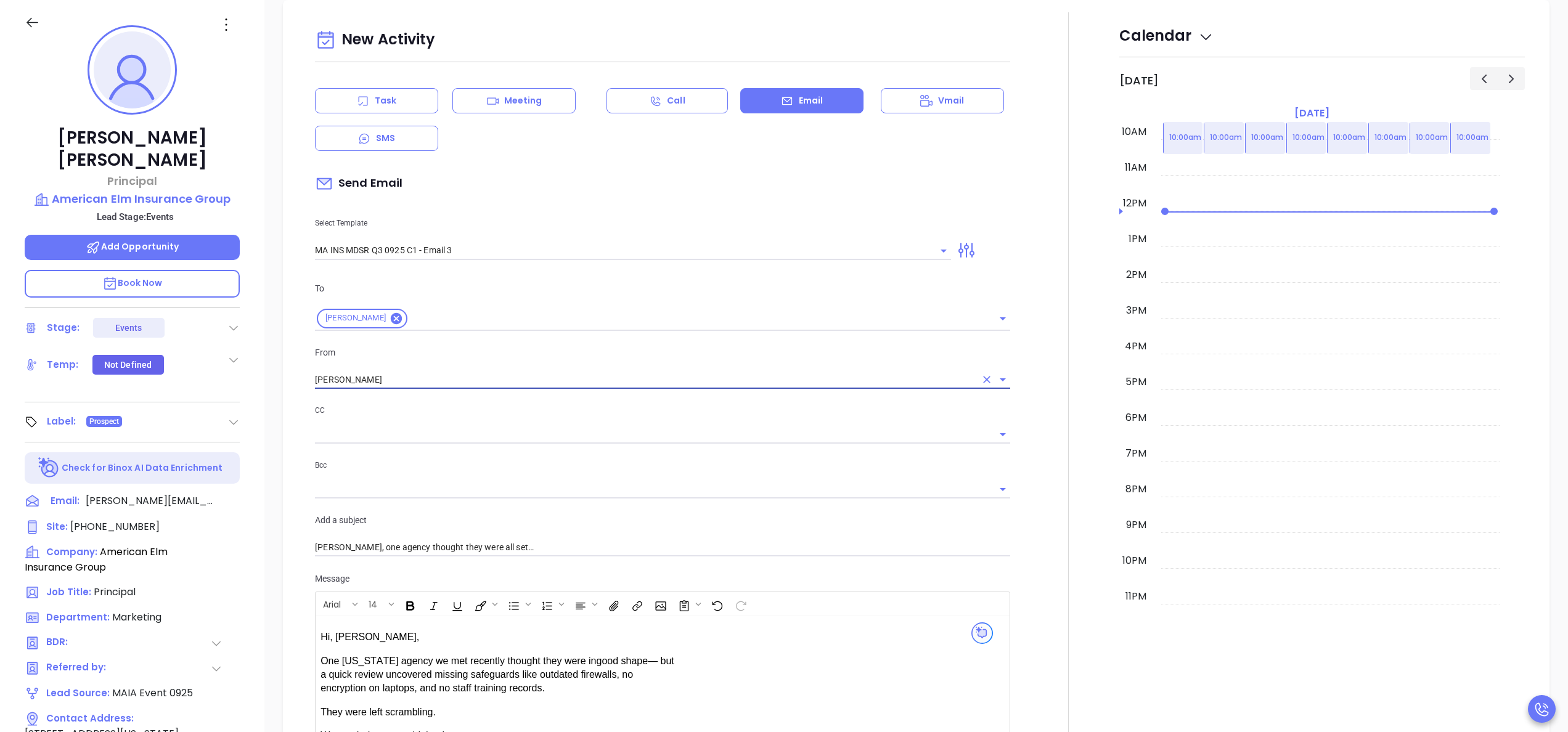
type input "Walter Contreras"
click at [1045, 439] on div at bounding box center [1068, 540] width 101 height 1055
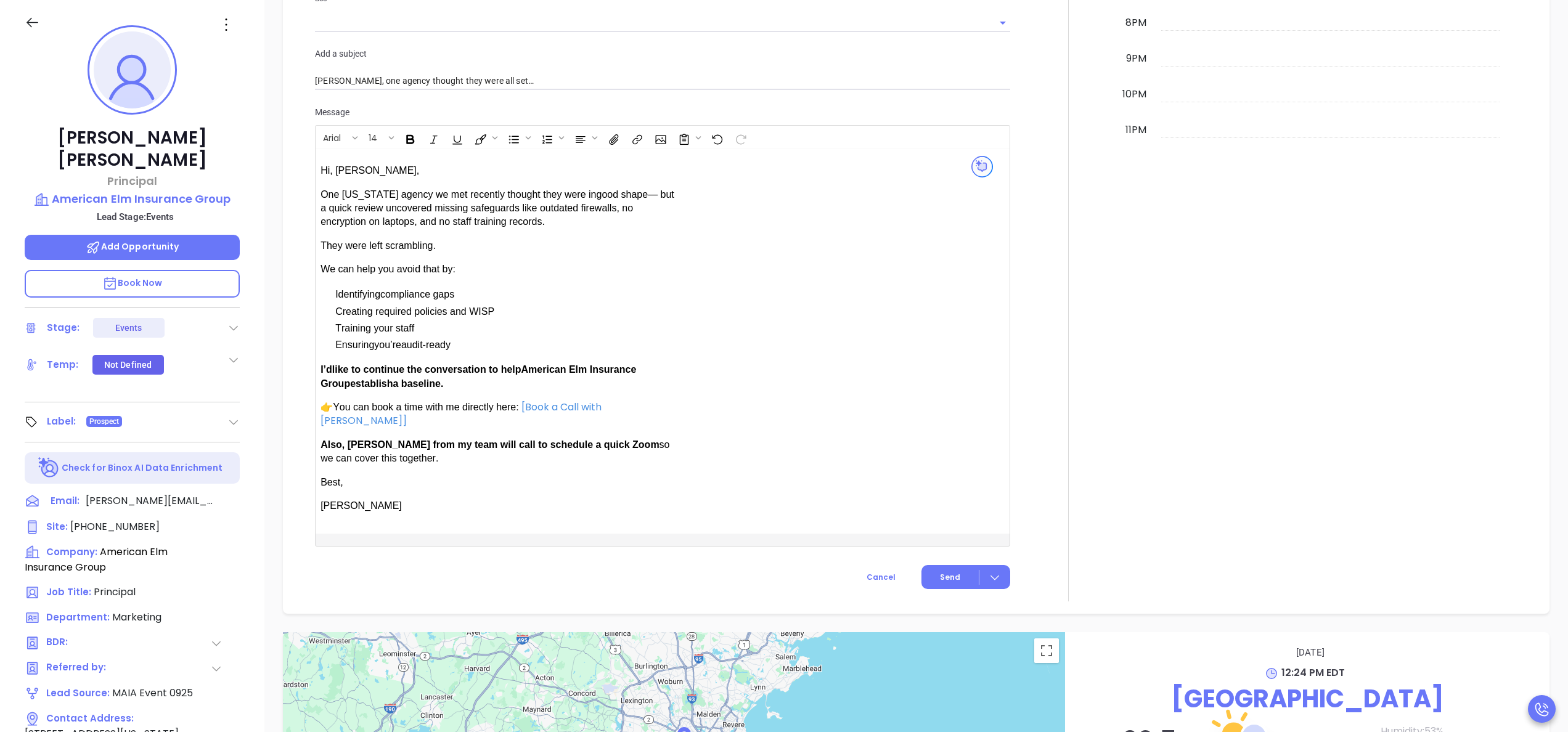
scroll to position [1011, 0]
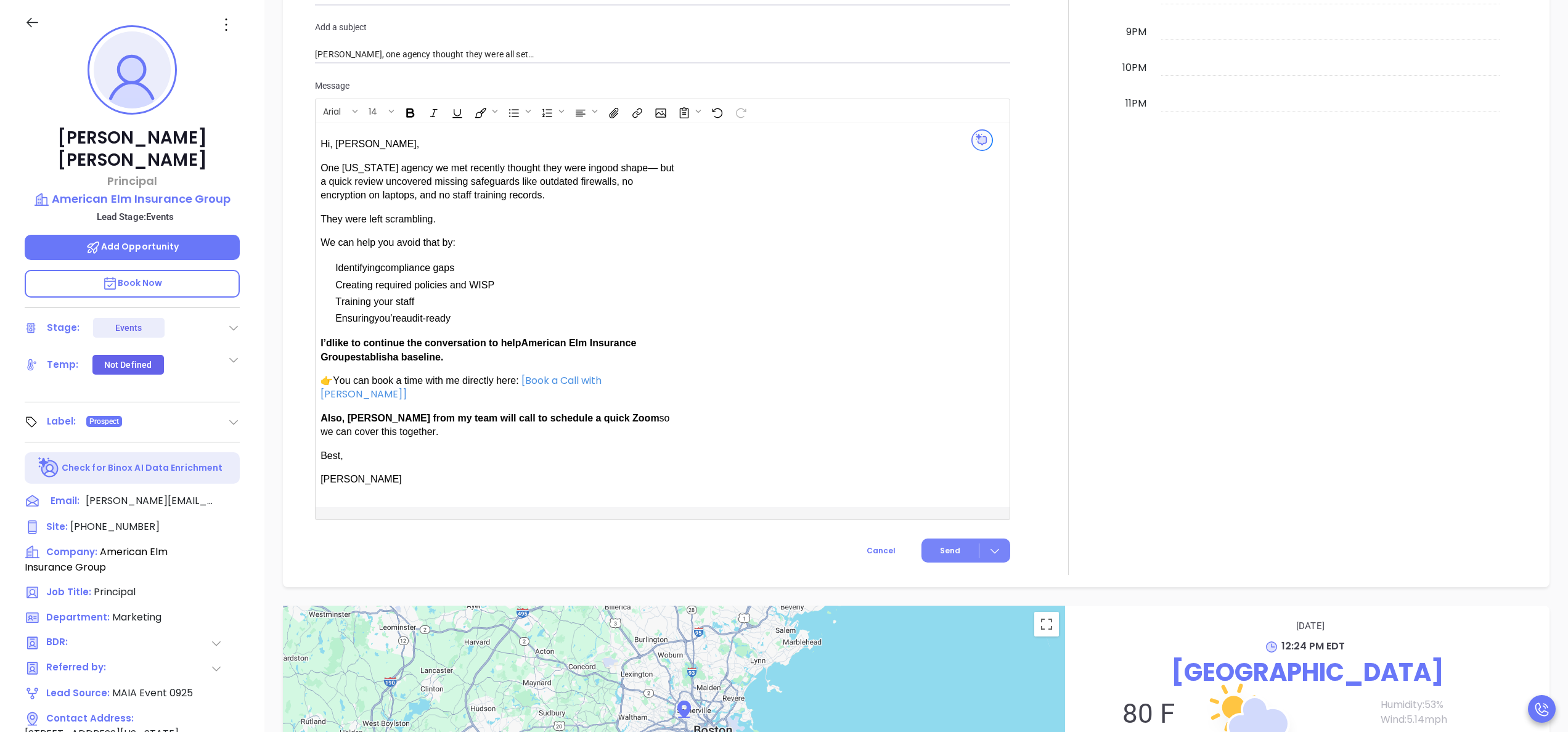
click at [946, 545] on span "Send" at bounding box center [949, 550] width 20 height 11
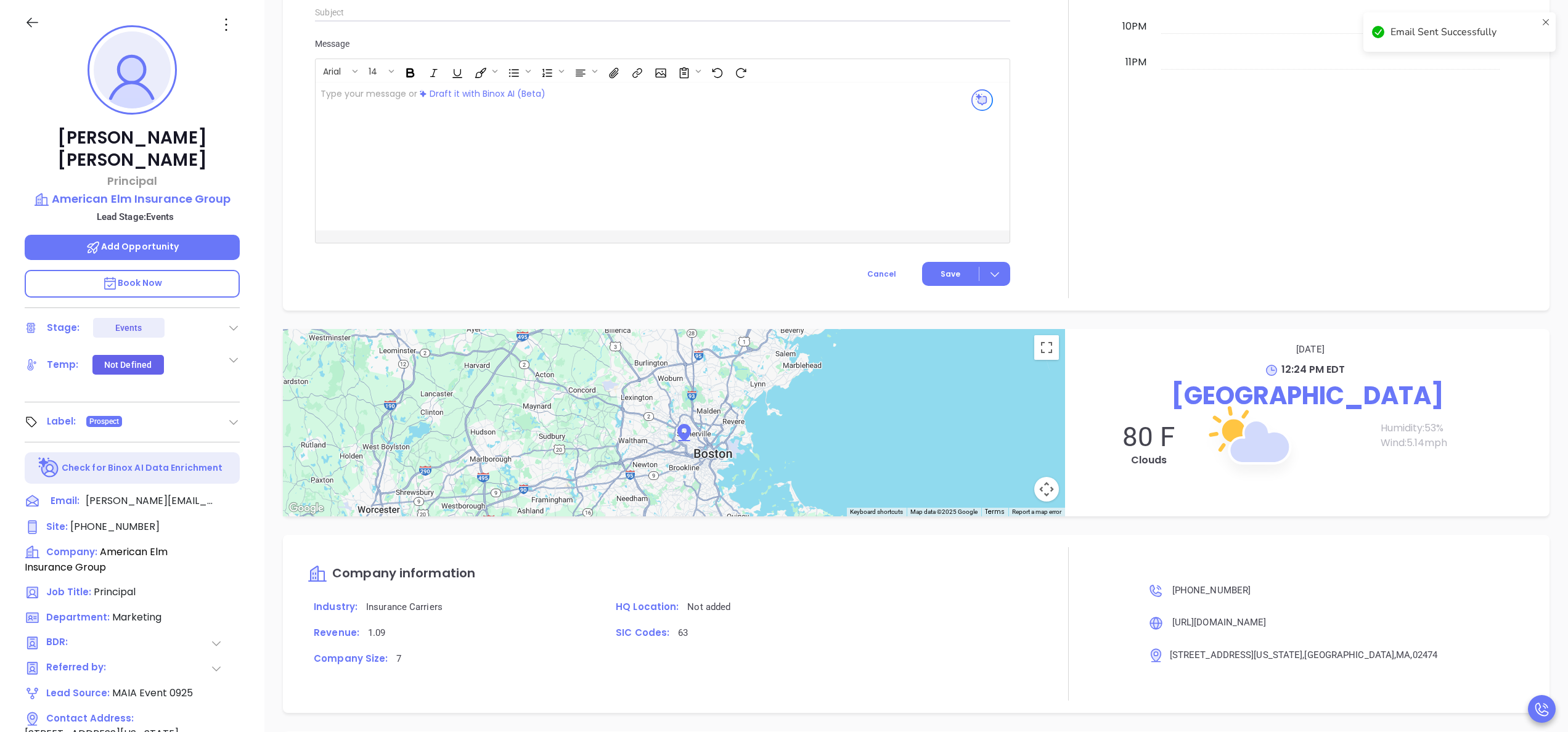
scroll to position [969, 0]
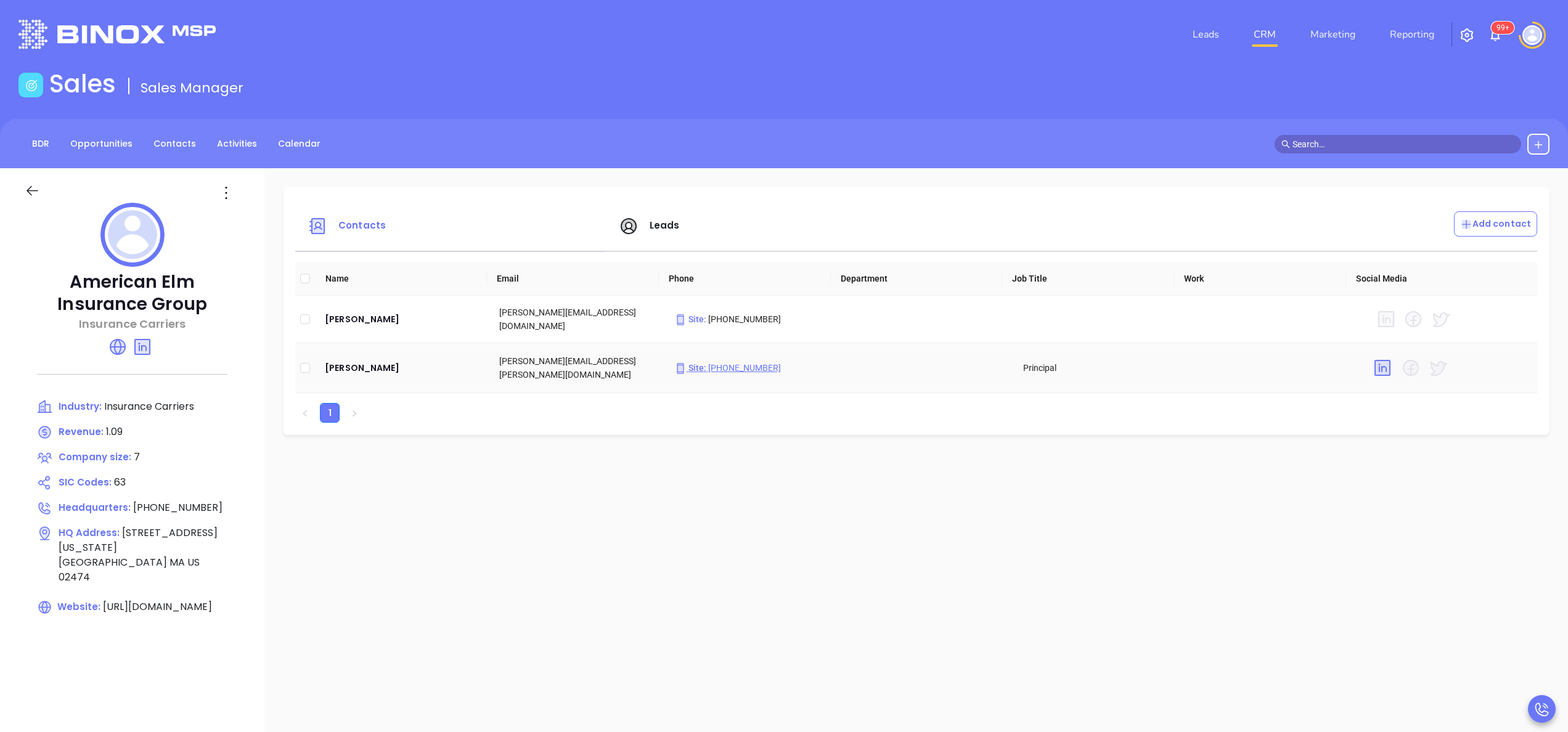
click at [731, 365] on p "Site : [PHONE_NUMBER]" at bounding box center [751, 368] width 154 height 14
type input "[PHONE_NUMBER]"
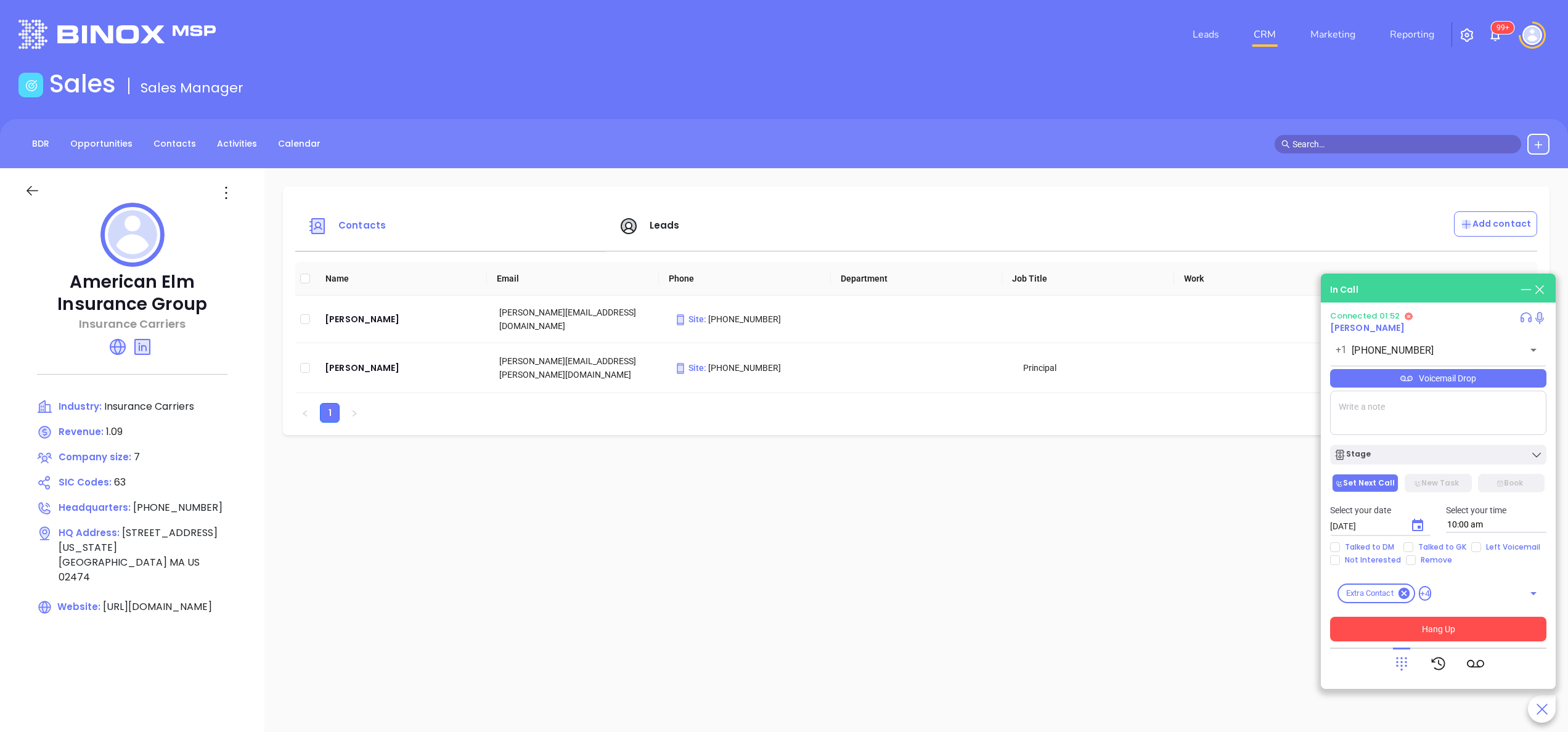
click at [1440, 624] on button "Hang Up" at bounding box center [1438, 629] width 217 height 25
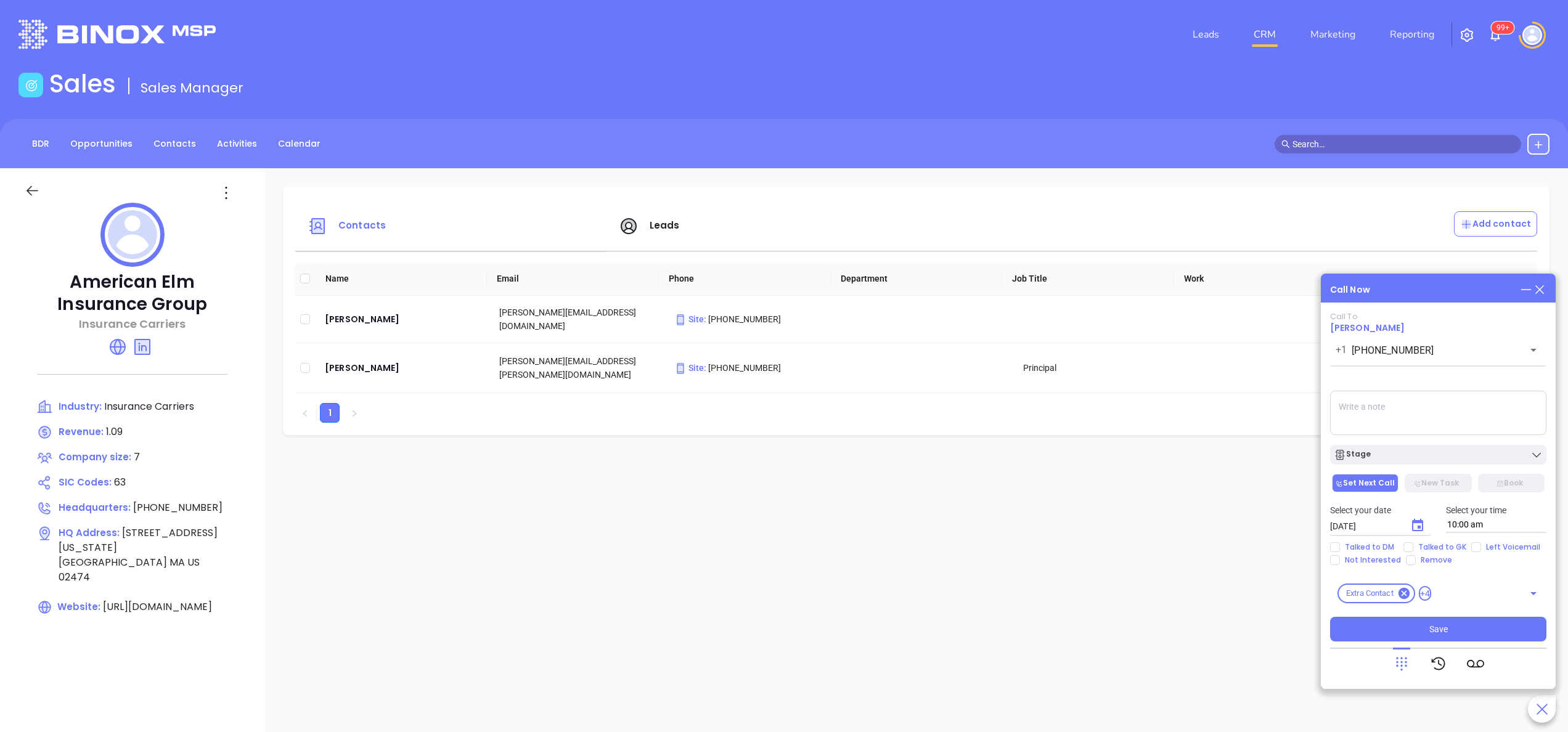
click at [1376, 419] on textarea at bounding box center [1438, 413] width 217 height 45
type textarea "n"
type textarea "[PERSON_NAME] was on a call left mesg with [DEMOGRAPHIC_DATA] gk"
click at [1419, 525] on icon "Choose date, selected date is Oct 7, 2025" at bounding box center [1417, 525] width 15 height 15
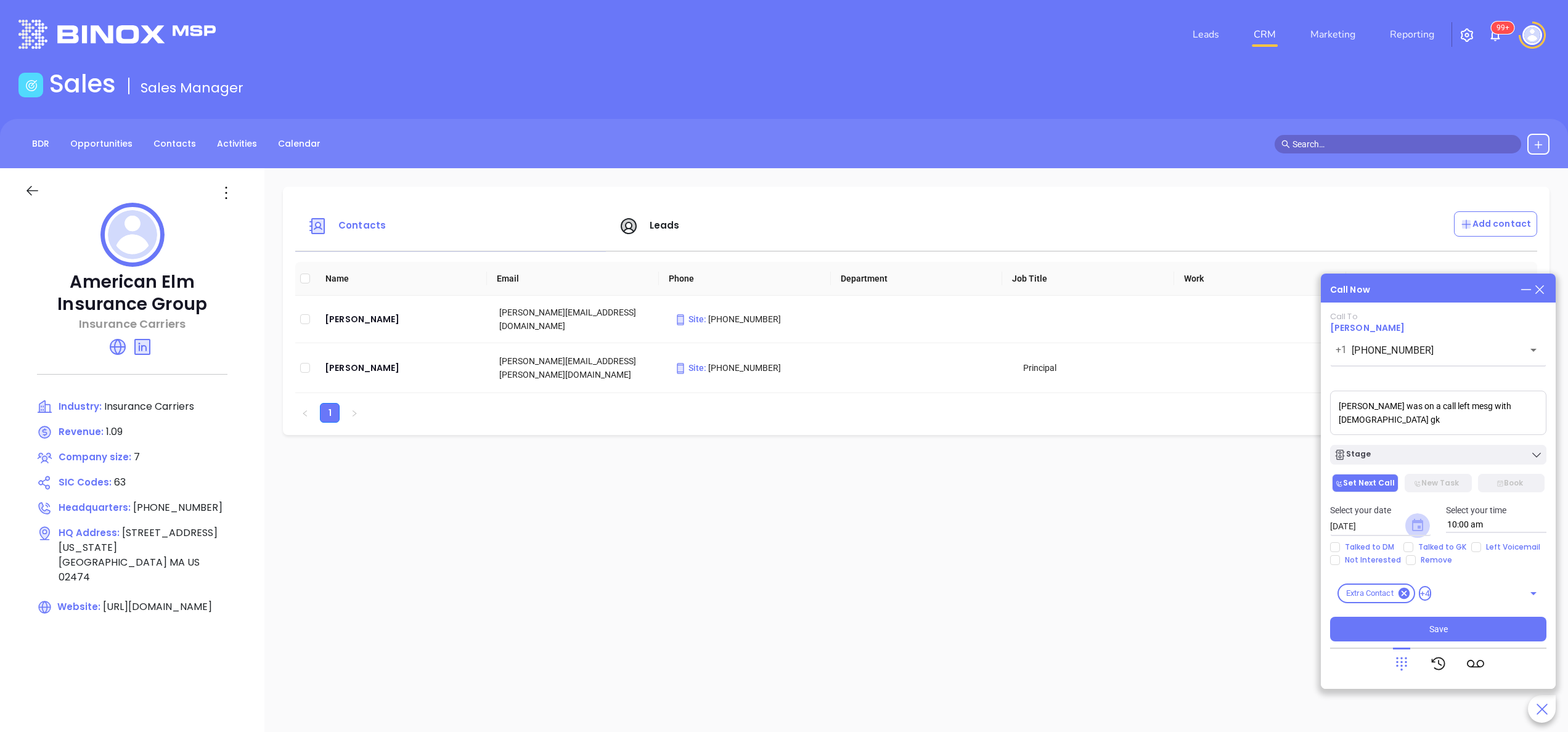
click at [1415, 522] on icon "Choose date, selected date is Oct 7, 2025" at bounding box center [1417, 525] width 11 height 12
click at [1429, 406] on button "8" at bounding box center [1429, 406] width 22 height 22
type input "[DATE]"
click at [1451, 538] on div "Select your date [DATE] ​ Select your time 10:00 am" at bounding box center [1438, 518] width 231 height 48
click at [1451, 543] on span "Talked to GK" at bounding box center [1442, 547] width 58 height 10
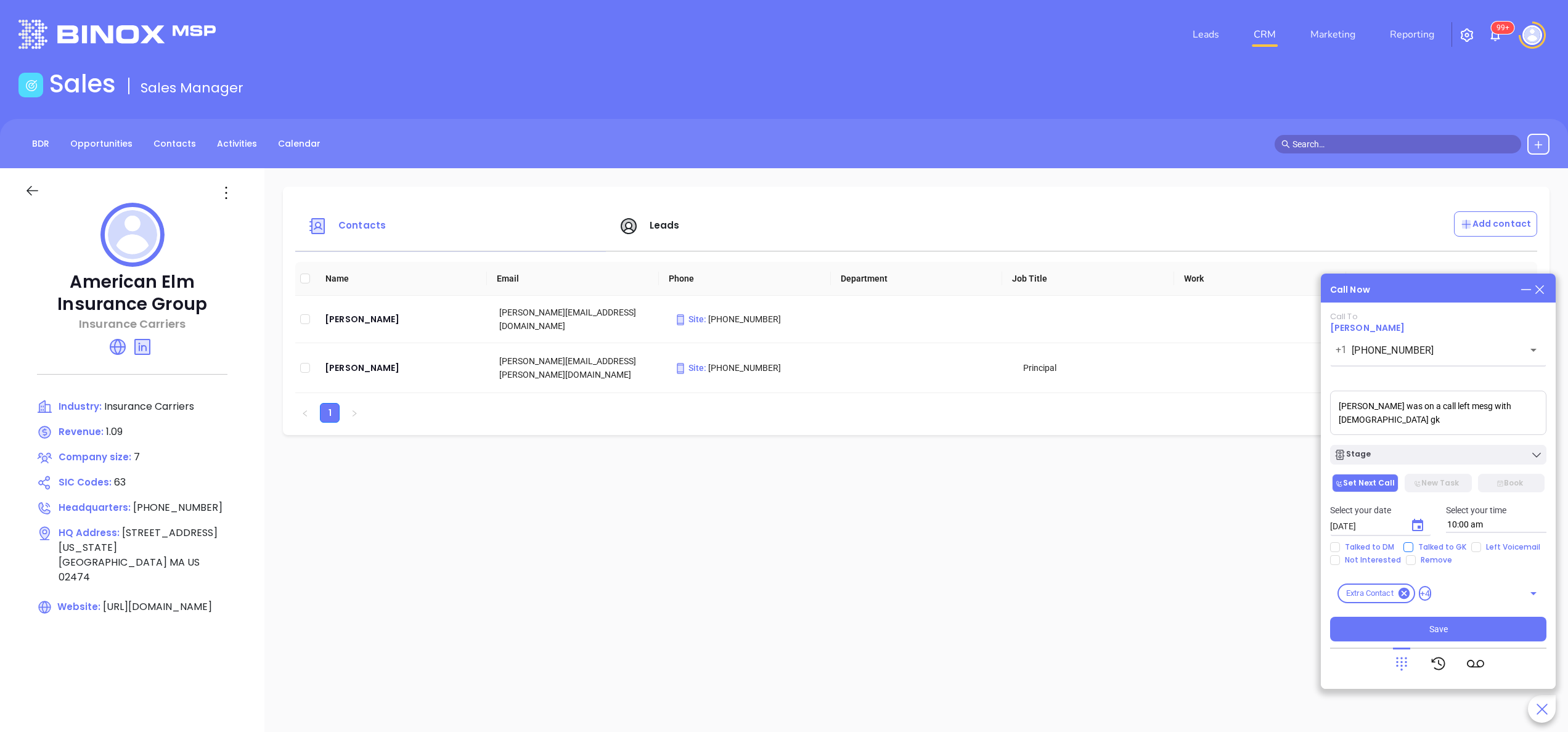
click at [1413, 543] on input "Talked to GK" at bounding box center [1407, 547] width 10 height 10
checkbox input "true"
click at [1504, 545] on span "Left Voicemail" at bounding box center [1513, 547] width 64 height 10
click at [1481, 545] on input "Left Voicemail" at bounding box center [1476, 547] width 10 height 10
click at [1504, 545] on span "Left Voicemail" at bounding box center [1513, 547] width 64 height 10
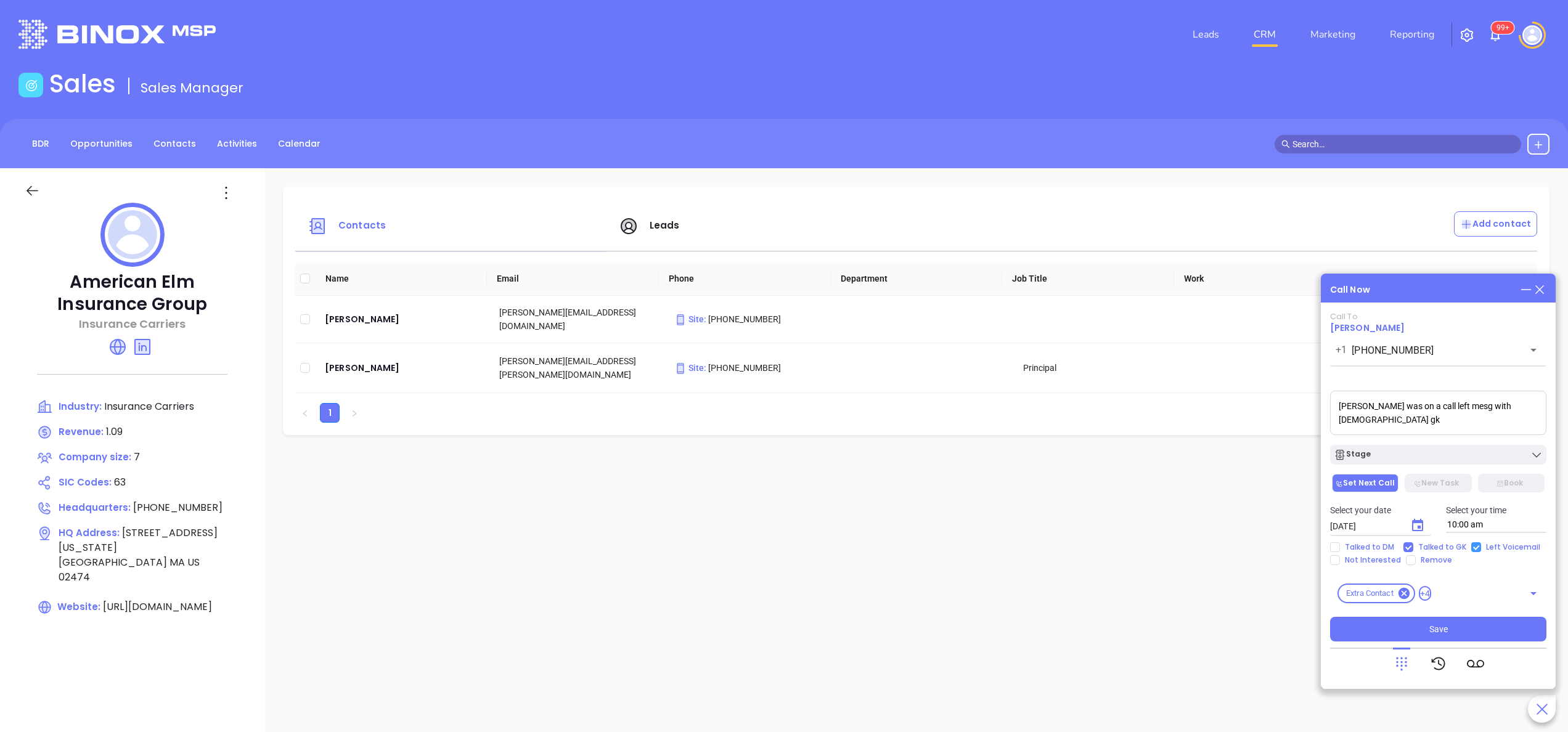
click at [1481, 545] on input "Left Voicemail" at bounding box center [1476, 547] width 10 height 10
checkbox input "false"
click at [1455, 621] on button "Save" at bounding box center [1438, 629] width 217 height 25
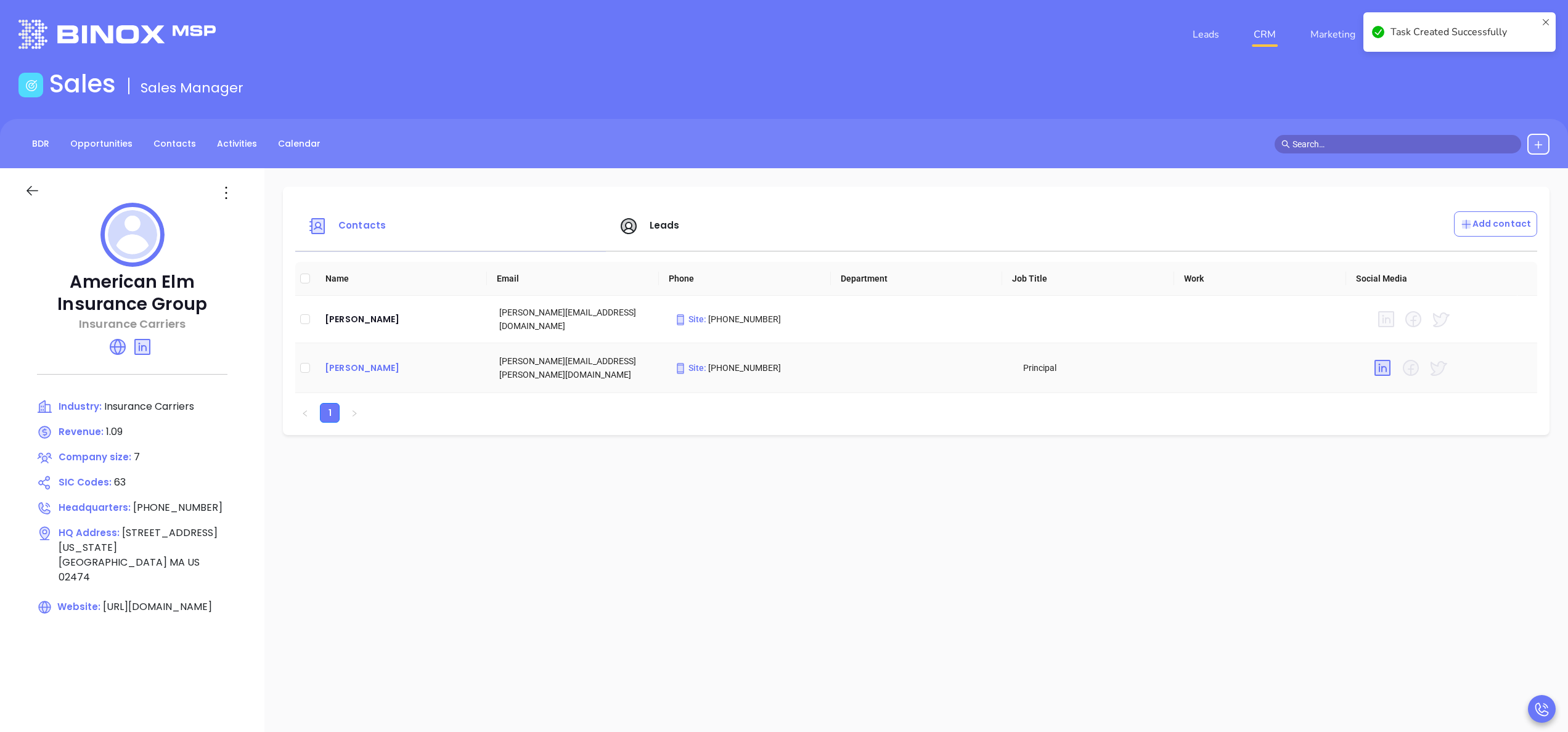
click at [356, 373] on div "[PERSON_NAME]" at bounding box center [402, 368] width 154 height 15
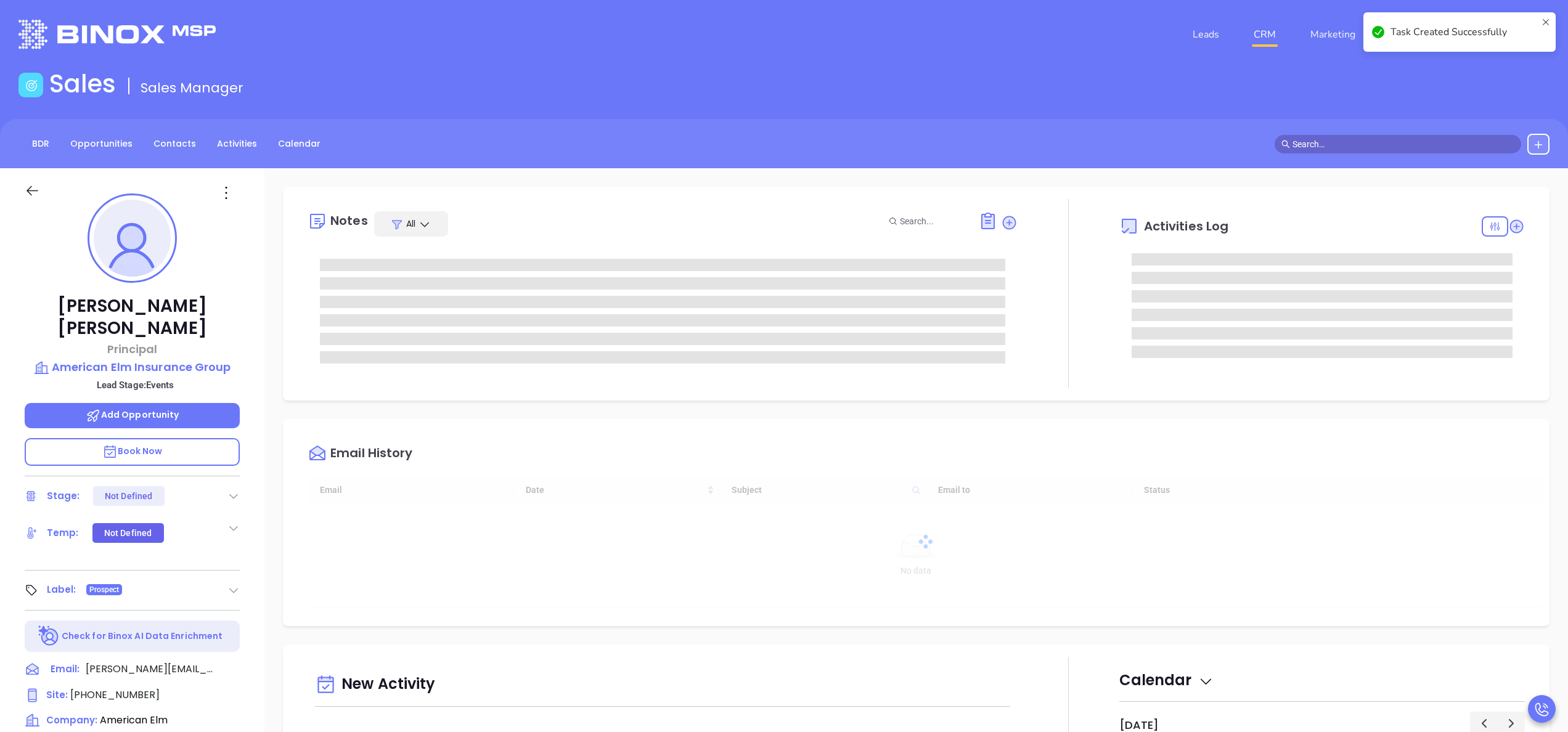
type input "[DATE]"
type input "[PERSON_NAME]"
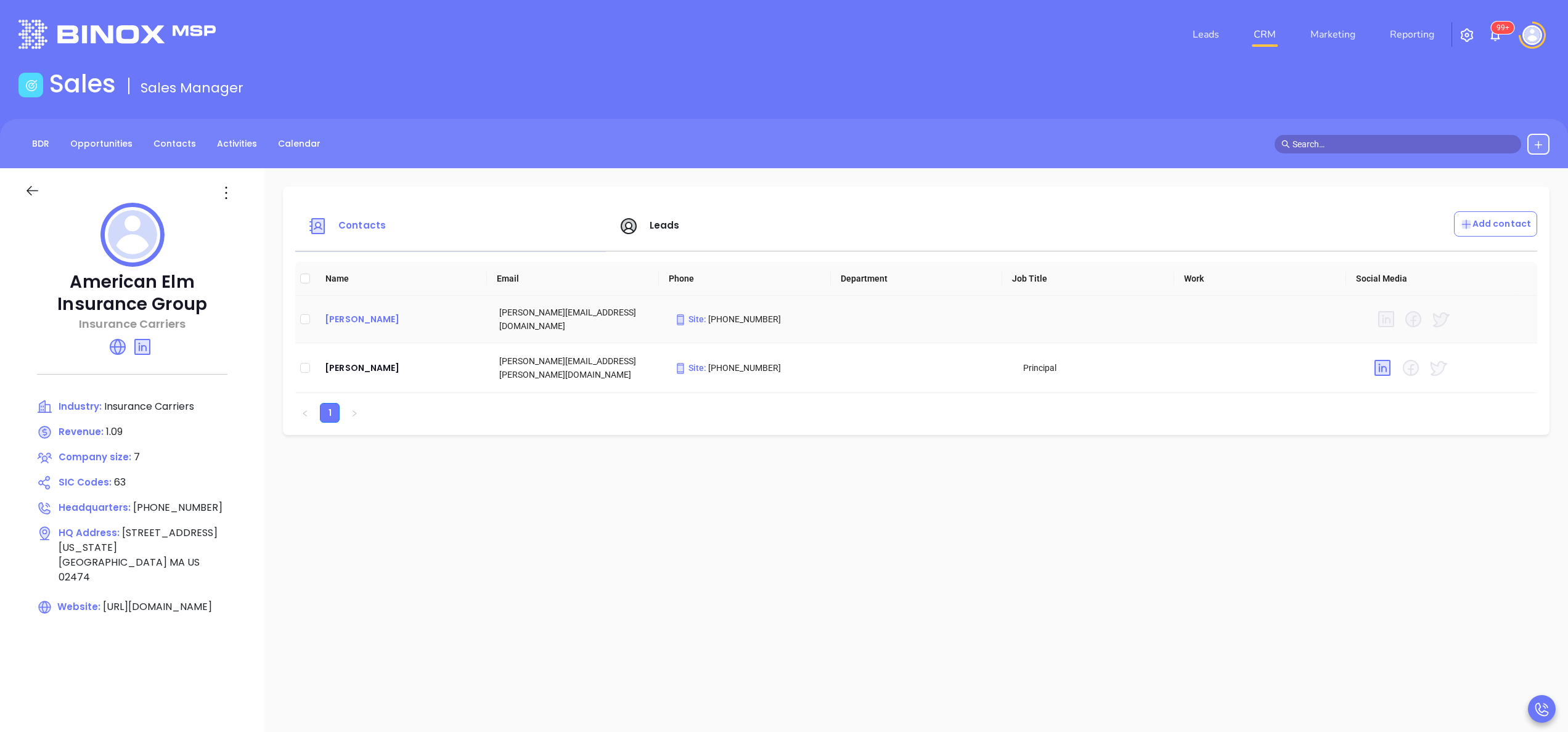
click at [351, 313] on div "Andrea Rao" at bounding box center [402, 319] width 154 height 15
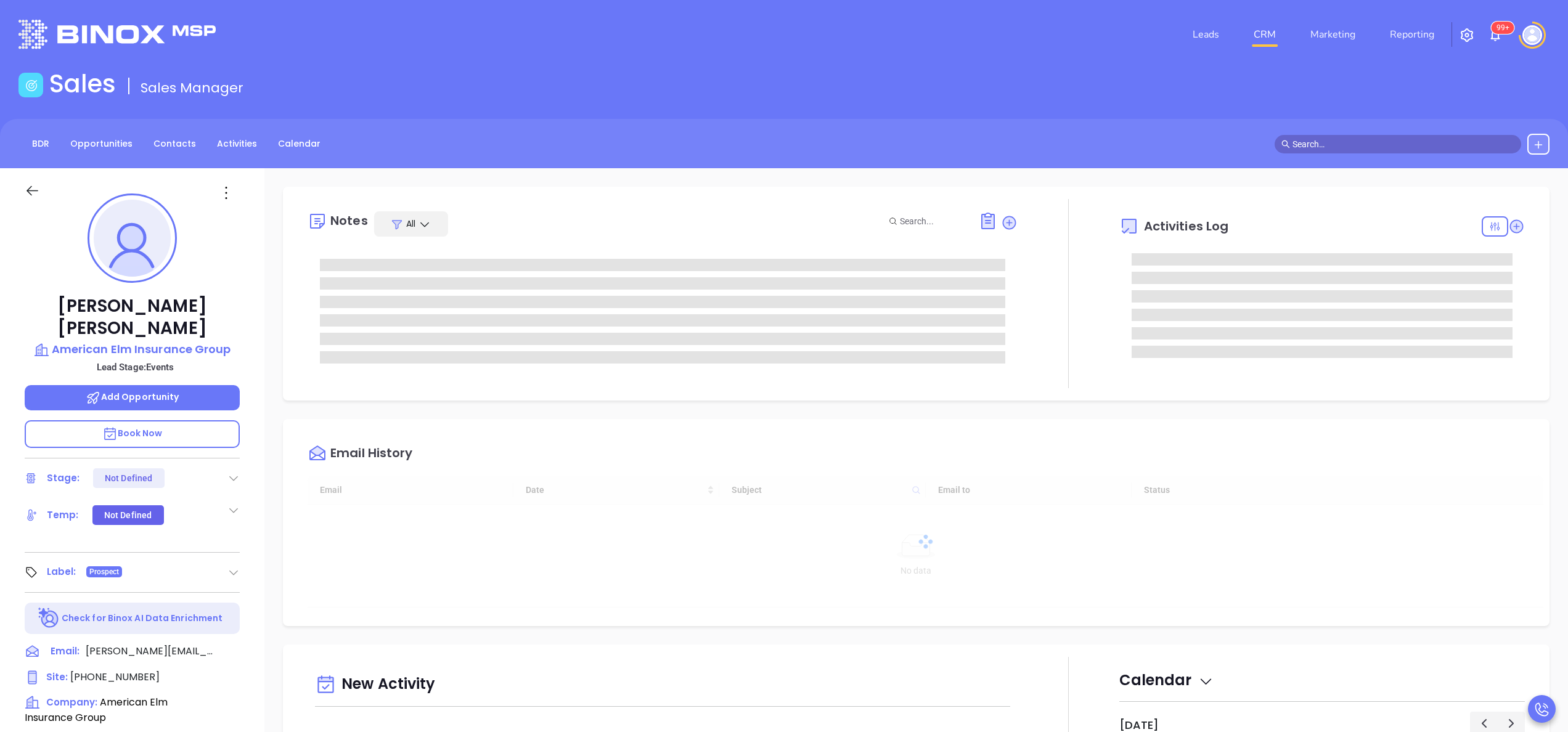
type input "[DATE]"
type input "[PERSON_NAME]"
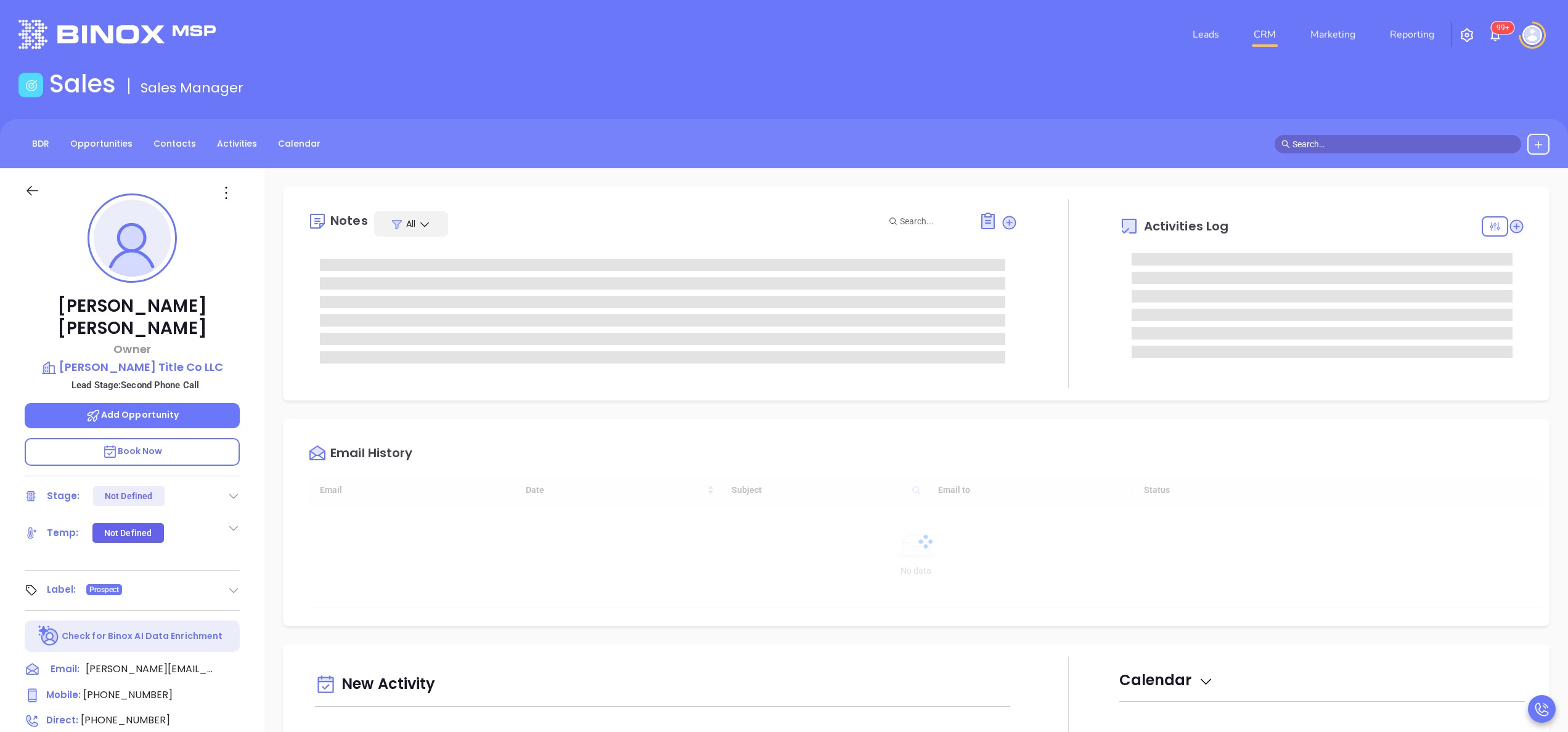
type input "[DATE]"
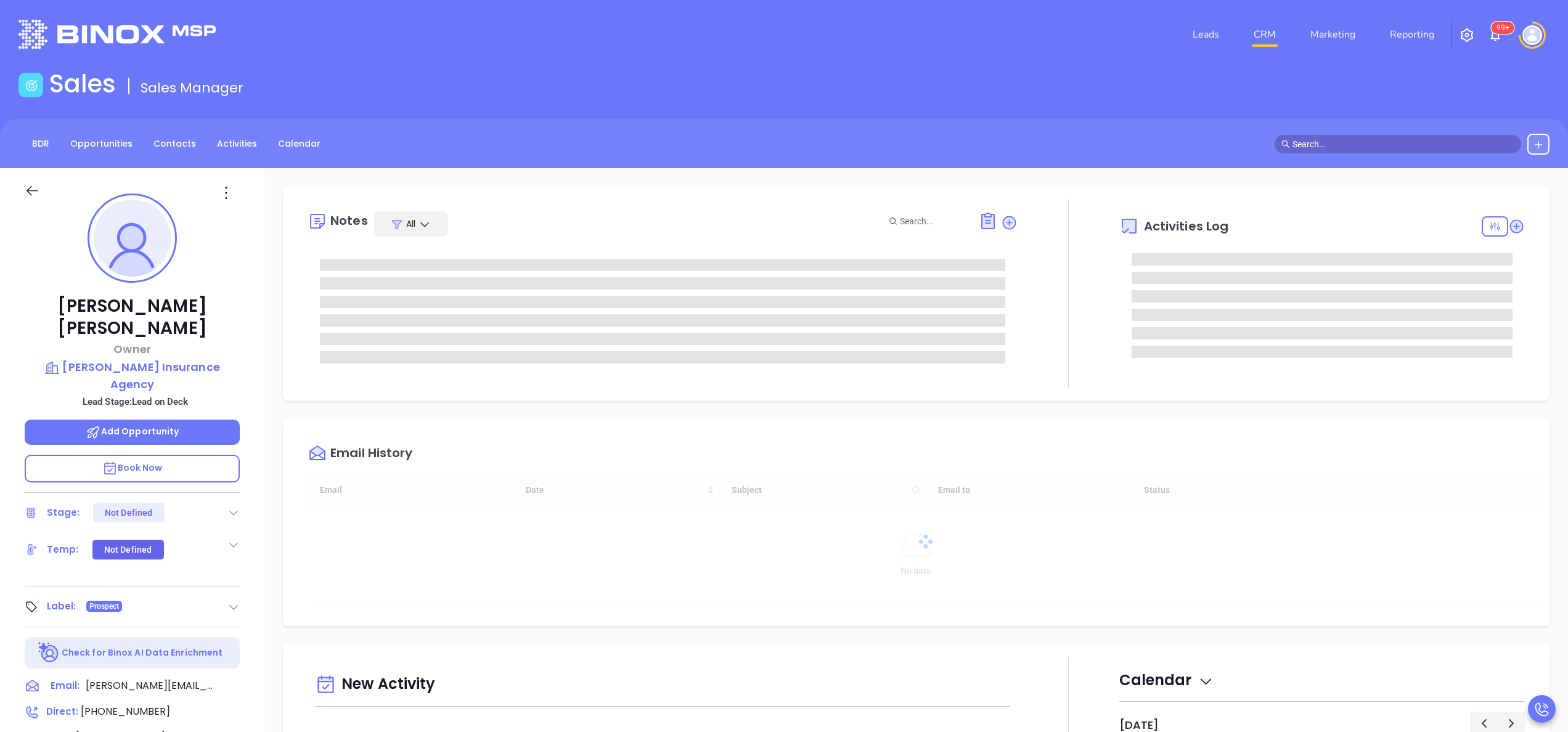
scroll to position [358, 0]
type input "[PERSON_NAME]"
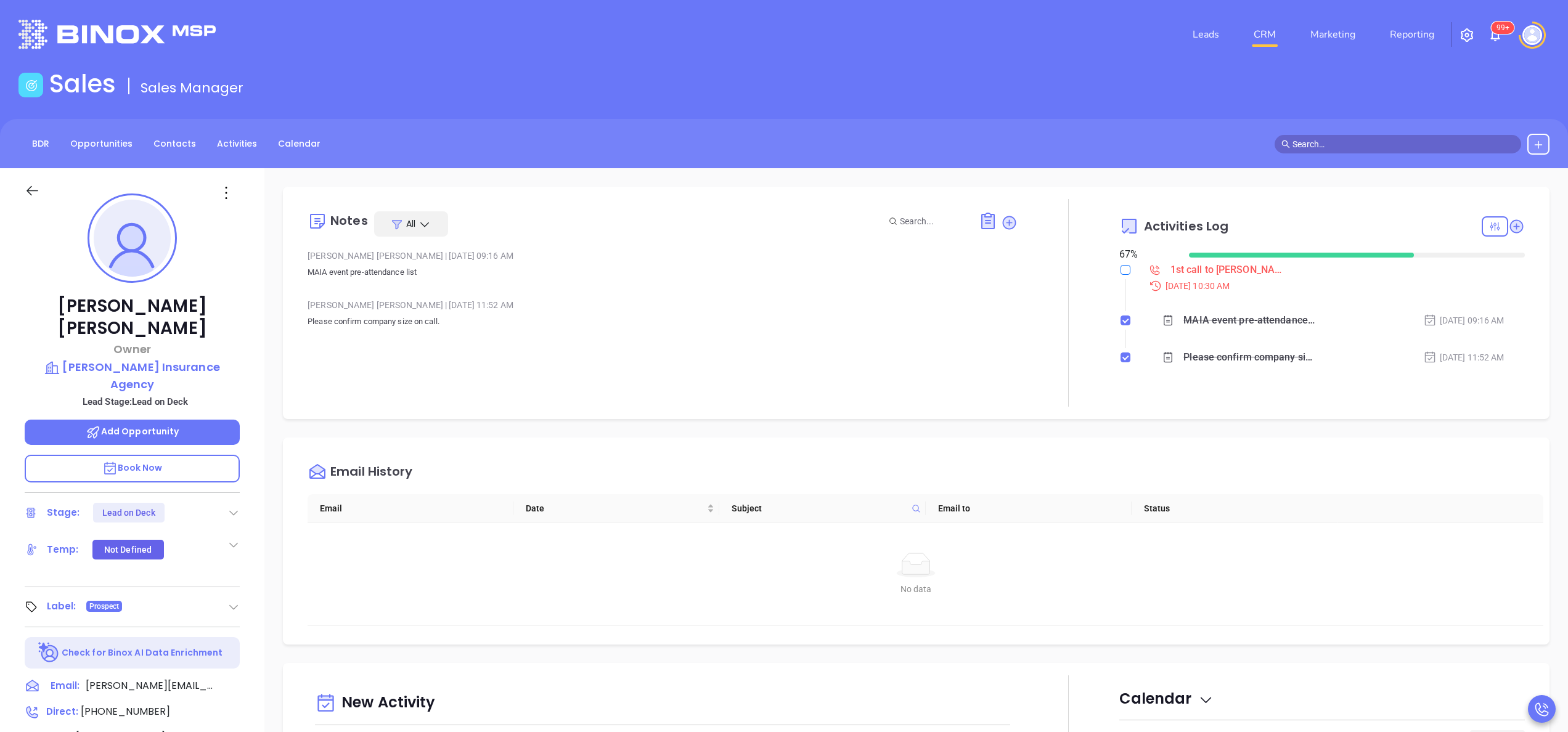
click at [1121, 273] on input "checkbox" at bounding box center [1125, 269] width 10 height 10
checkbox input "true"
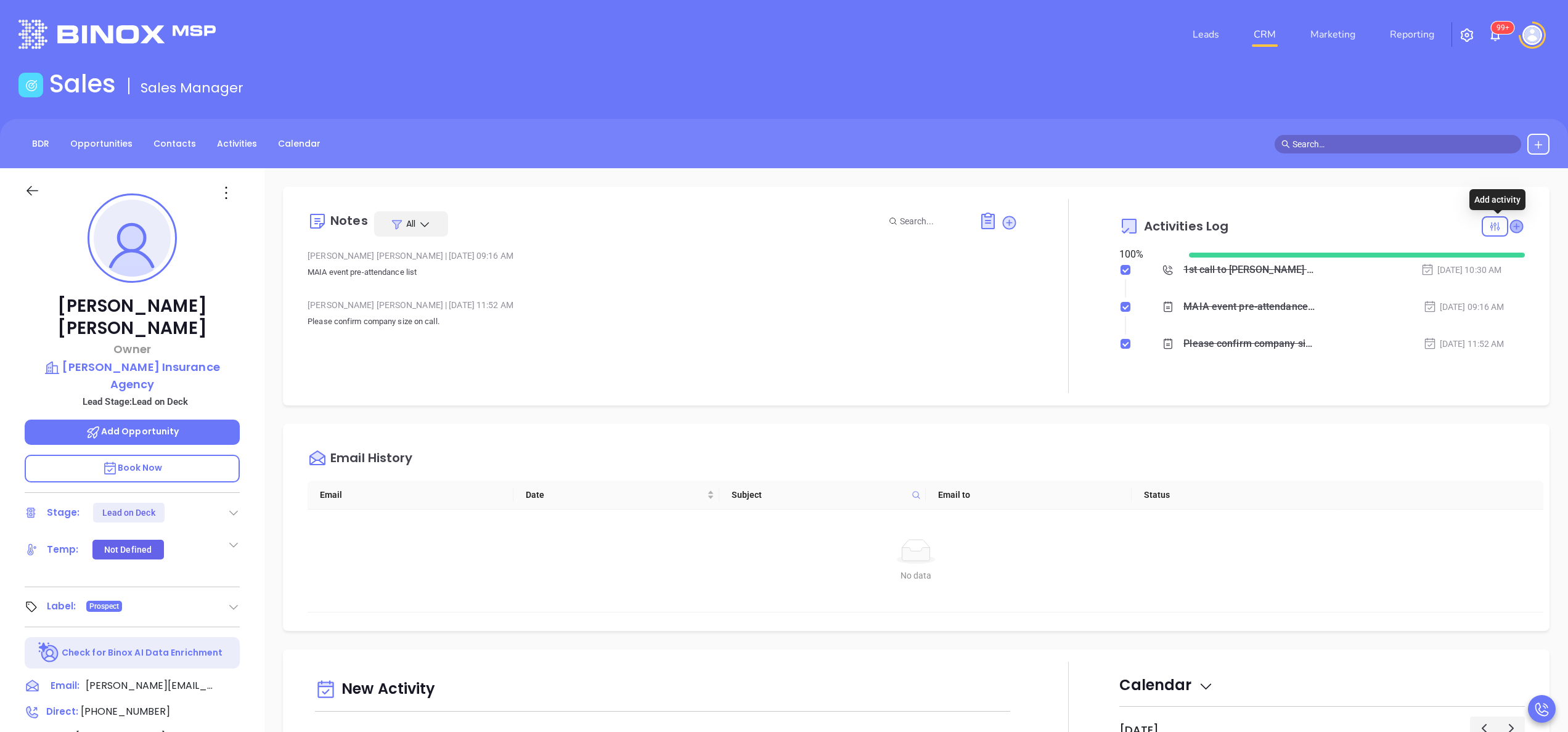
click at [1510, 227] on icon at bounding box center [1516, 226] width 12 height 12
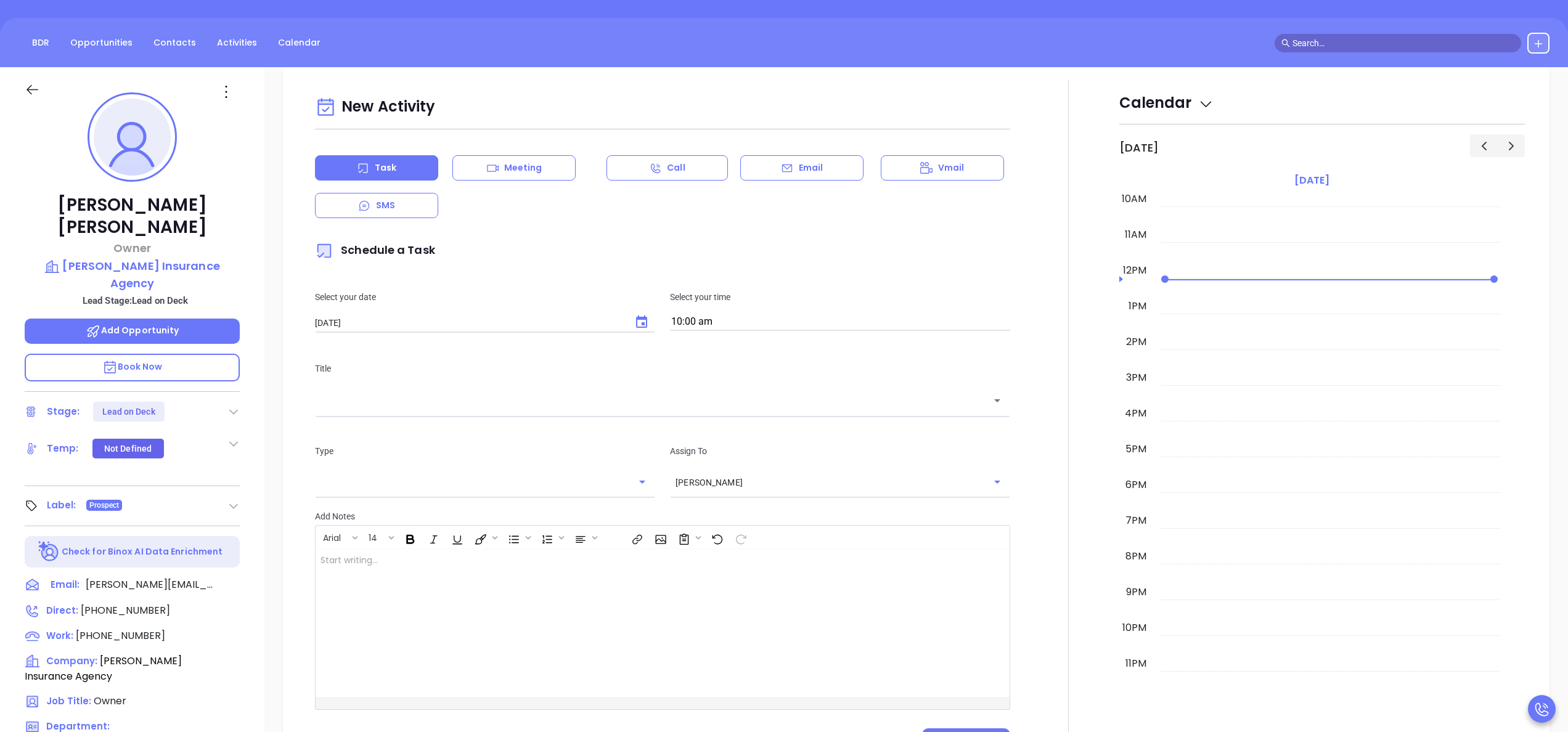
scroll to position [168, 0]
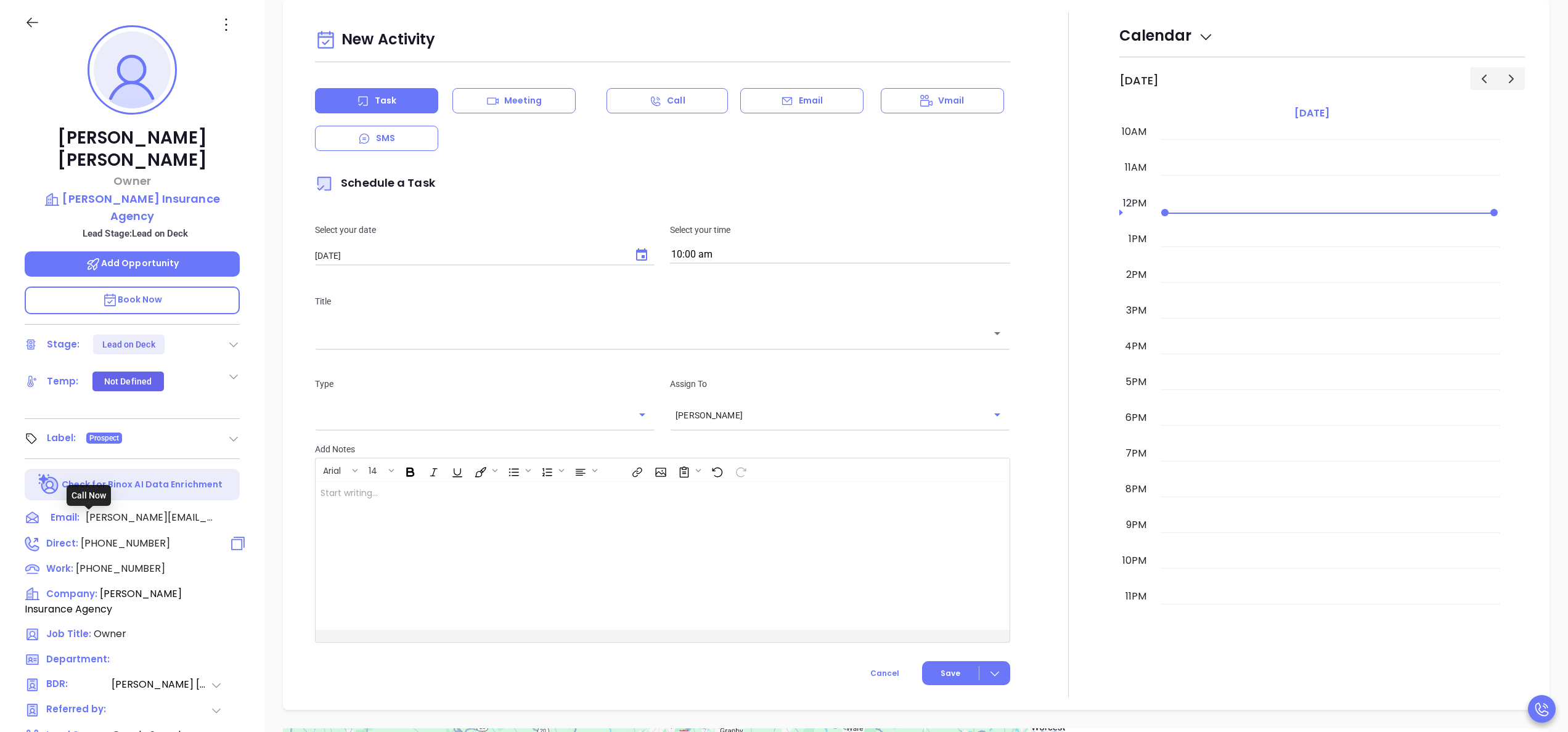
click at [119, 536] on span "[PHONE_NUMBER]" at bounding box center [126, 543] width 89 height 14
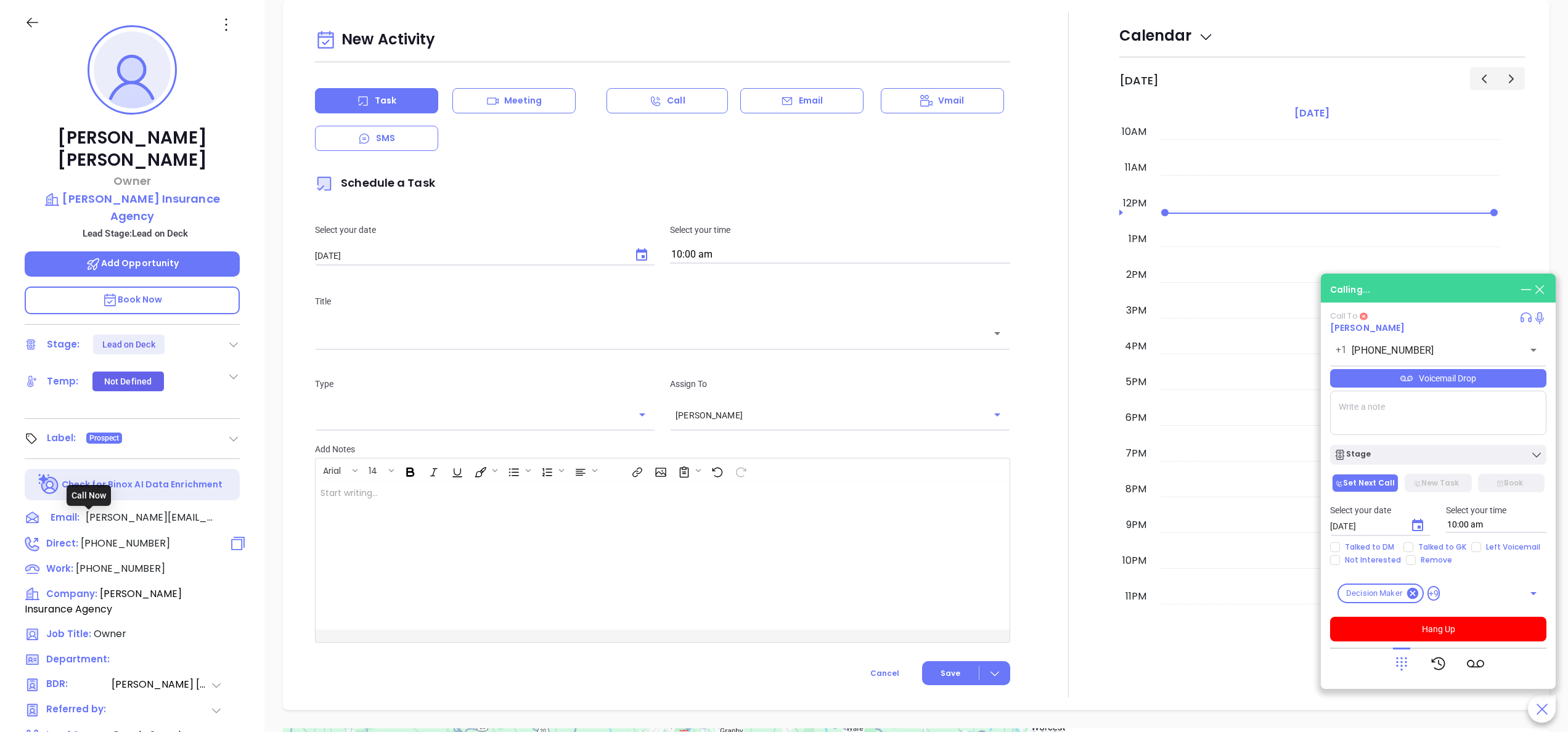
type input "[PHONE_NUMBER]"
click at [1046, 484] on div at bounding box center [1068, 354] width 101 height 685
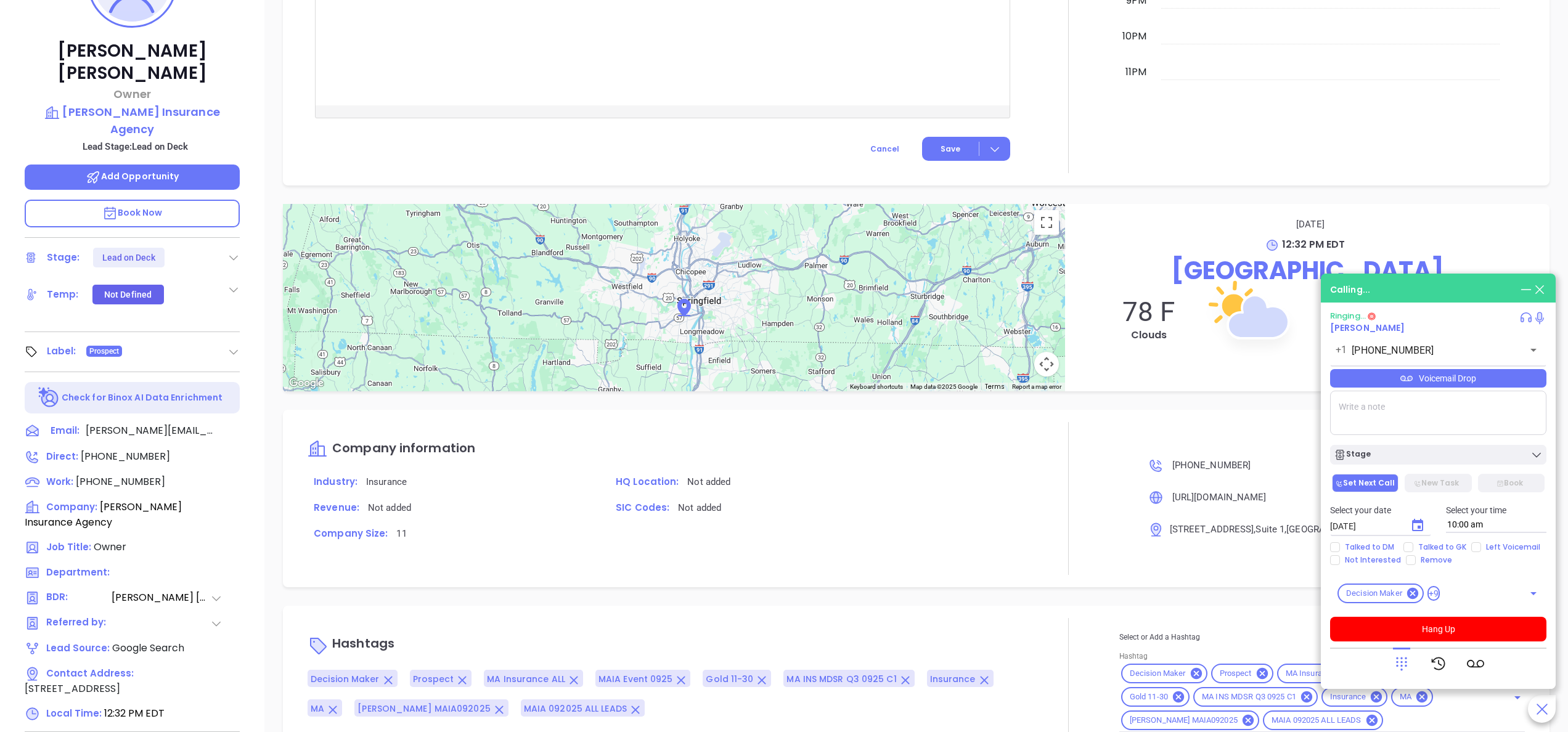
scroll to position [351, 0]
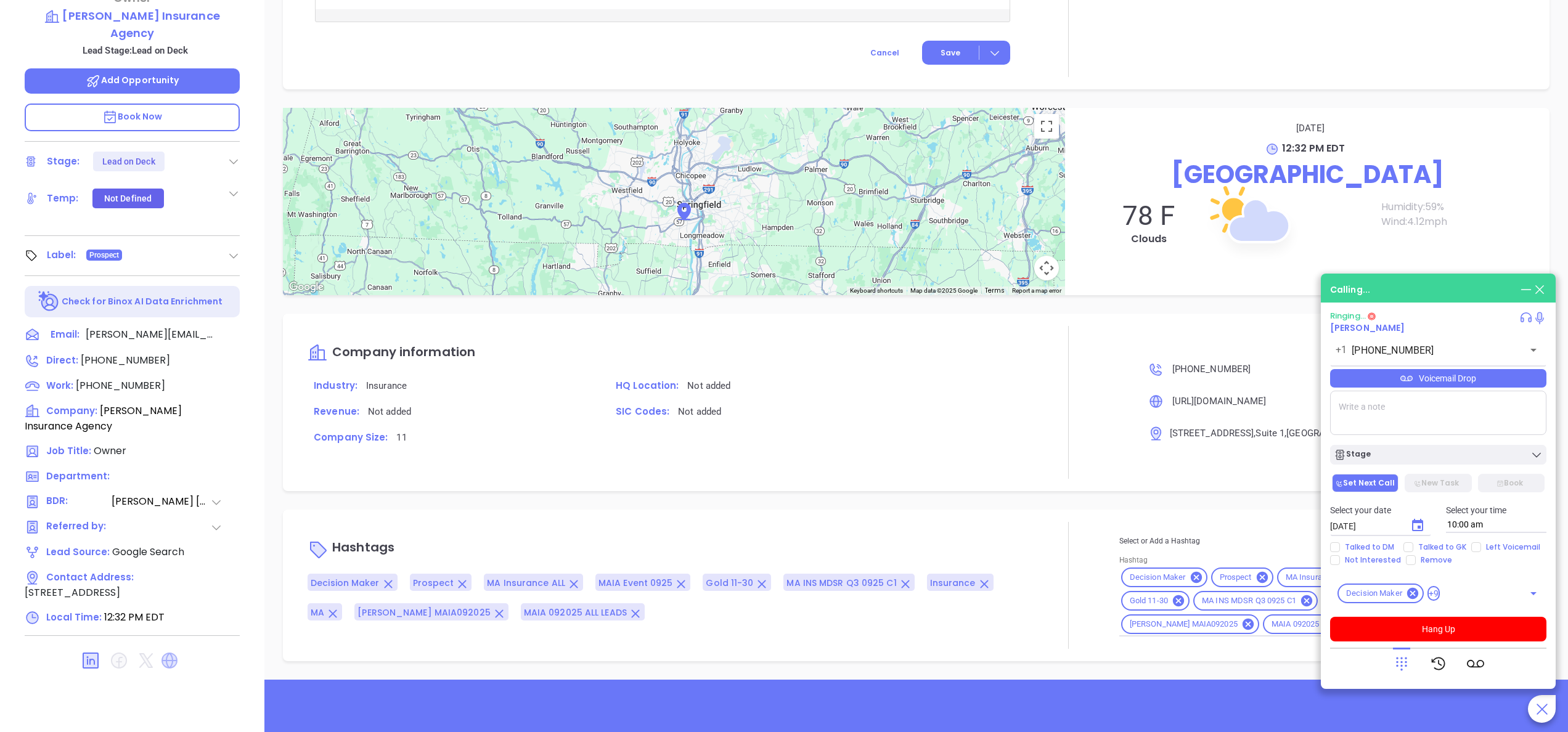
click at [168, 654] on icon at bounding box center [169, 660] width 16 height 16
click at [979, 369] on div "Company information Industry: Insurance HQ Location: Not added Revenue: Not add…" at bounding box center [662, 403] width 710 height 153
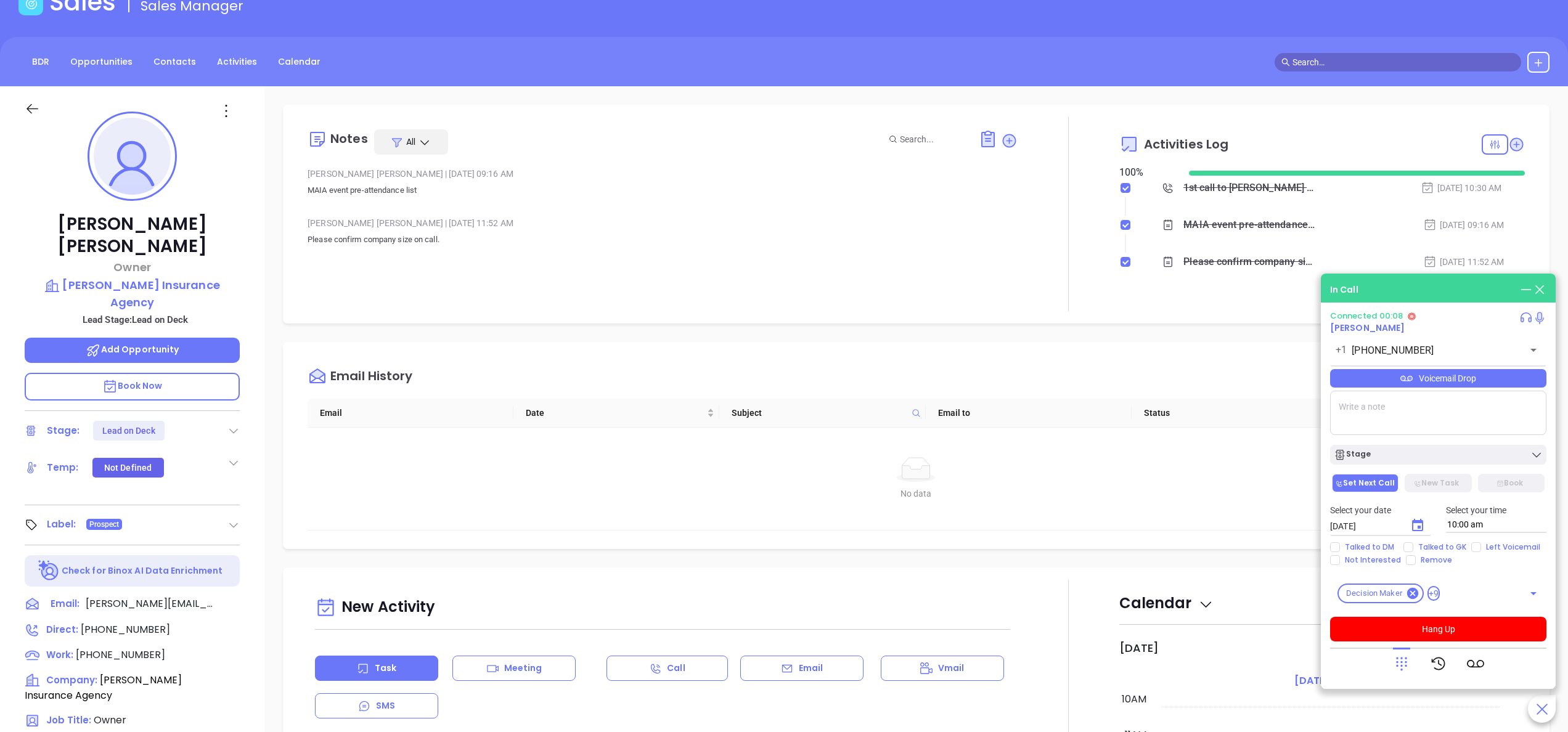
scroll to position [0, 0]
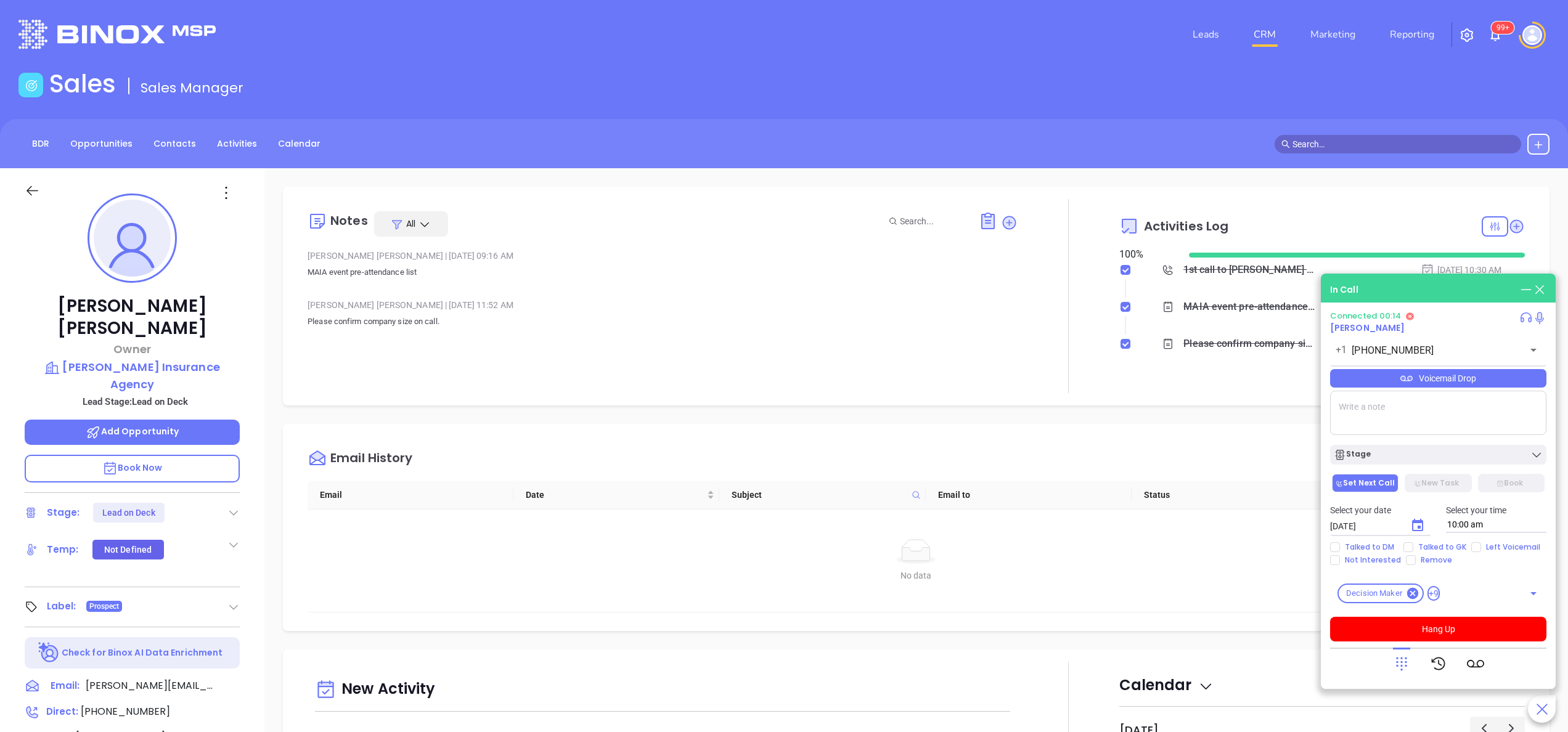
click at [809, 326] on p "Please confirm company size on call." at bounding box center [662, 322] width 710 height 15
click at [1415, 626] on button "Hang Up" at bounding box center [1438, 629] width 217 height 25
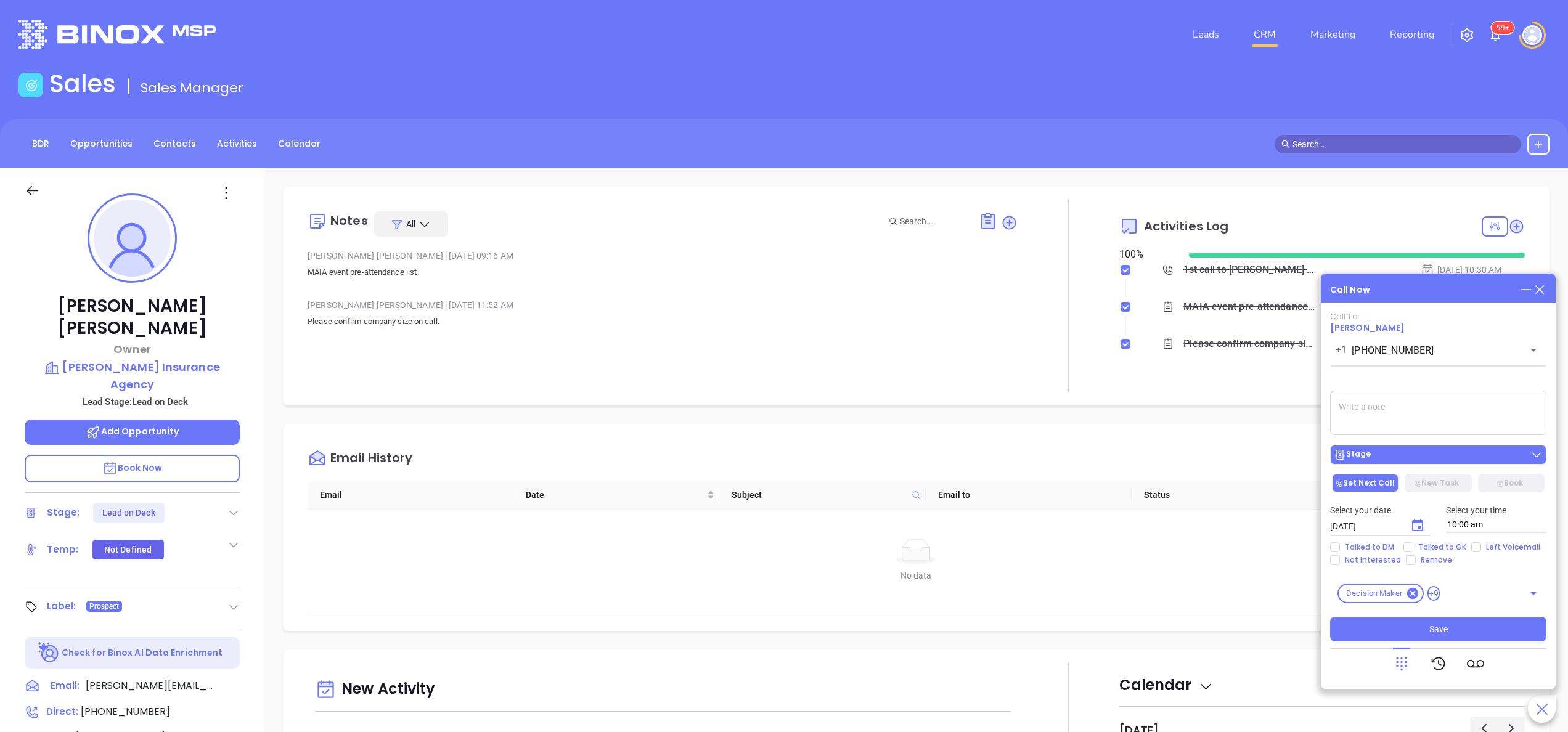
click at [1381, 455] on div "Stage" at bounding box center [1438, 455] width 209 height 12
click at [1278, 494] on th "Status" at bounding box center [1234, 495] width 206 height 29
click at [1386, 409] on textarea at bounding box center [1438, 413] width 217 height 45
type textarea "spoke with female gk she said best way to reach JOhn would be by email she said…"
click at [1392, 446] on button "Stage" at bounding box center [1438, 455] width 217 height 20
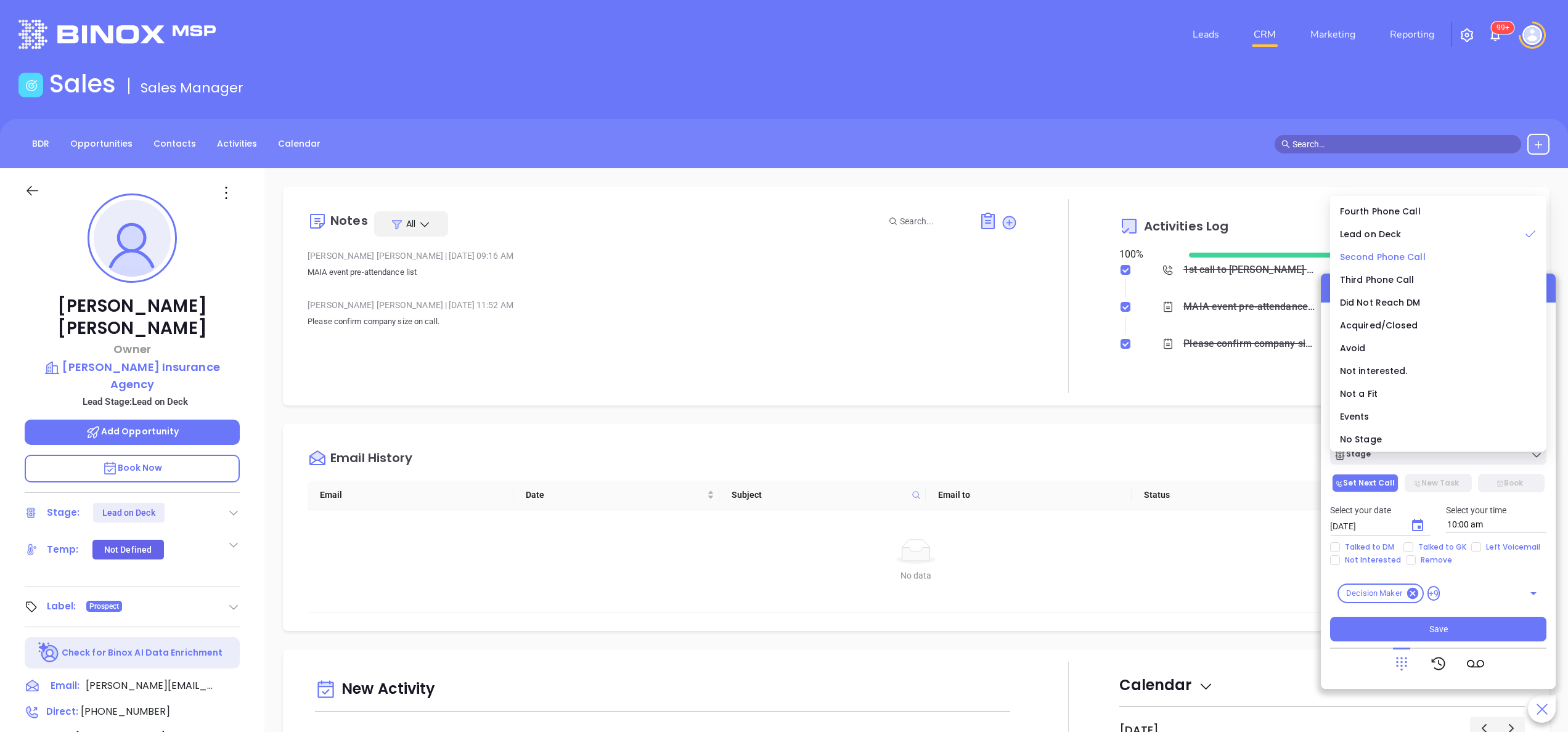
click at [1383, 249] on li "Second Phone Call" at bounding box center [1438, 257] width 211 height 26
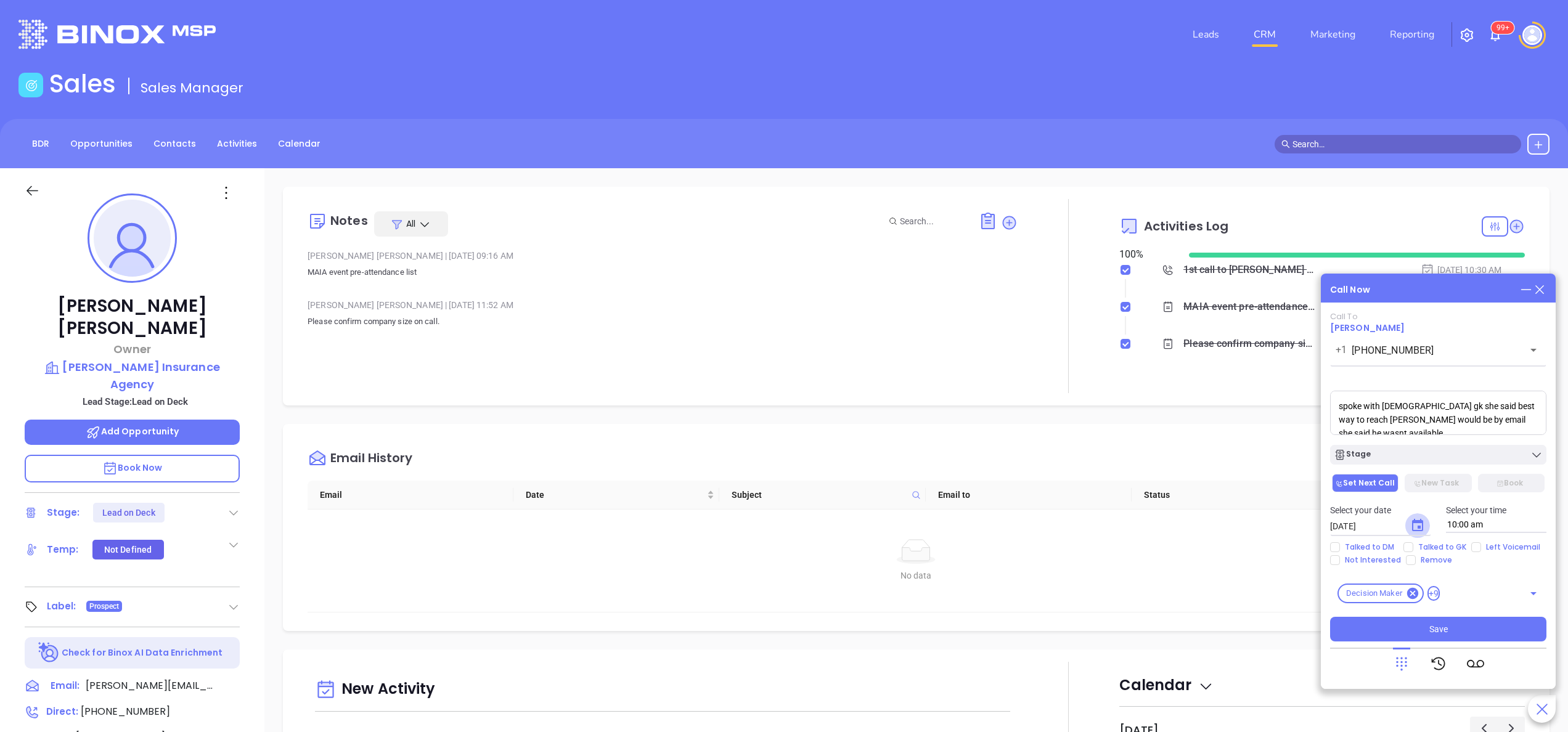
click at [1415, 524] on icon "Choose date, selected date is Oct 7, 2025" at bounding box center [1417, 525] width 15 height 15
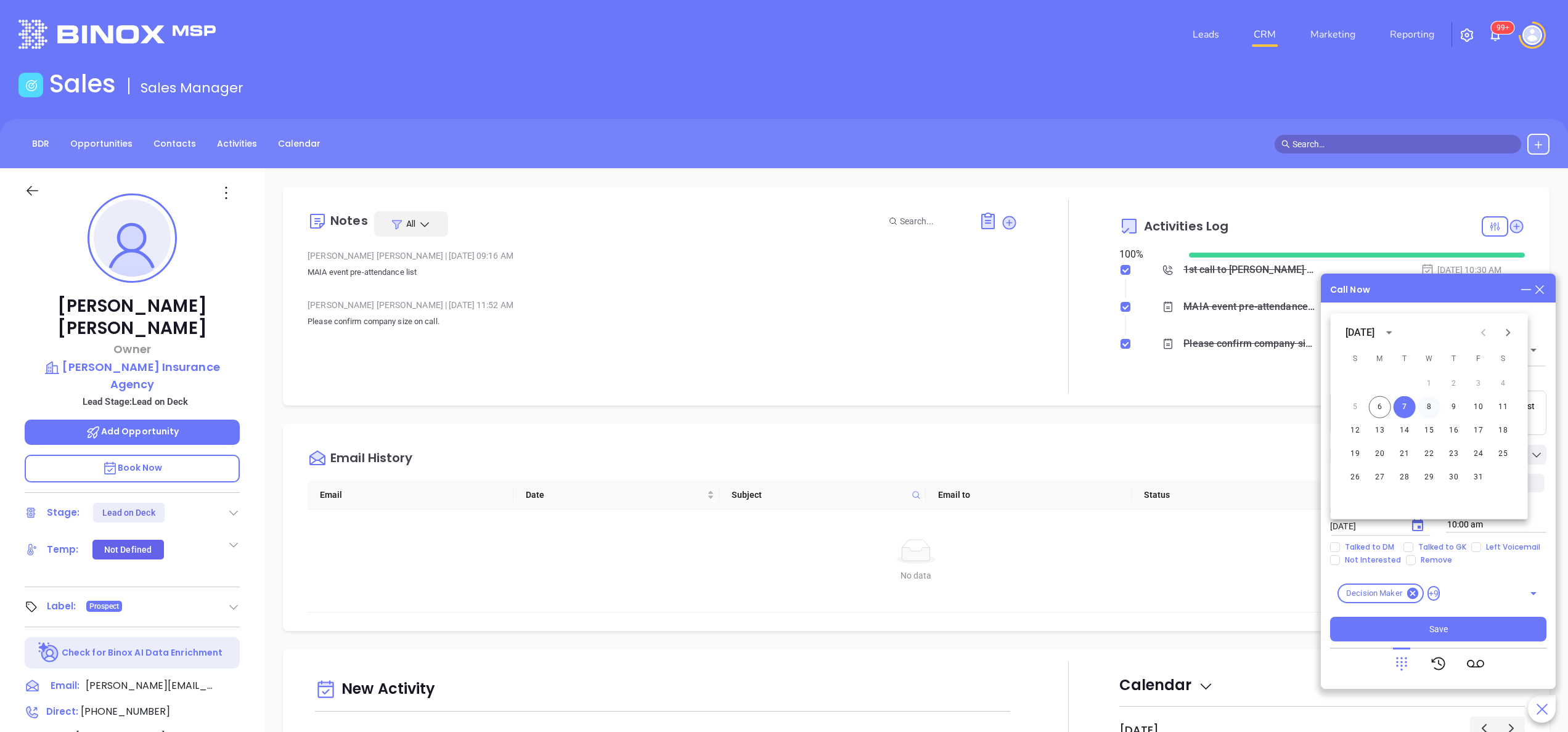
click at [1428, 403] on button "8" at bounding box center [1429, 406] width 22 height 22
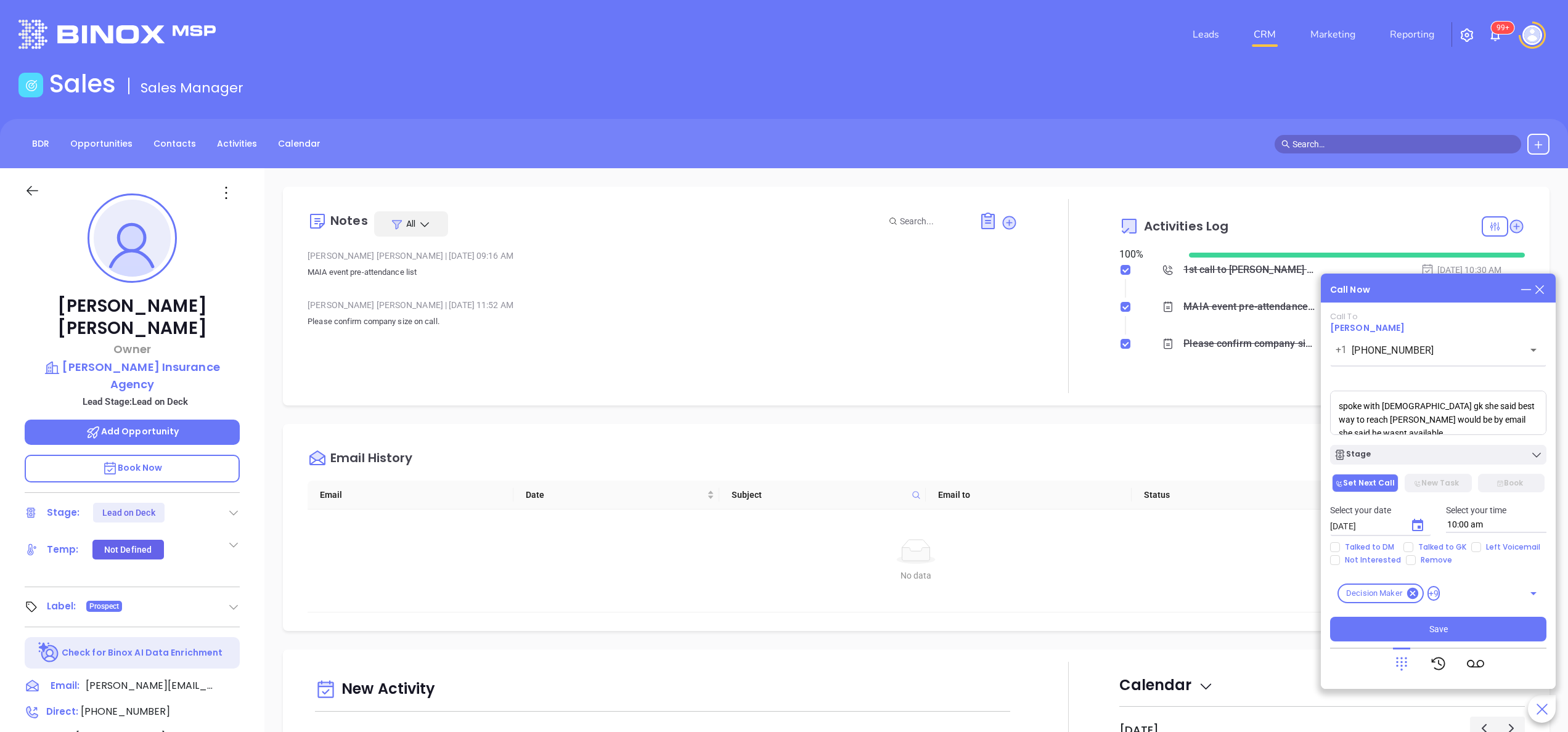
type input "[DATE]"
click at [1436, 544] on span "Talked to GK" at bounding box center [1442, 547] width 58 height 10
click at [1413, 544] on input "Talked to GK" at bounding box center [1407, 547] width 10 height 10
checkbox input "true"
click at [1451, 621] on button "Save" at bounding box center [1438, 629] width 217 height 25
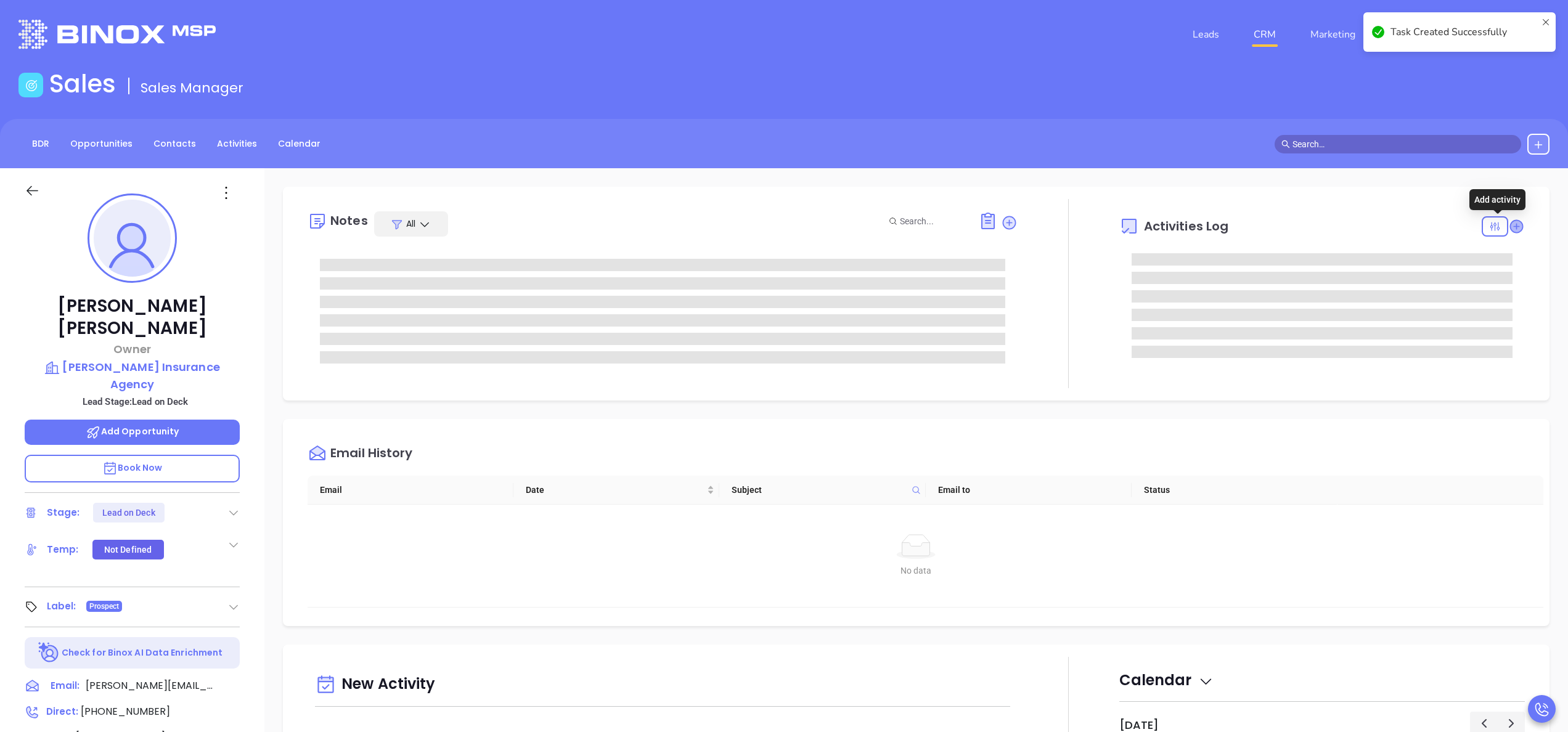
click at [1510, 224] on icon at bounding box center [1516, 226] width 12 height 12
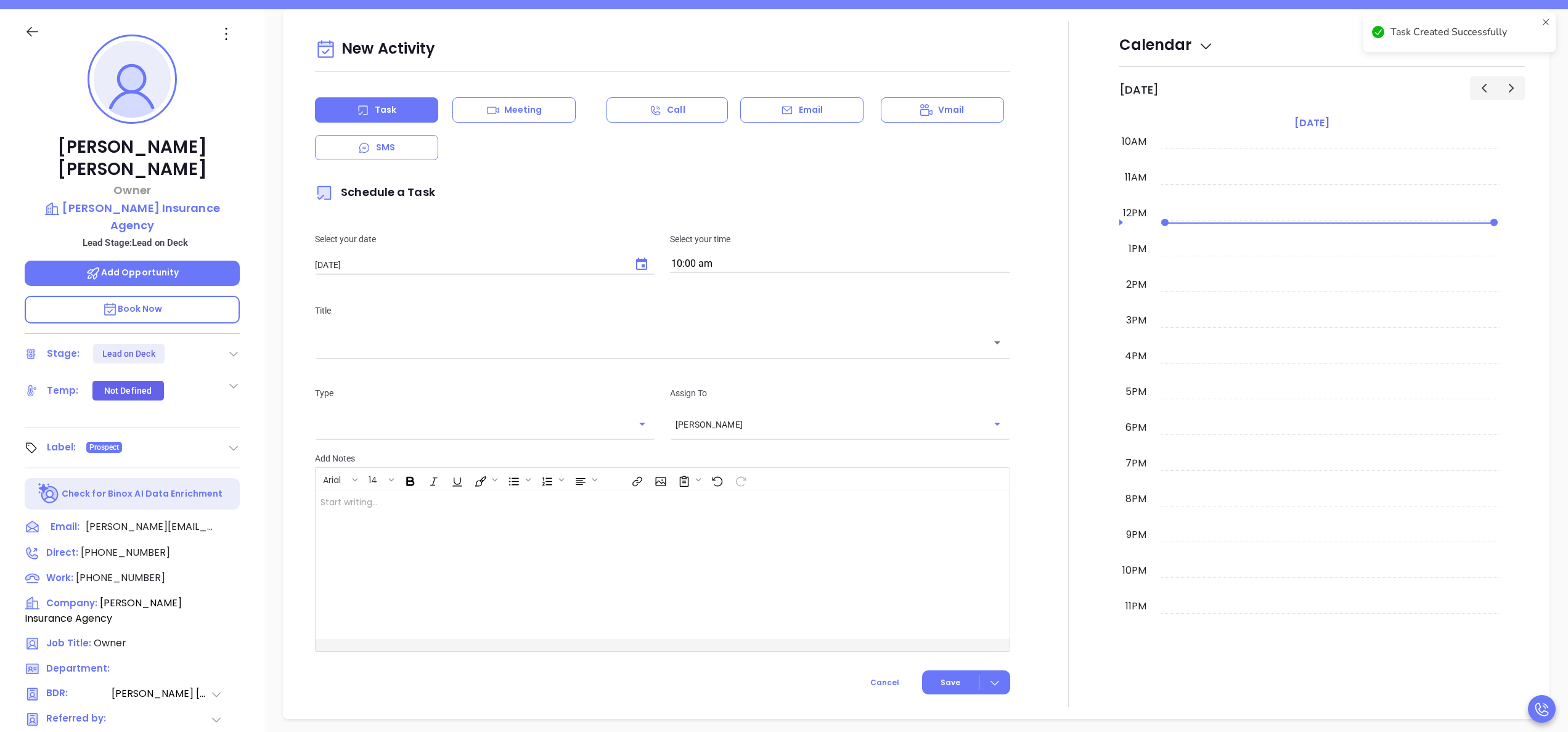
scroll to position [168, 0]
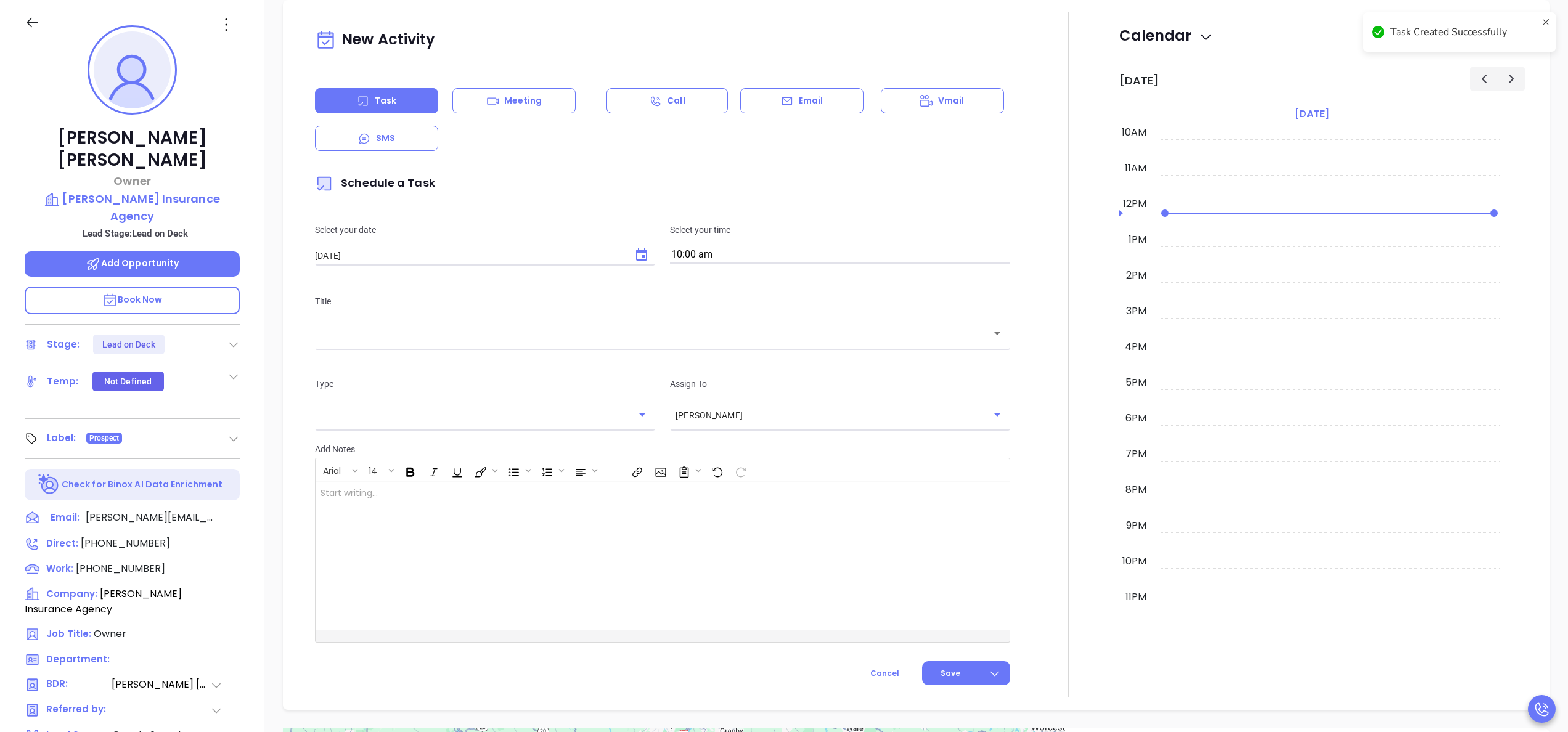
click at [663, 90] on div "Call" at bounding box center [667, 100] width 121 height 25
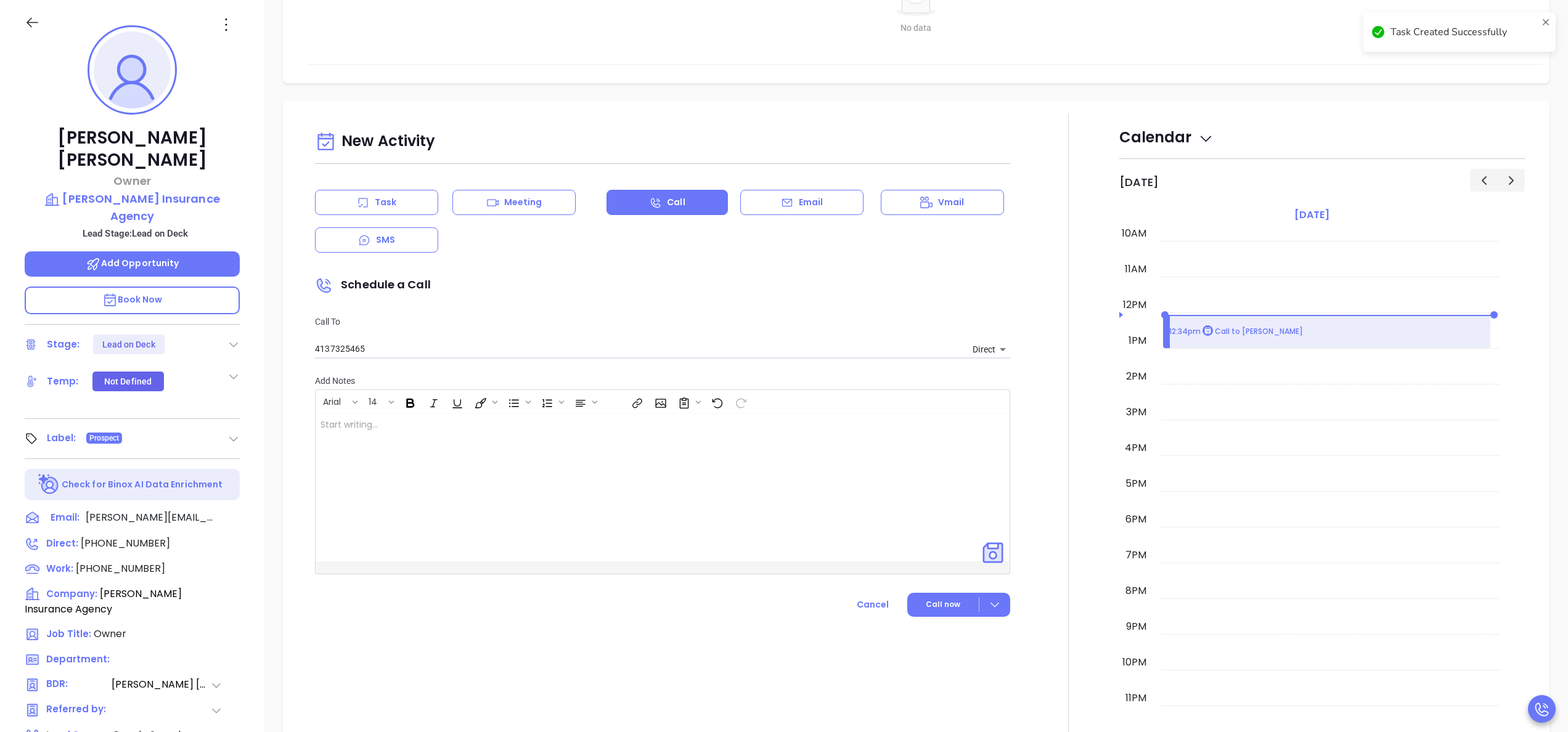
scroll to position [578, 0]
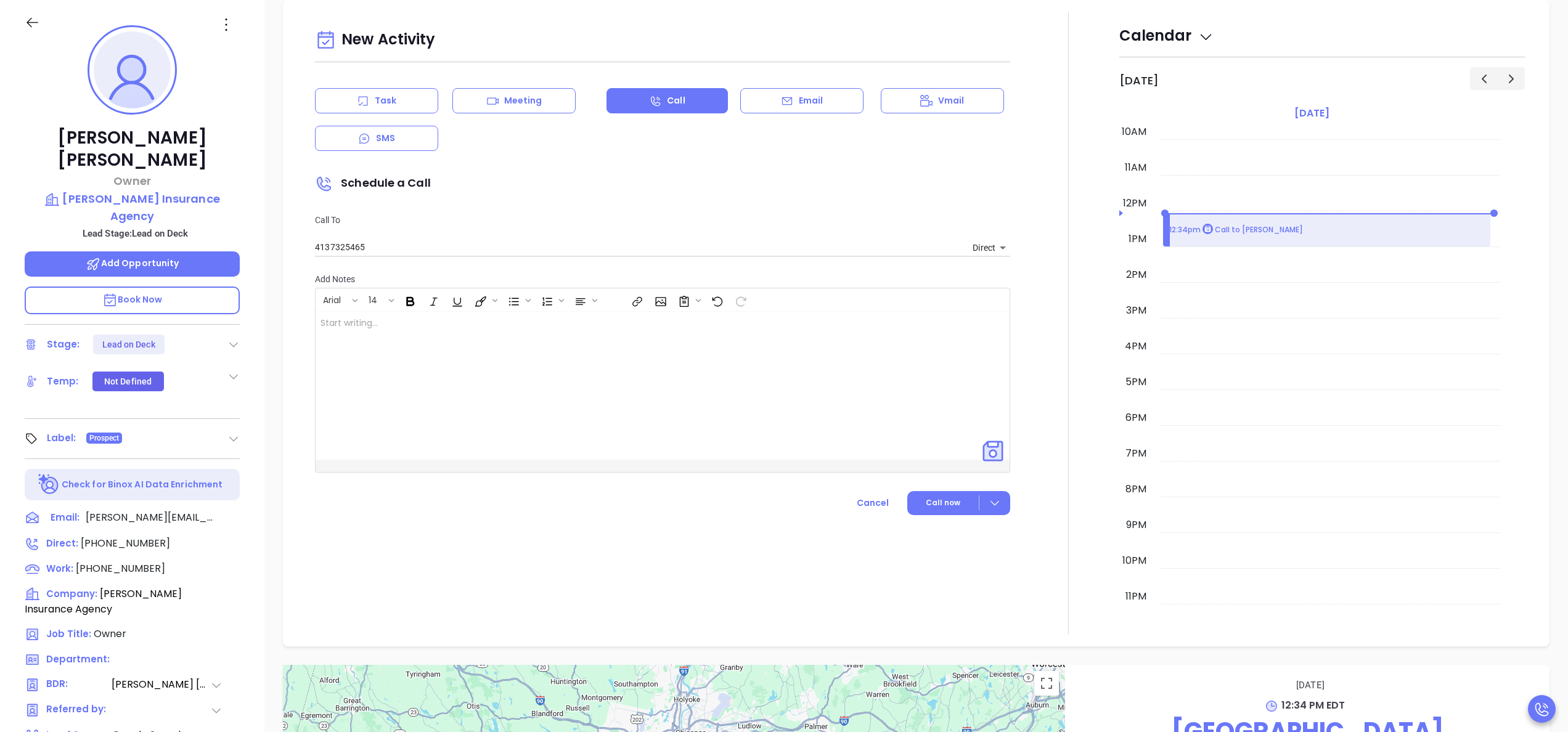
click at [363, 109] on div "Task" at bounding box center [376, 100] width 123 height 25
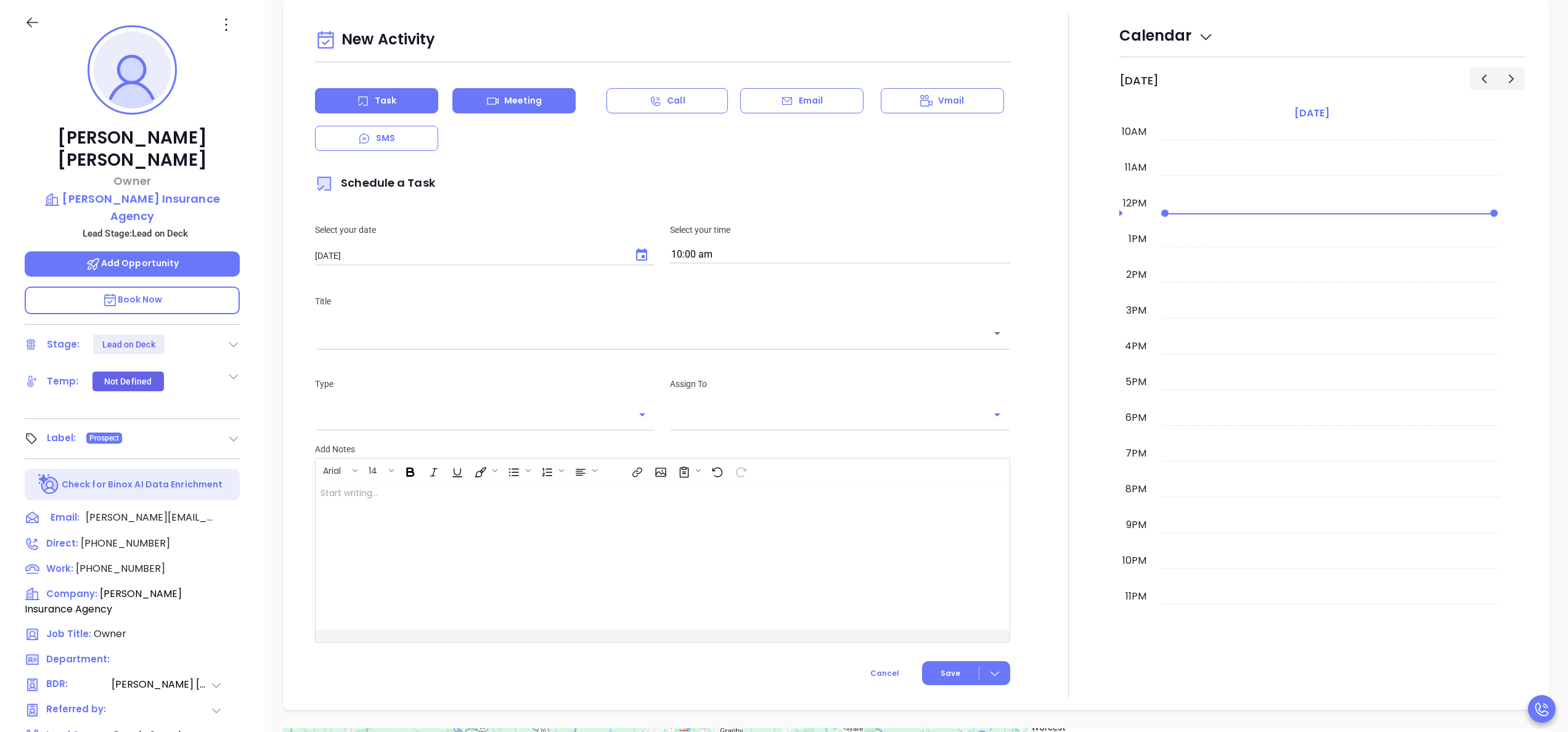
type input "[PERSON_NAME]"
click at [799, 102] on p "Email" at bounding box center [811, 101] width 25 height 13
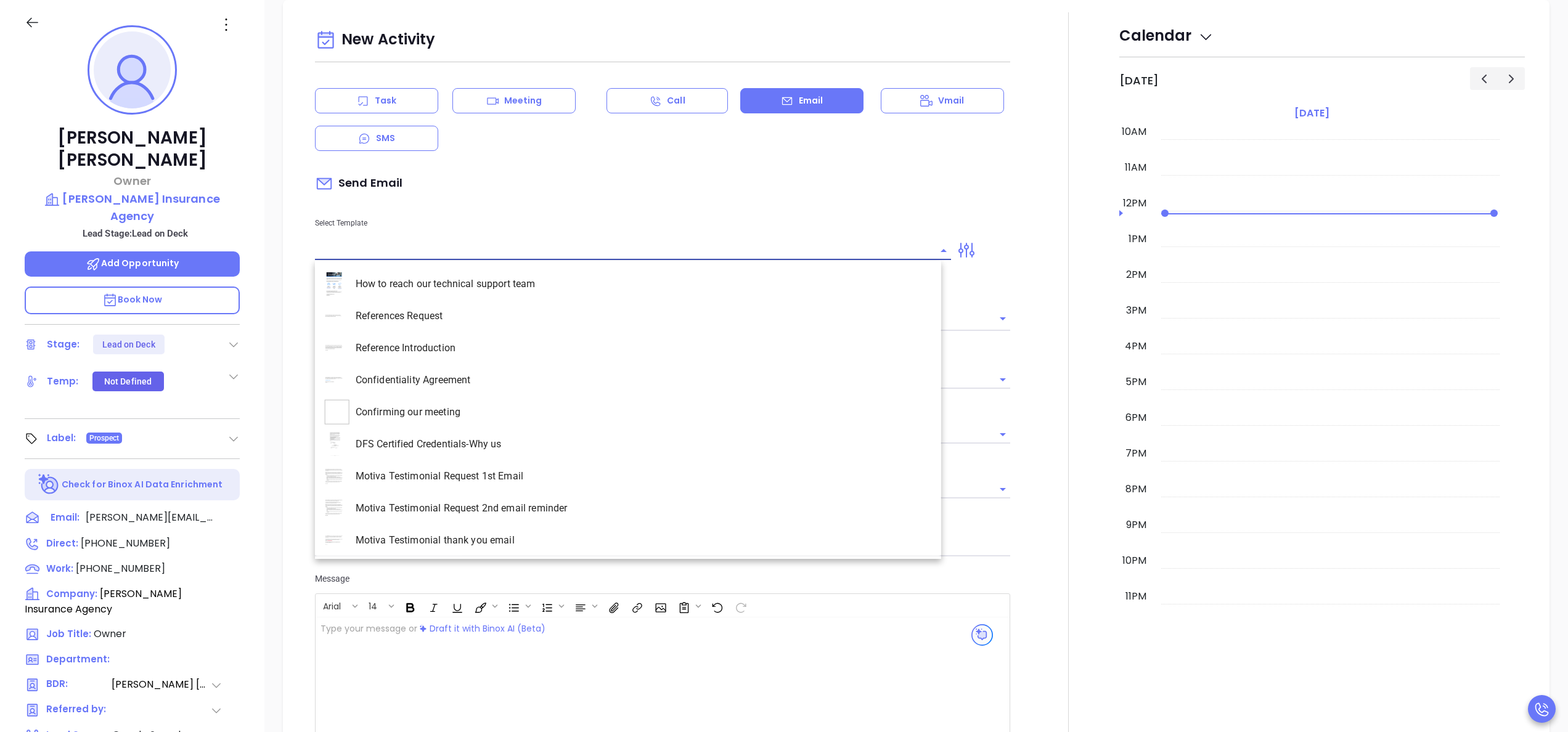
click at [491, 242] on input "text" at bounding box center [624, 251] width 618 height 18
type input "[PERSON_NAME]"
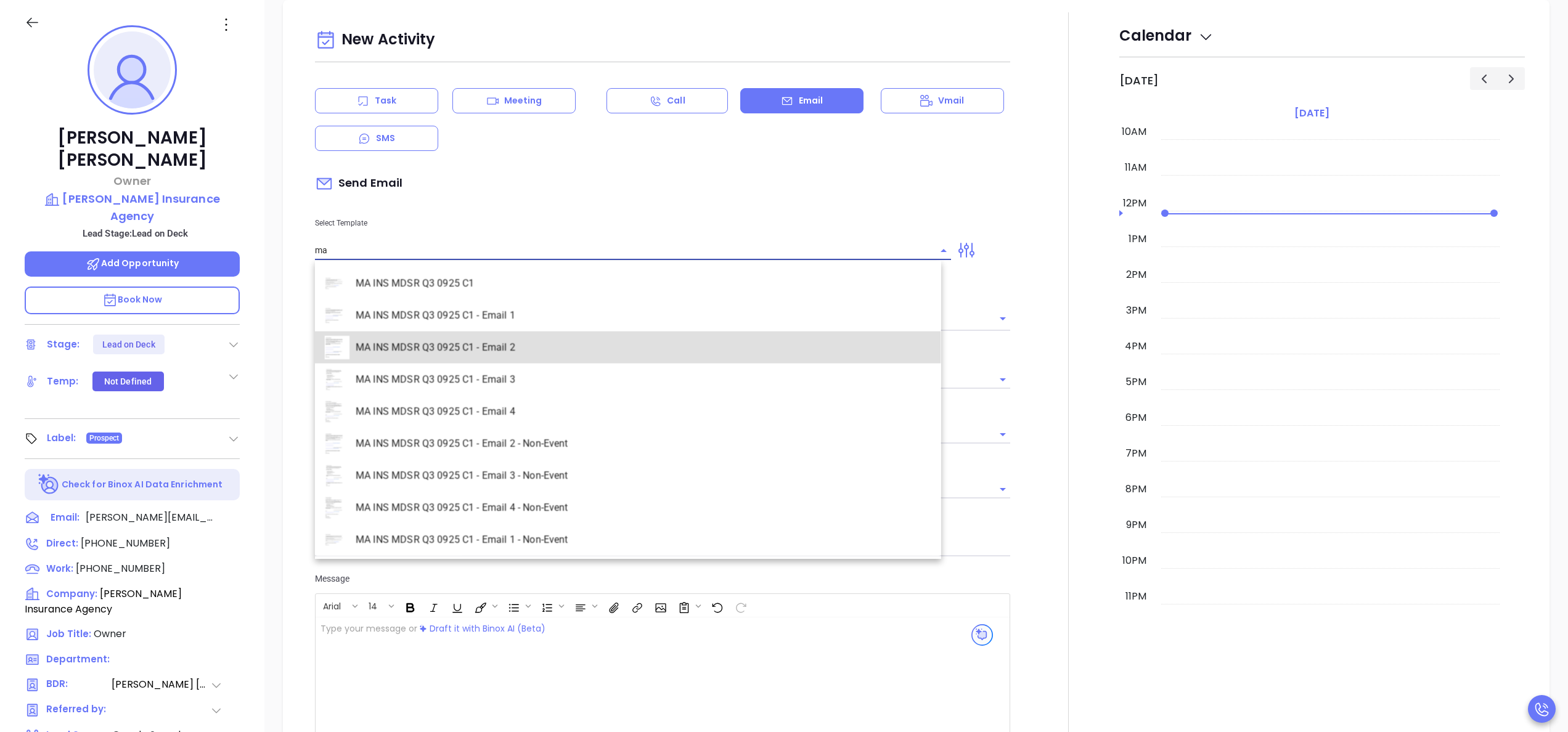
type input "MA INS MDSR Q3 0925 C1 - Email 2"
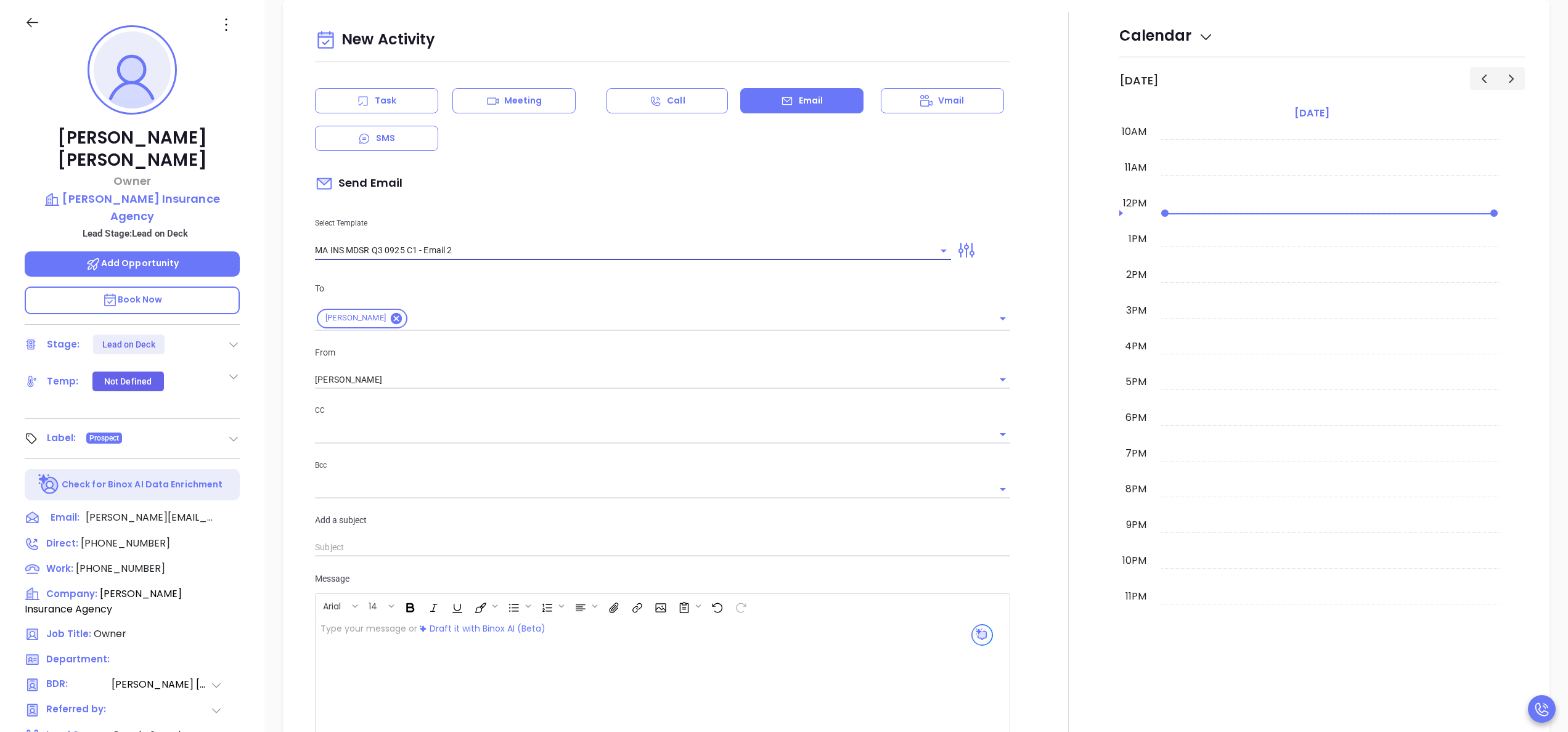
type input "John, here’s the MA compliance checklist we mentioned"
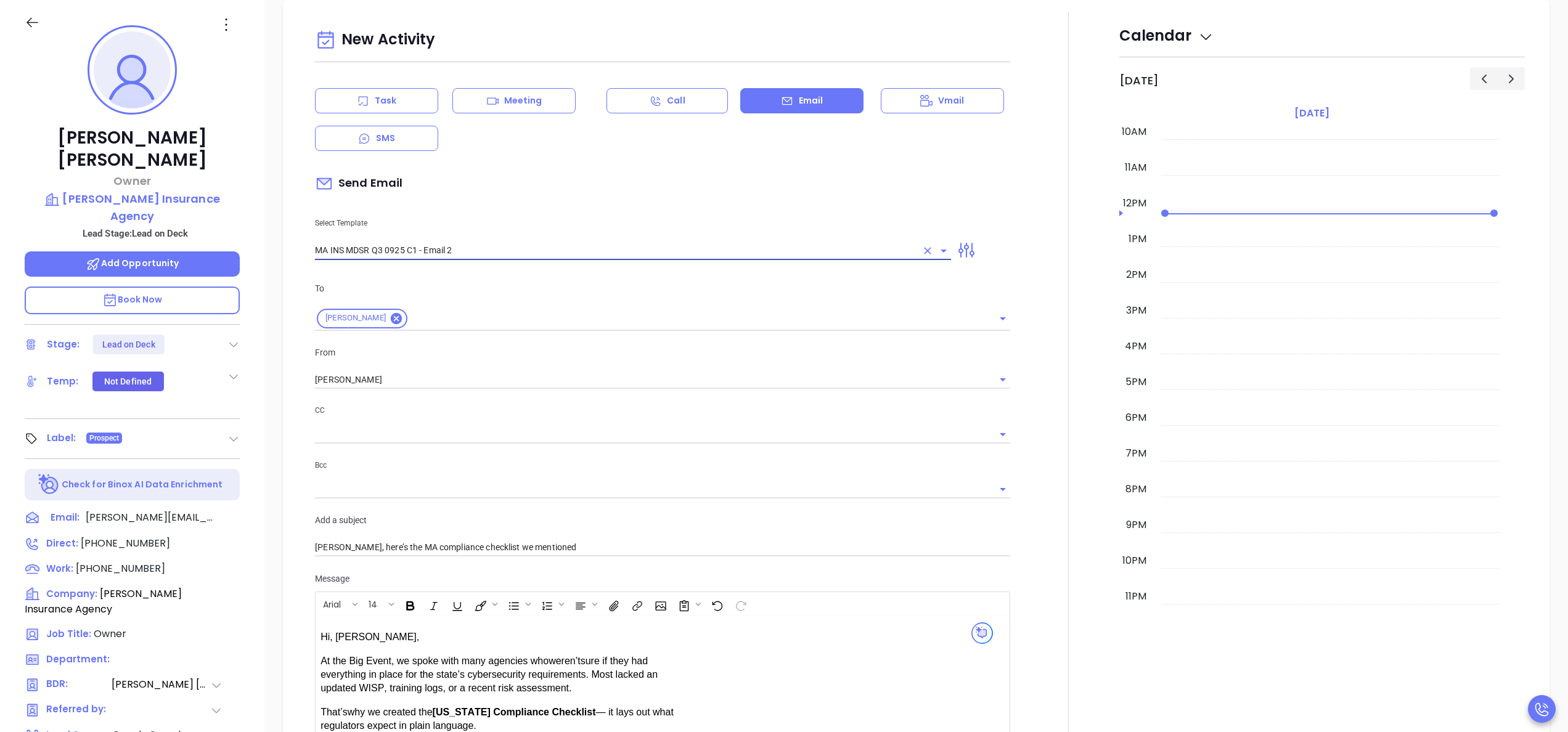
type input "MA INS MDSR Q3 0925 C1 - Email 2"
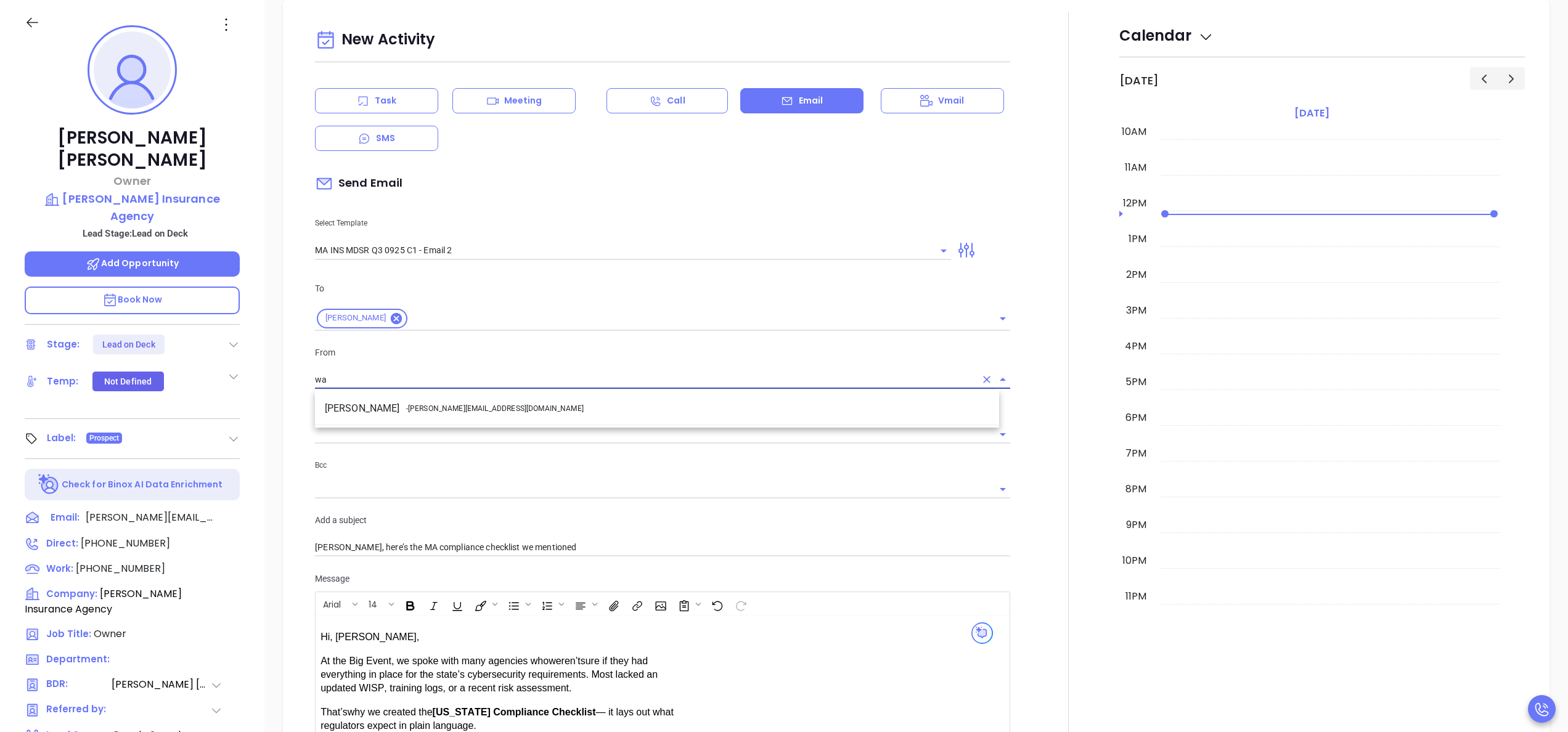
click at [406, 415] on li "Walter Contreras - [EMAIL_ADDRESS][DOMAIN_NAME]" at bounding box center [656, 408] width 684 height 22
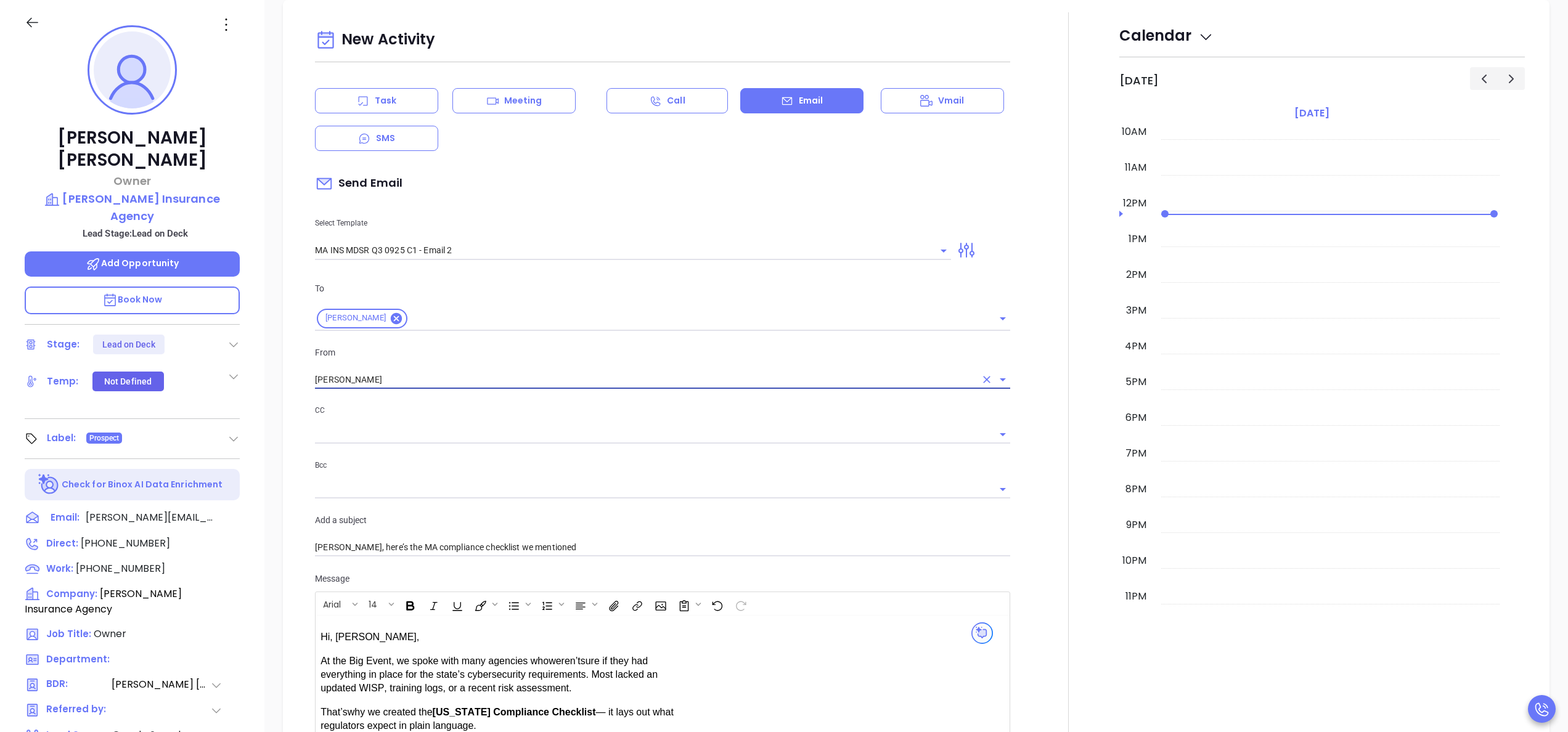
type input "[PERSON_NAME]"
click at [1050, 572] on div at bounding box center [1068, 494] width 101 height 965
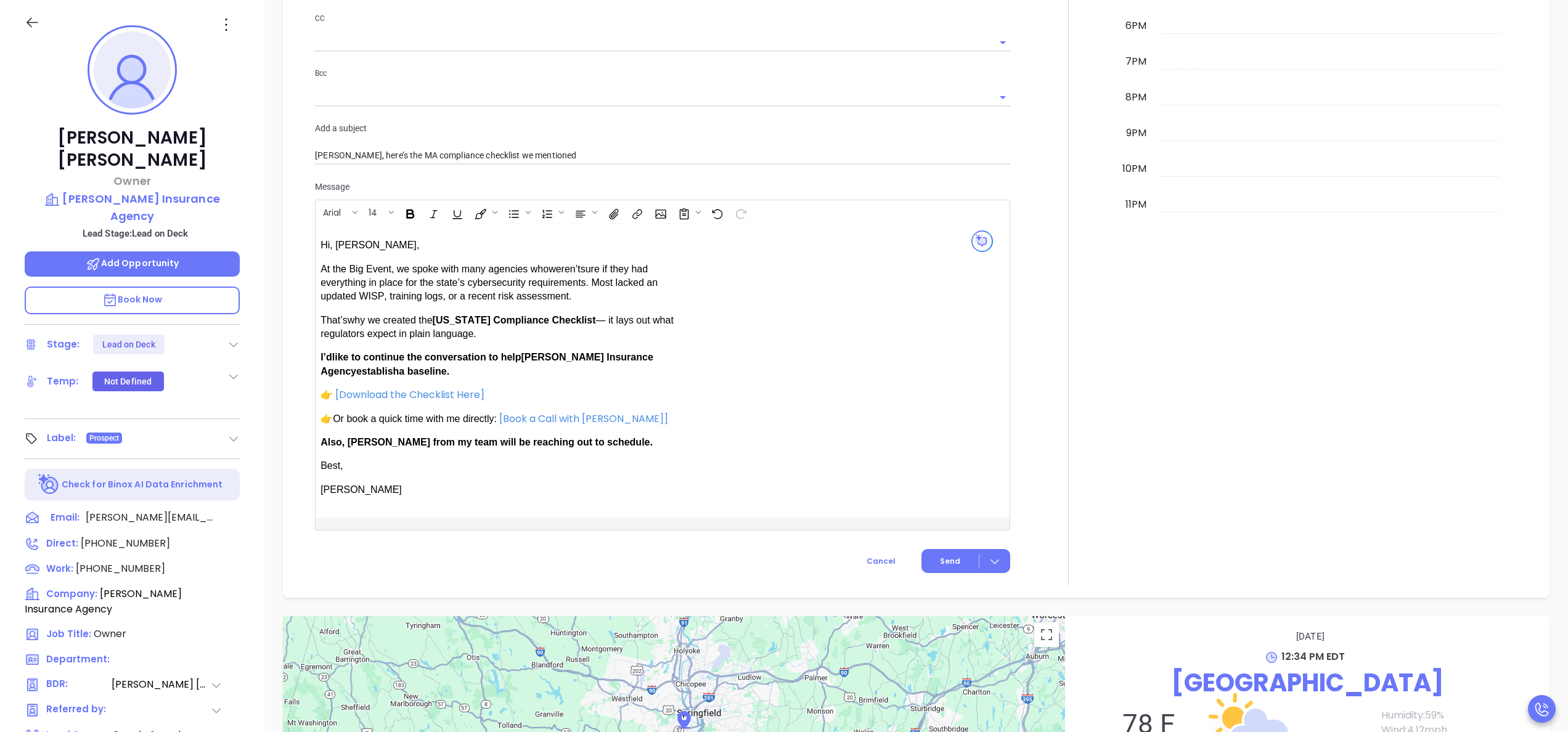
scroll to position [972, 0]
click at [943, 556] on span "Send" at bounding box center [949, 559] width 20 height 11
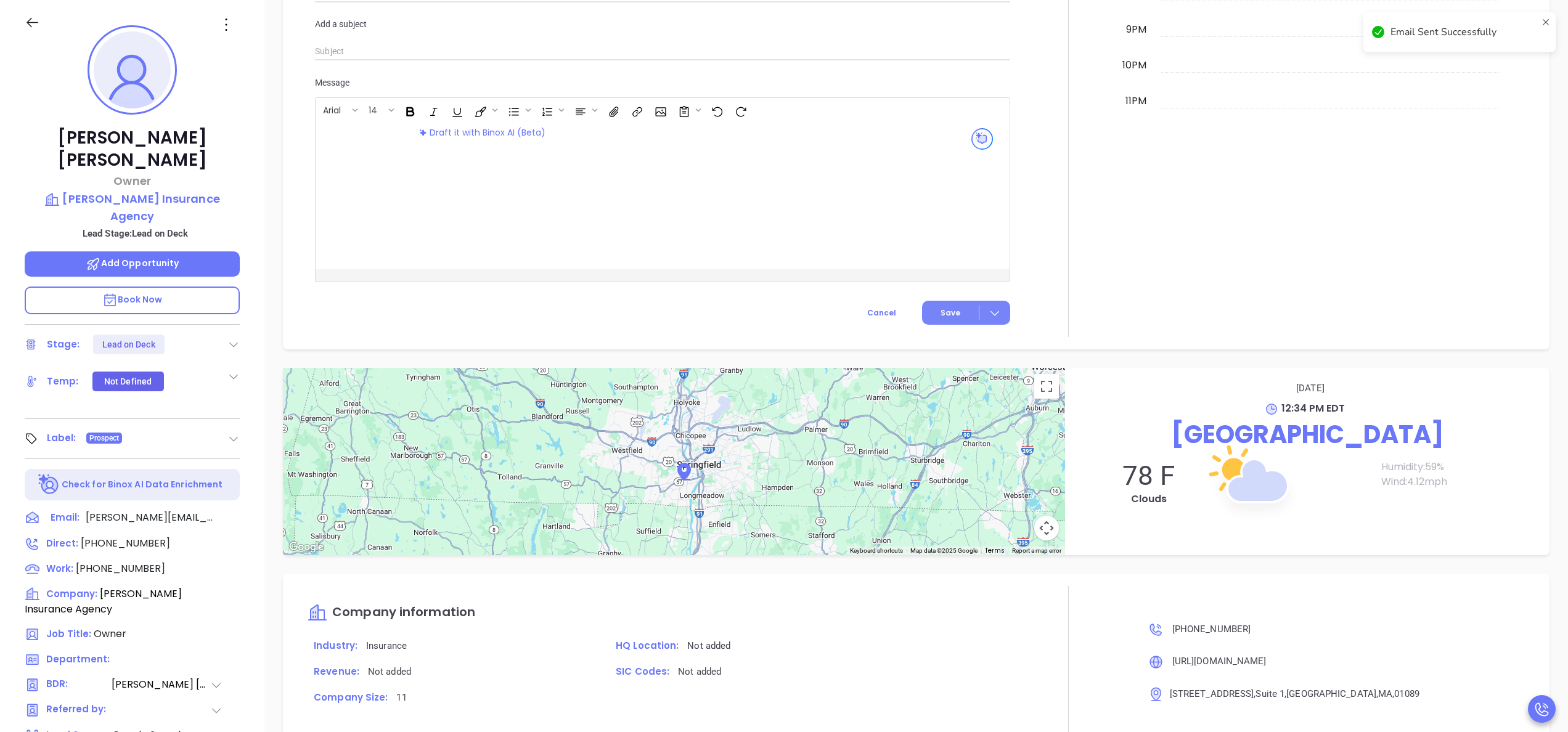
scroll to position [871, 0]
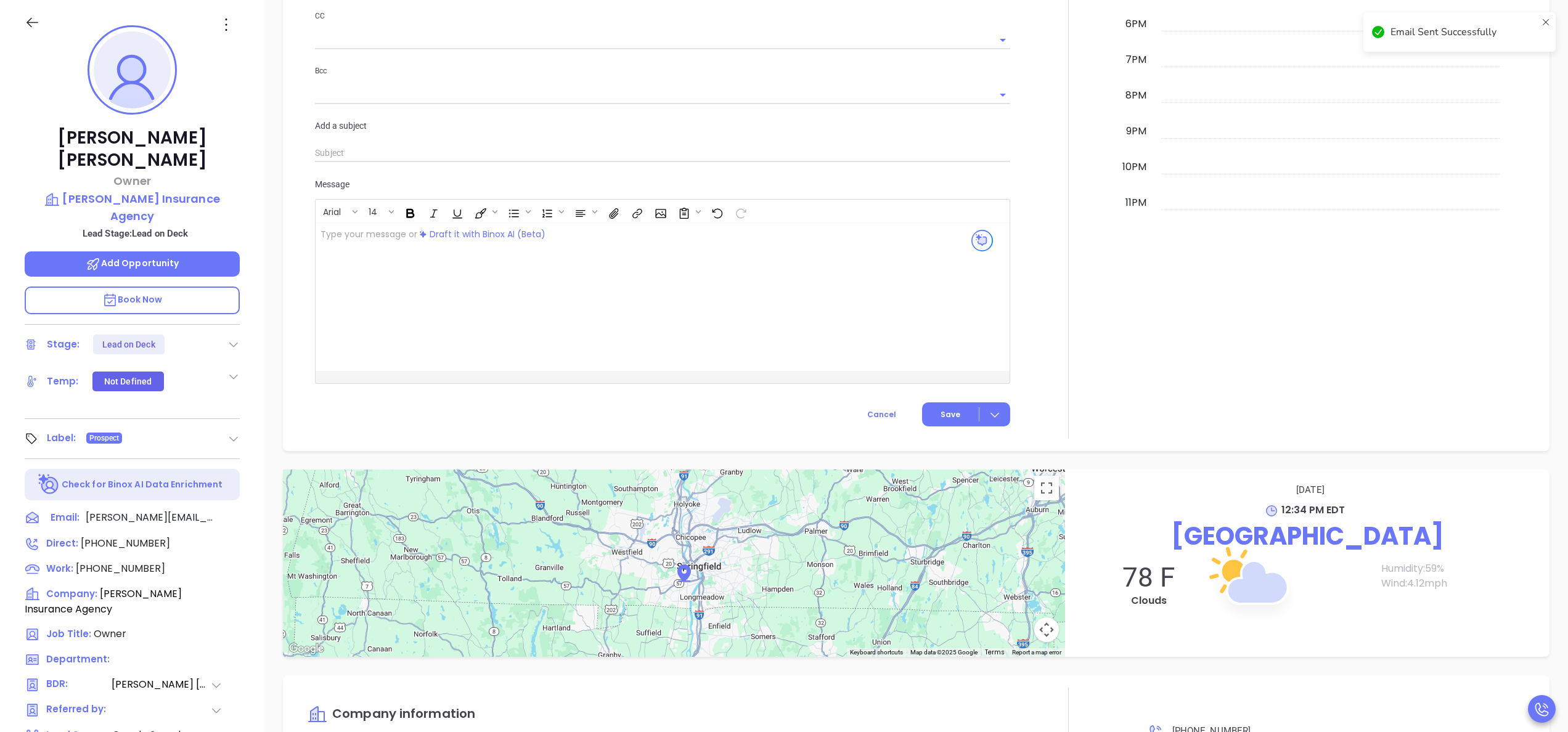
click at [1092, 243] on div at bounding box center [1068, 28] width 101 height 821
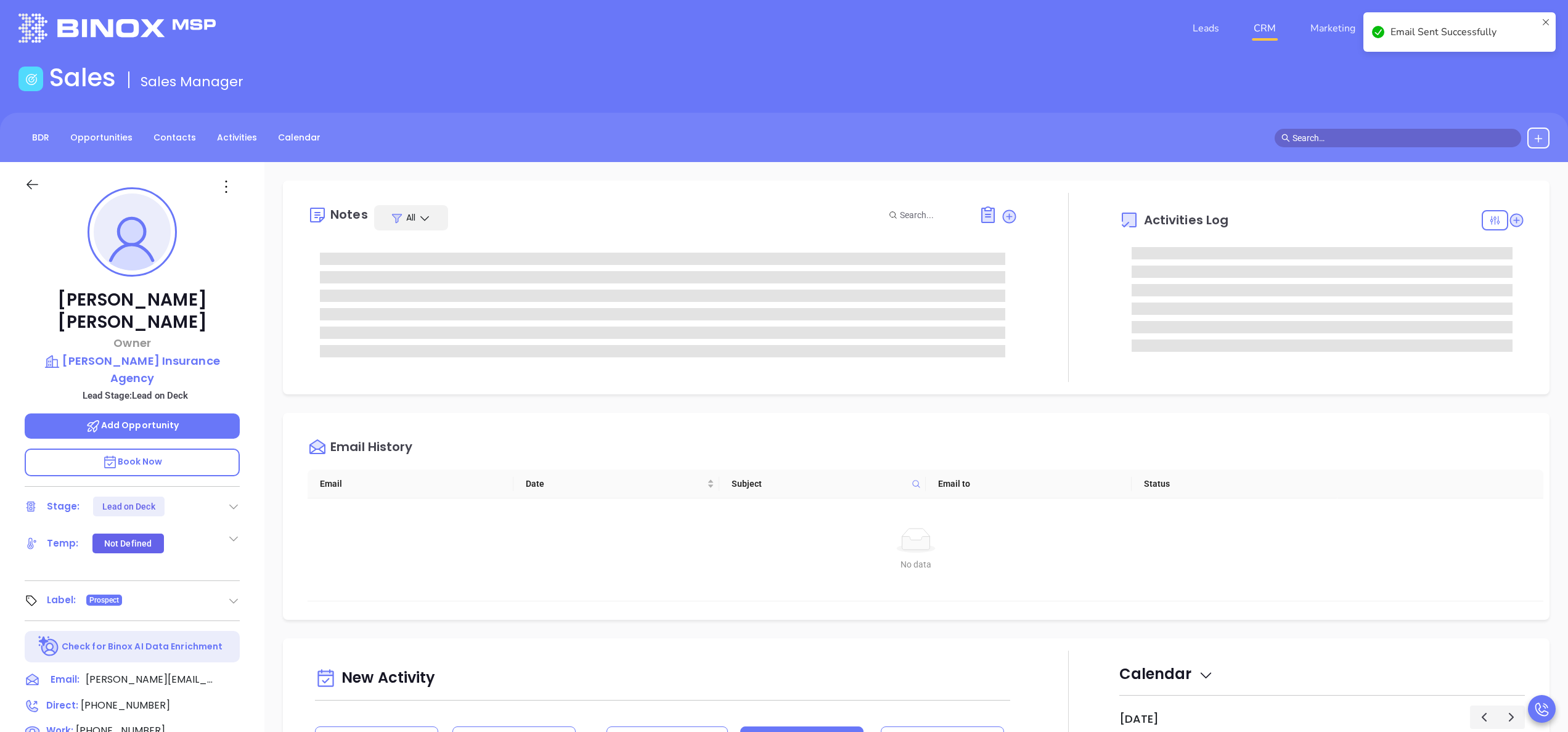
scroll to position [0, 0]
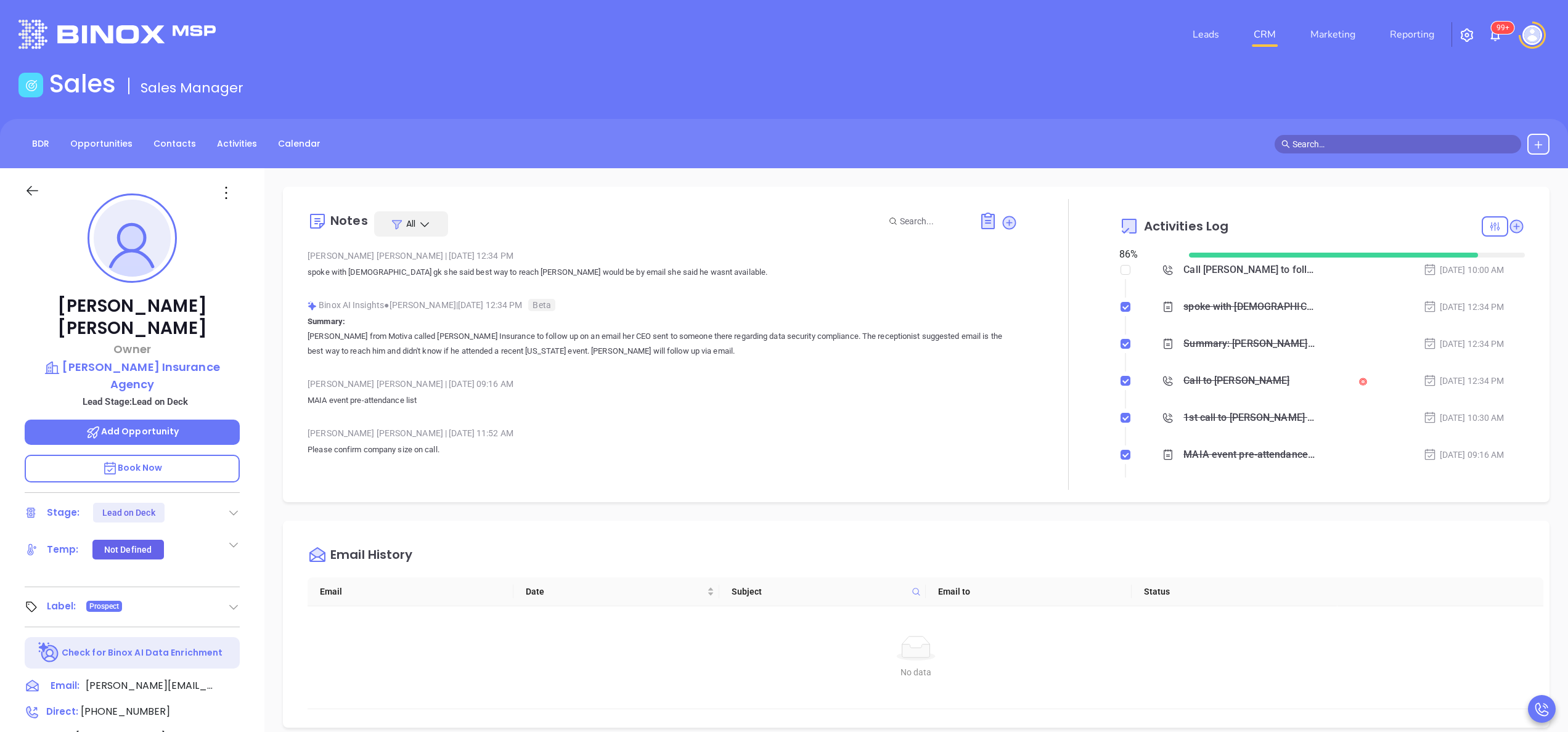
click at [232, 505] on div at bounding box center [233, 512] width 12 height 15
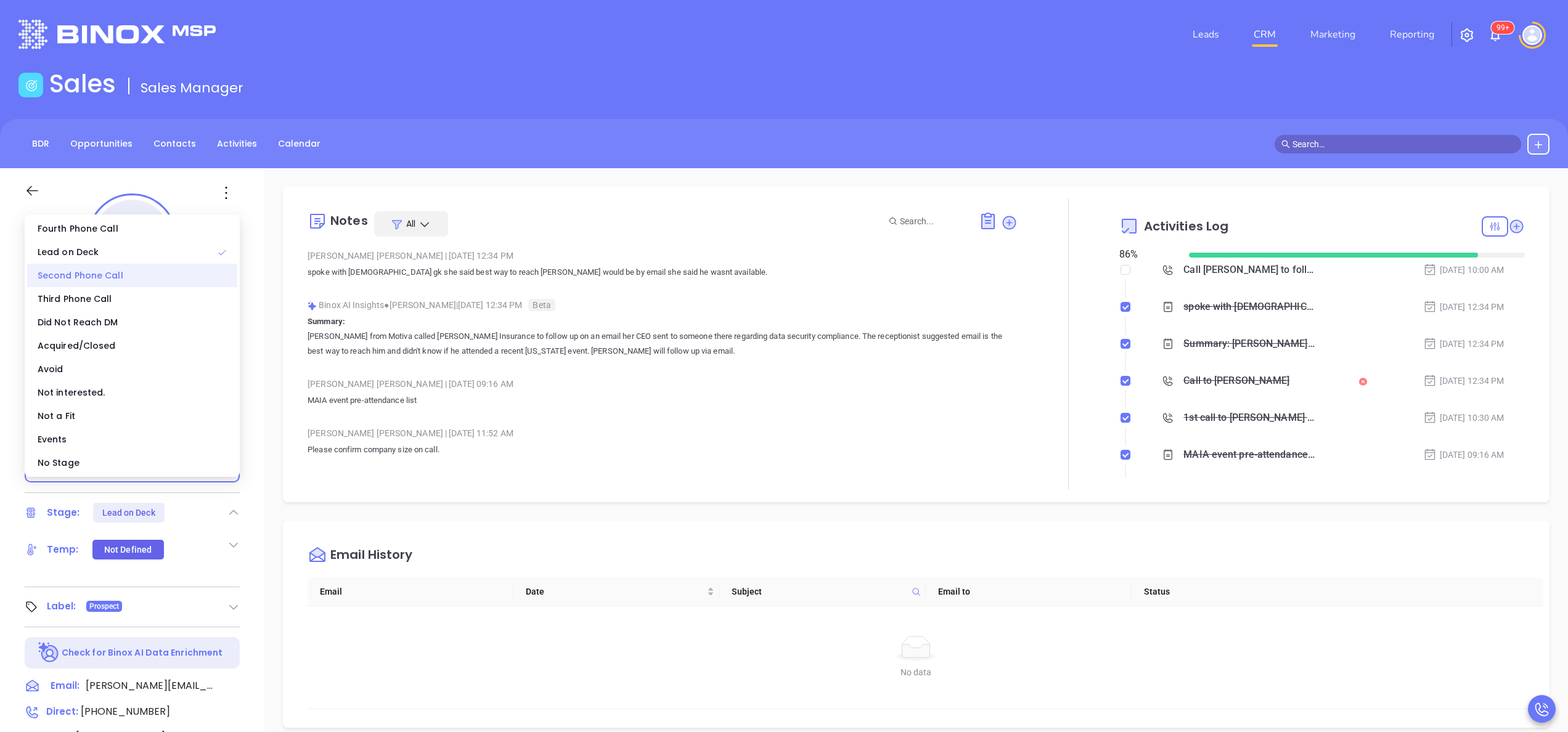
click at [109, 266] on div "Second Phone Call" at bounding box center [132, 275] width 210 height 23
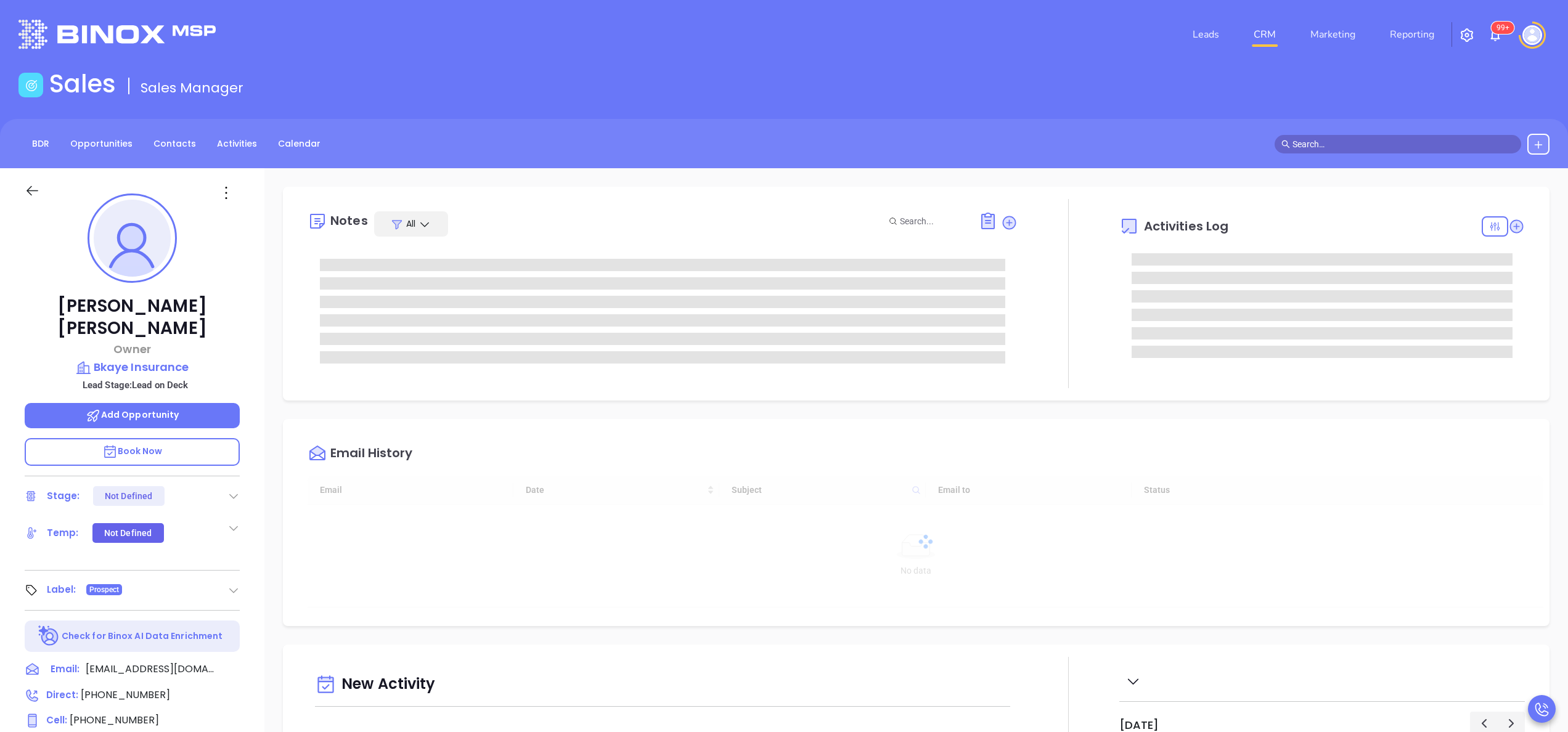
type input "[DATE]"
type input "[PERSON_NAME]"
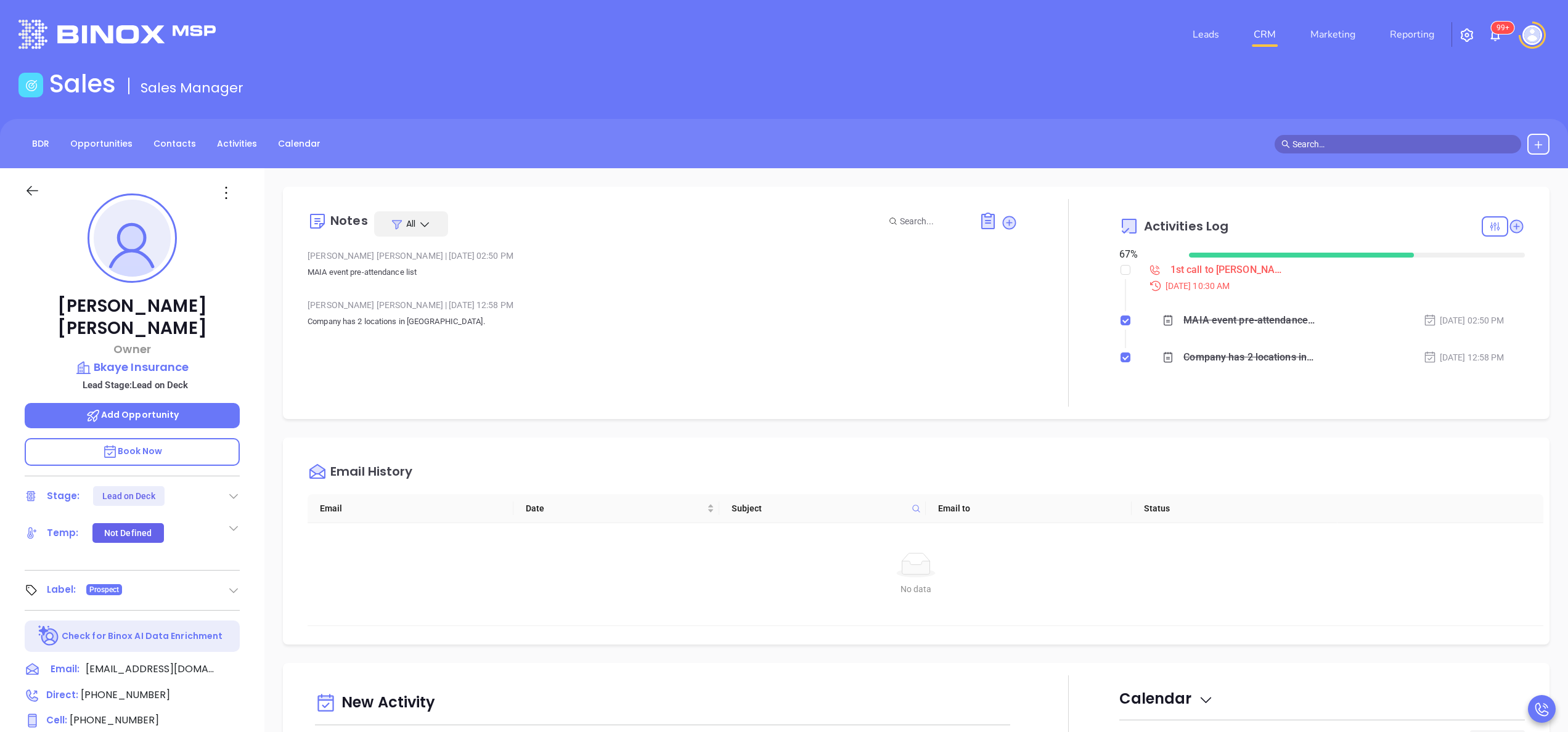
click at [260, 356] on div "[PERSON_NAME] Owner Bkaye Insurance Lead Stage: Lead on Deck Add Opportunity Bo…" at bounding box center [132, 625] width 264 height 915
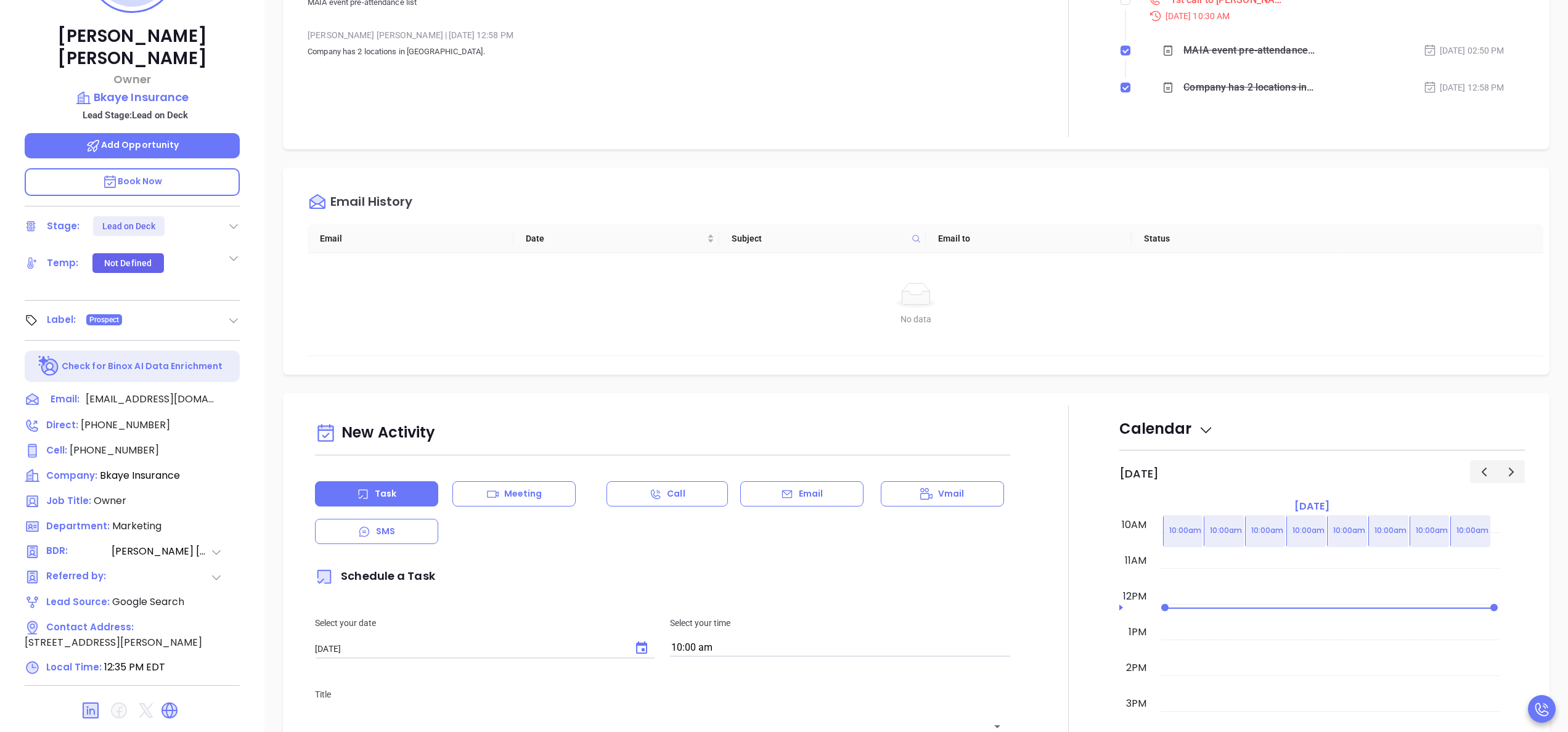
scroll to position [351, 0]
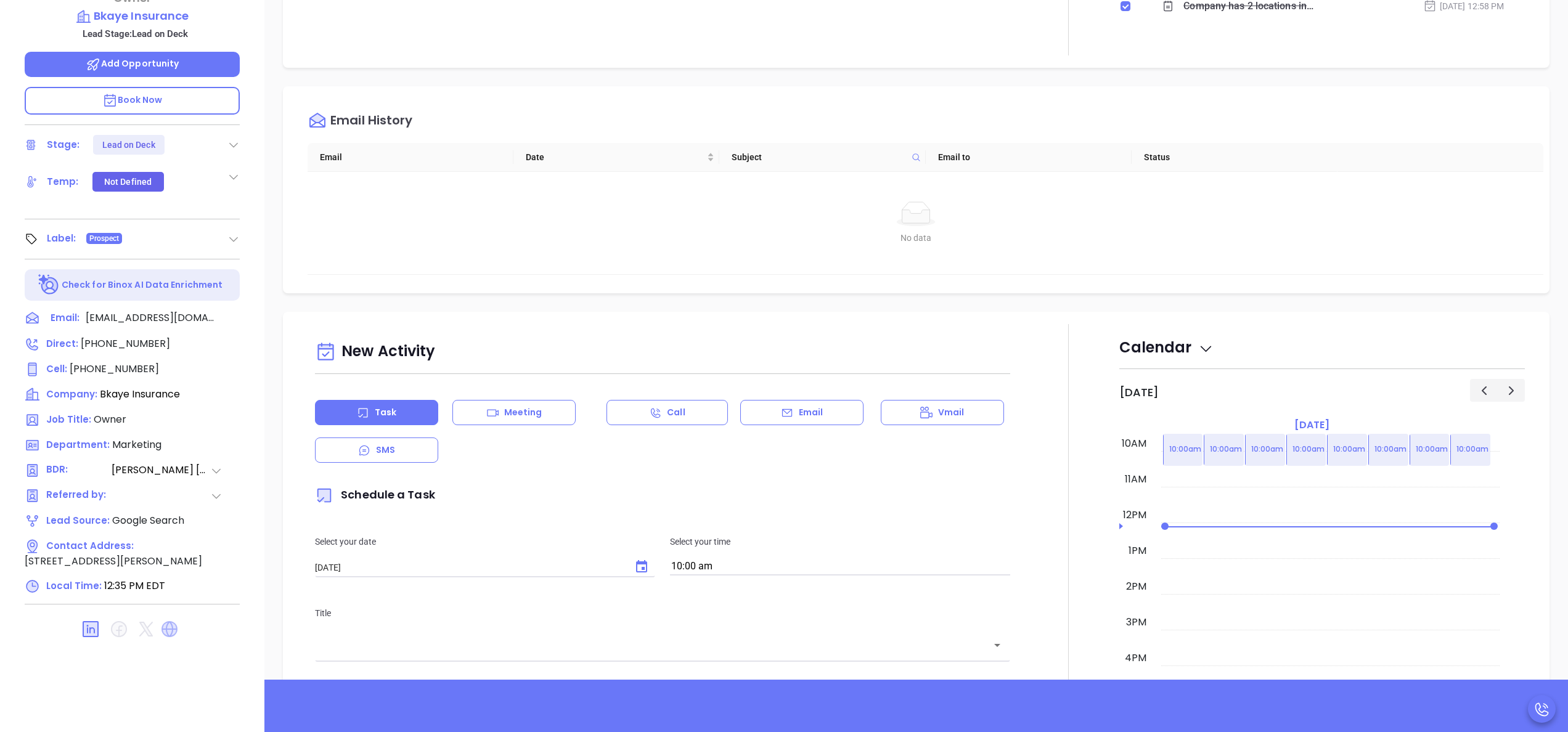
click at [173, 621] on icon at bounding box center [169, 628] width 16 height 16
click at [92, 621] on icon at bounding box center [91, 629] width 15 height 15
click at [1064, 324] on div at bounding box center [1068, 666] width 101 height 685
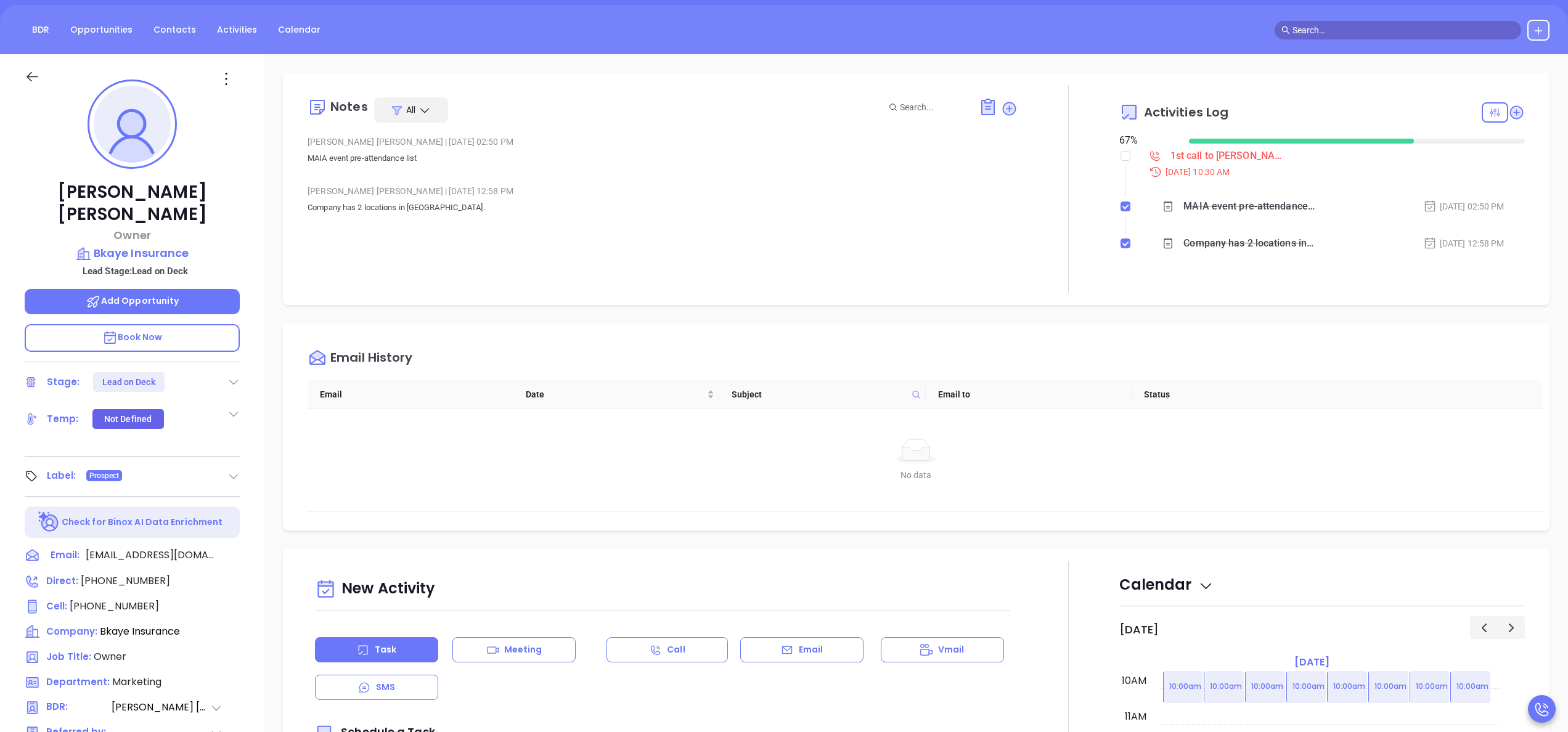
scroll to position [0, 0]
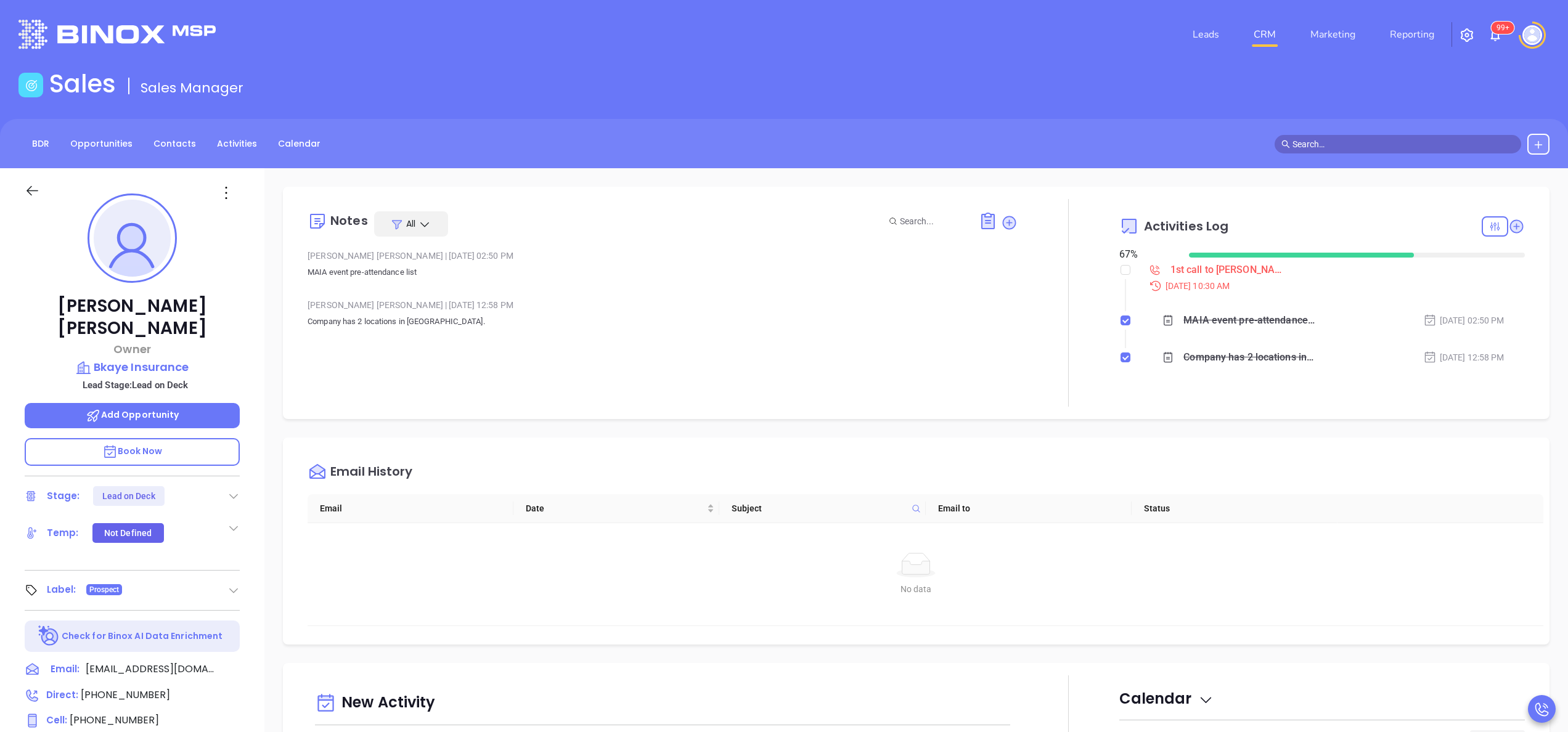
click at [252, 522] on div "[PERSON_NAME] Owner Bkaye Insurance Lead Stage: Lead on Deck Add Opportunity Bo…" at bounding box center [132, 625] width 264 height 915
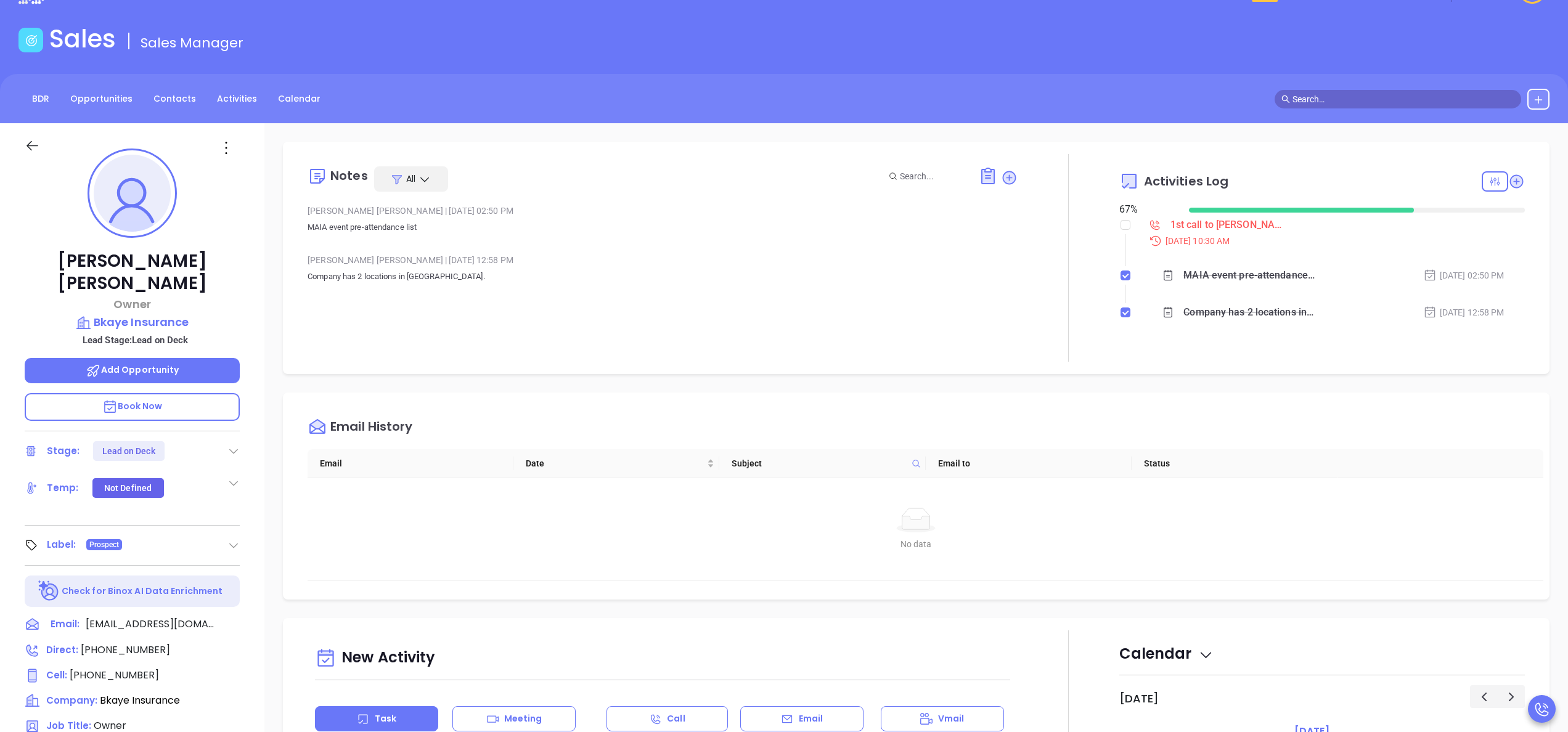
scroll to position [49, 0]
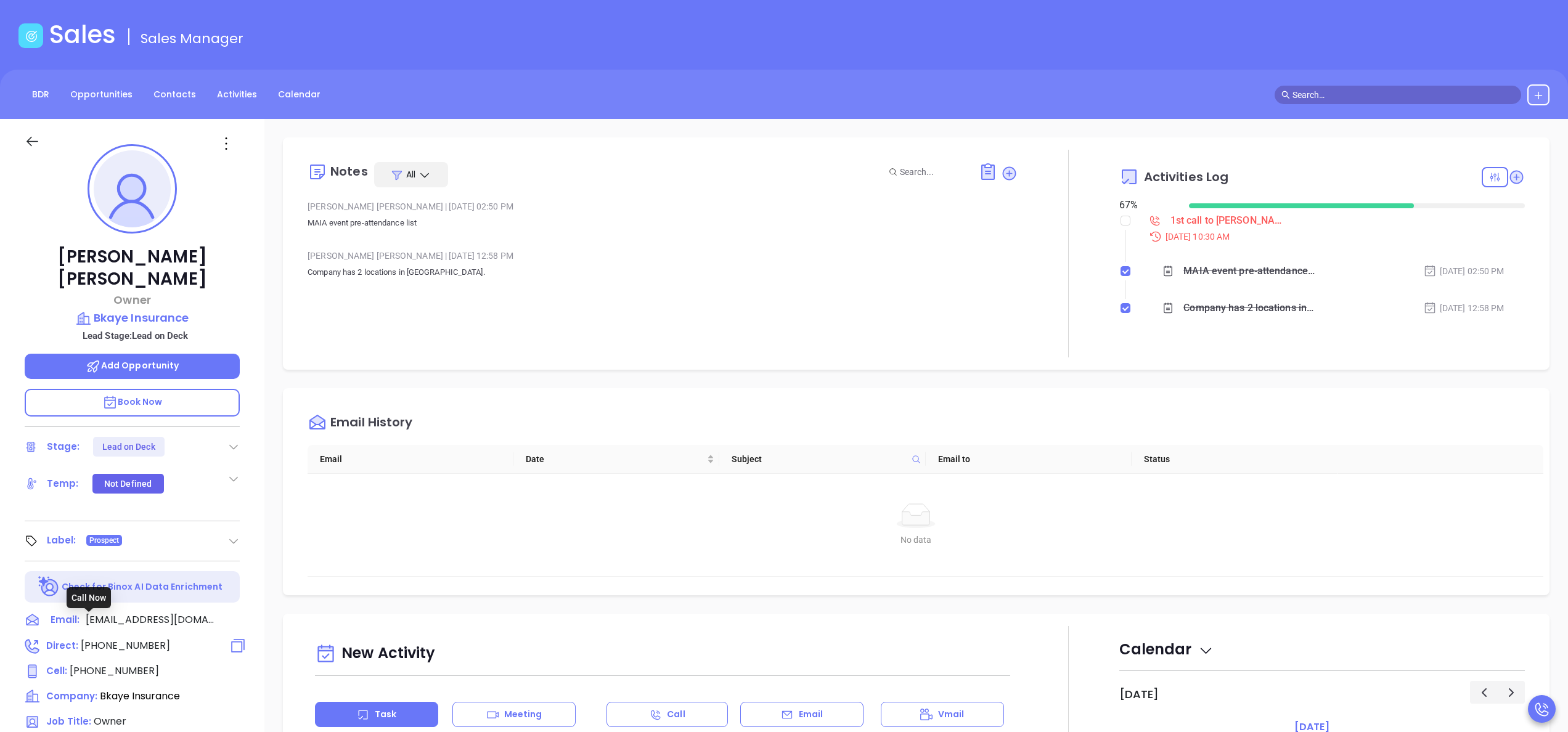
click at [87, 638] on span "[PHONE_NUMBER]" at bounding box center [126, 645] width 89 height 14
type input "[PHONE_NUMBER]"
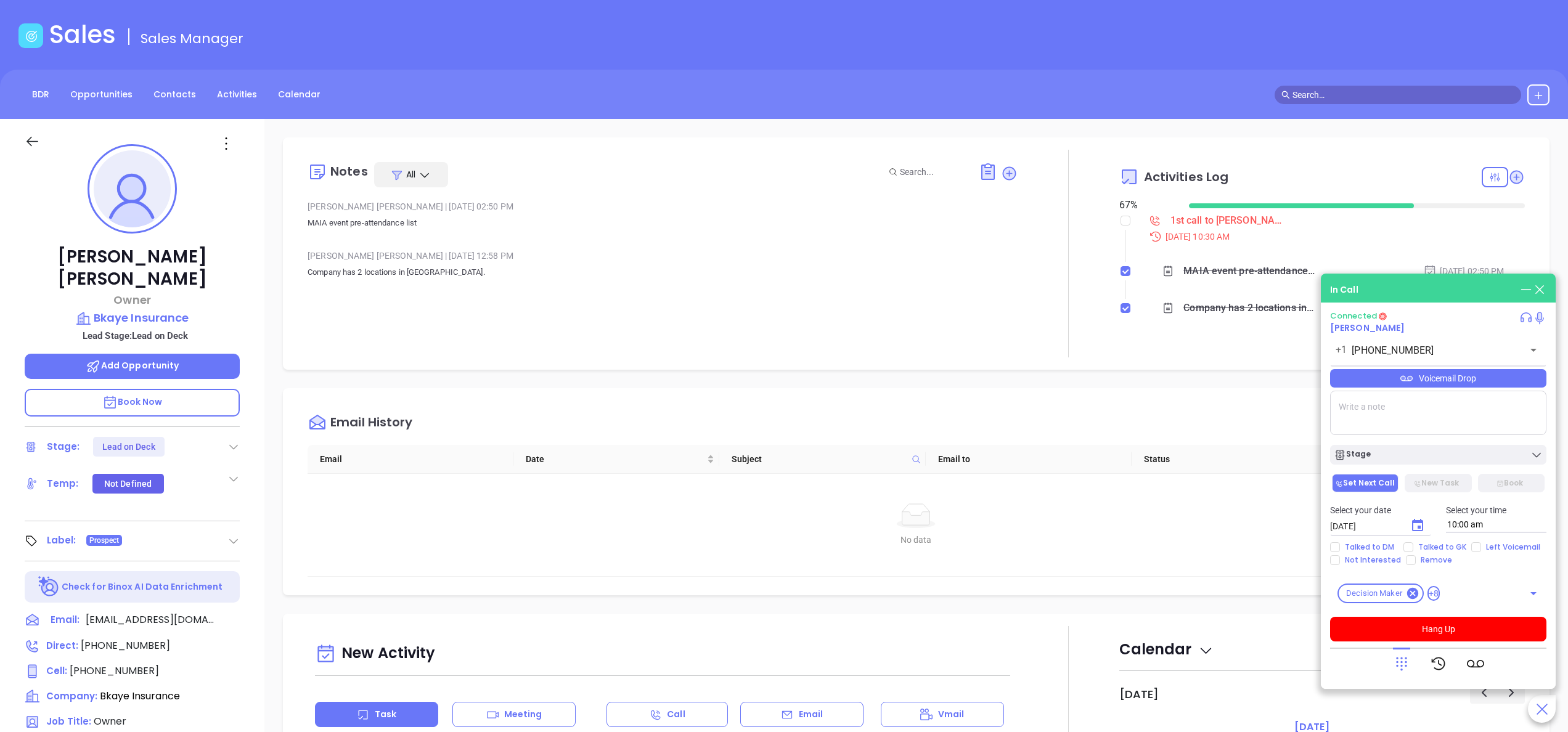
click at [254, 498] on div "[PERSON_NAME] Owner Bkaye Insurance Lead Stage: Lead on Deck Add Opportunity Bo…" at bounding box center [132, 576] width 264 height 915
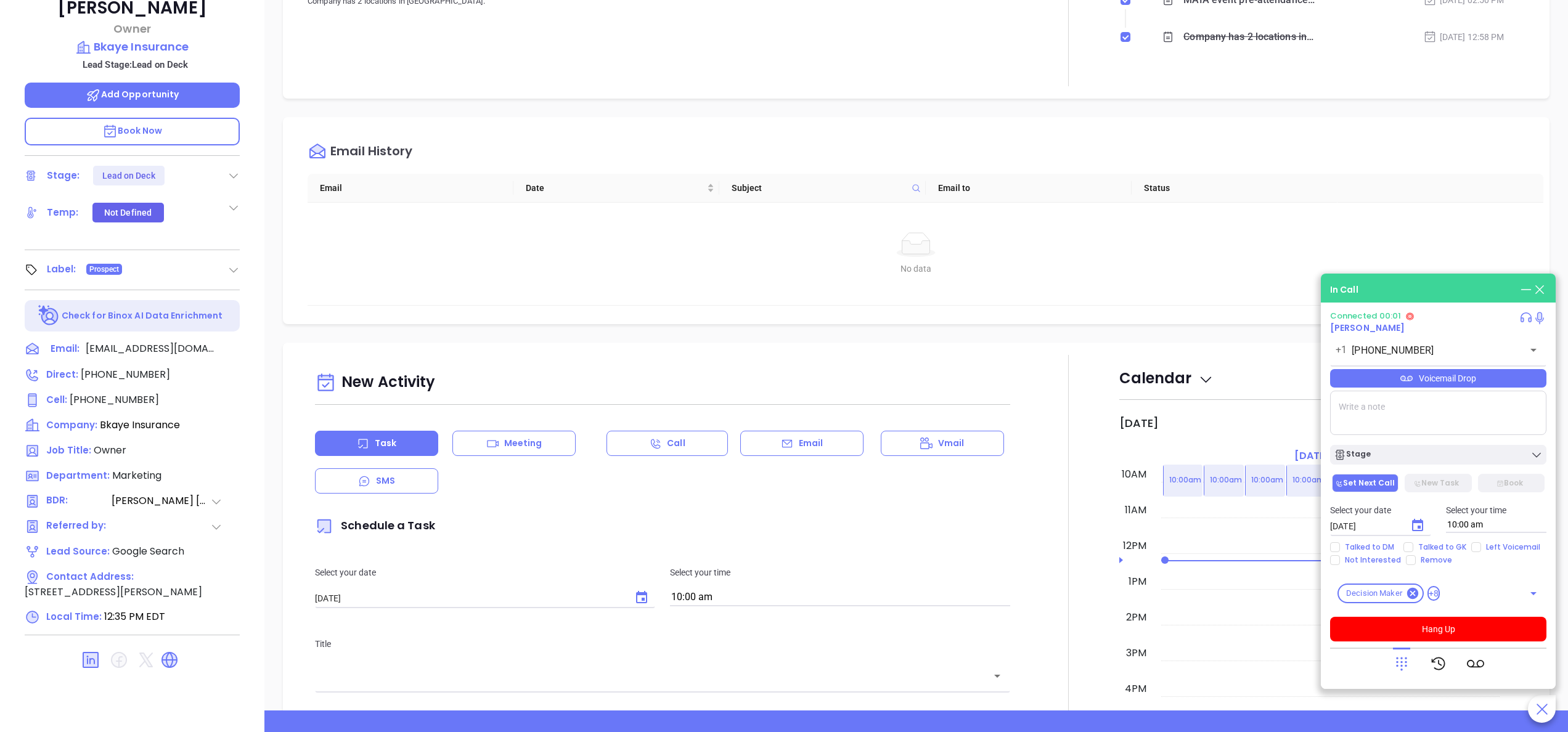
scroll to position [351, 0]
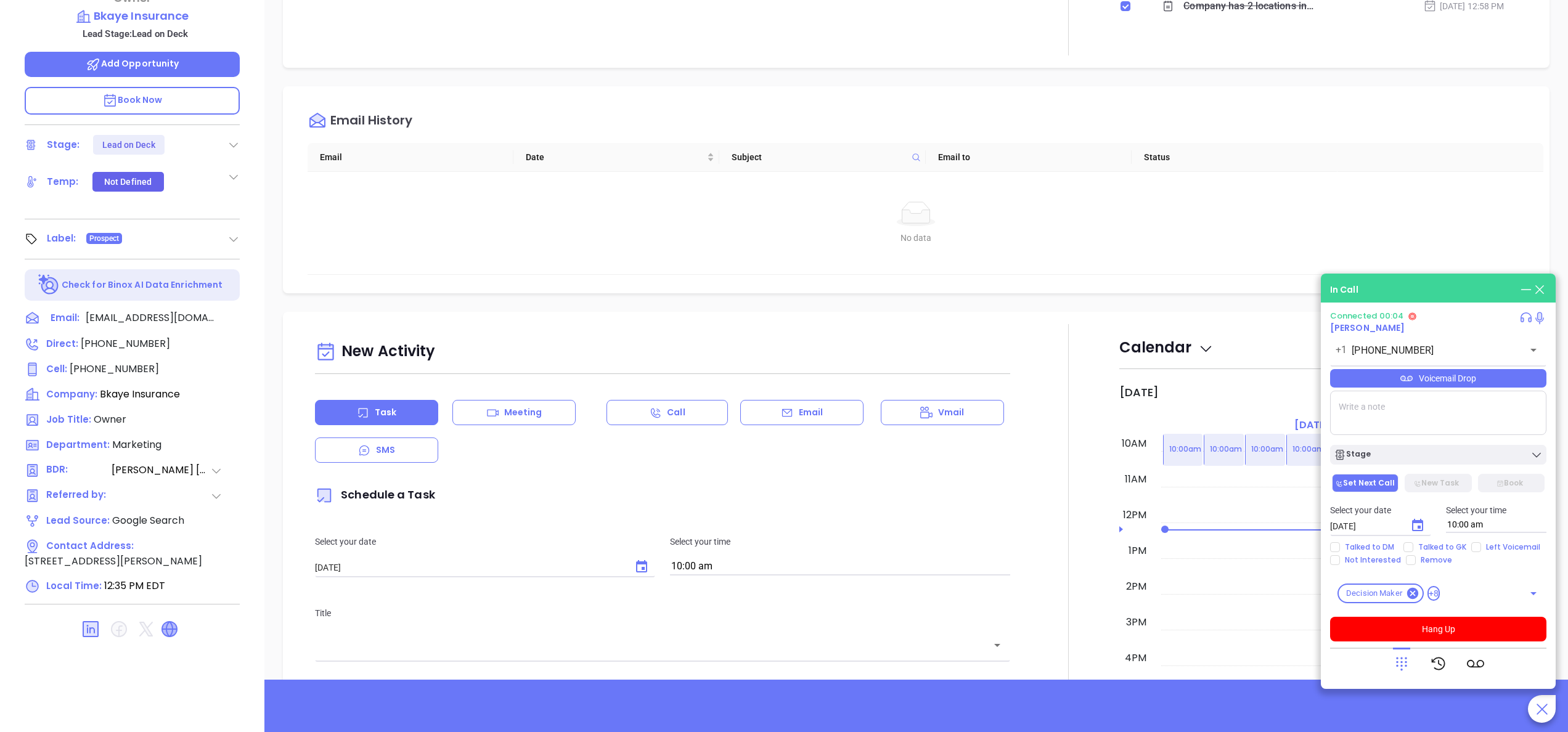
click at [169, 621] on icon at bounding box center [170, 629] width 15 height 15
click at [176, 621] on icon at bounding box center [170, 629] width 15 height 15
click at [1455, 634] on button "Hang Up" at bounding box center [1438, 629] width 217 height 25
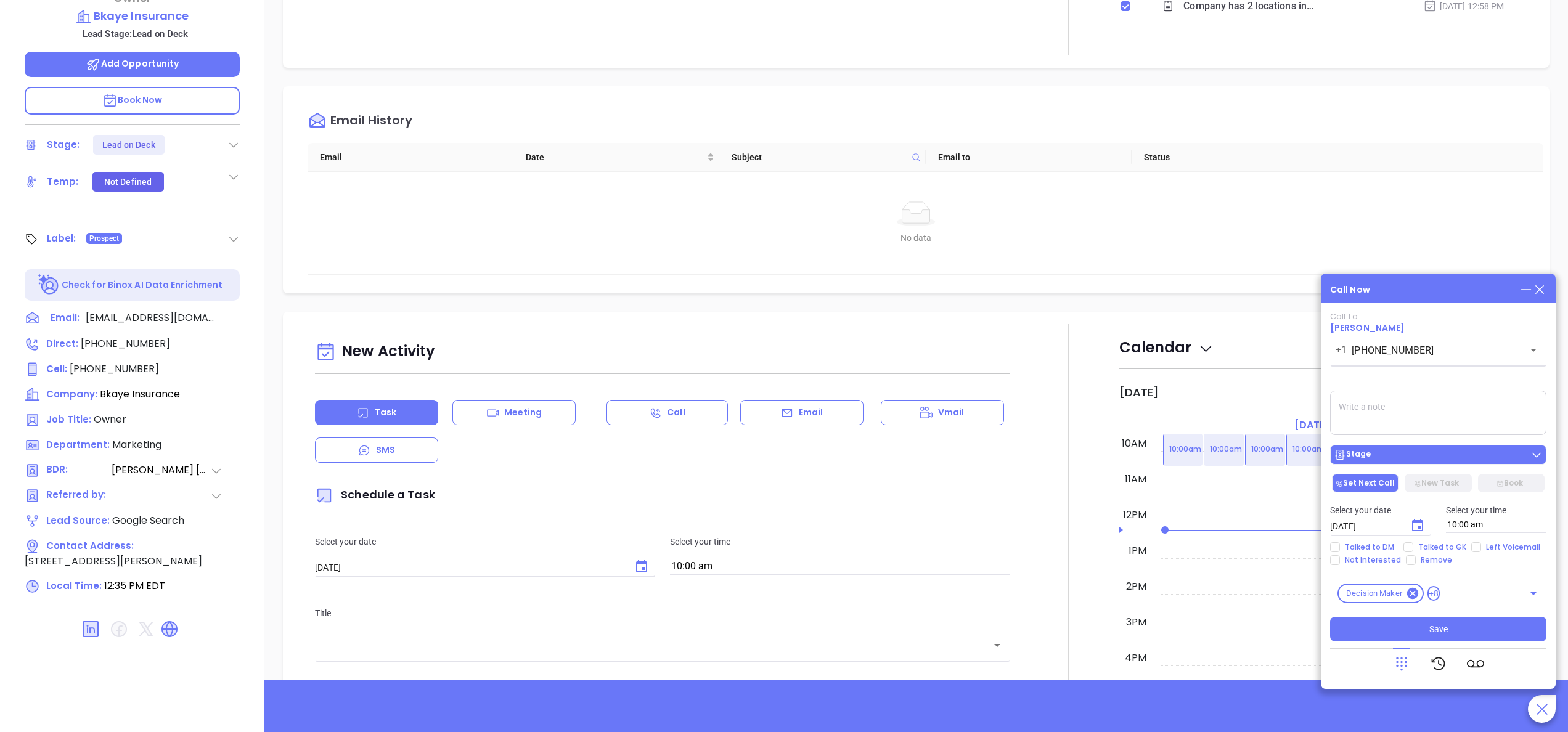
click at [1399, 457] on div "Stage" at bounding box center [1438, 455] width 209 height 12
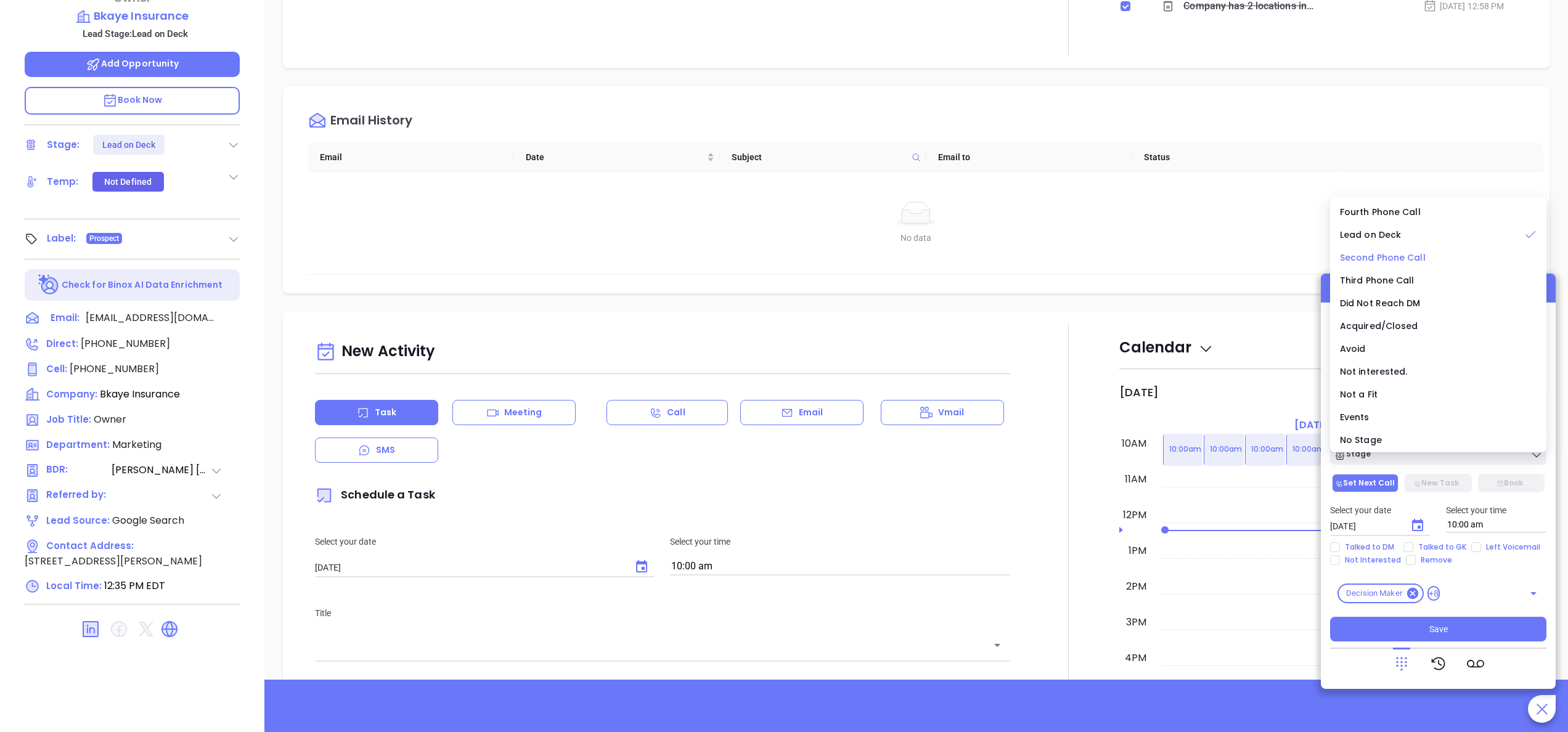
click at [1382, 260] on span "Second Phone Call" at bounding box center [1382, 257] width 86 height 12
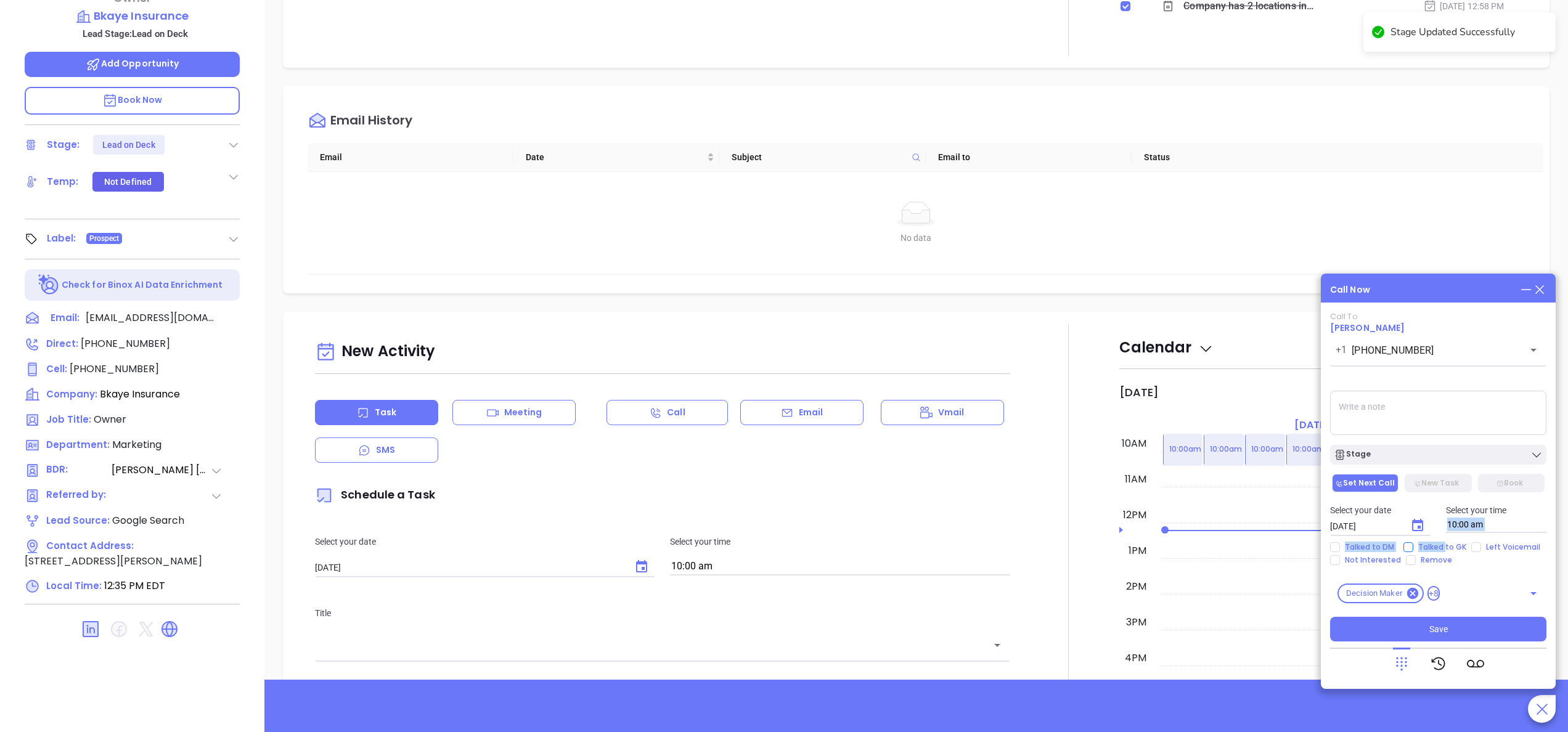
click at [1445, 544] on div "Call To [PERSON_NAME] [PHONE_NUMBER] ​ Voicemail Drop Stage Set Next Call New T…" at bounding box center [1438, 476] width 217 height 329
click at [1445, 544] on span "Talked to GK" at bounding box center [1442, 547] width 58 height 10
click at [1413, 544] on input "Talked to GK" at bounding box center [1407, 547] width 10 height 10
checkbox input "true"
click at [1373, 422] on textarea at bounding box center [1438, 413] width 217 height 45
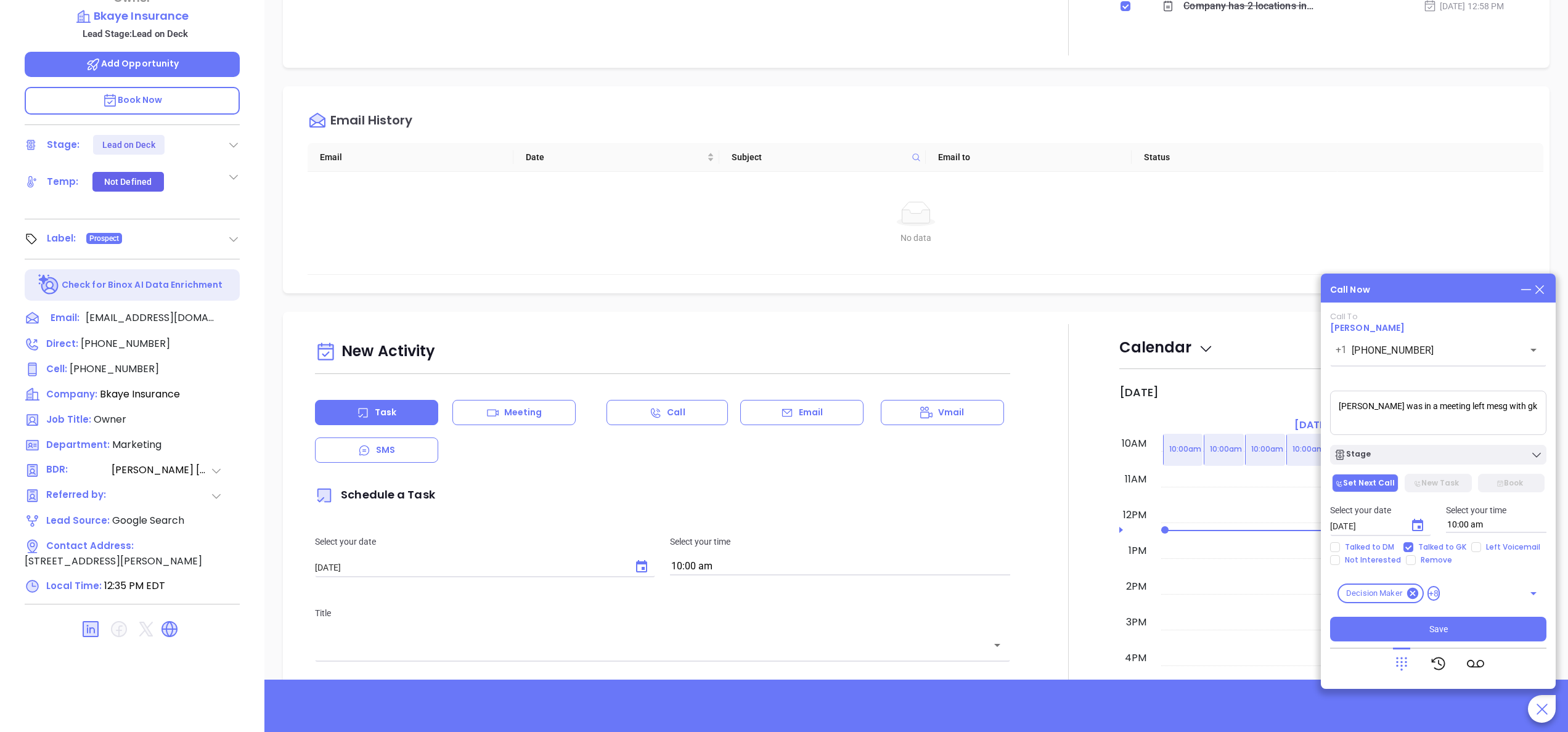
type textarea "Bryan was in a meeting left mesg with gk"
click at [1416, 516] on button "Choose date, selected date is Oct 7, 2025" at bounding box center [1417, 525] width 25 height 25
click at [1429, 404] on button "8" at bounding box center [1429, 406] width 22 height 22
type input "10/08/2025"
click at [1459, 622] on button "Save" at bounding box center [1438, 629] width 217 height 25
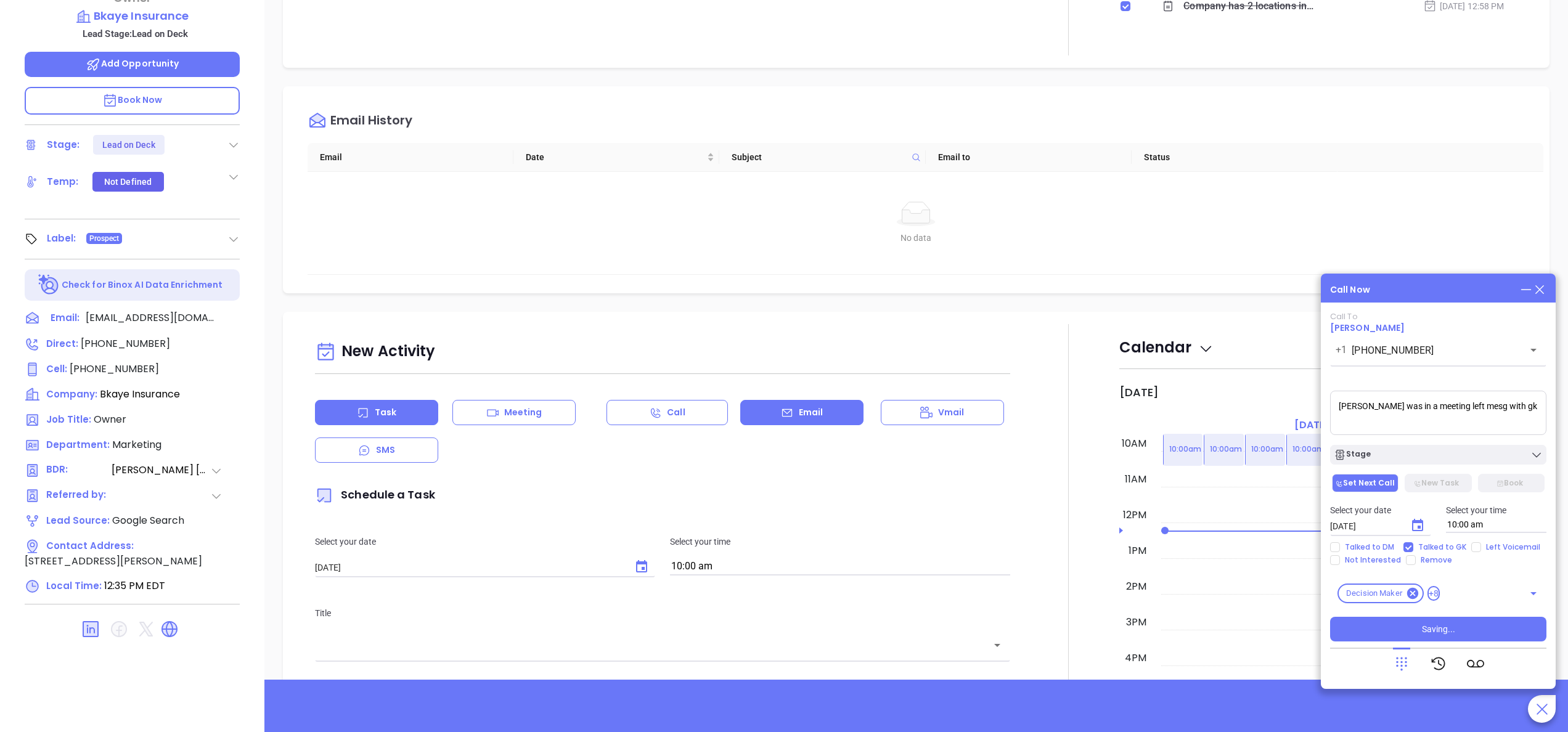
click at [784, 414] on icon at bounding box center [787, 413] width 12 height 12
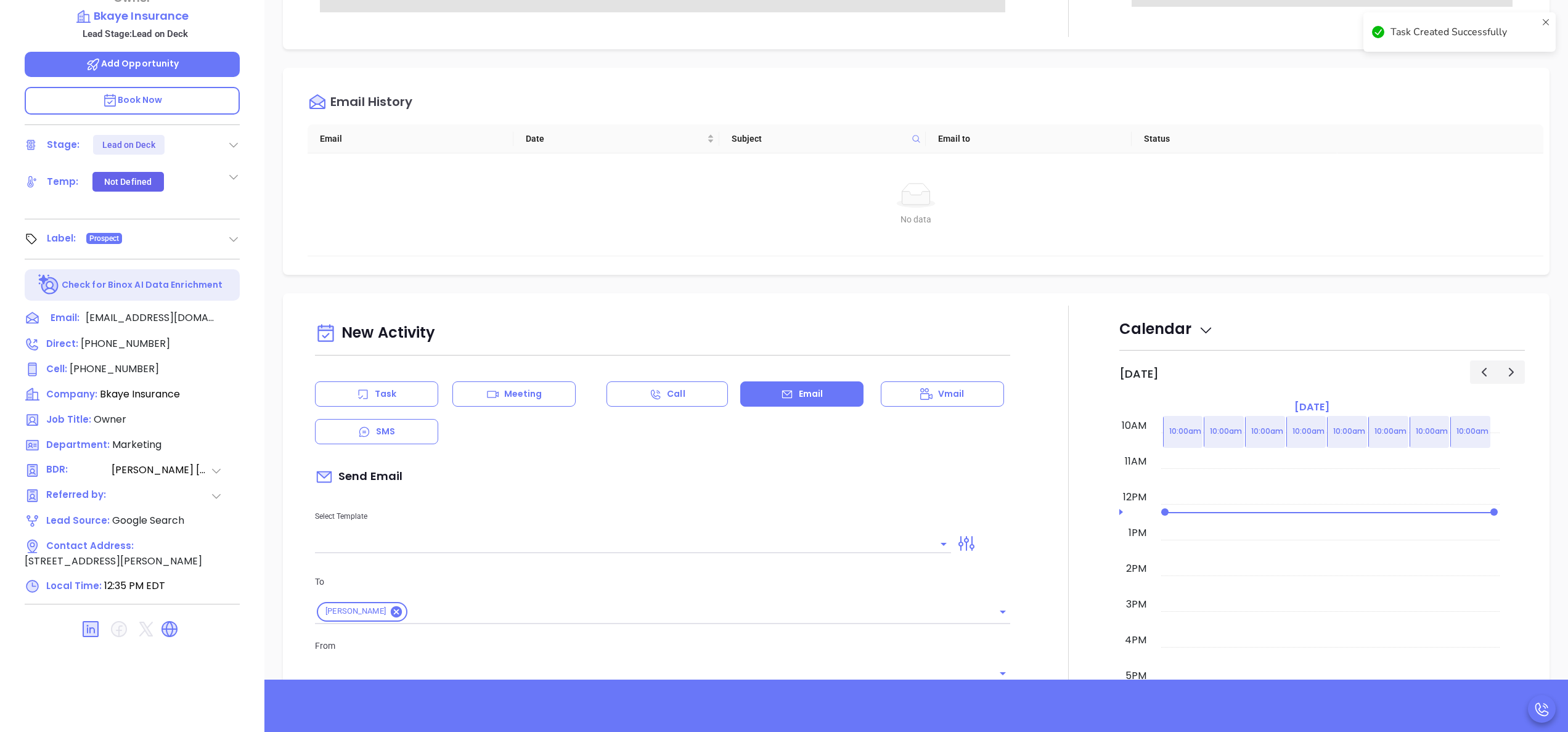
click at [588, 555] on div "New Activity Task Meeting Call Email Vmail SMS Send Email Select Template To Br…" at bounding box center [662, 716] width 710 height 796
type input "[PERSON_NAME]"
click at [541, 541] on input "text" at bounding box center [624, 544] width 618 height 18
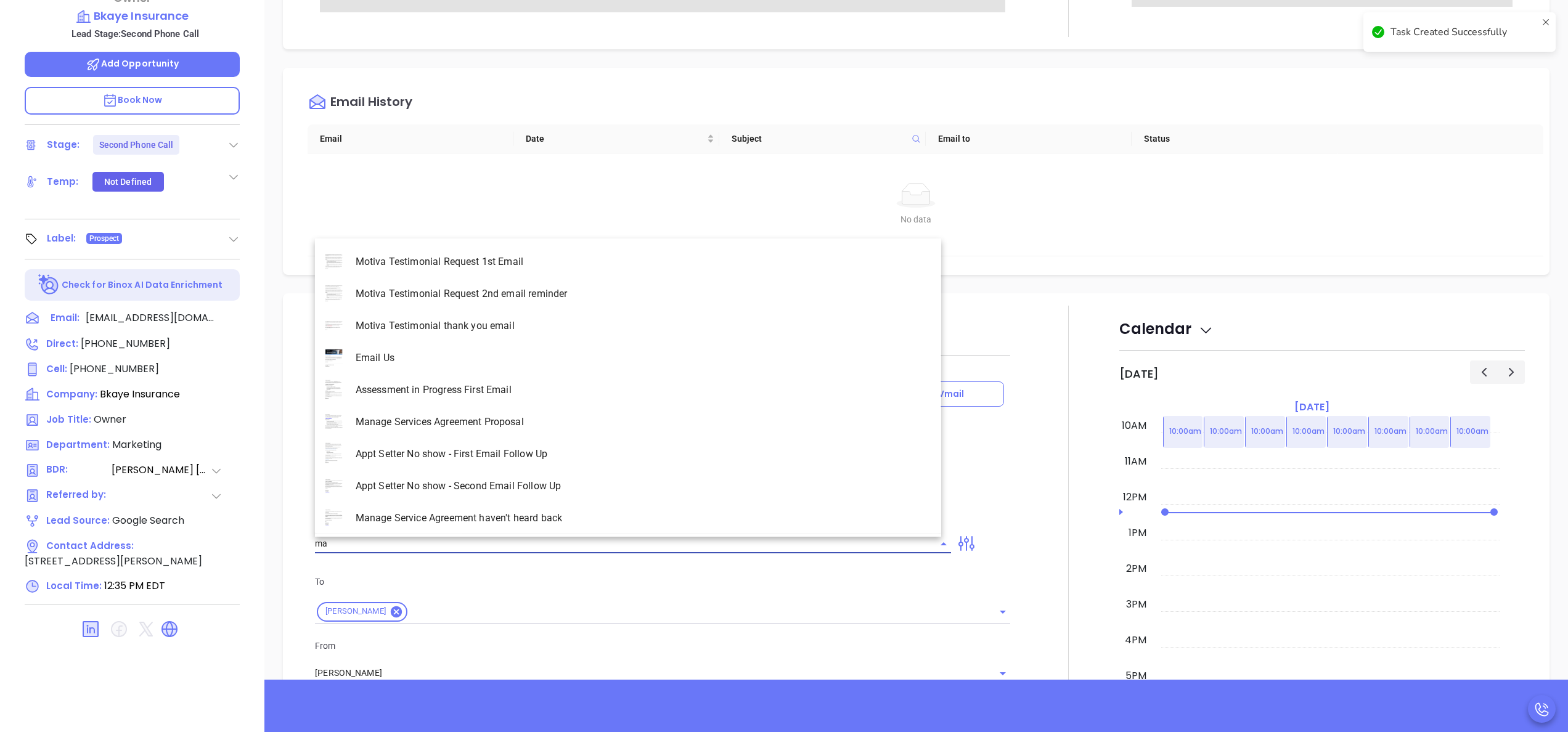
scroll to position [1667, 0]
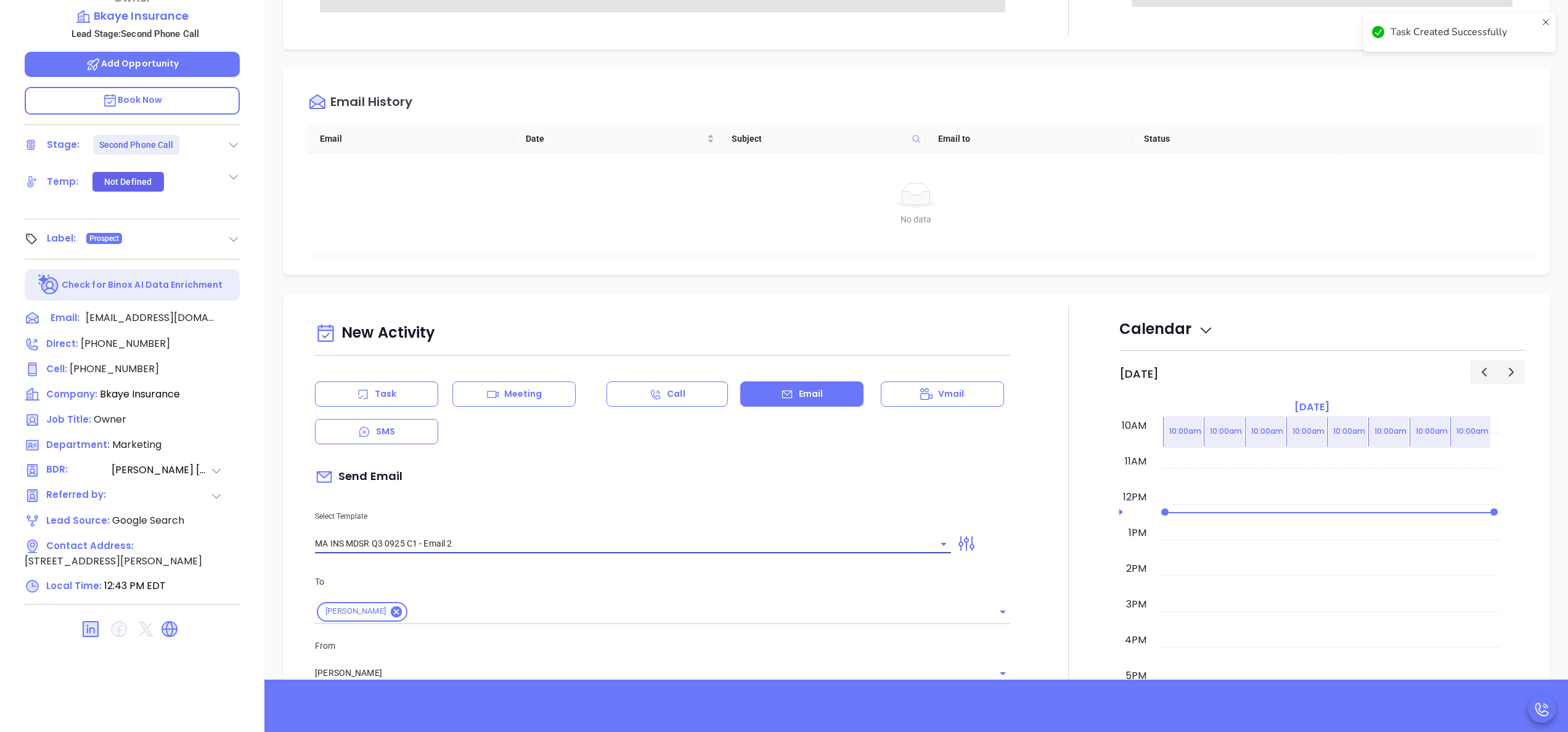
type input "MA INS MDSR Q3 0925 C1 - Email 2"
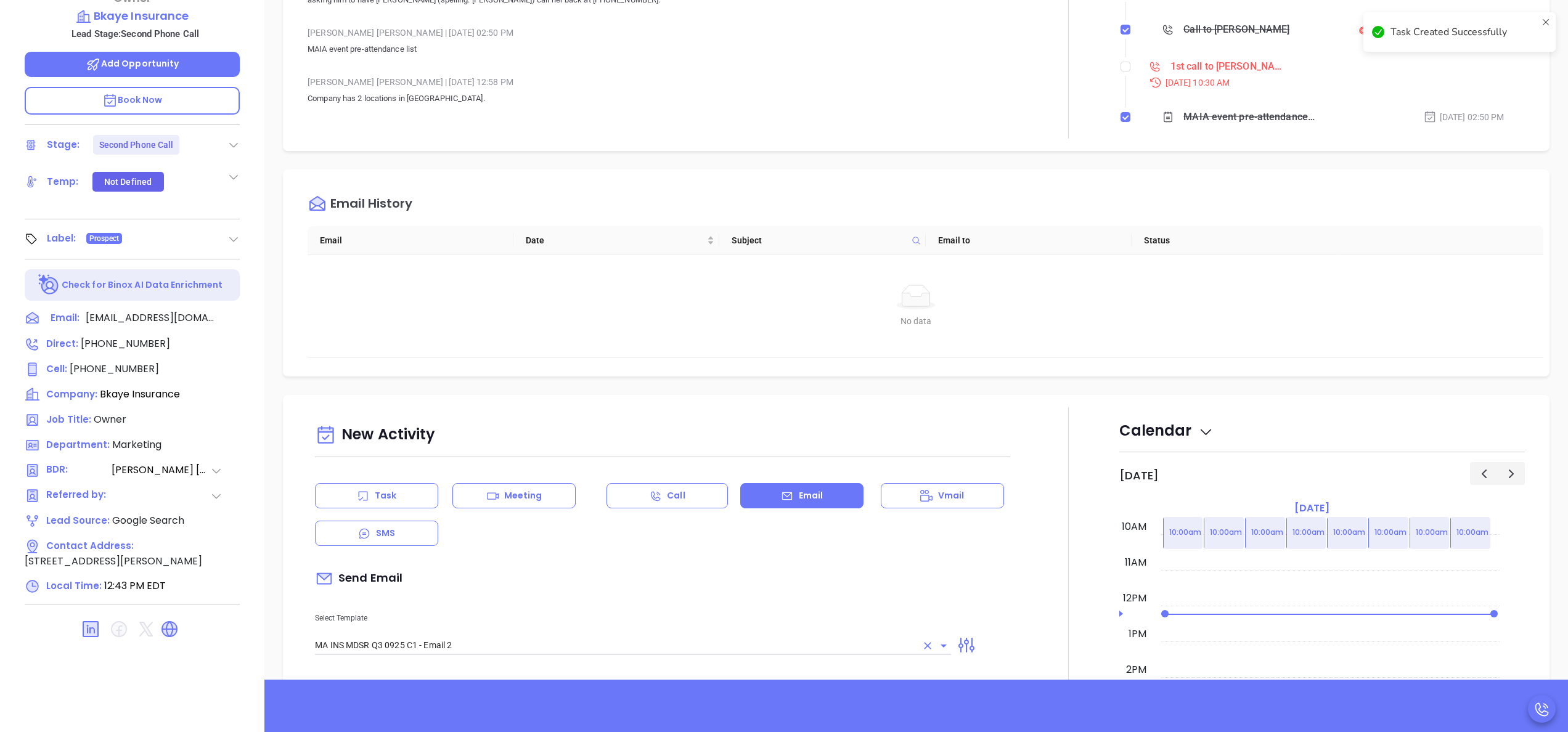
type input "Bryan, here’s the MA compliance checklist we mentioned"
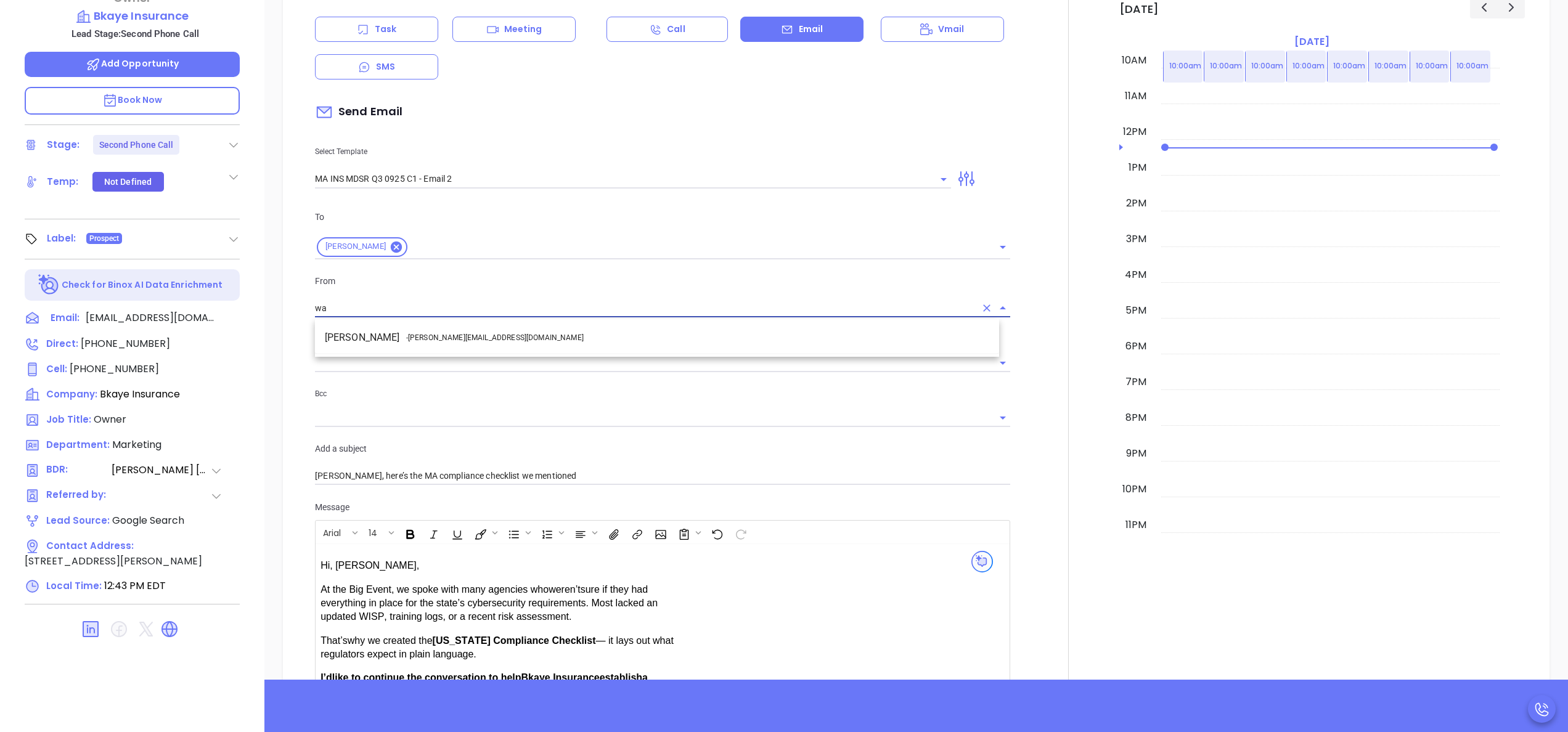
click at [630, 338] on li "Walter Contreras - [EMAIL_ADDRESS][DOMAIN_NAME]" at bounding box center [656, 337] width 684 height 22
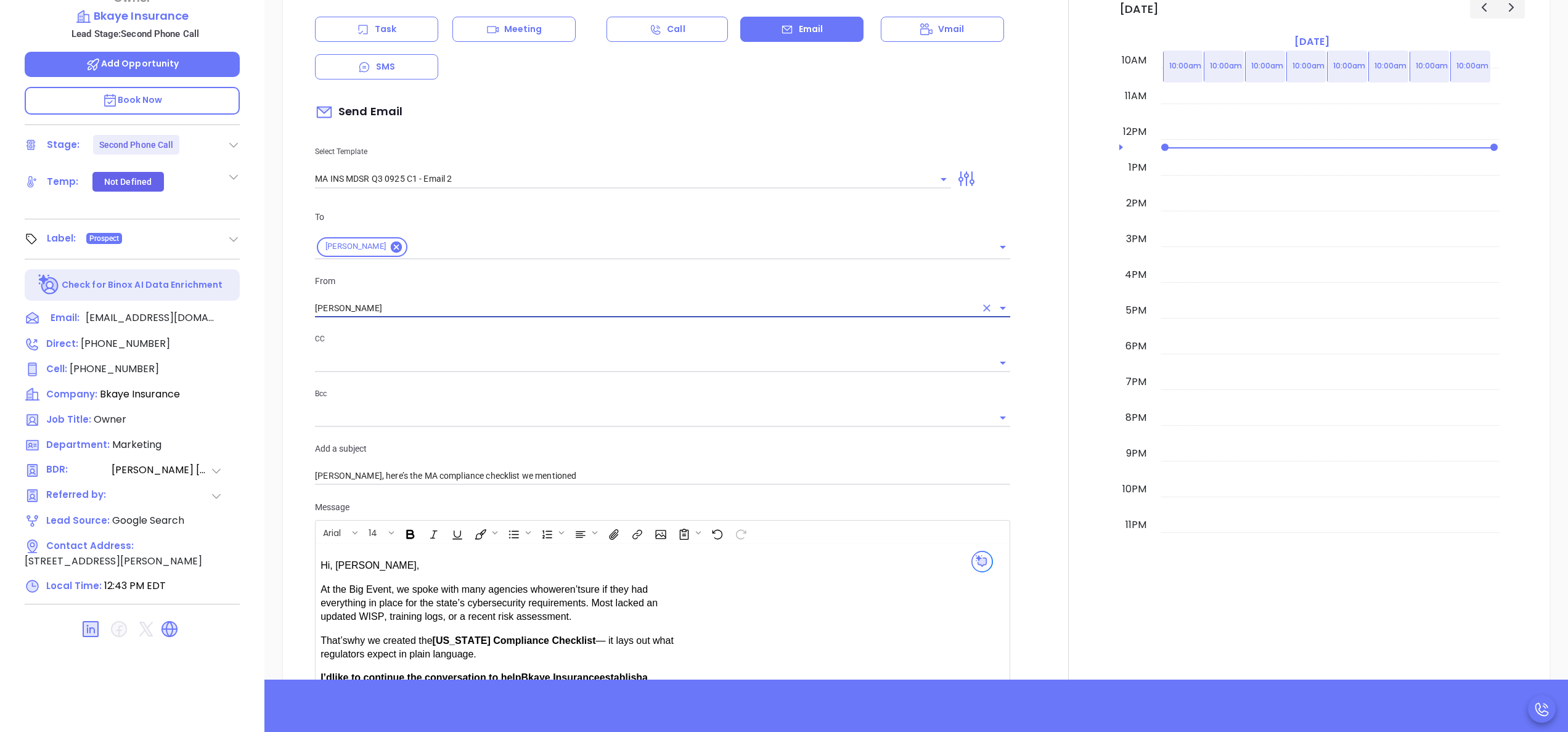
type input "[PERSON_NAME]"
click at [1040, 382] on div at bounding box center [1068, 423] width 101 height 965
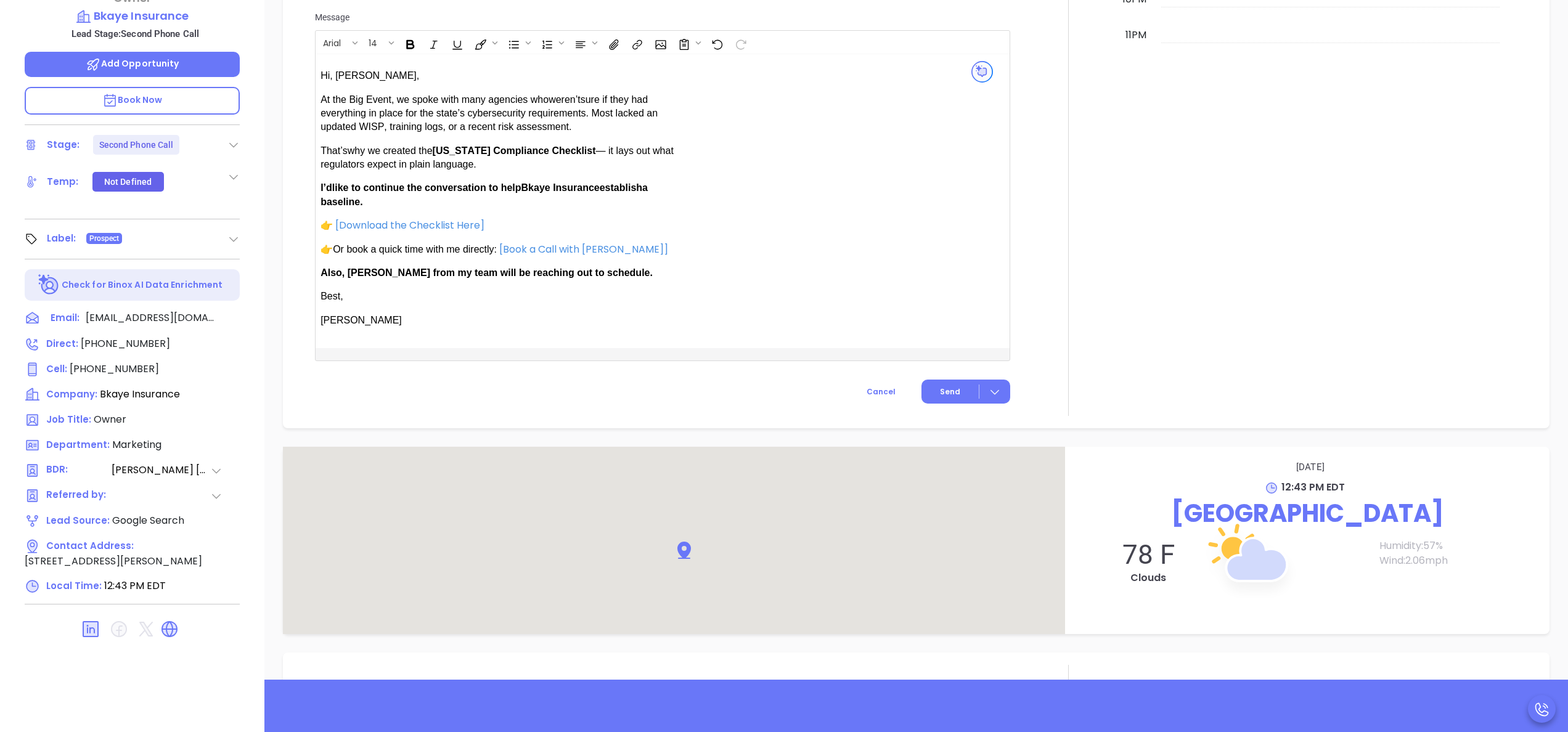
scroll to position [959, 0]
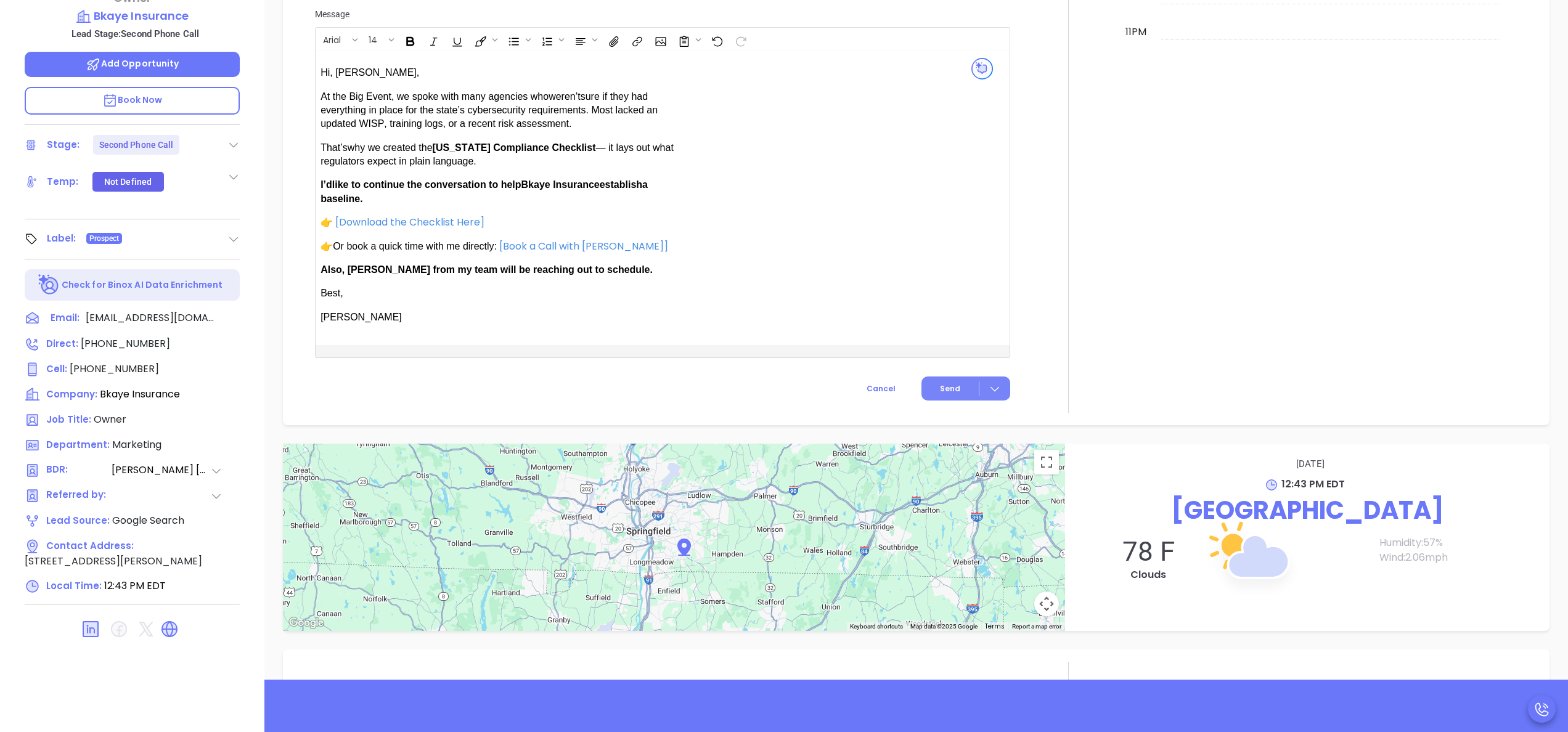
click at [955, 385] on button "Send" at bounding box center [965, 388] width 89 height 24
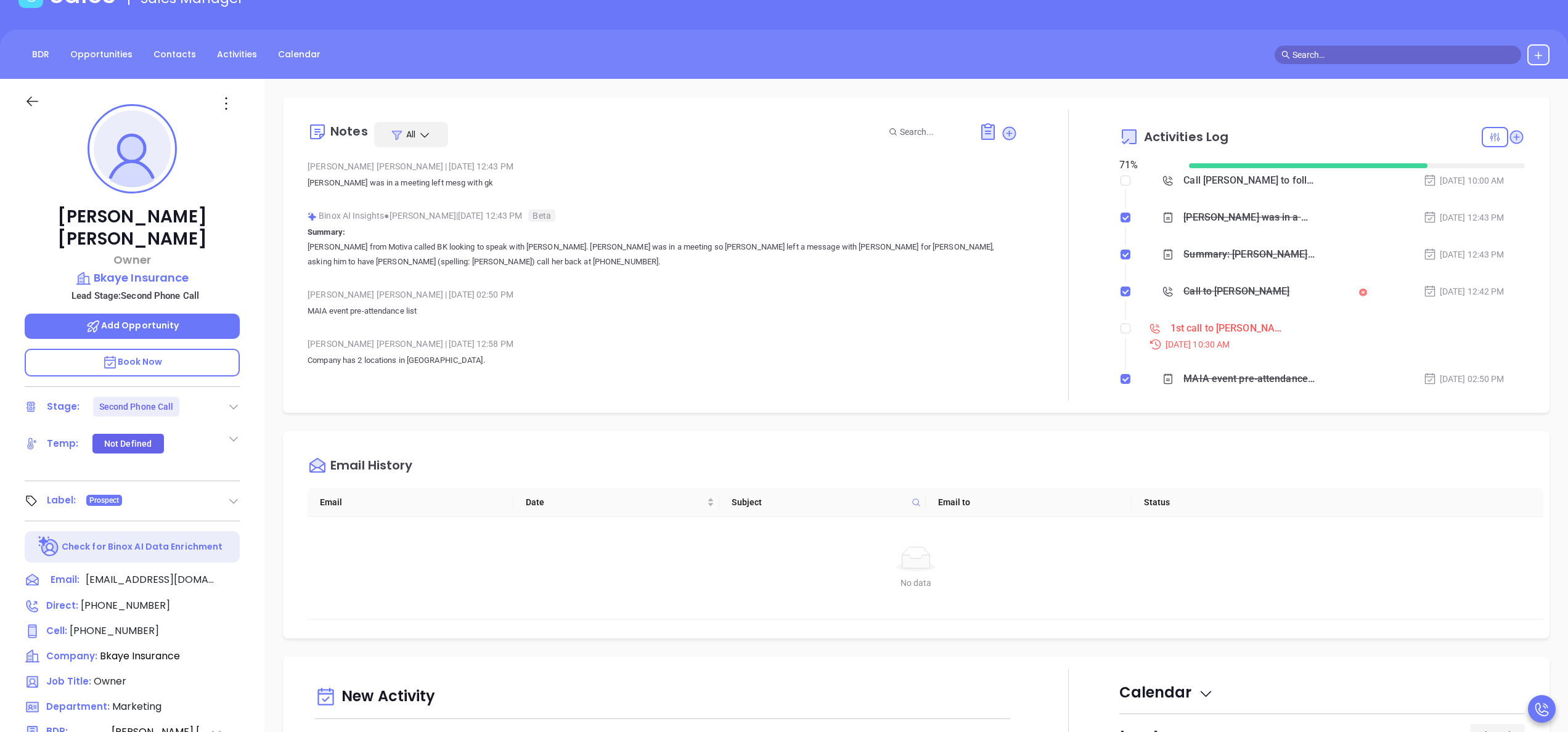
scroll to position [0, 0]
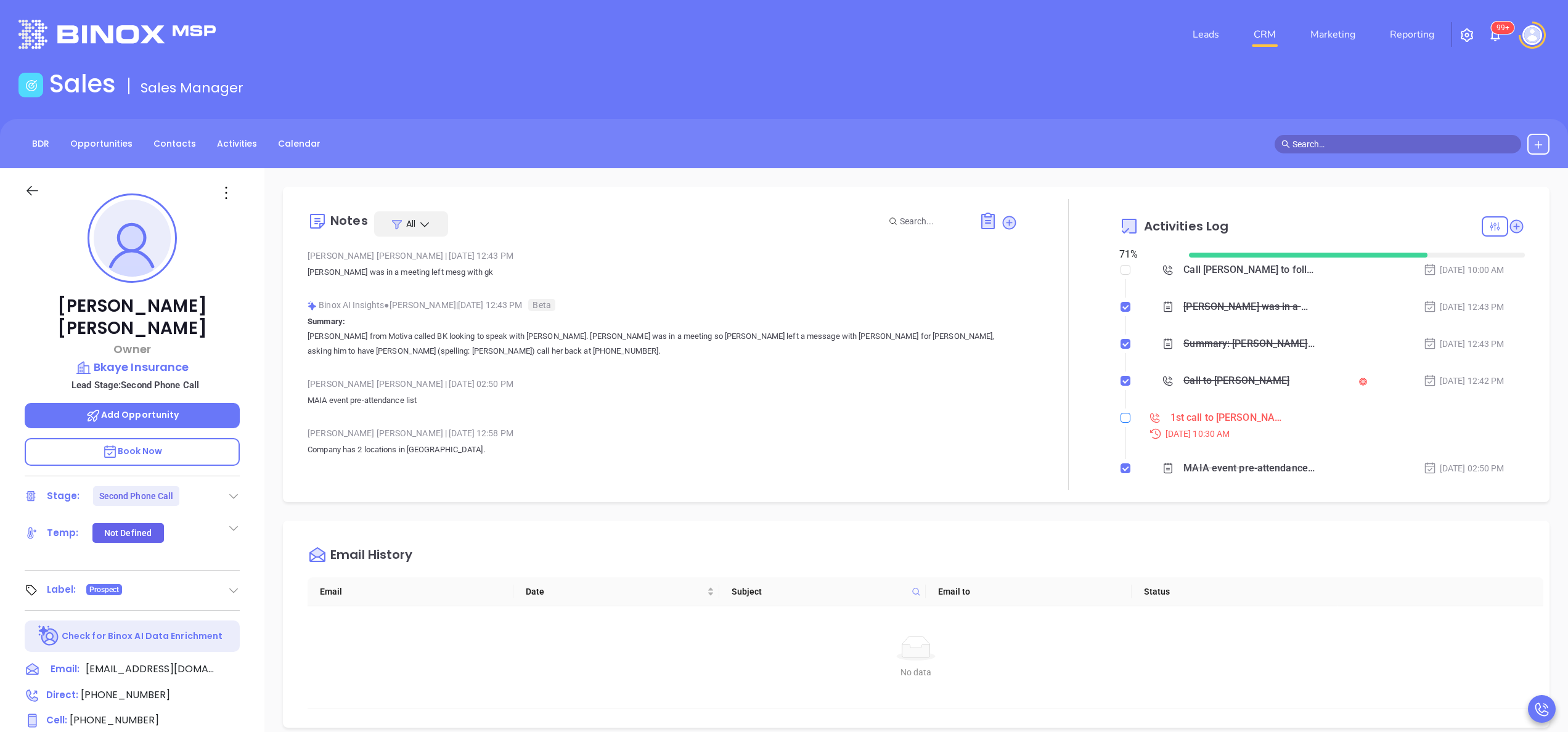
click at [1121, 418] on input "checkbox" at bounding box center [1125, 417] width 10 height 10
checkbox input "true"
click at [1510, 223] on icon at bounding box center [1516, 226] width 12 height 12
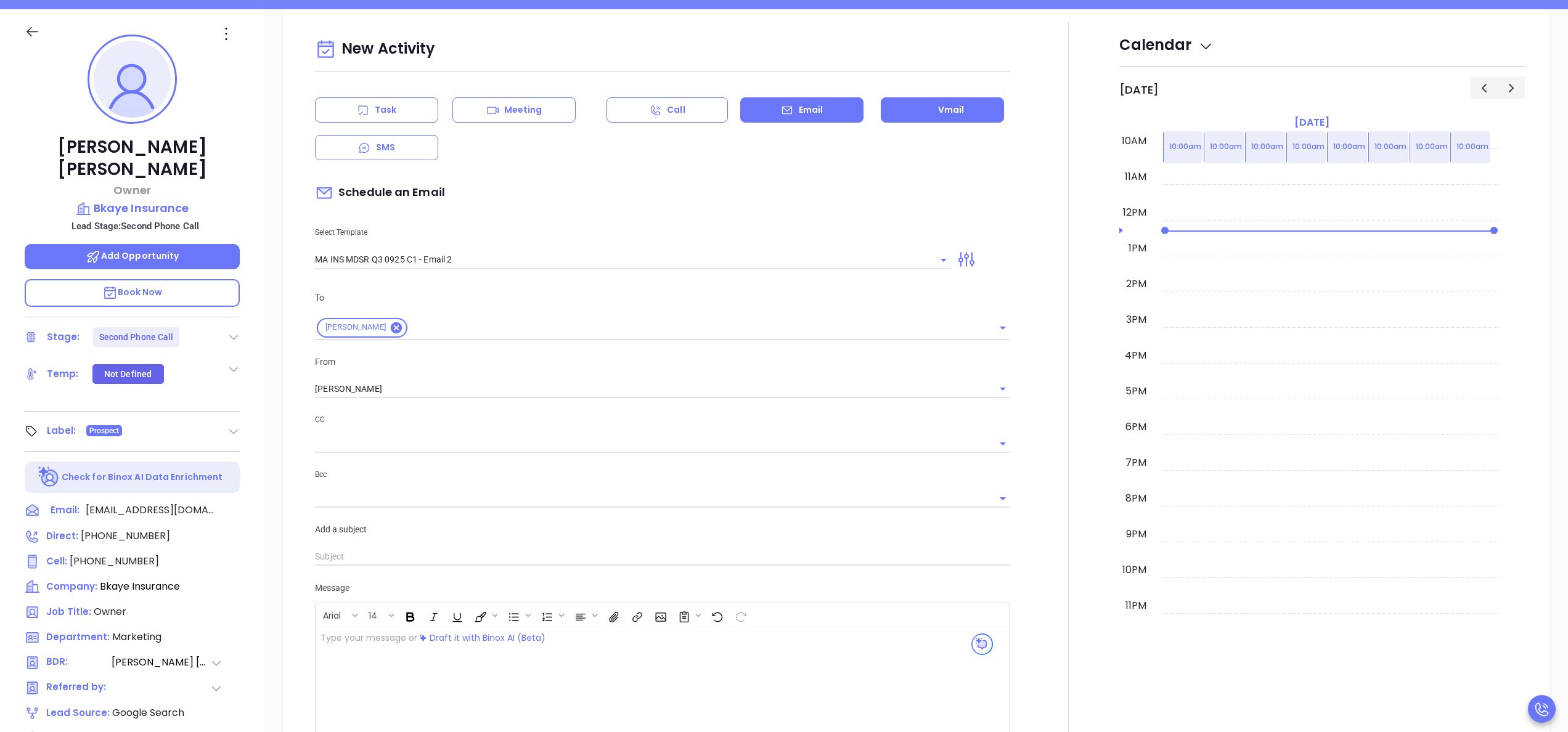
scroll to position [168, 0]
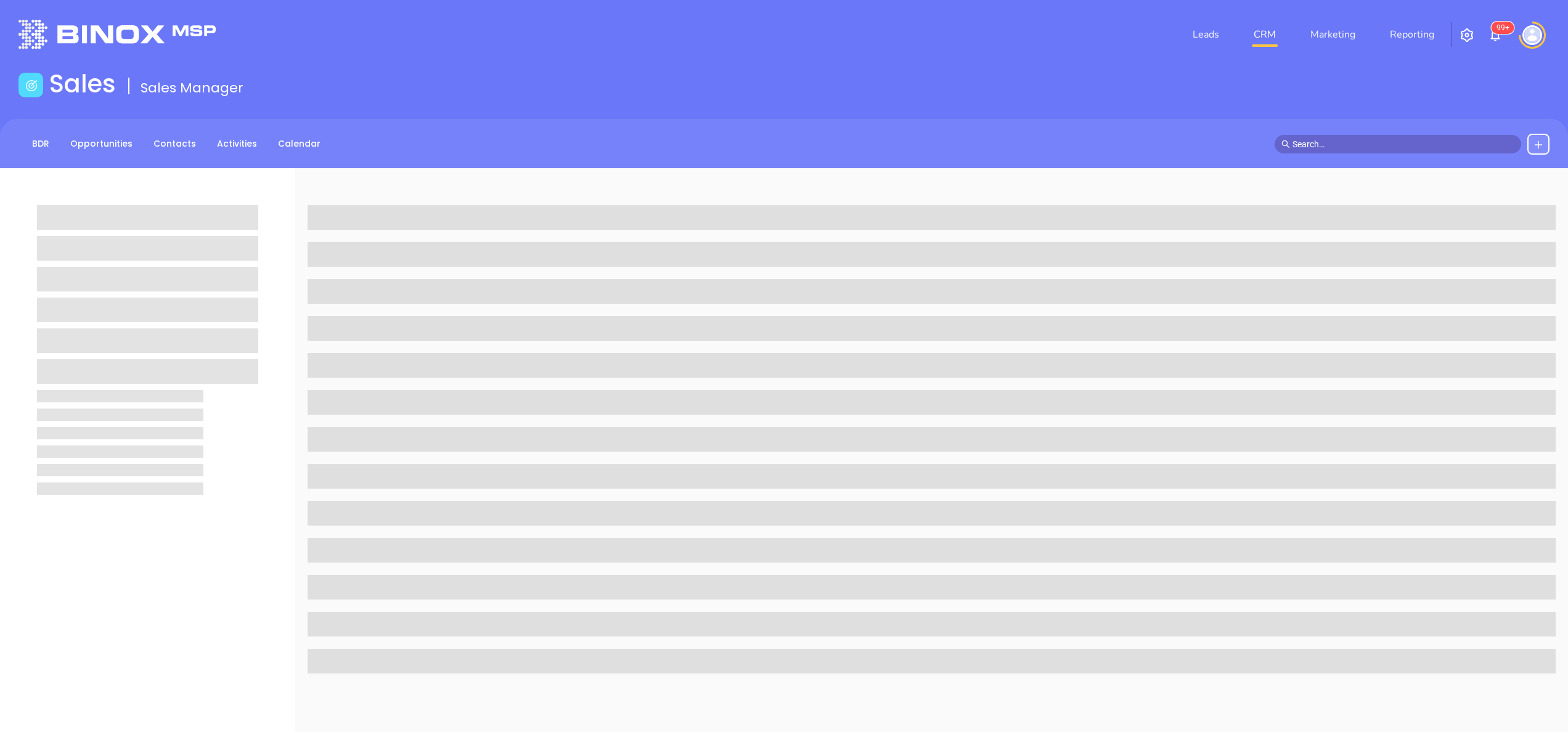
scroll to position [168, 0]
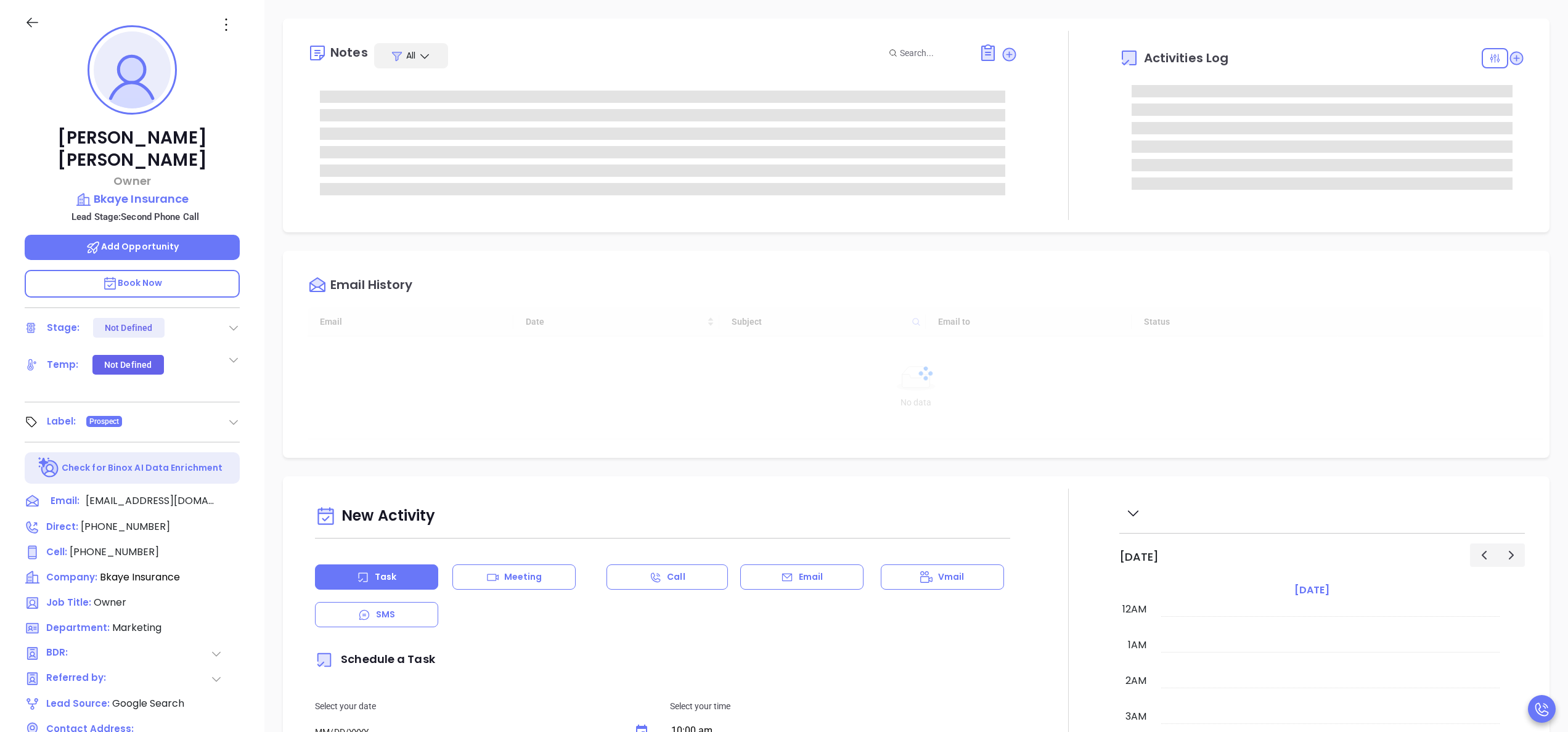
type input "[DATE]"
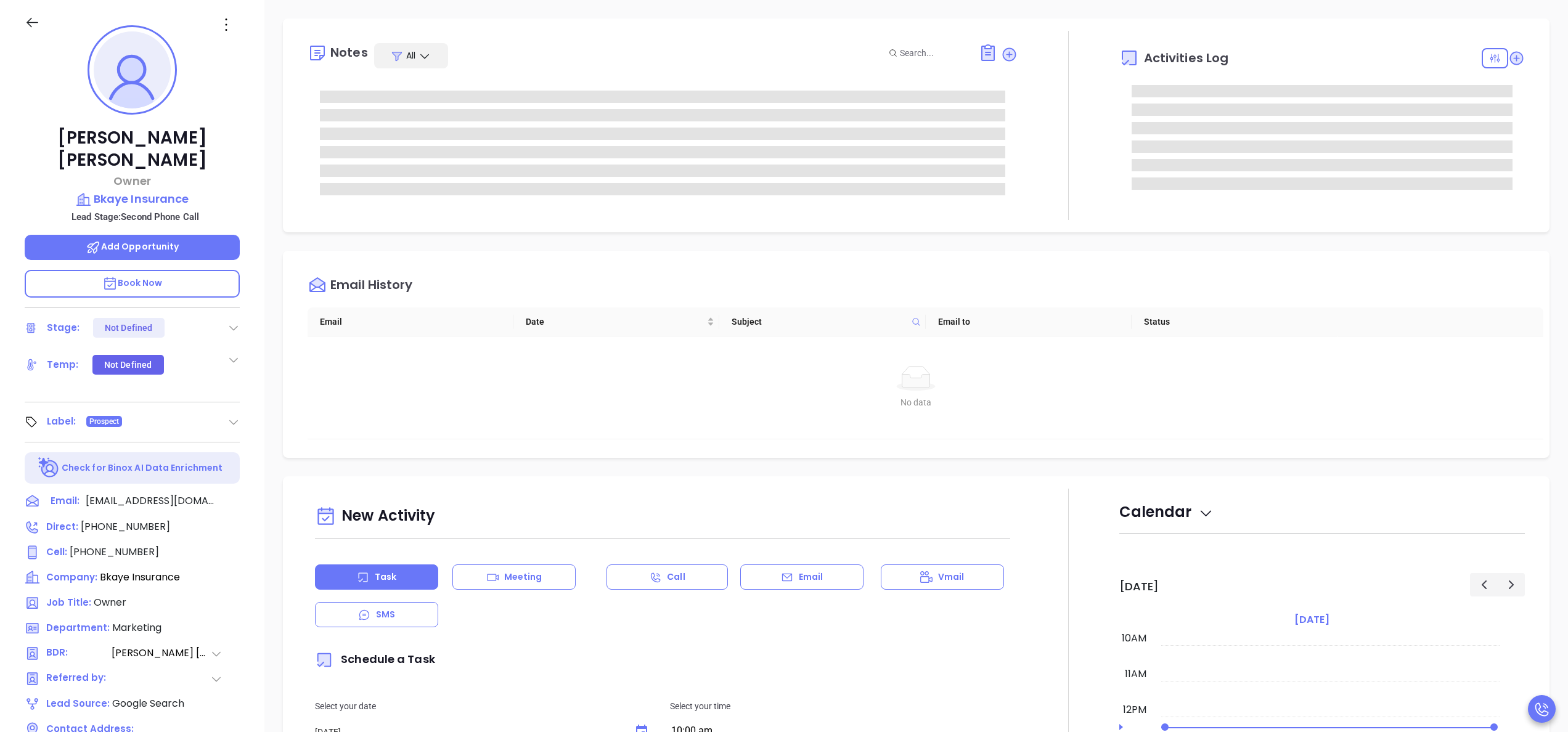
type input "[PERSON_NAME]"
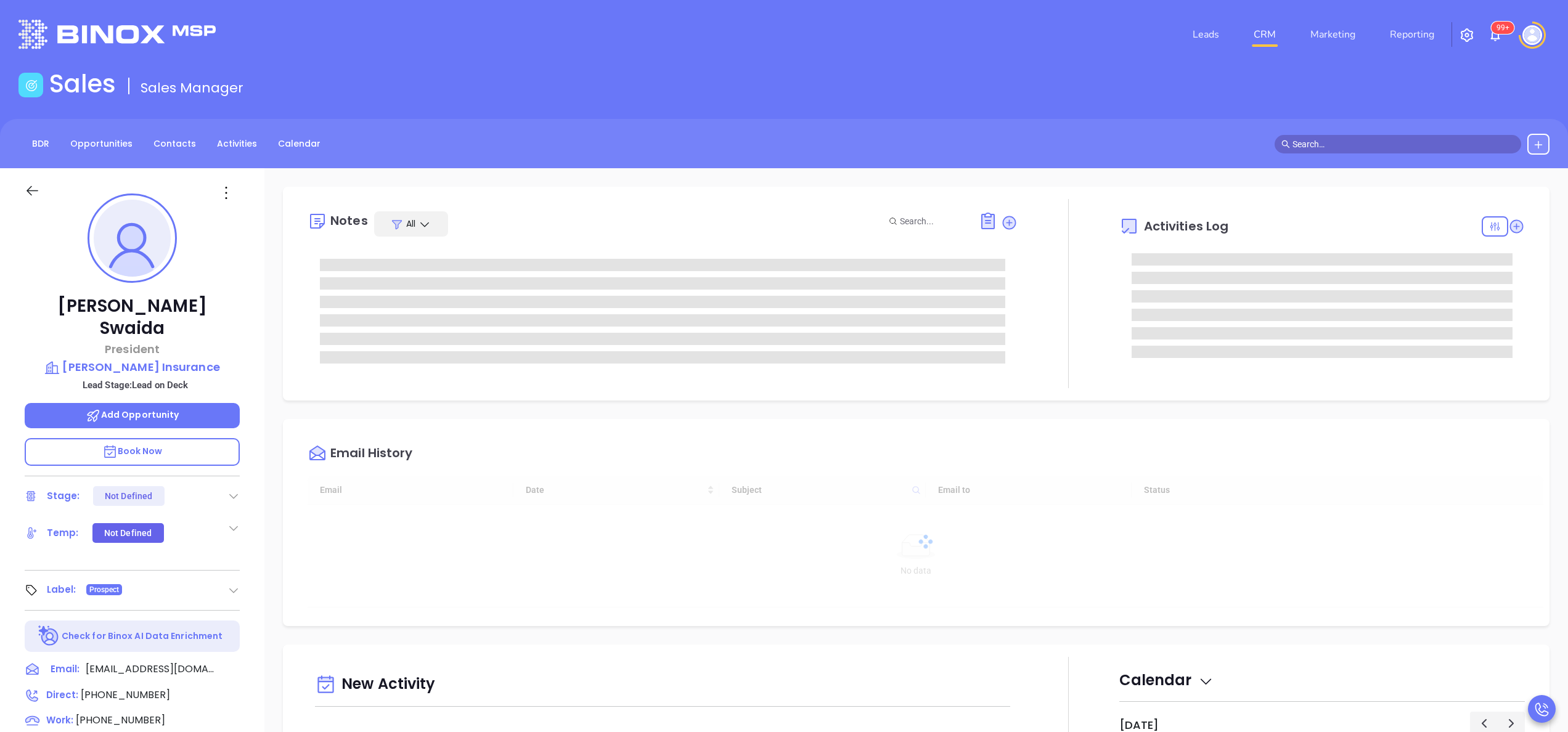
type input "[DATE]"
type input "[PERSON_NAME]"
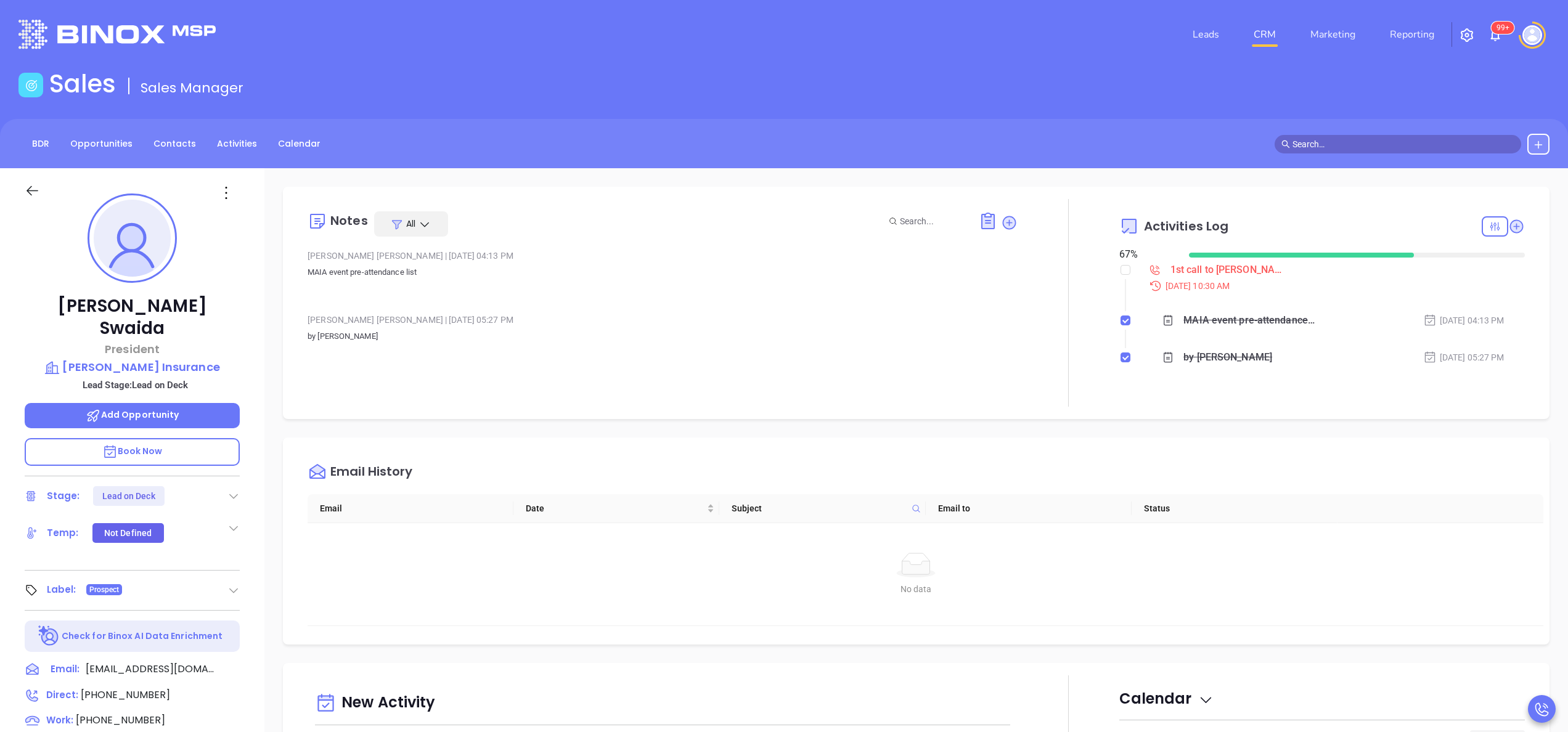
click at [617, 297] on div "[PERSON_NAME] | [DATE] 04:13 PM MAIA event pre-attendance list" at bounding box center [662, 276] width 710 height 58
click at [1508, 232] on icon at bounding box center [1517, 226] width 17 height 17
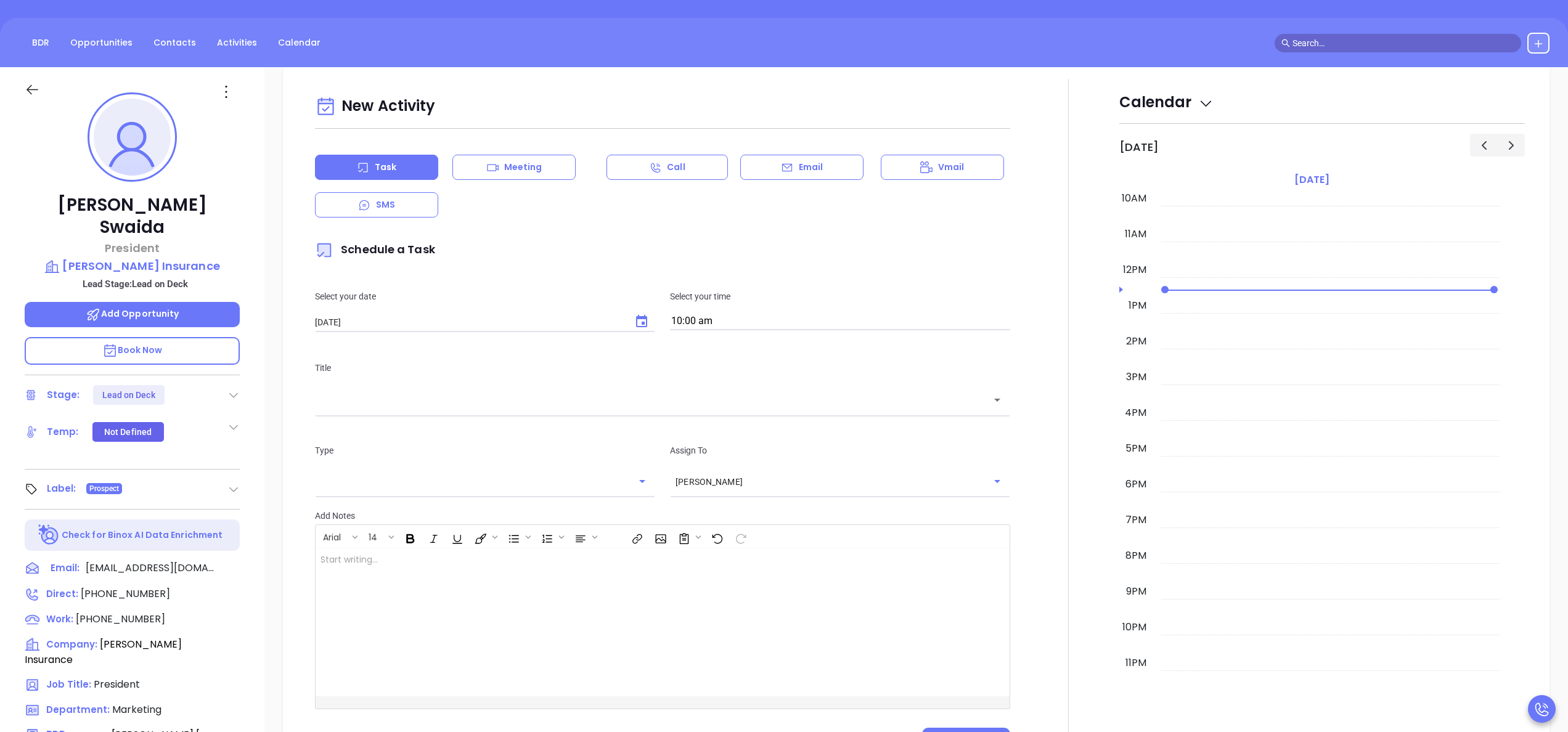
scroll to position [168, 0]
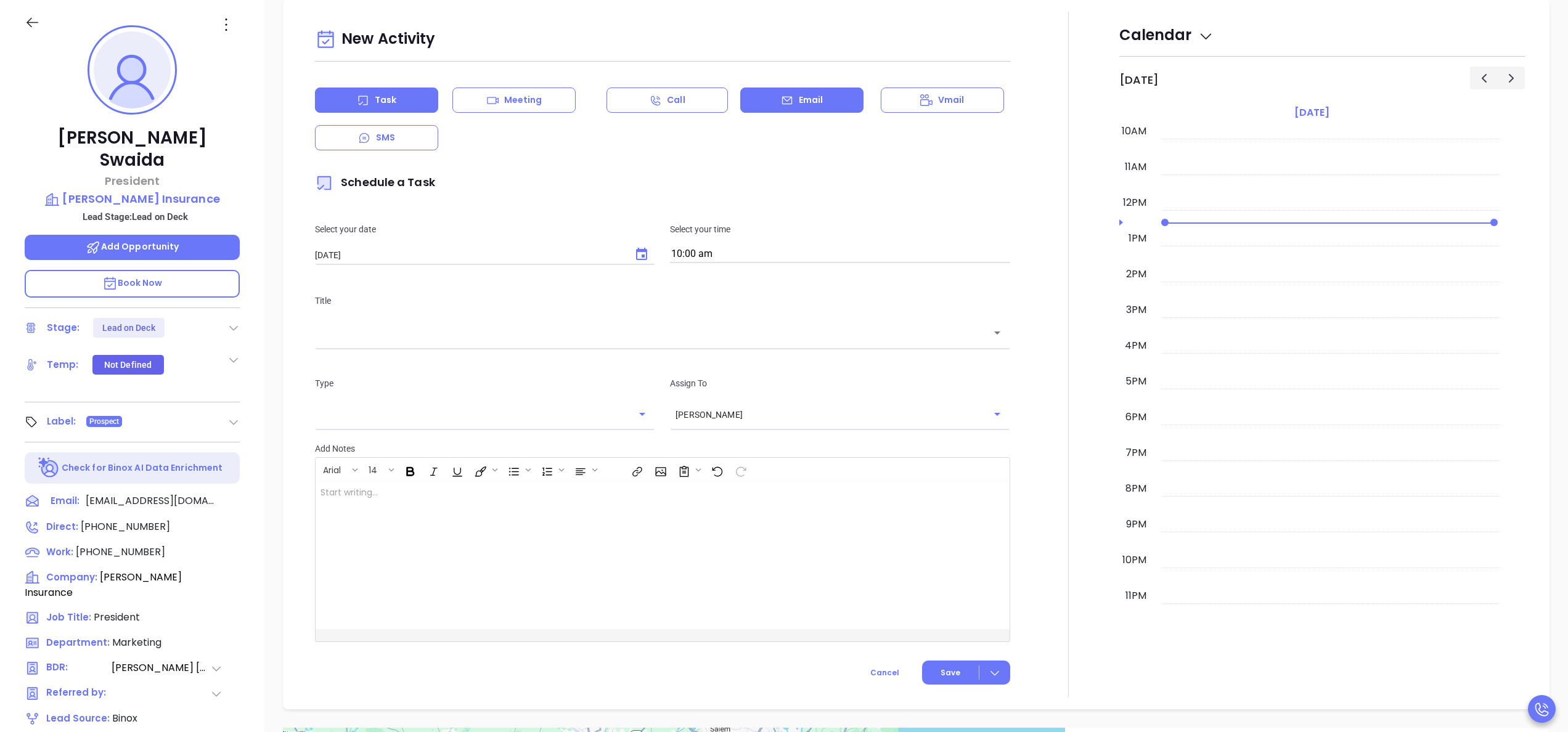
click at [770, 89] on div "Email" at bounding box center [801, 100] width 123 height 25
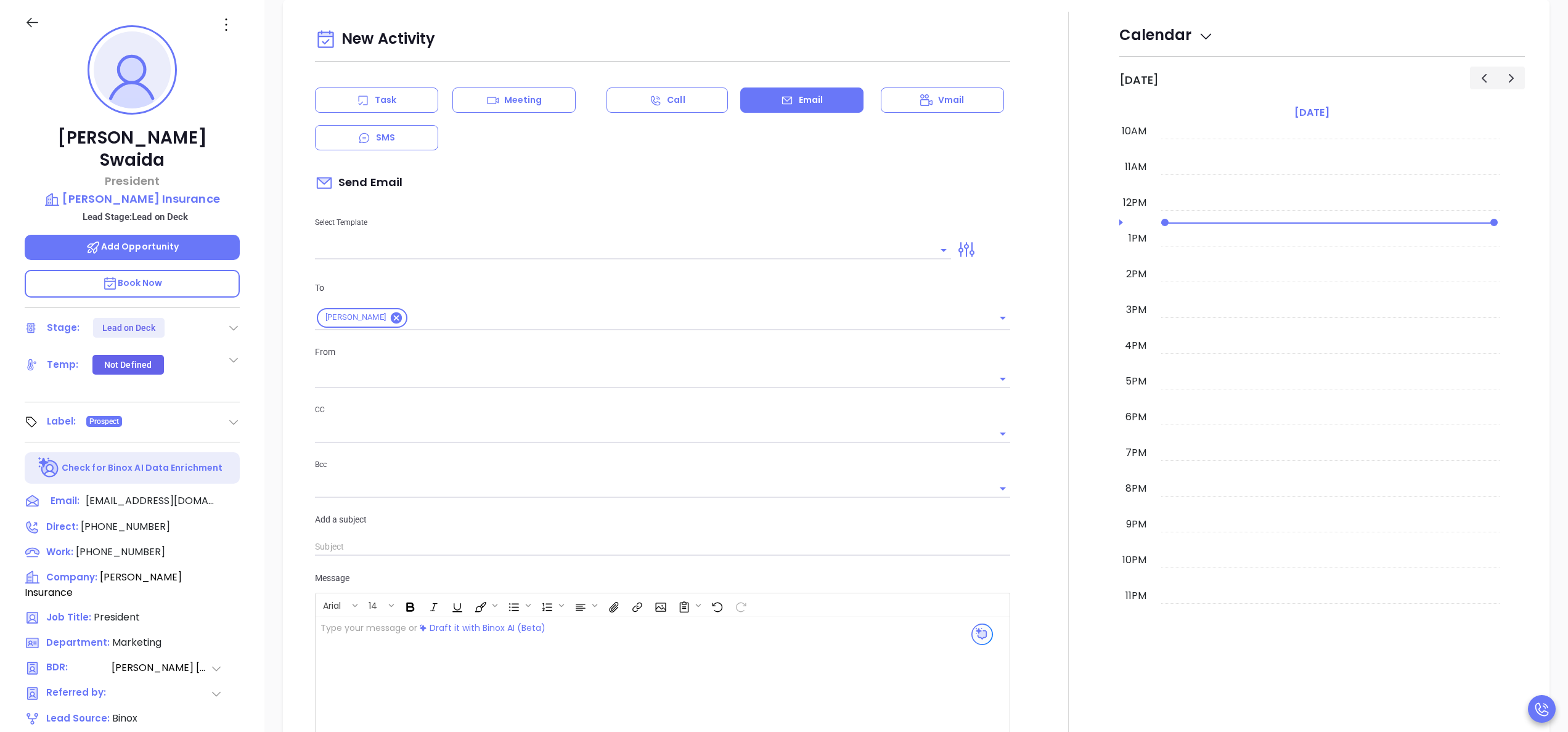
type input "[PERSON_NAME]"
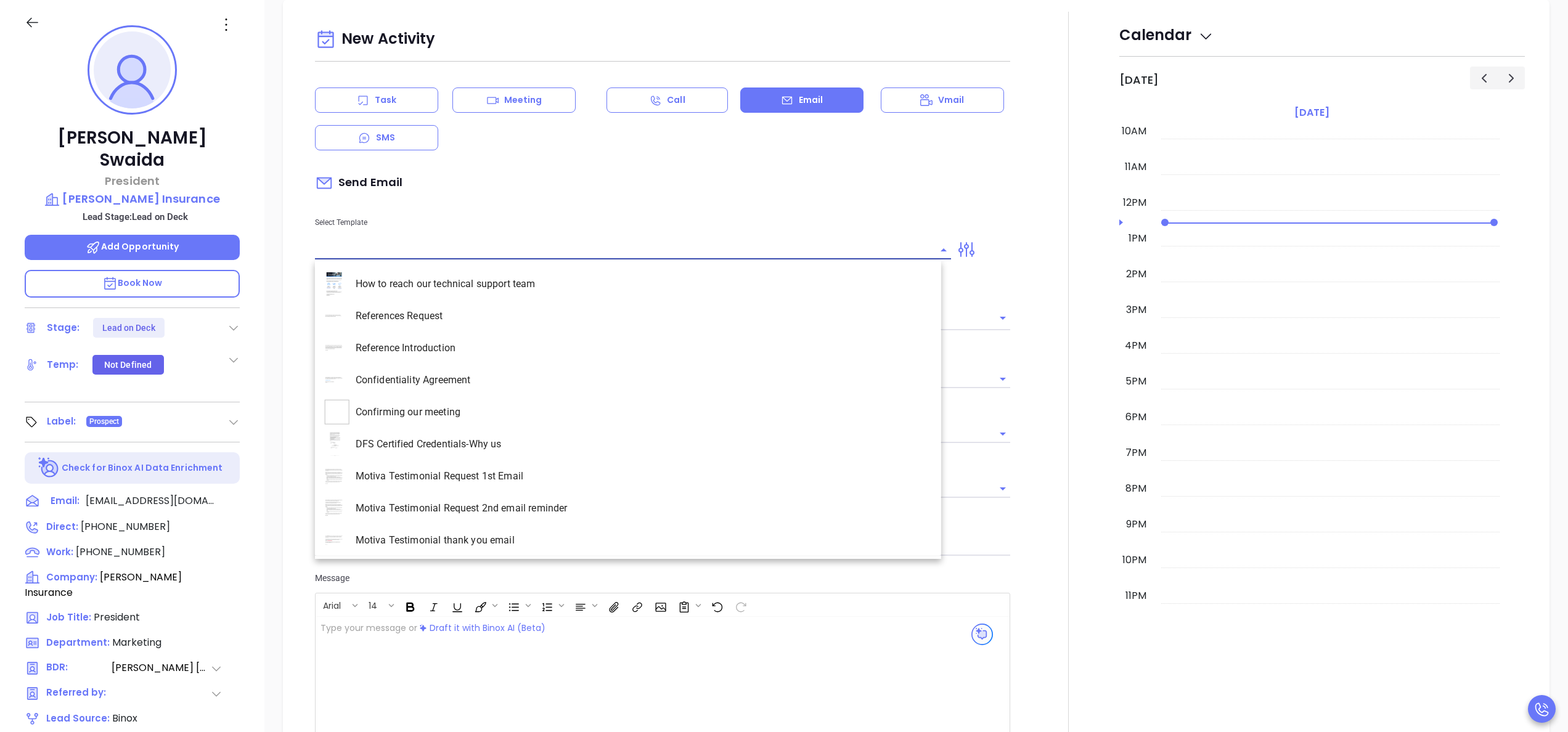
click at [440, 249] on input "text" at bounding box center [624, 250] width 618 height 18
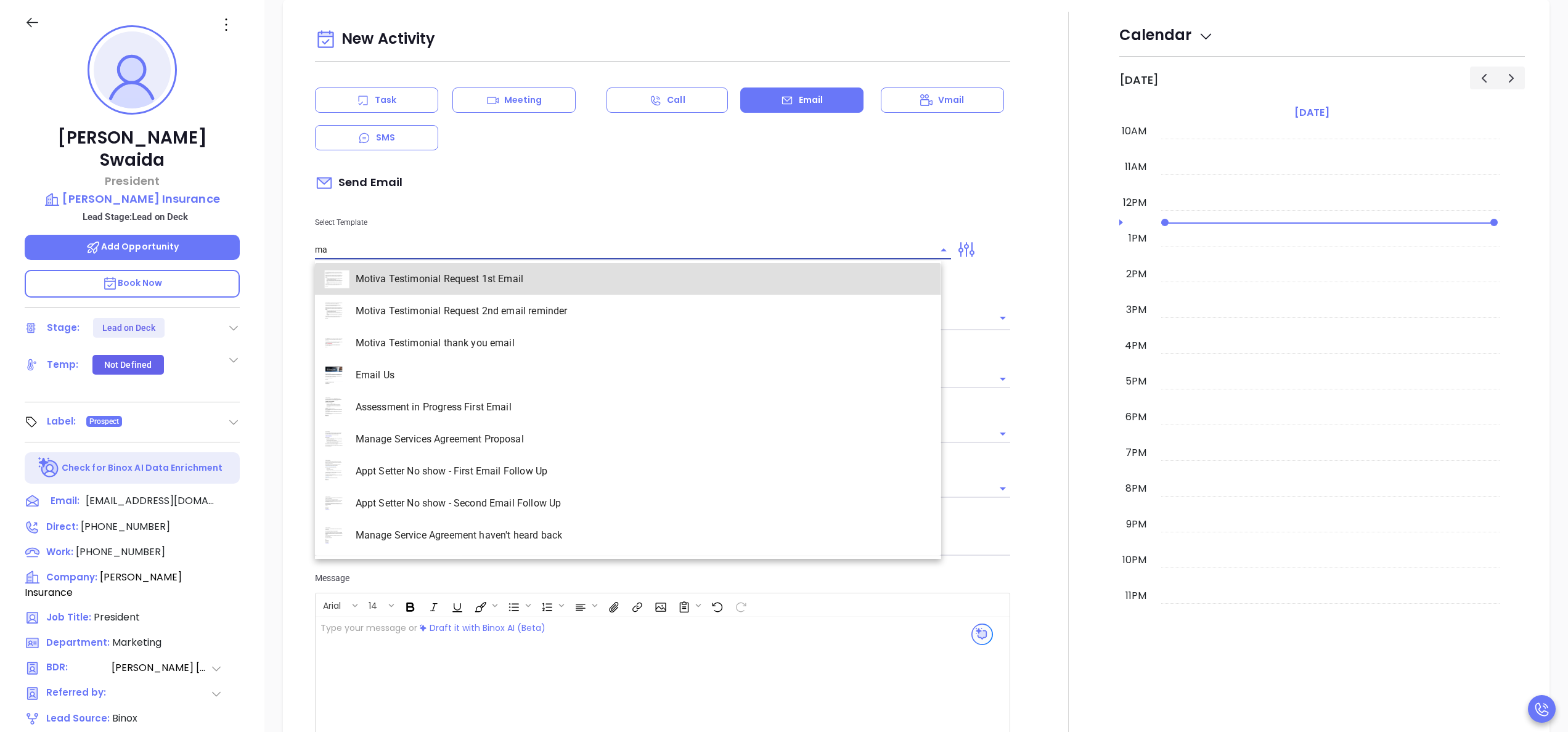
scroll to position [1667, 0]
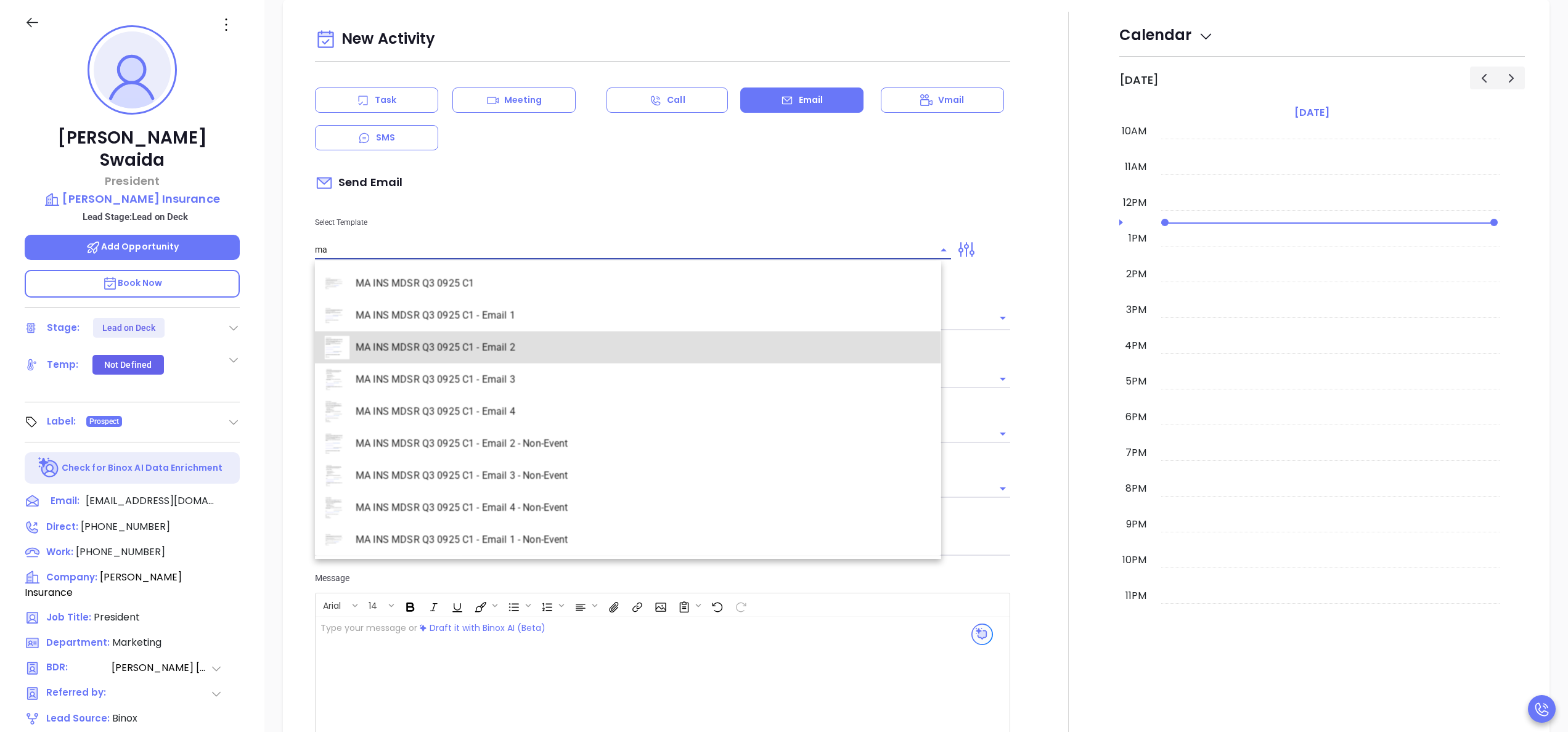
type input "MA INS MDSR Q3 0925 C1 - Email 2"
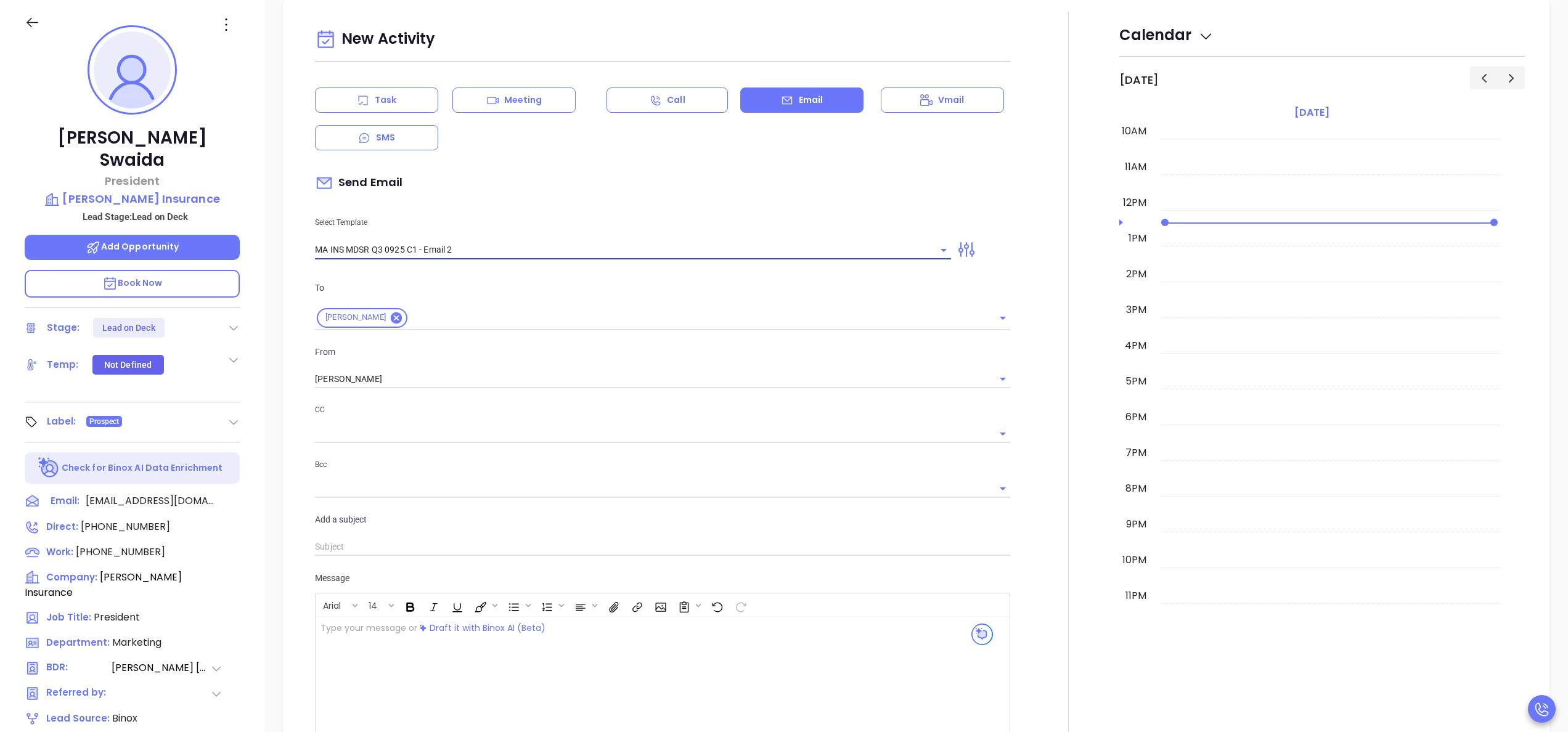
type input "[PERSON_NAME], here’s the MA compliance checklist we mentioned"
type input "MA INS MDSR Q3 0925 C1 - Email 2"
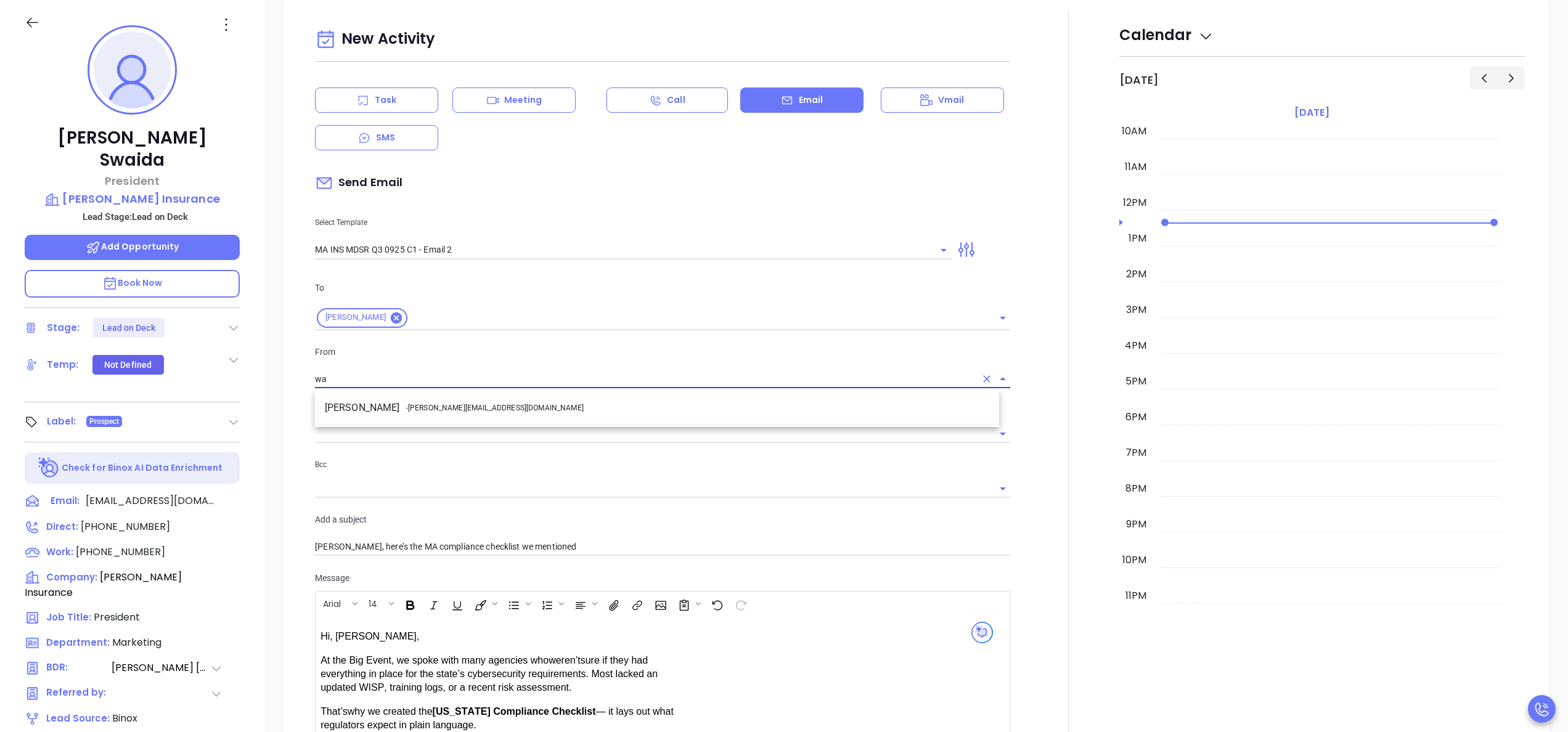
click at [440, 404] on span "- [PERSON_NAME][EMAIL_ADDRESS][DOMAIN_NAME]" at bounding box center [494, 407] width 177 height 11
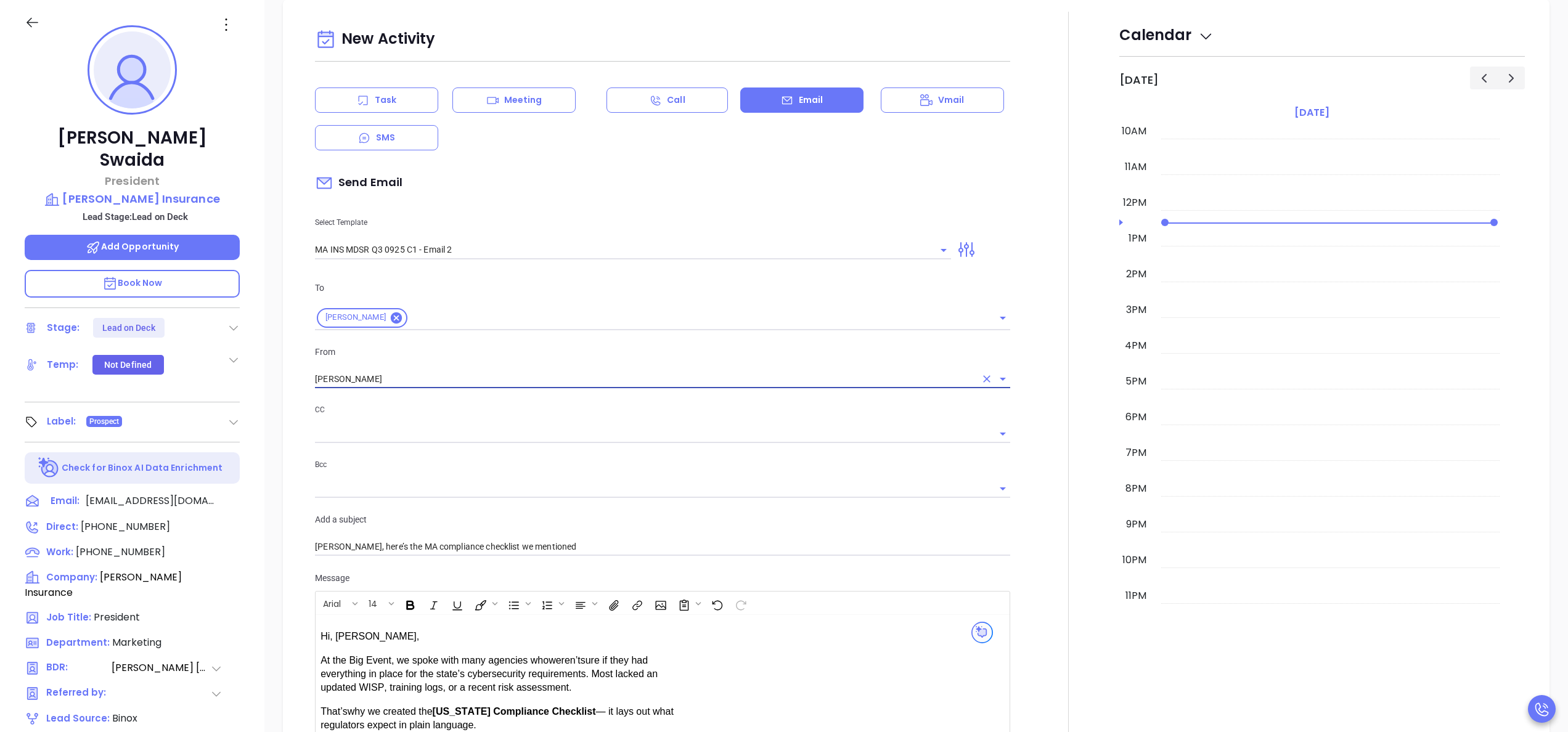
type input "[PERSON_NAME]"
click at [1038, 553] on div at bounding box center [1068, 494] width 101 height 965
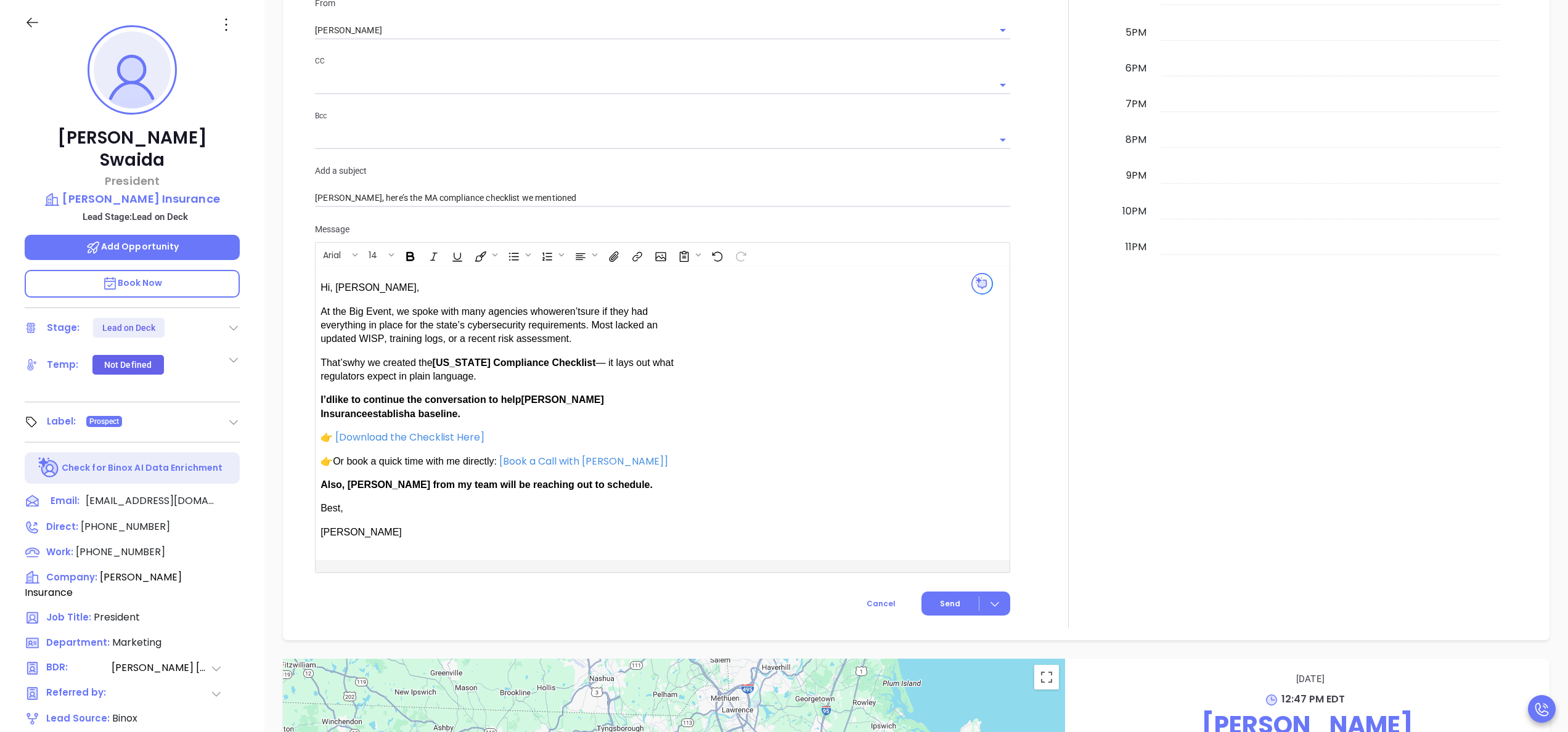
scroll to position [889, 0]
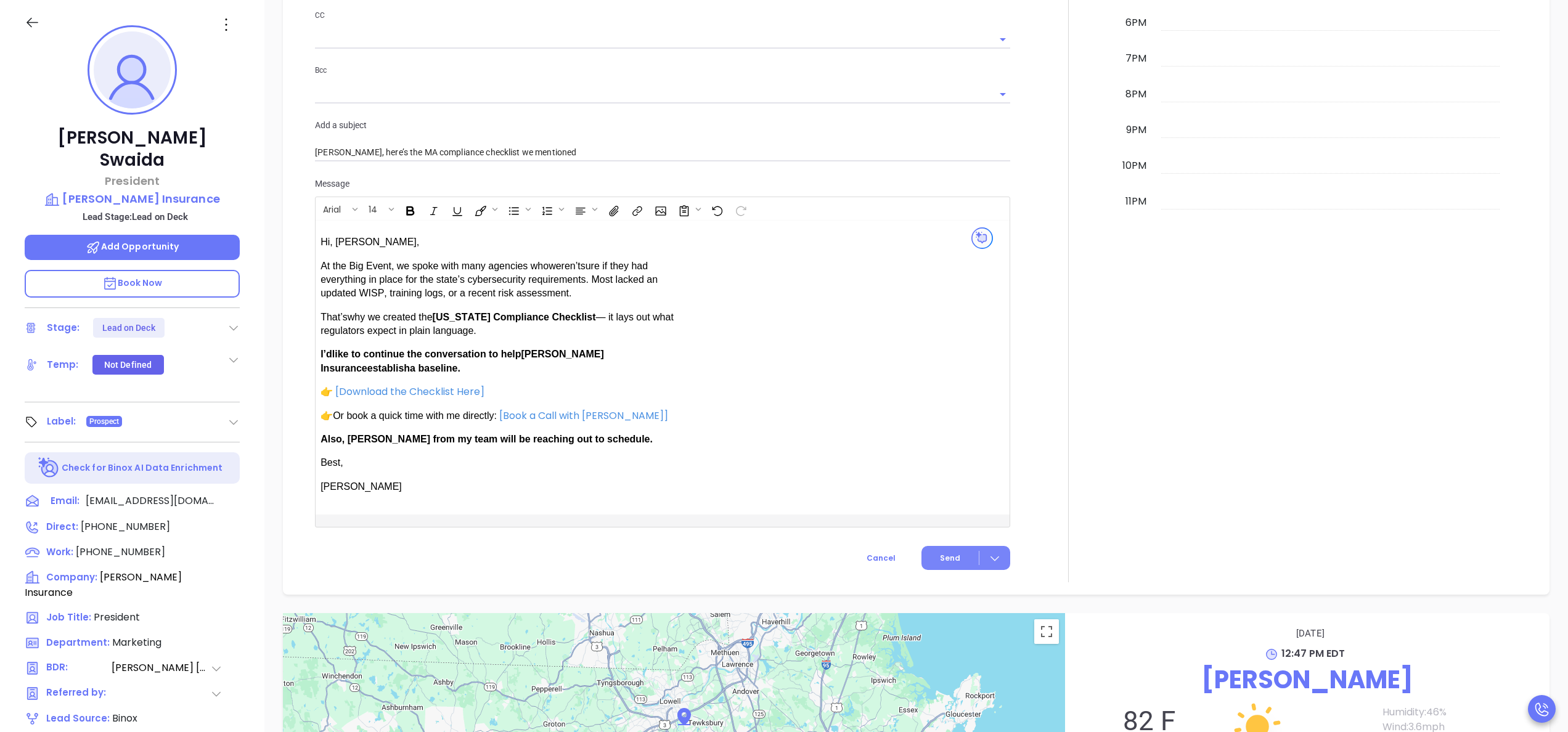
click at [940, 553] on span "Send" at bounding box center [949, 558] width 20 height 11
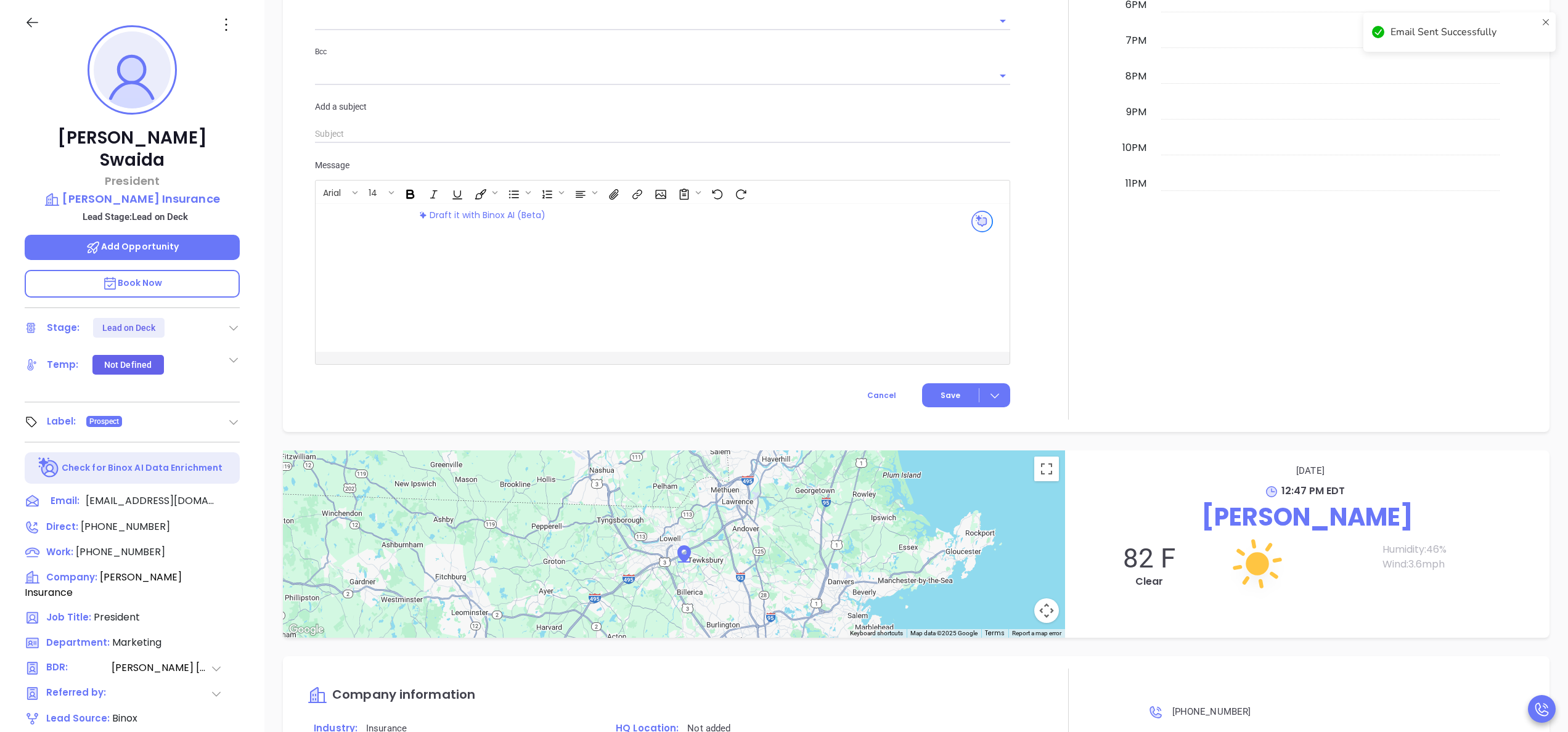
scroll to position [871, 0]
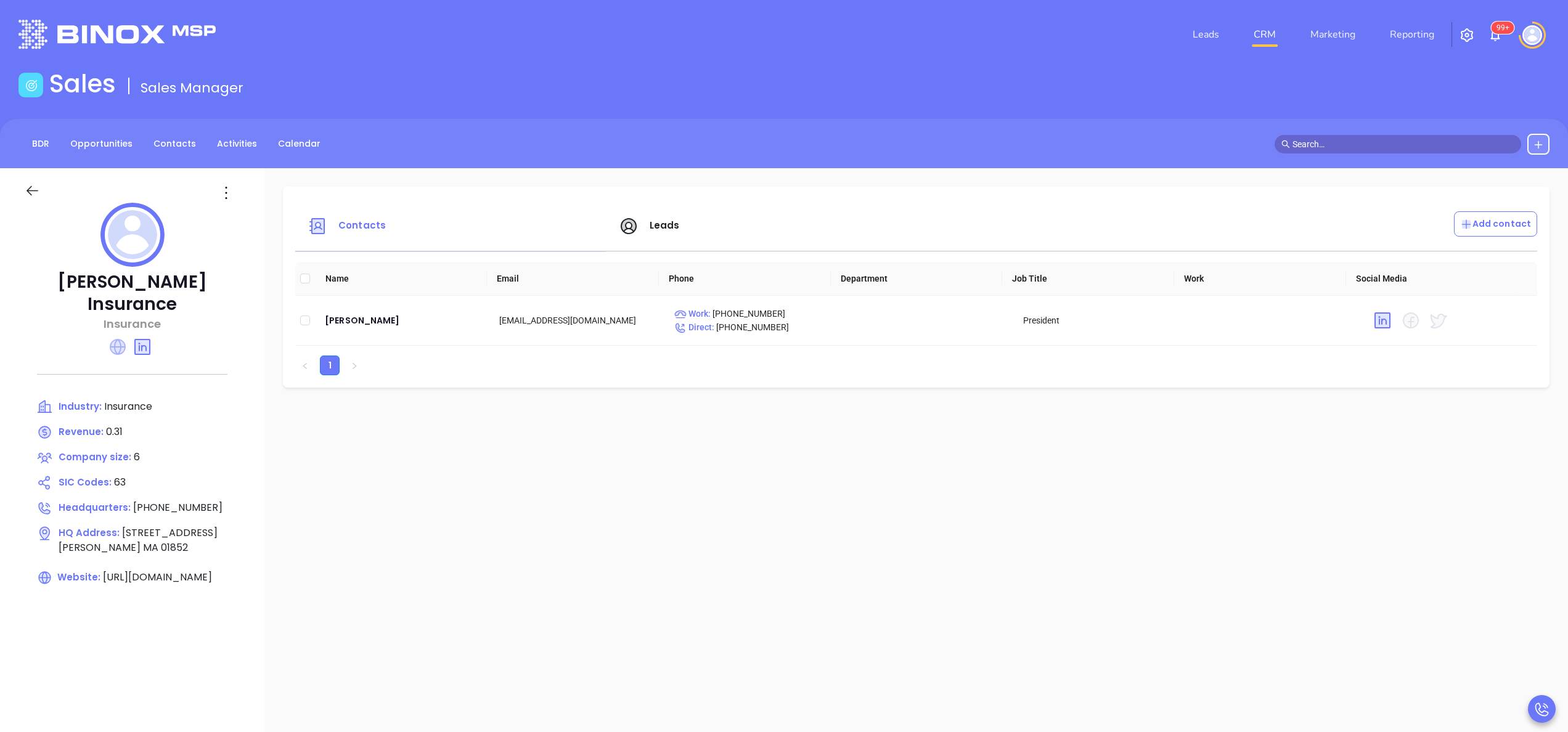
click at [114, 339] on icon at bounding box center [117, 347] width 16 height 16
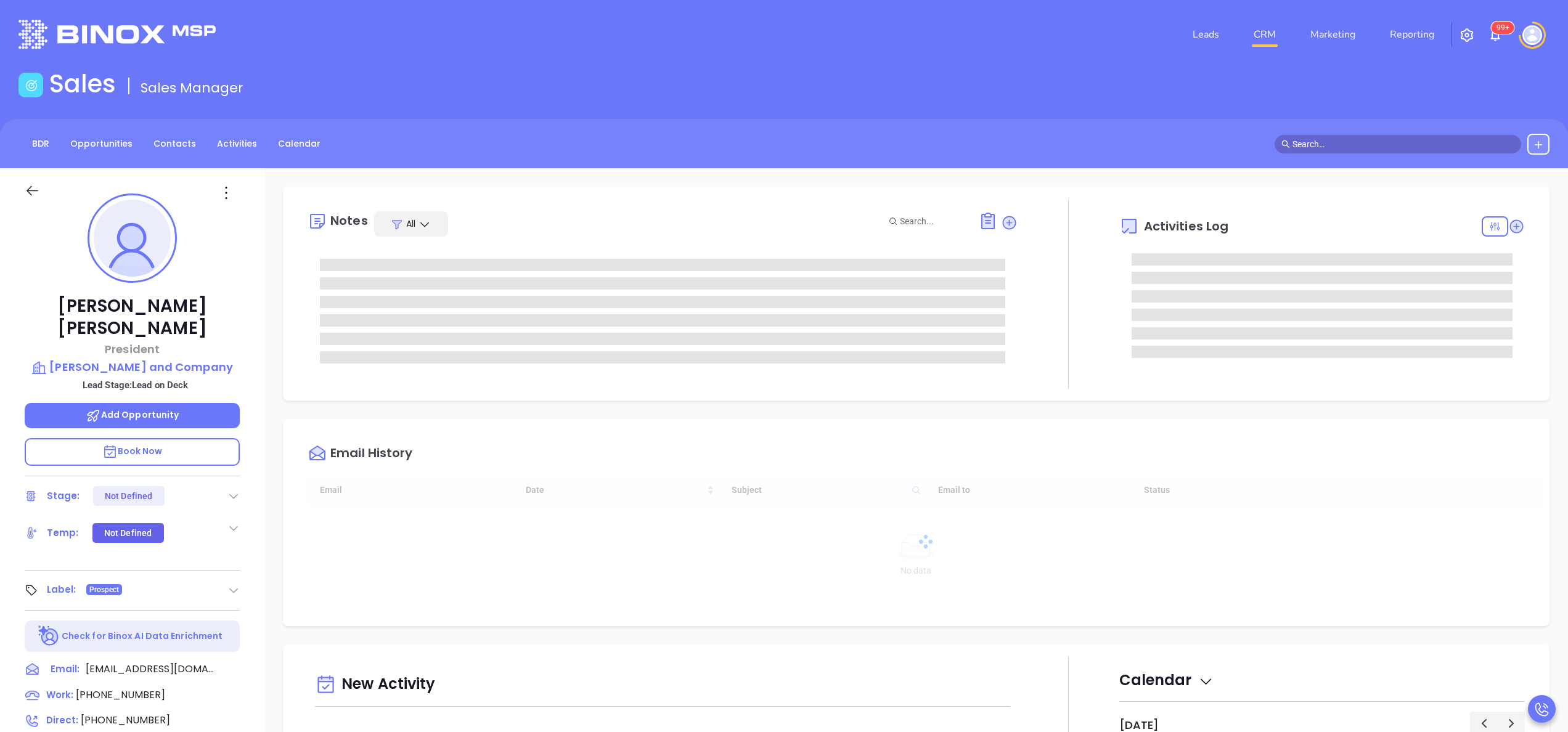
type input "[DATE]"
type input "[PERSON_NAME]"
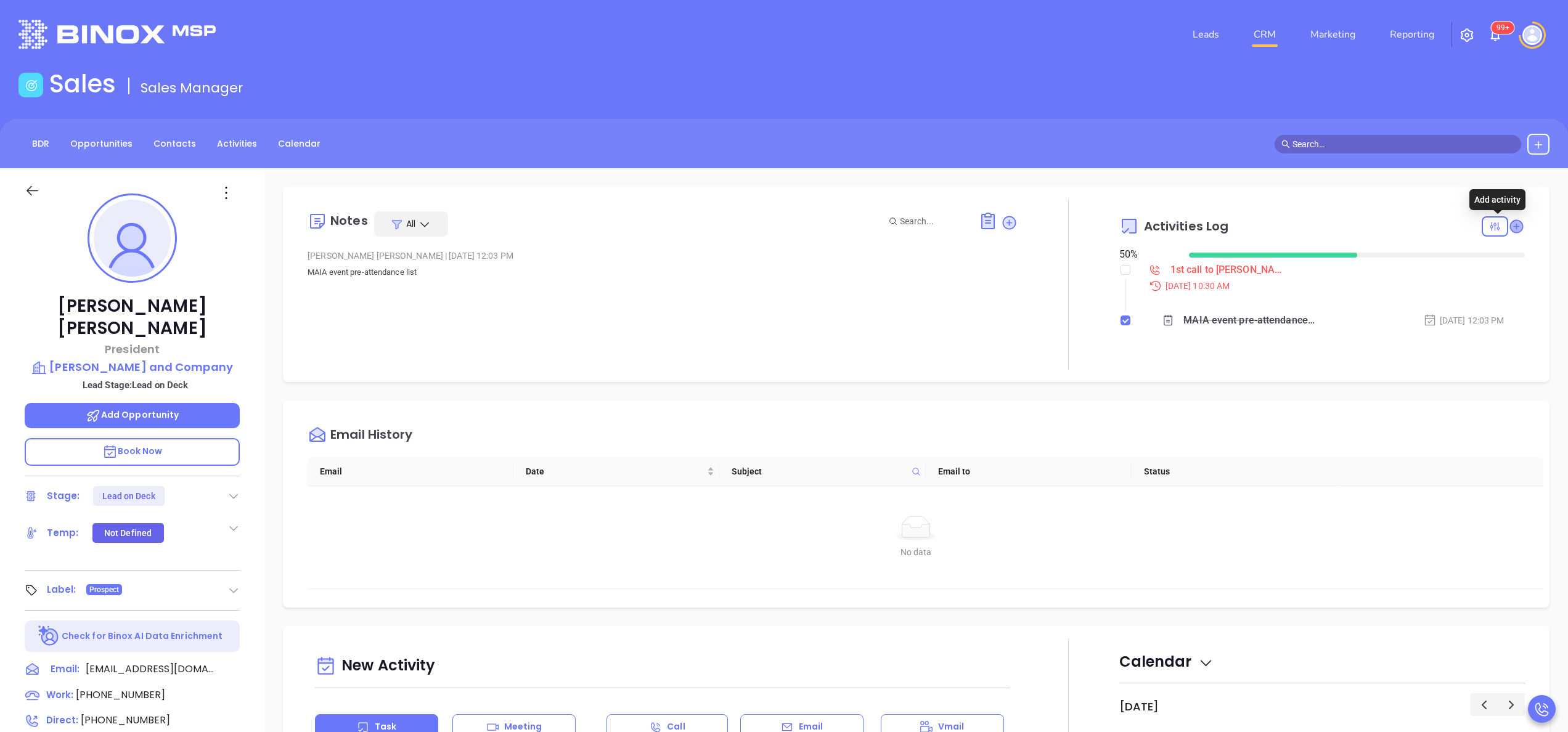
click at [1510, 223] on icon at bounding box center [1516, 226] width 12 height 12
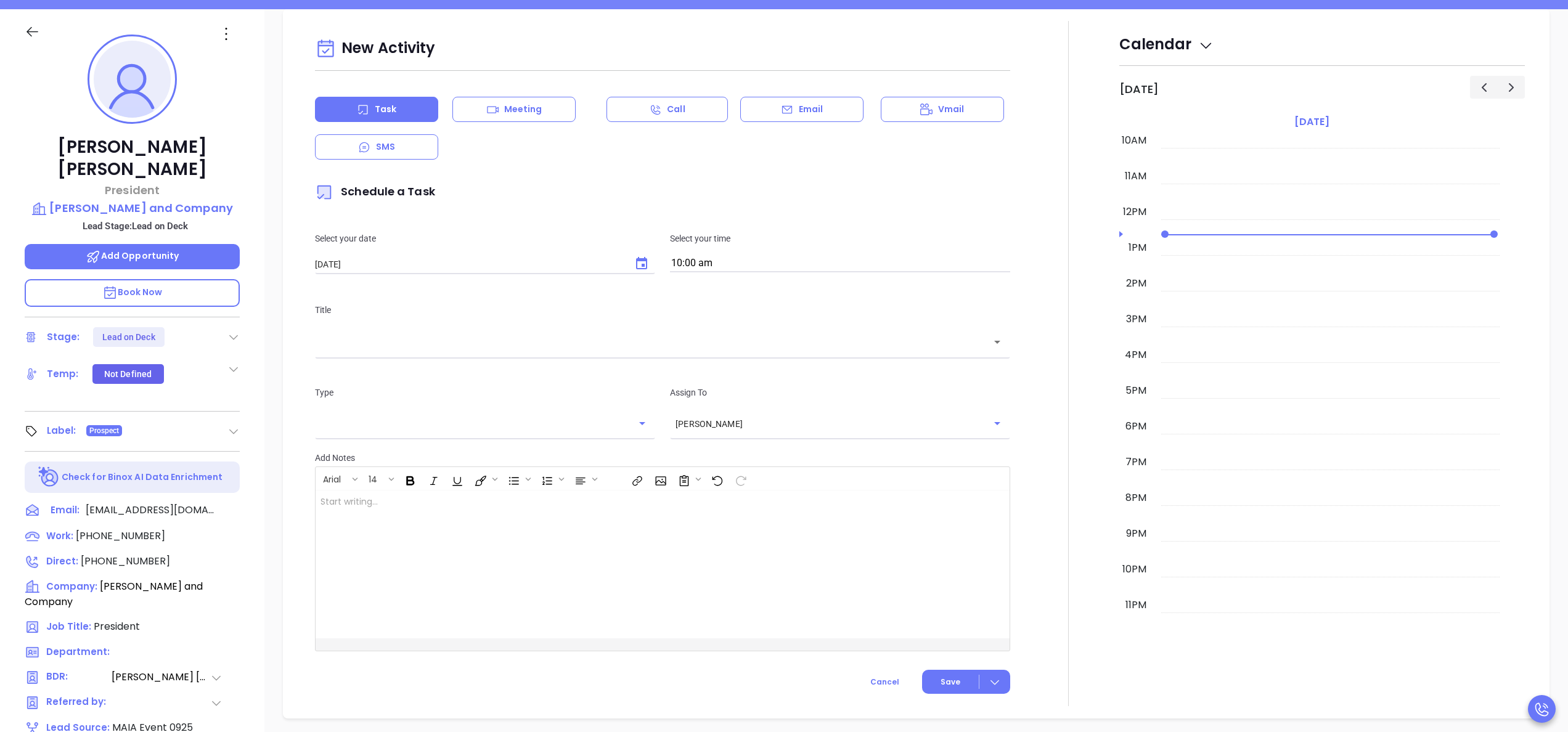
scroll to position [168, 0]
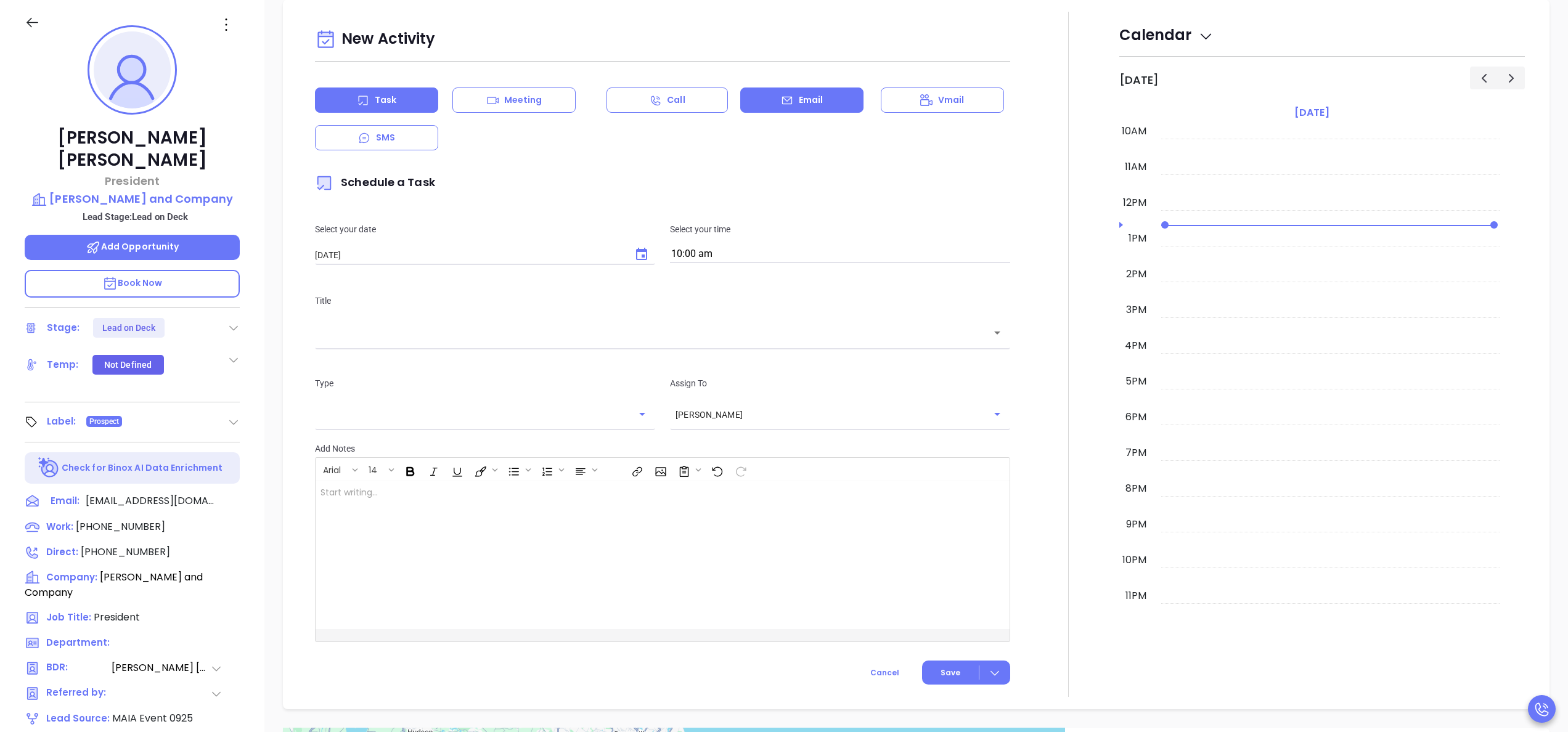
click at [783, 98] on icon at bounding box center [787, 101] width 12 height 12
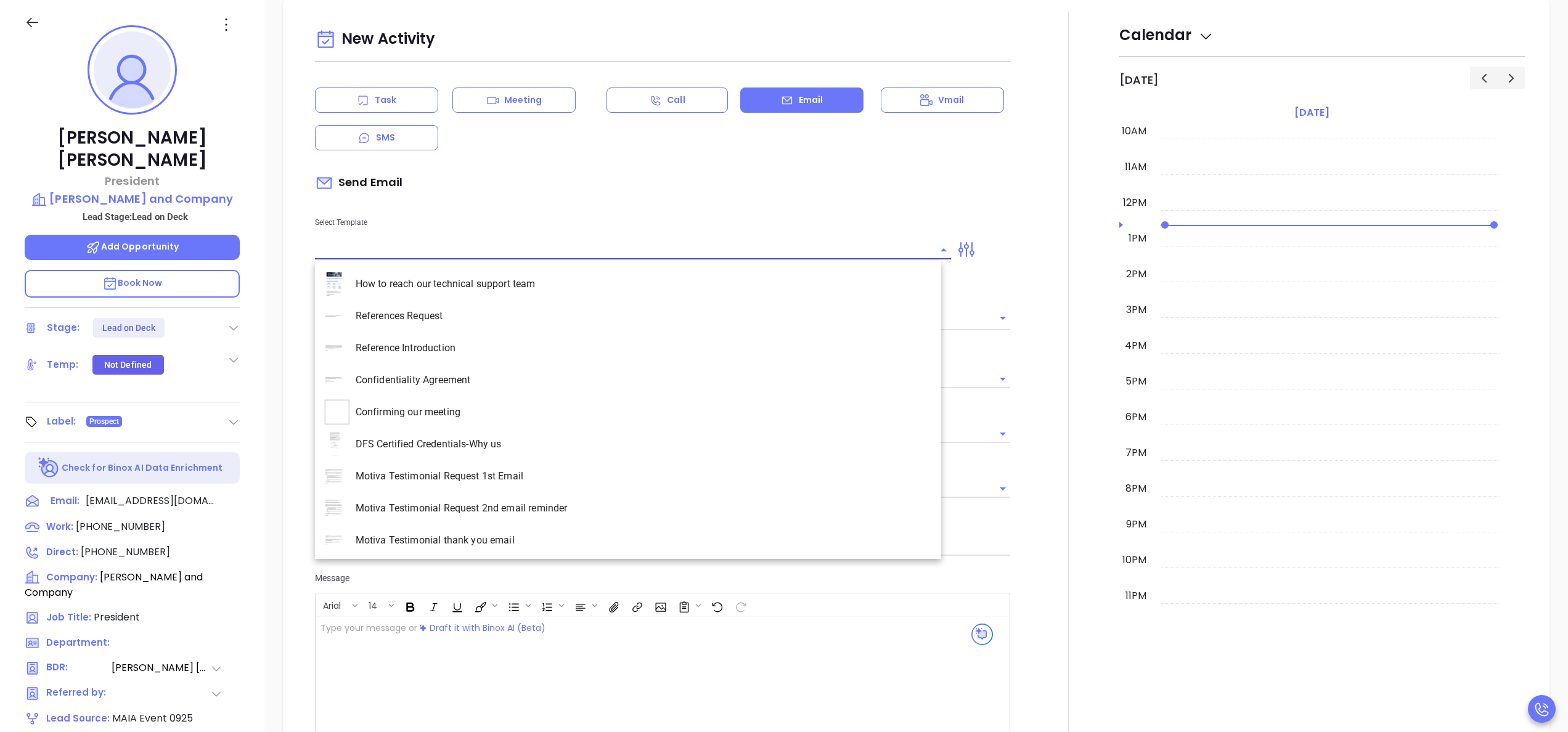
type input "[PERSON_NAME]"
click at [475, 247] on input "text" at bounding box center [624, 250] width 618 height 18
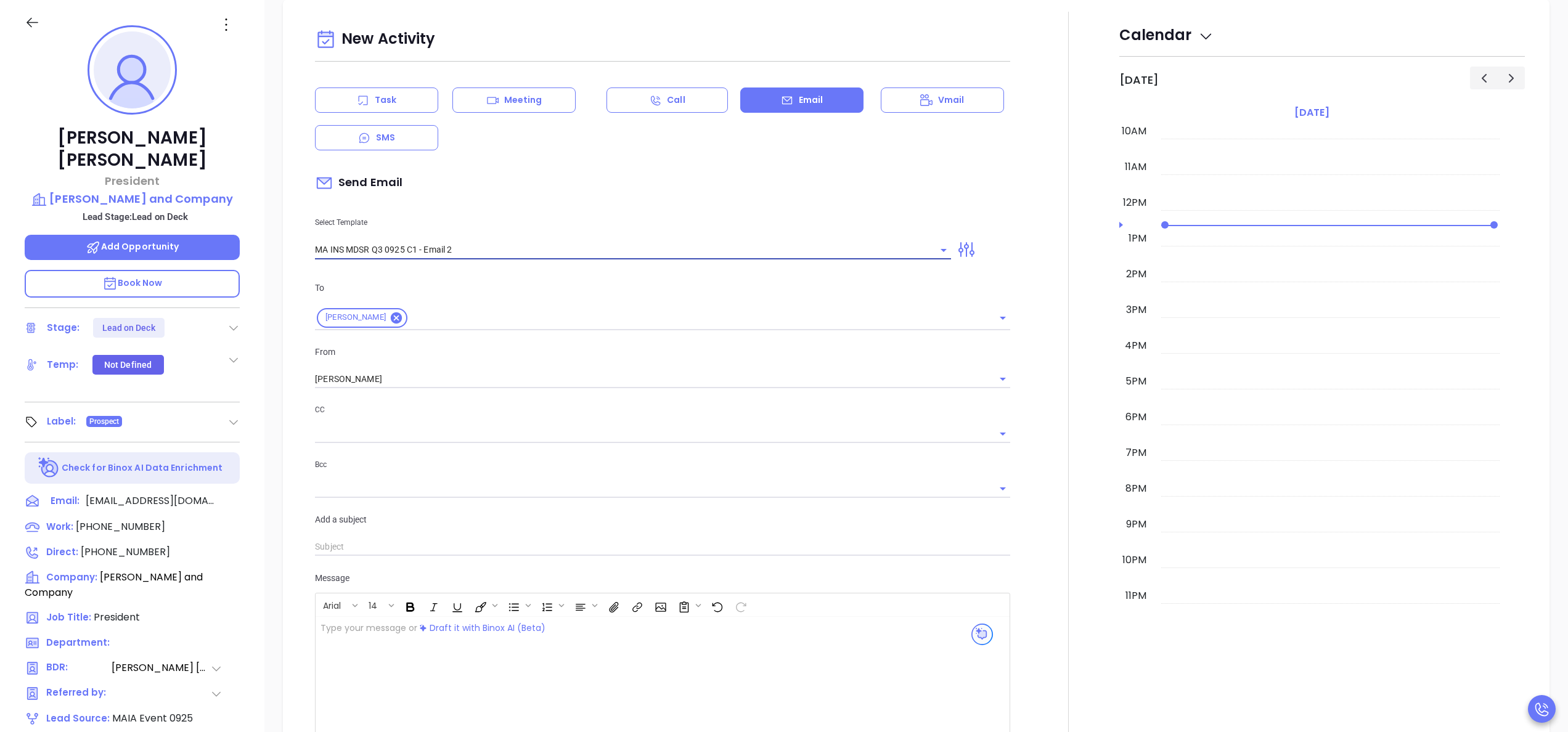
type input "MA INS MDSR Q3 0925 C1 - Email 2"
type input "[PERSON_NAME], here’s the MA compliance checklist we mentioned"
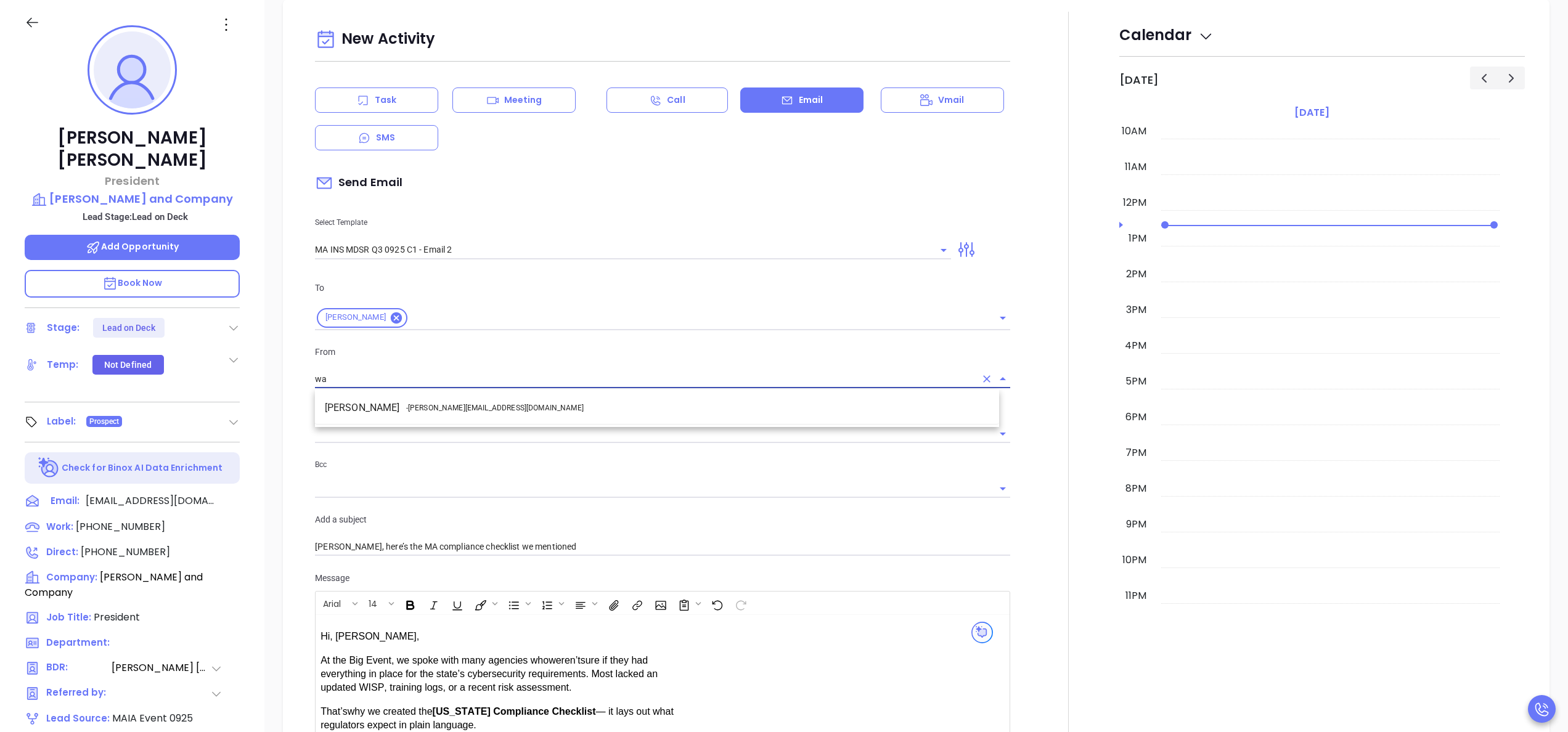
click at [474, 397] on li "Walter Contreras - [EMAIL_ADDRESS][DOMAIN_NAME]" at bounding box center [656, 407] width 684 height 22
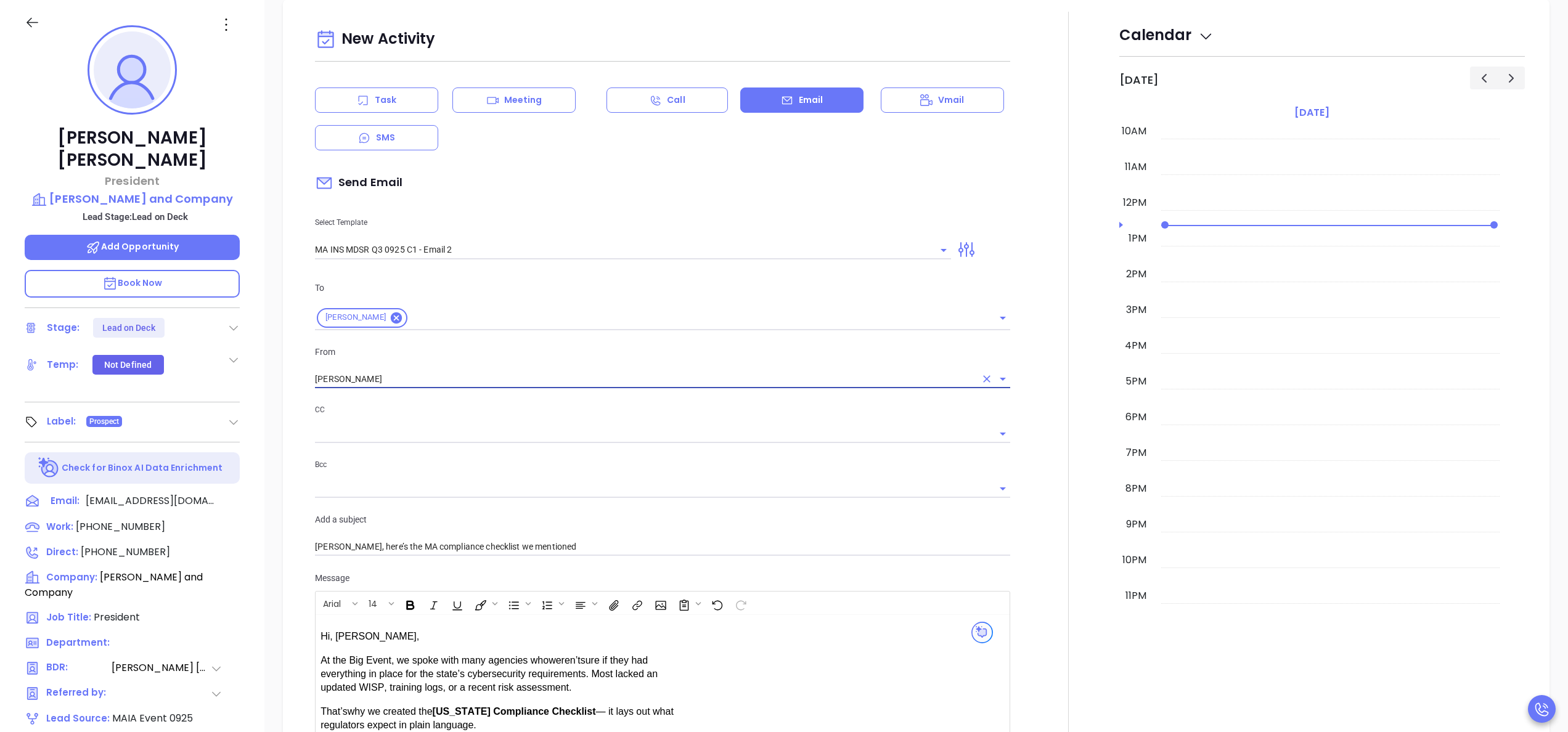
type input "[PERSON_NAME]"
click at [1018, 505] on div at bounding box center [1068, 494] width 101 height 965
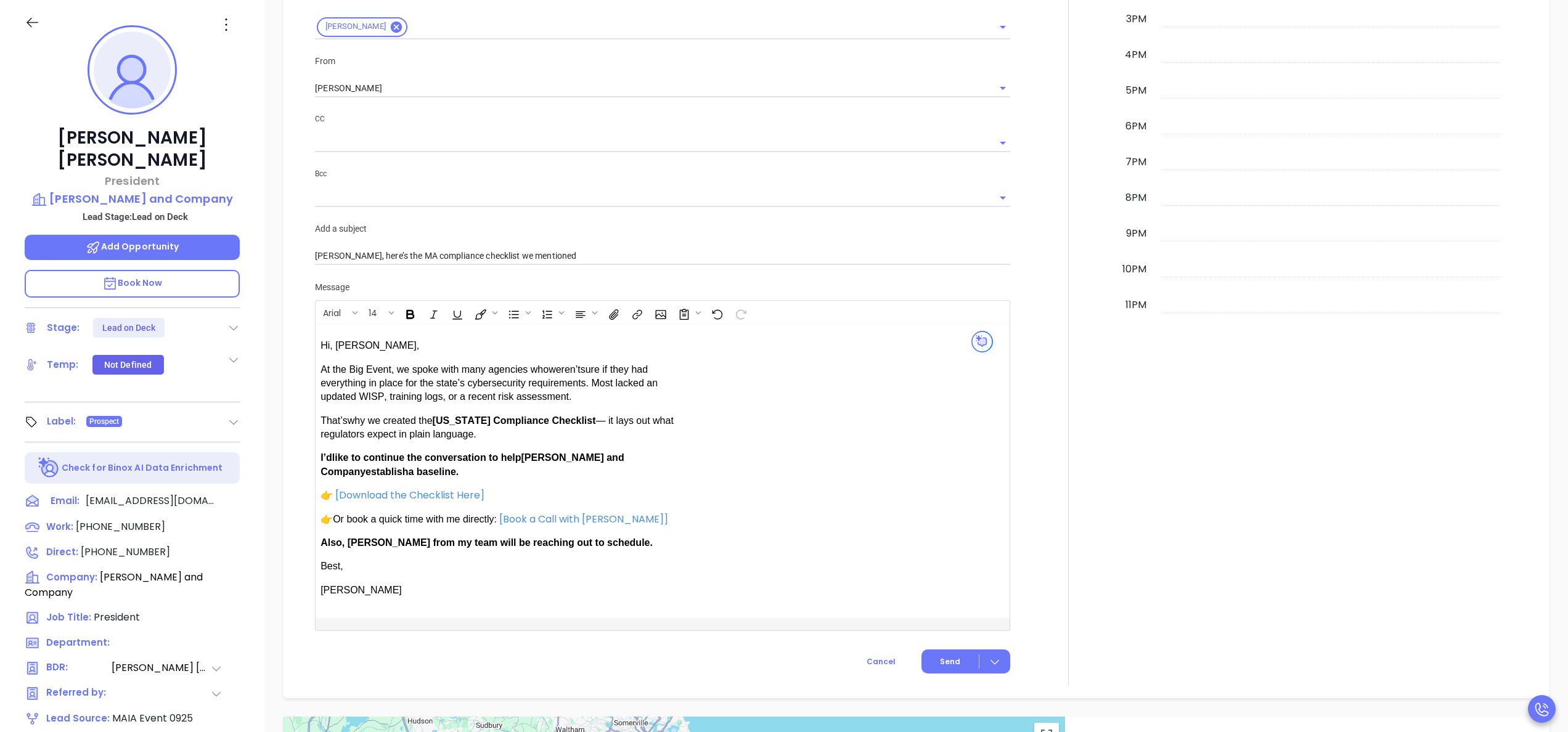
scroll to position [902, 0]
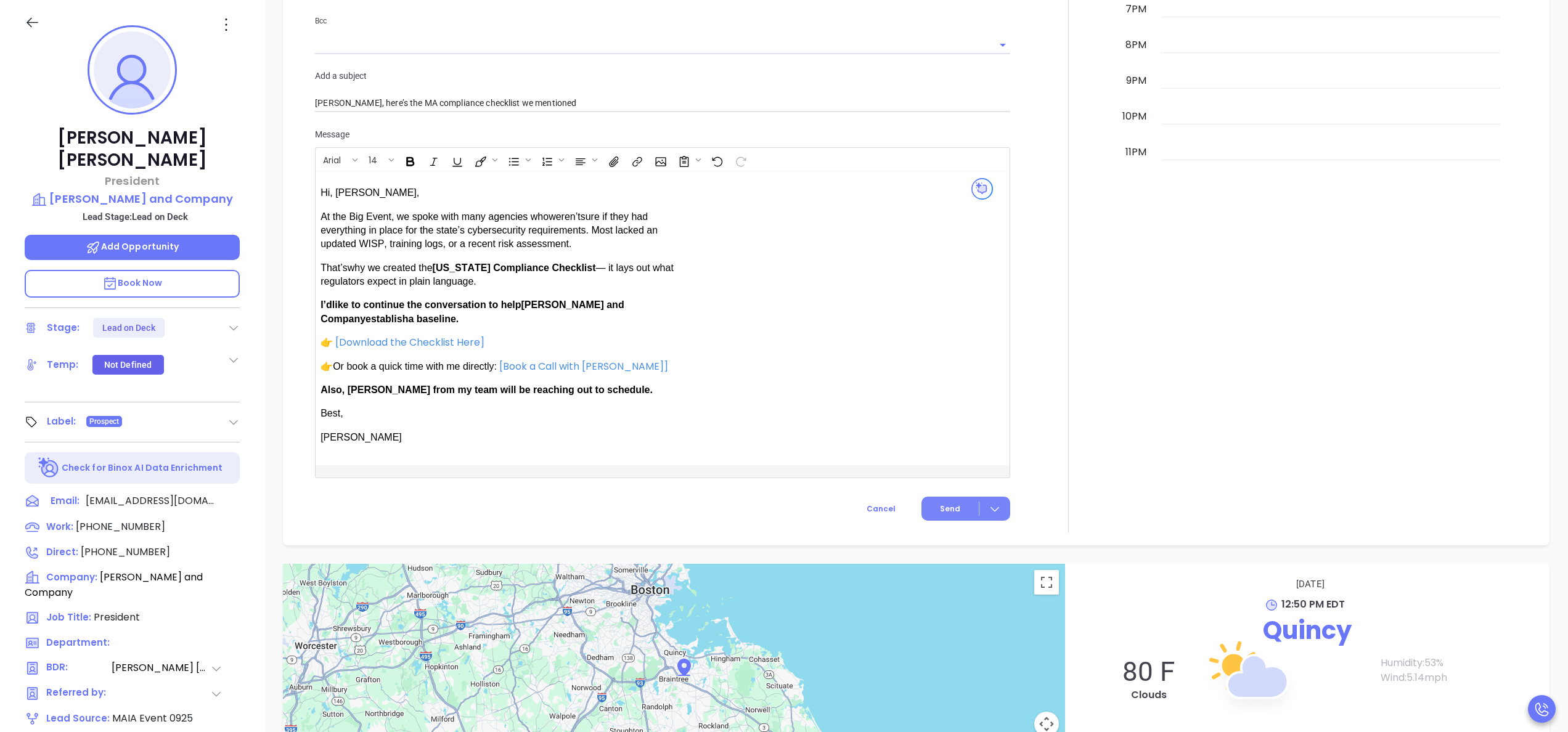
click at [940, 506] on span "Send" at bounding box center [949, 509] width 20 height 11
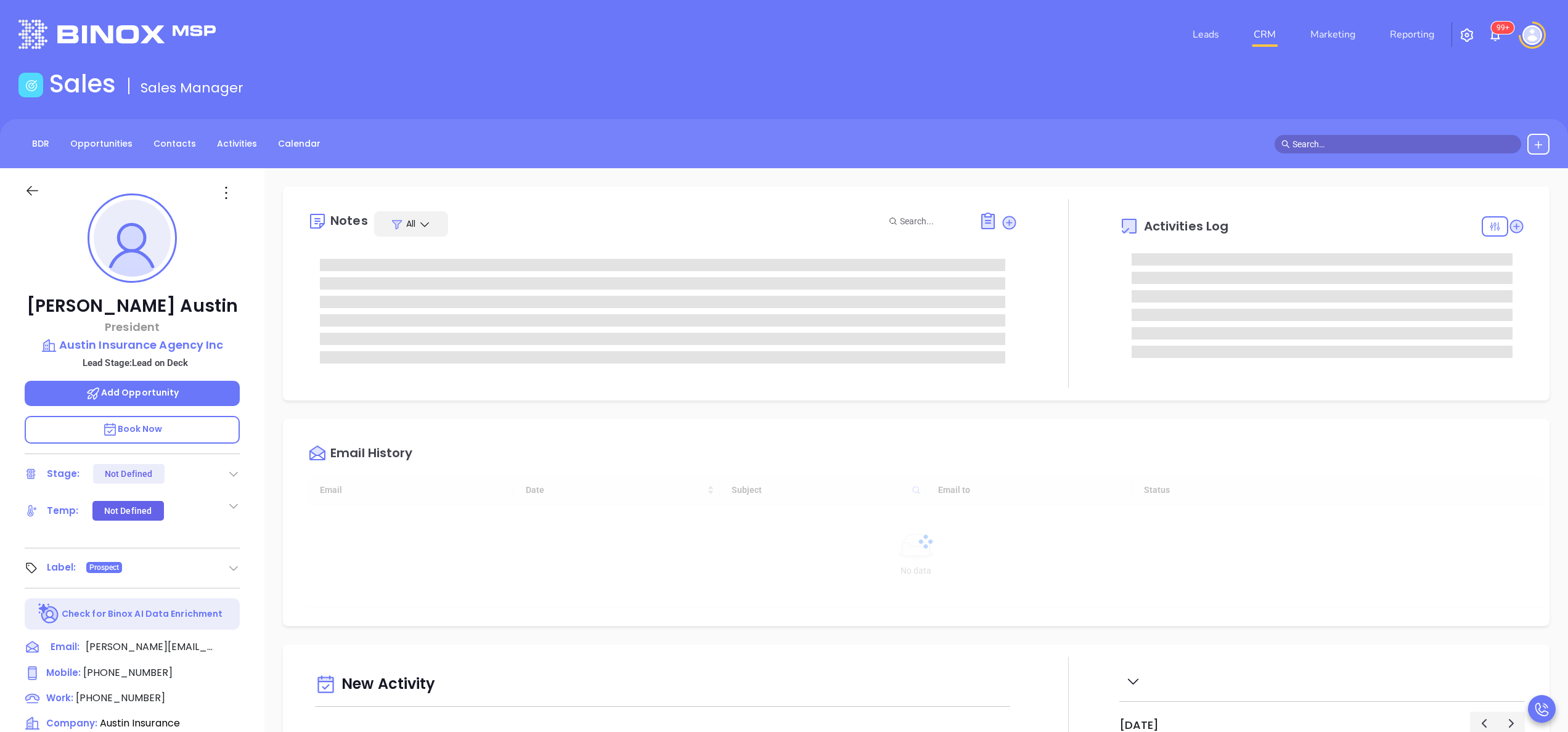
type input "[DATE]"
type input "[PERSON_NAME]"
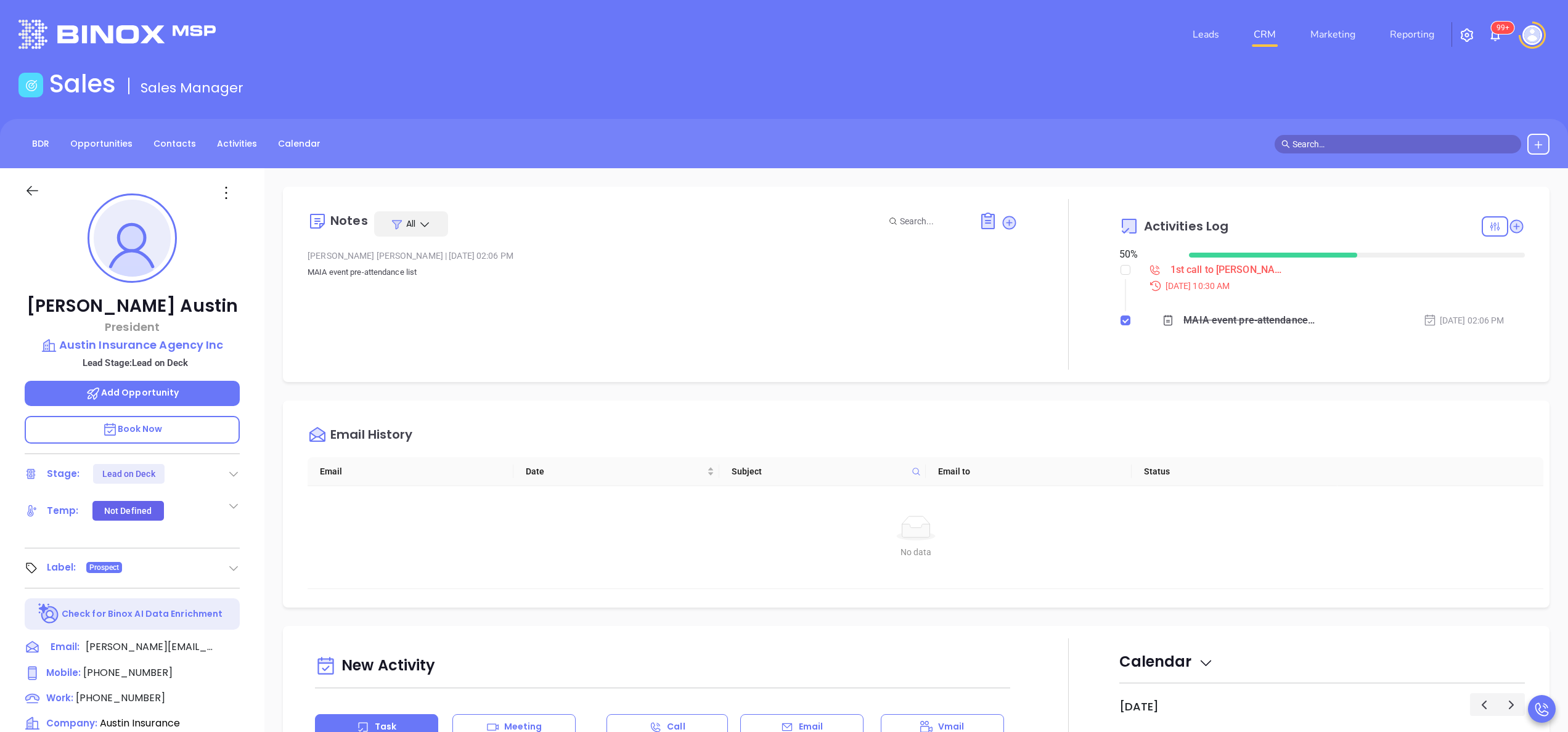
click at [251, 412] on div "[PERSON_NAME] President Austin Insurance Agency Inc Lead Stage: Lead on Deck Ad…" at bounding box center [132, 625] width 264 height 915
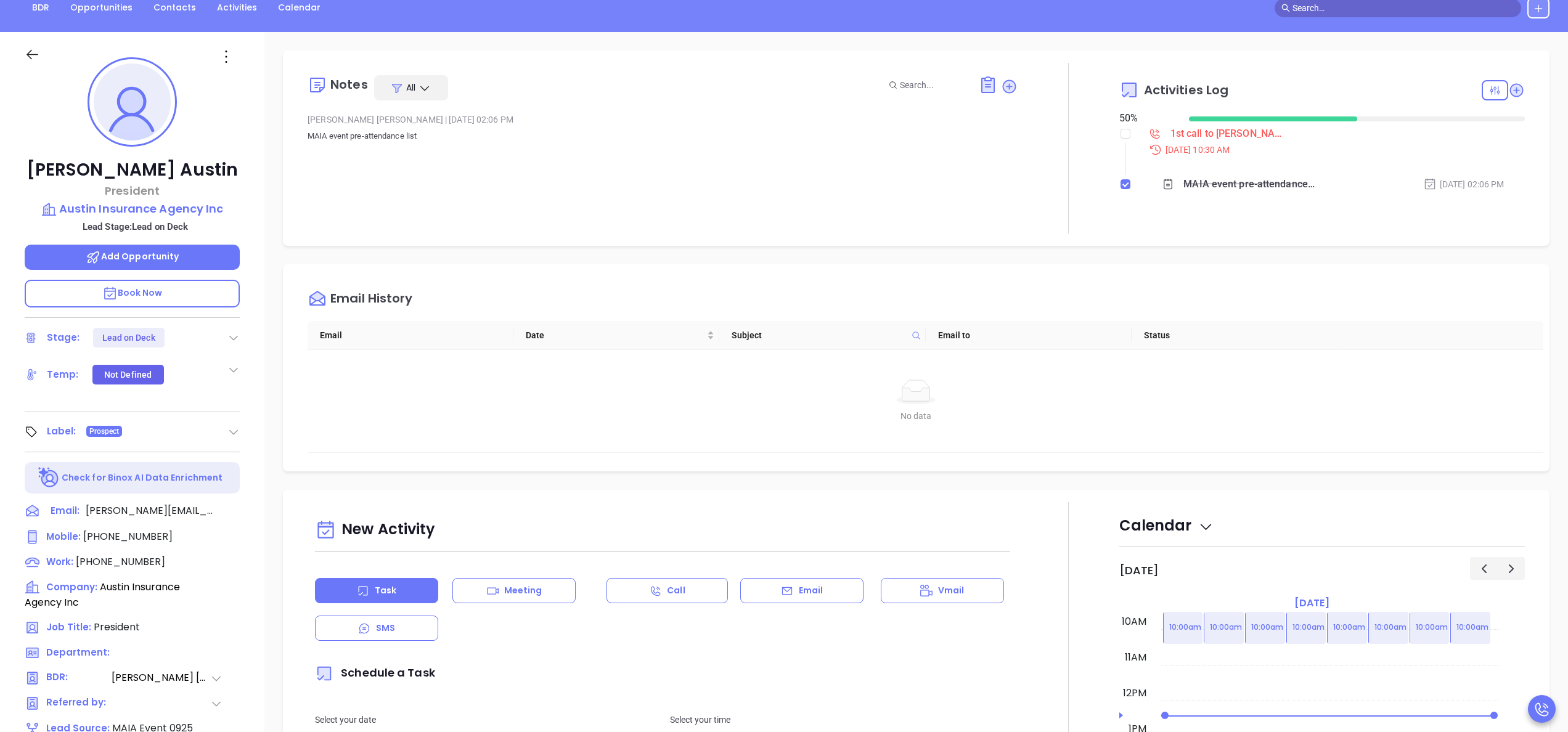
scroll to position [148, 0]
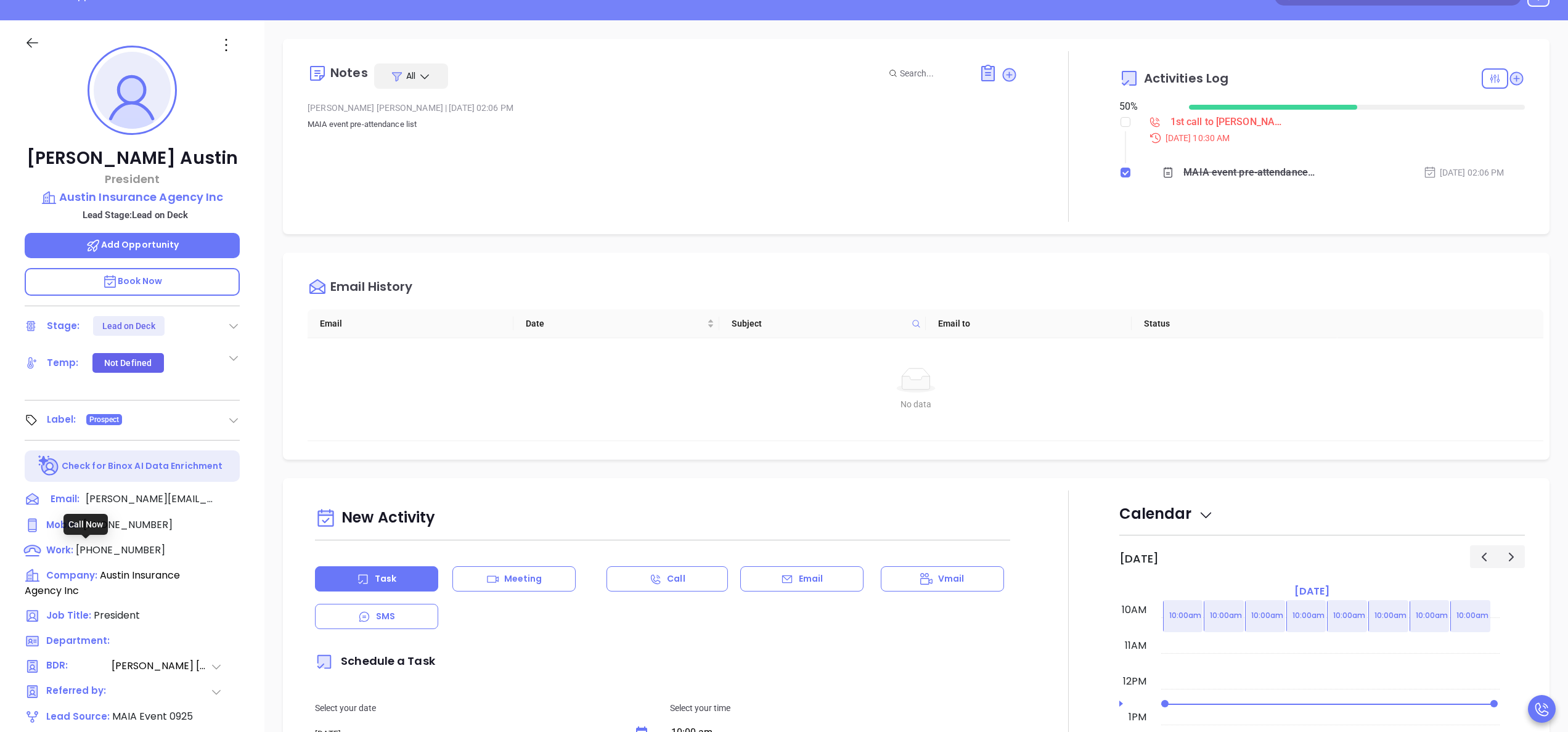
click at [120, 553] on span "[PHONE_NUMBER]" at bounding box center [120, 550] width 89 height 14
type input "[PHONE_NUMBER]"
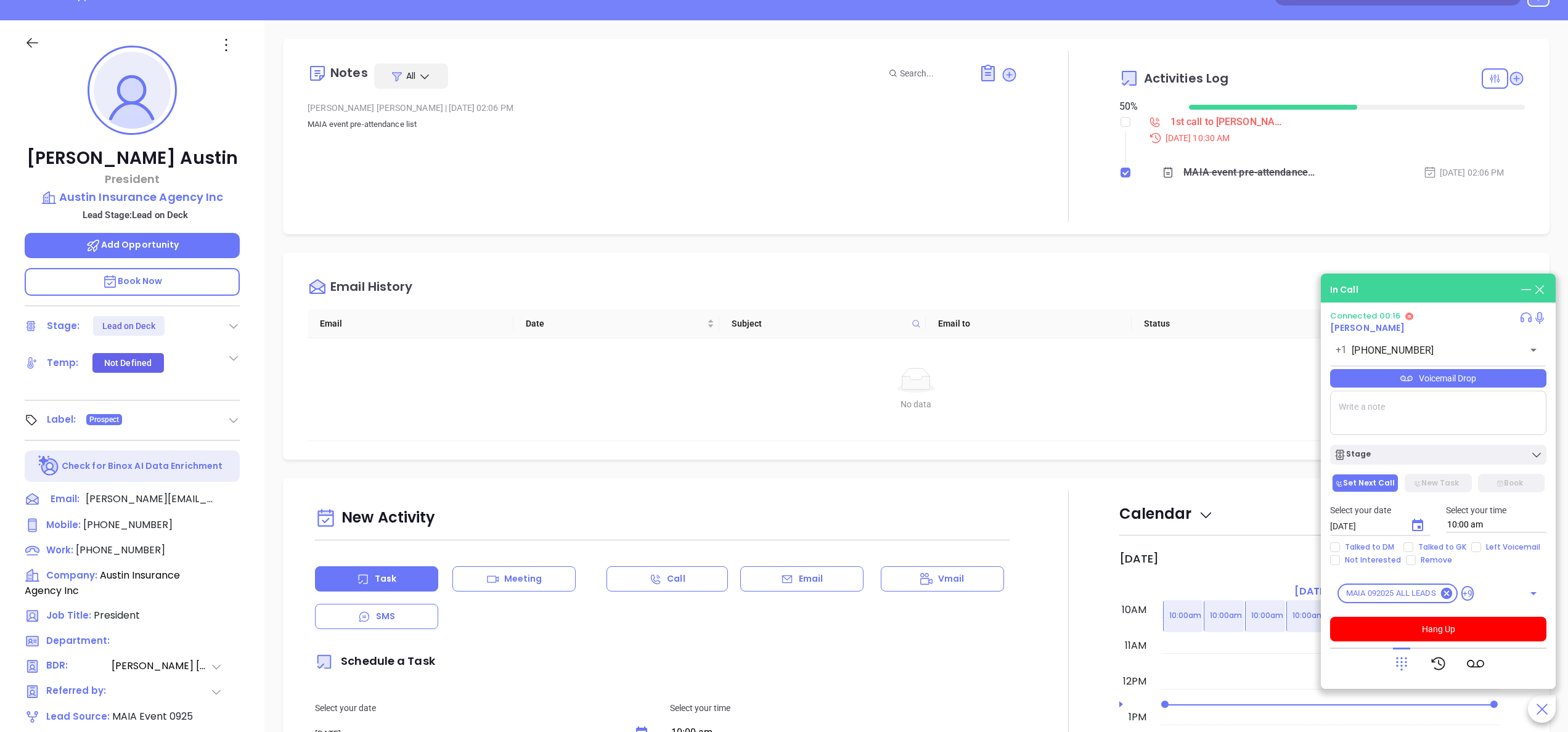
click at [257, 471] on div "Kyle Austin President Austin Insurance Agency Inc Lead Stage: Lead on Deck Add …" at bounding box center [132, 478] width 264 height 915
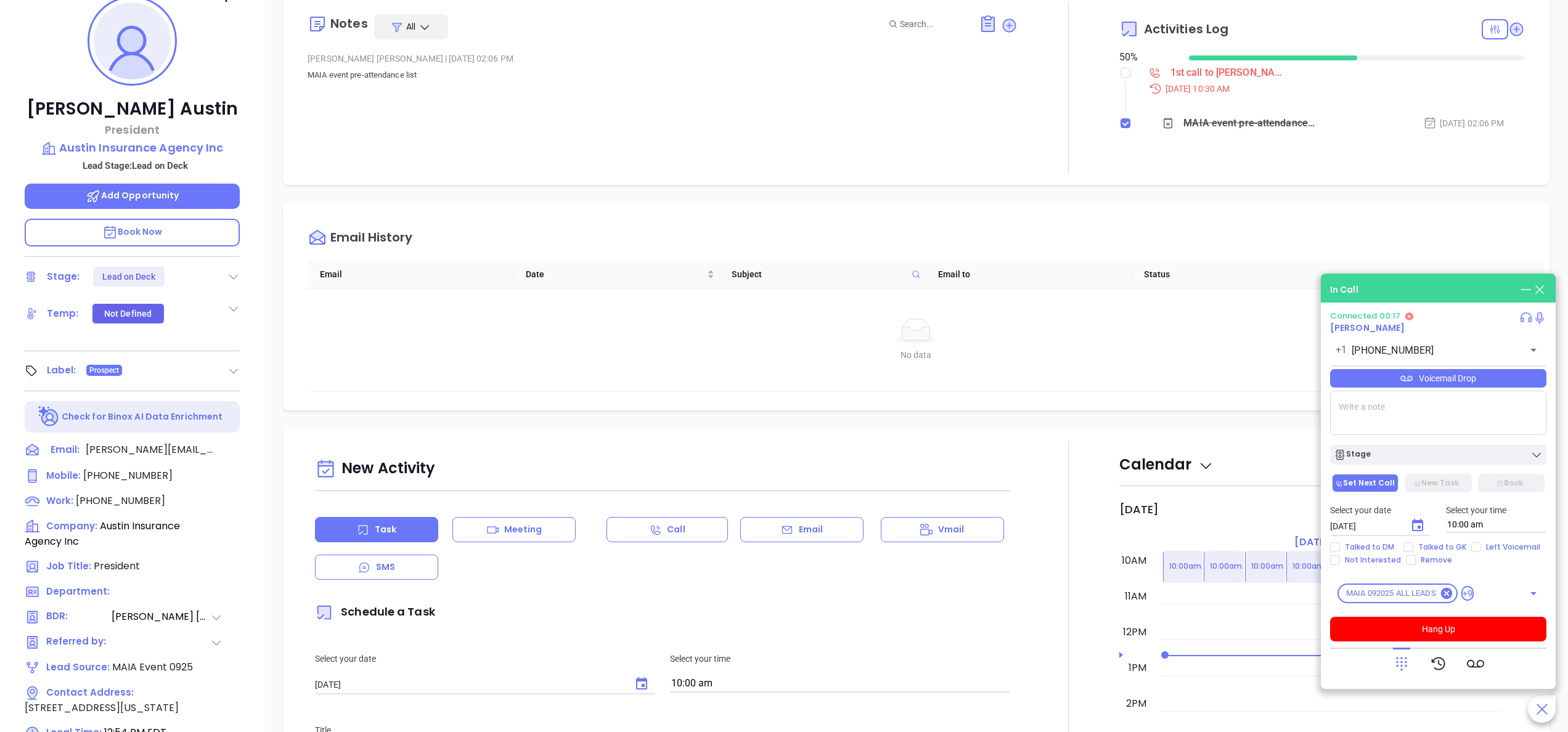
scroll to position [351, 0]
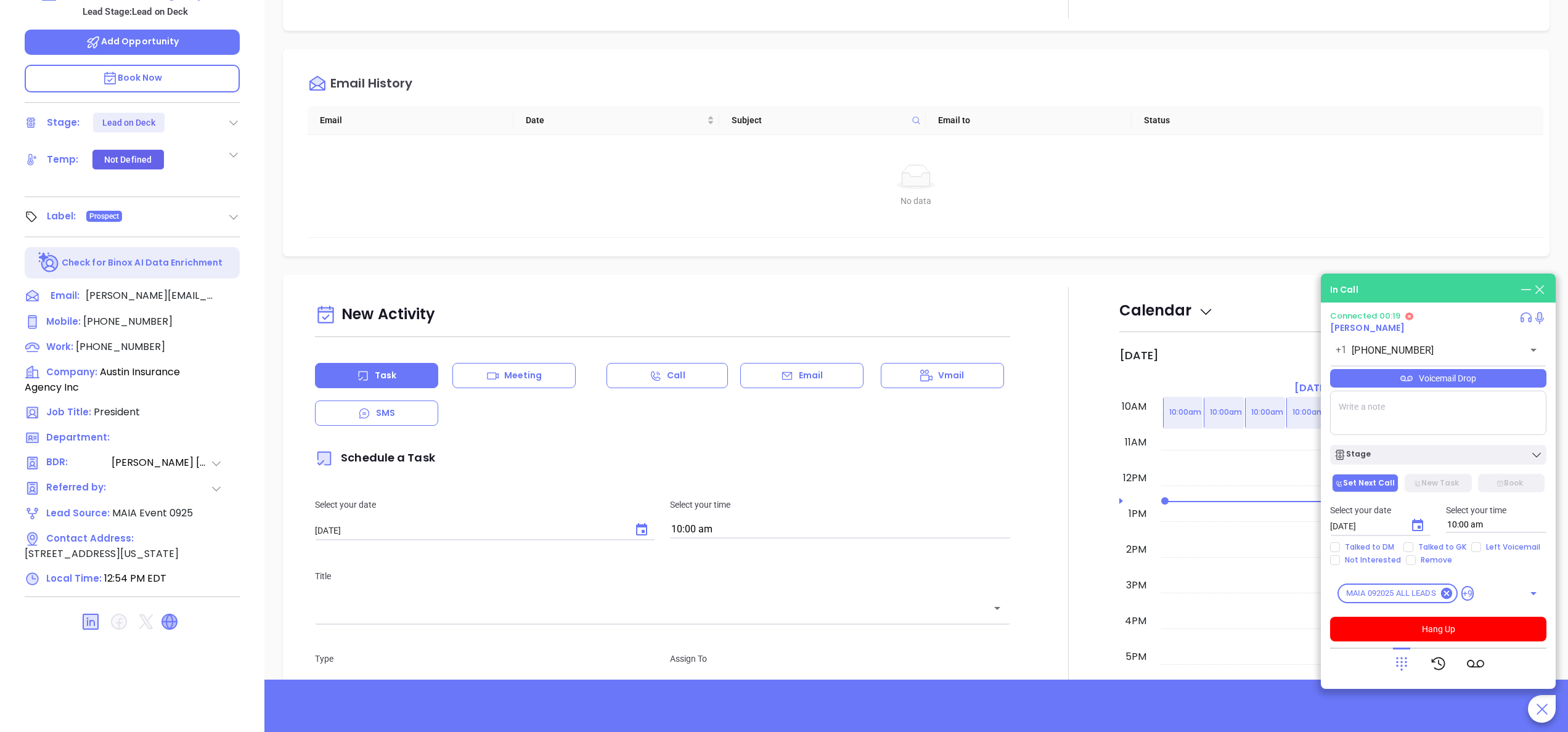
click at [169, 625] on icon at bounding box center [170, 621] width 15 height 15
click at [1402, 664] on icon at bounding box center [1401, 663] width 17 height 17
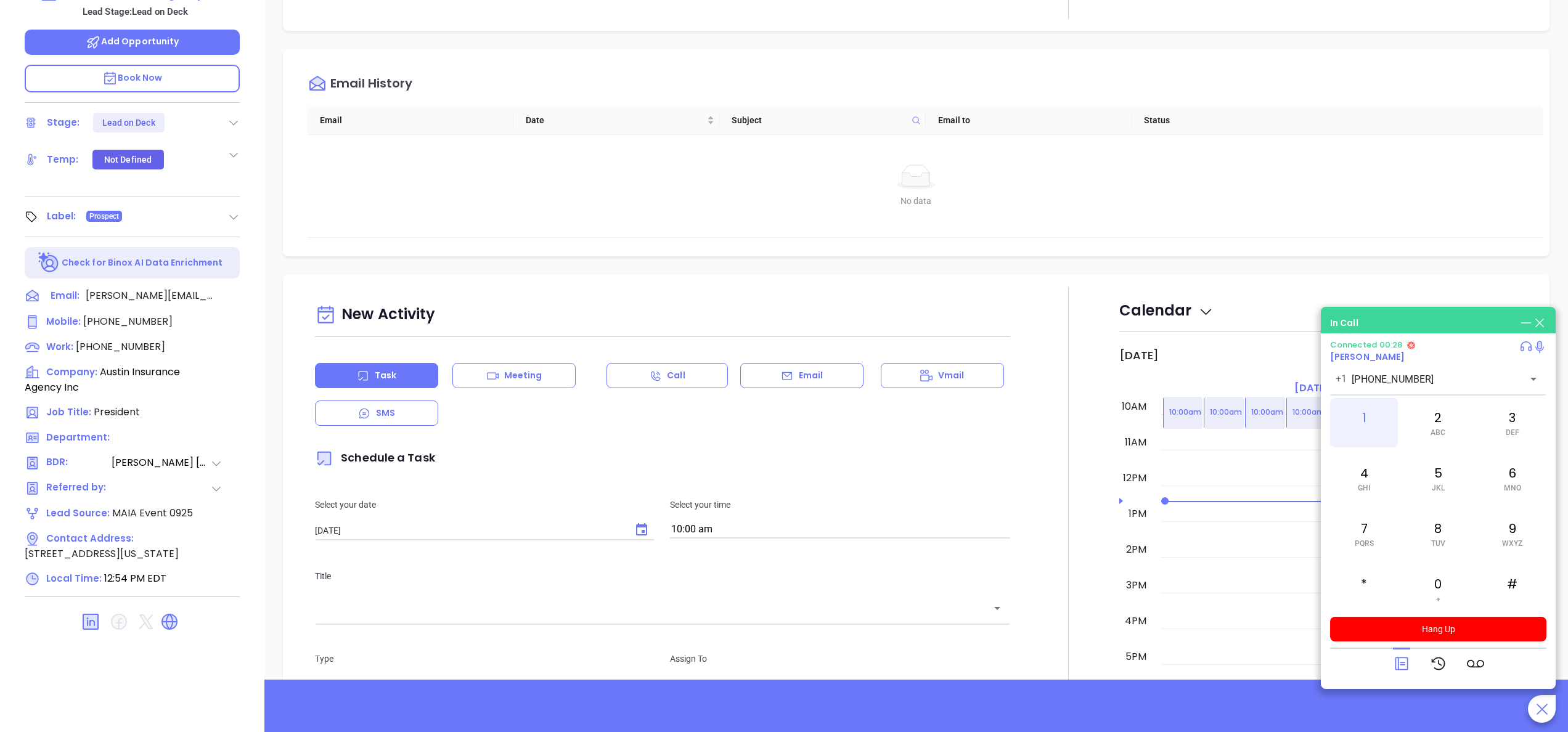
click at [1364, 424] on div "1" at bounding box center [1364, 422] width 68 height 49
click at [1033, 296] on div at bounding box center [1068, 629] width 101 height 685
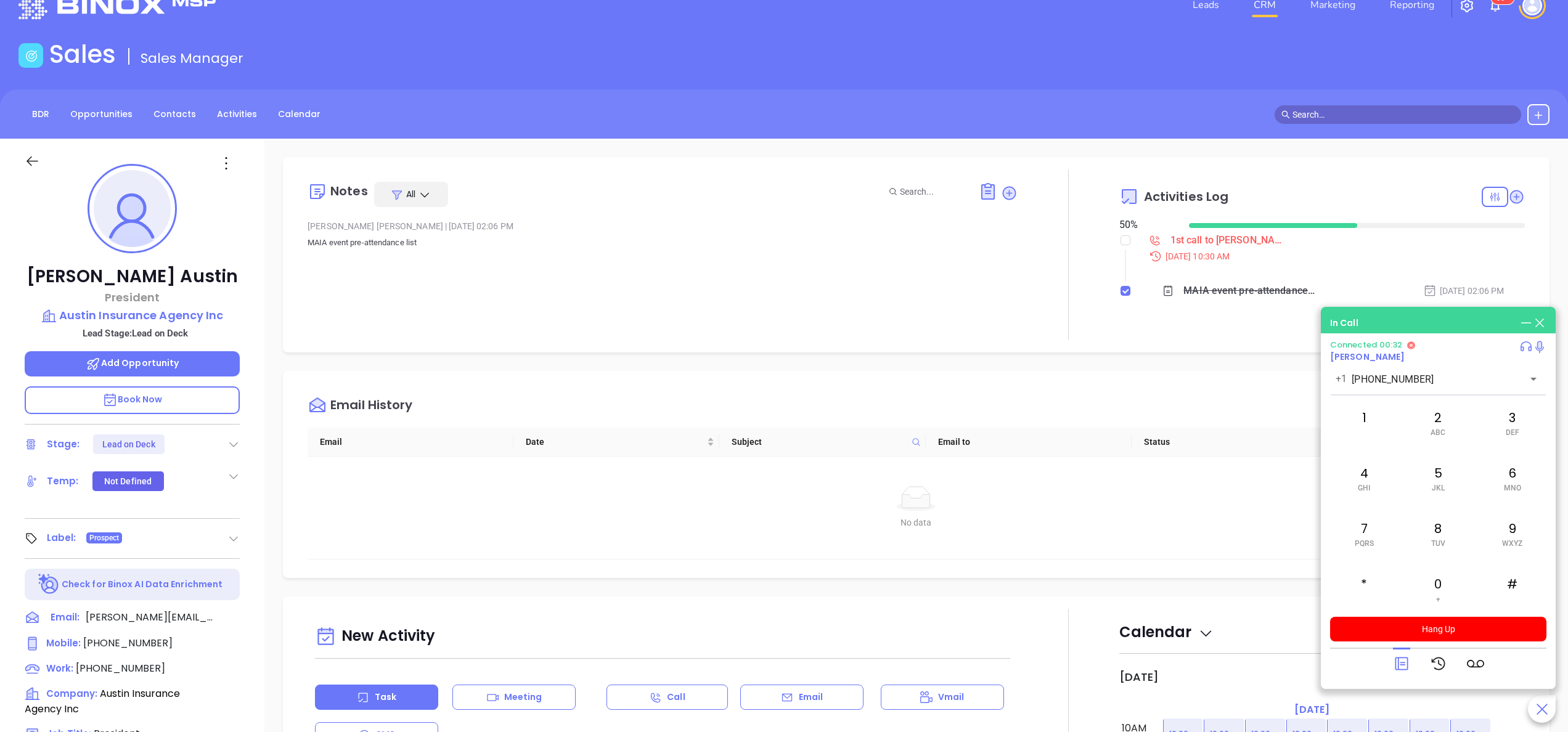
scroll to position [0, 0]
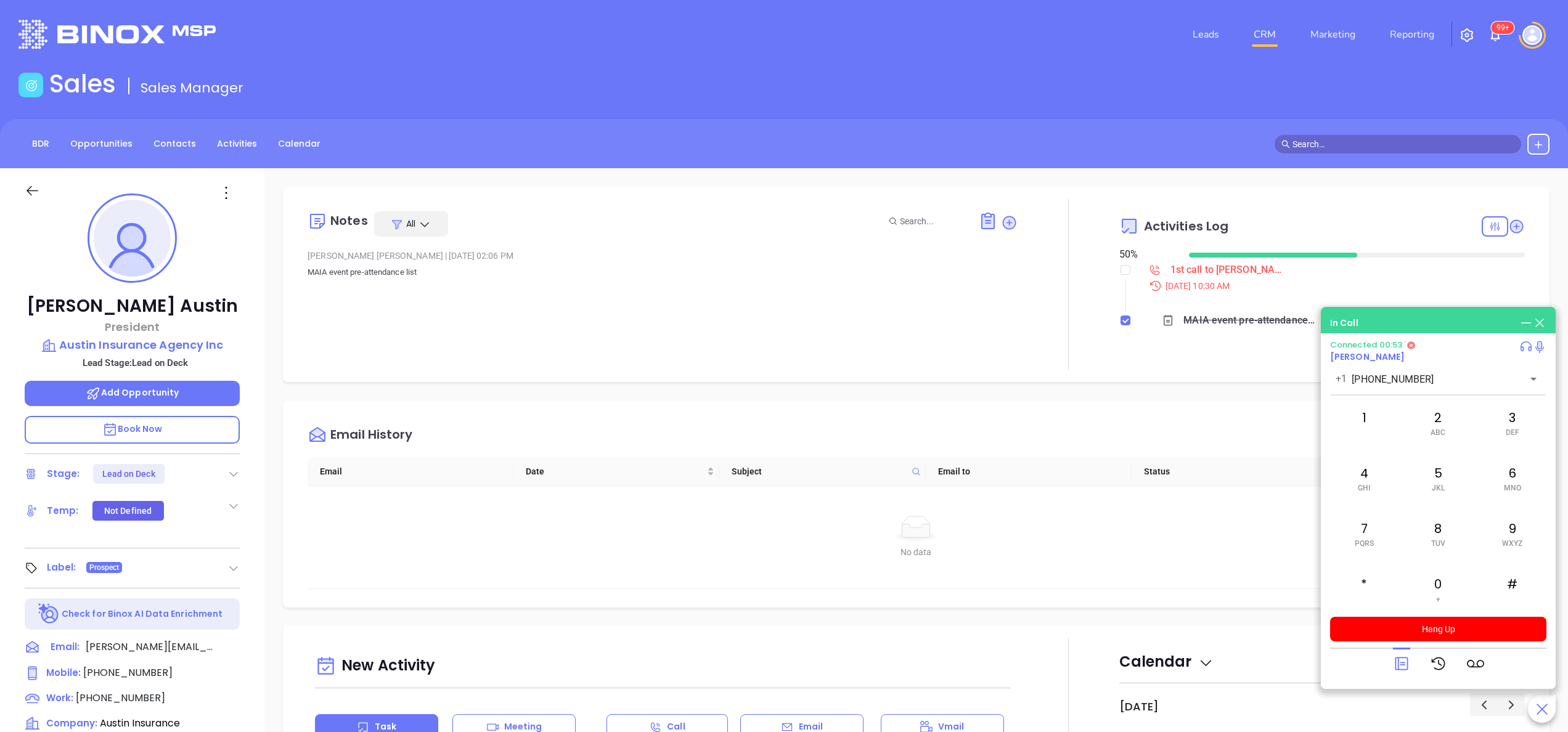
click at [920, 269] on p "MAIA event pre-attendance list" at bounding box center [662, 279] width 710 height 30
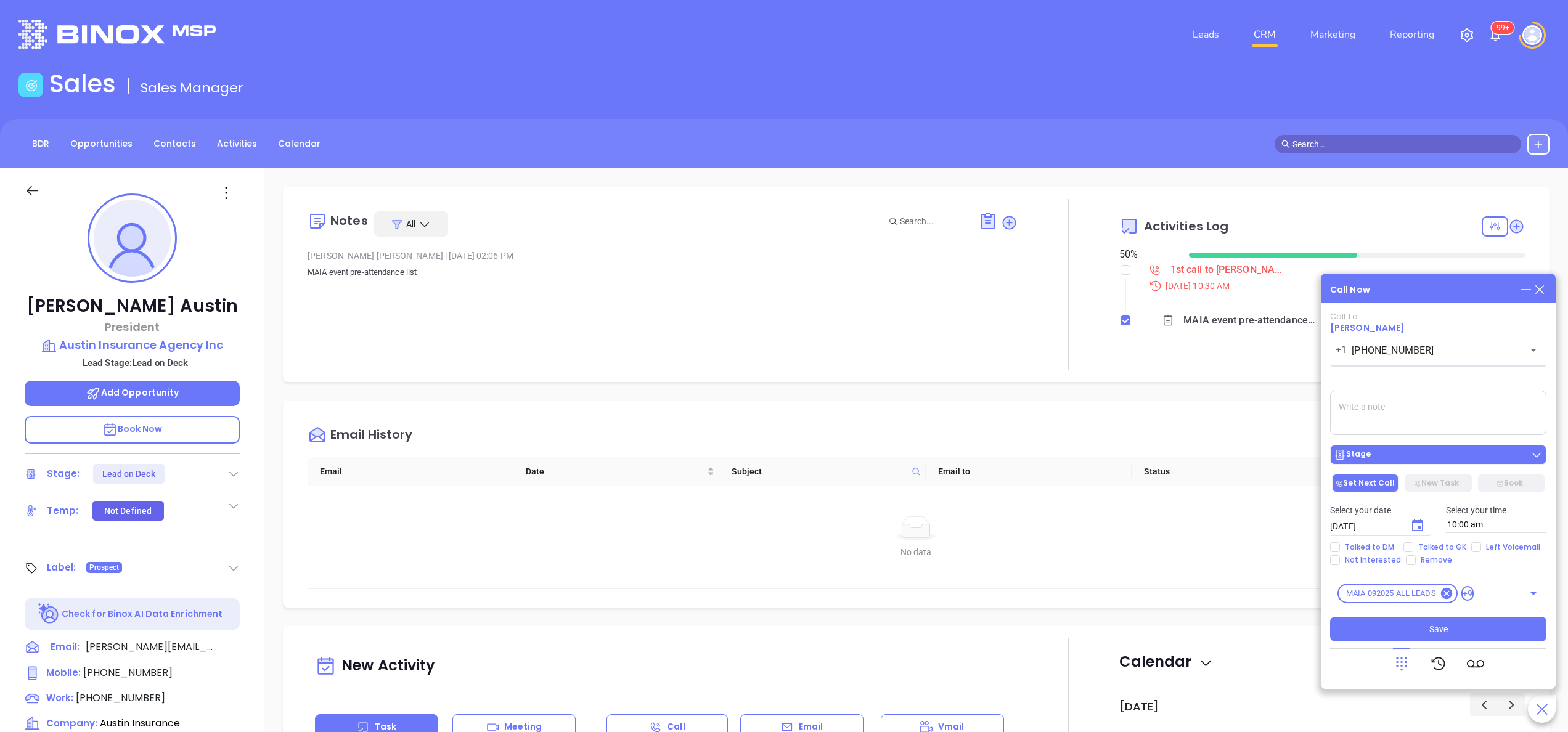
click at [1413, 452] on div "Stage" at bounding box center [1438, 455] width 209 height 12
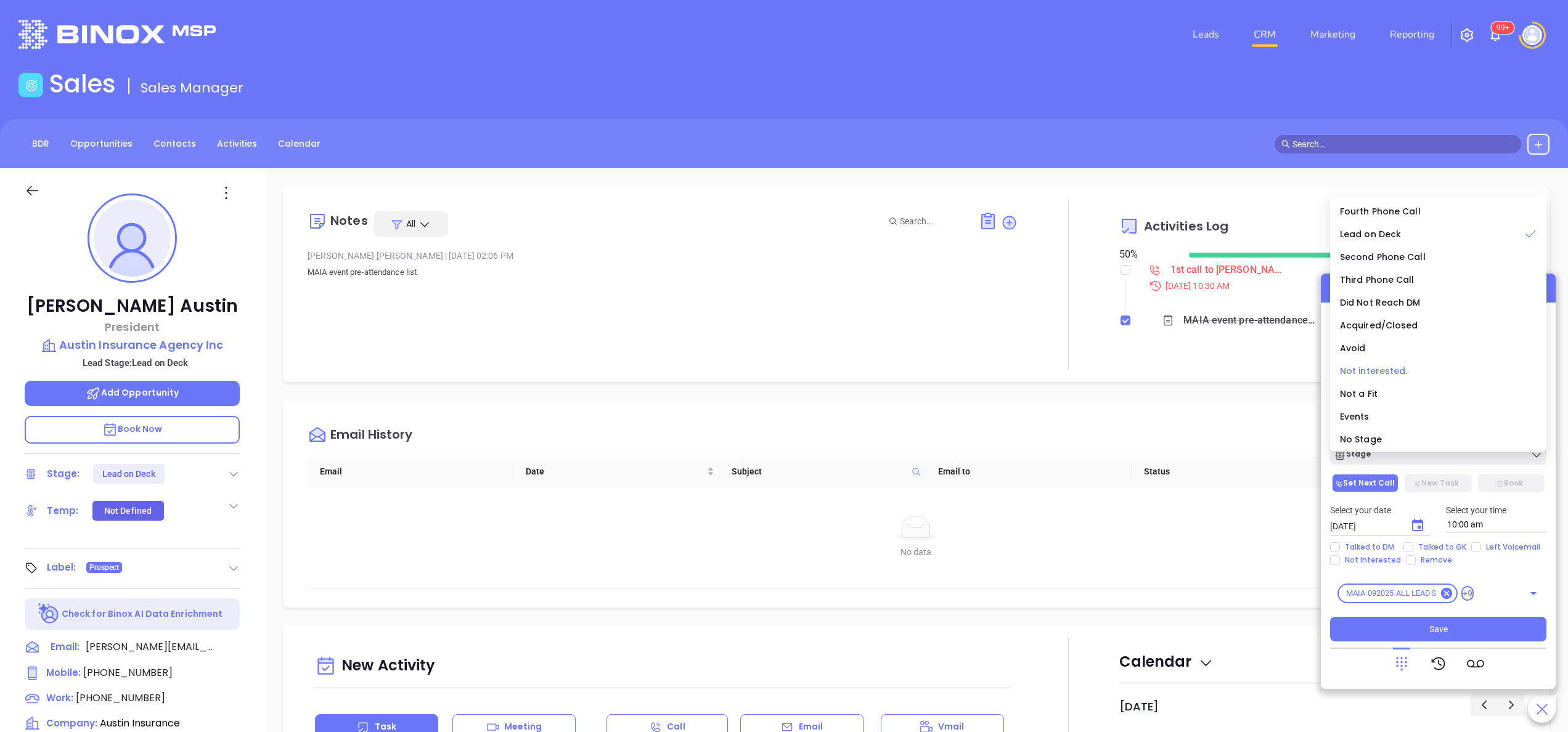
click at [1369, 369] on span "Not interested." at bounding box center [1373, 371] width 68 height 12
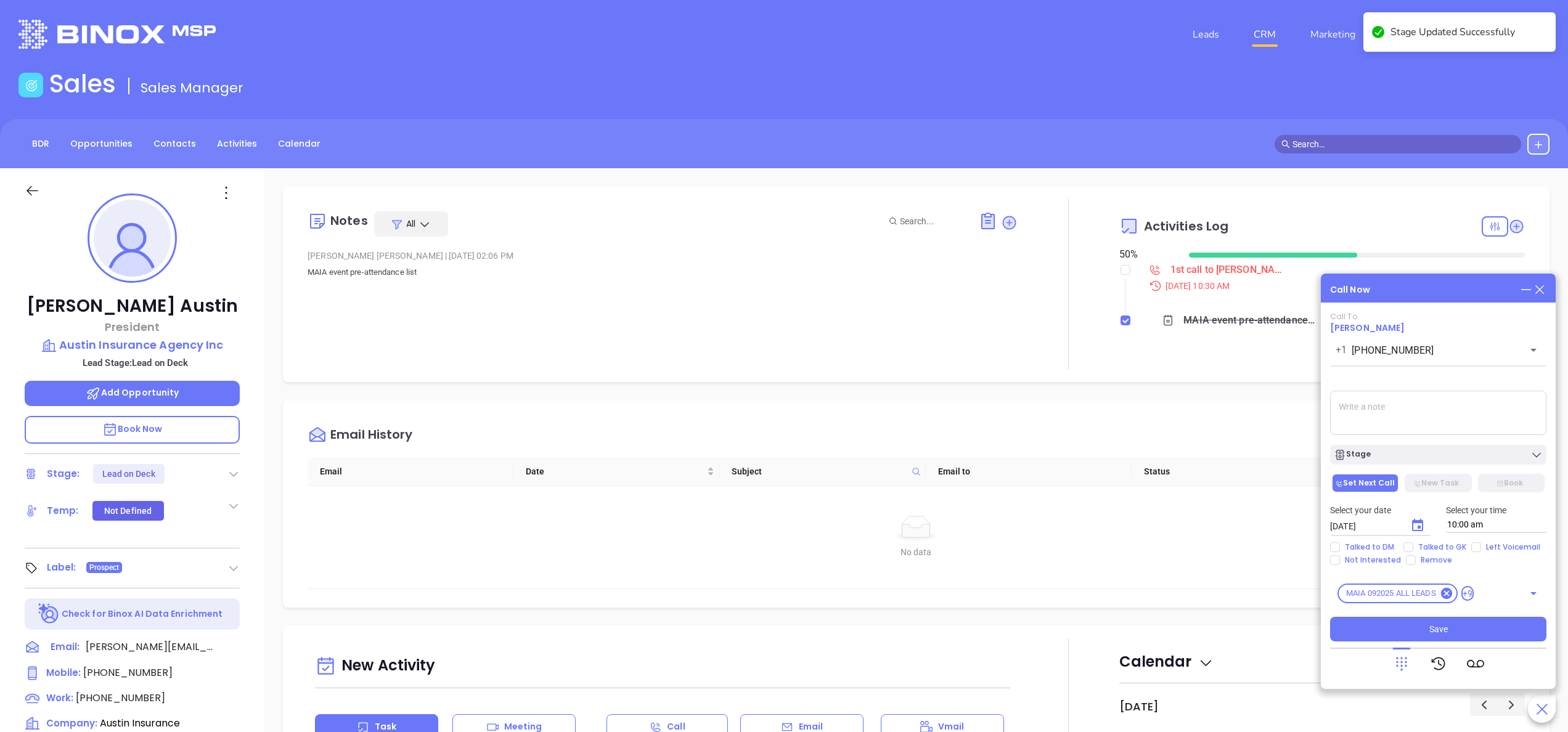
click at [1389, 422] on textarea at bounding box center [1438, 413] width 217 height 45
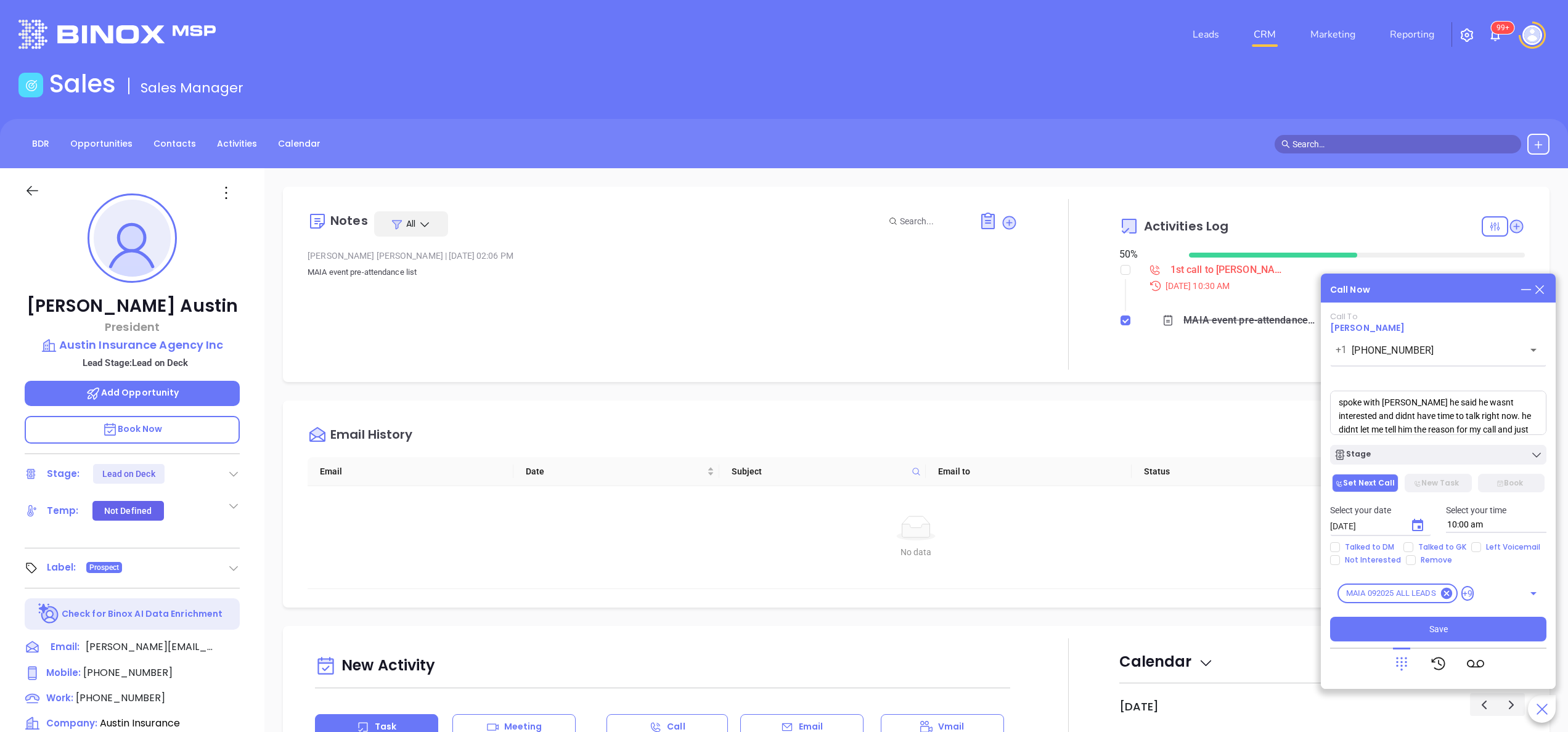
scroll to position [18, 0]
type textarea "spoke with Kyle he said he wasnt interested and didnt have time to talk right n…"
click at [1401, 455] on div "Stage" at bounding box center [1438, 455] width 209 height 12
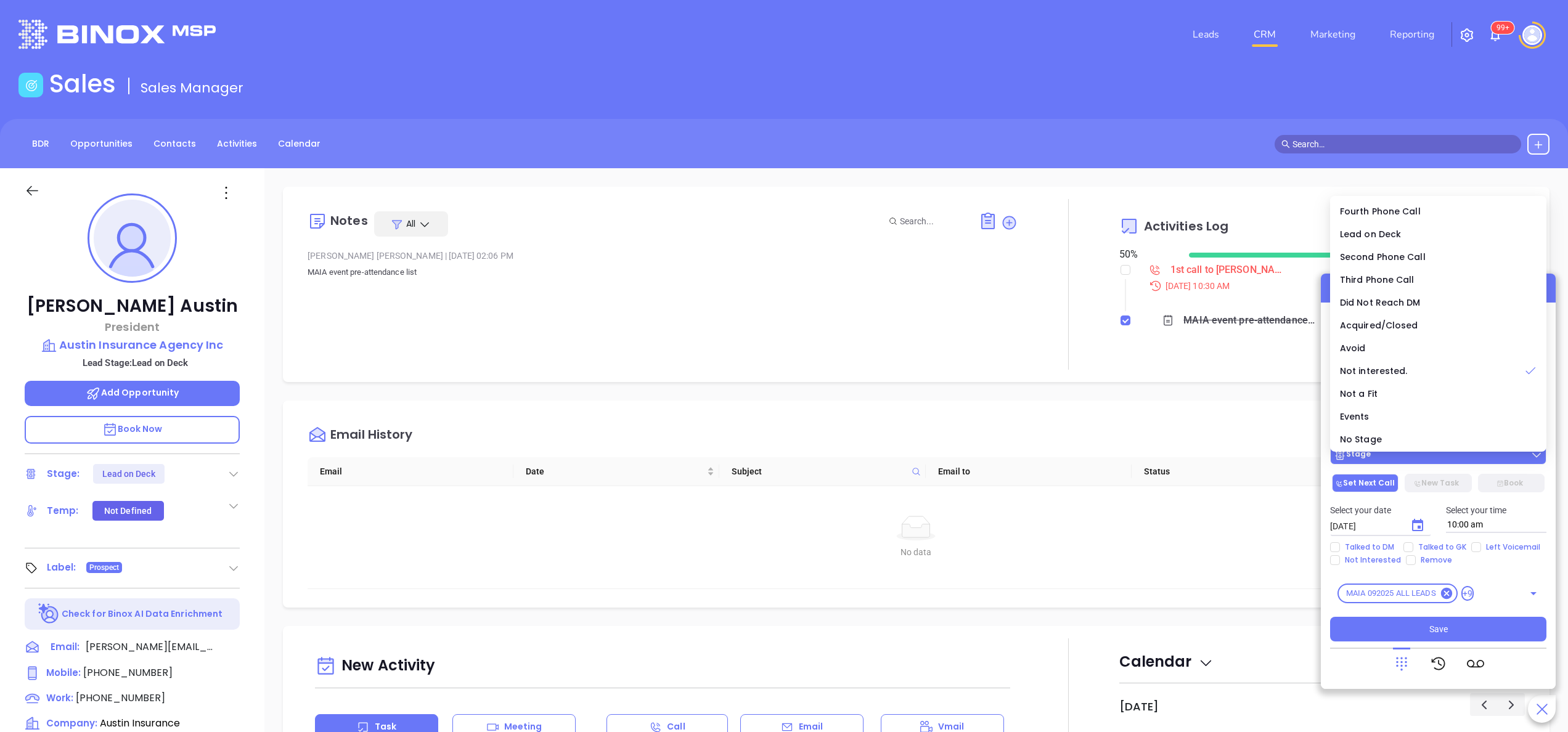
click at [1401, 455] on div "Stage" at bounding box center [1438, 455] width 209 height 12
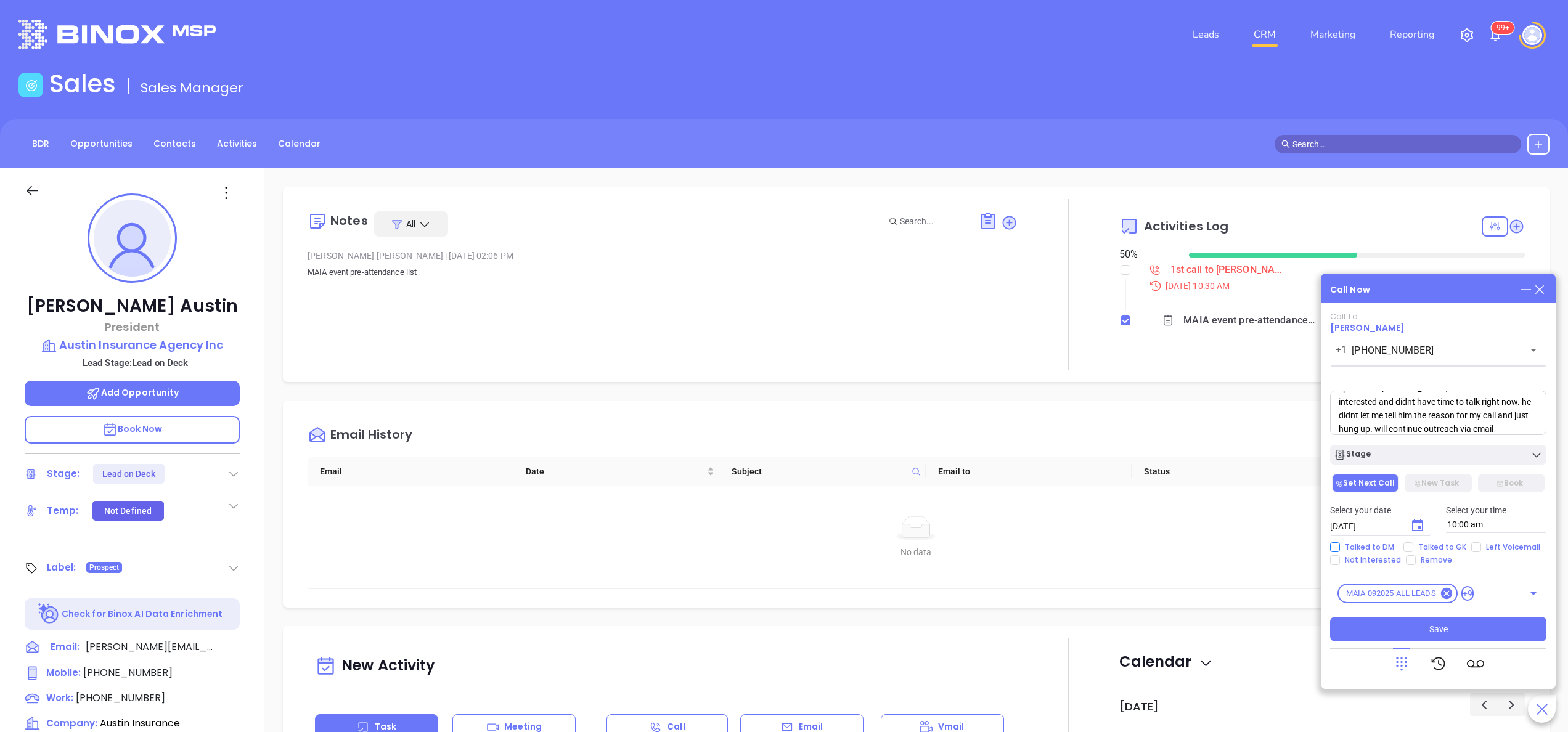
click at [1344, 550] on span "Talked to DM" at bounding box center [1369, 547] width 59 height 10
click at [1339, 550] on input "Talked to DM" at bounding box center [1334, 547] width 10 height 10
checkbox input "true"
click at [1351, 562] on span "Not Interested" at bounding box center [1372, 559] width 66 height 10
click at [1339, 562] on input "Not Interested" at bounding box center [1334, 559] width 10 height 10
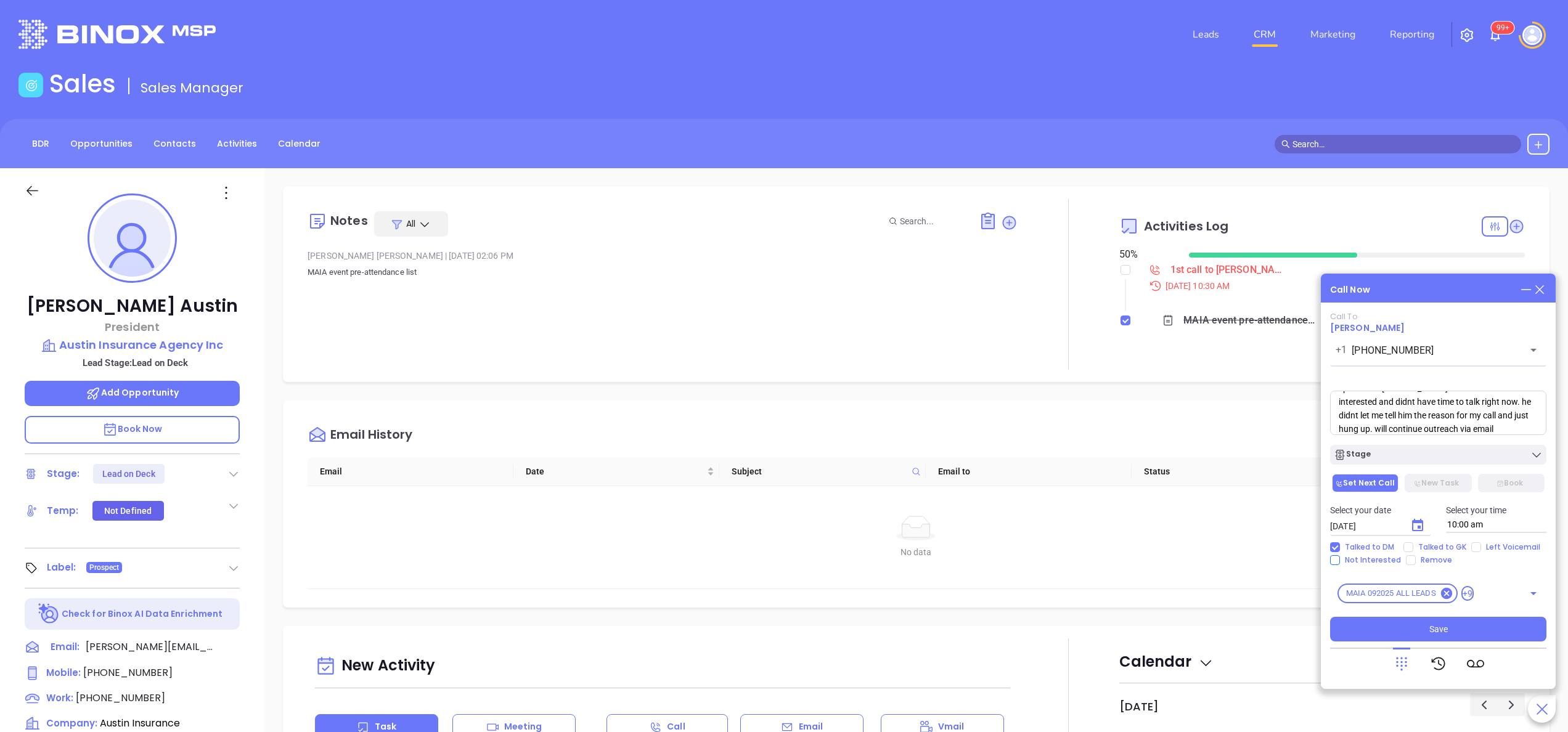
checkbox input "true"
click at [1425, 522] on button "Choose date, selected date is Oct 7, 2025" at bounding box center [1417, 525] width 25 height 25
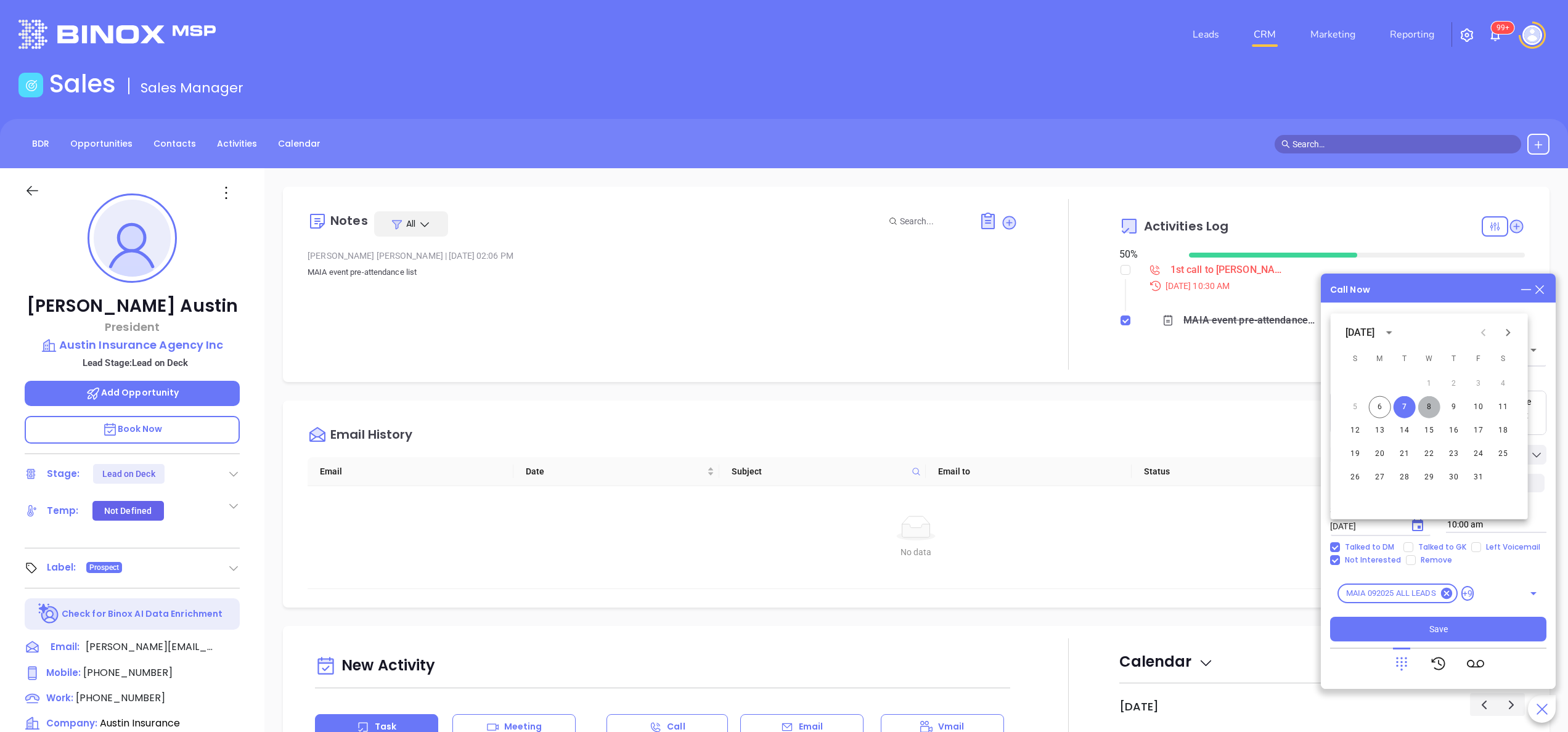
click at [1423, 405] on button "8" at bounding box center [1429, 406] width 22 height 22
type input "10/08/2025"
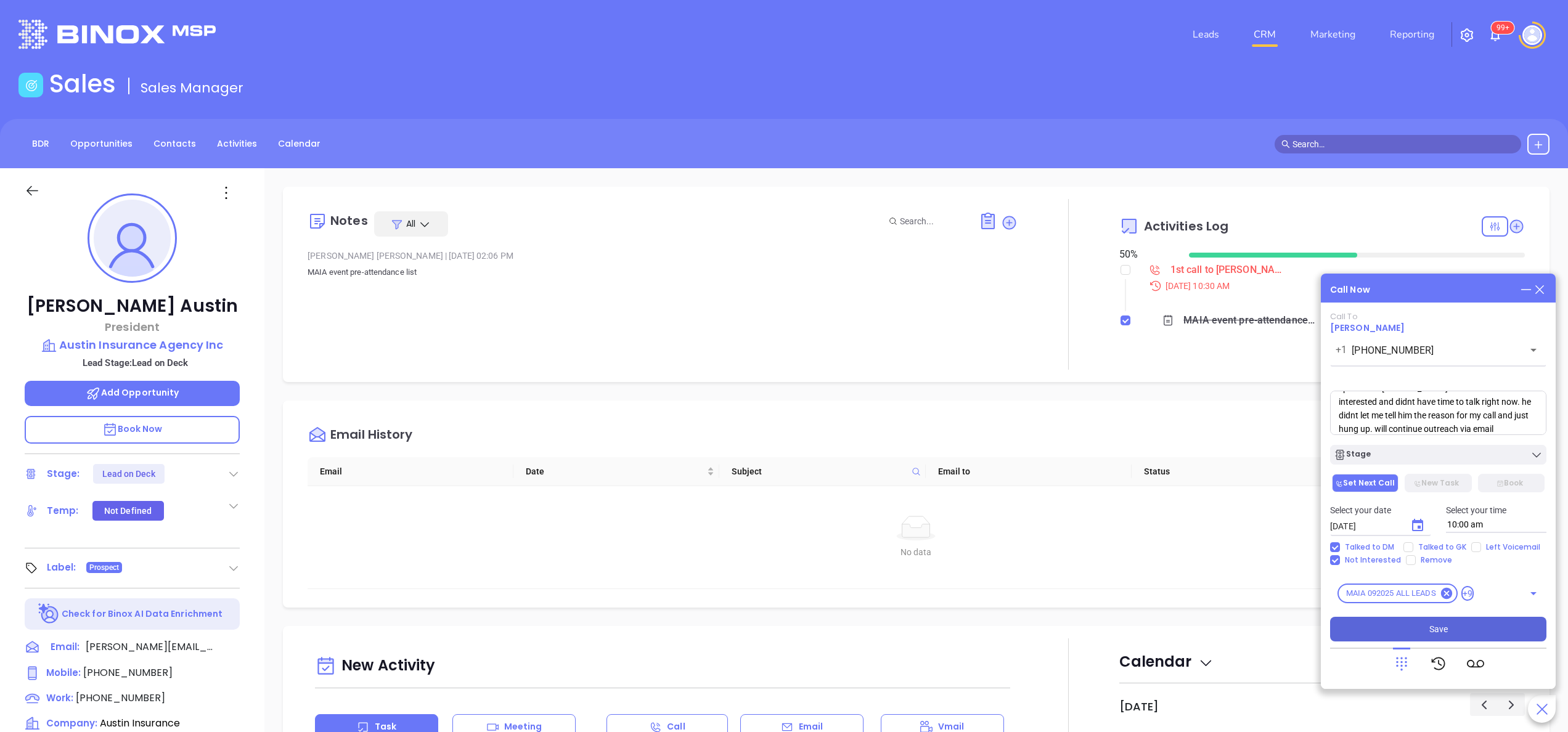
click at [1417, 621] on button "Save" at bounding box center [1438, 629] width 217 height 25
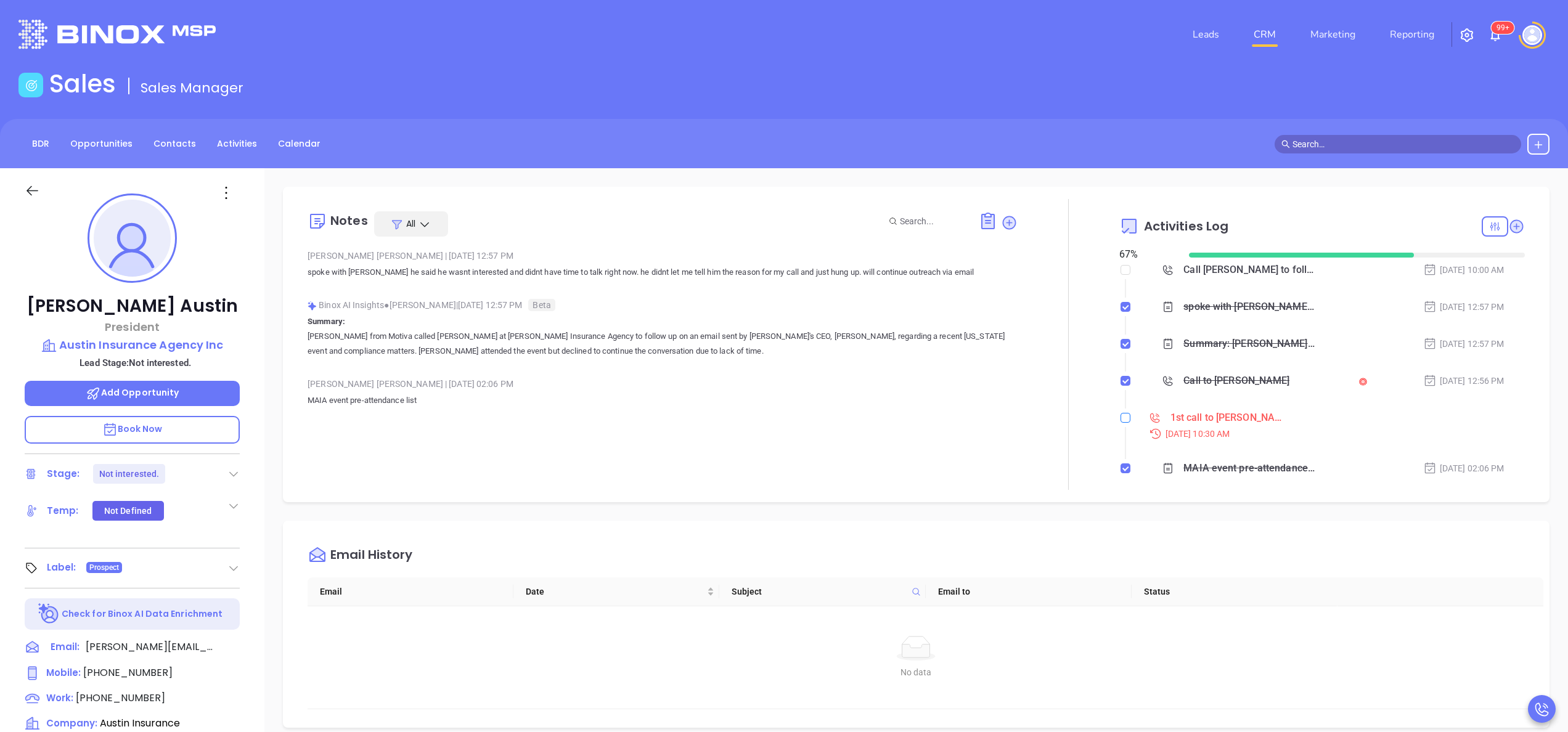
click at [1121, 419] on input "checkbox" at bounding box center [1125, 417] width 10 height 10
checkbox input "true"
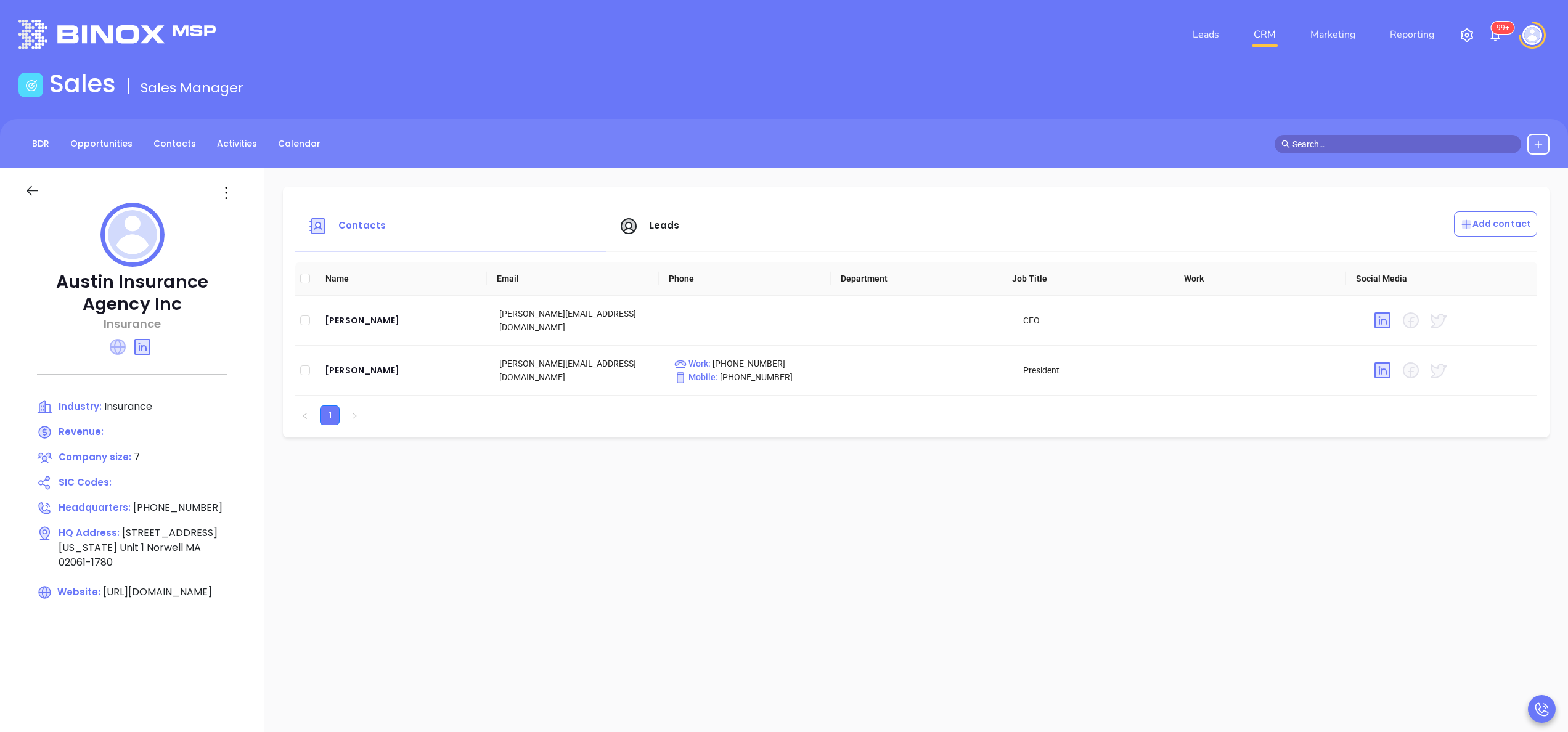
click at [114, 347] on icon at bounding box center [117, 347] width 16 height 16
